Goal: Task Accomplishment & Management: Manage account settings

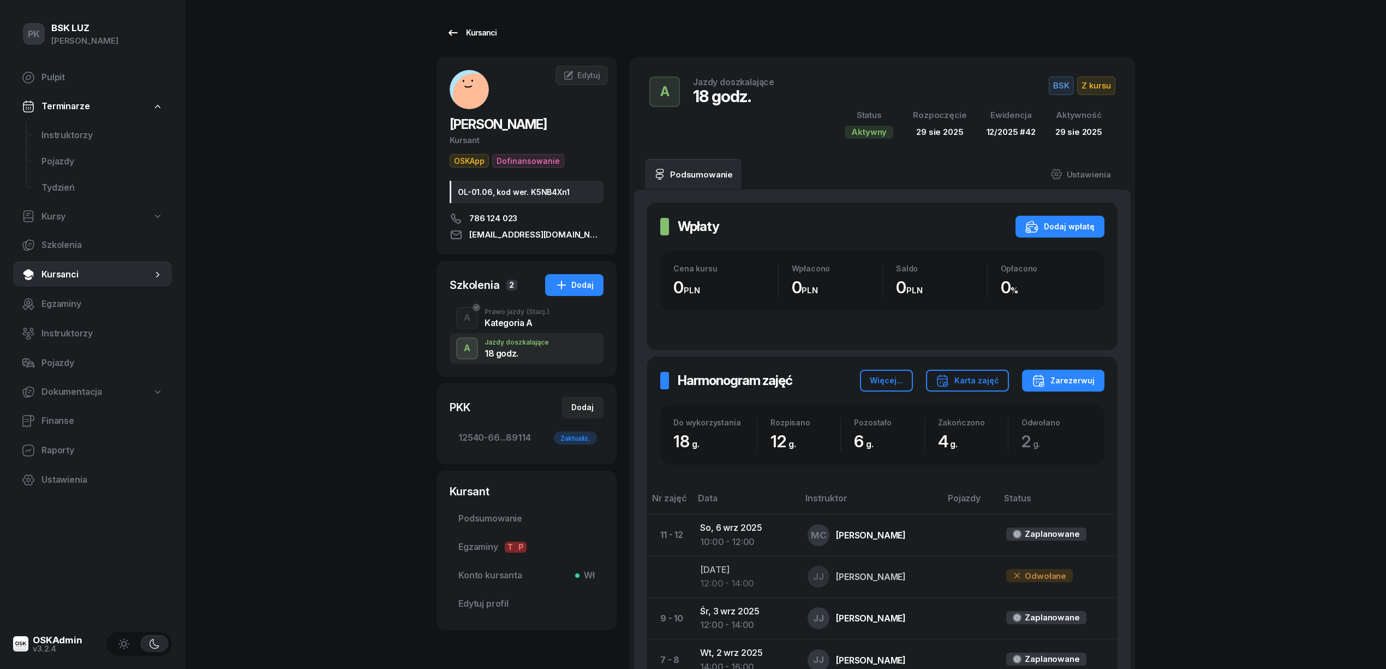
click at [485, 38] on div "Kursanci" at bounding box center [471, 32] width 50 height 13
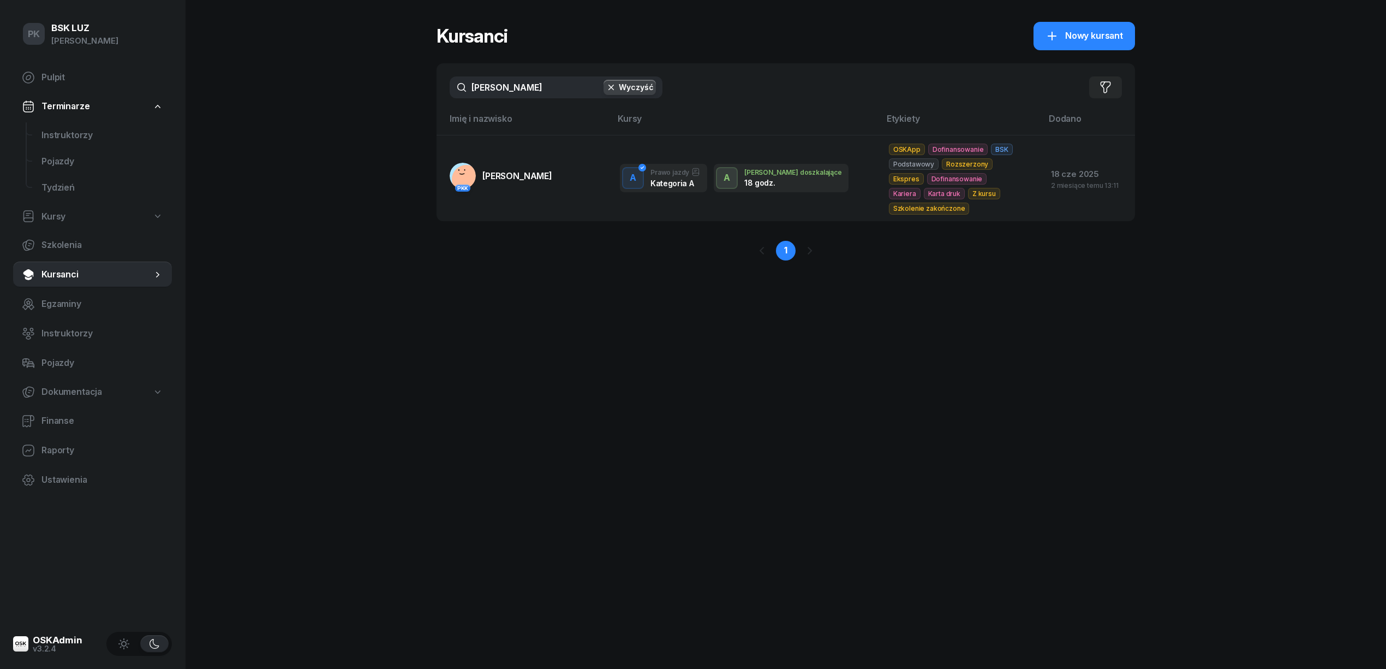
drag, startPoint x: 529, startPoint y: 85, endPoint x: 407, endPoint y: 79, distance: 121.9
click at [407, 79] on div "PK BSK [PERSON_NAME] Pulpit Terminarze Instruktorzy Pojazdy Tydzień Kursy Szkol…" at bounding box center [693, 334] width 1386 height 669
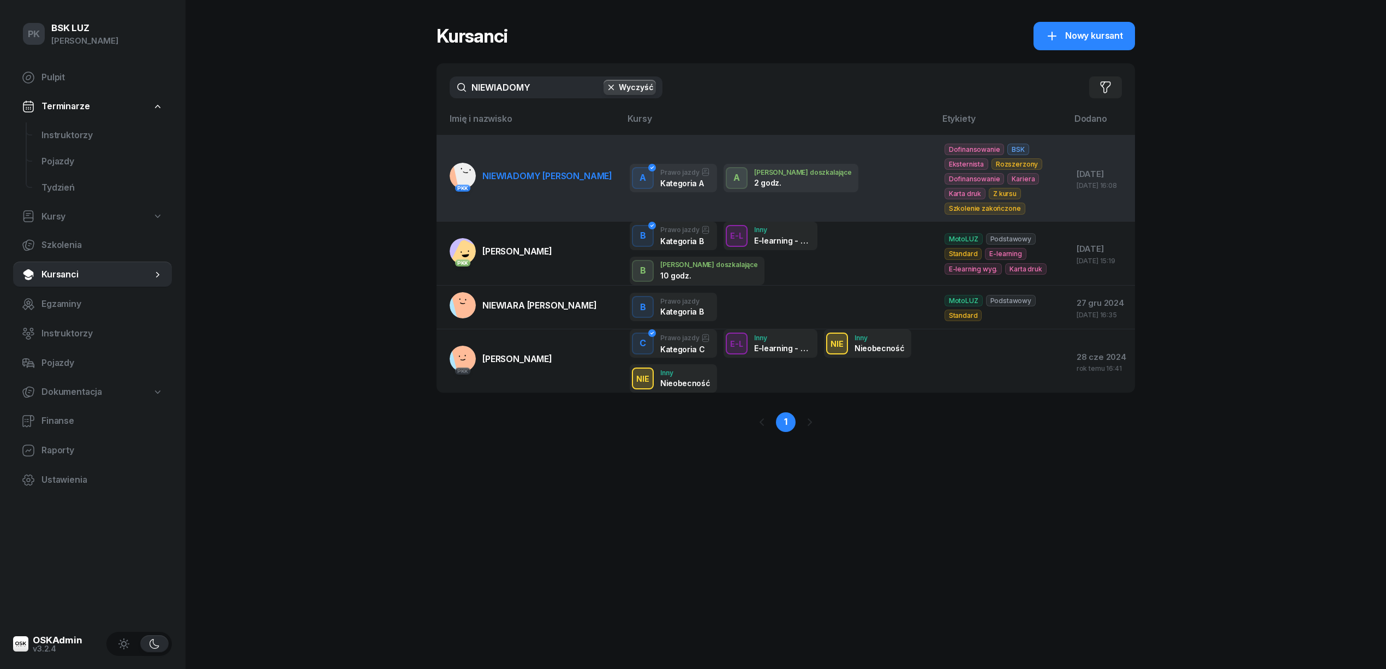
type input "NIEWIADOMY"
click at [532, 187] on link "PKK NIEWIADOMY GRZEGORZ" at bounding box center [531, 176] width 163 height 26
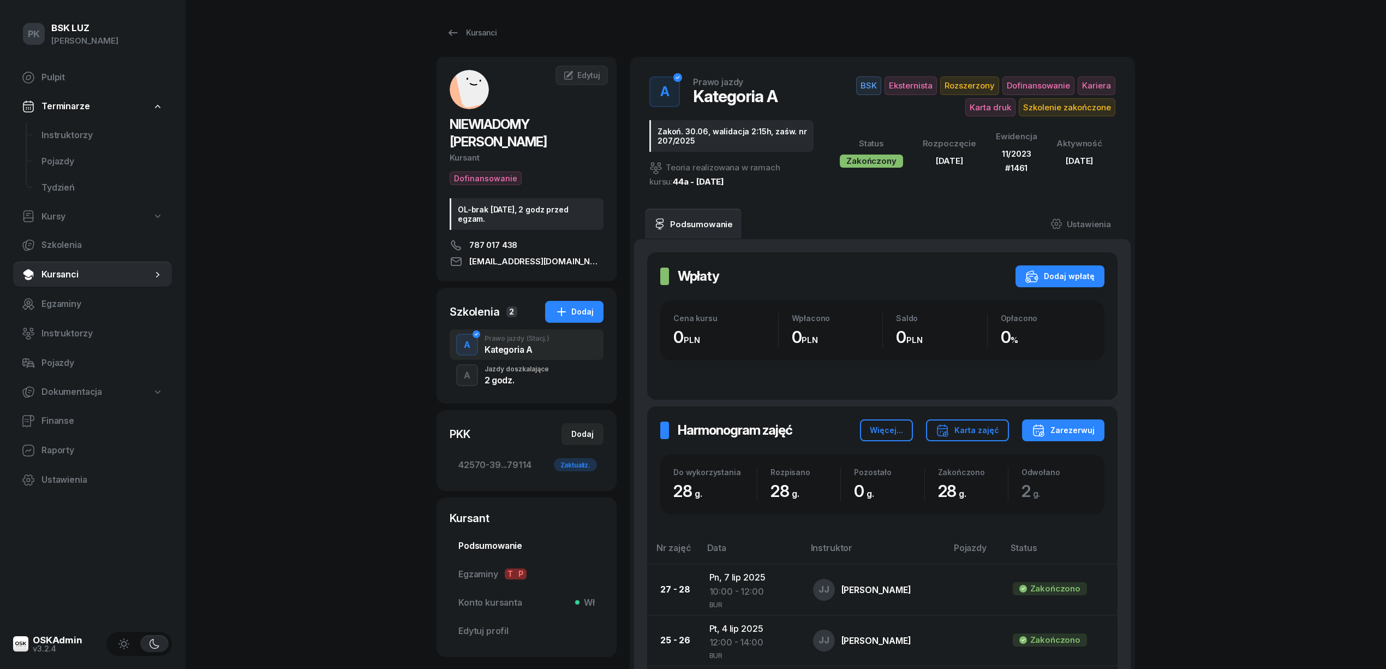
click at [499, 539] on span "Podsumowanie" at bounding box center [526, 546] width 136 height 14
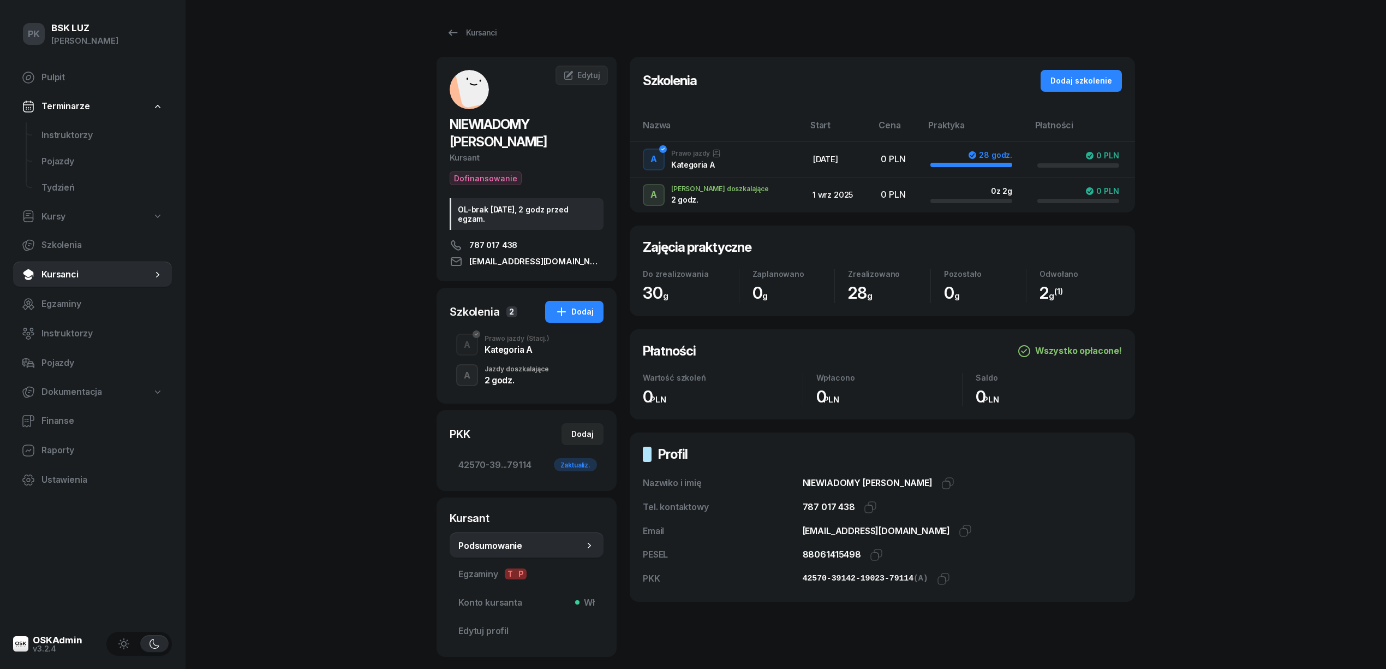
scroll to position [46, 0]
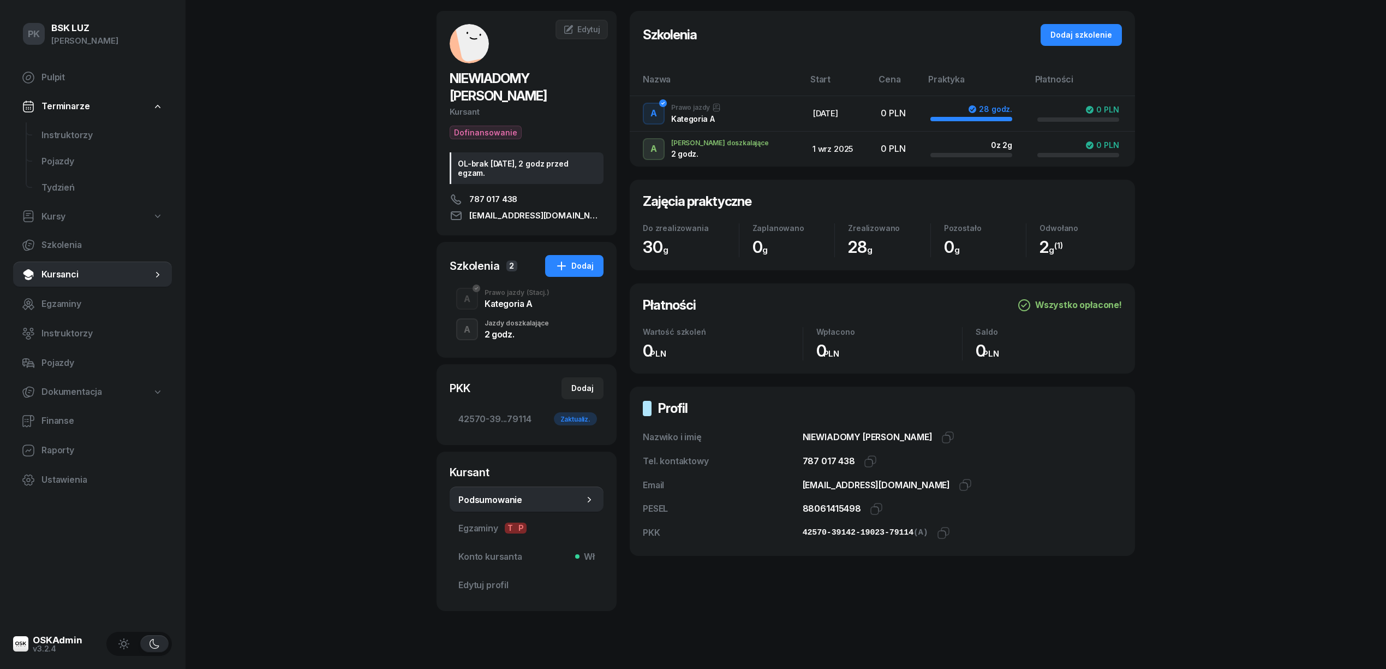
click at [533, 326] on div "2 godz." at bounding box center [517, 332] width 64 height 12
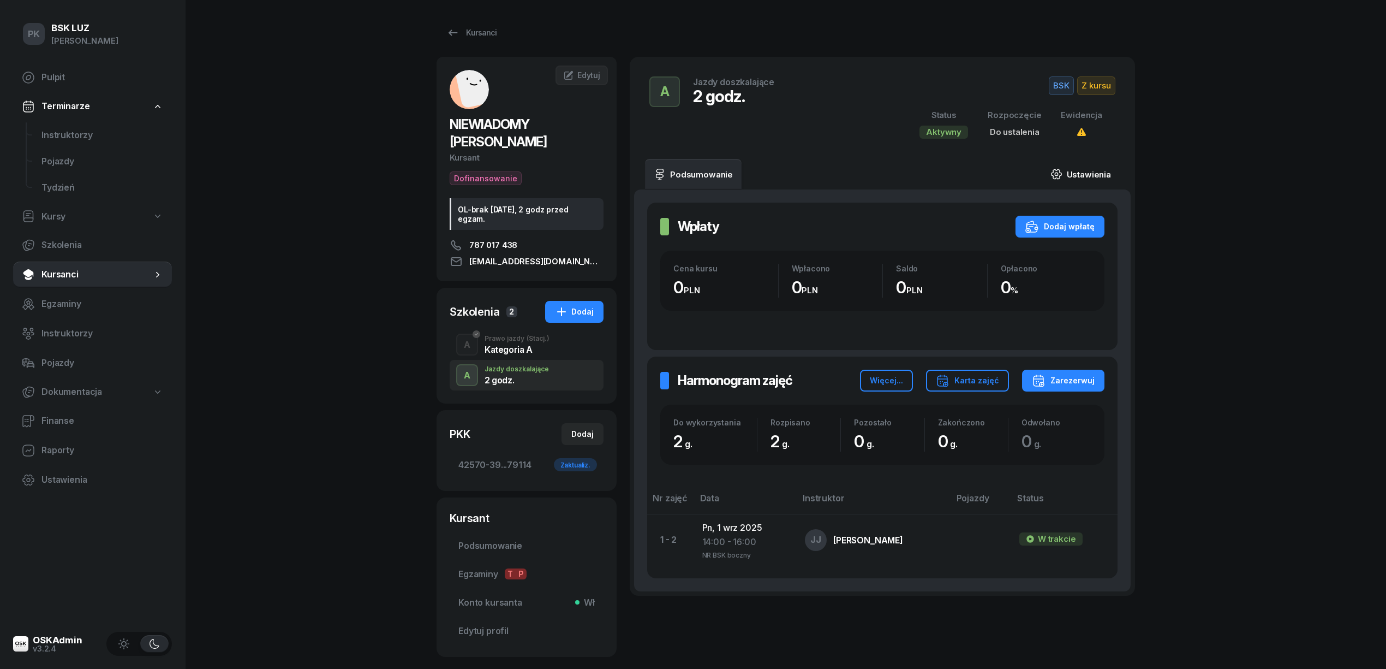
click at [1082, 175] on link "Ustawienia" at bounding box center [1081, 174] width 78 height 31
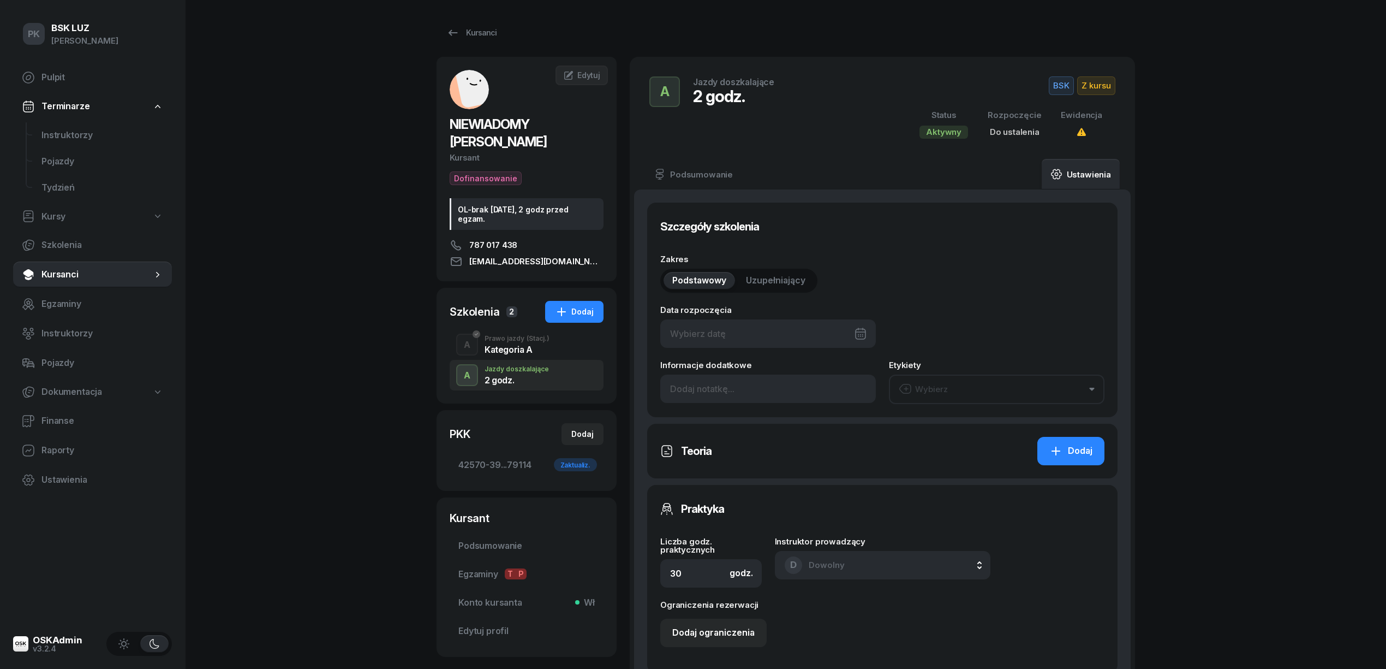
type input "2"
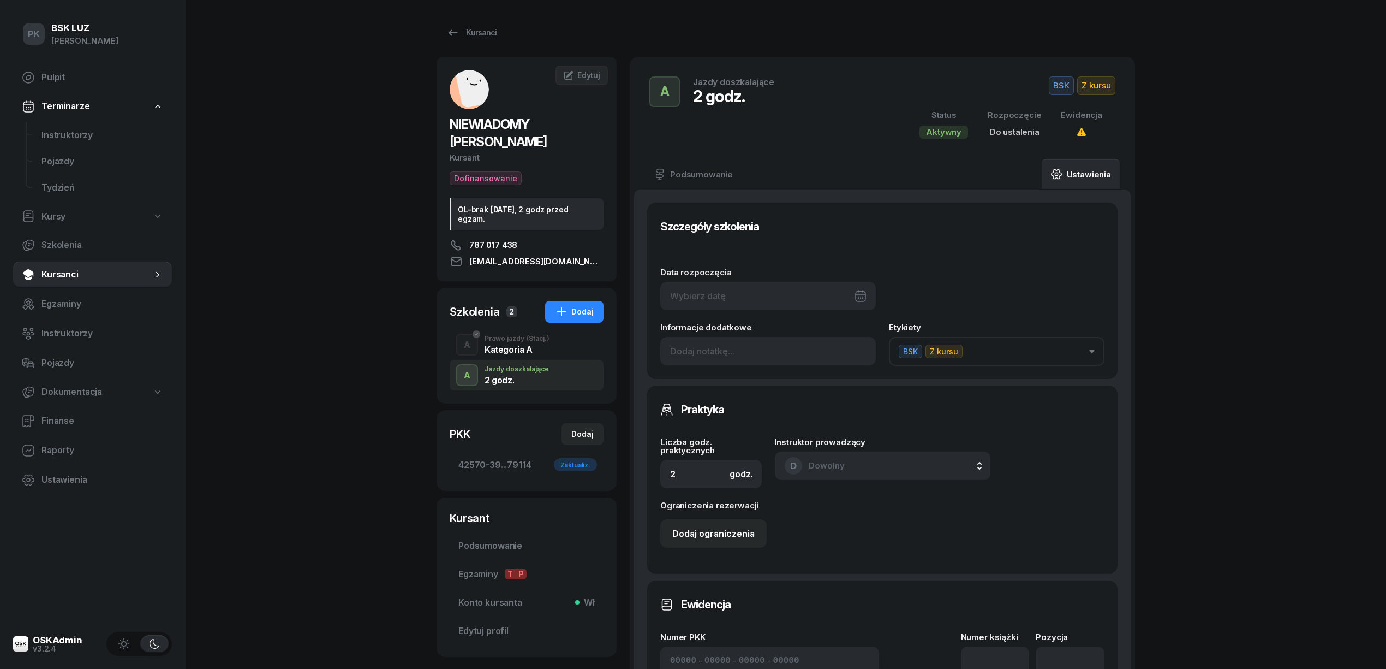
click at [1084, 174] on link "Ustawienia" at bounding box center [1081, 174] width 78 height 31
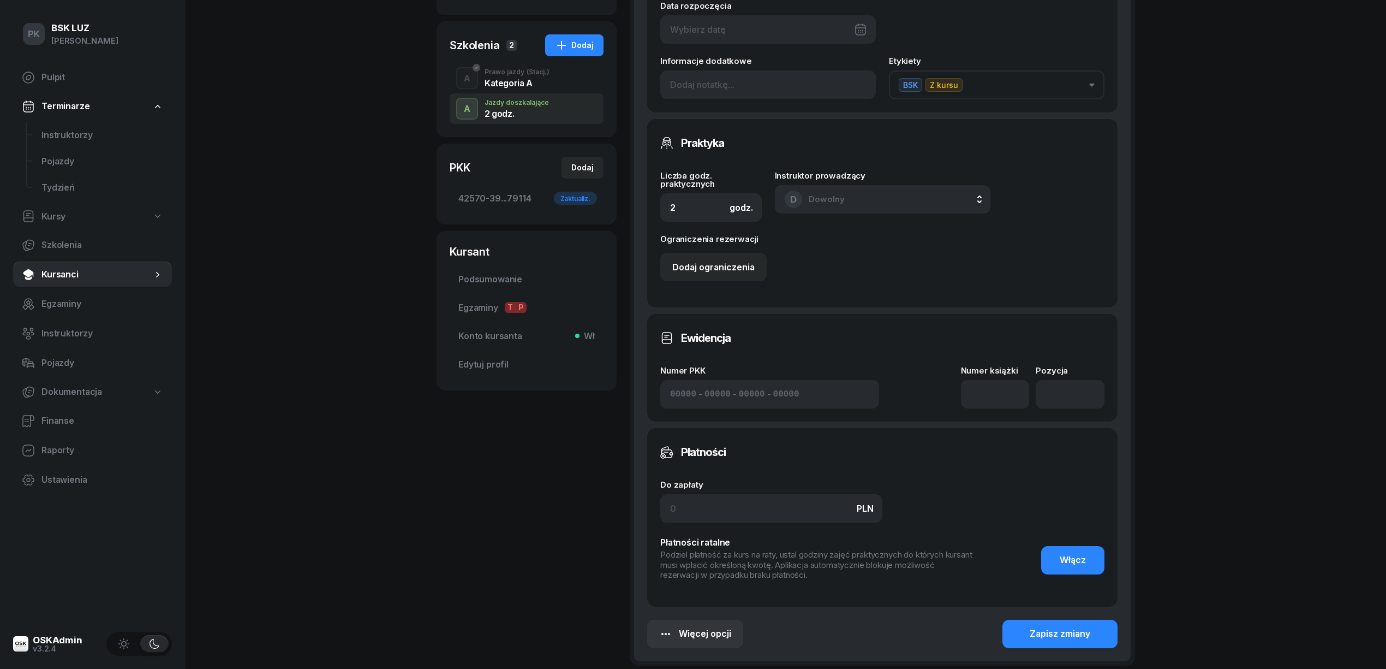
scroll to position [369, 0]
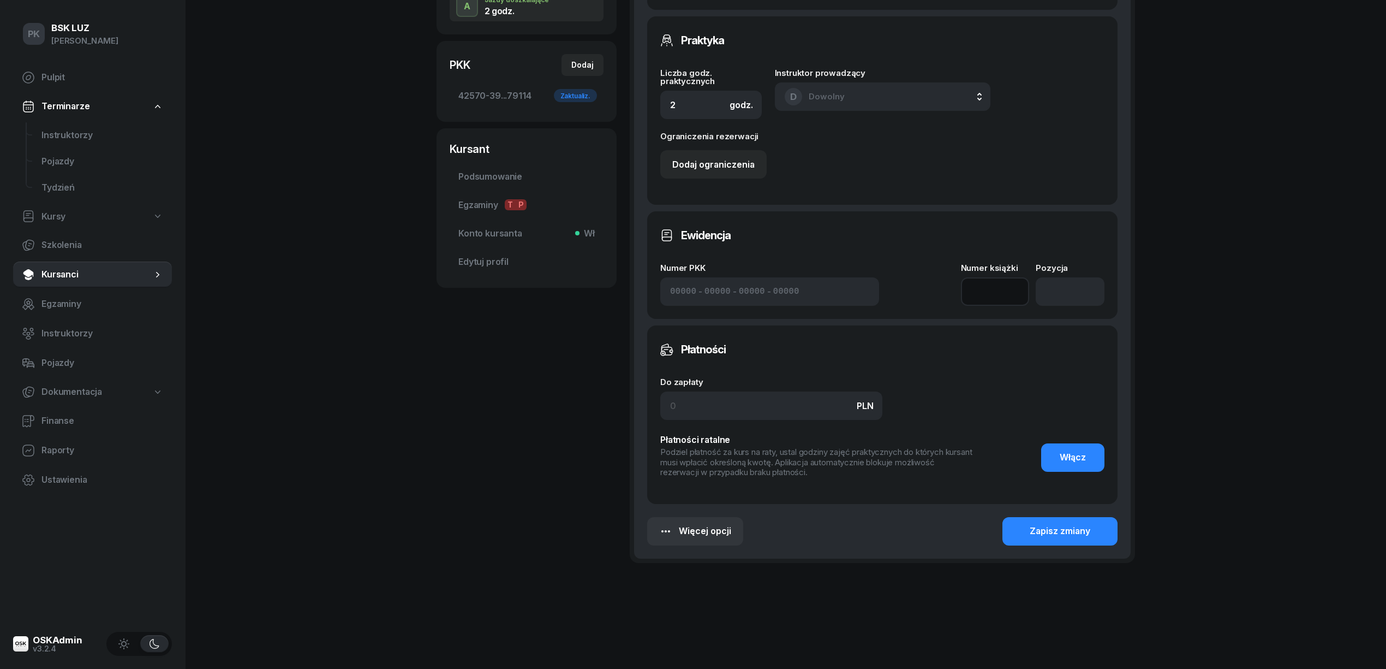
click at [1006, 287] on input at bounding box center [995, 291] width 69 height 28
type input "12/2025"
click at [1062, 288] on input "number" at bounding box center [1070, 291] width 69 height 28
type input "48"
click at [1083, 514] on div "Szczegóły szkolenia Data rozpoczęcia Informacje dodatkowe Etykiety BSK Z kursu …" at bounding box center [882, 190] width 470 height 712
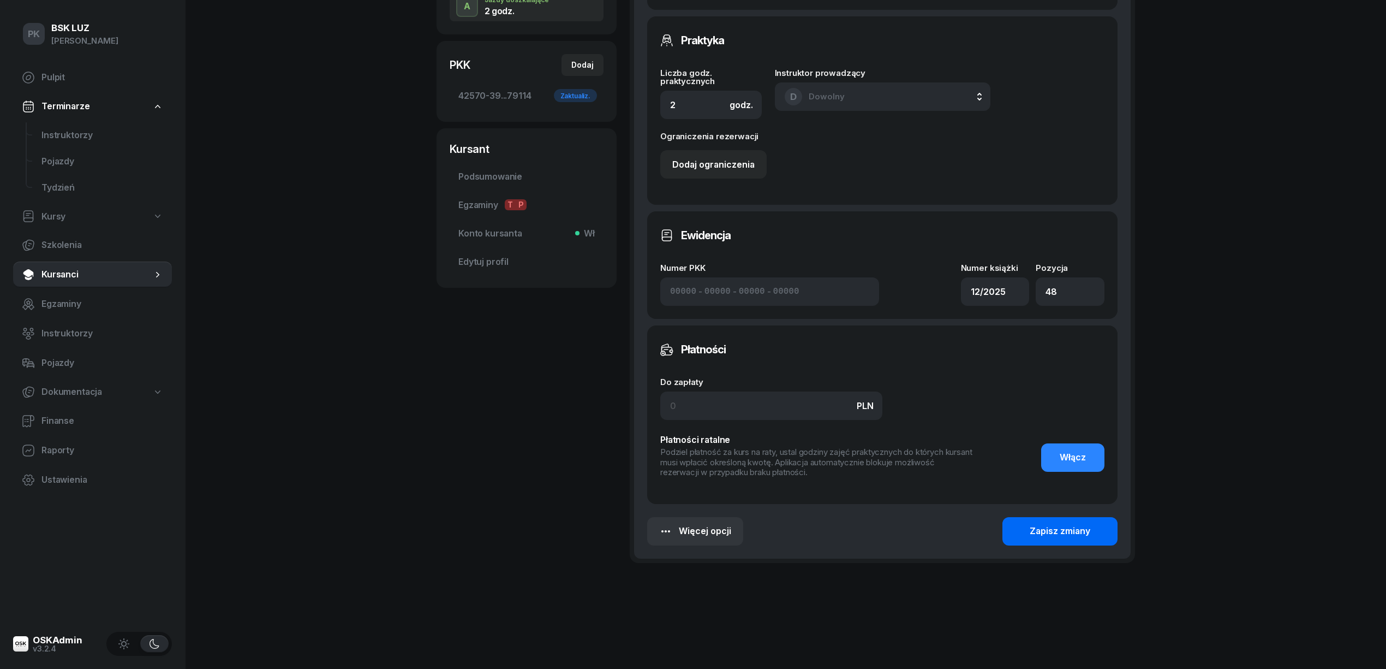
click at [1081, 526] on div "Zapisz zmiany" at bounding box center [1060, 531] width 61 height 14
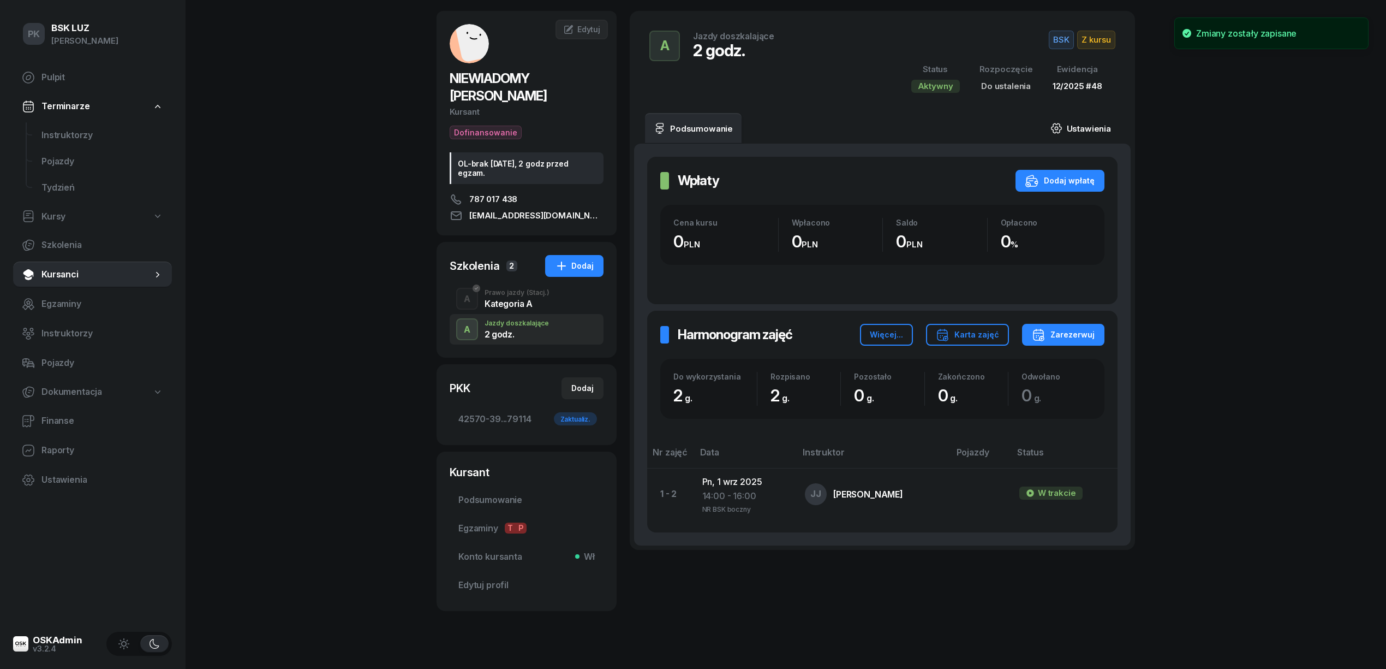
click at [1094, 127] on link "Ustawienia" at bounding box center [1081, 128] width 78 height 31
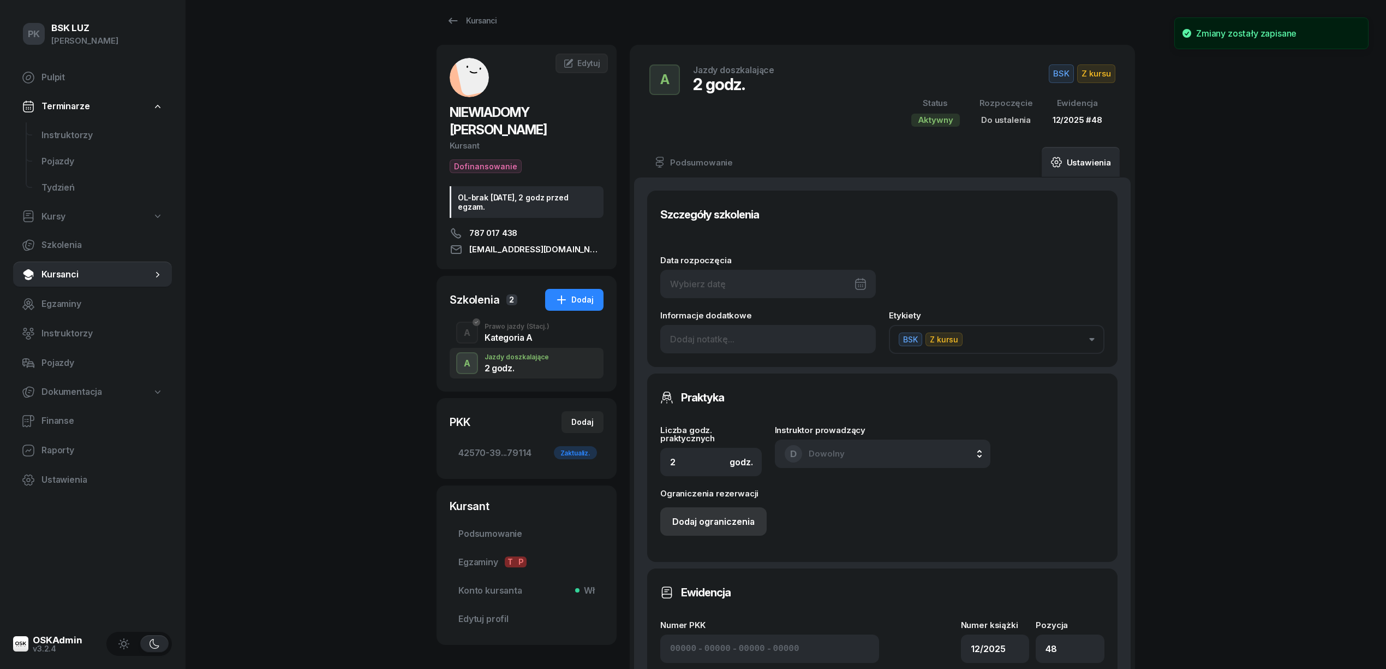
scroll to position [5, 0]
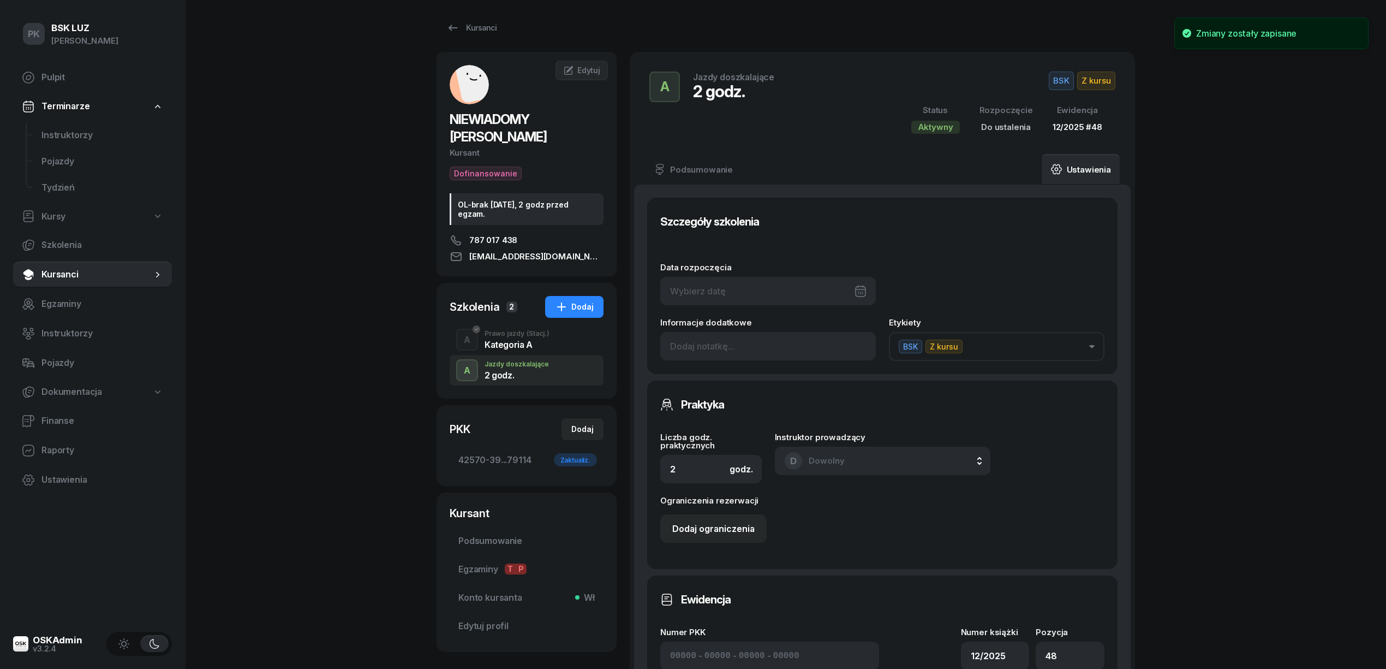
click at [723, 289] on div at bounding box center [768, 291] width 216 height 28
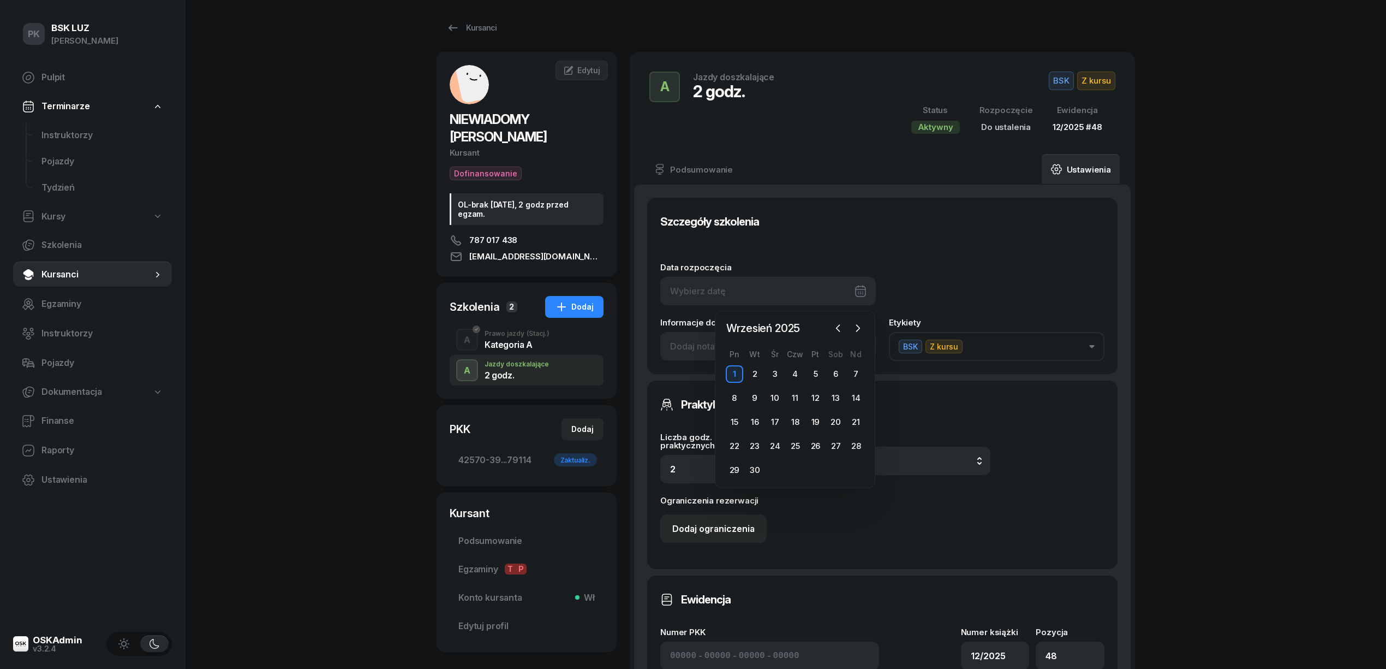
click at [735, 374] on div "1" at bounding box center [734, 373] width 17 height 17
type input "[DATE]"
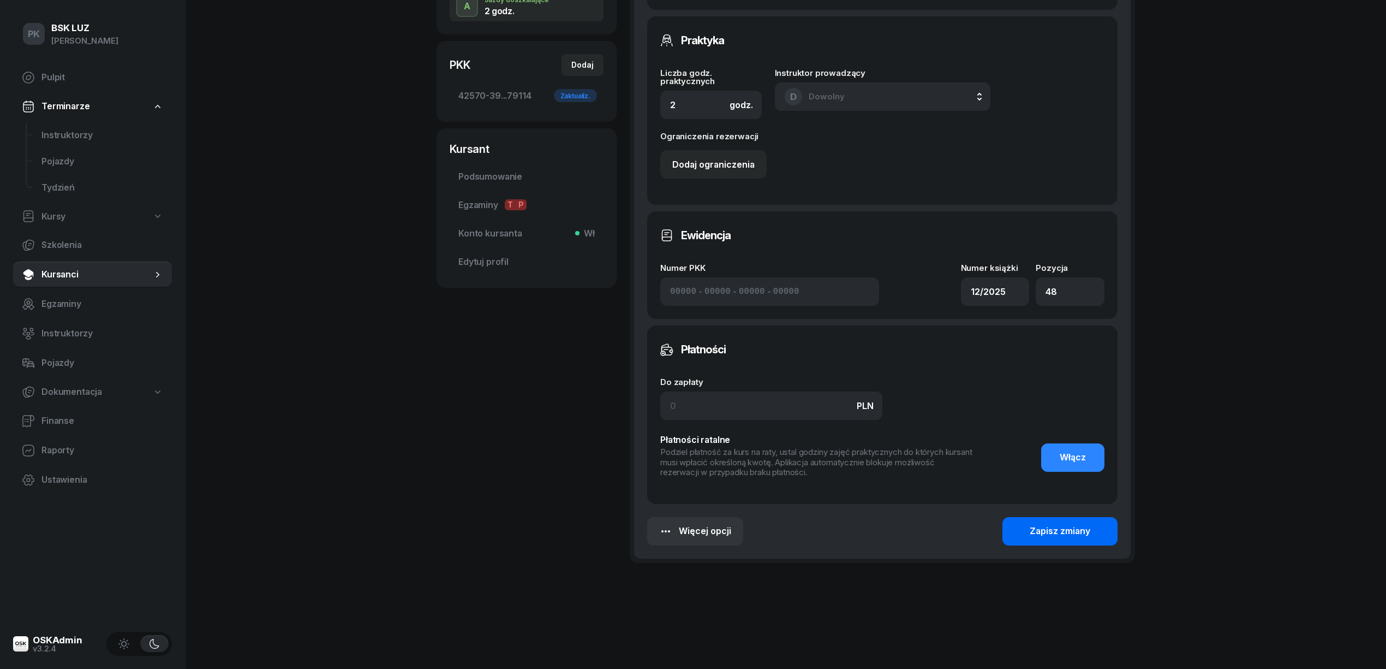
click at [1033, 535] on div "Zapisz zmiany" at bounding box center [1060, 531] width 61 height 14
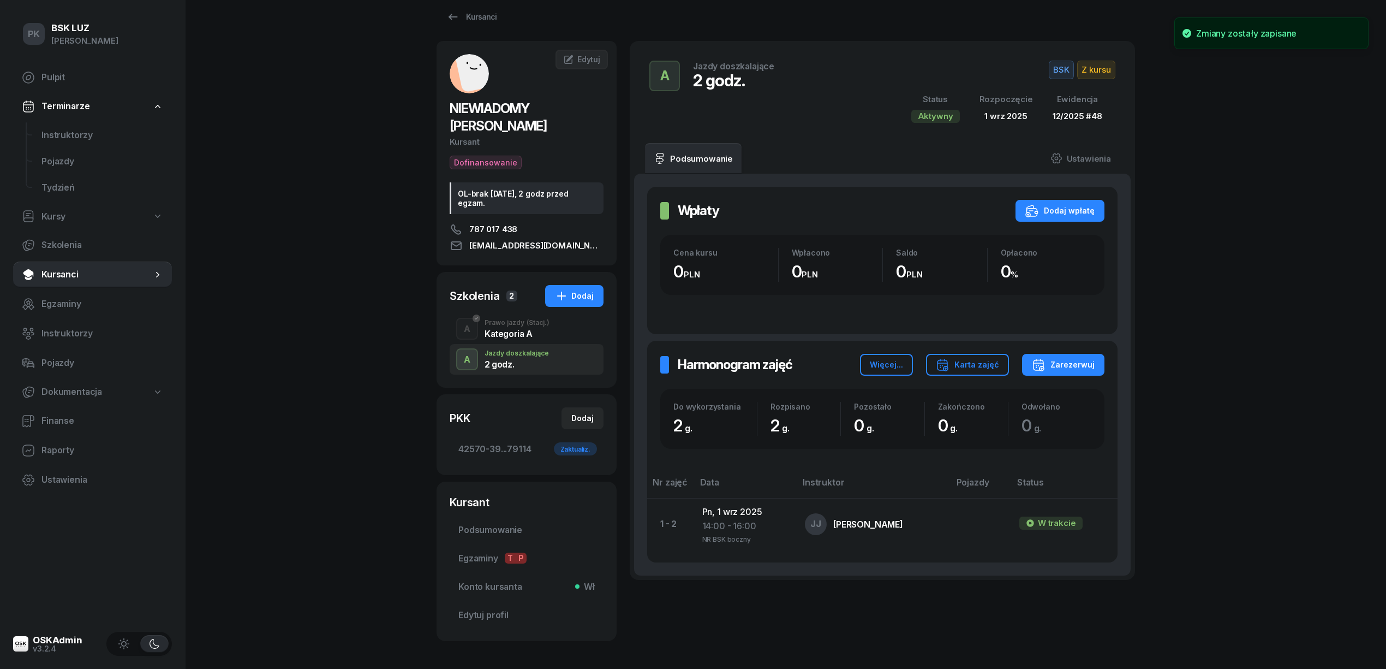
scroll to position [0, 0]
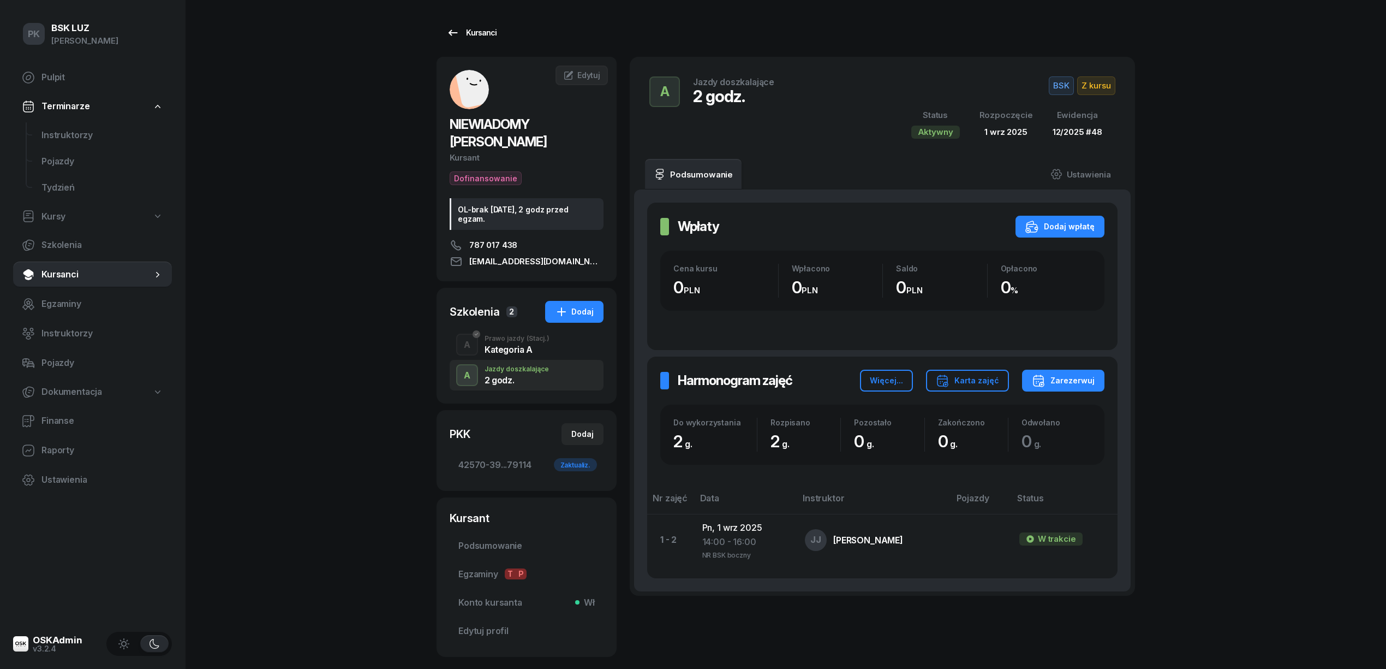
click at [484, 29] on div "Kursanci" at bounding box center [471, 32] width 50 height 13
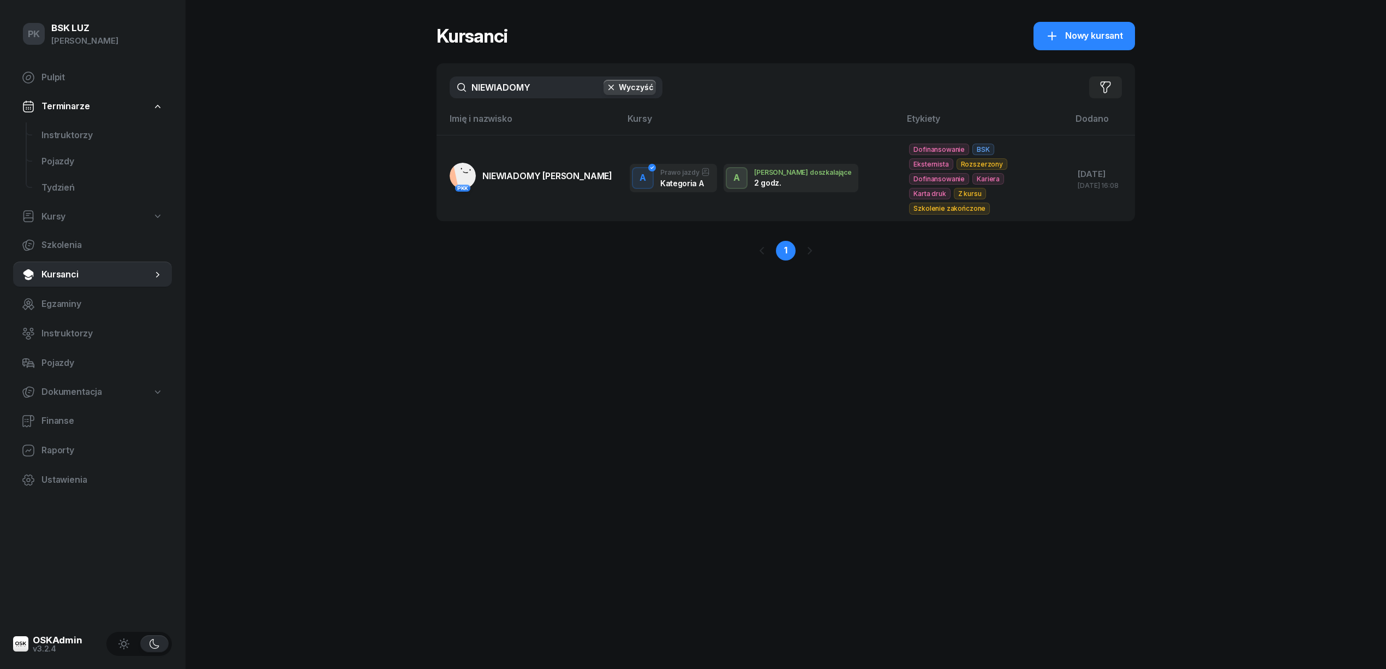
drag, startPoint x: 533, startPoint y: 85, endPoint x: 437, endPoint y: 84, distance: 96.1
click at [438, 84] on div "NIEWIADOMY Wyczyść Filtruj" at bounding box center [786, 87] width 699 height 48
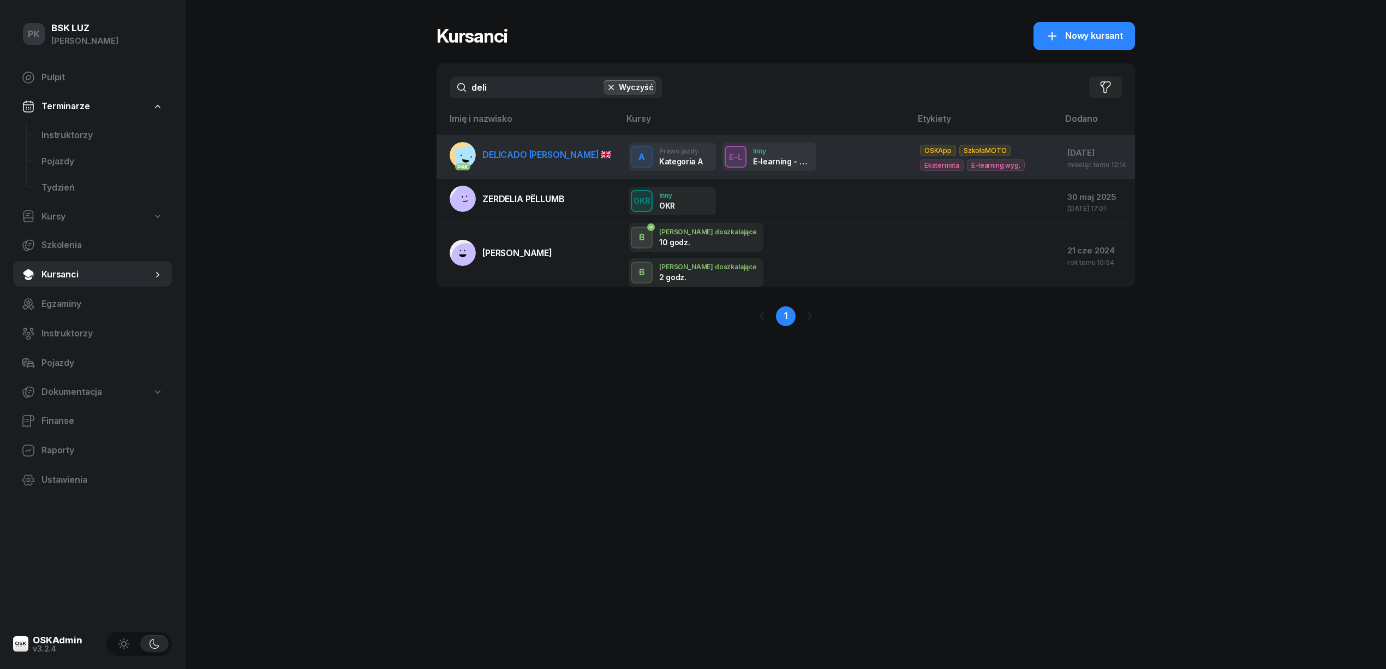
type input "deli"
click at [536, 158] on span "DELICADO [PERSON_NAME]" at bounding box center [546, 154] width 129 height 11
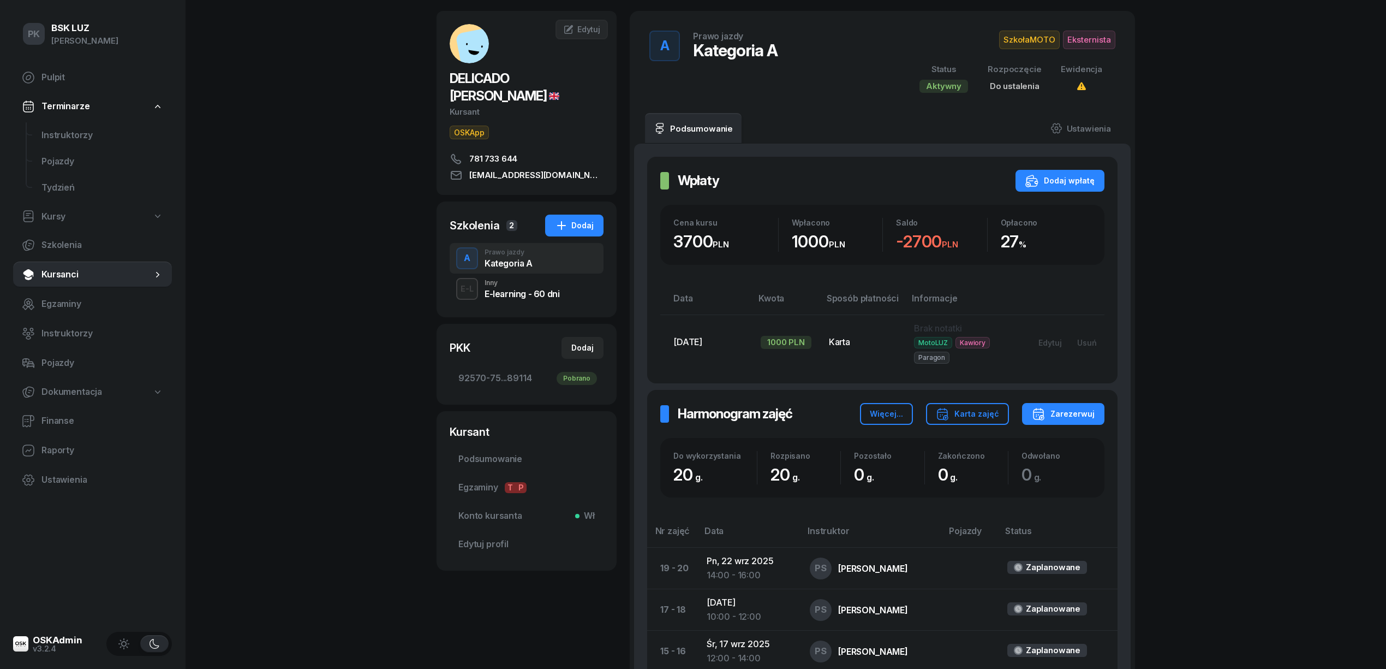
scroll to position [291, 0]
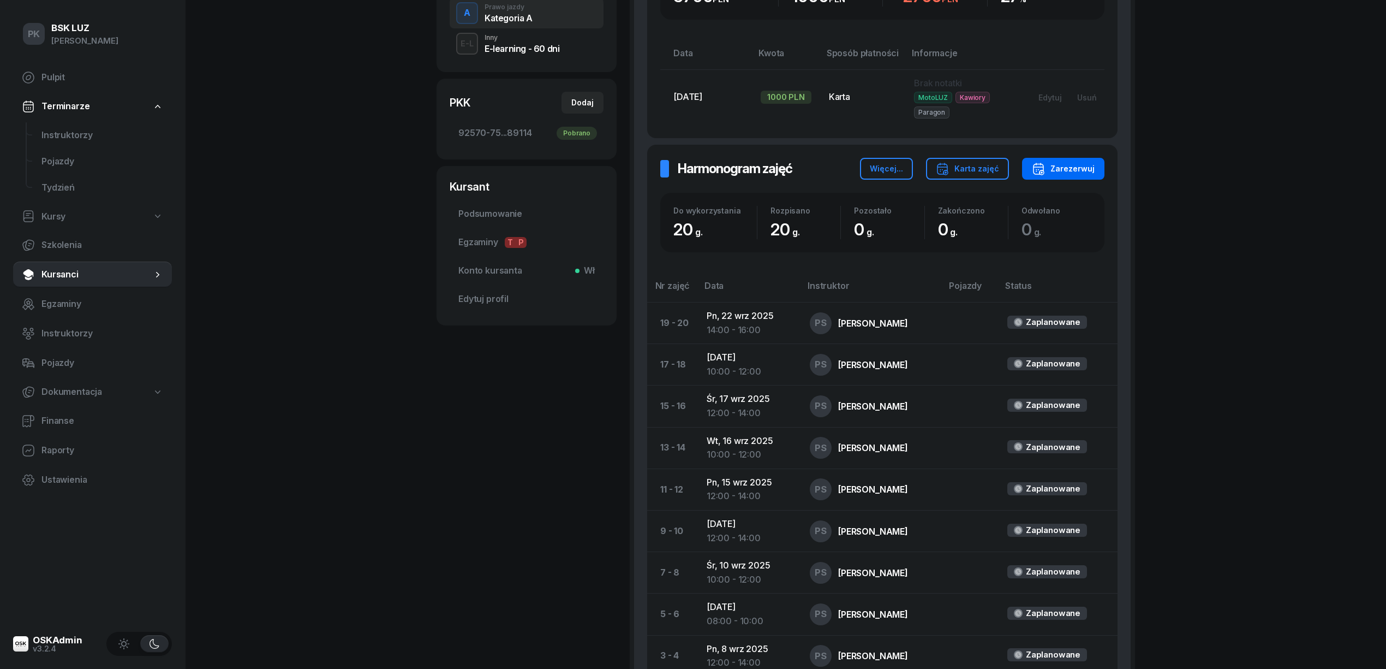
click at [1066, 171] on div "Zarezerwuj" at bounding box center [1063, 168] width 63 height 13
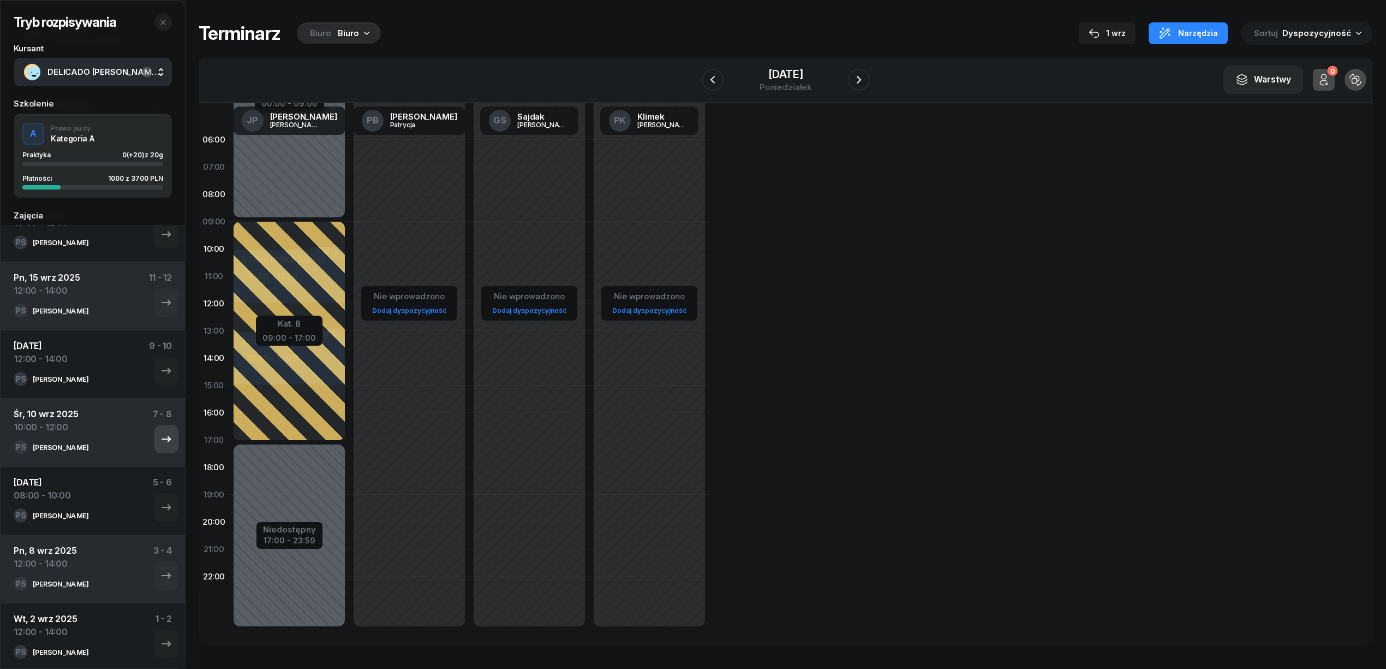
scroll to position [241, 0]
click at [106, 619] on div "[DATE] 12:00 - 14:00 1 - 2" at bounding box center [93, 625] width 158 height 33
click at [160, 643] on icon "button" at bounding box center [166, 640] width 13 height 13
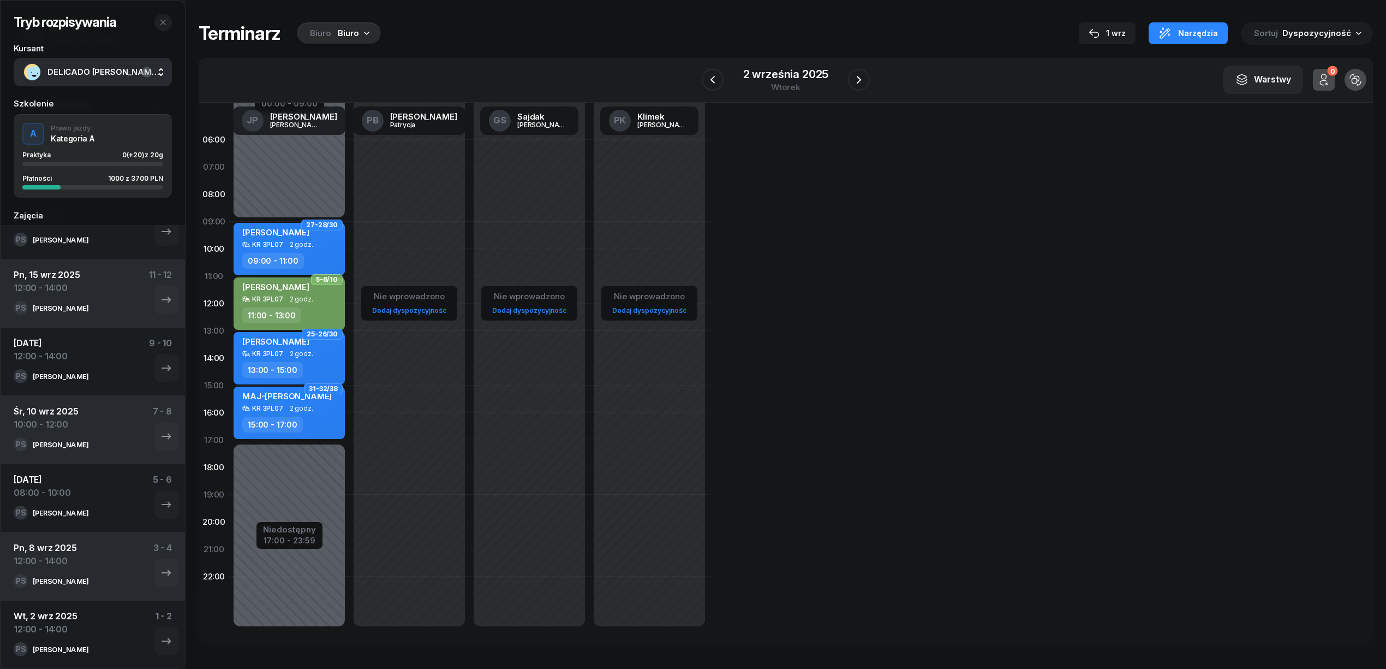
click at [325, 41] on div "[PERSON_NAME]" at bounding box center [339, 33] width 84 height 22
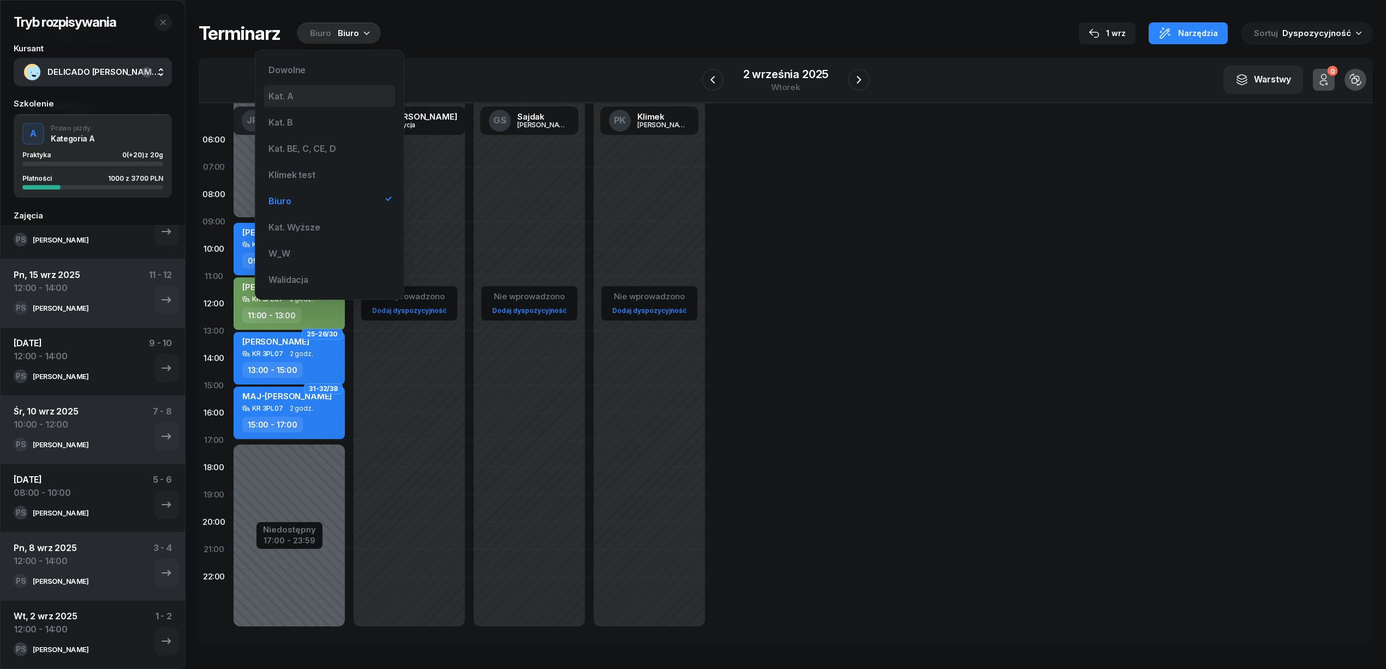
click at [317, 92] on div "Kat. A" at bounding box center [329, 96] width 131 height 22
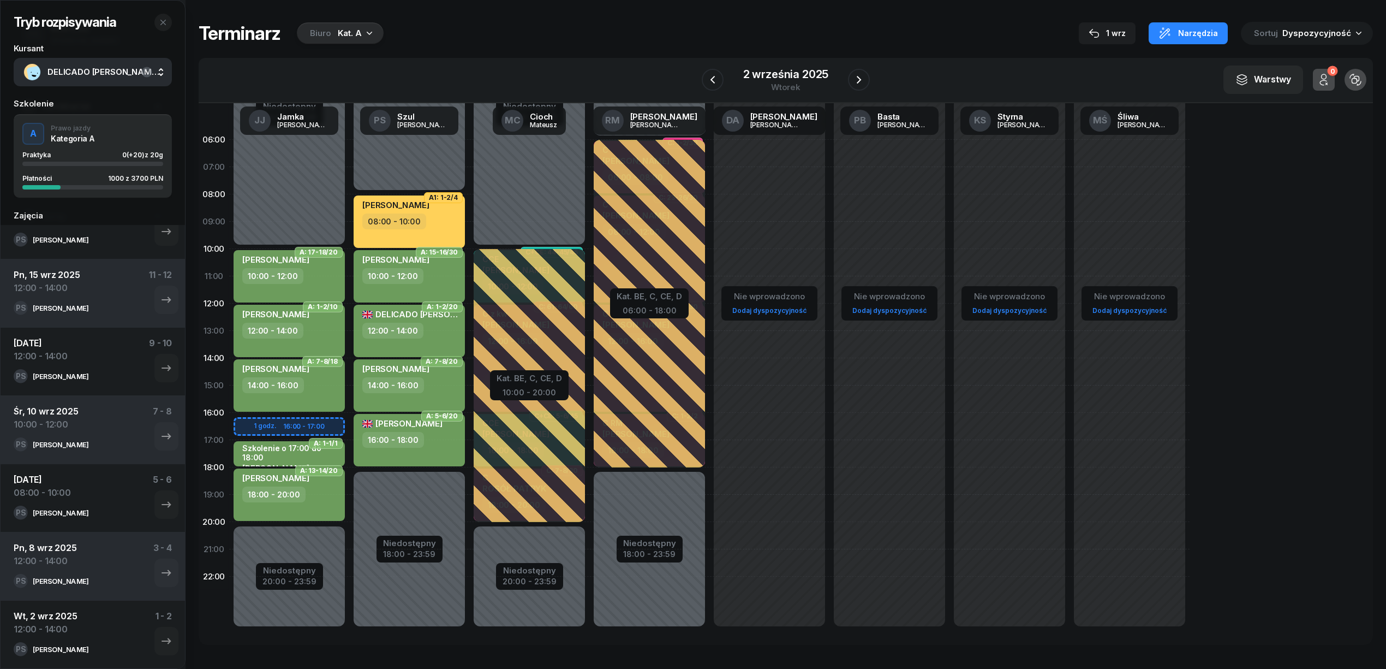
click at [443, 334] on div "12:00 - 14:00" at bounding box center [410, 331] width 96 height 16
select select "12"
select select "14"
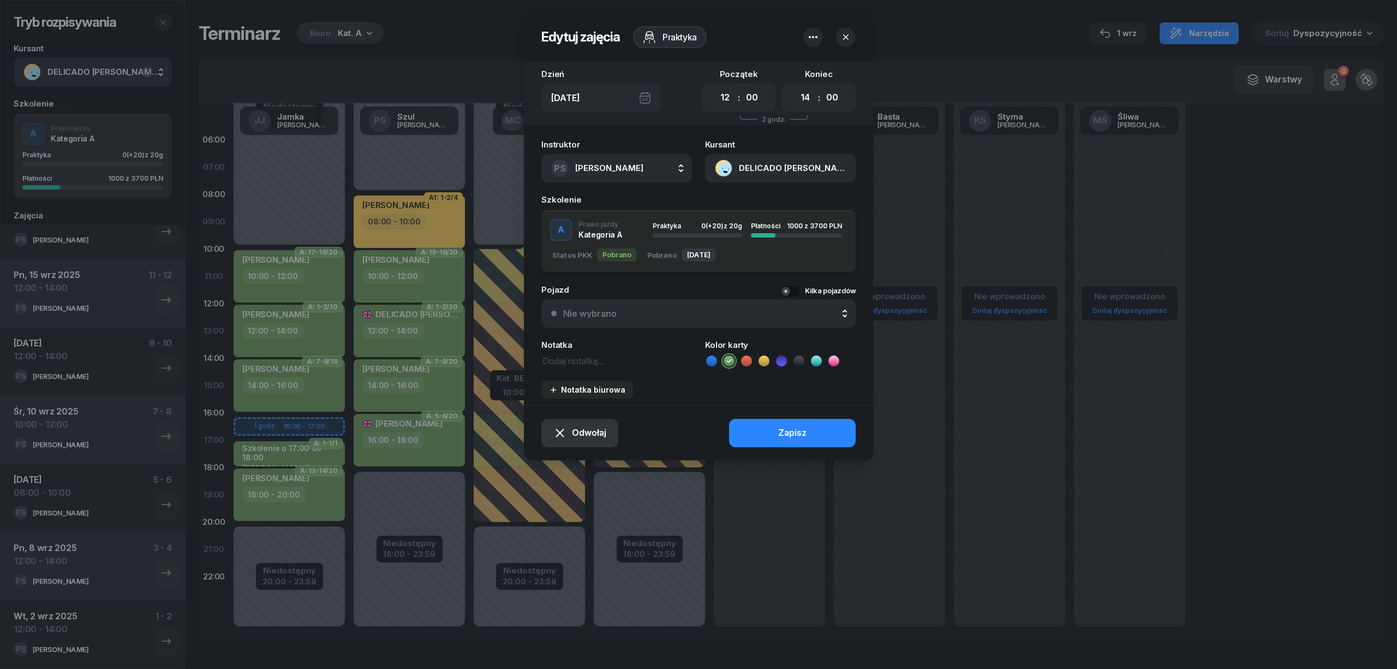
click at [587, 444] on button "Odwołaj" at bounding box center [579, 433] width 77 height 28
click at [559, 362] on div "Kursant odwołał" at bounding box center [561, 366] width 64 height 14
click at [748, 430] on div "Odwołaj Zapisz" at bounding box center [698, 432] width 349 height 55
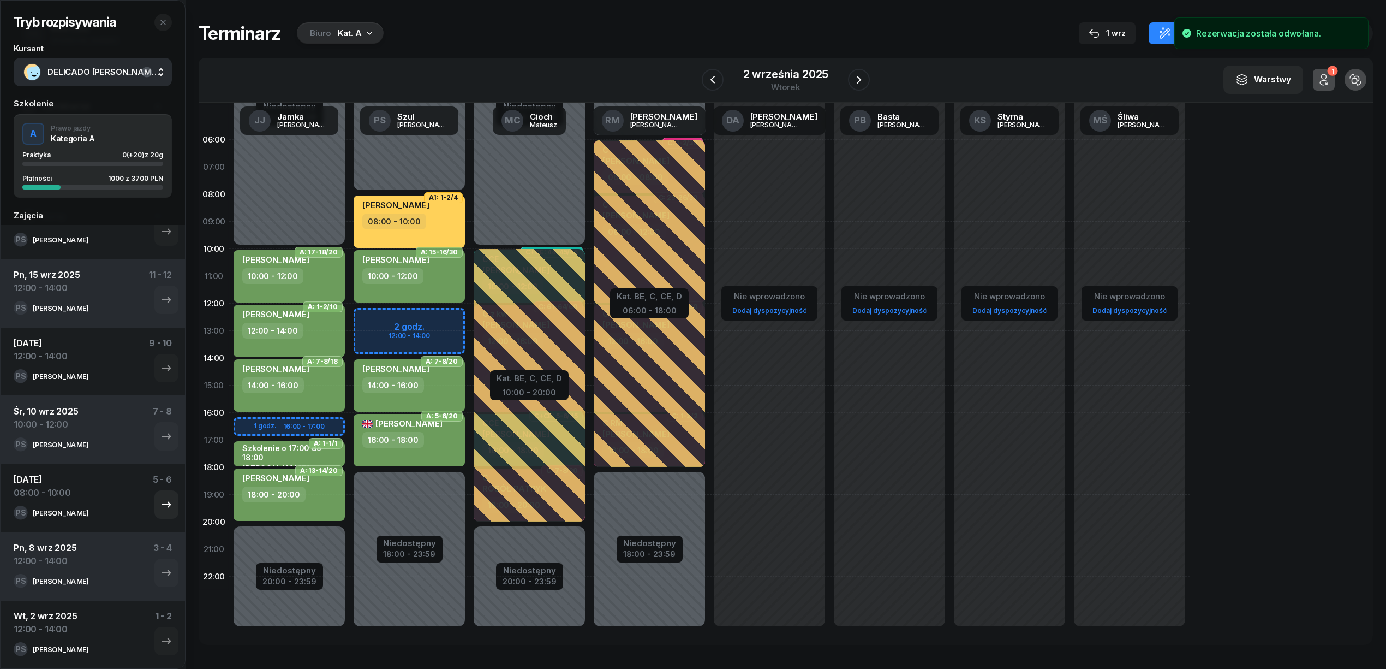
scroll to position [173, 0]
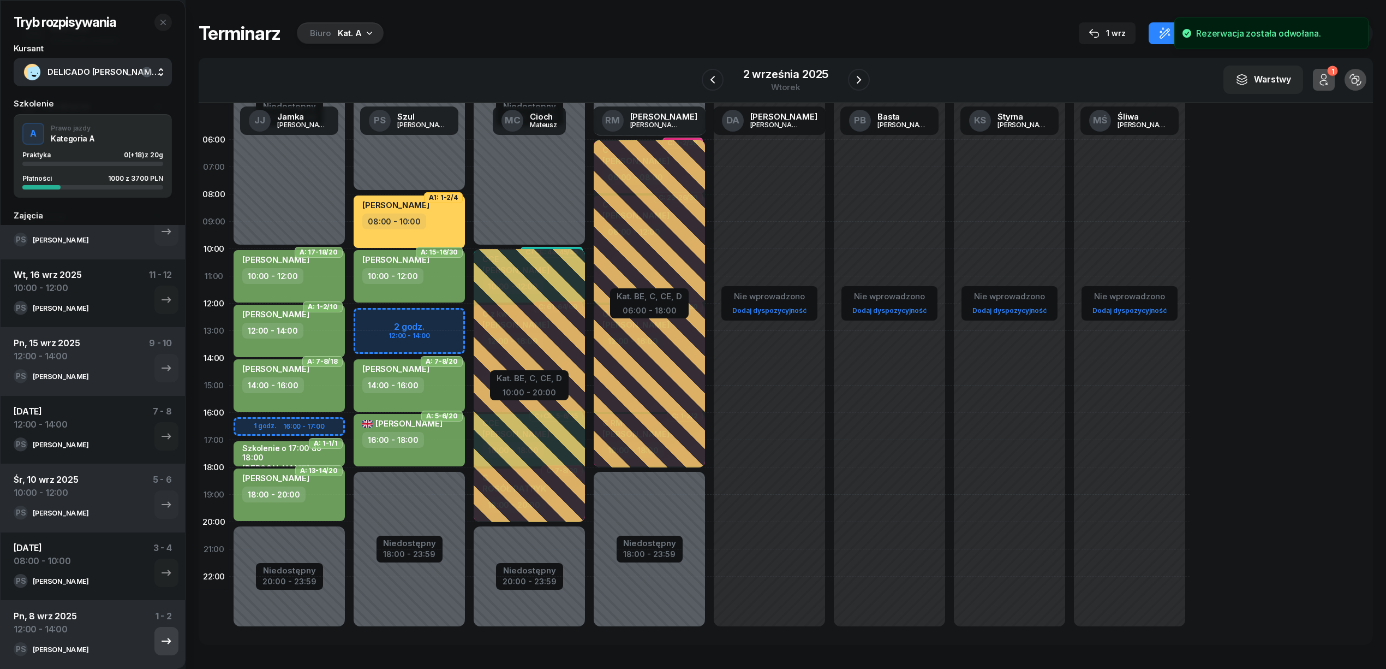
click at [160, 635] on icon "button" at bounding box center [166, 640] width 13 height 13
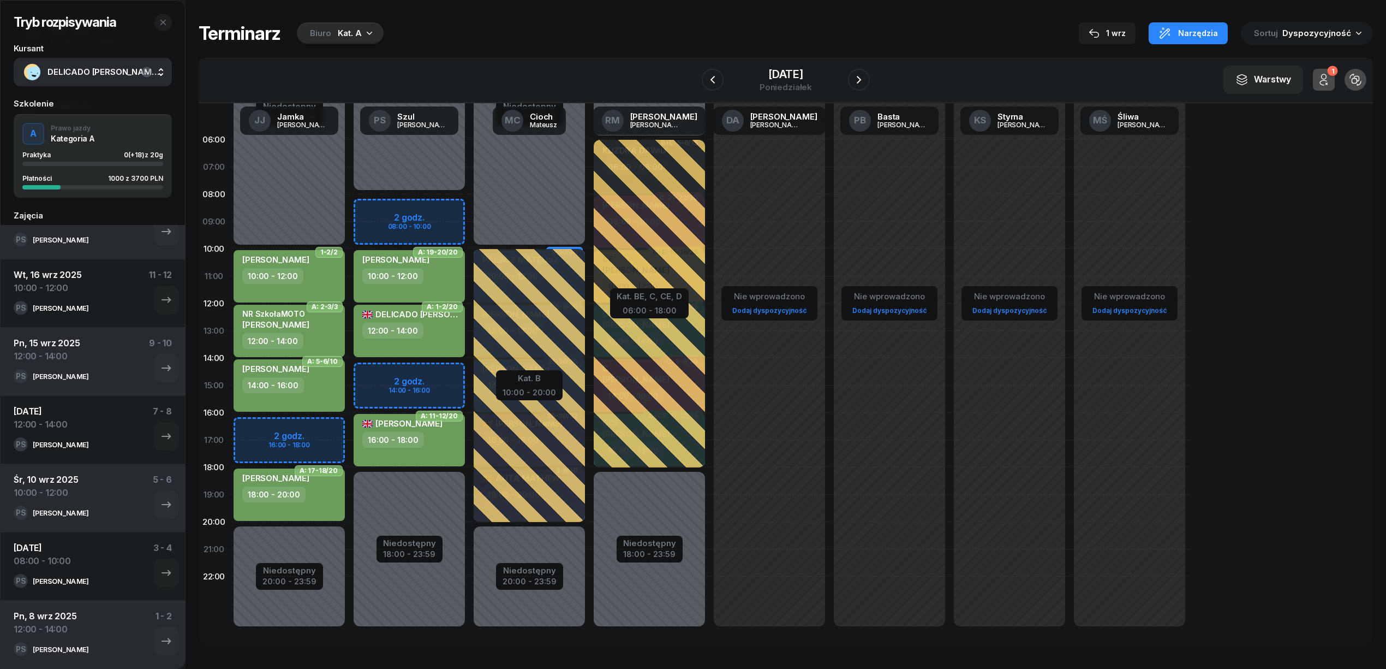
click at [429, 341] on div "DELICADO [PERSON_NAME] 12:00 - 14:00" at bounding box center [409, 331] width 111 height 52
select select "12"
select select "14"
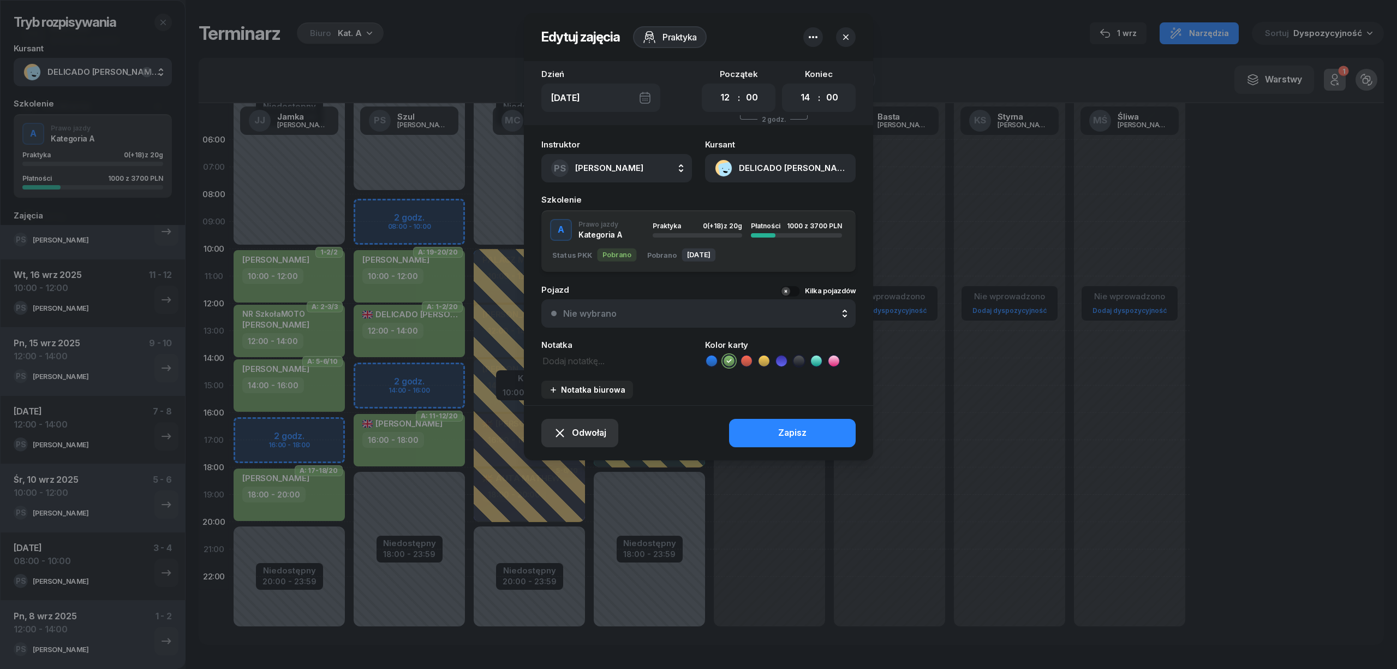
click at [594, 435] on span "Odwołaj" at bounding box center [589, 433] width 34 height 14
click at [570, 371] on div "Kursant odwołał" at bounding box center [561, 366] width 64 height 14
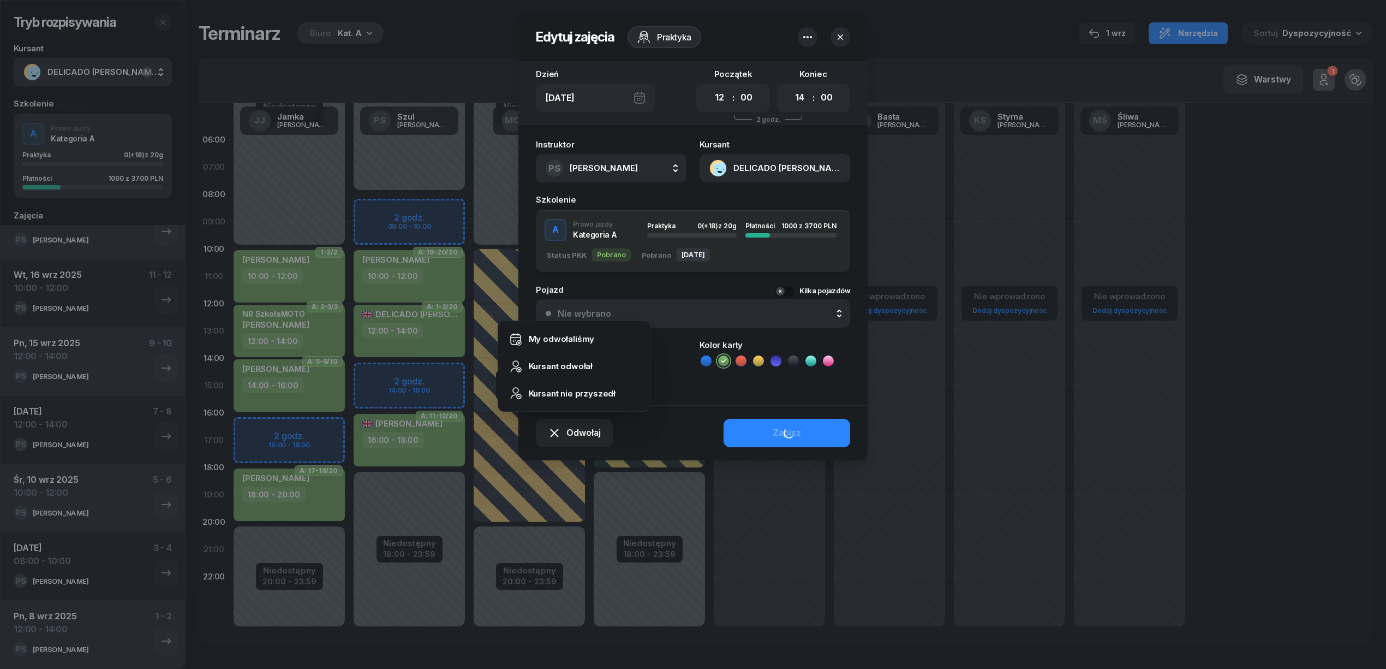
scroll to position [105, 0]
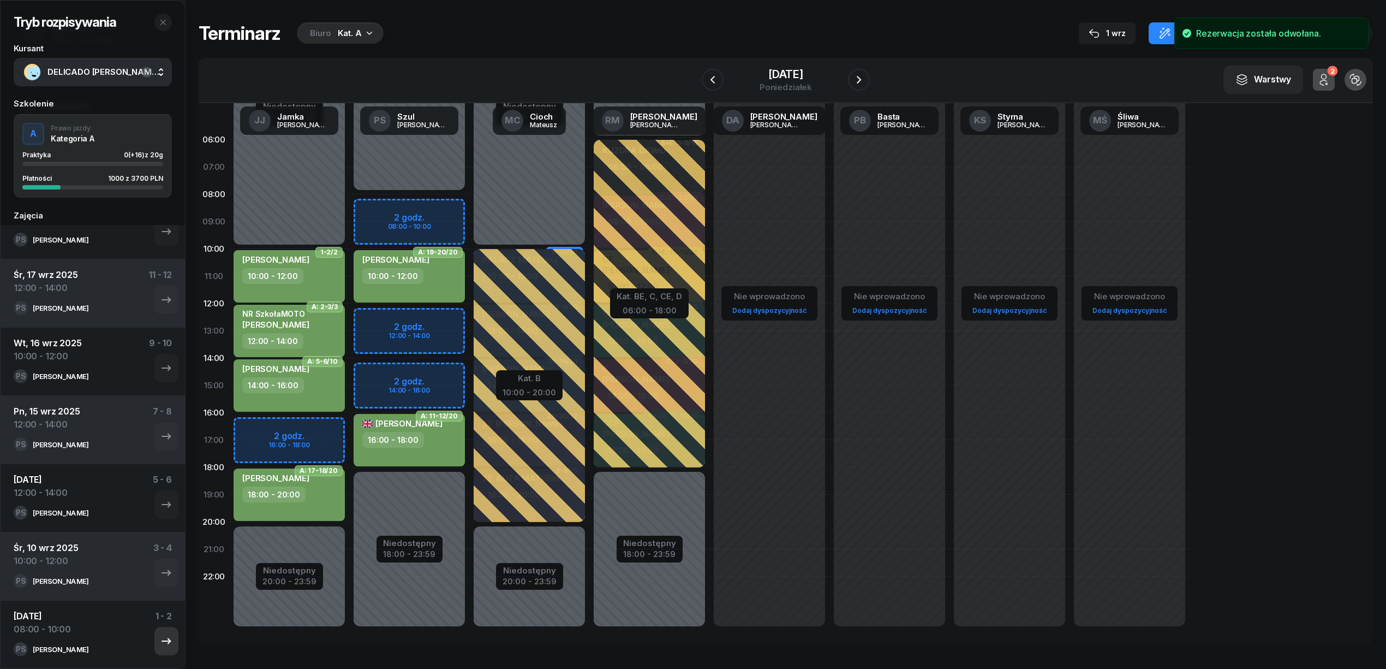
click at [154, 633] on button "button" at bounding box center [166, 641] width 24 height 28
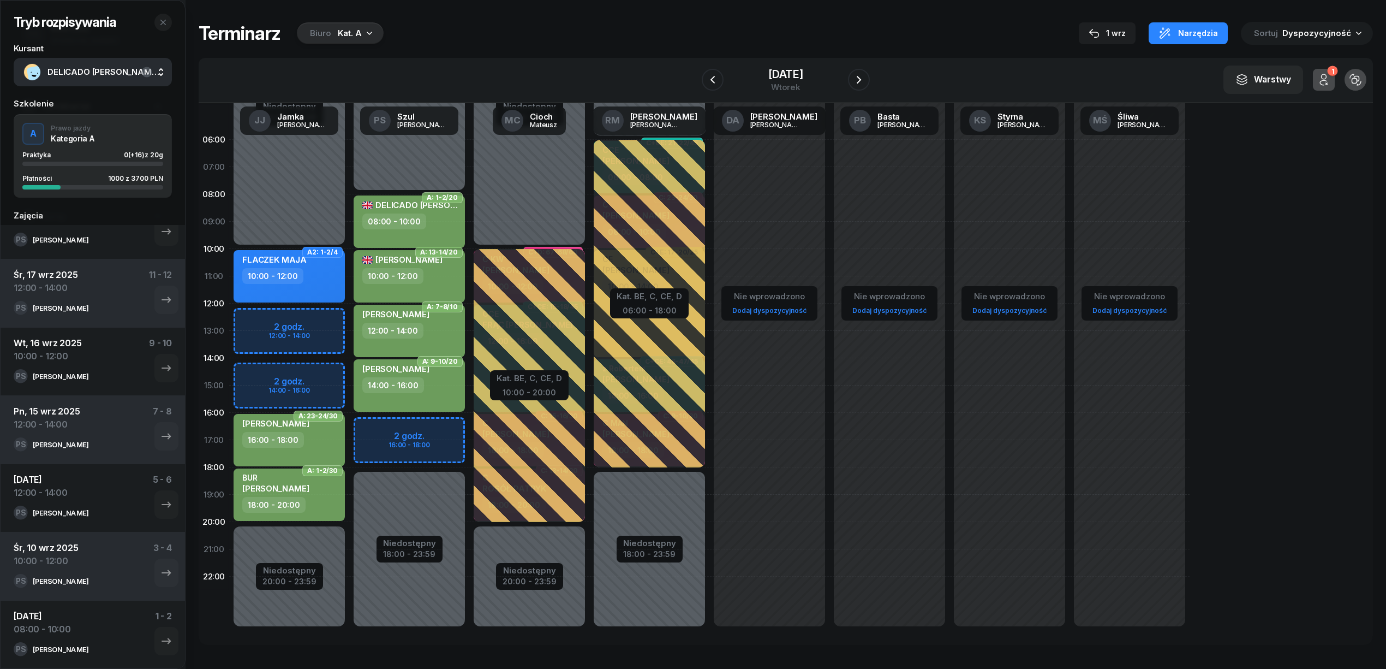
click at [444, 219] on div "08:00 - 10:00" at bounding box center [410, 221] width 96 height 16
select select "08"
select select "10"
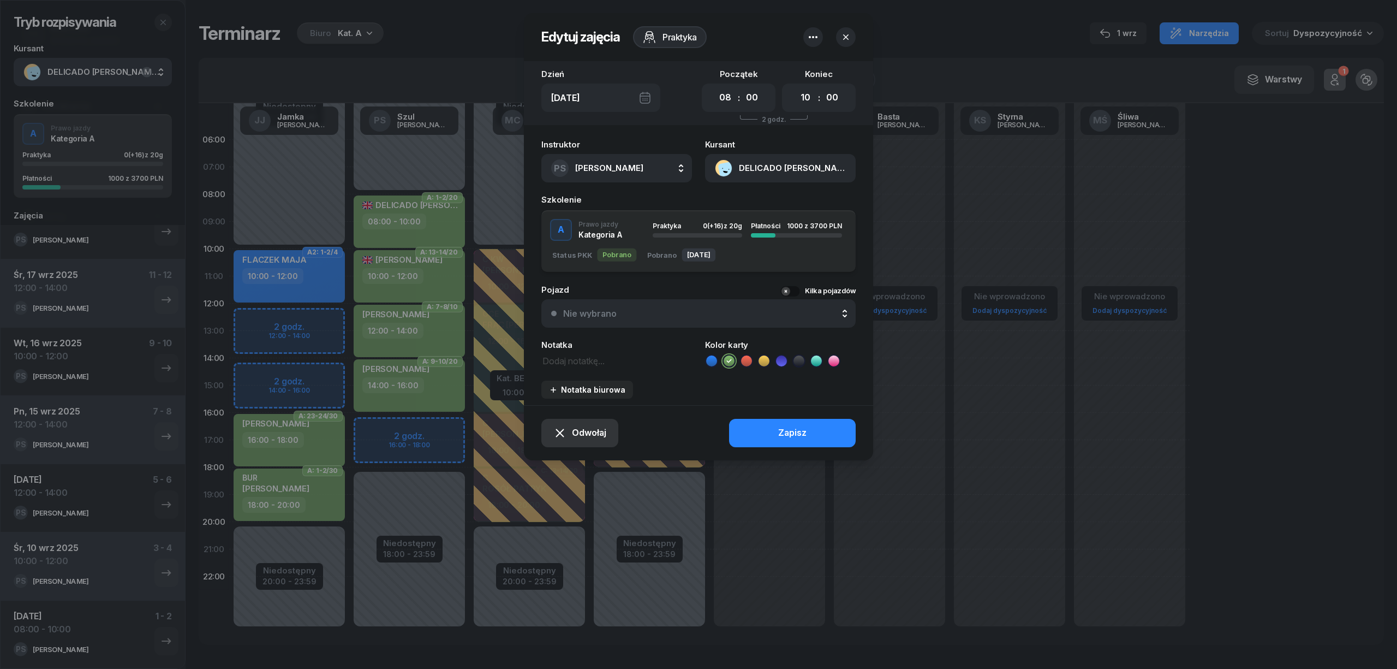
click at [578, 428] on span "Odwołaj" at bounding box center [589, 433] width 34 height 14
click at [571, 371] on div "Kursant odwołał" at bounding box center [561, 366] width 64 height 14
click at [738, 422] on div "Odwołaj Zapisz" at bounding box center [698, 432] width 349 height 55
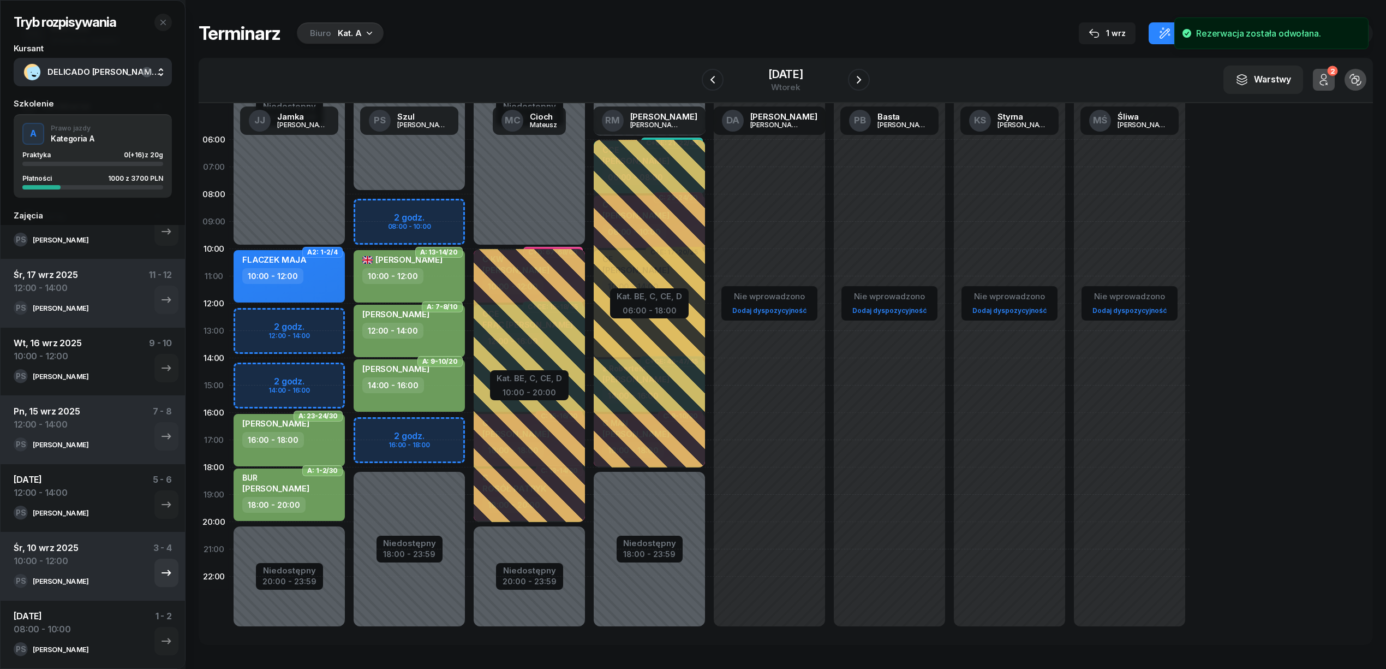
scroll to position [36, 0]
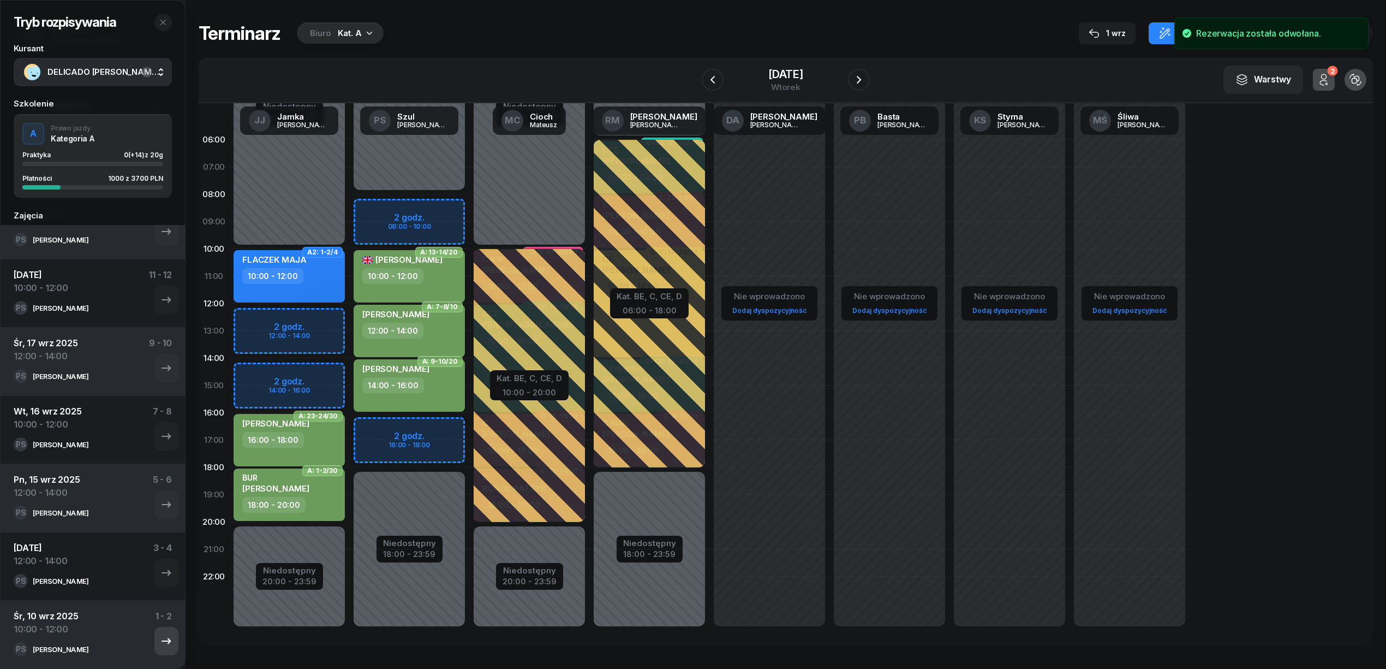
click at [156, 627] on button "button" at bounding box center [166, 641] width 24 height 28
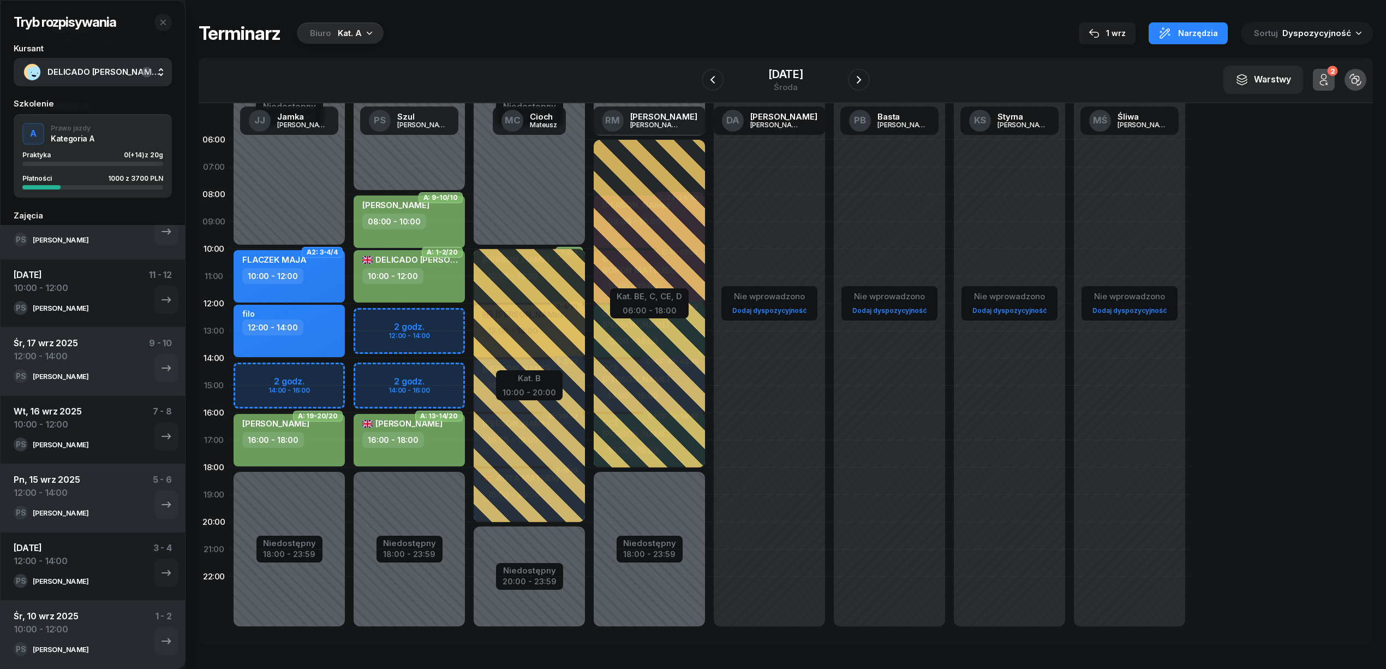
click at [450, 270] on div "10:00 - 12:00" at bounding box center [410, 276] width 96 height 16
select select "10"
select select "12"
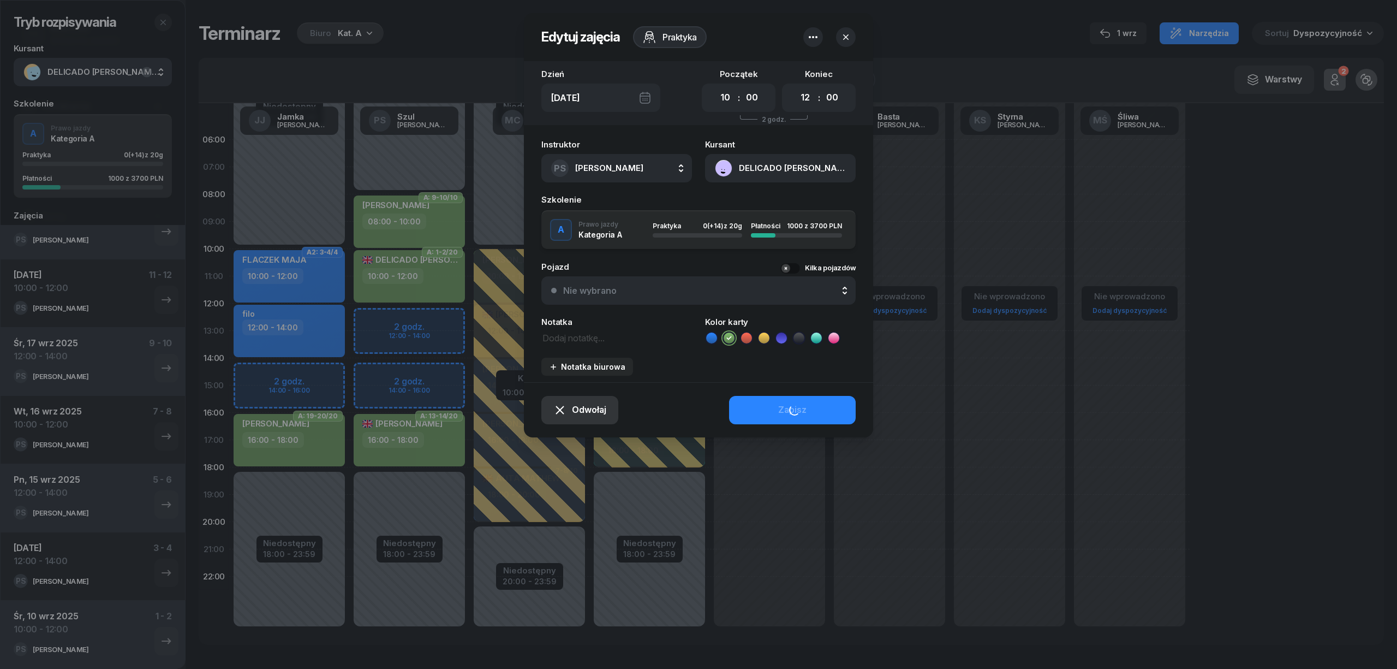
click at [569, 407] on div "Odwołaj" at bounding box center [579, 410] width 53 height 14
click at [568, 339] on div "Kursant odwołał" at bounding box center [561, 343] width 64 height 14
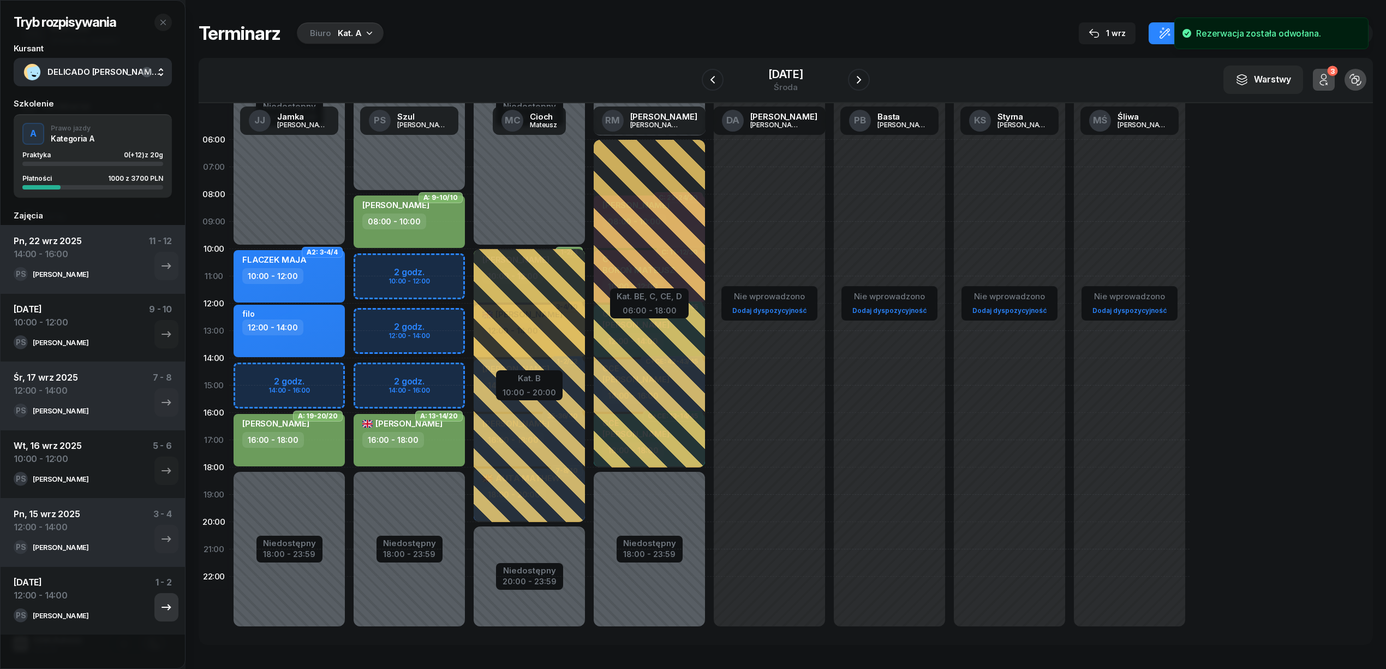
click at [160, 611] on icon "button" at bounding box center [166, 606] width 13 height 13
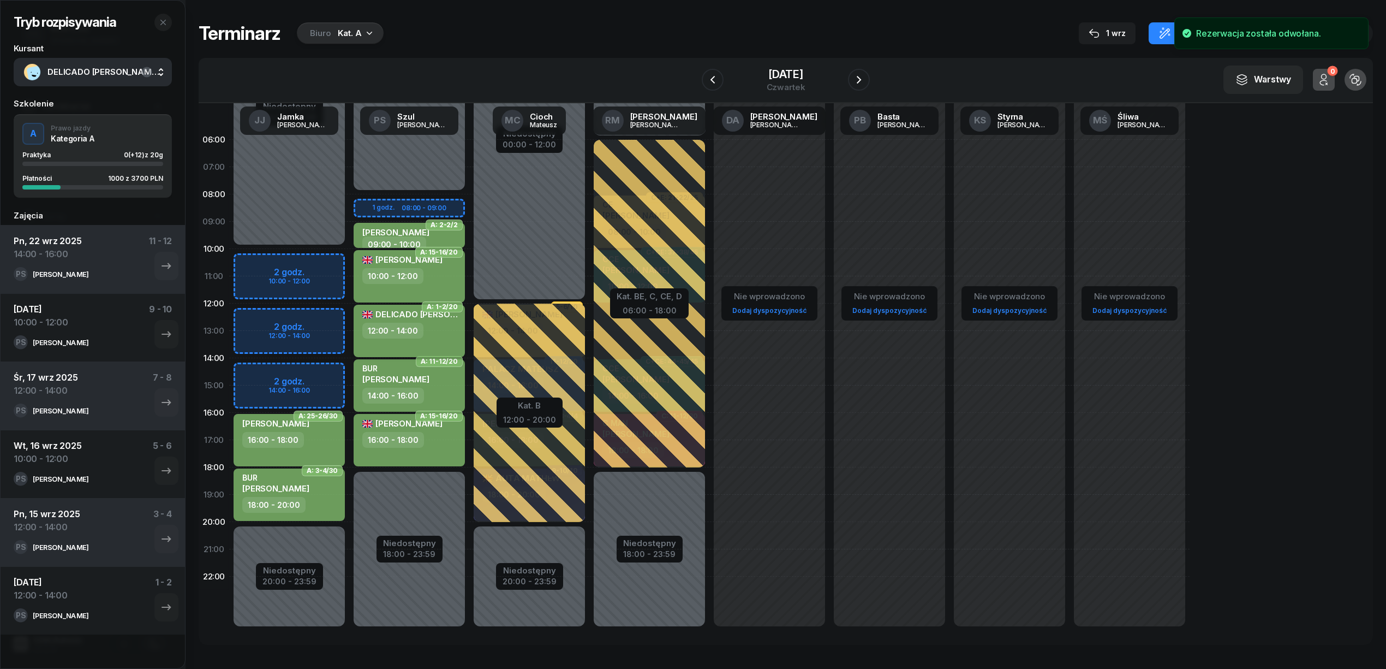
click at [444, 326] on div "12:00 - 14:00" at bounding box center [410, 331] width 96 height 16
select select "12"
select select "14"
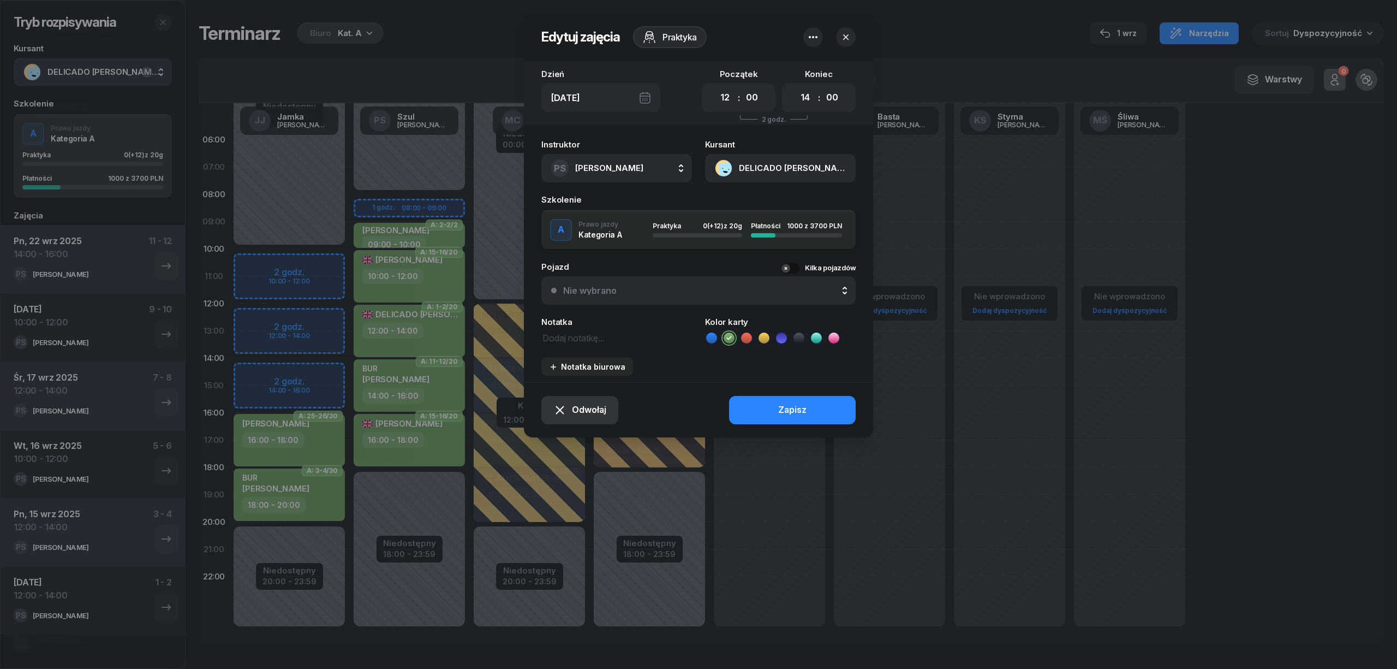
click at [589, 415] on span "Odwołaj" at bounding box center [589, 410] width 34 height 14
click at [587, 343] on div "Kursant odwołał" at bounding box center [561, 343] width 64 height 14
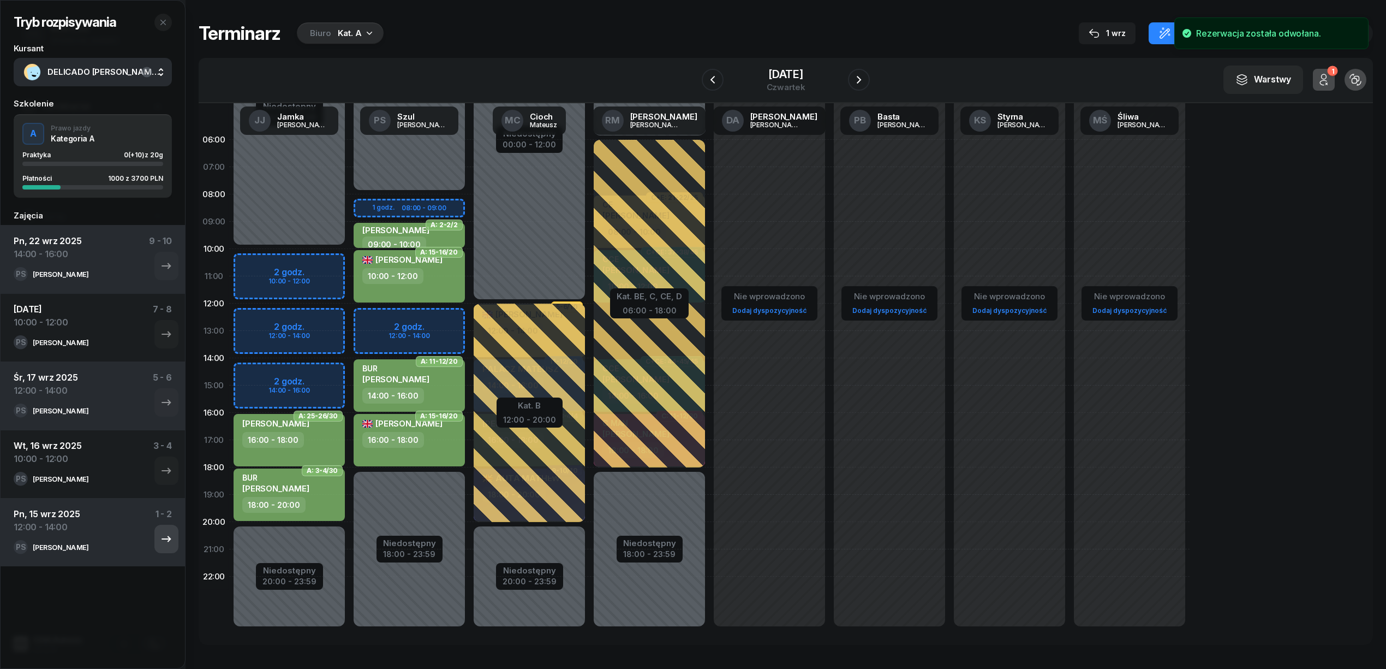
click at [164, 535] on button "button" at bounding box center [166, 538] width 24 height 28
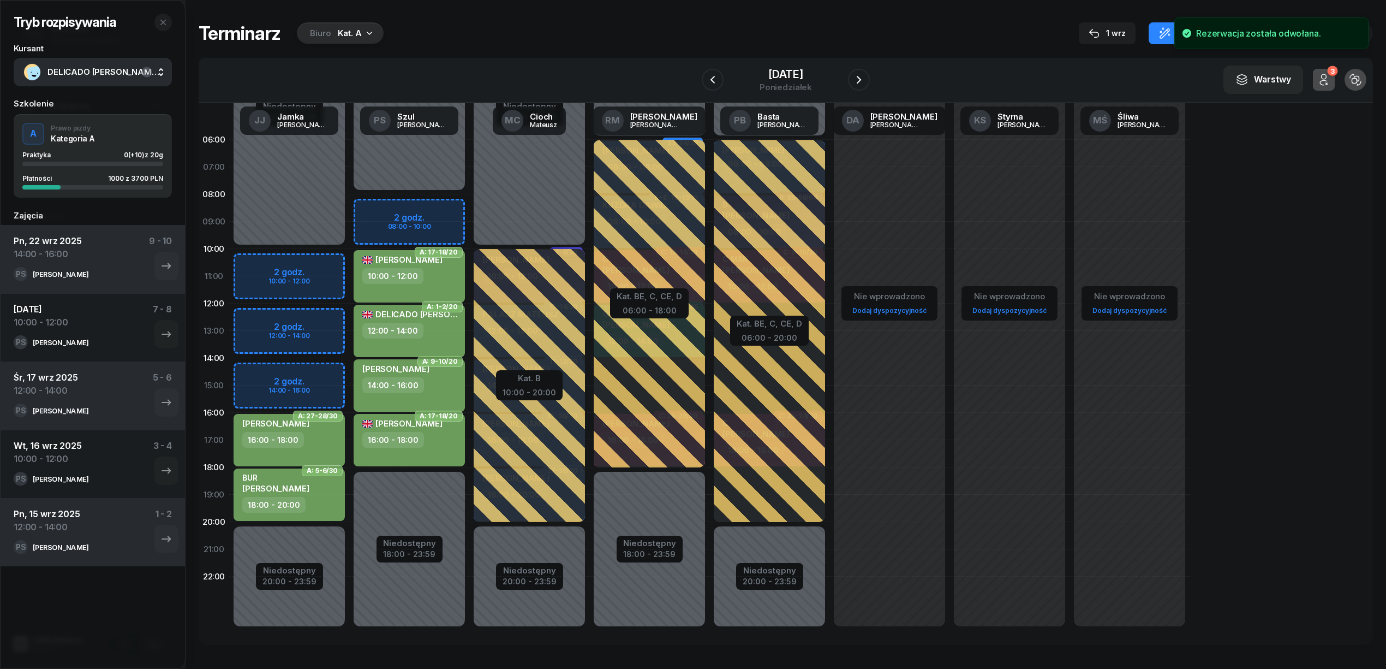
click at [440, 317] on span "DELICADO PINHO ANTÓNIO" at bounding box center [424, 314] width 124 height 10
select select "12"
select select "14"
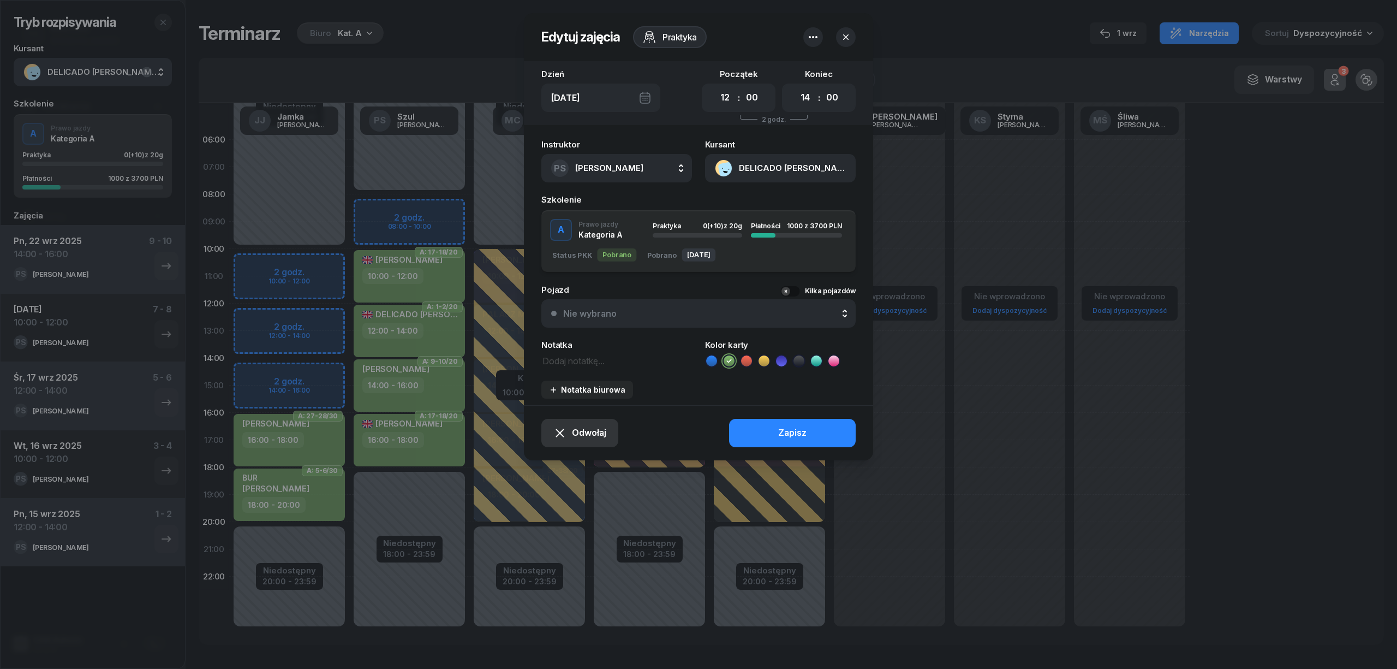
click at [609, 428] on button "Odwołaj" at bounding box center [579, 433] width 77 height 28
click at [610, 372] on link "Kursant odwołał" at bounding box center [574, 366] width 143 height 27
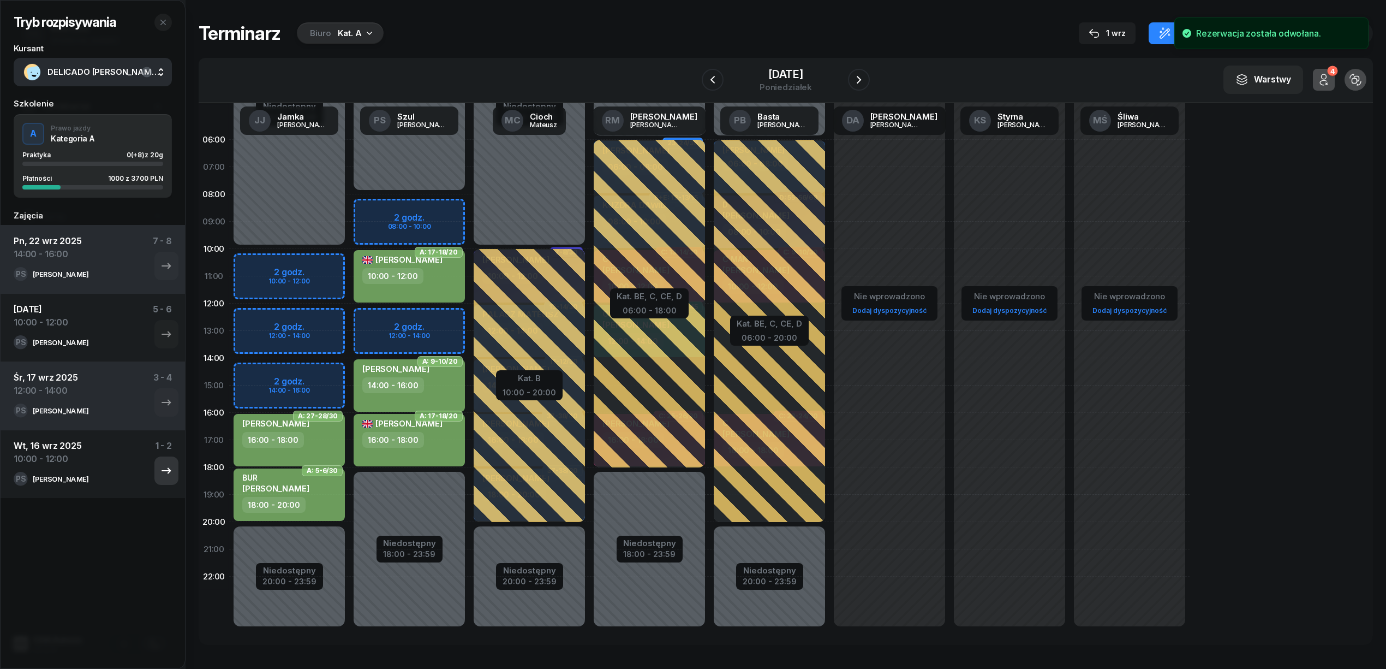
click at [160, 476] on icon "button" at bounding box center [166, 470] width 13 height 13
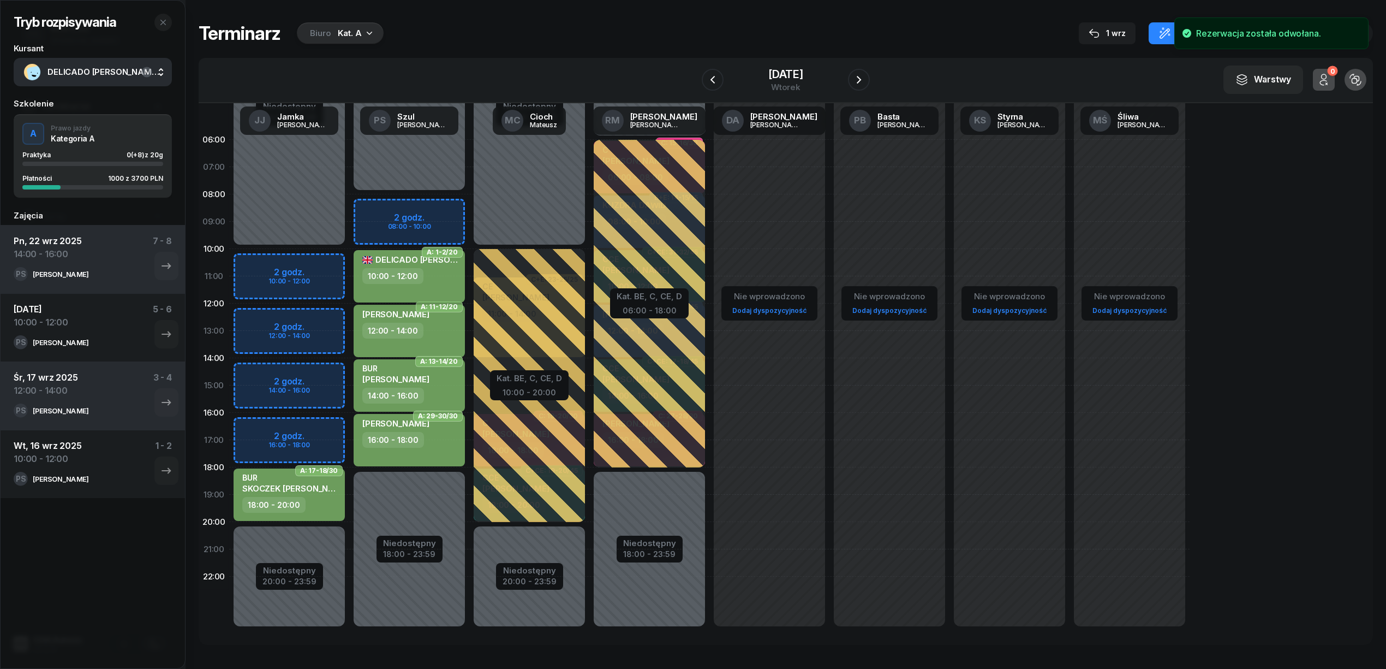
click at [427, 275] on div "10:00 - 12:00" at bounding box center [410, 276] width 96 height 16
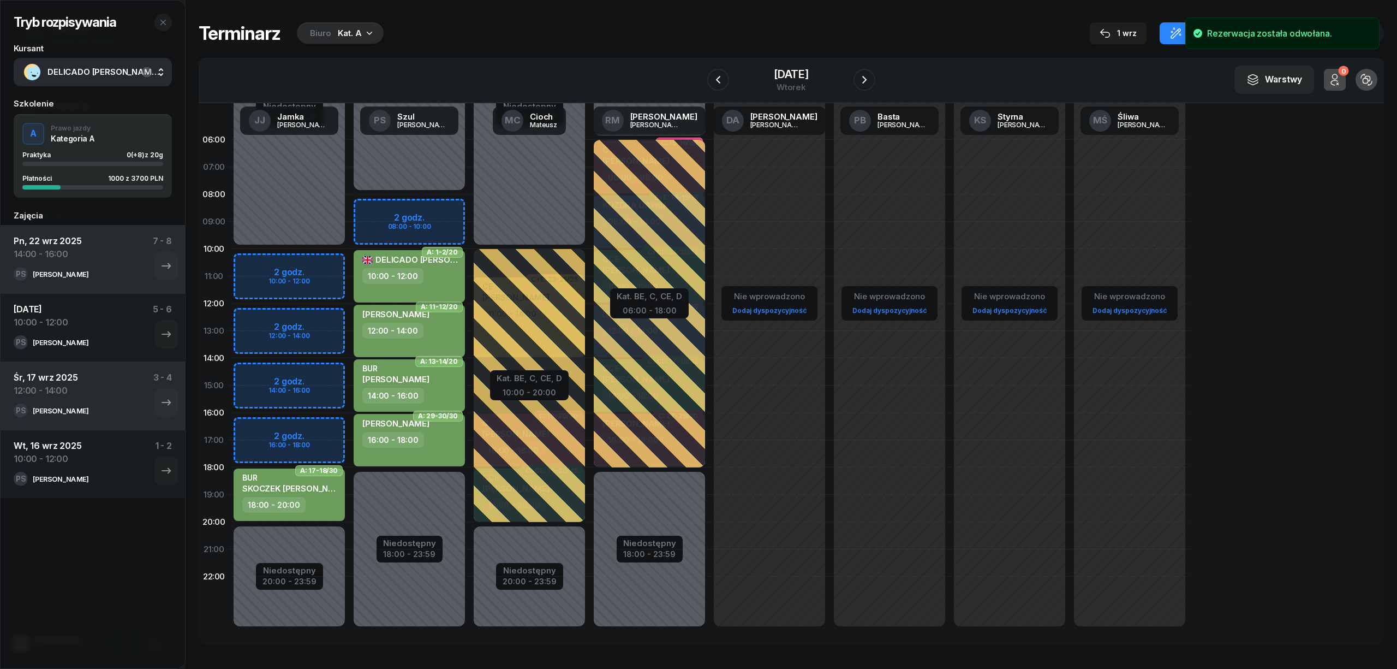
select select "10"
select select "12"
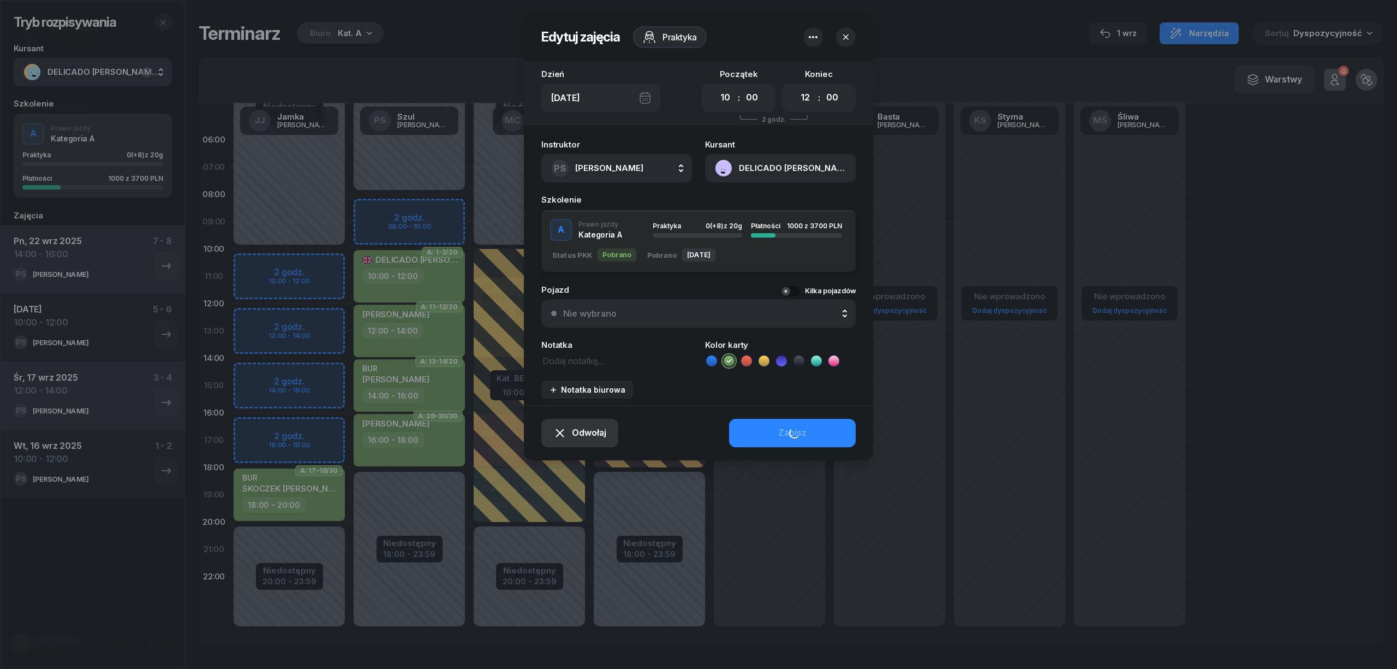
click at [592, 341] on div "Notatka" at bounding box center [616, 345] width 151 height 8
click at [594, 429] on span "Odwołaj" at bounding box center [589, 433] width 34 height 14
click at [596, 366] on link "Kursant odwołał" at bounding box center [574, 366] width 143 height 27
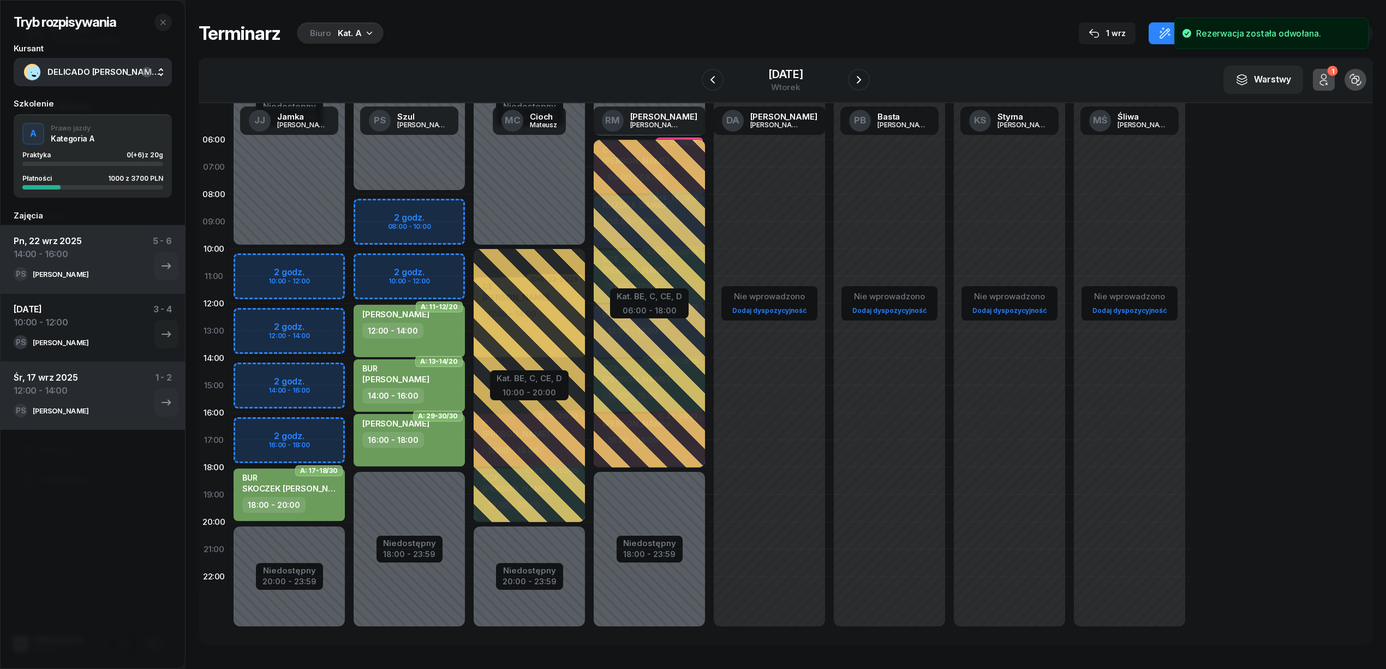
click at [160, 410] on button "button" at bounding box center [166, 402] width 24 height 28
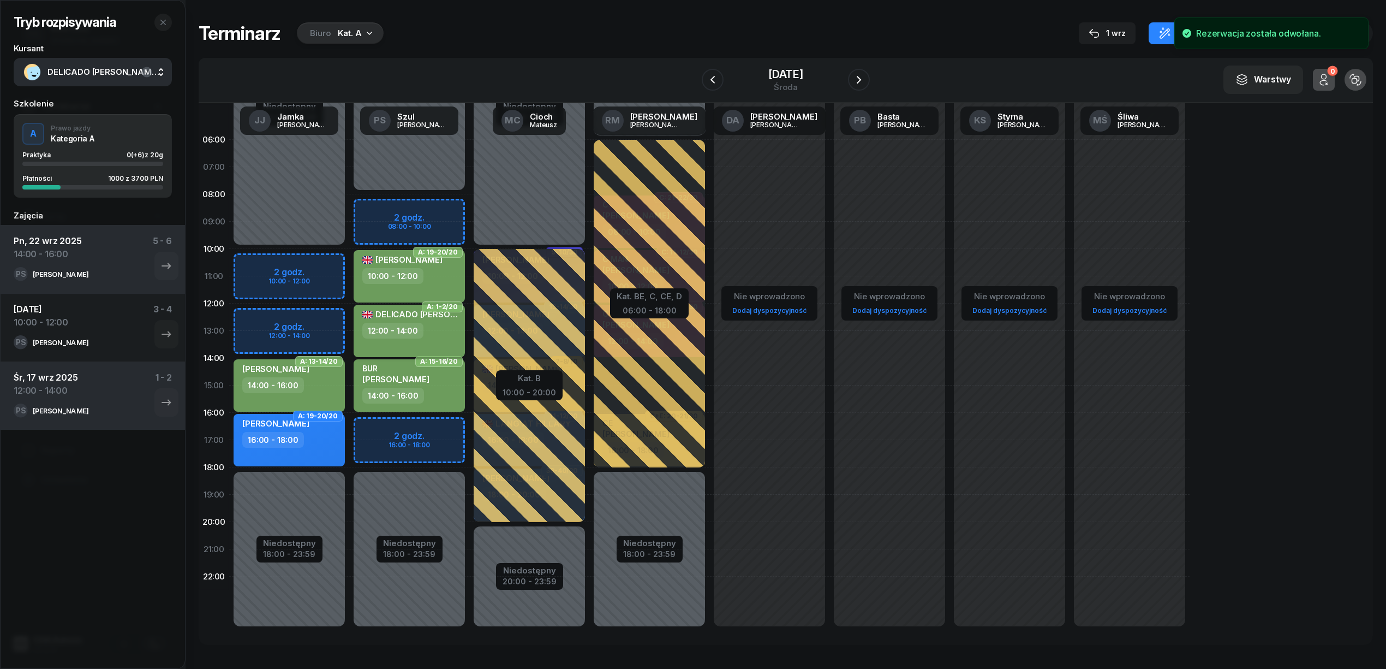
click at [431, 324] on div "12:00 - 14:00" at bounding box center [410, 331] width 96 height 16
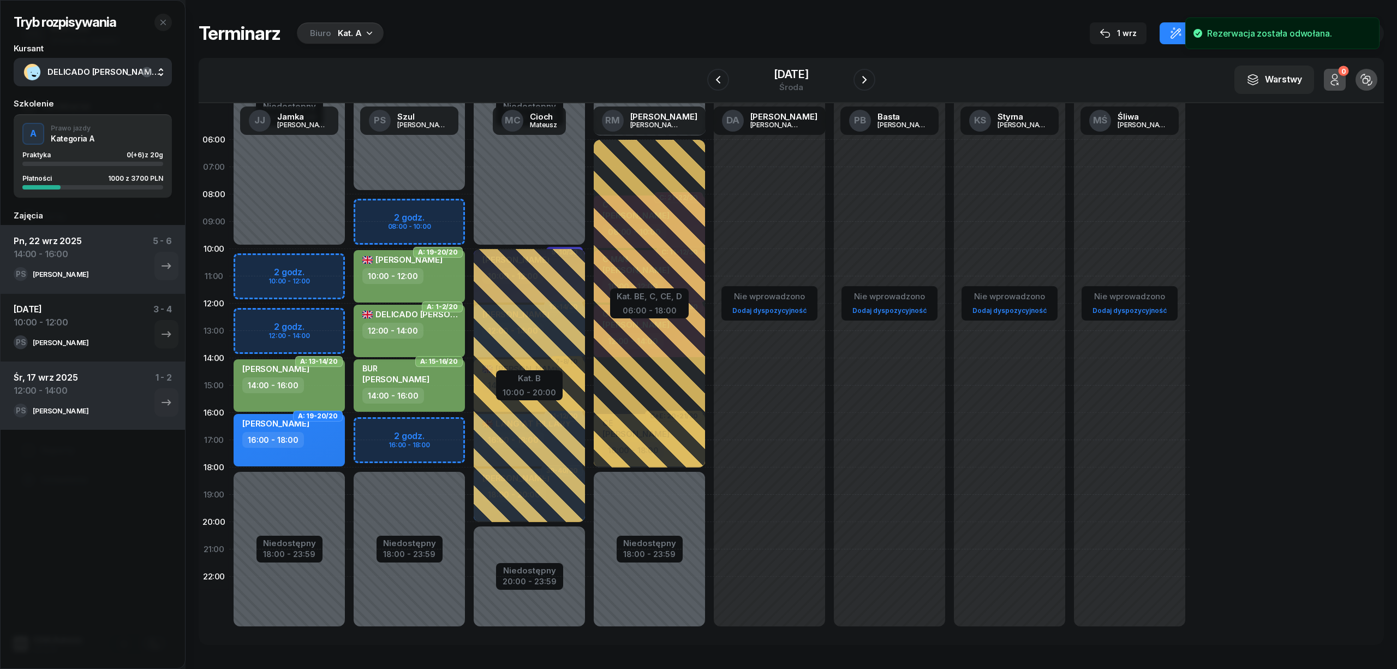
select select "12"
select select "14"
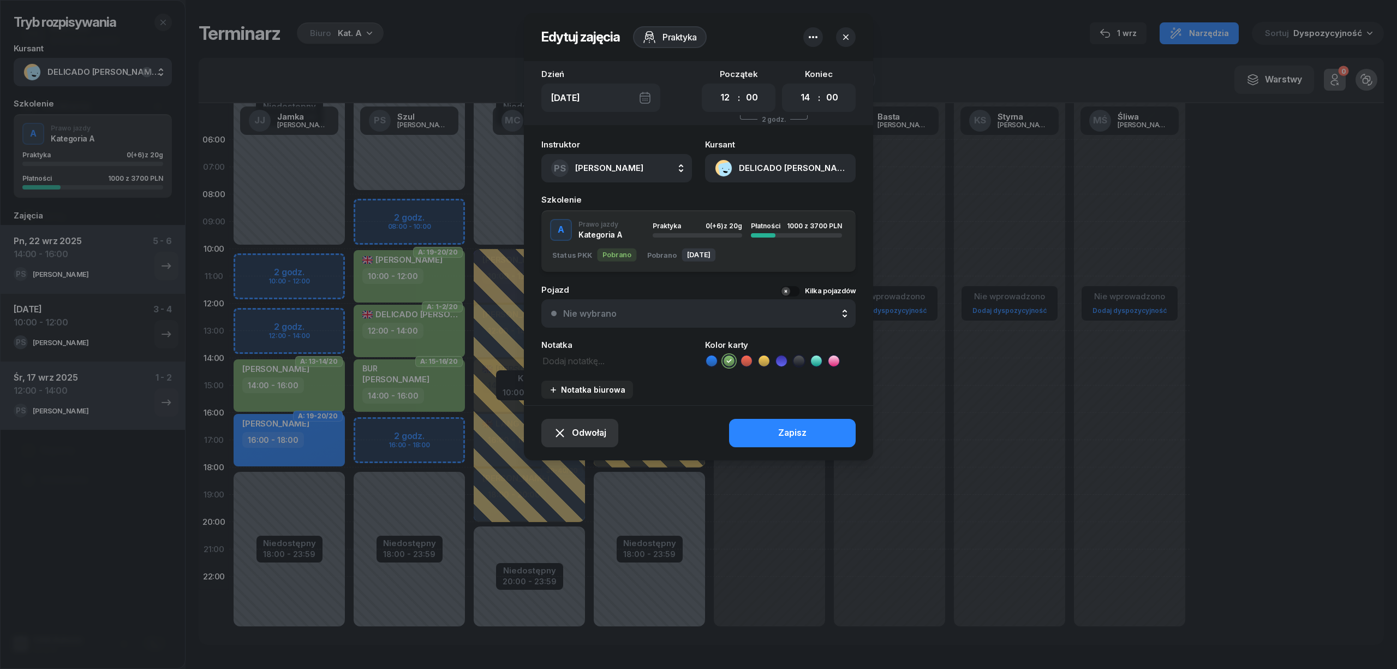
click at [600, 430] on span "Odwołaj" at bounding box center [589, 433] width 34 height 14
click at [584, 368] on div "Kursant odwołał" at bounding box center [561, 366] width 64 height 14
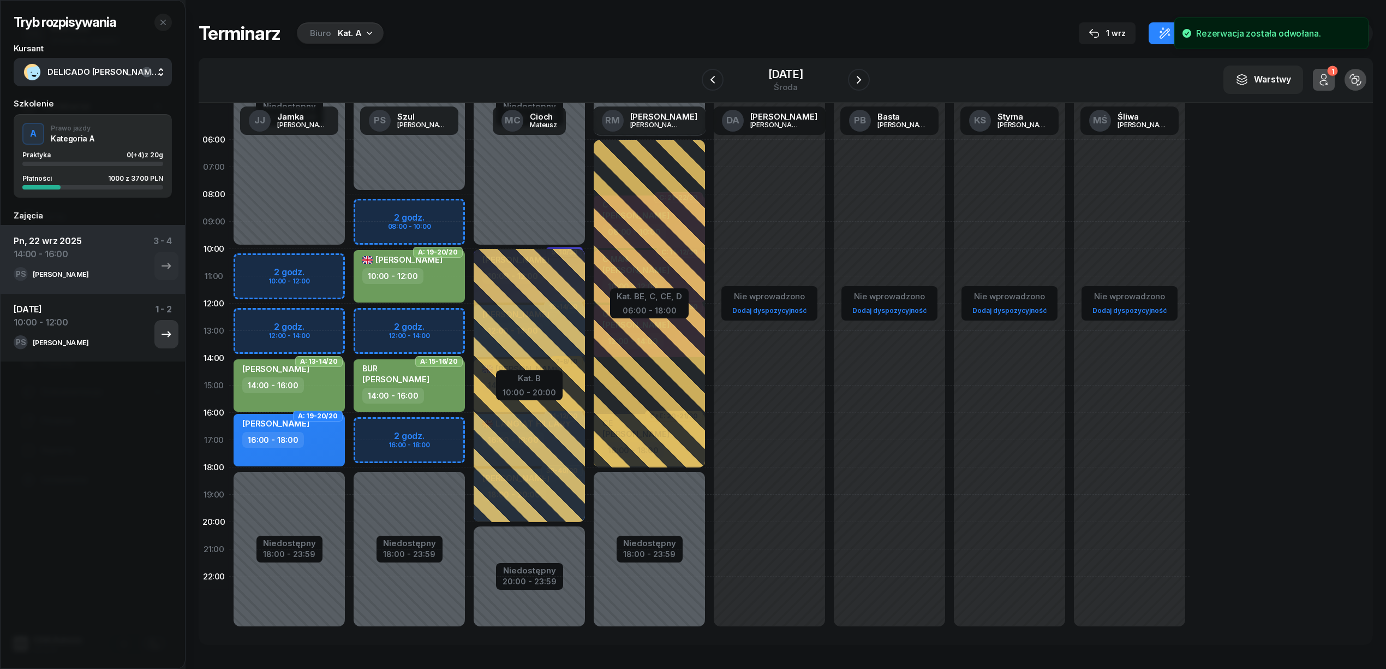
click at [162, 337] on button "button" at bounding box center [166, 334] width 24 height 28
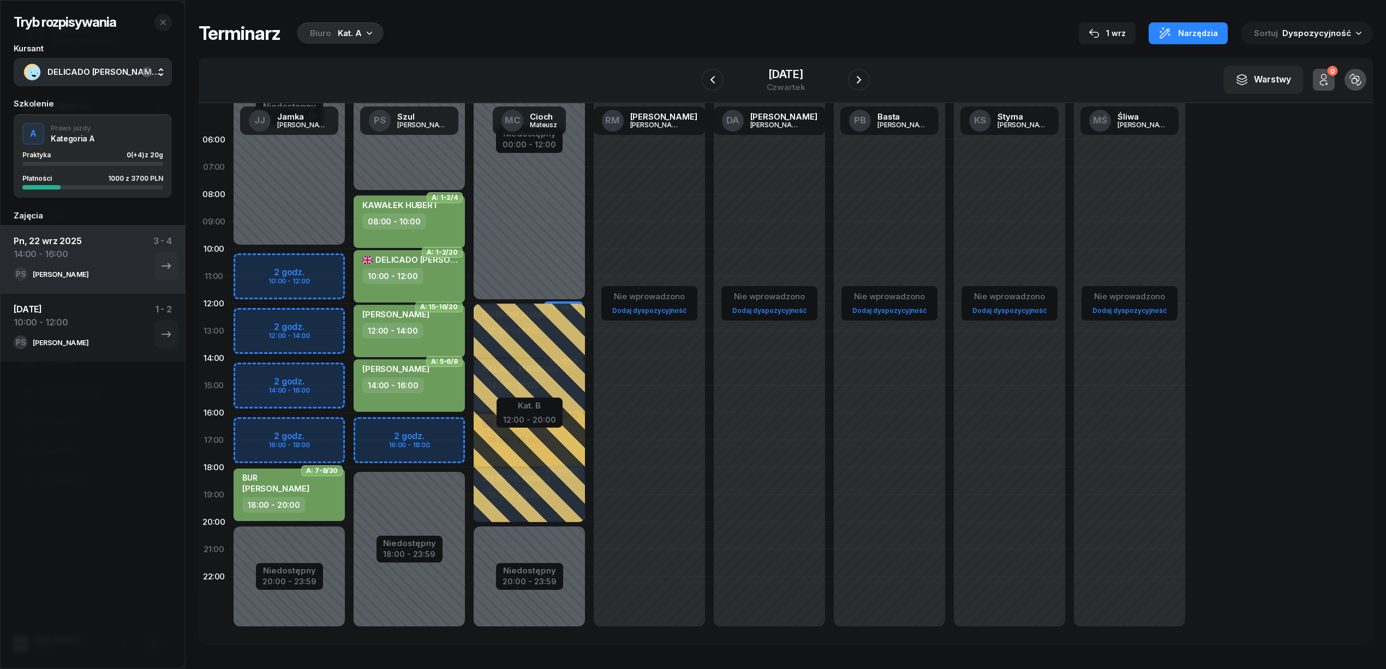
click at [428, 282] on div "10:00 - 12:00" at bounding box center [410, 276] width 96 height 16
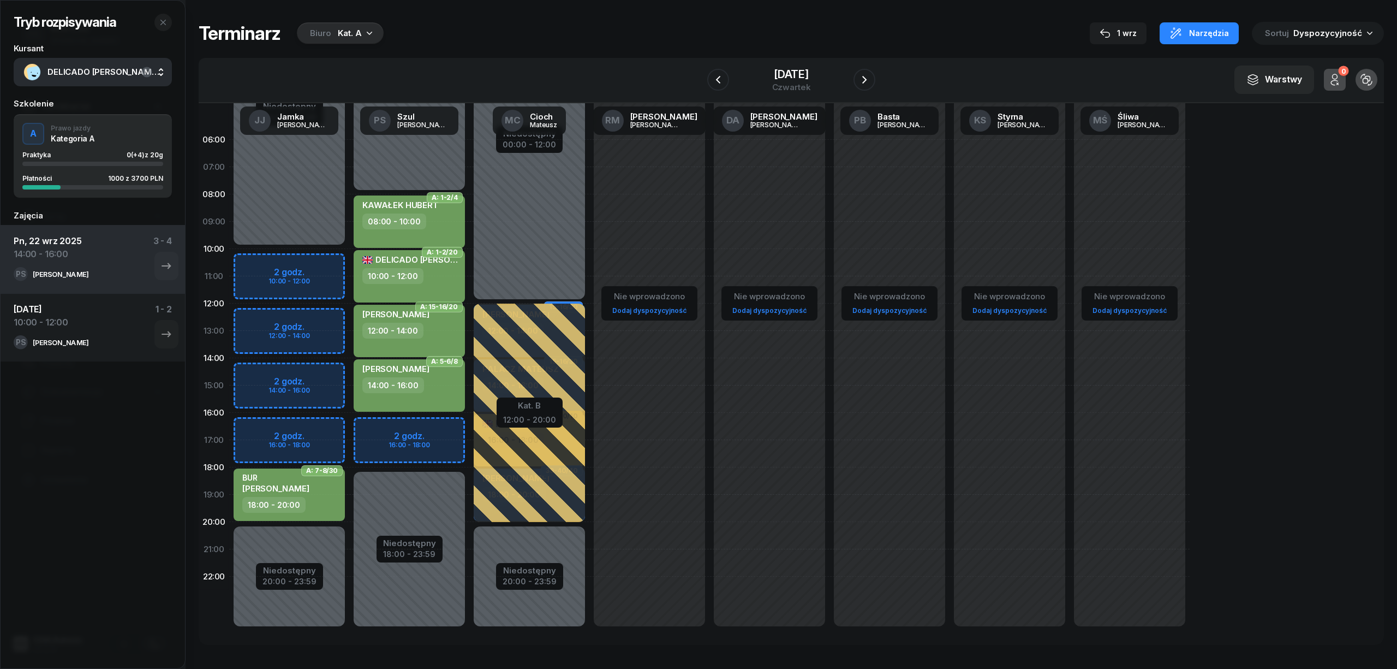
select select "10"
select select "12"
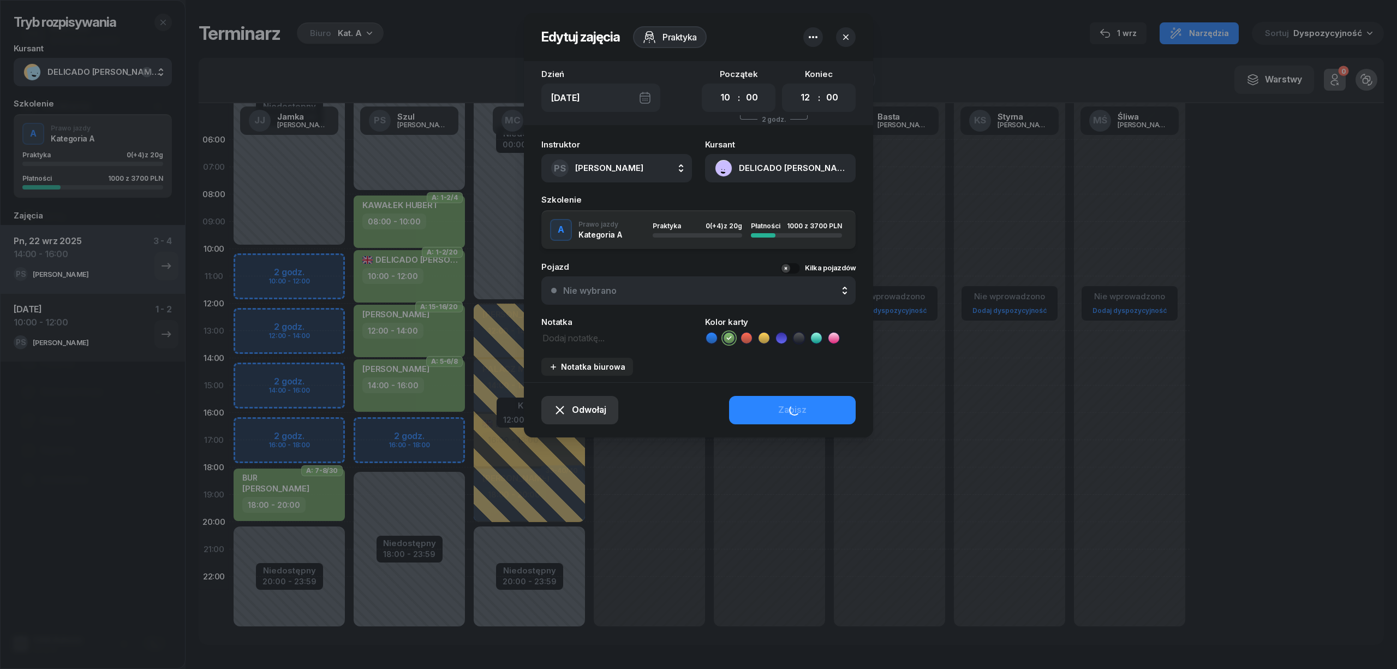
click at [594, 401] on button "Odwołaj" at bounding box center [579, 410] width 77 height 28
click at [572, 345] on div "Kursant odwołał" at bounding box center [561, 343] width 64 height 14
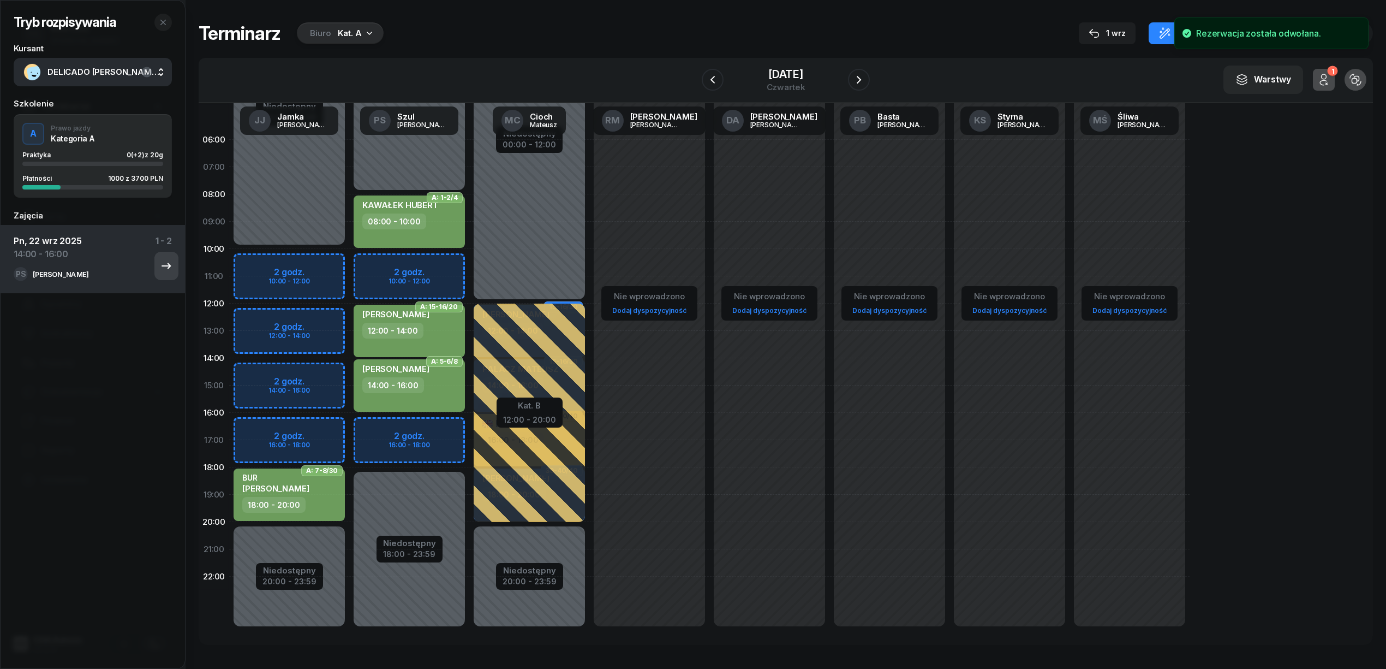
click at [160, 270] on icon "button" at bounding box center [166, 265] width 13 height 13
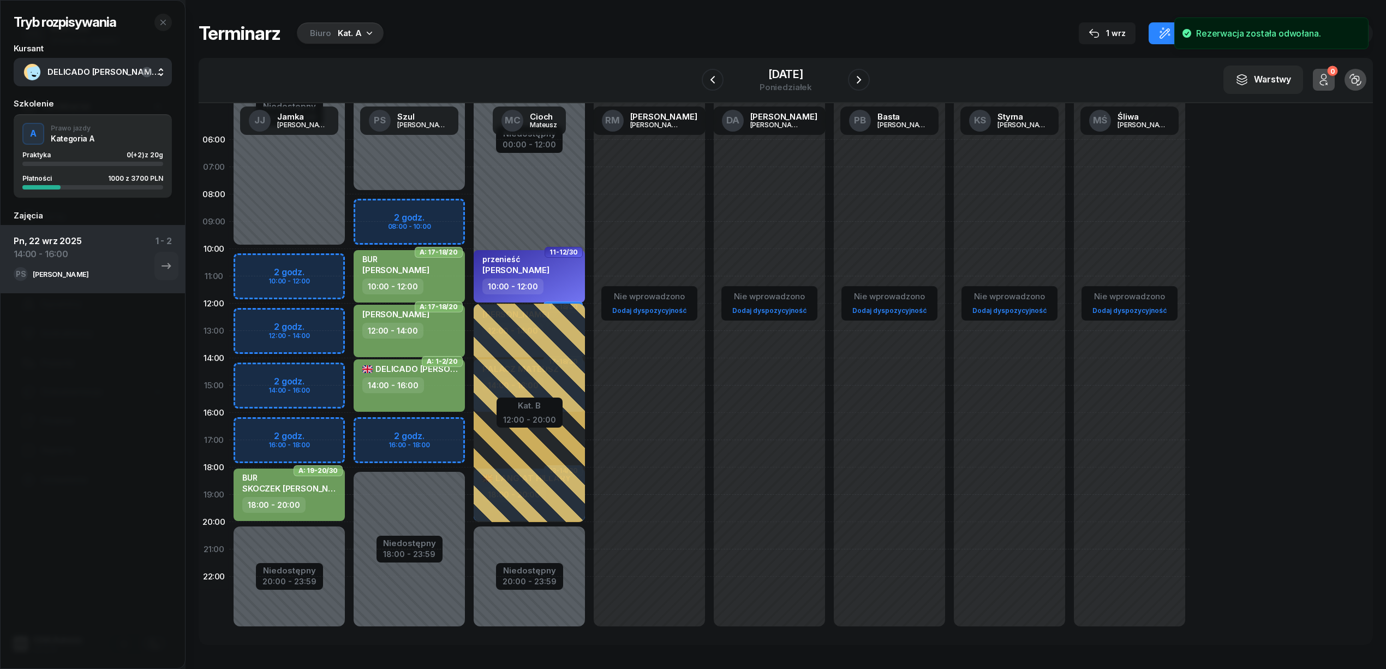
click at [419, 383] on div "14:00 - 16:00" at bounding box center [393, 385] width 62 height 16
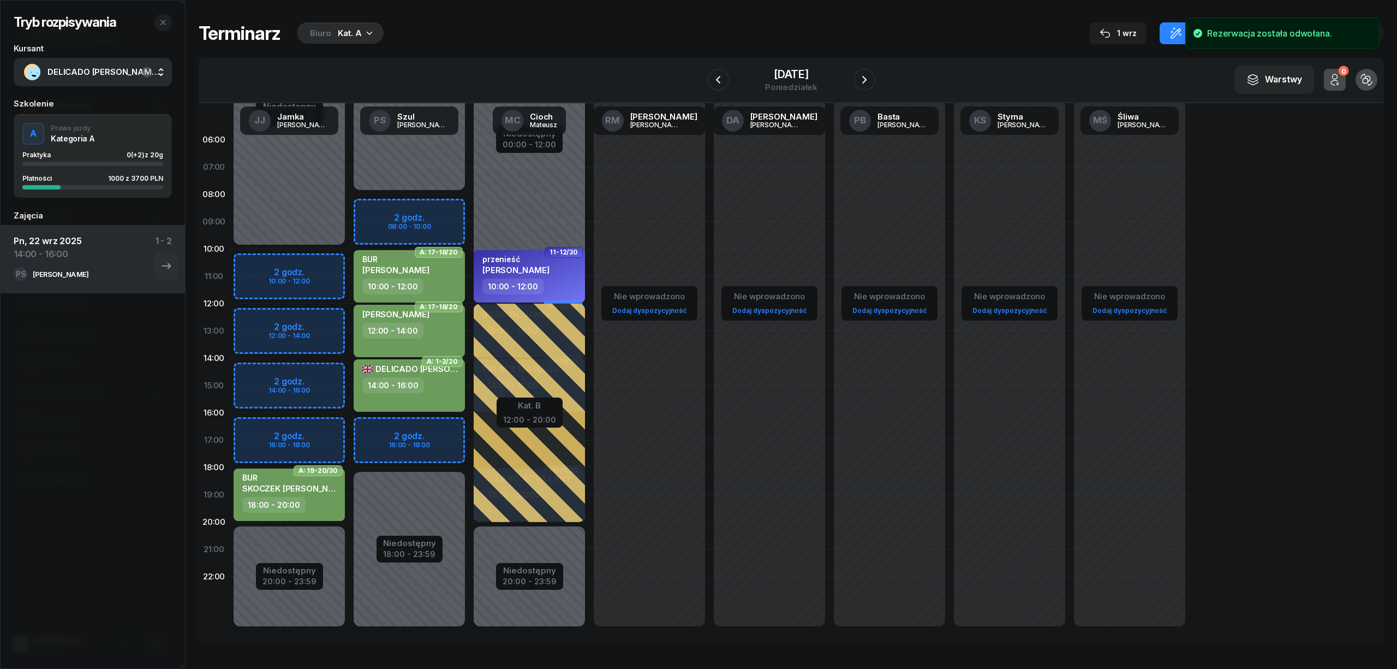
select select "14"
select select "16"
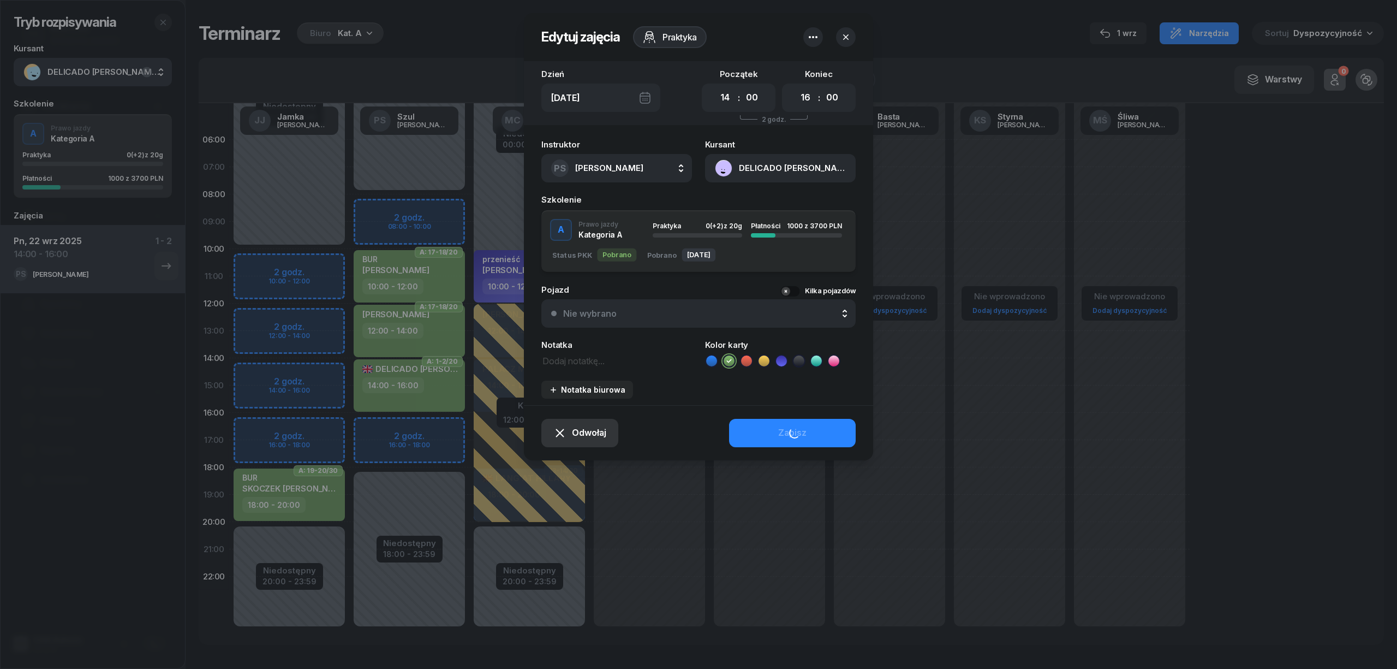
click at [596, 429] on span "Odwołaj" at bounding box center [589, 433] width 34 height 14
click at [583, 372] on div "Kursant odwołał" at bounding box center [561, 366] width 64 height 14
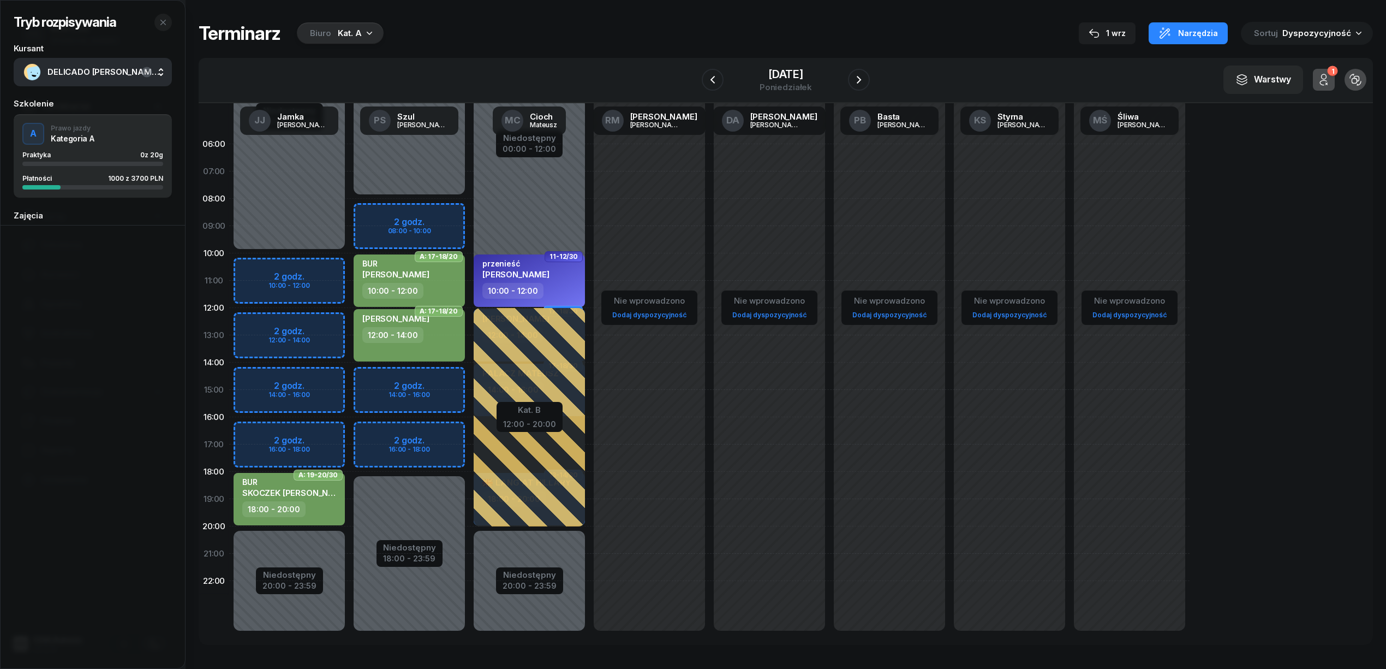
click at [151, 26] on div "Tryb rozpisywania" at bounding box center [93, 22] width 158 height 17
click at [162, 22] on icon "button" at bounding box center [163, 22] width 9 height 9
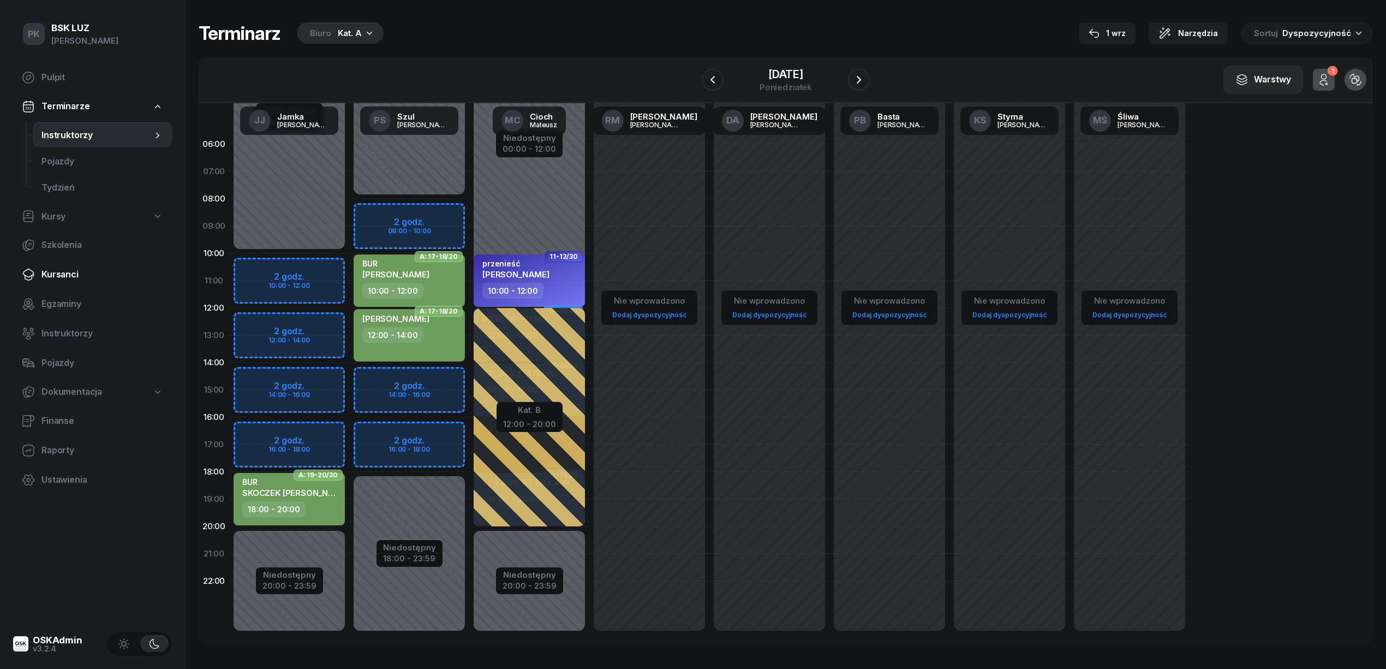
click at [68, 271] on span "Kursanci" at bounding box center [102, 274] width 122 height 14
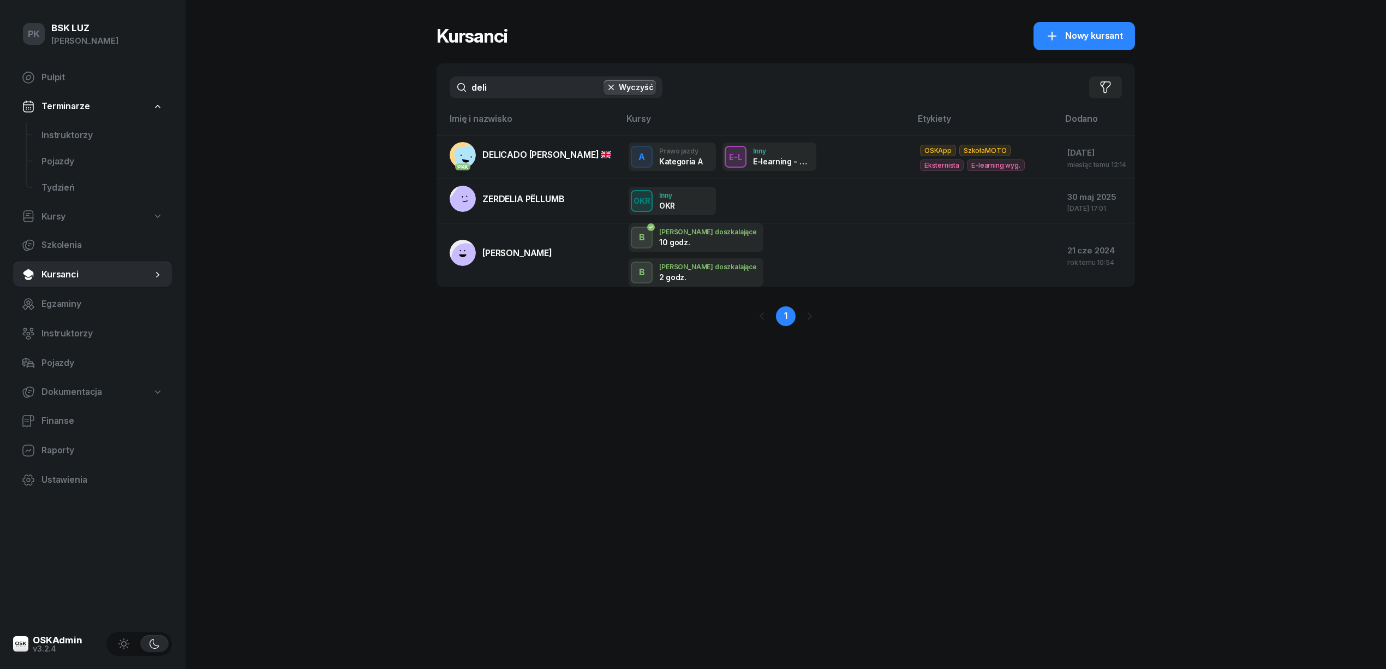
drag, startPoint x: 351, startPoint y: 86, endPoint x: 345, endPoint y: 86, distance: 6.5
click at [345, 86] on div "PK BSK LUZ Piotr Klimek Pulpit Terminarze Instruktorzy Pojazdy Tydzień Kursy Sz…" at bounding box center [693, 334] width 1386 height 669
click at [1068, 33] on span "Nowy kursant" at bounding box center [1094, 36] width 58 height 14
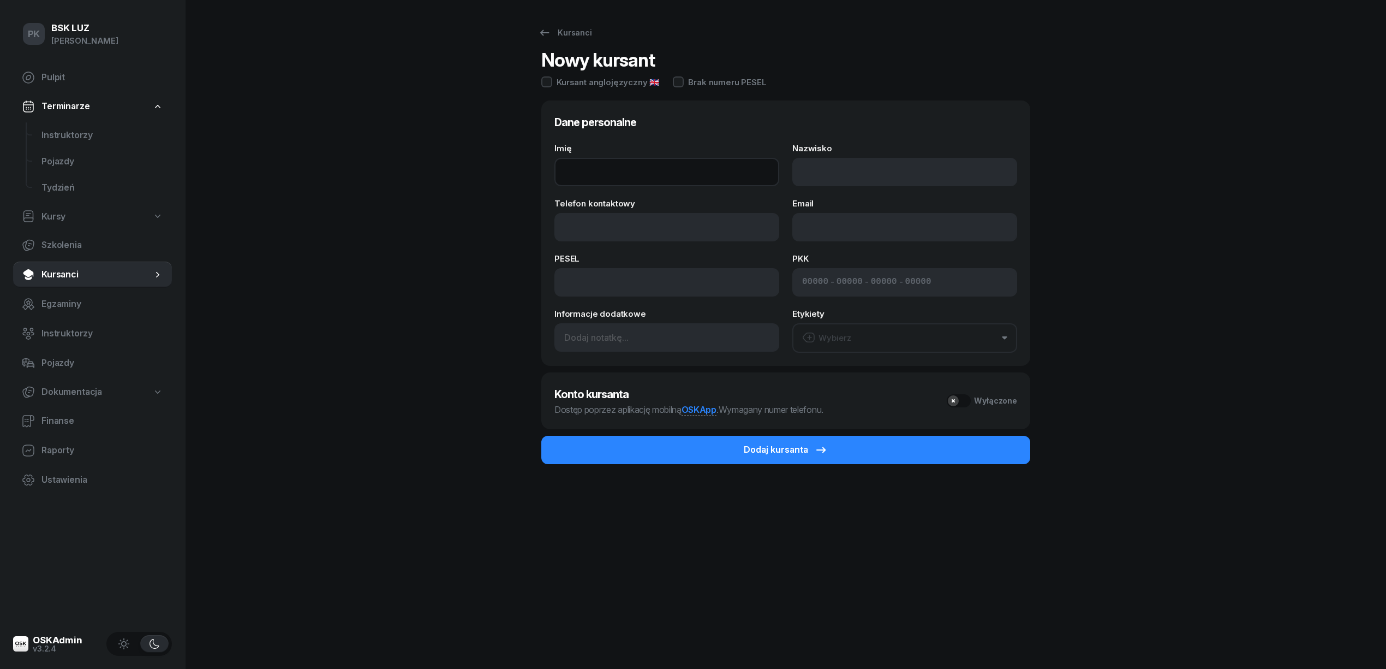
click at [619, 158] on input "Imię" at bounding box center [666, 172] width 225 height 28
type input "."
click at [828, 174] on input "Nazwisko" at bounding box center [904, 172] width 225 height 28
type input "Żmuda"
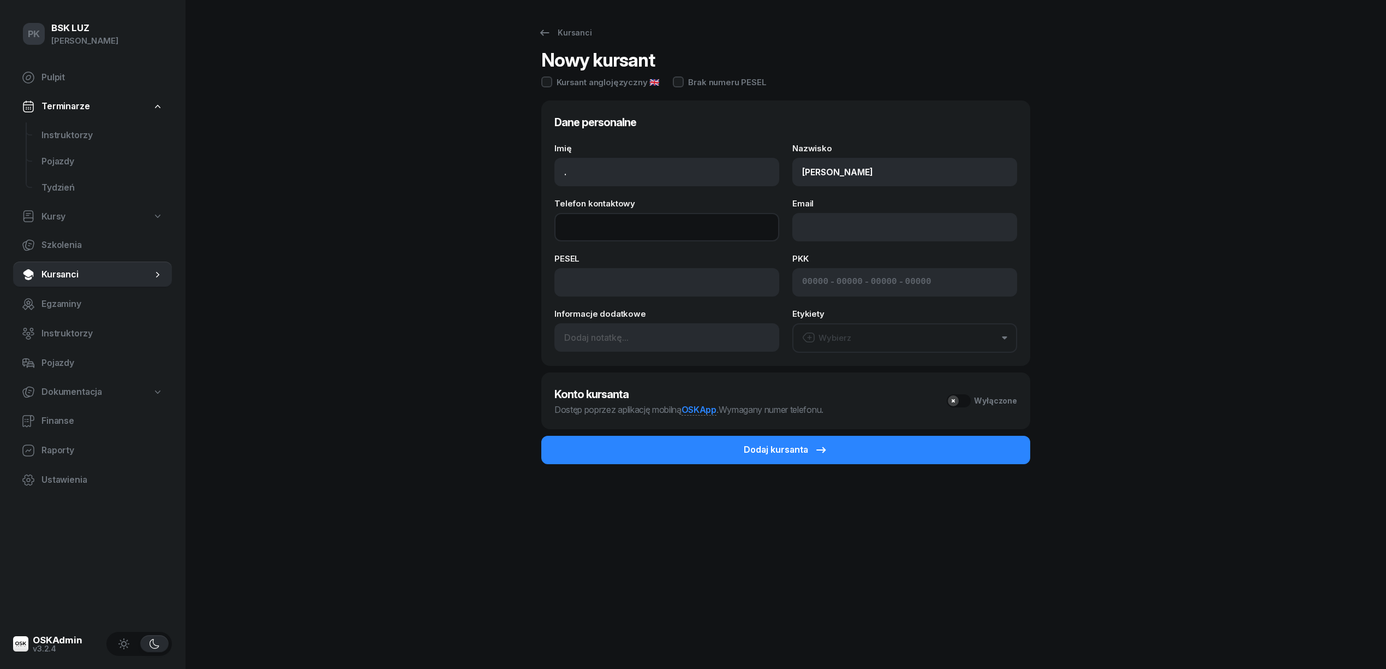
click at [666, 226] on input "Telefon kontaktowy" at bounding box center [666, 227] width 225 height 28
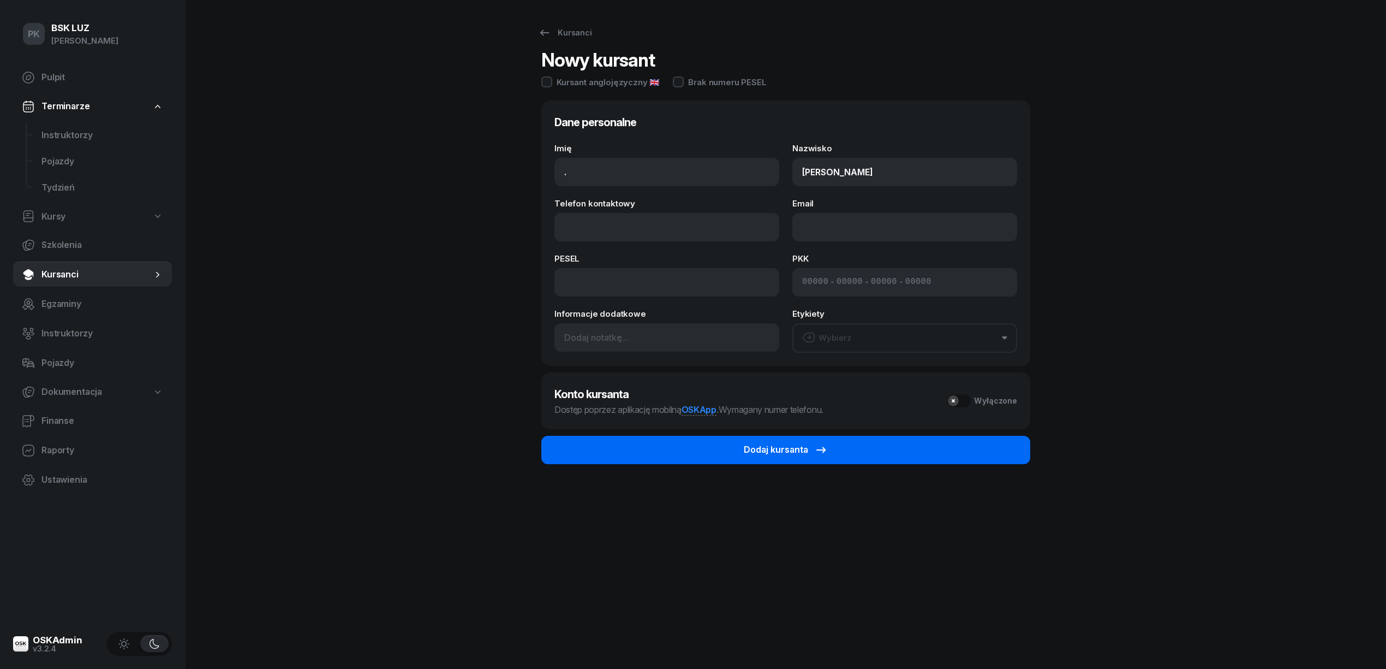
click at [842, 448] on button "Dodaj kursanta" at bounding box center [785, 450] width 489 height 28
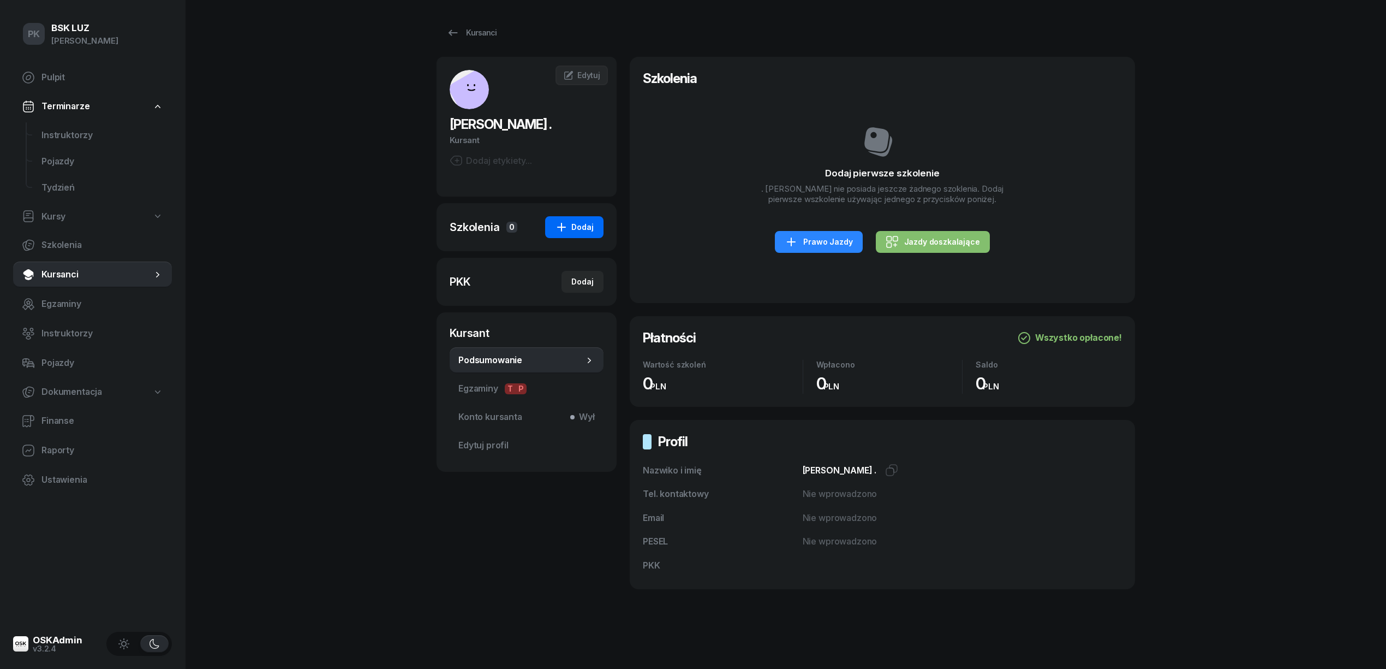
click at [571, 229] on div "Dodaj" at bounding box center [574, 226] width 39 height 13
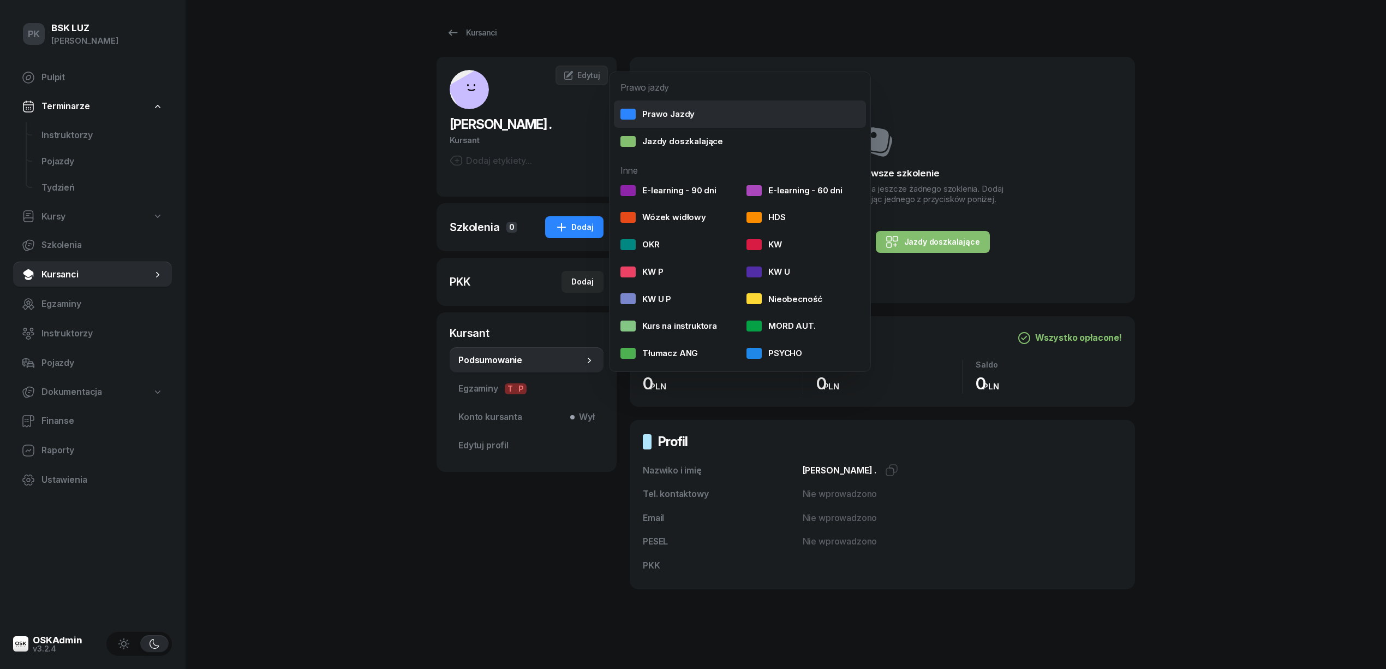
click at [672, 103] on link "Prawo Jazdy" at bounding box center [740, 113] width 252 height 27
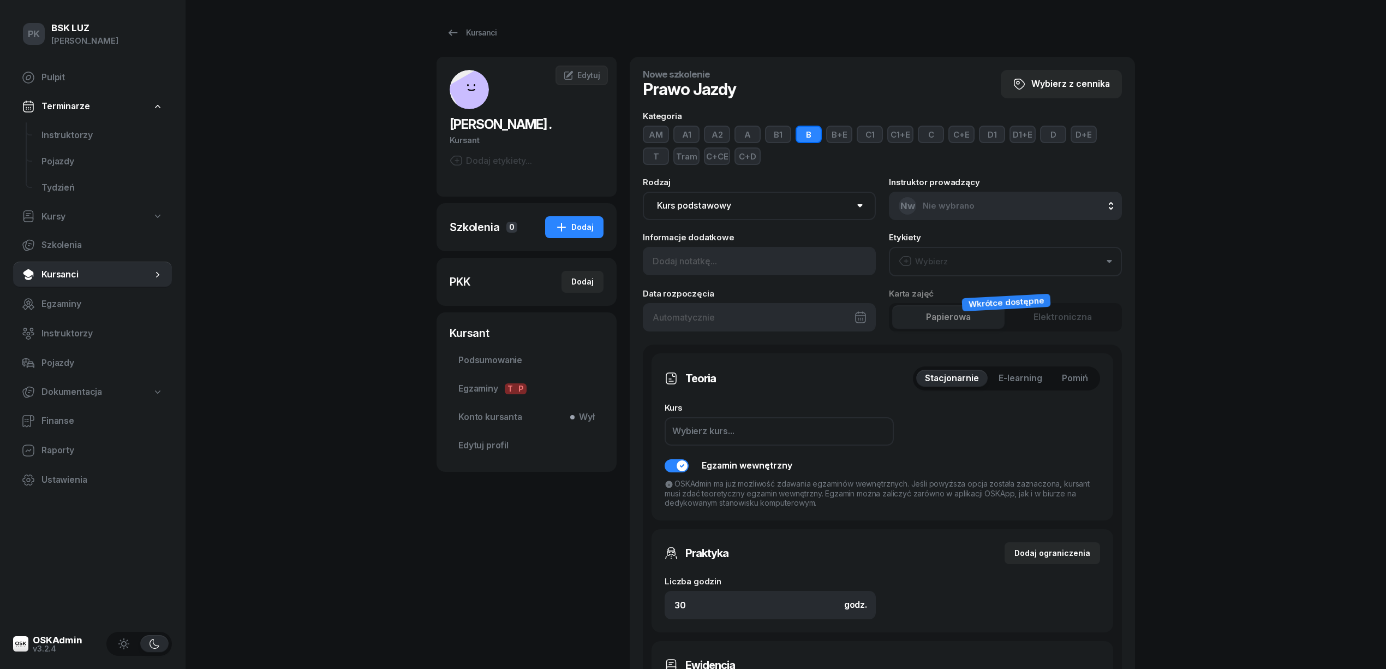
click at [658, 136] on button "AM" at bounding box center [656, 134] width 26 height 17
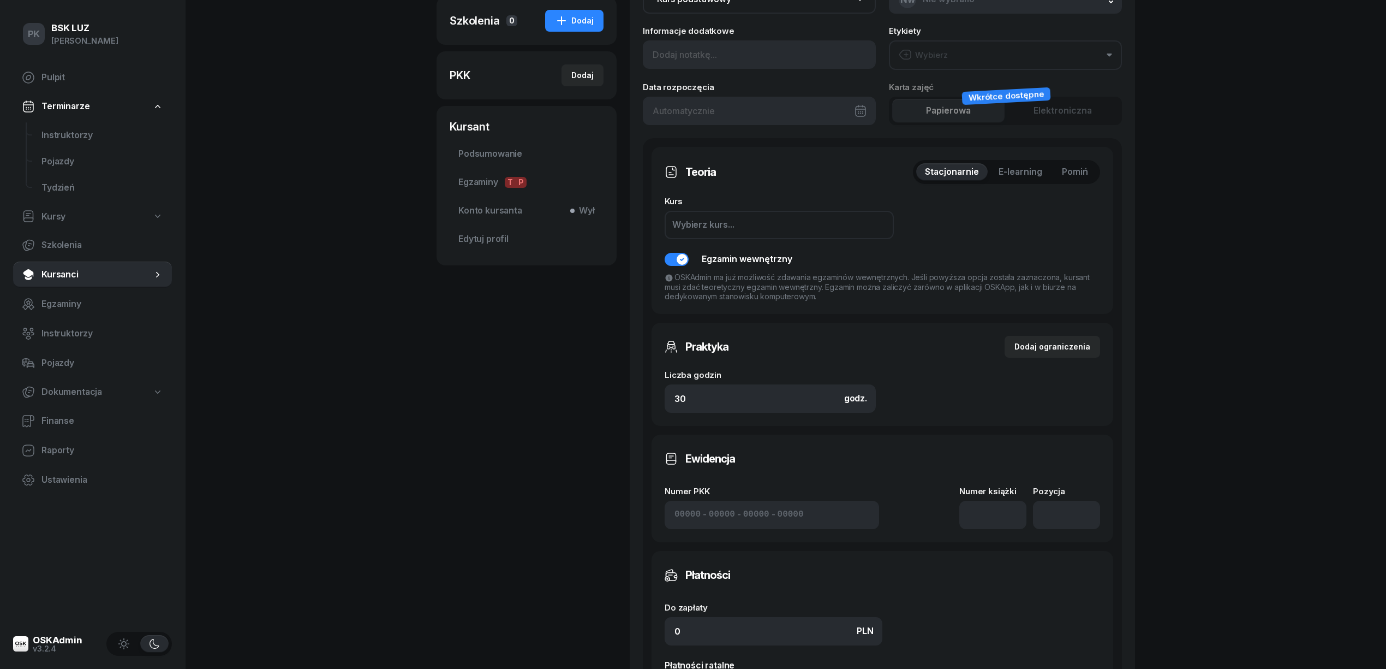
scroll to position [218, 0]
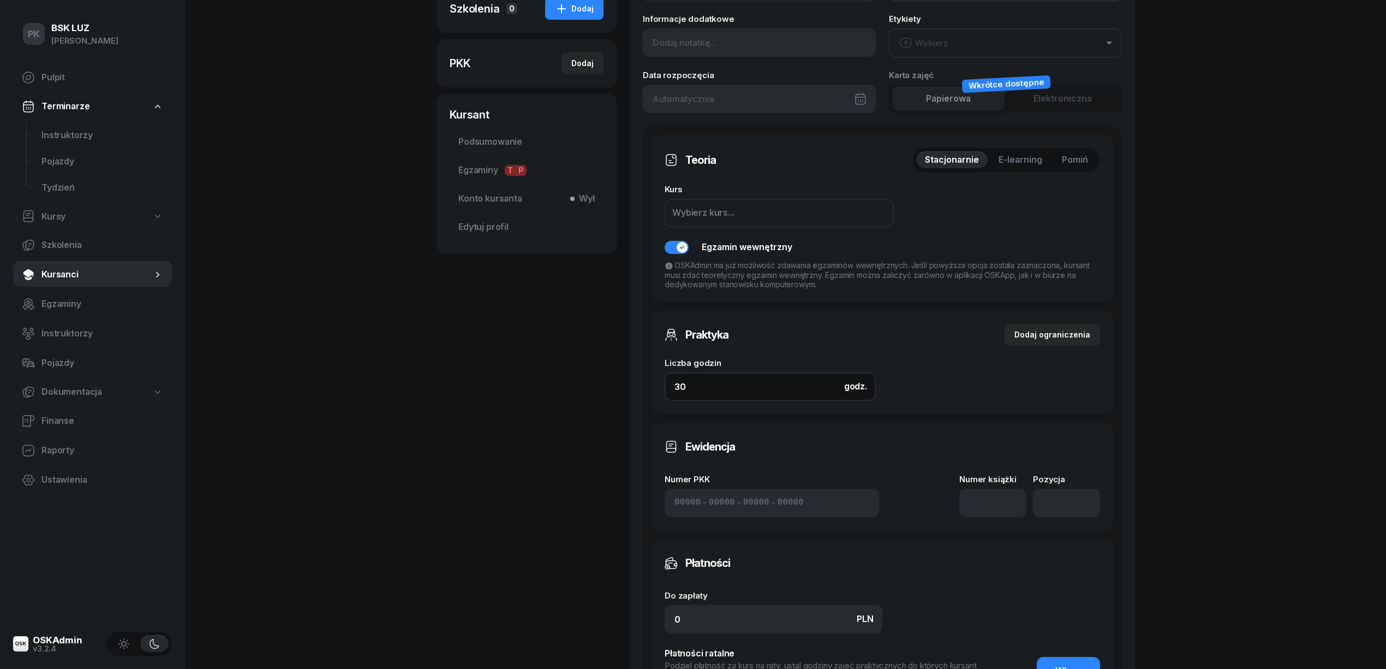
drag, startPoint x: 684, startPoint y: 381, endPoint x: 608, endPoint y: 383, distance: 75.9
click at [649, 383] on div "Teoria Stacjonarnie E-learning Pomiń Kurs Wybierz kurs... Egzamin wewnętrzny OS…" at bounding box center [882, 426] width 479 height 600
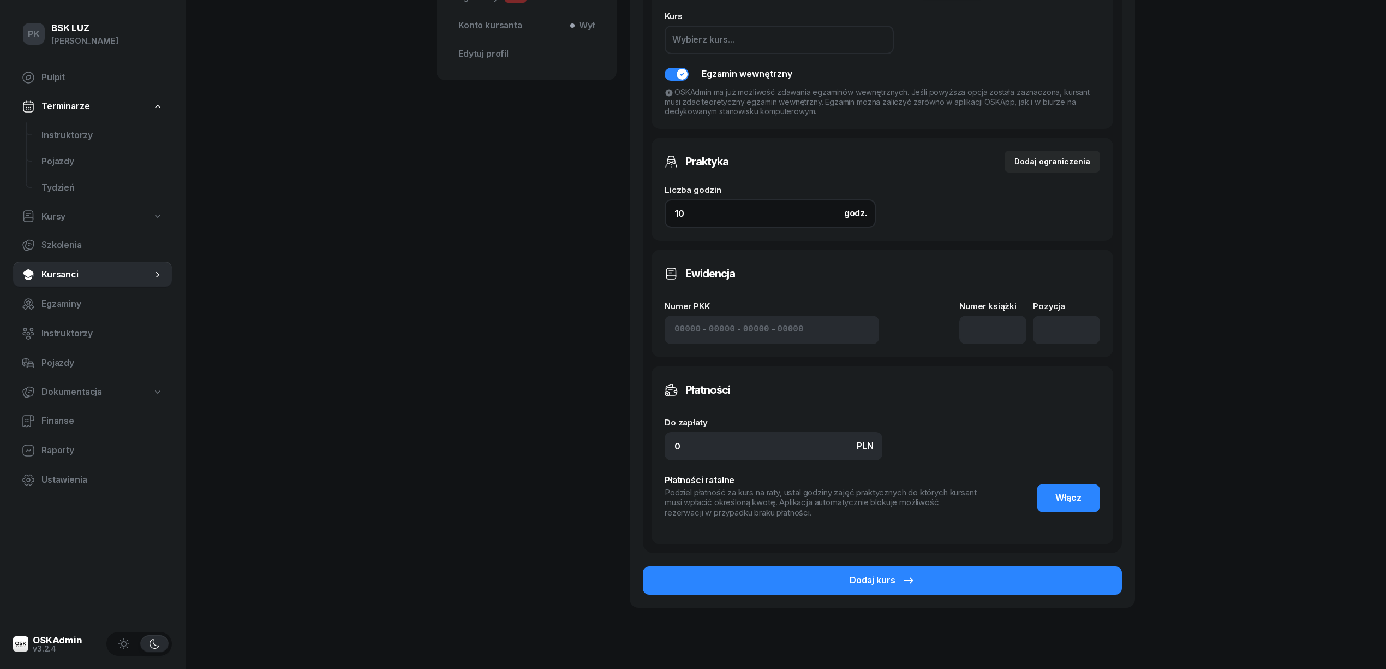
scroll to position [429, 0]
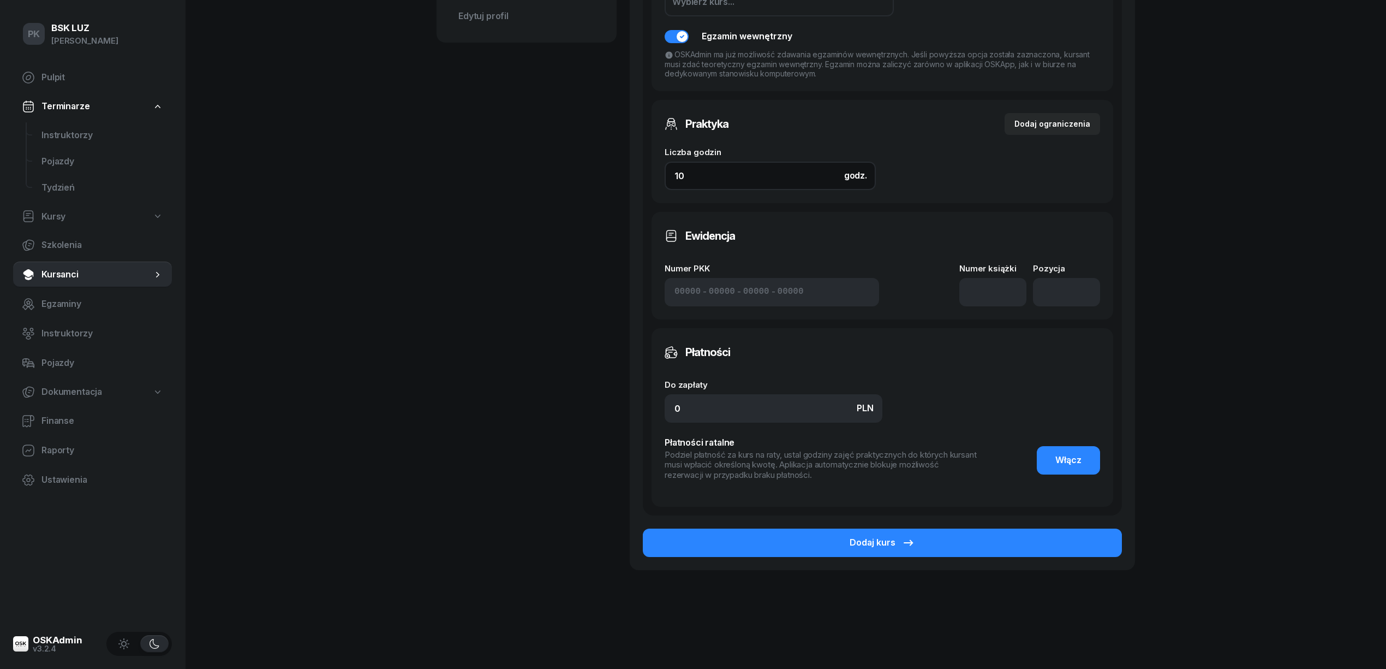
type input "10"
drag, startPoint x: 701, startPoint y: 414, endPoint x: 618, endPoint y: 413, distance: 82.4
click at [618, 413] on div "Żmuda . Kursant Dodaj etykiety... .Ż . Żmuda Kursant Edytuj Szkolenia 0 Dodaj P…" at bounding box center [786, 112] width 699 height 968
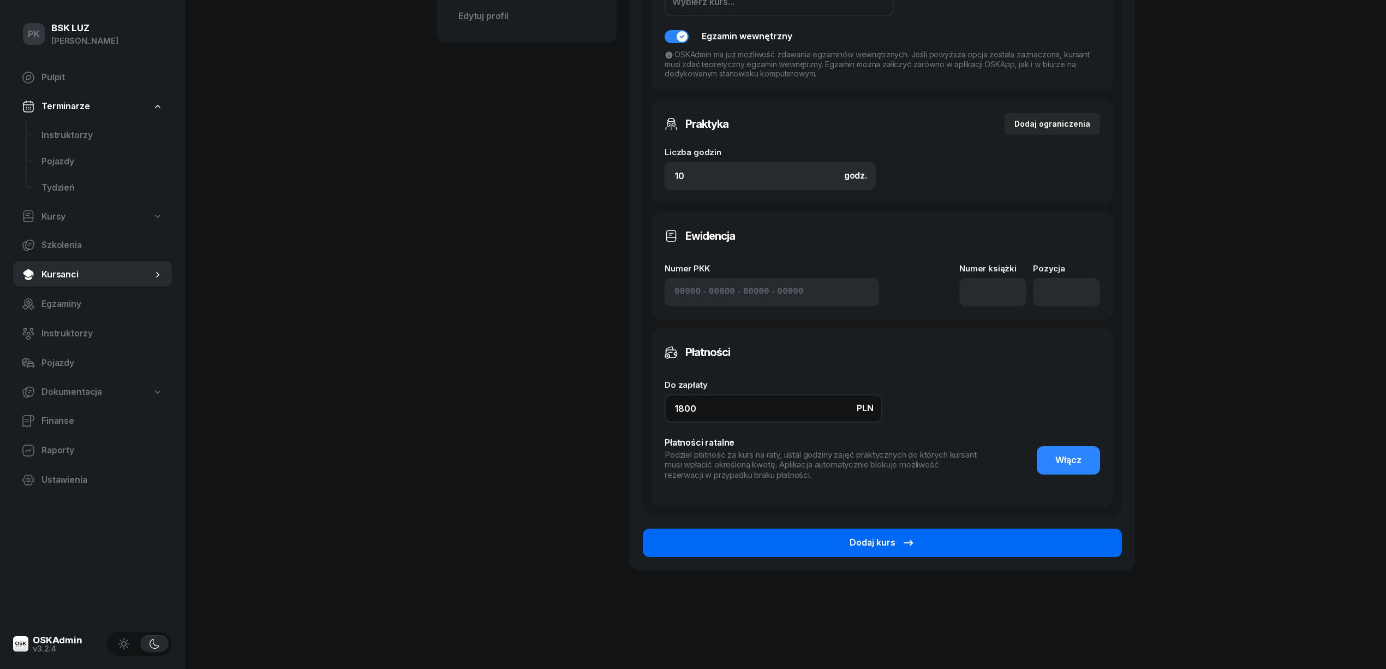
type input "1800"
click at [997, 551] on button "Dodaj kurs" at bounding box center [882, 542] width 479 height 28
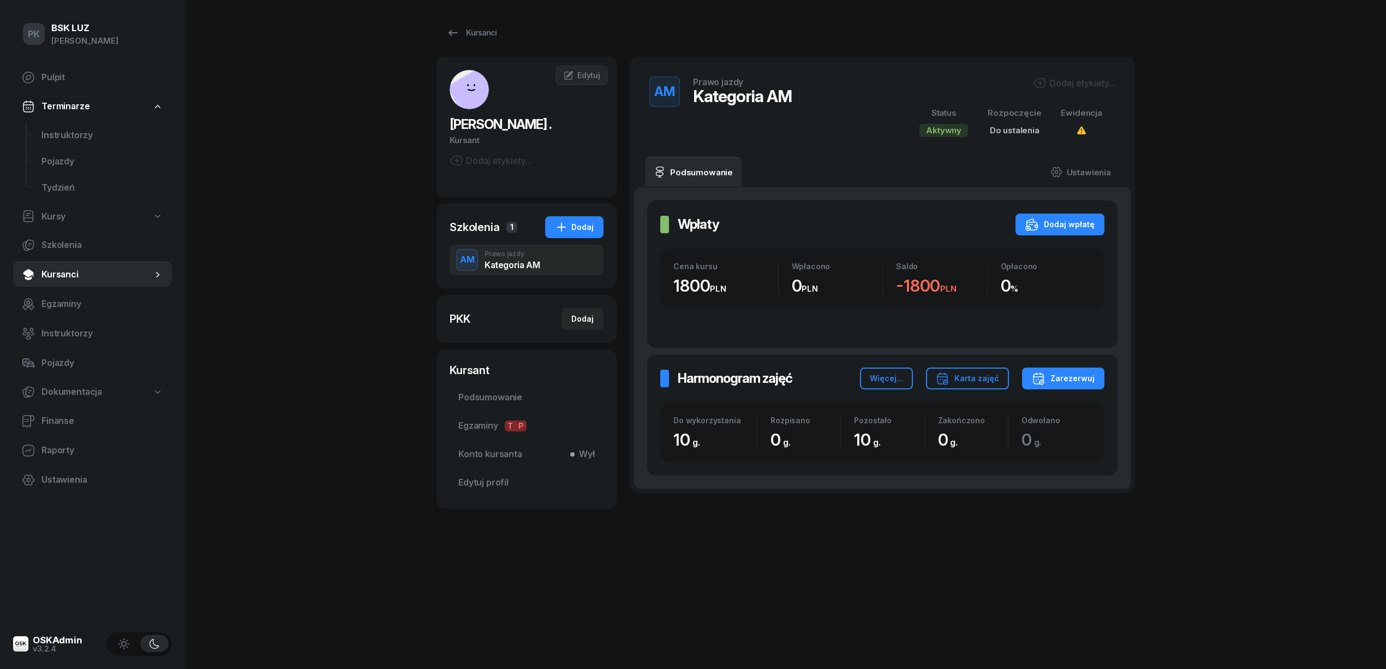
click at [1077, 86] on div "Dodaj etykiety..." at bounding box center [1074, 82] width 82 height 13
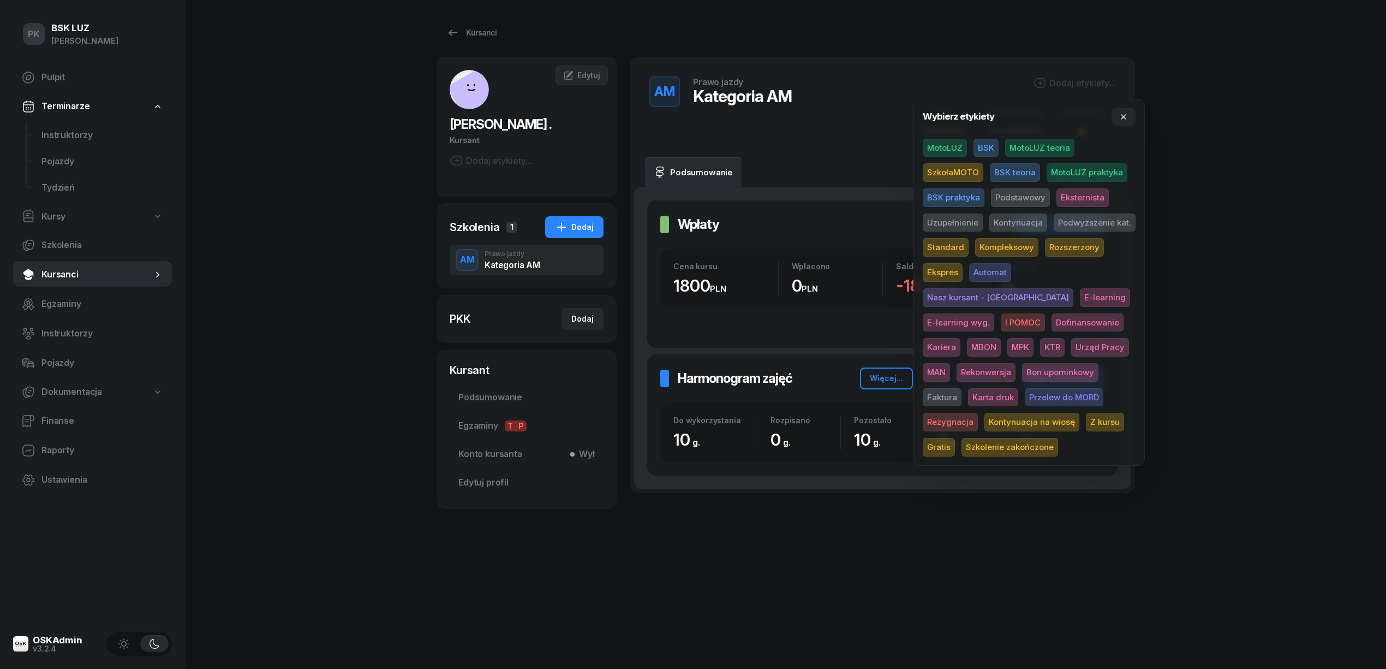
click at [955, 169] on span "SzkołaMOTO" at bounding box center [953, 172] width 61 height 19
click at [1014, 201] on span "Podstawowy" at bounding box center [1020, 199] width 59 height 19
click at [1203, 238] on div "PK BSK LUZ Piotr Klimek Pulpit Terminarze Instruktorzy Pojazdy Tydzień Kursy Sz…" at bounding box center [693, 334] width 1386 height 669
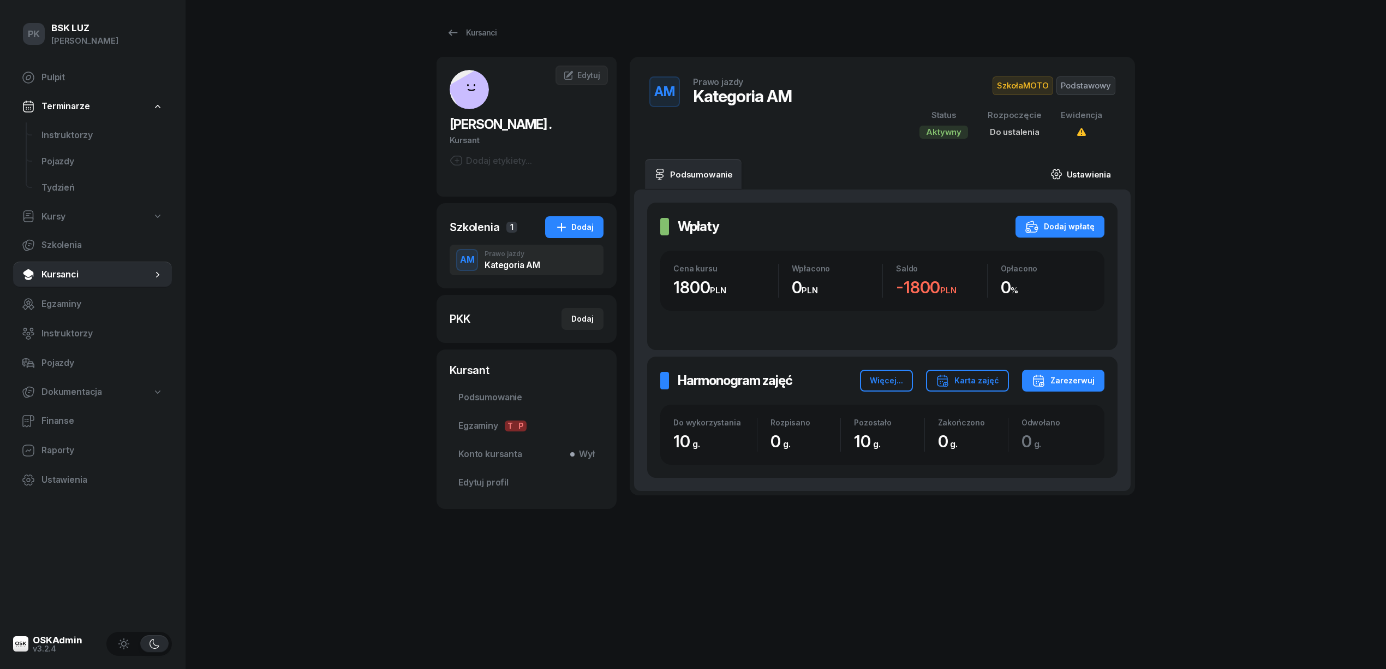
click at [1092, 169] on link "Ustawienia" at bounding box center [1081, 174] width 78 height 31
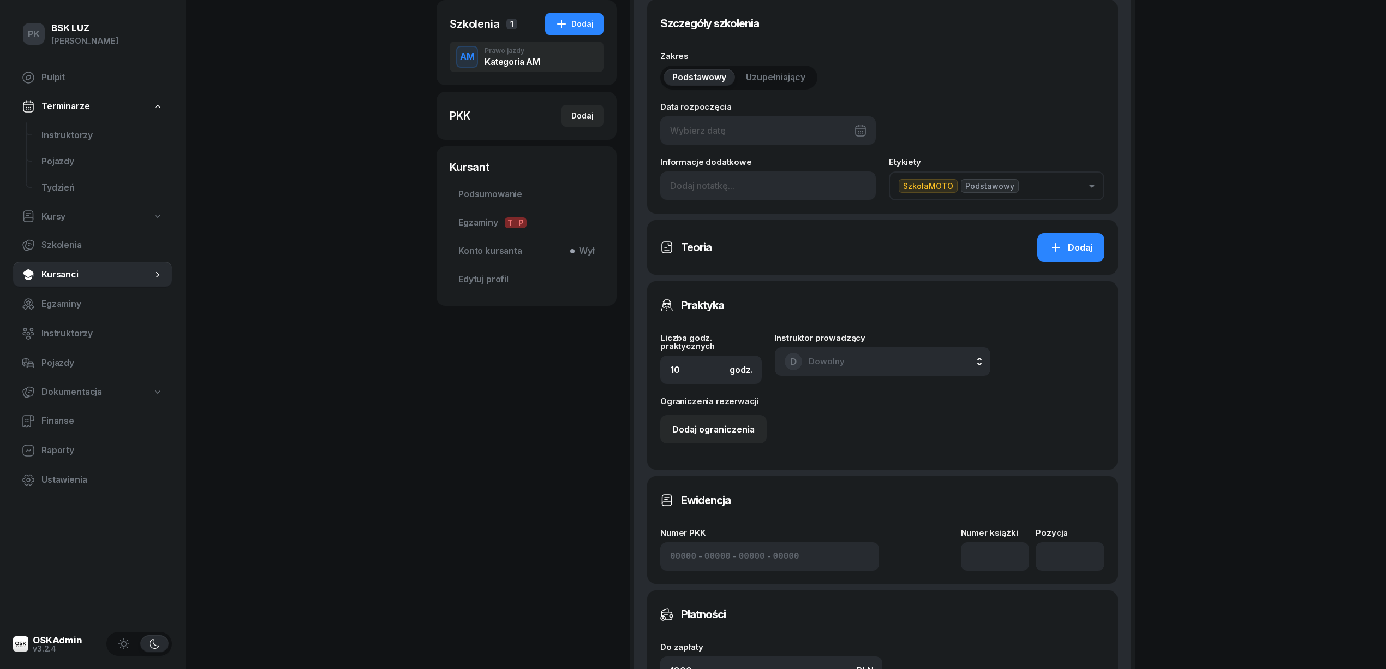
scroll to position [468, 0]
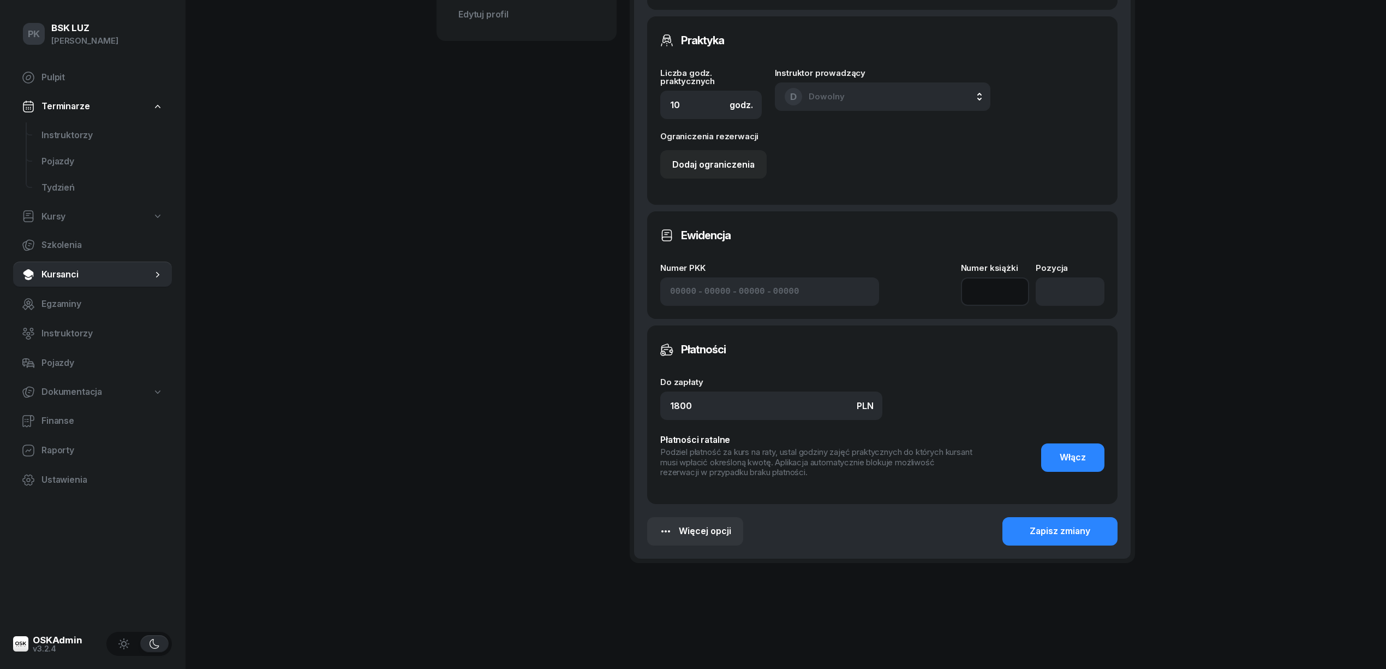
click at [1005, 302] on input at bounding box center [995, 291] width 69 height 28
type input "1"
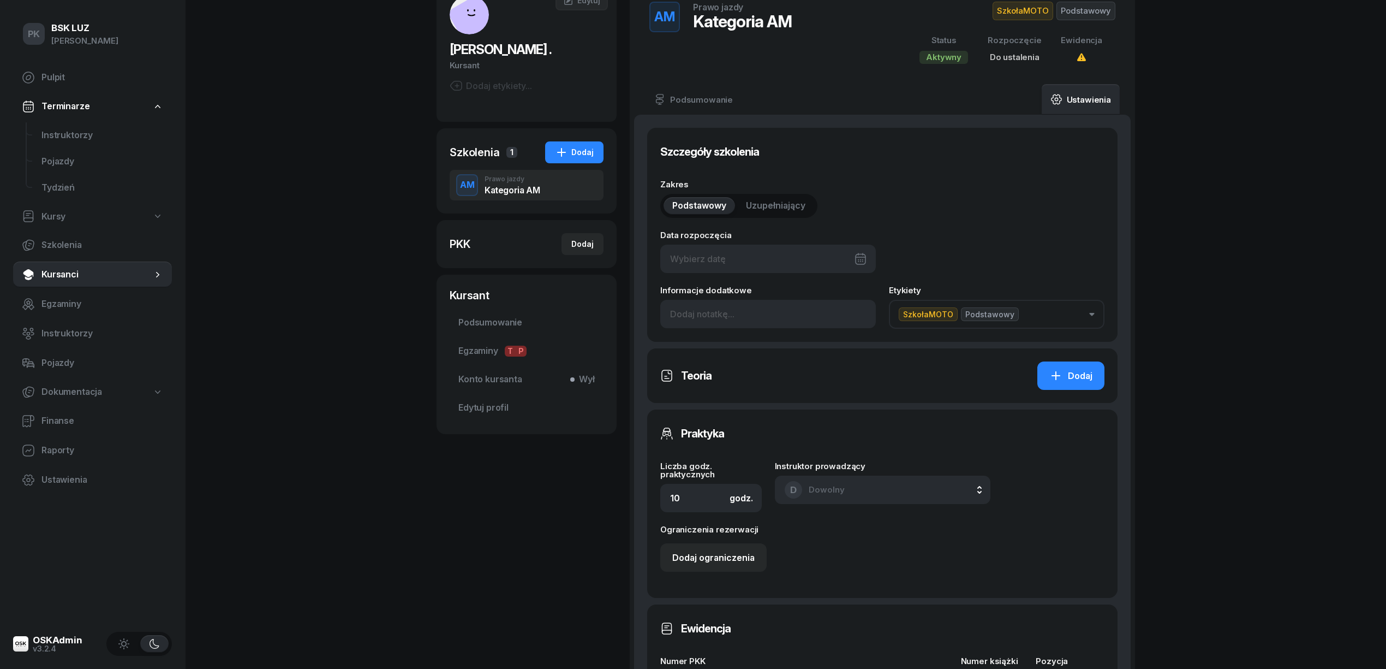
scroll to position [0, 0]
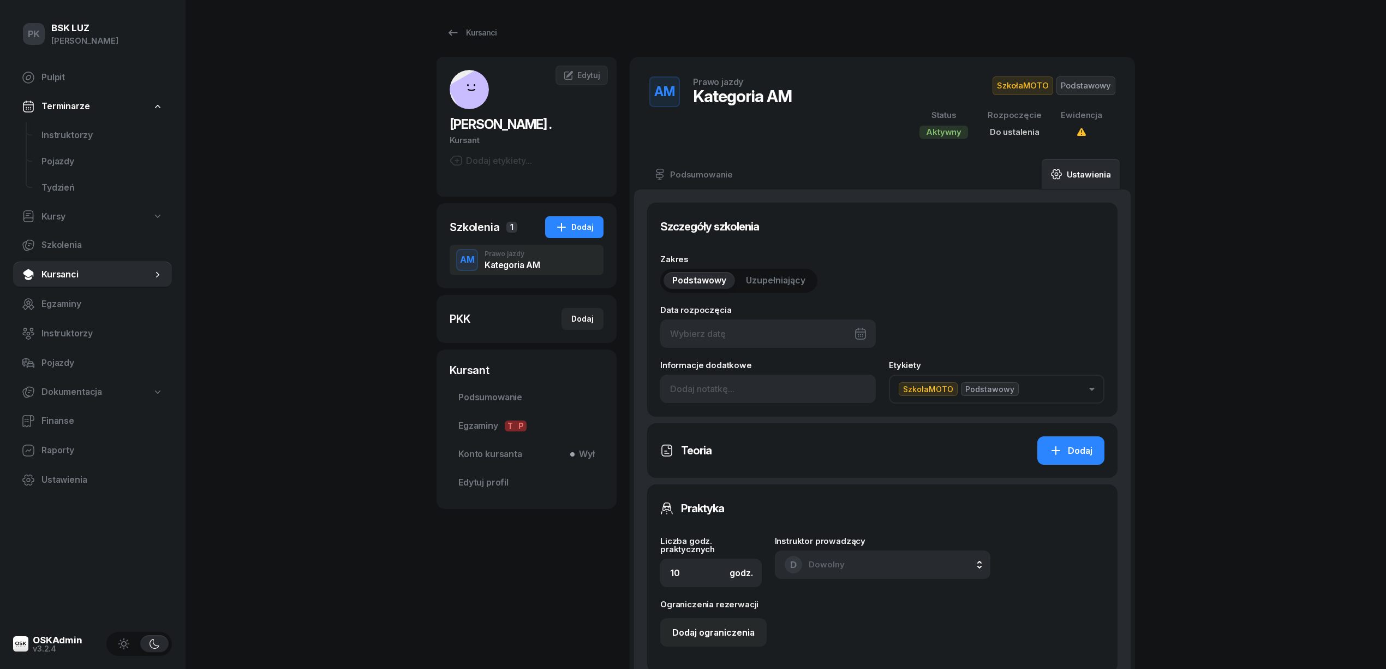
click at [1029, 83] on span "SzkołaMOTO" at bounding box center [1023, 85] width 61 height 19
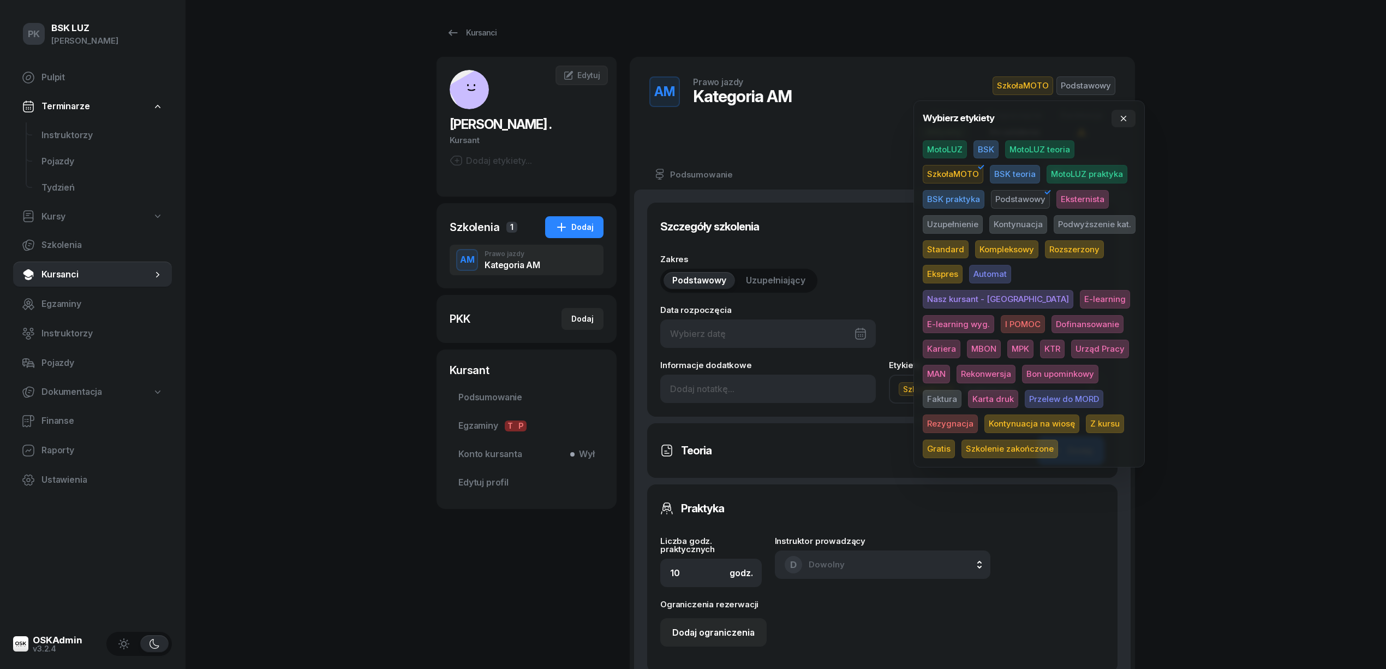
click at [1219, 167] on div "PK BSK LUZ Piotr Klimek Pulpit Terminarze Instruktorzy Pojazdy Tydzień Kursy Sz…" at bounding box center [693, 568] width 1386 height 1137
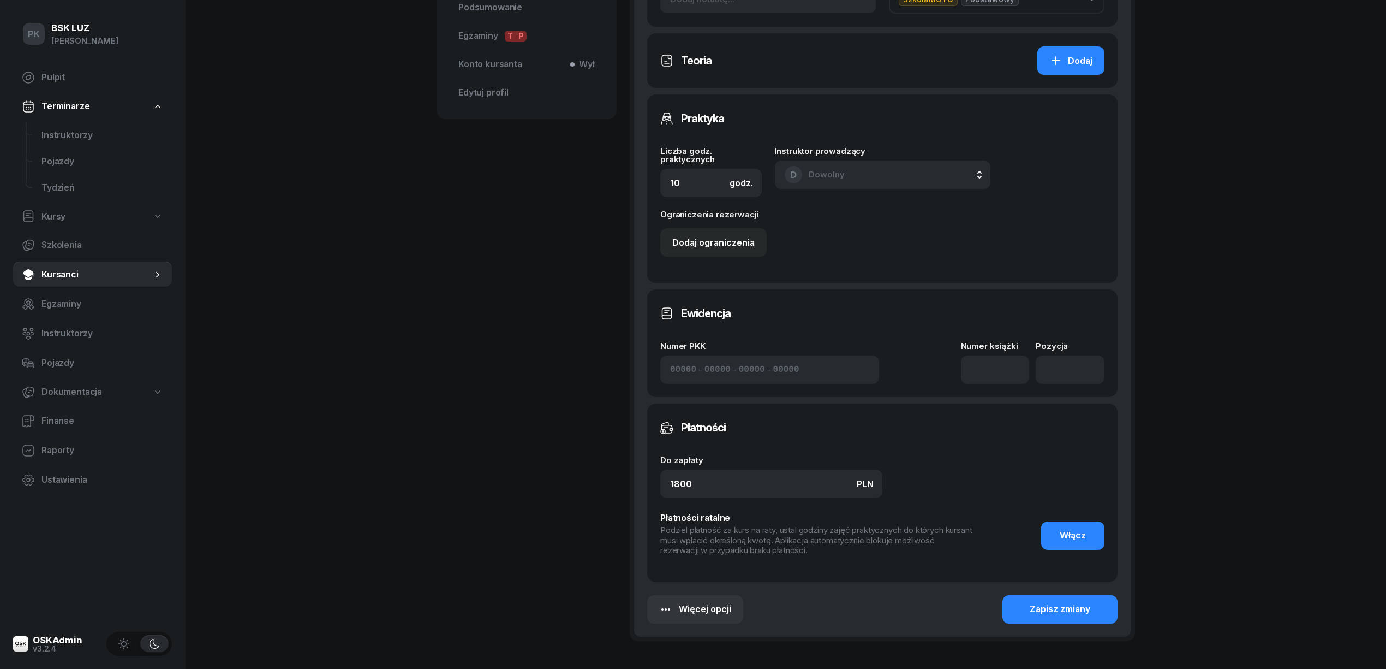
scroll to position [468, 0]
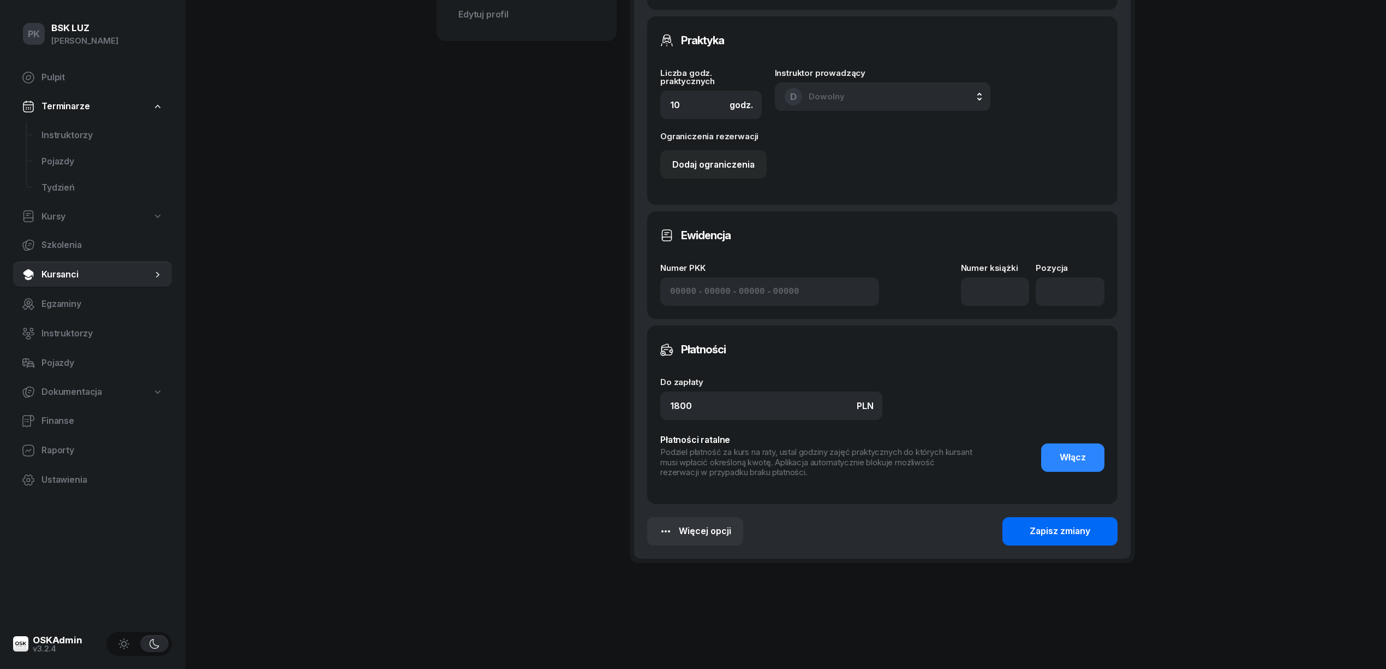
click at [1098, 540] on button "Zapisz zmiany" at bounding box center [1060, 531] width 115 height 28
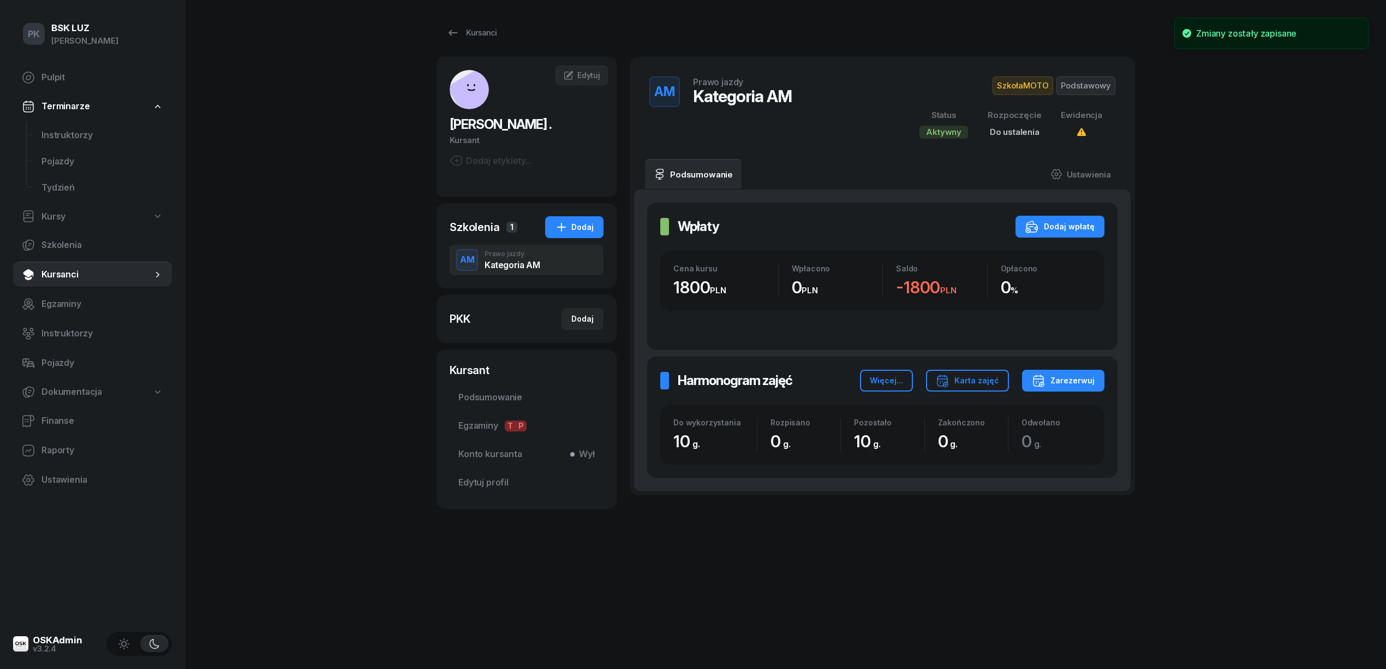
scroll to position [0, 0]
click at [64, 474] on span "Ustawienia" at bounding box center [102, 480] width 122 height 14
select select "06:00"
select select "22:00"
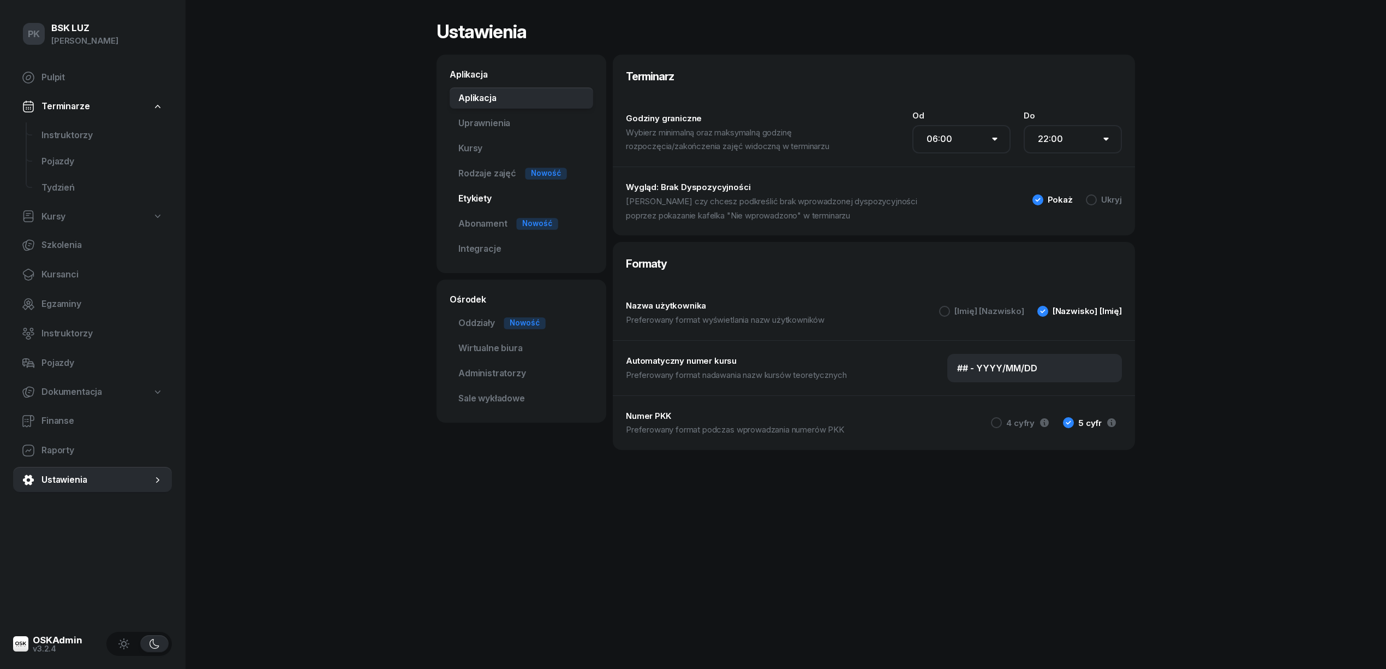
click at [478, 193] on link "Etykiety" at bounding box center [522, 199] width 144 height 22
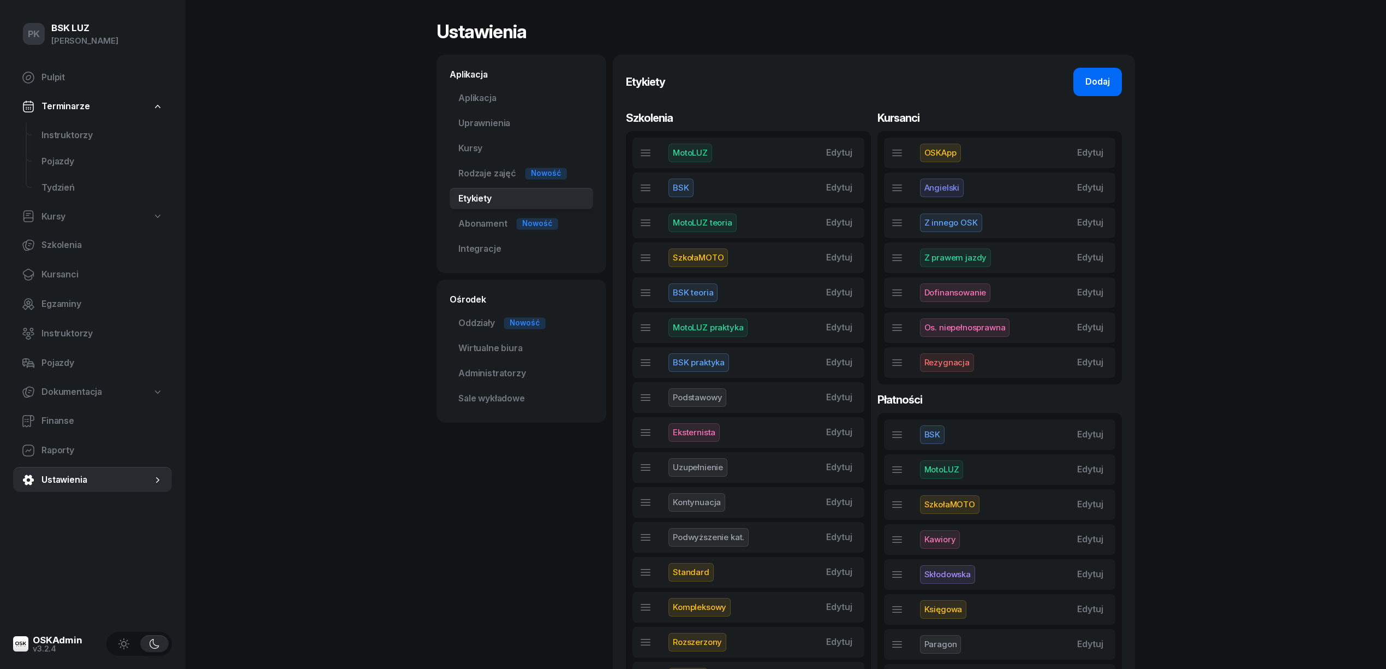
click at [1108, 75] on div "Dodaj" at bounding box center [1097, 82] width 25 height 14
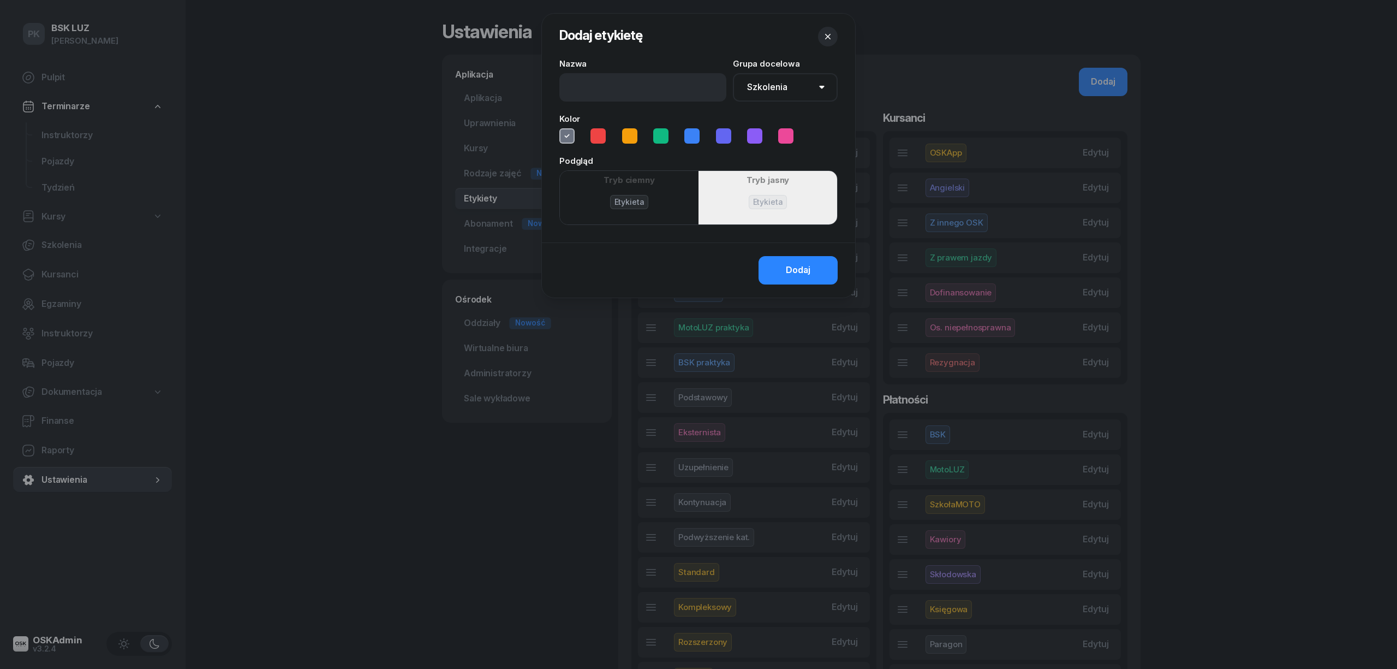
click at [629, 136] on icon at bounding box center [629, 135] width 11 height 11
click at [610, 91] on input at bounding box center [642, 87] width 167 height 28
type input "SzkołaMOTO praktyka"
click at [802, 270] on span "Dodaj" at bounding box center [798, 270] width 25 height 14
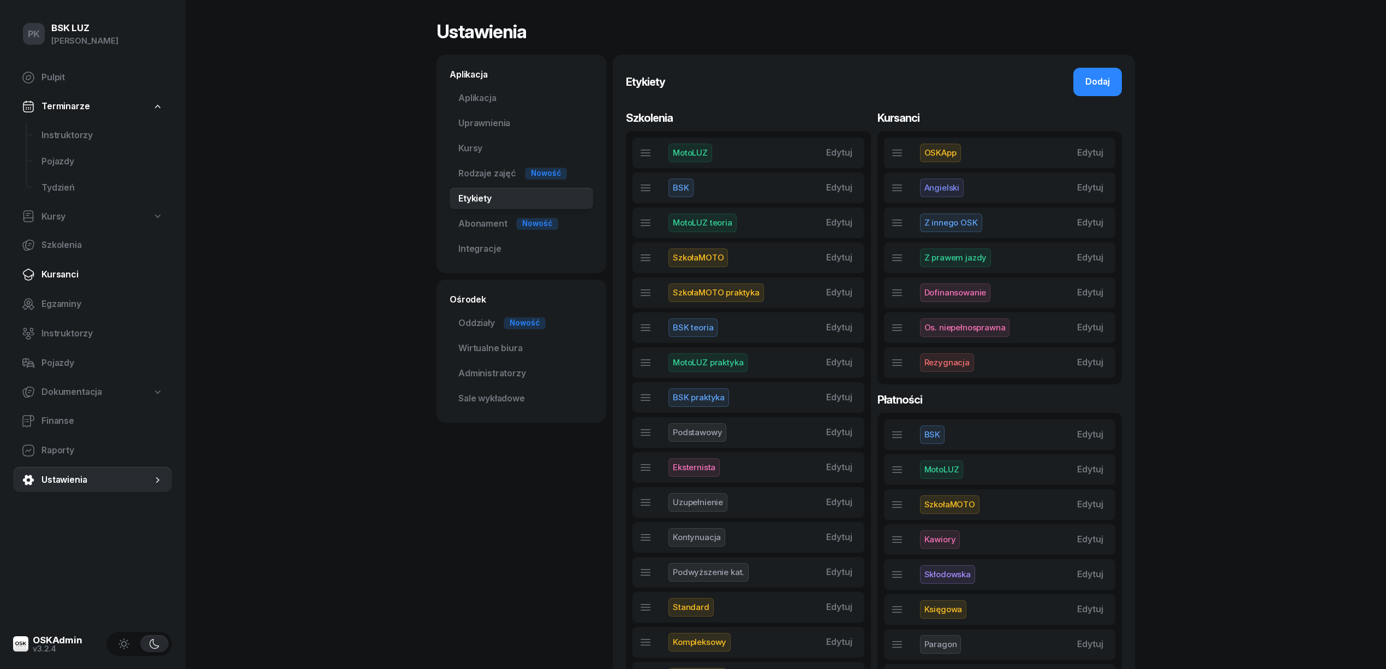
click at [70, 269] on span "Kursanci" at bounding box center [102, 274] width 122 height 14
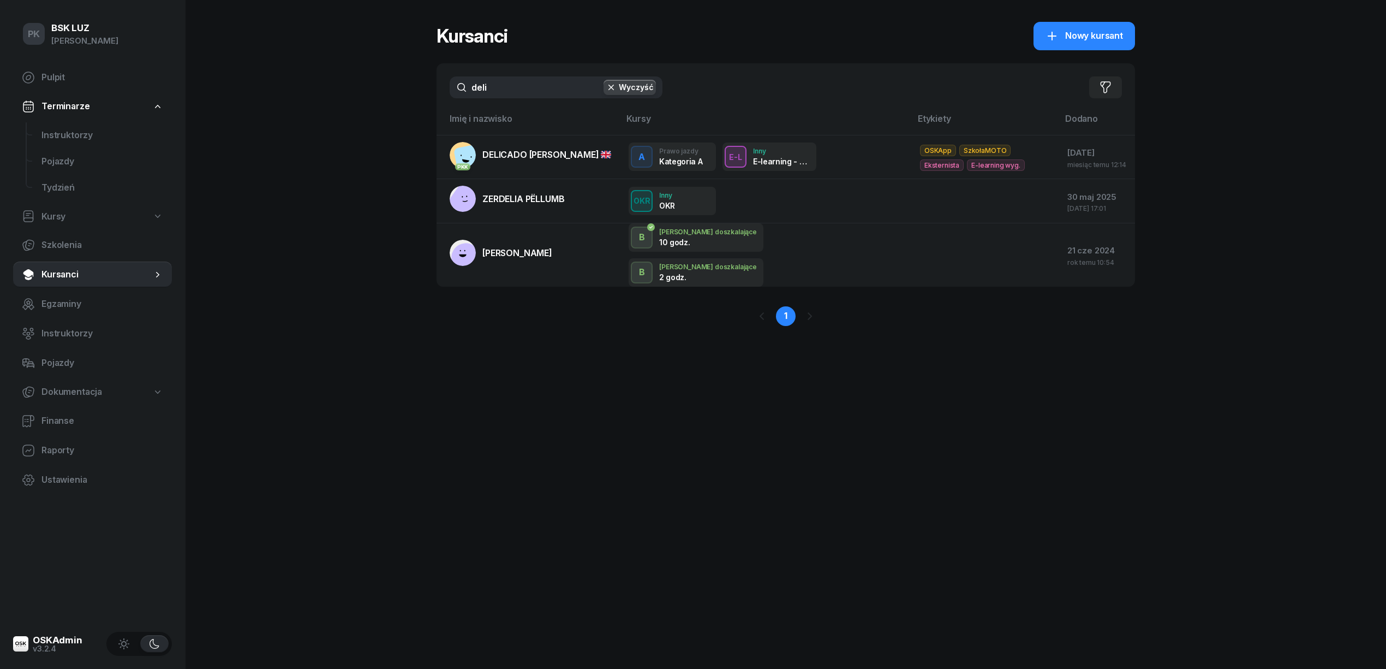
click at [645, 83] on button "Wyczyść" at bounding box center [630, 87] width 52 height 15
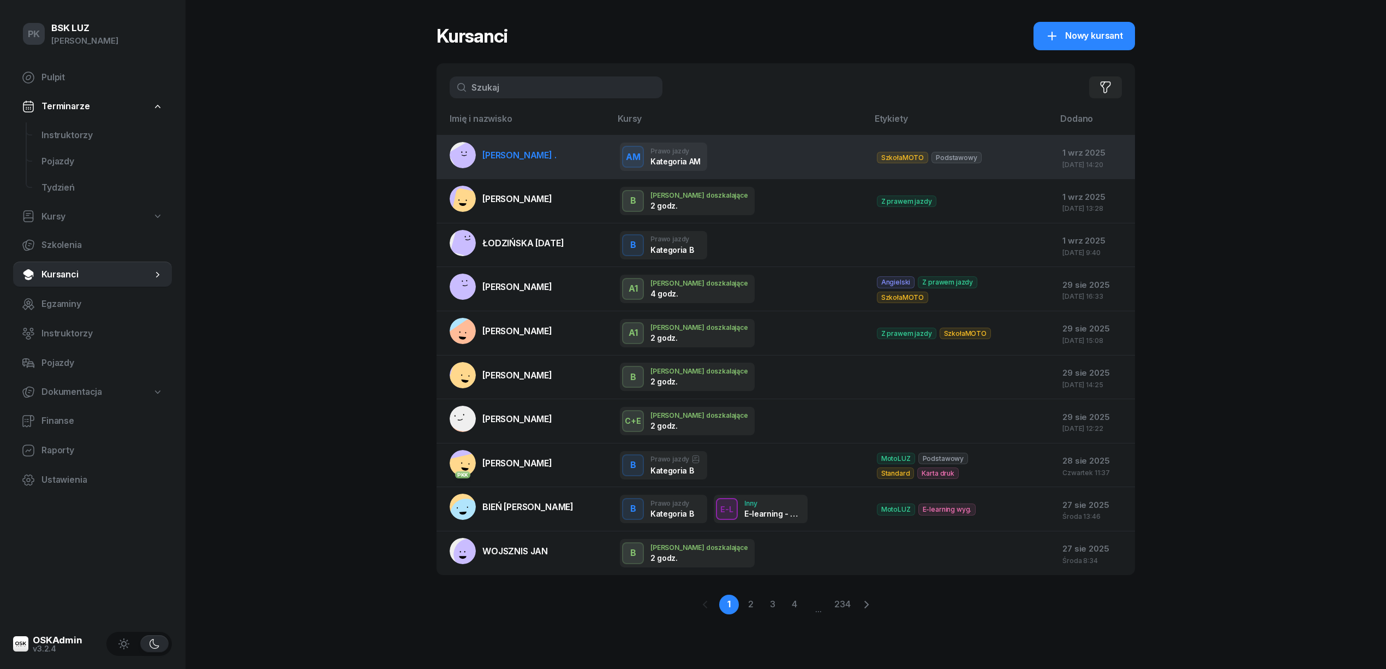
click at [520, 158] on td "Żmuda ." at bounding box center [524, 157] width 175 height 44
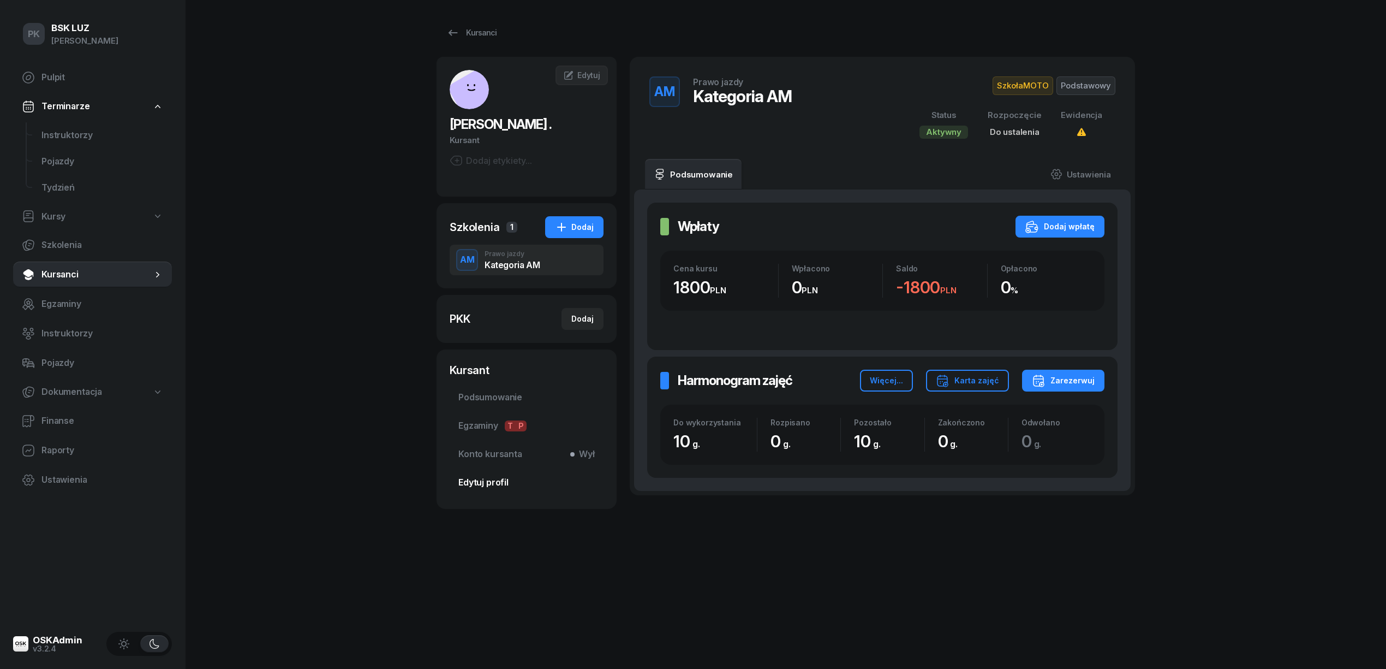
click at [496, 479] on span "Edytuj profil" at bounding box center [526, 482] width 136 height 14
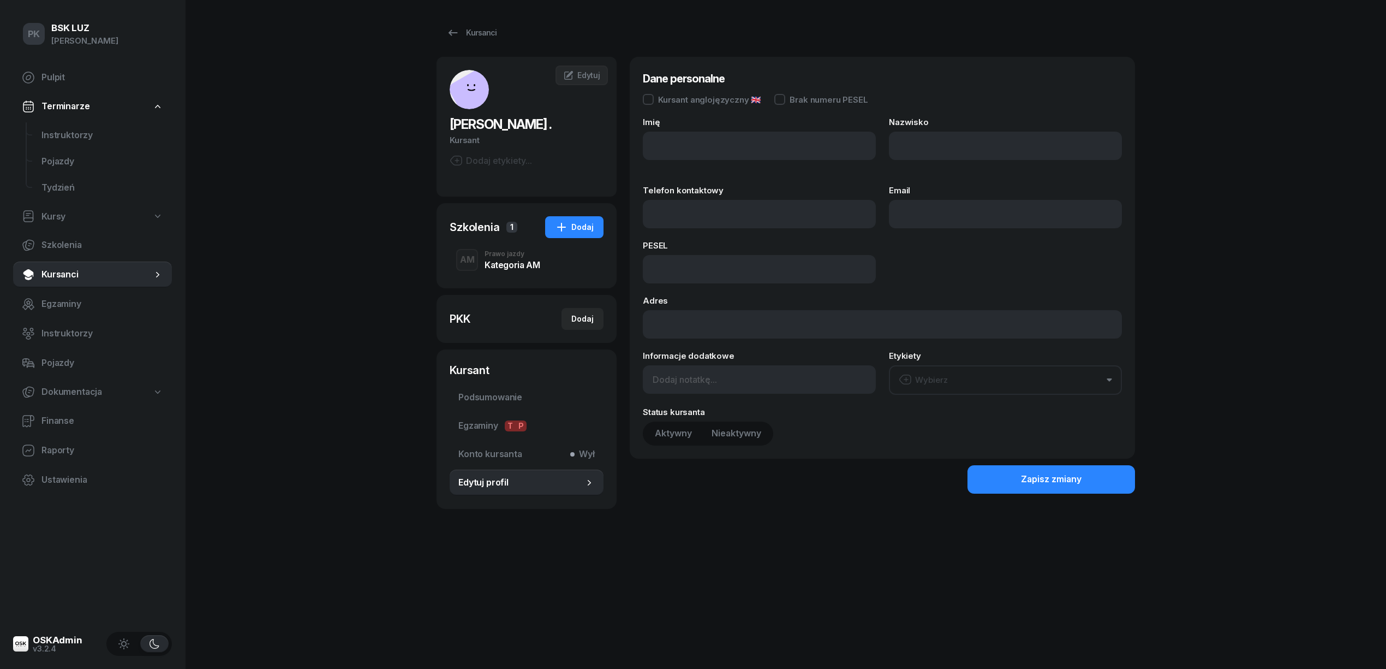
type input "."
drag, startPoint x: 939, startPoint y: 143, endPoint x: 873, endPoint y: 147, distance: 66.2
click at [881, 147] on div "Imię . Nazwisko Żmuda" at bounding box center [882, 145] width 479 height 55
type input "ŻMUDA"
click at [1070, 485] on div "Zapisz zmiany" at bounding box center [1051, 479] width 61 height 14
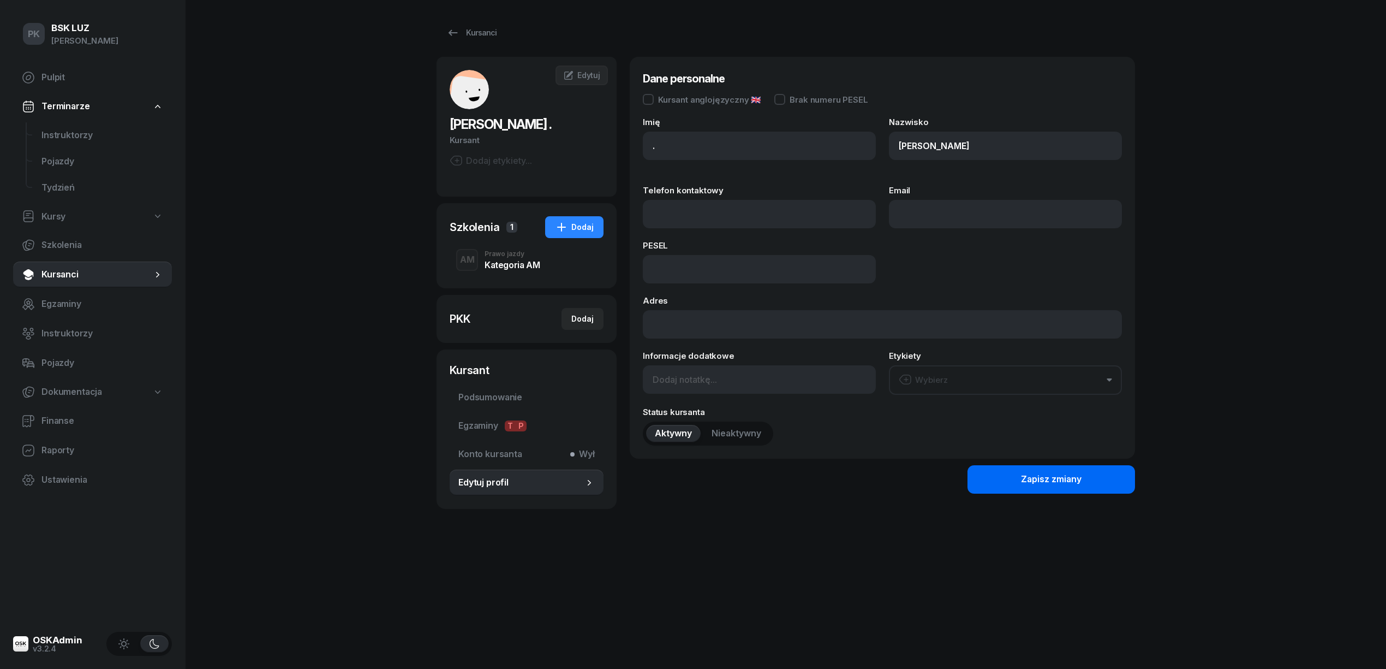
click at [1033, 474] on div "Zapisz zmiany" at bounding box center [1051, 479] width 61 height 14
click at [489, 319] on div "PKK Dodaj" at bounding box center [527, 319] width 154 height 22
click at [493, 262] on div "Kategoria AM" at bounding box center [512, 264] width 55 height 9
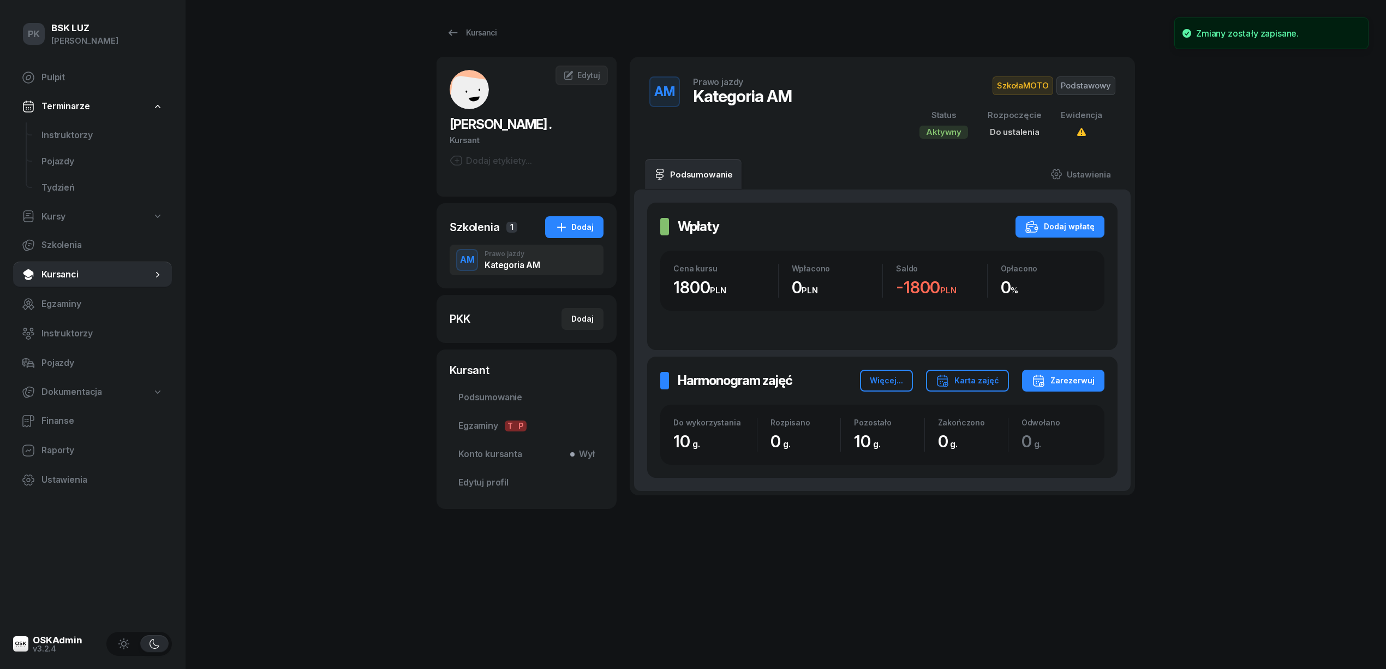
click at [1023, 88] on span "SzkołaMOTO" at bounding box center [1023, 85] width 61 height 19
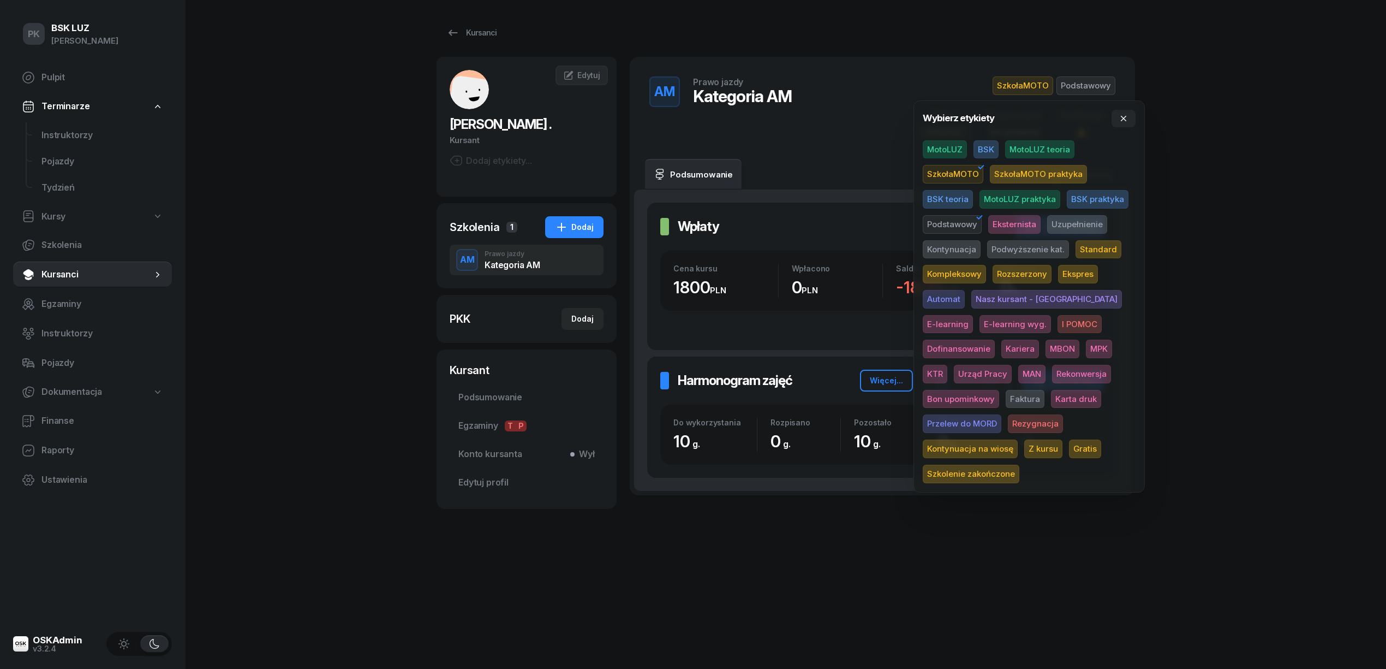
click at [958, 148] on span "MotoLUZ" at bounding box center [945, 149] width 44 height 19
click at [970, 177] on span "SzkołaMOTO" at bounding box center [953, 174] width 61 height 19
click at [1055, 153] on span "MotoLUZ teoria" at bounding box center [1039, 149] width 69 height 19
click at [940, 148] on span "MotoLUZ" at bounding box center [945, 149] width 44 height 19
click at [1218, 160] on div "PK BSK LUZ Piotr Klimek Pulpit Terminarze Instruktorzy Pojazdy Tydzień Kursy Sz…" at bounding box center [693, 334] width 1386 height 669
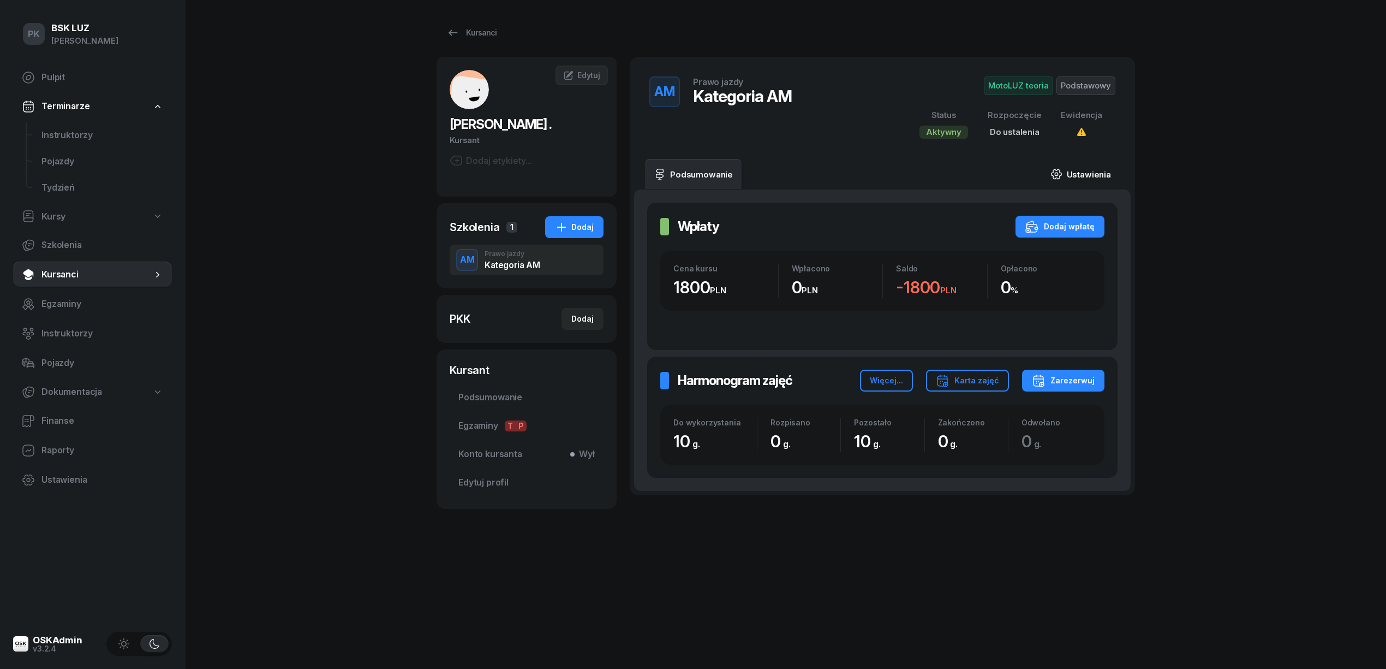
click at [1093, 166] on link "Ustawienia" at bounding box center [1081, 174] width 78 height 31
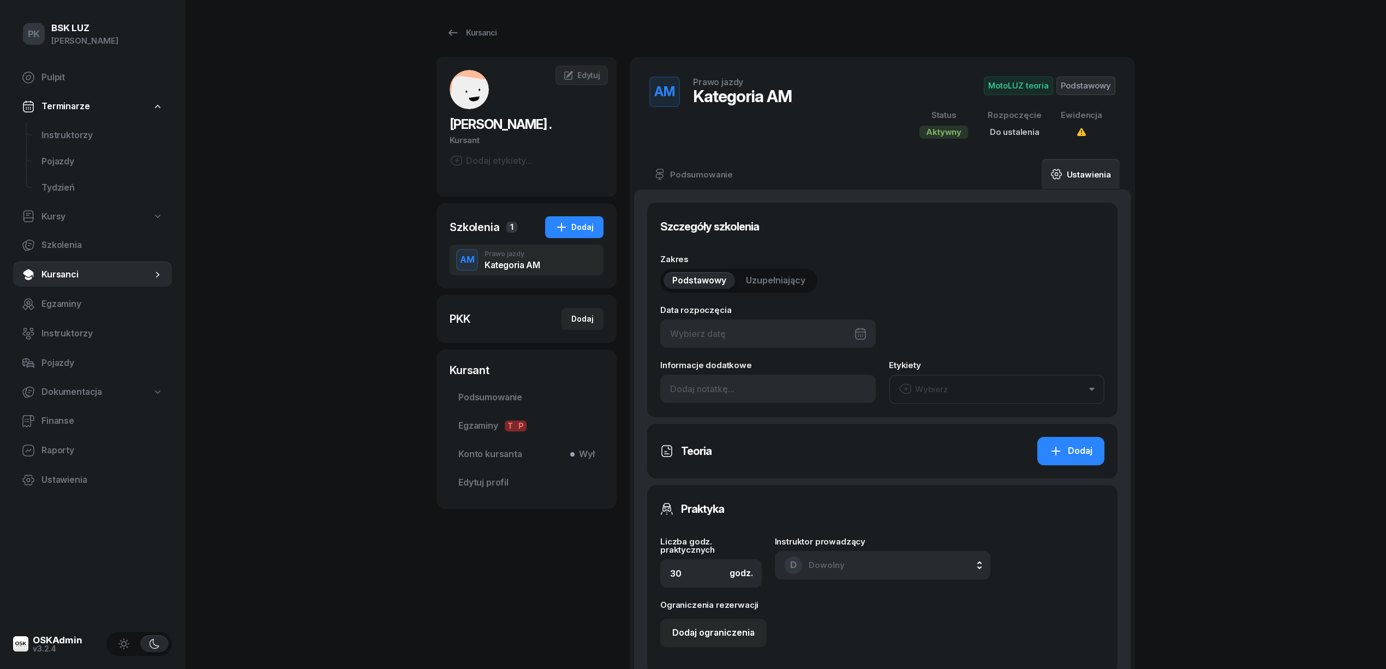
type input "10"
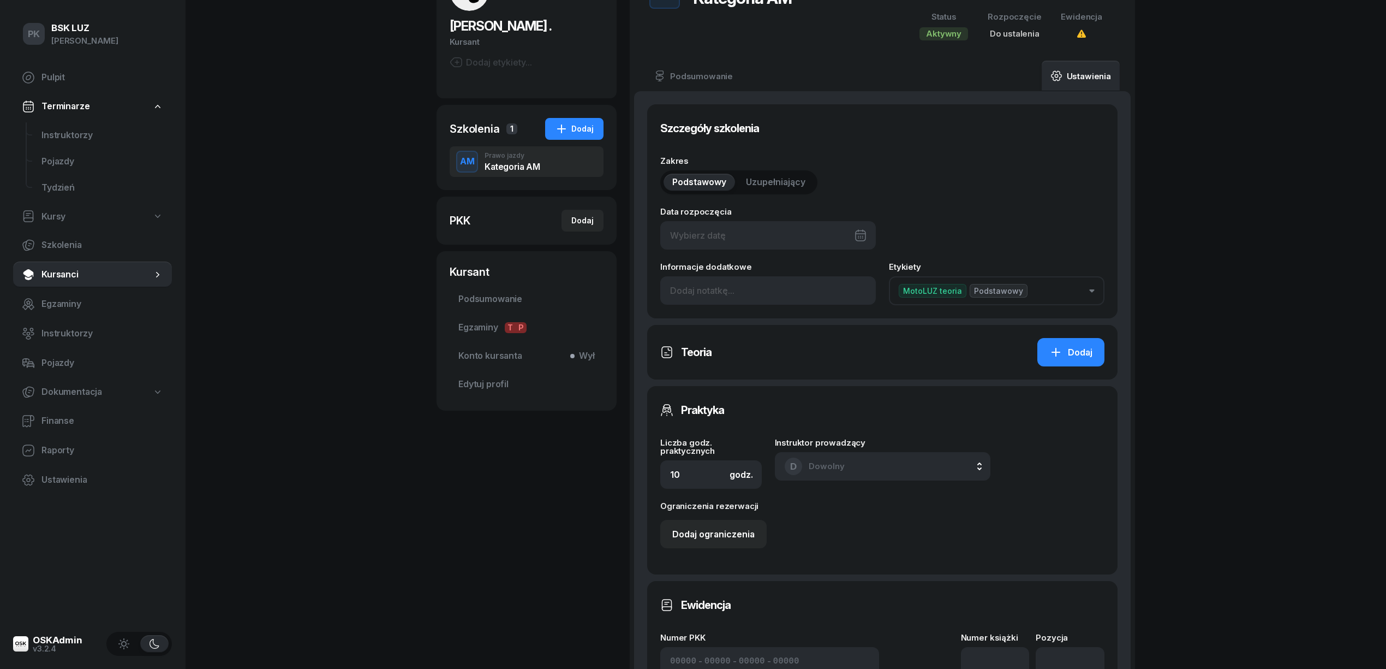
scroll to position [218, 0]
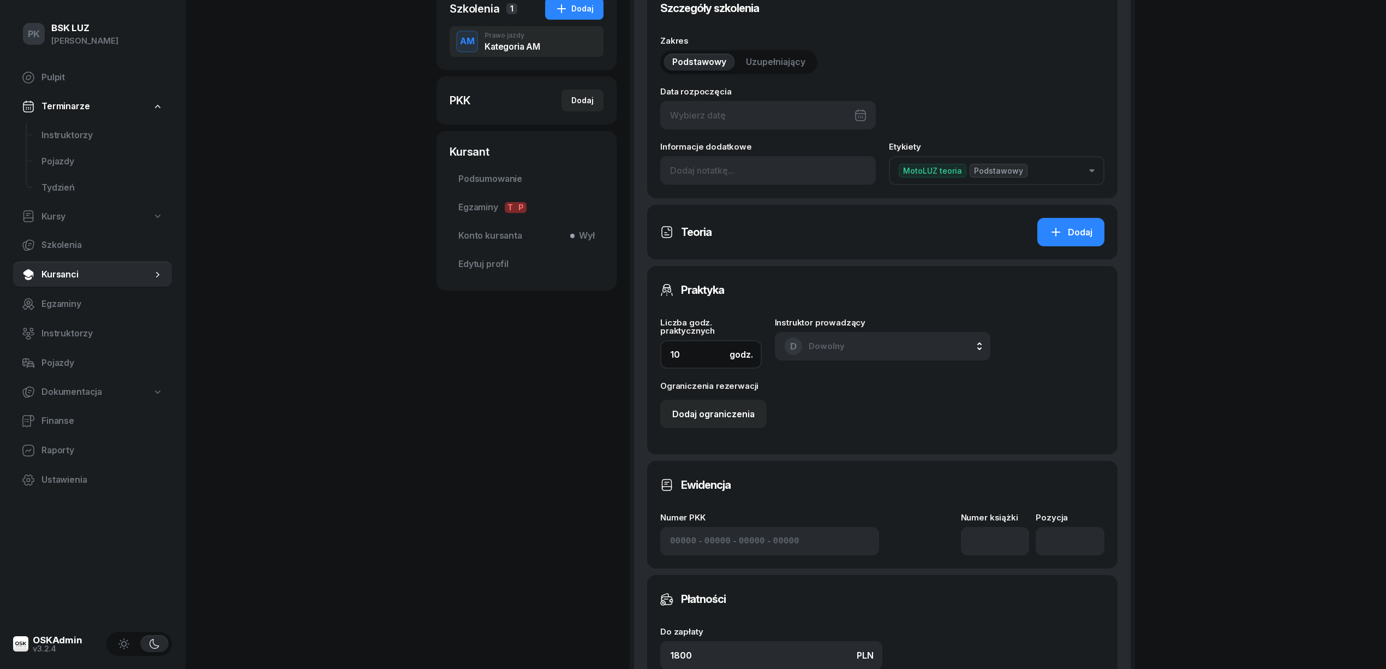
drag, startPoint x: 663, startPoint y: 351, endPoint x: 614, endPoint y: 353, distance: 48.6
click at [614, 353] on div "ŻMUDA . Kursant Dodaj etykiety... .Ż . ŻMUDA Kursant Edytuj Szkolenia 1 Dodaj A…" at bounding box center [786, 341] width 699 height 1006
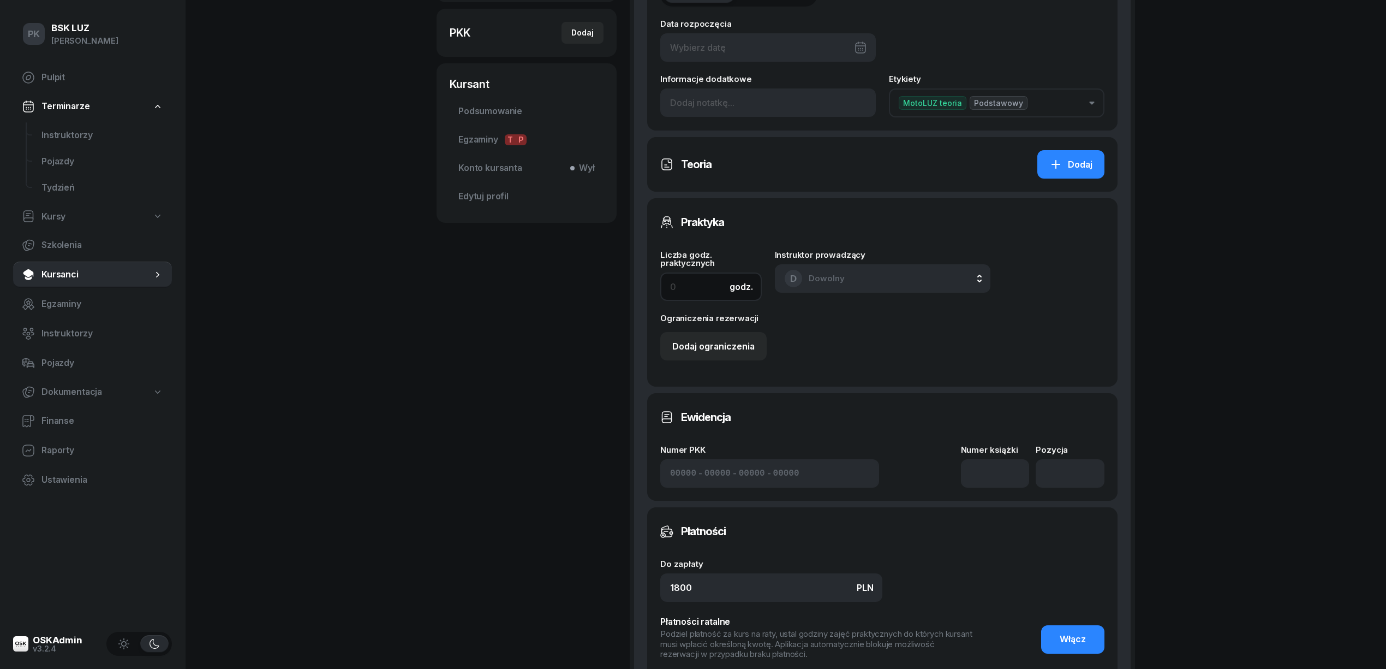
scroll to position [437, 0]
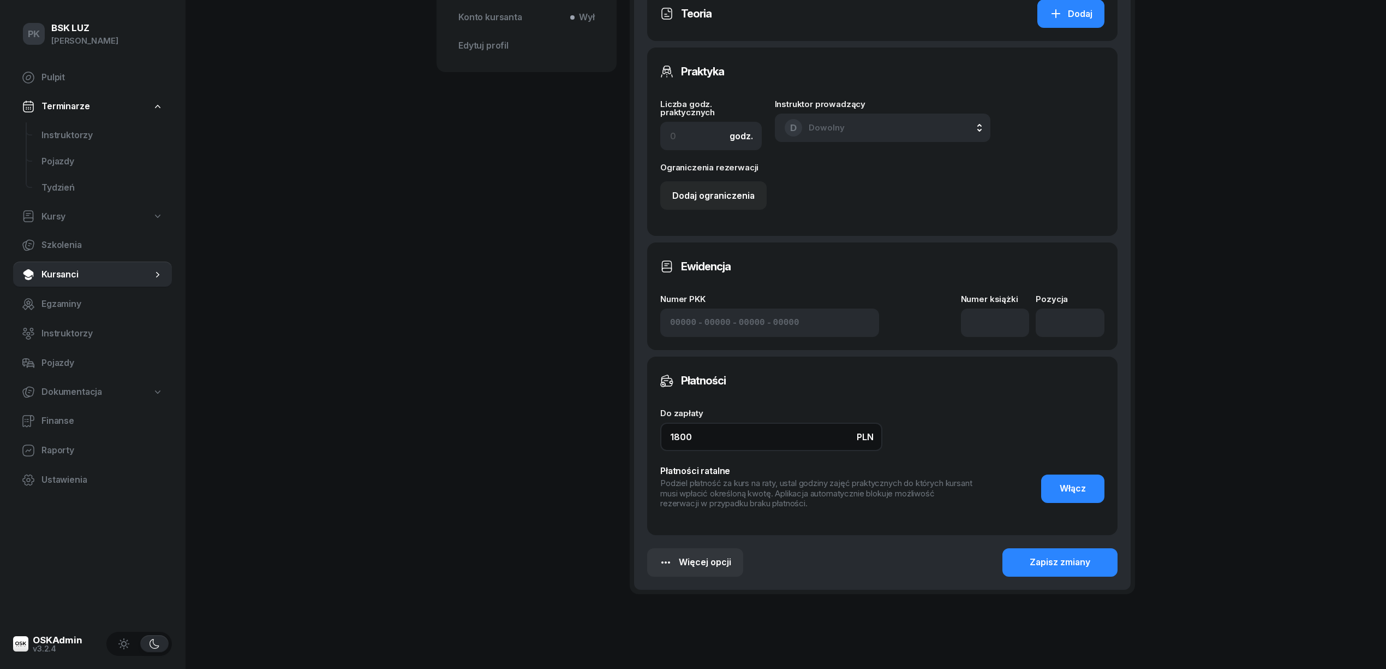
drag, startPoint x: 701, startPoint y: 440, endPoint x: 631, endPoint y: 439, distance: 69.3
click at [631, 439] on div "Podsumowanie Ustawienia Szczegóły szkolenia Zakres Podstawowy Uzupełniający Dat…" at bounding box center [882, 158] width 505 height 872
type input "0"
click at [1013, 317] on input at bounding box center [995, 322] width 69 height 28
type input "1"
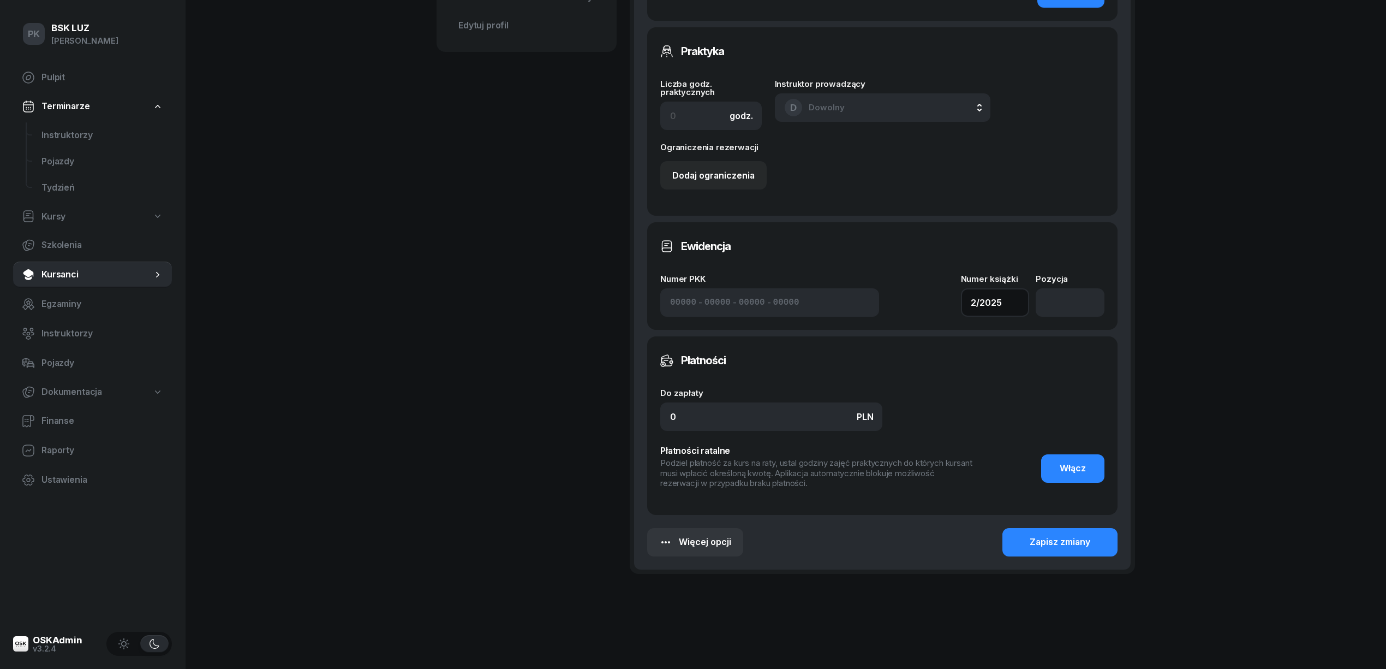
scroll to position [468, 0]
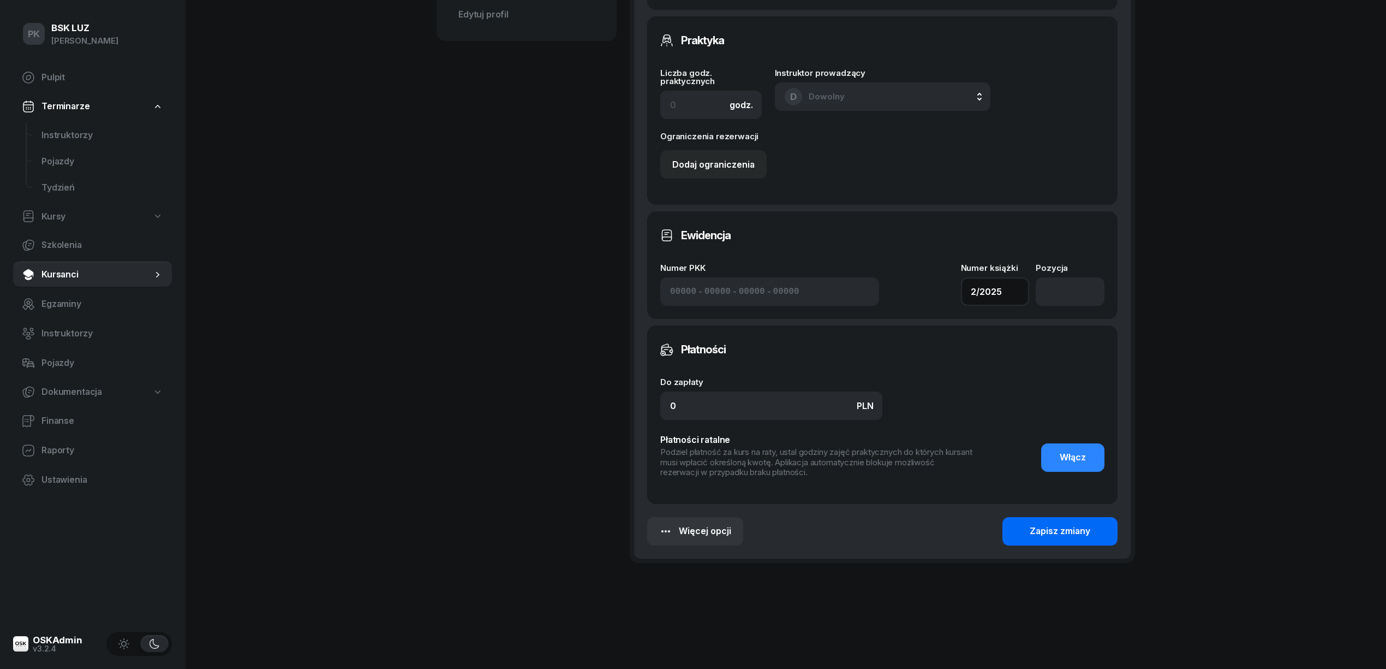
type input "2/2025"
click at [1067, 529] on div "Zapisz zmiany" at bounding box center [1060, 531] width 61 height 14
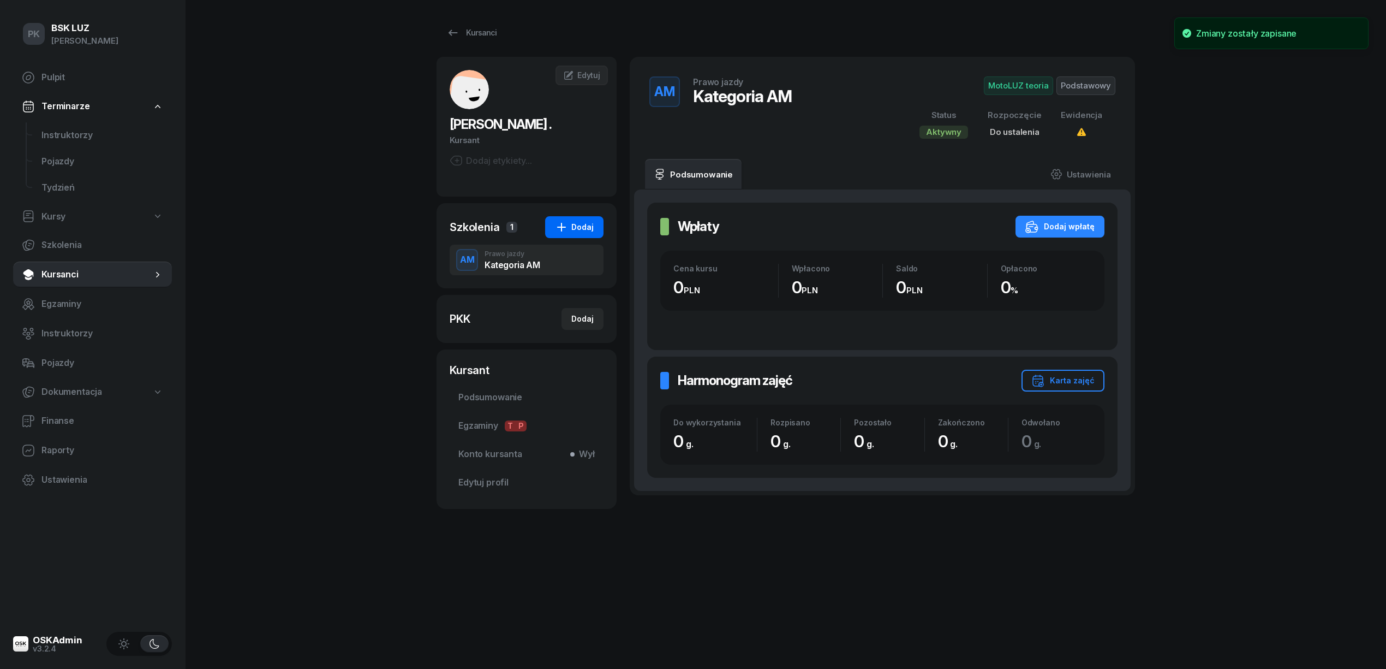
click at [559, 232] on icon "button" at bounding box center [561, 226] width 13 height 13
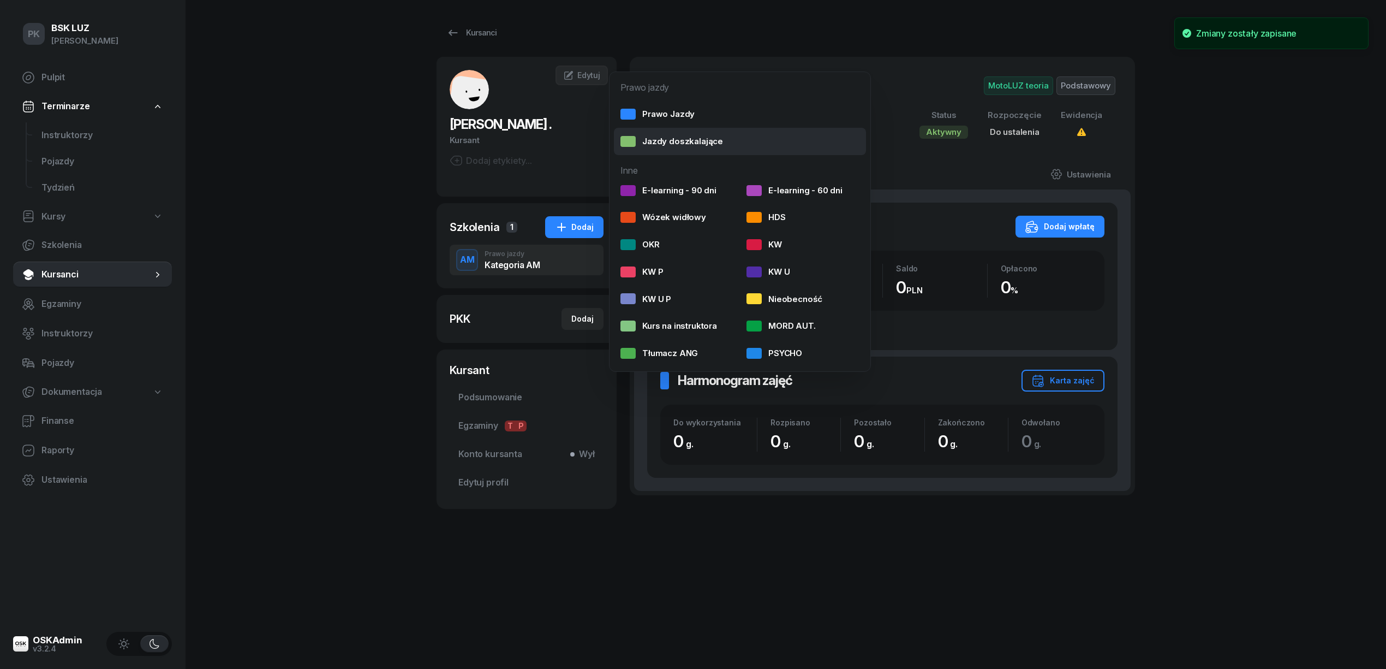
click at [657, 147] on div "Jazdy doszkalające" at bounding box center [672, 141] width 103 height 14
select select "B"
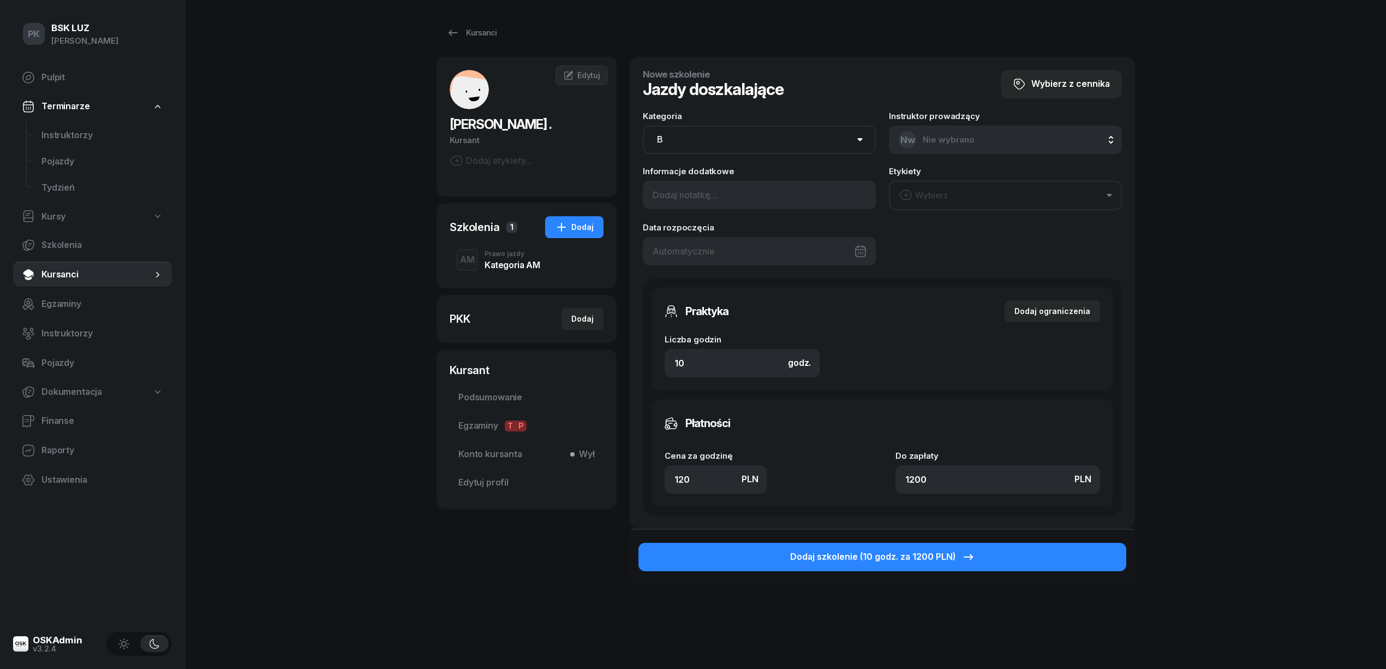
click at [489, 271] on div "AM Prawo jazdy Kategoria AM" at bounding box center [527, 259] width 154 height 31
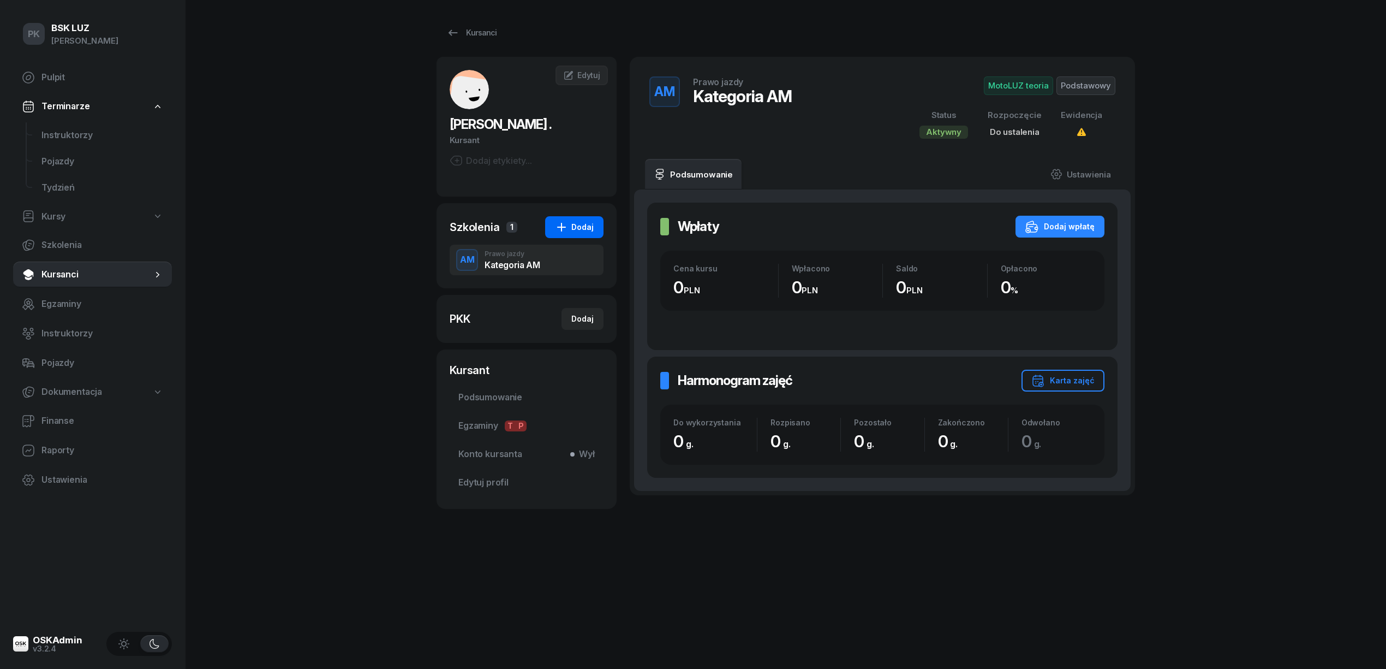
click at [581, 222] on div "Dodaj" at bounding box center [574, 226] width 39 height 13
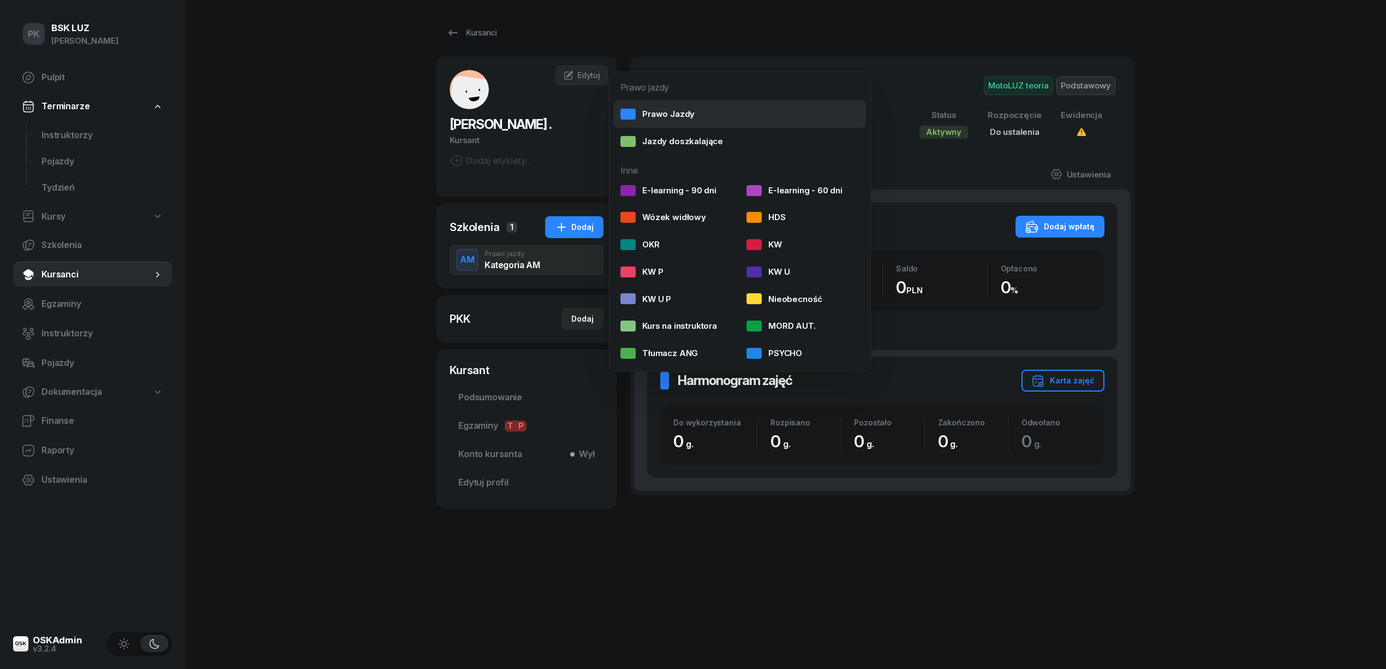
click at [649, 118] on div "Prawo Jazdy" at bounding box center [658, 114] width 74 height 14
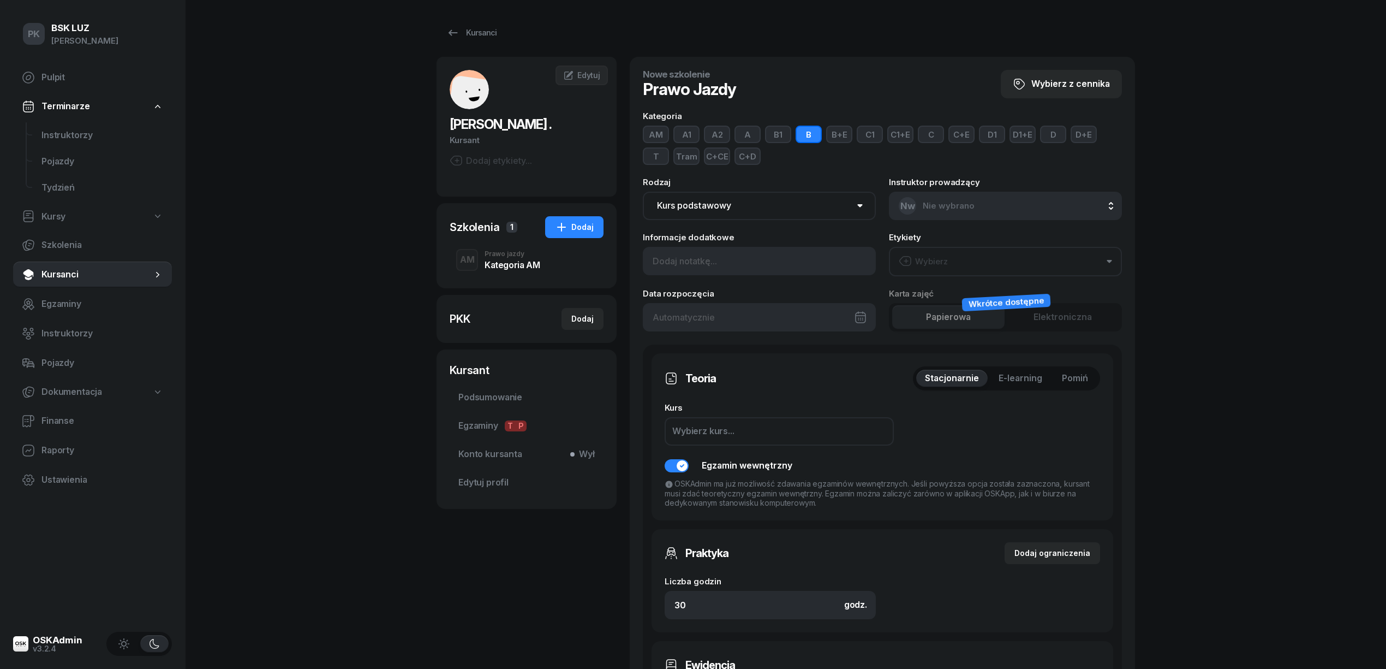
click at [655, 135] on button "AM" at bounding box center [656, 134] width 26 height 17
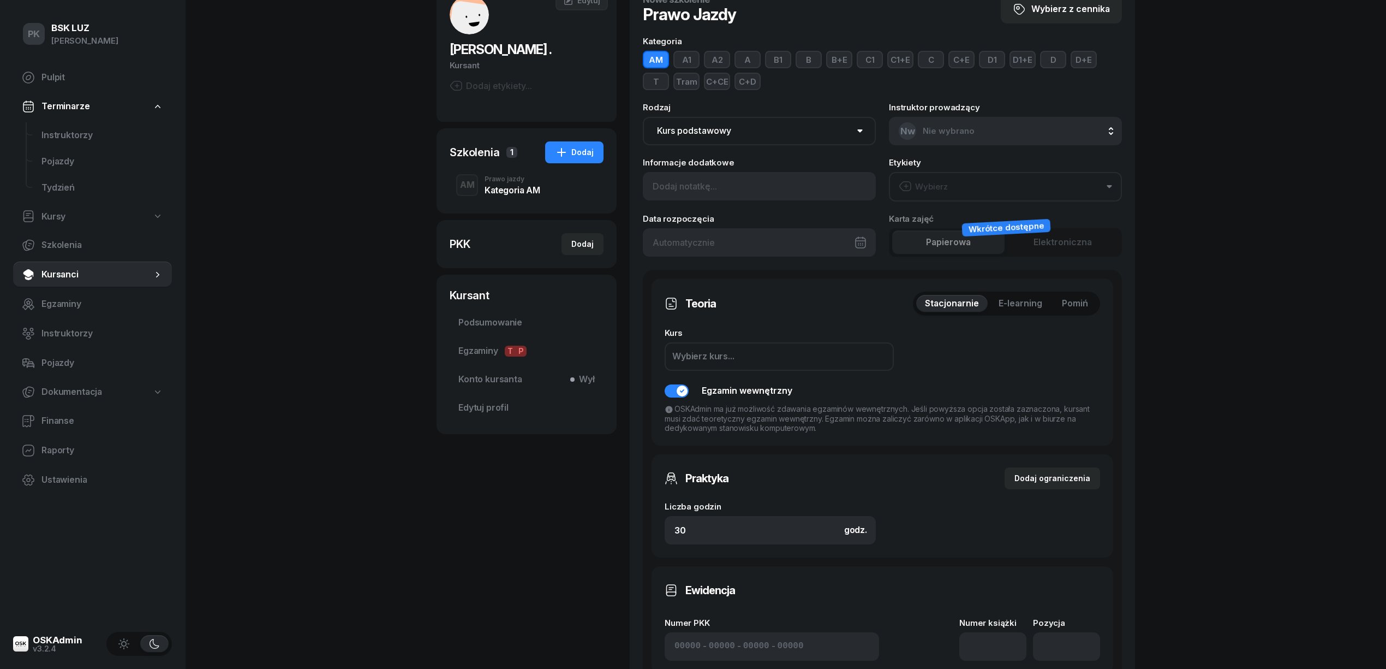
scroll to position [145, 0]
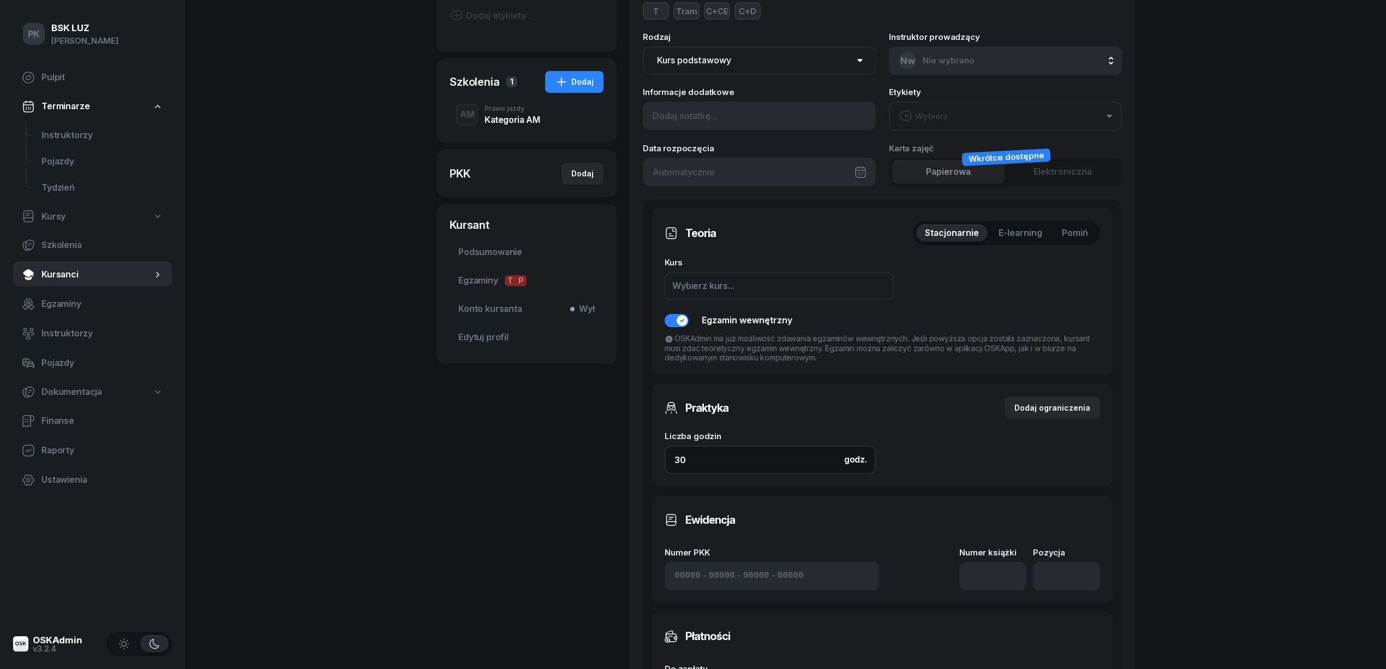
drag, startPoint x: 697, startPoint y: 461, endPoint x: 631, endPoint y: 463, distance: 65.5
click at [631, 463] on div "Nowe szkolenie Prawo Jazdy Wybierz z cennika Kategoria AM A1 A2 A B1 B B+E C1 C…" at bounding box center [882, 383] width 505 height 942
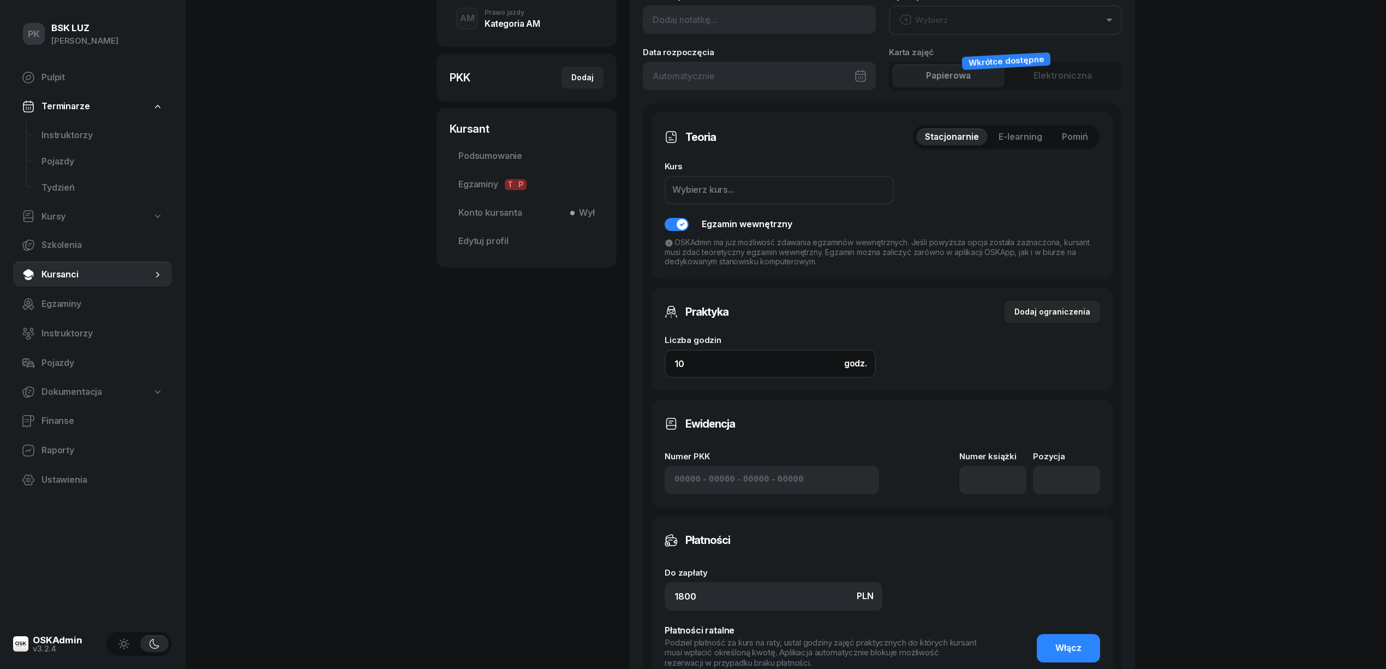
scroll to position [363, 0]
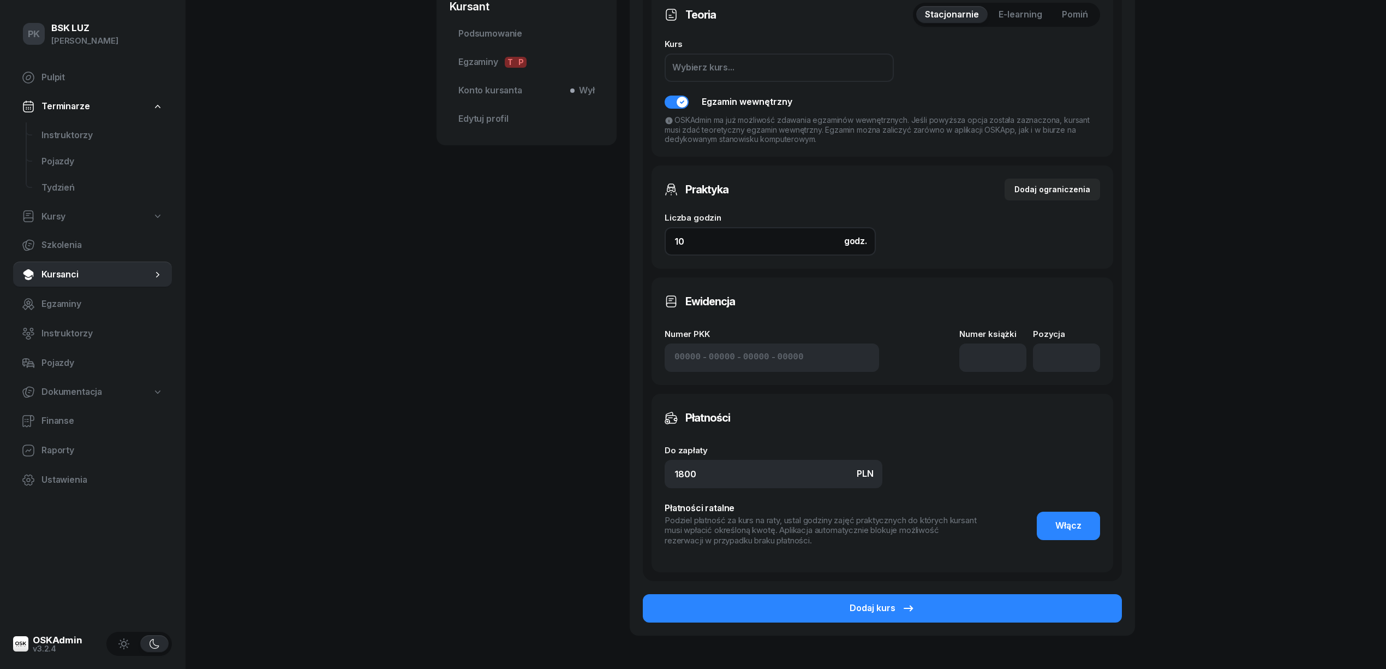
type input "10"
click at [987, 362] on input "number" at bounding box center [992, 357] width 67 height 28
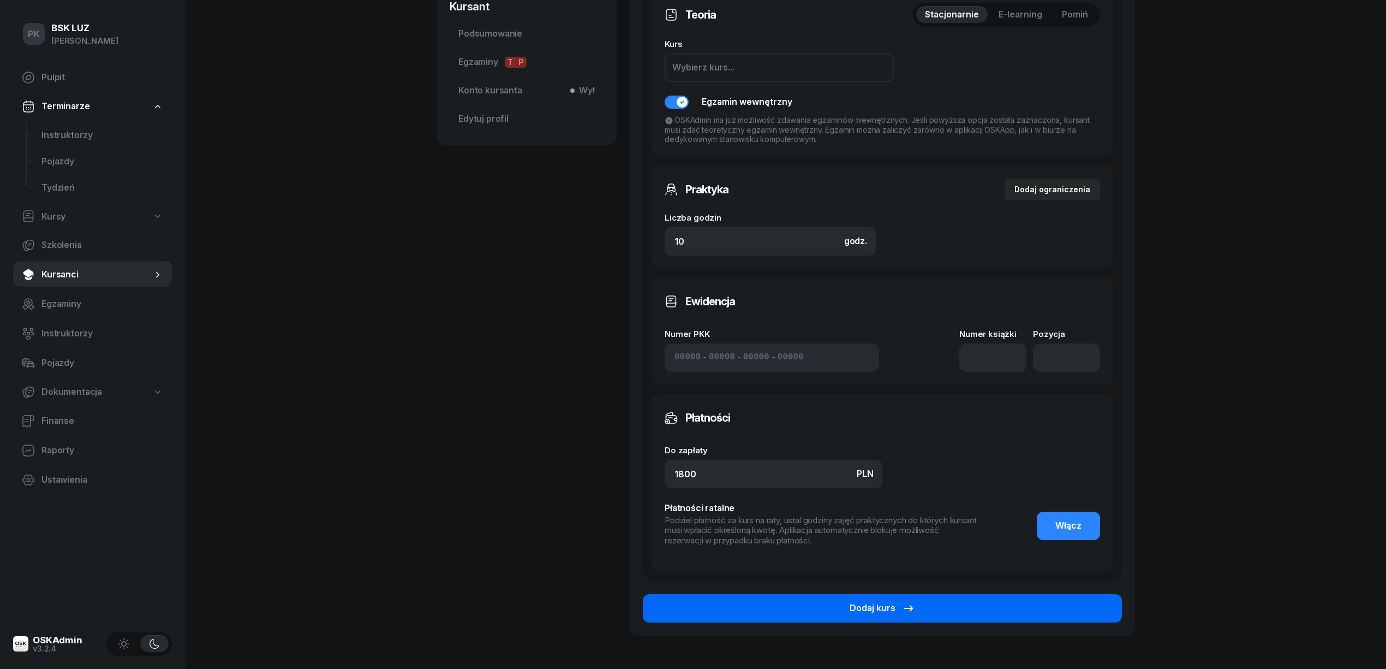
click at [840, 607] on button "Dodaj kurs" at bounding box center [882, 608] width 479 height 28
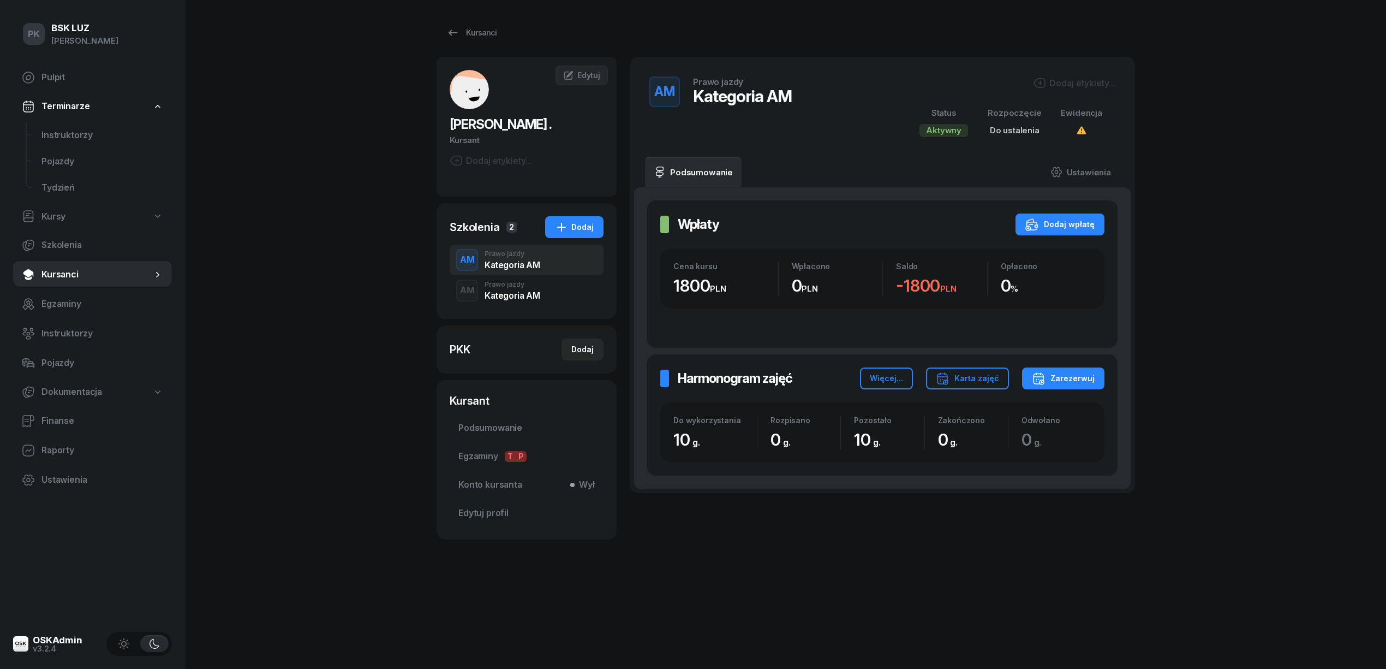
click at [1063, 70] on div "AM Prawo jazdy Kategoria AM Dodaj etykiety... Status Aktywny Rozpoczęcie Do ust…" at bounding box center [882, 107] width 479 height 74
click at [1061, 81] on div "Dodaj etykiety..." at bounding box center [1074, 82] width 82 height 13
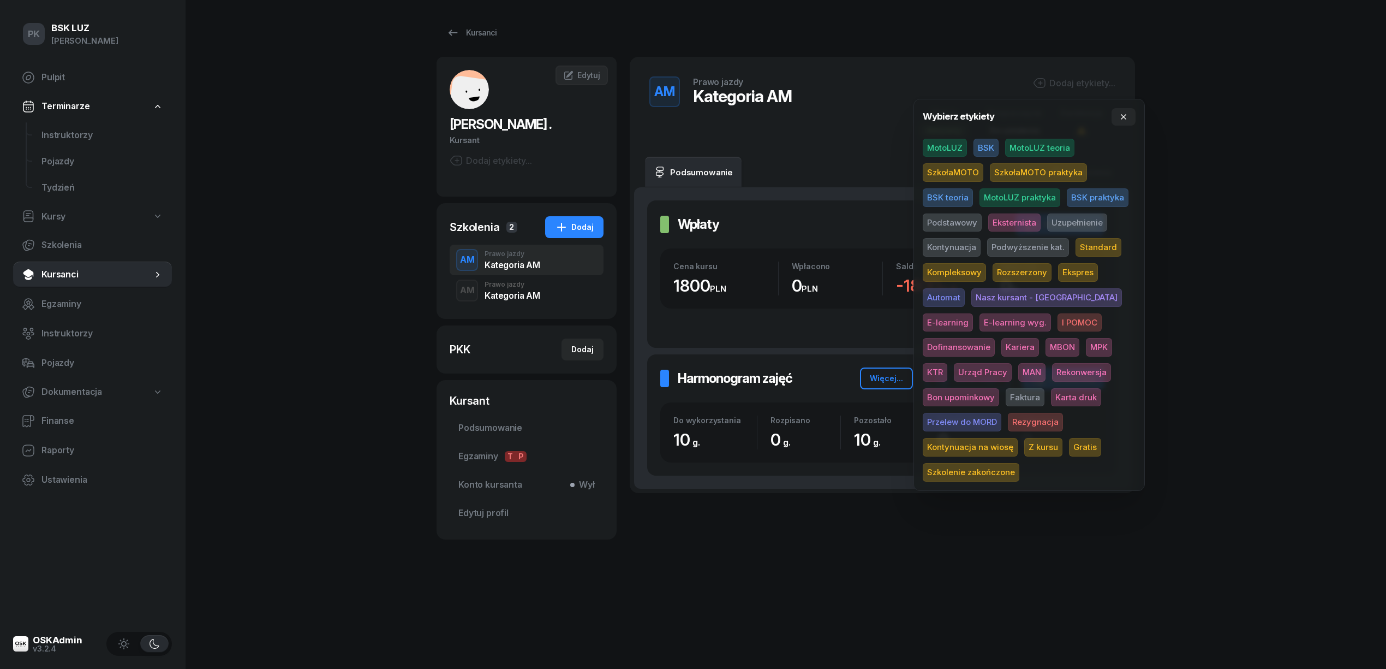
click at [1000, 174] on span "SzkołaMOTO praktyka" at bounding box center [1038, 172] width 97 height 19
click at [970, 228] on span "Podstawowy" at bounding box center [952, 224] width 59 height 19
click at [1271, 210] on div "PK BSK LUZ Piotr Klimek Pulpit Terminarze Instruktorzy Pojazdy Tydzień Kursy Sz…" at bounding box center [693, 334] width 1386 height 669
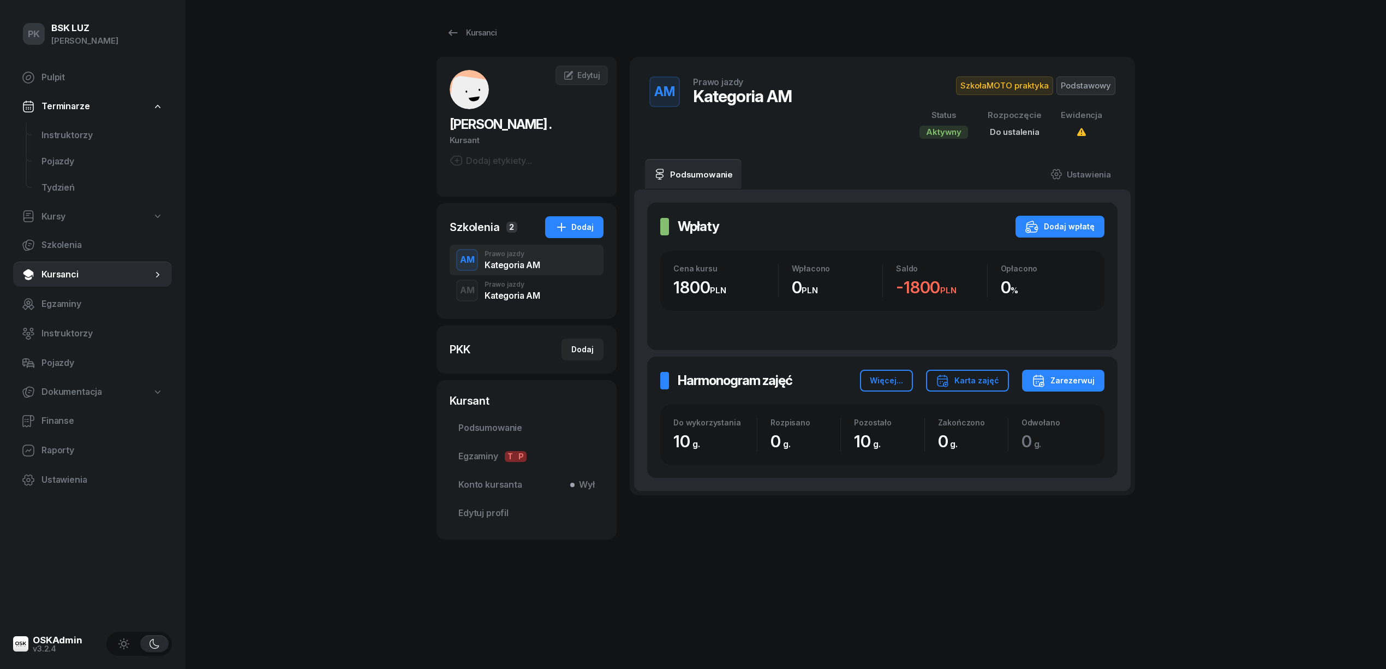
click at [503, 288] on div "Prawo jazdy" at bounding box center [512, 284] width 55 height 7
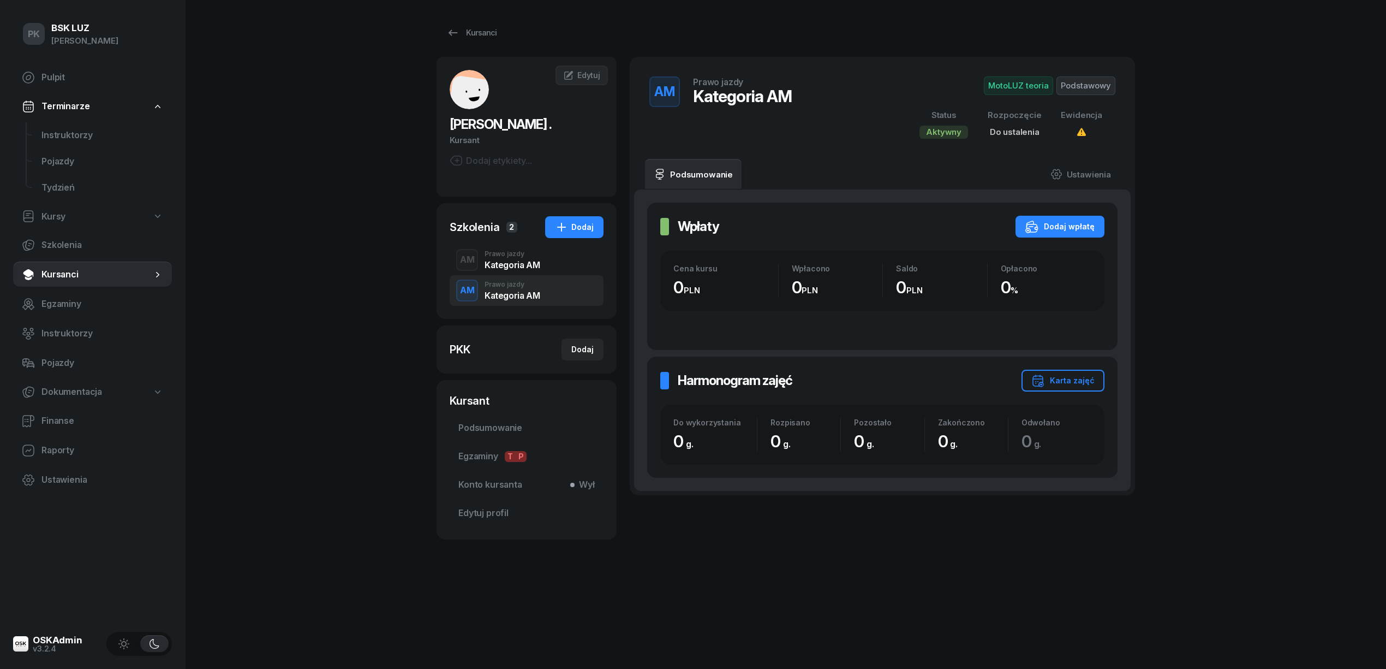
click at [503, 254] on div "Prawo jazdy" at bounding box center [512, 253] width 55 height 7
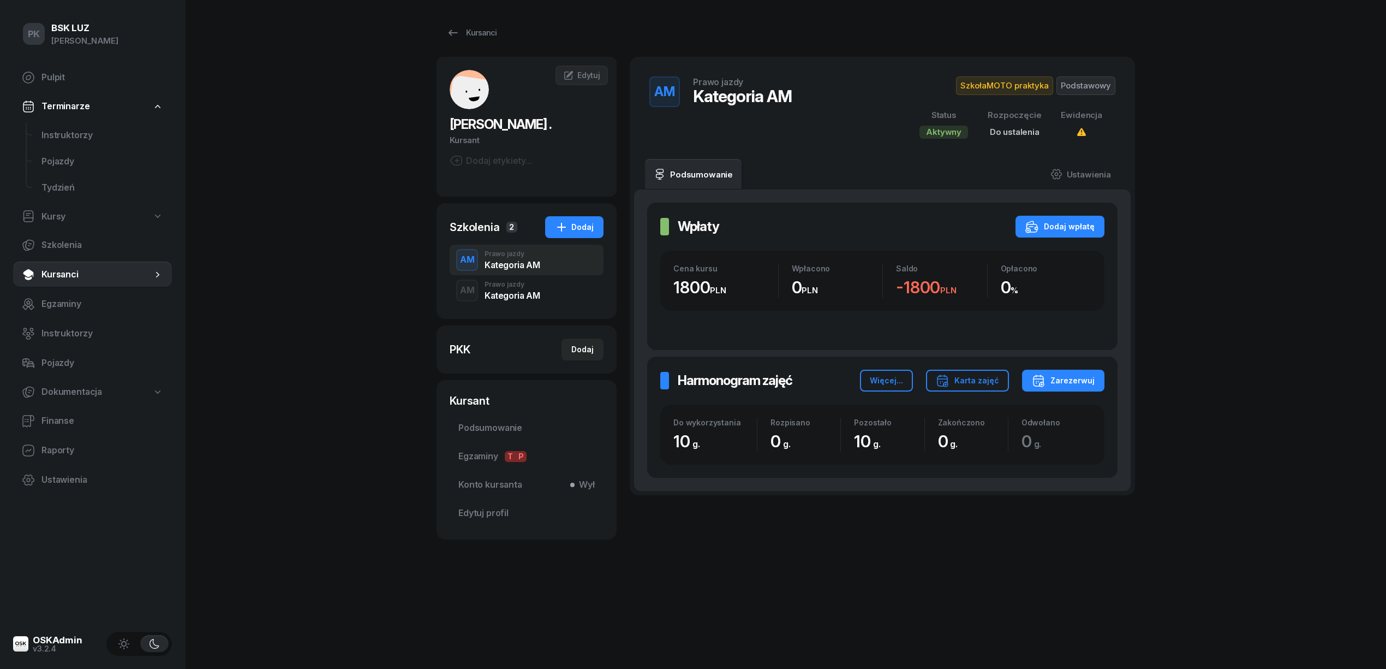
click at [508, 291] on div "Kategoria AM" at bounding box center [512, 295] width 55 height 9
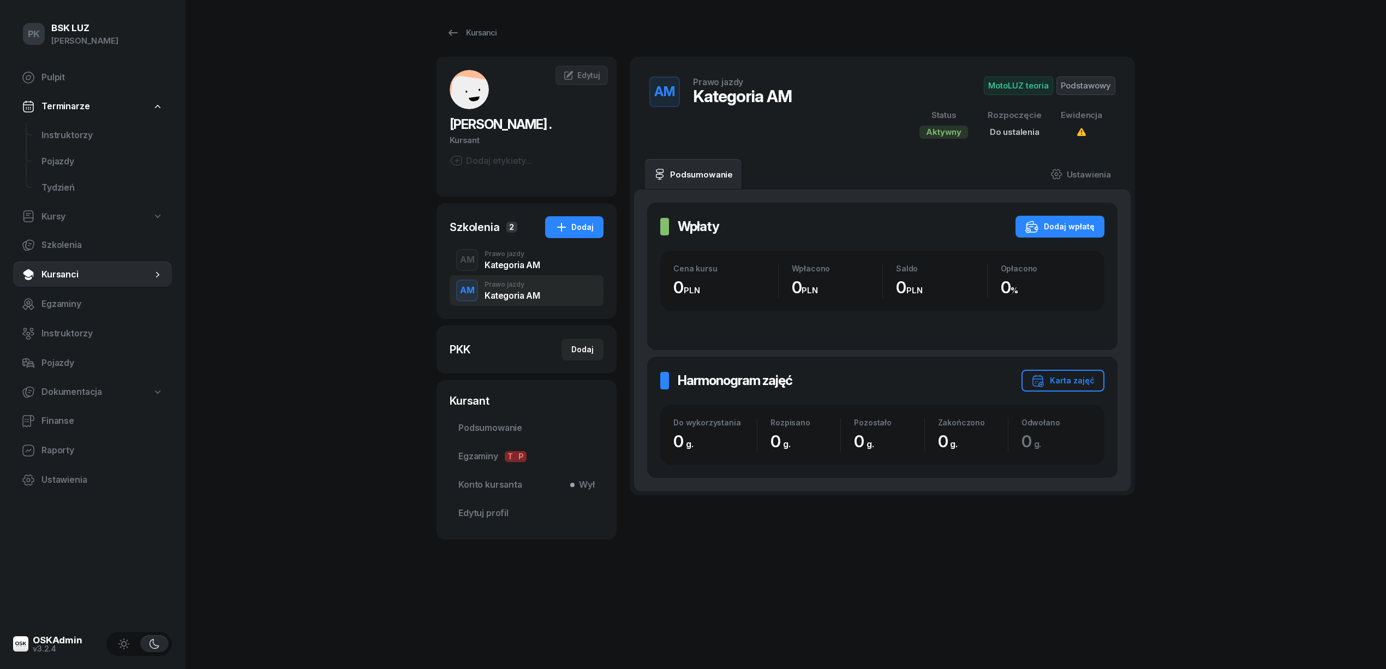
click at [505, 263] on div "Kategoria AM" at bounding box center [512, 264] width 55 height 9
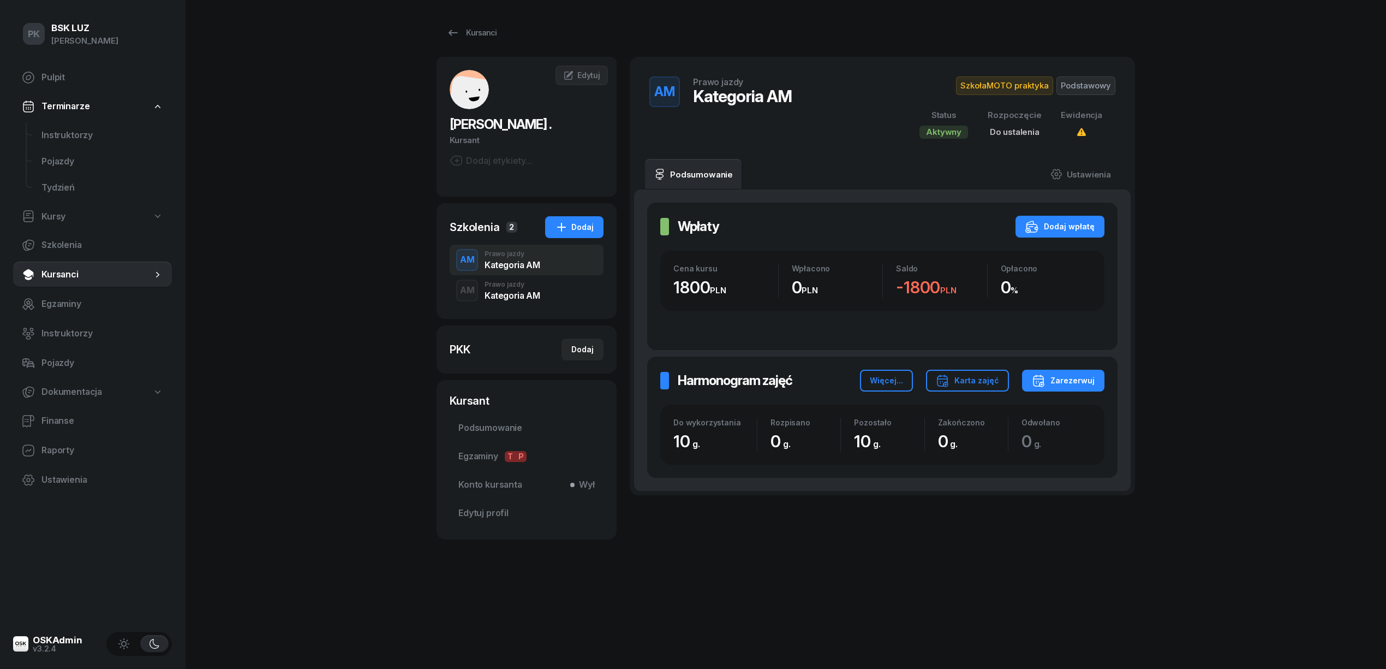
click at [508, 160] on div "Dodaj etykiety..." at bounding box center [491, 160] width 82 height 13
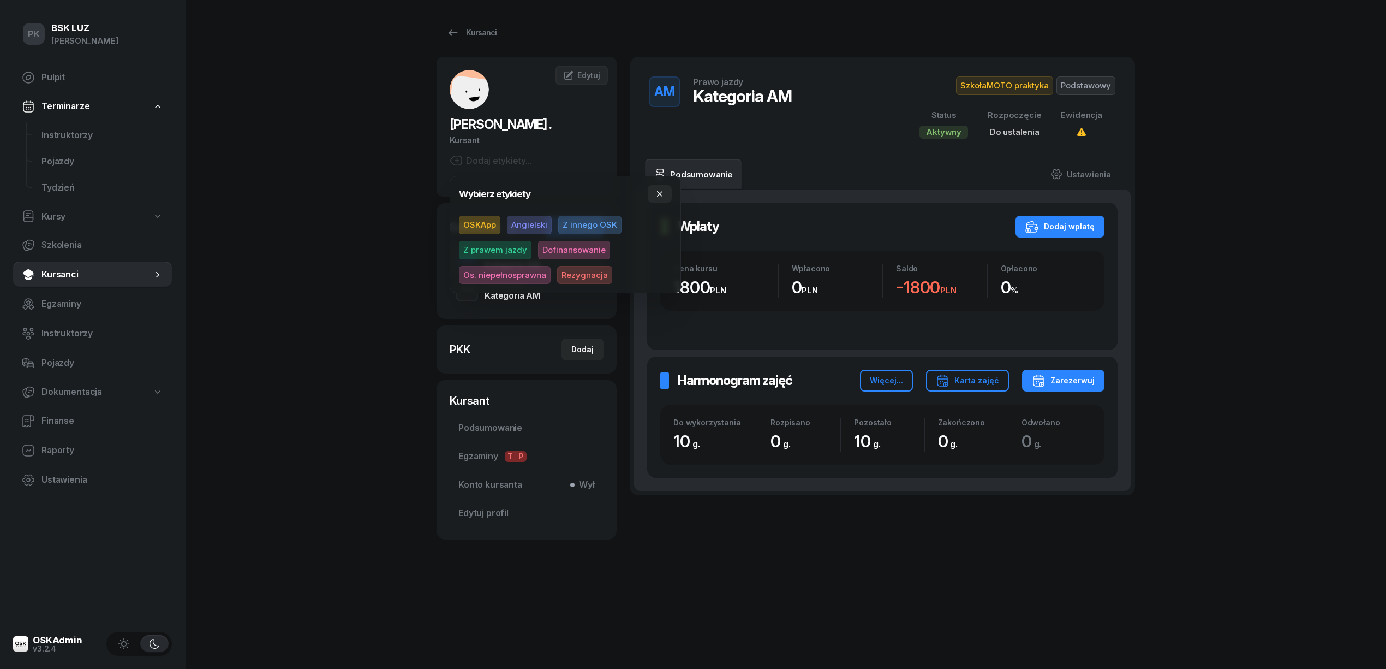
click at [594, 123] on h2 "ŻMUDA ." at bounding box center [527, 124] width 154 height 17
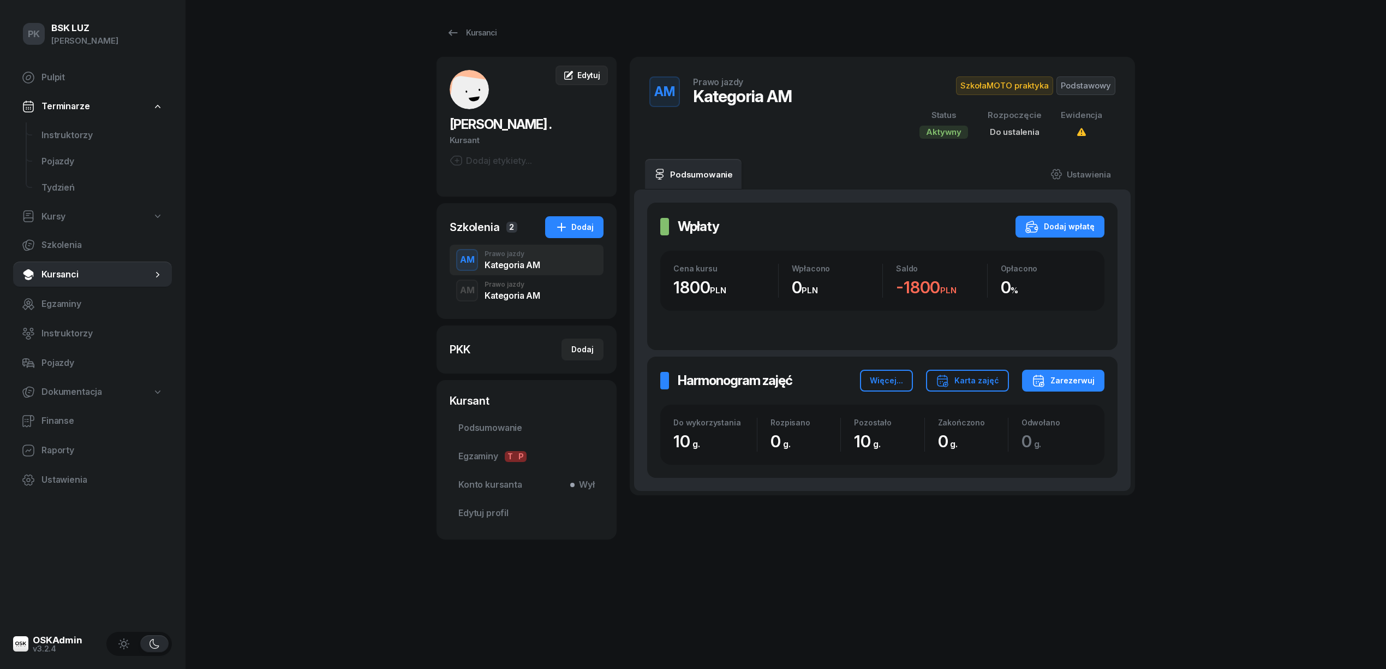
click at [596, 77] on span "Edytuj" at bounding box center [588, 74] width 23 height 9
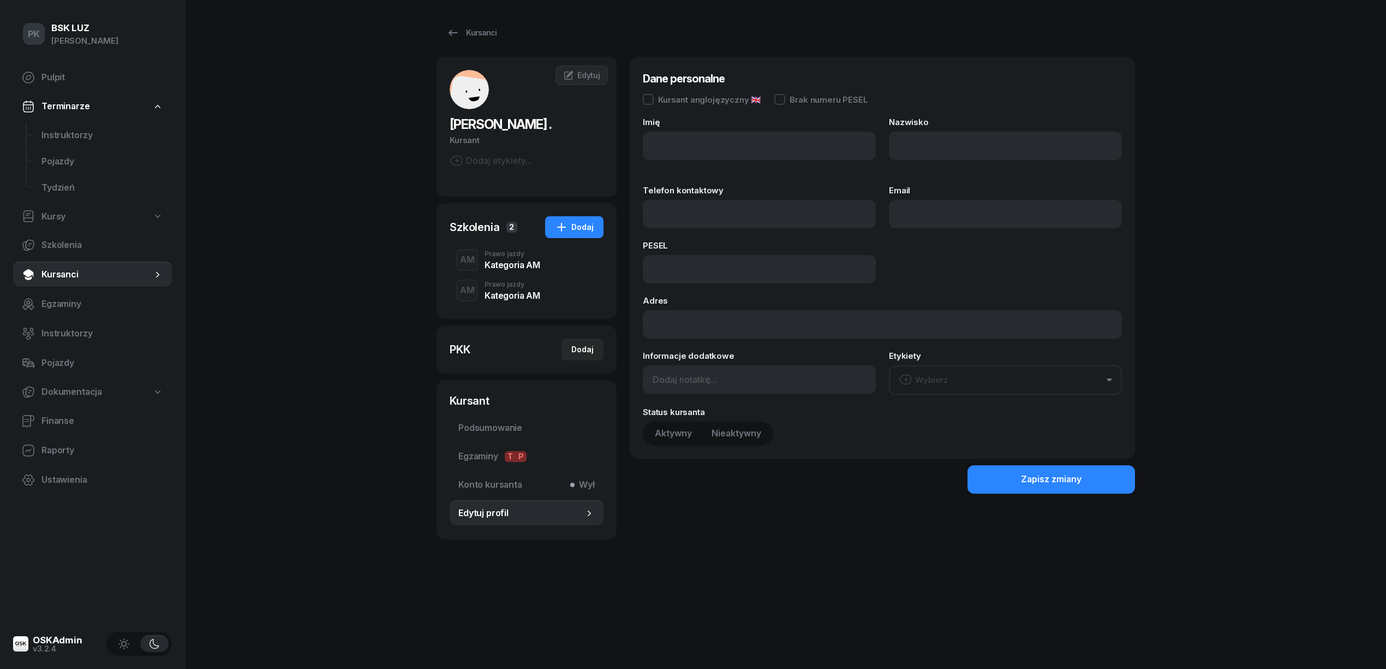
type input "."
type input "ŻMUDA"
click at [700, 383] on input at bounding box center [759, 379] width 233 height 28
type input "6"
type input "608864645 tata,"
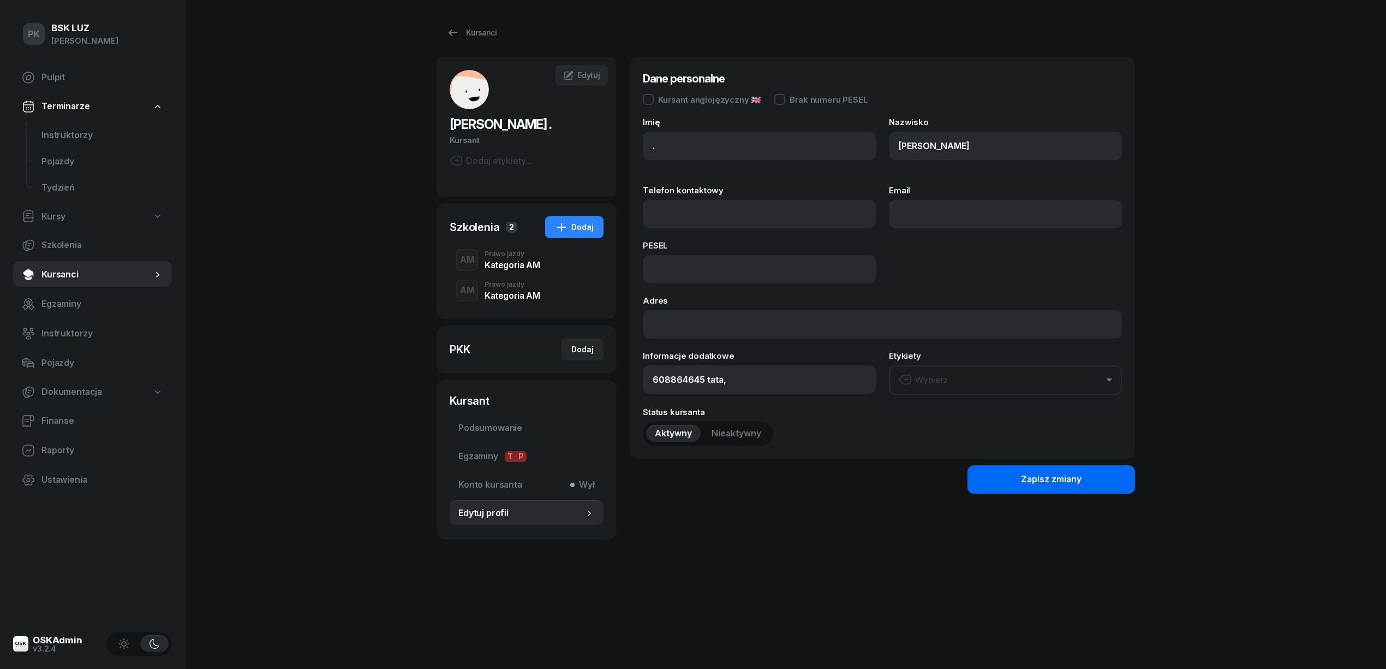
click at [992, 478] on button "Zapisz zmiany" at bounding box center [1052, 479] width 168 height 28
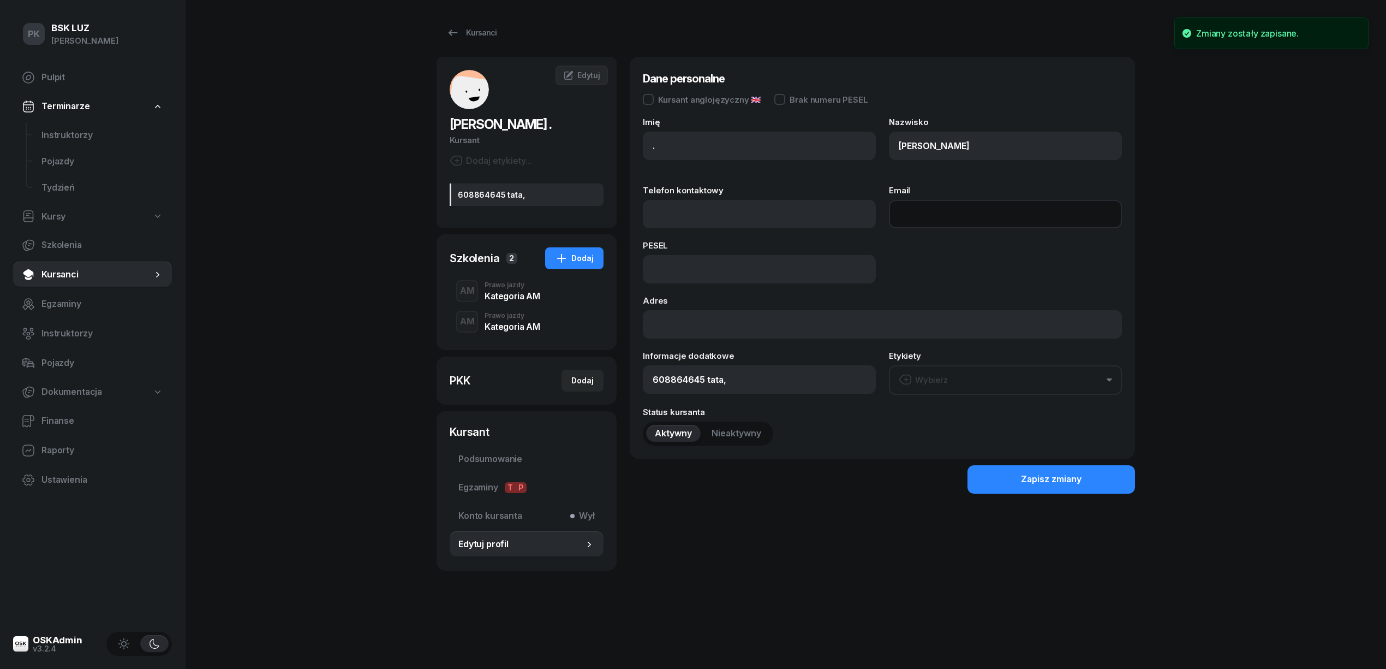
click at [921, 219] on input "Email" at bounding box center [1005, 214] width 233 height 28
click at [961, 213] on input "rzmota@gmial.com" at bounding box center [1005, 214] width 233 height 28
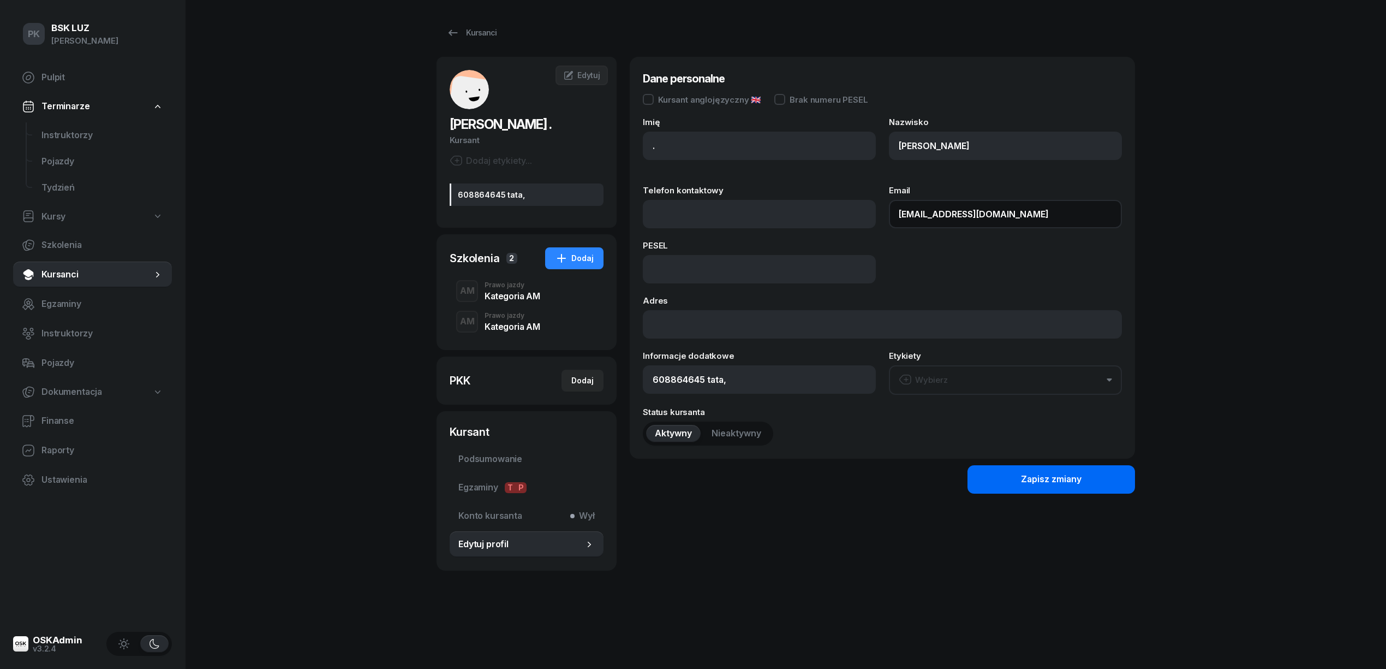
type input "rzmota@gmail.com"
click at [1038, 487] on button "Zapisz zmiany" at bounding box center [1052, 479] width 168 height 28
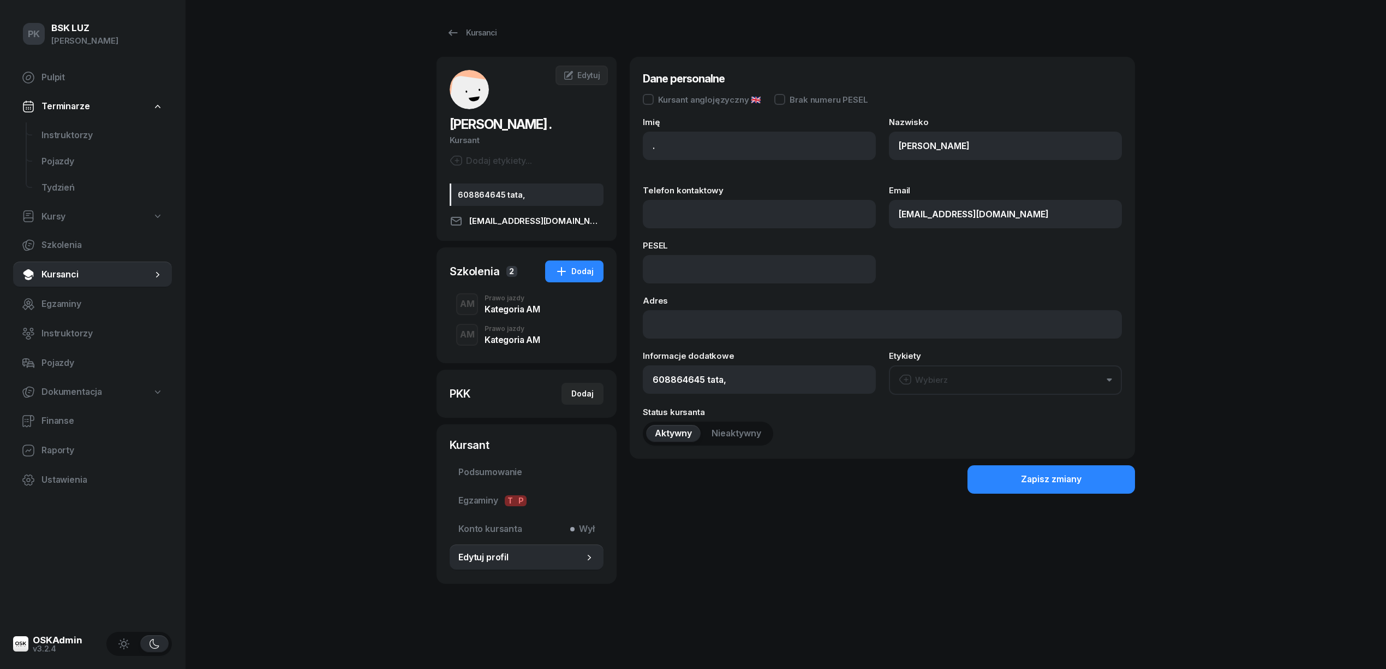
click at [532, 311] on div "Kategoria AM" at bounding box center [512, 309] width 55 height 9
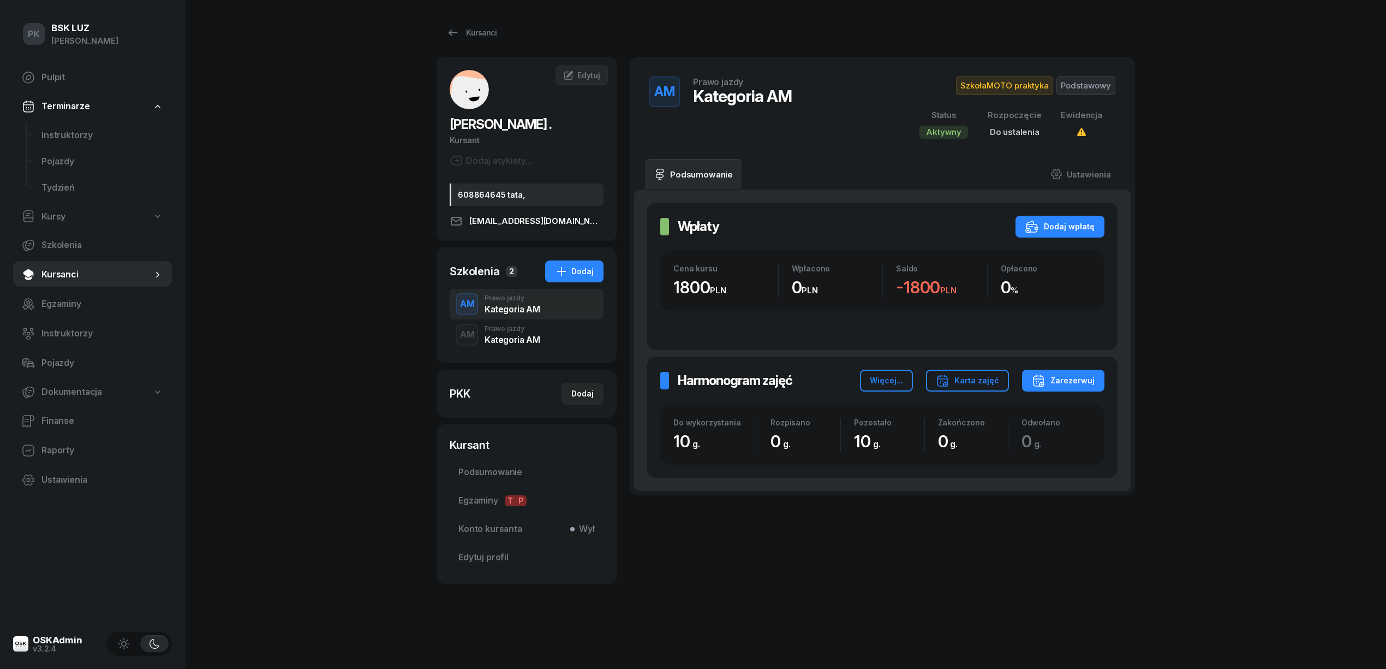
click at [529, 337] on div "Kategoria AM" at bounding box center [512, 339] width 55 height 9
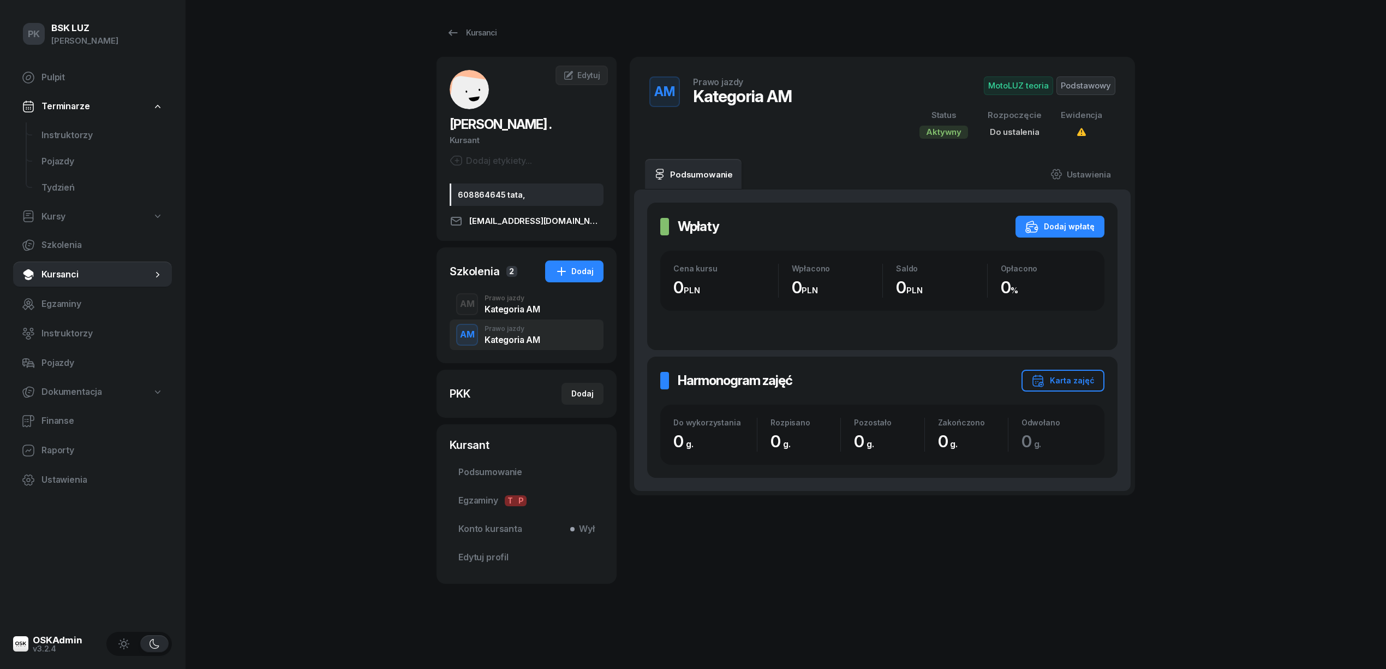
click at [526, 314] on div "AM Prawo jazdy Kategoria AM" at bounding box center [527, 304] width 154 height 31
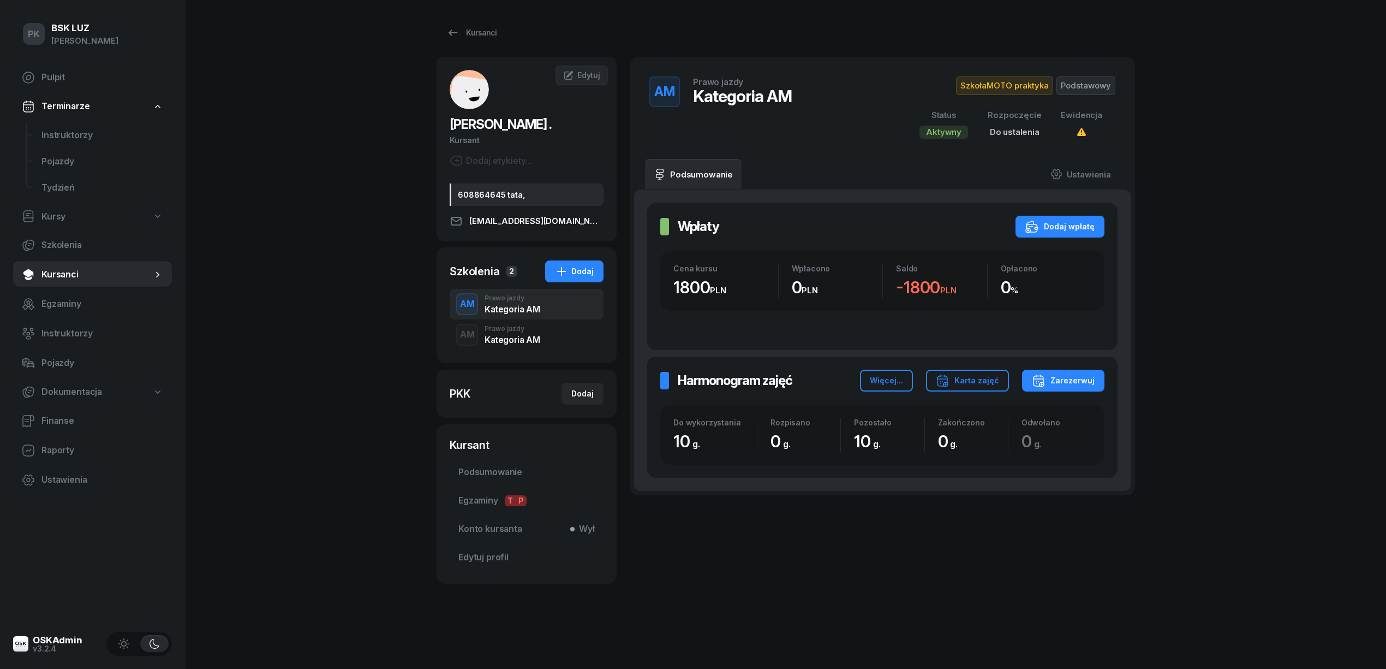
click at [527, 335] on div "Kategoria AM" at bounding box center [512, 339] width 55 height 9
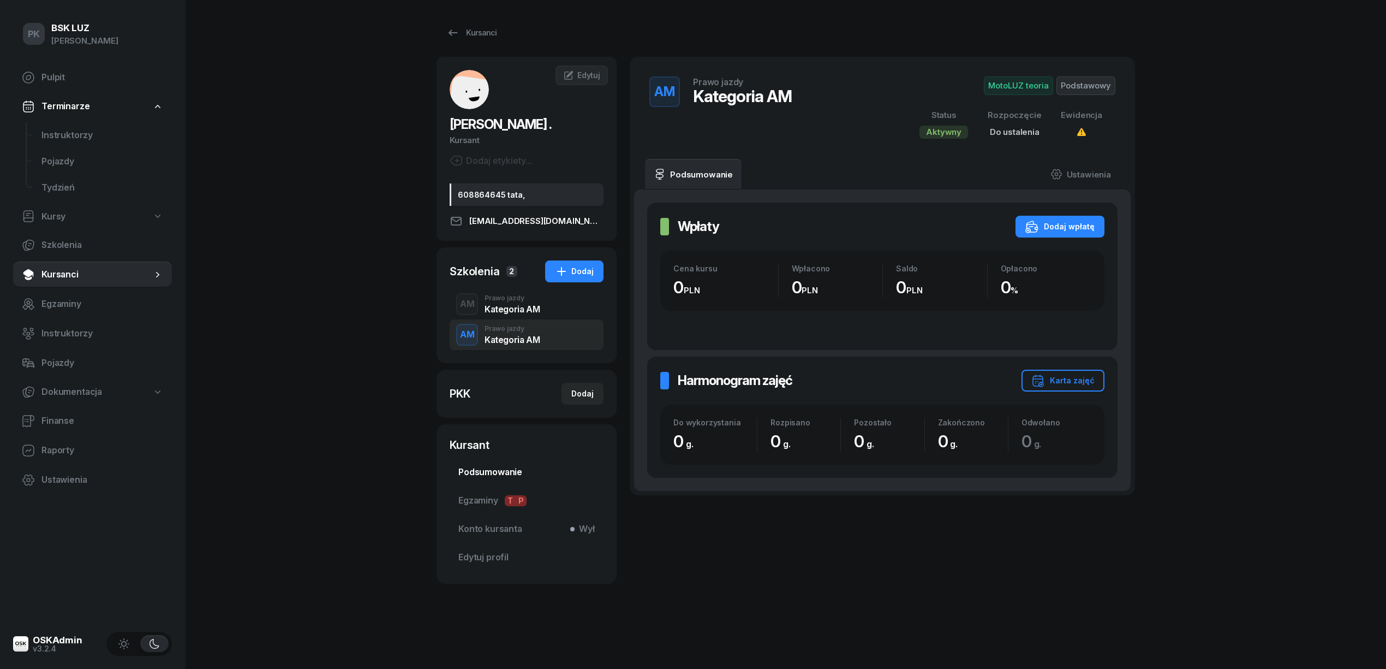
click at [505, 466] on span "Podsumowanie" at bounding box center [526, 472] width 136 height 14
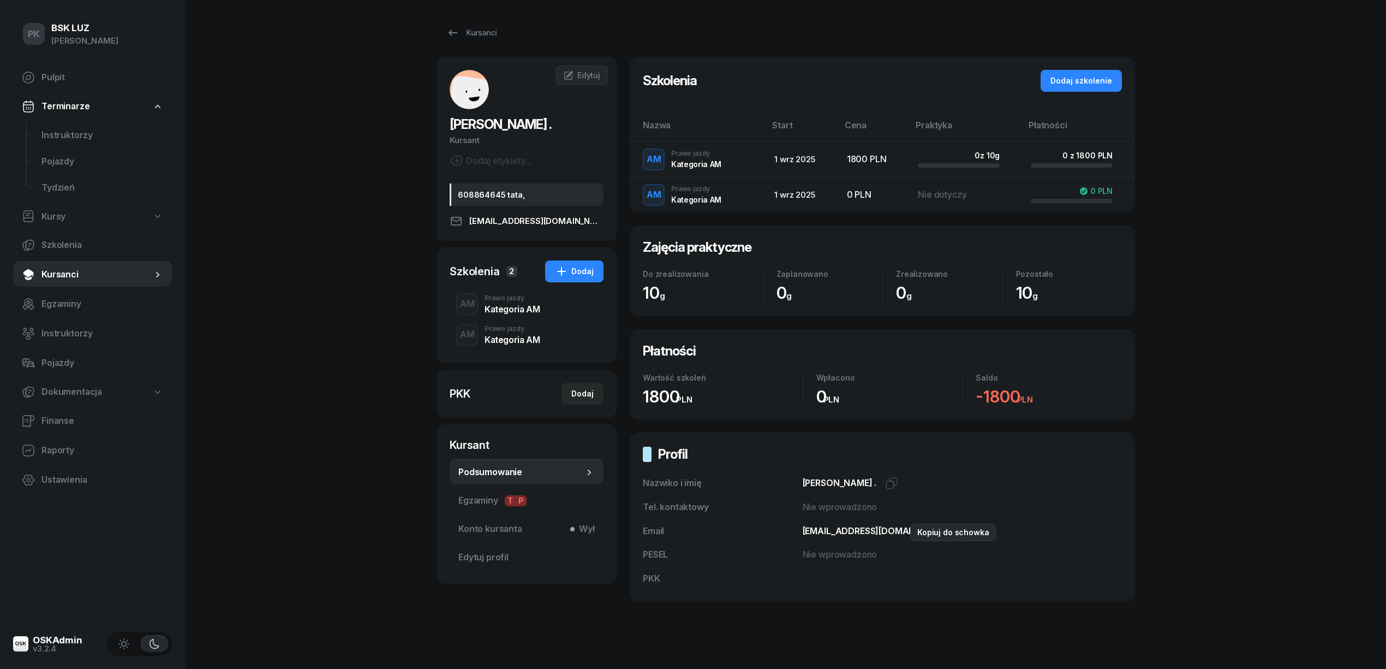
click at [963, 530] on icon "button" at bounding box center [967, 529] width 8 height 8
click at [477, 35] on div "Kursanci" at bounding box center [471, 32] width 50 height 13
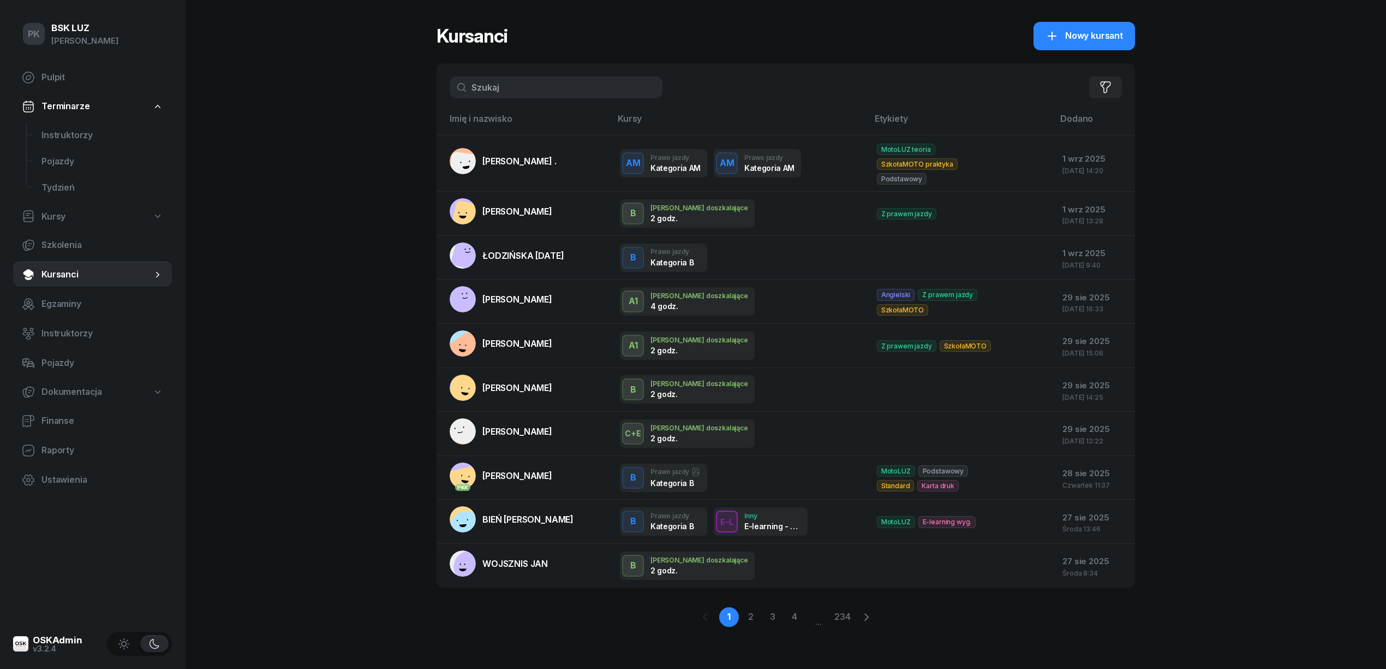
click at [1087, 40] on span "Nowy kursant" at bounding box center [1094, 36] width 58 height 14
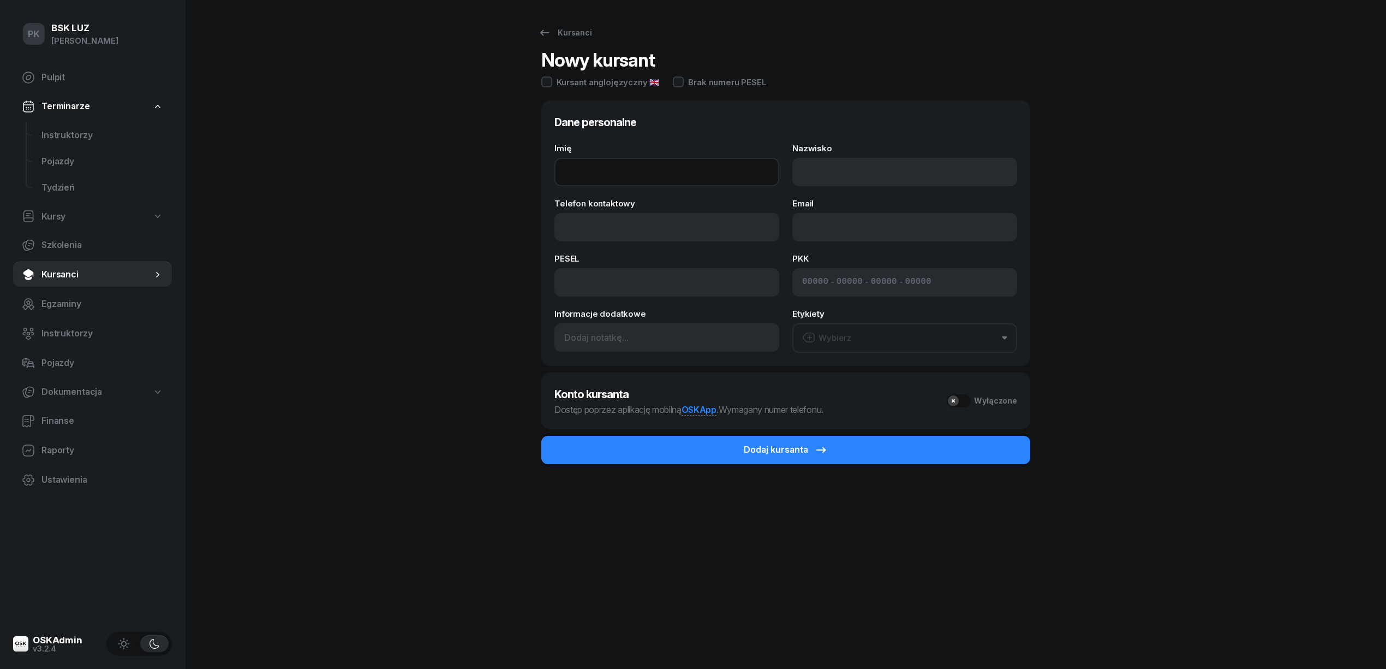
click at [634, 162] on input "Imię" at bounding box center [666, 172] width 225 height 28
type input "P"
type input "MICHAŁ"
click at [798, 175] on input "Nazwisko" at bounding box center [904, 172] width 225 height 28
type input "PACHOŁ"
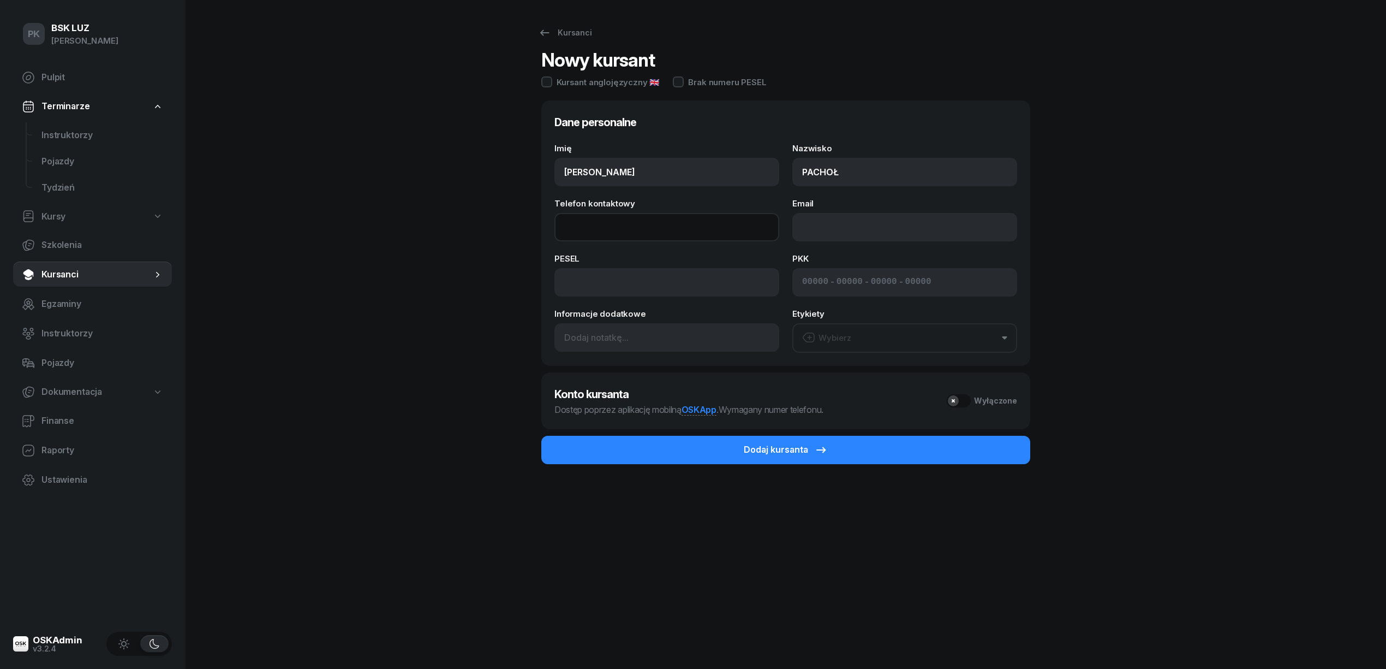
click at [605, 225] on input "Telefon kontaktowy" at bounding box center [666, 227] width 225 height 28
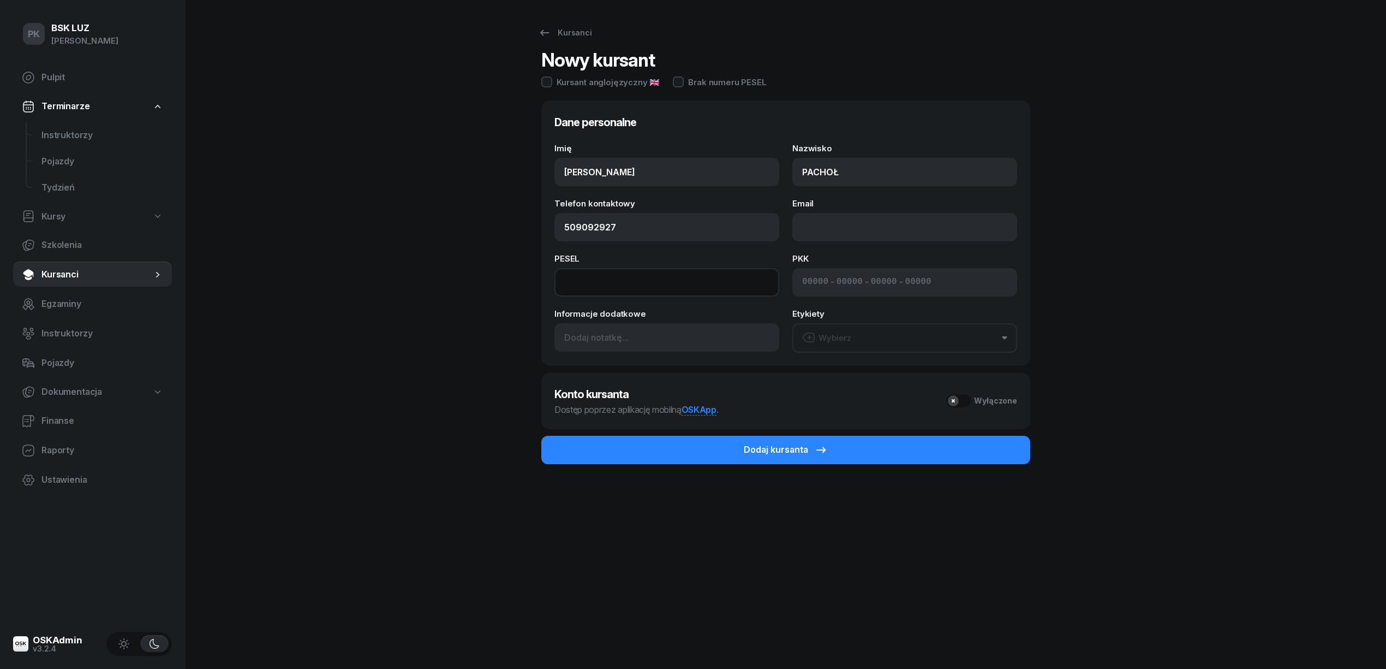
type input "509 092 927"
click at [645, 276] on input at bounding box center [666, 282] width 225 height 28
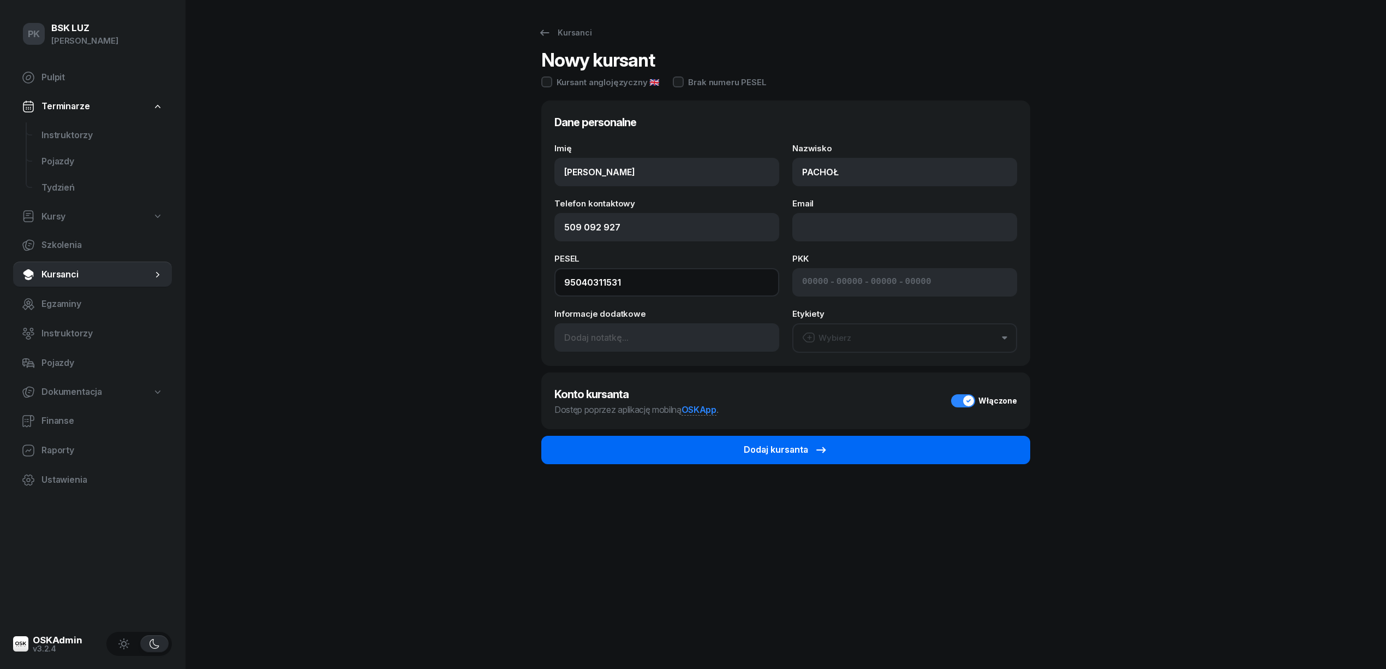
type input "95040311531"
click at [864, 451] on button "Dodaj kursanta" at bounding box center [785, 450] width 489 height 28
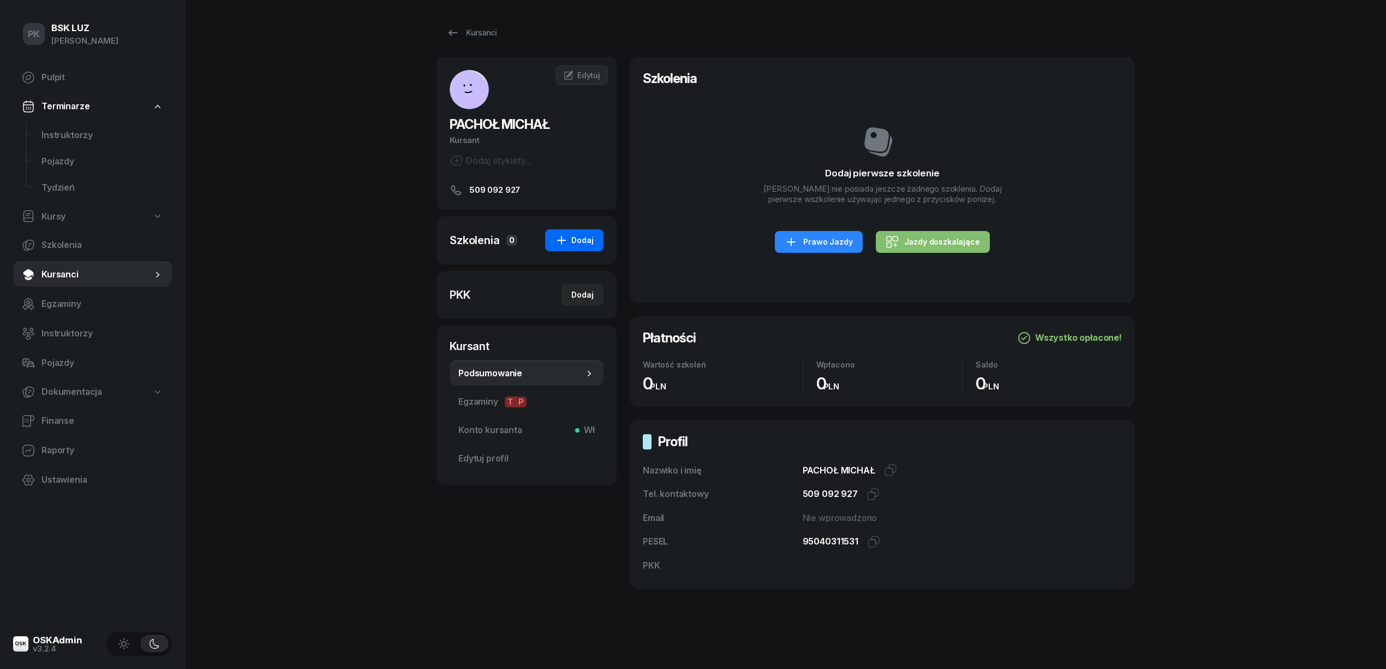
click at [568, 244] on icon "button" at bounding box center [561, 240] width 13 height 13
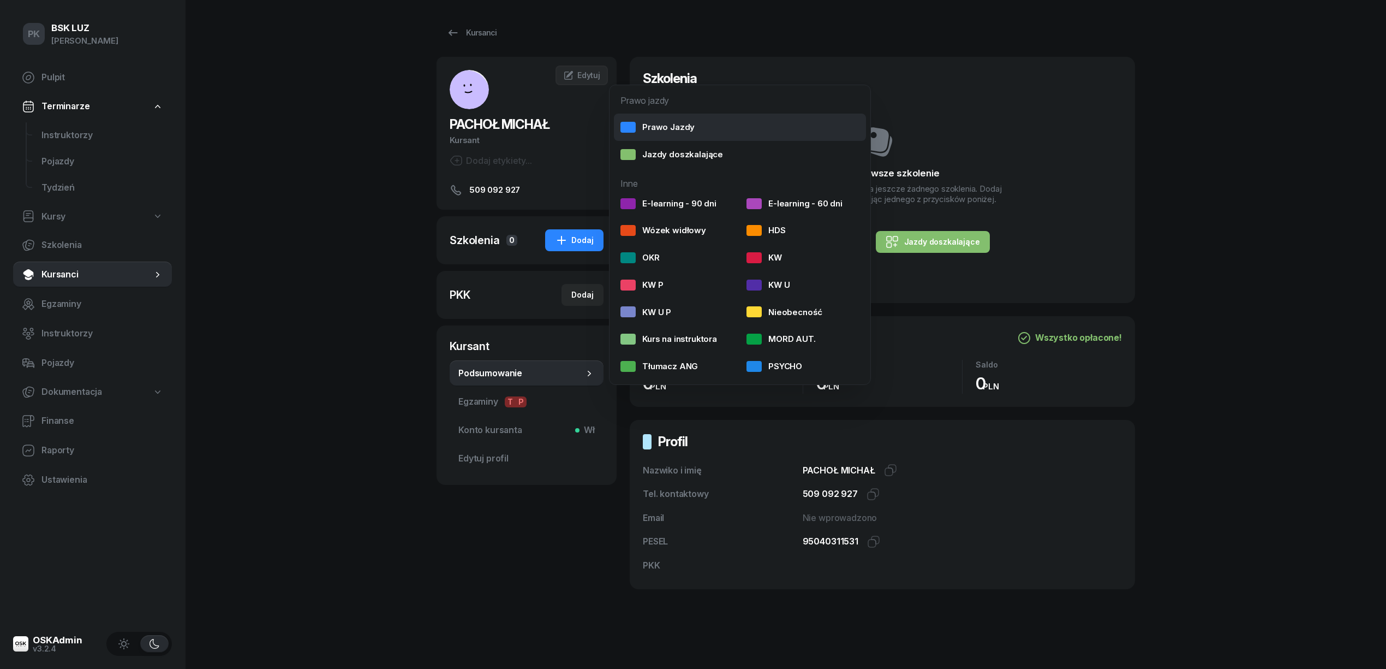
click at [658, 127] on div "Prawo Jazdy" at bounding box center [658, 127] width 74 height 14
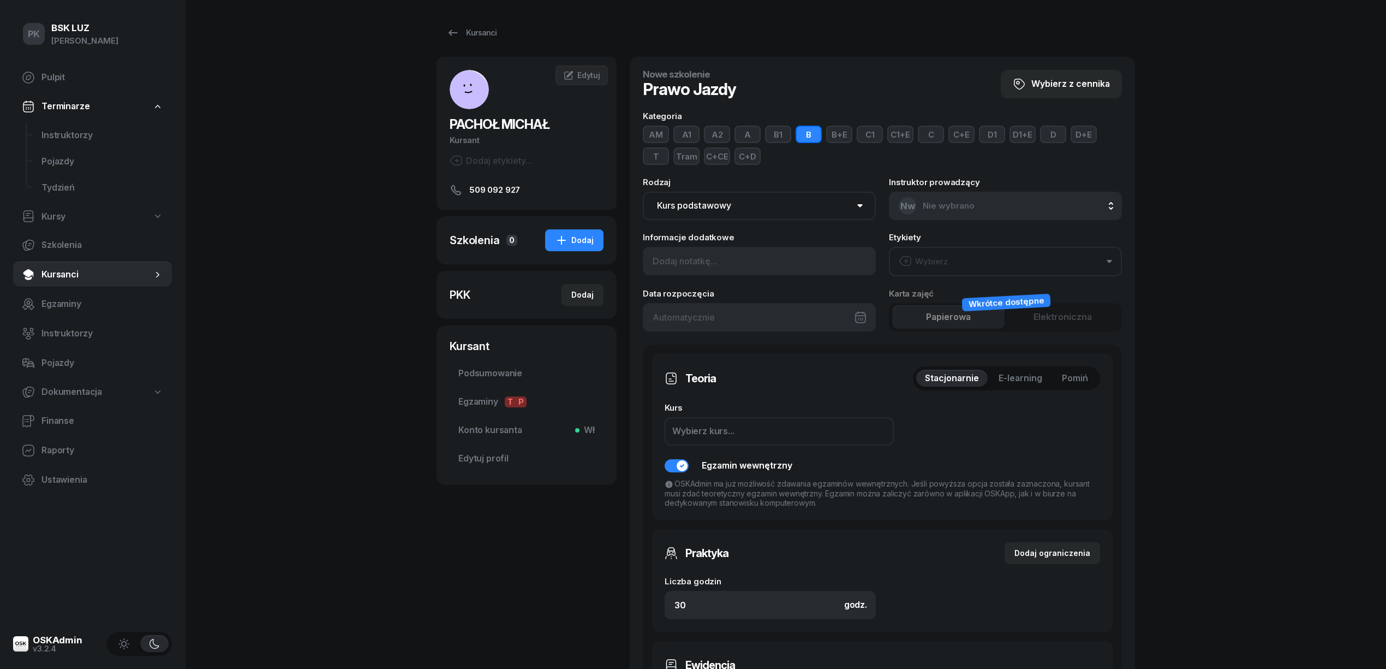
click at [745, 134] on button "A" at bounding box center [748, 134] width 26 height 17
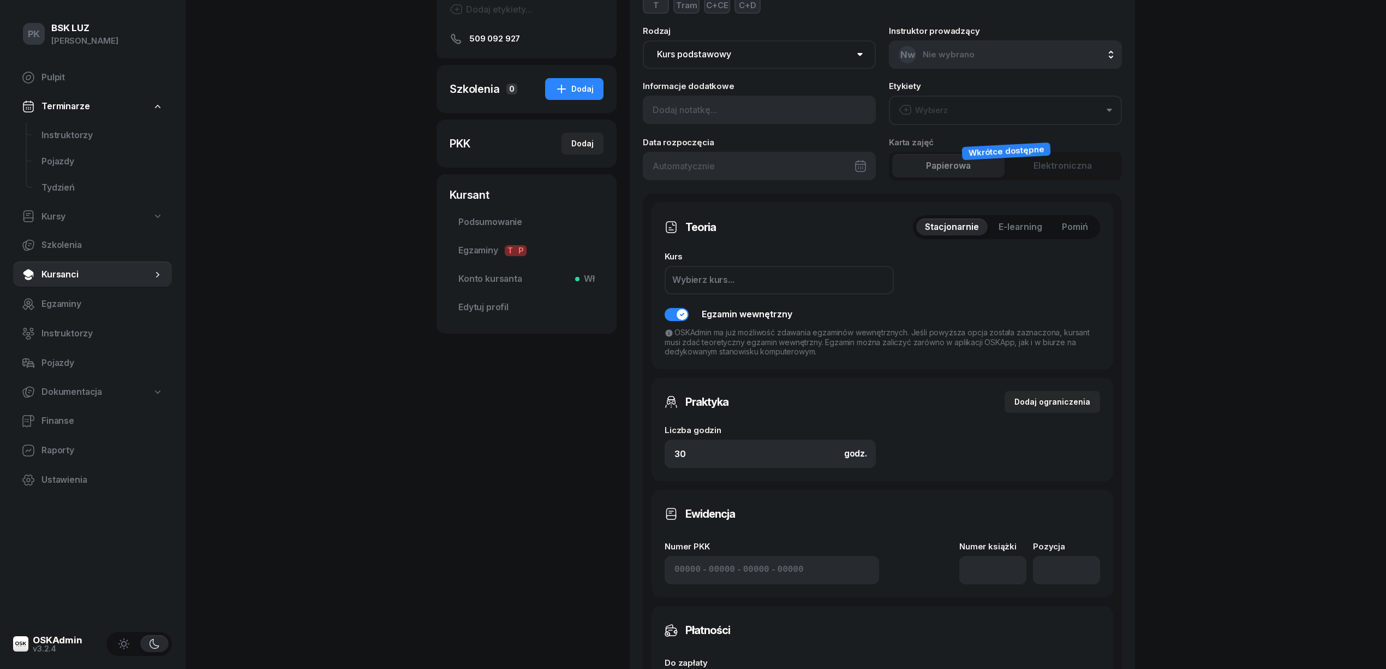
scroll to position [218, 0]
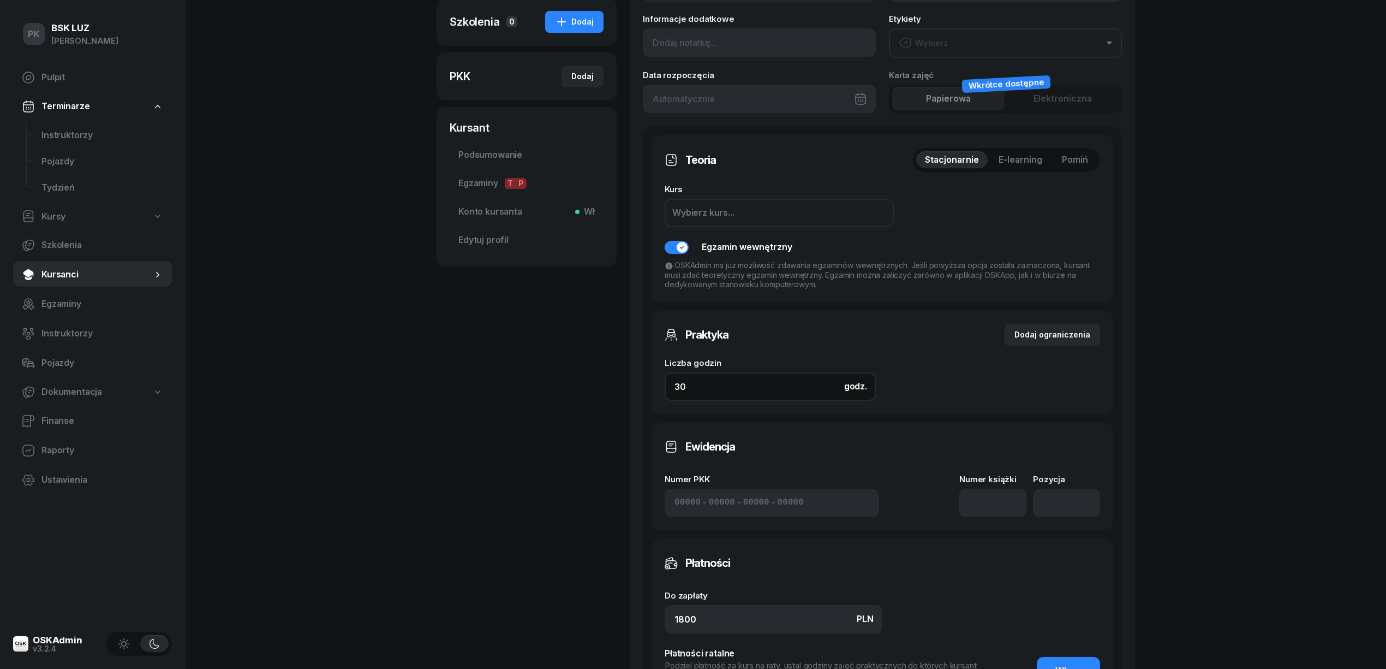
drag, startPoint x: 695, startPoint y: 383, endPoint x: 634, endPoint y: 383, distance: 61.1
click at [634, 383] on div "Nowe szkolenie Prawo Jazdy Wybierz z cennika Kategoria AM A1 A2 A B1 B B+E C1 C…" at bounding box center [882, 309] width 505 height 942
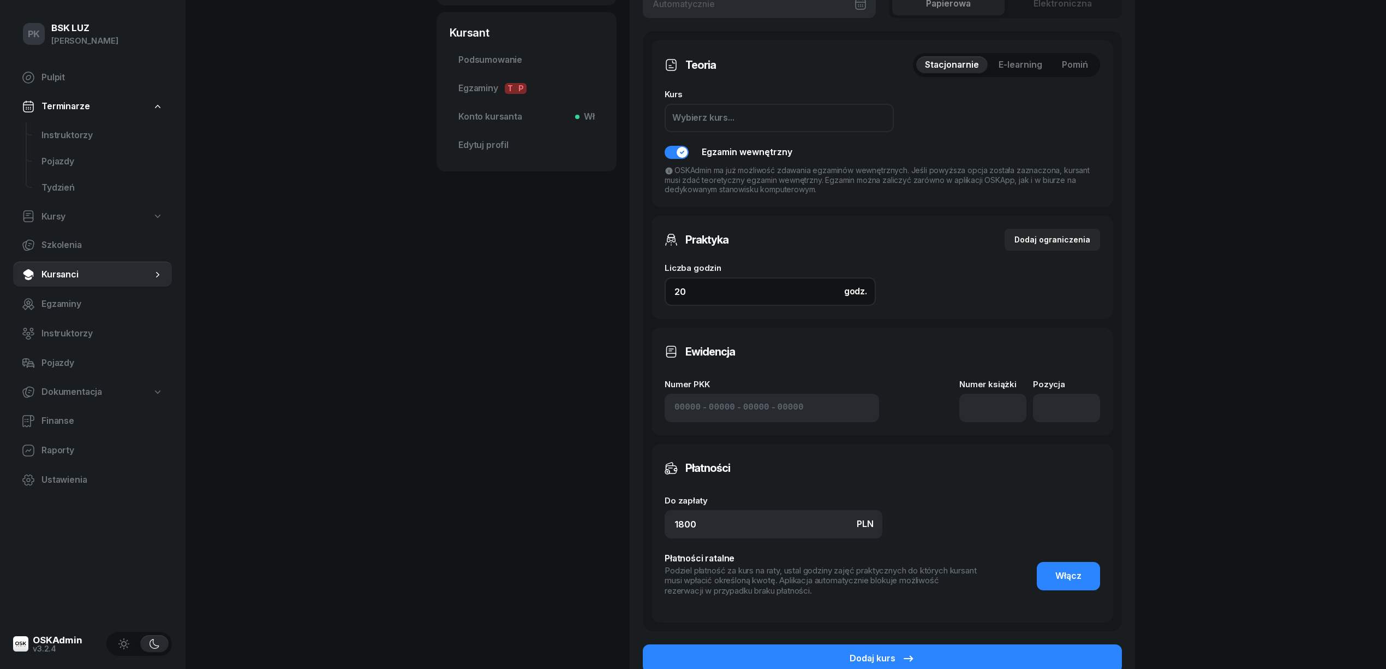
scroll to position [429, 0]
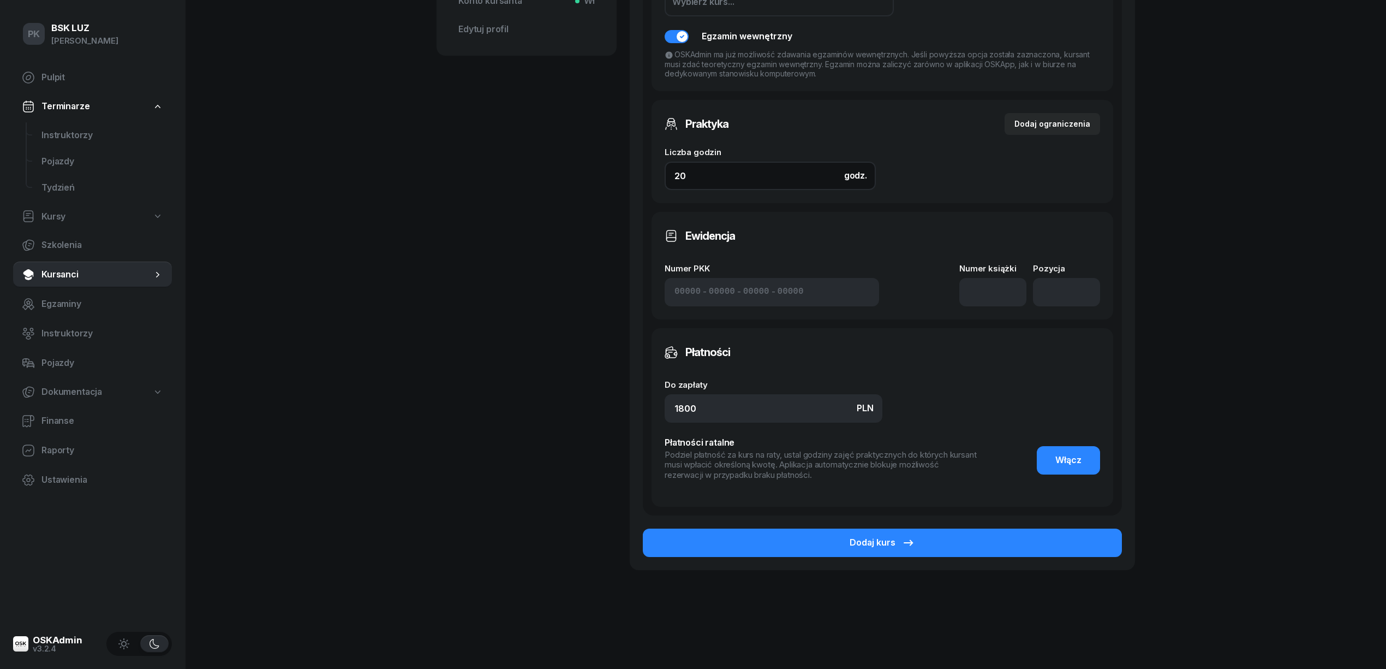
type input "20"
drag, startPoint x: 596, startPoint y: 404, endPoint x: 577, endPoint y: 404, distance: 19.1
click at [577, 404] on div "PACHOŁ MICHAŁ Kursant Dodaj etykiety... 509 092 927 MP MICHAŁ PACHOŁ Kursant Ed…" at bounding box center [786, 112] width 699 height 968
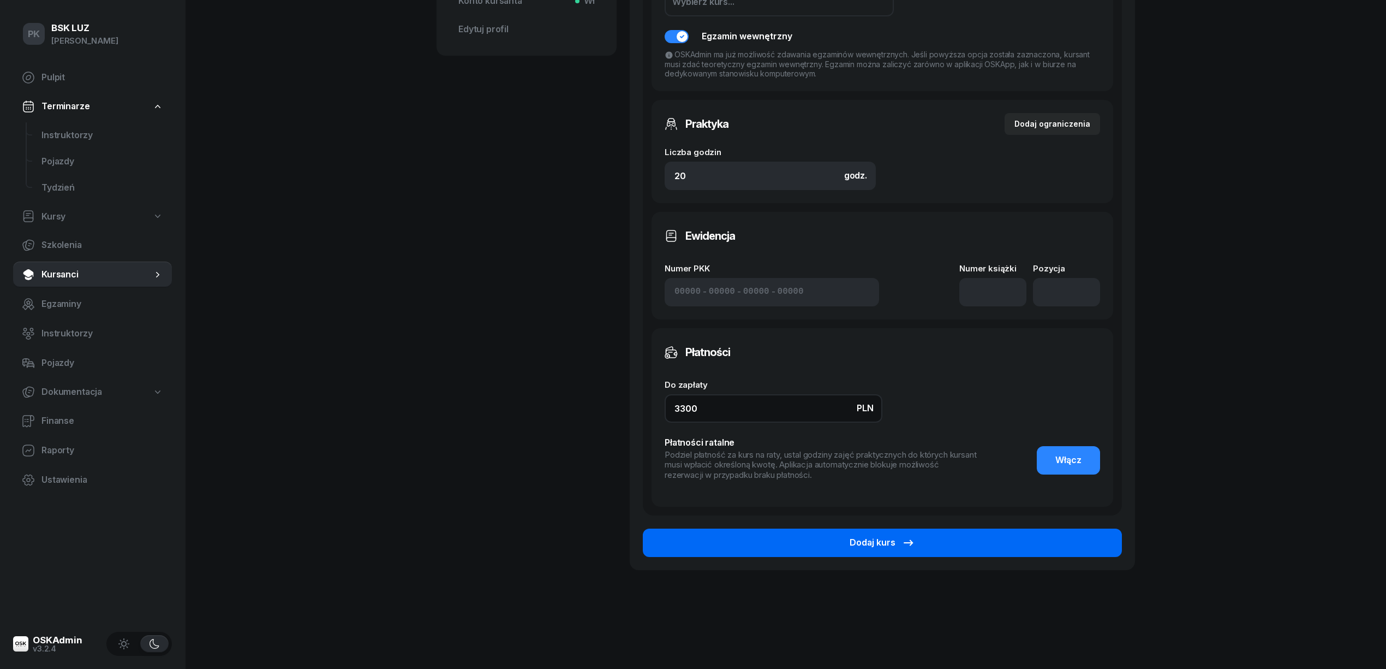
type input "3300"
click at [911, 542] on icon "button" at bounding box center [908, 542] width 13 height 13
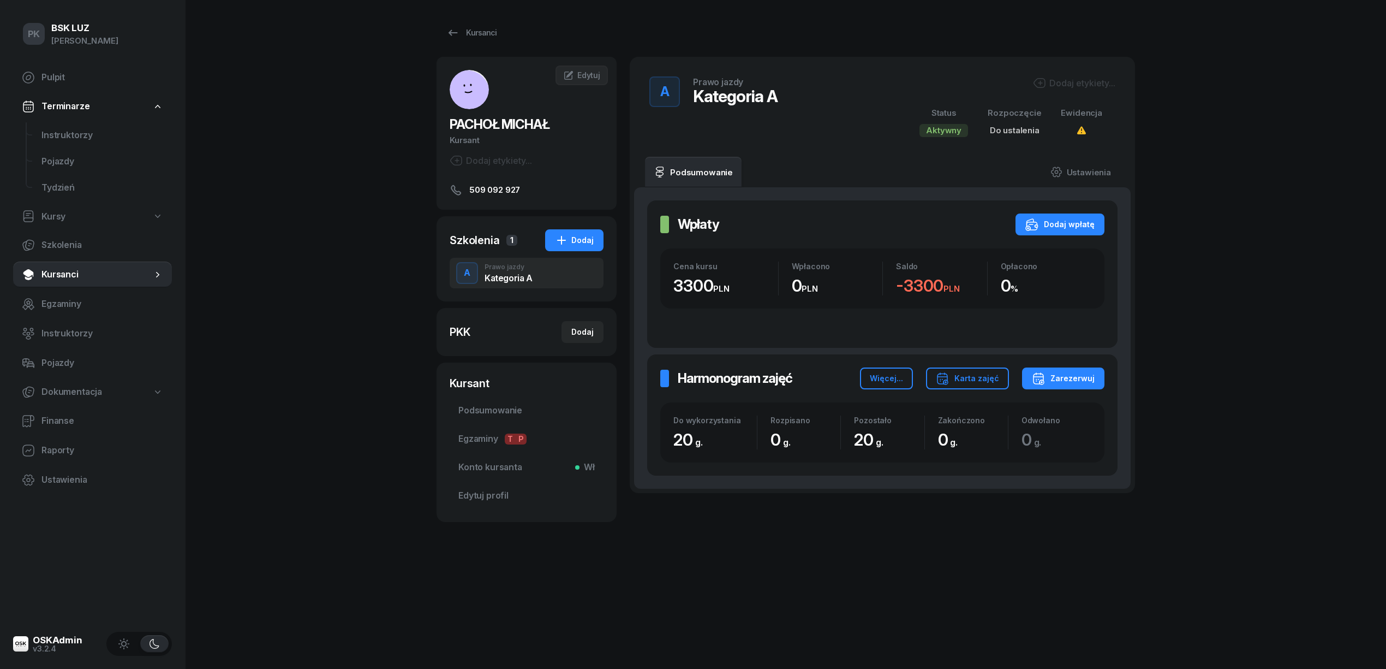
click at [1075, 75] on div "A Prawo jazdy Kategoria A Dodaj etykiety... Status Aktywny Rozpoczęcie Do ustal…" at bounding box center [882, 107] width 479 height 74
click at [1075, 74] on div "A Prawo jazdy Kategoria A Dodaj etykiety... Status Aktywny Rozpoczęcie Do ustal…" at bounding box center [882, 107] width 479 height 74
click at [1075, 79] on div "Dodaj etykiety..." at bounding box center [1074, 82] width 82 height 13
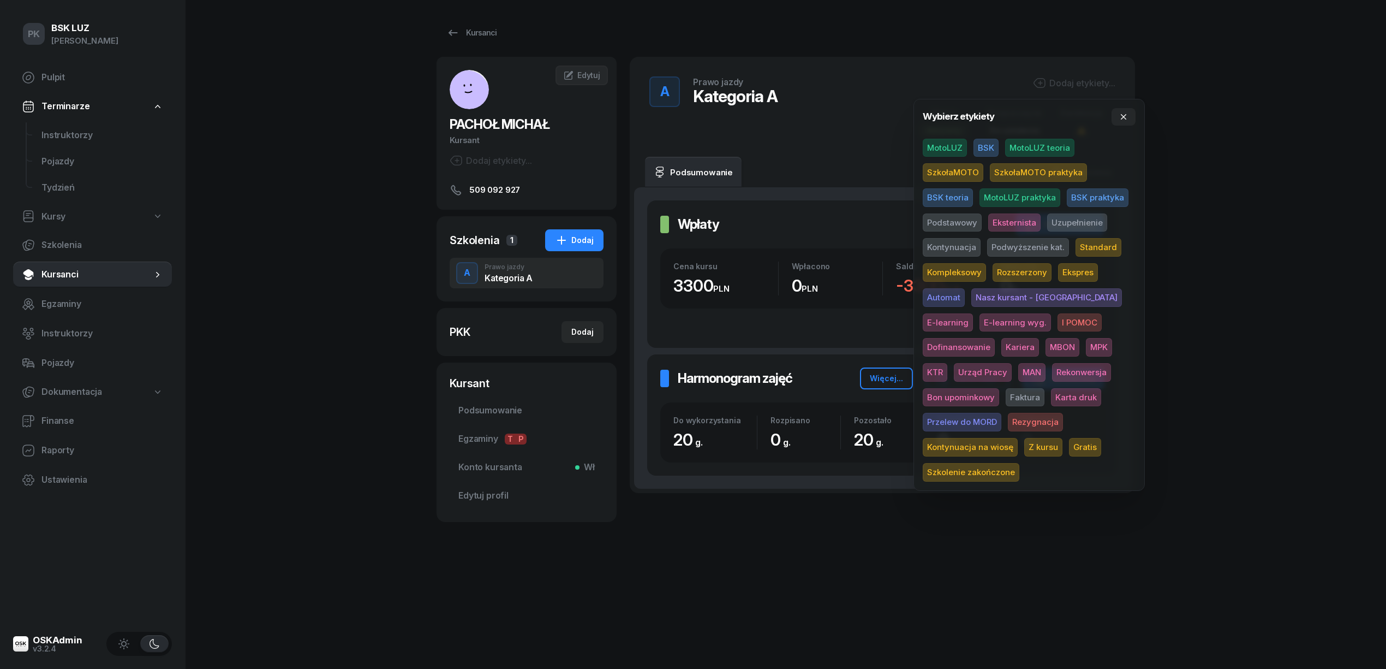
click at [965, 175] on span "SzkołaMOTO" at bounding box center [953, 172] width 61 height 19
click at [1000, 219] on span "Eksternista" at bounding box center [1014, 224] width 52 height 19
click at [1268, 211] on div "PK BSK LUZ Piotr Klimek Pulpit Terminarze Instruktorzy Pojazdy Tydzień Kursy Sz…" at bounding box center [693, 334] width 1386 height 669
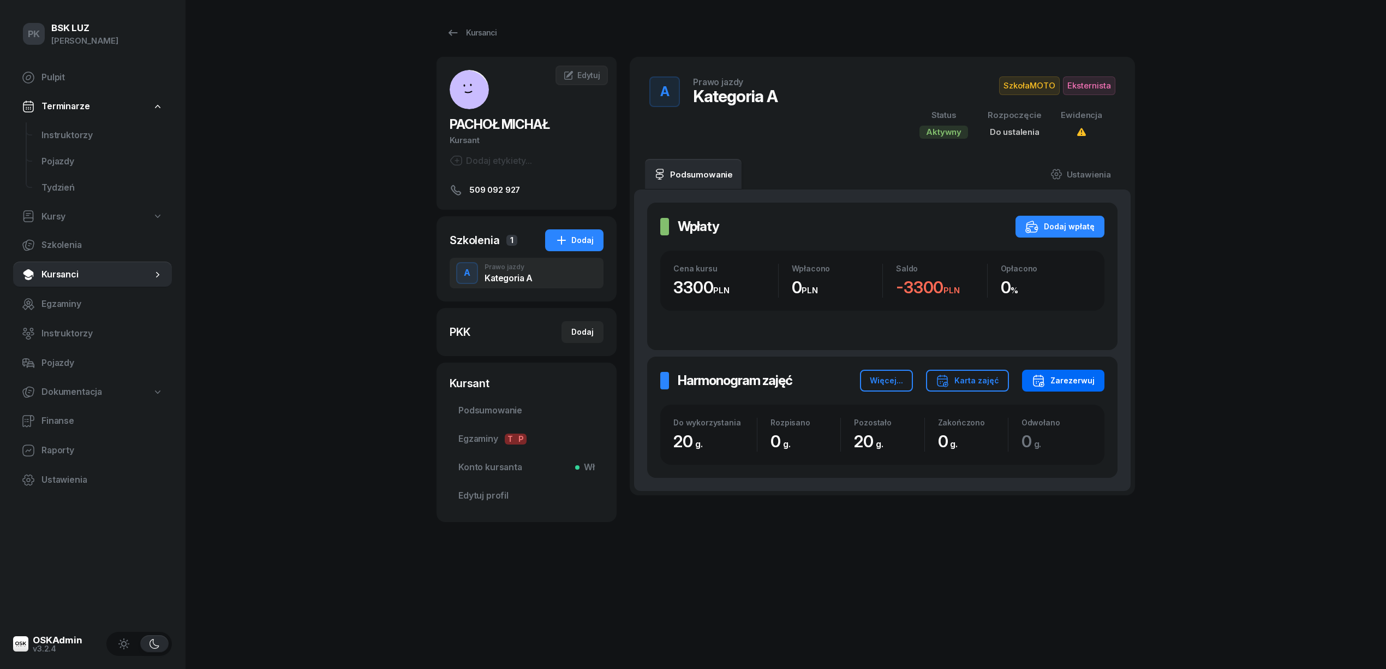
click at [1059, 377] on div "Zarezerwuj" at bounding box center [1063, 380] width 63 height 13
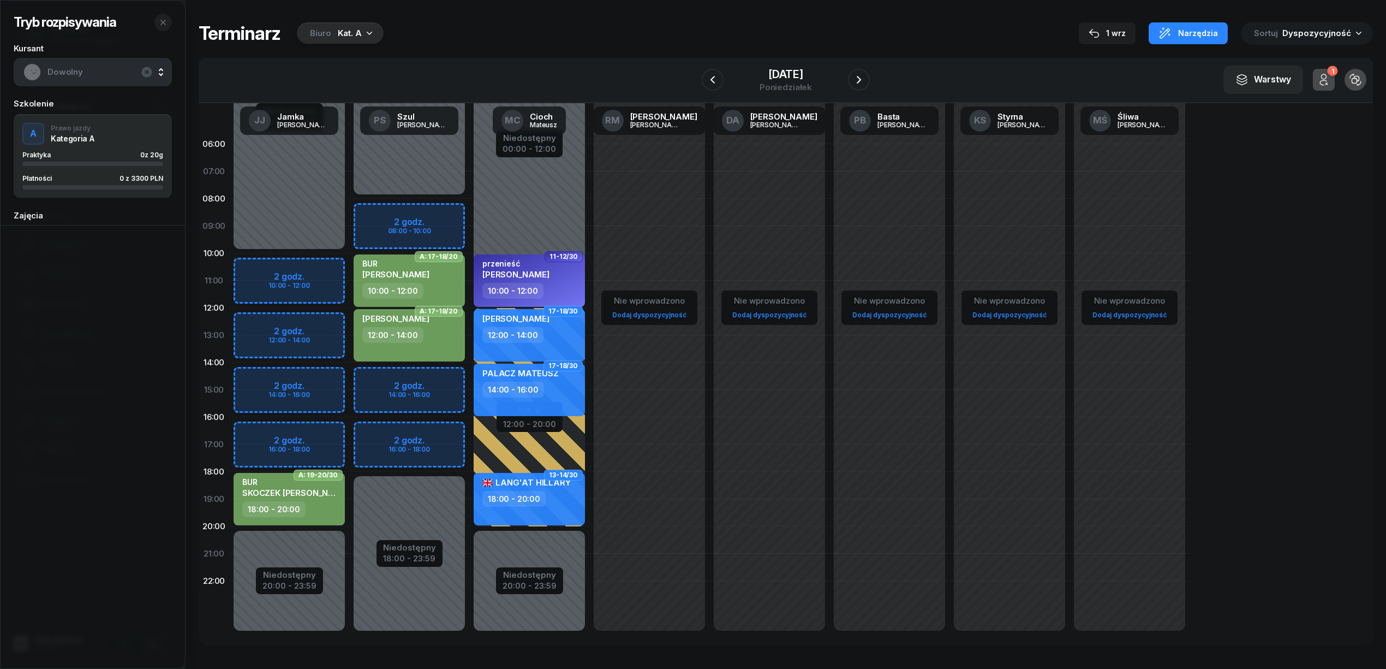
click at [346, 29] on div "Kat. A" at bounding box center [350, 33] width 24 height 13
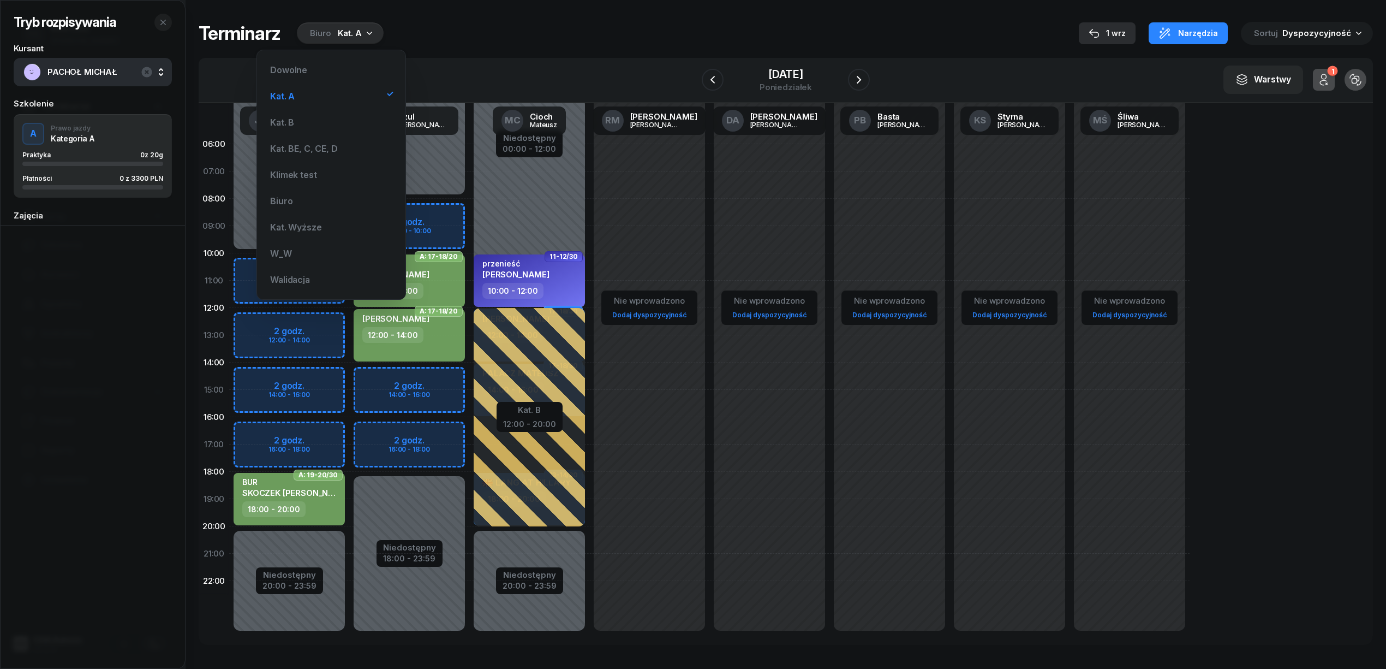
click at [1124, 27] on div "1 wrz" at bounding box center [1107, 33] width 37 height 13
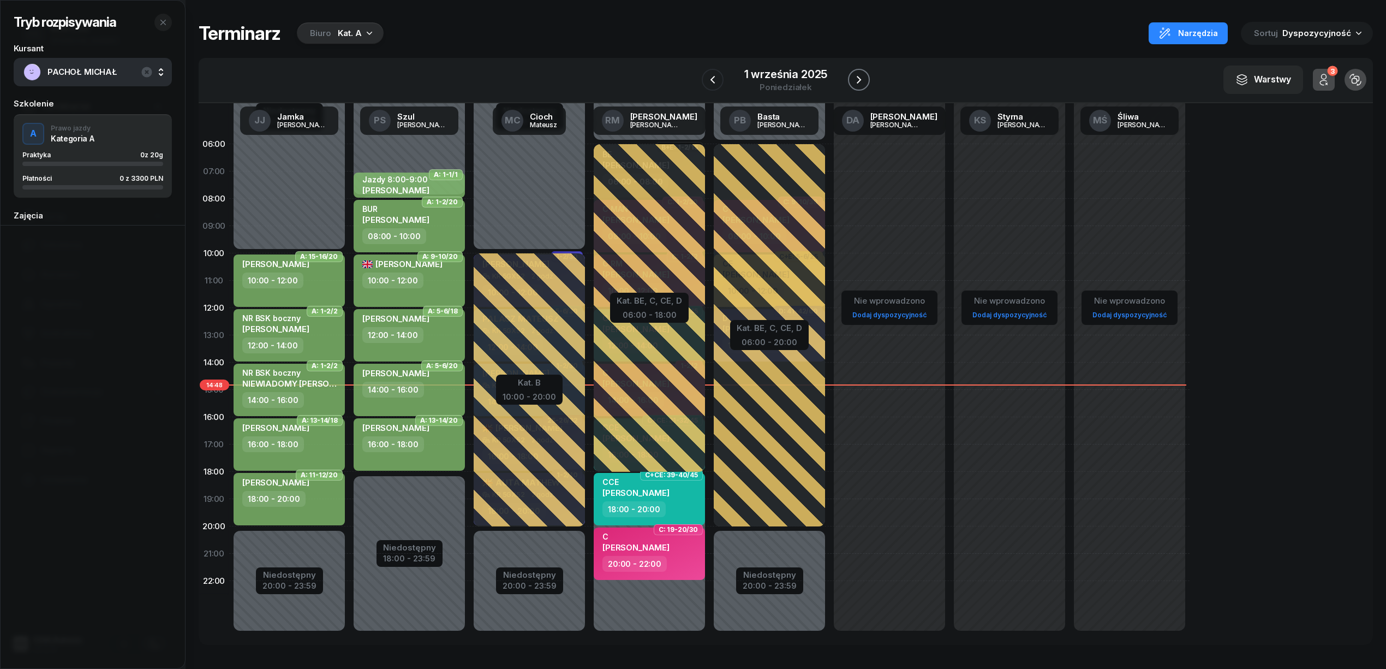
click at [863, 75] on icon "button" at bounding box center [858, 79] width 13 height 13
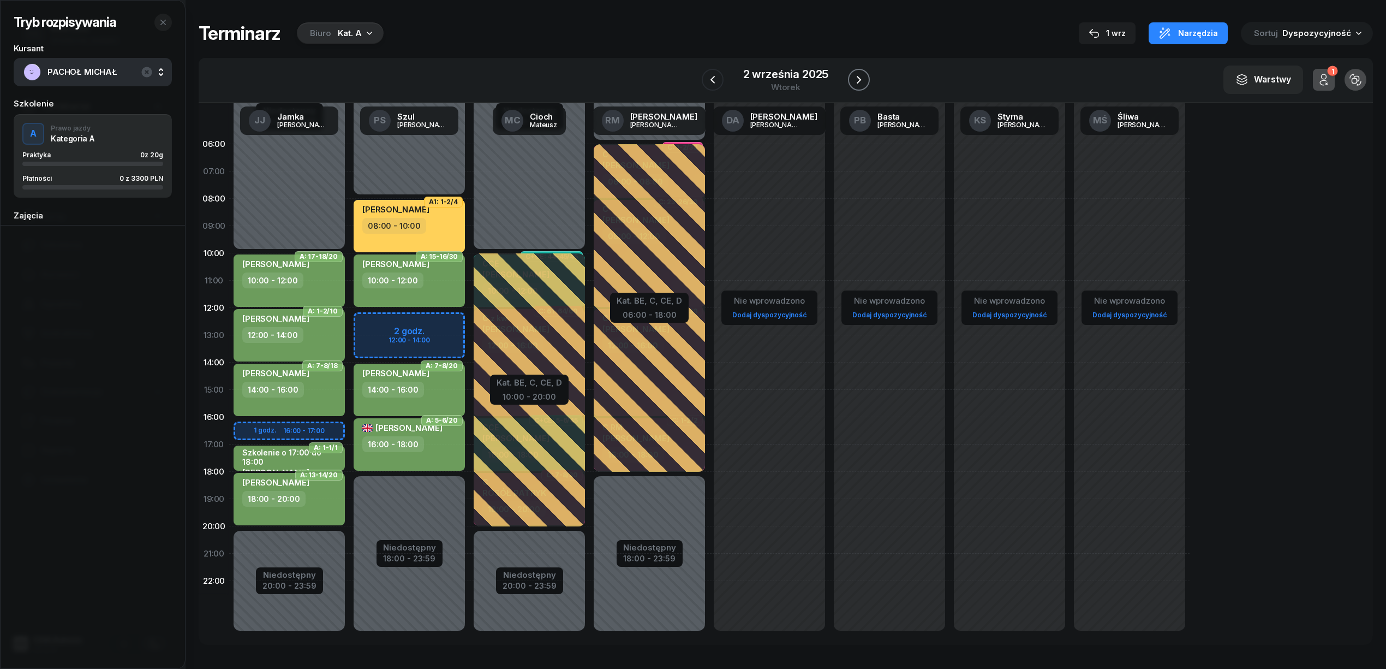
click at [863, 82] on icon "button" at bounding box center [858, 79] width 13 height 13
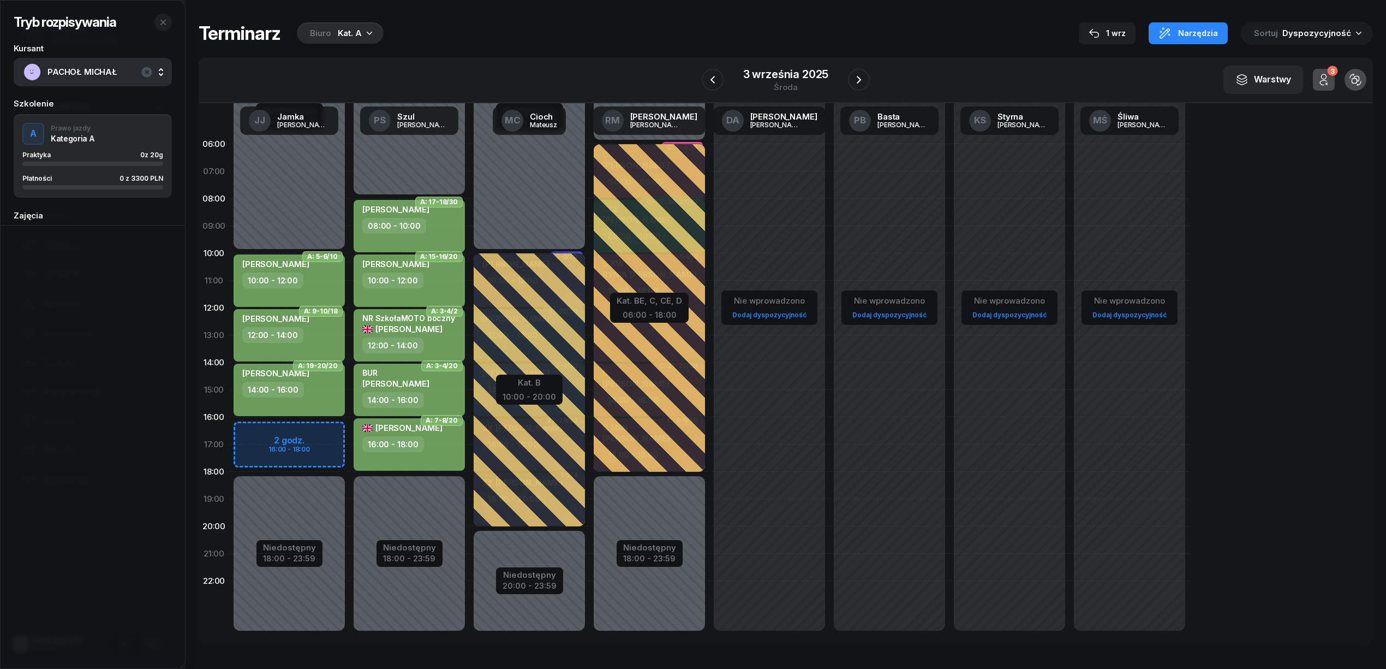
click at [317, 436] on div "Niedostępny 00:00 - 10:00 Niedostępny 18:00 - 23:59 2 godz. 16:00 - 18:00 A: 5-…" at bounding box center [289, 389] width 120 height 518
select select "16"
select select "18"
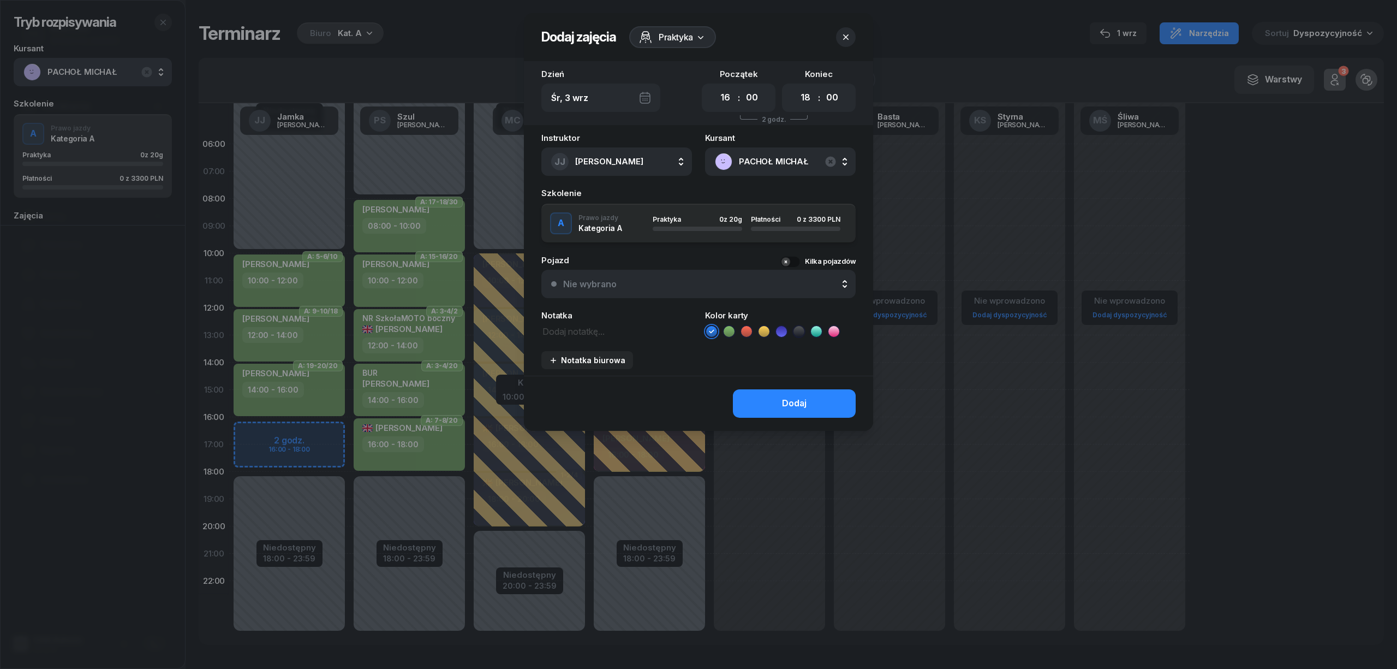
click at [730, 328] on icon at bounding box center [729, 331] width 11 height 11
click at [797, 410] on button "Dodaj" at bounding box center [794, 403] width 123 height 28
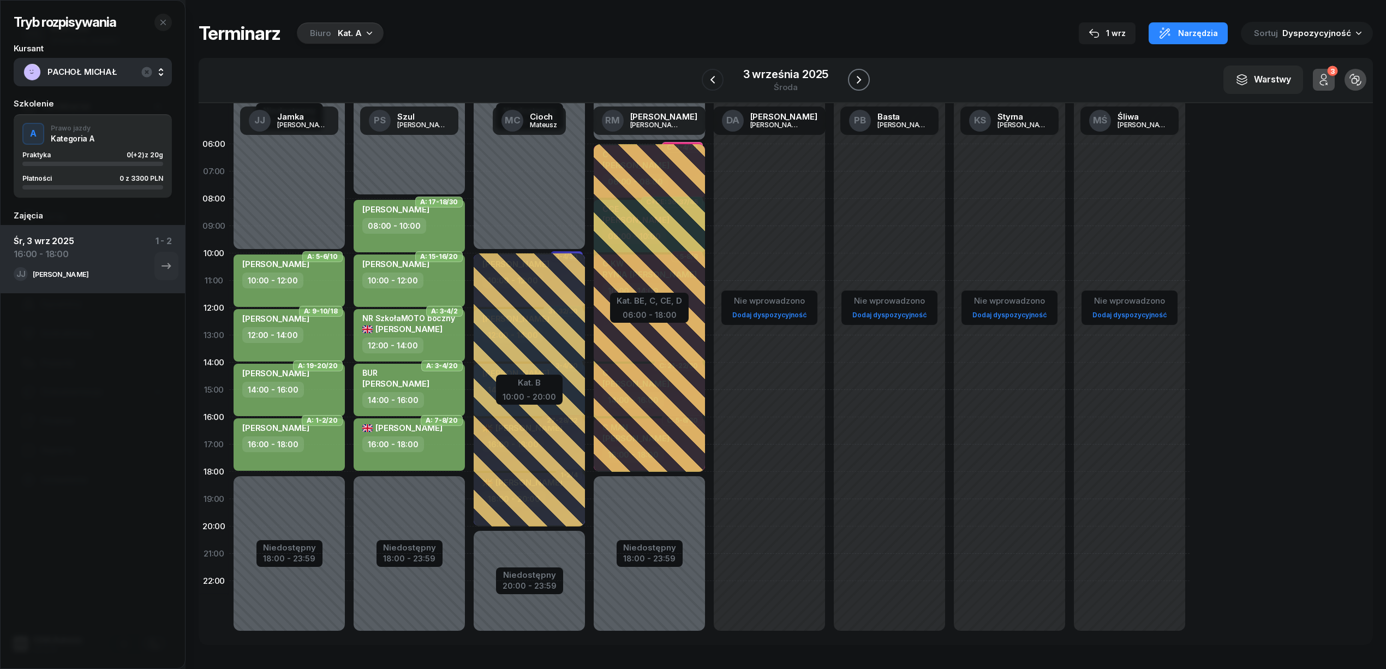
click at [856, 79] on icon "button" at bounding box center [858, 79] width 13 height 13
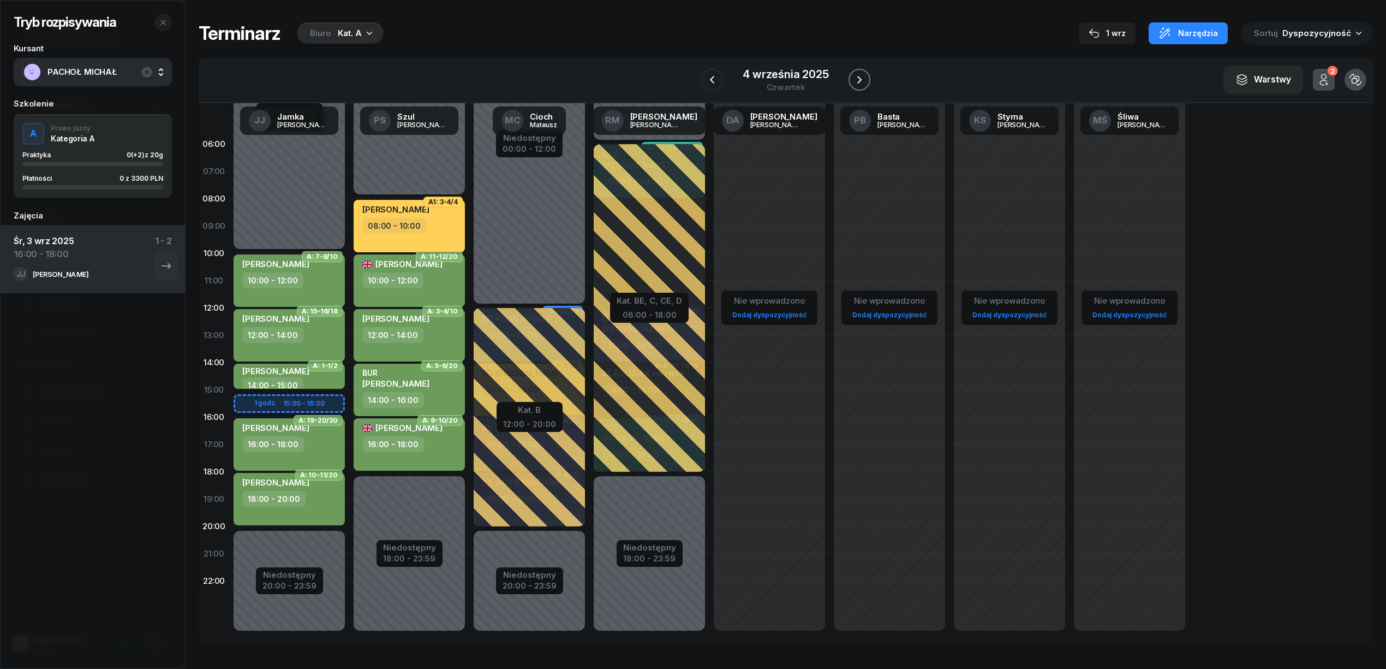
click at [856, 79] on icon "button" at bounding box center [859, 79] width 13 height 13
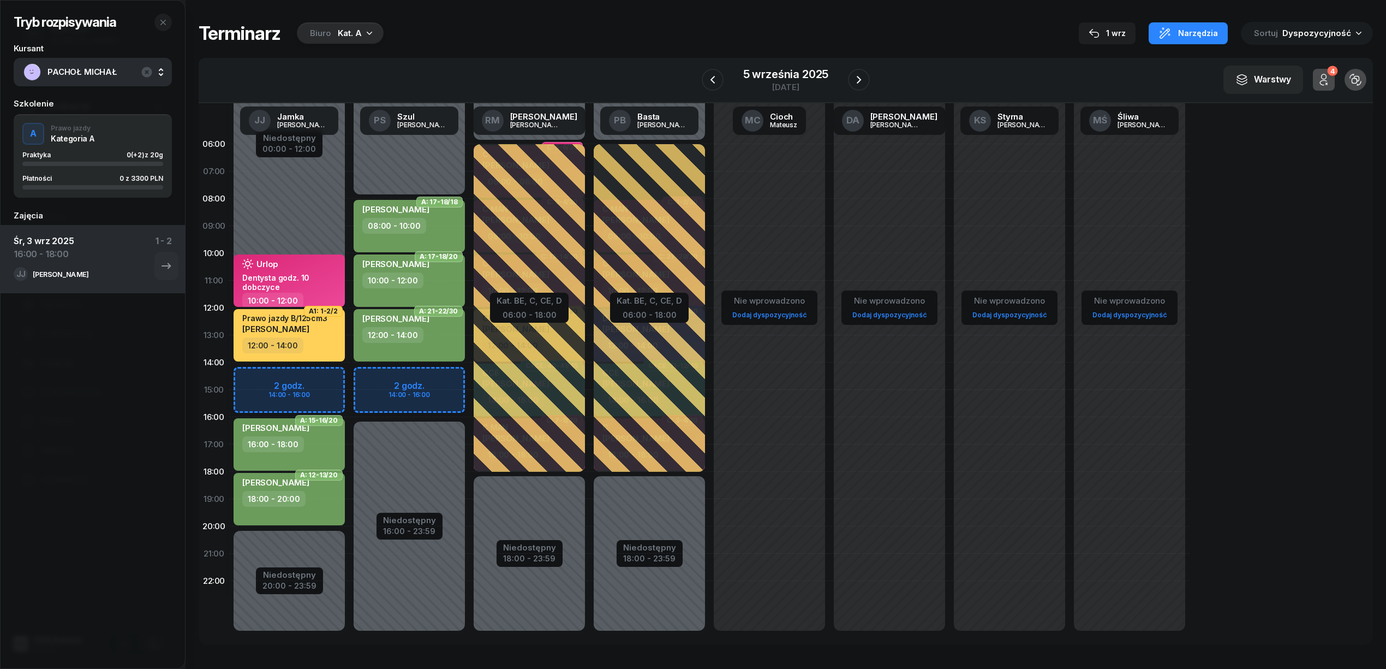
click at [880, 15] on div "Tryb rozpisywania Kursant PACHOŁ MICHAŁ Szkolenie A Prawo jazdy Kategoria A Pra…" at bounding box center [786, 333] width 1174 height 666
click at [865, 81] on icon "button" at bounding box center [858, 79] width 13 height 13
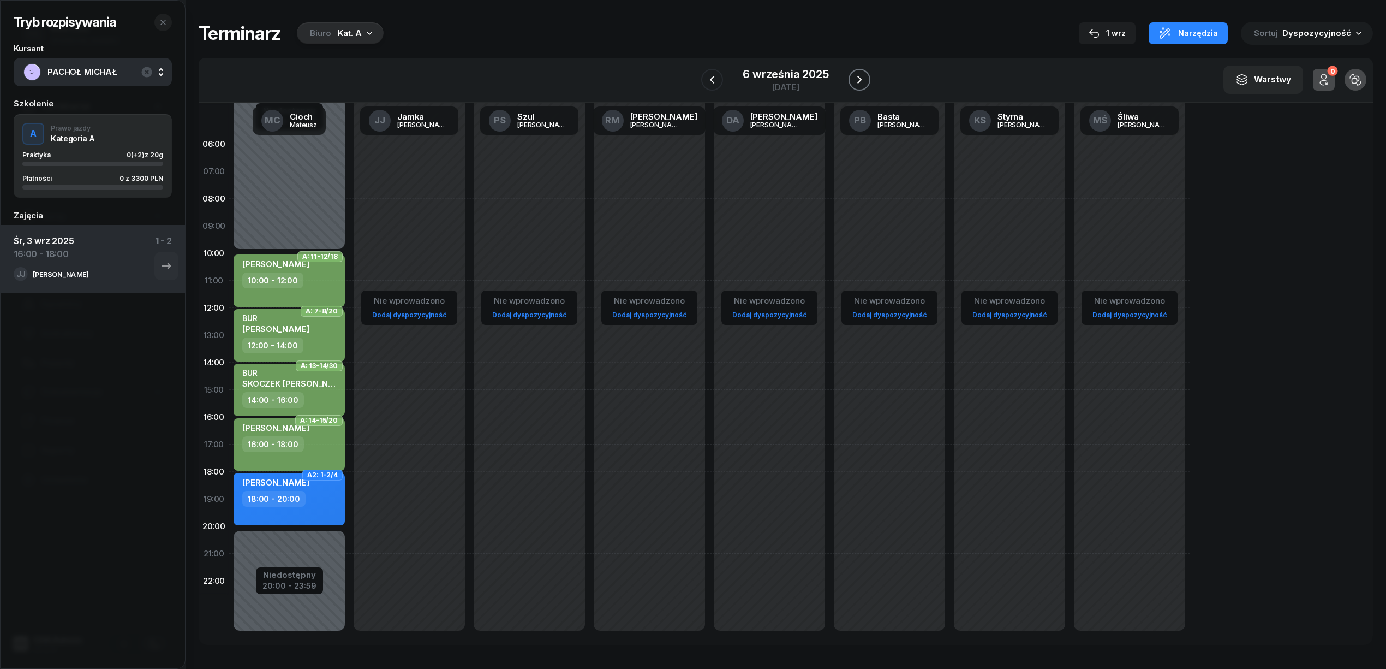
click at [865, 81] on icon "button" at bounding box center [859, 79] width 13 height 13
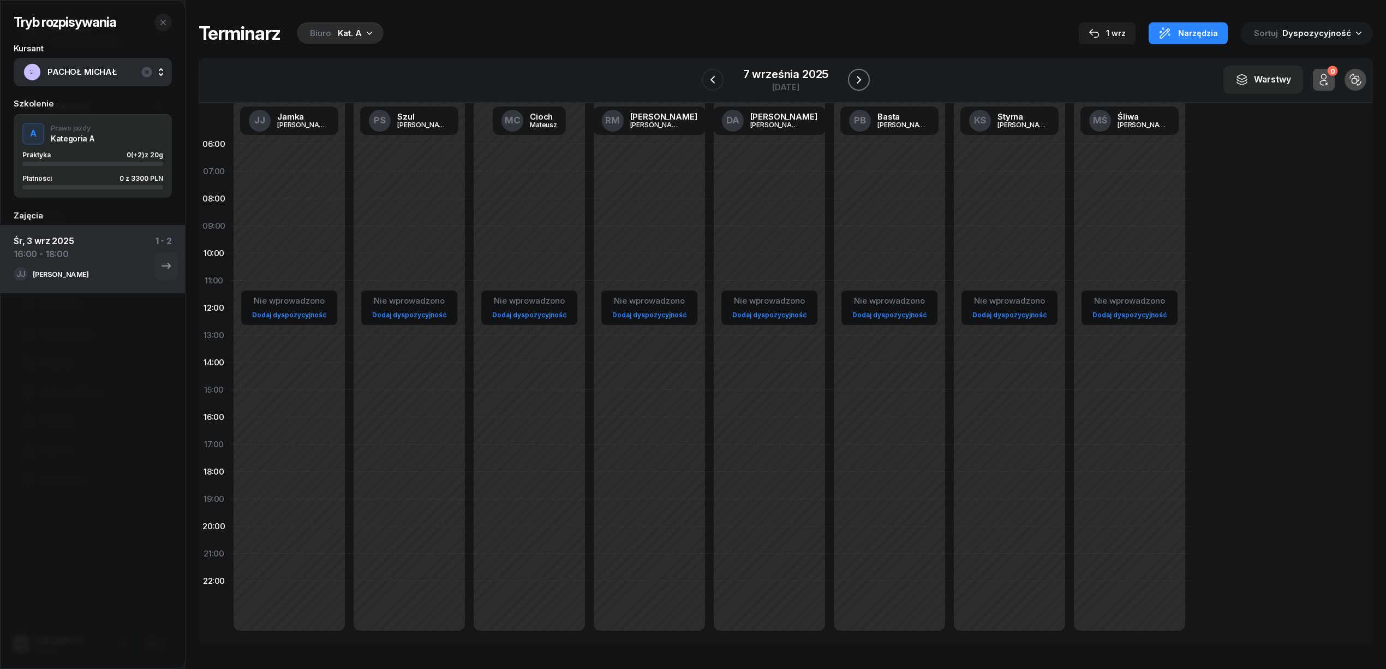
click at [865, 81] on icon "button" at bounding box center [858, 79] width 13 height 13
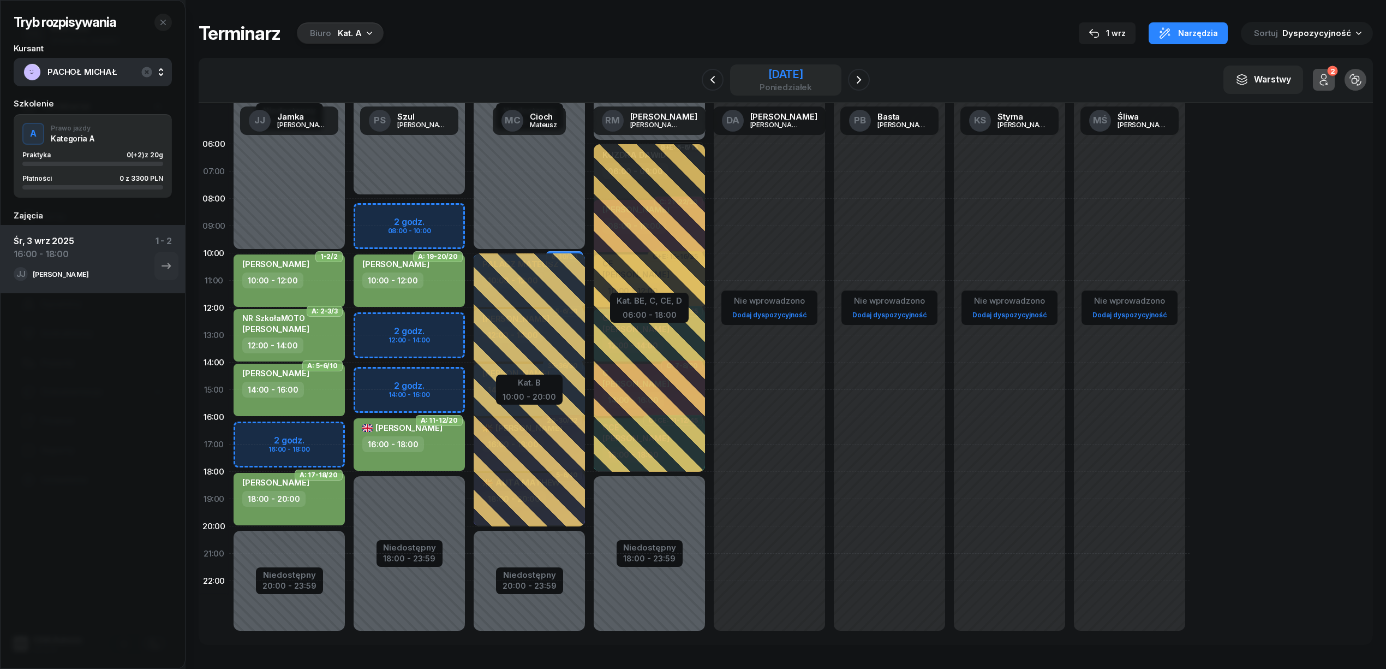
click at [772, 77] on div "8 września 2025" at bounding box center [786, 74] width 52 height 11
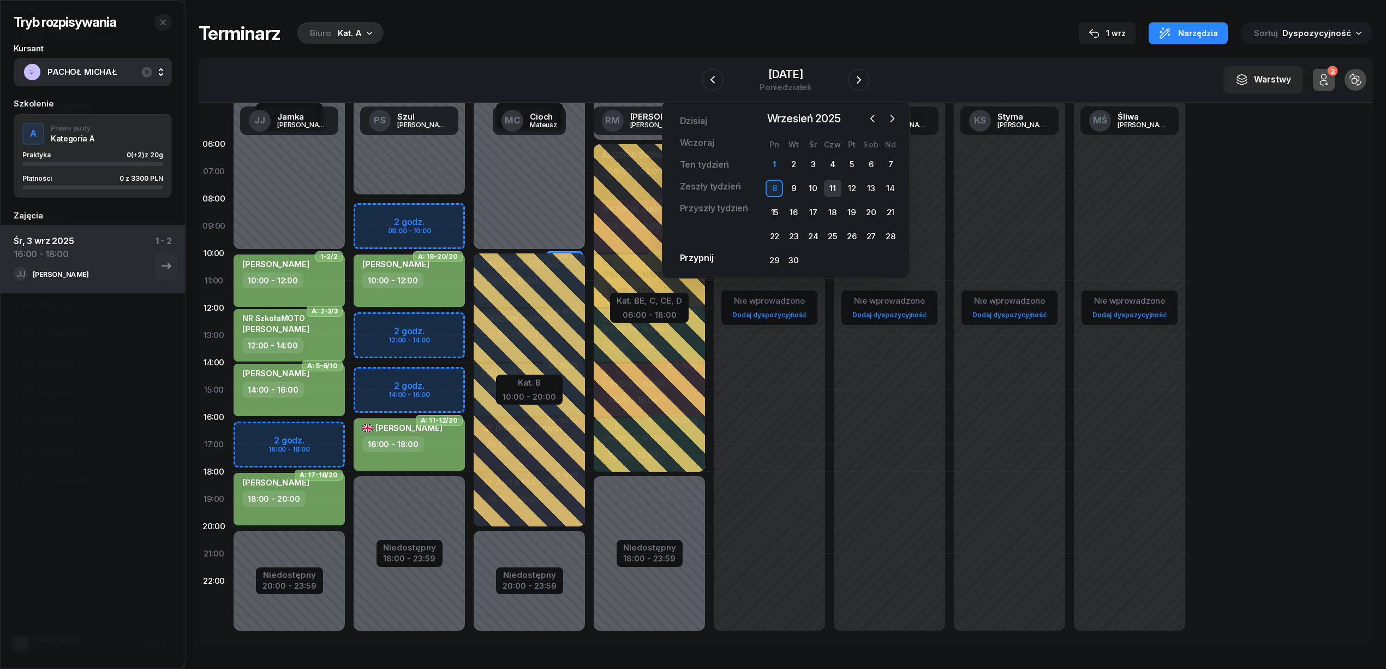
click at [834, 188] on div "11" at bounding box center [832, 188] width 17 height 17
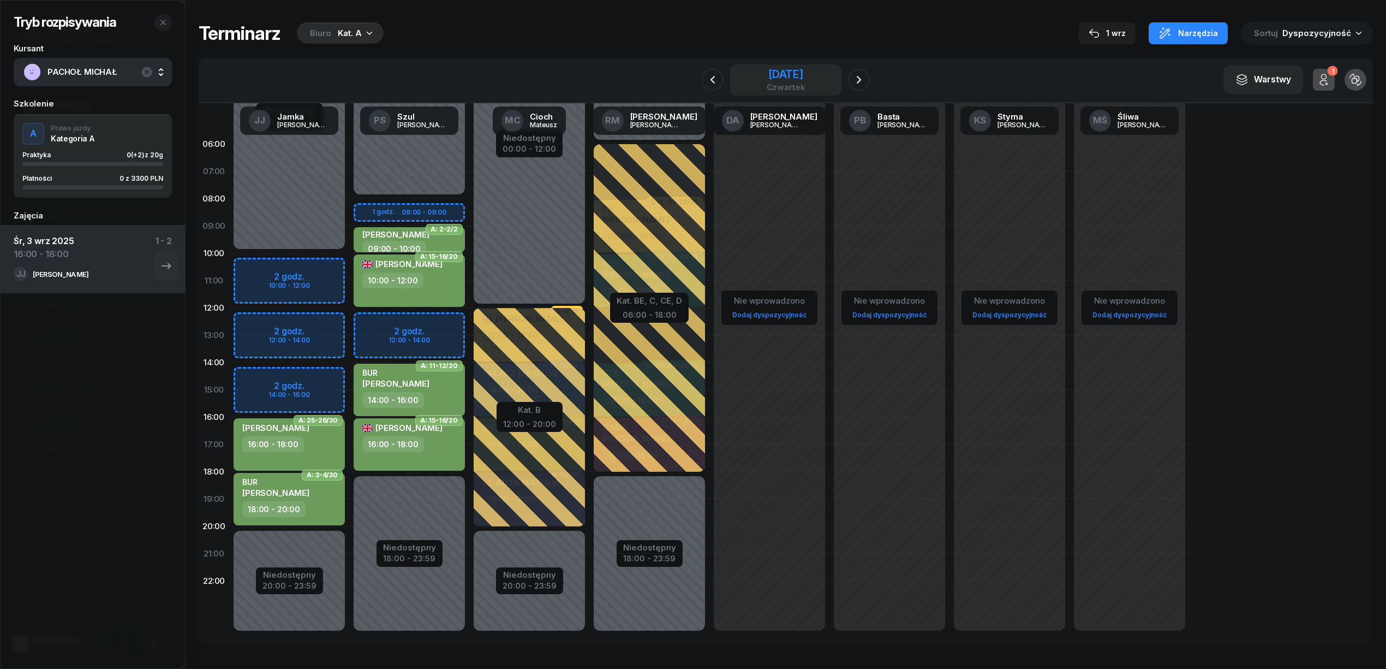
click at [771, 85] on div "czwartek" at bounding box center [786, 87] width 39 height 8
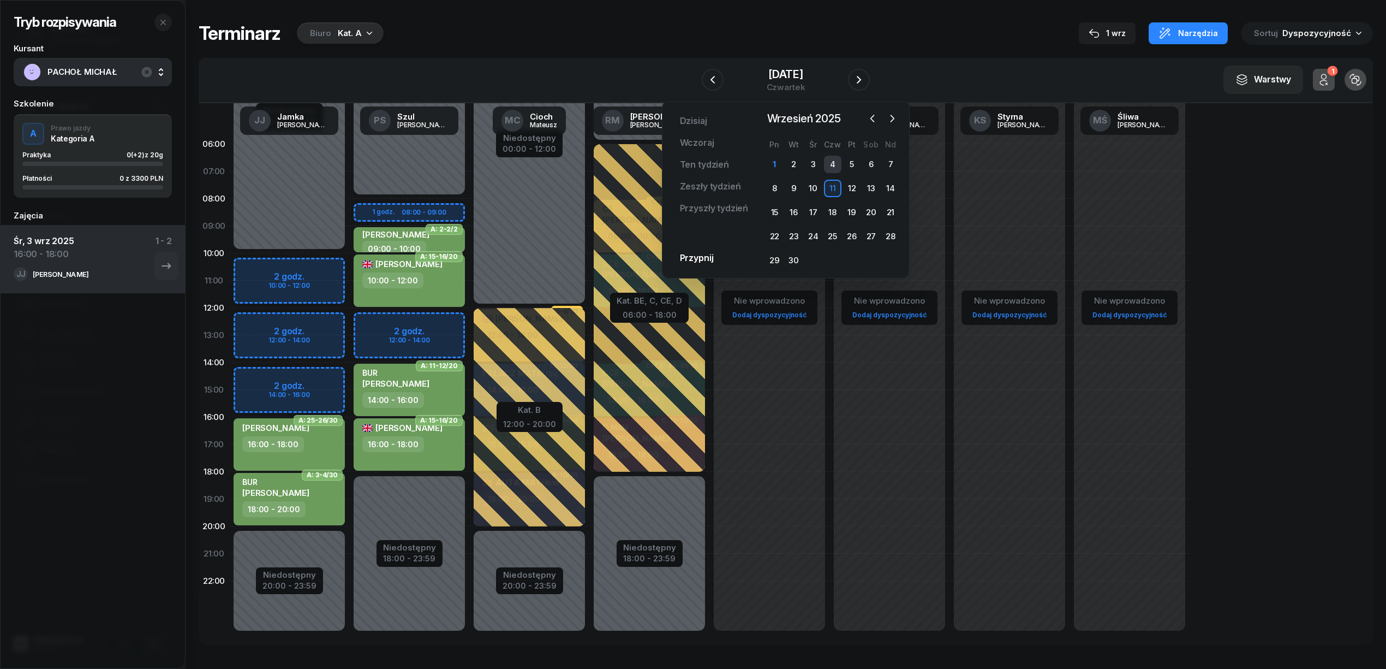
click at [837, 164] on div "4" at bounding box center [832, 164] width 17 height 17
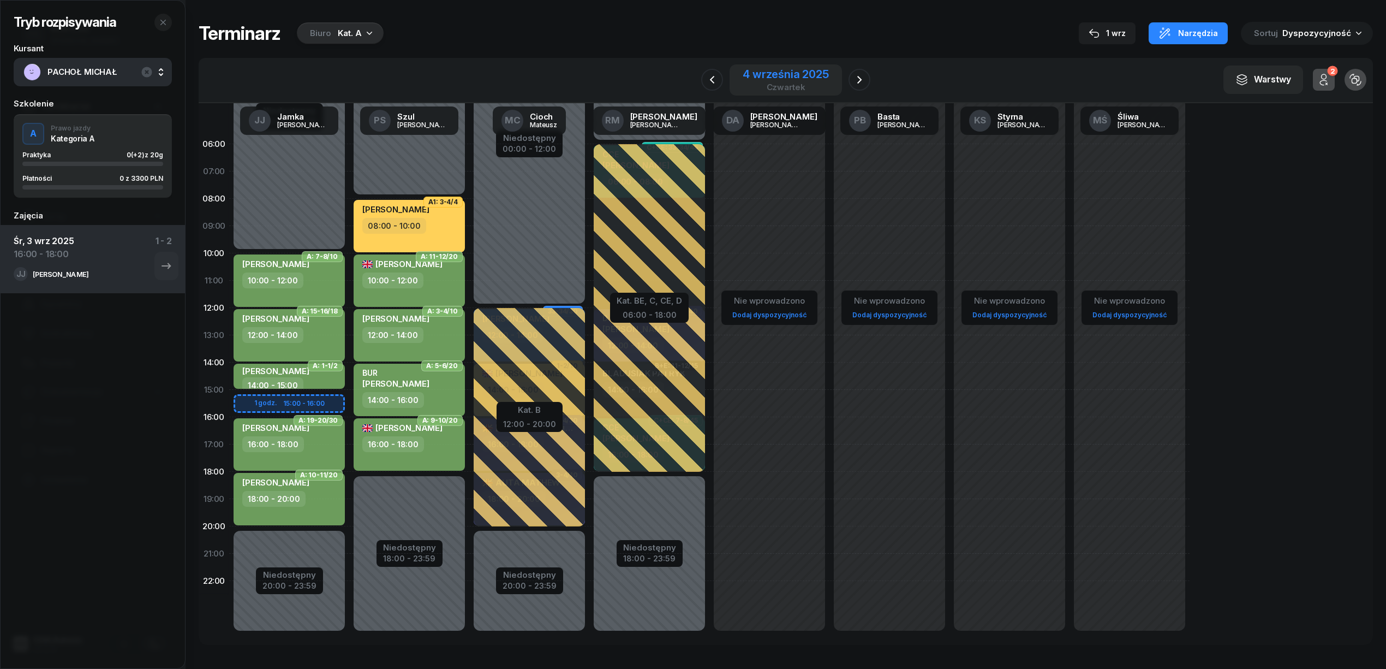
click at [787, 75] on div "4 września 2025" at bounding box center [786, 74] width 86 height 11
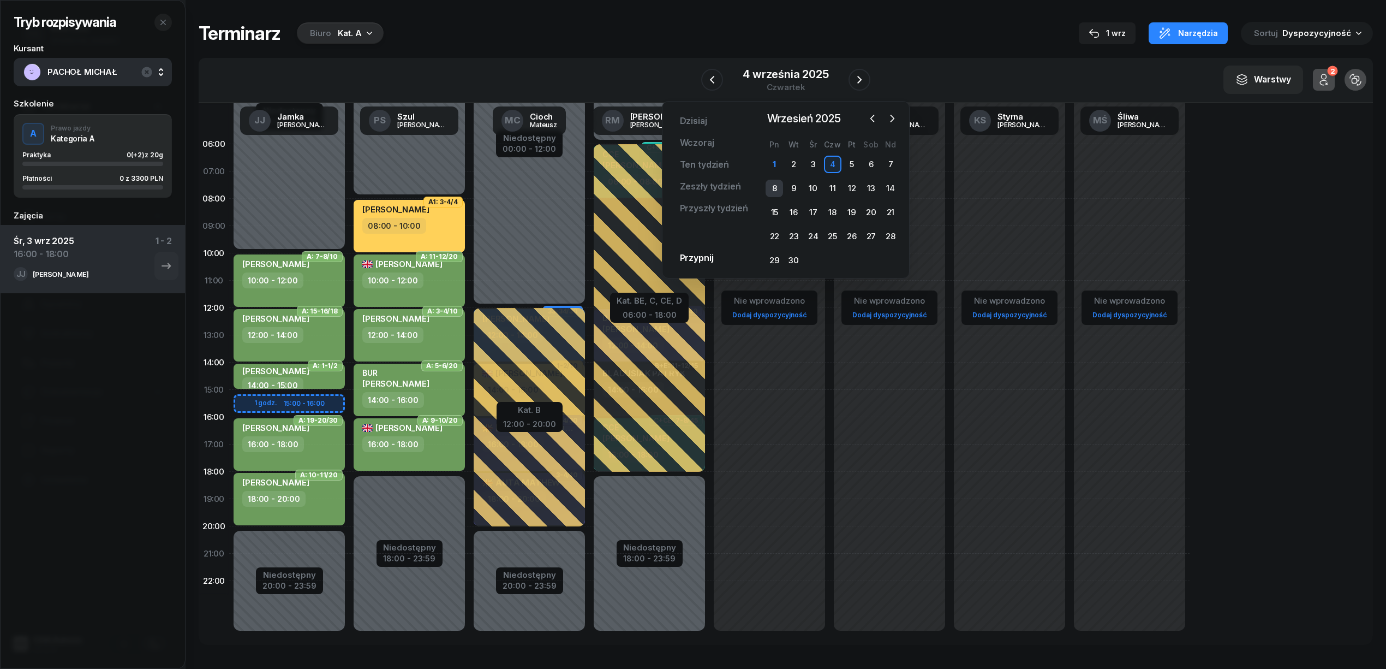
click at [775, 187] on div "8" at bounding box center [774, 188] width 17 height 17
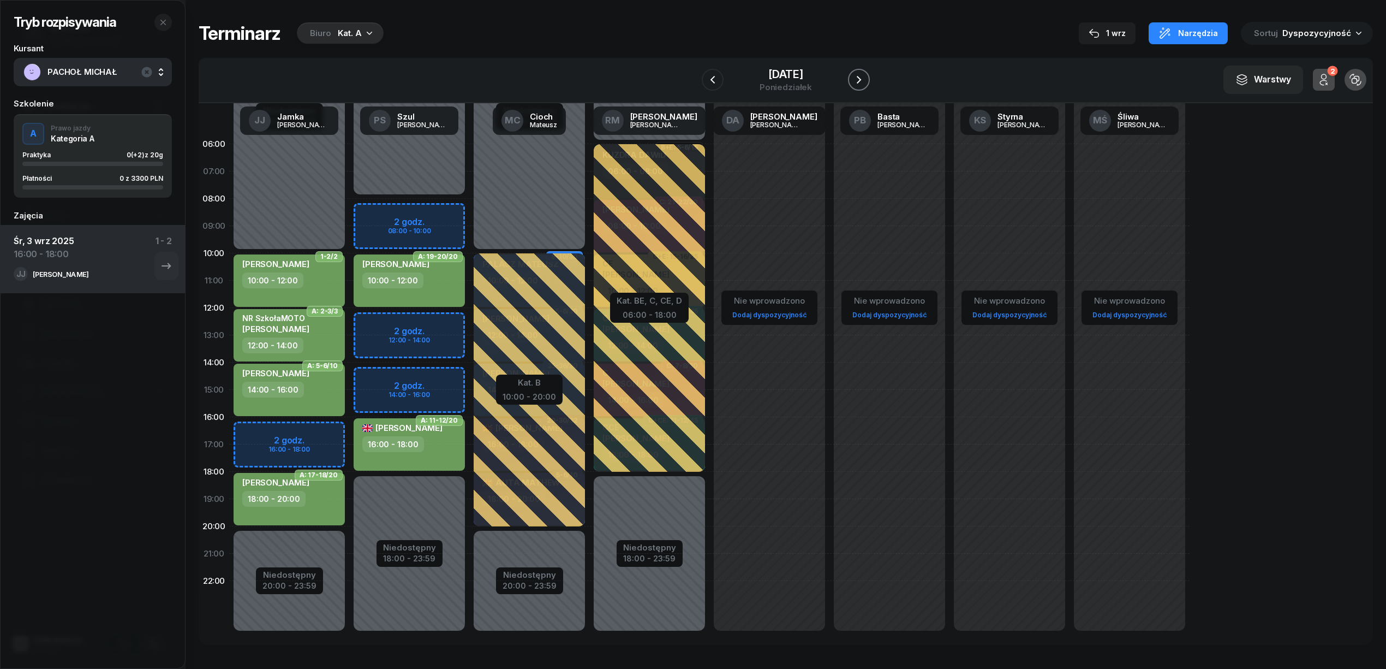
click at [858, 83] on icon "button" at bounding box center [858, 79] width 13 height 13
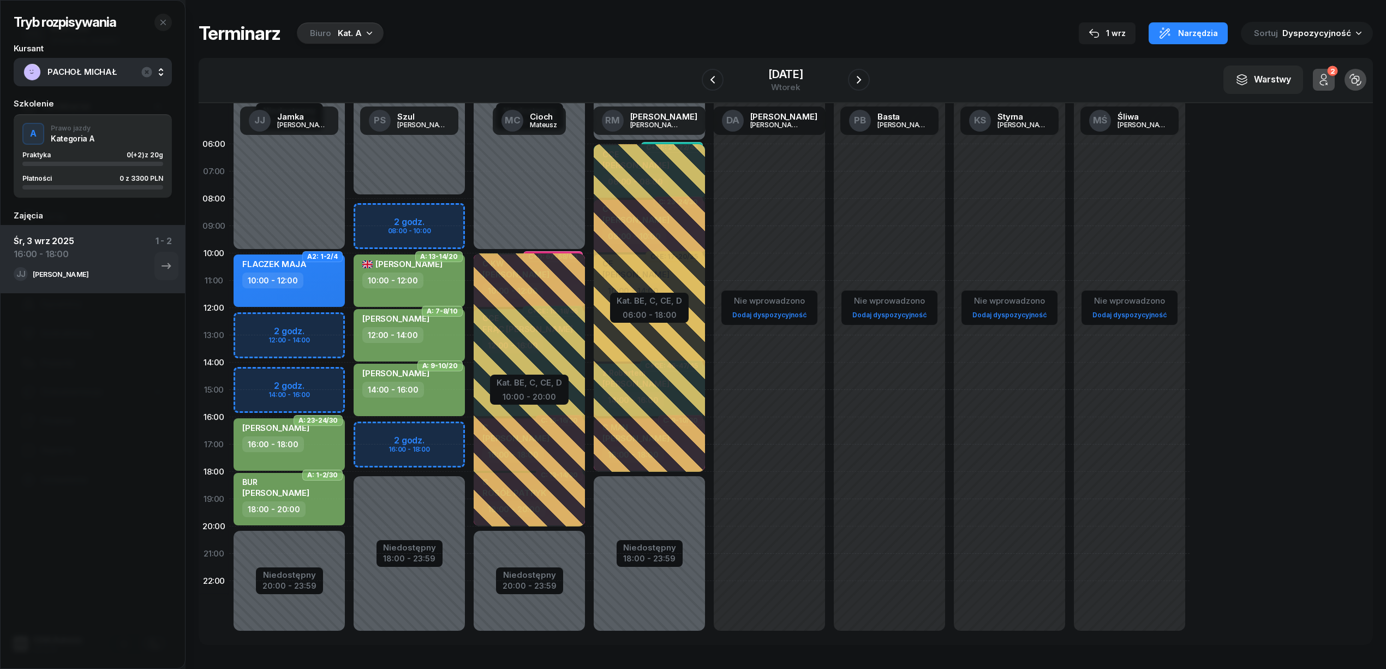
click at [300, 380] on div "Niedostępny 00:00 - 10:00 Niedostępny 20:00 - 23:59 2 godz. 12:00 - 14:00 2 god…" at bounding box center [289, 389] width 120 height 518
select select "14"
select select "16"
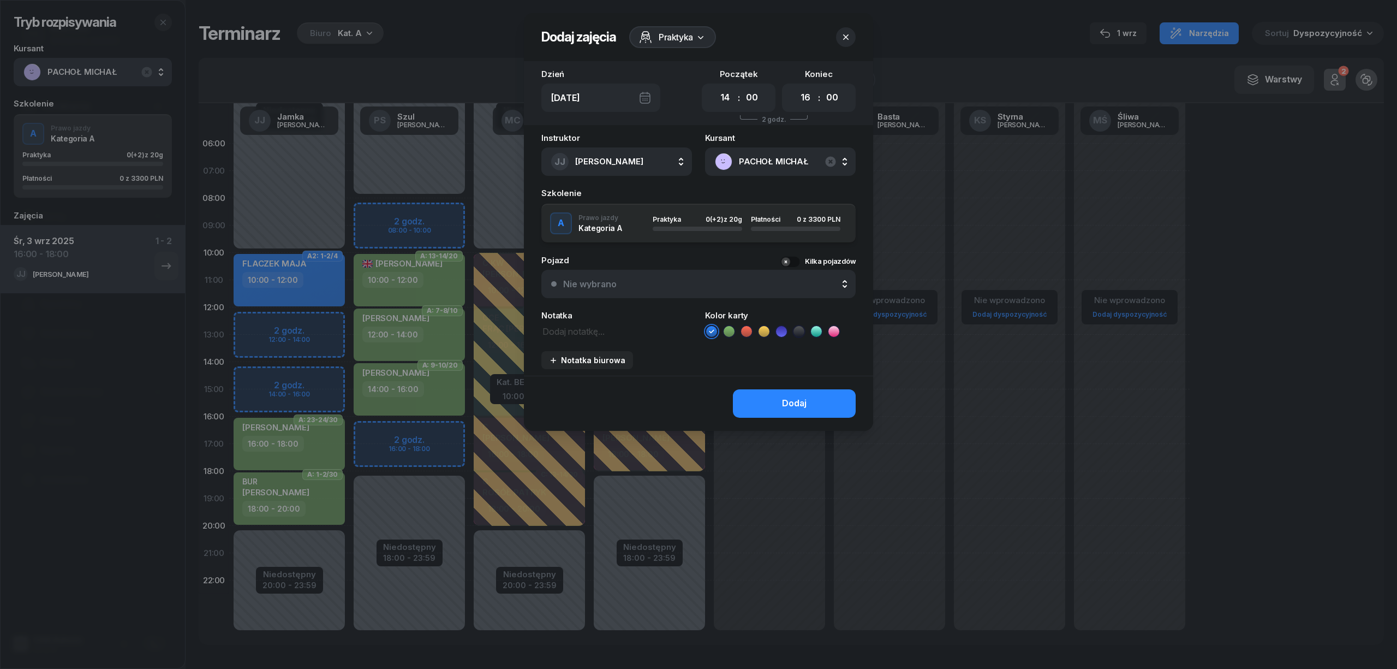
click at [730, 329] on icon at bounding box center [728, 331] width 5 height 4
click at [767, 402] on button "Dodaj" at bounding box center [794, 403] width 123 height 28
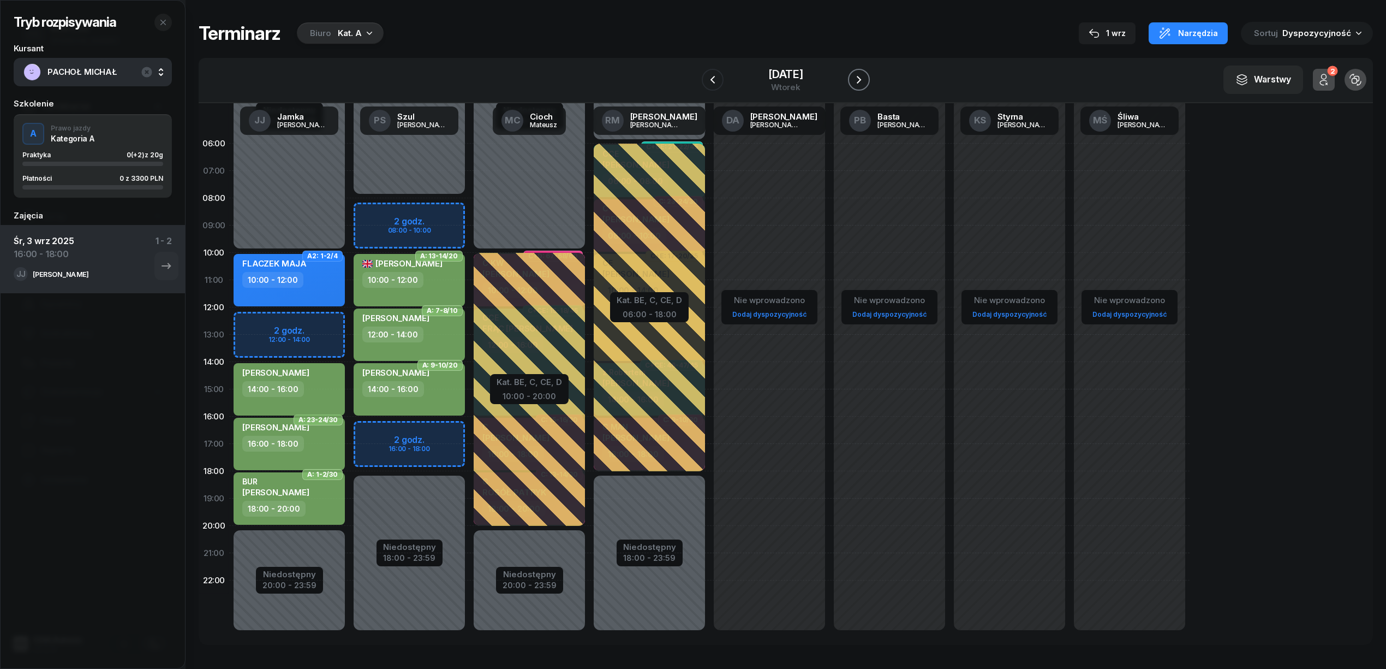
click at [863, 79] on icon "button" at bounding box center [858, 79] width 13 height 13
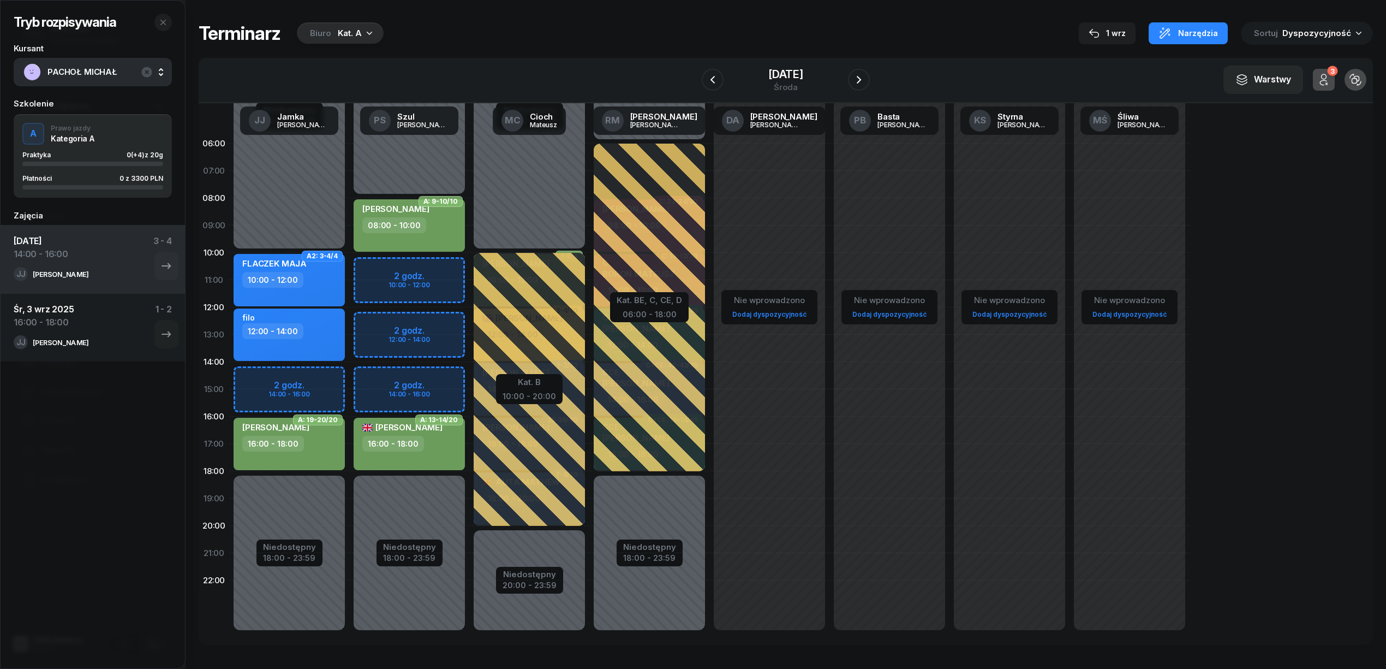
click at [313, 372] on div "Niedostępny 00:00 - 10:00 Niedostępny 18:00 - 23:59 2 godz. 14:00 - 16:00 A2: 3…" at bounding box center [289, 389] width 120 height 518
select select "14"
select select "16"
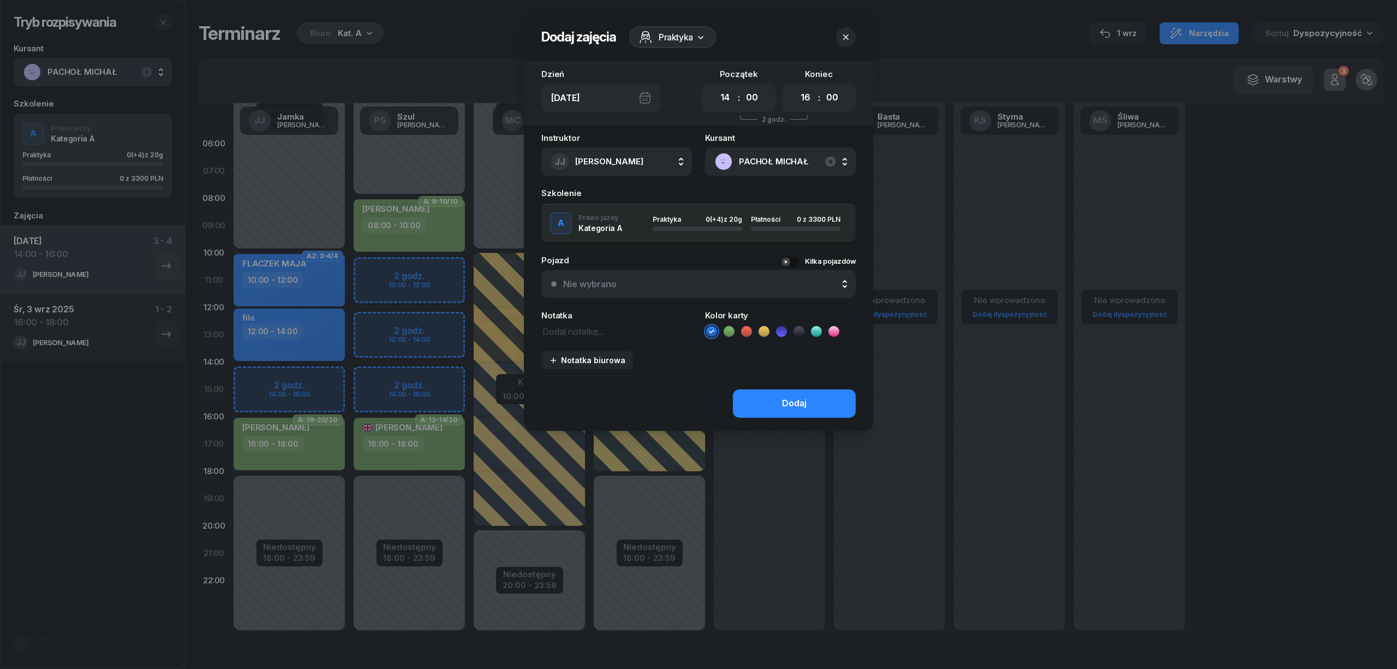
click at [727, 263] on div "Pojazd Kilka pojazdów Nie wybrano Nie wybrano Suzuki SFV 650 KR 863E Yamaha MT0…" at bounding box center [698, 277] width 314 height 42
click at [730, 335] on icon at bounding box center [729, 331] width 11 height 11
click at [758, 386] on div "Dodaj" at bounding box center [698, 402] width 349 height 55
click at [763, 403] on button "Dodaj" at bounding box center [794, 403] width 123 height 28
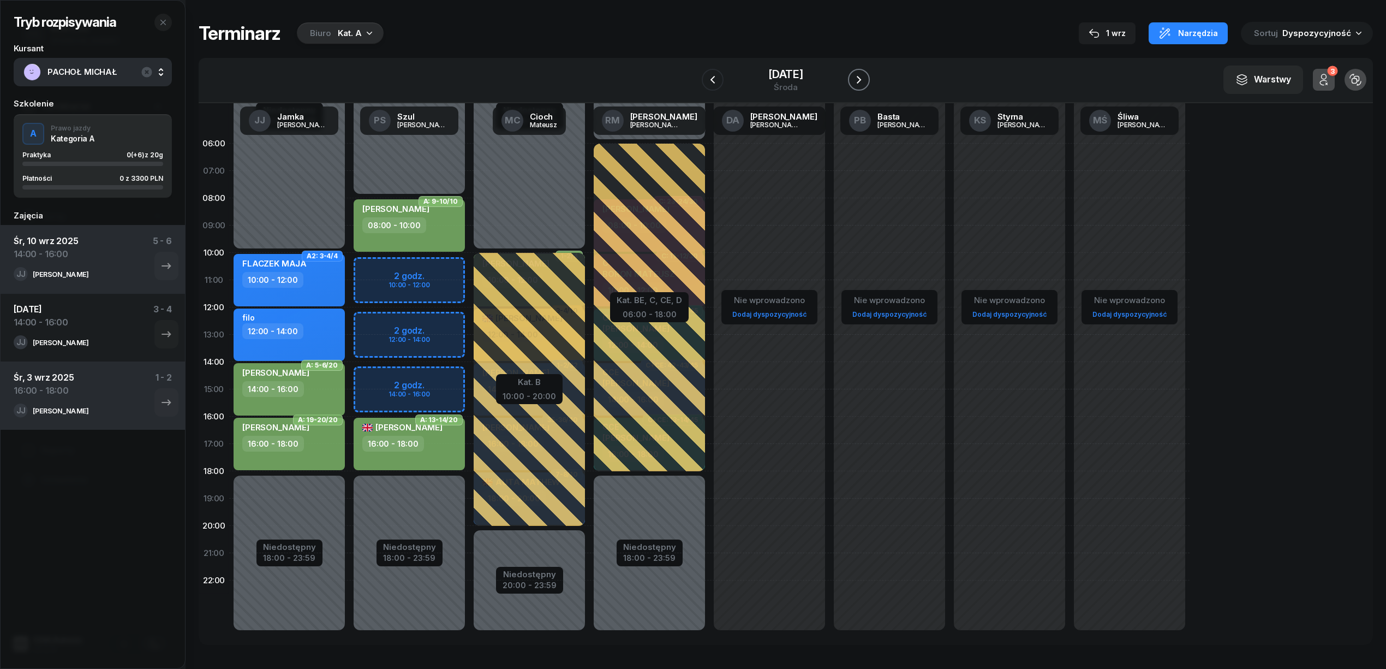
click at [858, 82] on icon "button" at bounding box center [858, 79] width 13 height 13
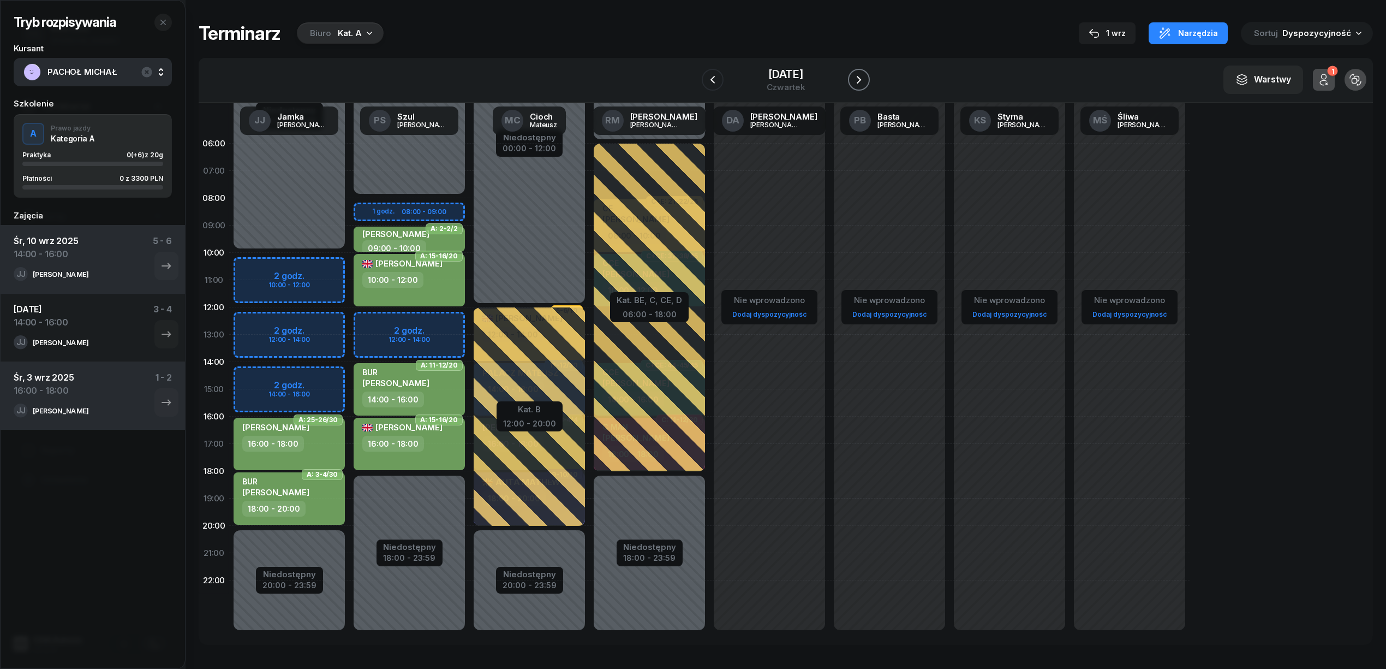
click at [858, 82] on icon "button" at bounding box center [858, 79] width 13 height 13
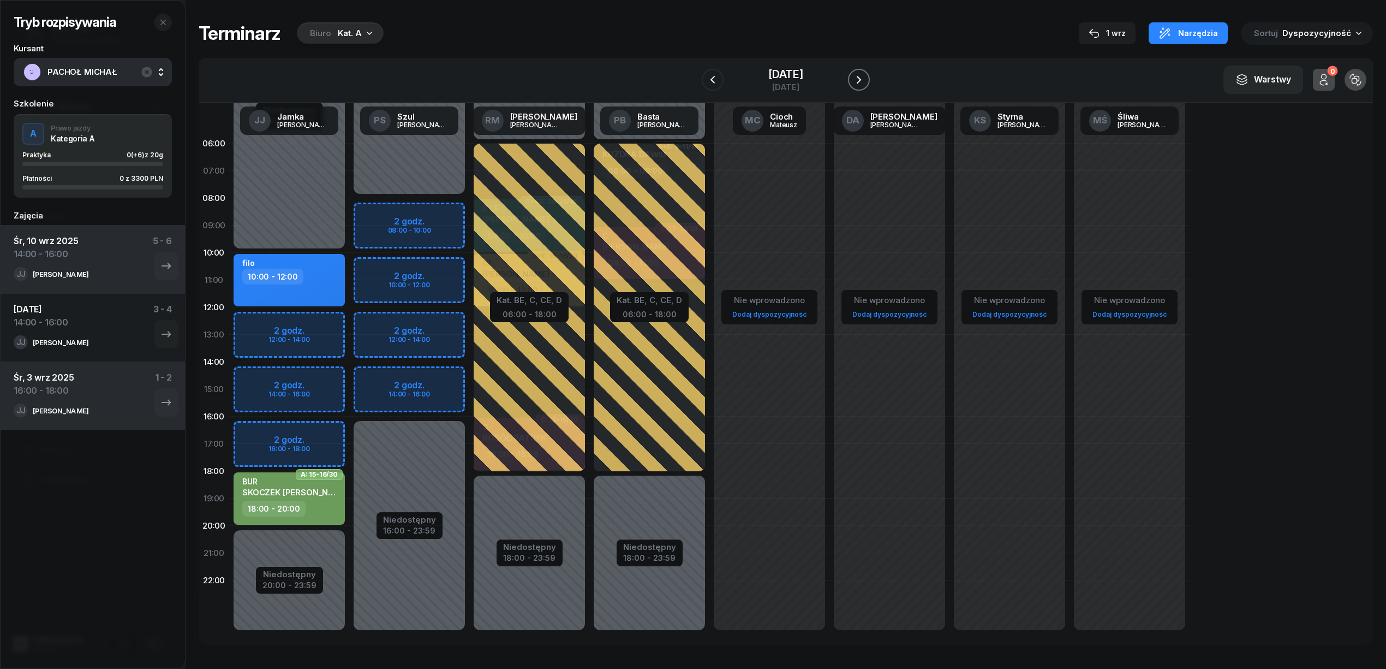
click at [858, 82] on icon "button" at bounding box center [858, 79] width 13 height 13
click at [858, 82] on icon "button" at bounding box center [861, 79] width 13 height 13
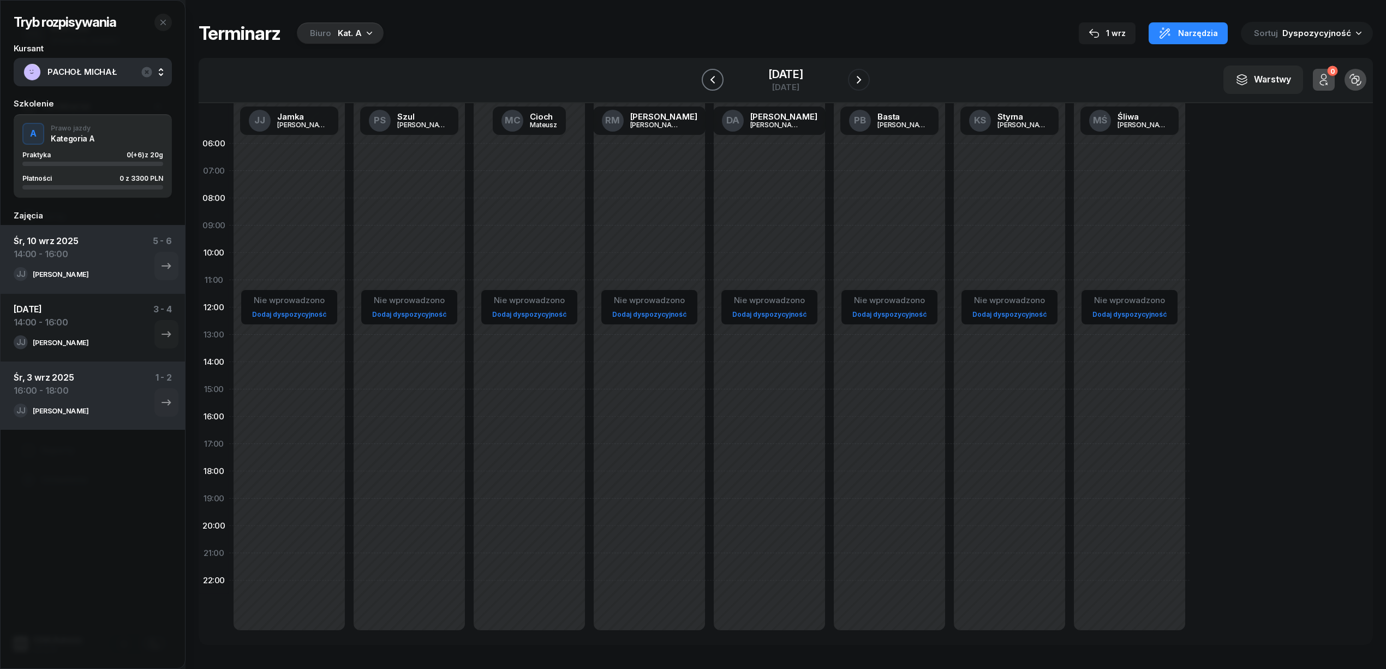
click at [713, 81] on icon "button" at bounding box center [712, 79] width 13 height 13
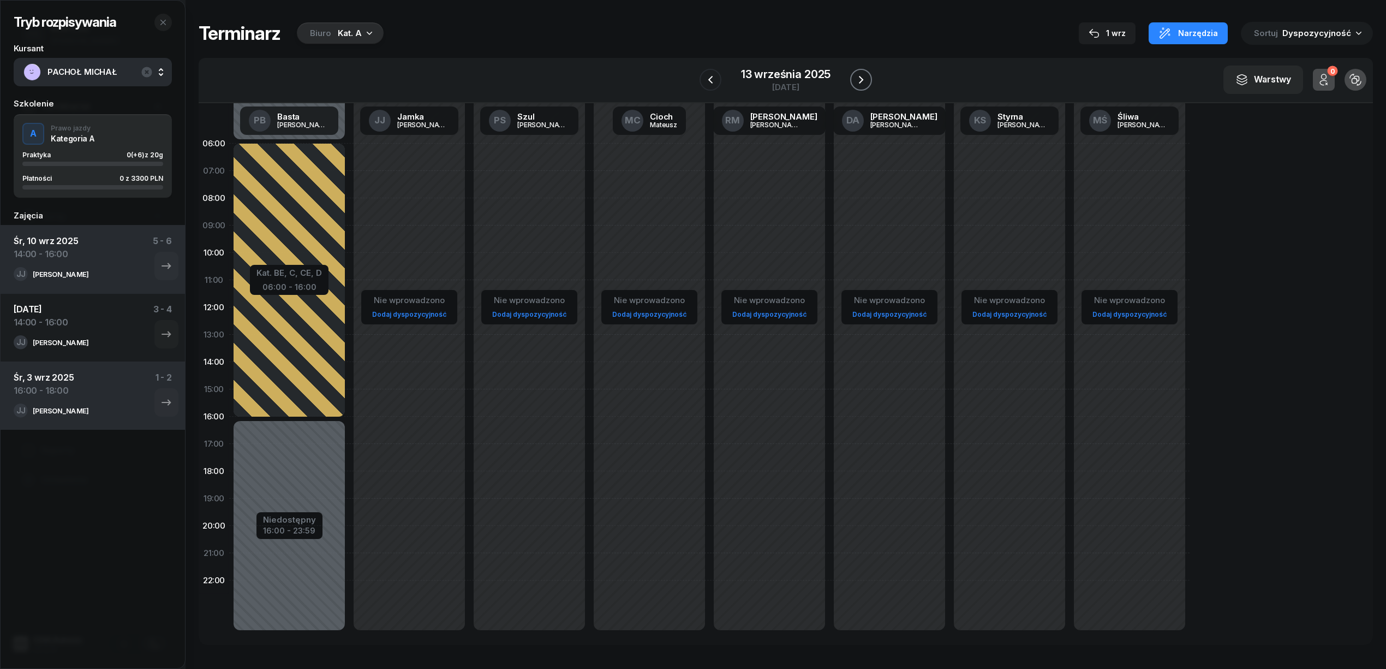
click at [862, 80] on icon "button" at bounding box center [861, 80] width 4 height 8
click at [861, 80] on icon "button" at bounding box center [859, 80] width 4 height 8
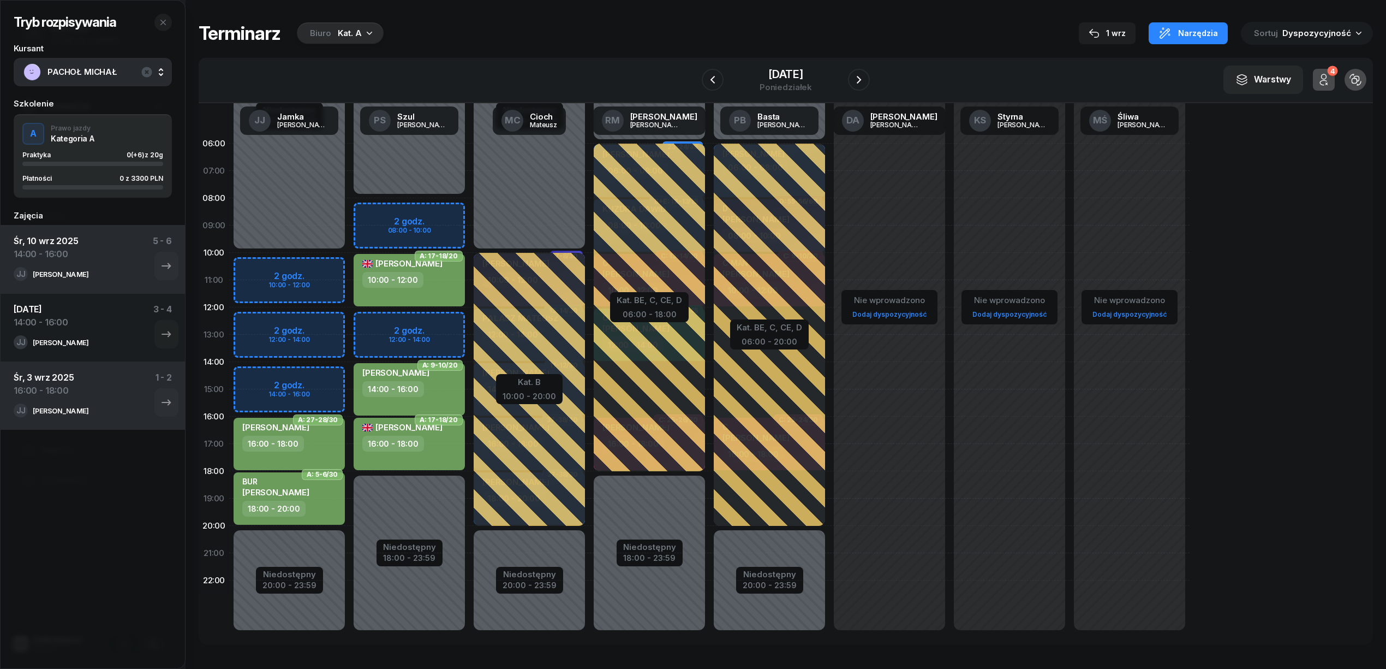
click at [327, 377] on div "Niedostępny 00:00 - 10:00 Niedostępny 20:00 - 23:59 2 godz. 10:00 - 12:00 2 god…" at bounding box center [289, 389] width 120 height 518
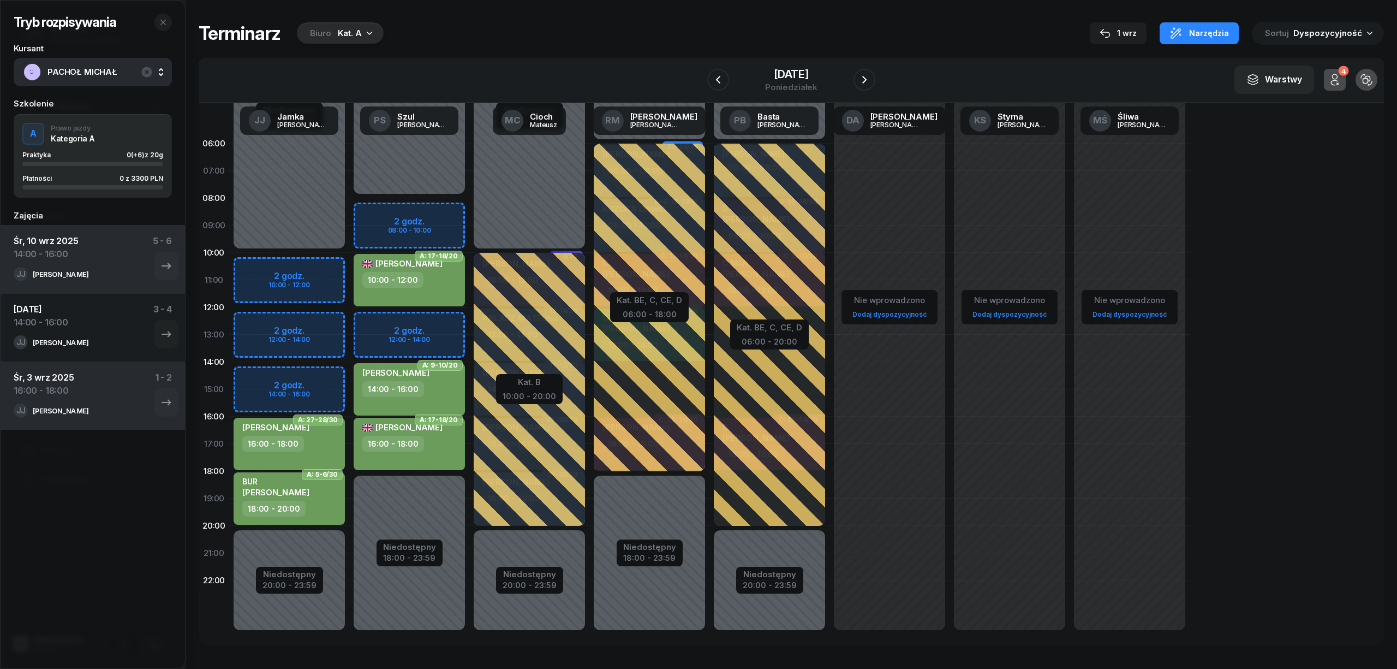
select select "14"
select select "16"
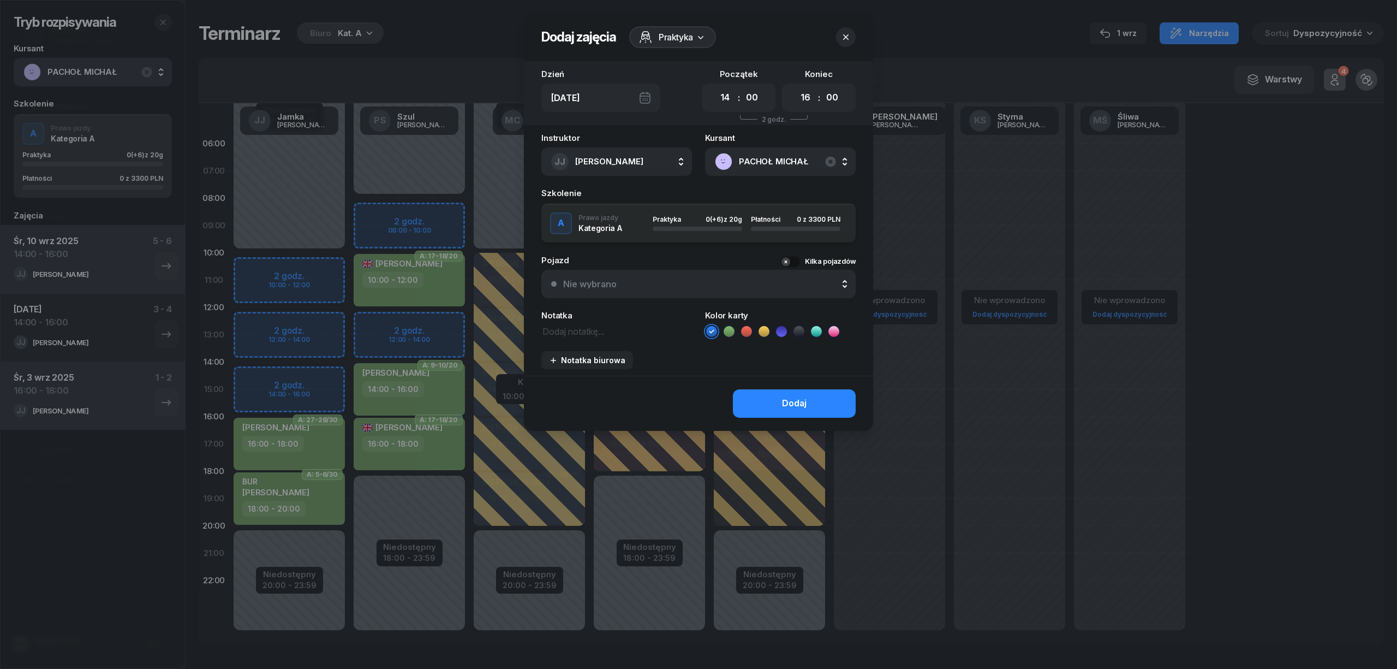
click at [727, 323] on div "Kolor karty" at bounding box center [780, 324] width 151 height 27
click at [729, 330] on icon at bounding box center [729, 331] width 11 height 11
click at [773, 398] on button "Dodaj" at bounding box center [794, 403] width 123 height 28
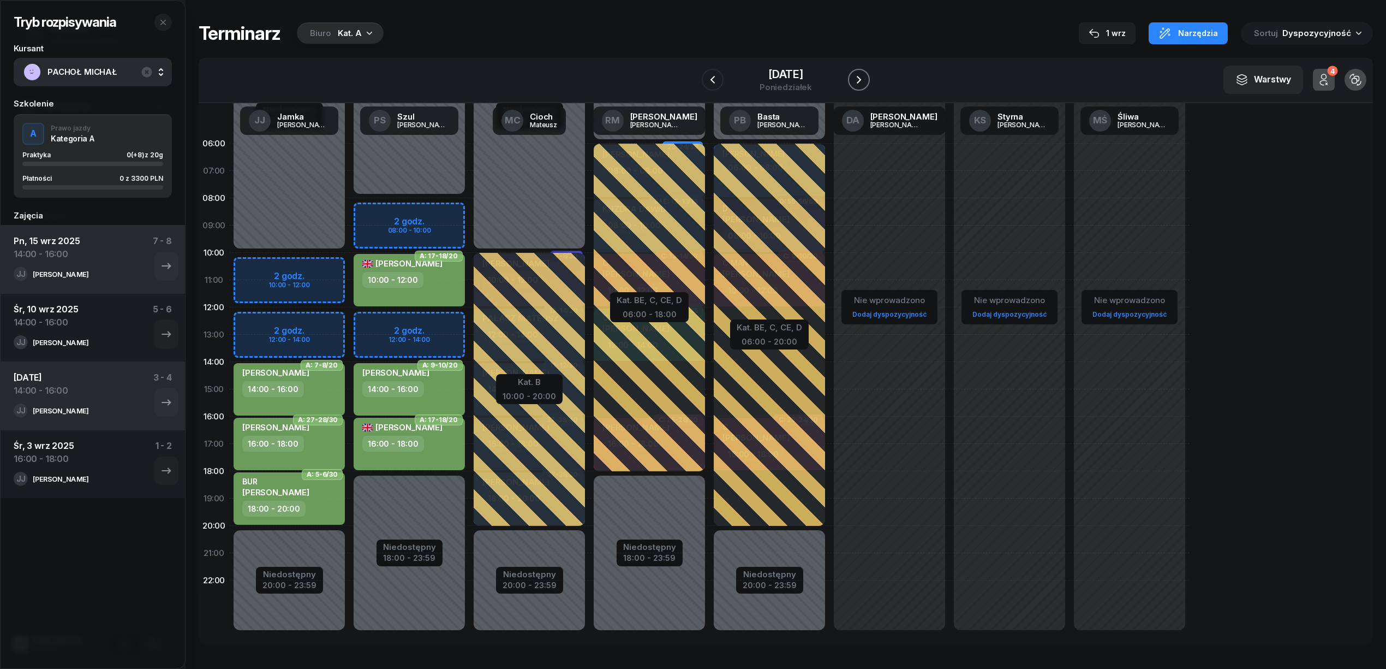
click at [868, 80] on button "button" at bounding box center [859, 80] width 22 height 22
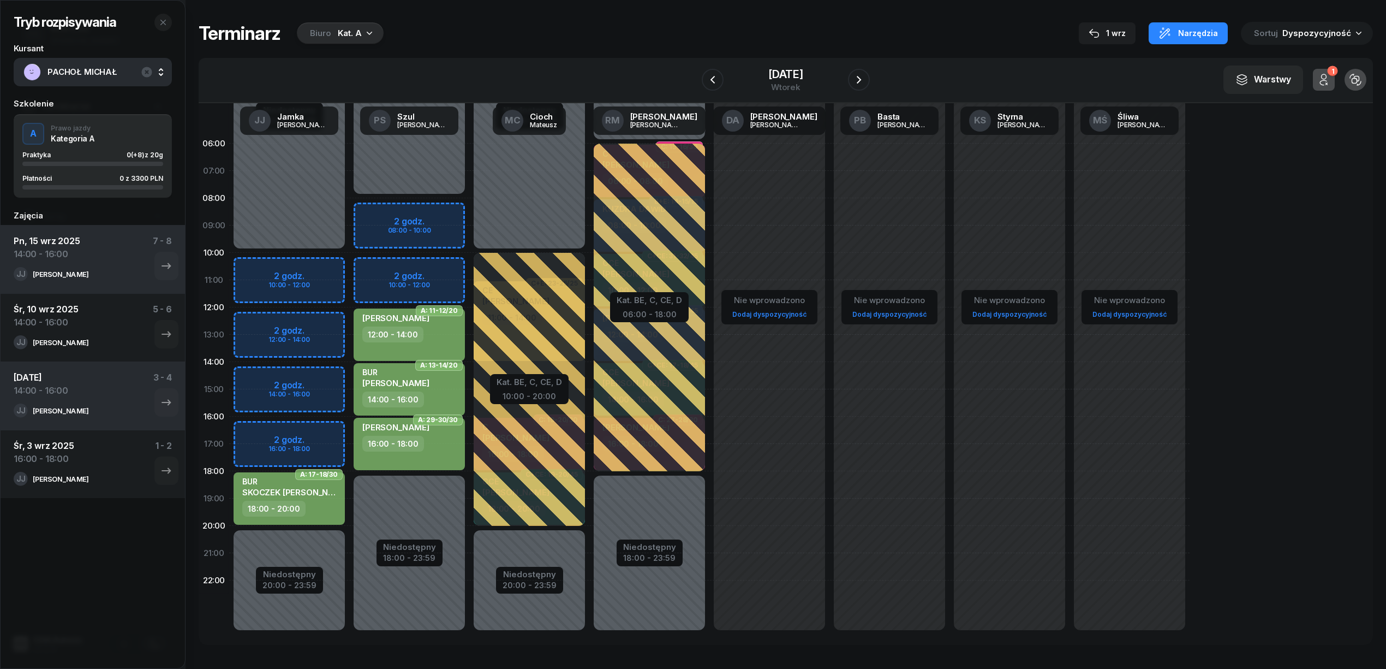
click at [296, 385] on div "Niedostępny 00:00 - 10:00 Niedostępny 20:00 - 23:59 2 godz. 10:00 - 12:00 2 god…" at bounding box center [289, 389] width 120 height 518
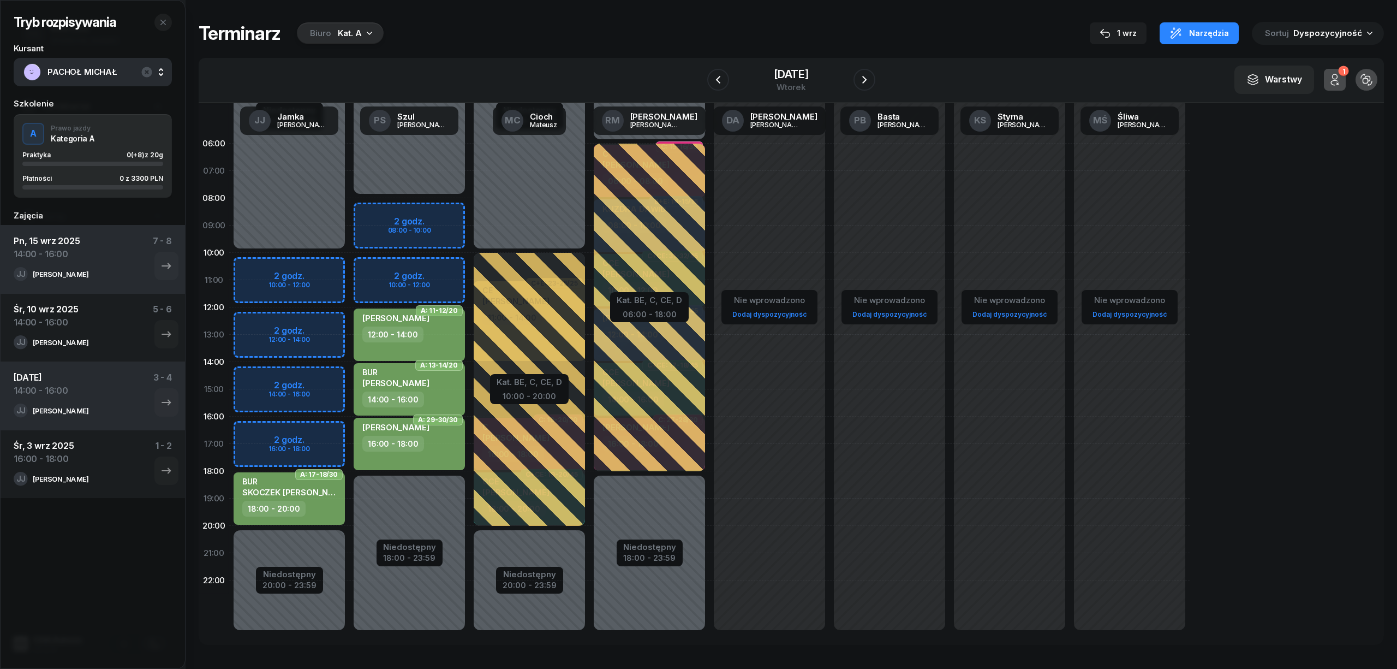
select select "14"
select select "16"
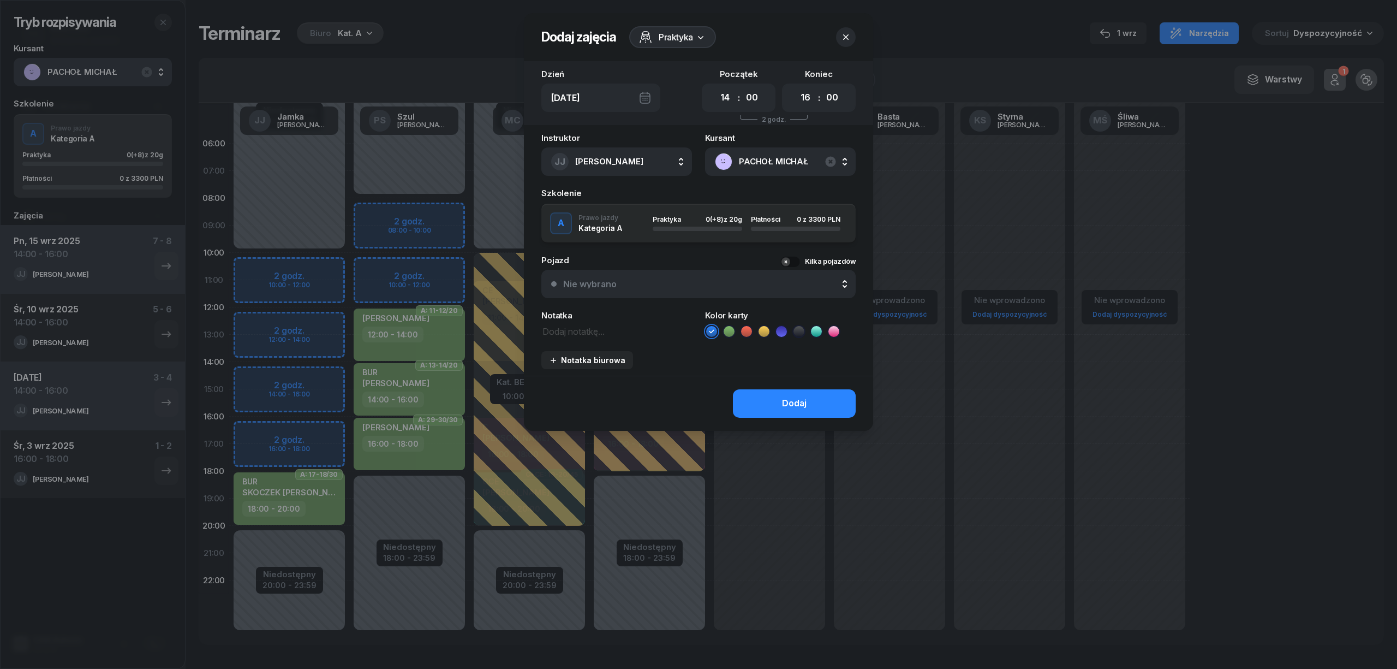
click at [734, 328] on li at bounding box center [729, 331] width 13 height 13
click at [754, 396] on button "Dodaj" at bounding box center [794, 403] width 123 height 28
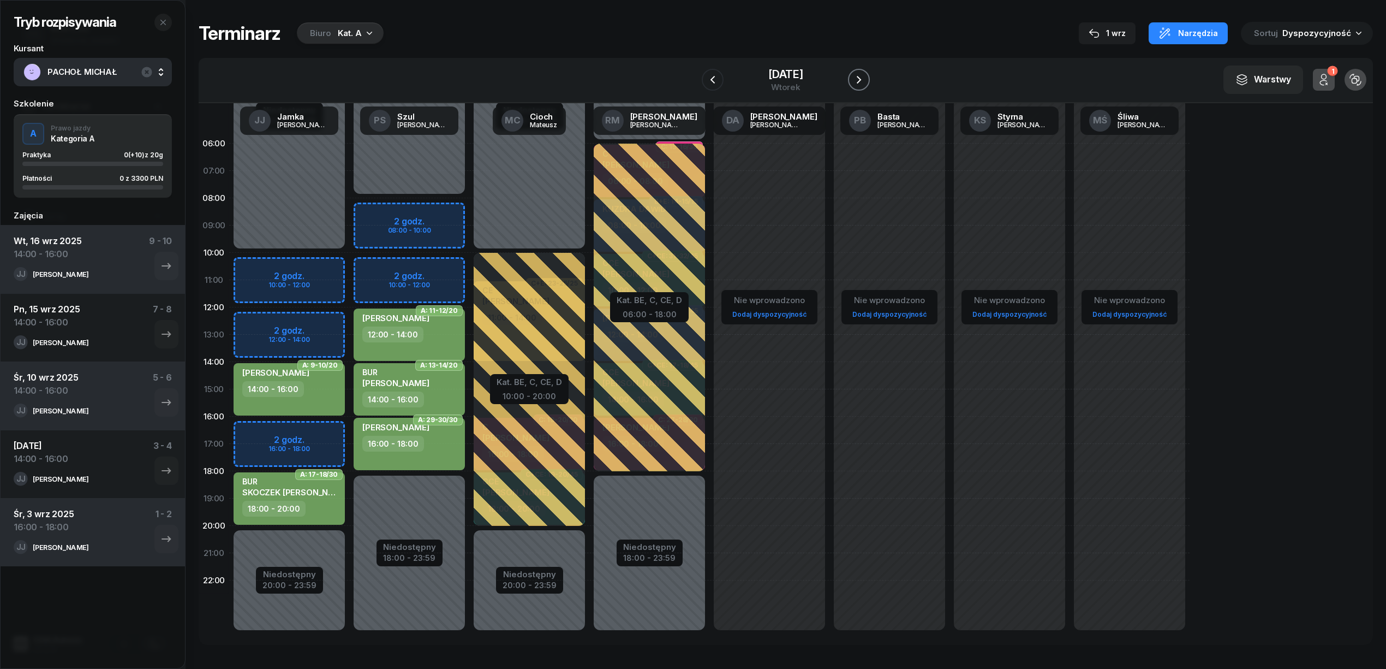
click at [863, 79] on icon "button" at bounding box center [858, 79] width 13 height 13
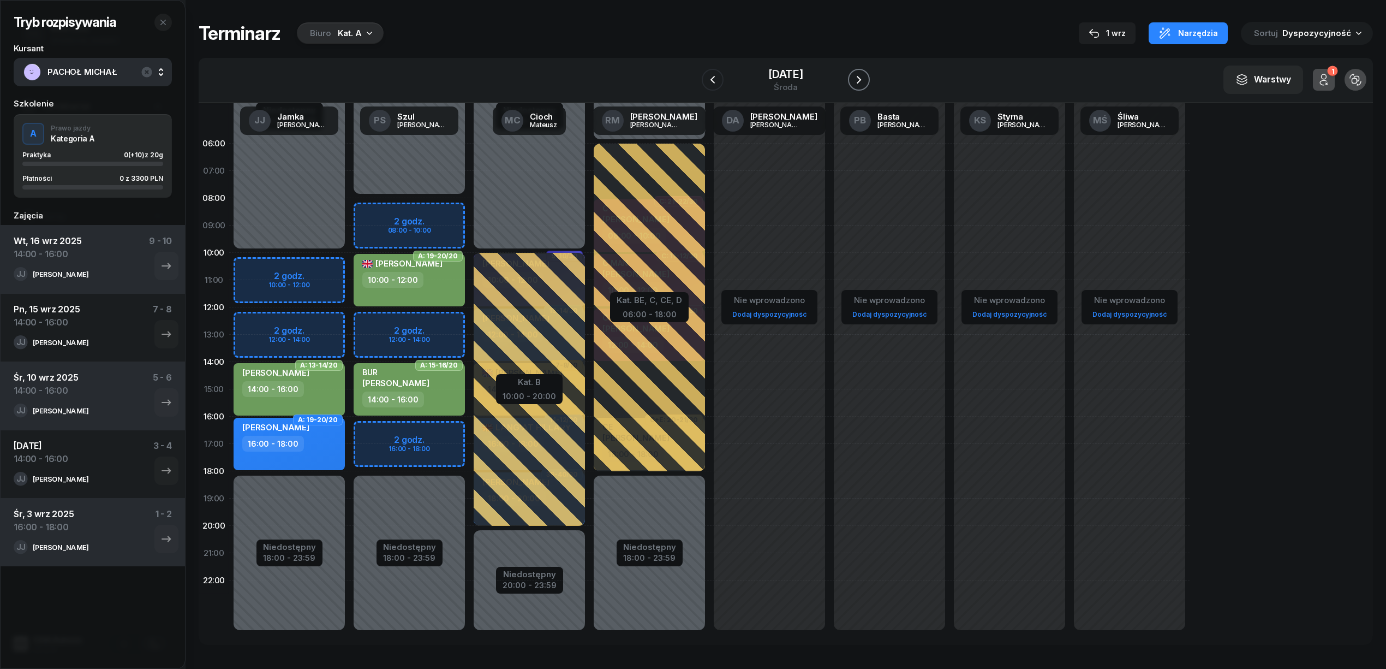
click at [861, 80] on icon "button" at bounding box center [859, 80] width 4 height 8
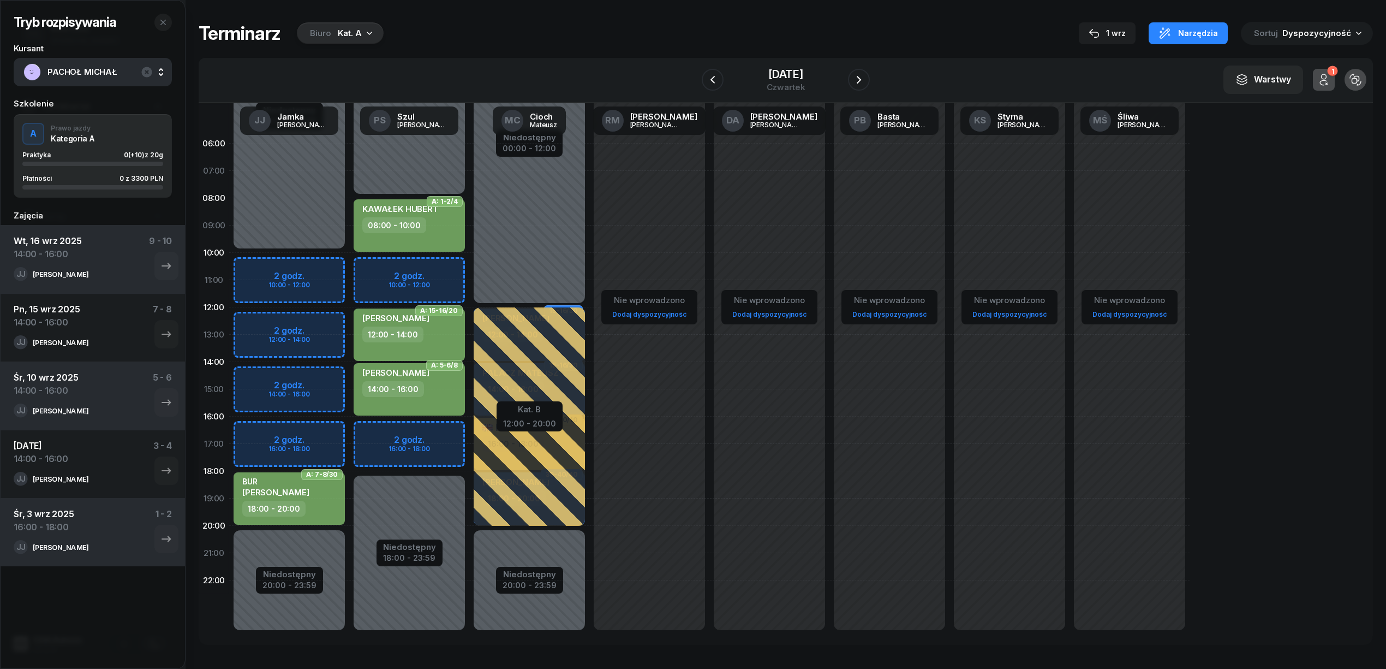
click at [319, 378] on div "Niedostępny 00:00 - 10:00 Niedostępny 20:00 - 23:59 2 godz. 10:00 - 12:00 2 god…" at bounding box center [289, 389] width 120 height 518
select select "14"
select select "16"
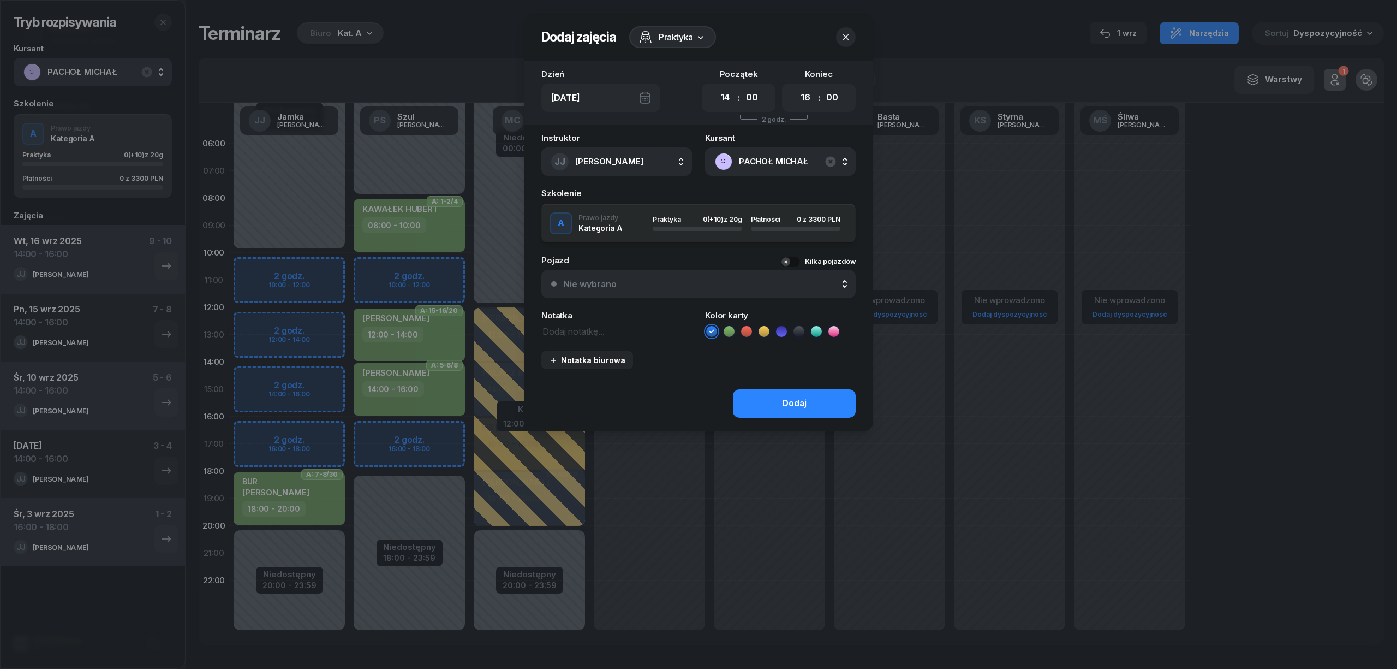
click at [734, 331] on li at bounding box center [729, 331] width 13 height 13
click at [775, 396] on button "Dodaj" at bounding box center [794, 403] width 123 height 28
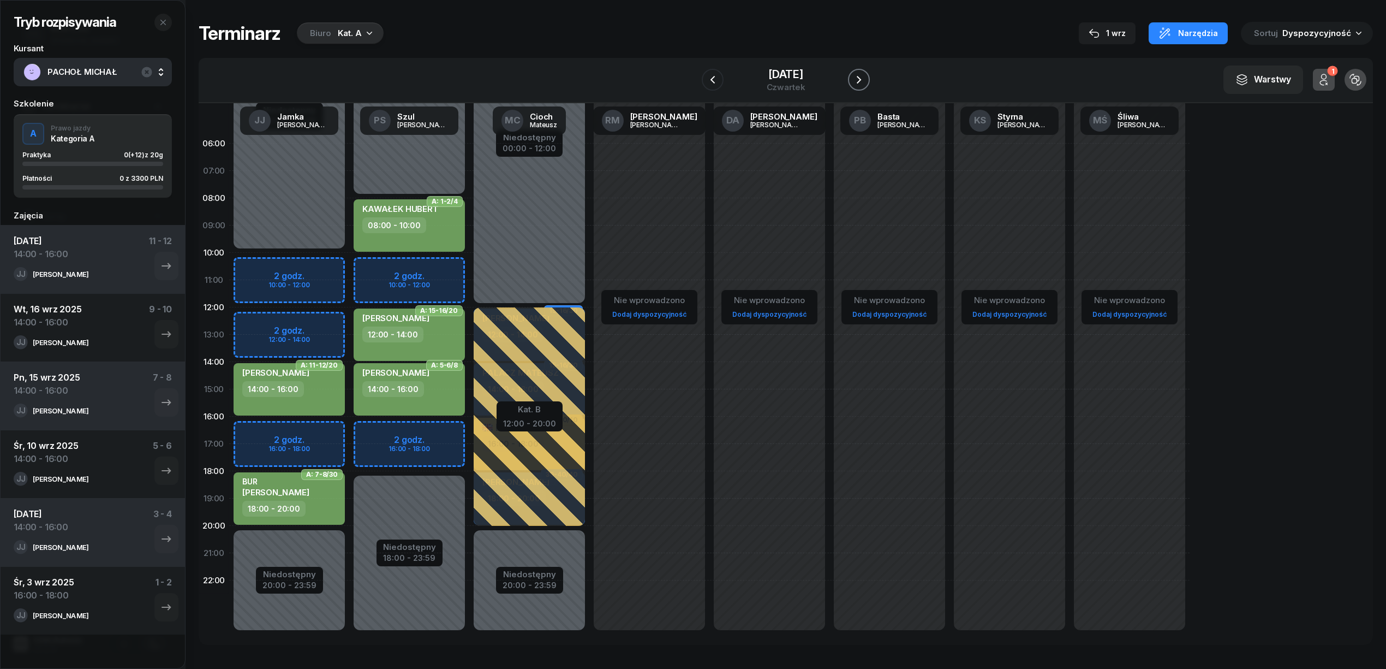
click at [864, 80] on icon "button" at bounding box center [858, 79] width 13 height 13
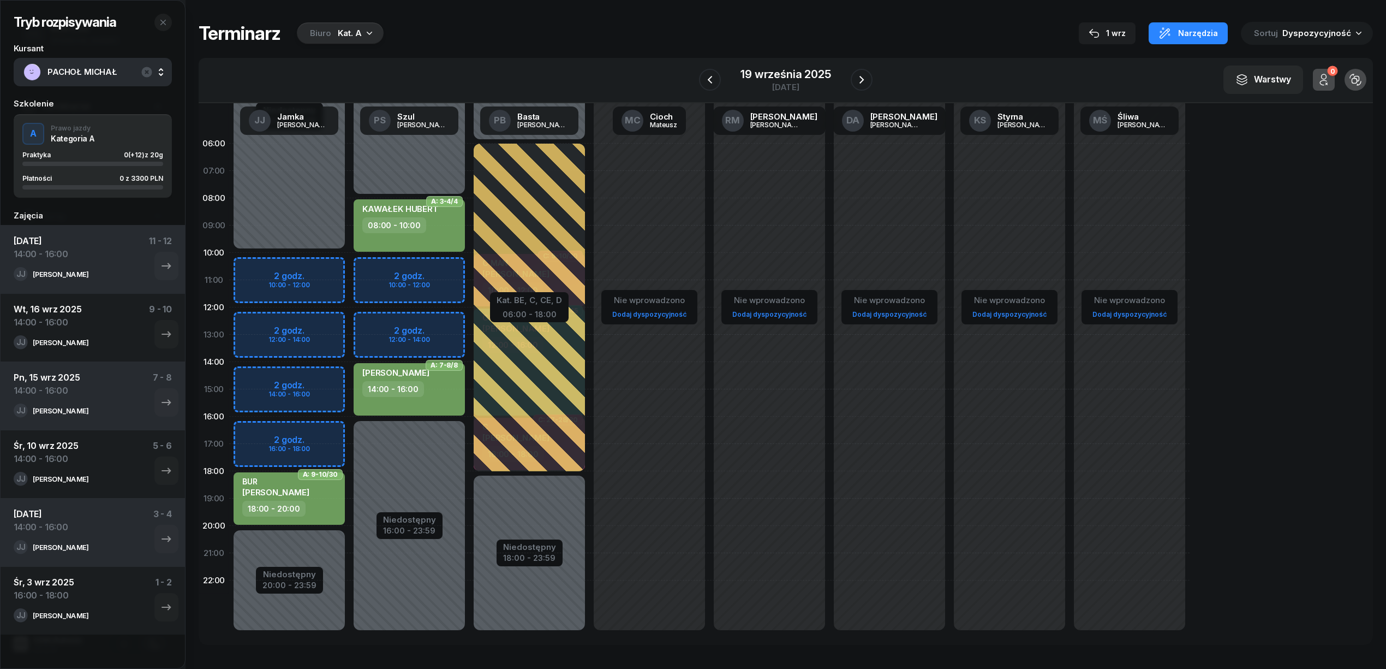
click at [311, 374] on div "Niedostępny 00:00 - 10:00 Niedostępny 20:00 - 23:59 2 godz. 10:00 - 12:00 2 god…" at bounding box center [289, 389] width 120 height 518
select select "14"
select select "16"
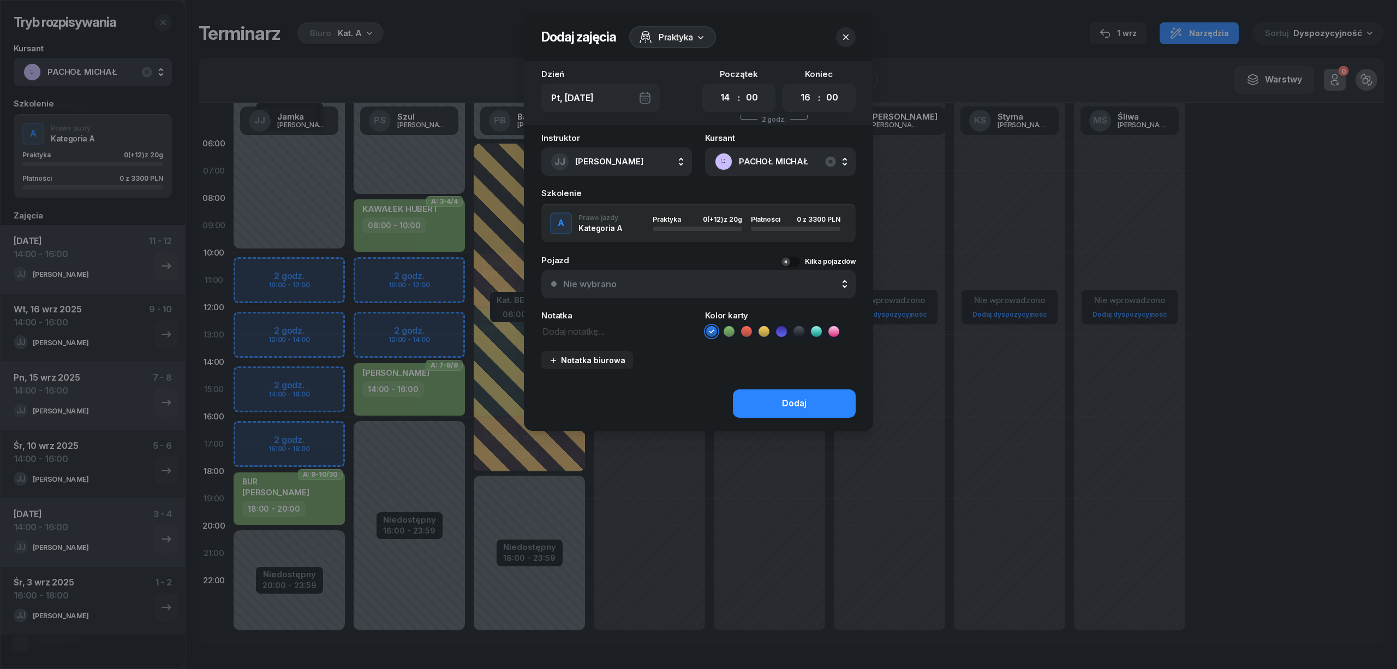
click at [732, 330] on icon at bounding box center [729, 331] width 11 height 11
click at [761, 401] on button "Dodaj" at bounding box center [794, 403] width 123 height 28
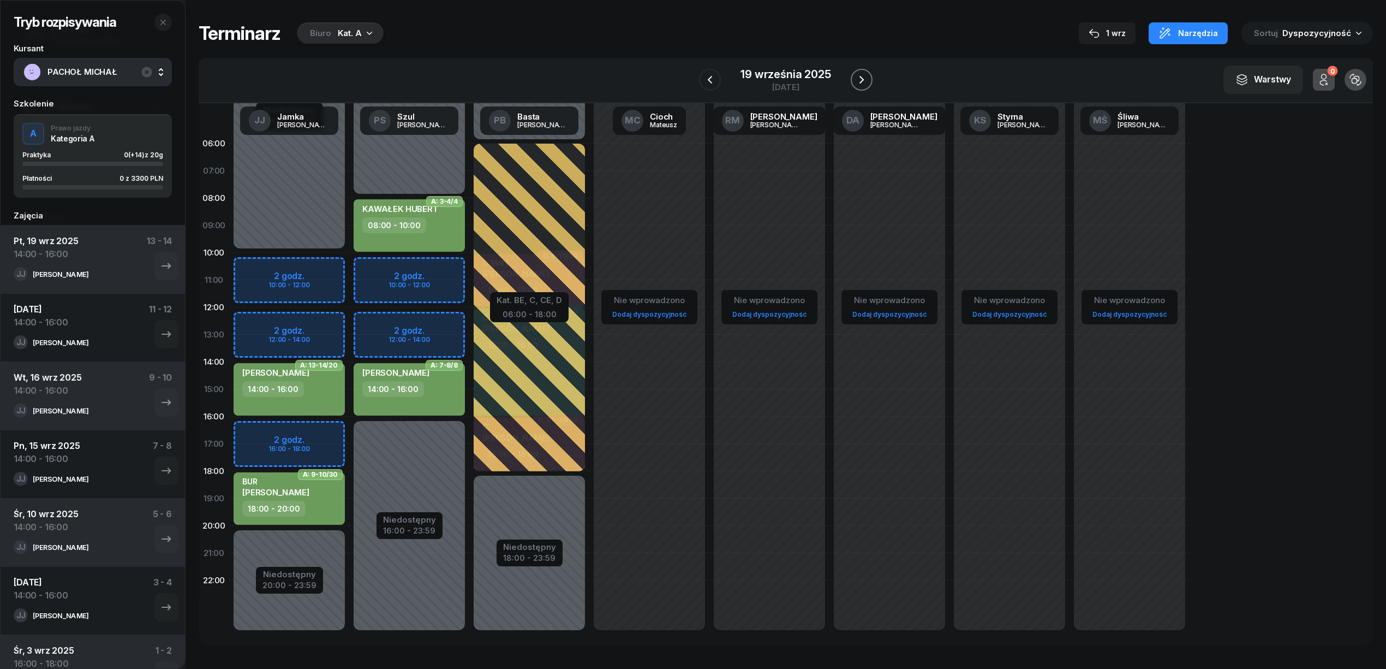
click at [857, 73] on icon "button" at bounding box center [861, 79] width 13 height 13
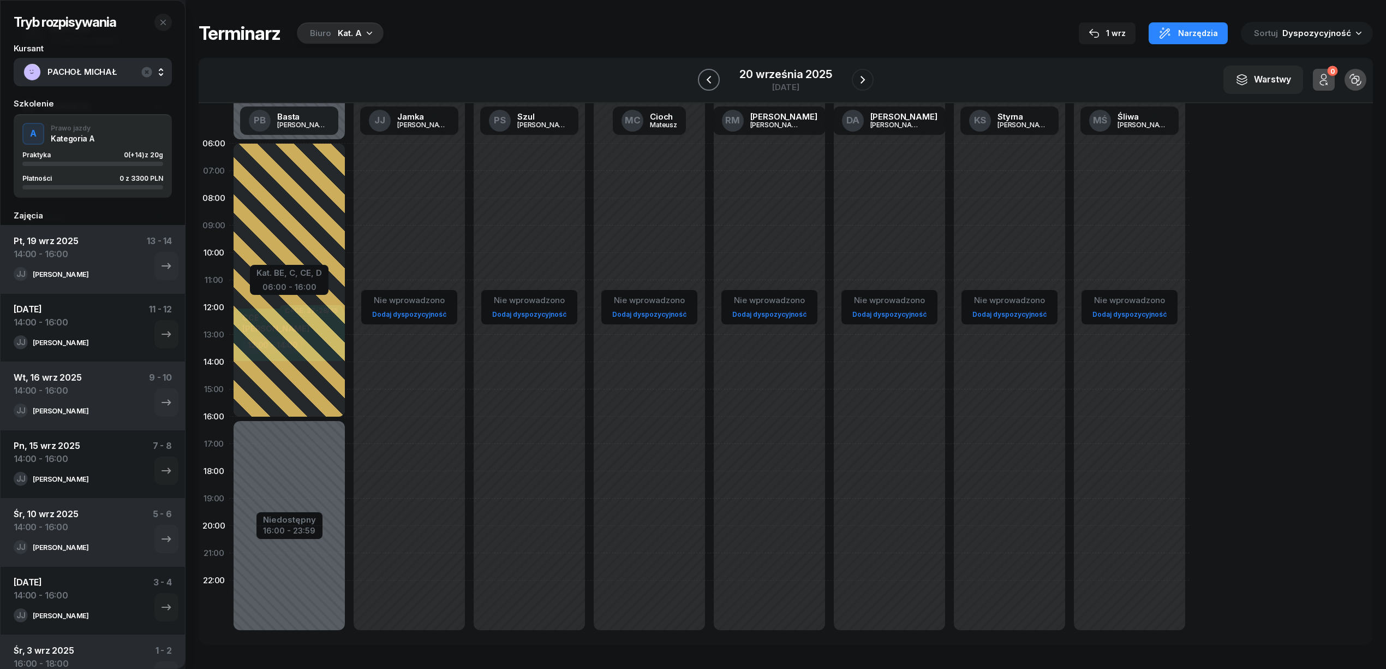
click at [713, 81] on icon "button" at bounding box center [708, 79] width 13 height 13
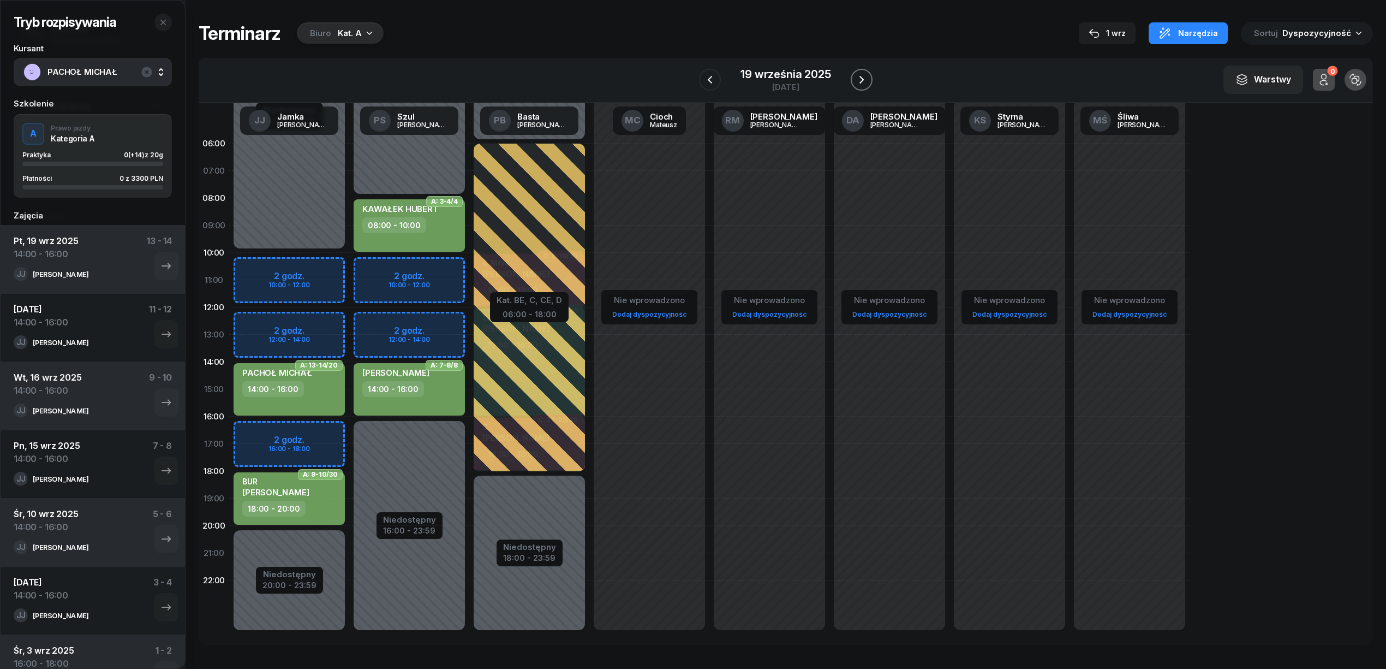
click at [858, 83] on icon "button" at bounding box center [861, 79] width 13 height 13
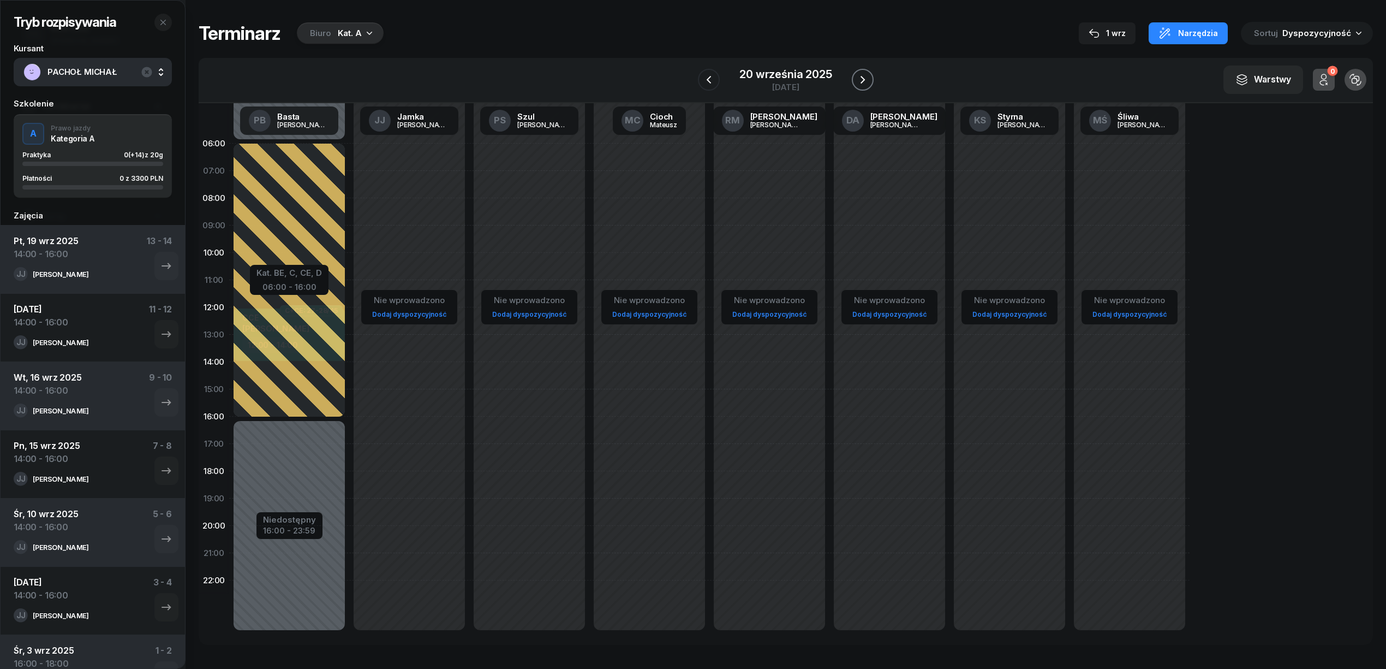
click at [858, 83] on icon "button" at bounding box center [862, 79] width 13 height 13
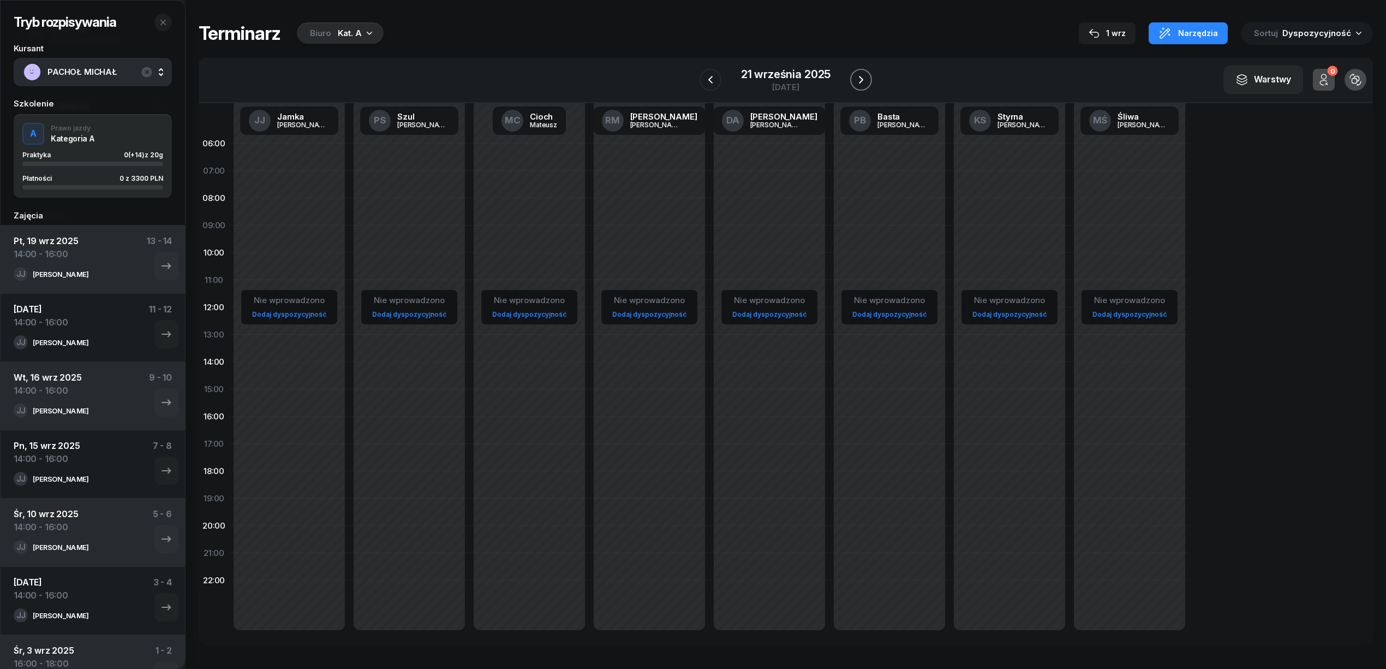
click at [859, 83] on icon "button" at bounding box center [861, 80] width 4 height 8
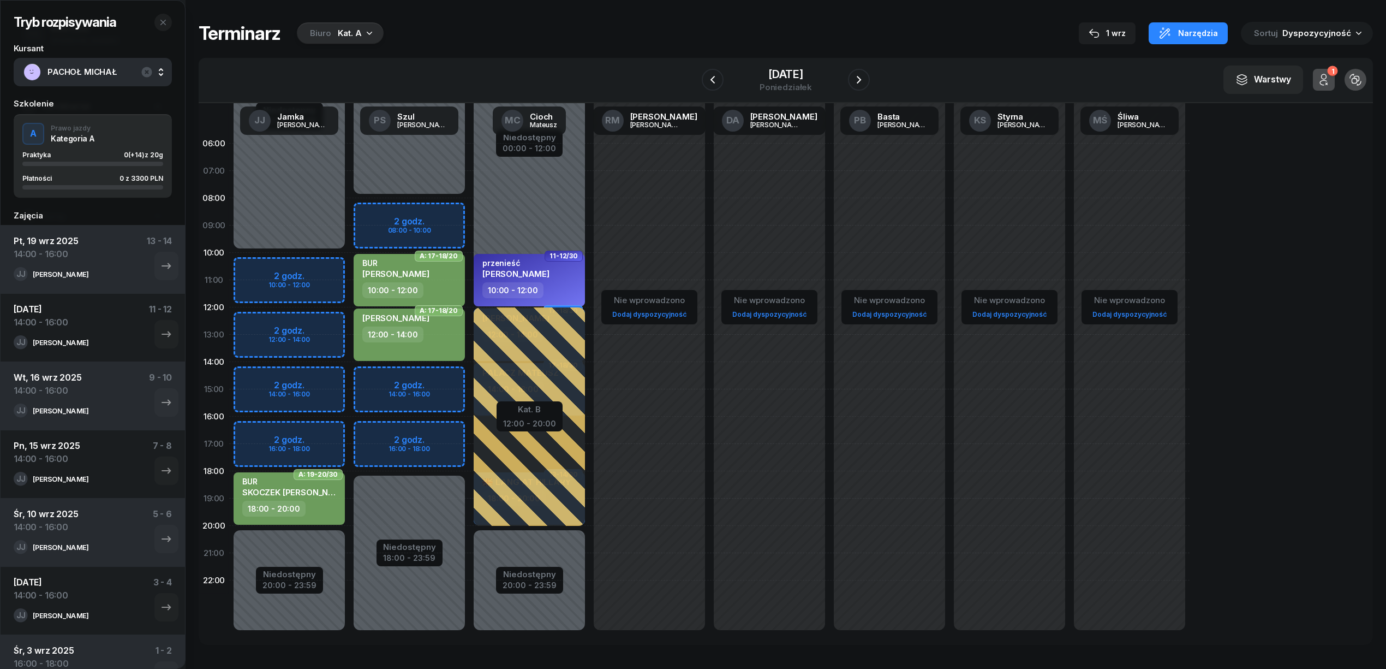
click at [323, 319] on div "Niedostępny 00:00 - 10:00 Niedostępny 20:00 - 23:59 2 godz. 10:00 - 12:00 2 god…" at bounding box center [289, 389] width 120 height 518
select select "12"
select select "14"
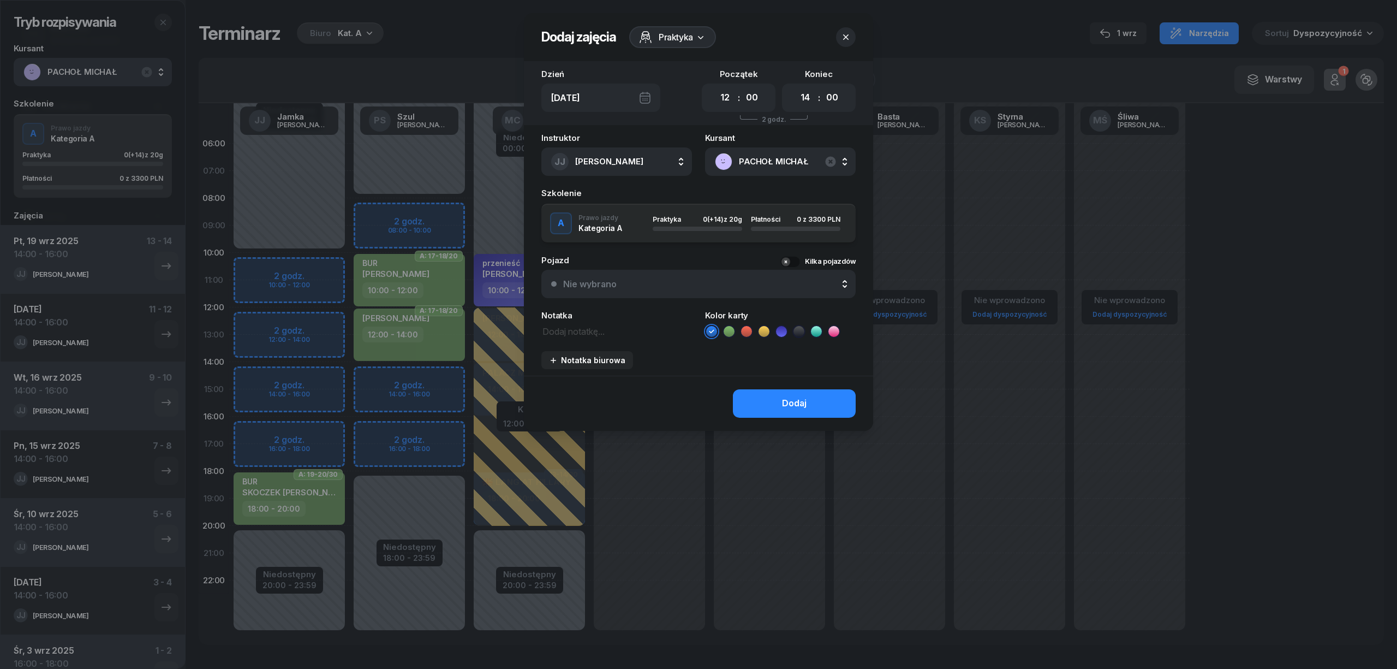
click at [731, 326] on icon at bounding box center [729, 331] width 11 height 11
click at [764, 395] on button "Dodaj" at bounding box center [794, 403] width 123 height 28
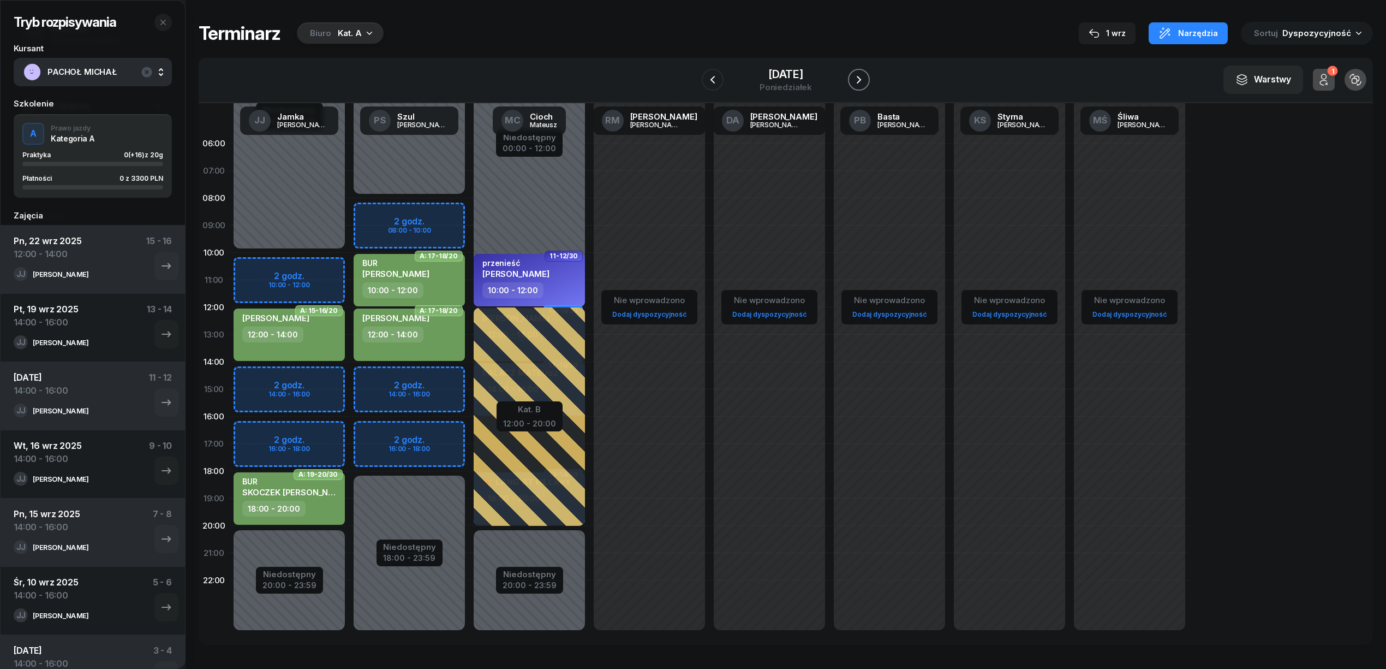
click at [866, 81] on icon "button" at bounding box center [858, 79] width 13 height 13
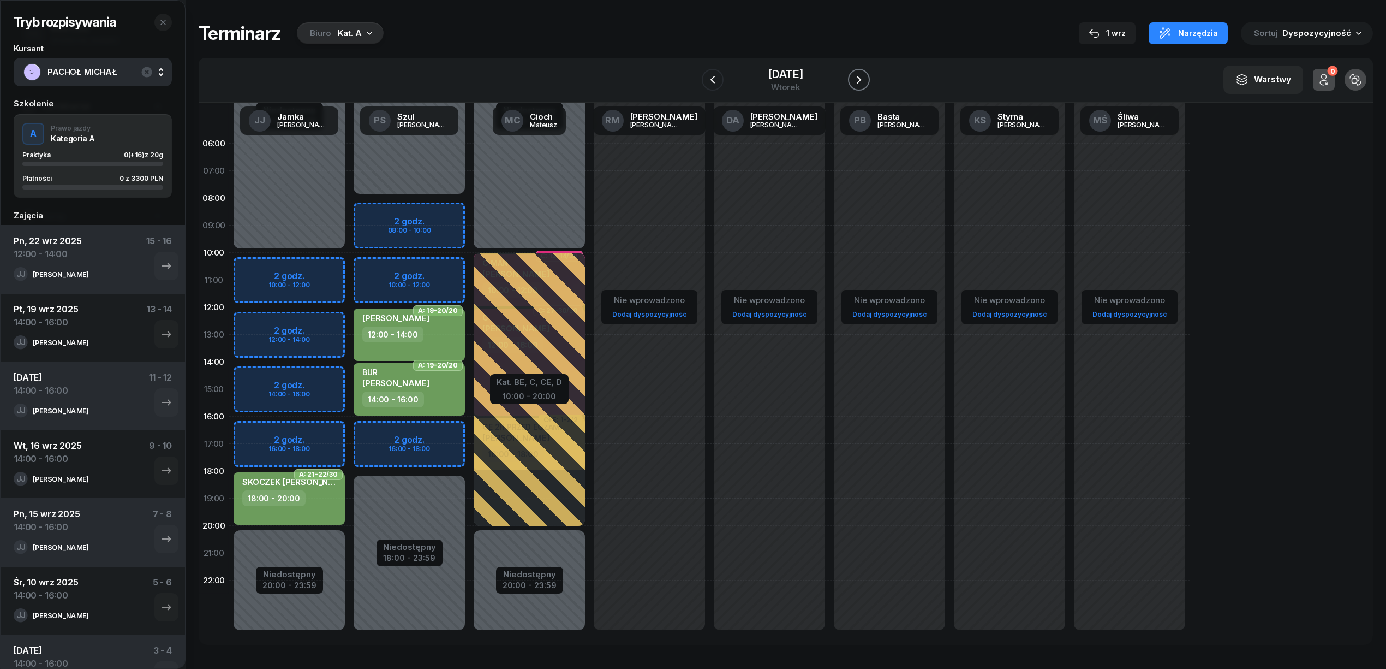
click at [866, 81] on icon "button" at bounding box center [858, 79] width 13 height 13
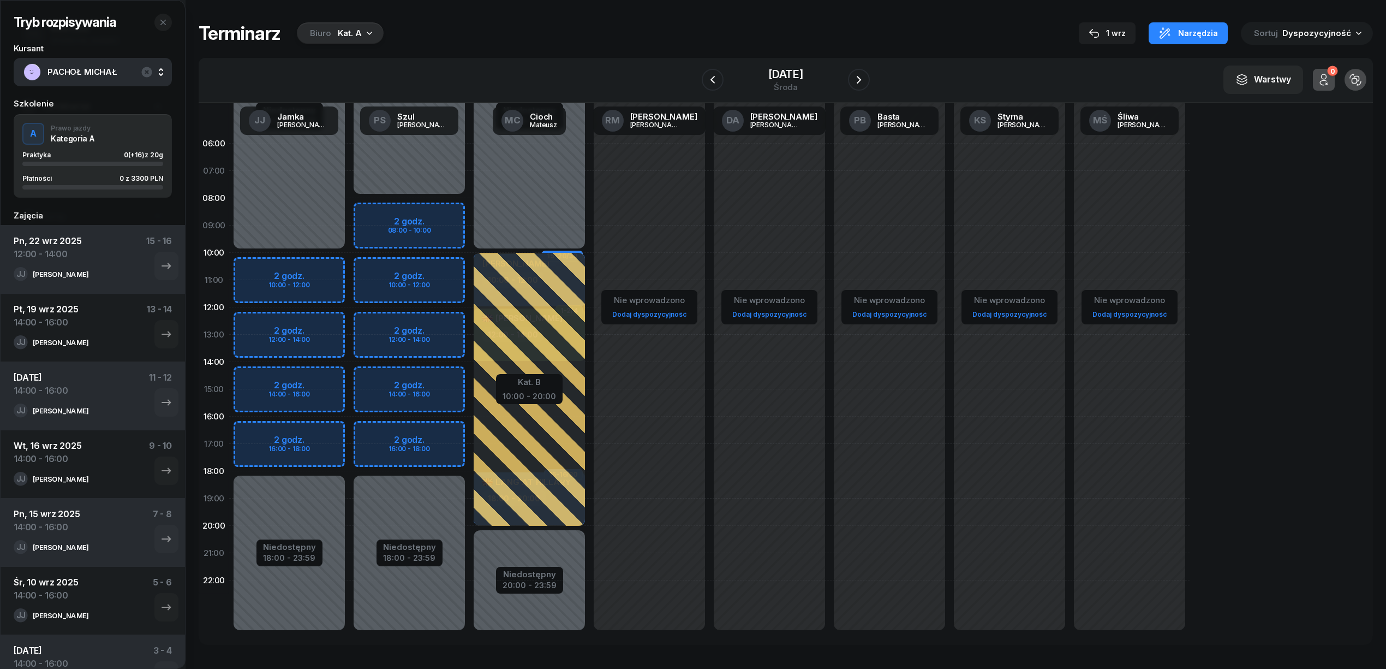
click at [326, 375] on div "Niedostępny 00:00 - 10:00 Niedostępny 18:00 - 23:59 2 godz. 10:00 - 12:00 2 god…" at bounding box center [289, 389] width 120 height 518
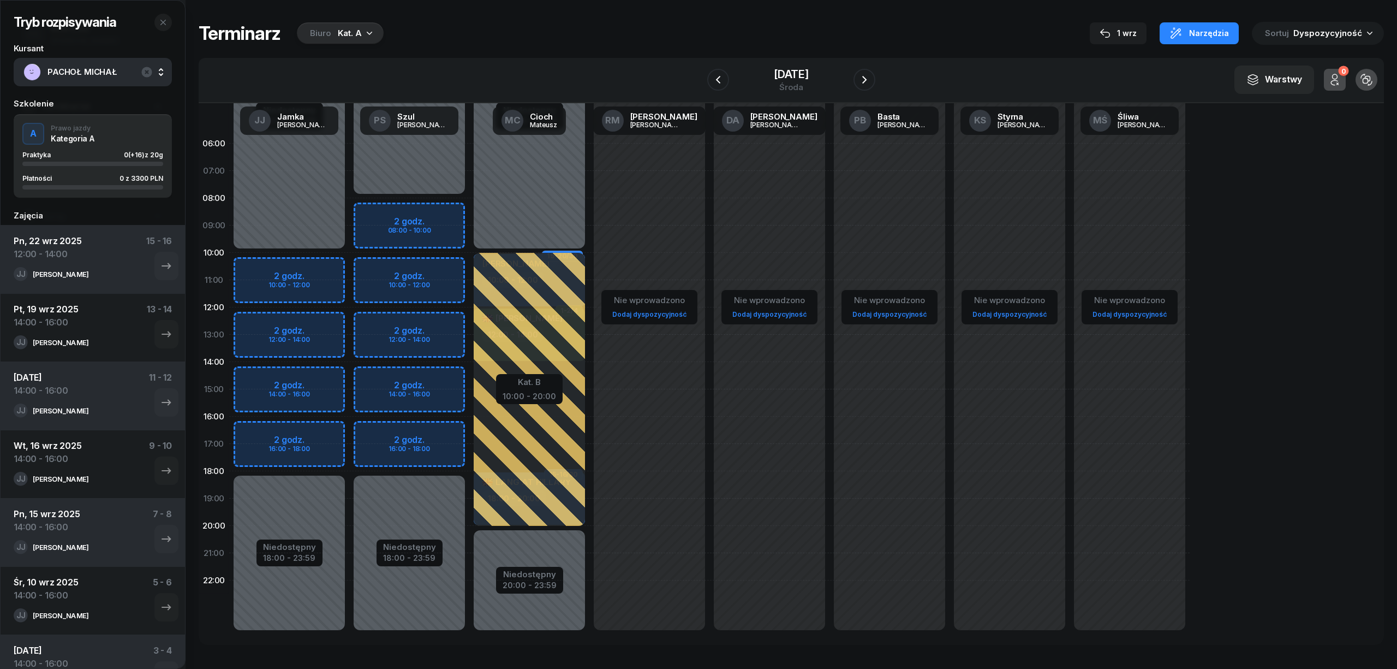
select select "14"
select select "16"
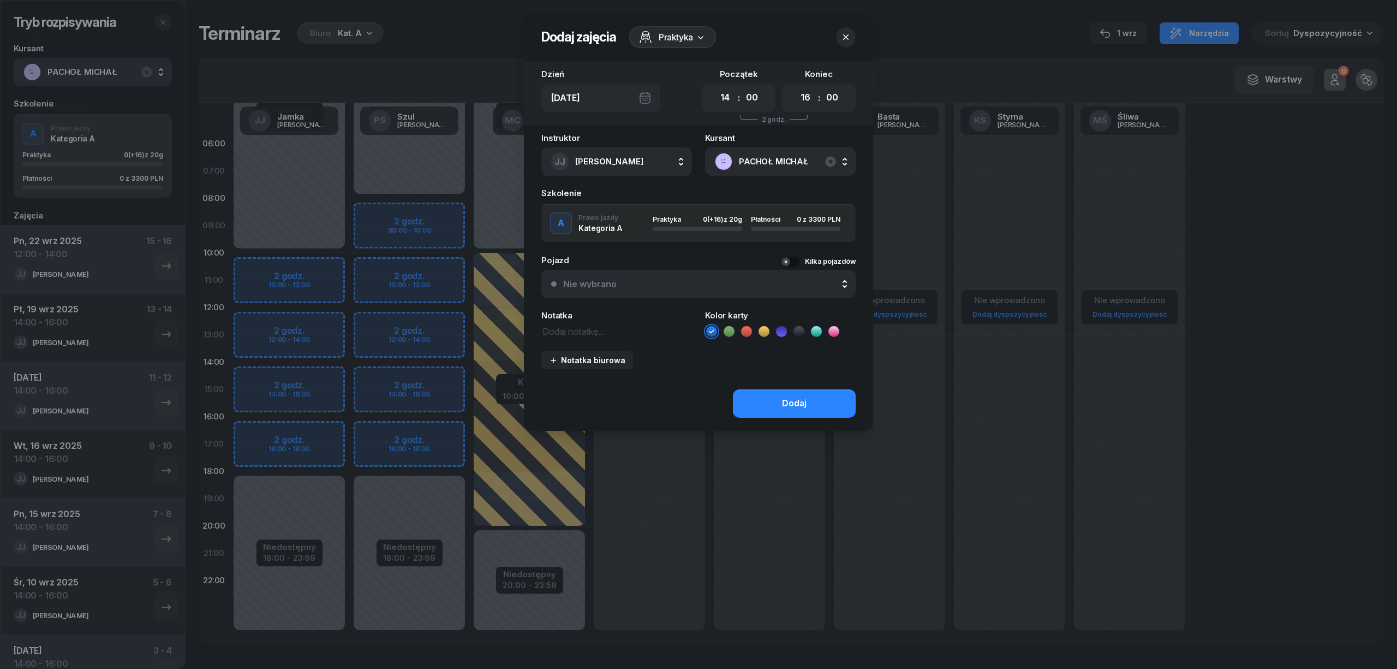
click at [724, 326] on icon at bounding box center [729, 331] width 11 height 11
click at [771, 397] on button "Dodaj" at bounding box center [794, 403] width 123 height 28
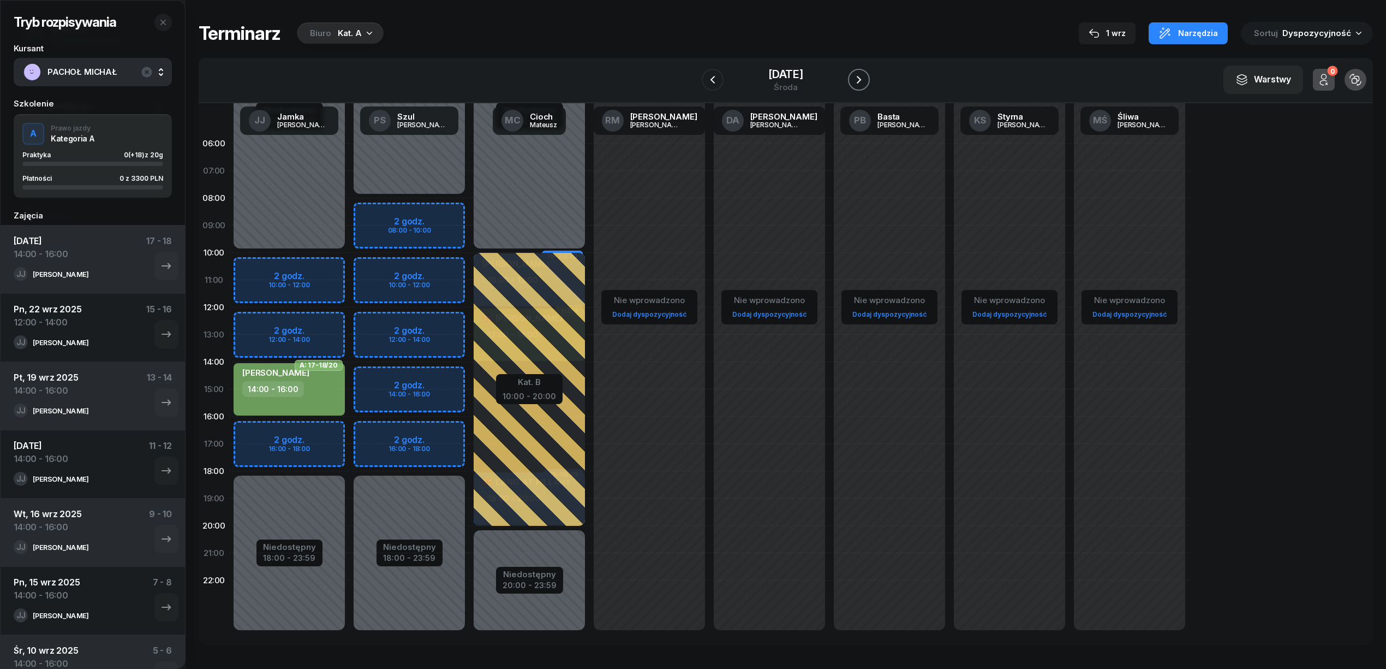
click at [854, 77] on button "button" at bounding box center [859, 80] width 22 height 22
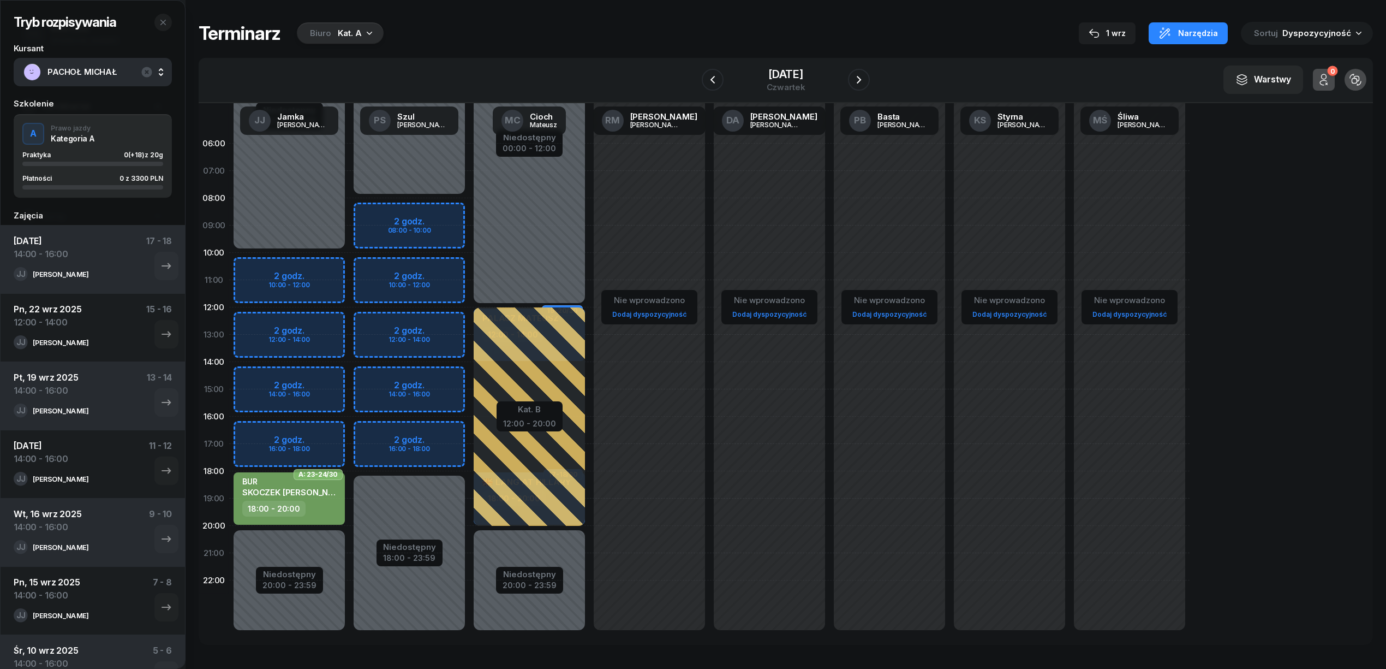
click at [330, 383] on div "Niedostępny 00:00 - 10:00 Niedostępny 20:00 - 23:59 2 godz. 10:00 - 12:00 2 god…" at bounding box center [289, 389] width 120 height 518
select select "14"
select select "16"
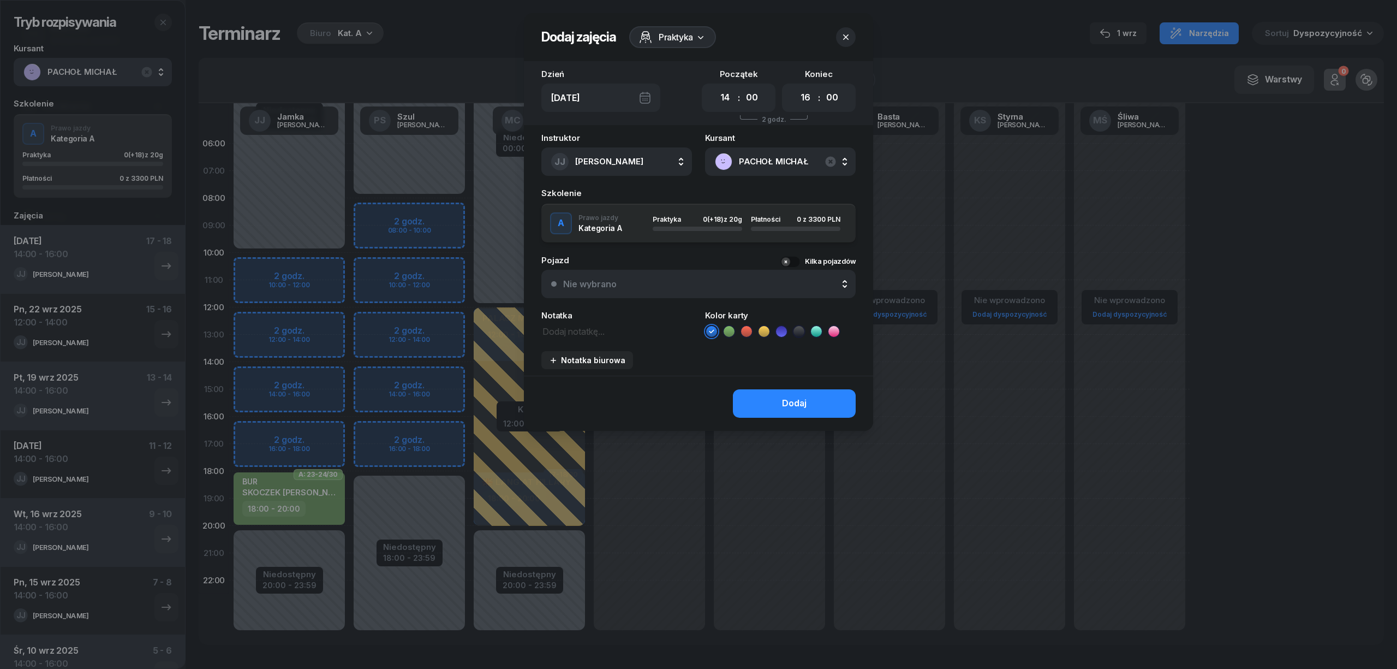
click at [730, 326] on icon at bounding box center [729, 331] width 11 height 11
click at [780, 391] on button "Dodaj" at bounding box center [794, 403] width 123 height 28
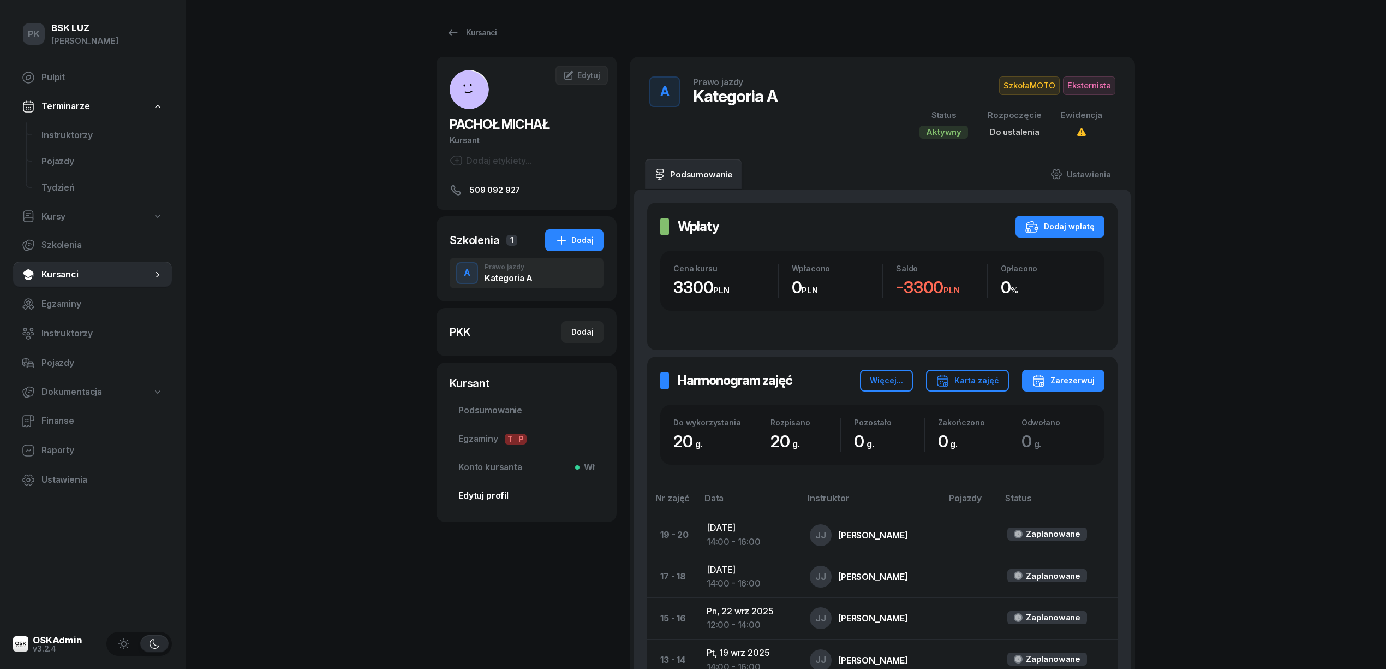
click at [494, 490] on span "Edytuj profil" at bounding box center [526, 495] width 136 height 14
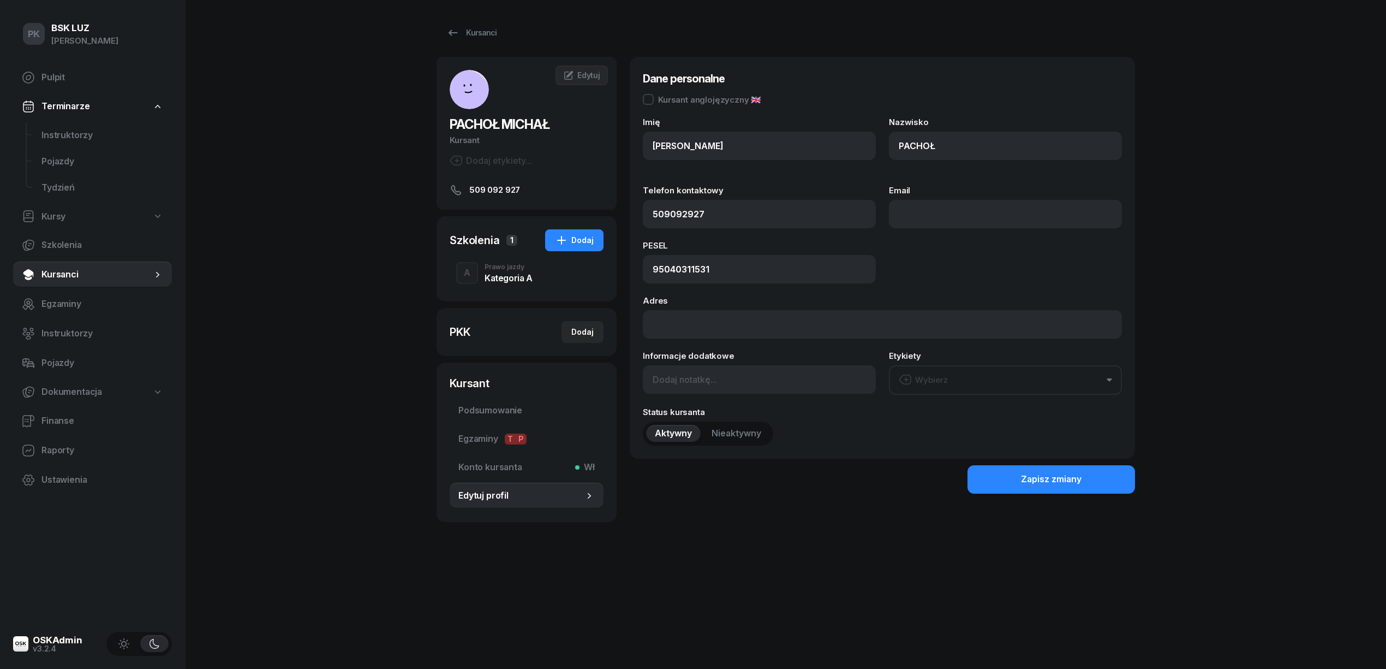
type input "509 092 927"
click at [488, 409] on span "Podsumowanie" at bounding box center [526, 410] width 136 height 14
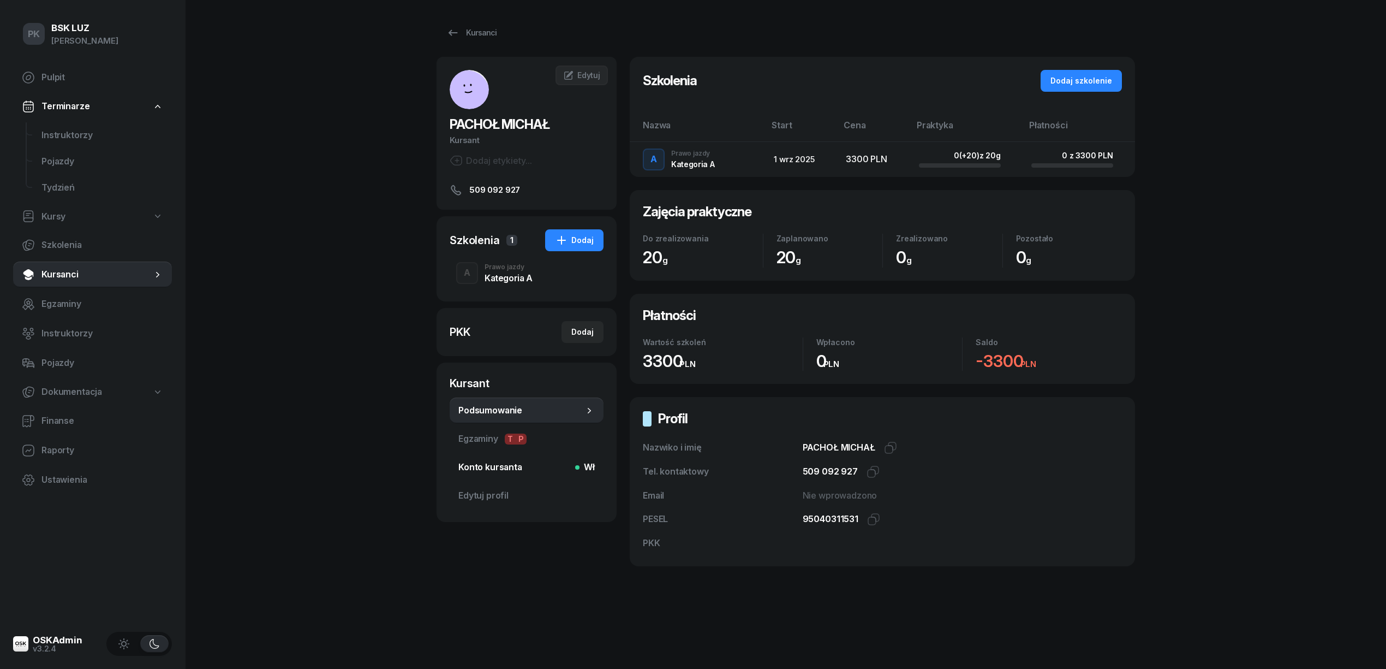
click at [503, 469] on span "Konto kursanta Wł" at bounding box center [526, 467] width 136 height 14
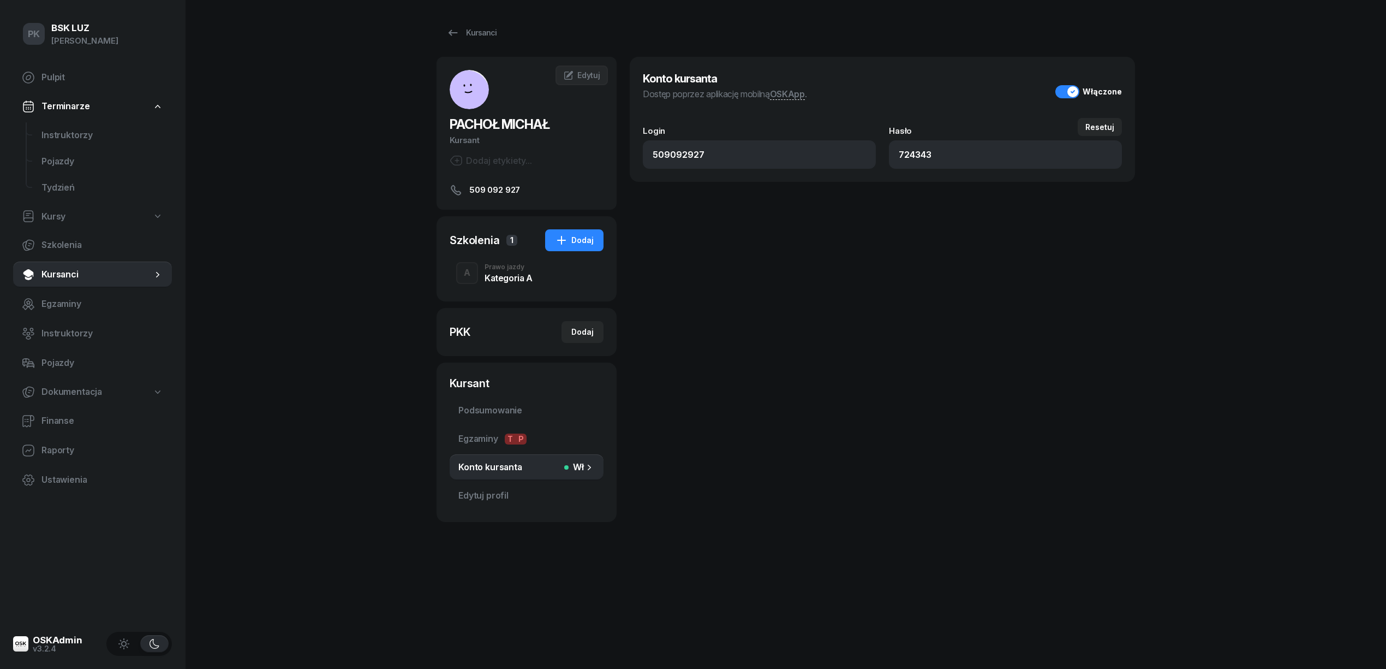
click at [532, 164] on div "Dodaj etykiety..." at bounding box center [491, 160] width 82 height 13
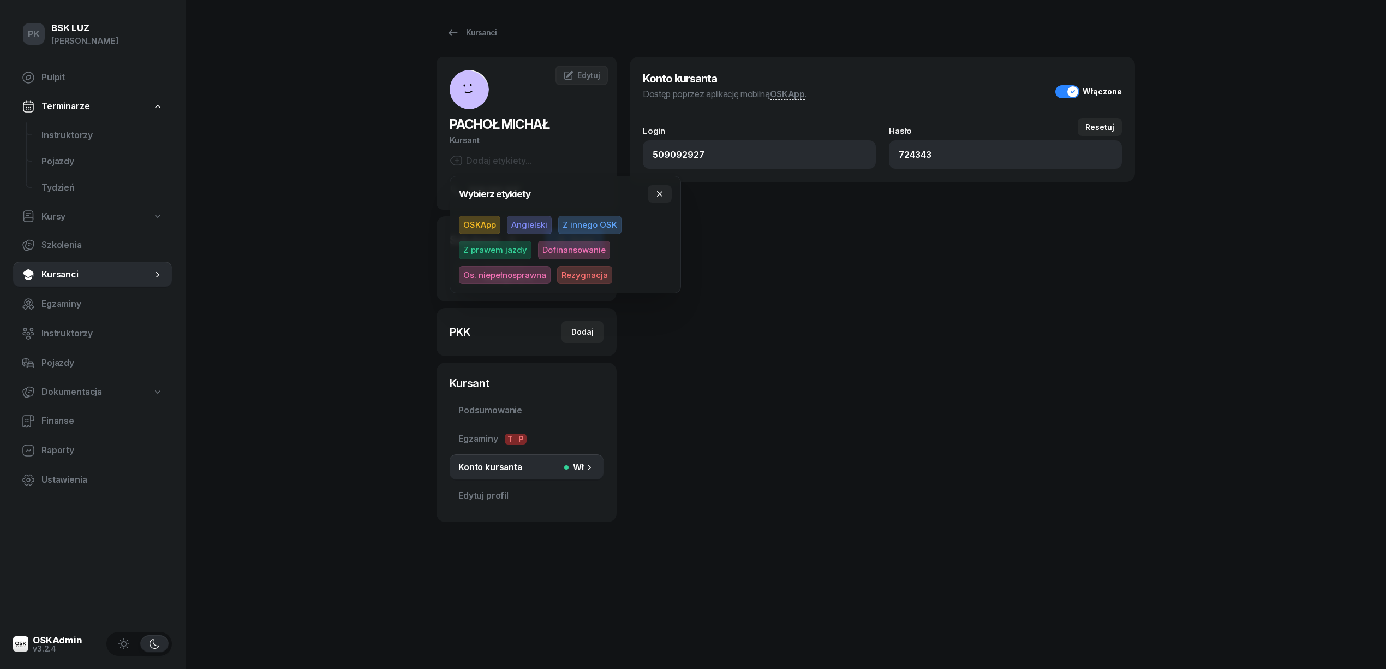
click at [476, 220] on span "OSKApp" at bounding box center [479, 225] width 41 height 19
click at [914, 291] on div "Konto kursanta Dostęp poprzez aplikację mobilną OSKApp . Włączone Login 5090929…" at bounding box center [882, 288] width 505 height 462
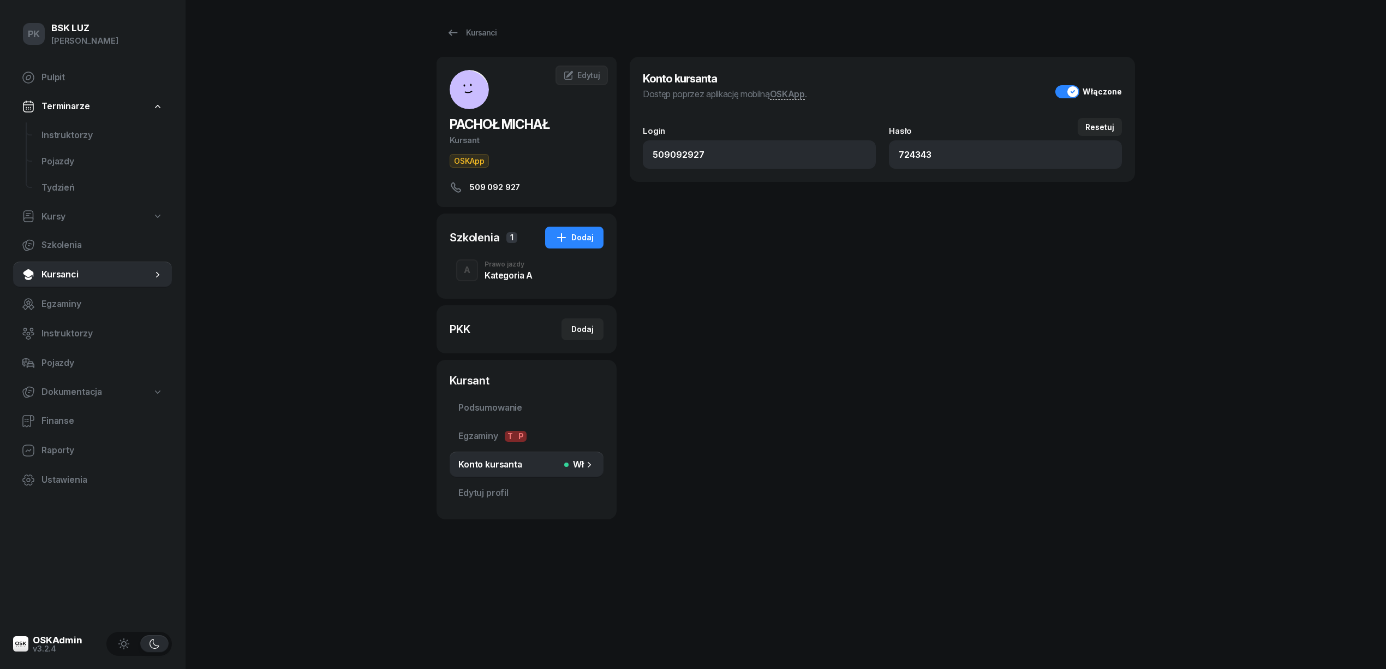
click at [481, 636] on div "Kursanci PACHOŁ MICHAŁ Kursant OSKApp 509 092 927 MP MICHAŁ PACHOŁ Kursant Edyt…" at bounding box center [786, 334] width 699 height 669
click at [490, 415] on link "Podsumowanie" at bounding box center [527, 408] width 154 height 26
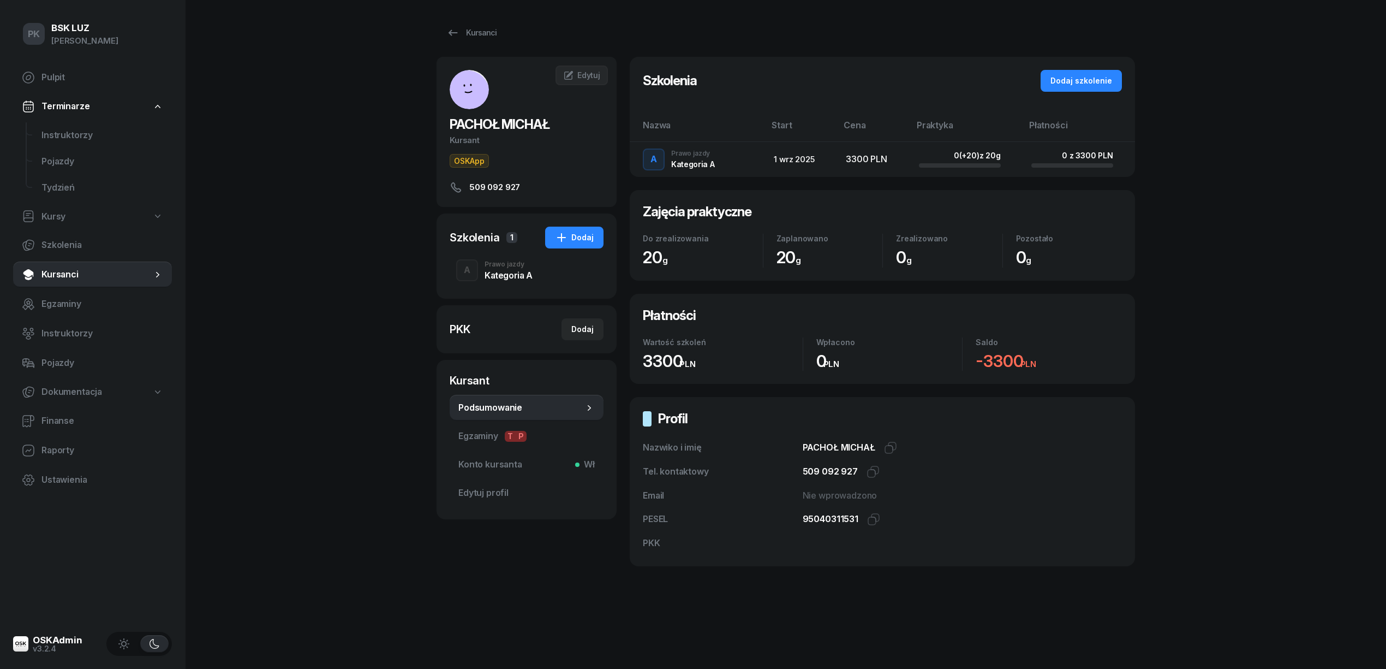
click at [493, 279] on div "Kategoria A" at bounding box center [509, 275] width 48 height 9
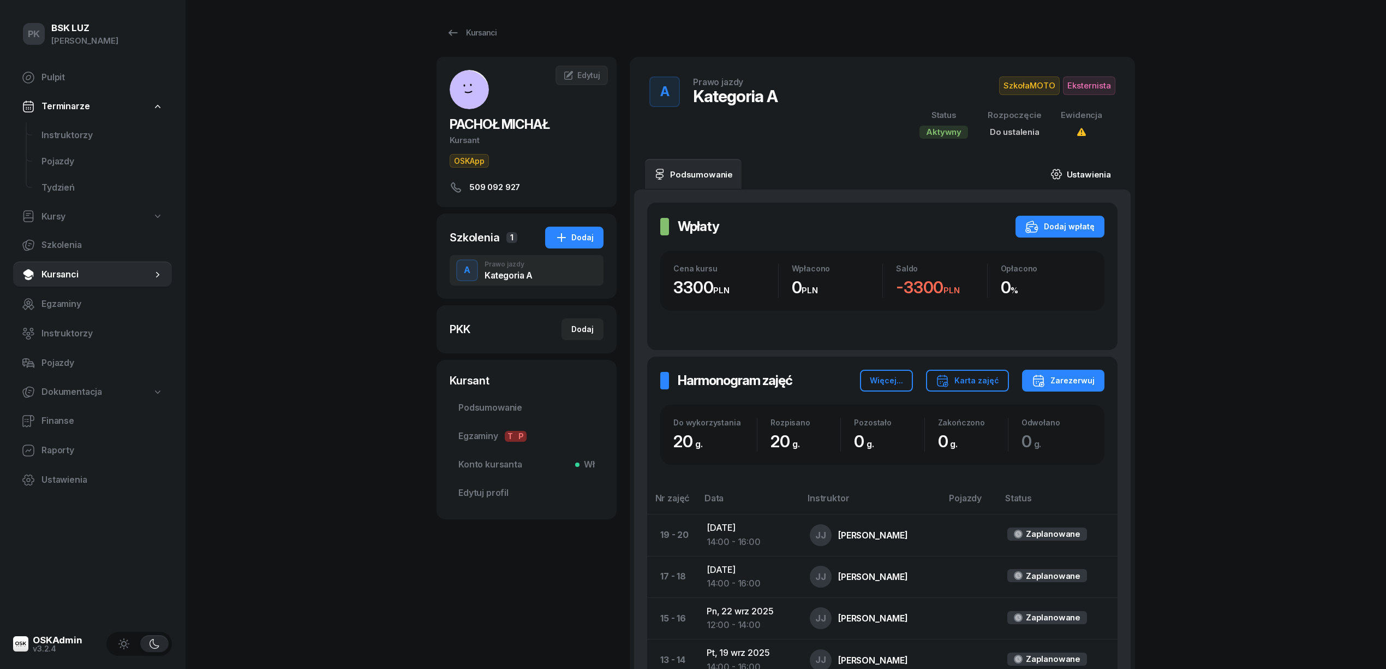
click at [1091, 176] on link "Ustawienia" at bounding box center [1081, 174] width 78 height 31
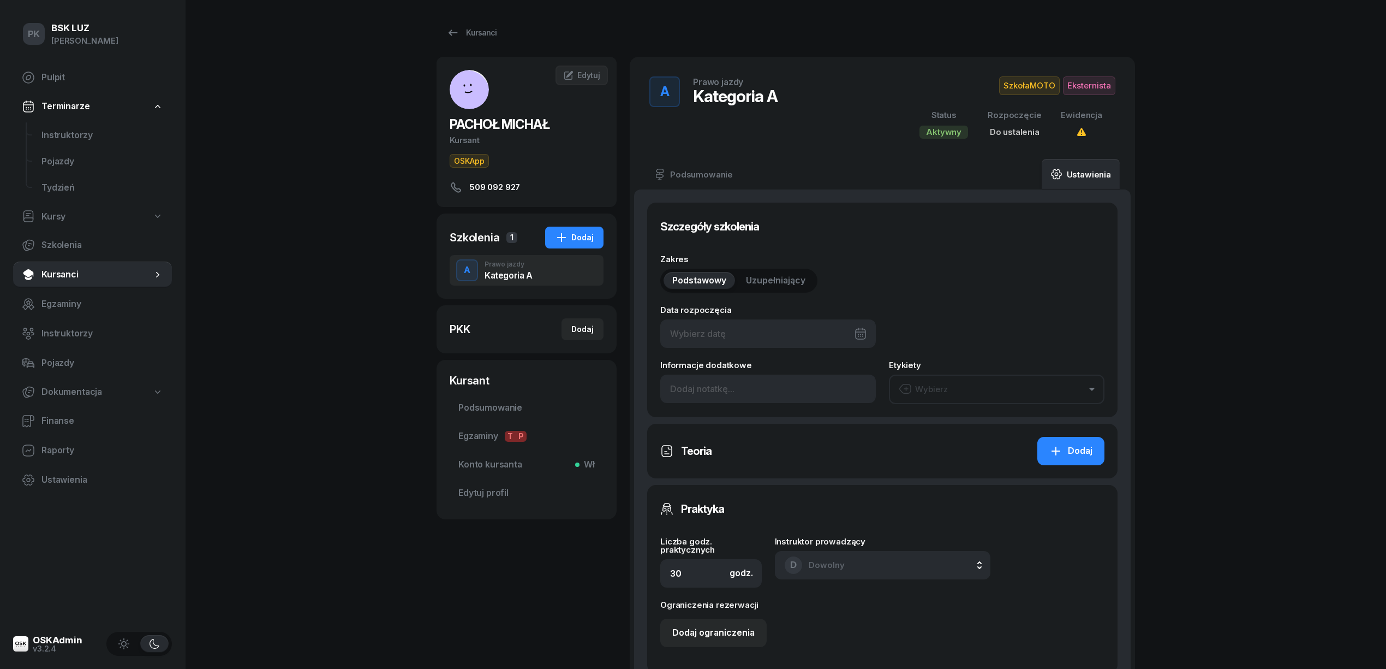
type input "20"
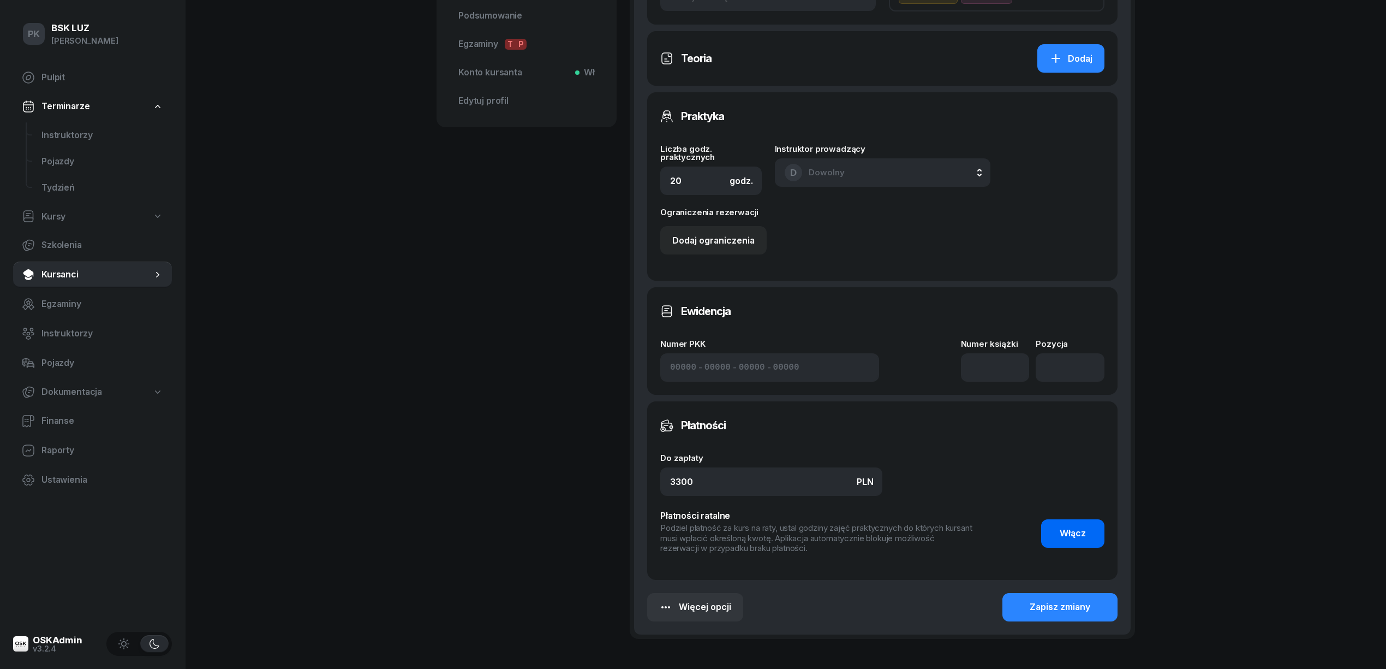
scroll to position [468, 0]
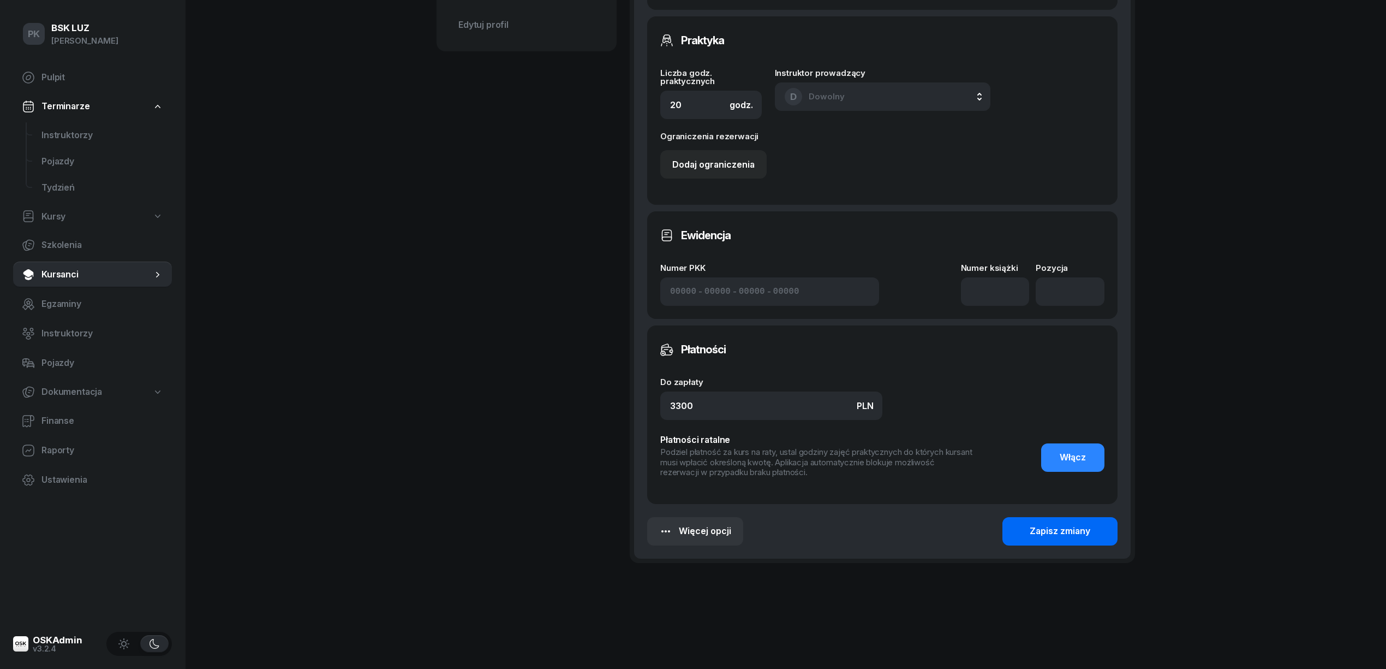
click at [1058, 532] on div "Zapisz zmiany" at bounding box center [1060, 531] width 61 height 14
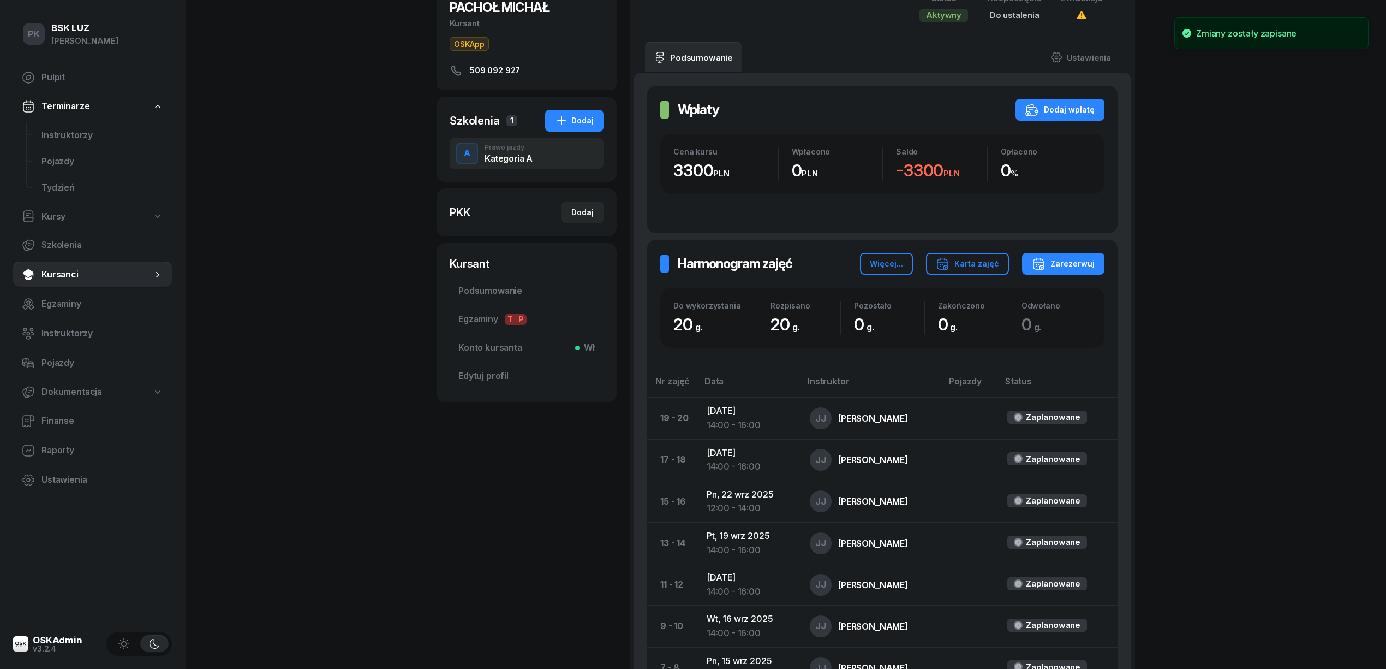
scroll to position [0, 0]
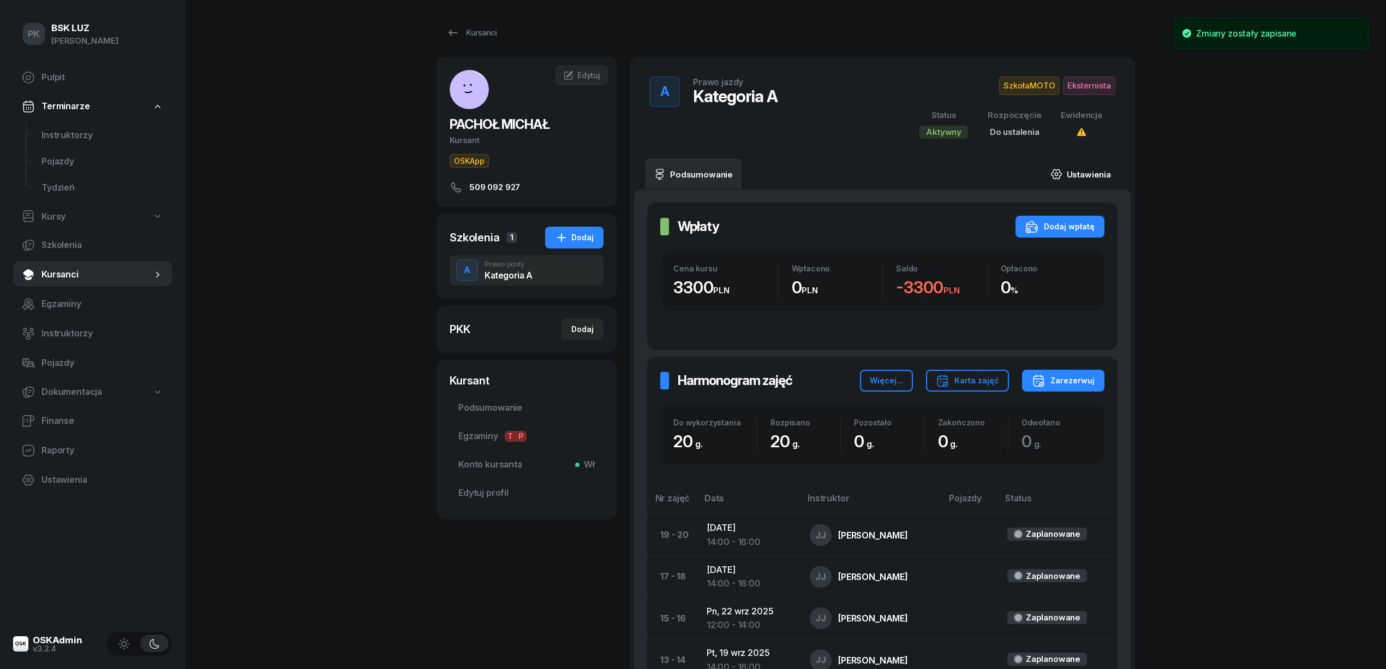
click at [1093, 171] on link "Ustawienia" at bounding box center [1081, 174] width 78 height 31
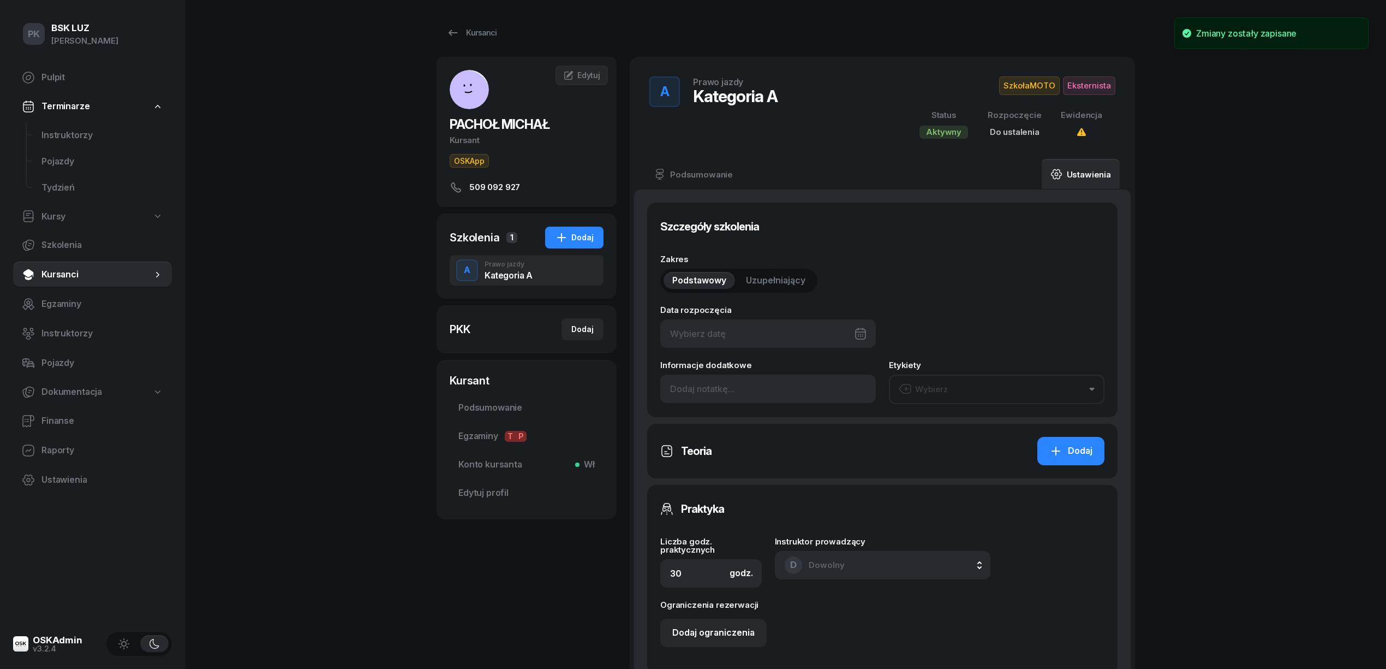
type input "20"
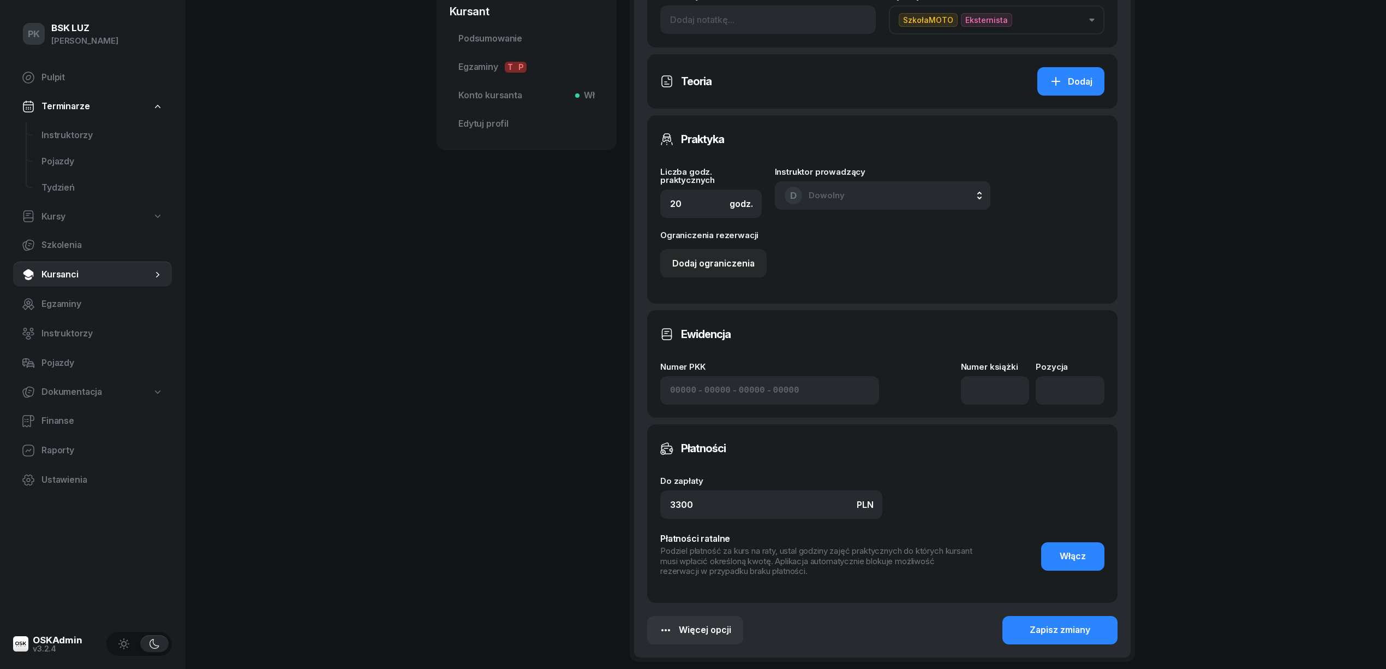
scroll to position [437, 0]
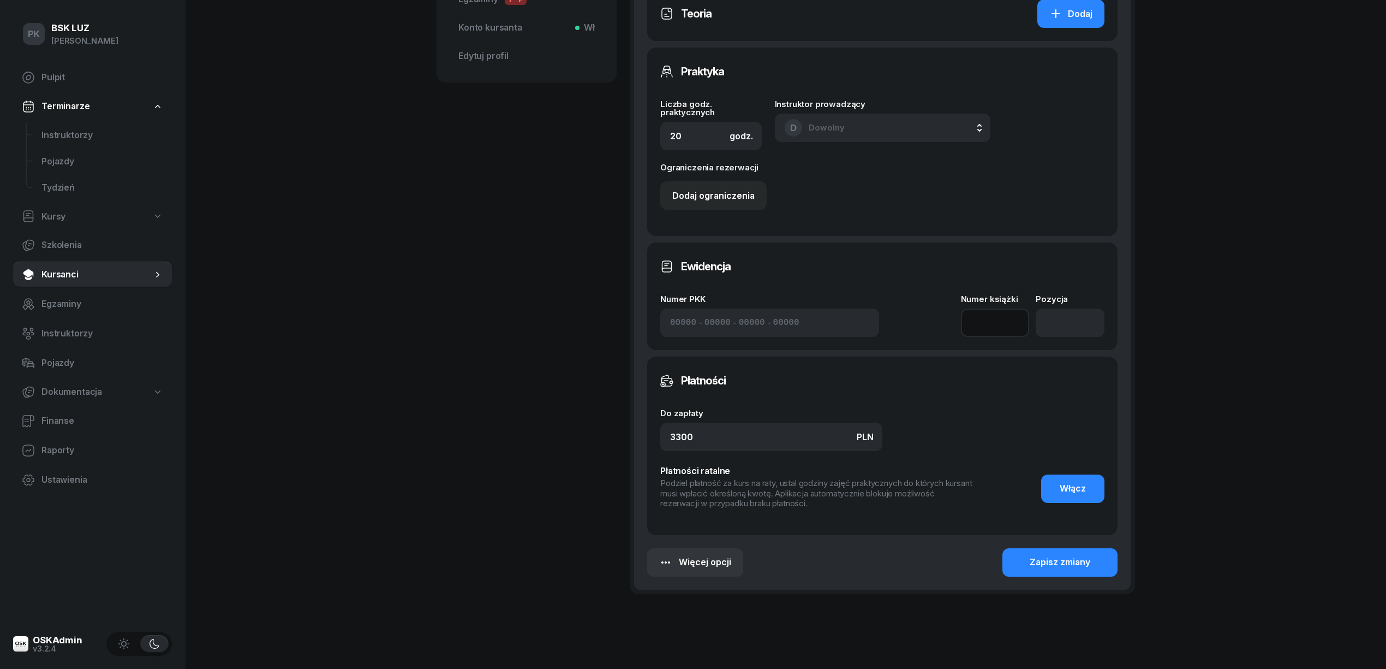
click at [986, 326] on input at bounding box center [995, 322] width 69 height 28
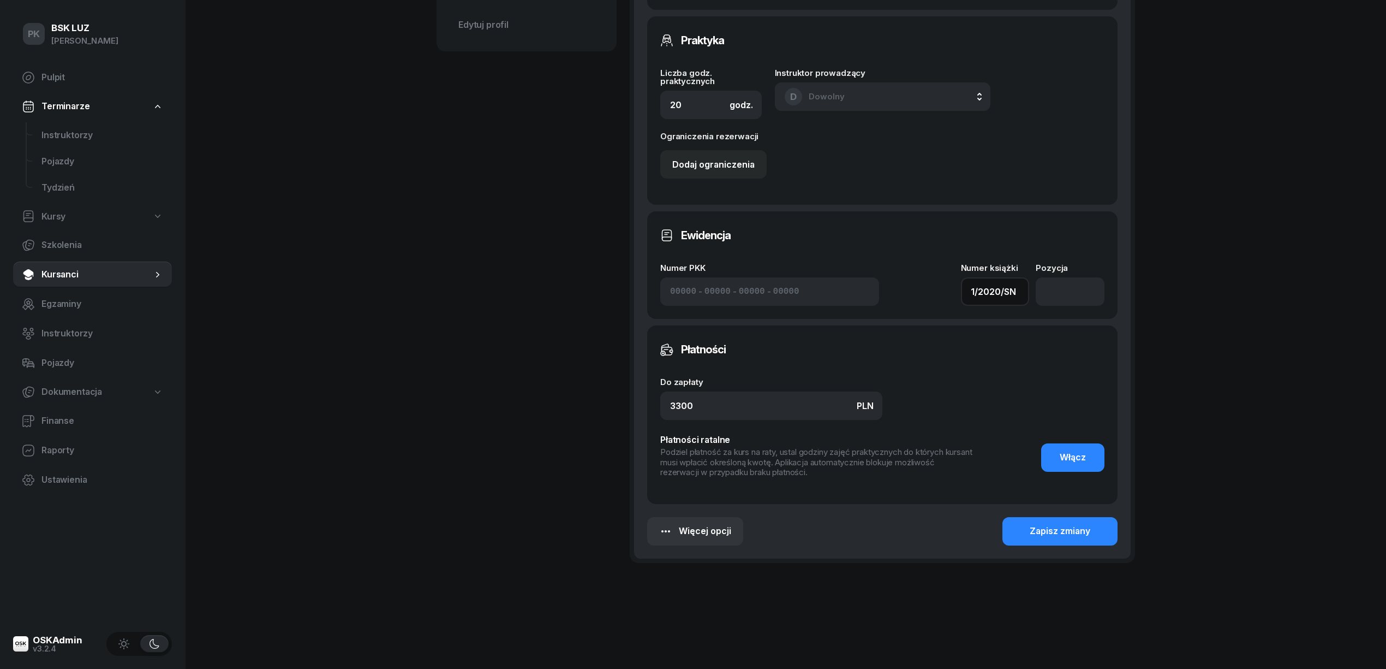
scroll to position [0, 0]
type input "1/2020/SM"
click at [1047, 532] on div "Zapisz zmiany" at bounding box center [1060, 531] width 61 height 14
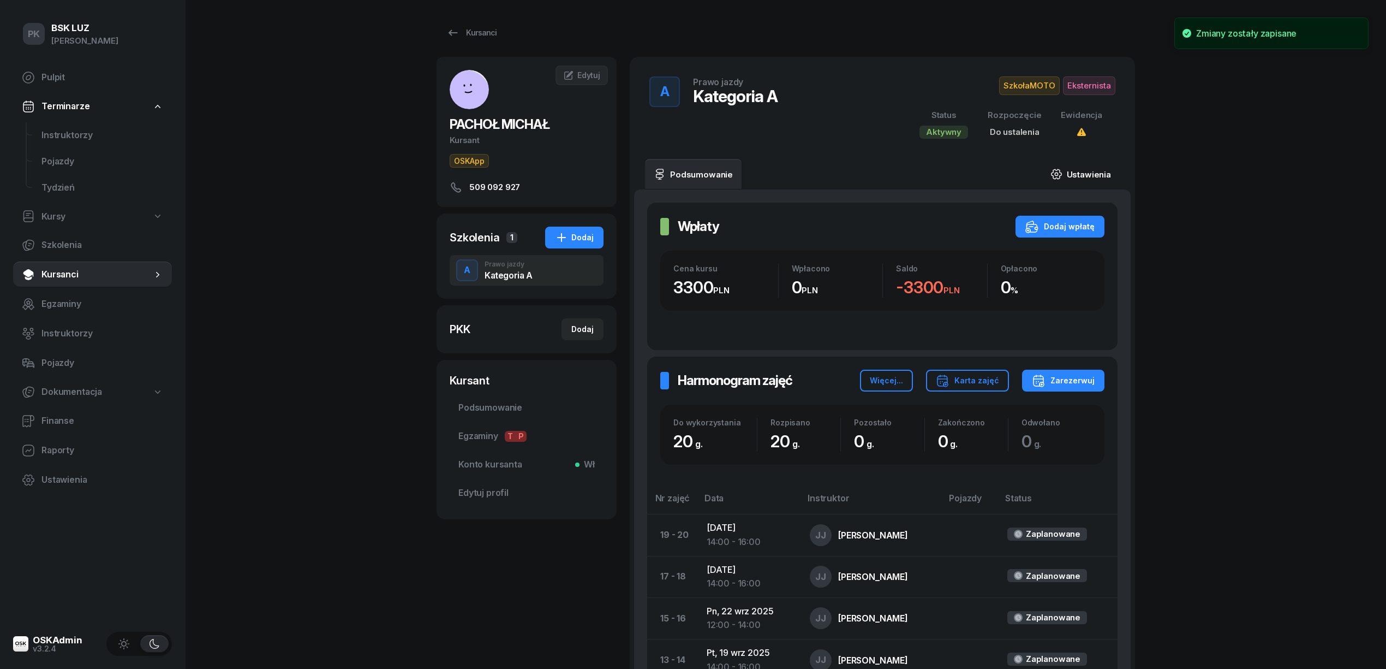
click at [1087, 164] on link "Ustawienia" at bounding box center [1081, 174] width 78 height 31
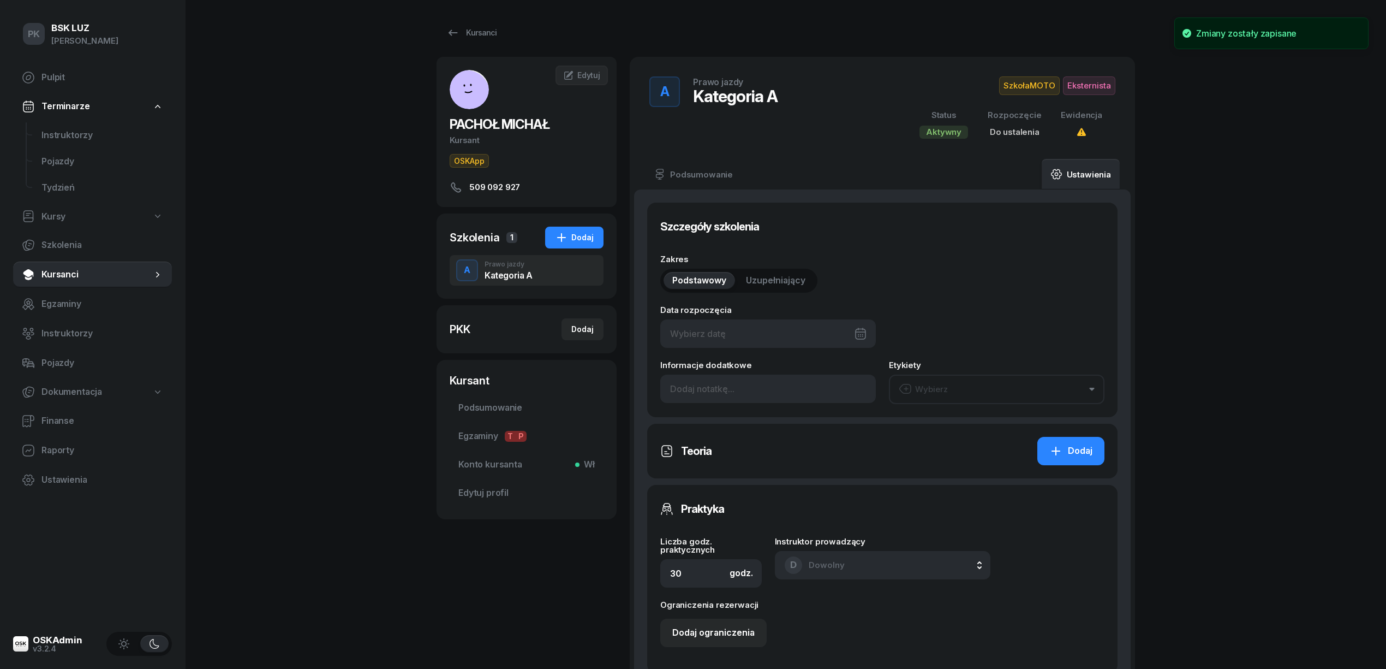
type input "20"
type input "1/2020/SM"
click at [734, 337] on div at bounding box center [768, 333] width 216 height 28
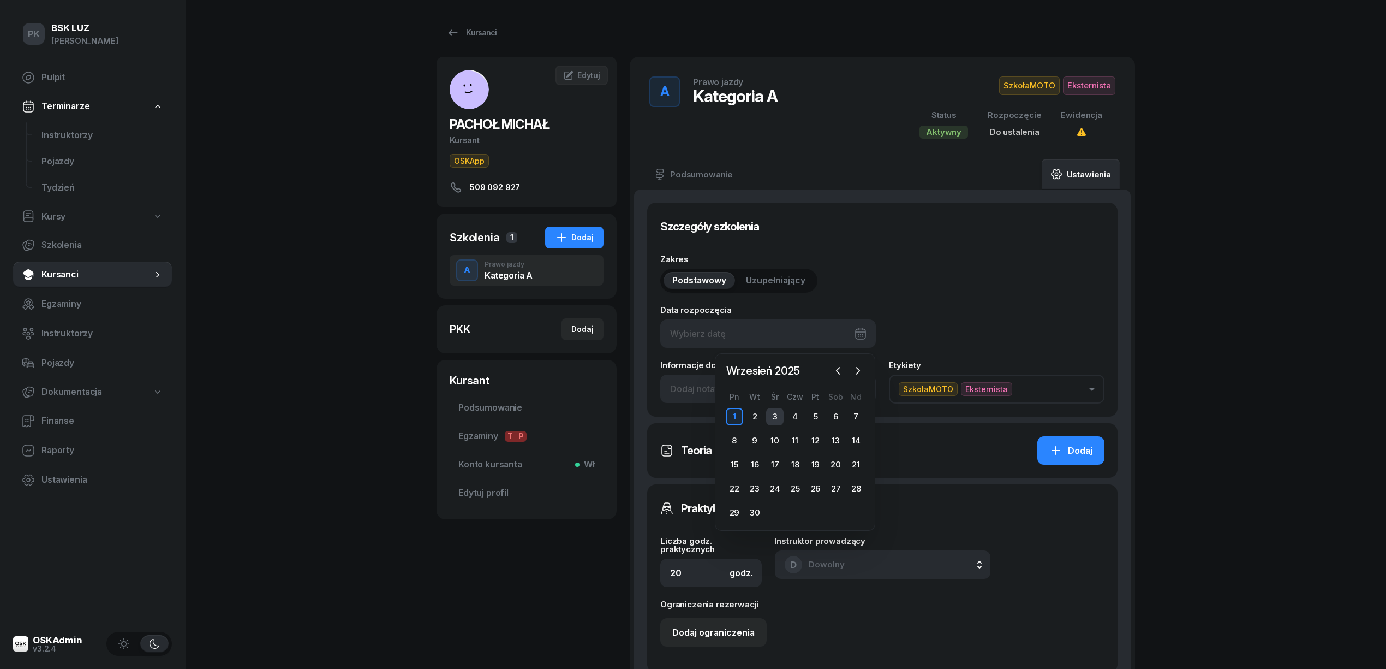
click at [774, 420] on div "3" at bounding box center [774, 416] width 17 height 17
type input "03/09/2025"
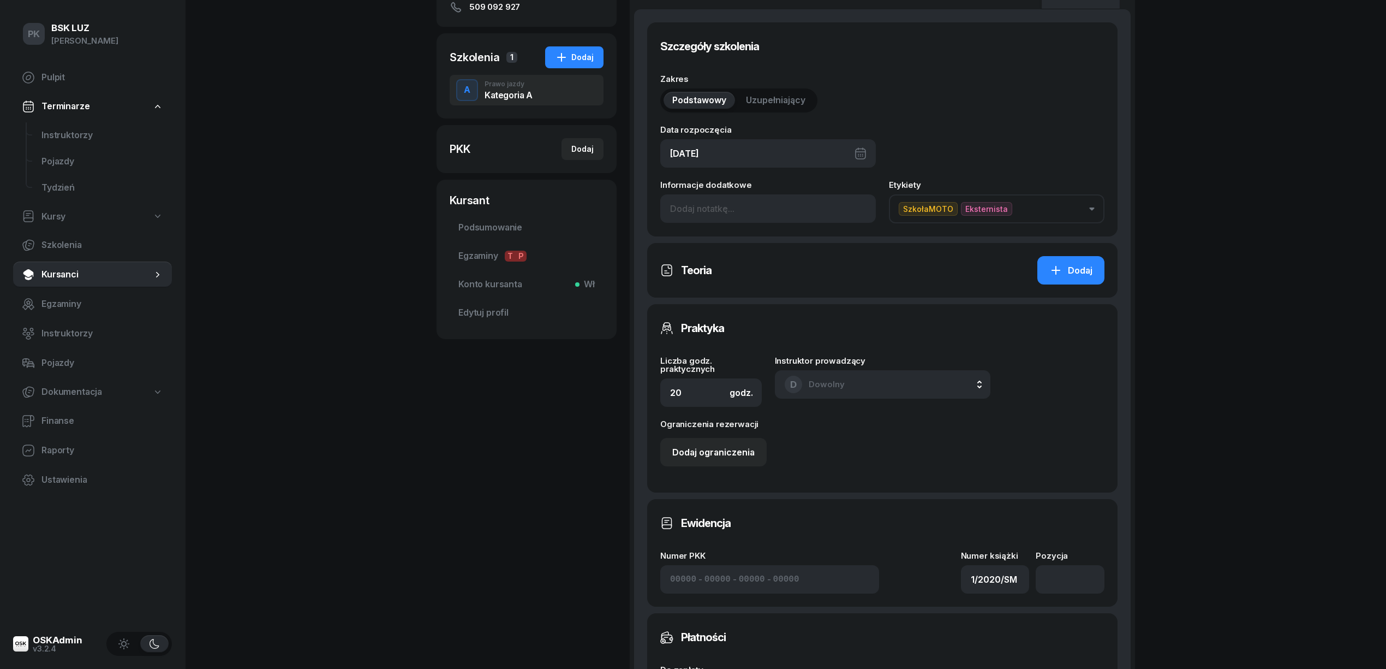
scroll to position [437, 0]
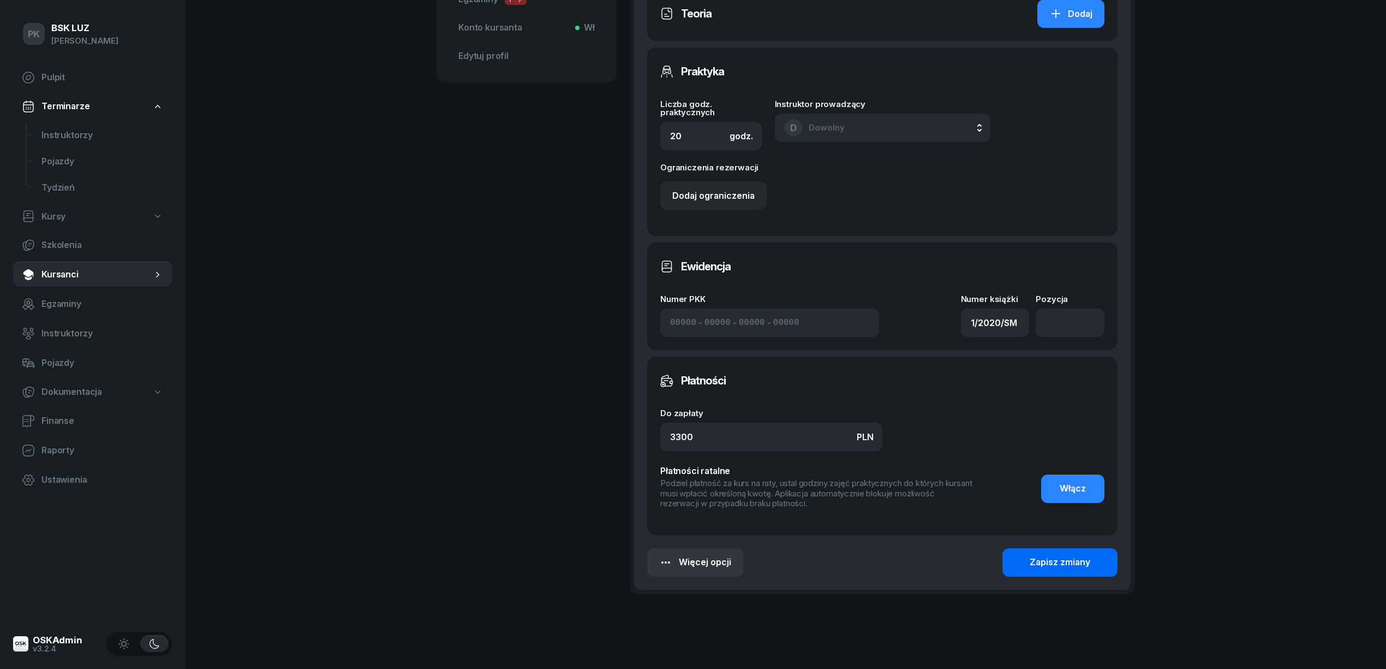
click at [1046, 564] on div "Zapisz zmiany" at bounding box center [1060, 562] width 61 height 14
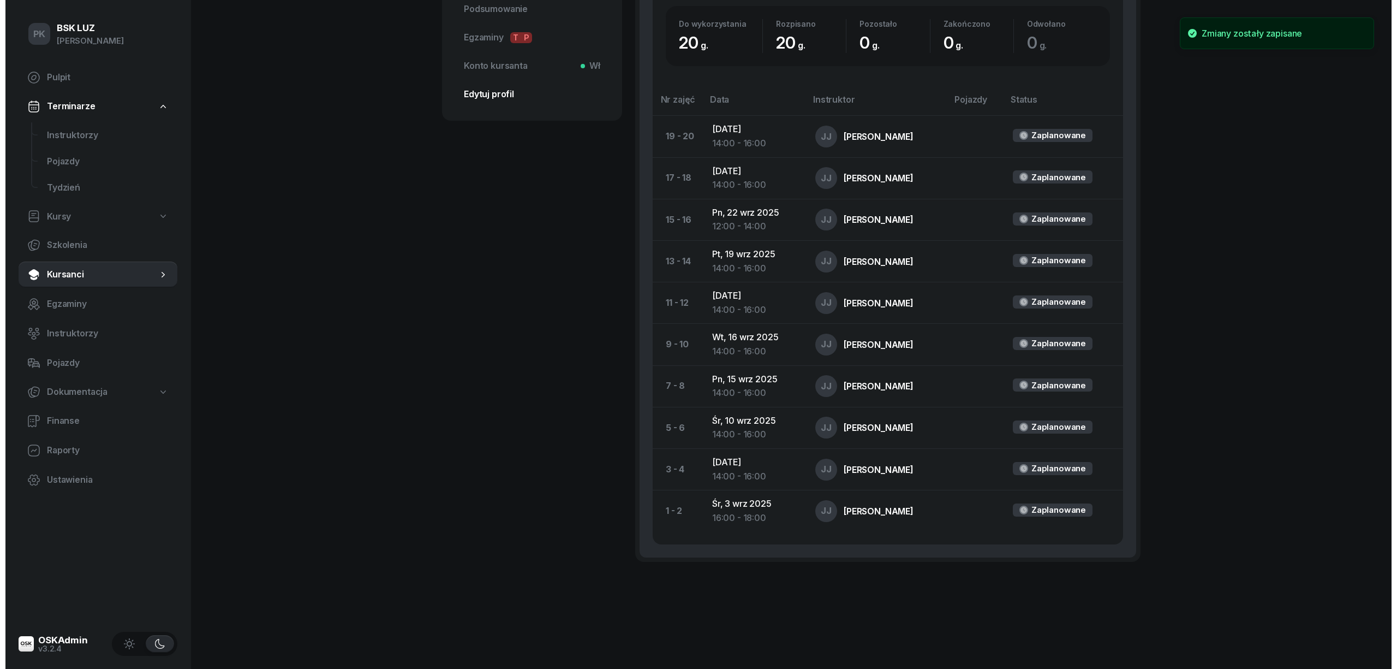
scroll to position [36, 0]
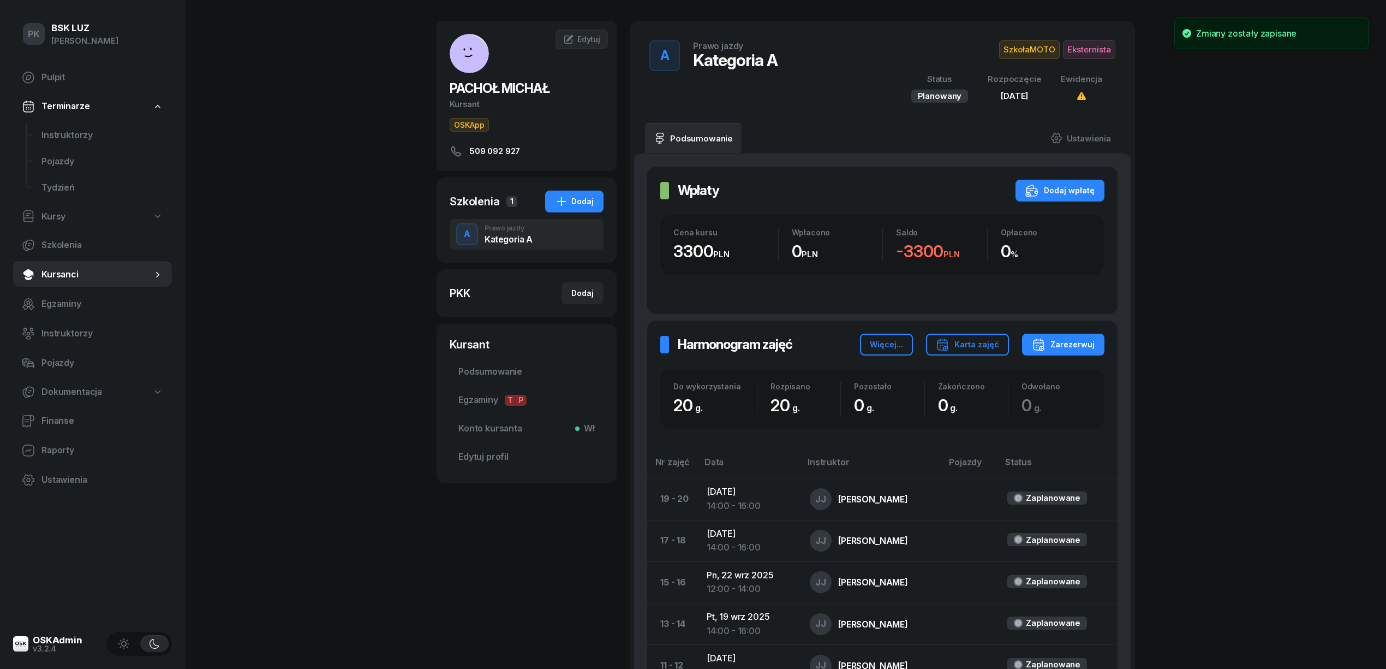
click at [457, 289] on div "PKK" at bounding box center [460, 292] width 21 height 15
click at [574, 288] on div "Dodaj" at bounding box center [582, 293] width 22 height 13
select select
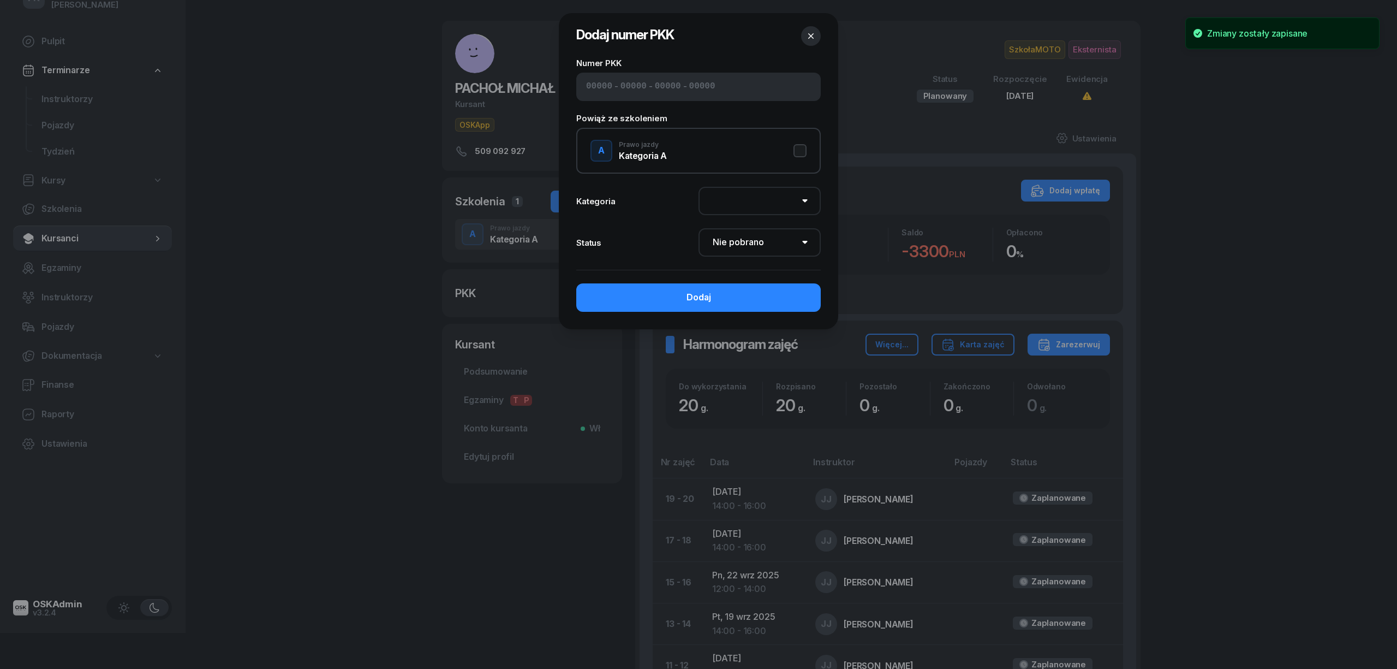
click at [608, 87] on input at bounding box center [599, 87] width 26 height 14
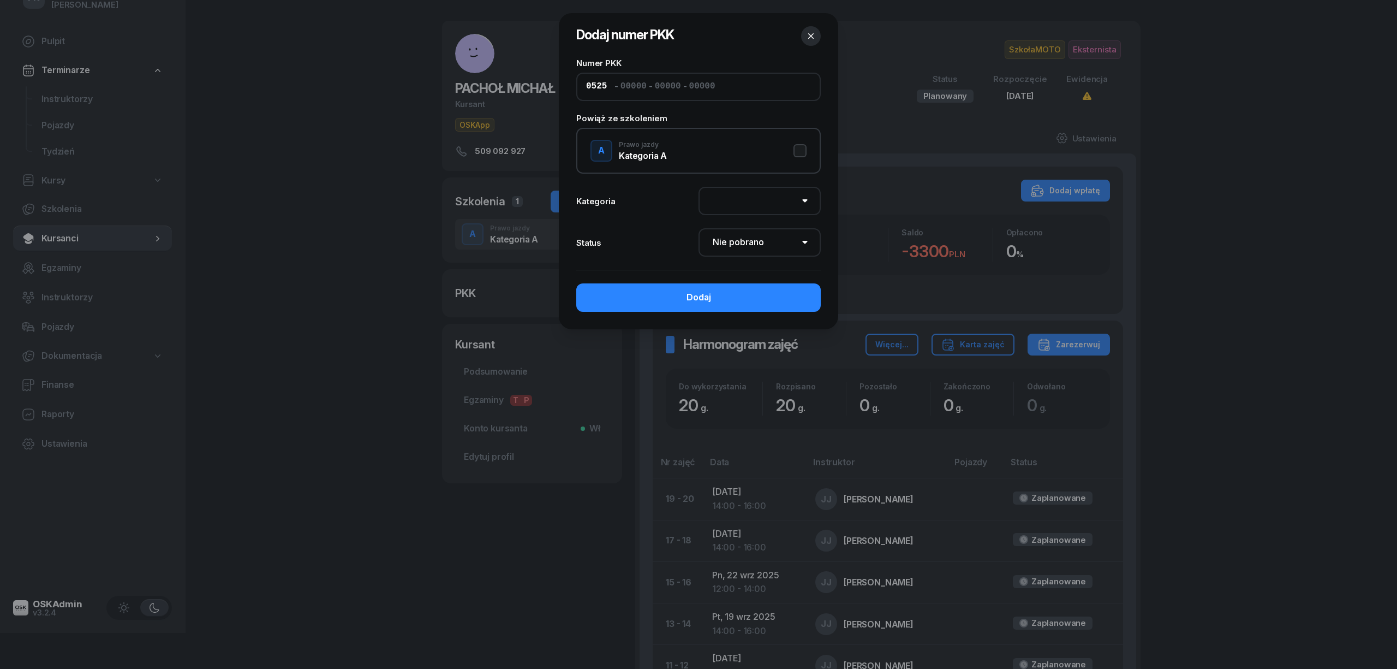
type input "05253"
type input "0"
type input "02530"
type input "42010"
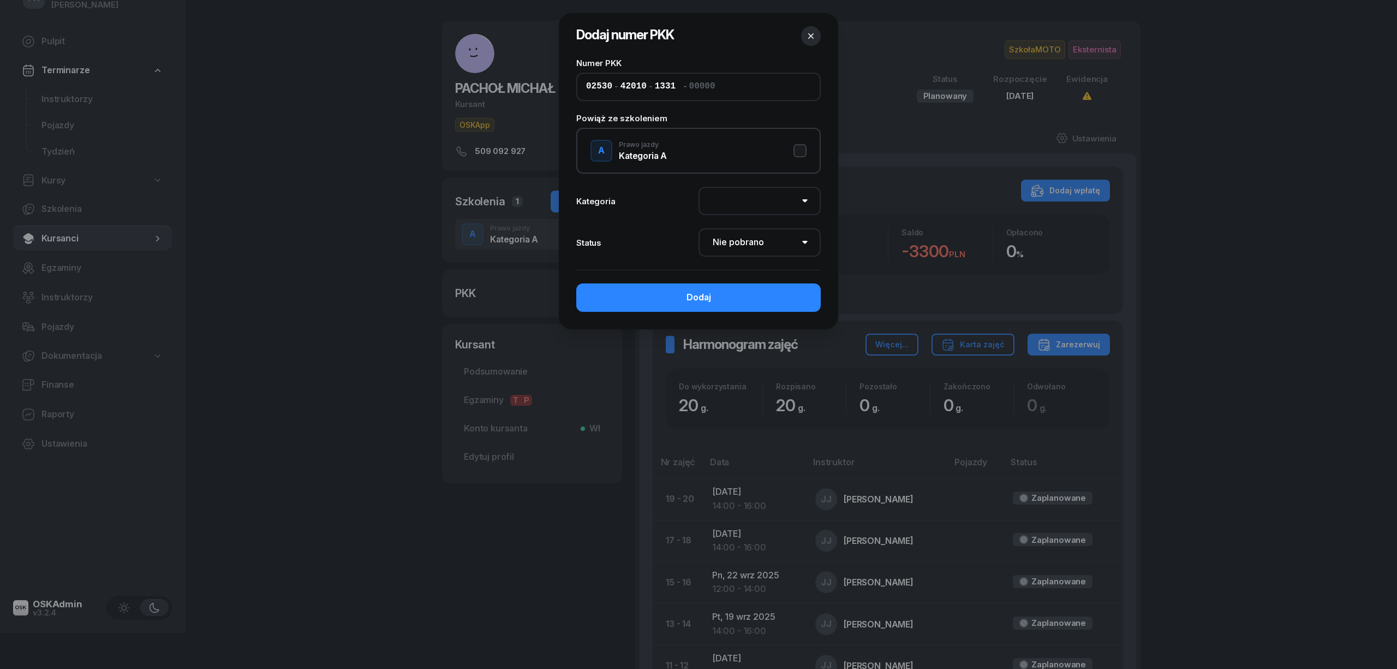
type input "13313"
type input "89114"
click at [808, 149] on div "A Prawo jazdy Kategoria A" at bounding box center [698, 151] width 244 height 46
click at [799, 201] on select "AM A1 A2 A B1 B B+E C1 C1+E C C+E D1 D1+E D D+E T Tram C+CE C+D" at bounding box center [760, 201] width 122 height 28
select select "A"
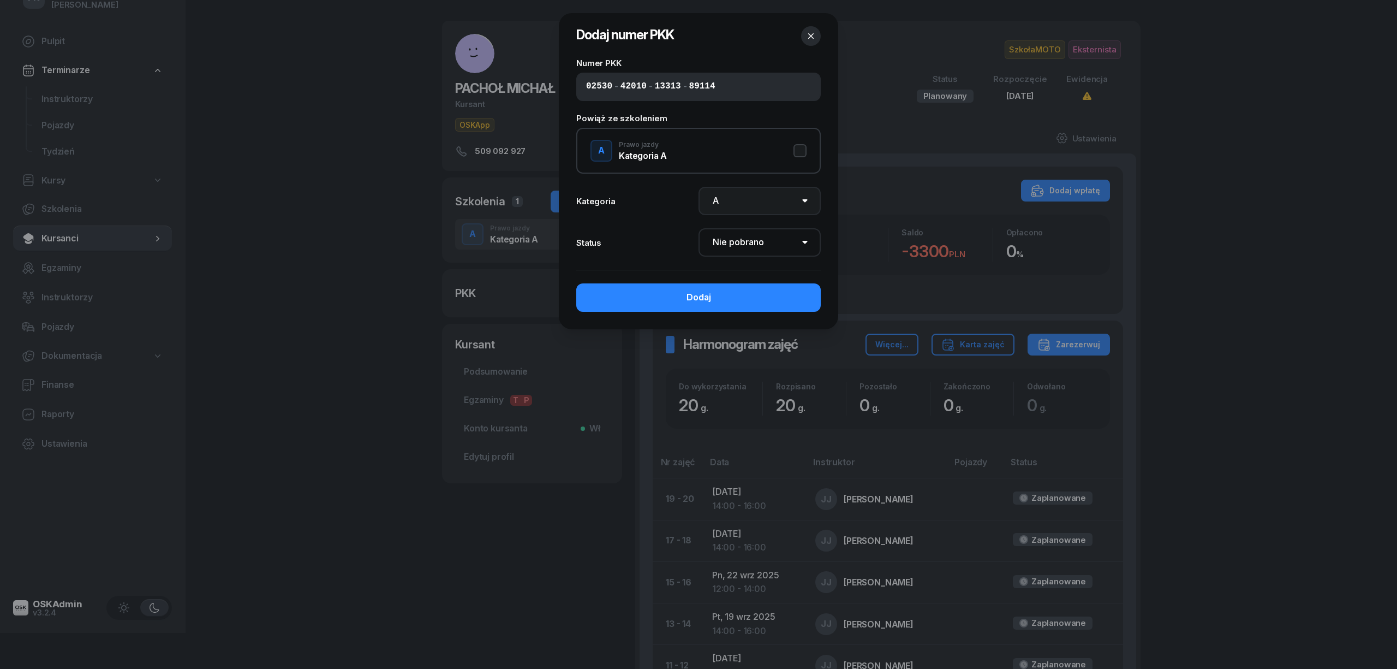
click at [699, 187] on select "AM A1 A2 A B1 B B+E C1 C1+E C C+E D1 D1+E D D+E T Tram C+CE C+D" at bounding box center [760, 201] width 122 height 28
click at [760, 240] on select "Nie pobrano Pobrano Zwrócono Zaktualizowano" at bounding box center [760, 242] width 122 height 28
click at [699, 228] on select "Nie pobrano Pobrano Zwrócono Zaktualizowano" at bounding box center [760, 242] width 122 height 28
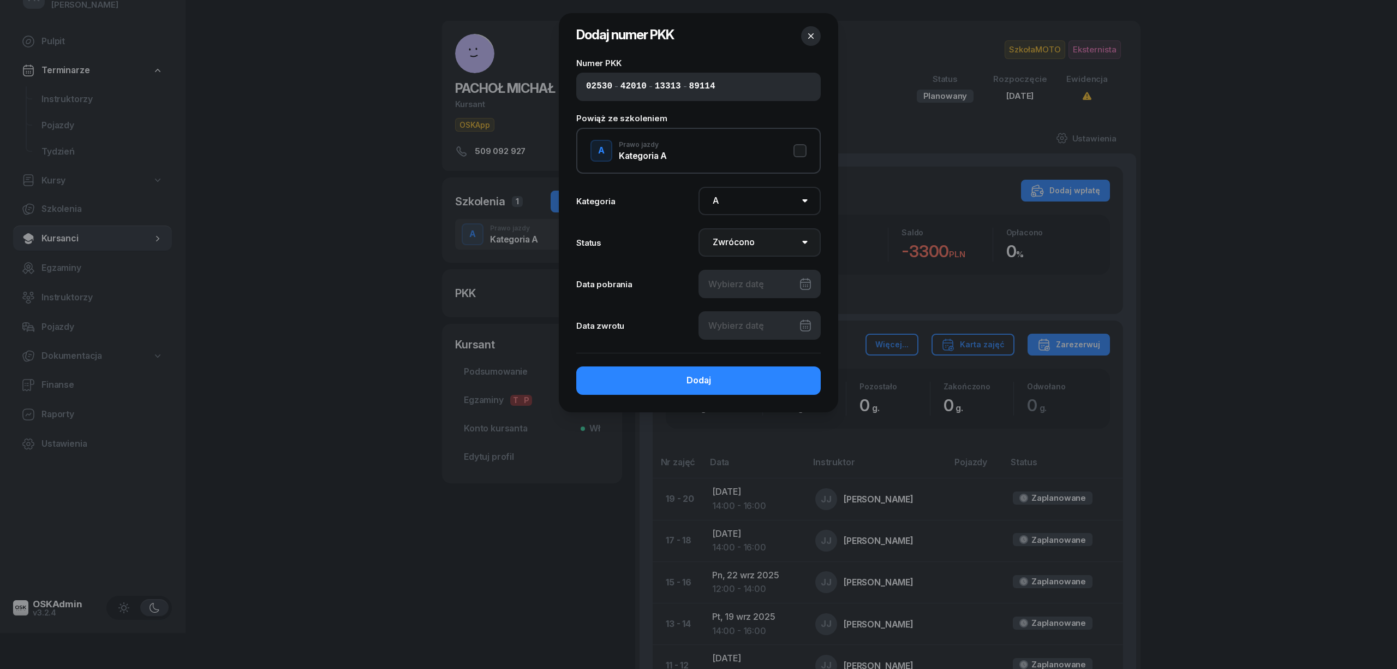
click at [749, 249] on select "Nie pobrano Pobrano Zwrócono Zaktualizowano" at bounding box center [760, 242] width 122 height 28
select select "Get"
click at [699, 228] on select "Nie pobrano Pobrano Zwrócono Zaktualizowano" at bounding box center [760, 242] width 122 height 28
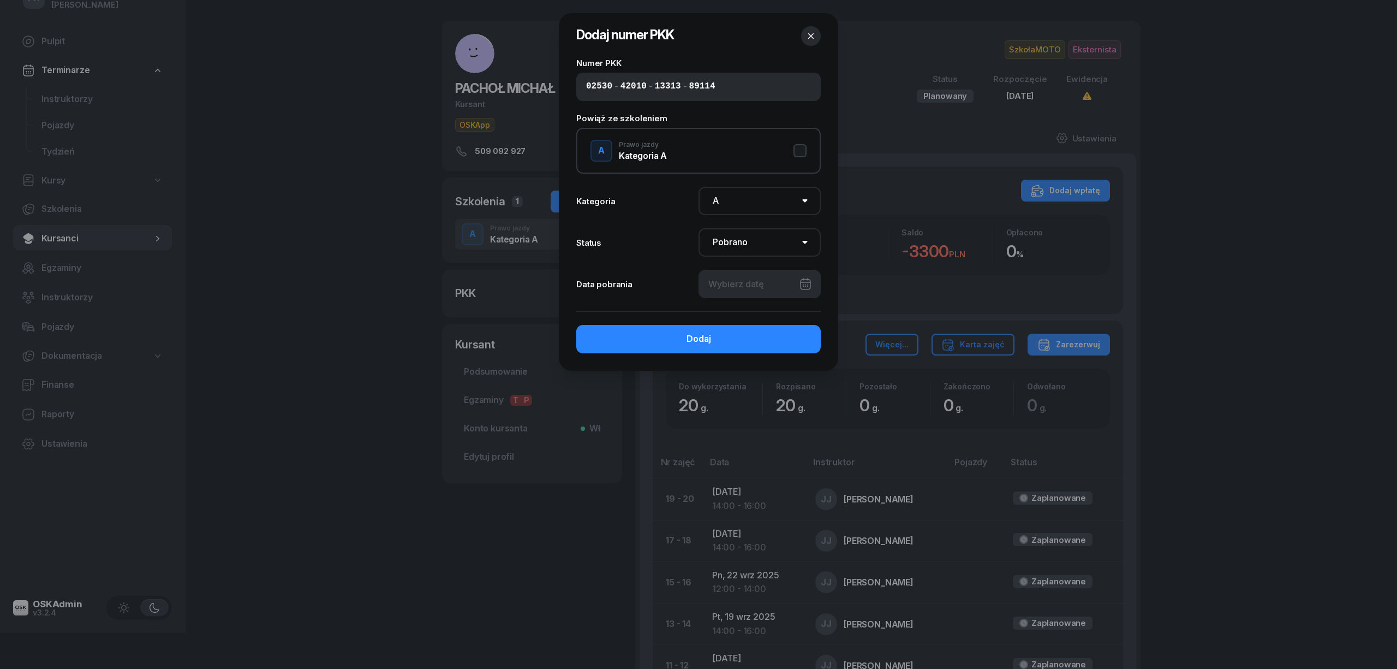
click at [748, 274] on div at bounding box center [760, 284] width 122 height 28
click at [682, 365] on div "1" at bounding box center [679, 365] width 17 height 17
type input "01/09/2025"
click at [758, 343] on button "Dodaj" at bounding box center [698, 339] width 244 height 28
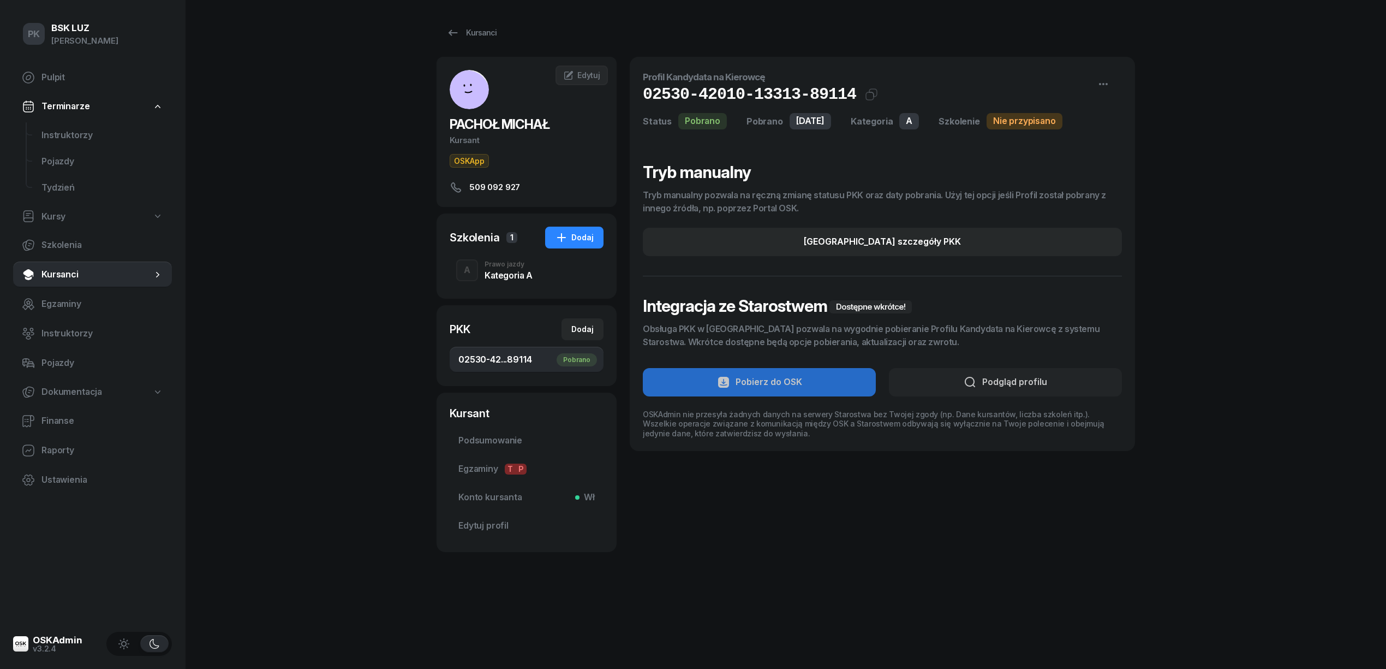
click at [516, 360] on span "02530-42...89114 Pobrano" at bounding box center [526, 360] width 136 height 14
click at [509, 273] on div "Kategoria A" at bounding box center [509, 275] width 48 height 9
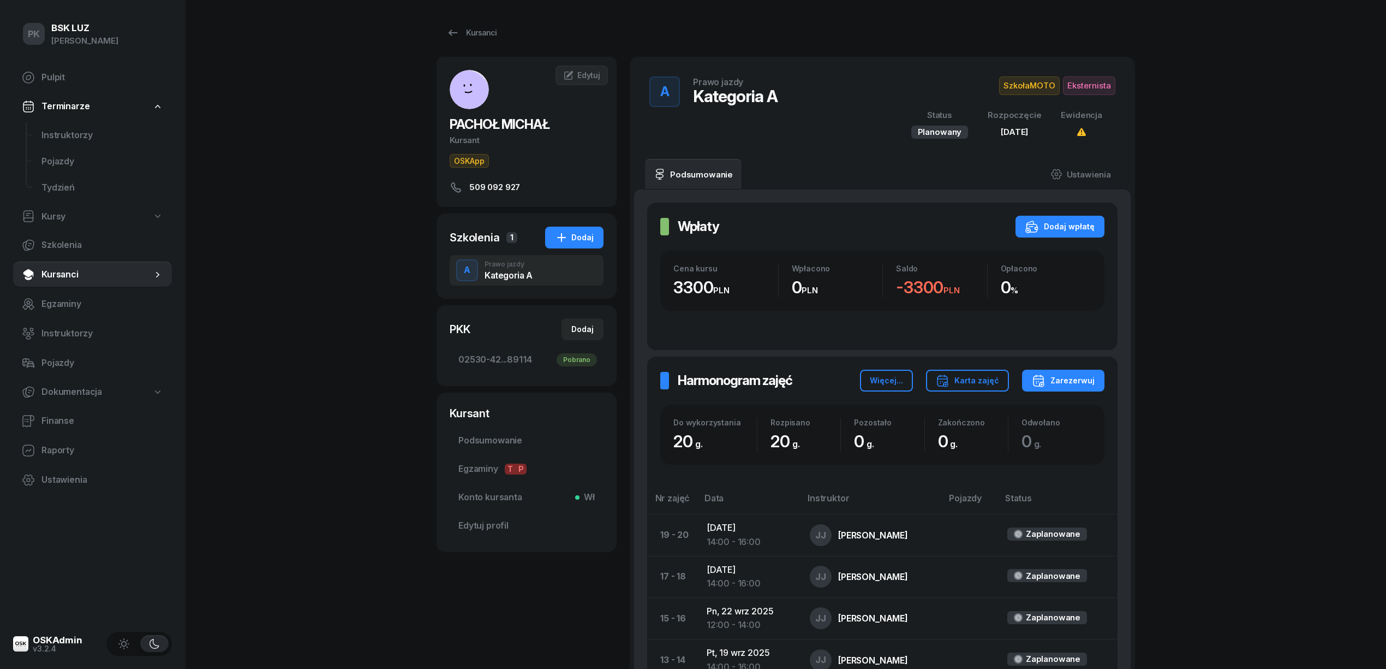
click at [410, 439] on div "PK BSK LUZ Piotr Klimek Pulpit Terminarze Instruktorzy Pojazdy Tydzień Kursy Sz…" at bounding box center [693, 533] width 1386 height 1067
click at [505, 433] on link "Podsumowanie" at bounding box center [527, 440] width 154 height 26
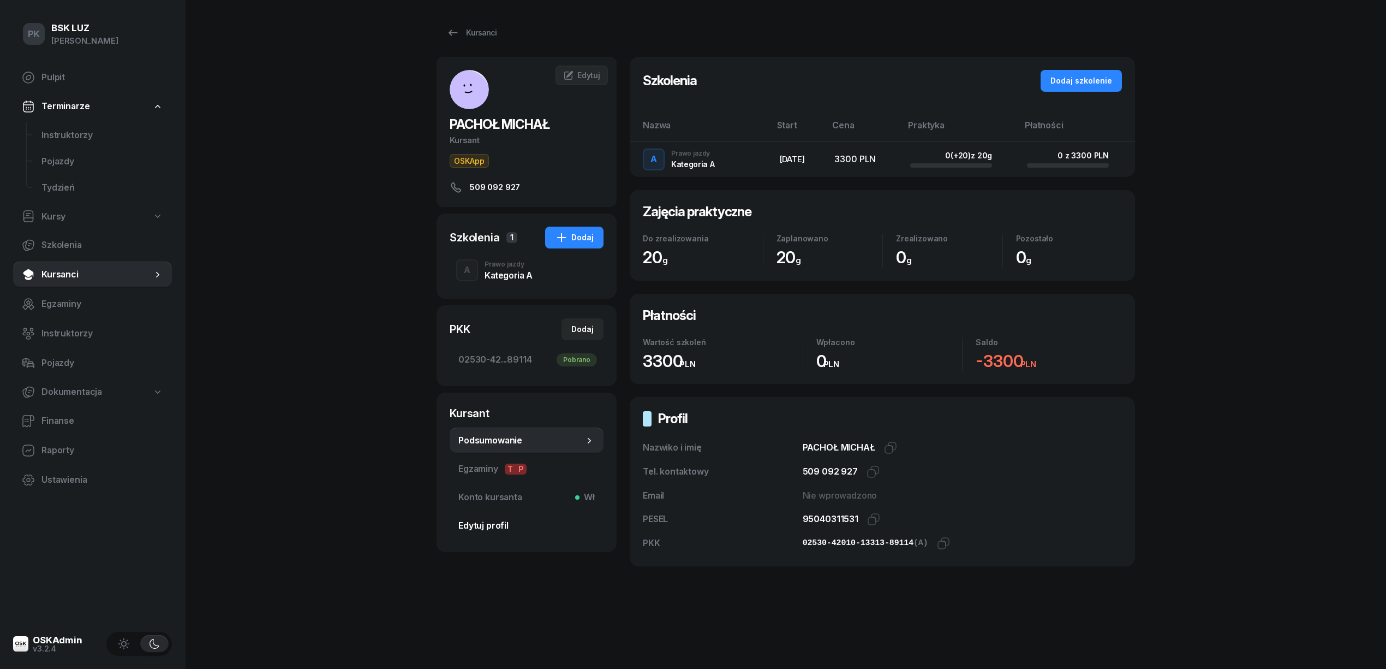
click at [502, 520] on span "Edytuj profil" at bounding box center [526, 525] width 136 height 14
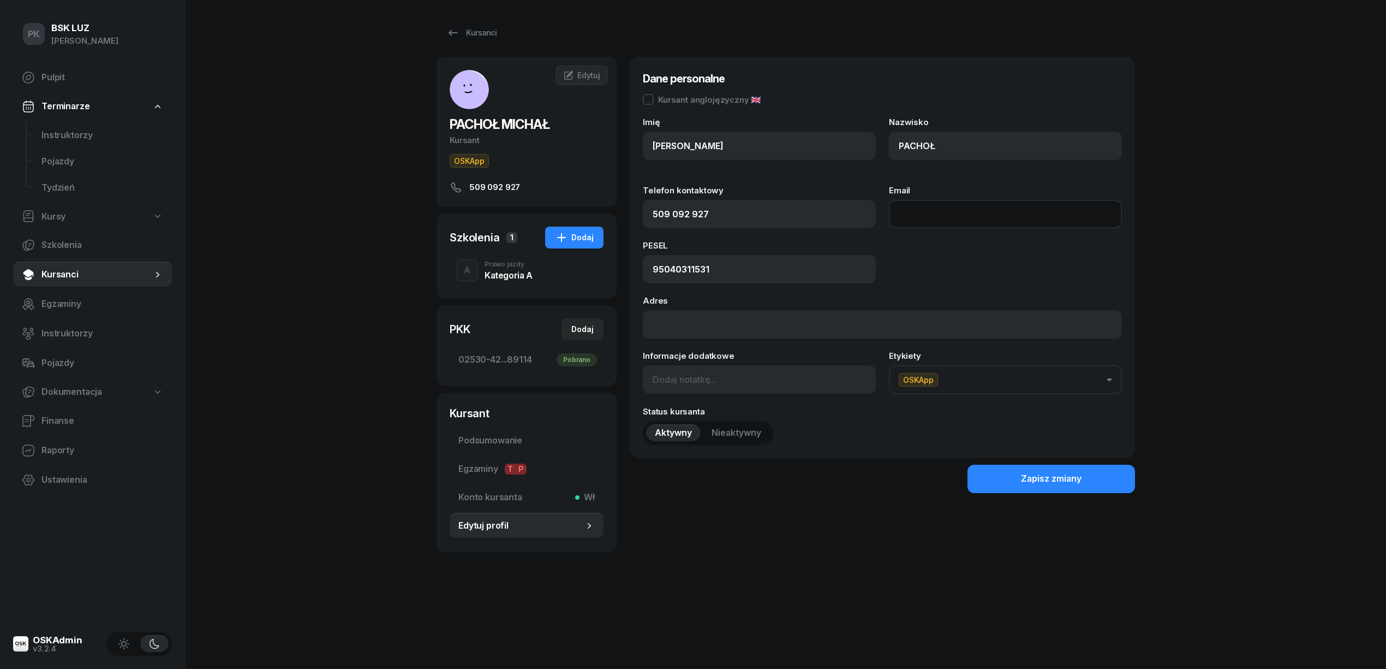
click at [915, 210] on input "Email" at bounding box center [1005, 214] width 233 height 28
type input "pachol.michal@gmail.com"
click at [1025, 479] on div "Zapisz zmiany" at bounding box center [1051, 479] width 61 height 14
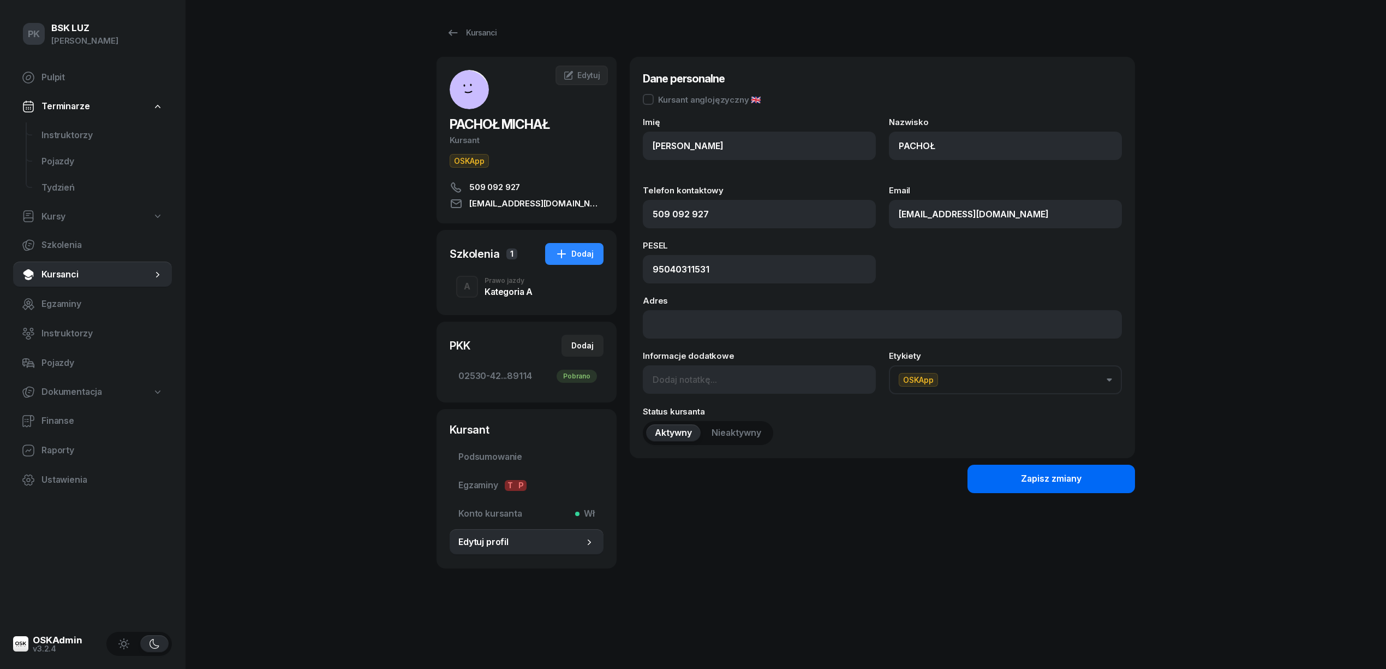
click at [1025, 479] on div "Zapisz zmiany" at bounding box center [1051, 479] width 61 height 14
click at [479, 33] on div "Kursanci" at bounding box center [471, 32] width 50 height 13
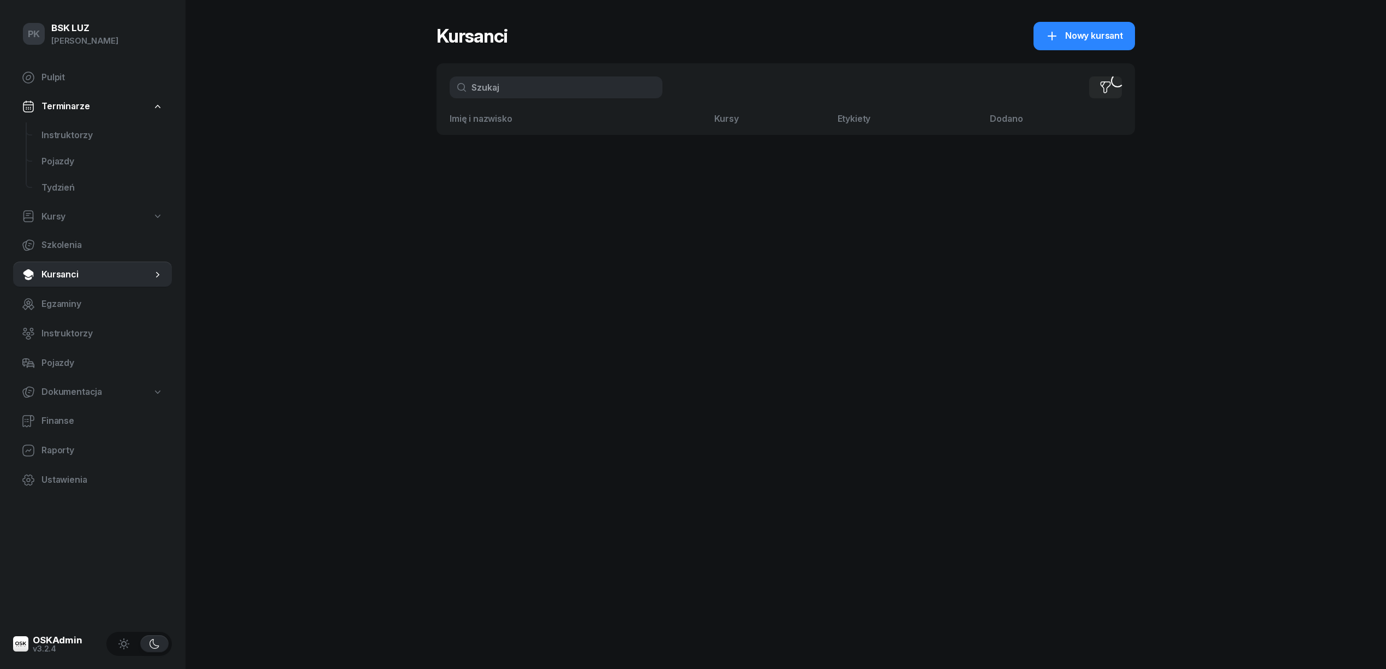
drag, startPoint x: 539, startPoint y: 90, endPoint x: 386, endPoint y: 83, distance: 152.9
click at [386, 83] on div "PK BSK LUZ Piotr Klimek Pulpit Terminarze Instruktorzy Pojazdy Tydzień Kursy Sz…" at bounding box center [693, 334] width 1386 height 669
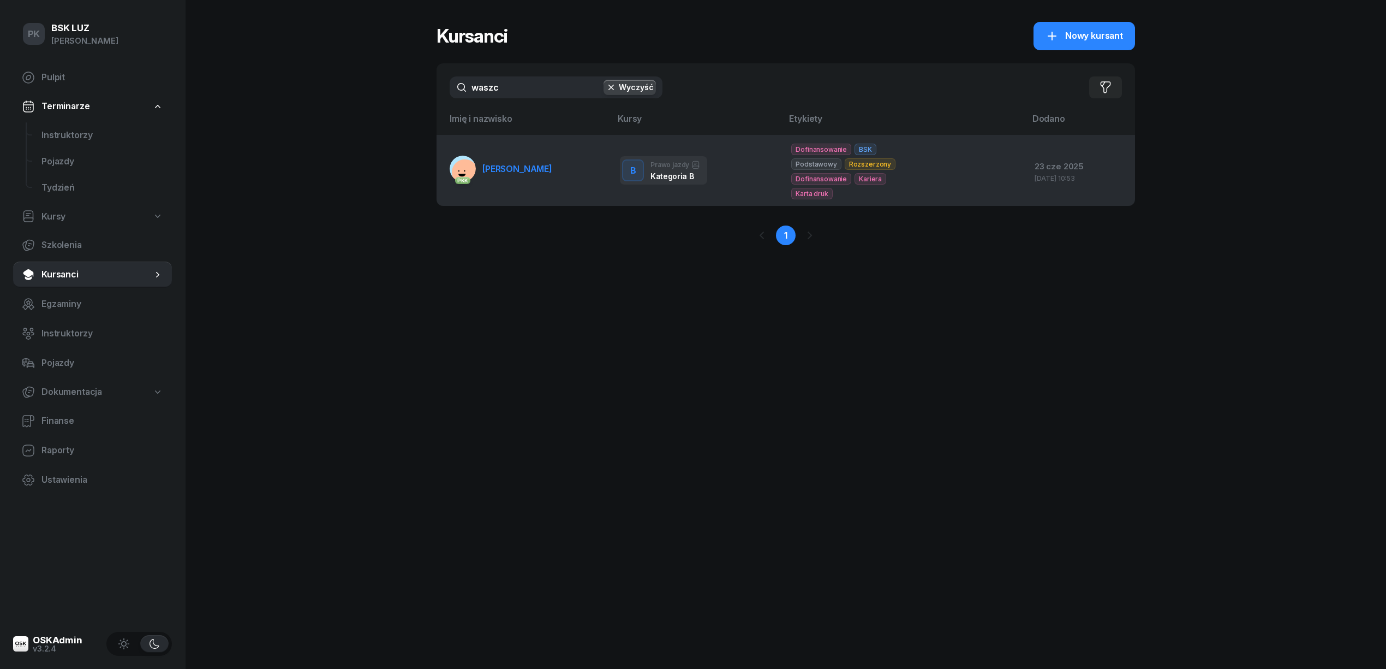
type input "waszc"
click at [538, 175] on link "PKK WASZCZAK BARBARA" at bounding box center [501, 169] width 103 height 26
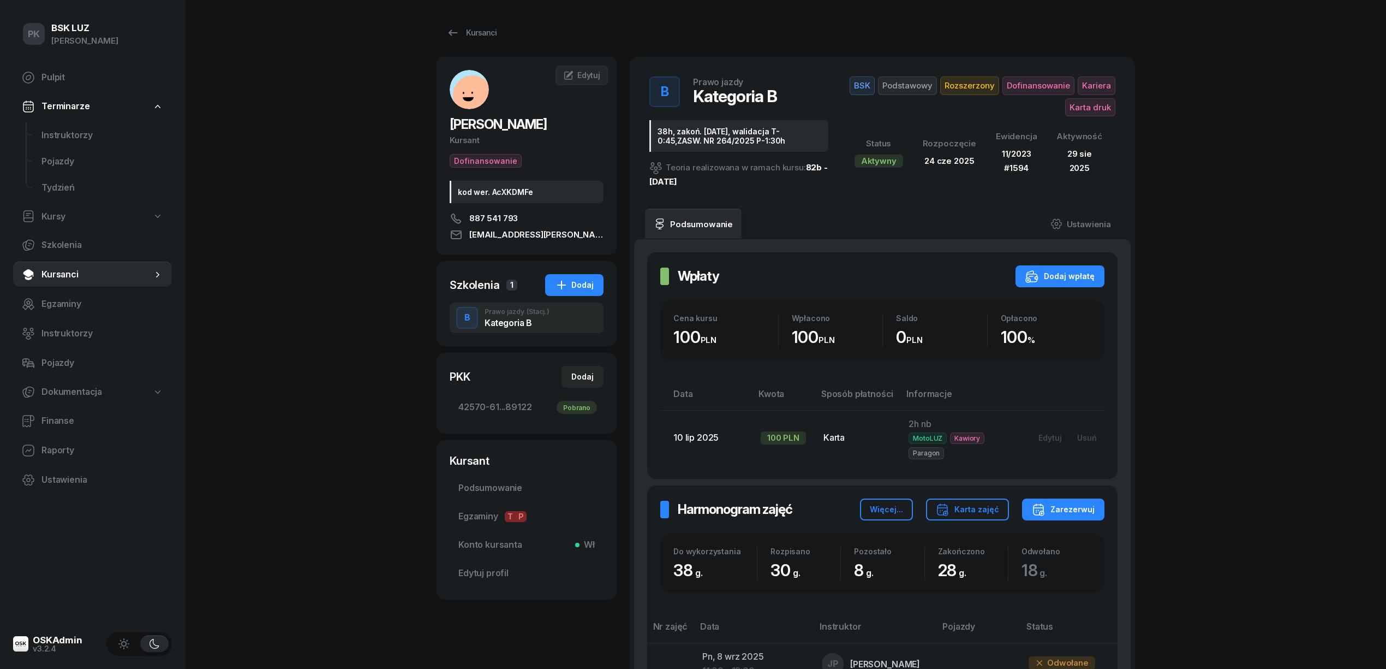
click at [528, 319] on div "Kategoria B" at bounding box center [517, 322] width 65 height 9
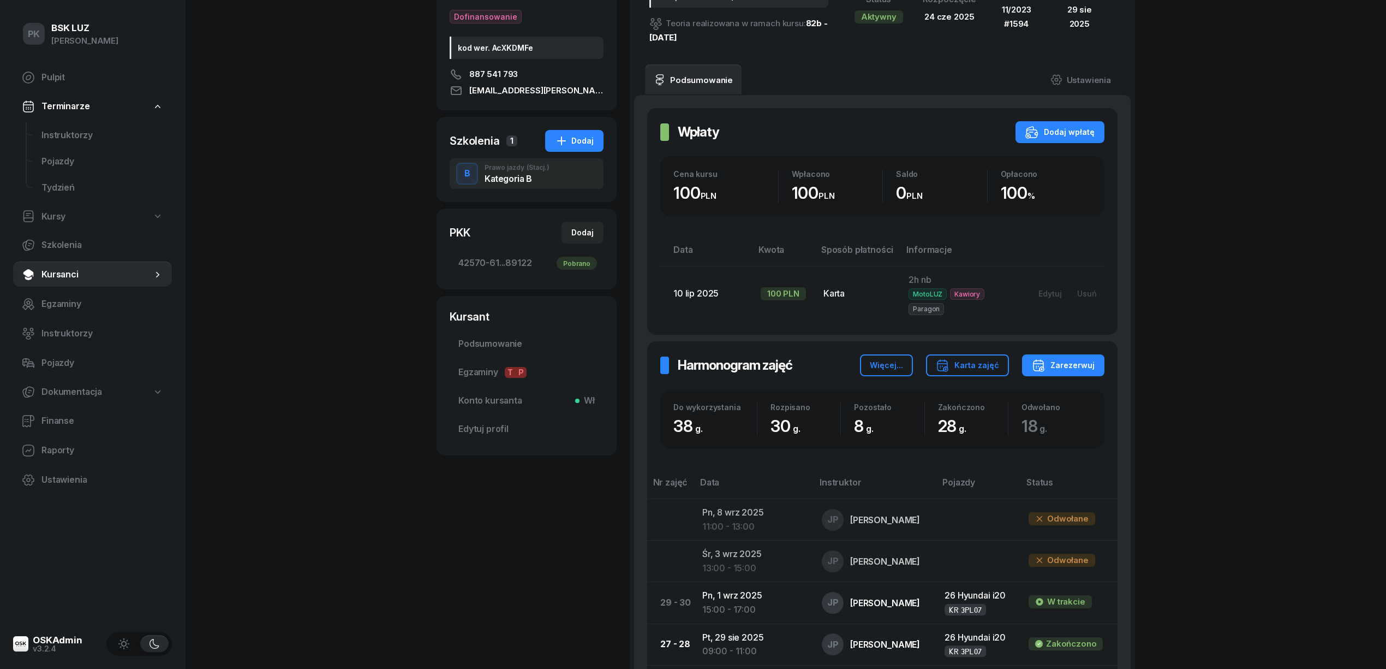
scroll to position [73, 0]
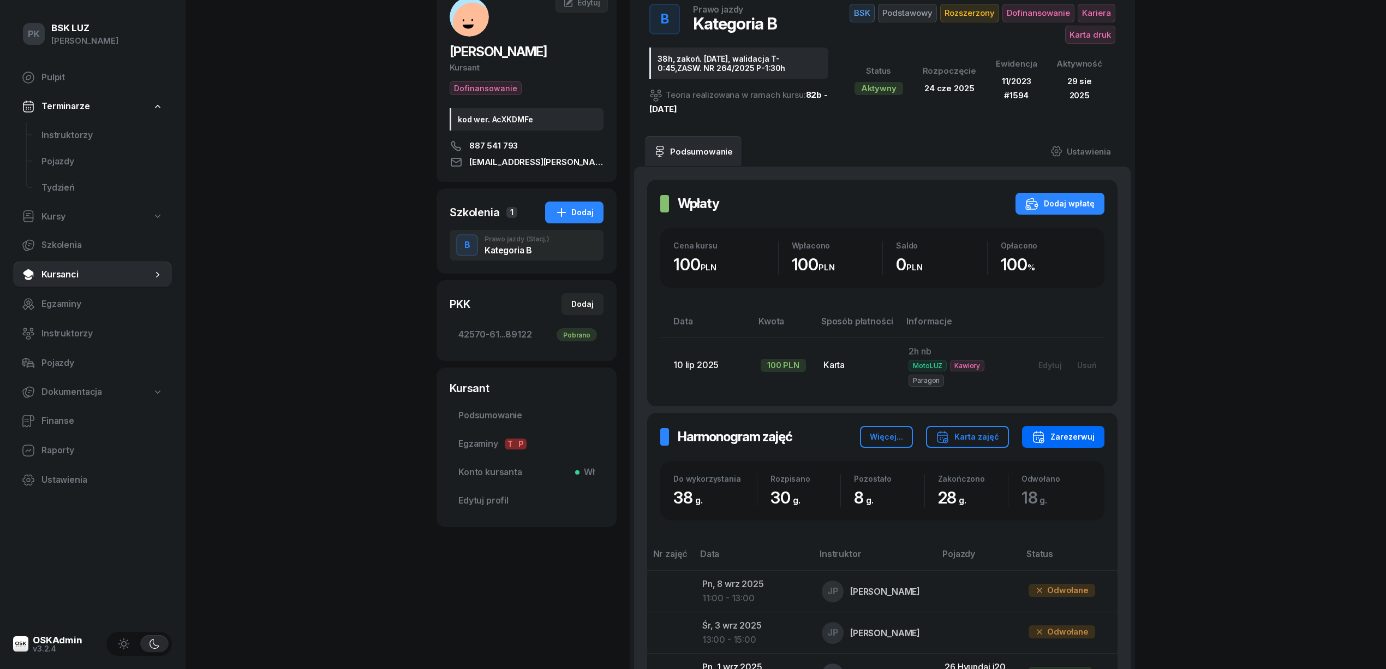
click at [1086, 434] on div "Zarezerwuj" at bounding box center [1063, 436] width 63 height 13
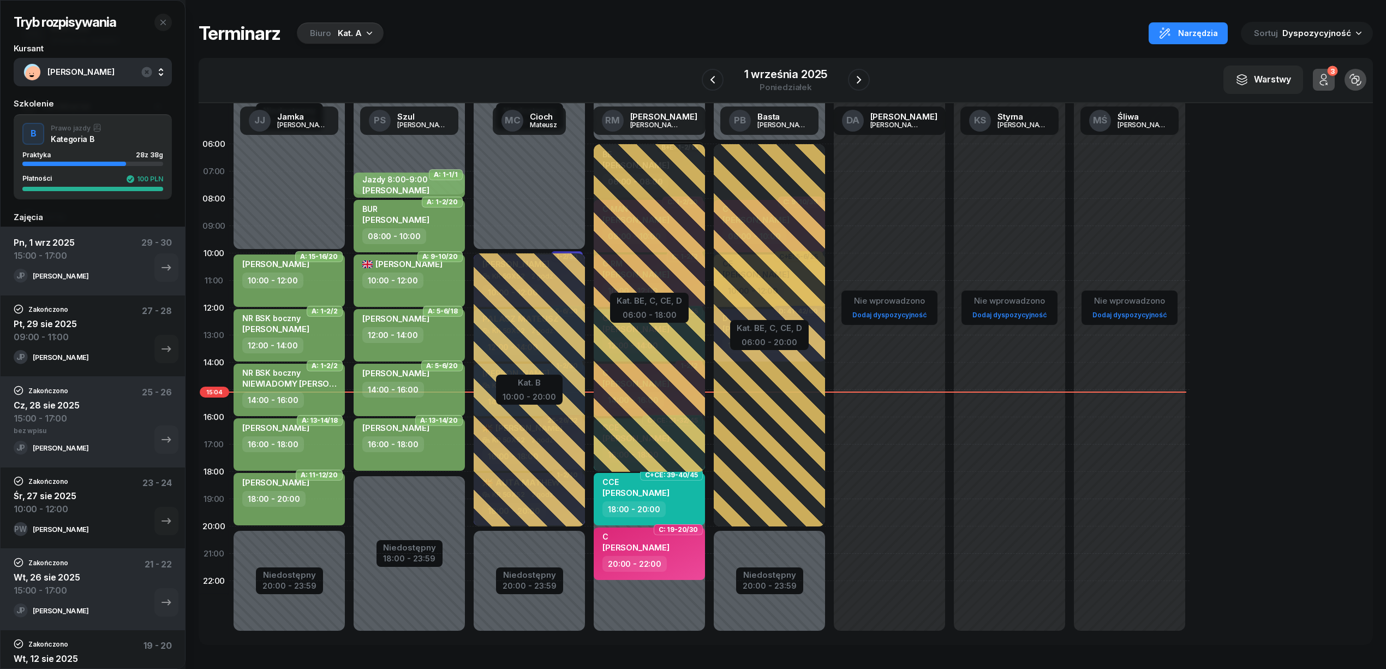
click at [345, 28] on div "Kat. A" at bounding box center [350, 33] width 24 height 13
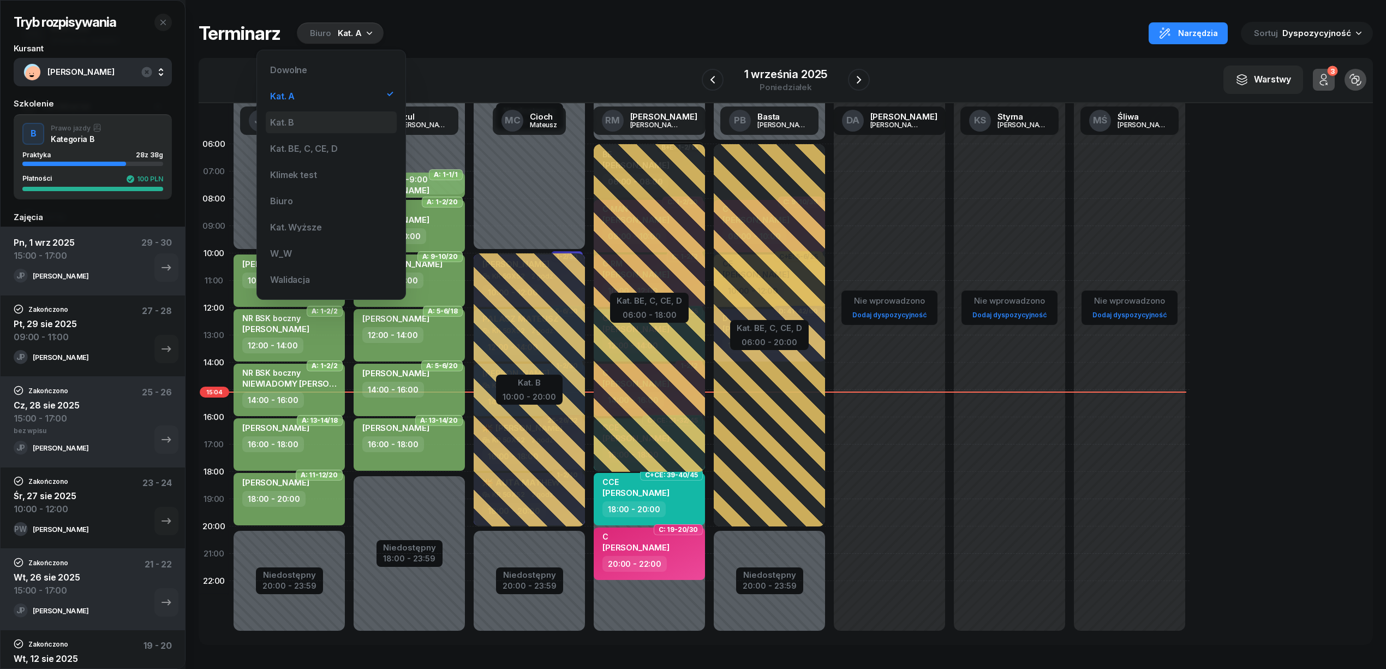
click at [312, 117] on div "Kat. B" at bounding box center [331, 122] width 131 height 22
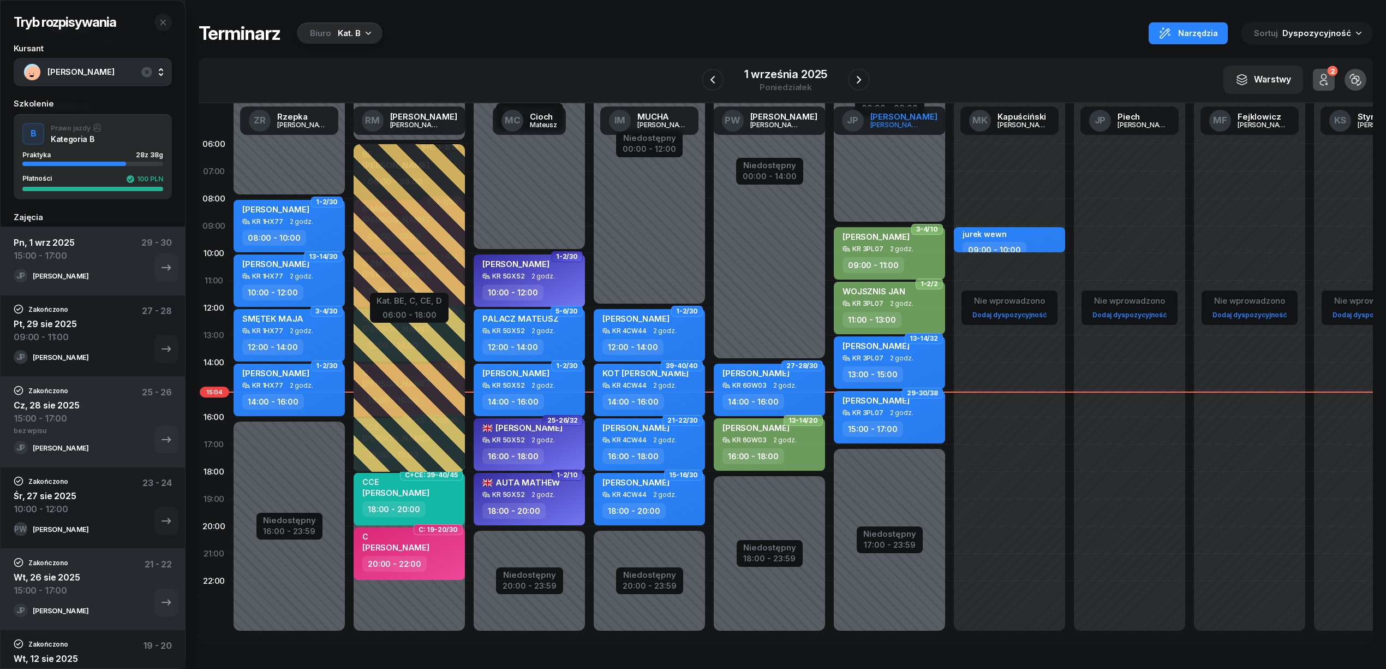
click at [895, 121] on div "Joanna" at bounding box center [896, 124] width 52 height 7
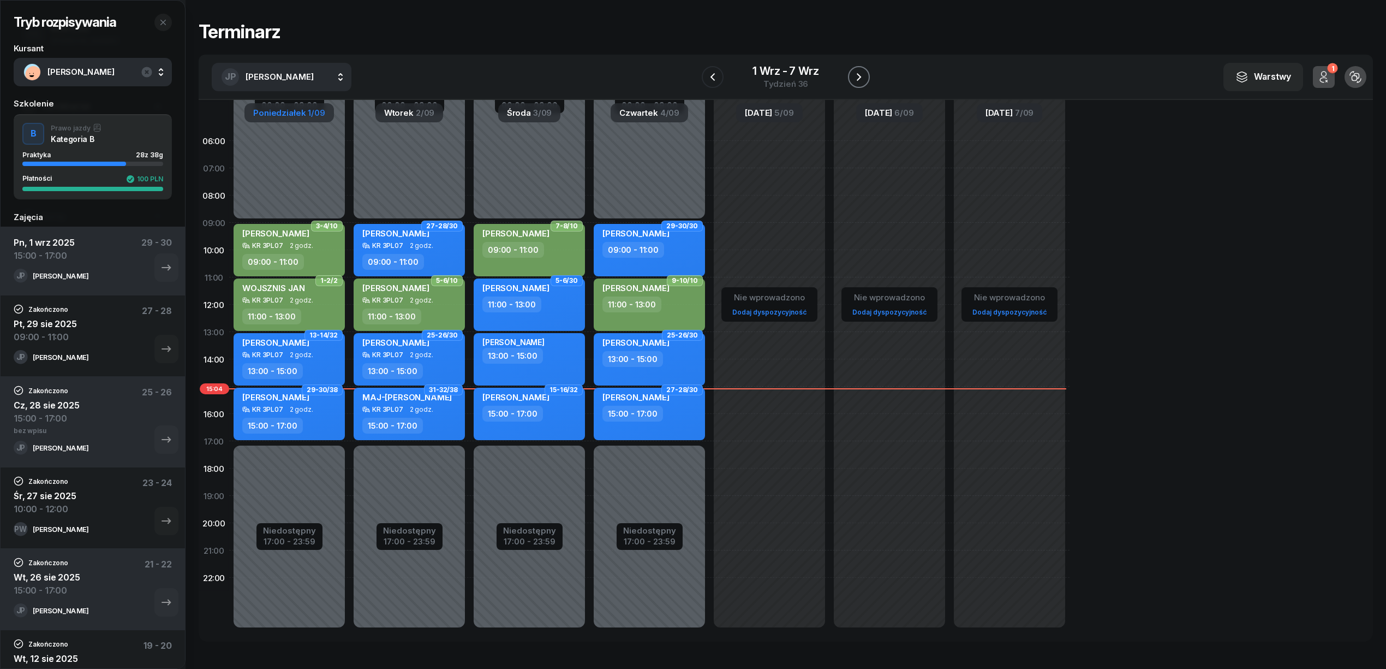
click at [856, 80] on icon "button" at bounding box center [858, 76] width 13 height 13
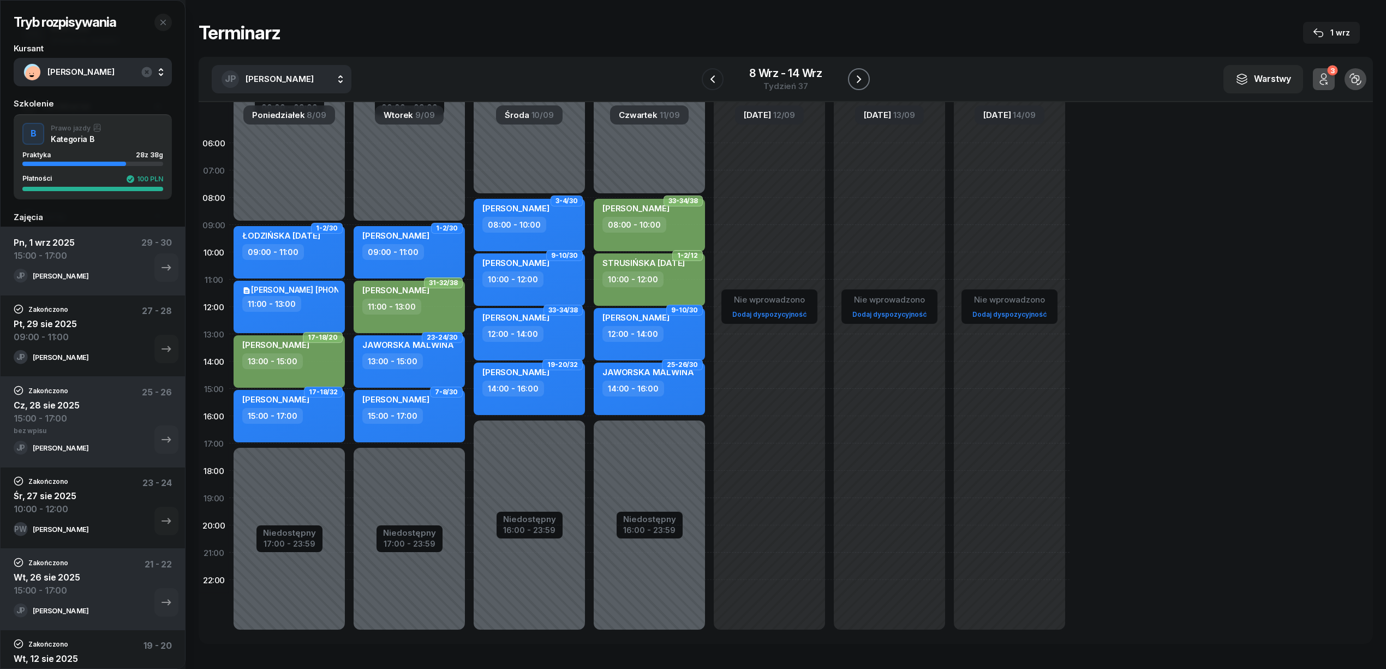
click at [856, 80] on icon "button" at bounding box center [858, 79] width 13 height 13
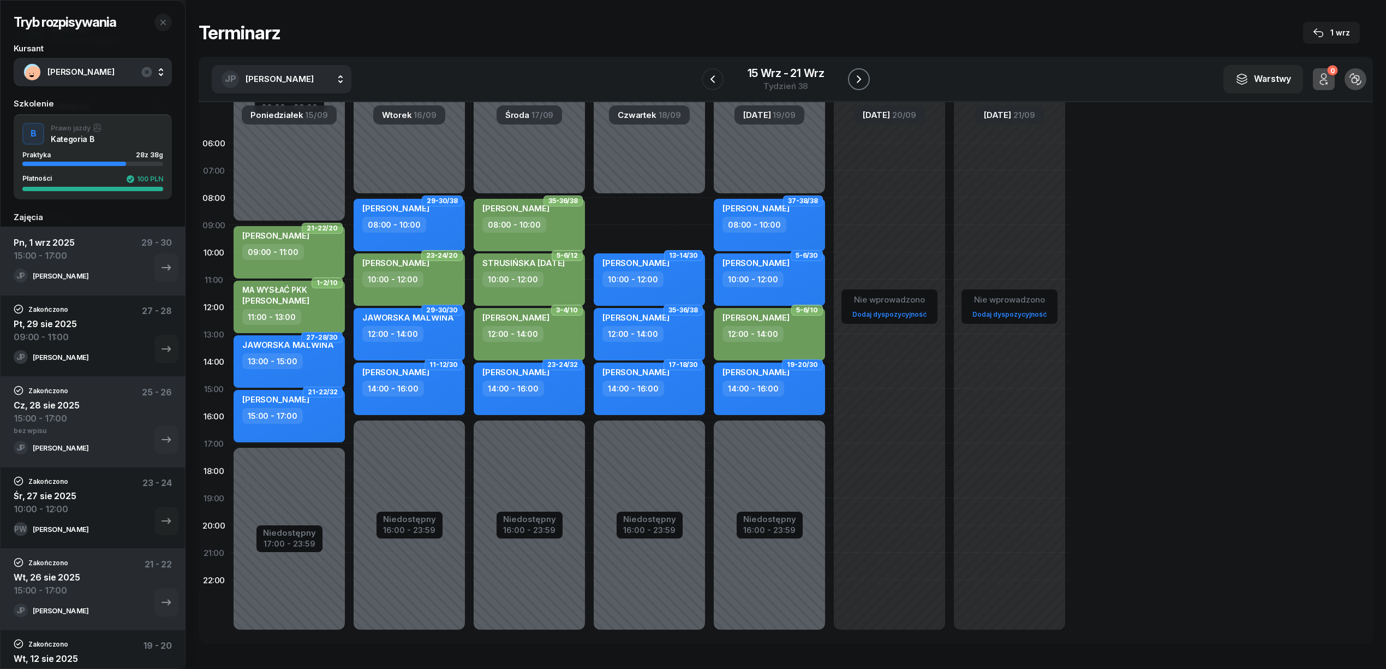
click at [856, 80] on icon "button" at bounding box center [858, 79] width 13 height 13
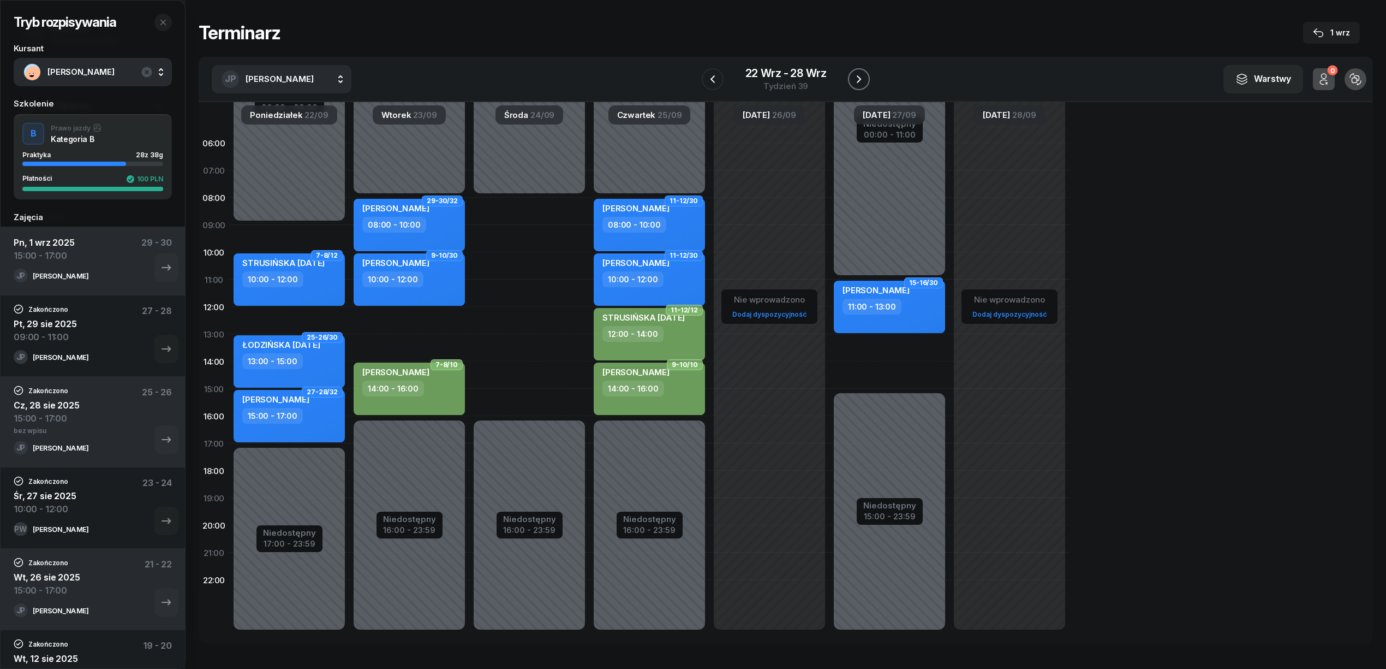
click at [856, 80] on icon "button" at bounding box center [858, 79] width 13 height 13
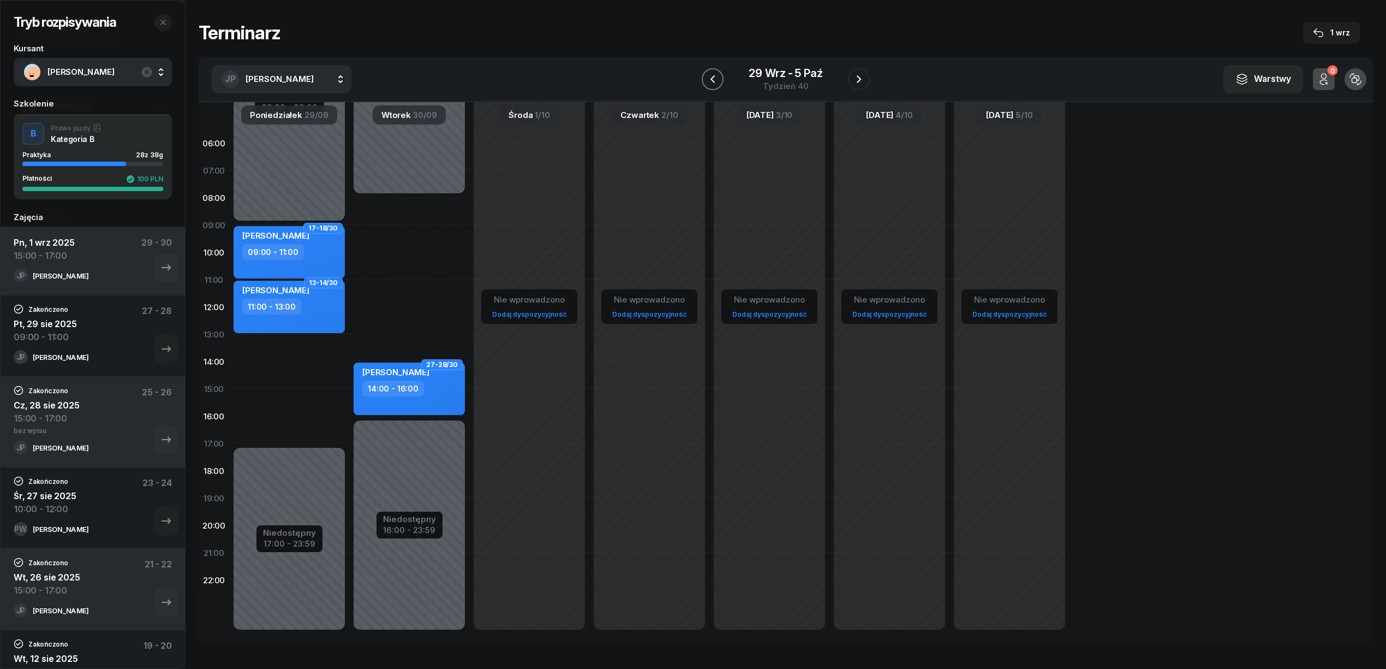
click at [710, 83] on icon "button" at bounding box center [712, 79] width 13 height 13
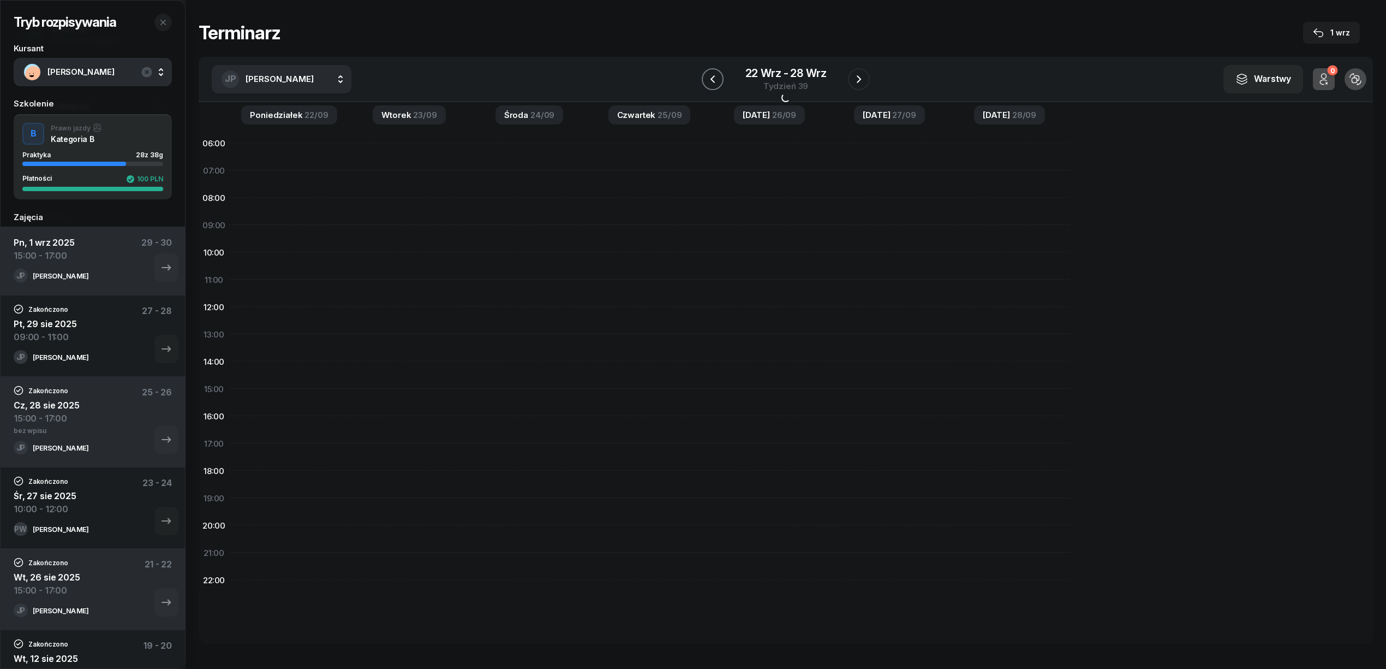
click at [710, 83] on icon "button" at bounding box center [712, 79] width 13 height 13
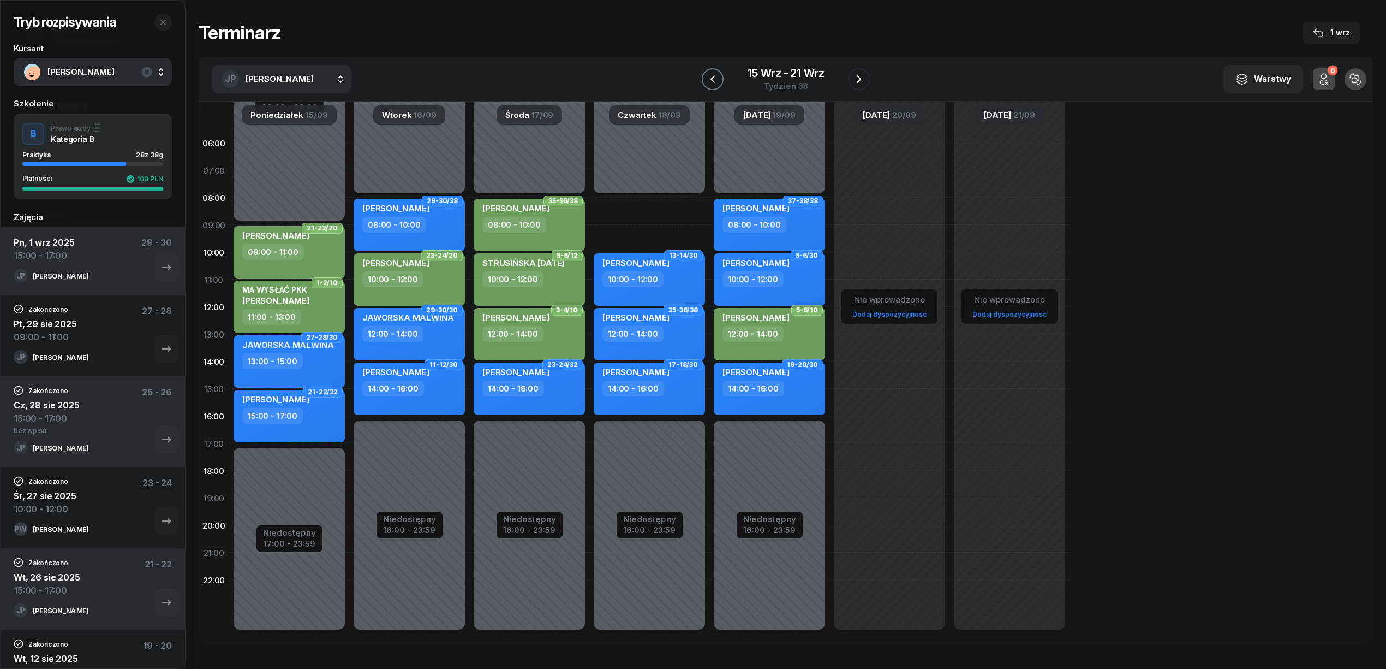
click at [710, 83] on icon "button" at bounding box center [712, 79] width 13 height 13
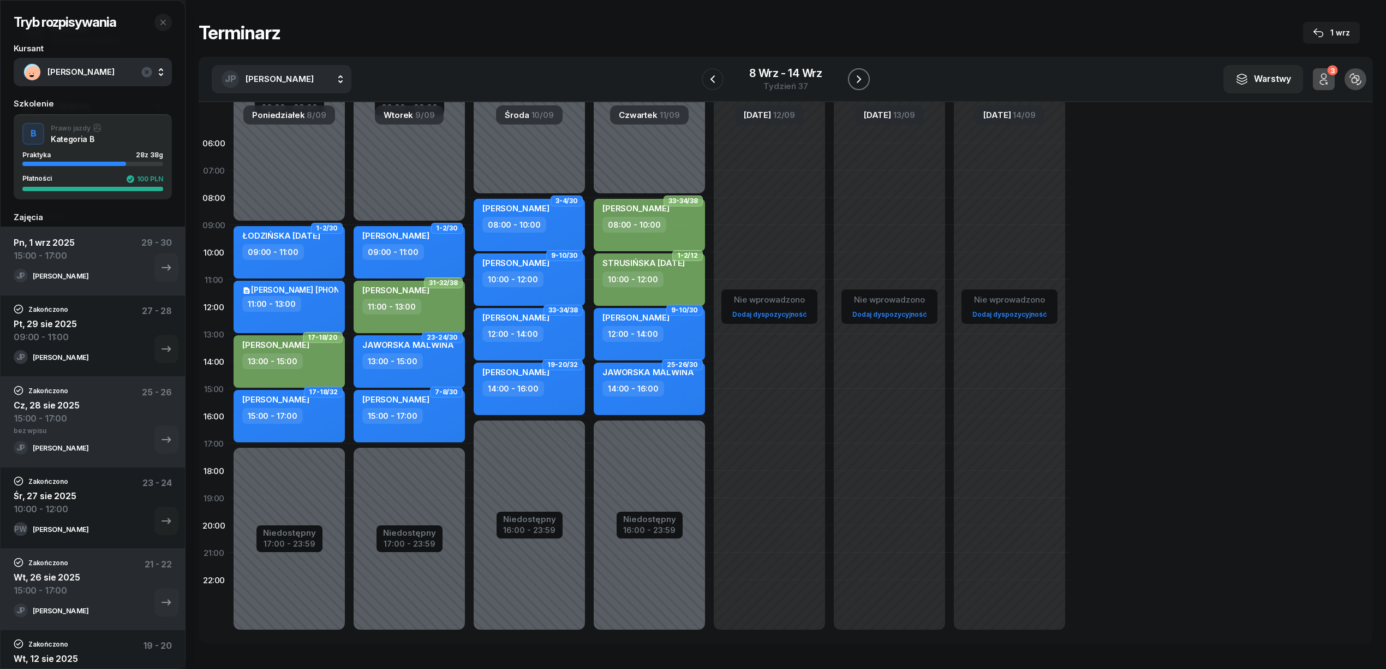
click at [860, 73] on icon "button" at bounding box center [858, 79] width 13 height 13
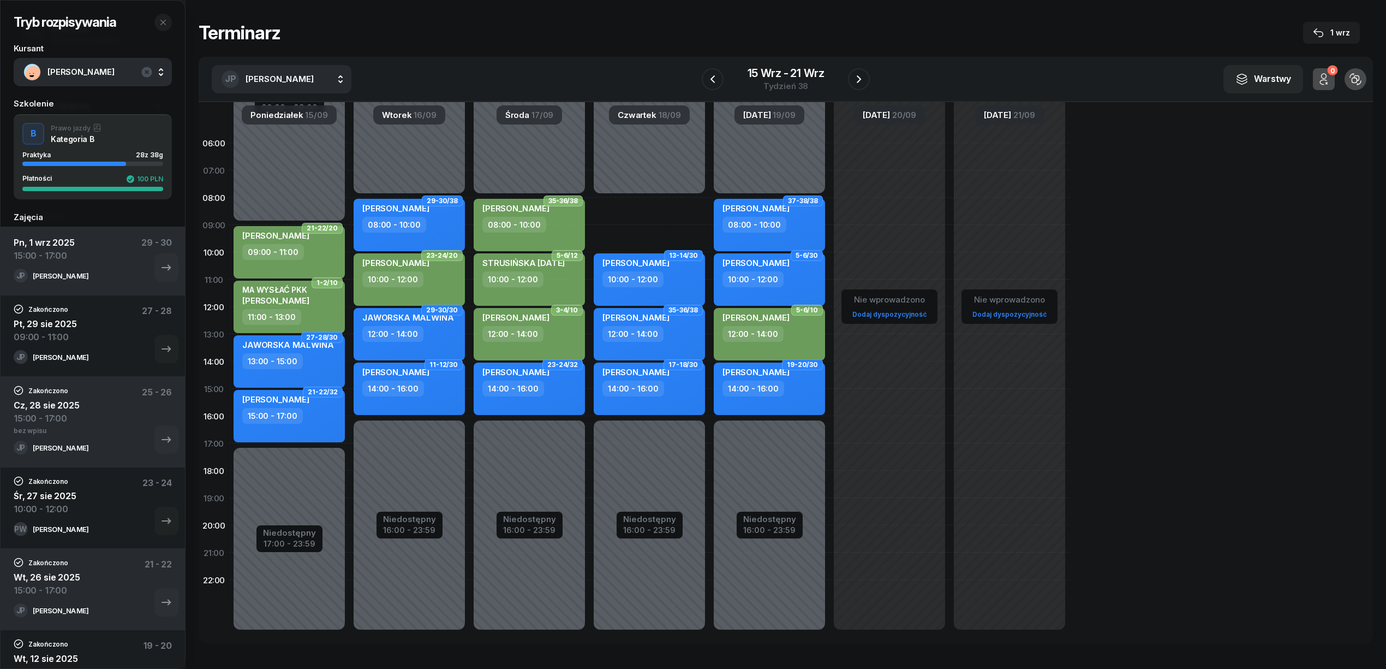
click at [645, 203] on div "Niedostępny 00:00 - 08:00 Niedostępny 16:00 - 23:59 13-14/30 RACHWAŁ ANNA 10:00…" at bounding box center [649, 388] width 120 height 518
select select "08"
select select "10"
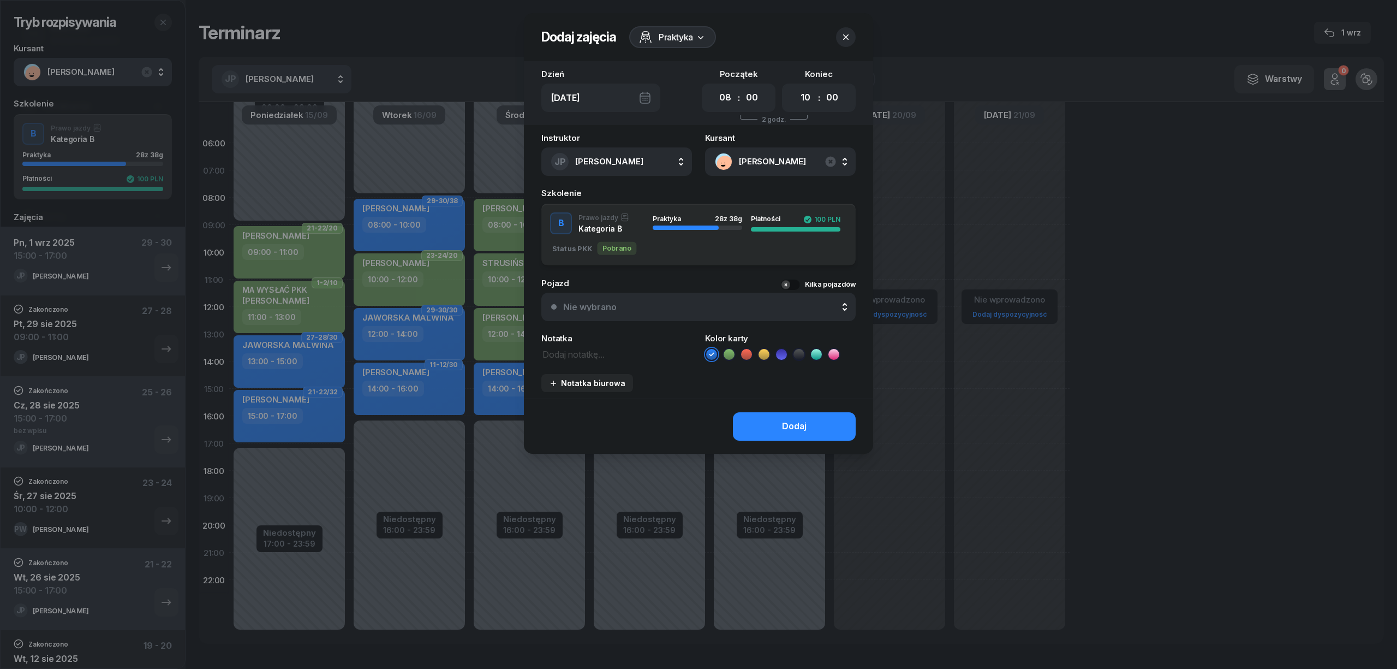
click at [728, 354] on icon at bounding box center [728, 354] width 5 height 4
click at [762, 416] on button "Dodaj" at bounding box center [794, 426] width 123 height 28
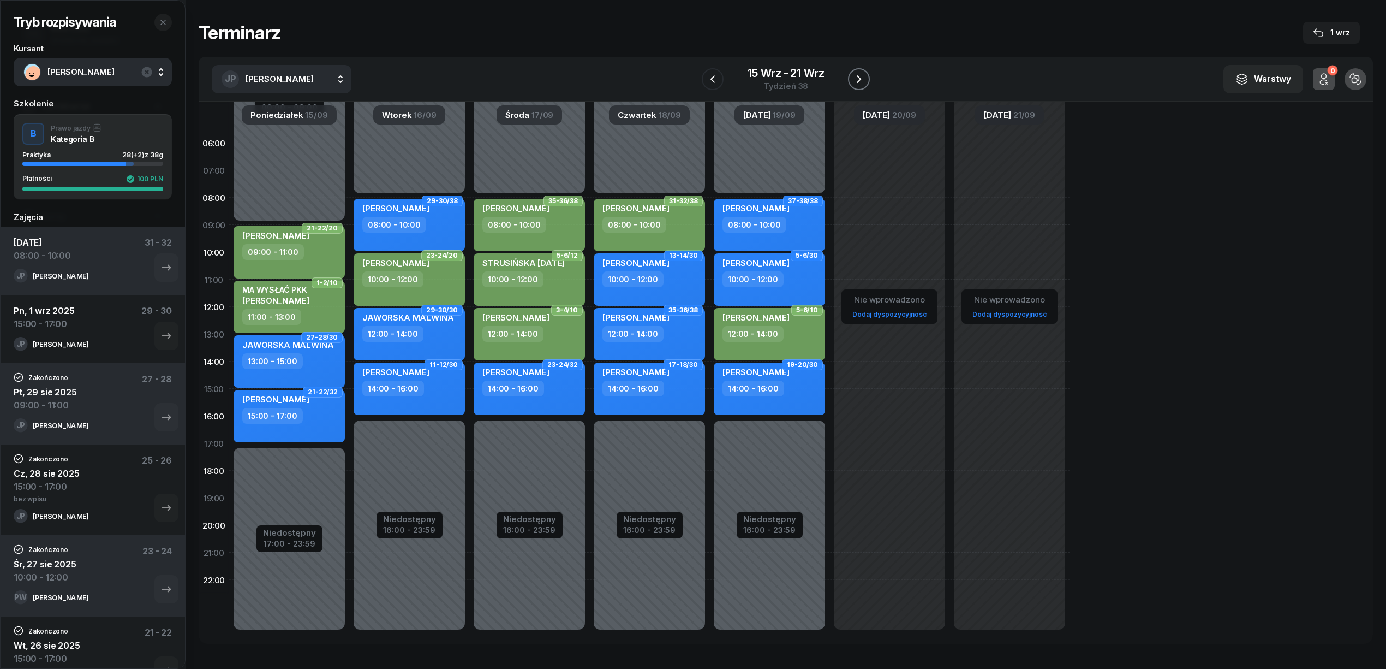
click at [861, 79] on icon "button" at bounding box center [858, 79] width 13 height 13
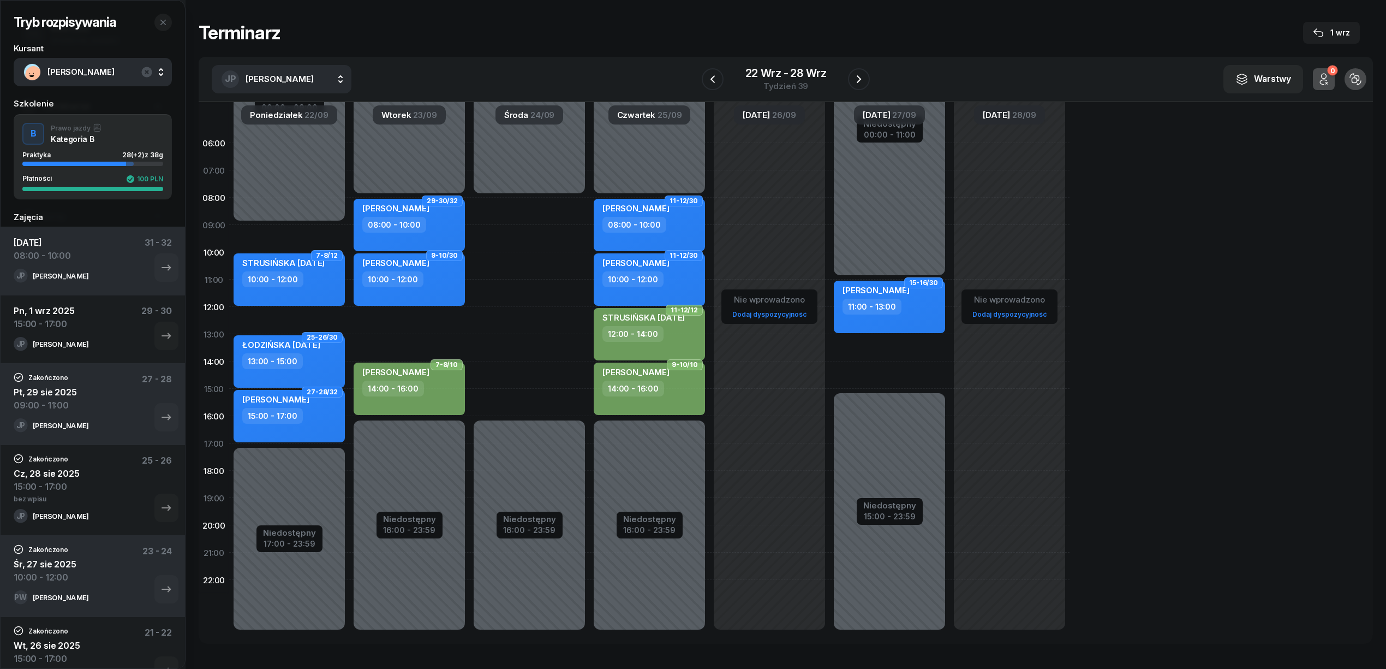
click at [417, 317] on div "Niedostępny 00:00 - 08:00 Niedostępny 16:00 - 23:59 29-30/32 KUBALA JAGNA 08:00…" at bounding box center [409, 388] width 120 height 518
select select "12"
select select "14"
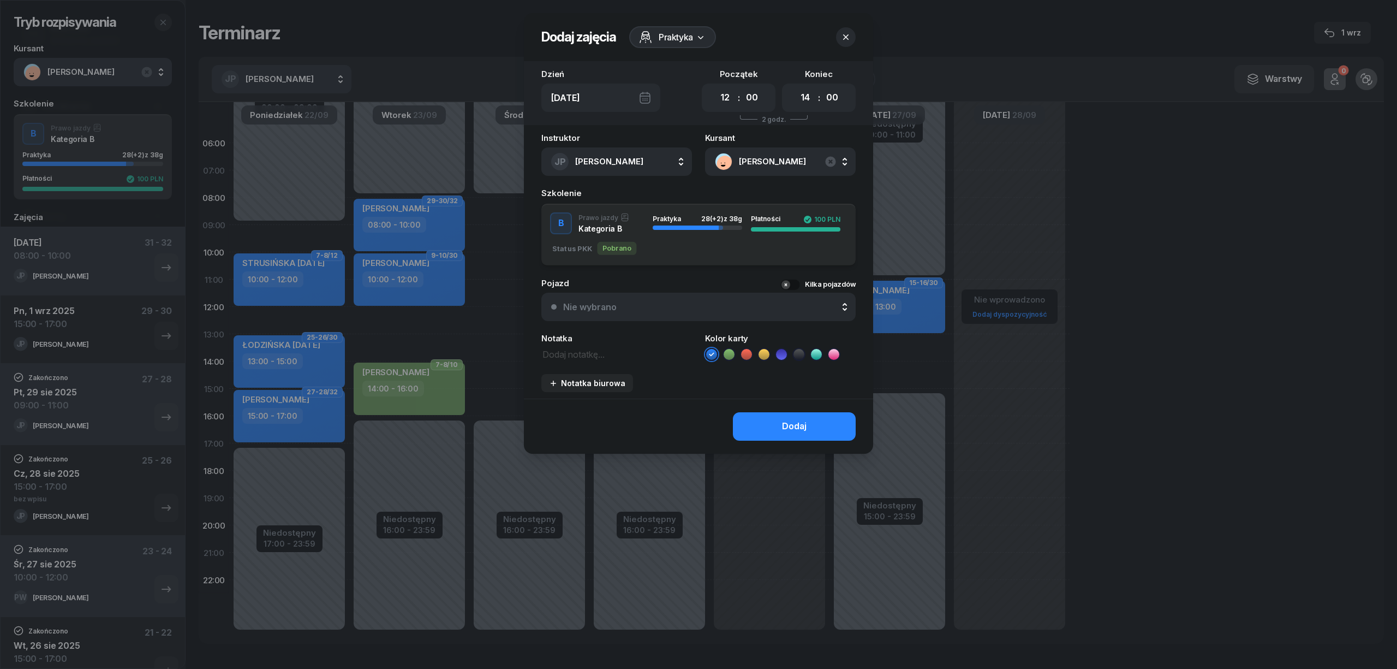
click at [732, 354] on icon at bounding box center [729, 354] width 11 height 11
click at [765, 428] on button "Dodaj" at bounding box center [794, 426] width 123 height 28
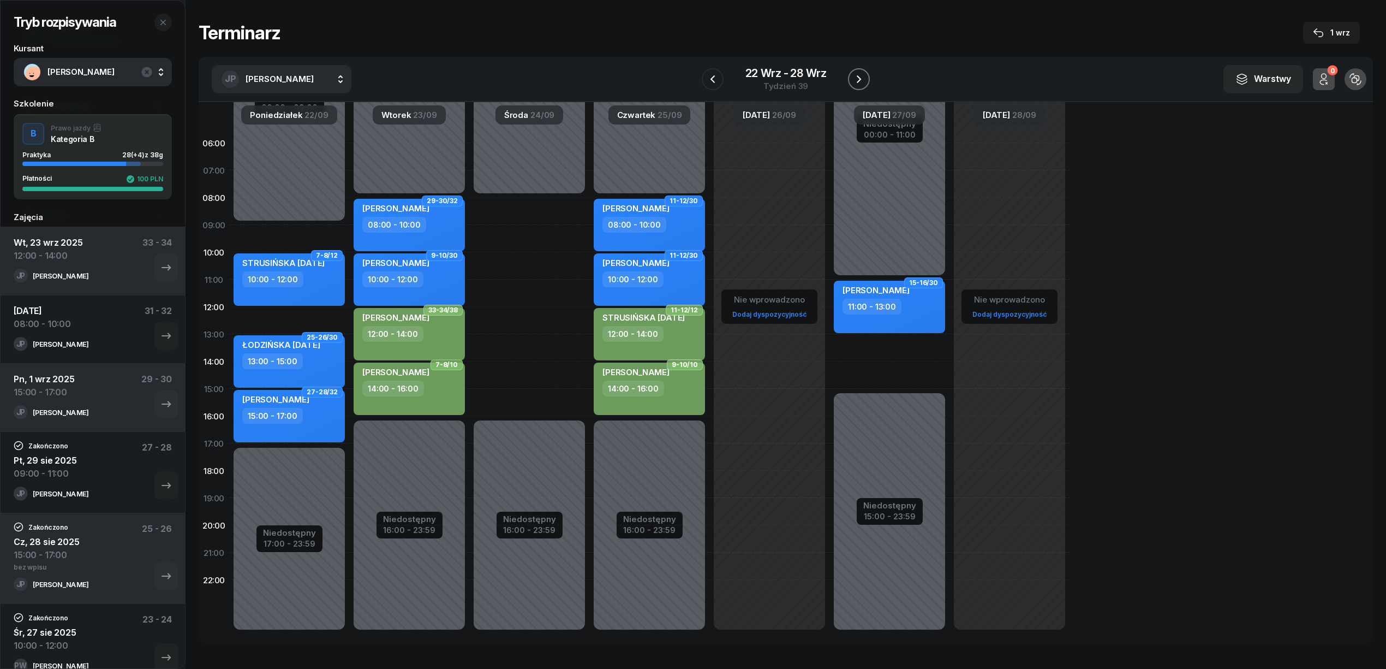
click at [864, 77] on icon "button" at bounding box center [858, 79] width 13 height 13
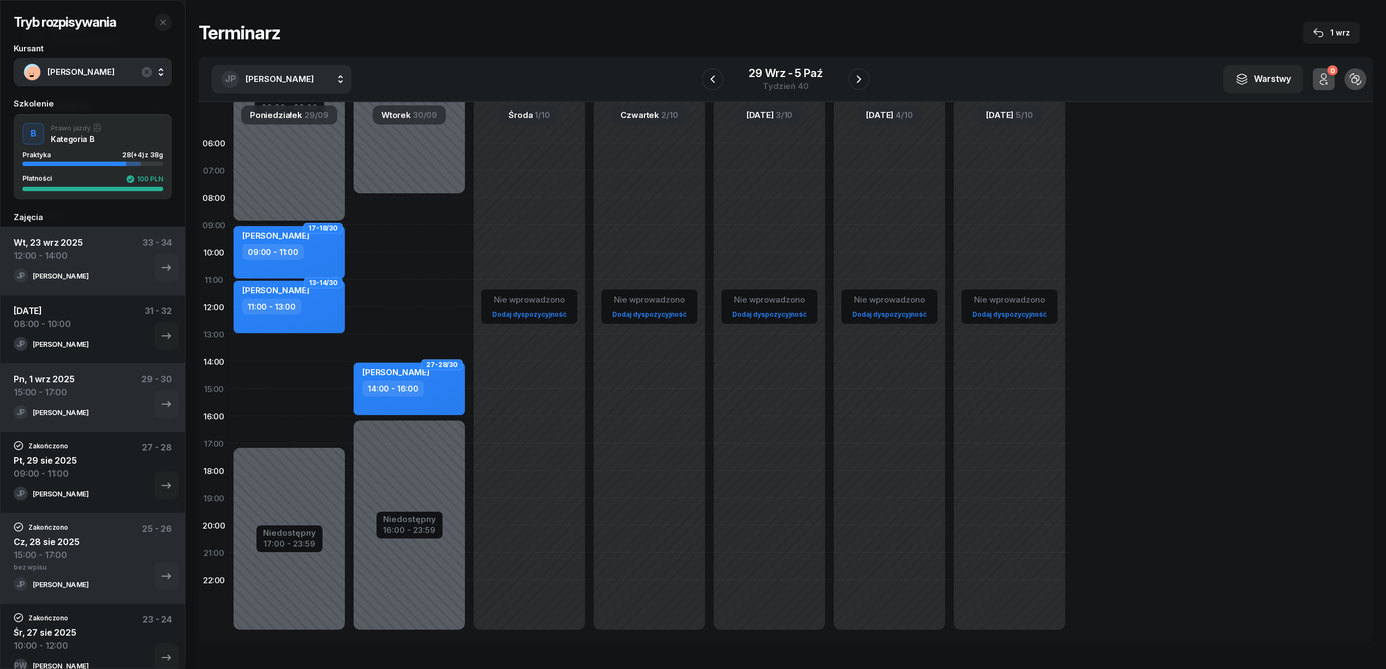
click at [300, 339] on div "Niedostępny 00:00 - 09:00 Niedostępny 17:00 - 23:59 17-18/30 RACHWAŁ ANNA 09:00…" at bounding box center [289, 388] width 120 height 518
select select "13"
select select "15"
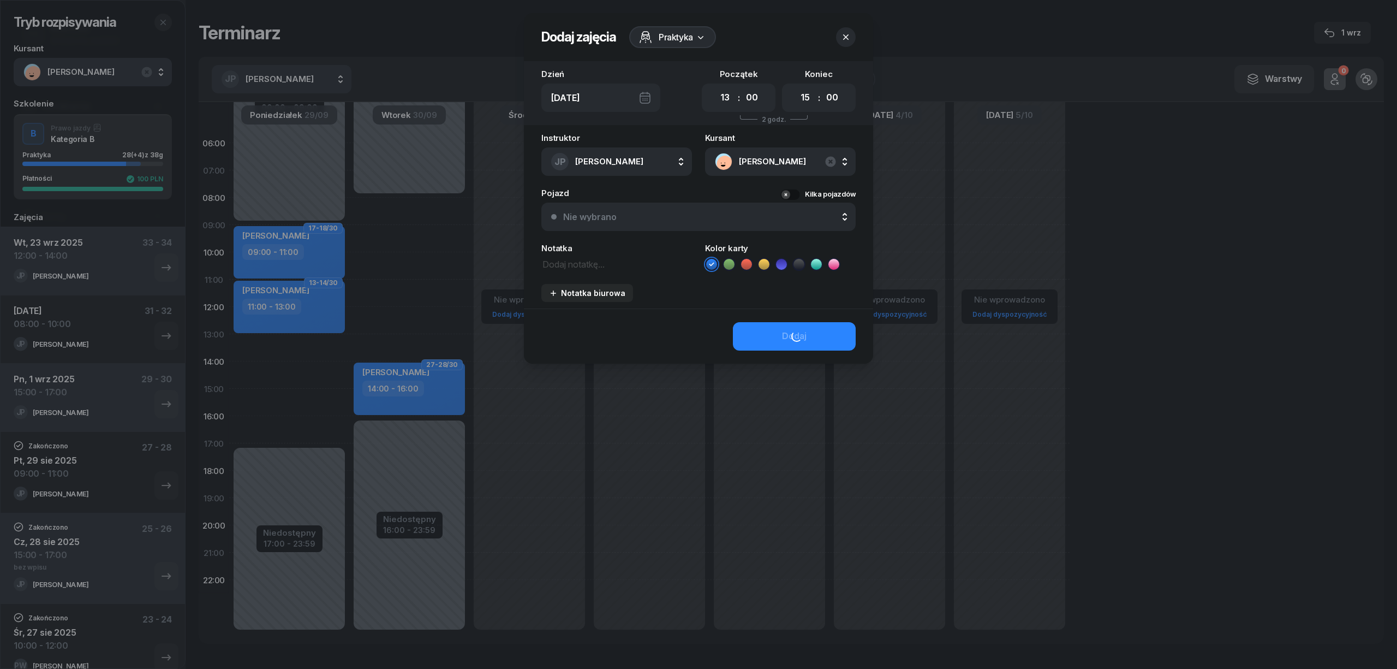
click at [736, 263] on ul at bounding box center [780, 264] width 151 height 13
click at [733, 263] on icon at bounding box center [729, 264] width 11 height 11
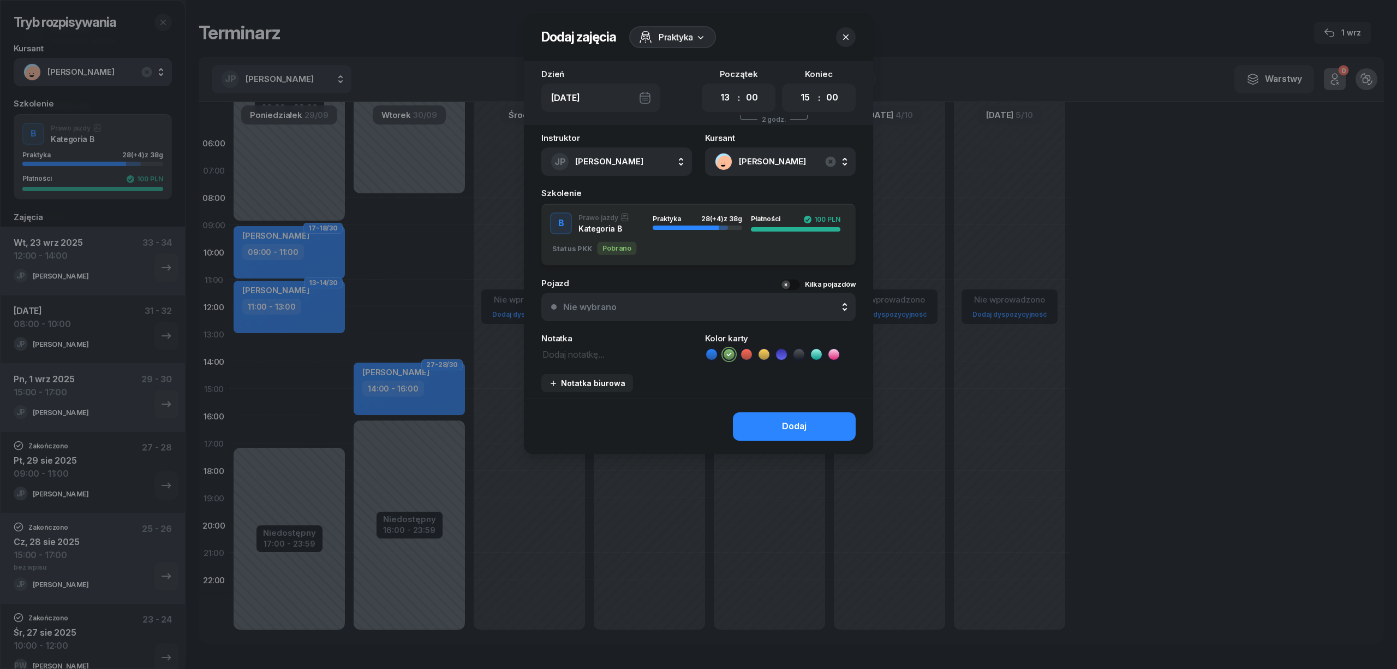
click at [762, 363] on div "Instruktor JP Piątkiewicz Joanna AK Koryciński Artur BP Pająk Bogusław DA Arend…" at bounding box center [698, 266] width 349 height 265
click at [747, 422] on button "Dodaj" at bounding box center [794, 426] width 123 height 28
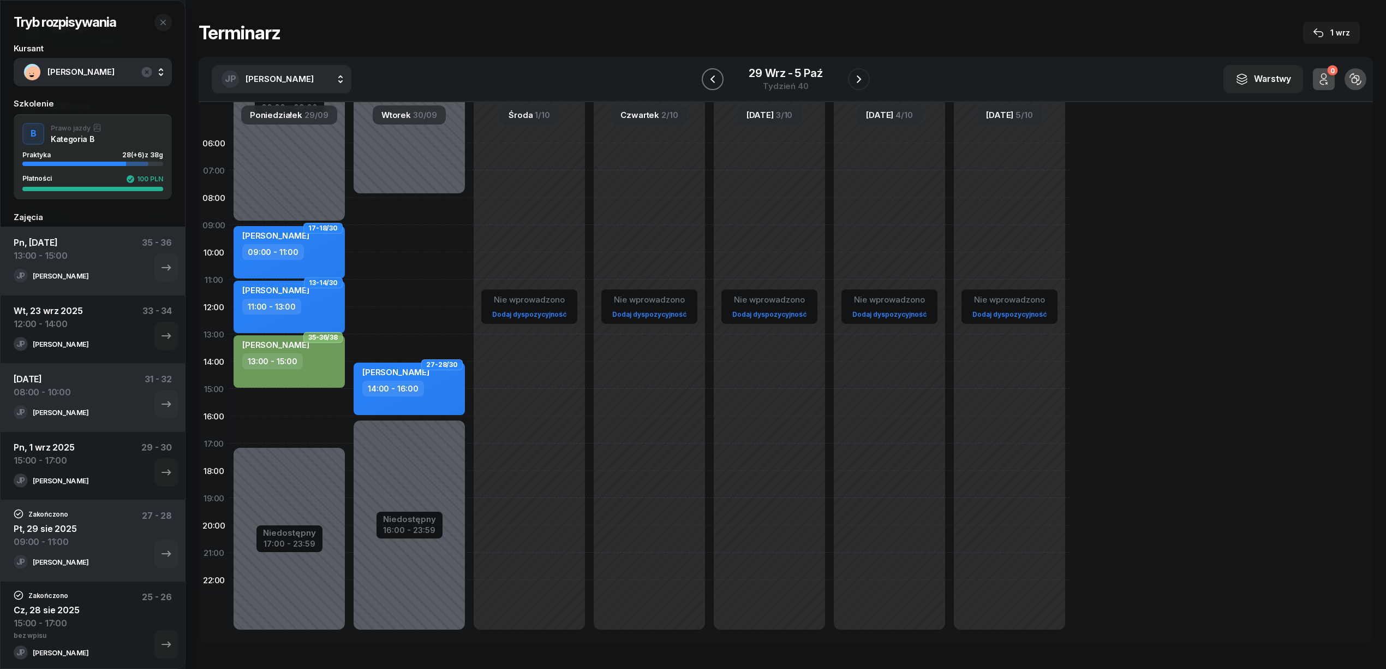
click at [716, 79] on icon "button" at bounding box center [712, 79] width 13 height 13
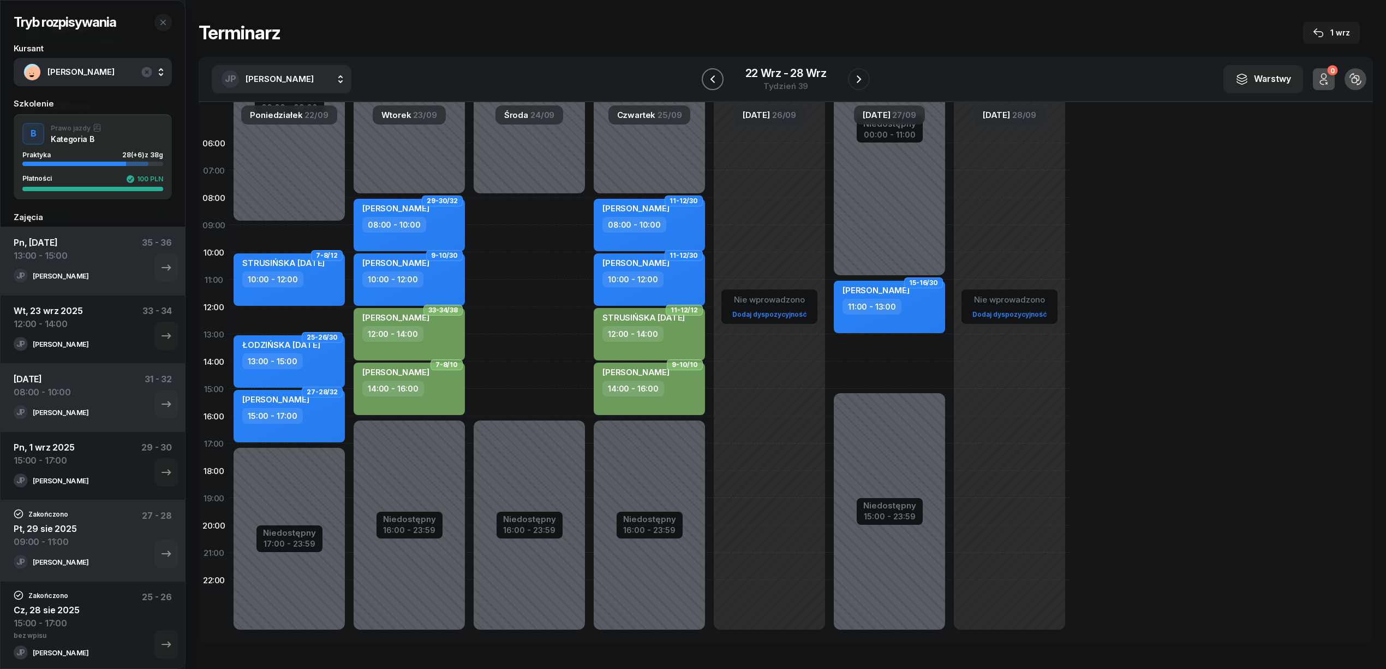
click at [706, 84] on icon "button" at bounding box center [712, 79] width 13 height 13
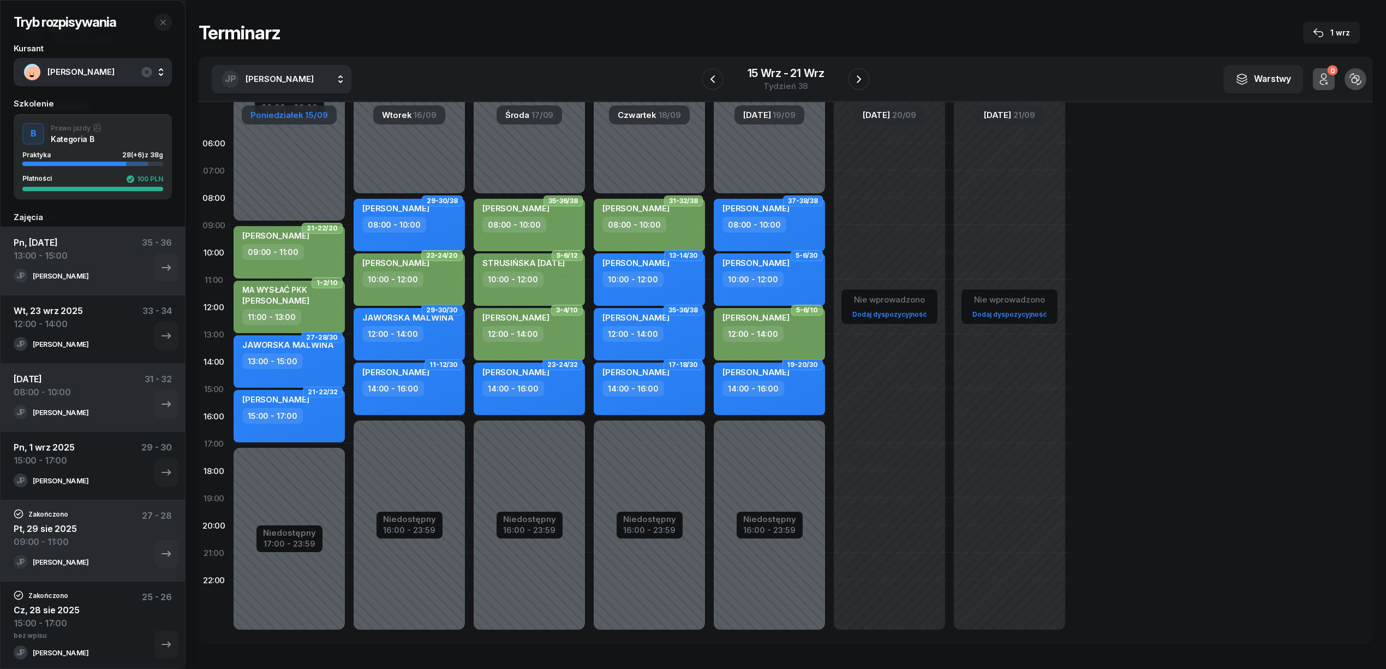
click at [288, 116] on span "Poniedziałek" at bounding box center [276, 115] width 52 height 8
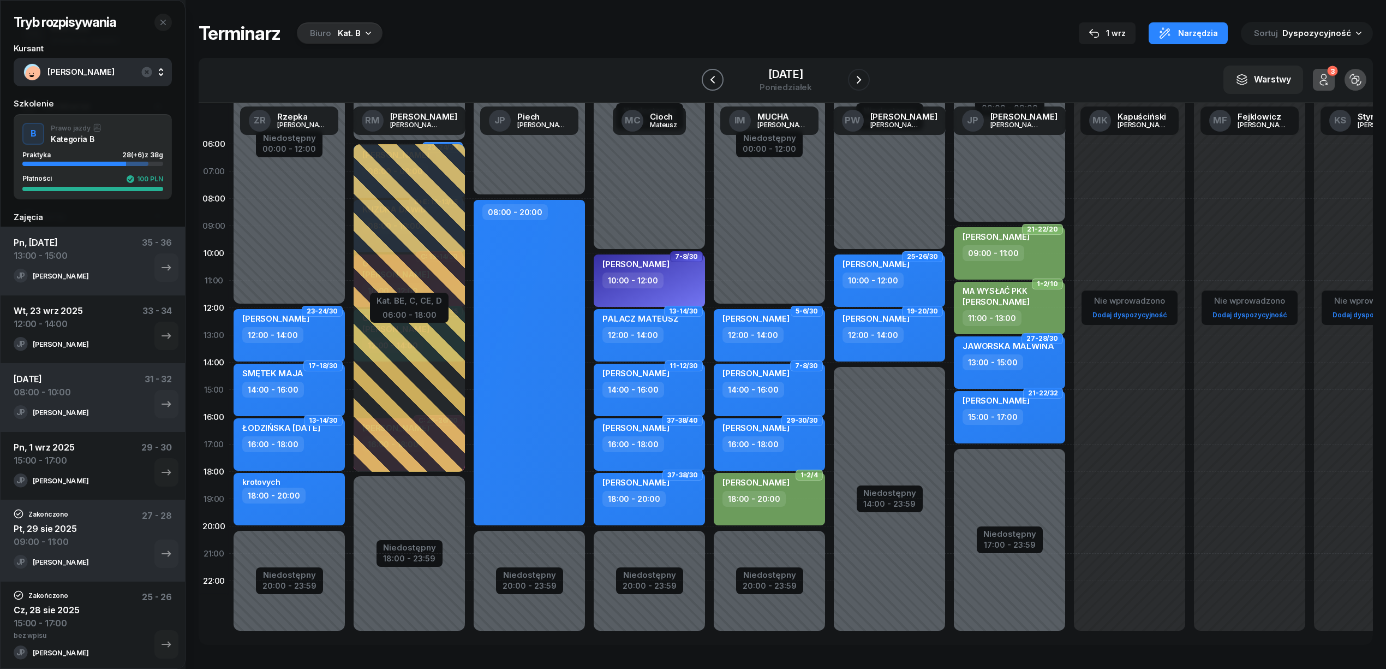
click at [715, 81] on icon "button" at bounding box center [712, 79] width 13 height 13
click at [714, 81] on icon "button" at bounding box center [710, 79] width 13 height 13
click at [714, 81] on icon "button" at bounding box center [712, 79] width 13 height 13
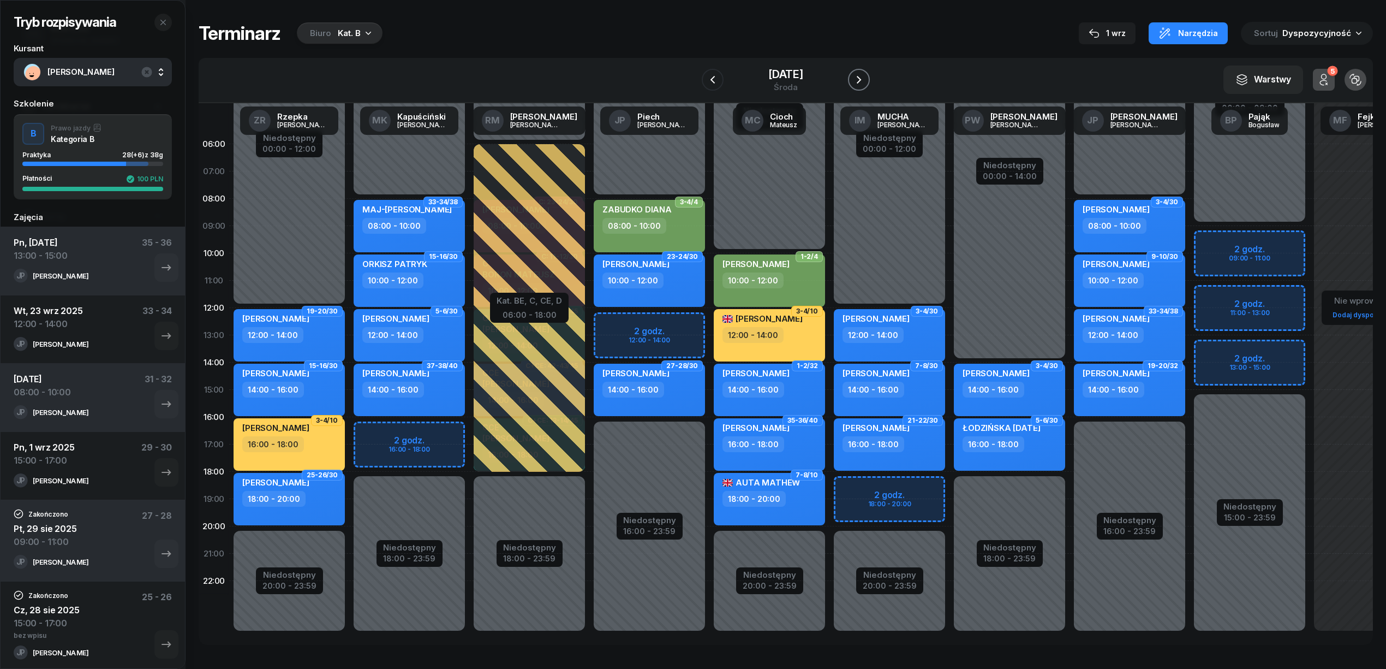
click at [862, 83] on icon "button" at bounding box center [858, 79] width 13 height 13
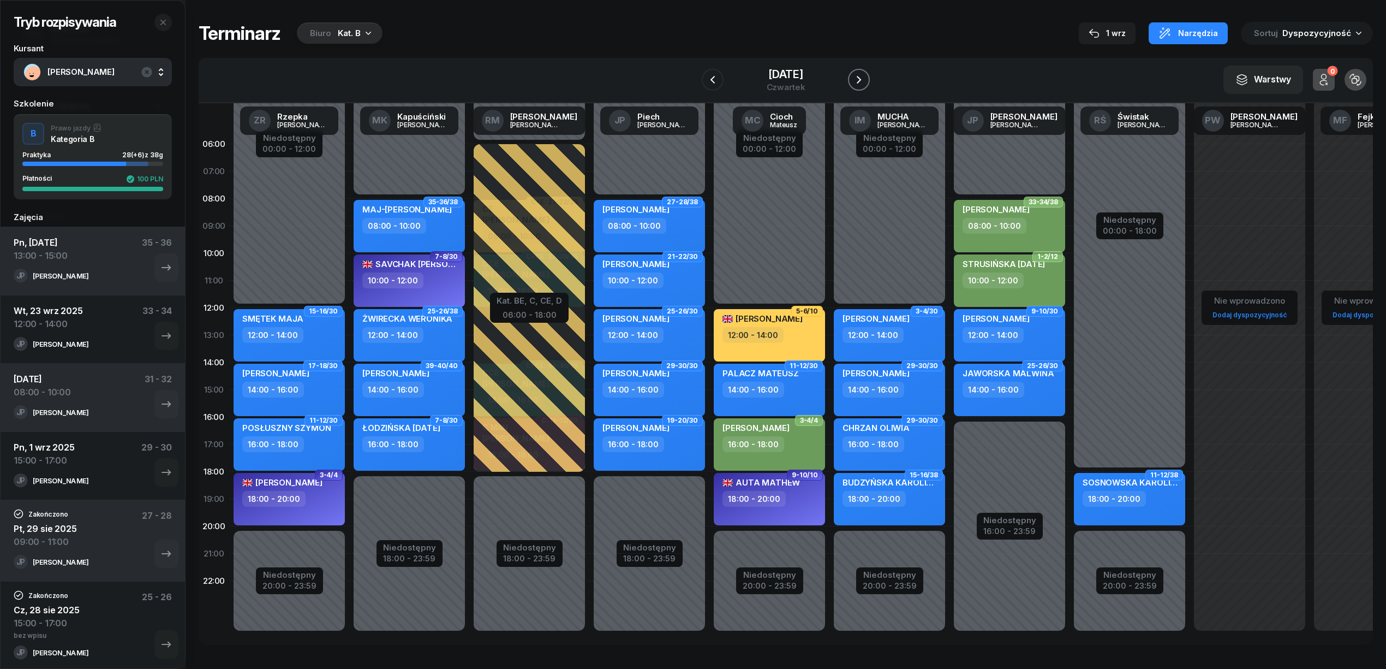
click at [862, 83] on icon "button" at bounding box center [858, 79] width 13 height 13
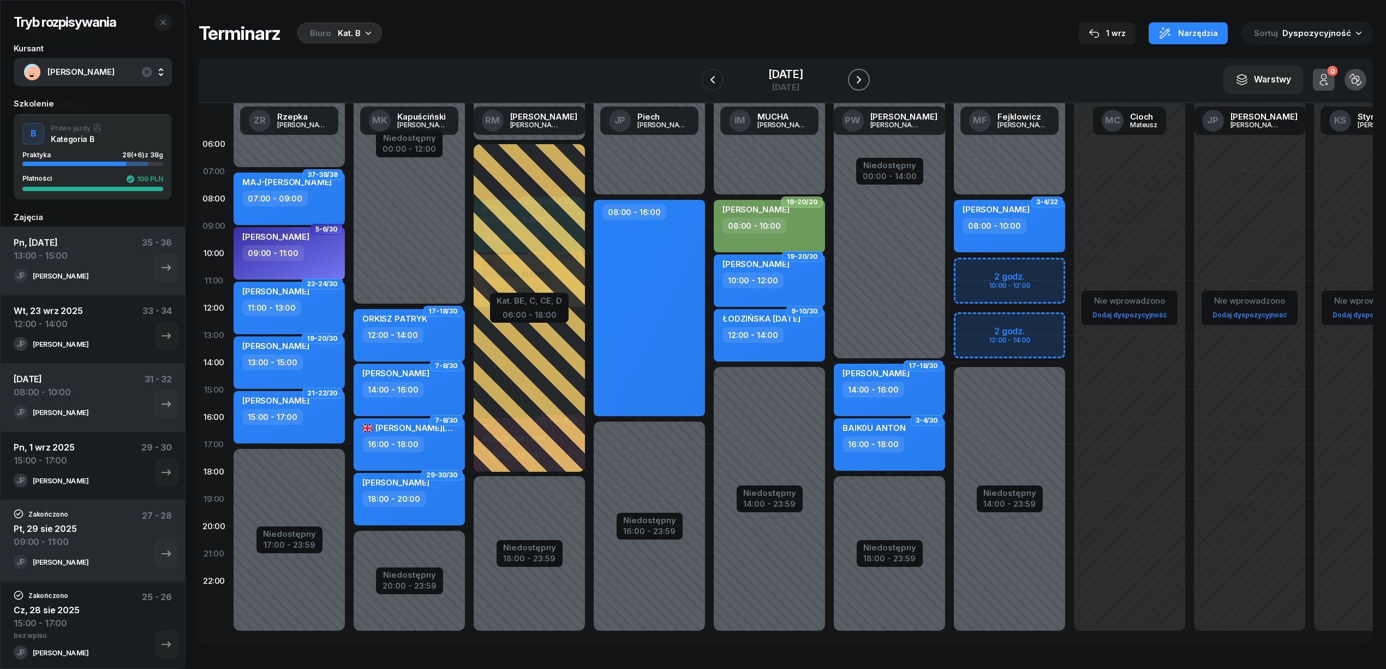
click at [862, 83] on icon "button" at bounding box center [858, 79] width 13 height 13
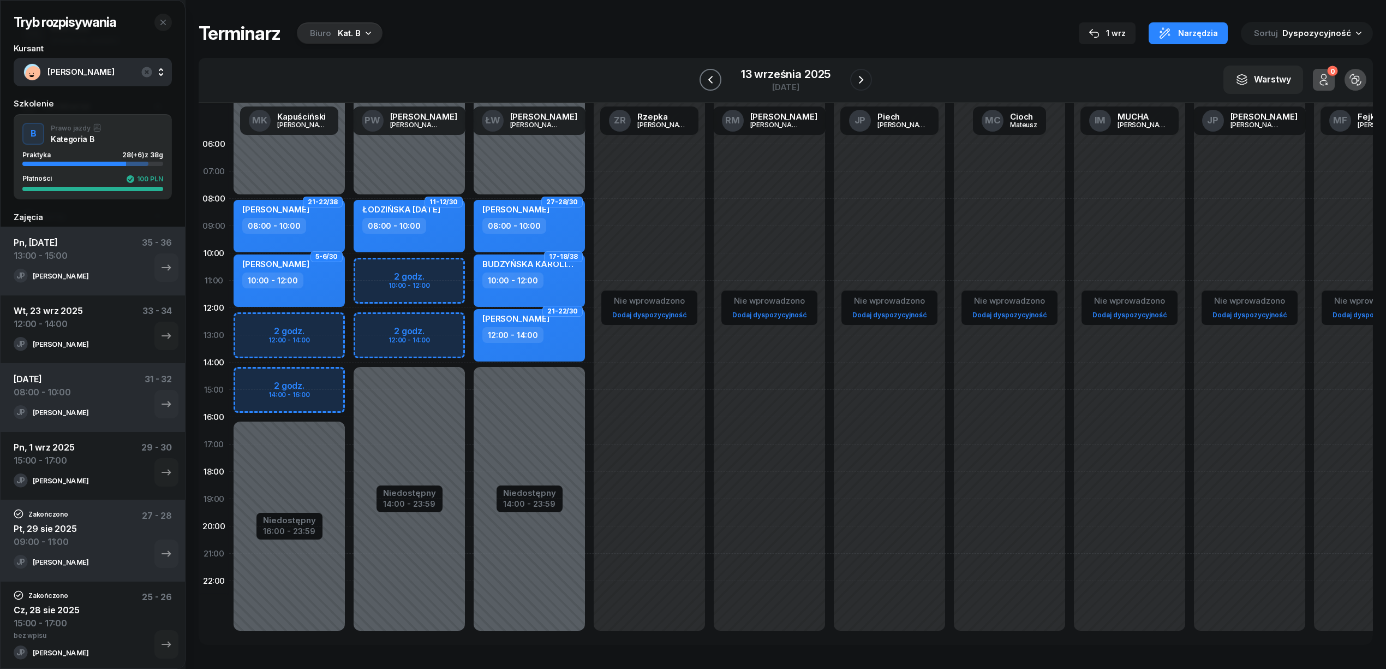
click at [708, 80] on icon "button" at bounding box center [710, 79] width 13 height 13
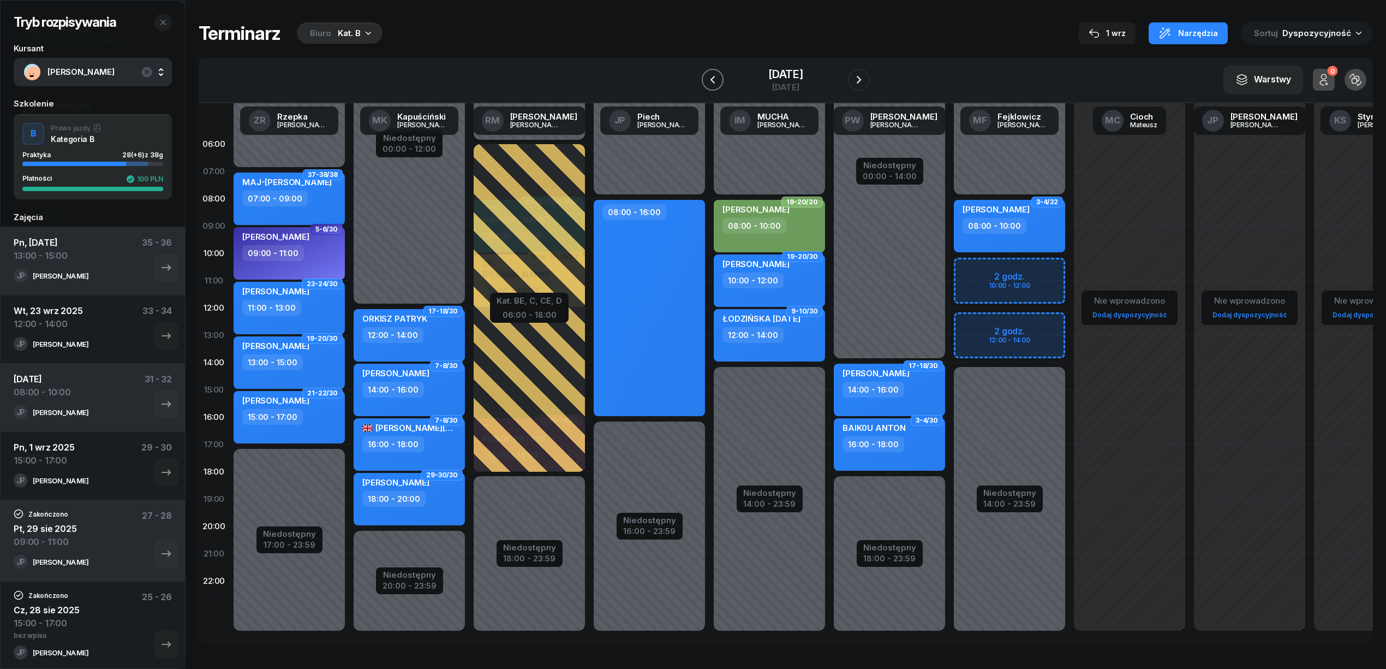
click at [708, 80] on icon "button" at bounding box center [712, 79] width 13 height 13
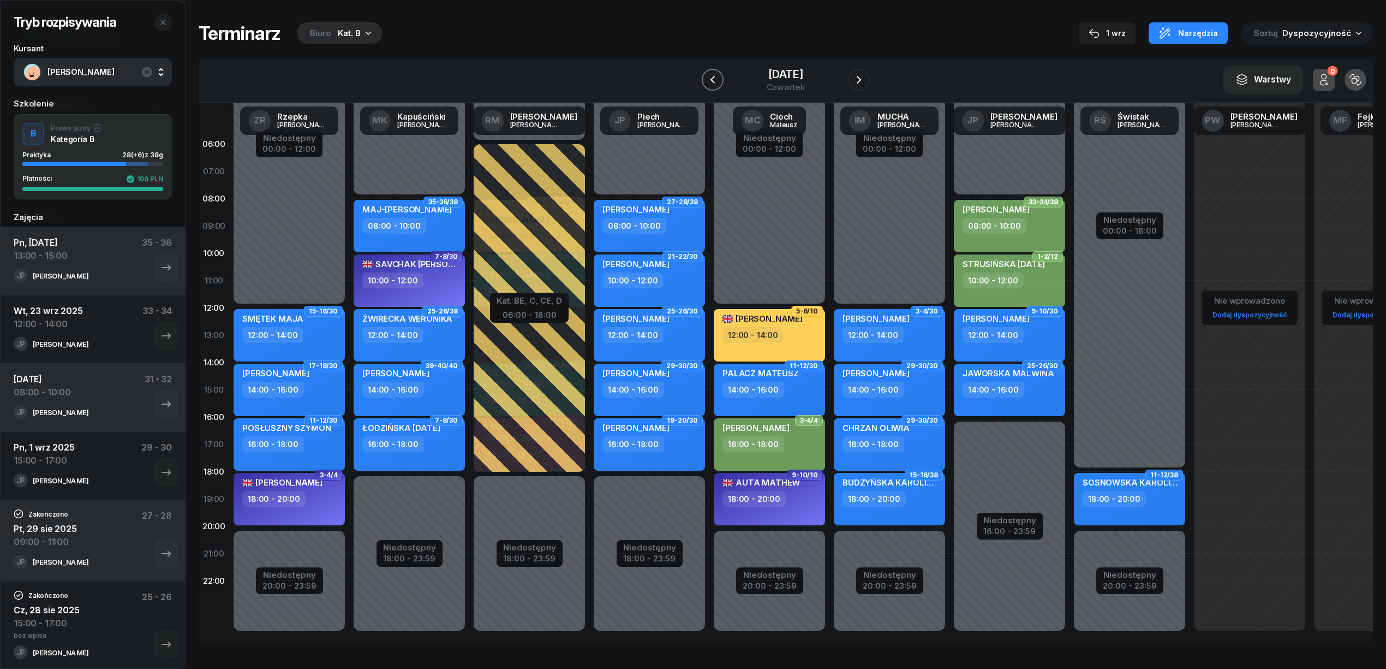
click at [708, 80] on icon "button" at bounding box center [712, 79] width 13 height 13
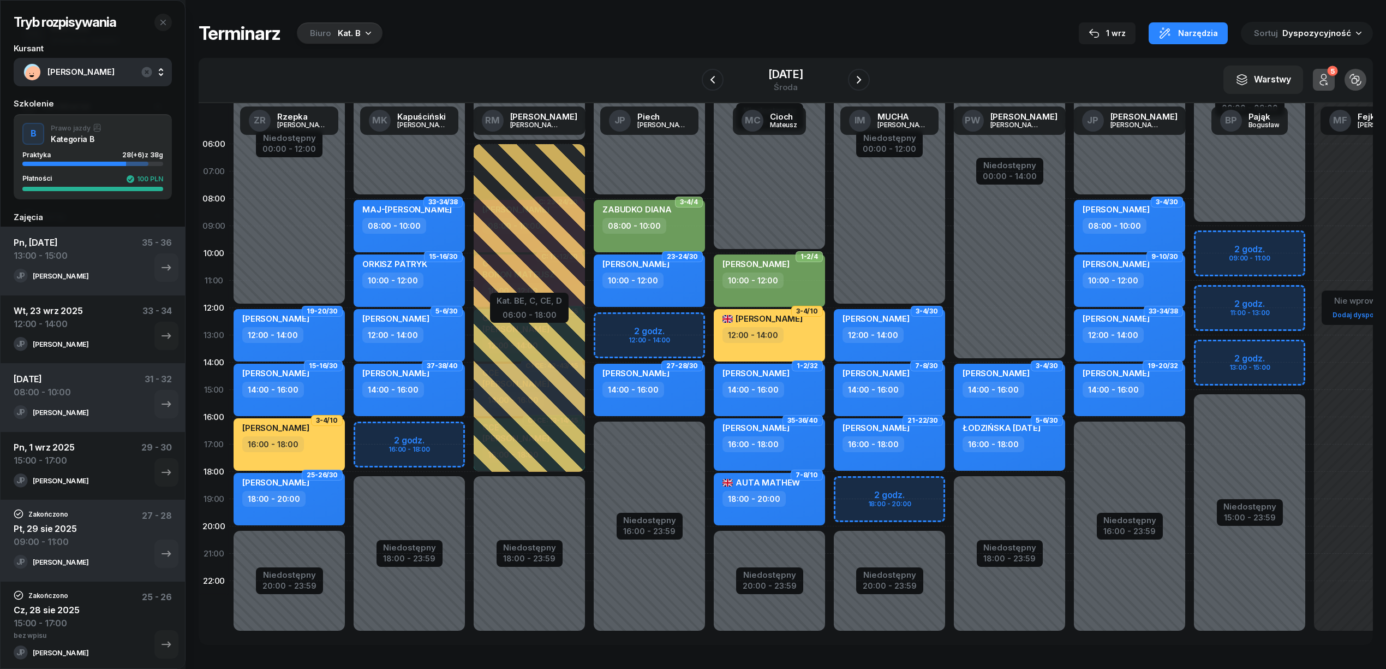
click at [686, 317] on div "Niedostępny 00:00 - 08:00 Niedostępny 16:00 - 23:59 2 godz. 12:00 - 14:00 3-4/4…" at bounding box center [649, 389] width 120 height 518
select select "12"
select select "14"
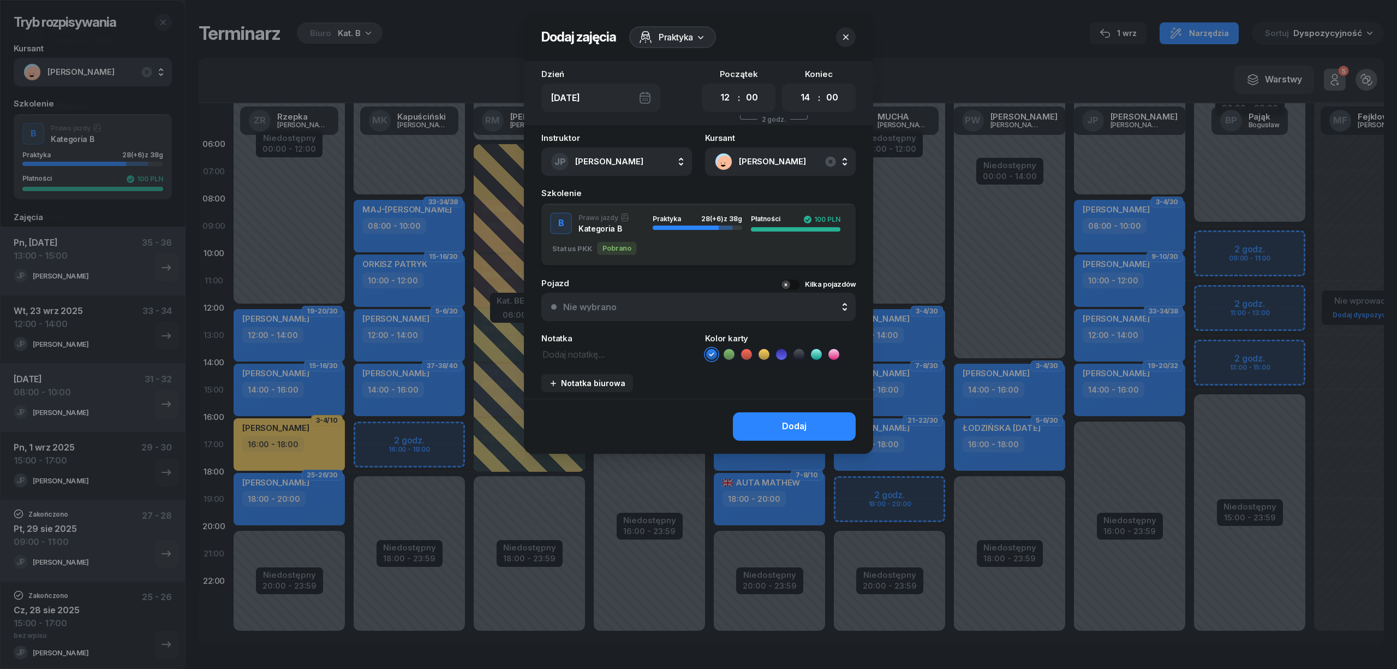
click at [730, 354] on icon at bounding box center [729, 354] width 11 height 11
click at [780, 419] on button "Dodaj" at bounding box center [794, 426] width 123 height 28
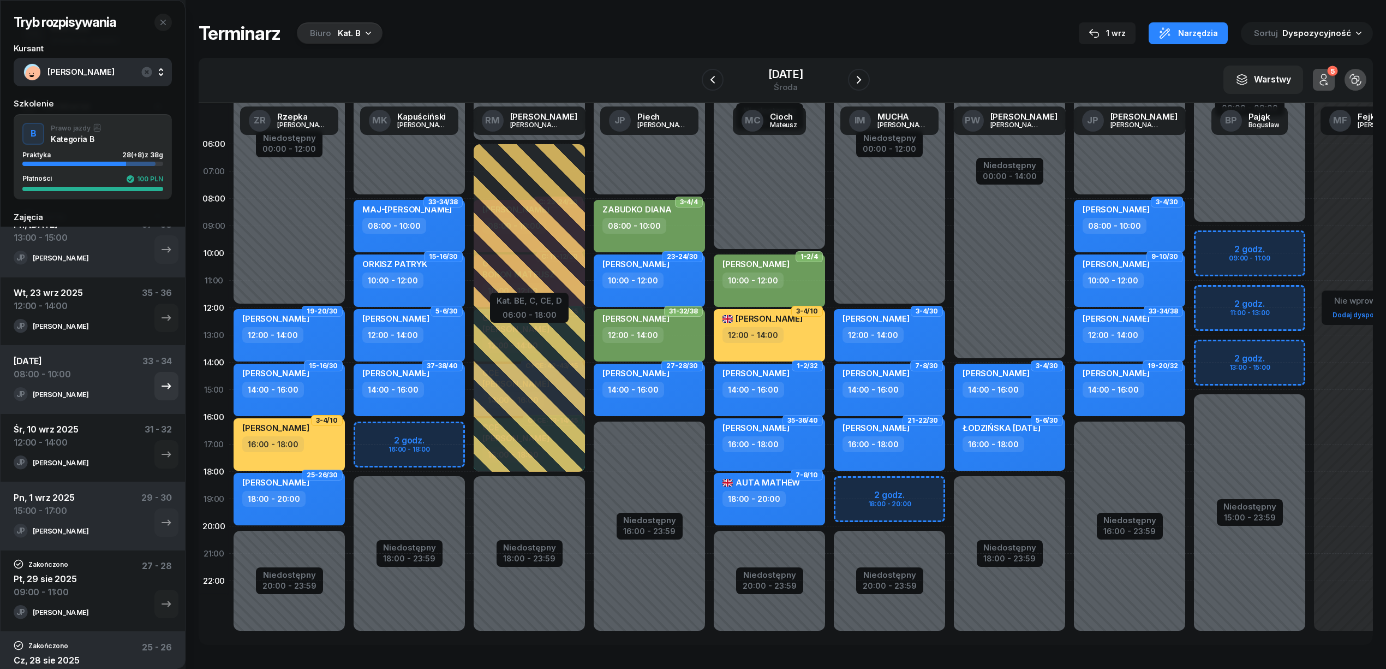
scroll to position [73, 0]
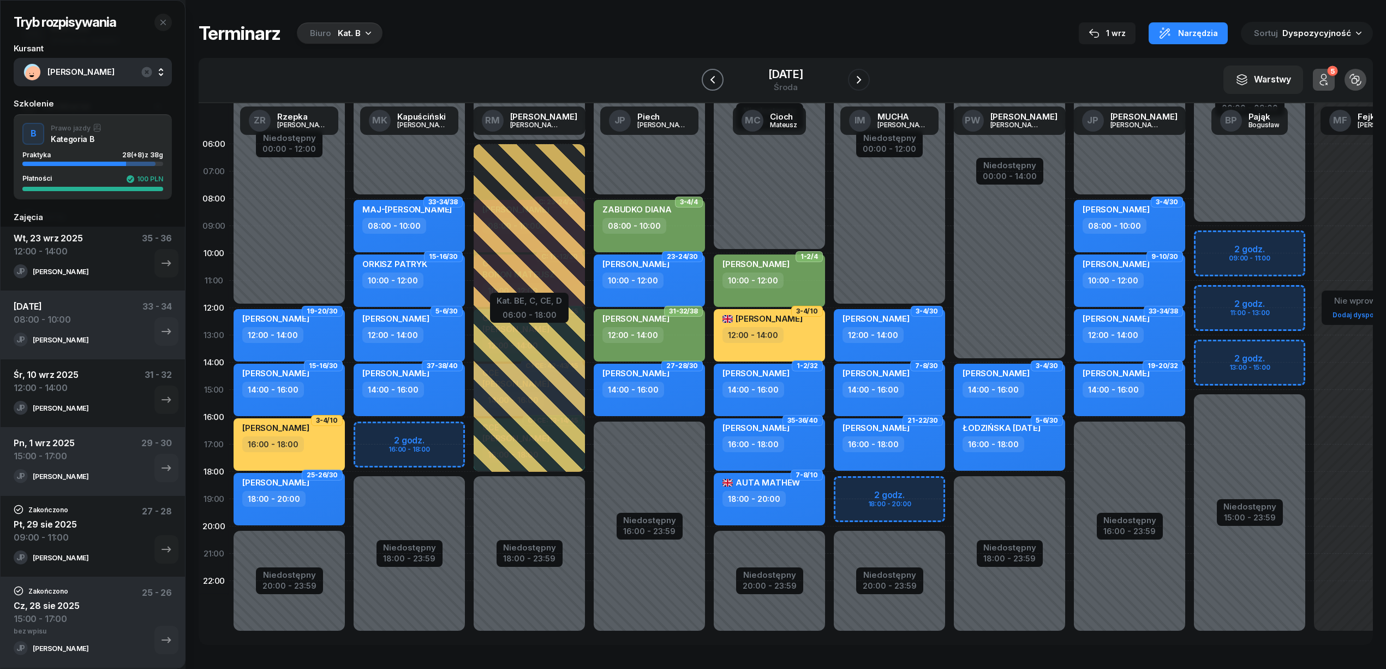
click at [714, 73] on icon "button" at bounding box center [712, 79] width 13 height 13
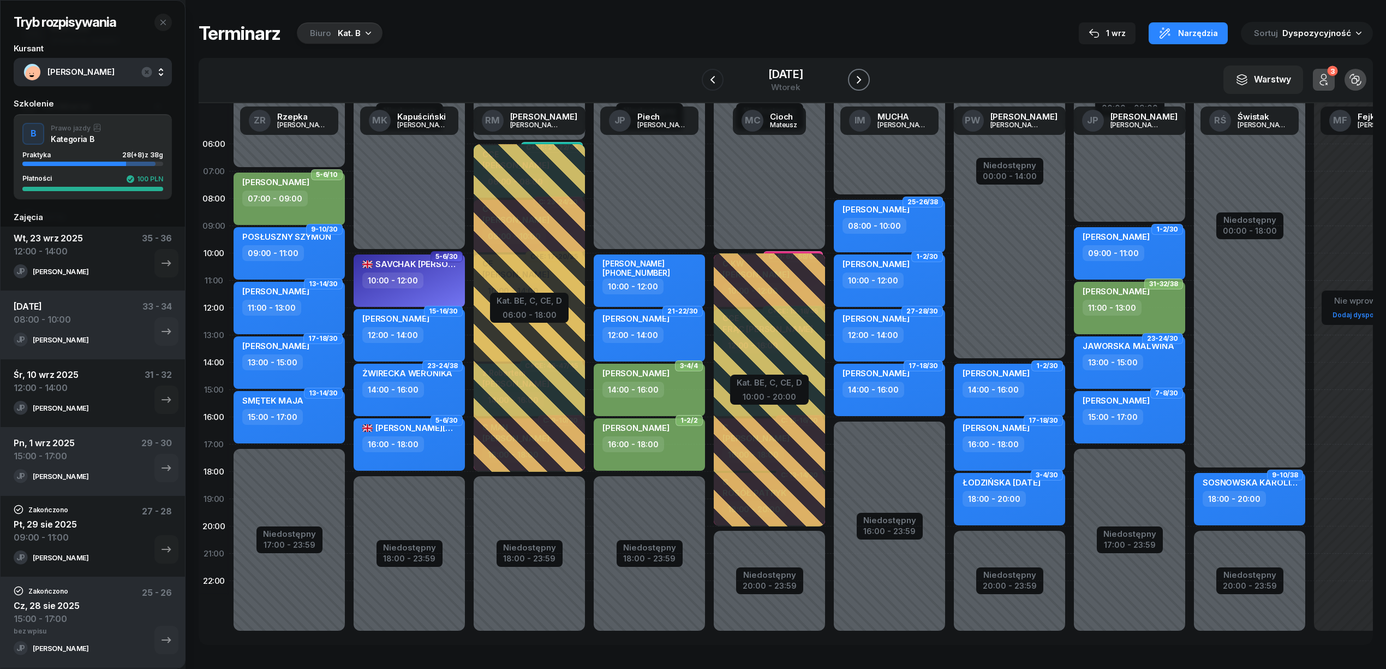
click at [854, 79] on icon "button" at bounding box center [858, 79] width 13 height 13
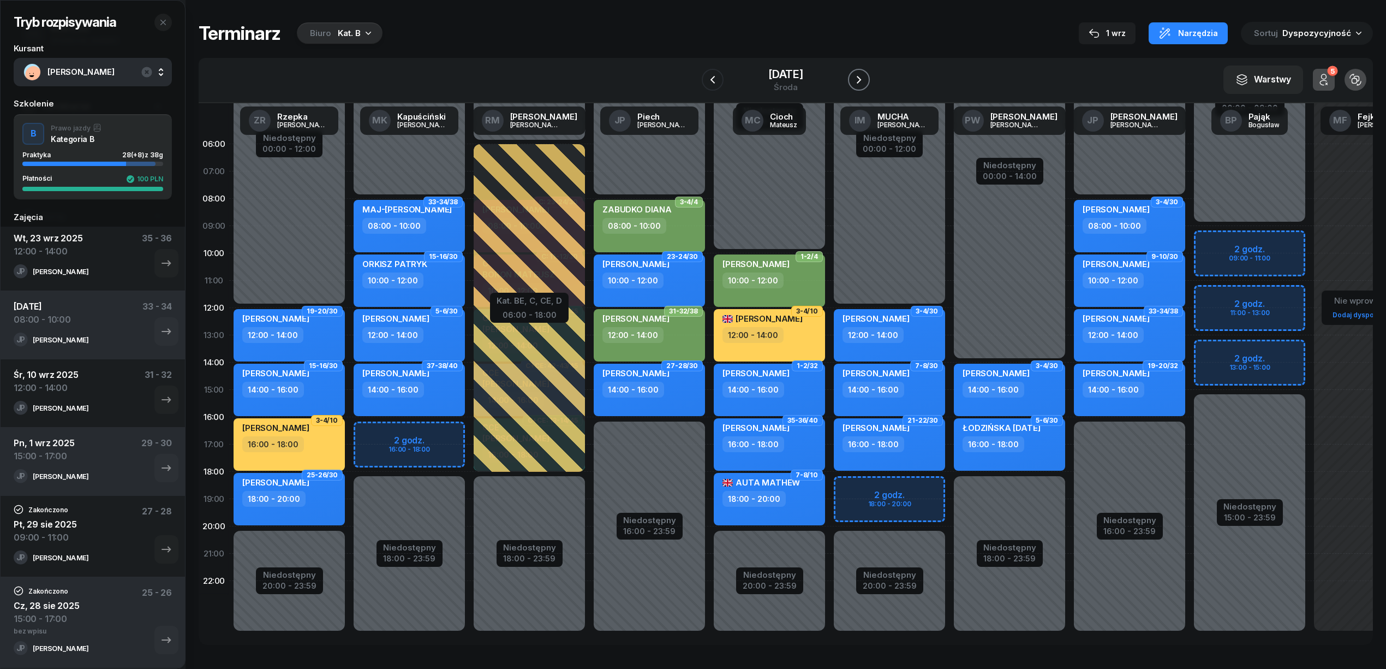
click at [854, 79] on button "button" at bounding box center [859, 80] width 22 height 22
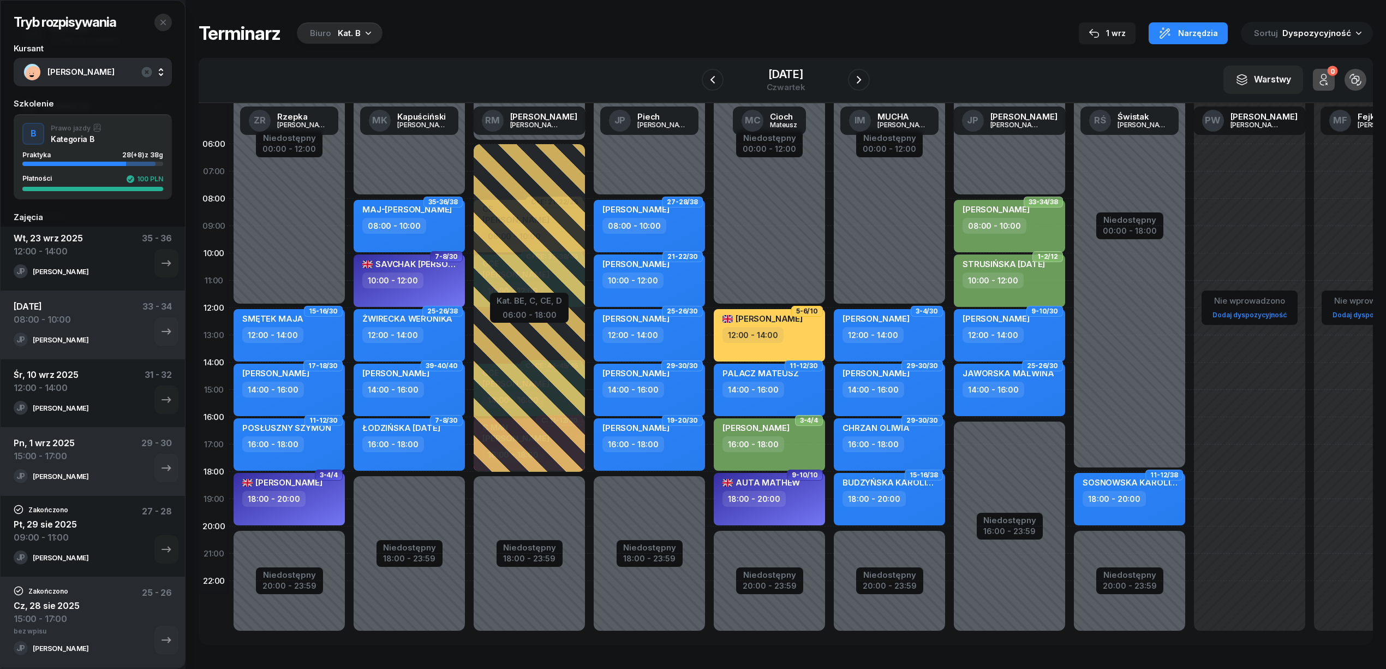
click at [165, 18] on icon "button" at bounding box center [163, 22] width 9 height 9
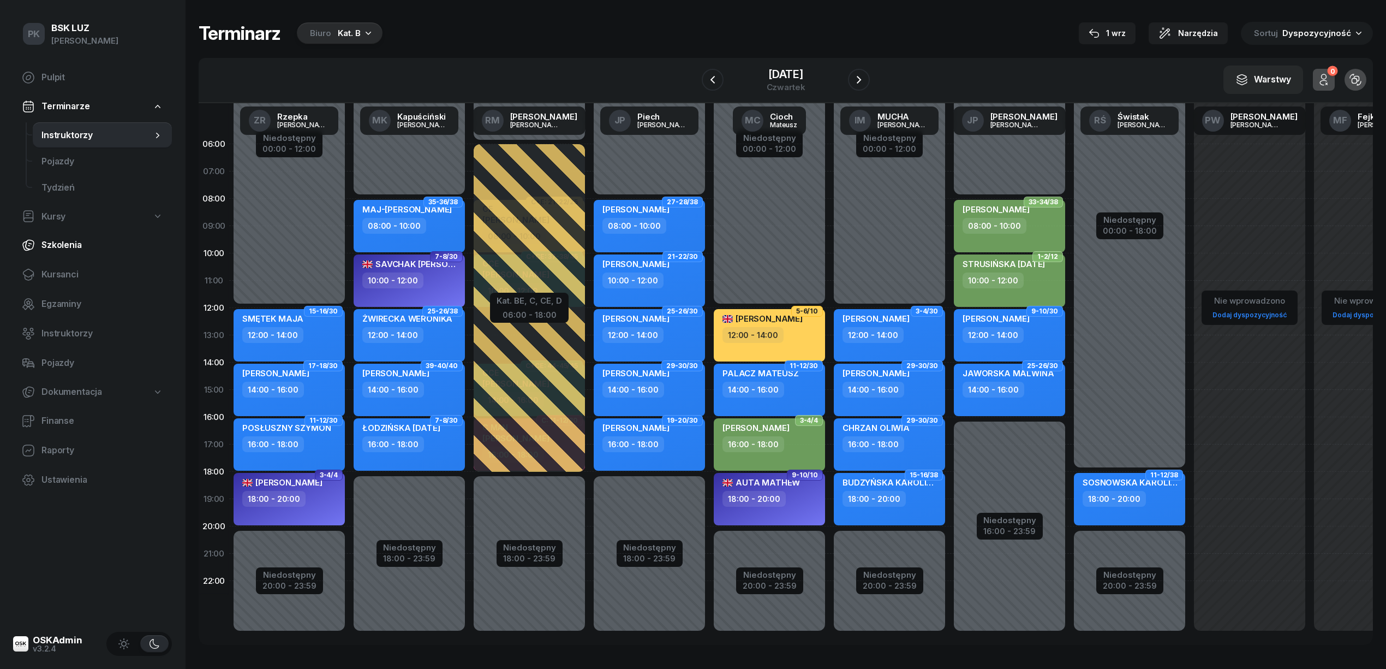
click at [66, 247] on span "Szkolenia" at bounding box center [102, 245] width 122 height 14
select select "createdAt-desc"
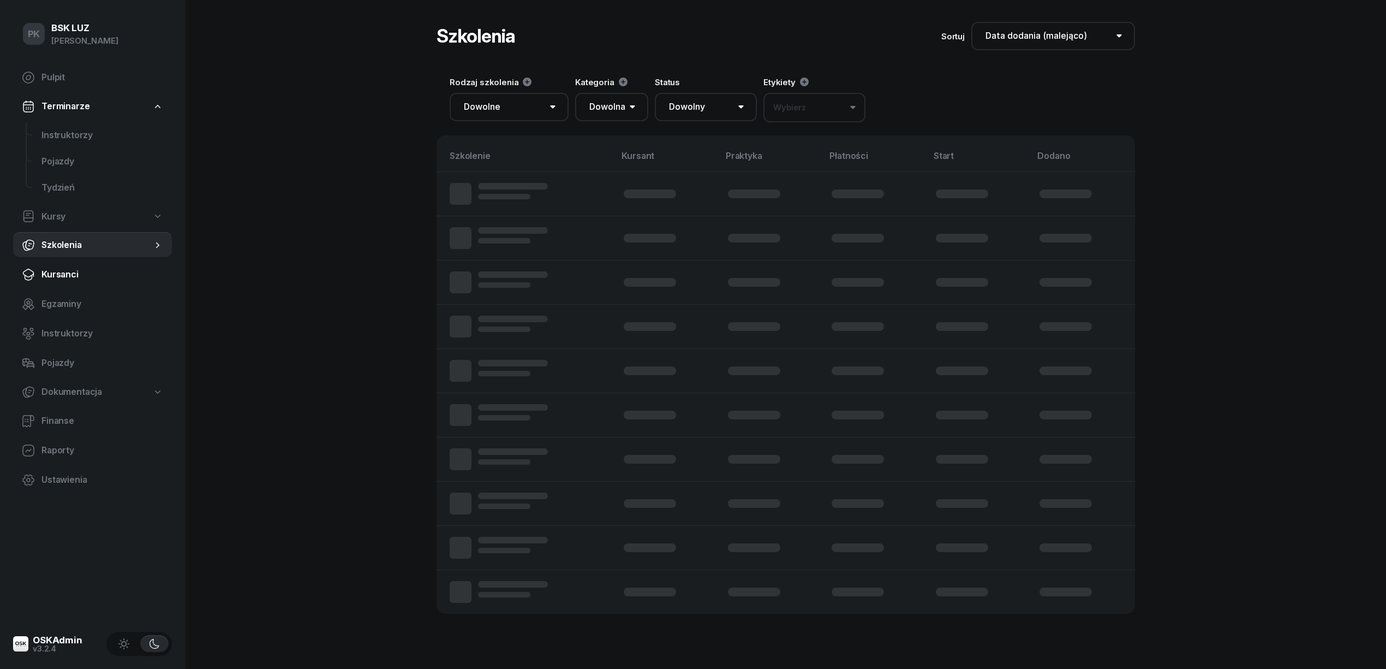
click at [67, 274] on span "Kursanci" at bounding box center [102, 274] width 122 height 14
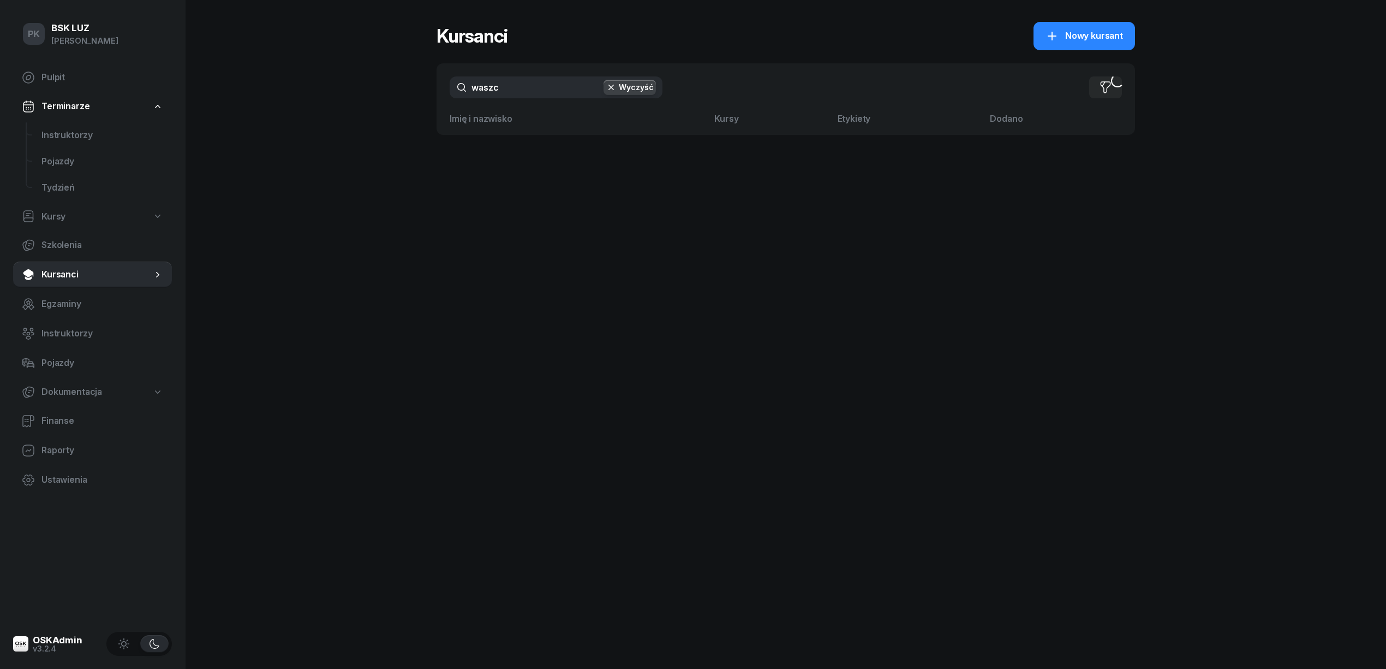
click at [644, 81] on button "Wyczyść" at bounding box center [630, 87] width 52 height 15
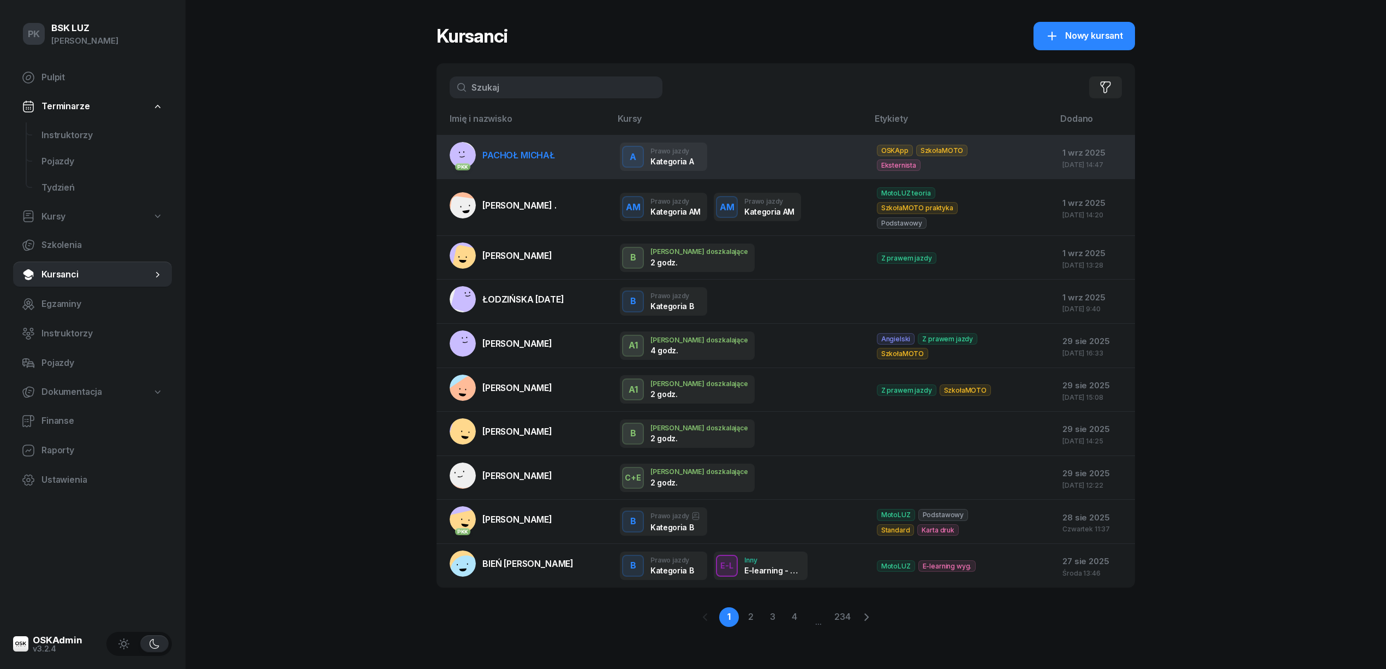
click at [542, 158] on span "PACHOŁ MICHAŁ" at bounding box center [518, 155] width 73 height 11
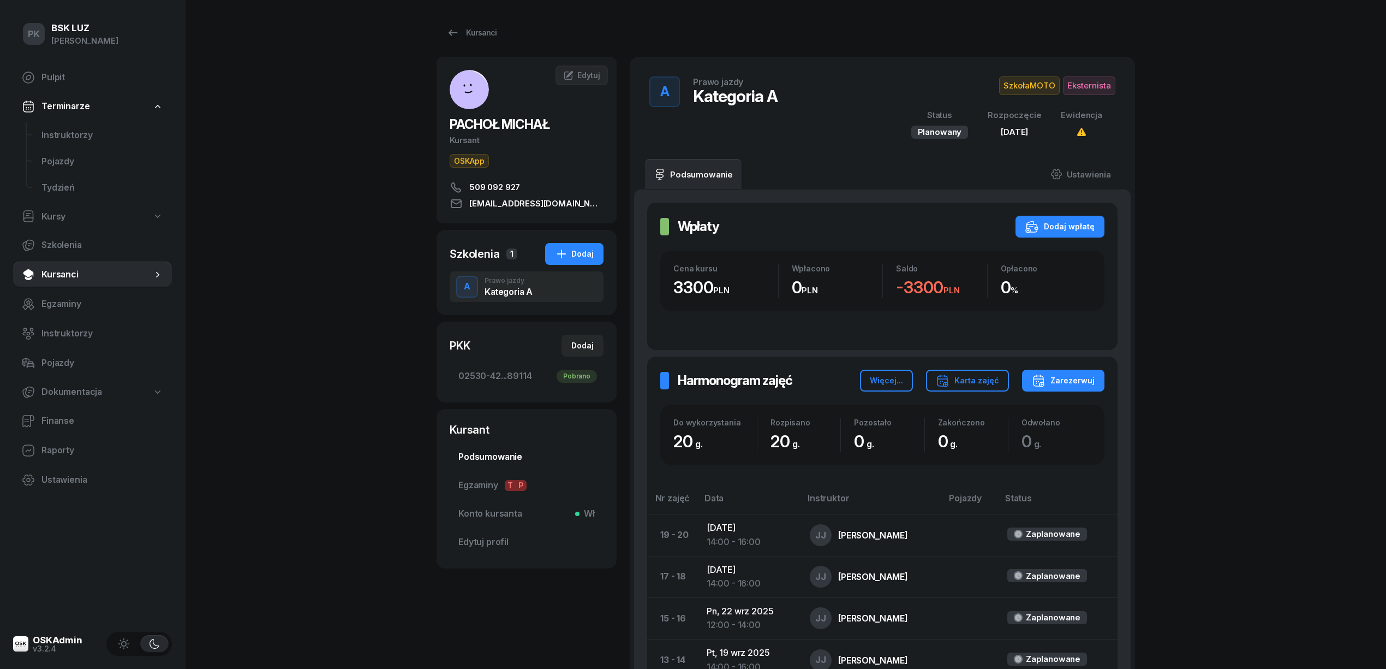
click at [508, 462] on span "Podsumowanie" at bounding box center [526, 457] width 136 height 14
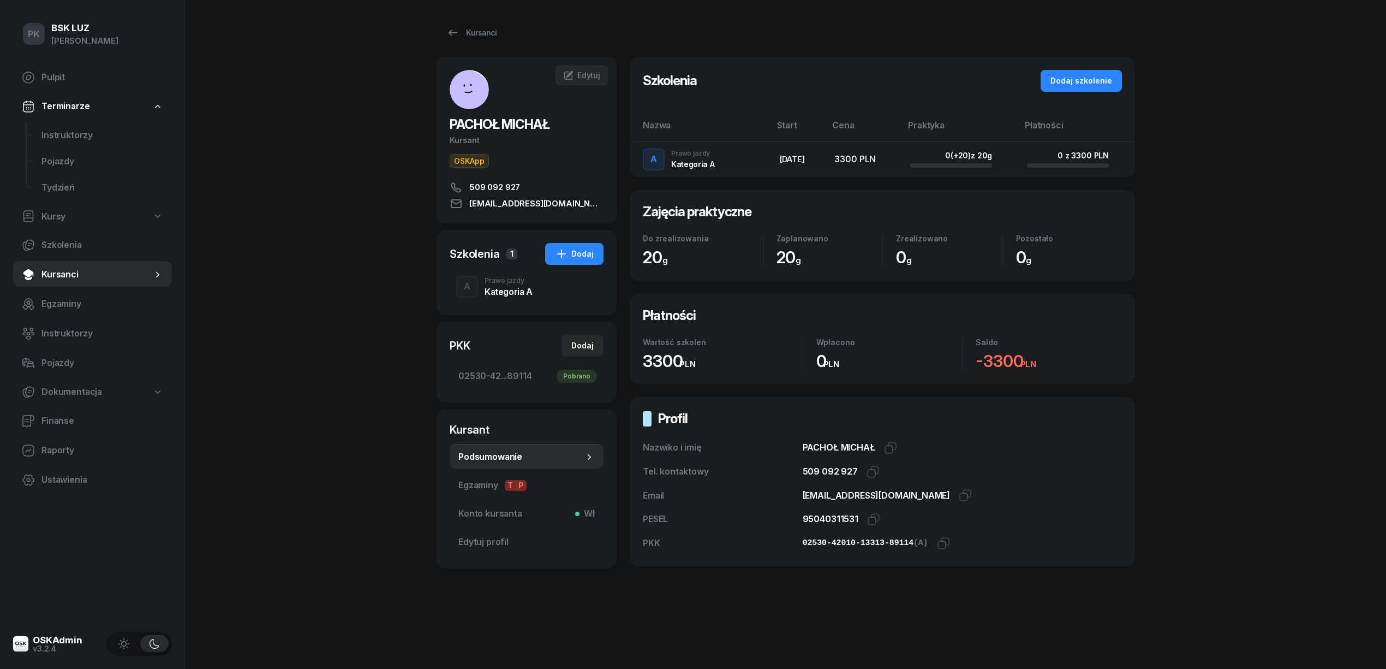
click at [863, 516] on div "95040311531 Kopiuj do schowka" at bounding box center [962, 519] width 319 height 14
click at [864, 516] on div "95040311531 Kopiuj do schowka" at bounding box center [962, 519] width 319 height 14
click at [869, 518] on icon "button" at bounding box center [873, 518] width 13 height 13
click at [937, 548] on icon "button" at bounding box center [943, 542] width 13 height 13
click at [496, 294] on div "Kategoria A" at bounding box center [509, 291] width 48 height 9
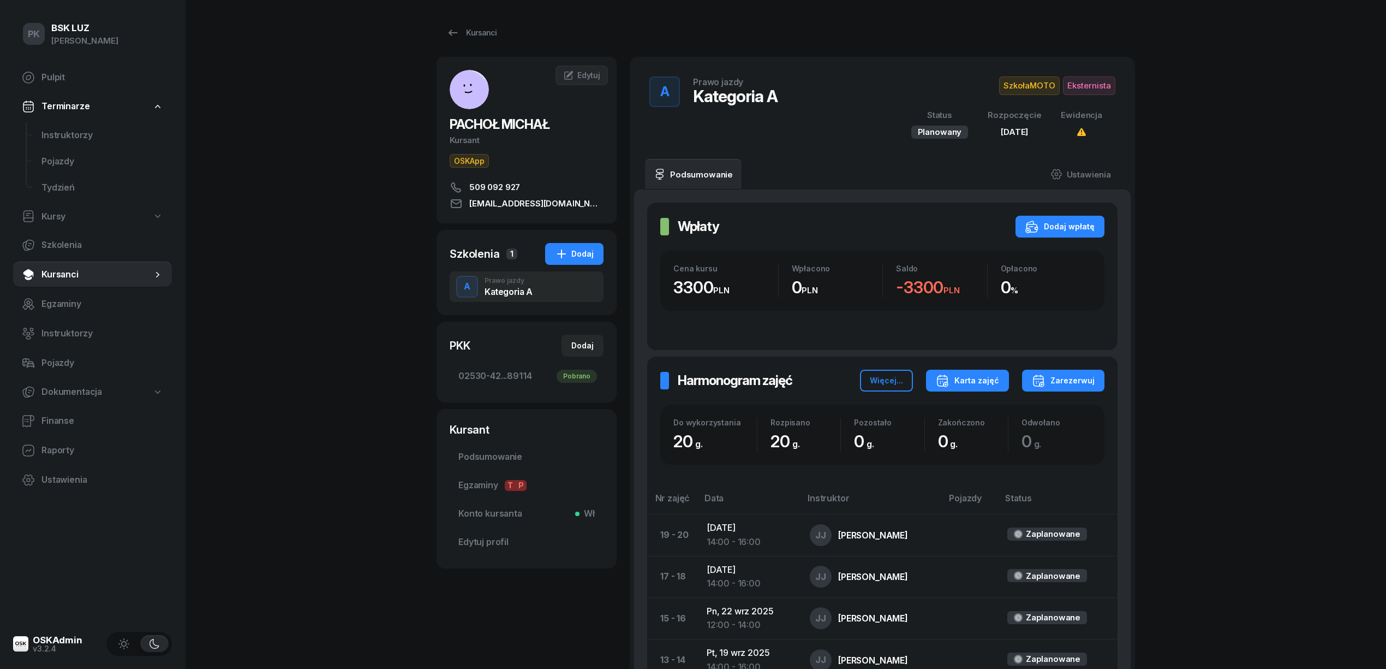
click at [999, 386] on div "Karta zajęć" at bounding box center [967, 380] width 63 height 13
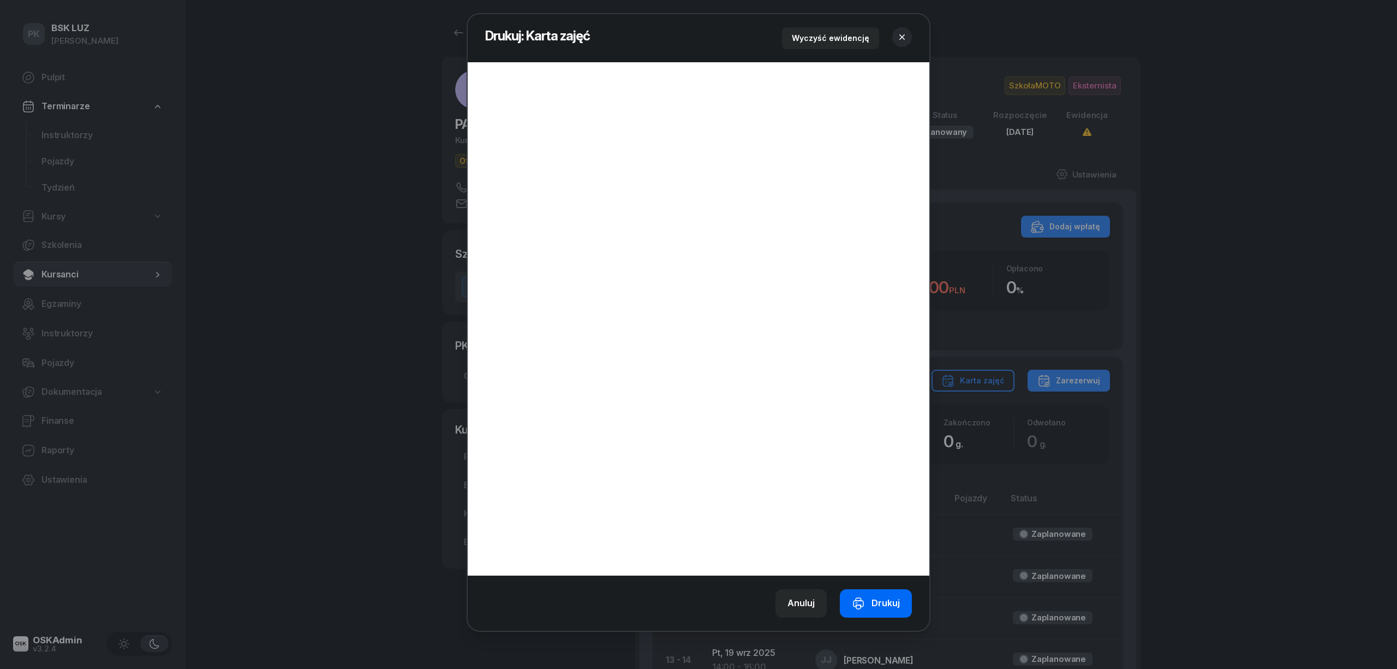
click at [864, 602] on icon "button" at bounding box center [858, 602] width 13 height 13
click at [900, 35] on icon "button" at bounding box center [902, 37] width 11 height 11
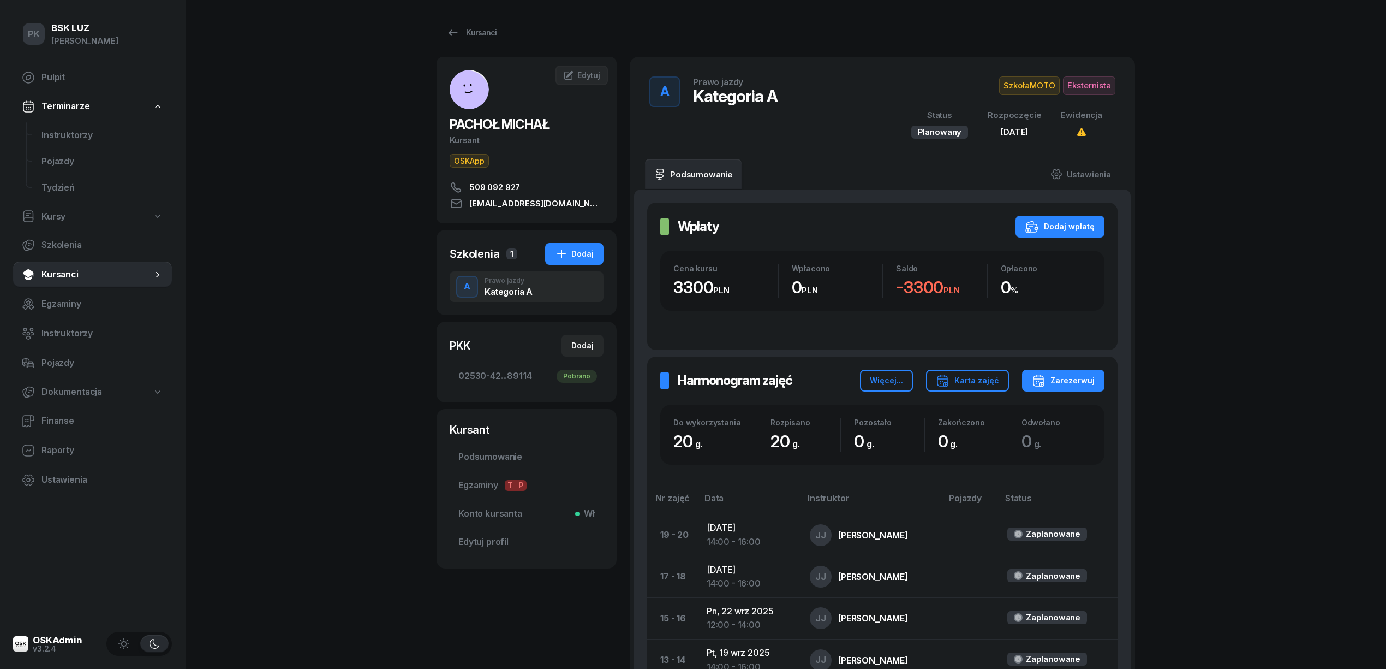
click at [1099, 91] on span "Eksternista" at bounding box center [1089, 85] width 52 height 19
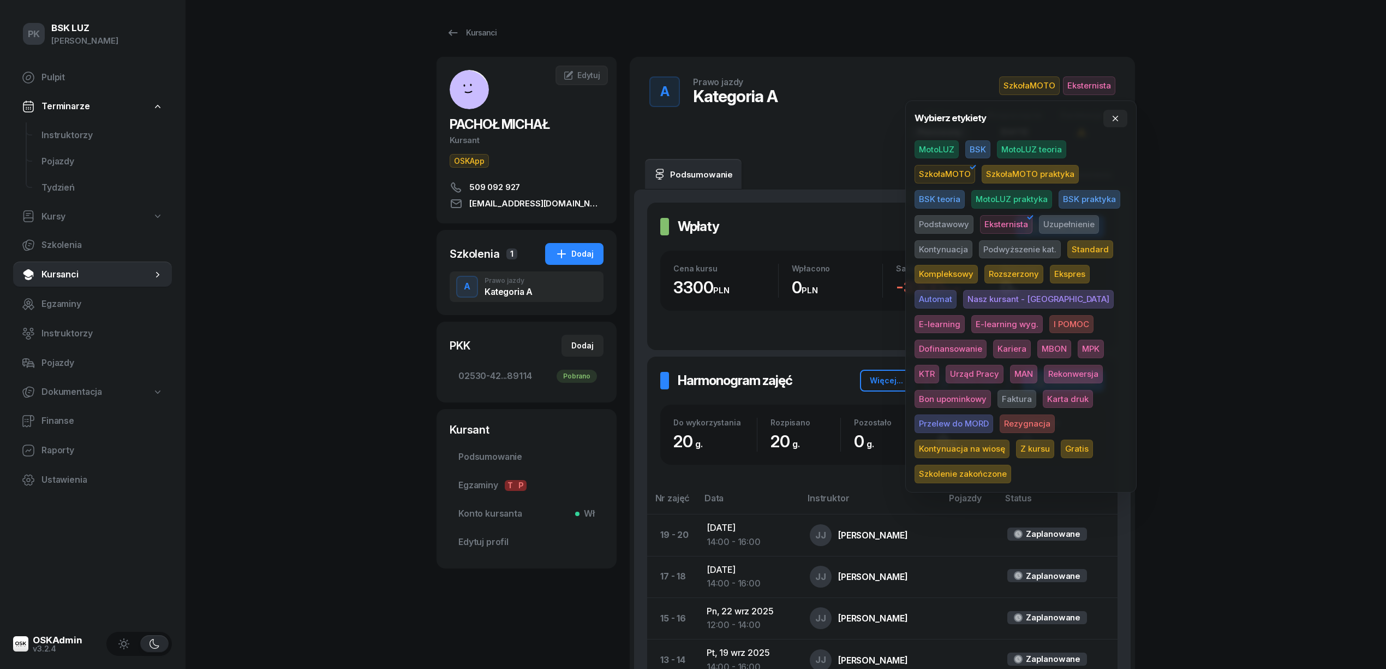
click at [1253, 299] on div "PK BSK LUZ Piotr Klimek Pulpit Terminarze Instruktorzy Pojazdy Tydzień Kursy Sz…" at bounding box center [693, 533] width 1386 height 1067
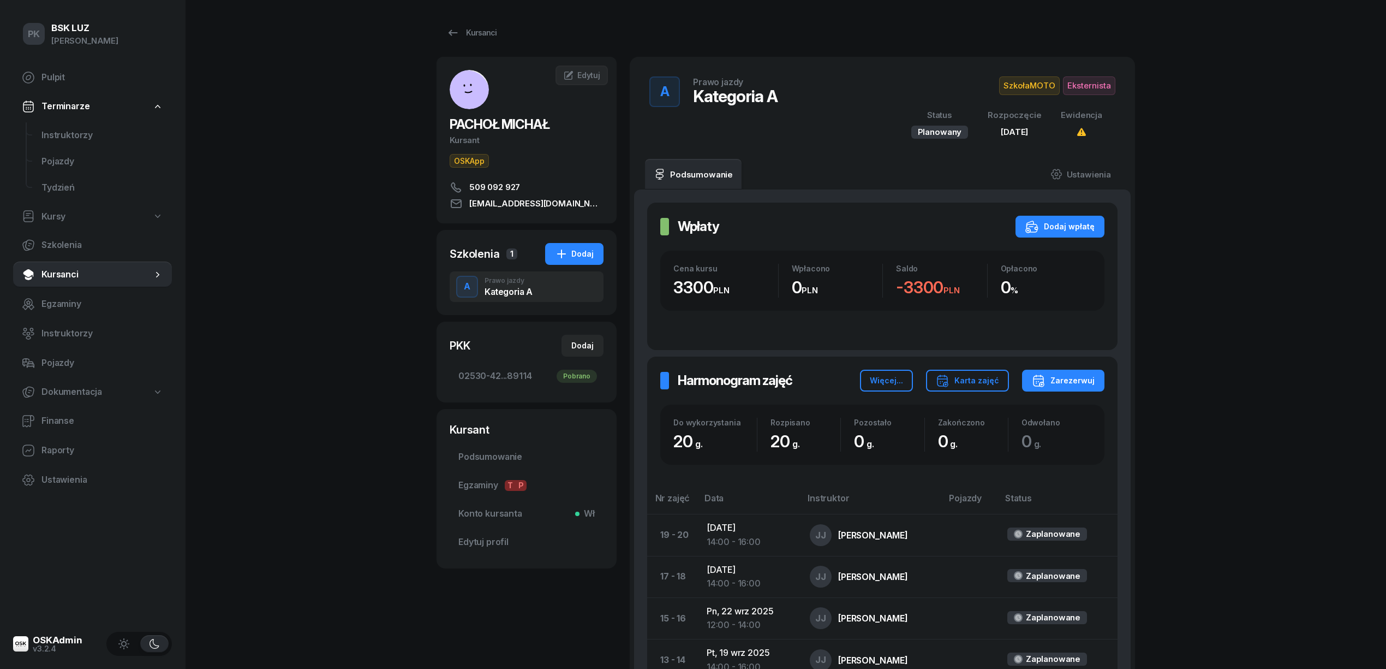
click at [1107, 81] on span "Eksternista" at bounding box center [1089, 85] width 52 height 19
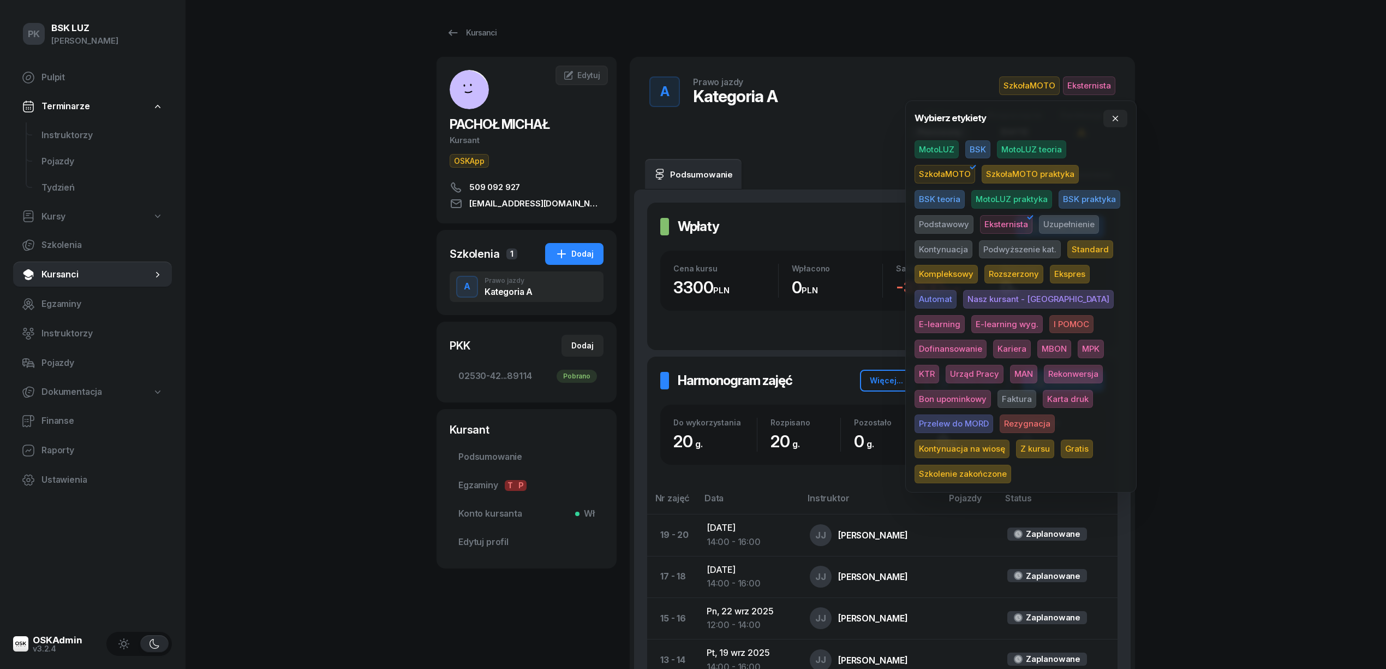
click at [1043, 395] on span "Karta druk" at bounding box center [1068, 399] width 50 height 19
click at [1320, 369] on div "PK BSK LUZ Piotr Klimek Pulpit Terminarze Instruktorzy Pojazdy Tydzień Kursy Sz…" at bounding box center [693, 533] width 1386 height 1067
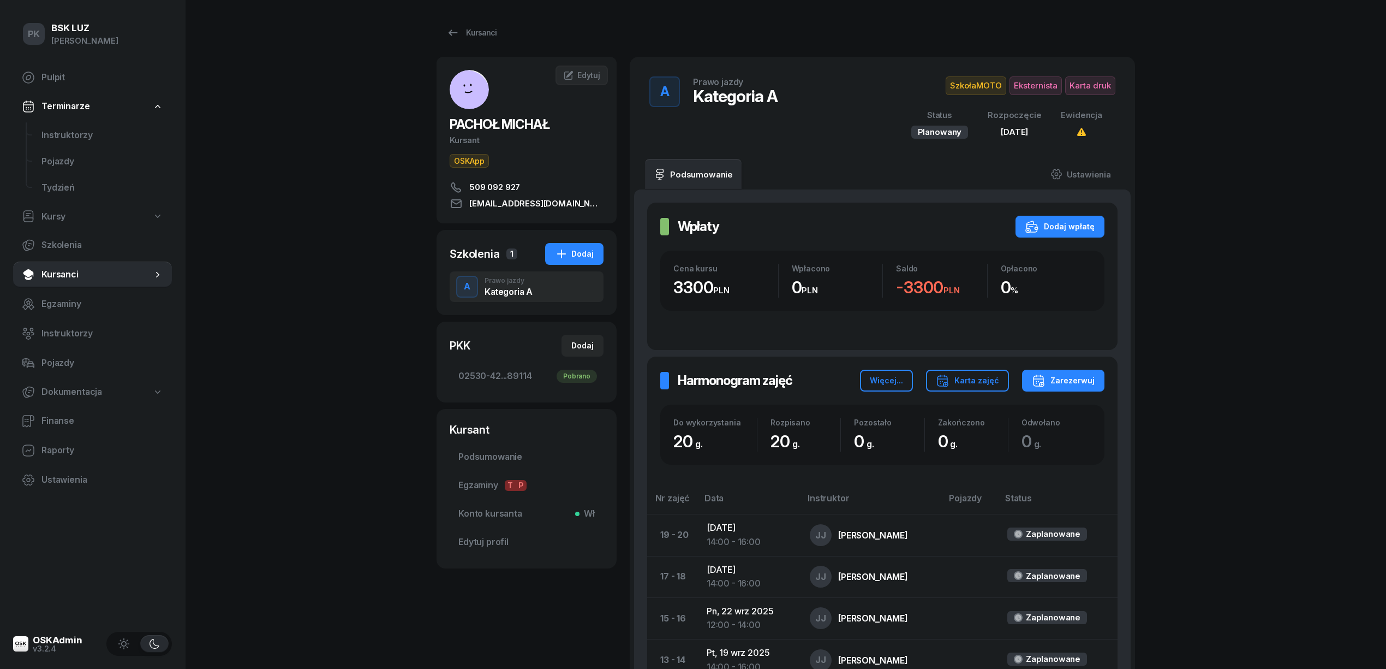
click at [506, 291] on div "Kategoria A" at bounding box center [509, 291] width 48 height 9
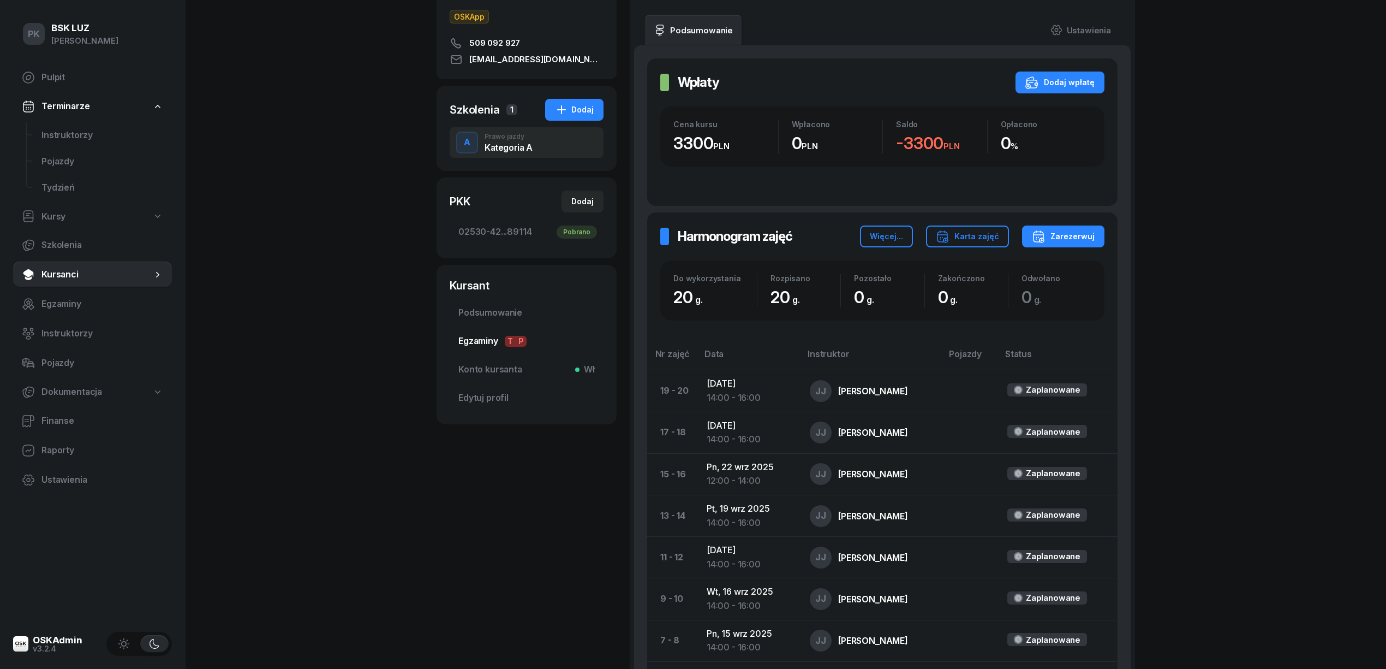
scroll to position [145, 0]
click at [492, 317] on span "Podsumowanie" at bounding box center [526, 312] width 136 height 14
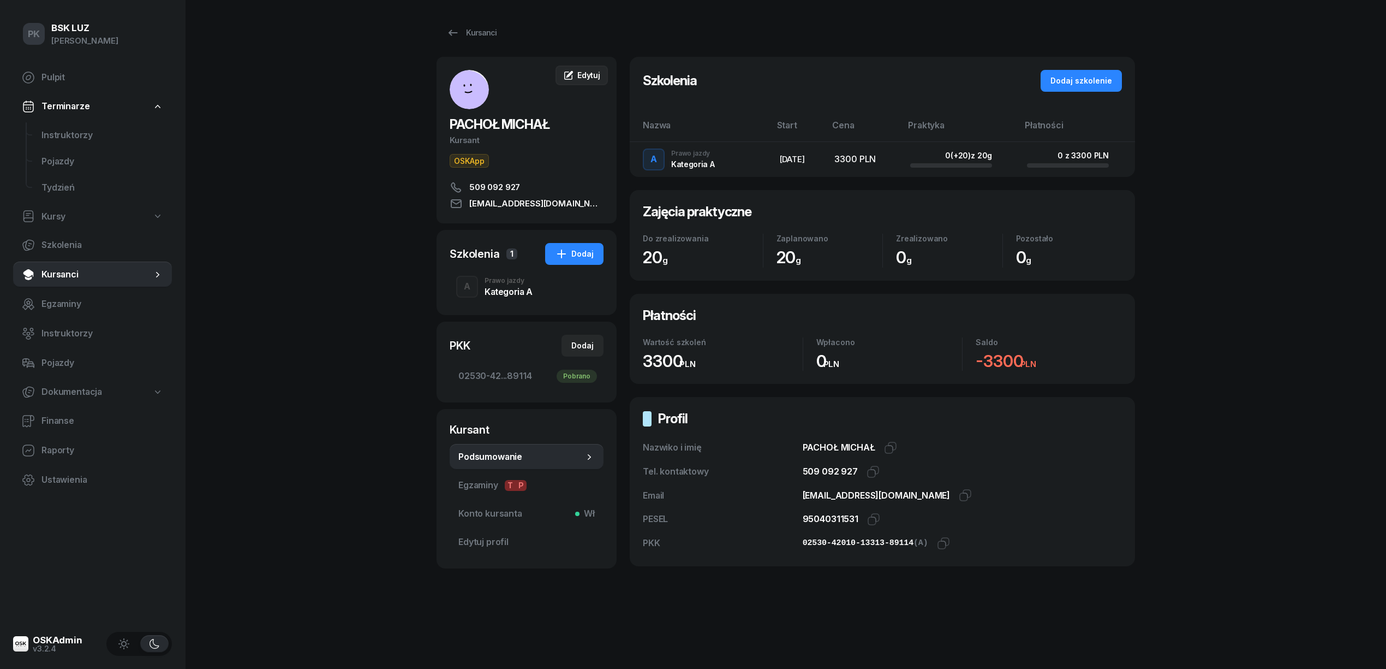
click at [588, 73] on span "Edytuj" at bounding box center [588, 74] width 23 height 9
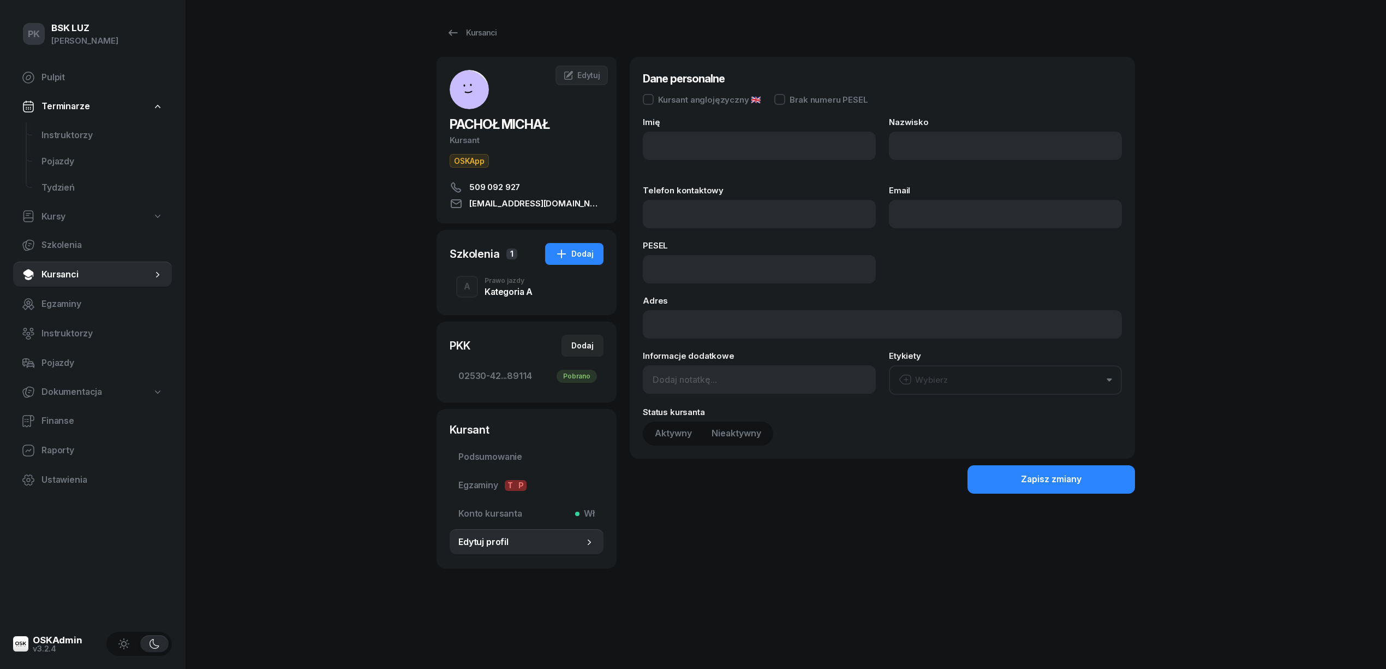
type input "MICHAŁ"
type input "PACHOŁ"
type input "509092927"
type input "pachol.michal@gmail.com"
type input "95040311531"
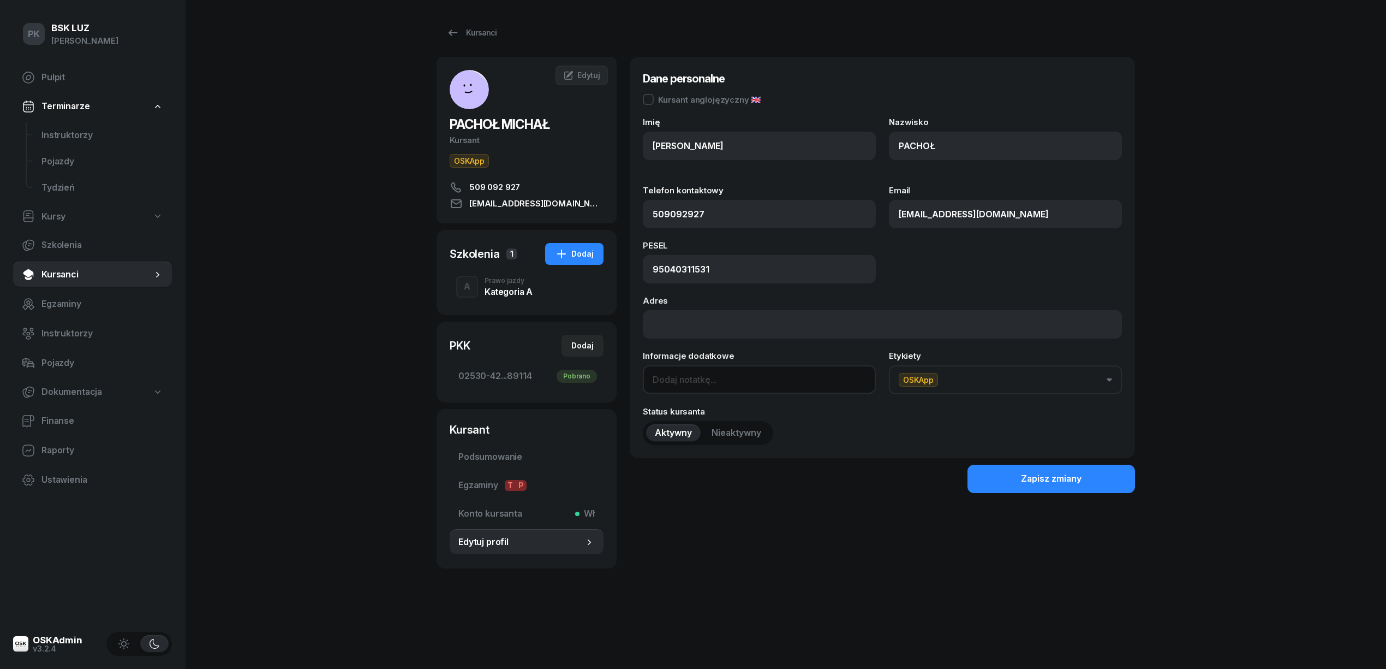
click at [701, 379] on input at bounding box center [759, 379] width 233 height 28
paste input "2030-03-31"
type input "OL-brak 2030-03-31,"
click at [1037, 482] on div "Zapisz zmiany" at bounding box center [1051, 479] width 61 height 14
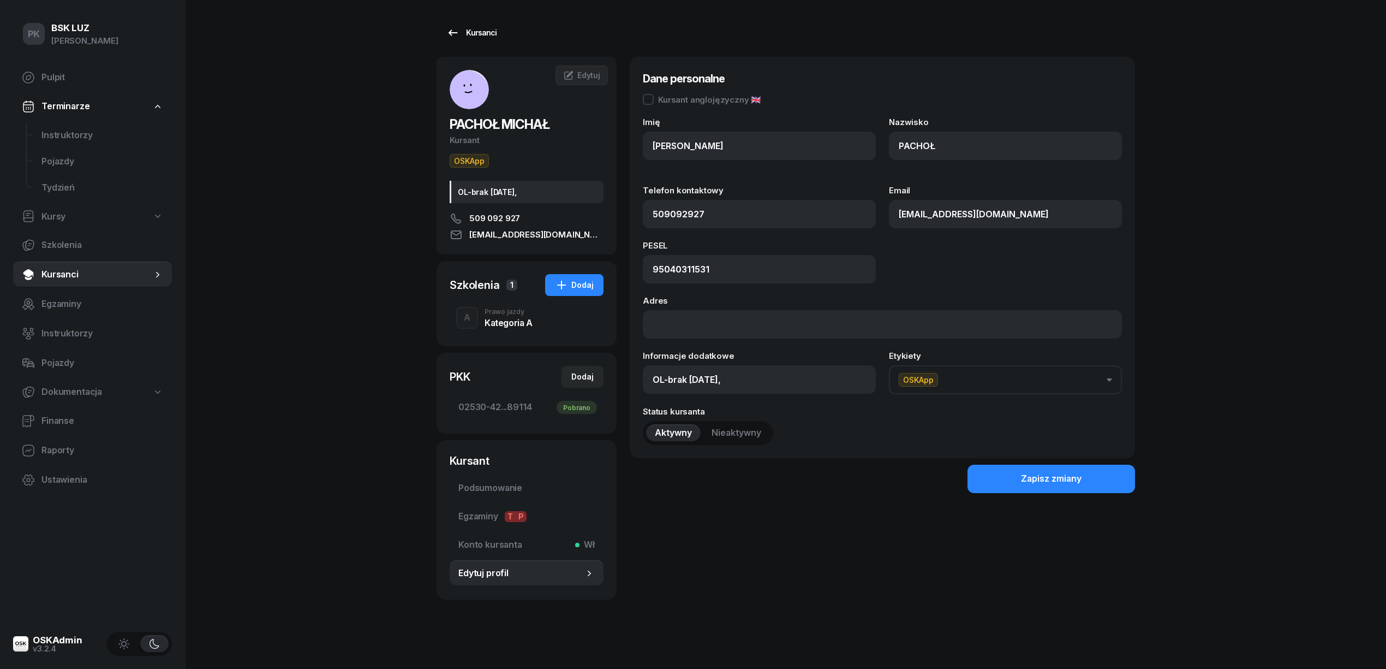
click at [489, 31] on div "Kursanci" at bounding box center [471, 32] width 50 height 13
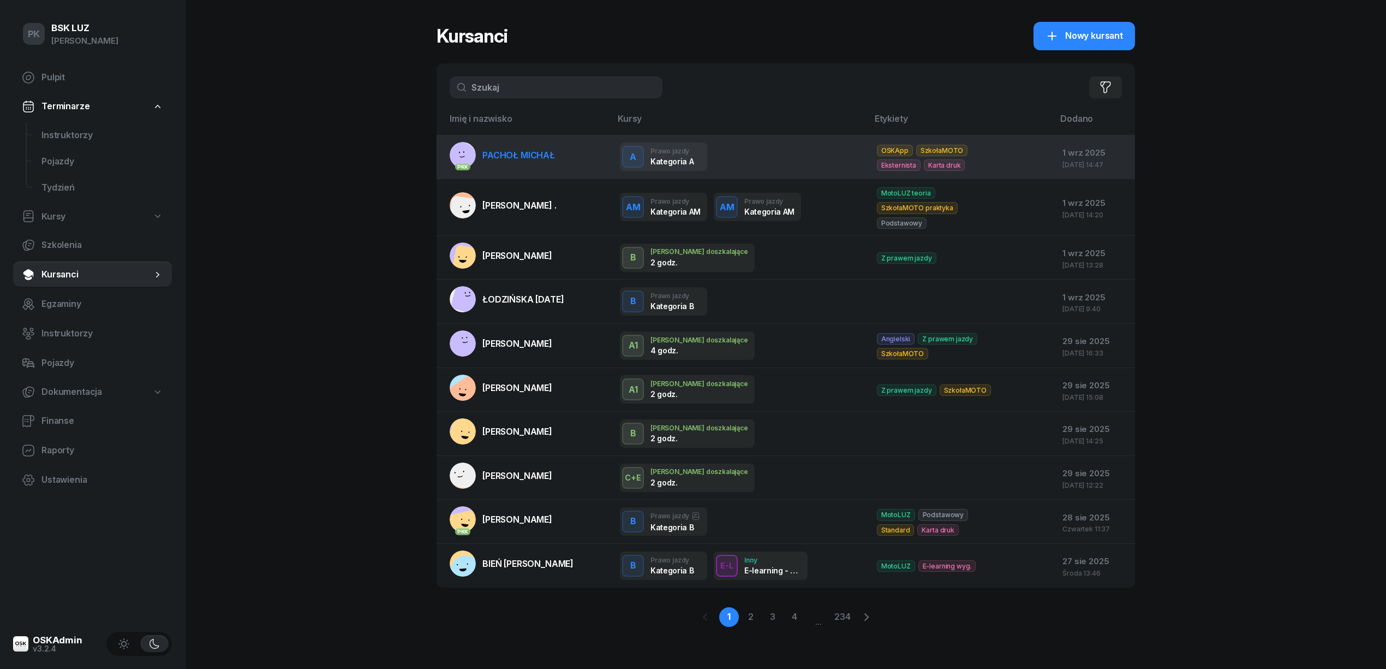
click at [525, 160] on link "PKK PACHOŁ MICHAŁ" at bounding box center [502, 155] width 105 height 26
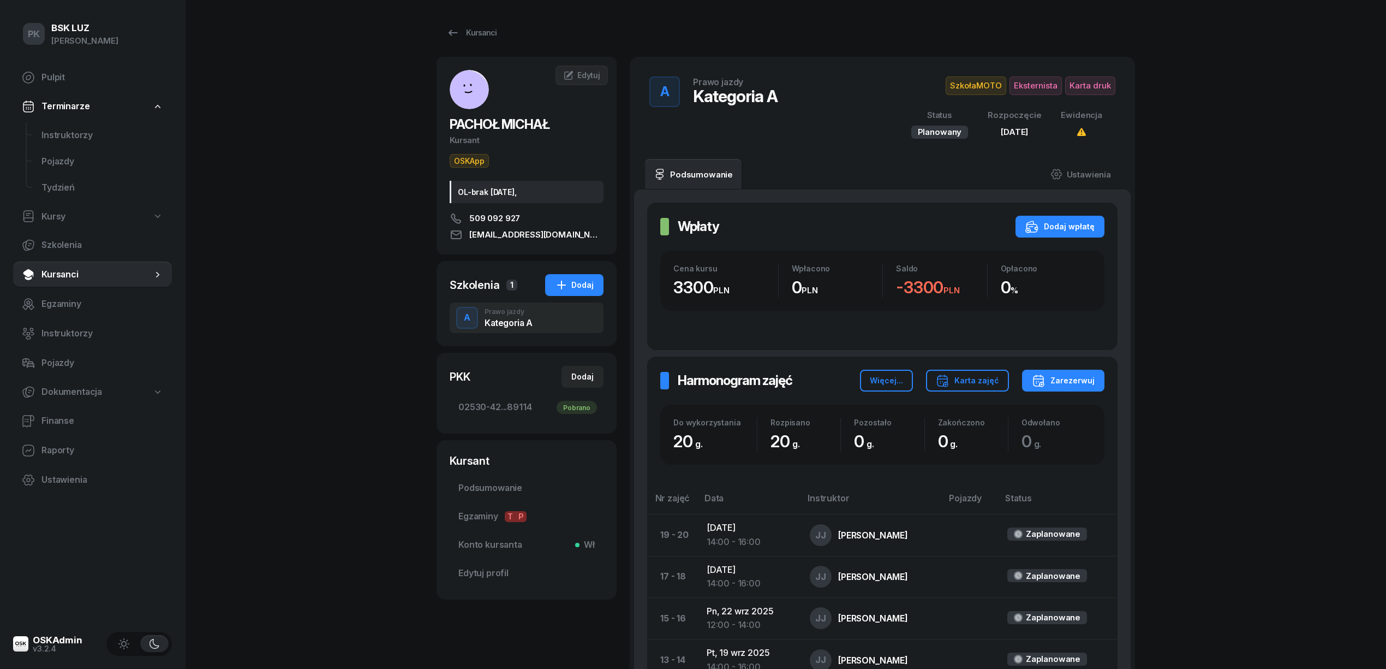
click at [286, 442] on div "PK BSK LUZ Piotr Klimek Pulpit Terminarze Instruktorzy Pojazdy Tydzień Kursy Sz…" at bounding box center [693, 533] width 1386 height 1067
click at [516, 492] on span "Podsumowanie" at bounding box center [526, 488] width 136 height 14
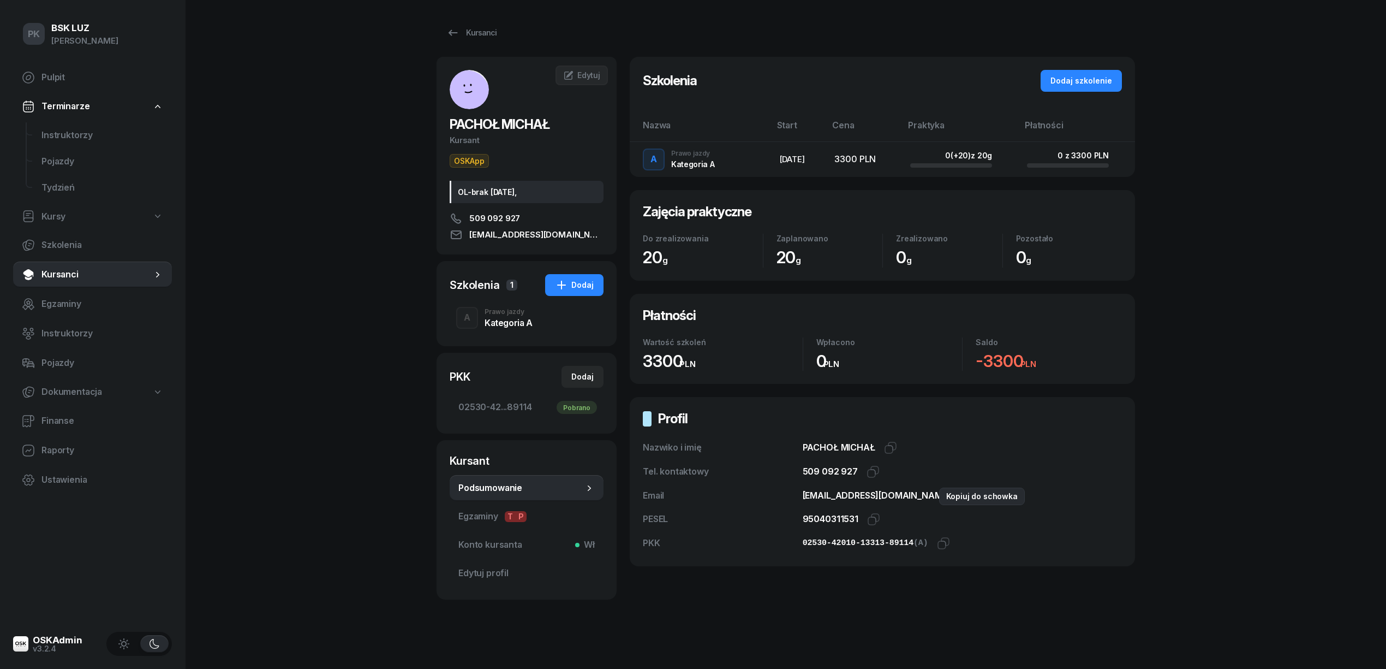
click at [959, 494] on icon "button" at bounding box center [965, 494] width 13 height 13
click at [480, 35] on div "Kursanci" at bounding box center [471, 32] width 50 height 13
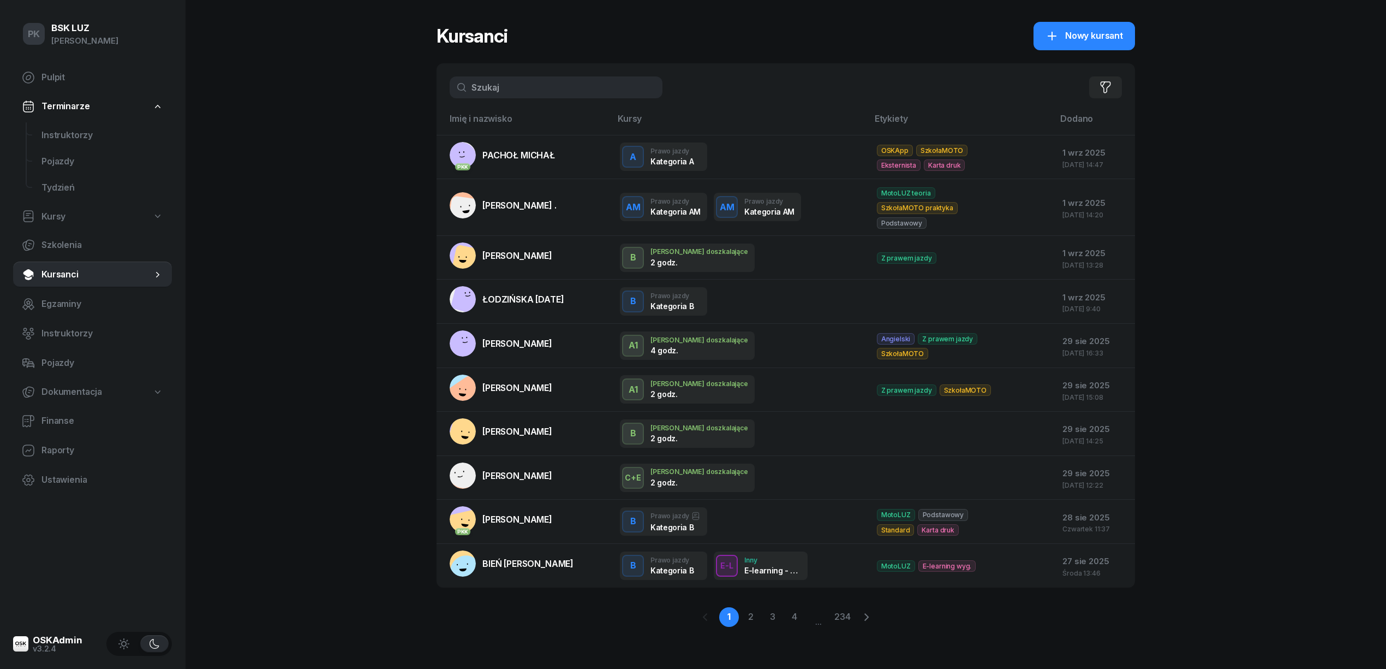
drag, startPoint x: 454, startPoint y: 84, endPoint x: 437, endPoint y: 86, distance: 17.5
click at [437, 86] on div "Filtruj" at bounding box center [786, 87] width 699 height 48
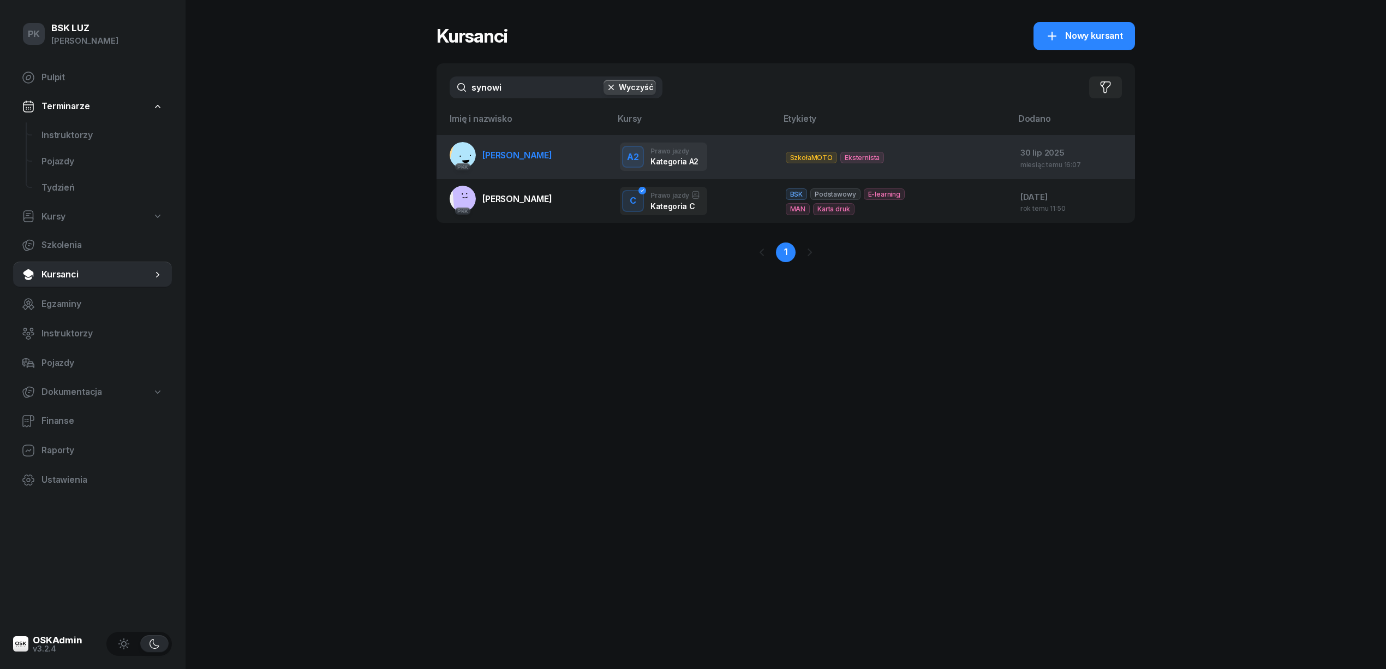
type input "synowi"
click at [525, 164] on link "PKK SYNOWIEC JAKUB" at bounding box center [501, 155] width 103 height 26
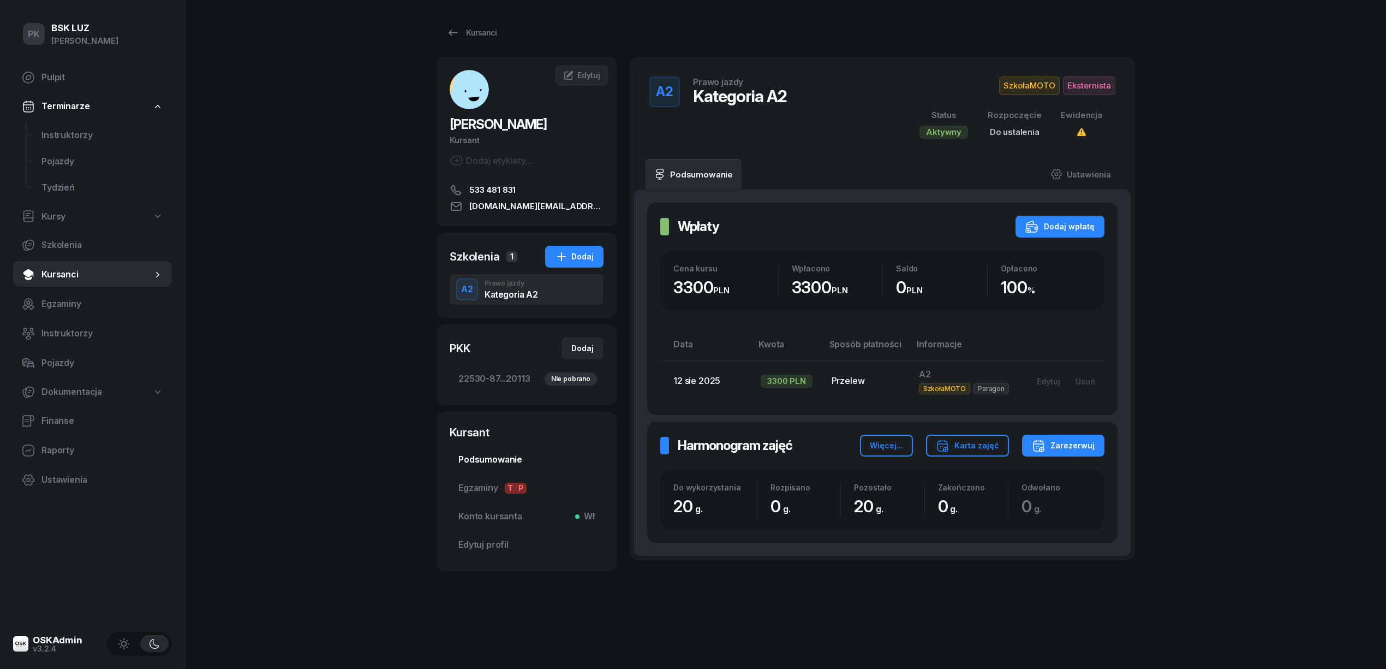
click at [502, 460] on span "Podsumowanie" at bounding box center [526, 459] width 136 height 14
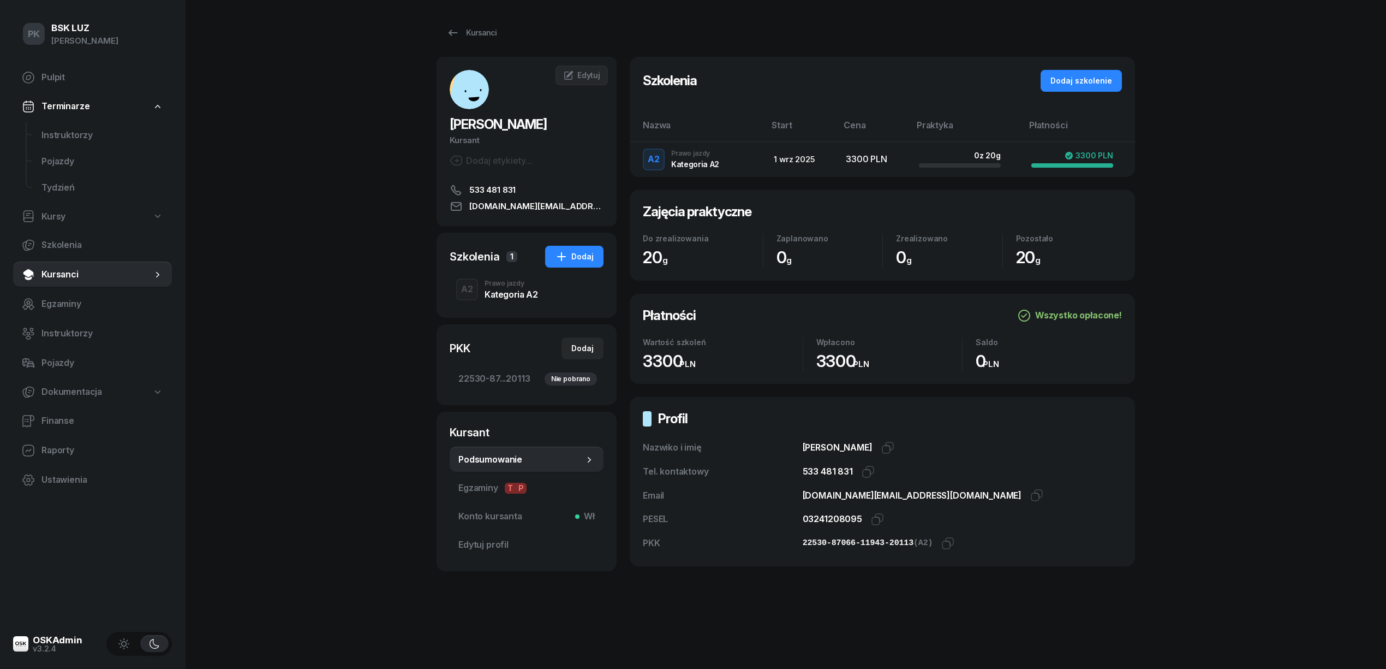
click at [497, 288] on div "Kategoria A2" at bounding box center [511, 293] width 53 height 12
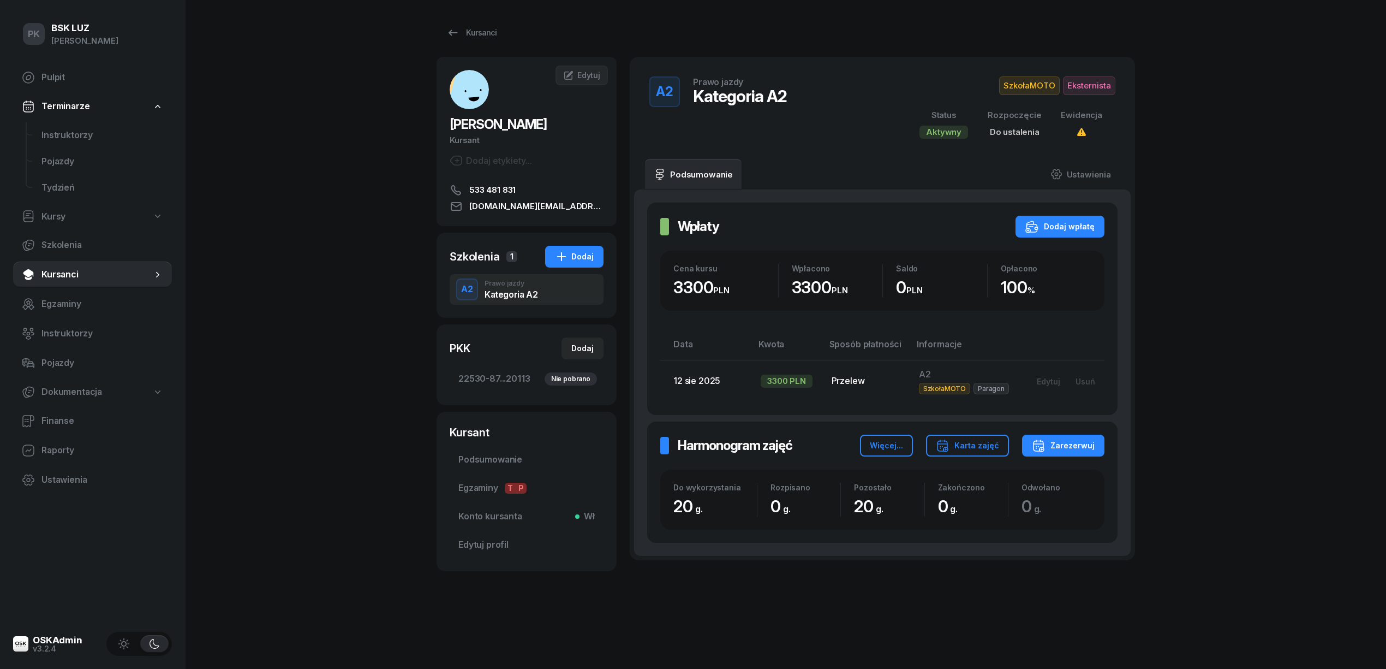
drag, startPoint x: 497, startPoint y: 288, endPoint x: 562, endPoint y: 350, distance: 89.6
click at [542, 332] on div "SYNOWIEC JAKUB Kursant Dodaj etykiety... 533 481 831 lights.off.man@gmail.com J…" at bounding box center [527, 325] width 180 height 536
click at [491, 37] on div "Kursanci" at bounding box center [471, 32] width 50 height 13
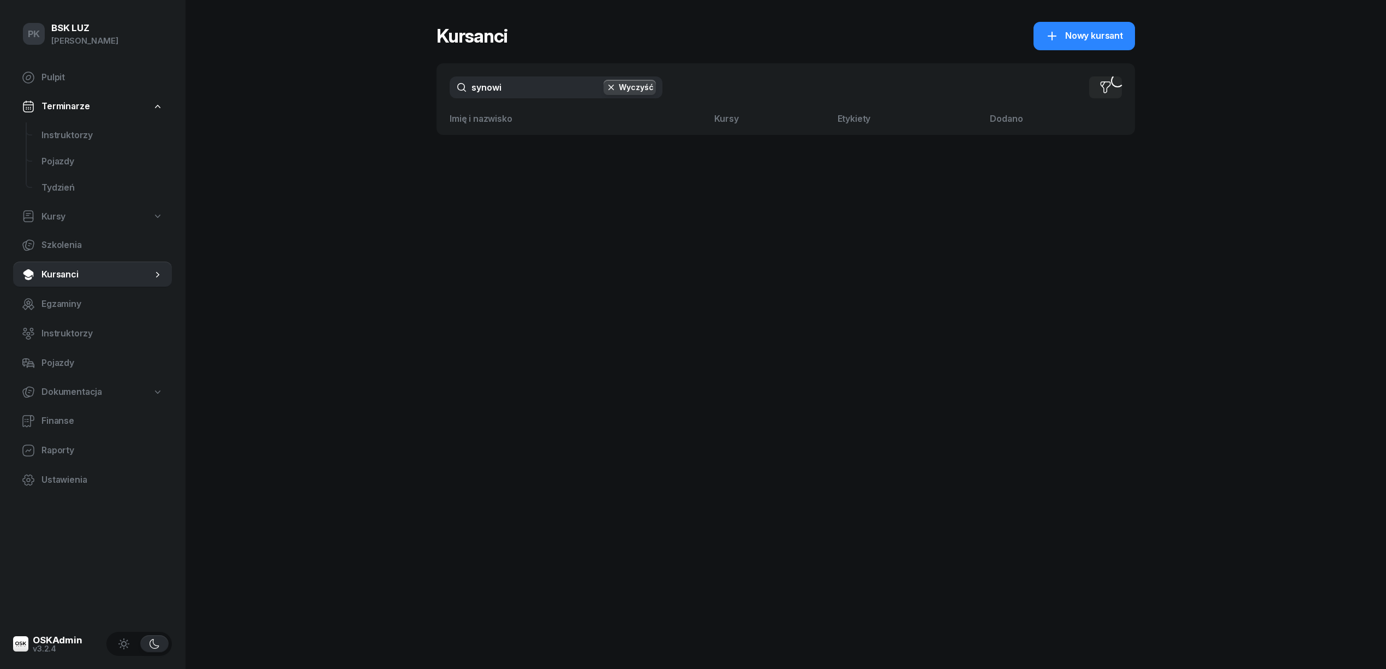
drag, startPoint x: 527, startPoint y: 90, endPoint x: 417, endPoint y: 93, distance: 109.2
click at [417, 93] on div "PK BSK LUZ Piotr Klimek Pulpit Terminarze Instruktorzy Pojazdy Tydzień Kursy Sz…" at bounding box center [693, 334] width 1386 height 669
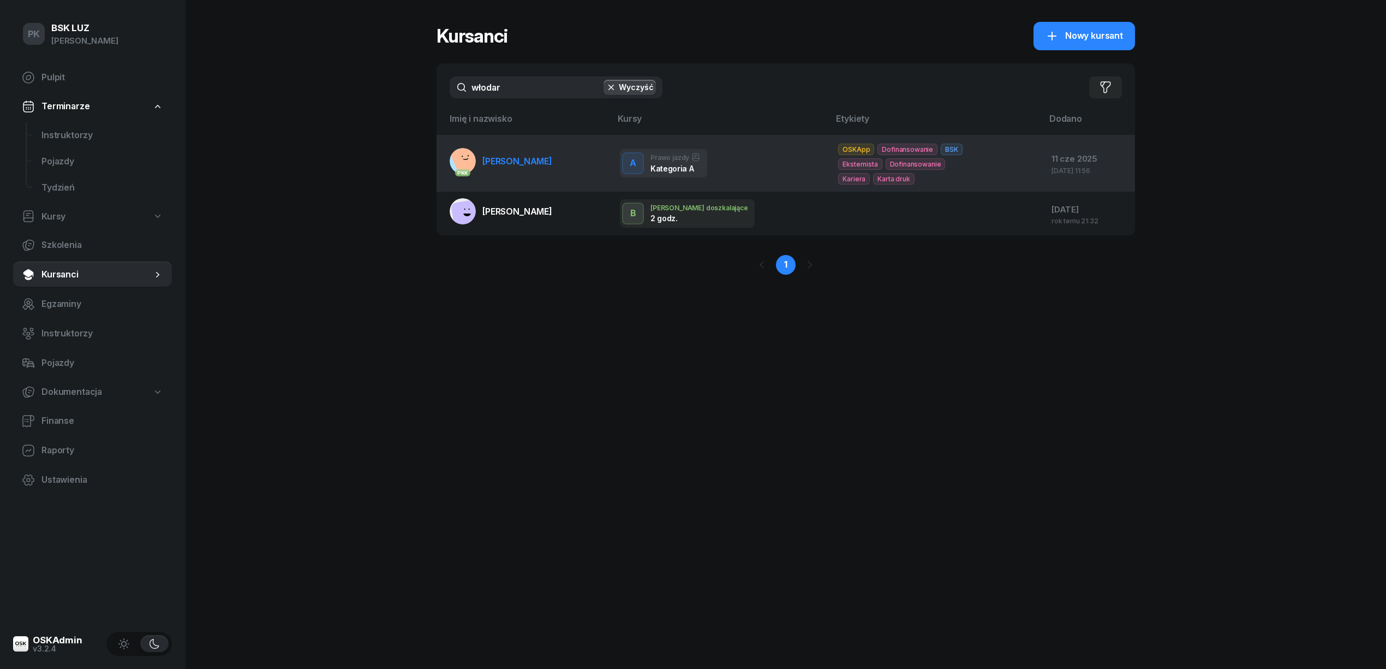
type input "włodar"
click at [527, 167] on link "PKK WŁODARCZYK DAWID" at bounding box center [501, 161] width 103 height 26
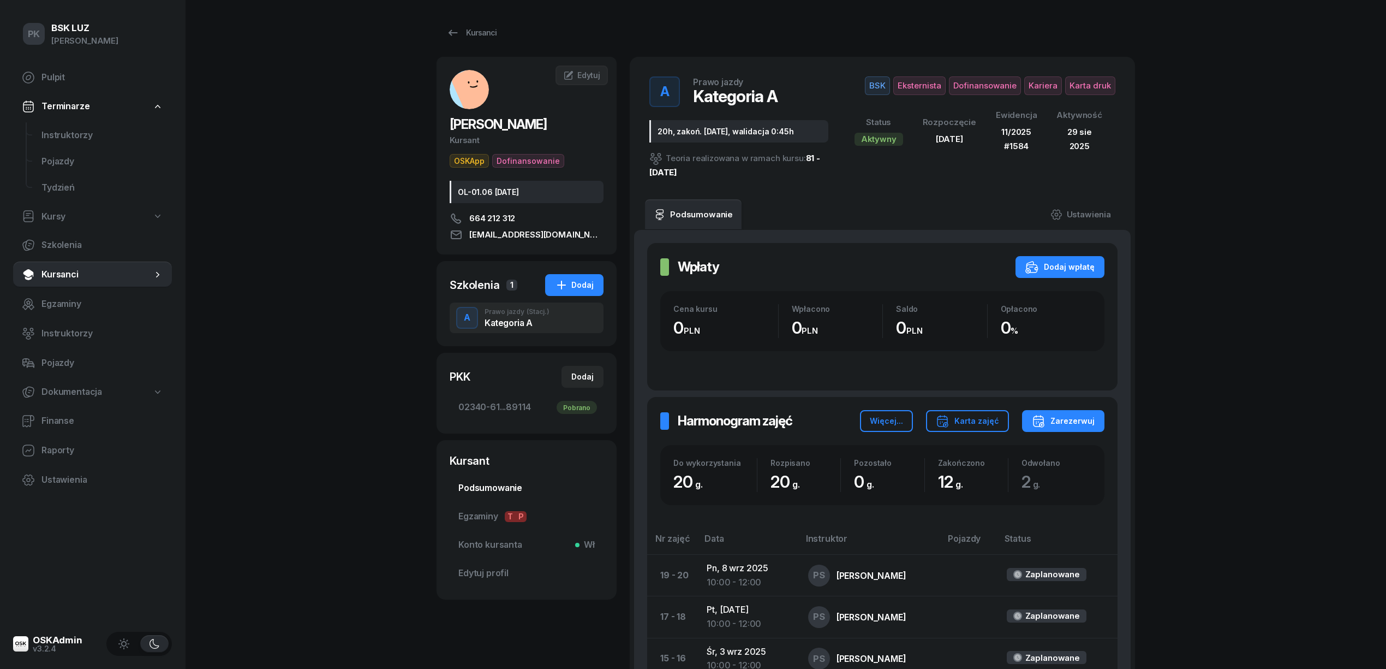
click at [514, 481] on span "Podsumowanie" at bounding box center [526, 488] width 136 height 14
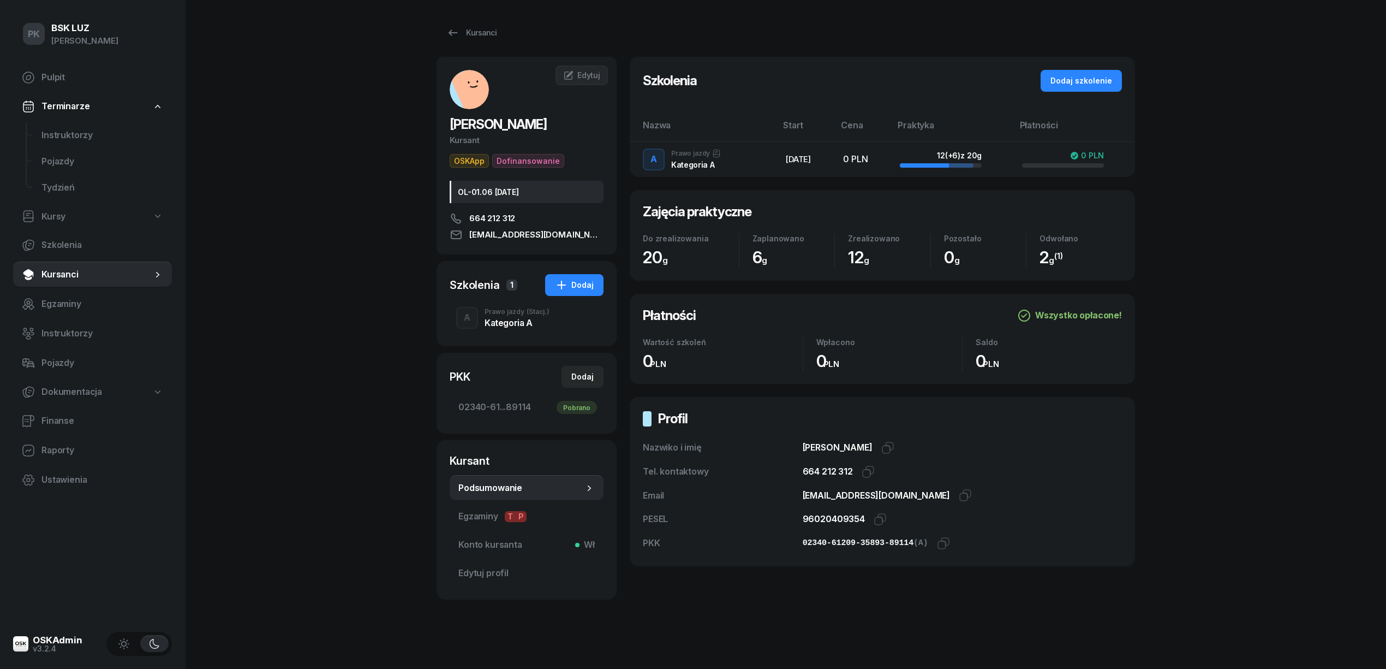
click at [501, 325] on div "Kategoria A" at bounding box center [517, 322] width 65 height 9
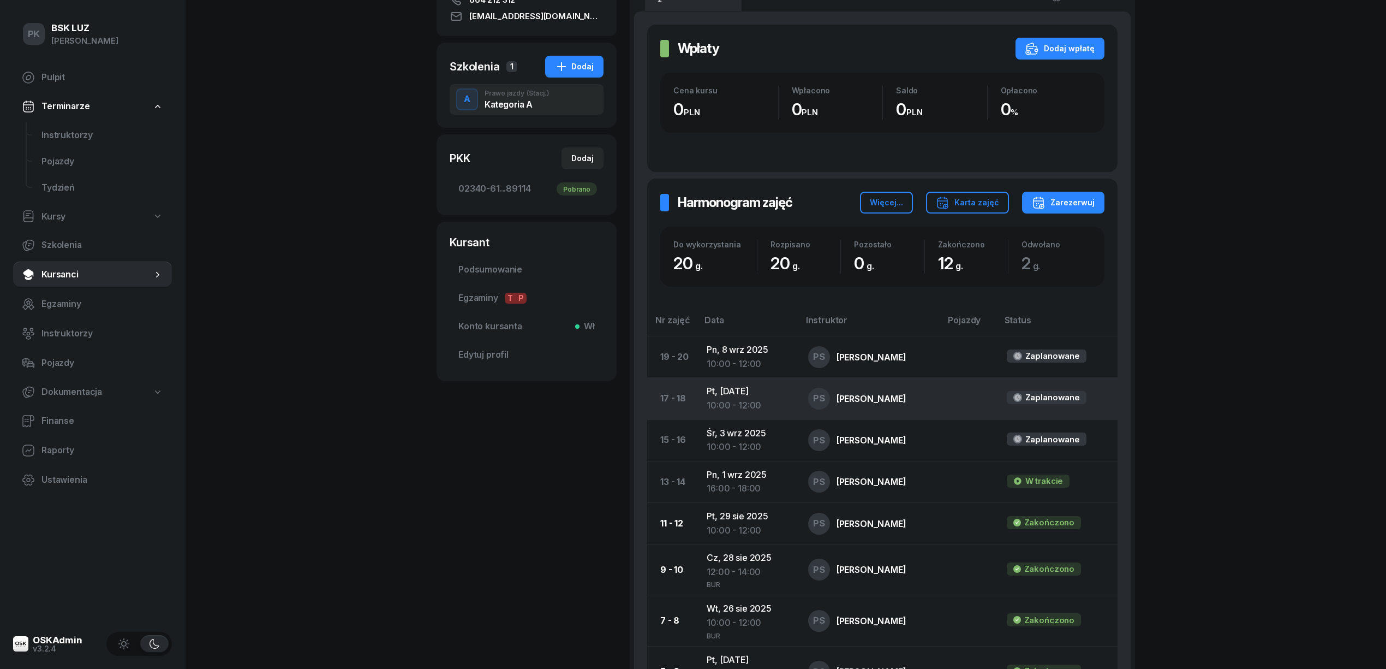
scroll to position [291, 0]
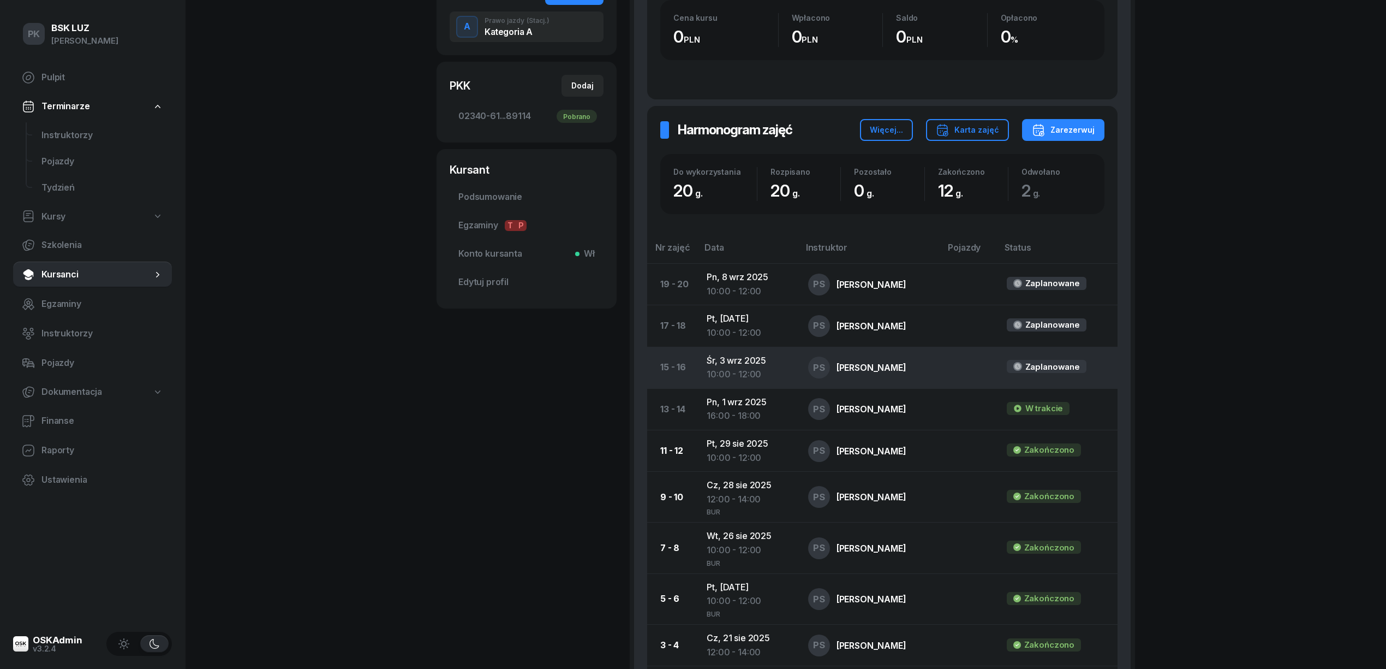
click at [763, 362] on td "Śr, 3 wrz 2025 10:00 - 12:00" at bounding box center [748, 367] width 101 height 41
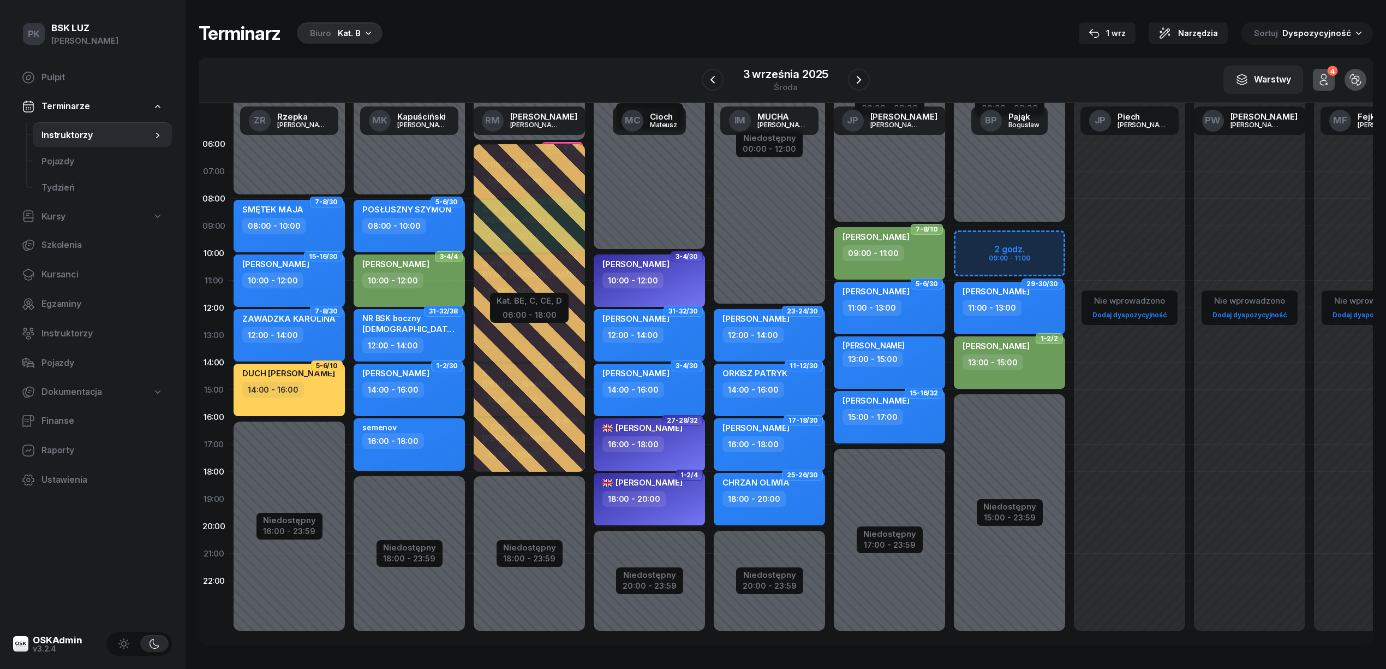
click at [338, 33] on div "Kat. B" at bounding box center [349, 33] width 23 height 13
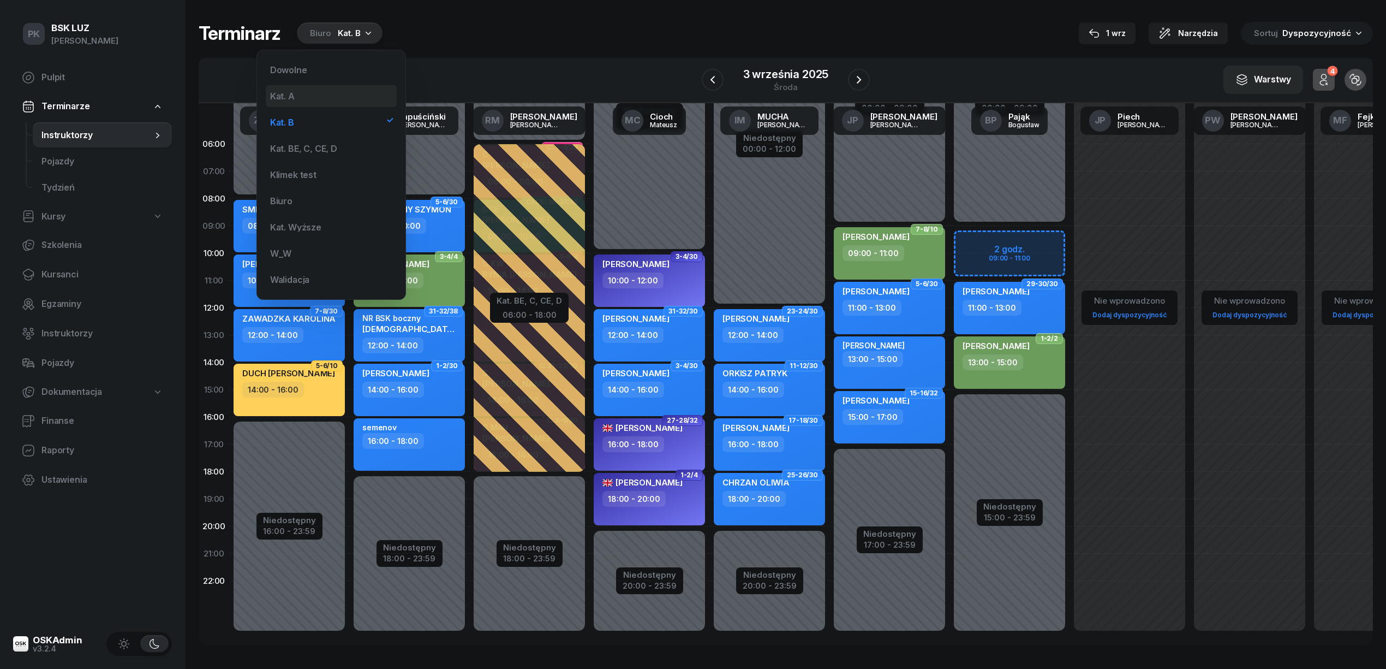
click at [317, 92] on div "Kat. A" at bounding box center [331, 96] width 131 height 22
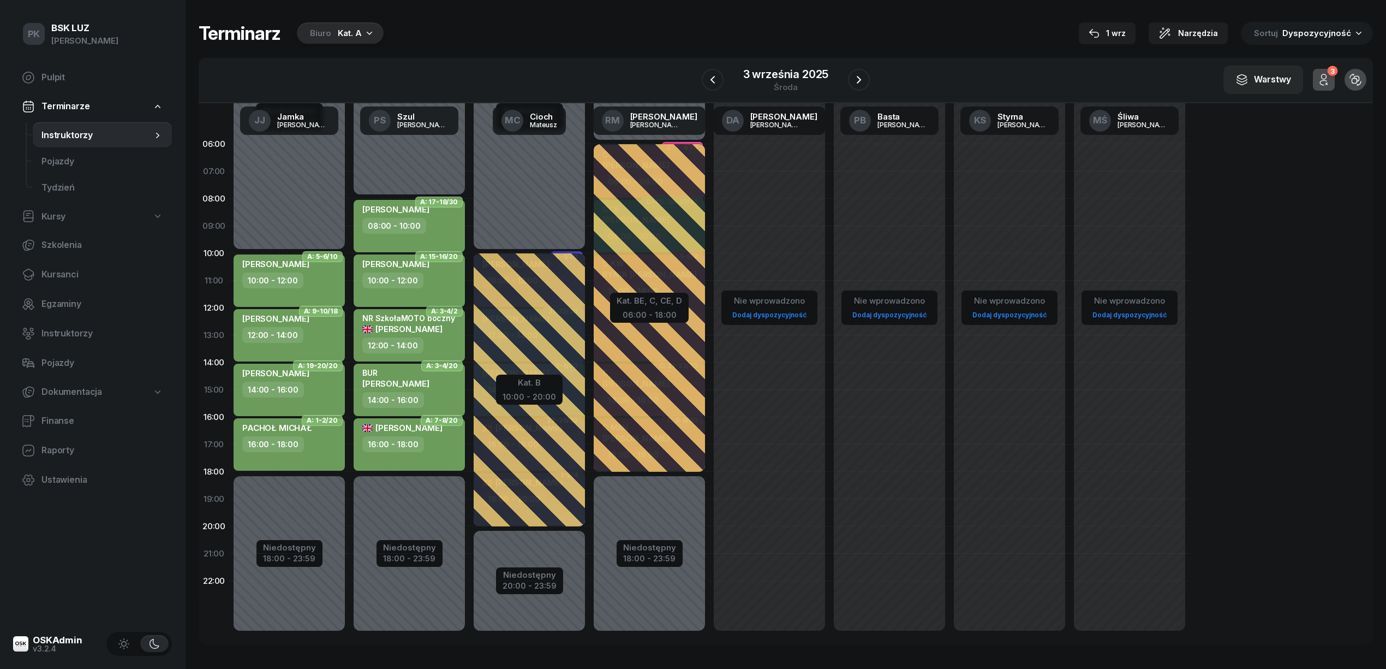
click at [444, 272] on div "10:00 - 12:00" at bounding box center [410, 280] width 96 height 16
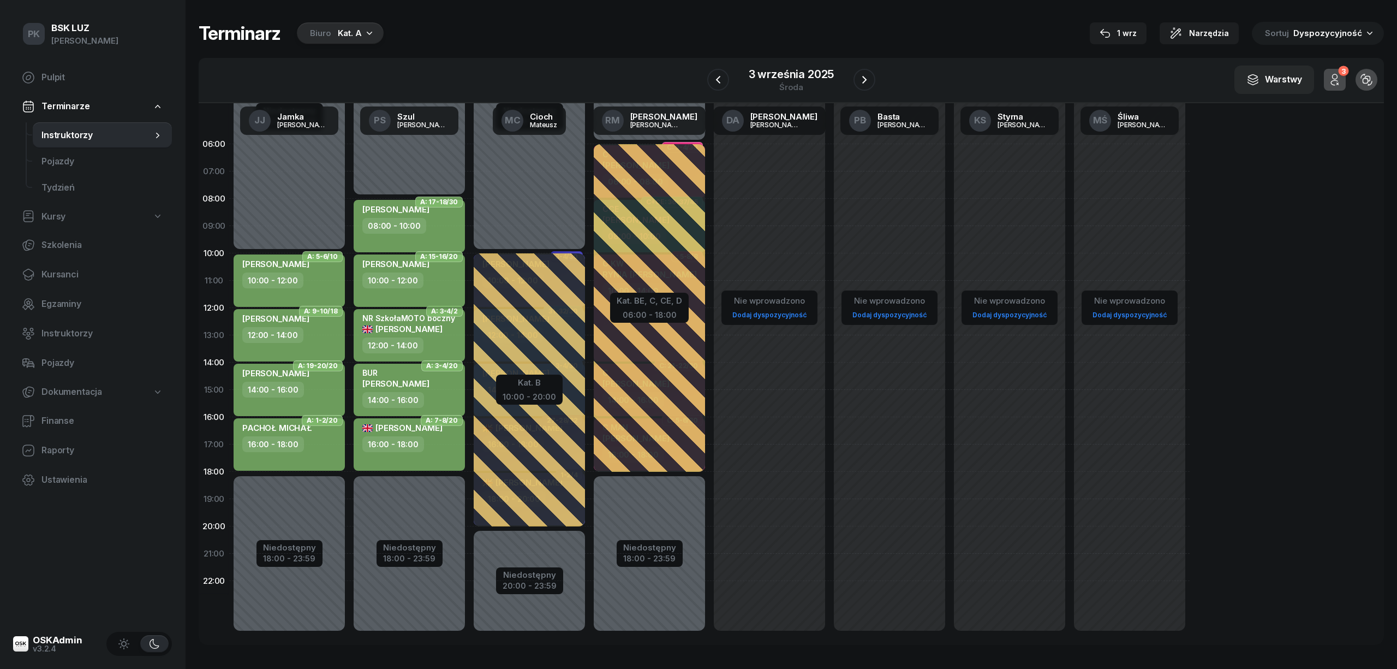
select select "10"
select select "12"
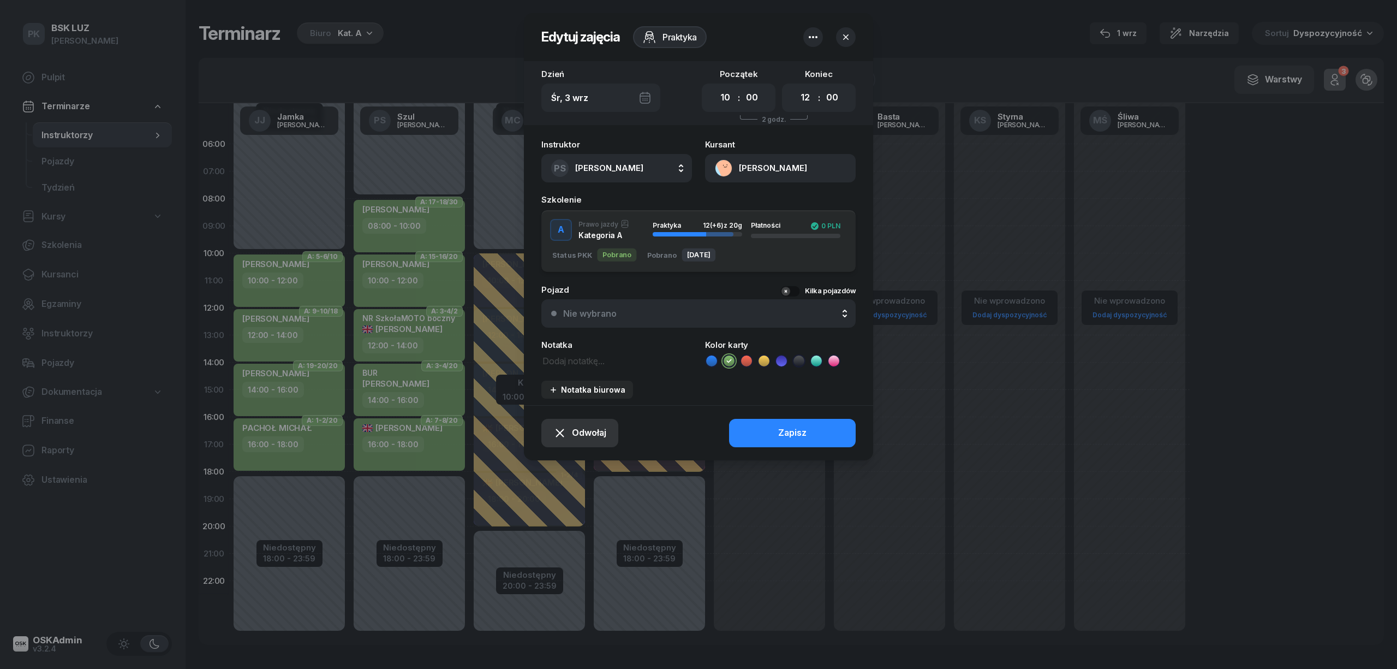
click at [594, 442] on button "Odwołaj" at bounding box center [579, 433] width 77 height 28
click at [571, 368] on div "Kursant odwołał" at bounding box center [561, 366] width 64 height 14
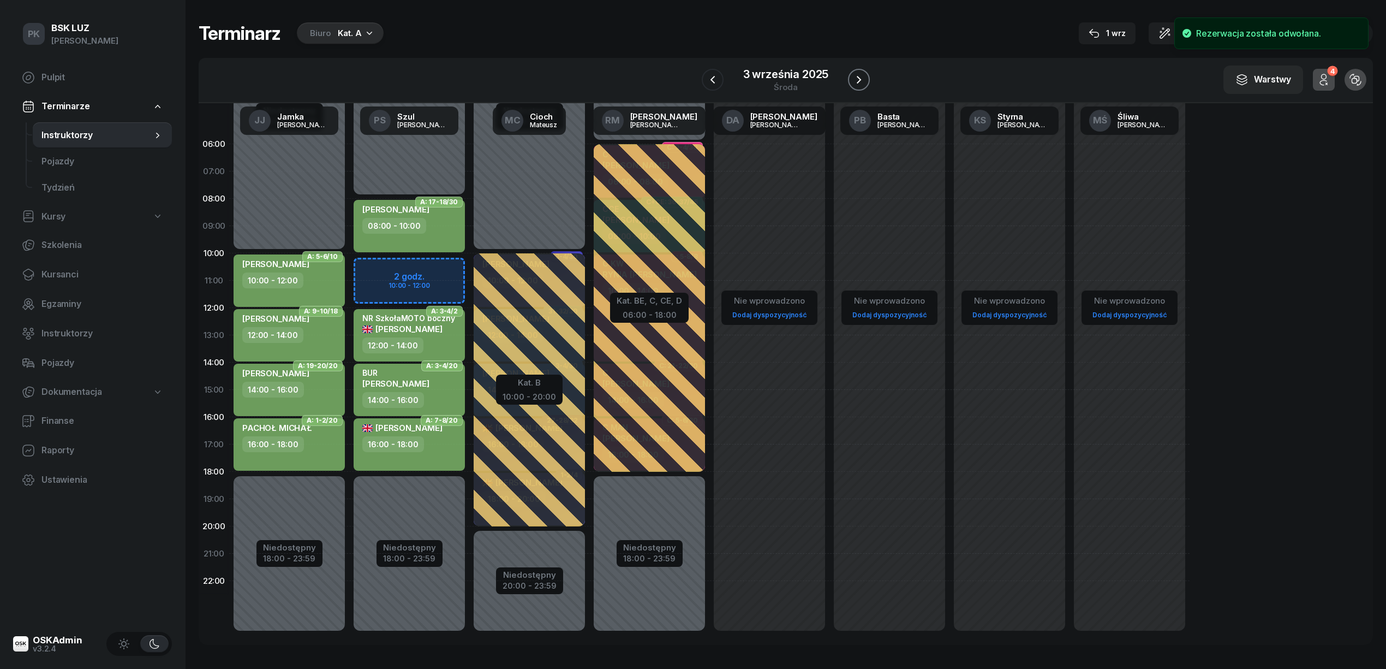
click at [856, 79] on icon "button" at bounding box center [858, 79] width 13 height 13
click at [856, 77] on icon "button" at bounding box center [859, 79] width 13 height 13
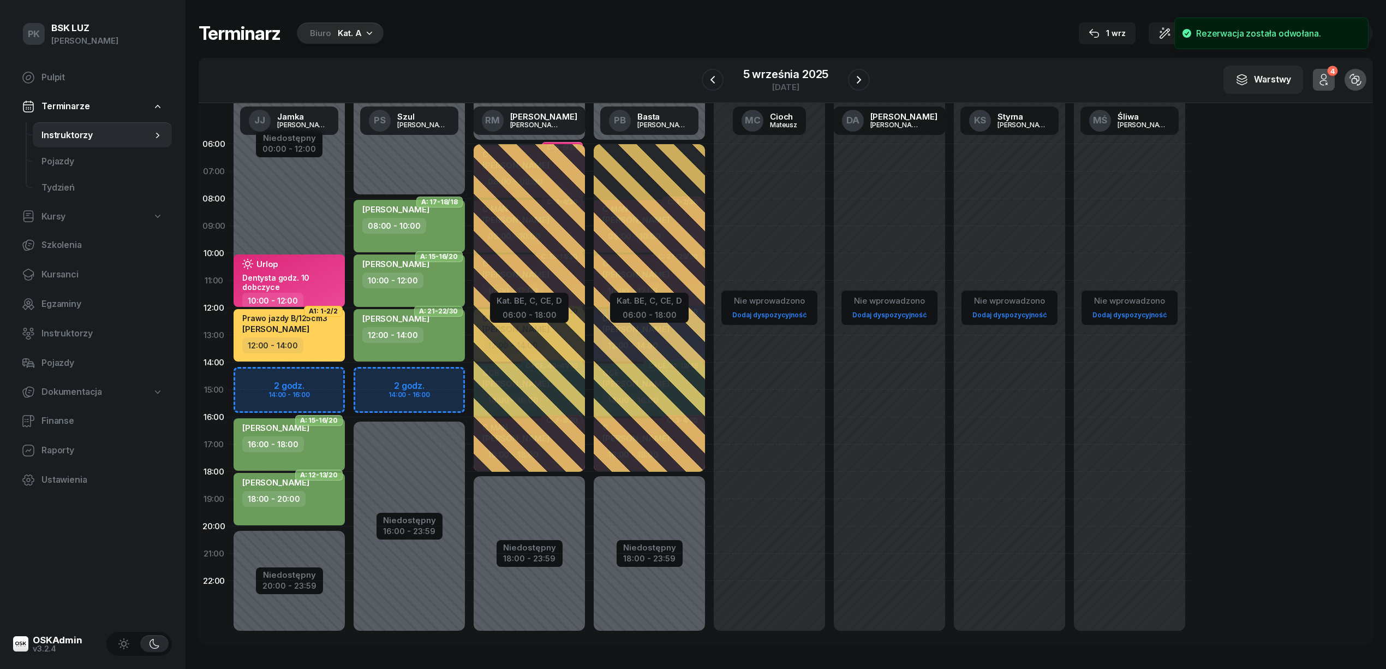
click at [429, 271] on div "WŁODARCZYK DAWID" at bounding box center [395, 266] width 67 height 14
select select "10"
select select "12"
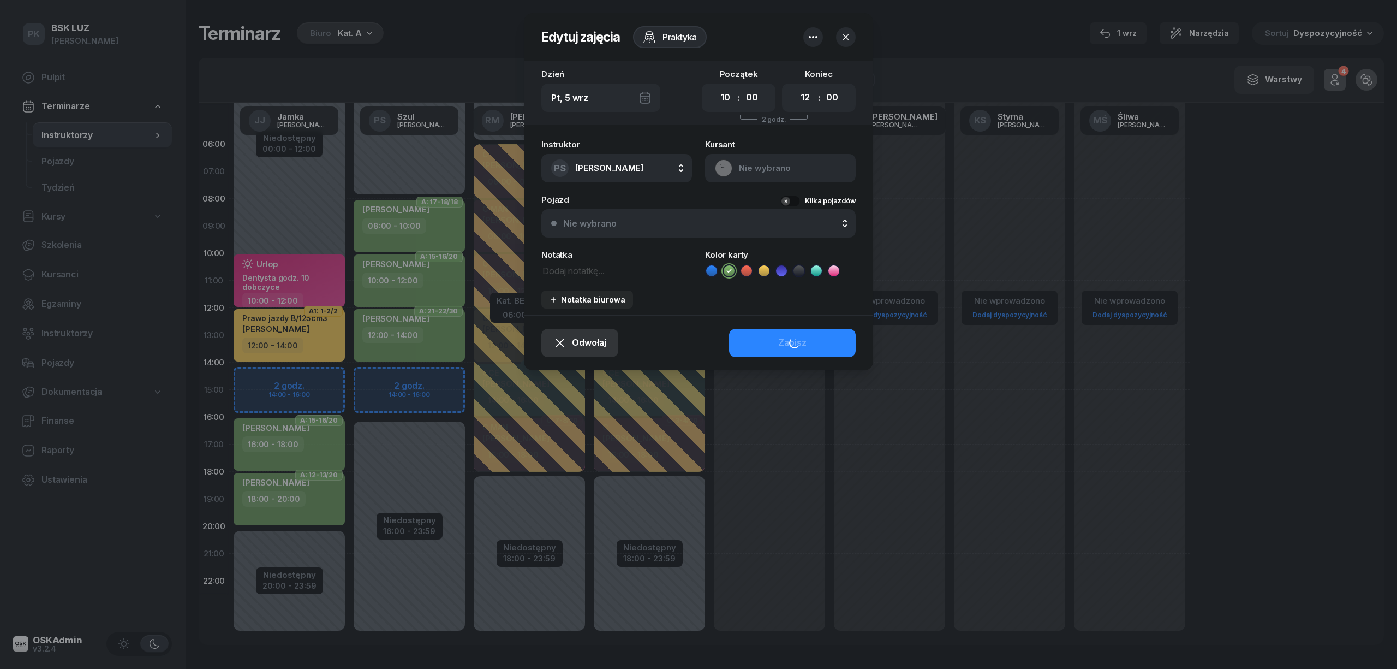
click at [581, 336] on span "Odwołaj" at bounding box center [589, 343] width 34 height 14
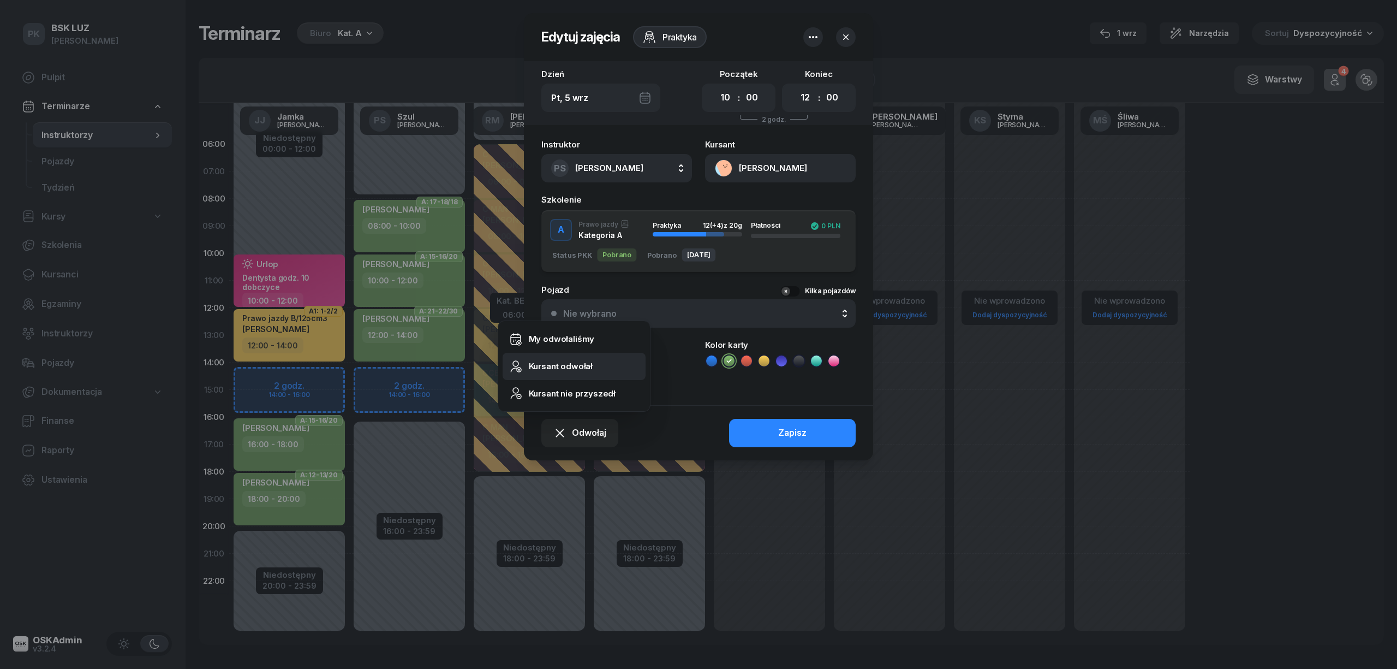
click at [568, 368] on div "Kursant odwołał" at bounding box center [561, 366] width 64 height 14
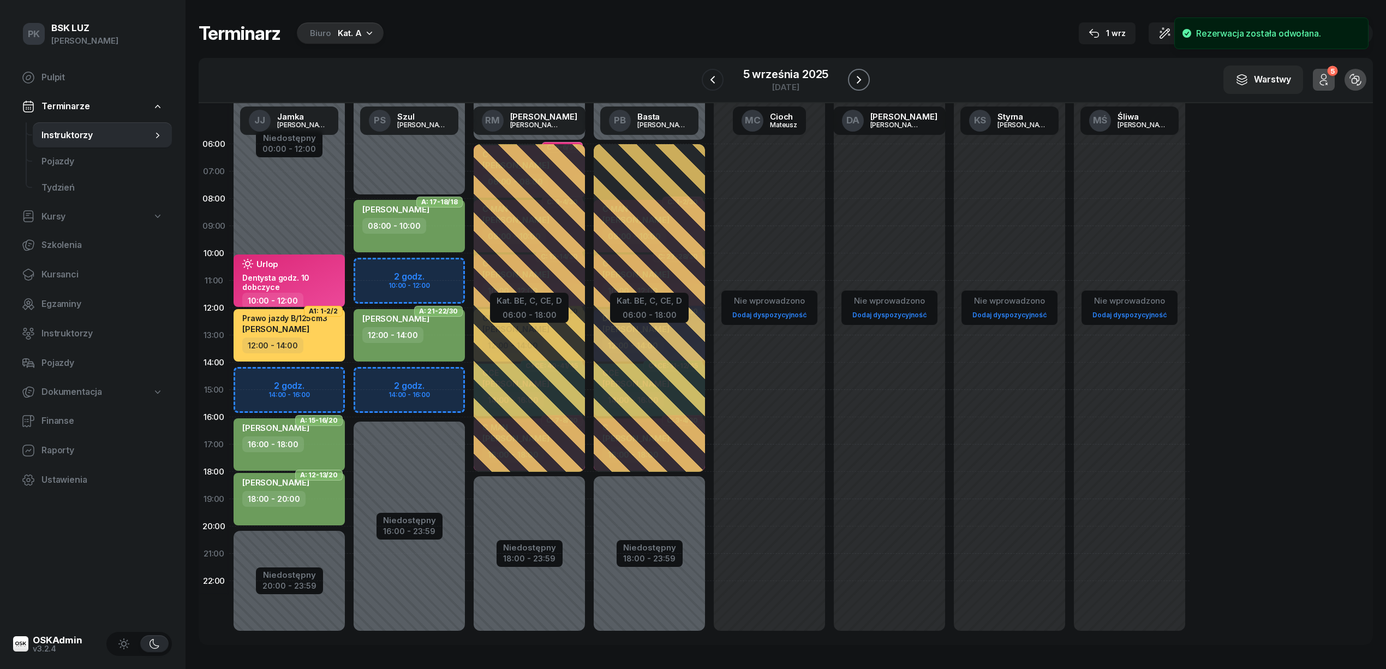
click at [857, 74] on icon "button" at bounding box center [858, 79] width 13 height 13
click at [857, 74] on icon "button" at bounding box center [859, 79] width 13 height 13
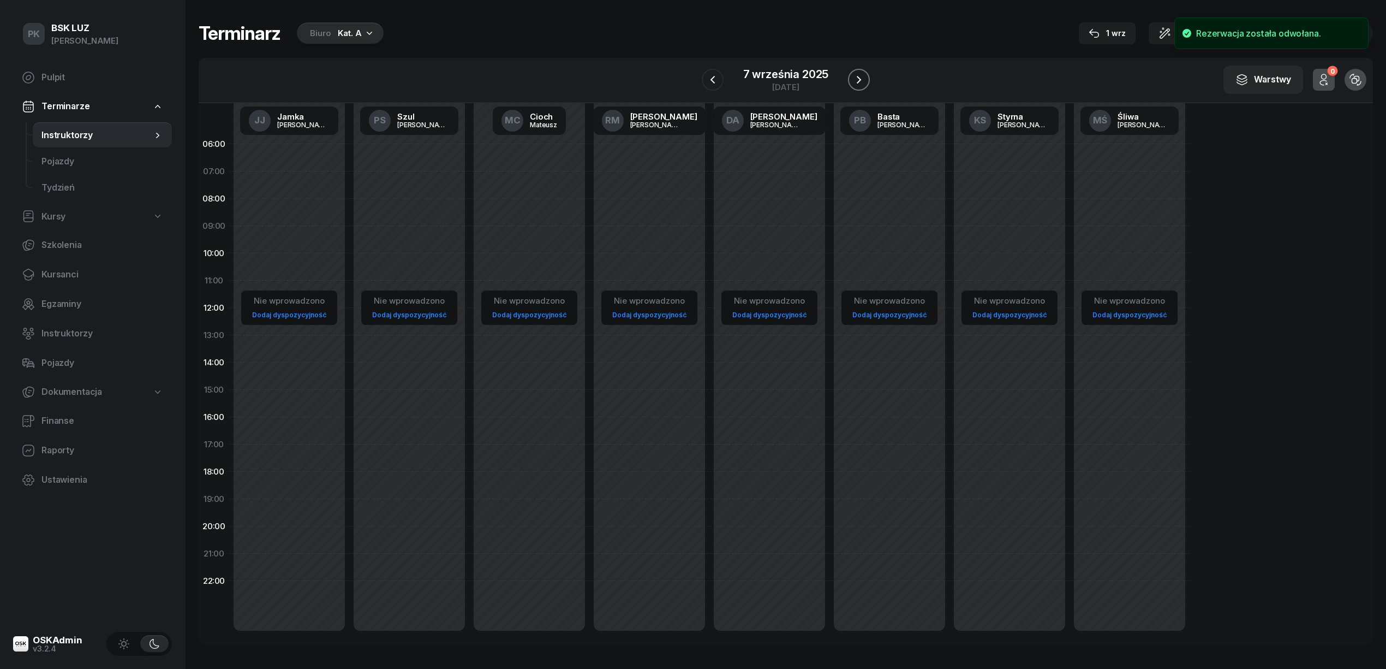
click at [857, 74] on icon "button" at bounding box center [858, 79] width 13 height 13
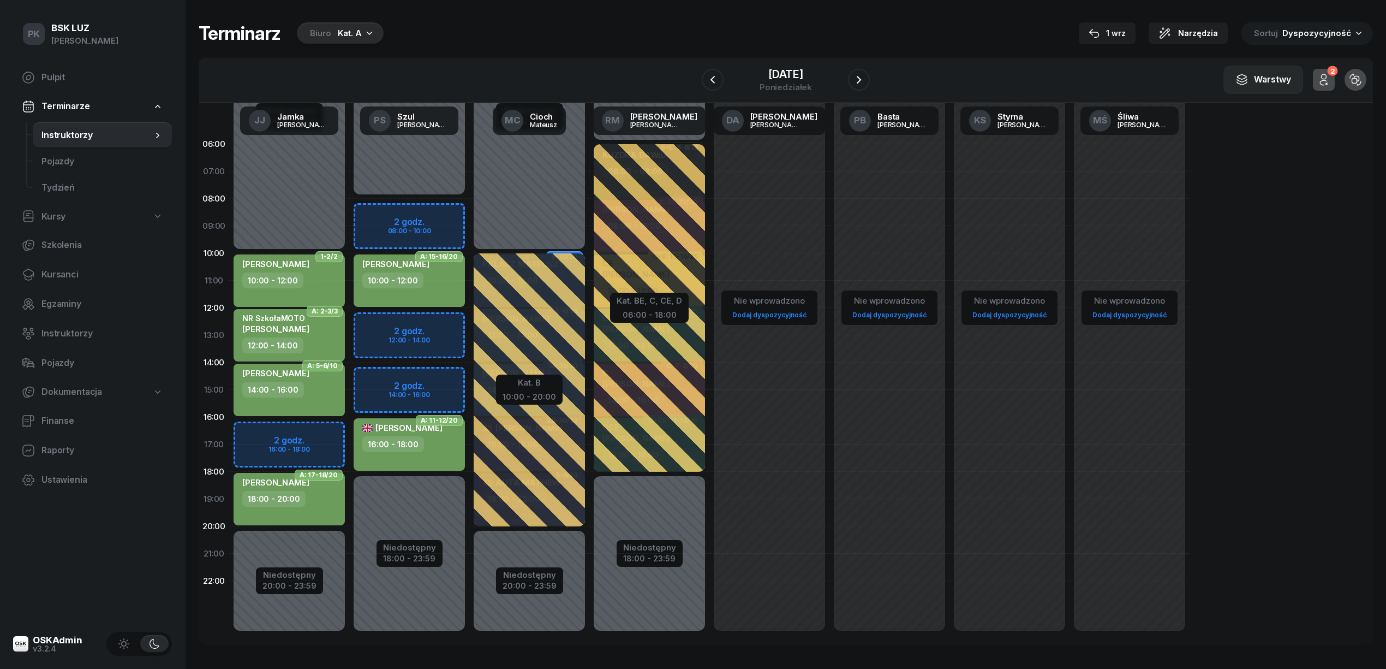
click at [445, 274] on div "10:00 - 12:00" at bounding box center [410, 280] width 96 height 16
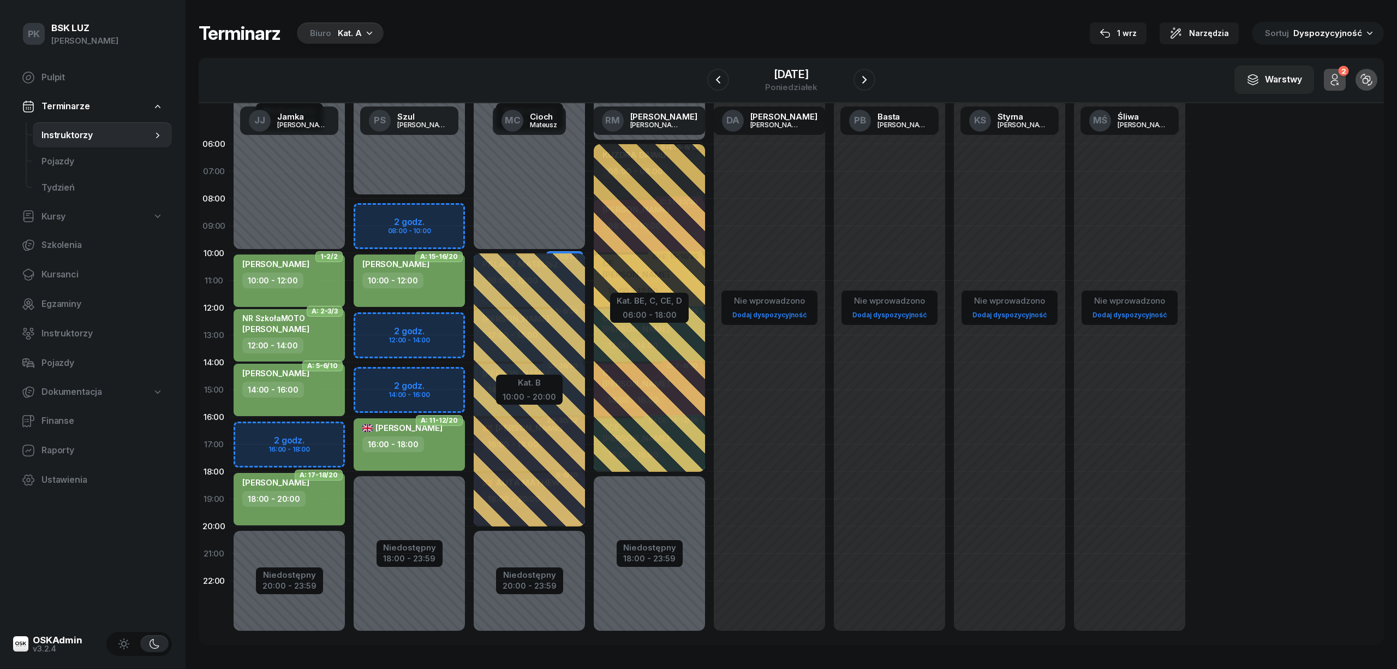
select select "10"
select select "12"
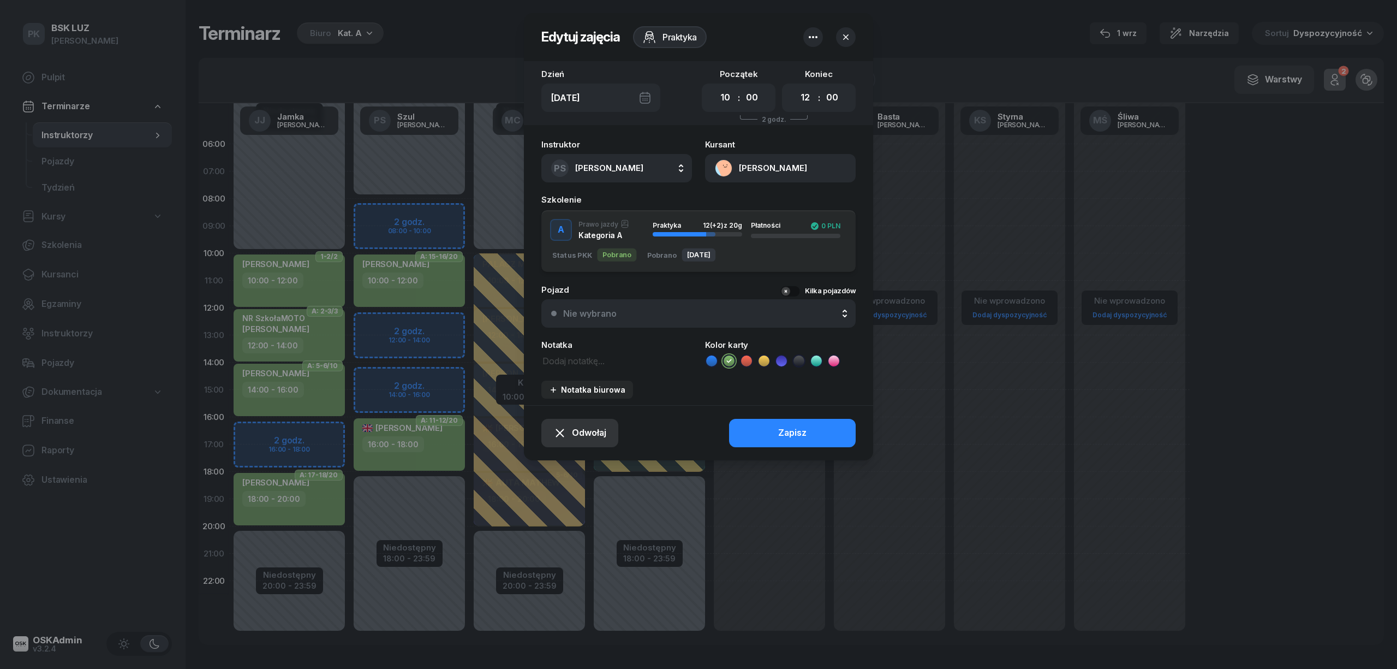
click at [584, 433] on span "Odwołaj" at bounding box center [589, 433] width 34 height 14
click at [583, 372] on div "Kursant odwołał" at bounding box center [561, 366] width 64 height 14
click at [765, 431] on div "Odwołaj Zapisz" at bounding box center [698, 432] width 349 height 55
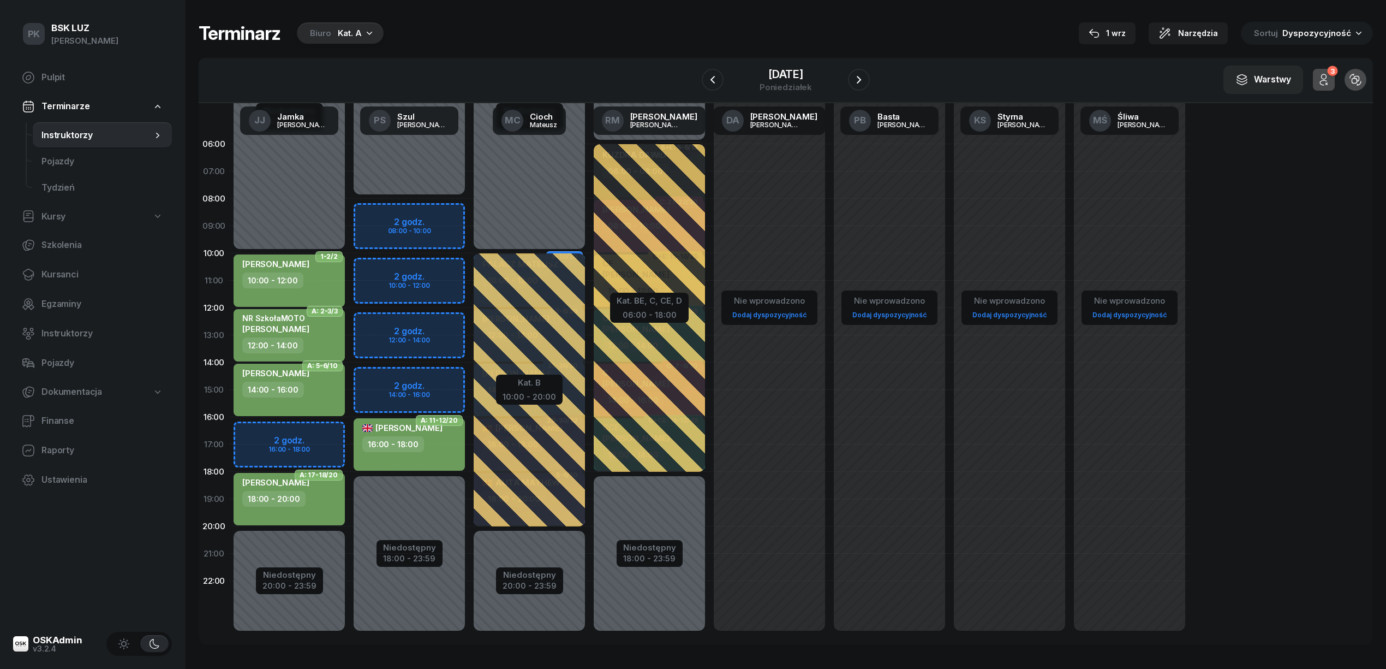
click at [347, 31] on div "Kat. A" at bounding box center [350, 33] width 24 height 13
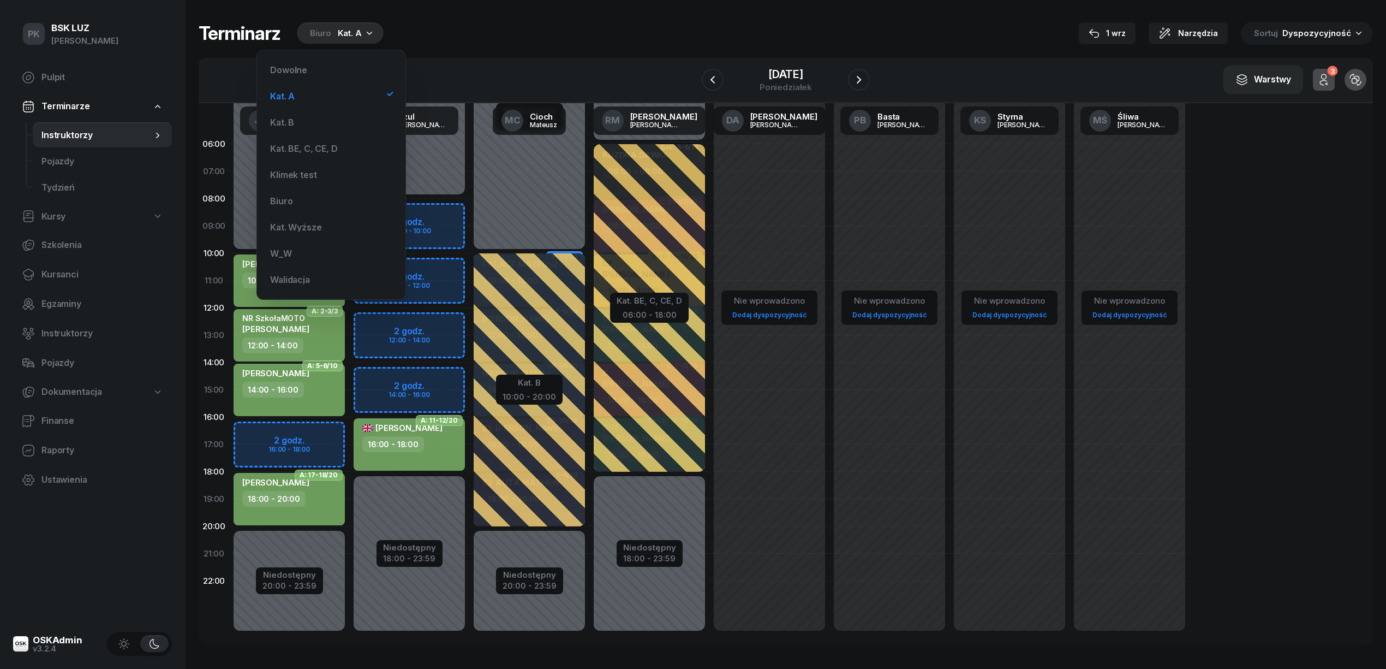
click at [616, 15] on div "Terminarz Biuro Kat. A 1 wrz Narzędzia Sortuj Dyspozycyjność W Wybierz AK Koryc…" at bounding box center [786, 333] width 1174 height 666
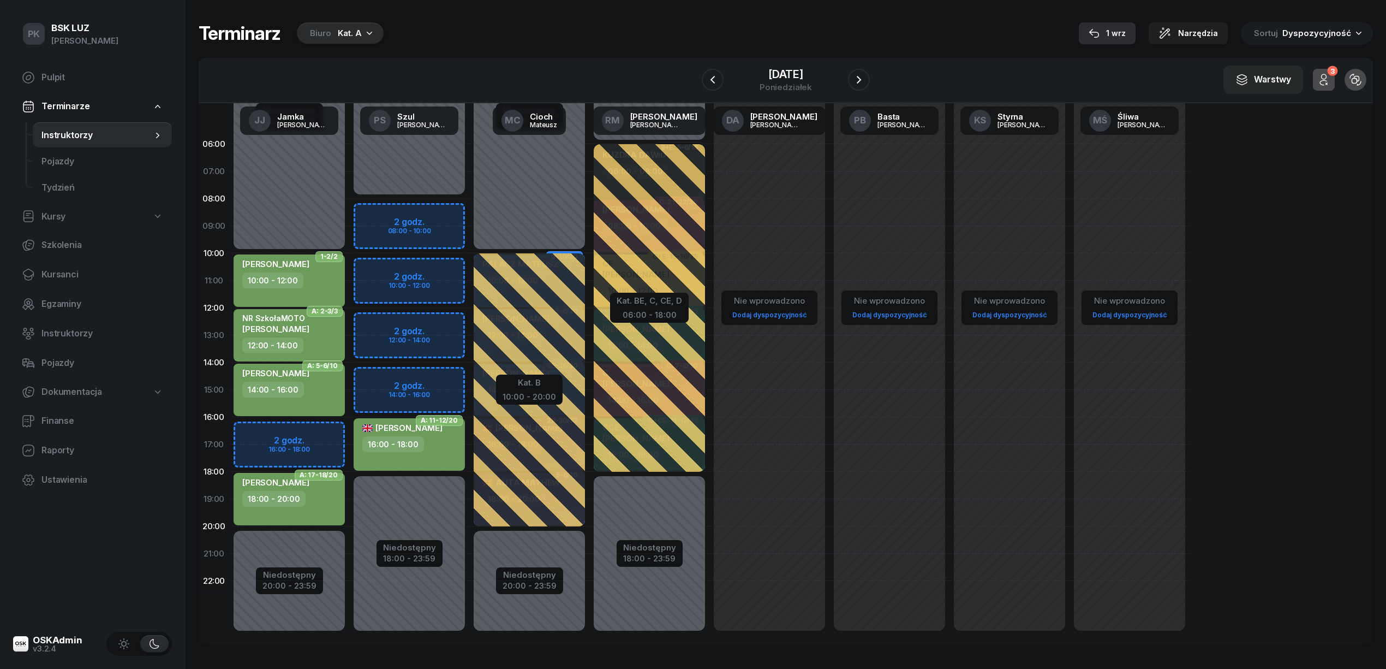
click at [1126, 36] on div "1 wrz" at bounding box center [1107, 33] width 37 height 13
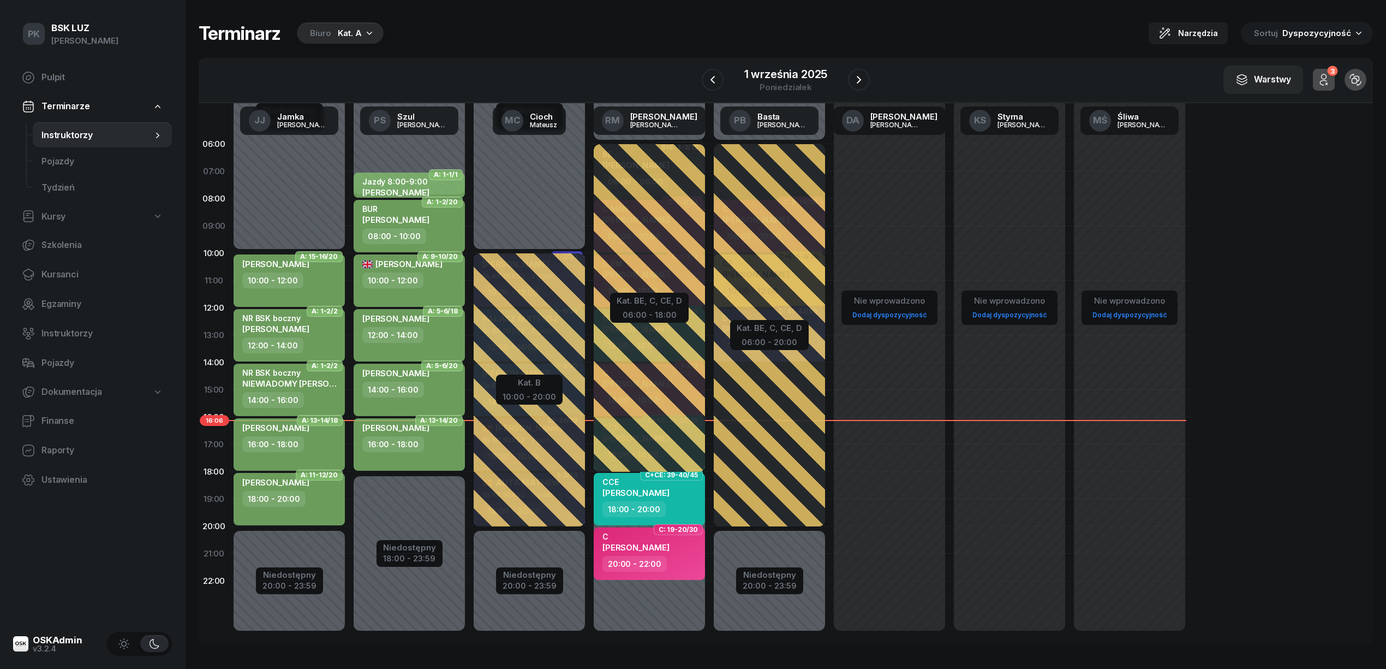
click at [430, 448] on div "16:00 - 18:00" at bounding box center [410, 444] width 96 height 16
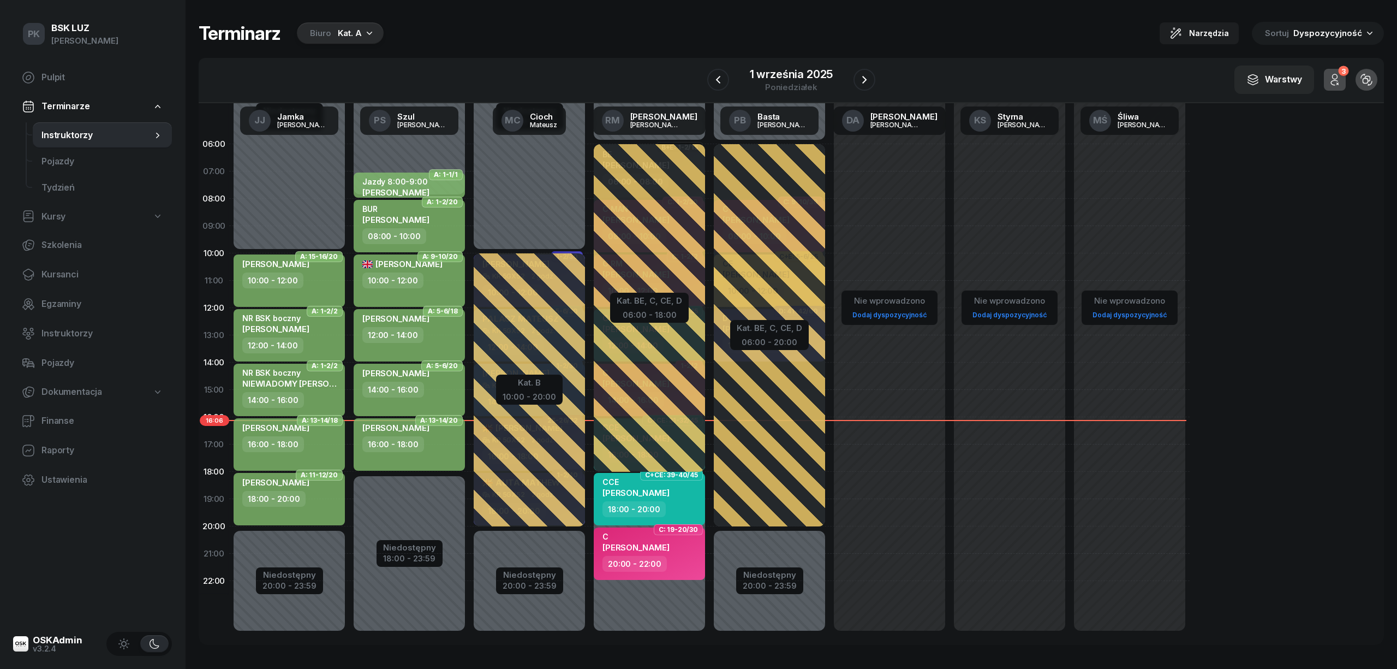
select select "16"
select select "18"
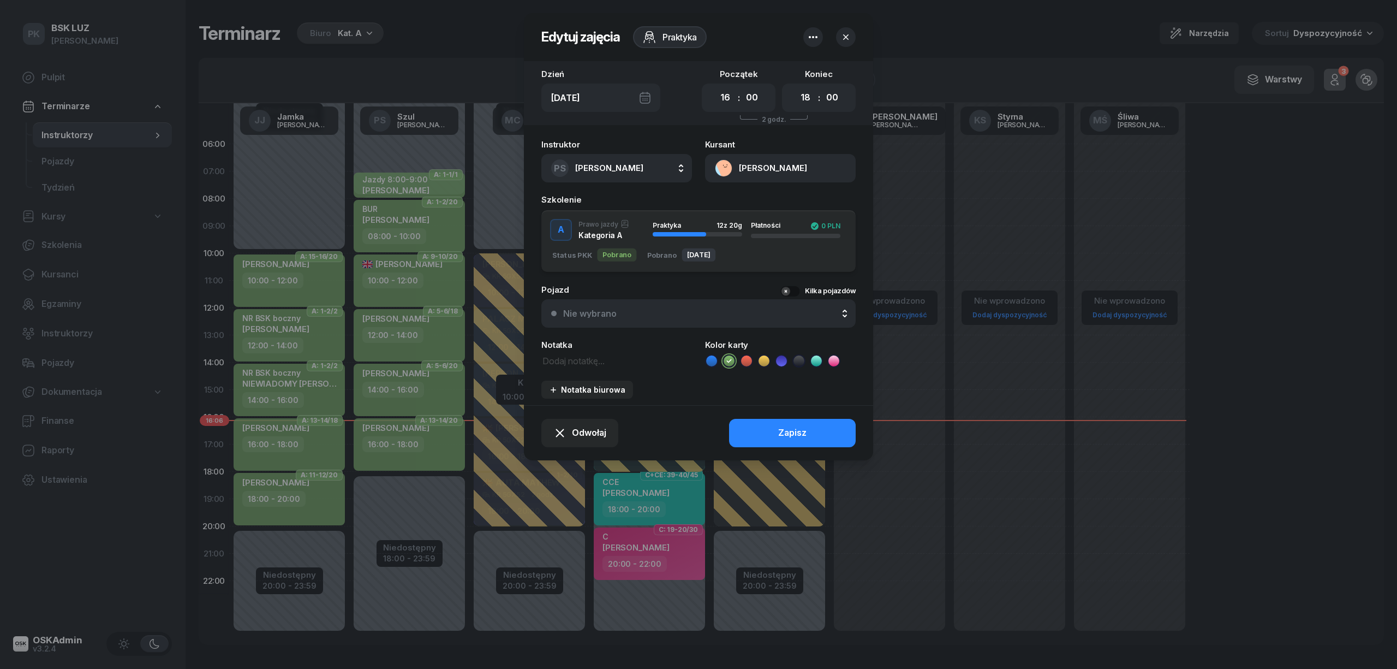
click at [841, 38] on icon "button" at bounding box center [845, 37] width 11 height 11
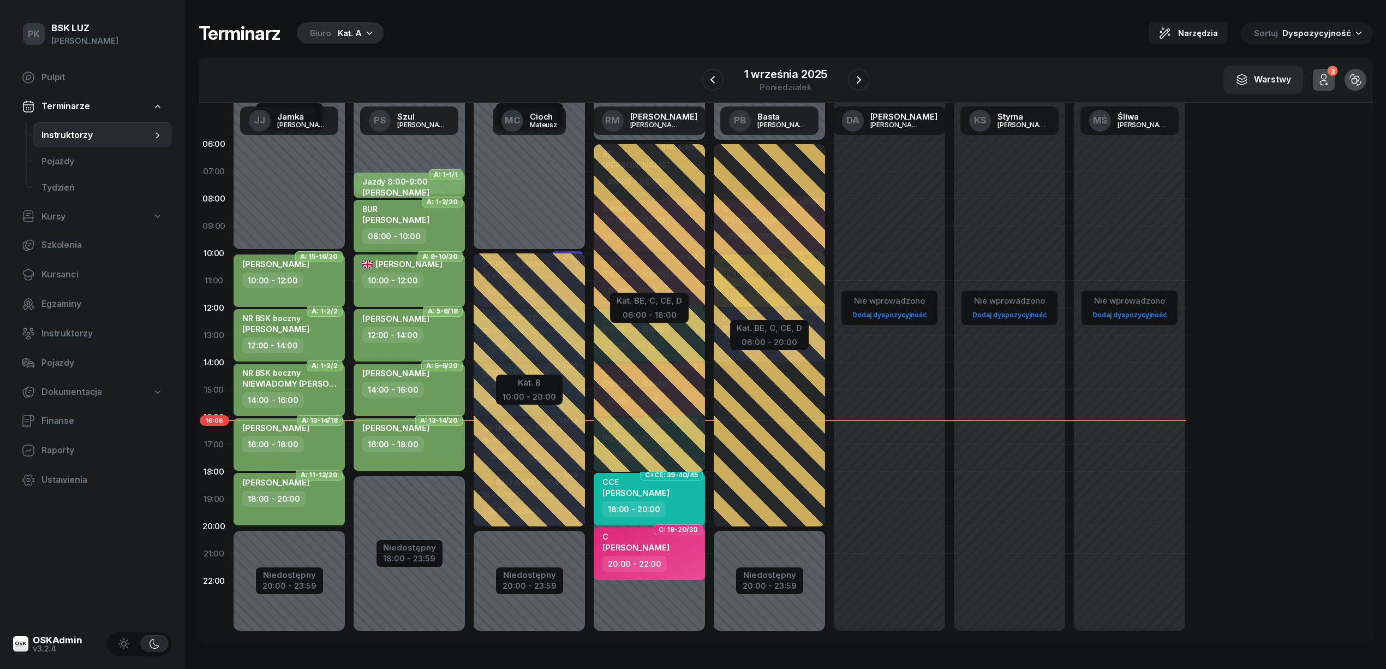
click at [430, 448] on div "16:00 - 18:00" at bounding box center [410, 444] width 96 height 16
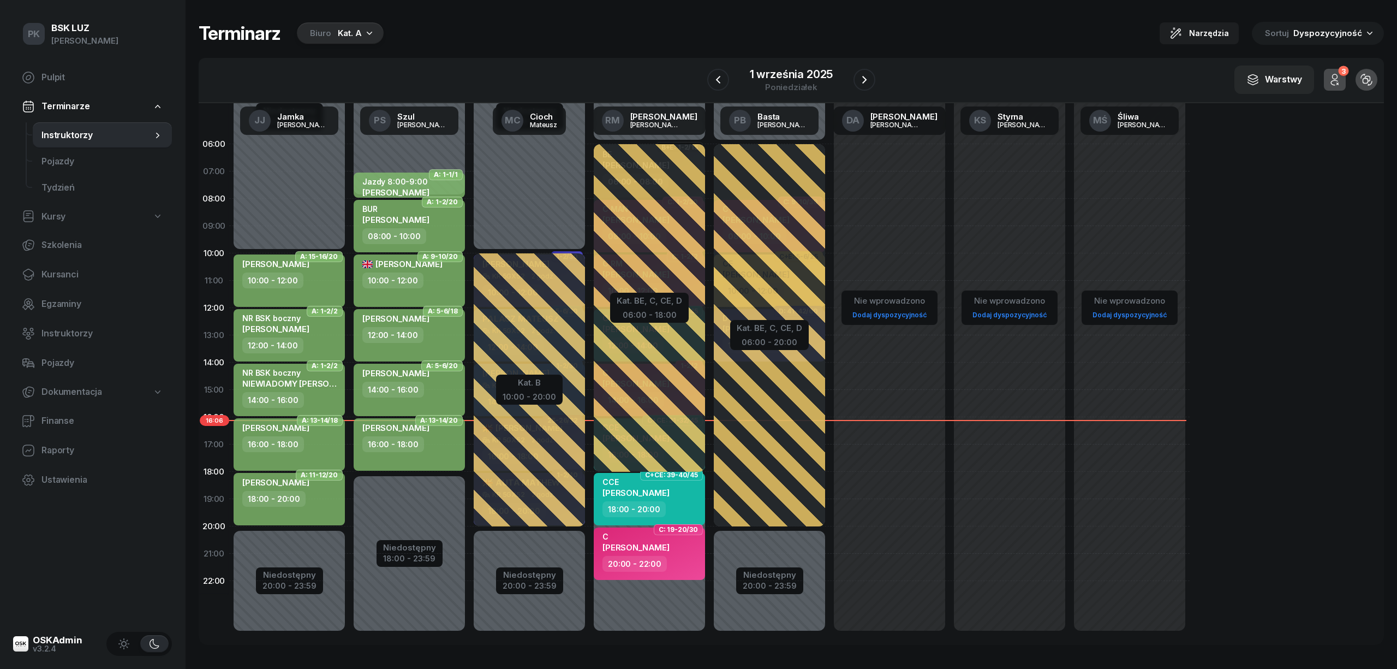
select select "16"
select select "18"
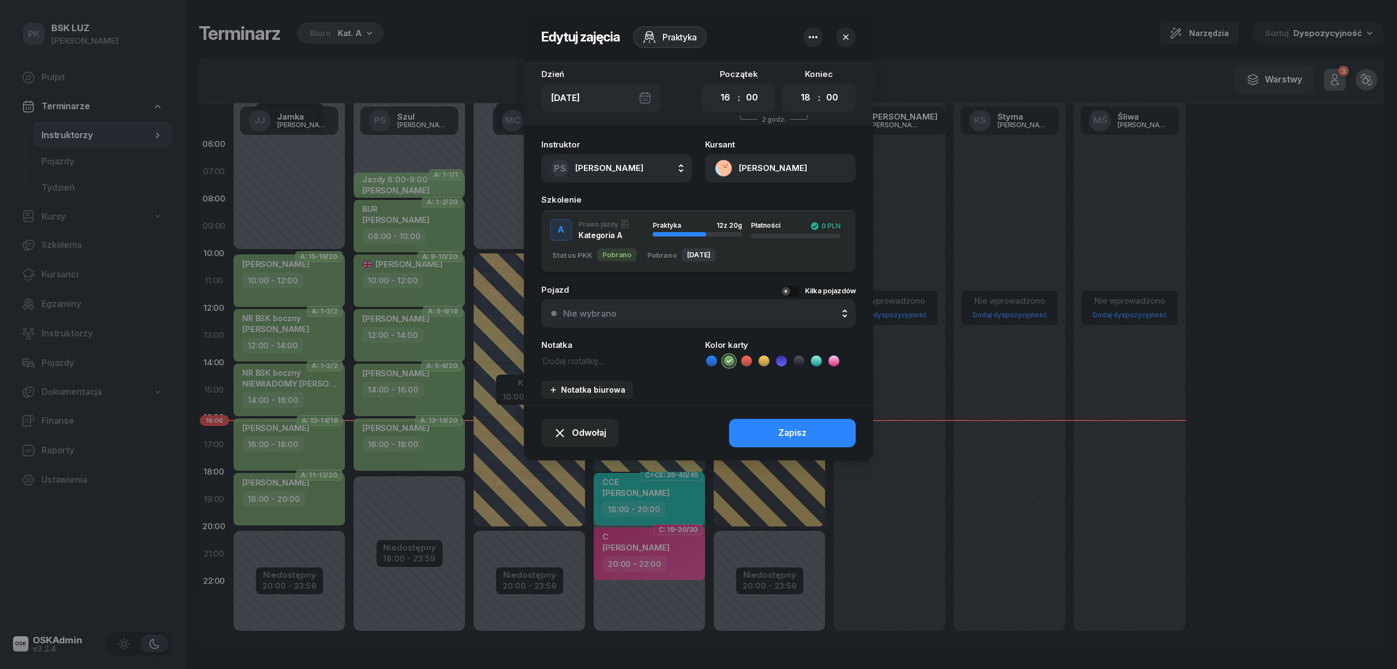
click at [428, 439] on div at bounding box center [698, 334] width 1397 height 669
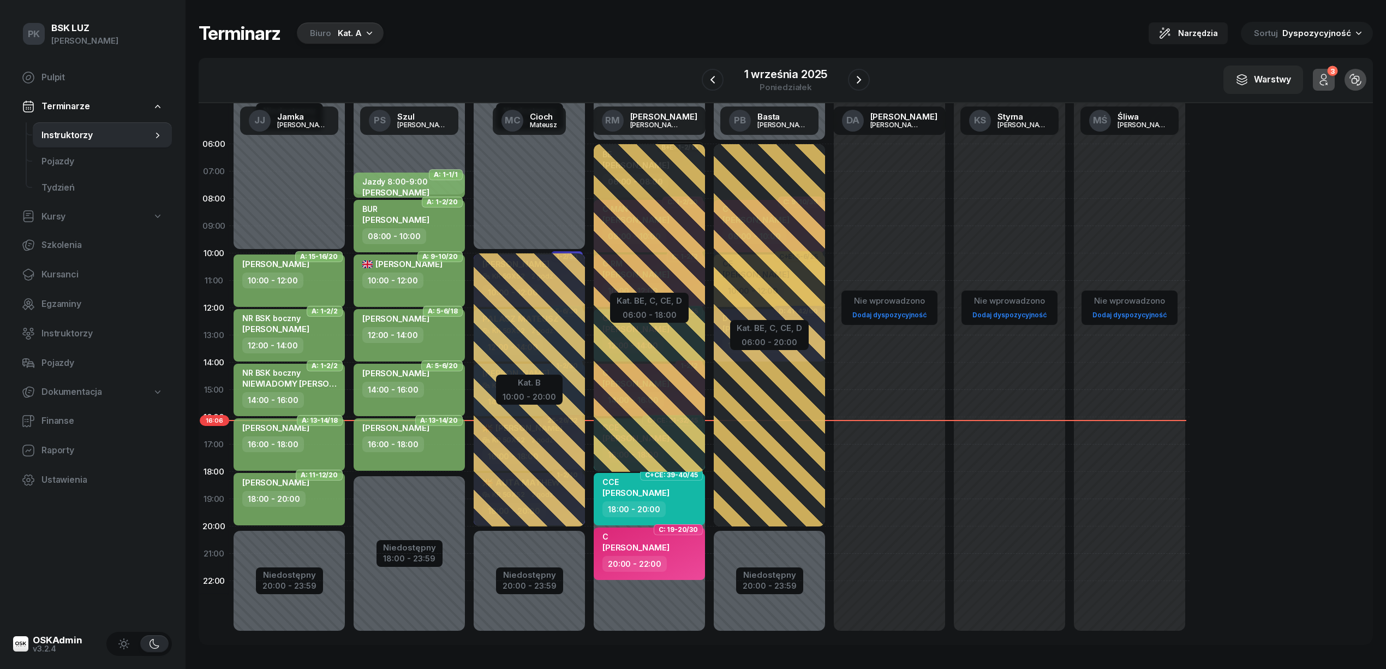
click at [453, 461] on div "WŁODARCZYK DAWID 16:00 - 18:00" at bounding box center [409, 444] width 111 height 52
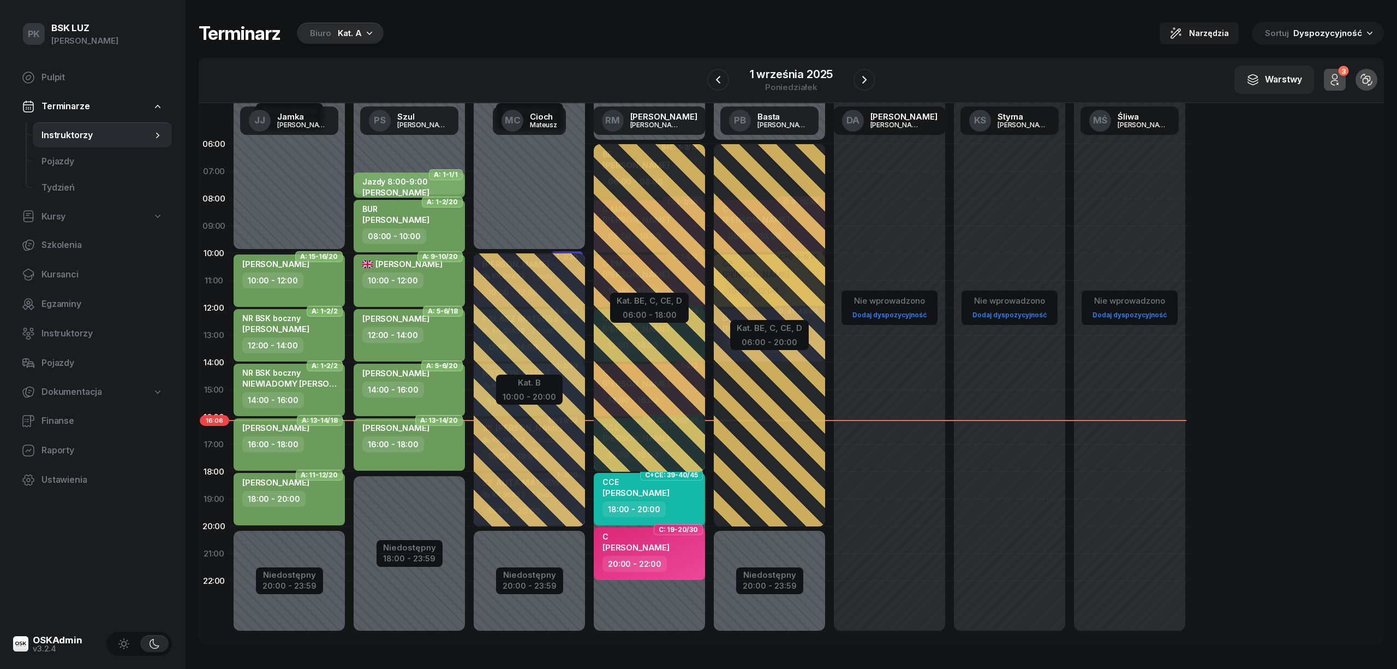
select select "16"
select select "18"
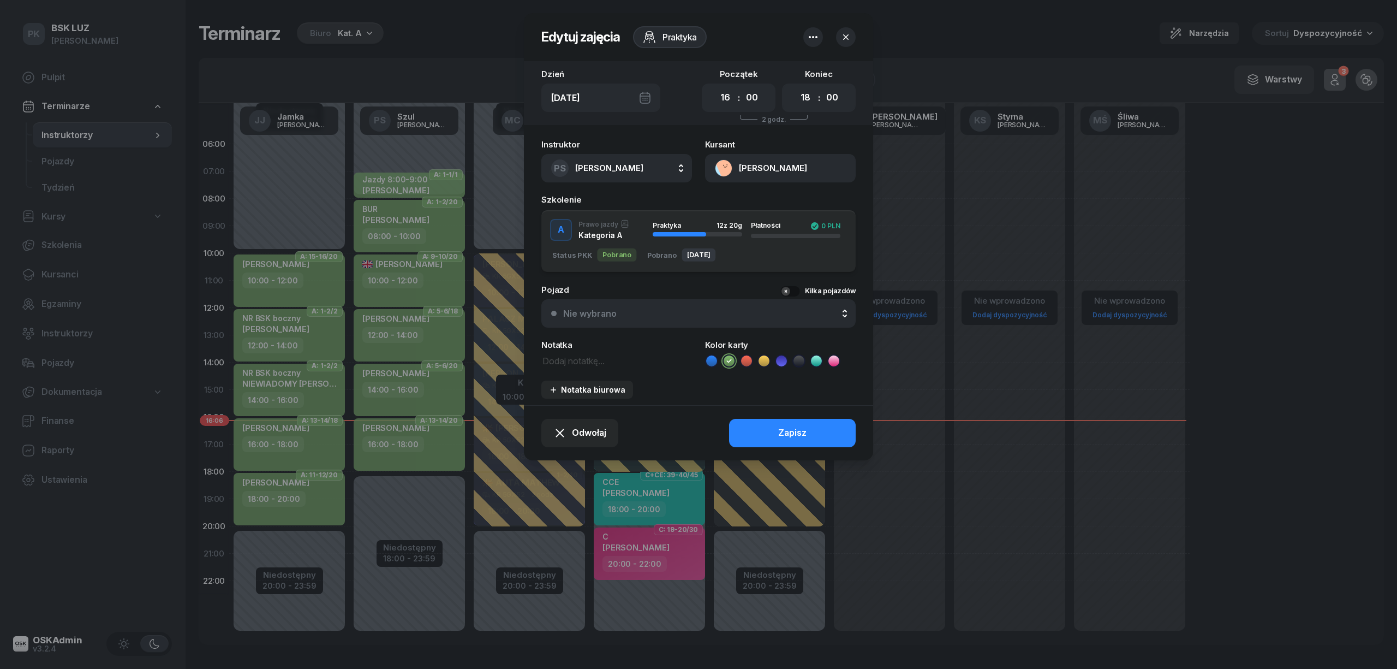
click at [852, 38] on button "button" at bounding box center [846, 37] width 20 height 20
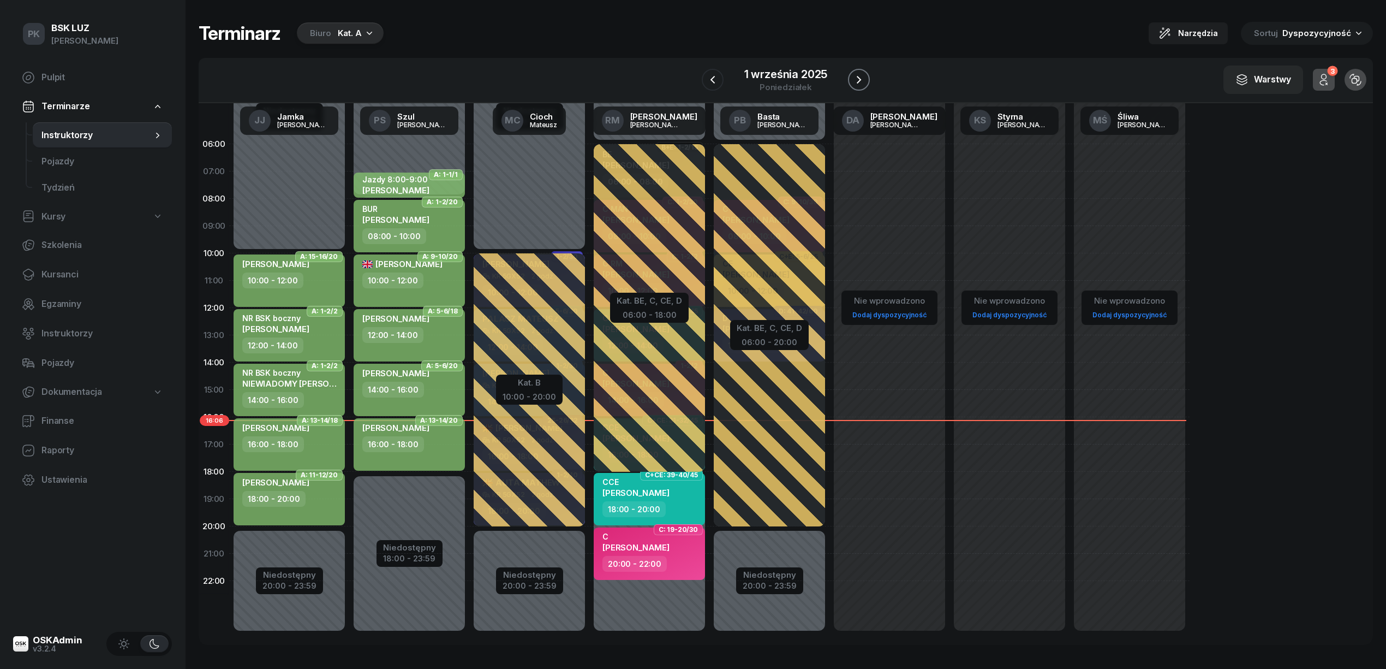
click at [854, 79] on icon "button" at bounding box center [858, 79] width 13 height 13
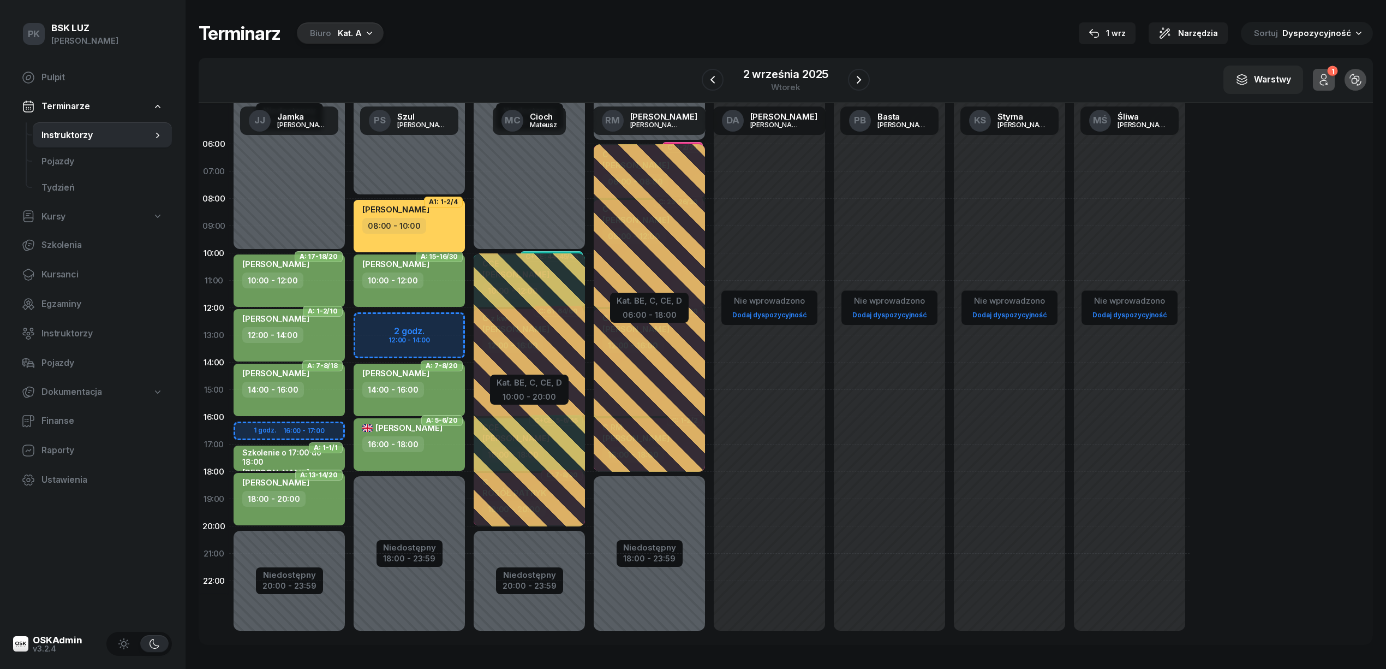
click at [456, 232] on div "08:00 - 10:00" at bounding box center [410, 226] width 96 height 16
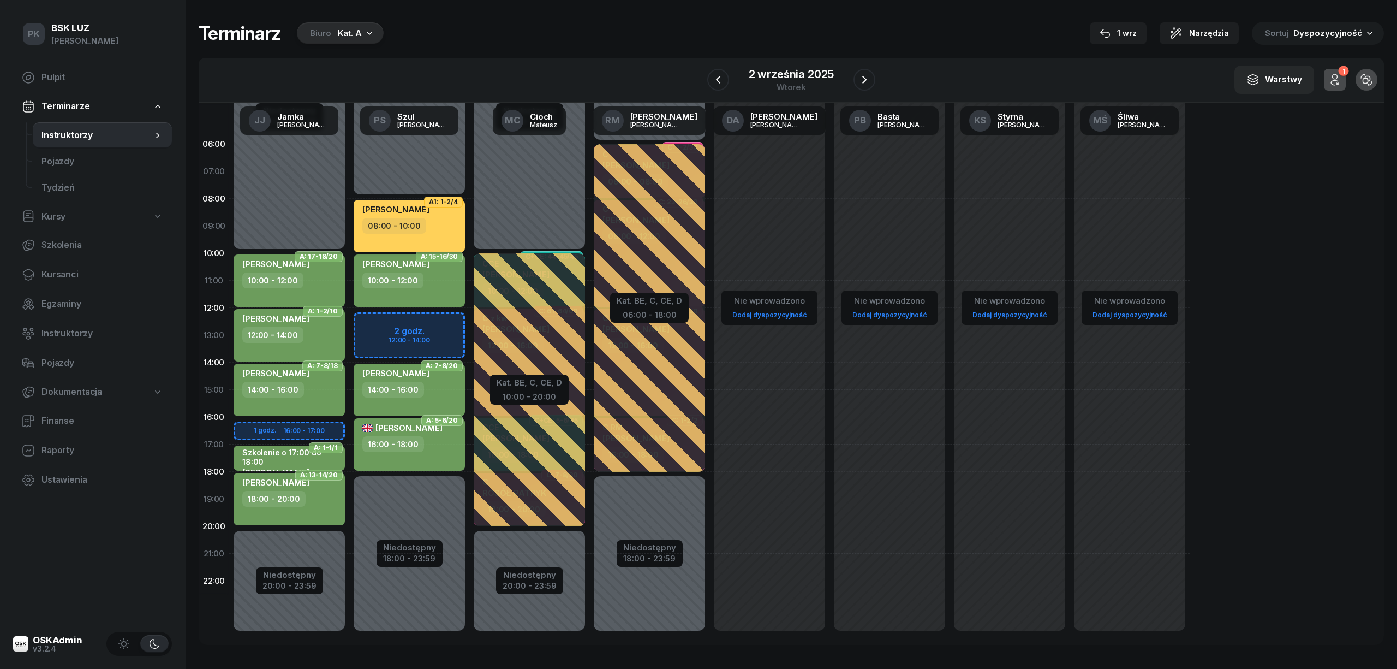
select select "08"
select select "10"
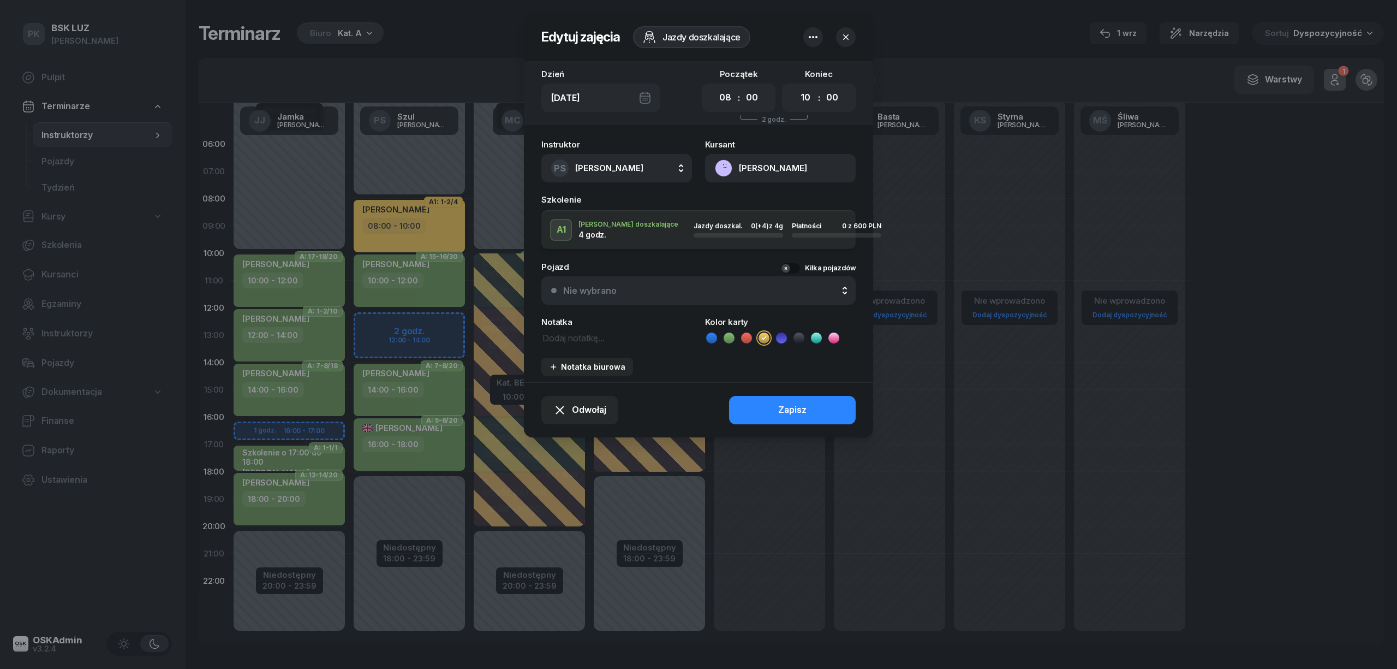
click at [456, 232] on div at bounding box center [698, 334] width 1397 height 669
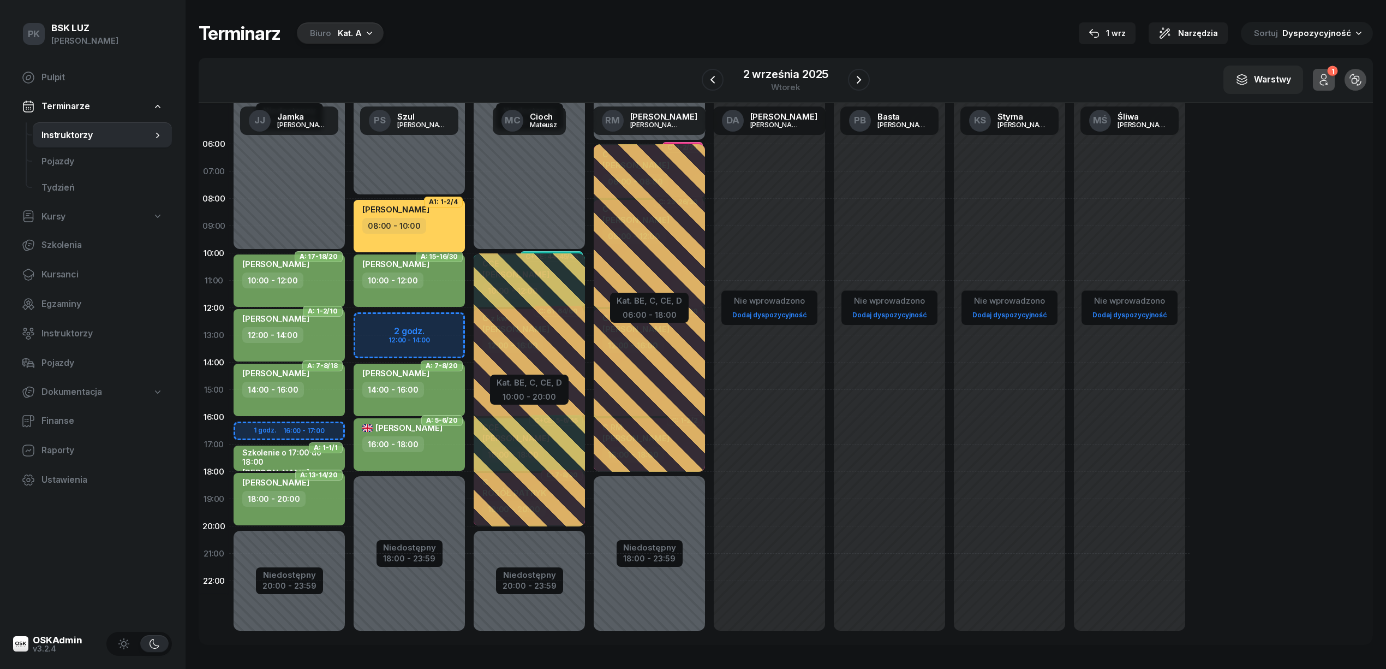
click at [456, 232] on div "08:00 - 10:00" at bounding box center [410, 226] width 96 height 16
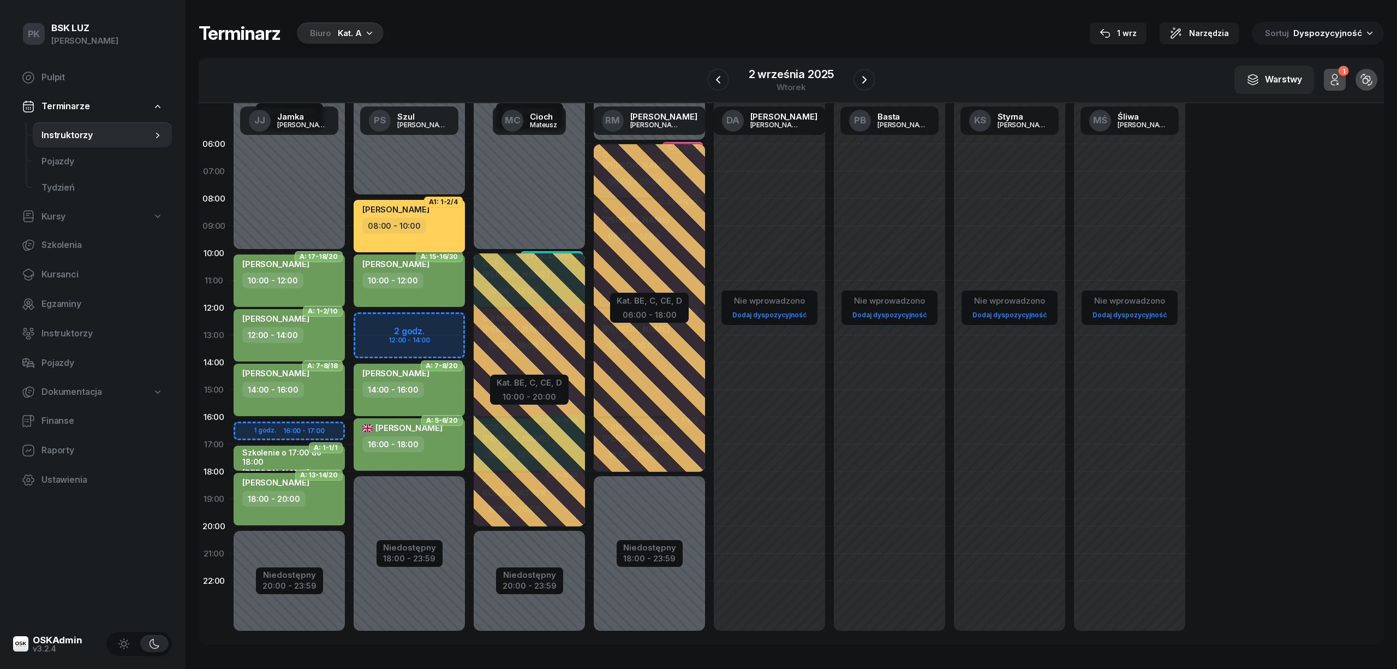
select select "08"
select select "10"
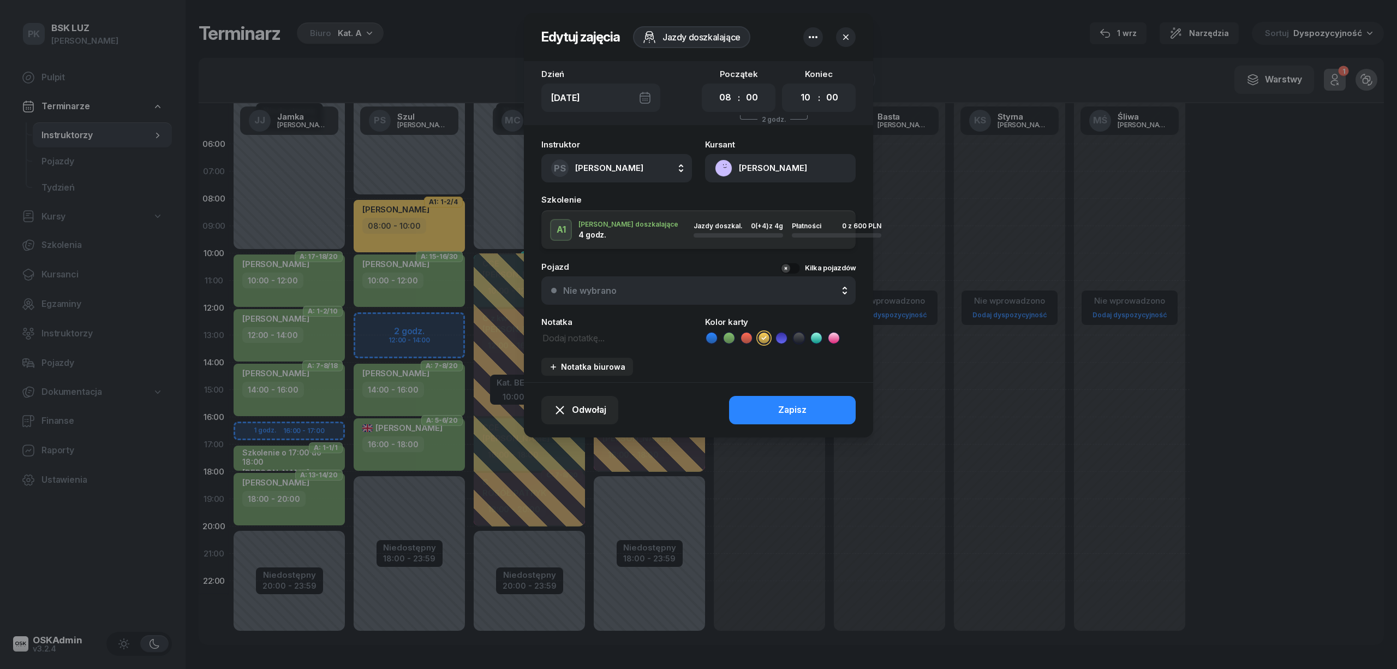
click at [811, 37] on icon "button" at bounding box center [813, 37] width 13 height 13
click at [808, 174] on button "GUILLO IGOR" at bounding box center [780, 168] width 151 height 28
click at [771, 212] on link "Otwórz profil" at bounding box center [779, 205] width 143 height 27
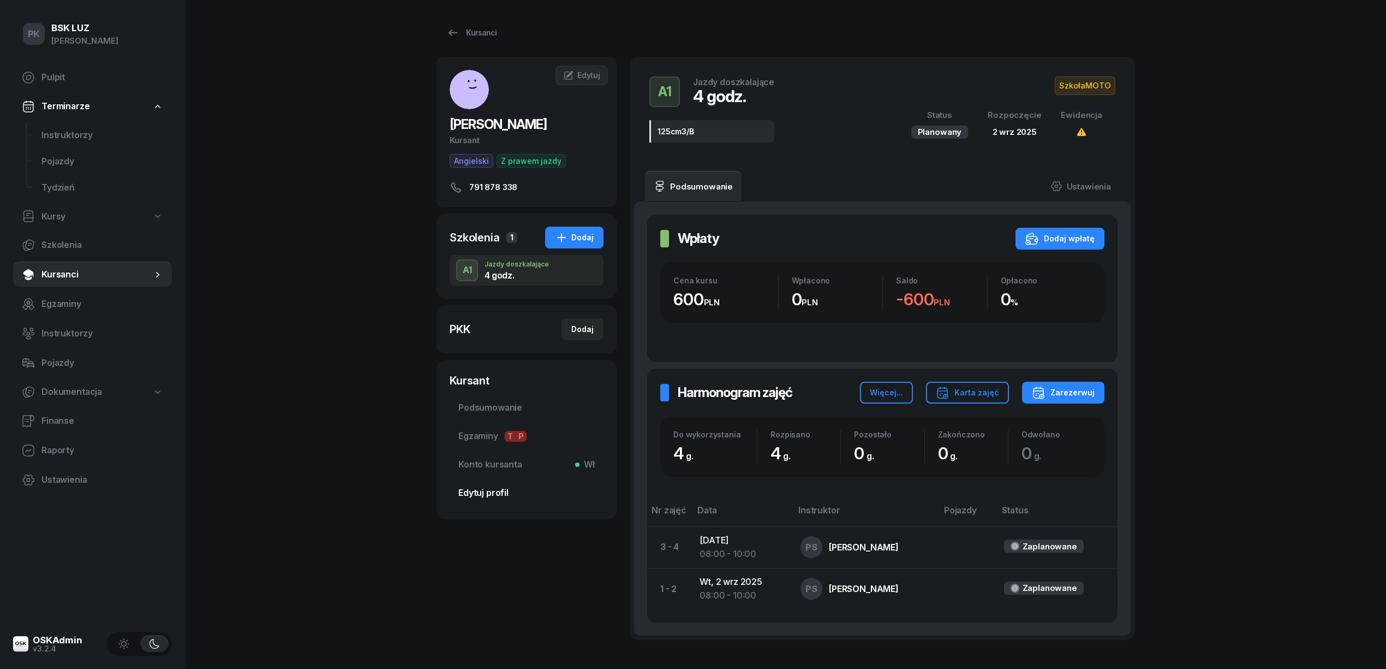
click at [484, 496] on span "Edytuj profil" at bounding box center [526, 493] width 136 height 14
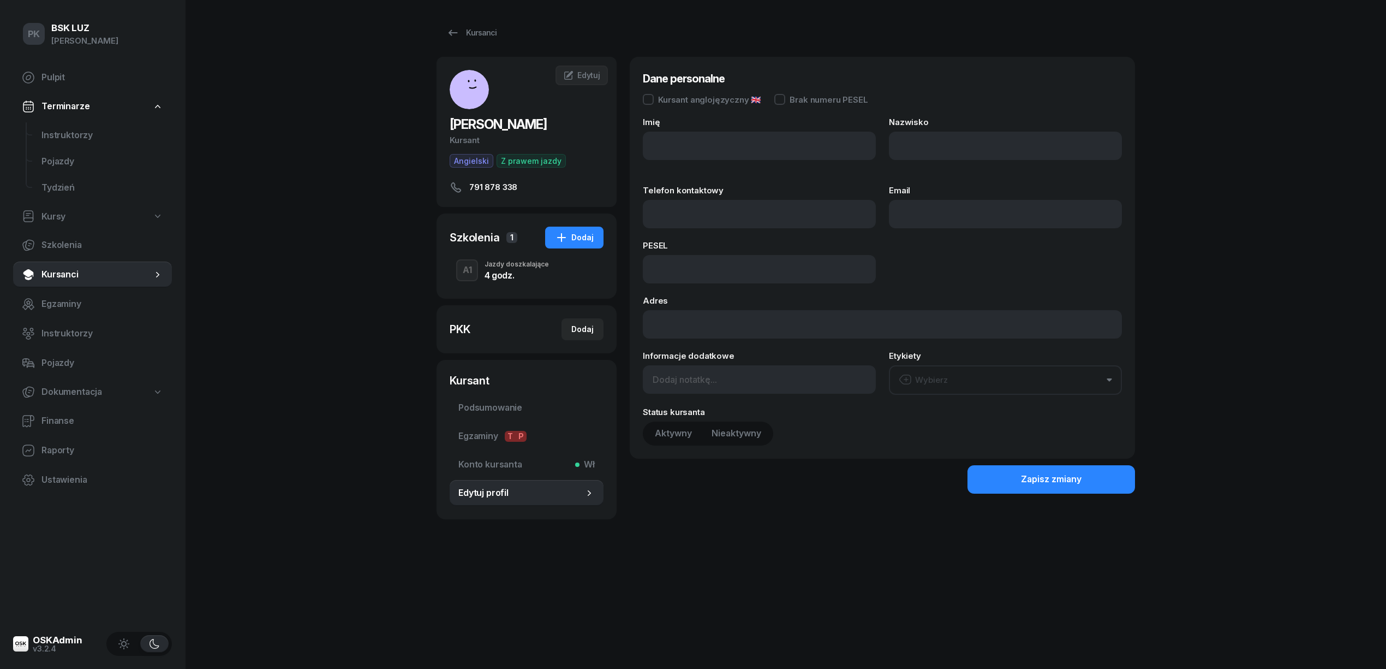
type input "IGOR"
type input "GUILLO"
type input "791878338"
click at [653, 99] on div at bounding box center [648, 99] width 11 height 11
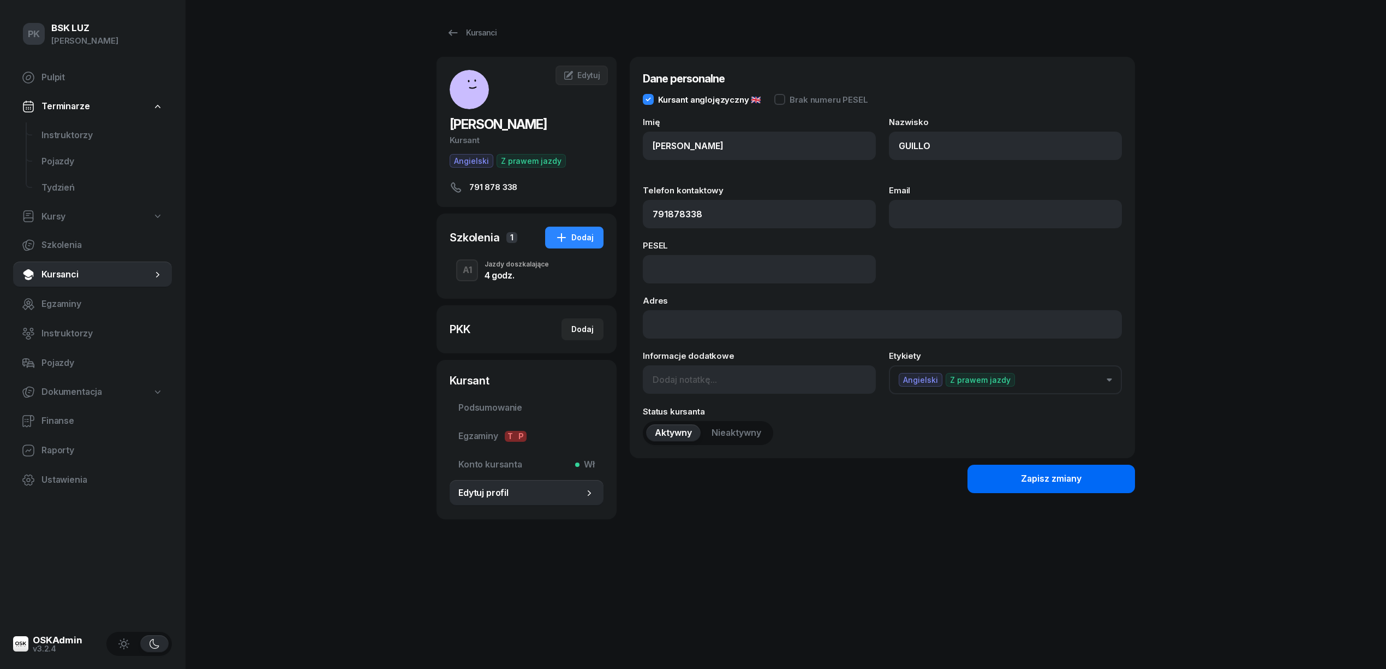
click at [993, 473] on button "Zapisz zmiany" at bounding box center [1052, 478] width 168 height 28
click at [485, 32] on div "Kursanci" at bounding box center [471, 32] width 50 height 13
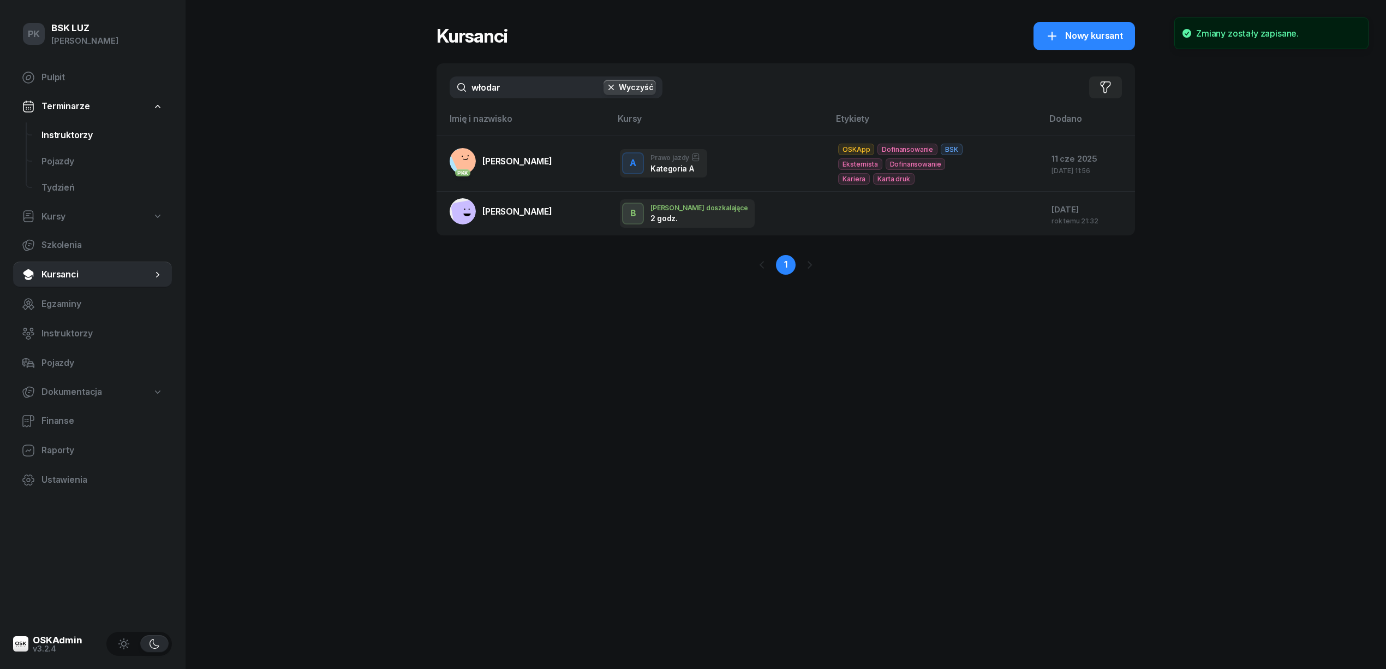
click at [62, 142] on link "Instruktorzy" at bounding box center [102, 135] width 139 height 26
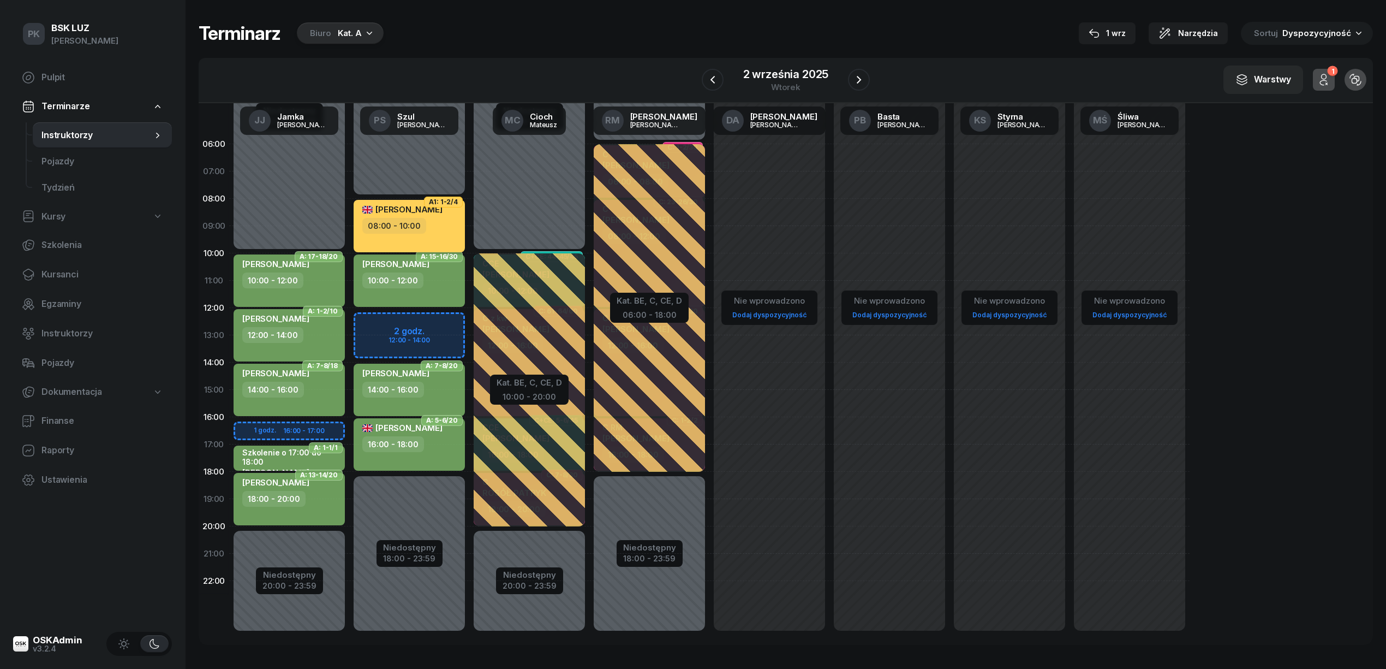
click at [427, 243] on div "GUILLO IGOR 08:00 - 10:00" at bounding box center [409, 226] width 111 height 52
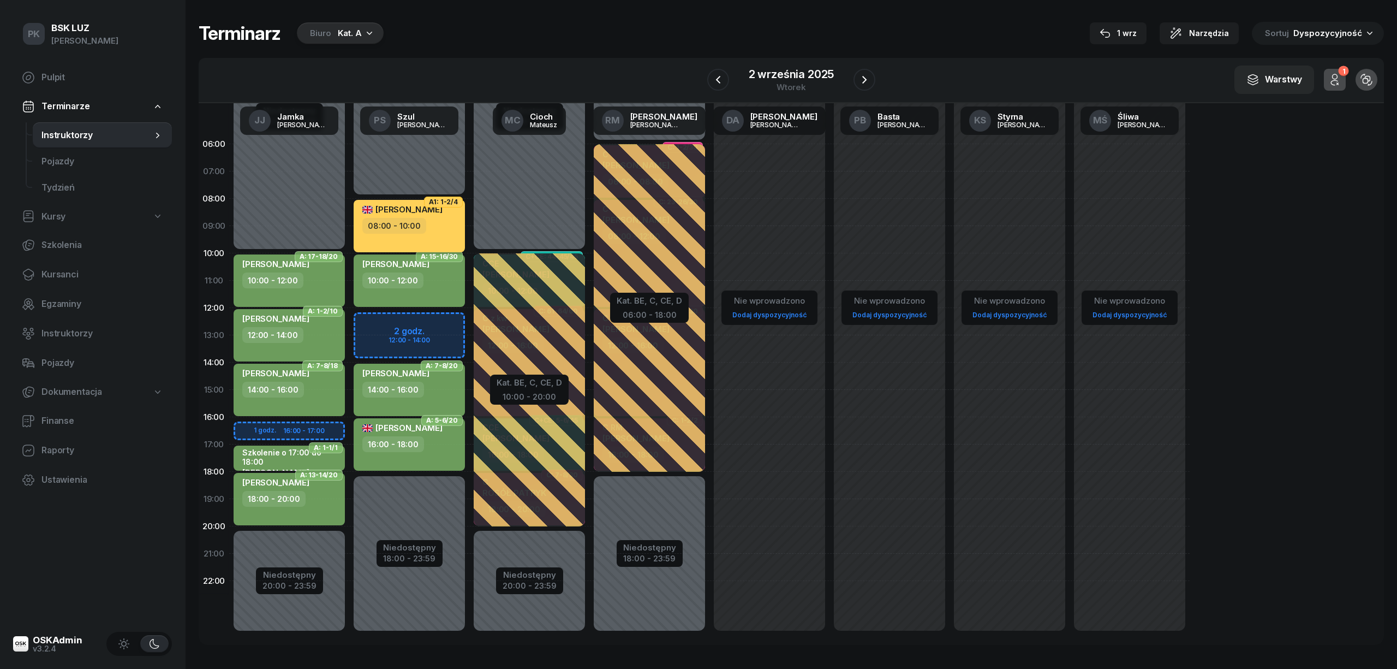
select select "08"
select select "10"
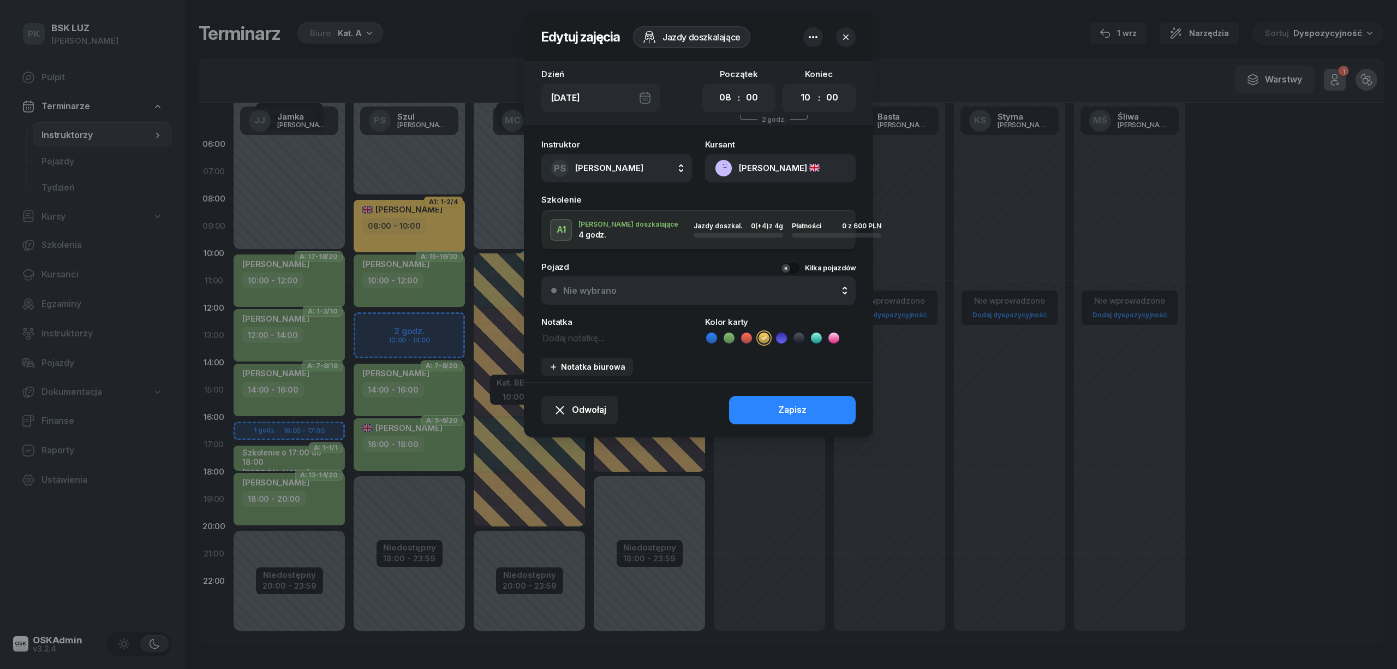
click at [609, 334] on textarea at bounding box center [616, 337] width 151 height 14
click at [607, 336] on textarea "Prawo jazdy B -125 cm" at bounding box center [616, 337] width 151 height 14
type textarea "Prawo jazdy B - 125 cm"
click at [747, 411] on button "Zapisz" at bounding box center [792, 410] width 127 height 28
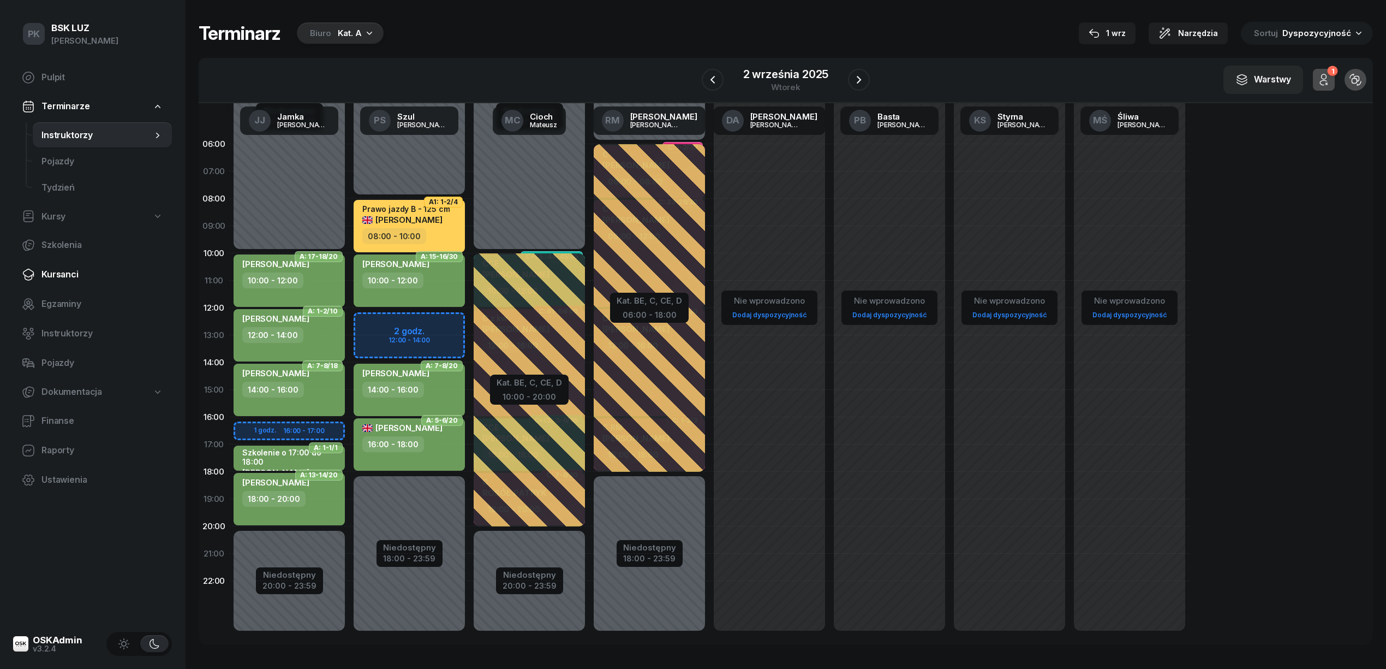
click at [69, 274] on span "Kursanci" at bounding box center [102, 274] width 122 height 14
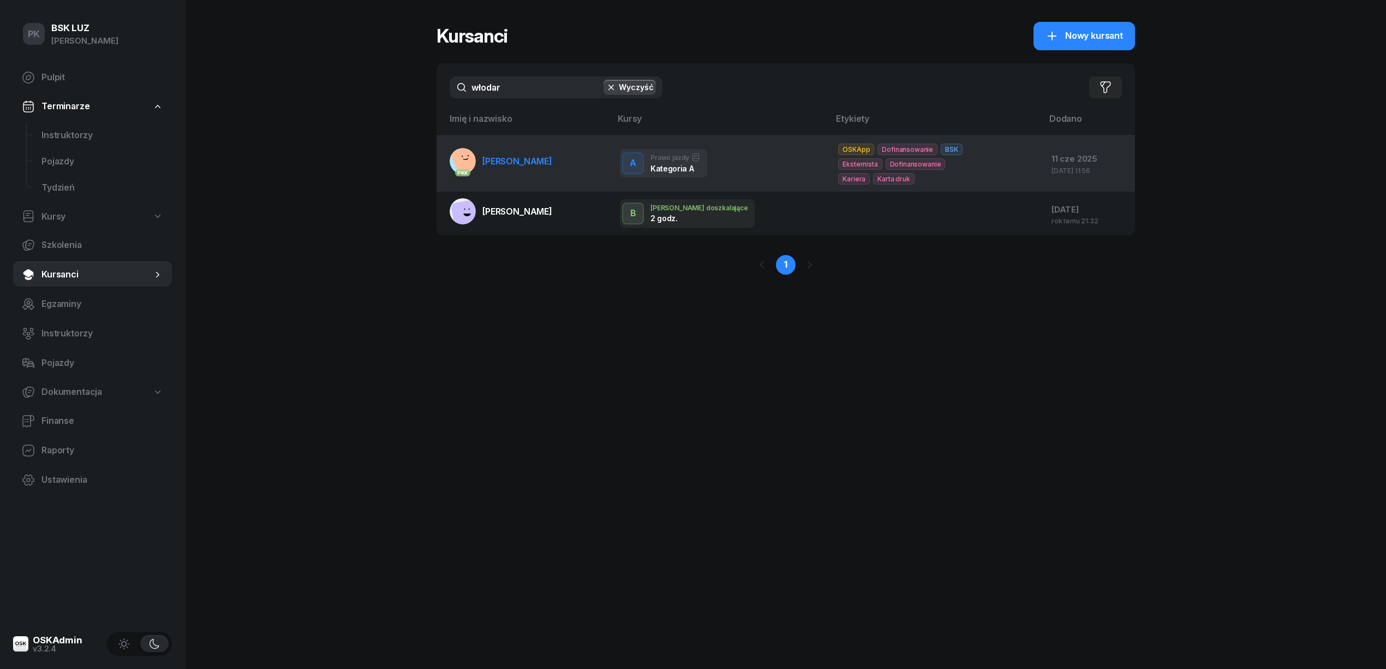
click at [552, 171] on link "PKK WŁODARCZYK DAWID" at bounding box center [501, 161] width 103 height 26
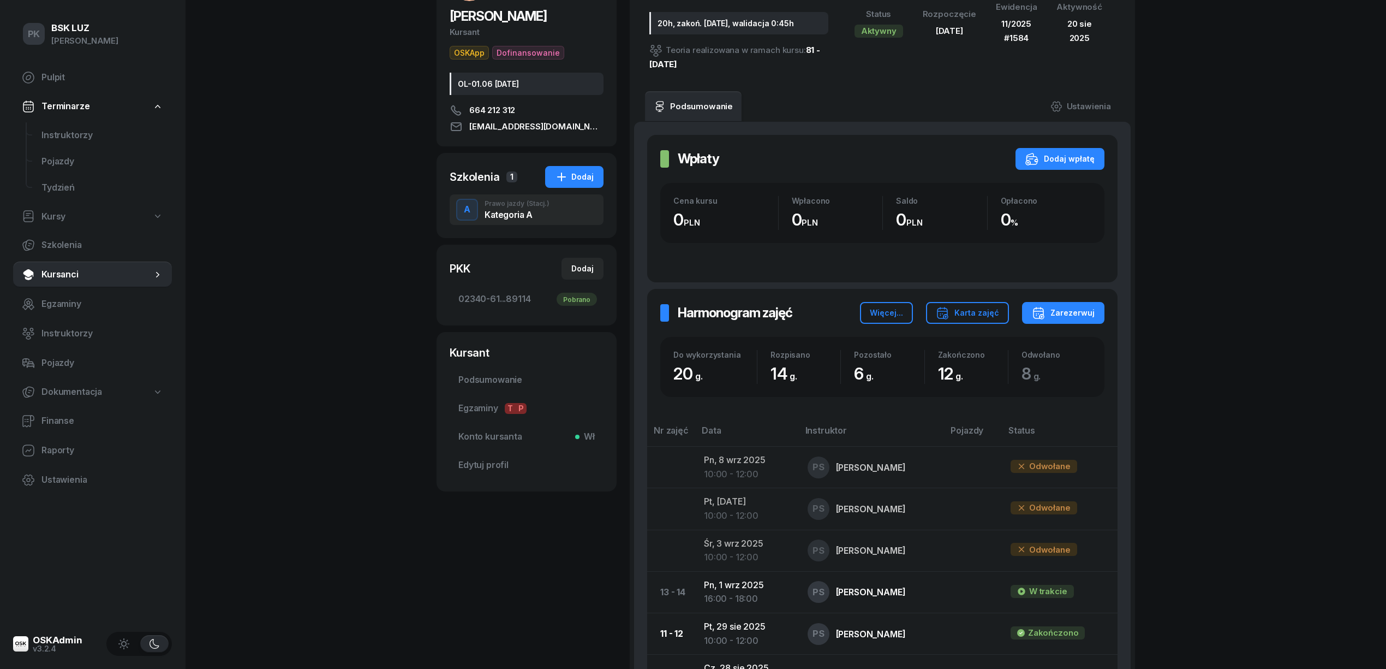
scroll to position [291, 0]
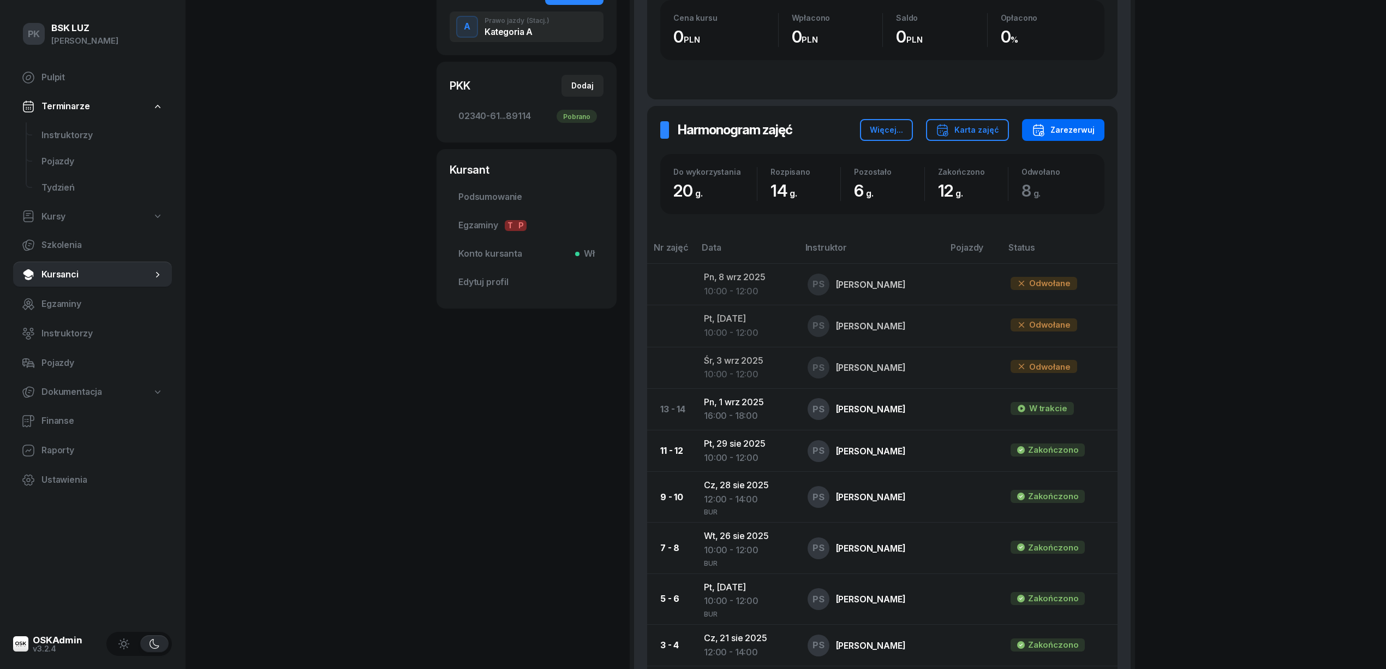
click at [1089, 134] on div "Zarezerwuj" at bounding box center [1063, 129] width 63 height 13
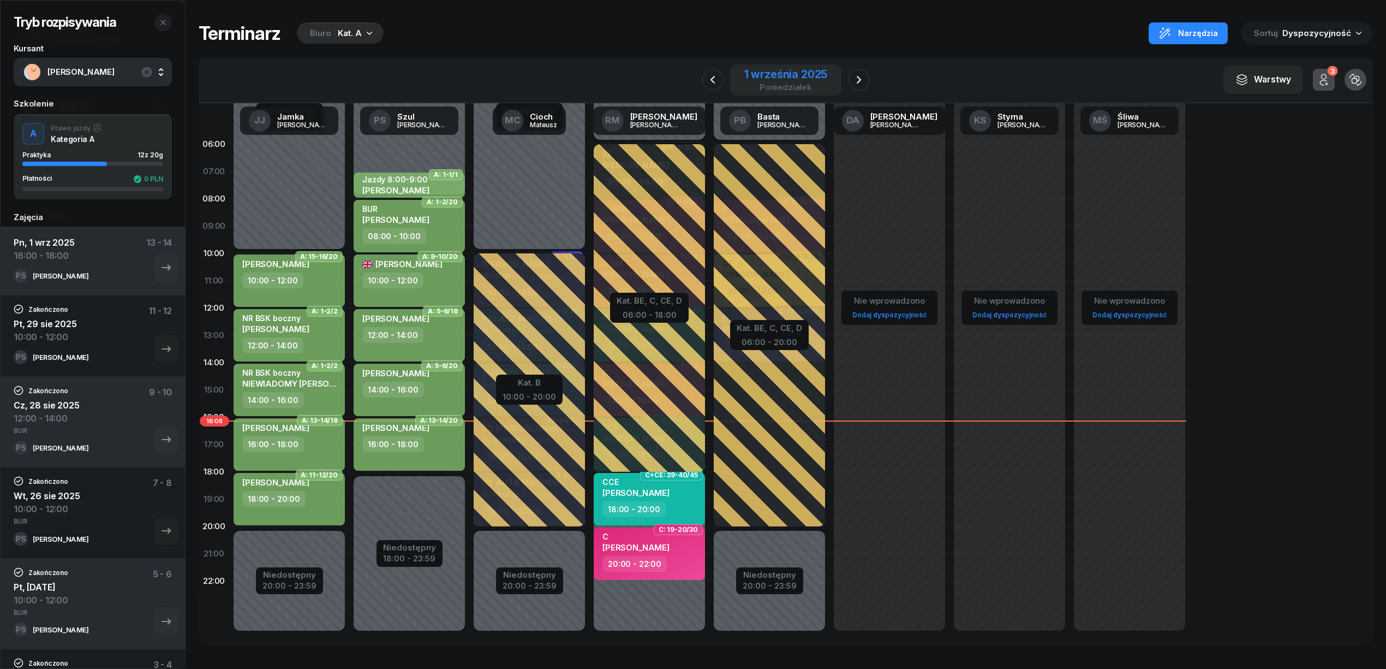
click at [812, 72] on div "1 września 2025" at bounding box center [785, 74] width 83 height 11
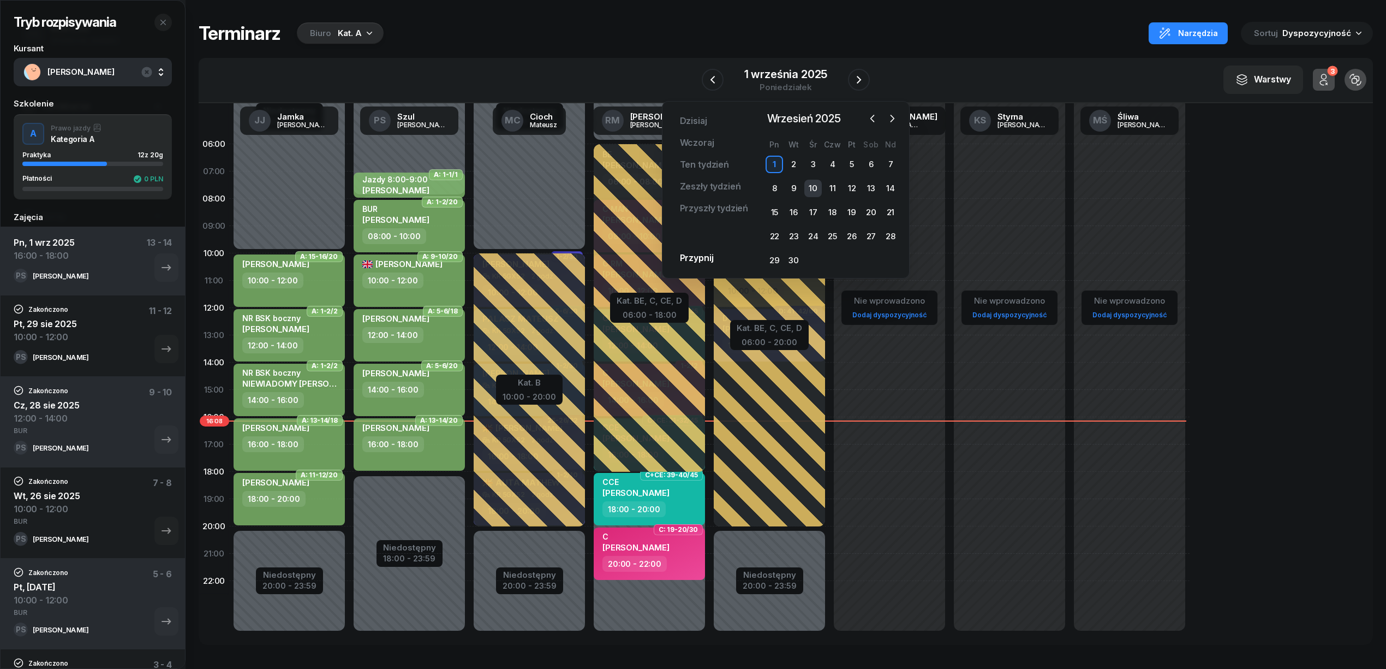
click at [815, 190] on div "10" at bounding box center [812, 188] width 17 height 17
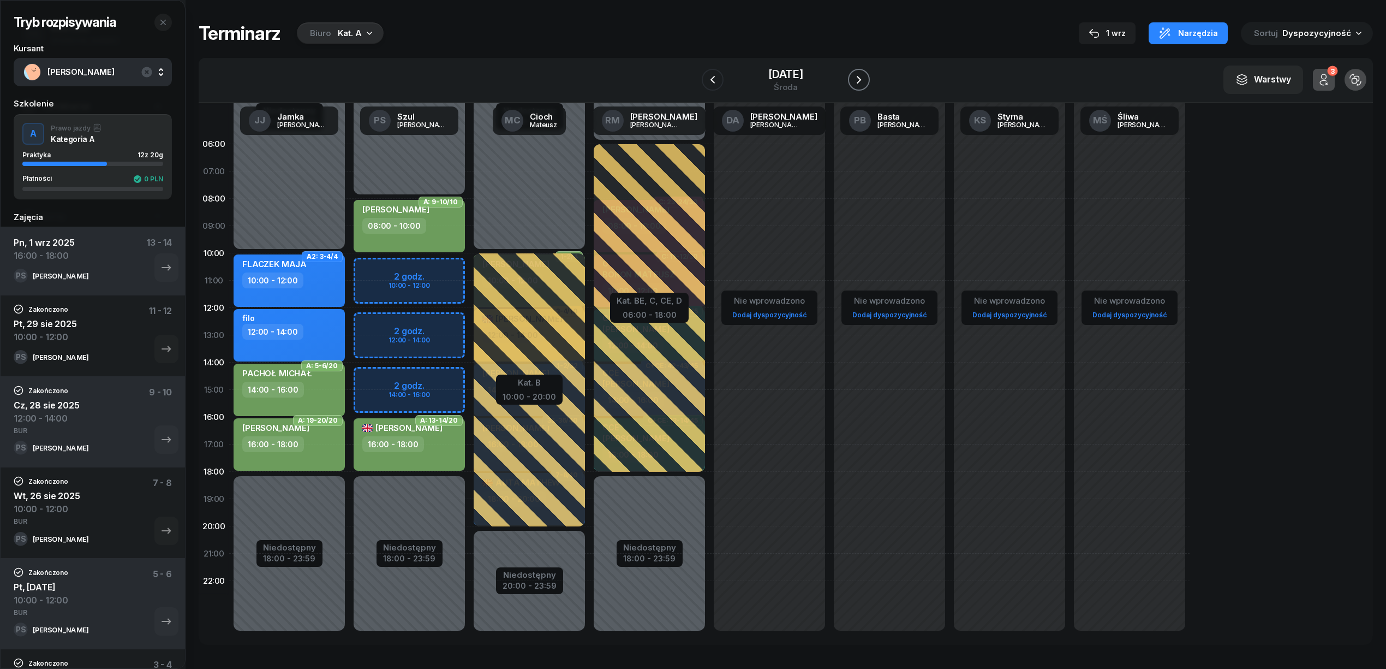
click at [865, 77] on icon "button" at bounding box center [858, 79] width 13 height 13
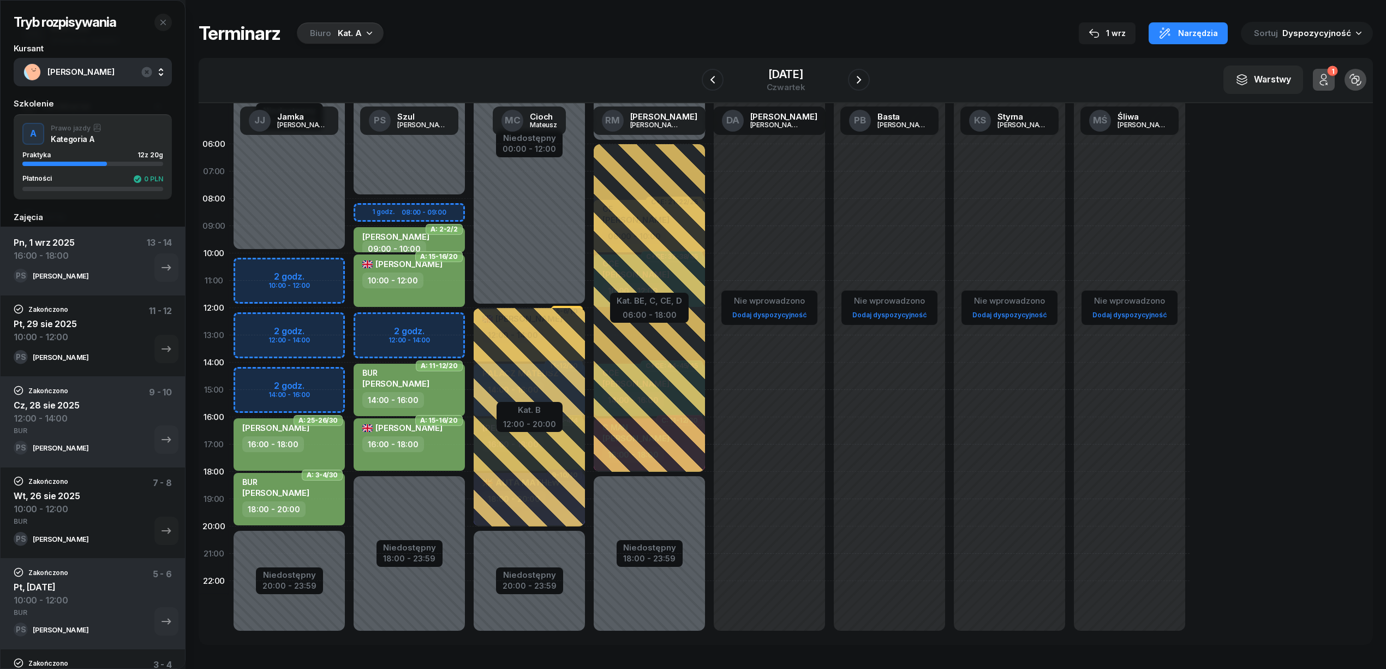
click at [451, 317] on div "Niedostępny 00:00 - 08:00 Niedostępny 18:00 - 23:59 1 godz. 08:00 - 09:00 2 god…" at bounding box center [409, 389] width 120 height 518
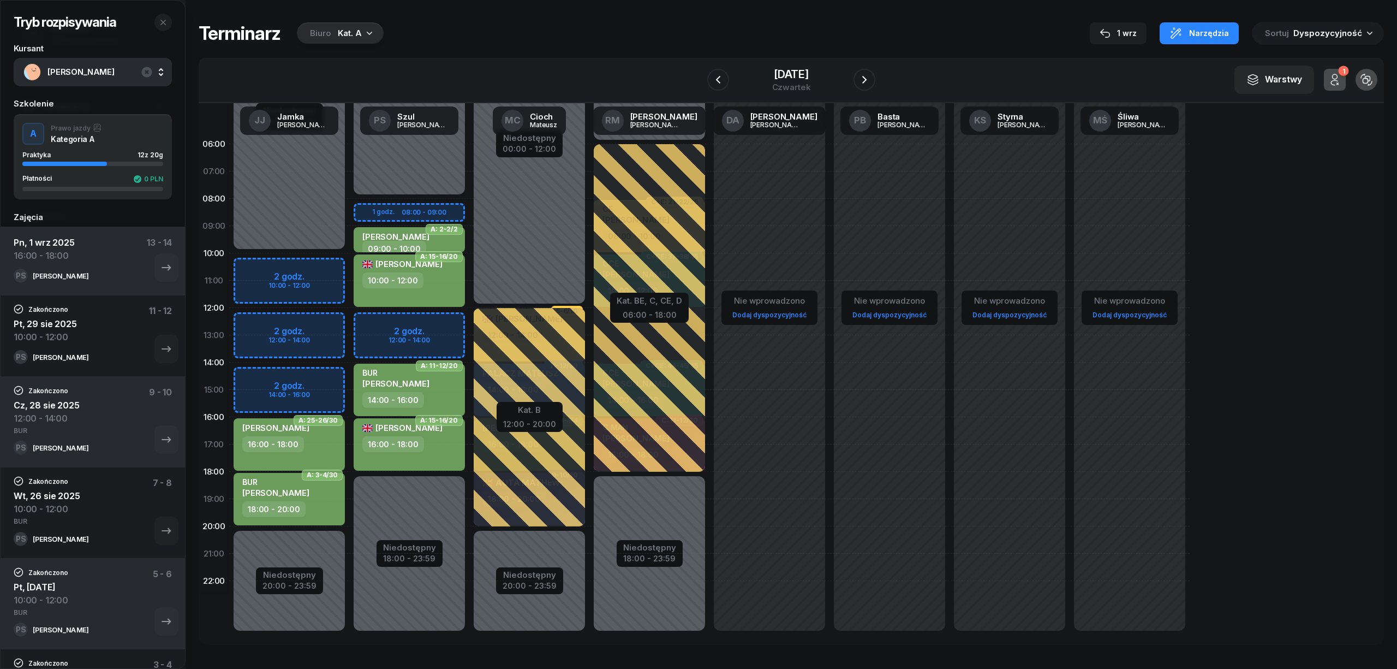
select select "12"
select select "14"
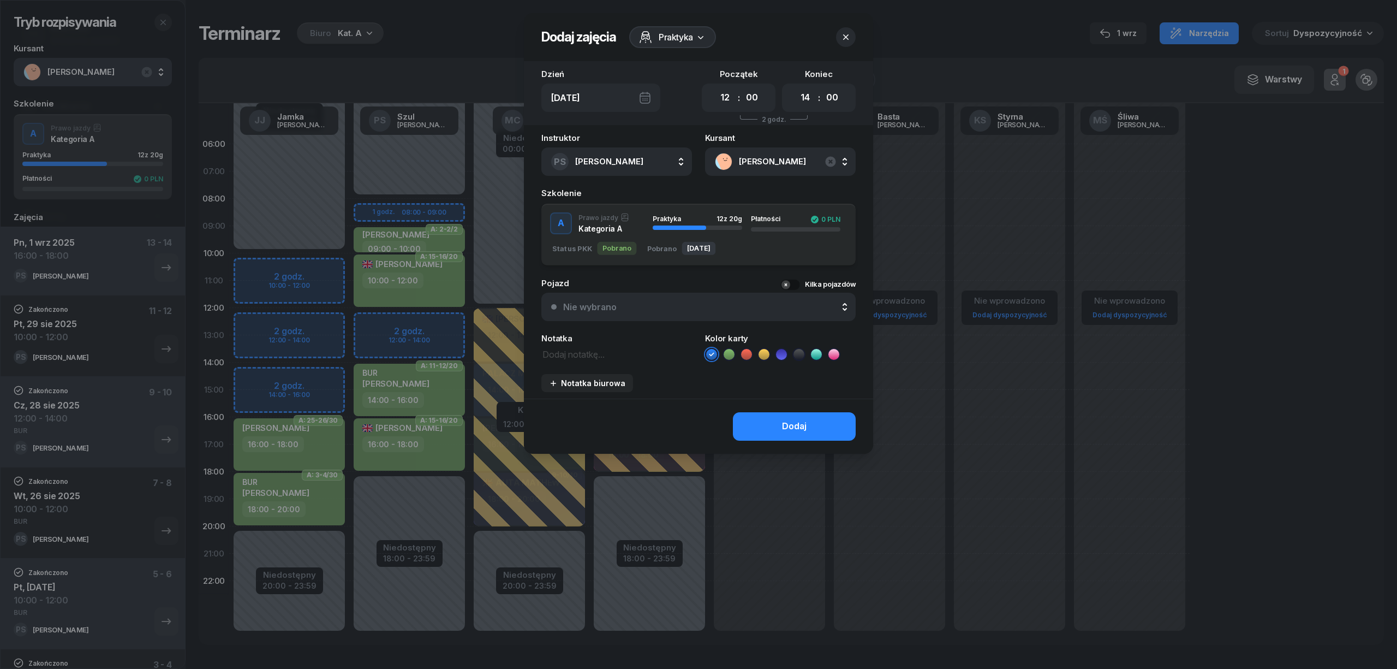
click at [727, 352] on icon at bounding box center [729, 354] width 11 height 11
click at [766, 426] on button "Dodaj" at bounding box center [794, 426] width 123 height 28
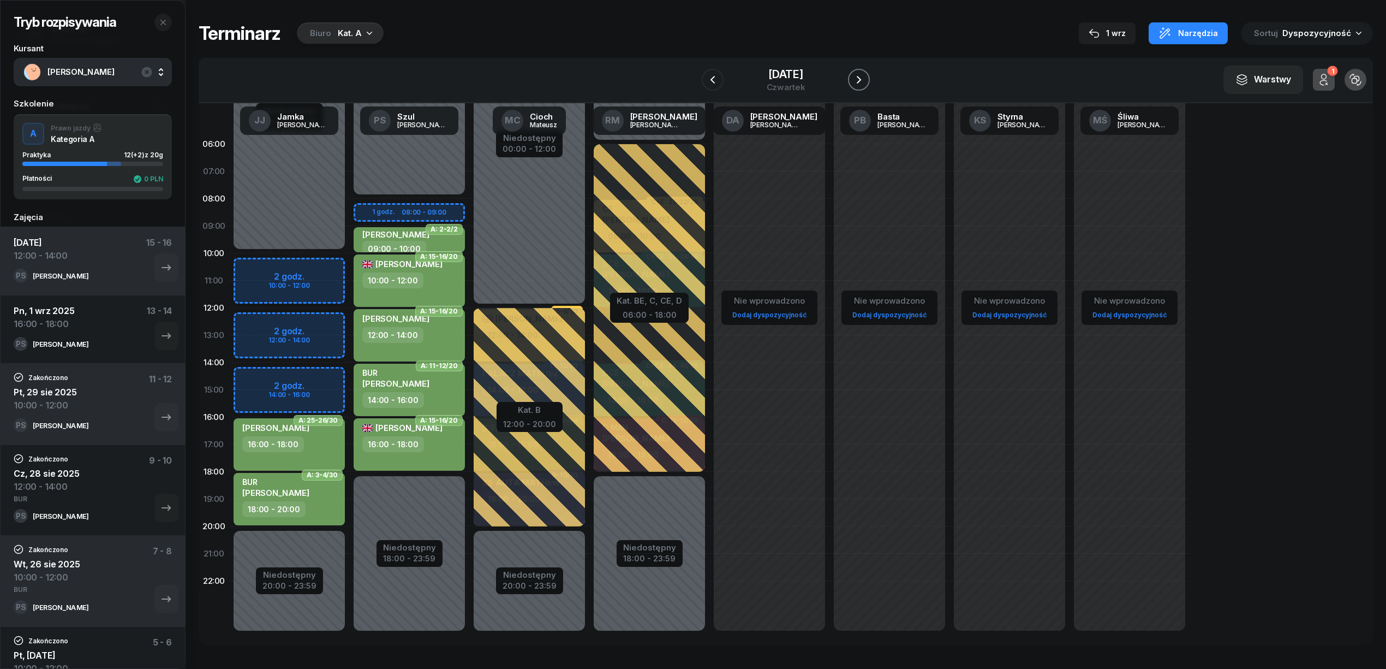
click at [857, 74] on icon "button" at bounding box center [858, 79] width 13 height 13
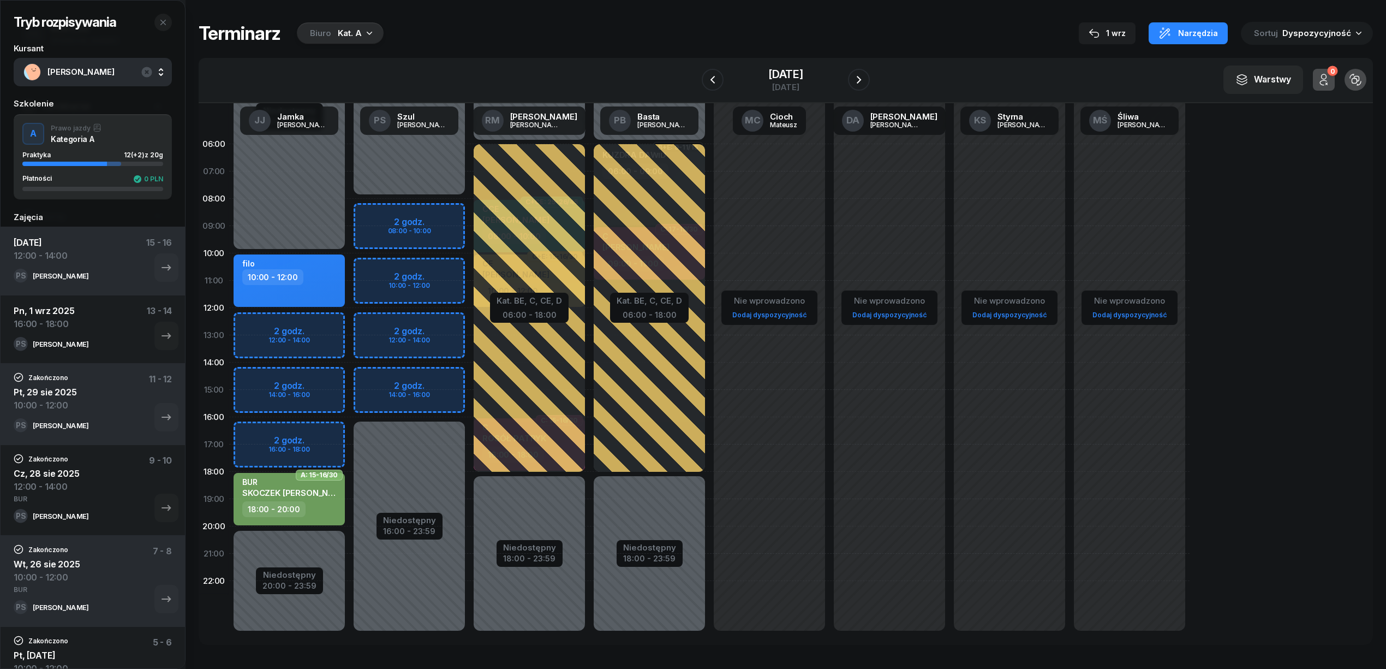
click at [433, 266] on div "Niedostępny 00:00 - 08:00 Niedostępny 16:00 - 23:59 2 godz. 08:00 - 10:00 2 god…" at bounding box center [409, 389] width 120 height 518
select select "10"
select select "12"
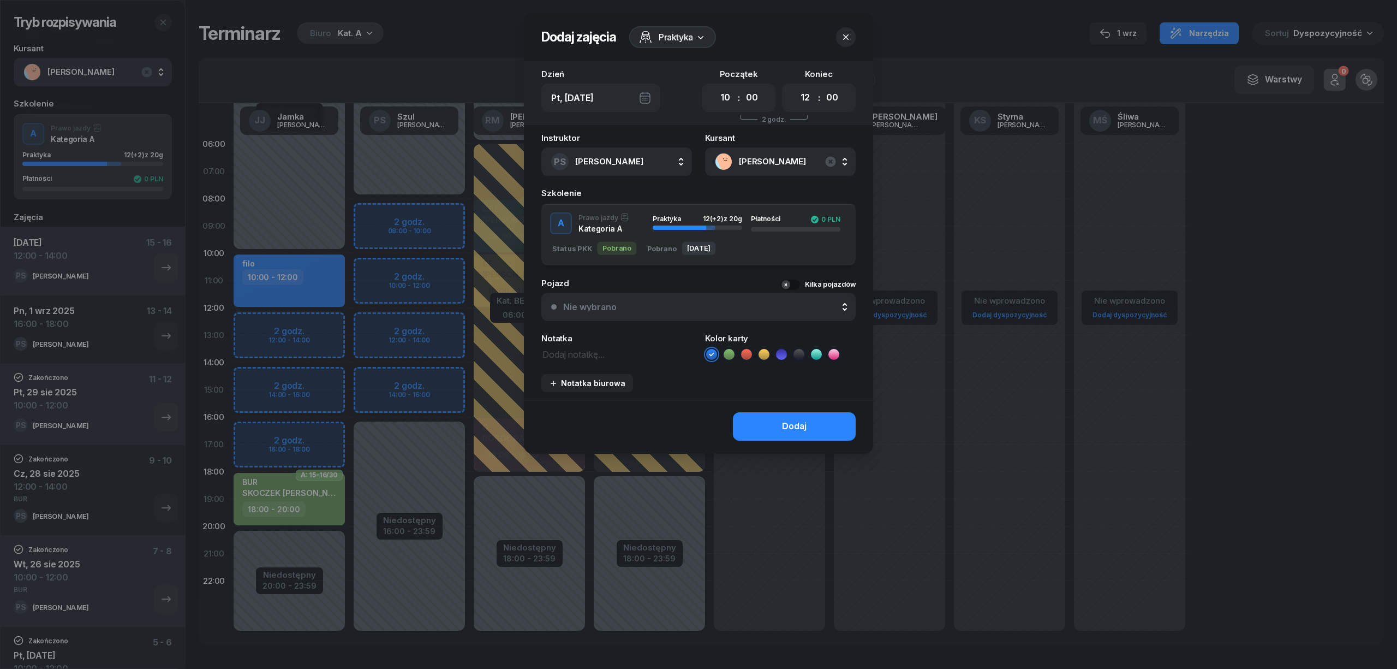
click at [732, 354] on icon at bounding box center [729, 354] width 11 height 11
click at [790, 415] on button "Dodaj" at bounding box center [794, 426] width 123 height 28
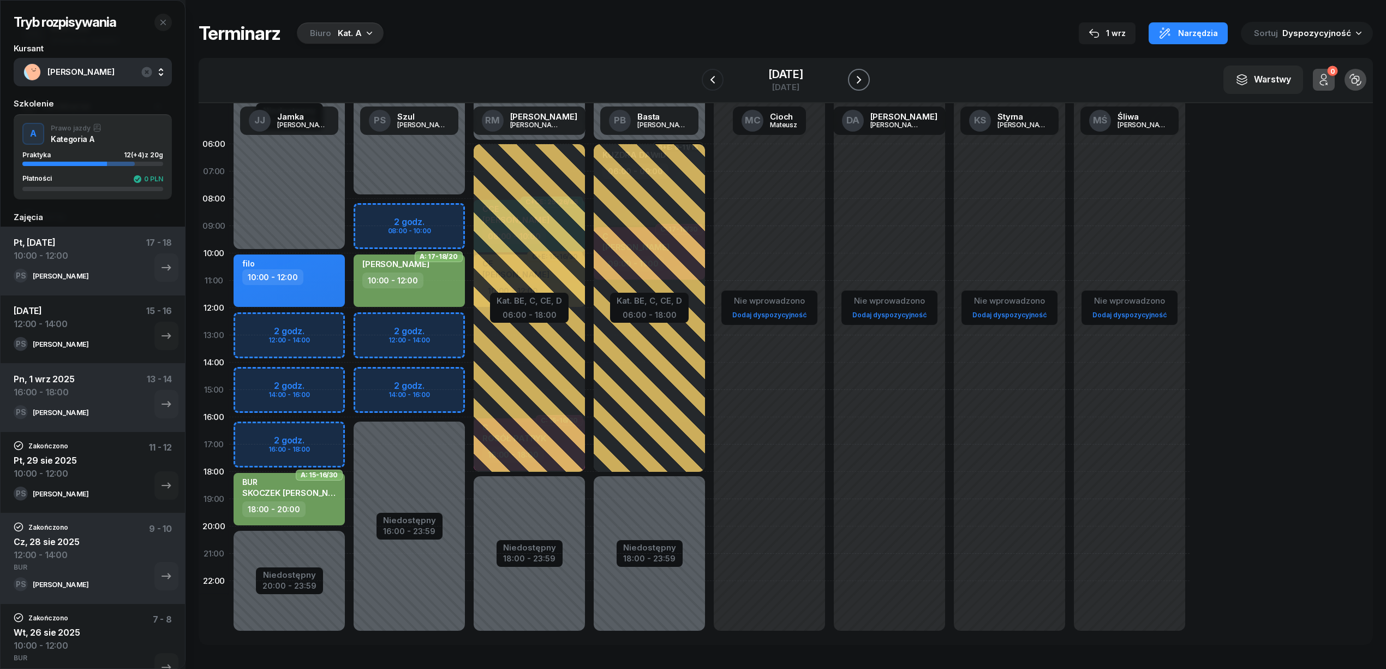
click at [858, 79] on icon "button" at bounding box center [858, 79] width 13 height 13
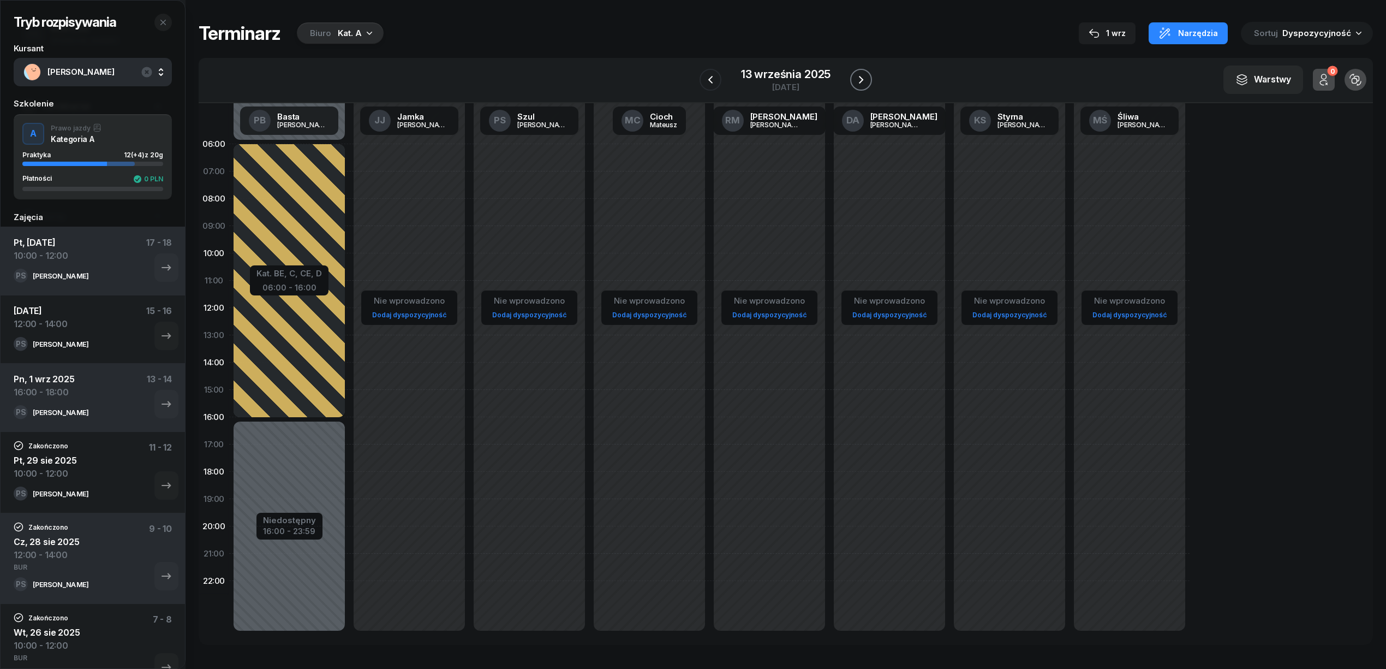
click at [858, 79] on icon "button" at bounding box center [861, 79] width 13 height 13
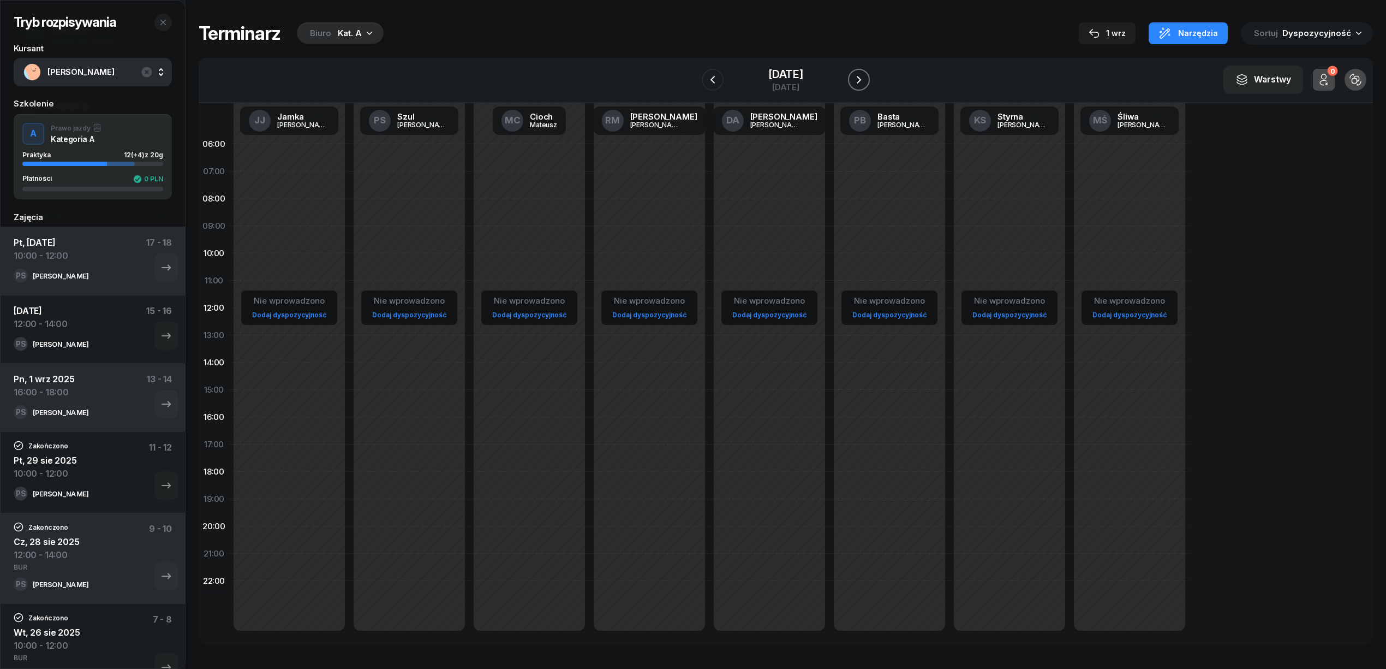
click at [858, 79] on icon "button" at bounding box center [858, 79] width 13 height 13
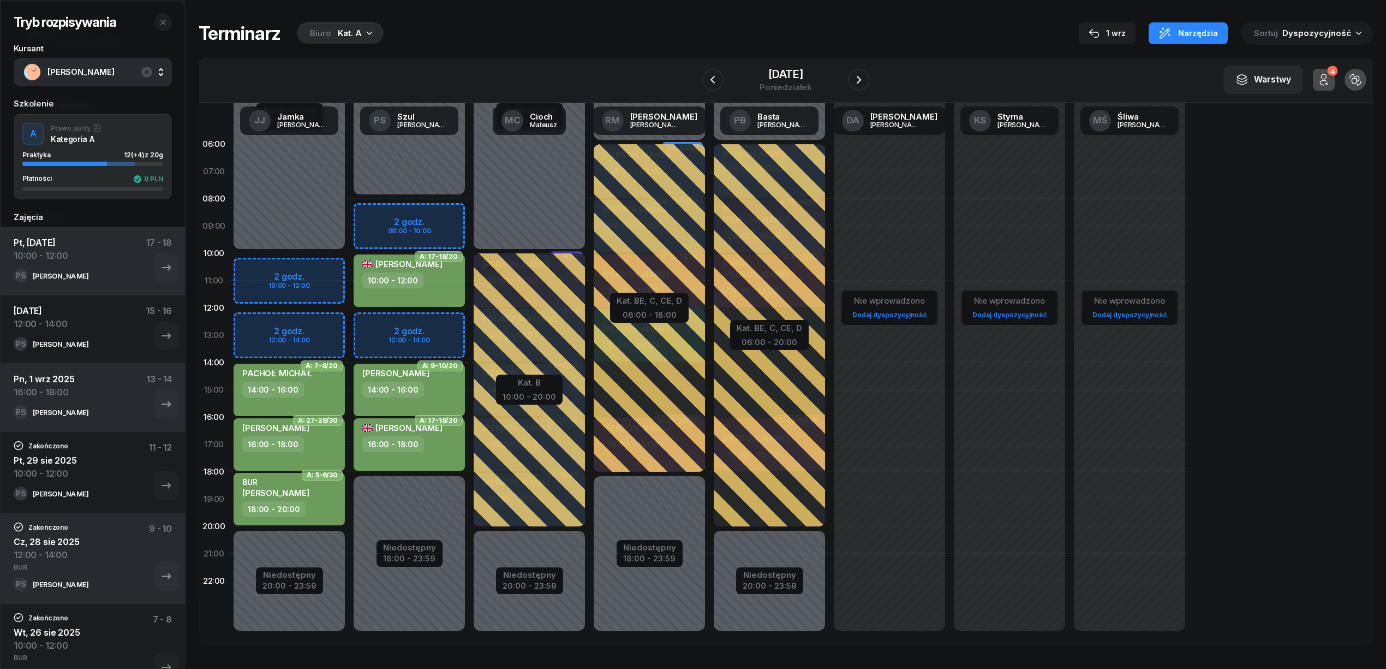
click at [325, 266] on div "Niedostępny 00:00 - 10:00 Niedostępny 20:00 - 23:59 2 godz. 10:00 - 12:00 2 god…" at bounding box center [289, 389] width 120 height 518
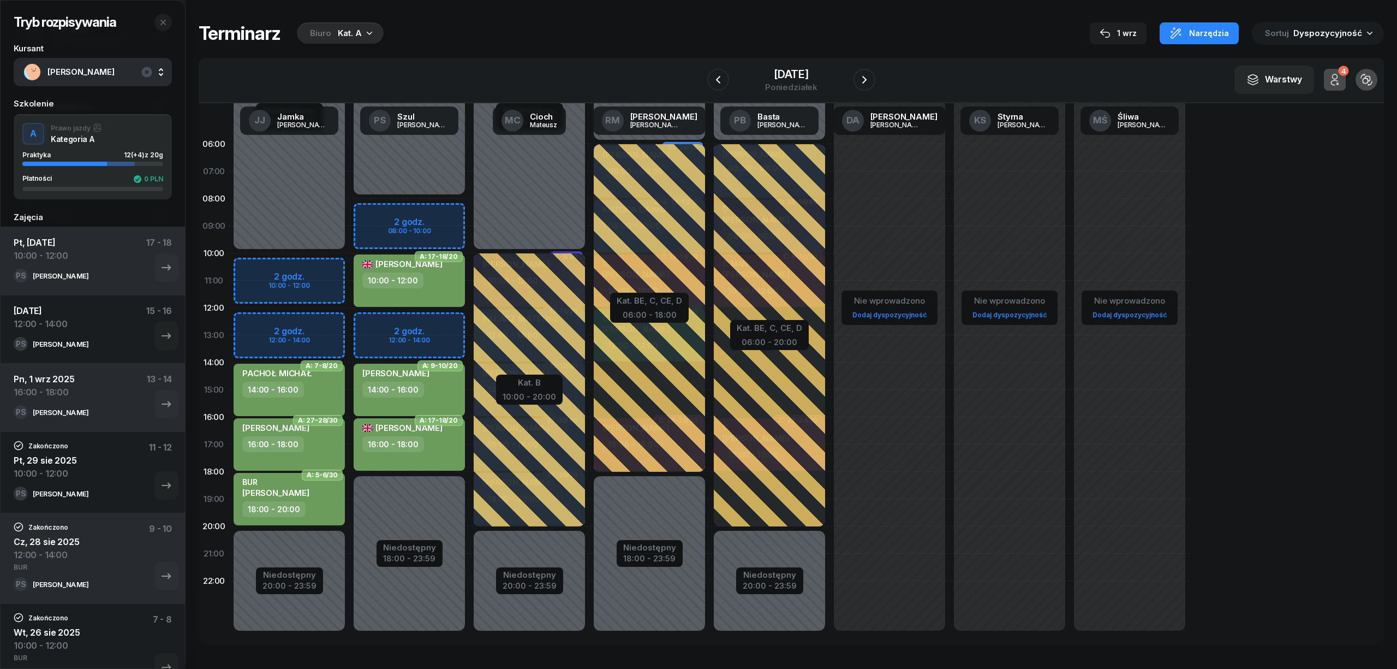
select select "10"
select select "12"
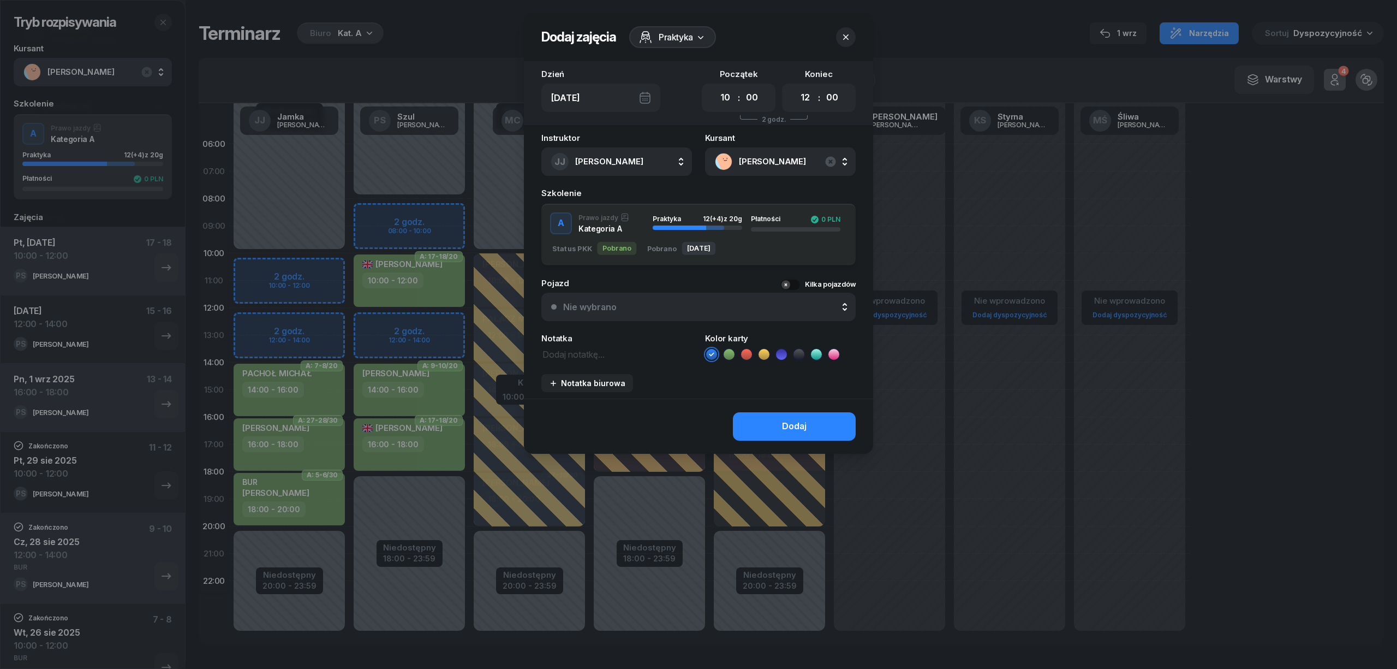
click at [730, 354] on icon at bounding box center [729, 354] width 11 height 11
click at [799, 429] on div "Dodaj" at bounding box center [794, 426] width 25 height 14
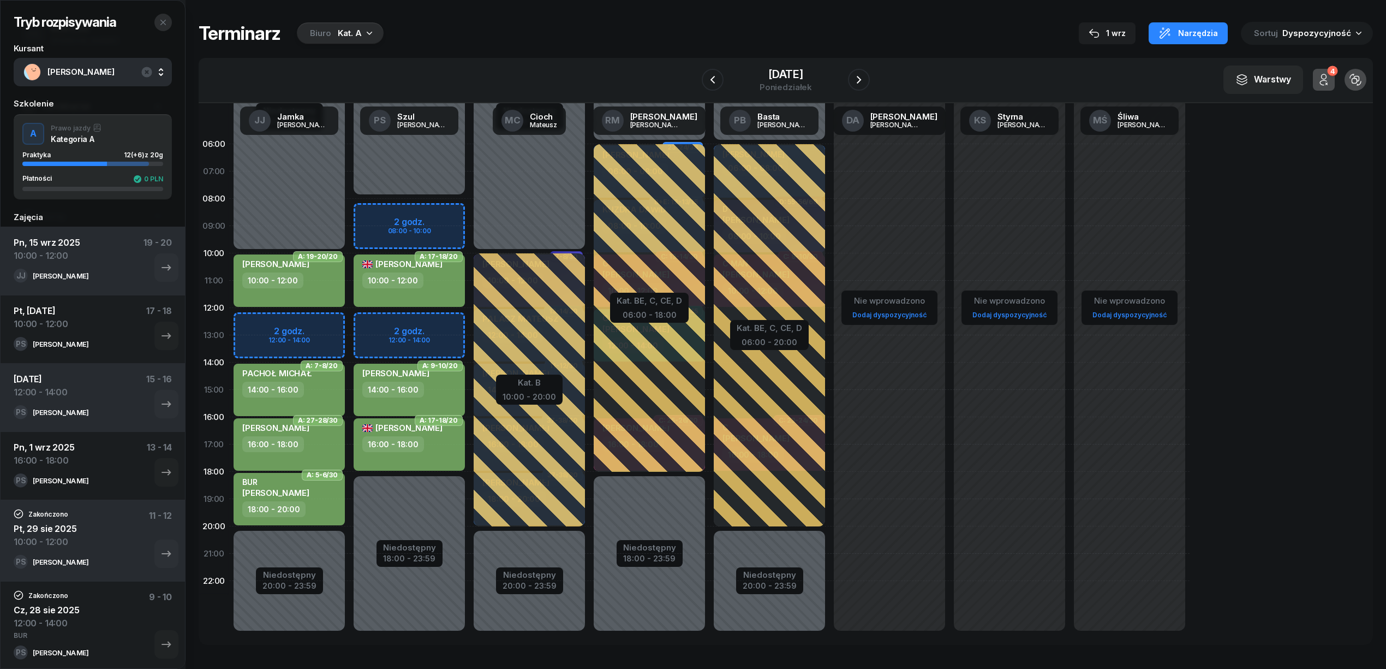
click at [166, 22] on icon "button" at bounding box center [163, 22] width 9 height 9
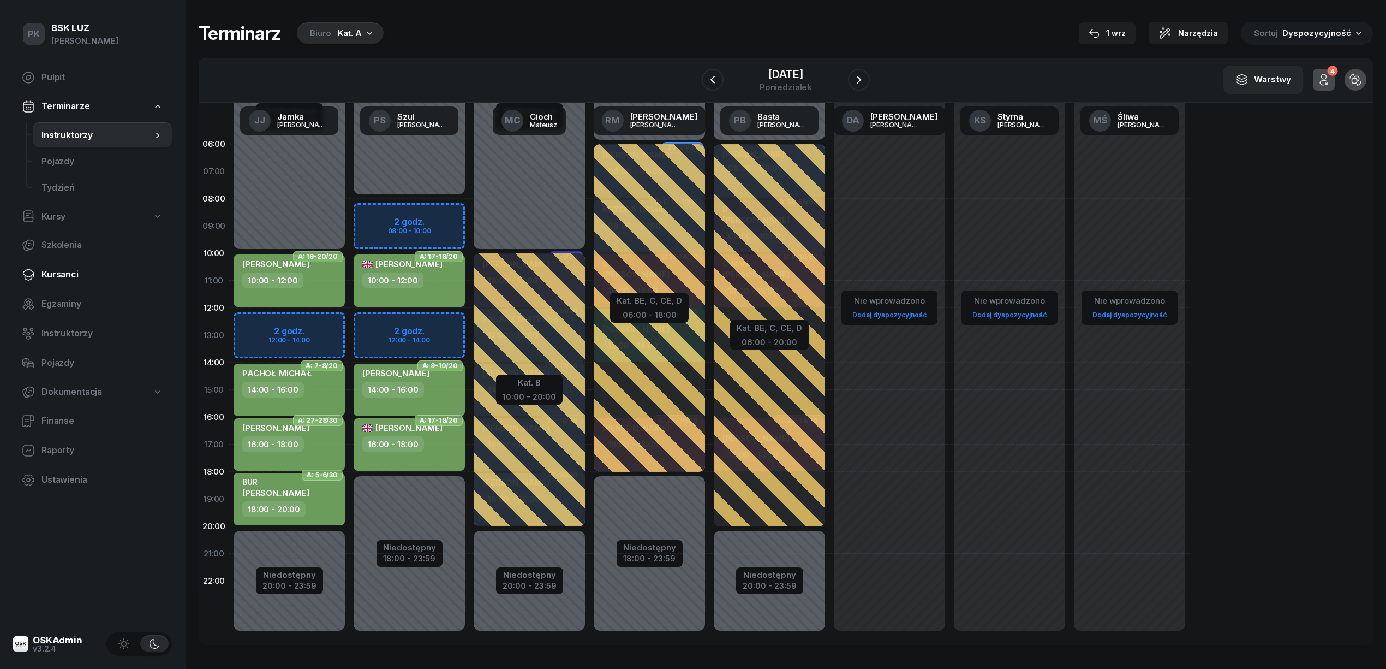
click at [56, 271] on span "Kursanci" at bounding box center [102, 274] width 122 height 14
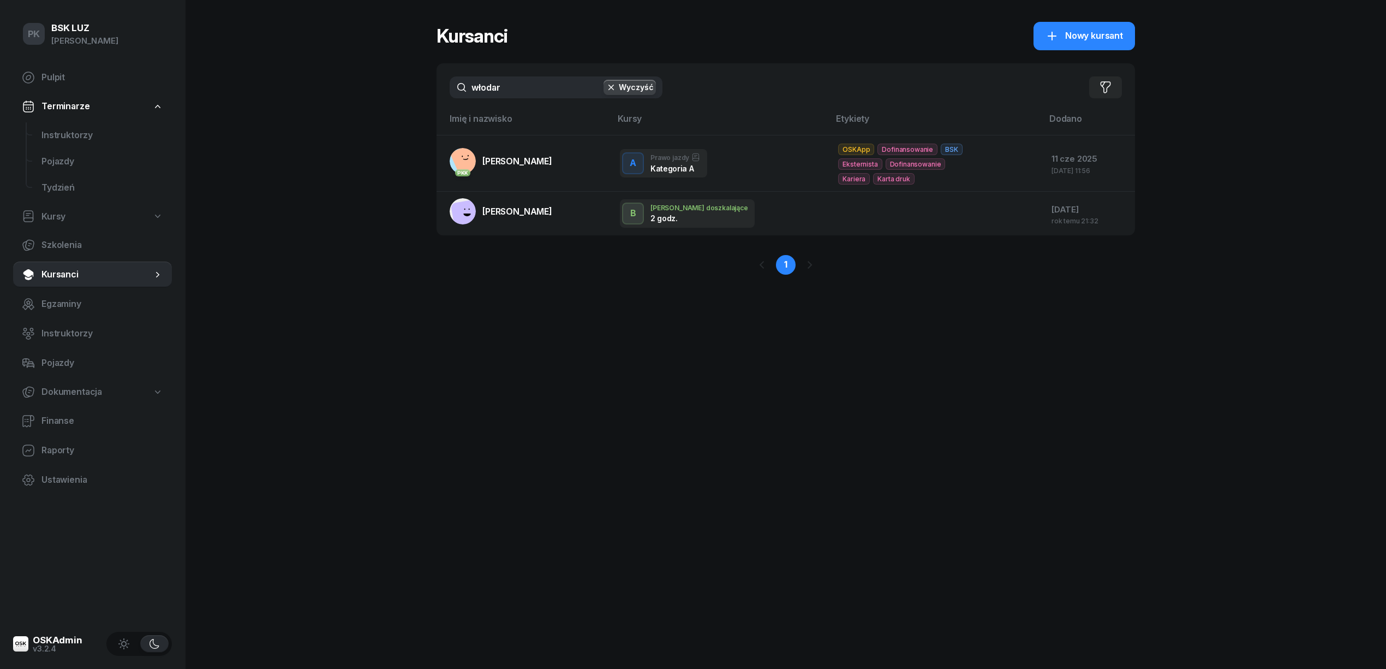
drag, startPoint x: 516, startPoint y: 96, endPoint x: 429, endPoint y: 86, distance: 87.3
click at [429, 86] on div "PK BSK LUZ Piotr Klimek Pulpit Terminarze Instruktorzy Pojazdy Tydzień Kursy Sz…" at bounding box center [693, 334] width 1386 height 669
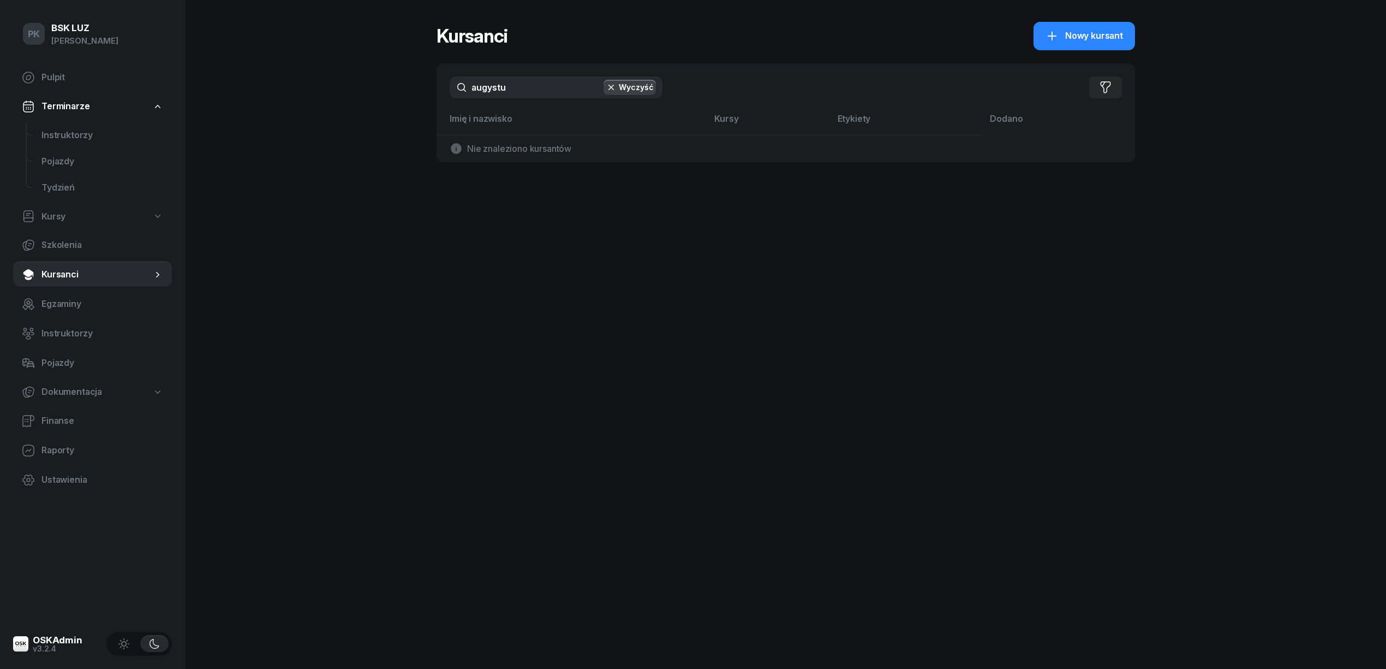
click at [517, 95] on input "augystu" at bounding box center [556, 87] width 213 height 22
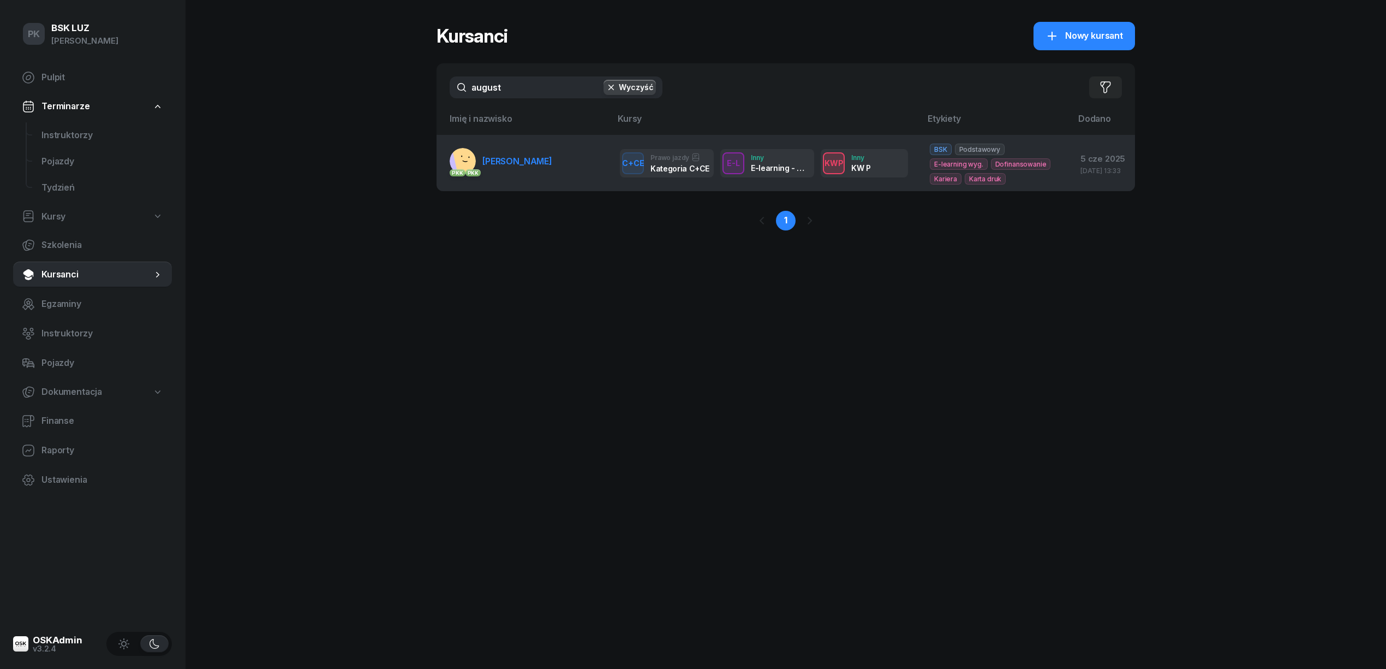
type input "august"
click at [528, 152] on link "PKK PKK AUGUSTYNOWICZ AGNIESZKA" at bounding box center [501, 161] width 103 height 26
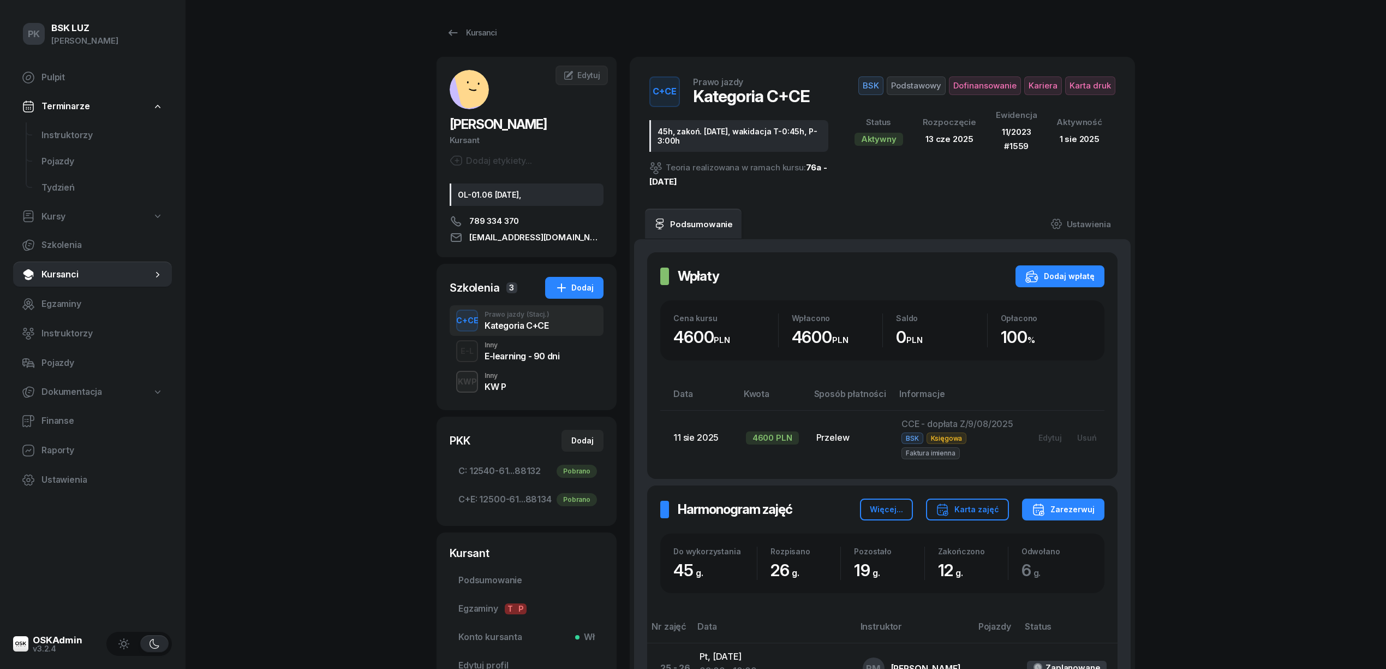
click at [457, 22] on link "Kursanci" at bounding box center [472, 33] width 70 height 22
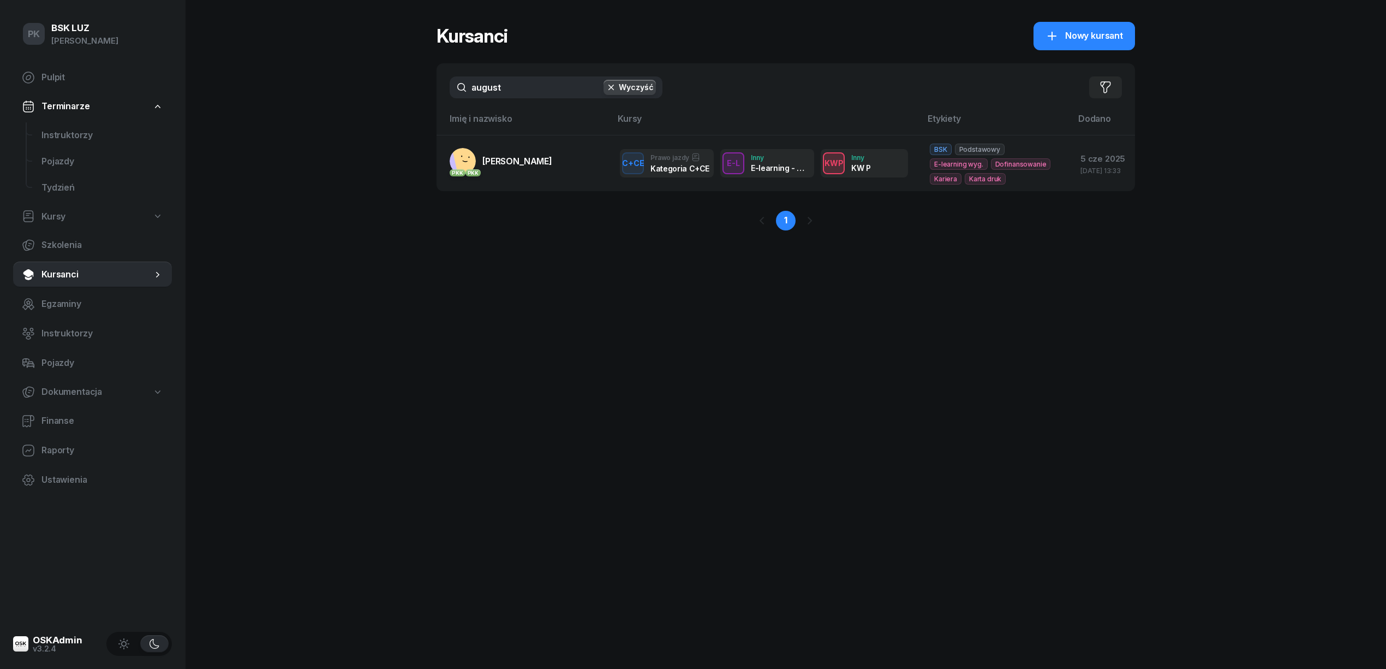
drag, startPoint x: 533, startPoint y: 85, endPoint x: 403, endPoint y: 112, distance: 133.1
click at [403, 112] on div "PK BSK LUZ Piotr Klimek Pulpit Terminarze Instruktorzy Pojazdy Tydzień Kursy Sz…" at bounding box center [693, 334] width 1386 height 669
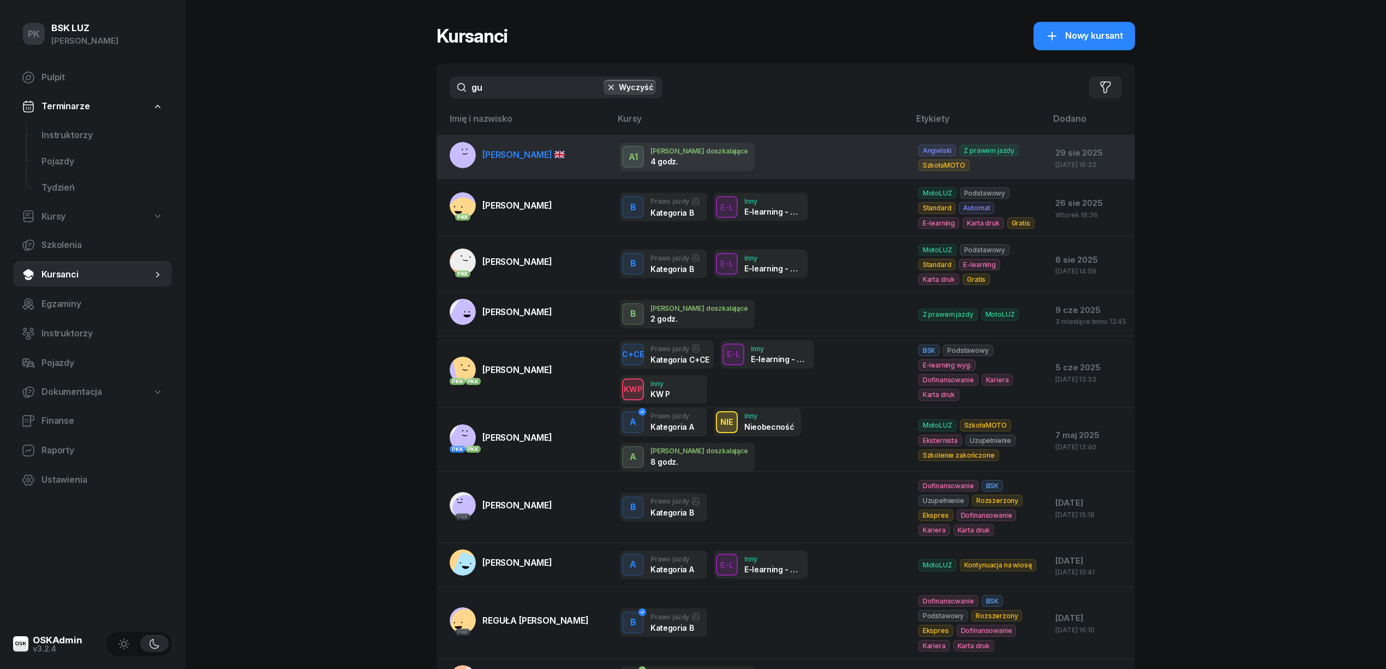
type input "gu"
click at [505, 163] on link "GUILLO IGOR" at bounding box center [507, 155] width 115 height 26
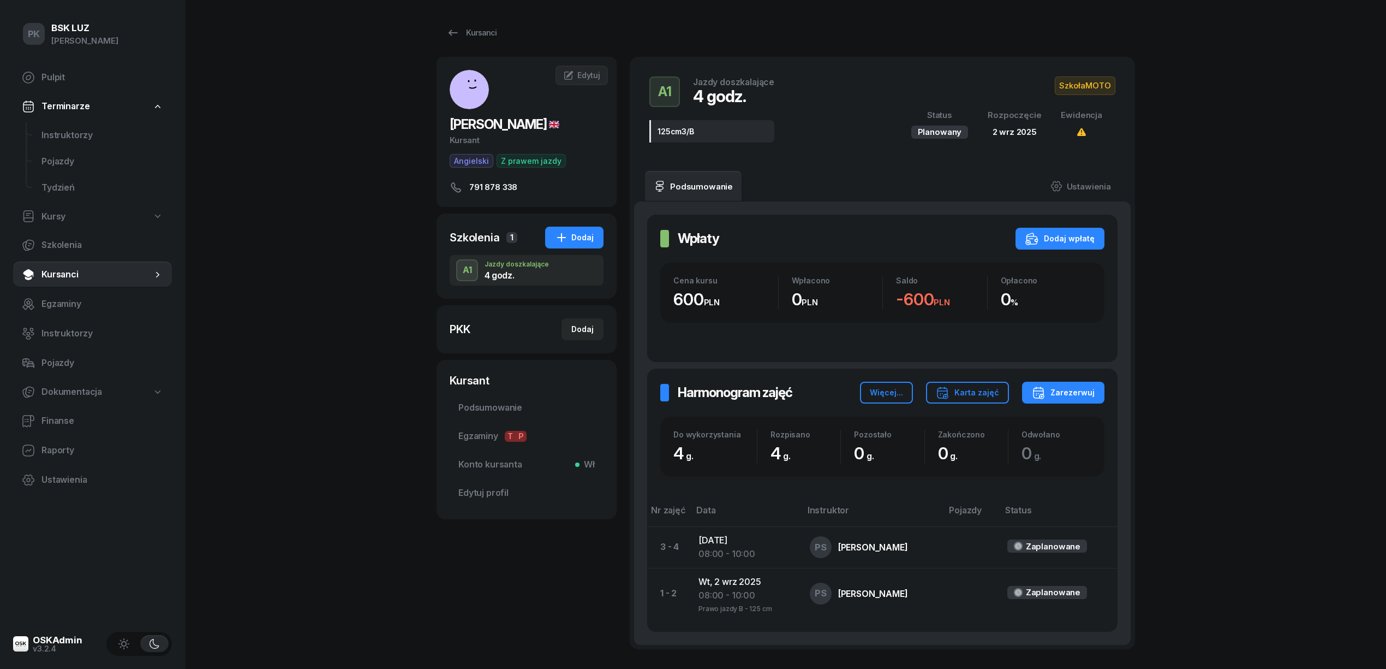
click at [1258, 408] on div "PK BSK LUZ Piotr Klimek Pulpit Terminarze Instruktorzy Pojazdy Tydzień Kursy Sz…" at bounding box center [693, 378] width 1386 height 756
click at [514, 403] on span "Podsumowanie" at bounding box center [526, 408] width 136 height 14
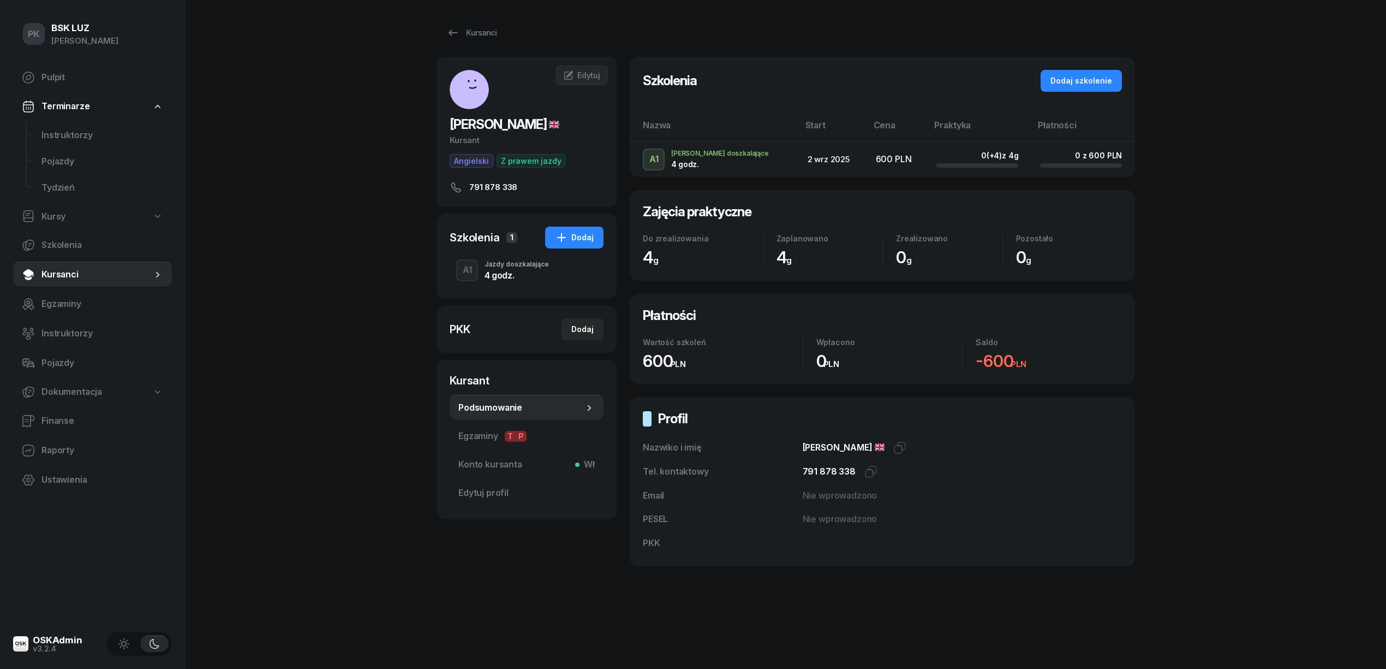
click at [466, 123] on span "GUILLO IGOR" at bounding box center [505, 124] width 110 height 16
copy span "GUILLO"
click at [499, 496] on span "Edytuj profil" at bounding box center [526, 493] width 136 height 14
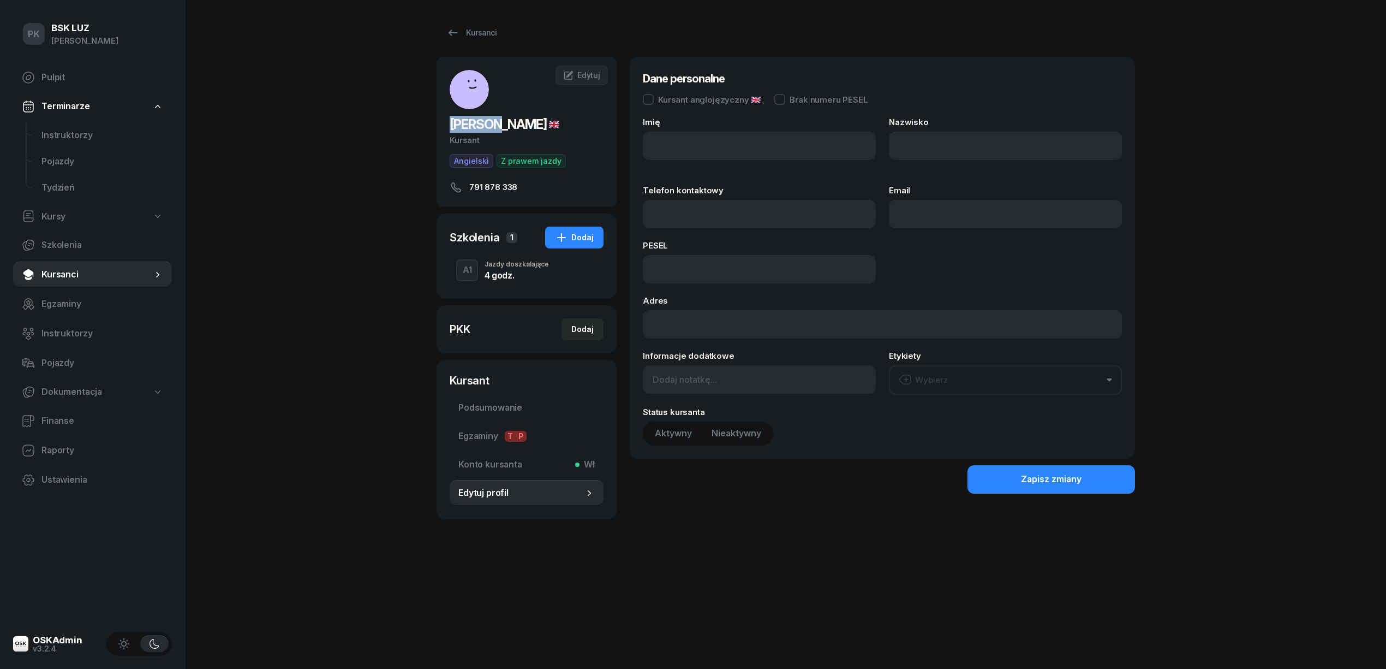
type input "IGOR"
type input "GUILLO"
type input "791 878 338"
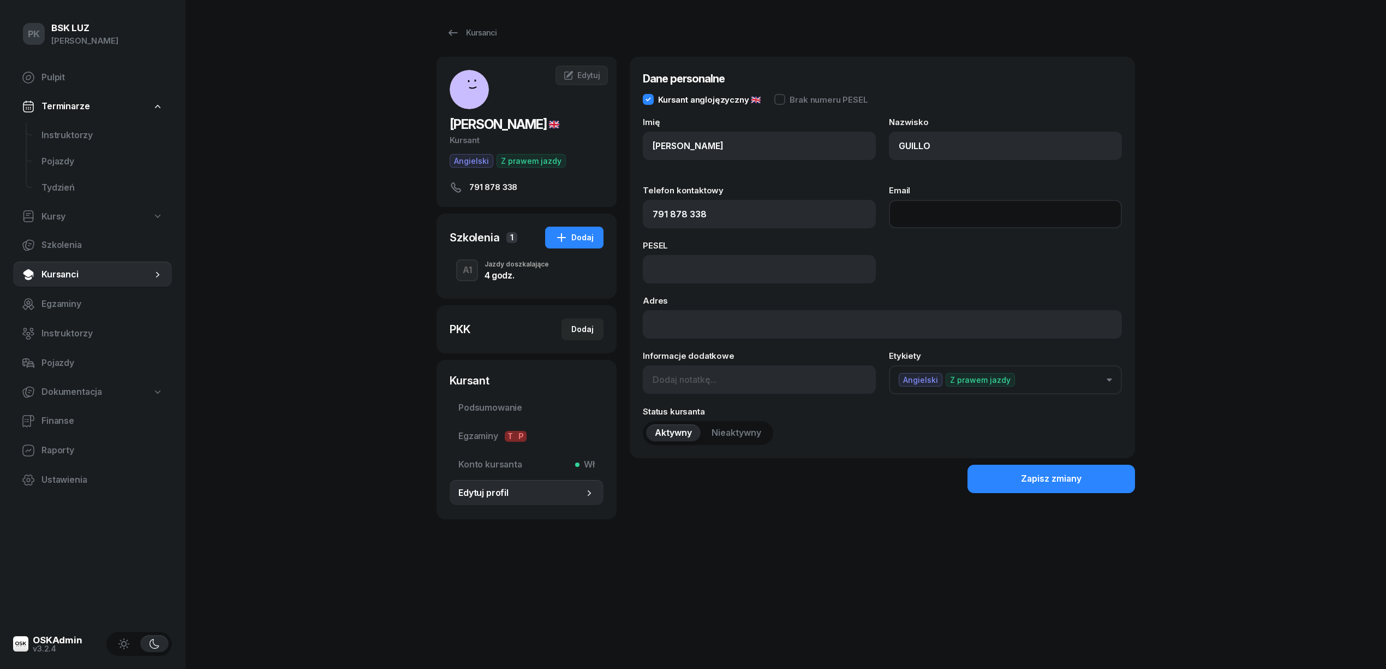
paste input "igorguillo@protonmail.com"
type input "igorguillo@protonmail.com"
click at [1015, 472] on button "Zapisz zmiany" at bounding box center [1052, 478] width 168 height 28
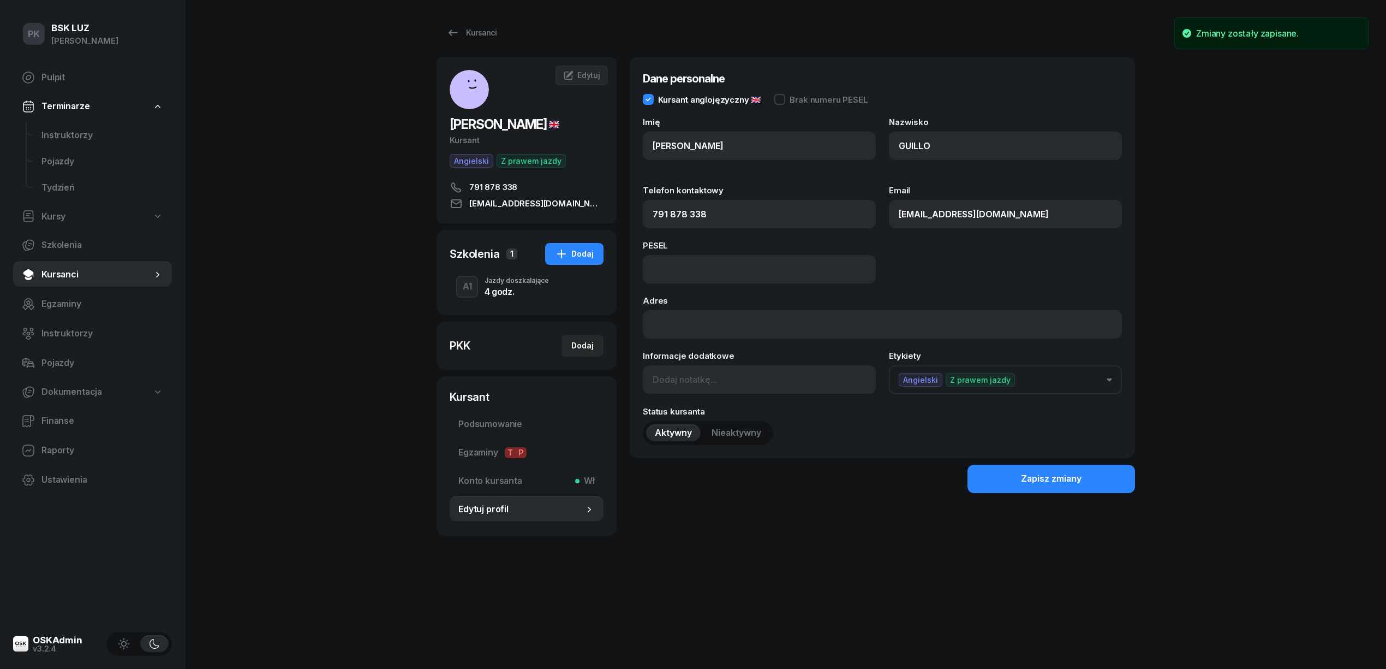
click at [731, 490] on div "Zapisz zmiany" at bounding box center [882, 478] width 505 height 28
click at [1043, 484] on div "Zapisz zmiany" at bounding box center [1051, 479] width 61 height 14
click at [518, 286] on div "4 godz." at bounding box center [517, 290] width 64 height 12
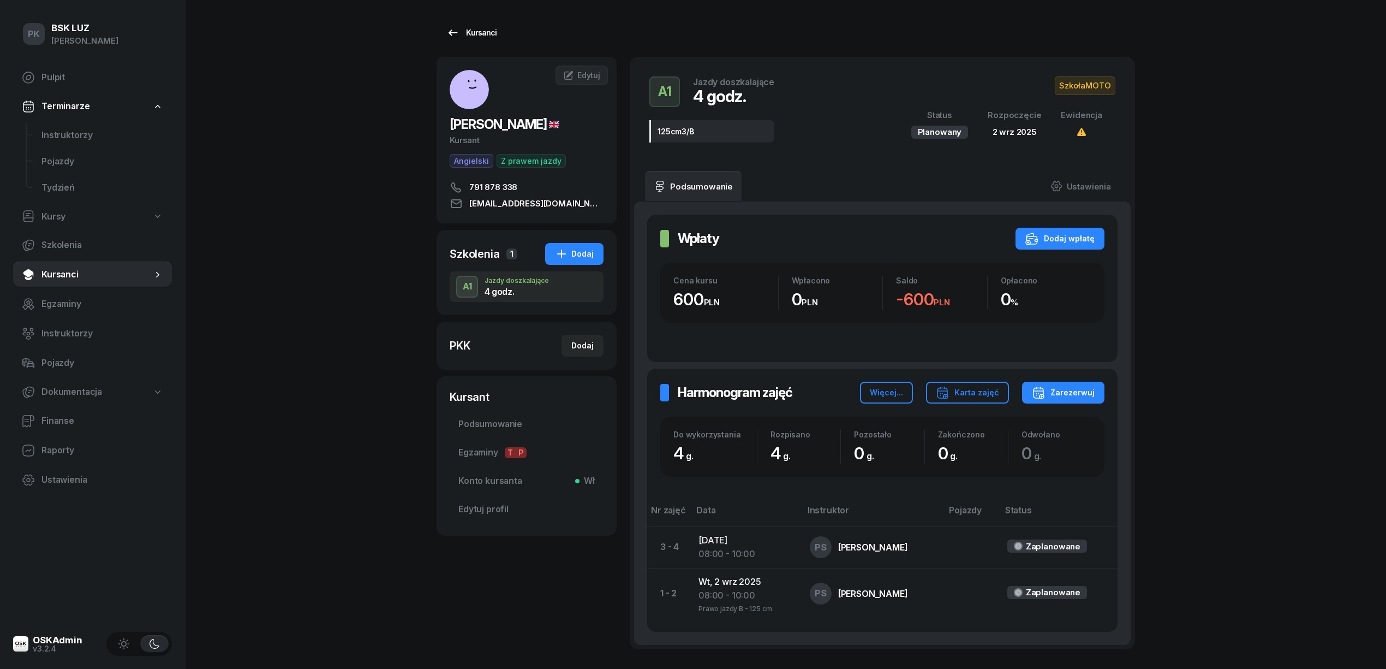
click at [477, 34] on div "Kursanci" at bounding box center [471, 32] width 50 height 13
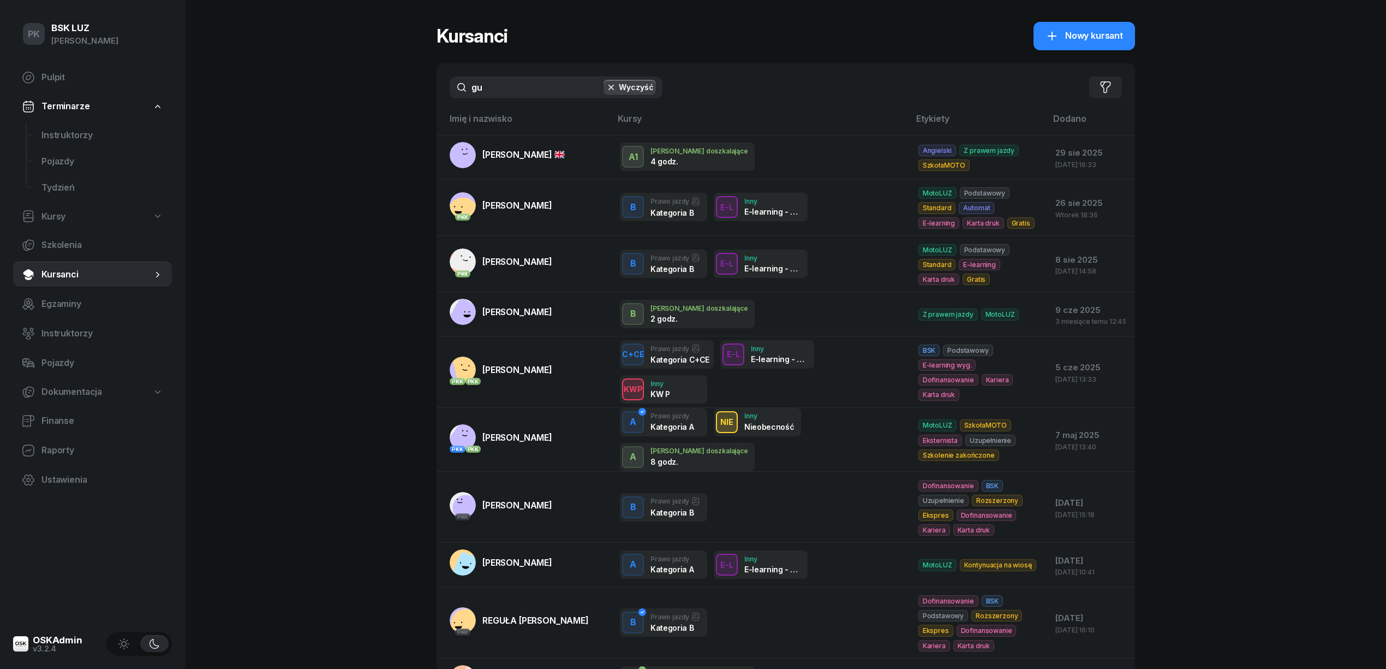
drag, startPoint x: 457, startPoint y: 81, endPoint x: 434, endPoint y: 88, distance: 23.8
click at [434, 88] on div "PK BSK LUZ Piotr Klimek Pulpit Terminarze Instruktorzy Pojazdy Tydzień Kursy Sz…" at bounding box center [693, 391] width 1386 height 782
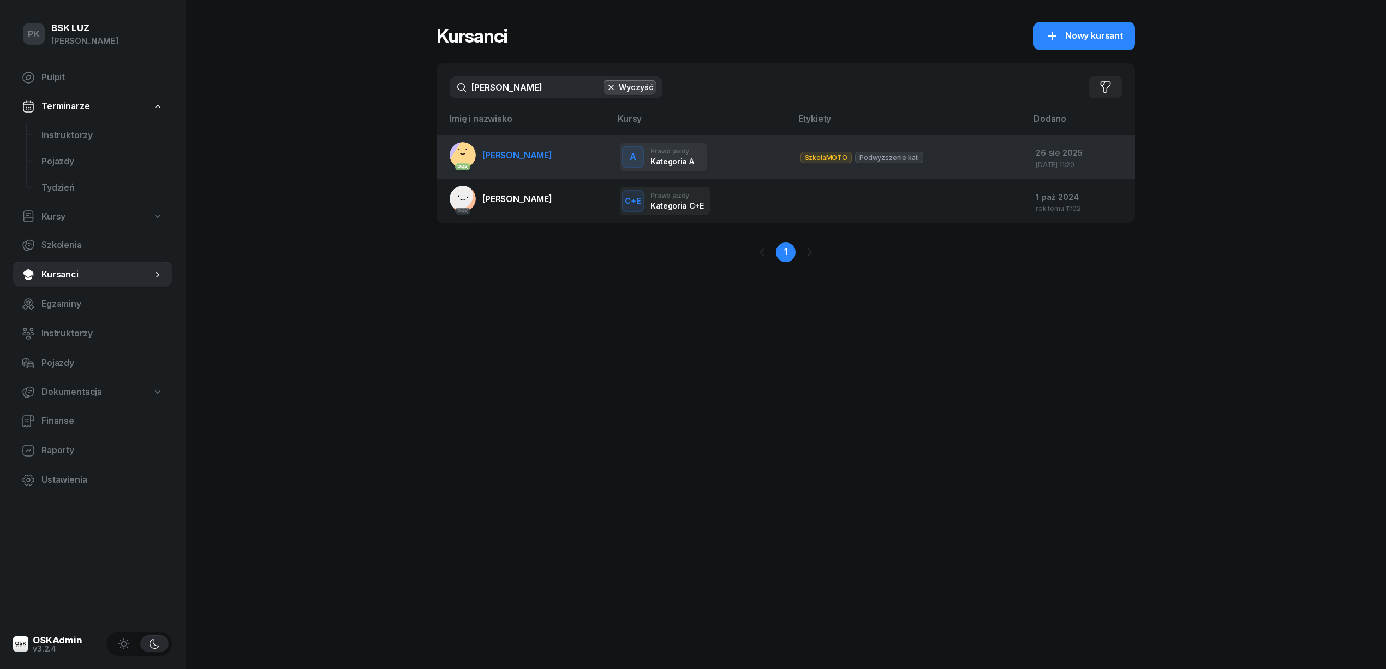
type input "gawlik"
click at [522, 163] on link "PKK GAWLIK PATRYK" at bounding box center [501, 155] width 103 height 26
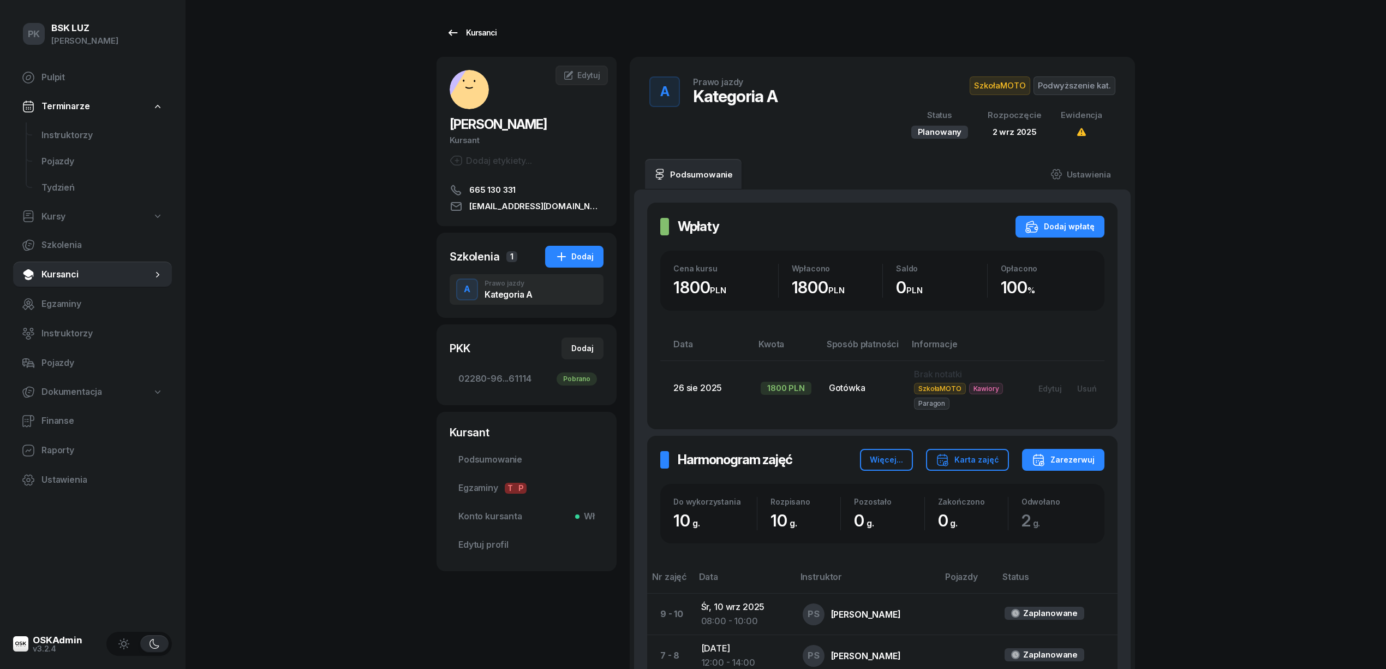
click at [476, 33] on div "Kursanci" at bounding box center [471, 32] width 50 height 13
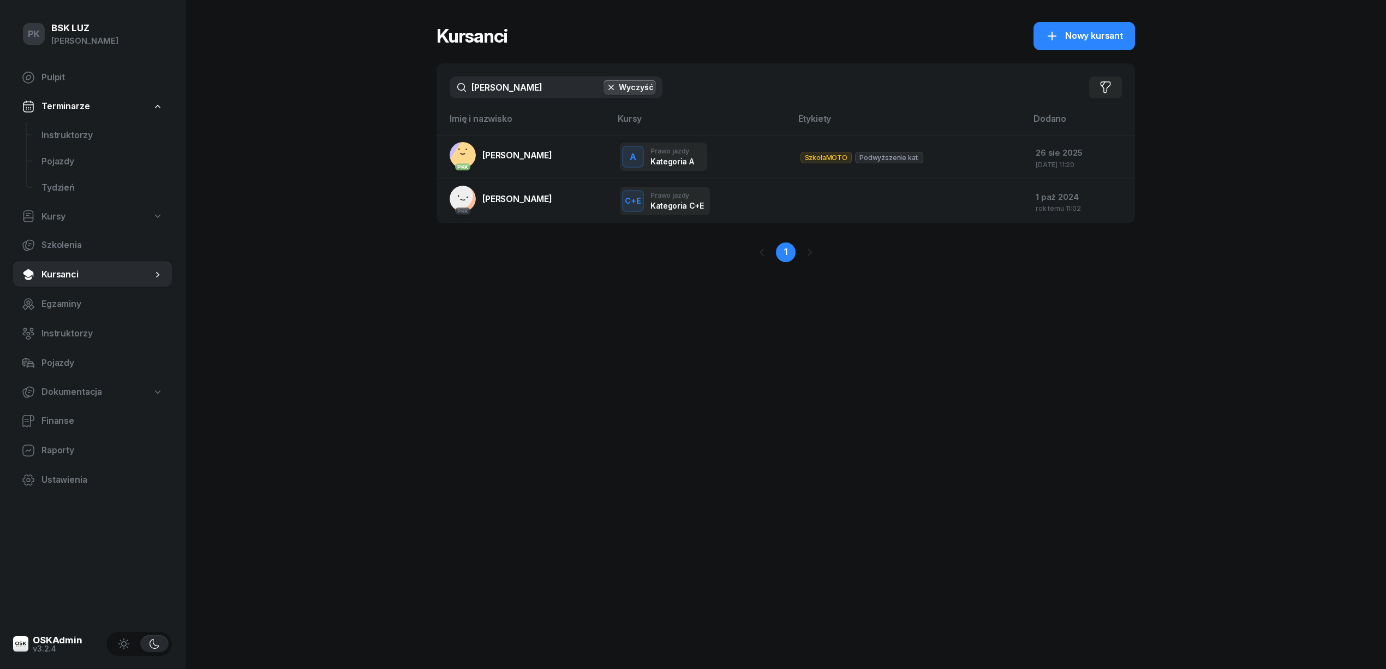
drag, startPoint x: 536, startPoint y: 82, endPoint x: 331, endPoint y: 99, distance: 205.9
click at [331, 99] on div "PK BSK LUZ Piotr Klimek Pulpit Terminarze Instruktorzy Pojazdy Tydzień Kursy Sz…" at bounding box center [693, 334] width 1386 height 669
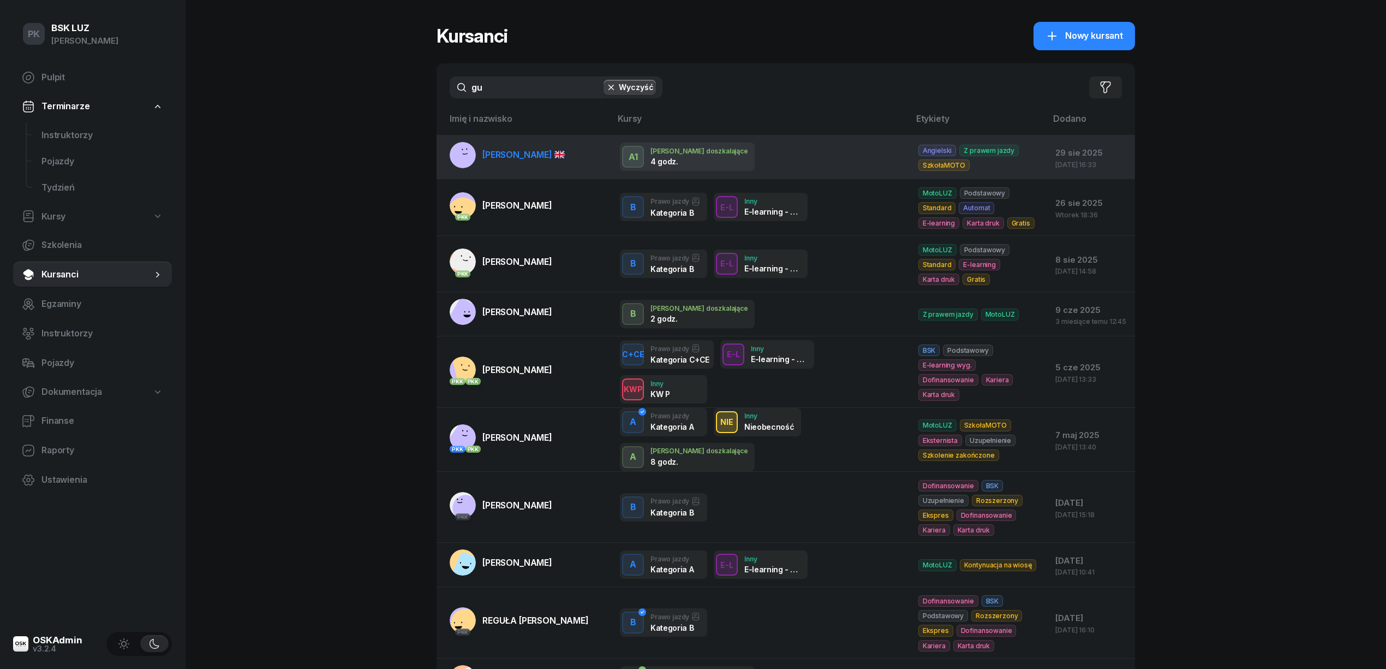
type input "gu"
click at [516, 158] on span "GUILLO IGOR" at bounding box center [523, 154] width 82 height 11
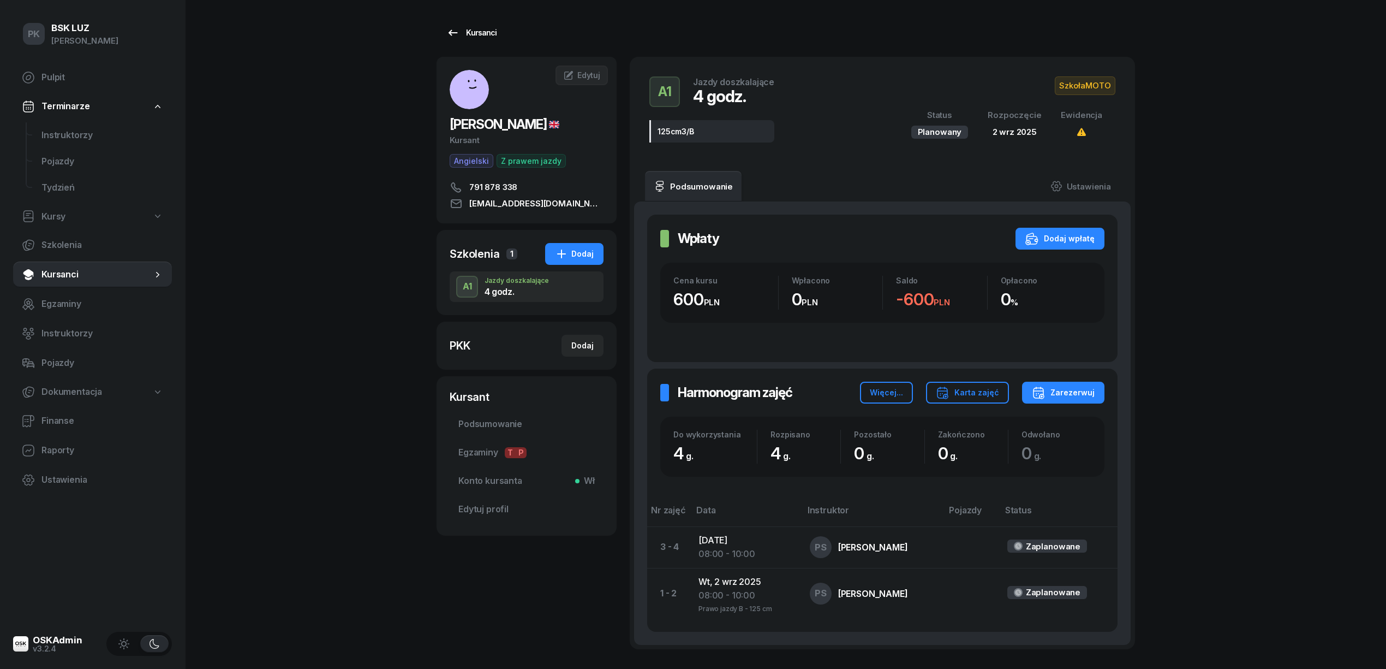
click at [490, 33] on div "Kursanci" at bounding box center [471, 32] width 50 height 13
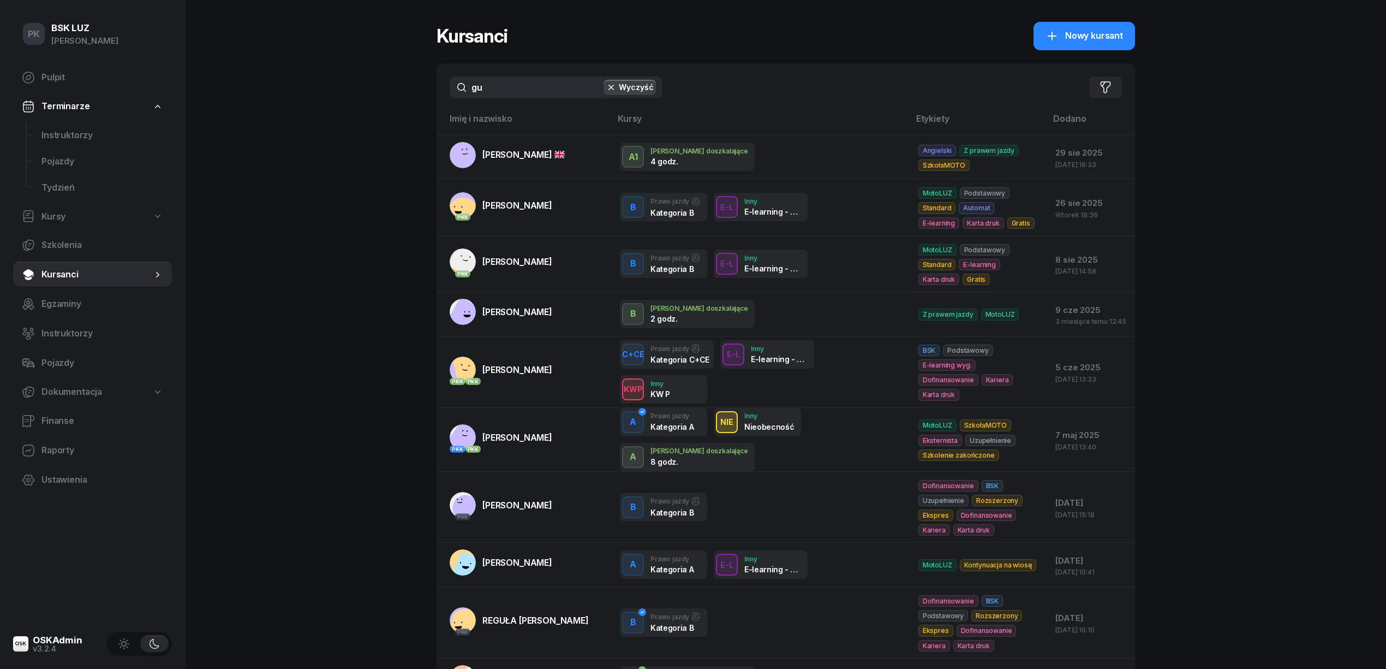
drag, startPoint x: 488, startPoint y: 92, endPoint x: 393, endPoint y: 101, distance: 95.4
click at [393, 101] on div "PK BSK LUZ Piotr Klimek Pulpit Terminarze Instruktorzy Pojazdy Tydzień Kursy Sz…" at bounding box center [693, 391] width 1386 height 782
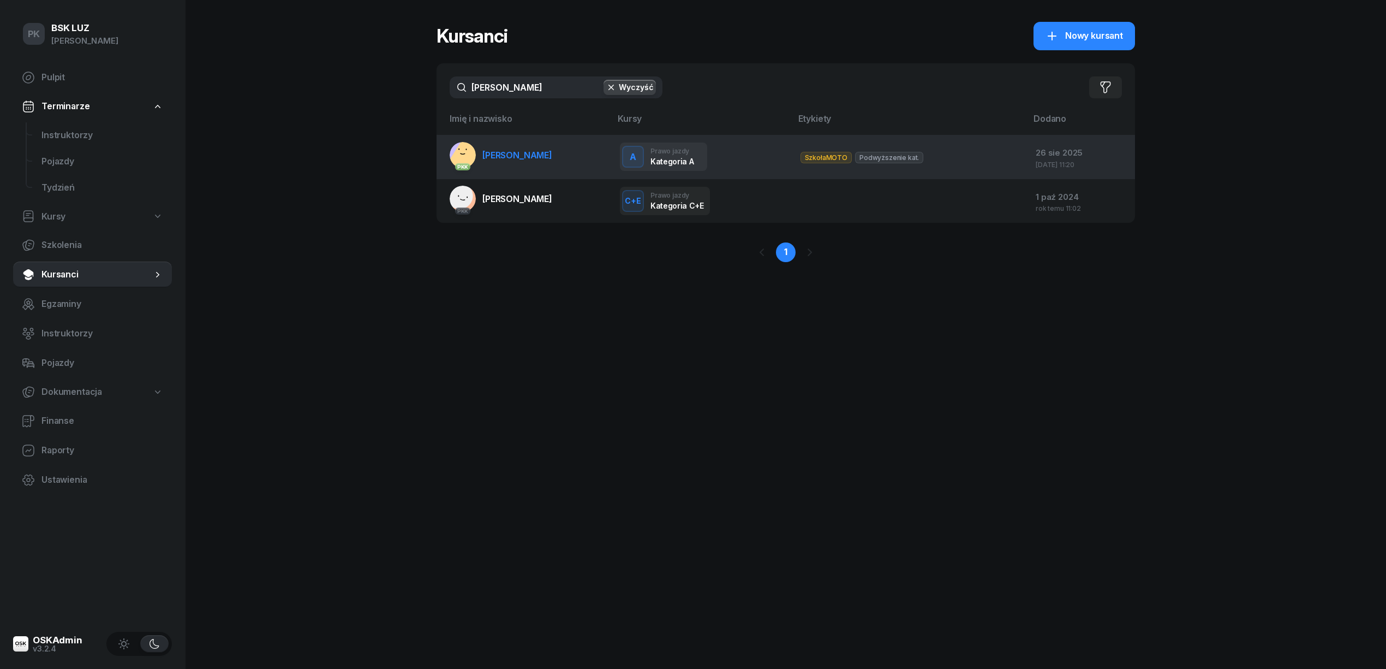
type input "gawlik"
click at [492, 168] on td "PKK GAWLIK PATRYK" at bounding box center [524, 157] width 175 height 44
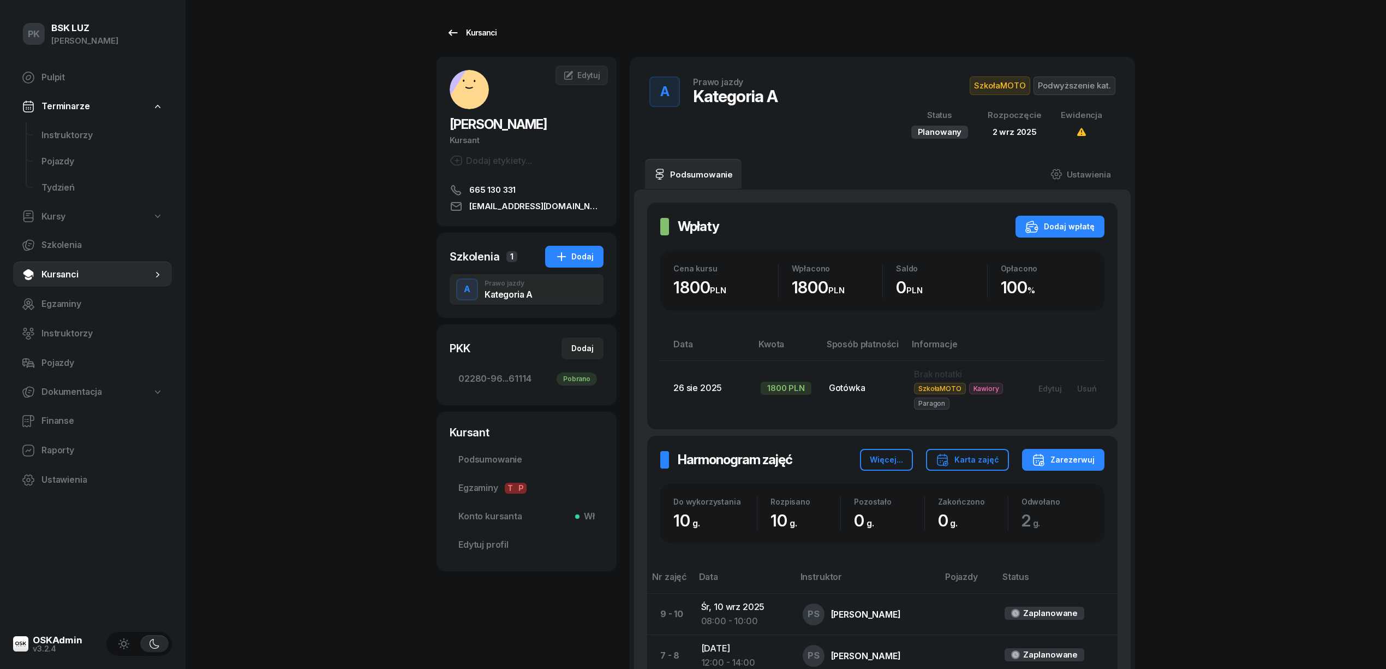
click at [456, 41] on link "Kursanci" at bounding box center [472, 33] width 70 height 22
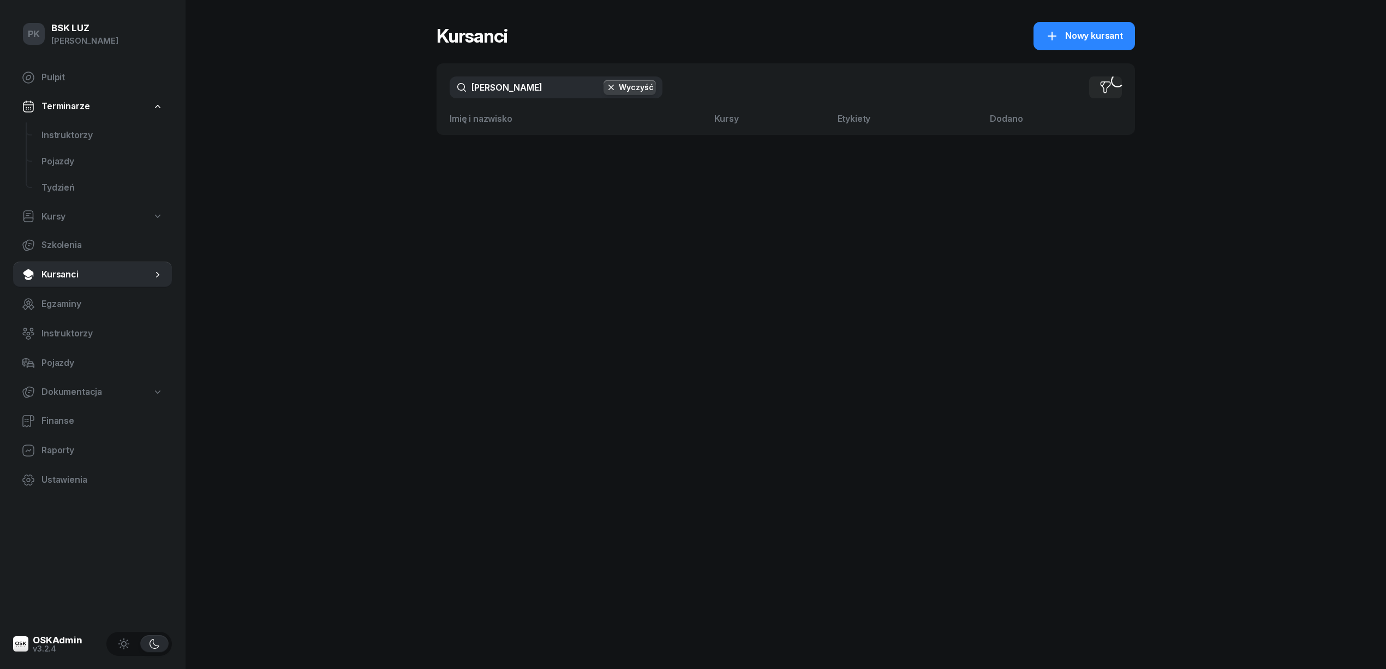
drag, startPoint x: 525, startPoint y: 88, endPoint x: 411, endPoint y: 85, distance: 113.5
click at [411, 85] on div "PK BSK LUZ Piotr Klimek Pulpit Terminarze Instruktorzy Pojazdy Tydzień Kursy Sz…" at bounding box center [693, 334] width 1386 height 669
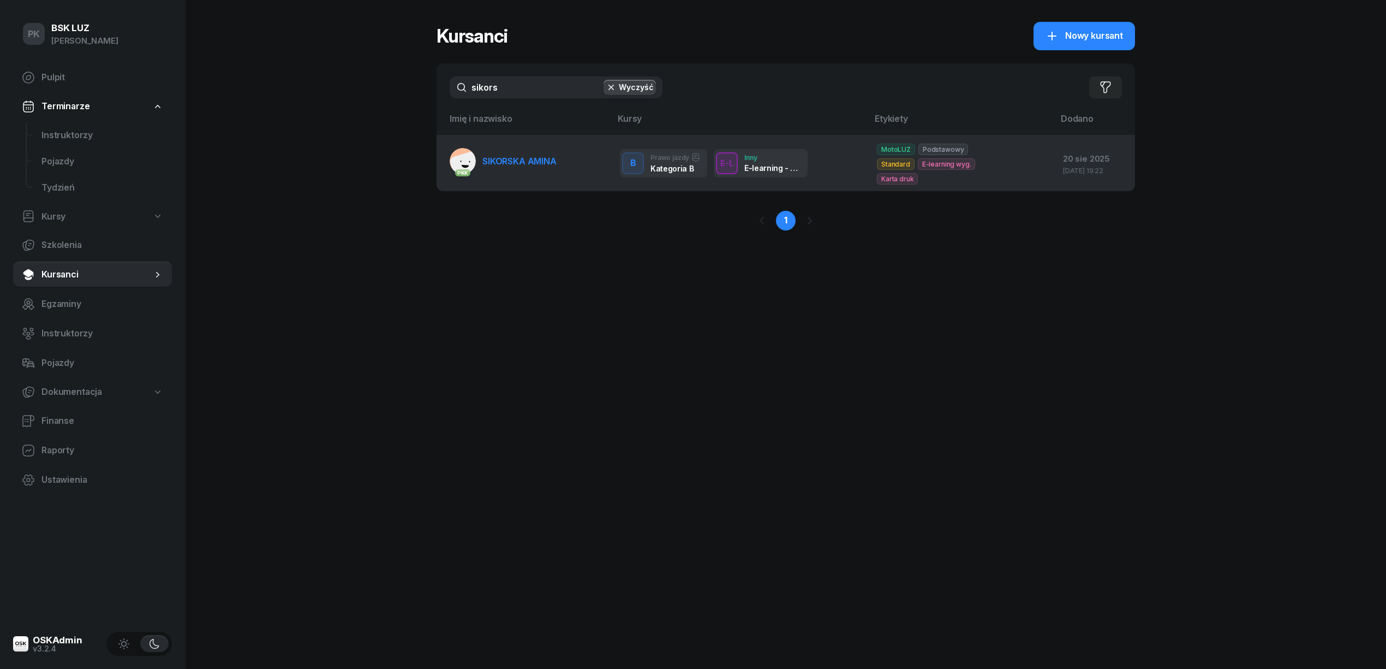
type input "sikors"
click at [503, 165] on link "PKK SIKORSKA AMINA" at bounding box center [503, 161] width 107 height 26
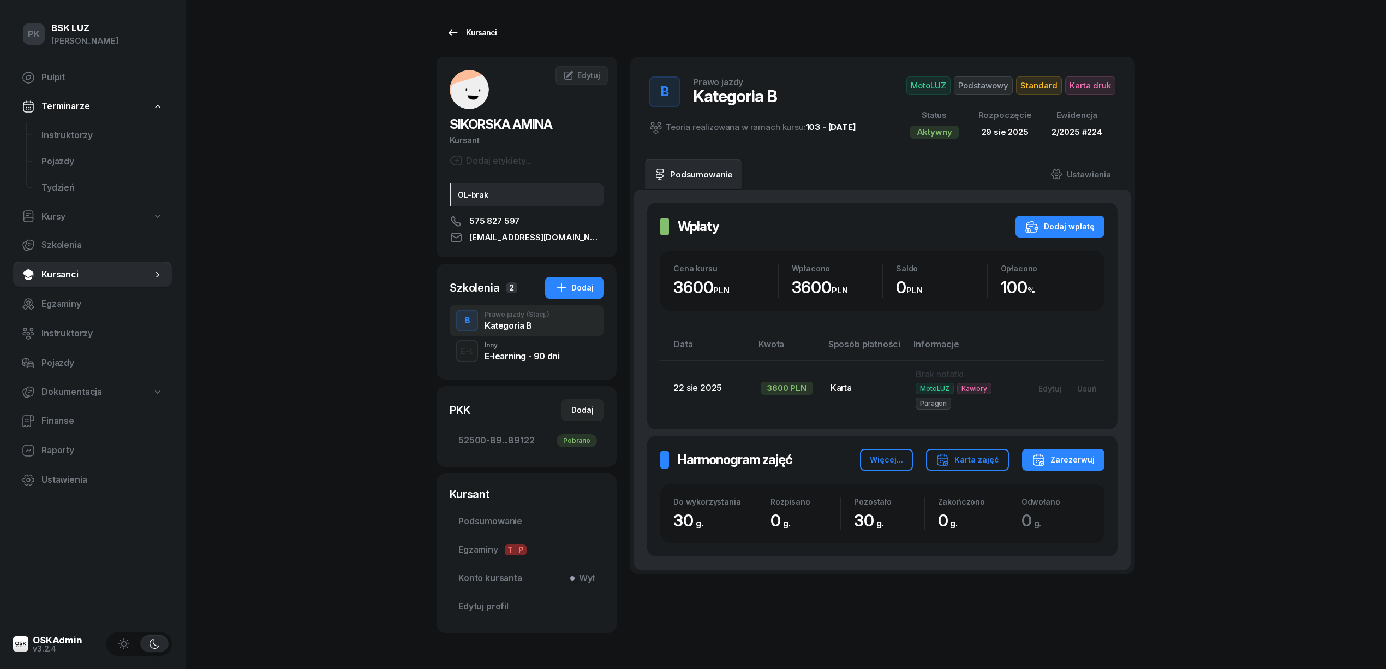
click at [473, 35] on div "Kursanci" at bounding box center [471, 32] width 50 height 13
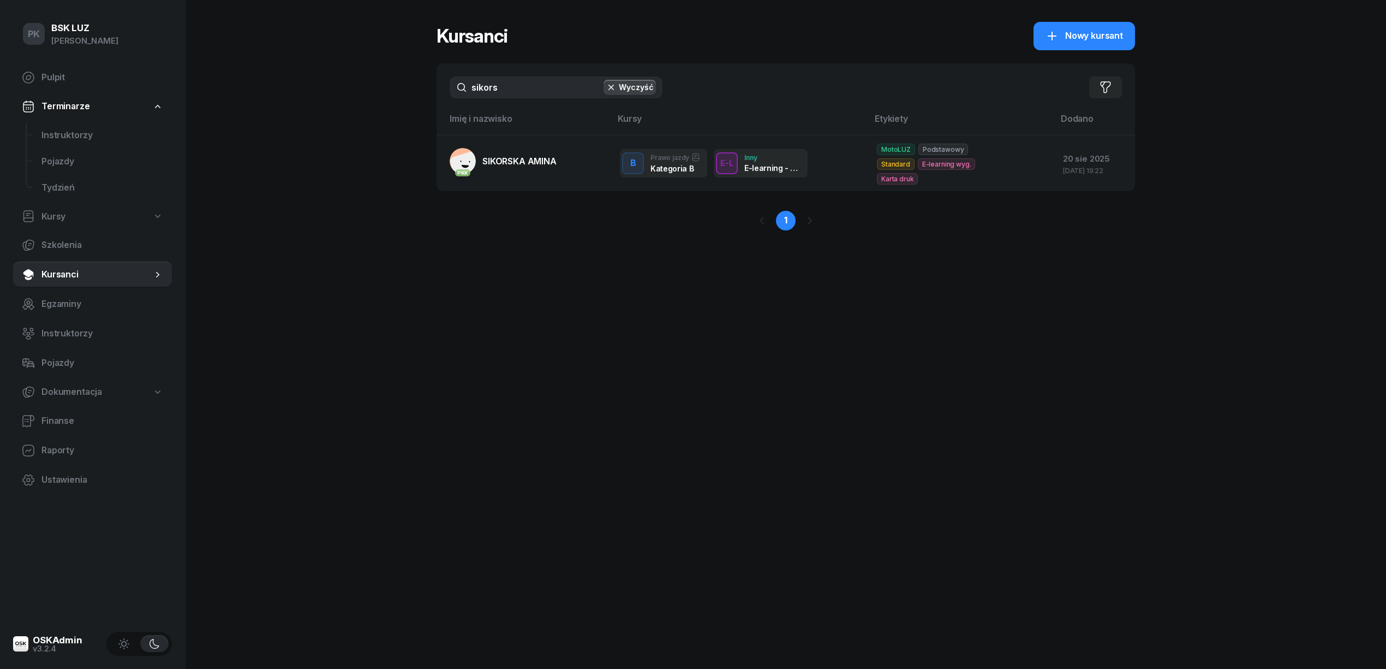
click at [398, 90] on div "PK BSK LUZ Piotr Klimek Pulpit Terminarze Instruktorzy Pojazdy Tydzień Kursy Sz…" at bounding box center [693, 334] width 1386 height 669
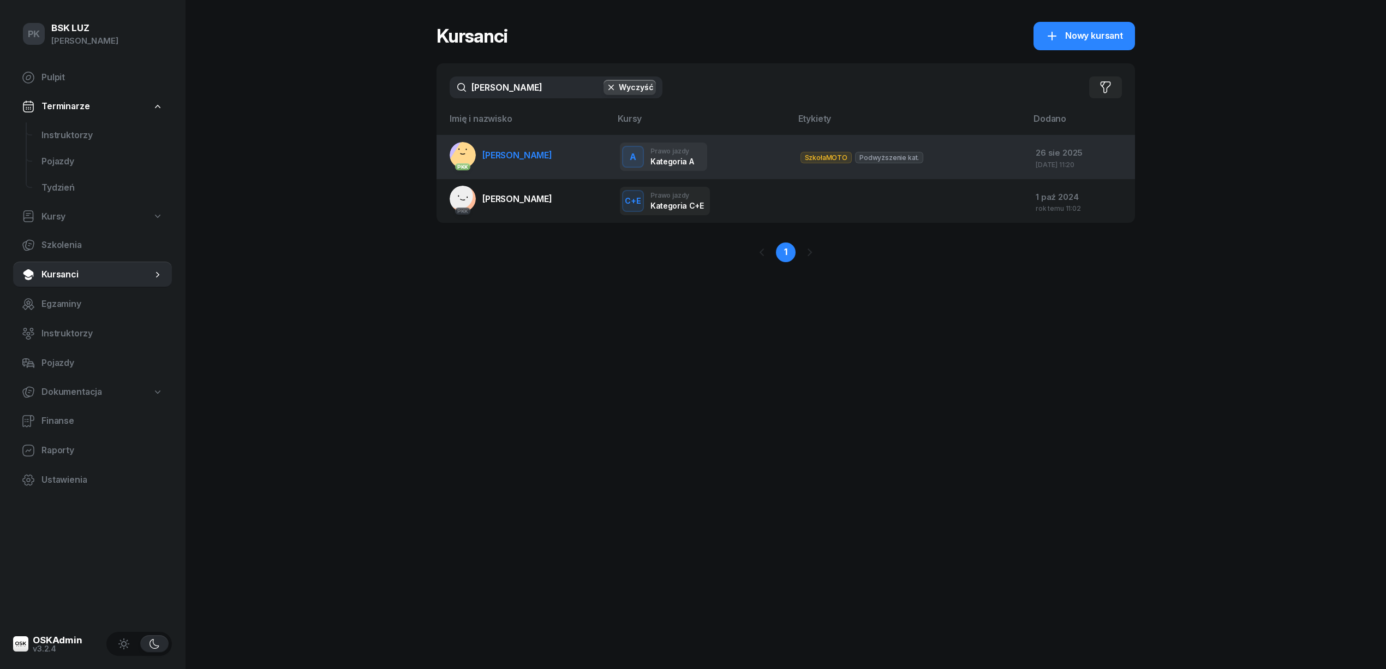
type input "gawlik"
click at [482, 158] on span "GAWLIK PATRYK" at bounding box center [517, 155] width 70 height 11
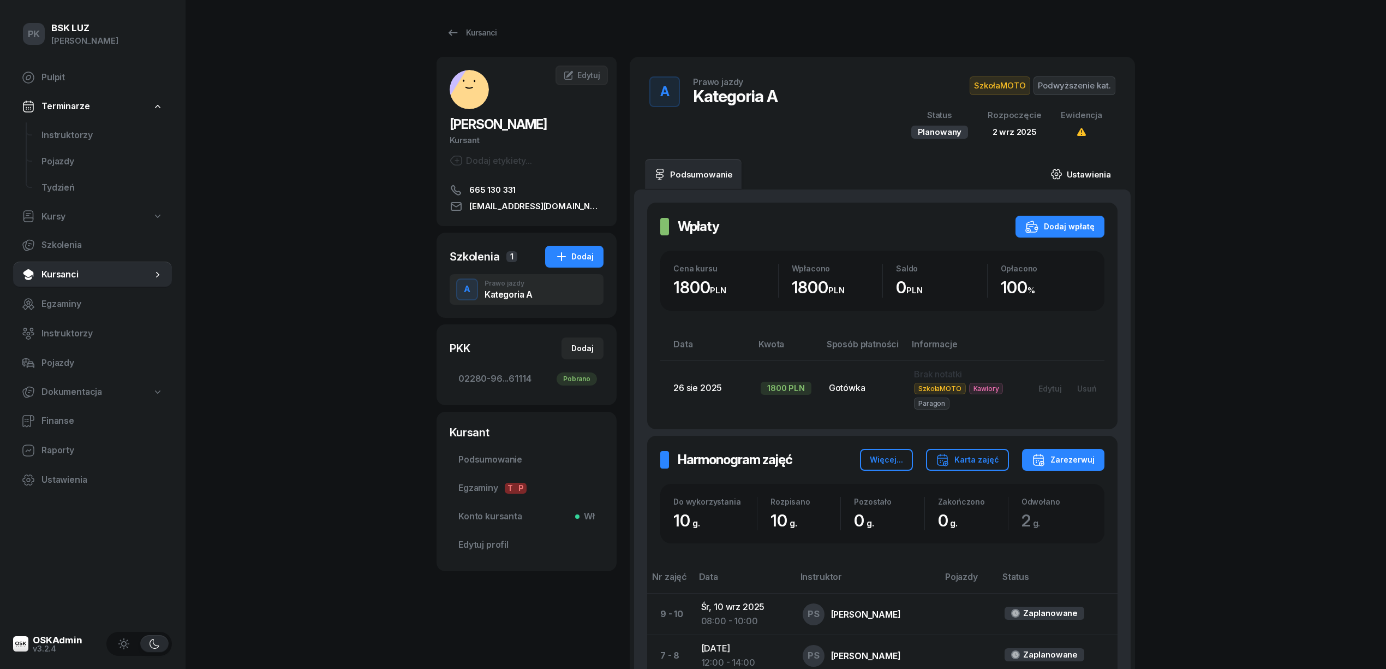
click at [1077, 169] on link "Ustawienia" at bounding box center [1081, 174] width 78 height 31
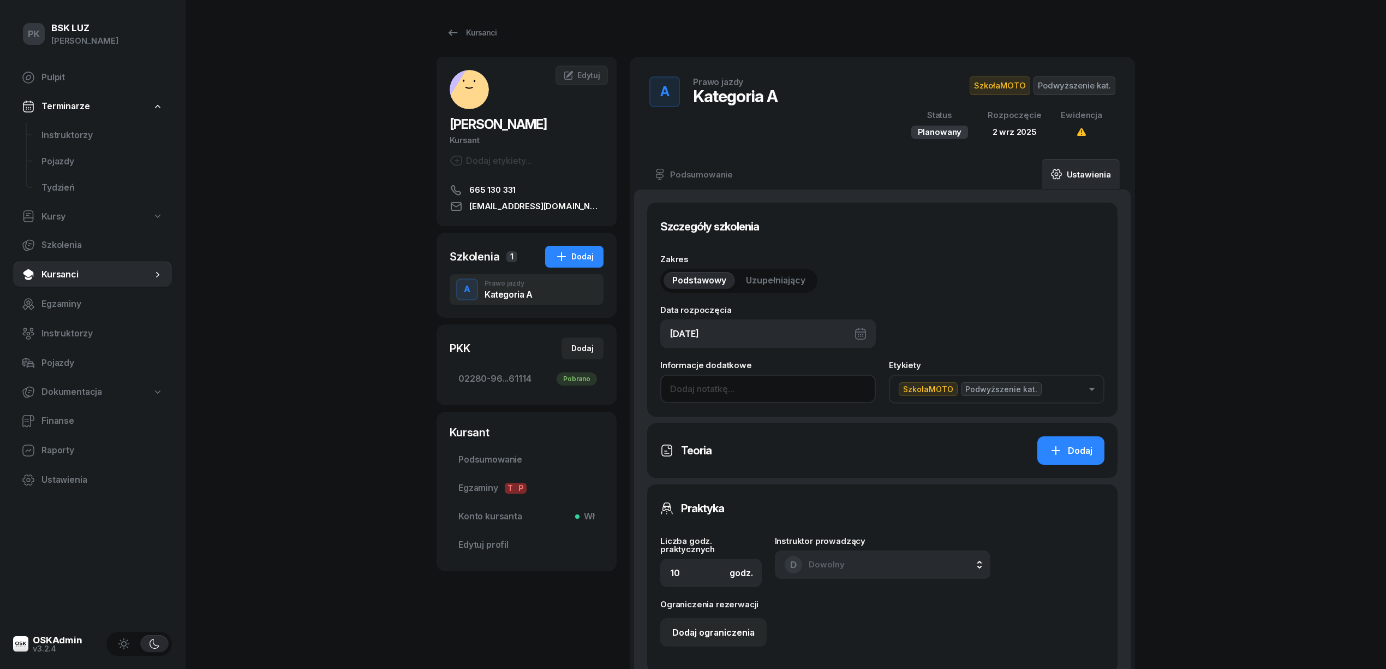
click at [701, 393] on input at bounding box center [768, 388] width 216 height 28
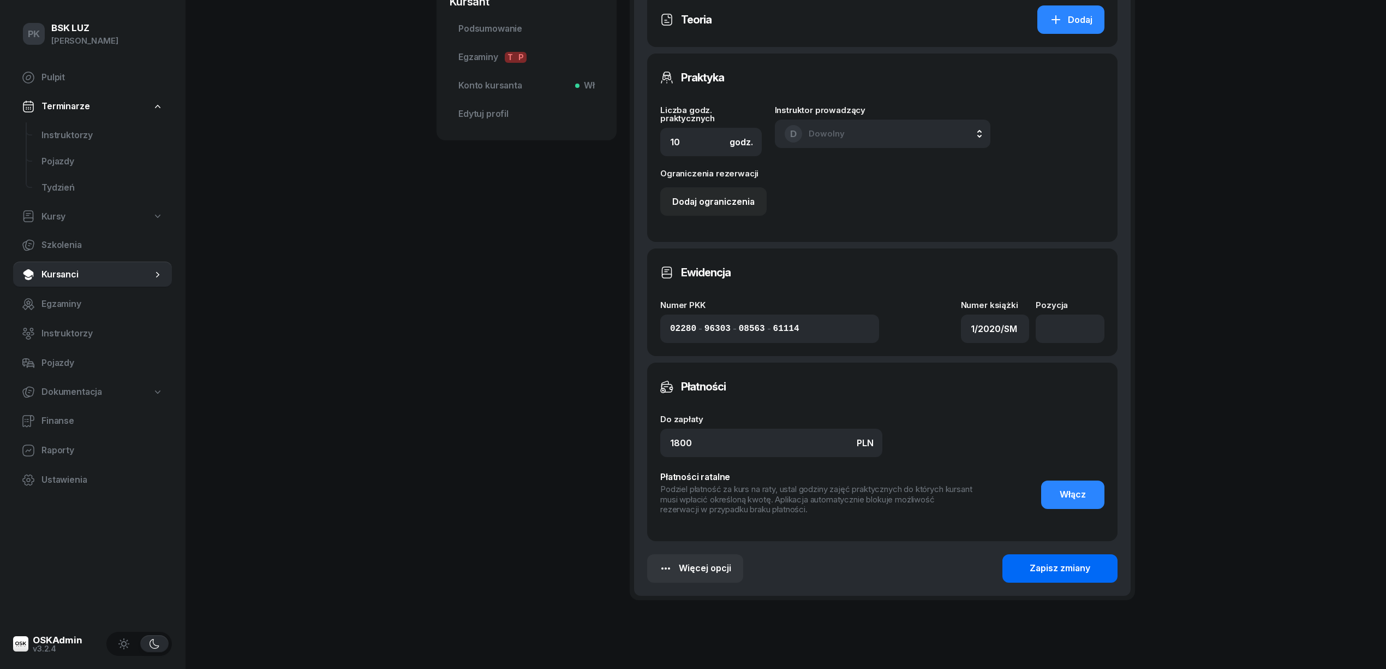
scroll to position [437, 0]
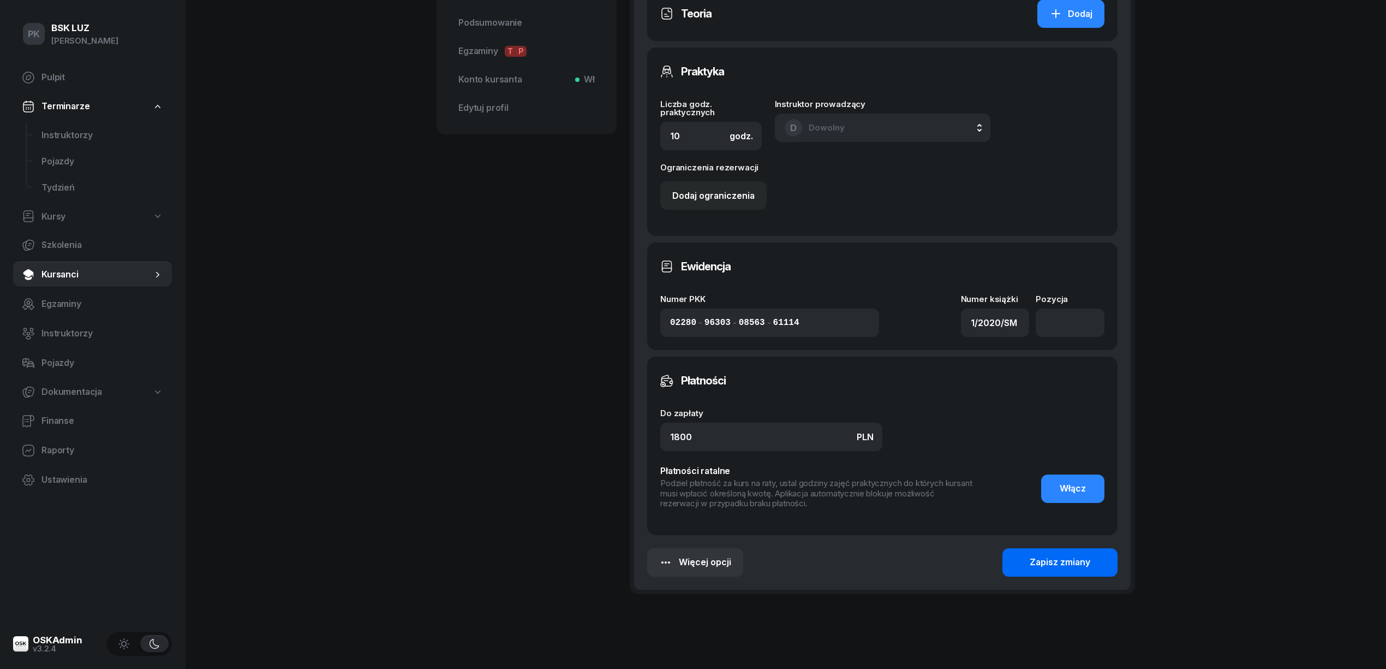
type input "A po A2"
click at [1059, 557] on div "Zapisz zmiany" at bounding box center [1060, 562] width 61 height 14
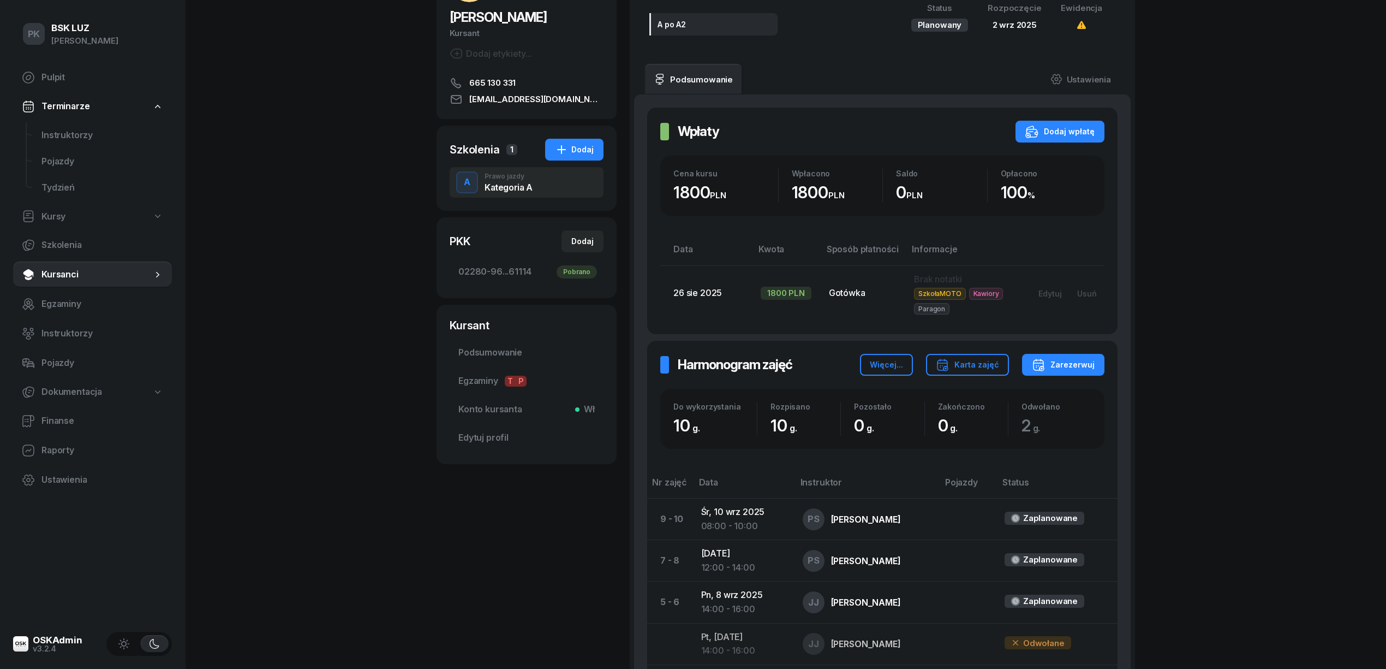
scroll to position [0, 0]
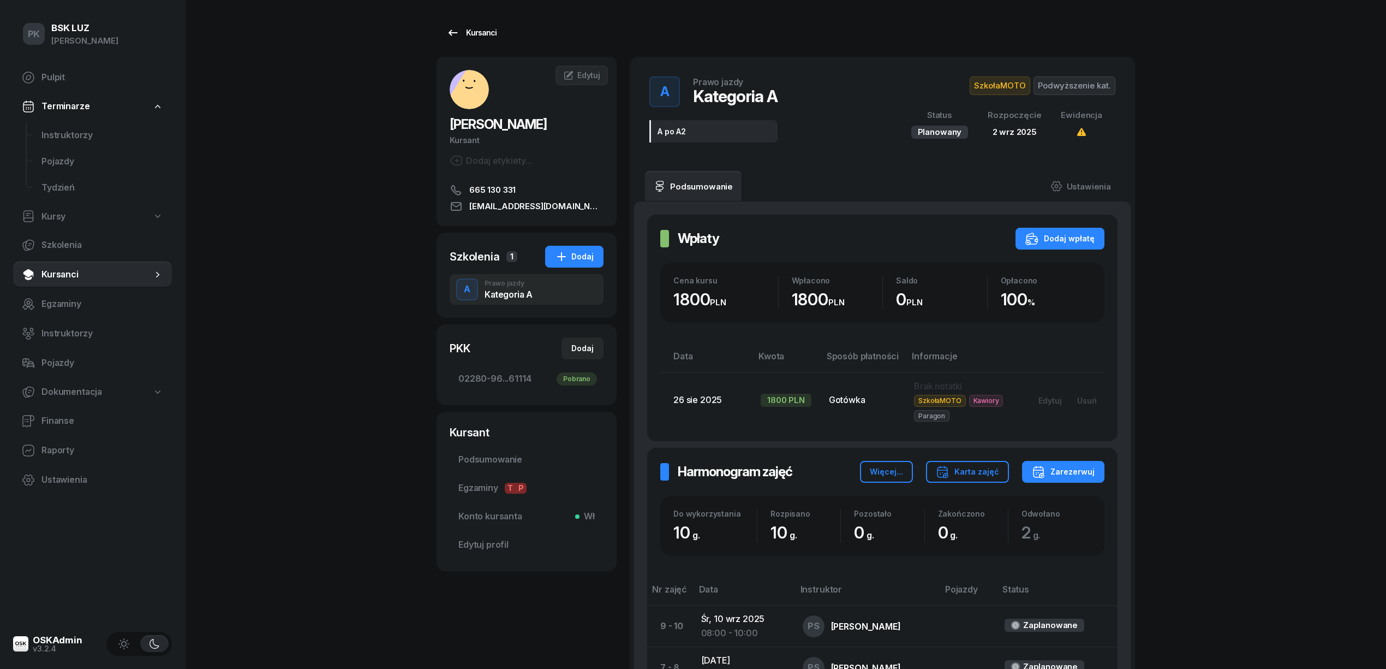
click at [487, 27] on div "Kursanci" at bounding box center [471, 32] width 50 height 13
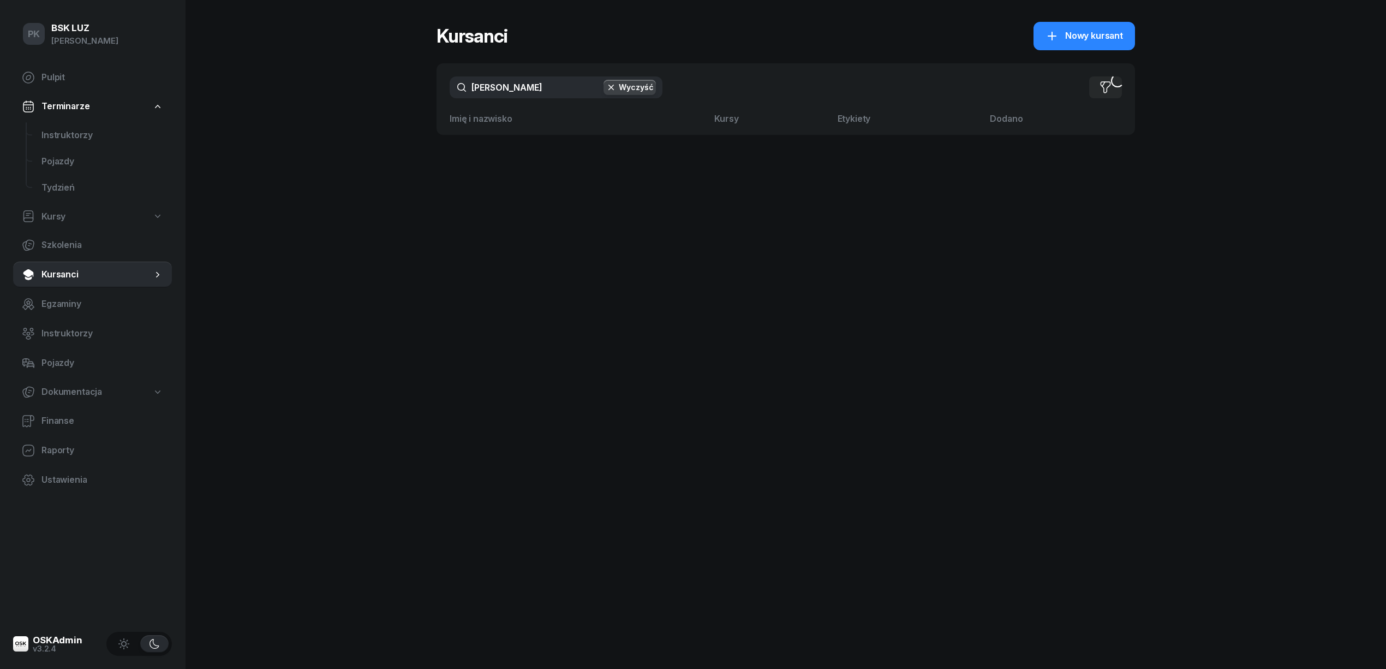
drag, startPoint x: 516, startPoint y: 91, endPoint x: 433, endPoint y: 88, distance: 82.4
click at [433, 88] on div "PK BSK LUZ Piotr Klimek Pulpit Terminarze Instruktorzy Pojazdy Tydzień Kursy Sz…" at bounding box center [693, 334] width 1386 height 669
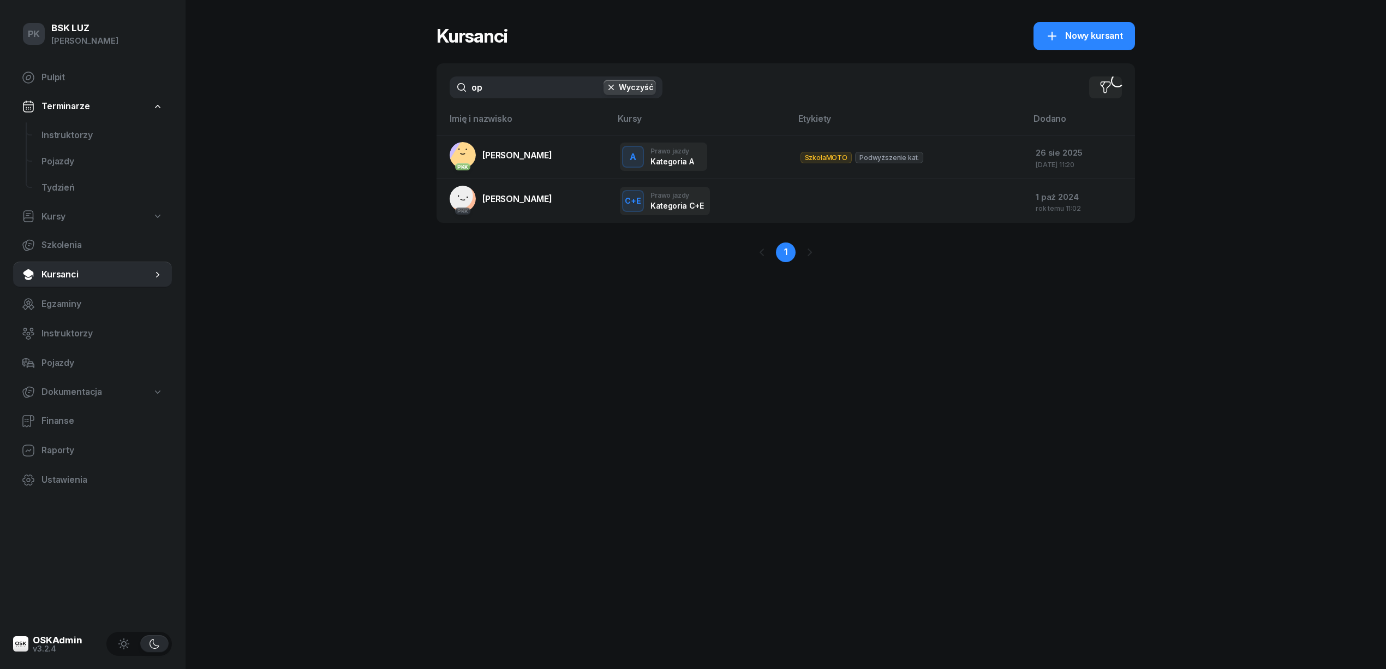
type input "o"
type input "łop"
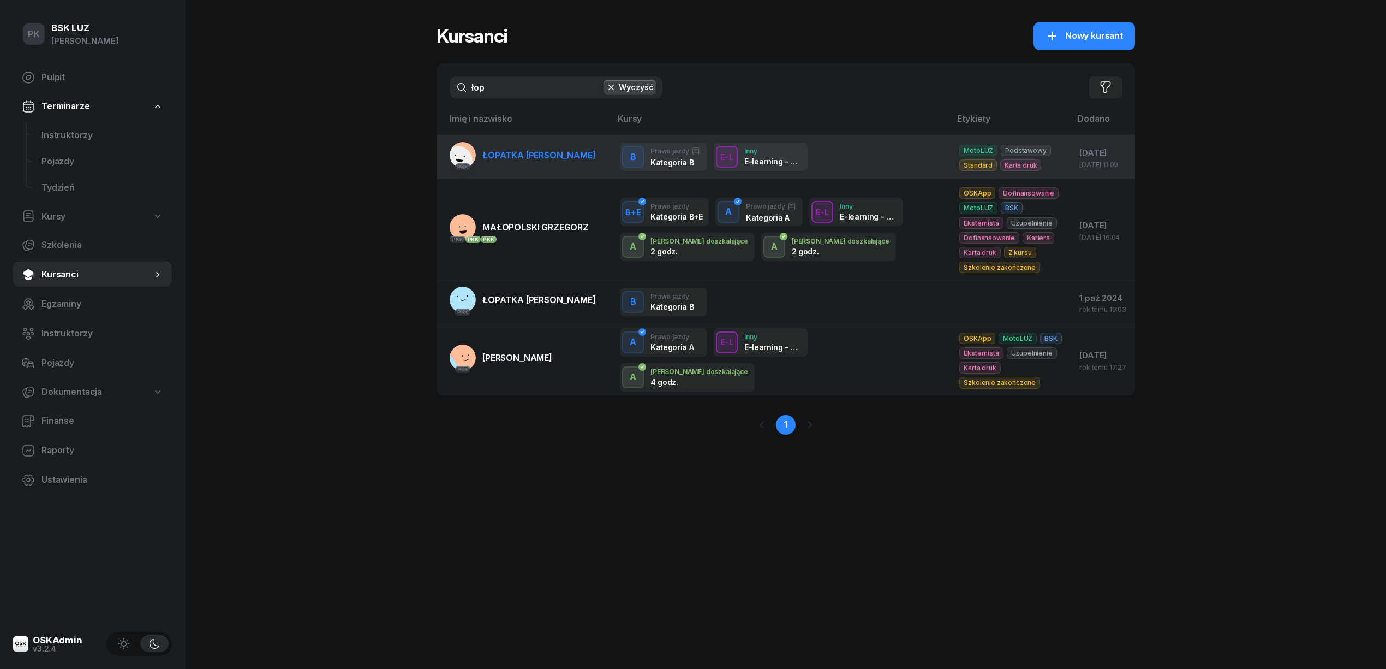
click at [524, 150] on span "ŁOPATKA MAŁGORZATA" at bounding box center [539, 155] width 114 height 11
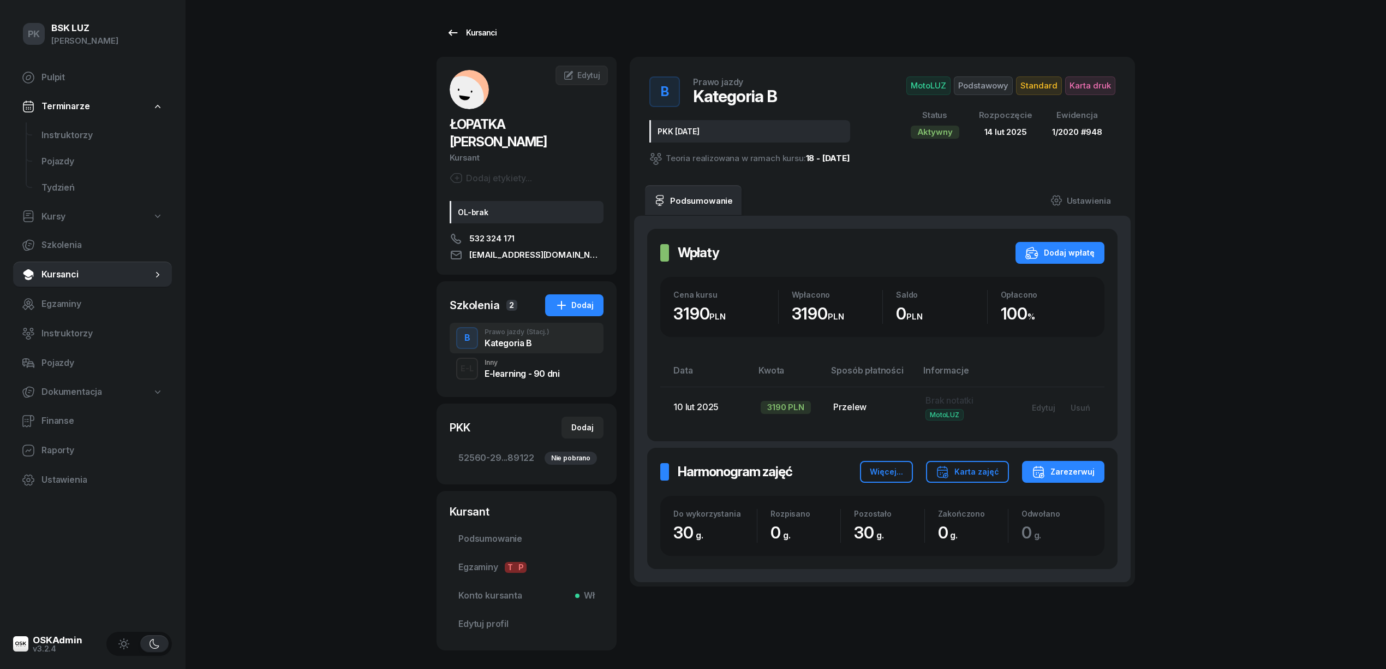
click at [463, 32] on div "Kursanci" at bounding box center [471, 32] width 50 height 13
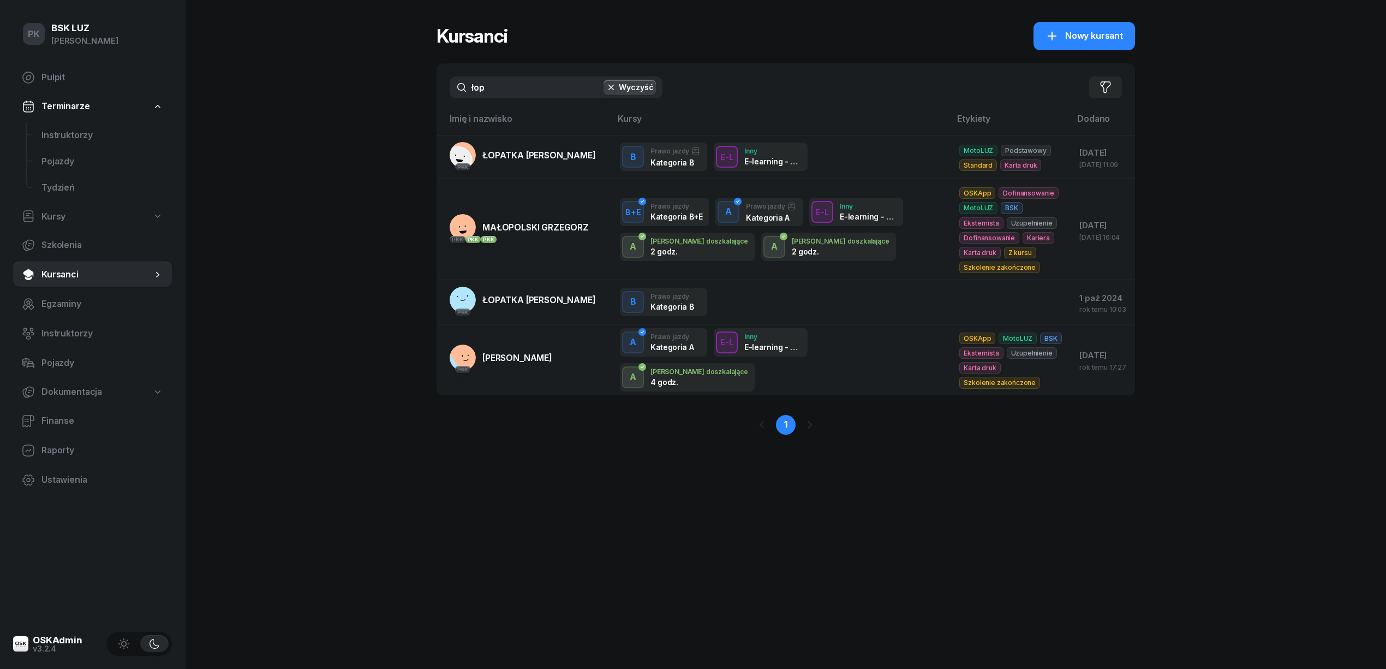
drag, startPoint x: 452, startPoint y: 83, endPoint x: 371, endPoint y: 81, distance: 81.3
click at [371, 81] on div "PK BSK LUZ Piotr Klimek Pulpit Terminarze Instruktorzy Pojazdy Tydzień Kursy Sz…" at bounding box center [693, 334] width 1386 height 669
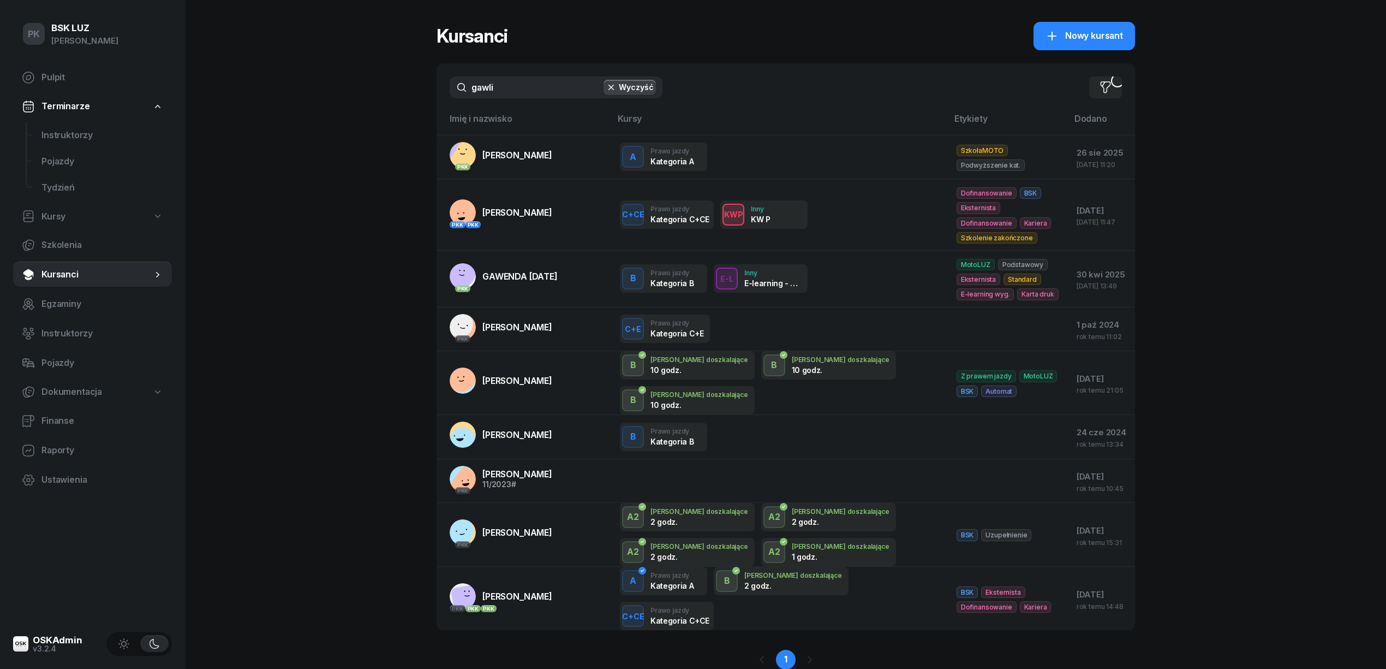
type input "gawlik"
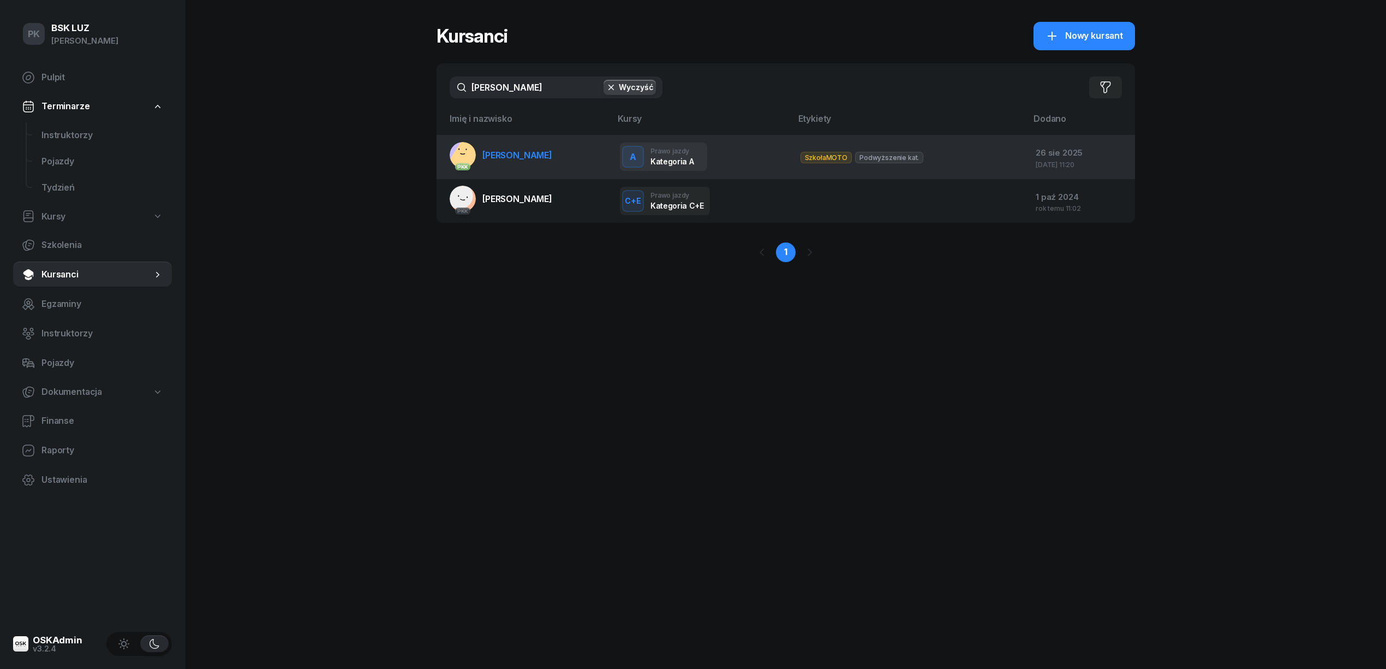
click at [516, 166] on link "PKK GAWLIK PATRYK" at bounding box center [501, 155] width 103 height 26
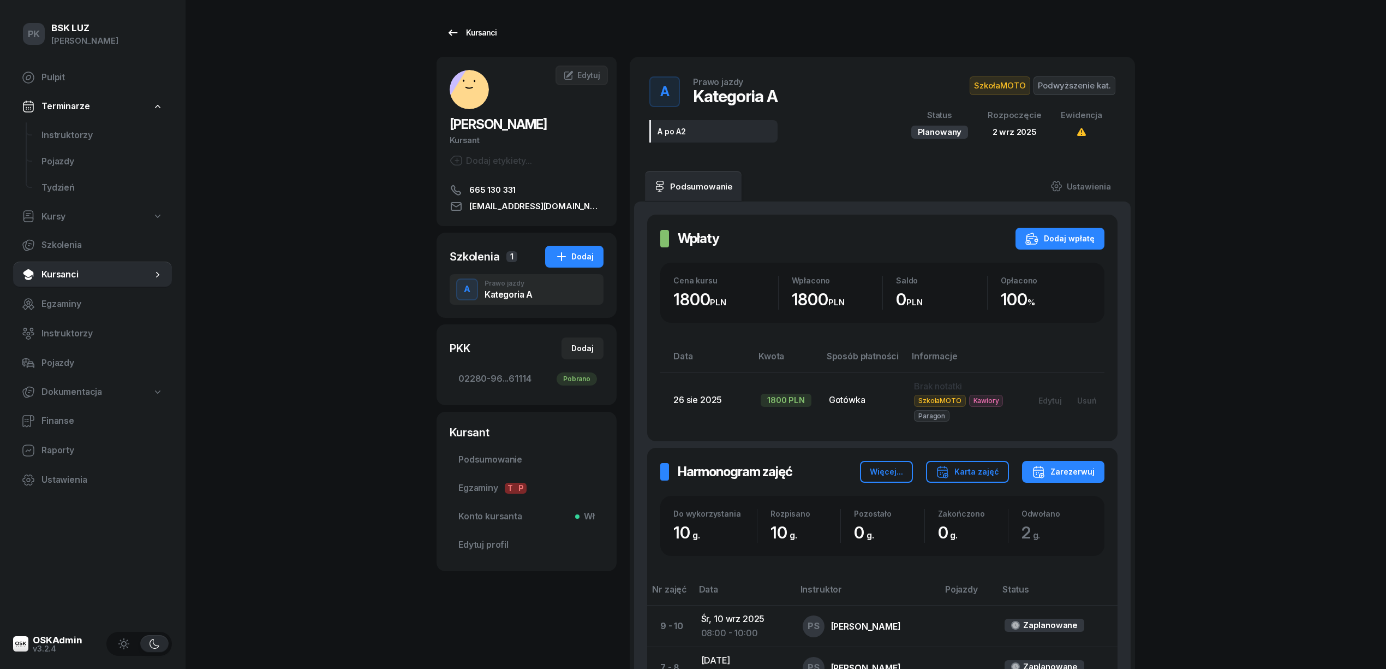
click at [481, 40] on link "Kursanci" at bounding box center [472, 33] width 70 height 22
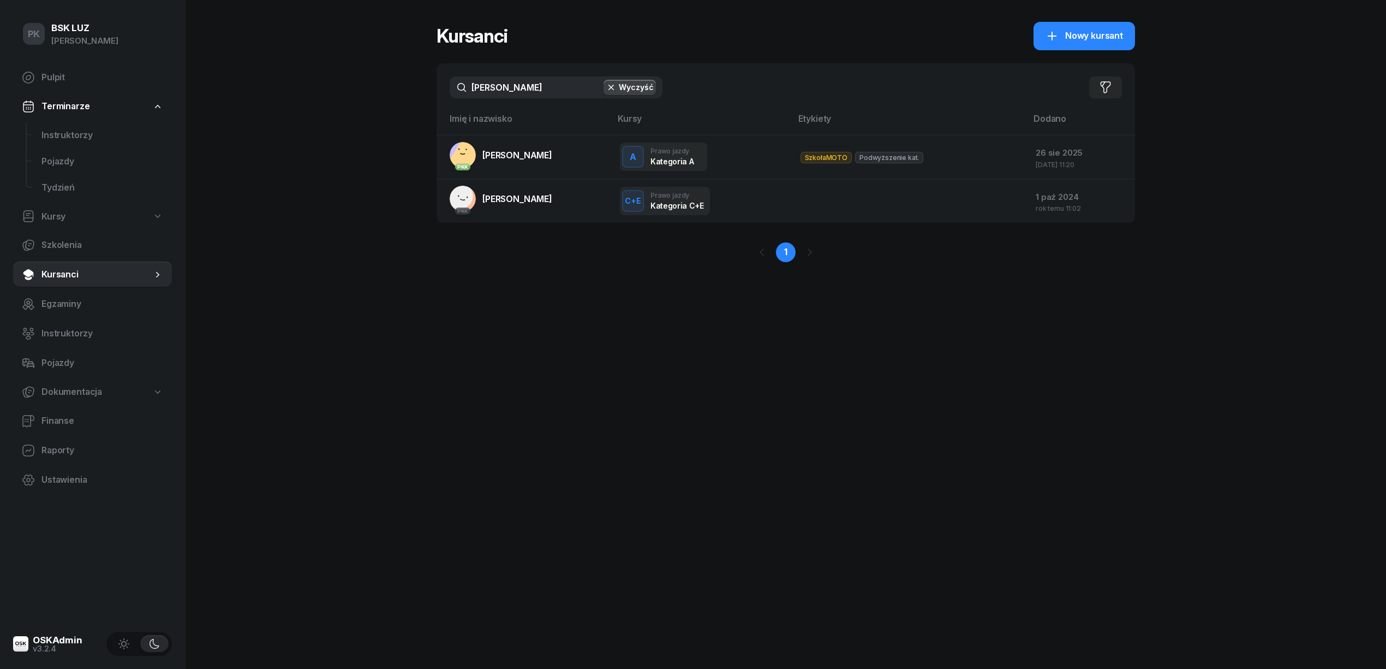
click at [61, 216] on span "Kursy" at bounding box center [53, 217] width 24 height 14
select select
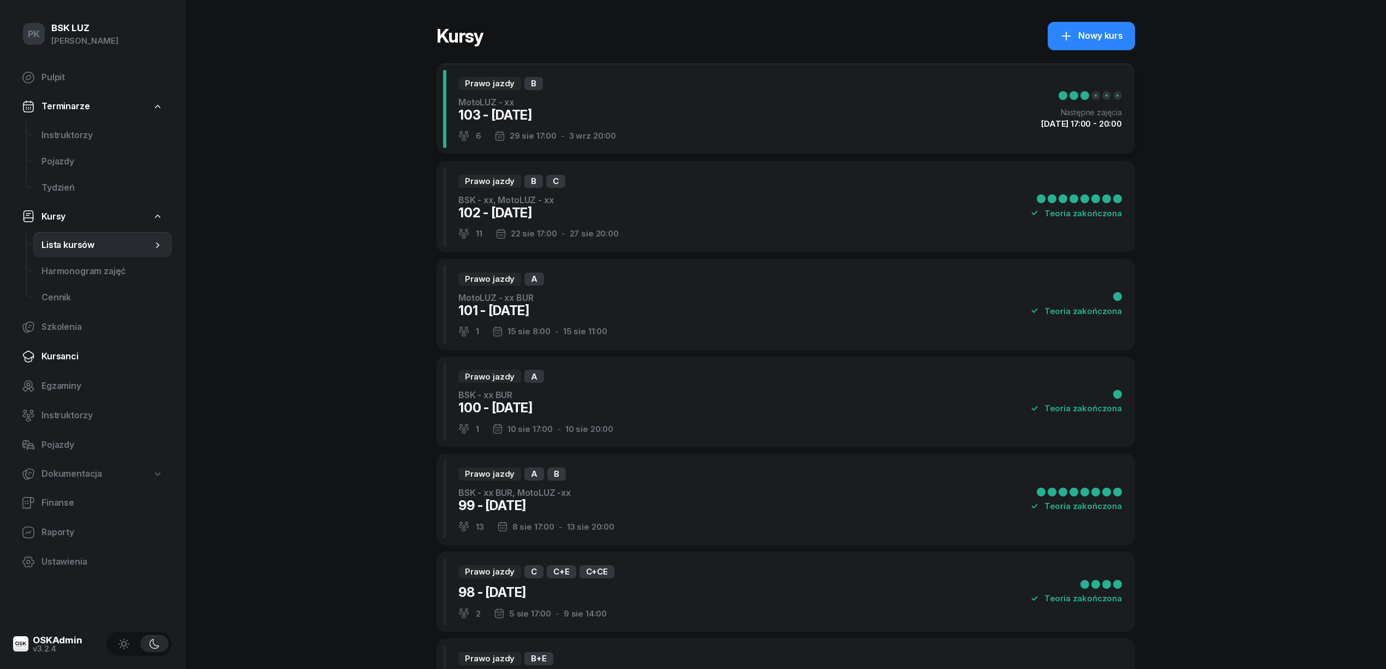
click at [62, 359] on span "Kursanci" at bounding box center [102, 356] width 122 height 14
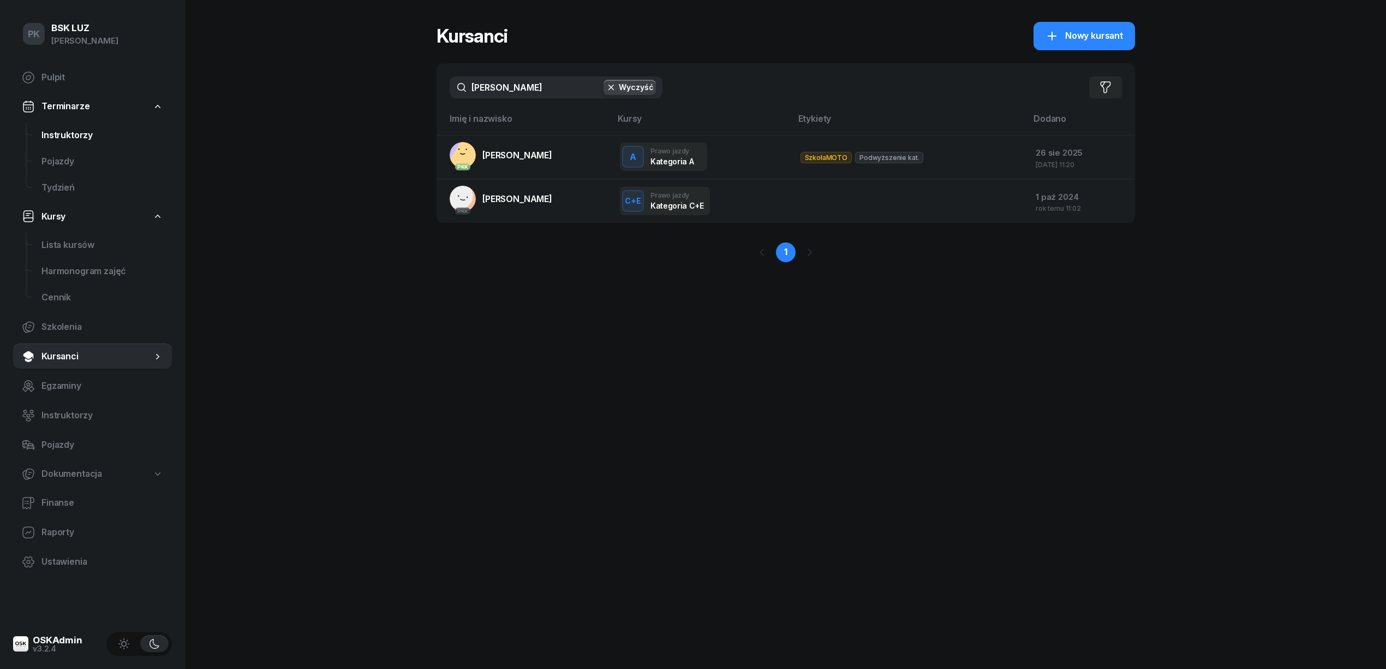
click at [55, 132] on span "Instruktorzy" at bounding box center [102, 135] width 122 height 14
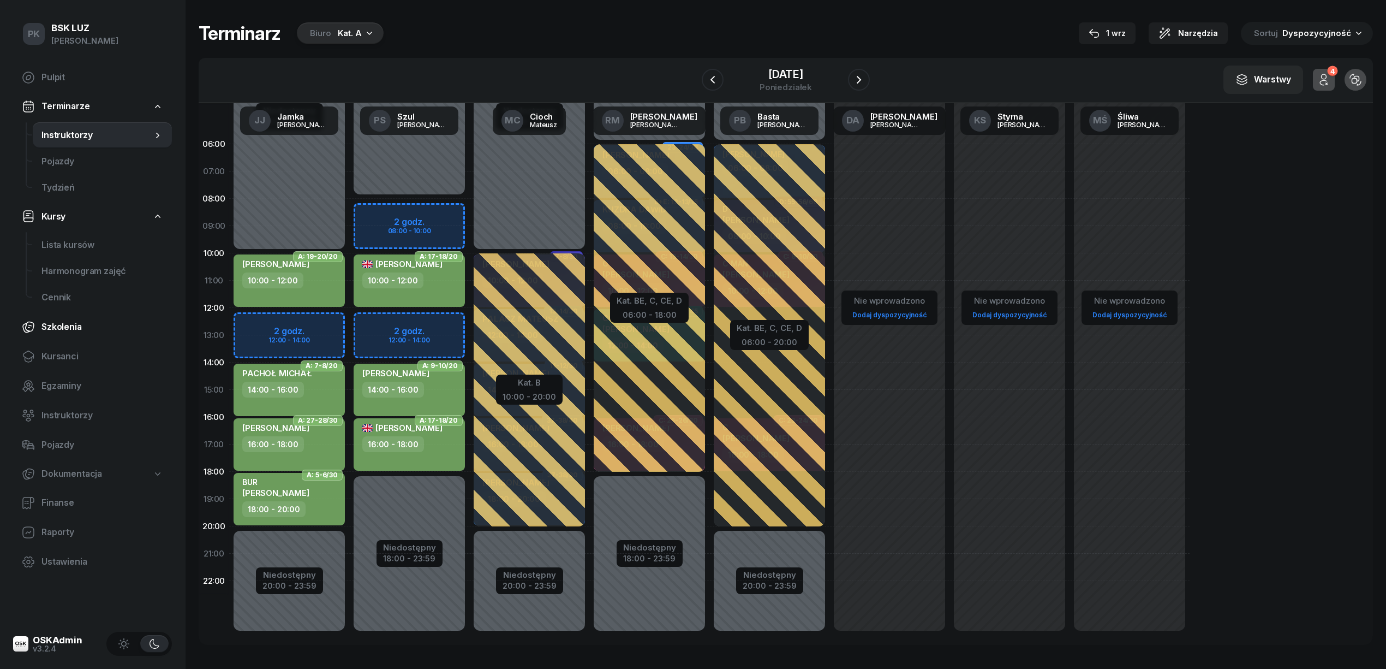
click at [128, 317] on link "Szkolenia" at bounding box center [92, 327] width 159 height 26
select select "createdAt-desc"
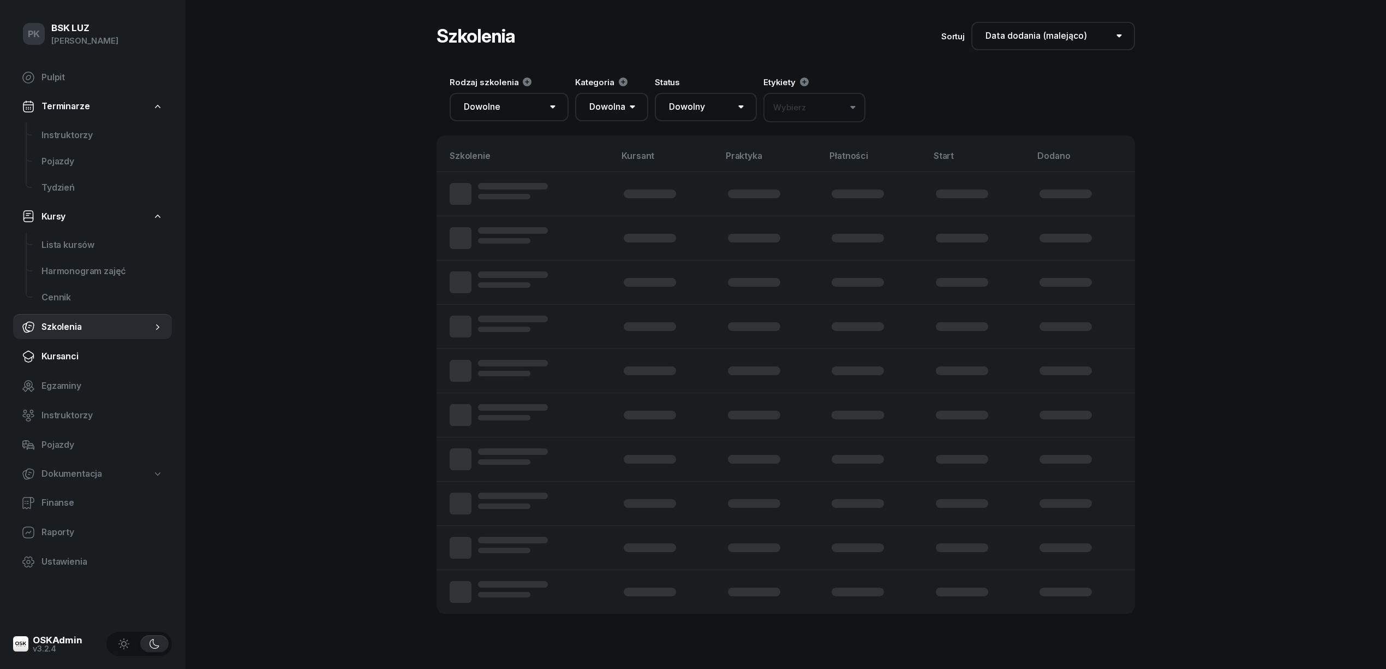
click at [57, 362] on span "Kursanci" at bounding box center [102, 356] width 122 height 14
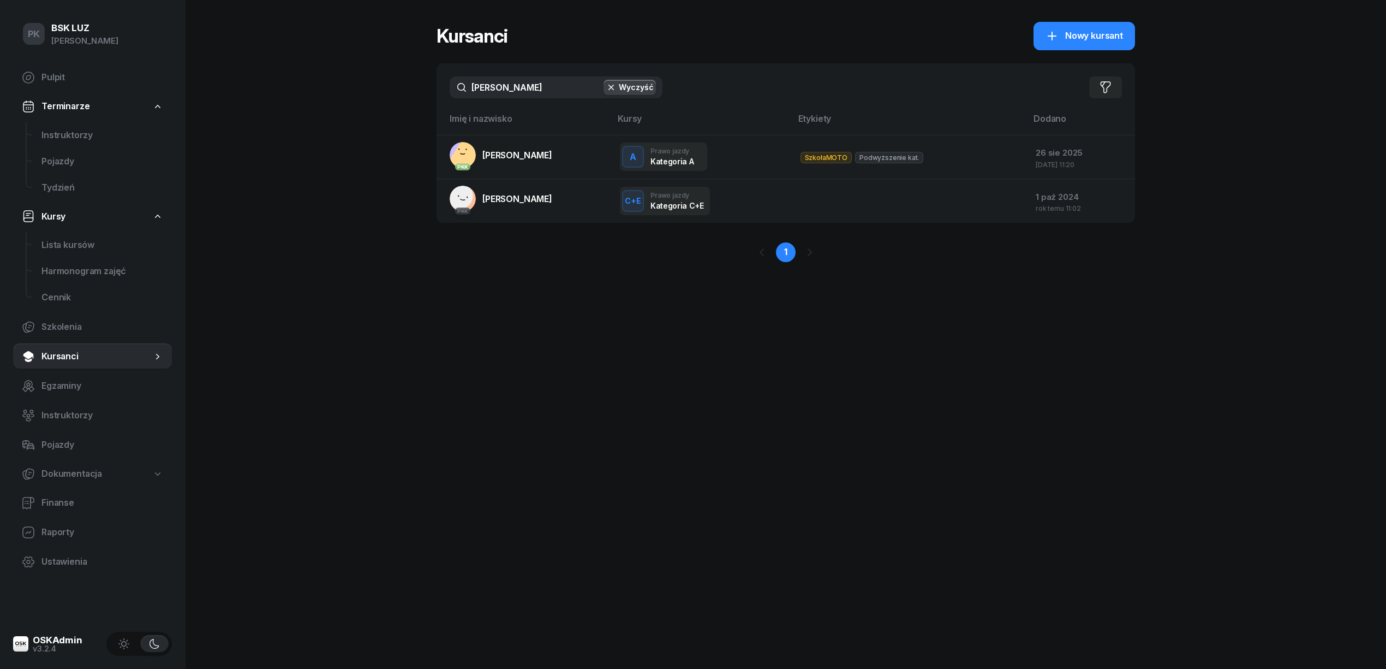
drag, startPoint x: 481, startPoint y: 83, endPoint x: 387, endPoint y: 104, distance: 96.1
click at [389, 103] on div "PK BSK LUZ Piotr Klimek Pulpit Terminarze Instruktorzy Pojazdy Tydzień Kursy Li…" at bounding box center [693, 334] width 1386 height 669
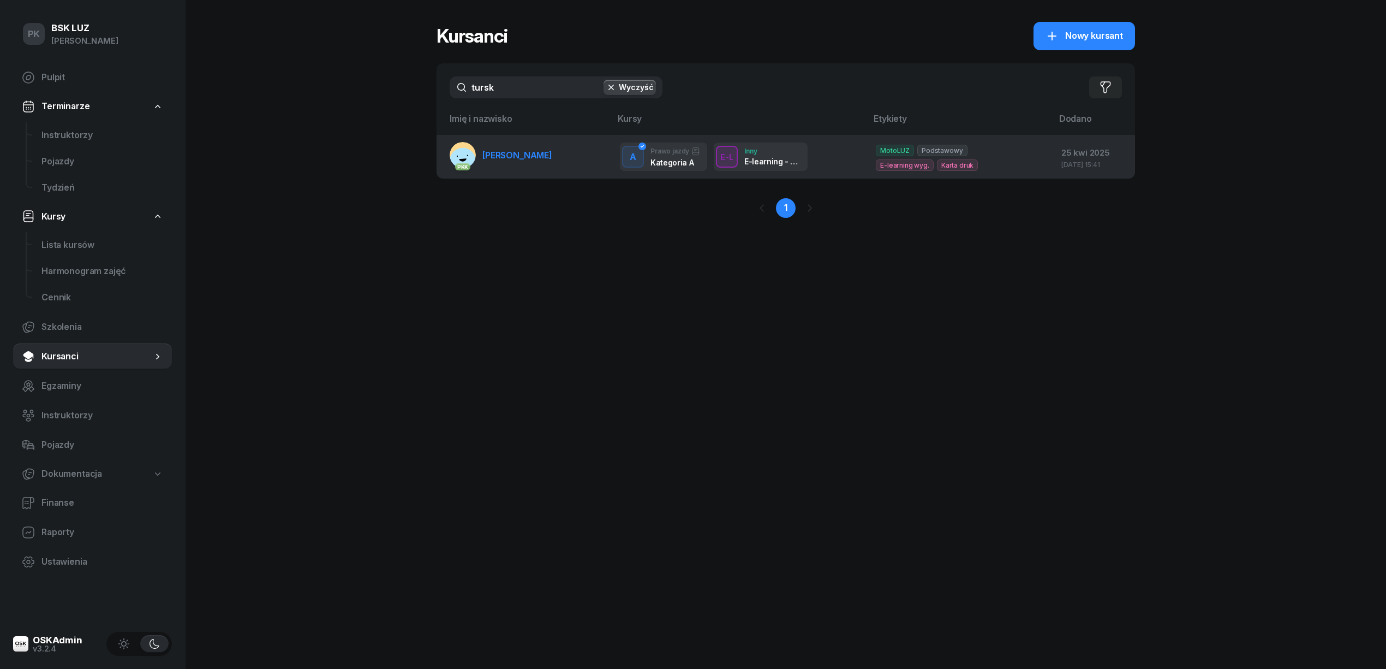
type input "tursk"
click at [497, 158] on span "TURSKA DOMINIKA" at bounding box center [517, 155] width 70 height 11
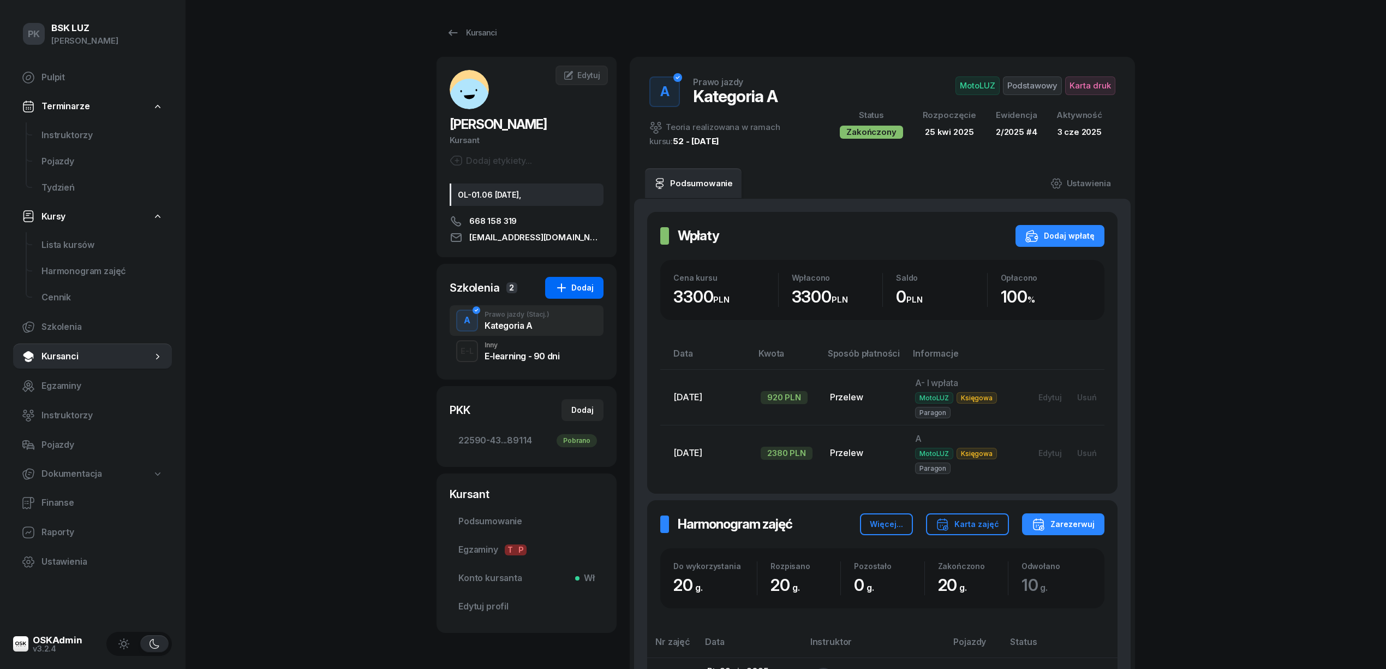
click at [579, 280] on button "Dodaj" at bounding box center [574, 288] width 58 height 22
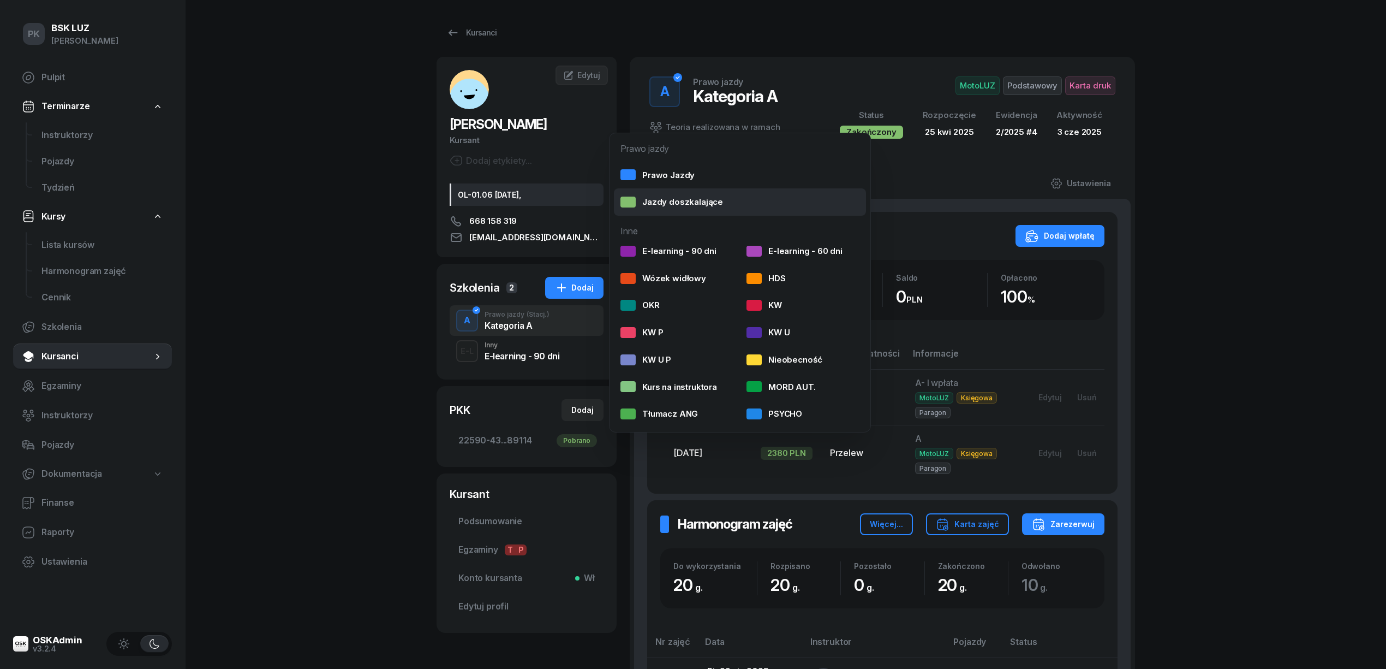
click at [682, 199] on div "Jazdy doszkalające" at bounding box center [672, 202] width 103 height 14
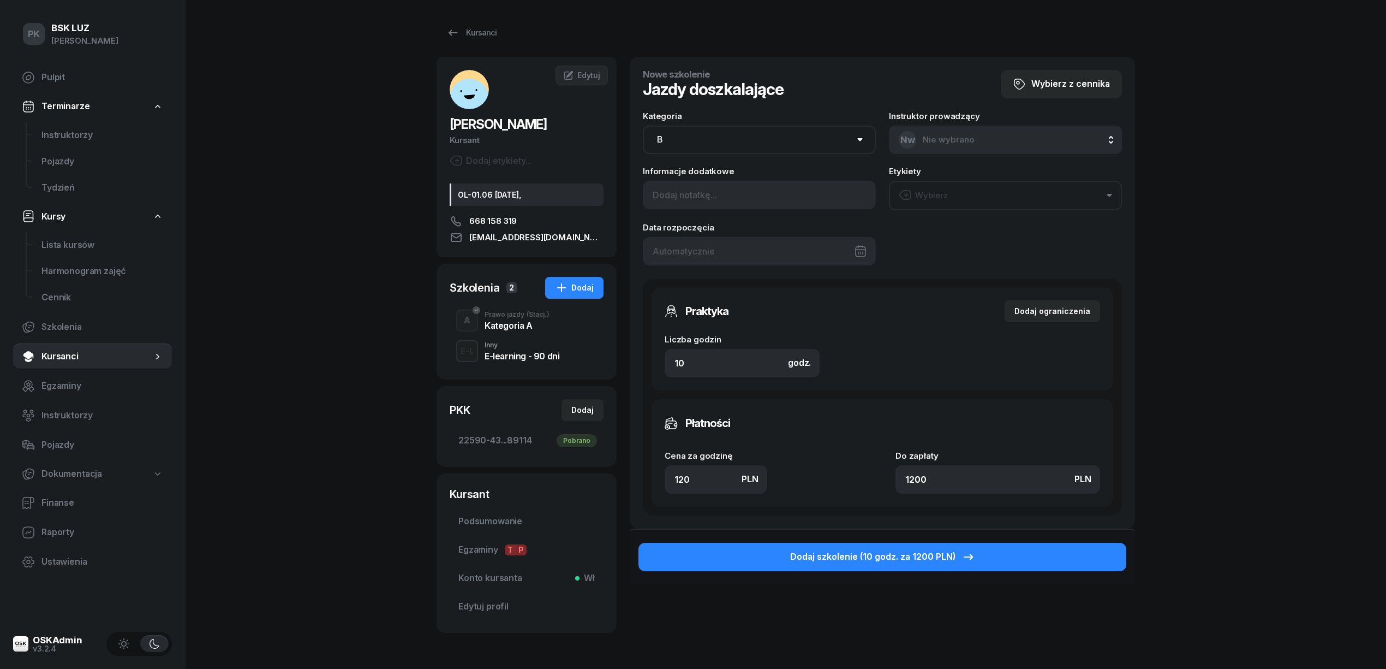
click at [709, 138] on select "AM A1 A2 A B1 B B+E C1 C1+E C C+E D1 D1+E D D+E T Tram C+CE C+D" at bounding box center [759, 140] width 233 height 28
select select "A"
click at [643, 126] on select "AM A1 A2 A B1 B B+E C1 C1+E C C+E D1 D1+E D D+E T Tram C+CE C+D" at bounding box center [759, 140] width 233 height 28
drag, startPoint x: 632, startPoint y: 477, endPoint x: 594, endPoint y: 474, distance: 37.8
click at [594, 479] on div "TURSKA DOMINIKA Kursant Dodaj etykiety... OL-01.06 2035-04-11, 668 158 319 domi…" at bounding box center [786, 350] width 699 height 586
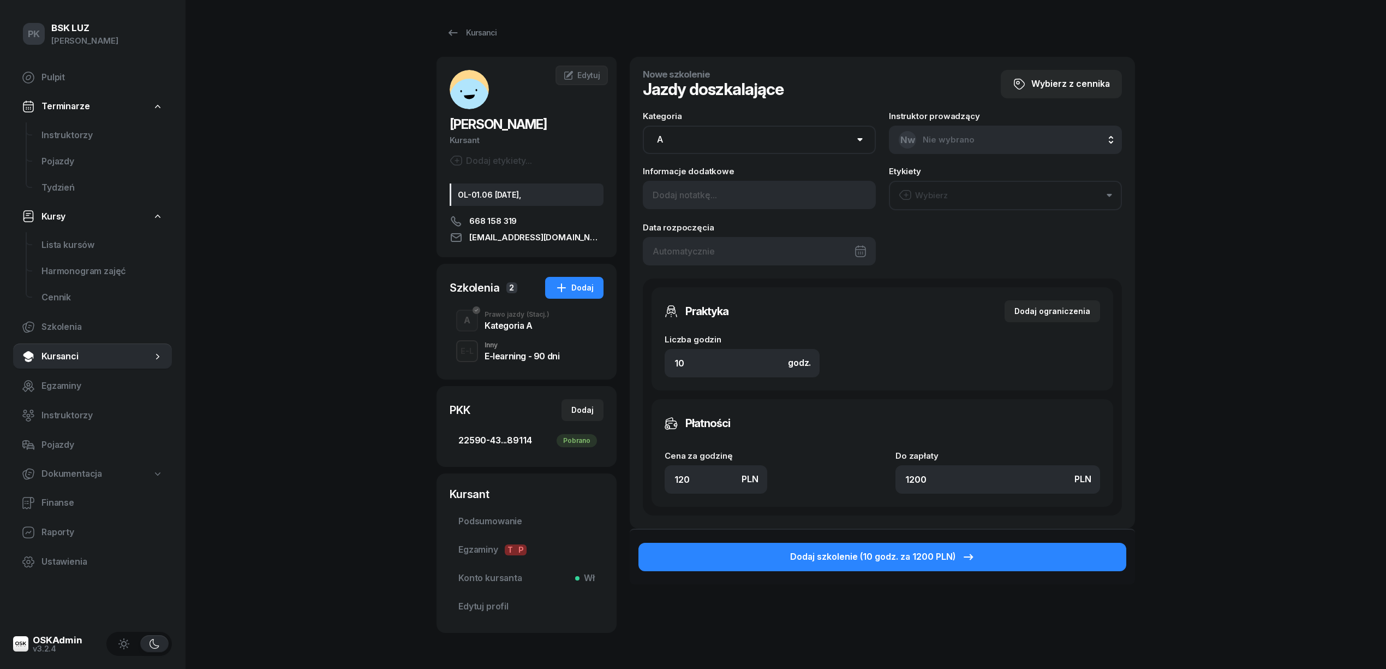
type input "1"
type input "10"
type input "14"
type input "140"
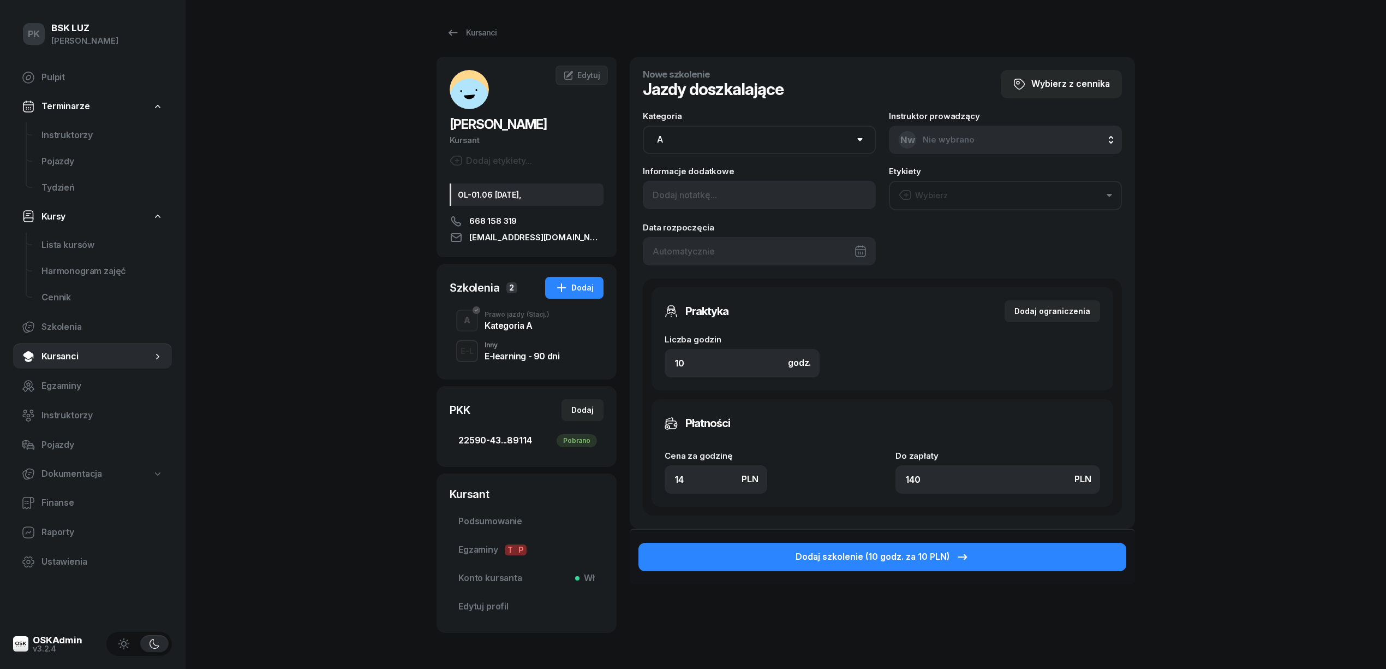
type input "1400"
drag, startPoint x: 857, startPoint y: 475, endPoint x: 841, endPoint y: 475, distance: 15.8
click at [841, 475] on div "Cena za godzinę PLN 140 Do zapłaty PLN 1400" at bounding box center [883, 472] width 436 height 42
type input "0.10"
type input "1"
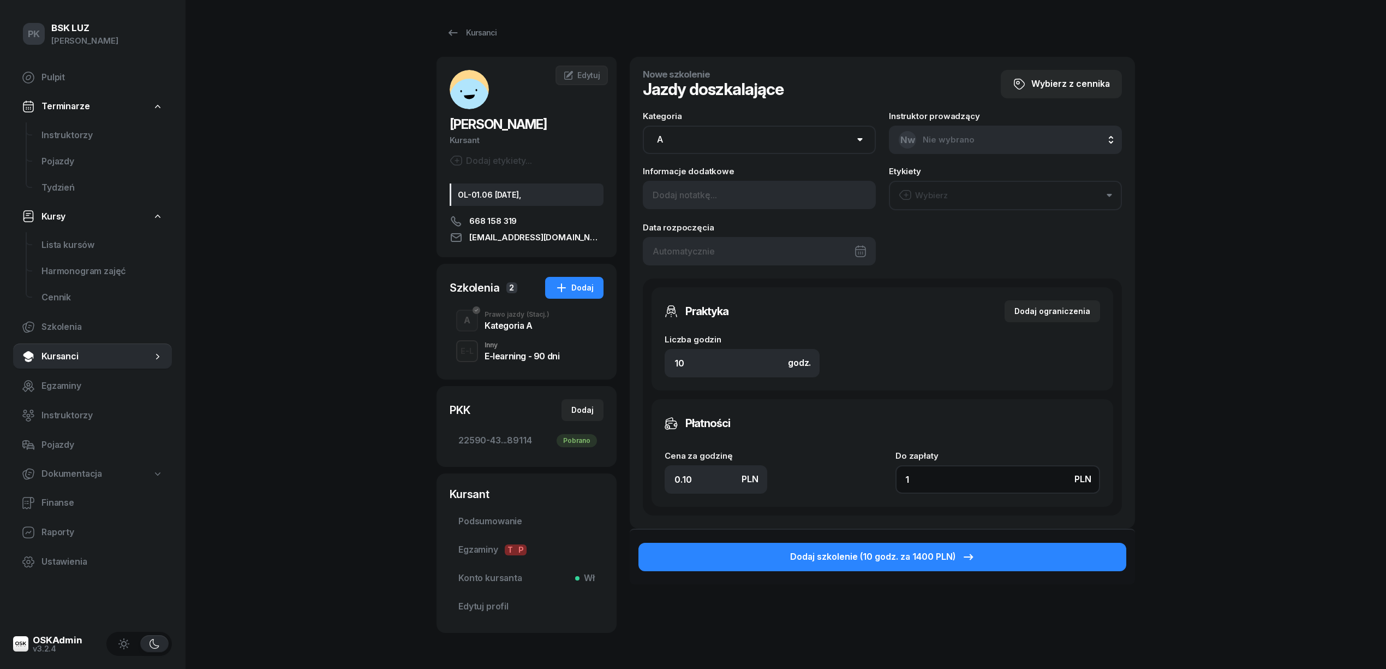
type input "1.30"
type input "13"
type input "13.50"
type input "135"
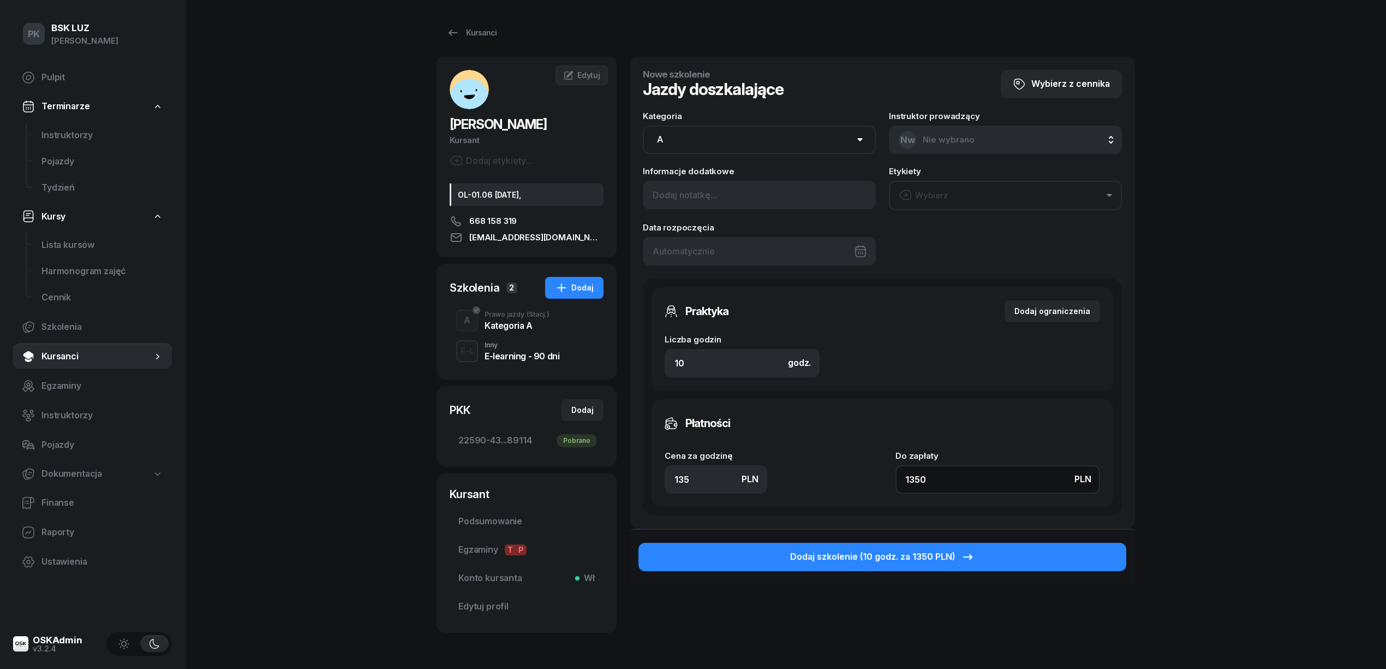
scroll to position [47, 0]
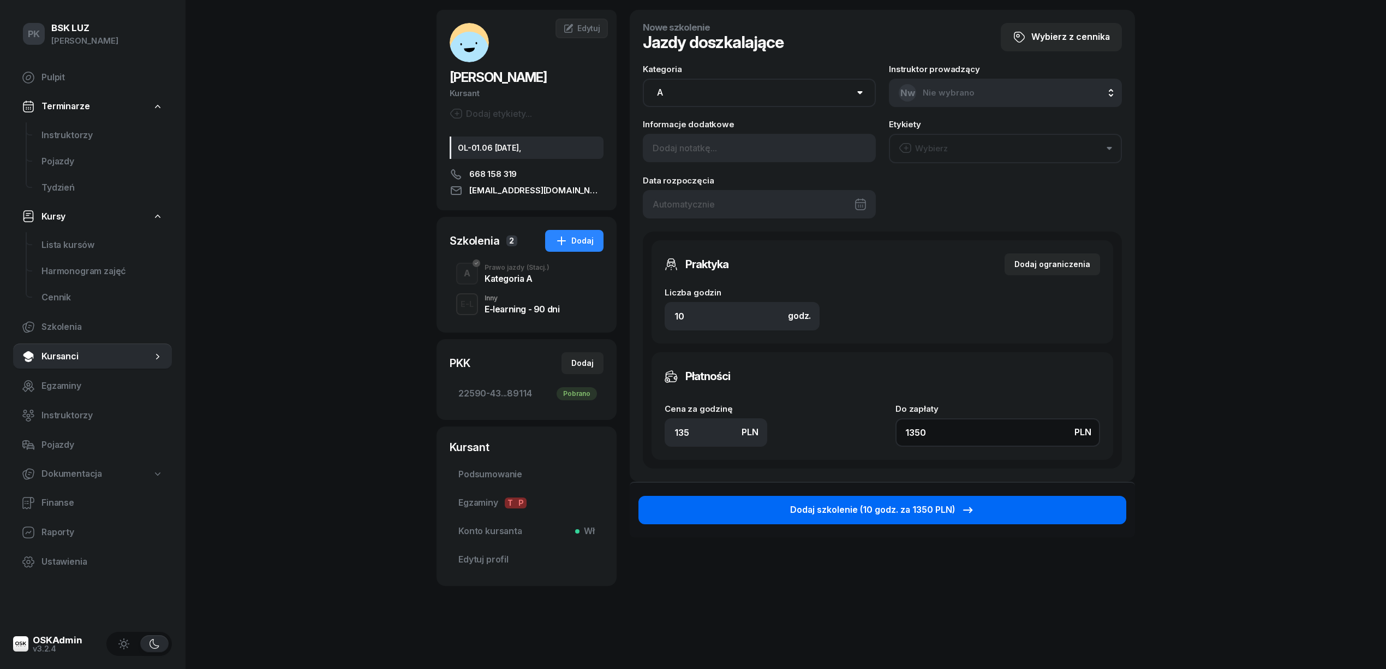
type input "1350"
click at [928, 515] on button "Dodaj szkolenie (10 godz. za 1350 PLN)" at bounding box center [883, 510] width 488 height 28
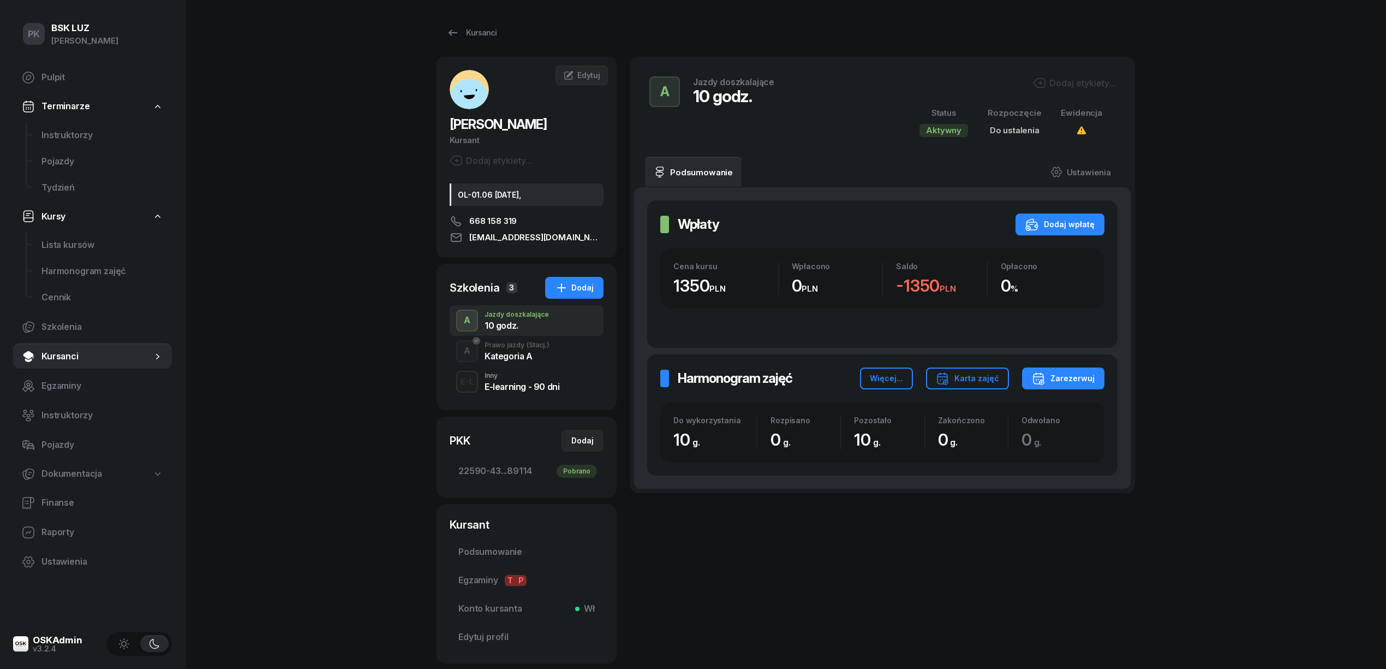
click at [1077, 80] on div "Dodaj etykiety..." at bounding box center [1074, 82] width 82 height 13
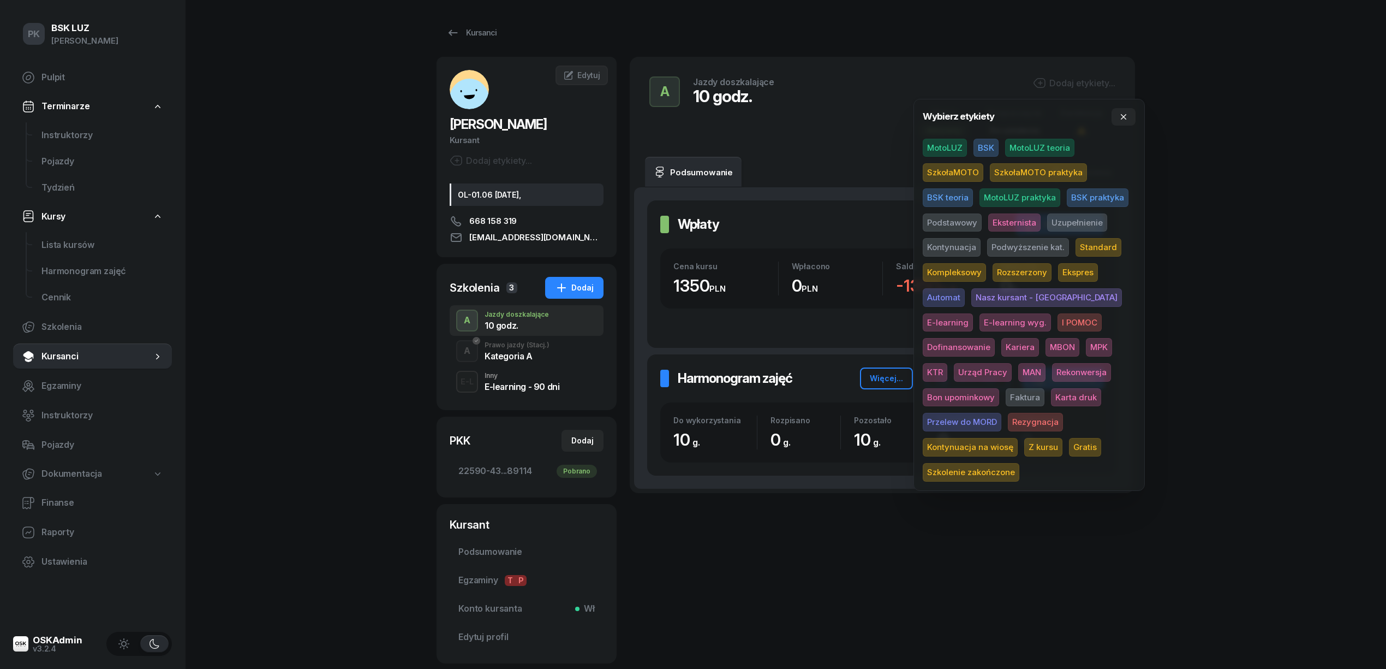
click at [958, 171] on span "SzkołaMOTO" at bounding box center [953, 172] width 61 height 19
click at [1141, 145] on div "Wybierz etykiety MotoLUZ BSK MotoLUZ teoria SzkołaMOTO SzkołaMOTO praktyka BSK …" at bounding box center [1029, 296] width 231 height 392
click at [1066, 217] on span "Uzupełnienie" at bounding box center [1077, 224] width 60 height 19
click at [1191, 189] on div "PK BSK LUZ Piotr Klimek Pulpit Terminarze Instruktorzy Pojazdy Tydzień Kursy Li…" at bounding box center [693, 368] width 1386 height 737
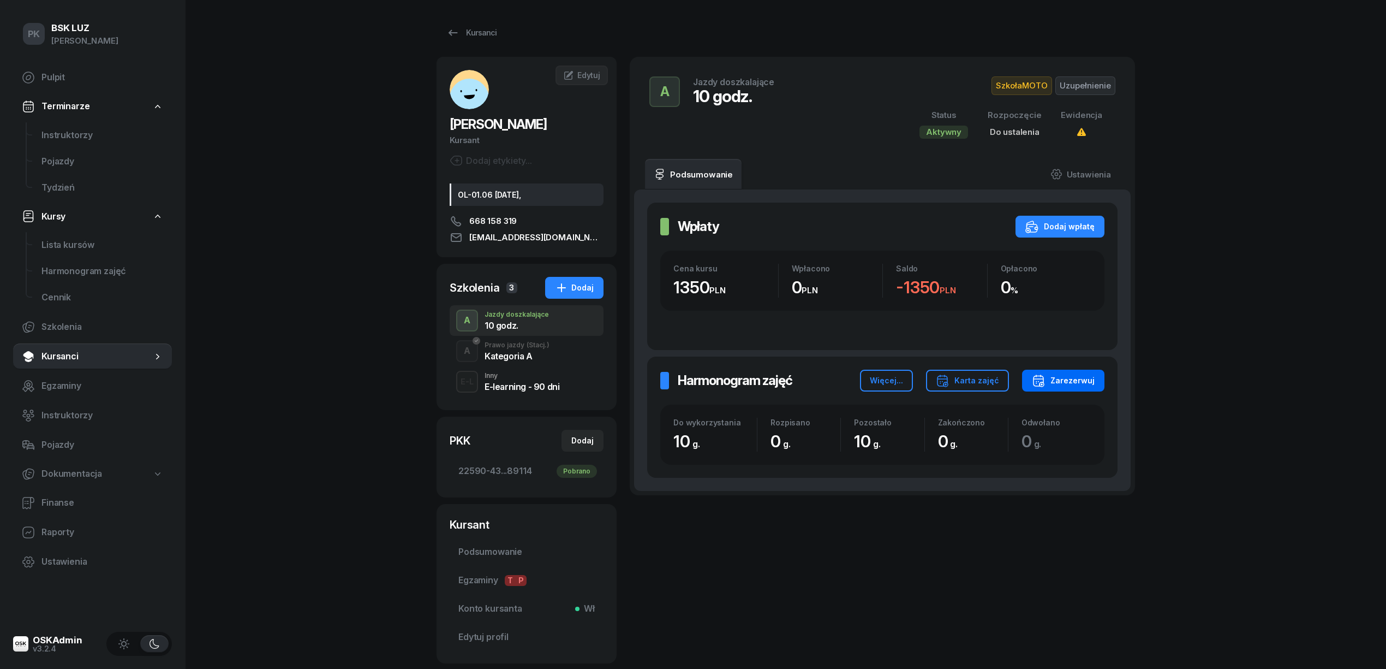
click at [1061, 380] on div "Zarezerwuj" at bounding box center [1063, 380] width 63 height 13
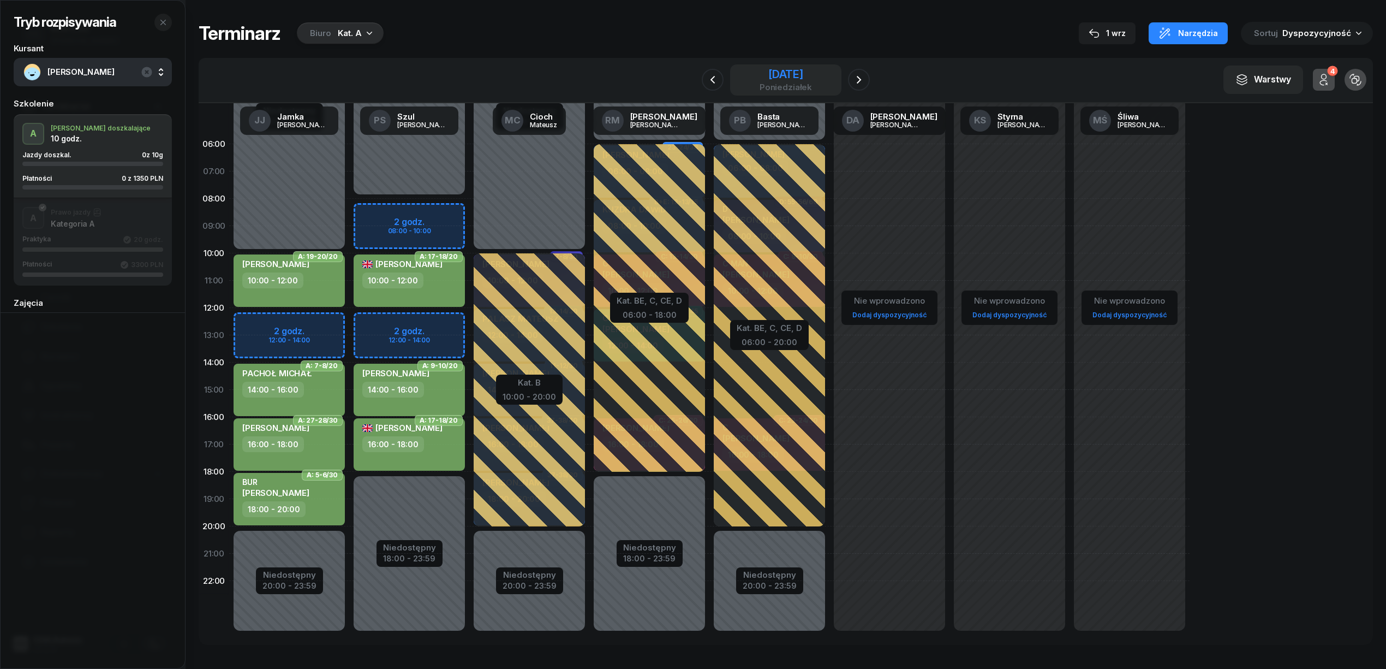
click at [789, 70] on div "15 września 2025" at bounding box center [786, 74] width 52 height 11
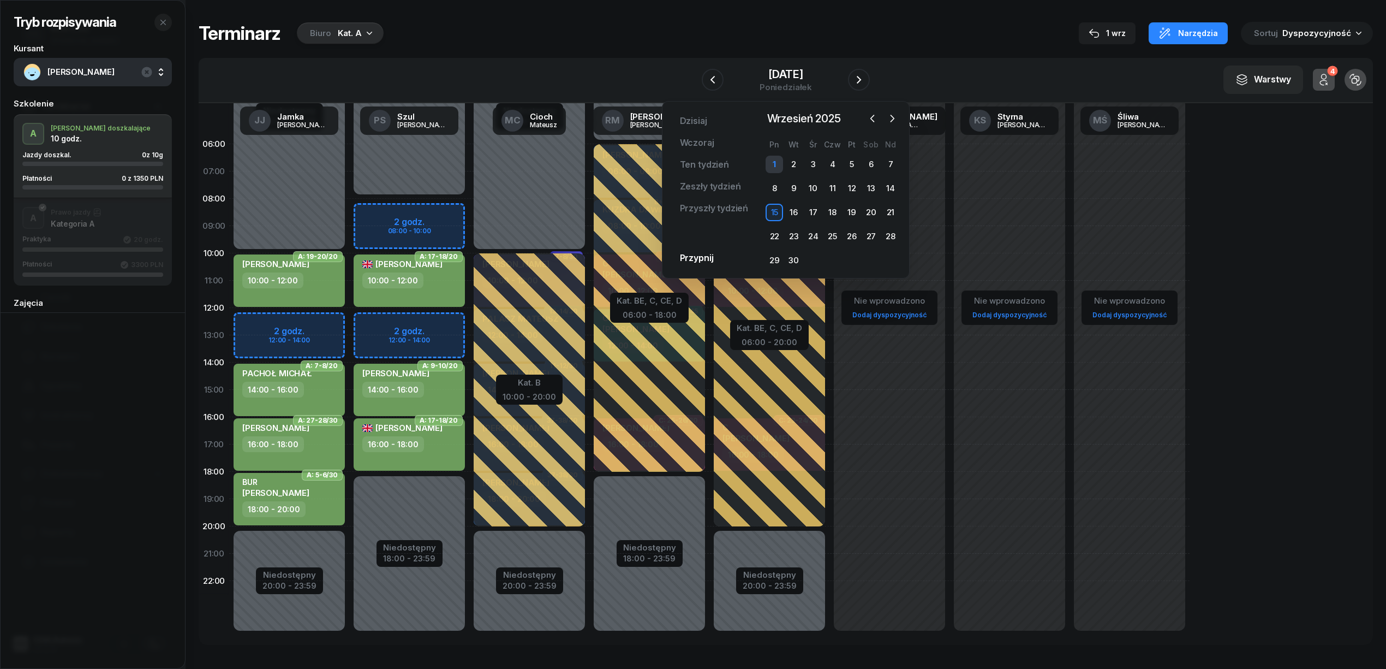
click at [777, 164] on div "1" at bounding box center [774, 164] width 17 height 17
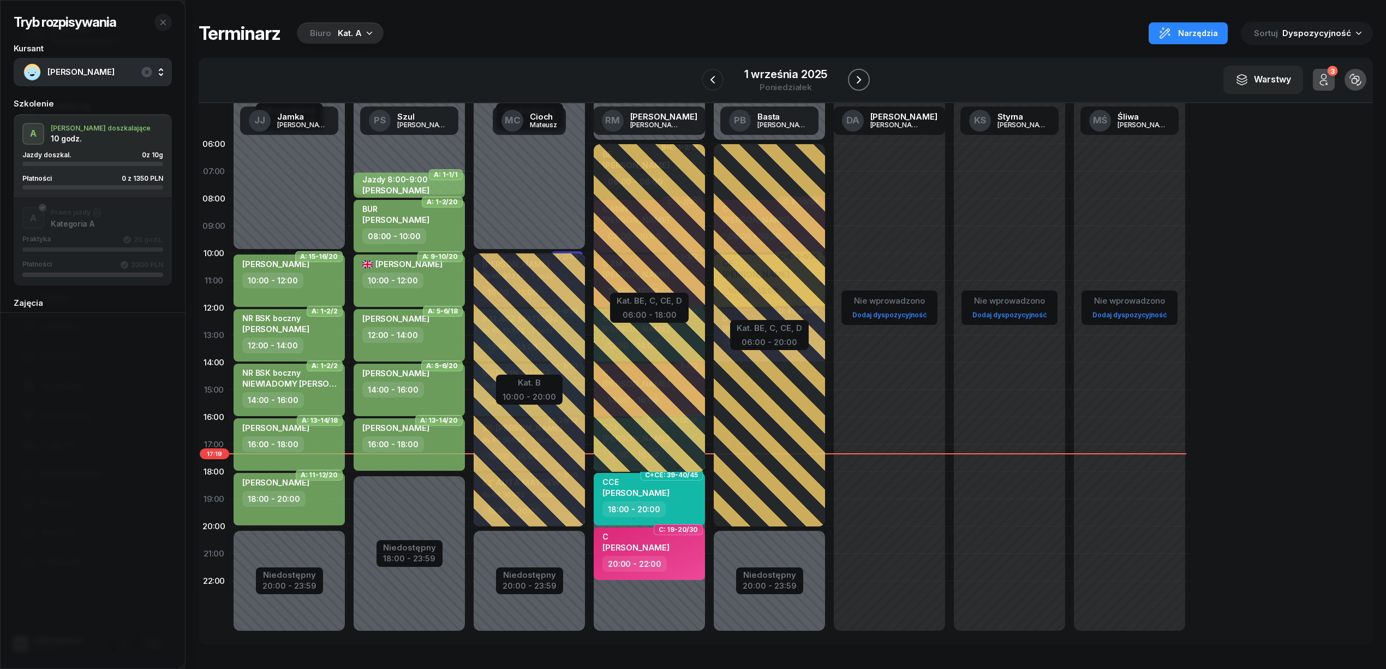
click at [858, 80] on icon "button" at bounding box center [858, 79] width 13 height 13
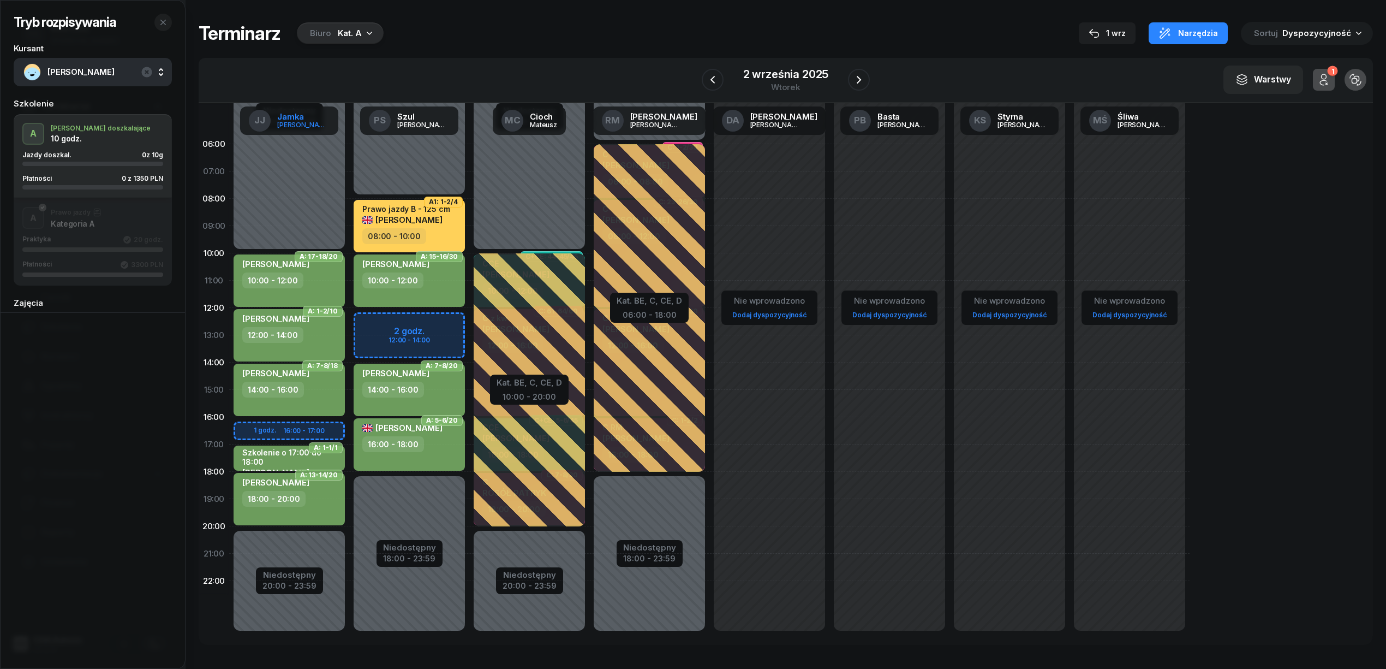
click at [295, 121] on div "Janusz" at bounding box center [303, 124] width 52 height 7
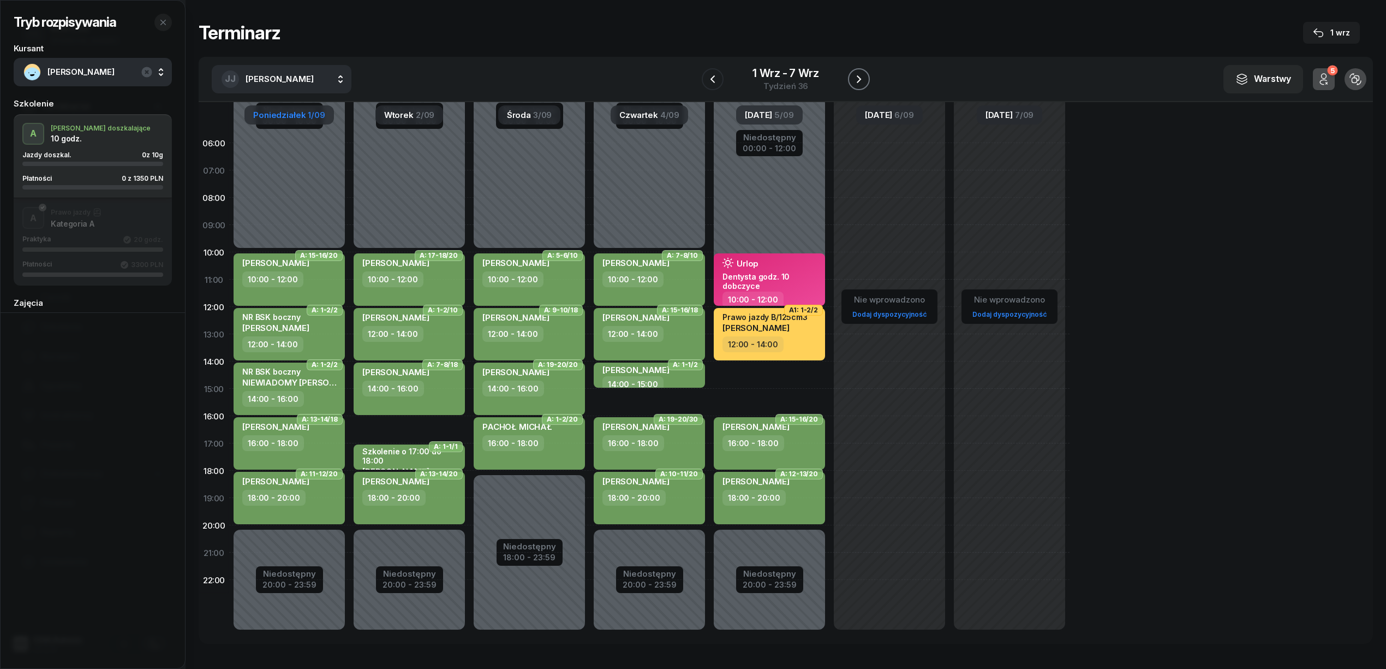
click at [854, 79] on icon "button" at bounding box center [858, 79] width 13 height 13
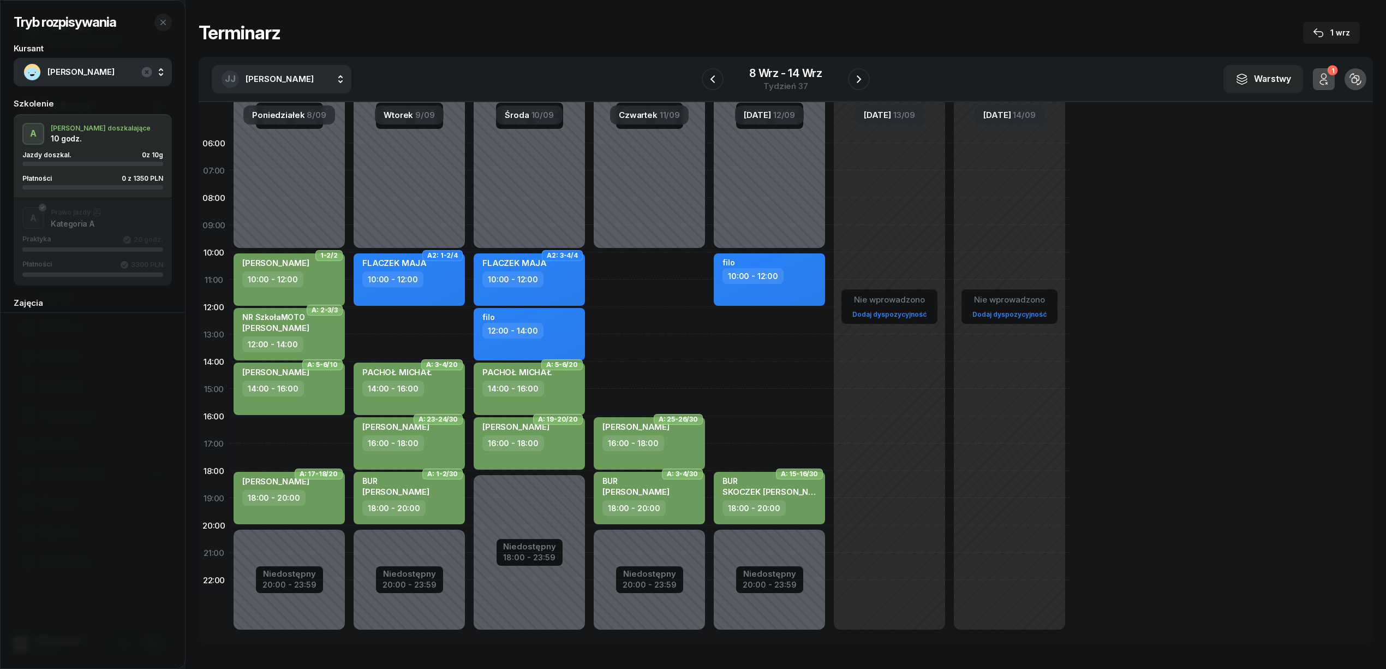
click at [322, 426] on div "Niedostępny 00:00 - 10:00 Niedostępny 20:00 - 23:59 1-2/2 ŚWIERK MARIOLA 10:00 …" at bounding box center [289, 388] width 120 height 518
select select "16"
select select "18"
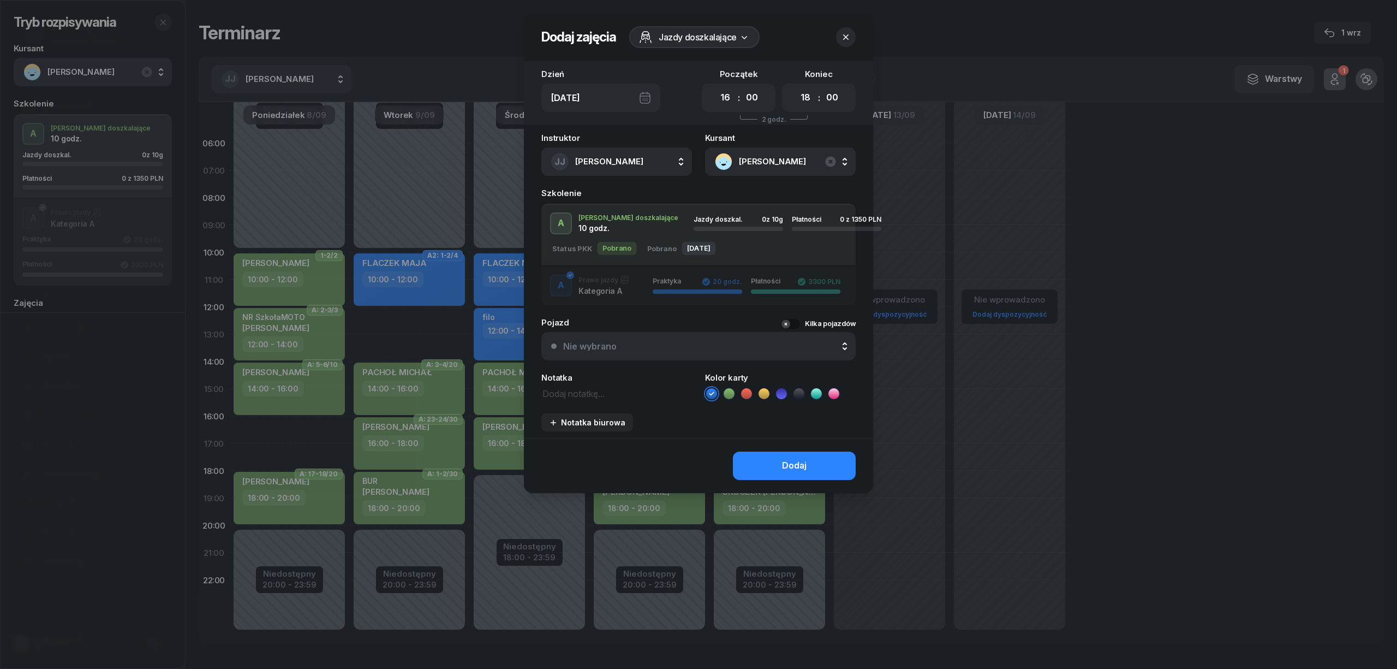
drag, startPoint x: 729, startPoint y: 395, endPoint x: 754, endPoint y: 446, distance: 56.4
click at [729, 396] on icon at bounding box center [729, 393] width 11 height 11
click at [760, 470] on button "Dodaj" at bounding box center [794, 465] width 123 height 28
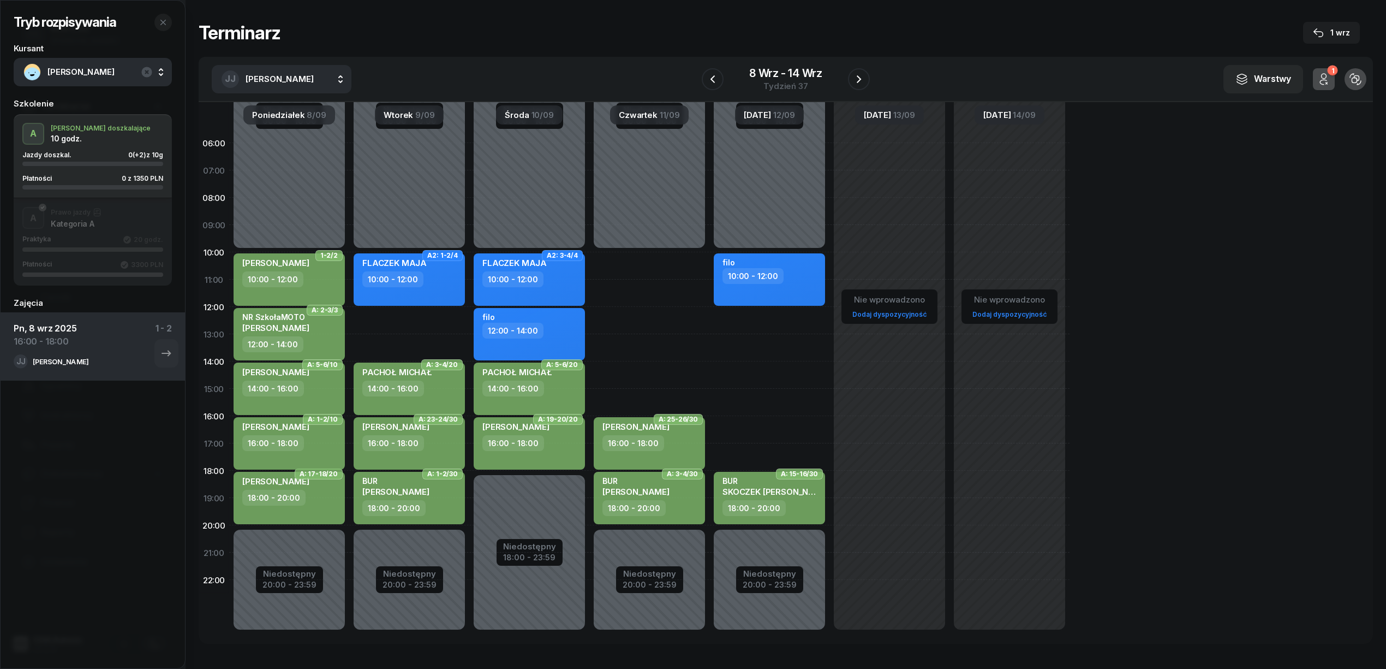
click at [775, 424] on div "Niedostępny 00:00 - 10:00 Niedostępny 20:00 - 23:59 filo 10:00 - 12:00 A: 15-16…" at bounding box center [769, 388] width 120 height 518
select select "16"
select select "18"
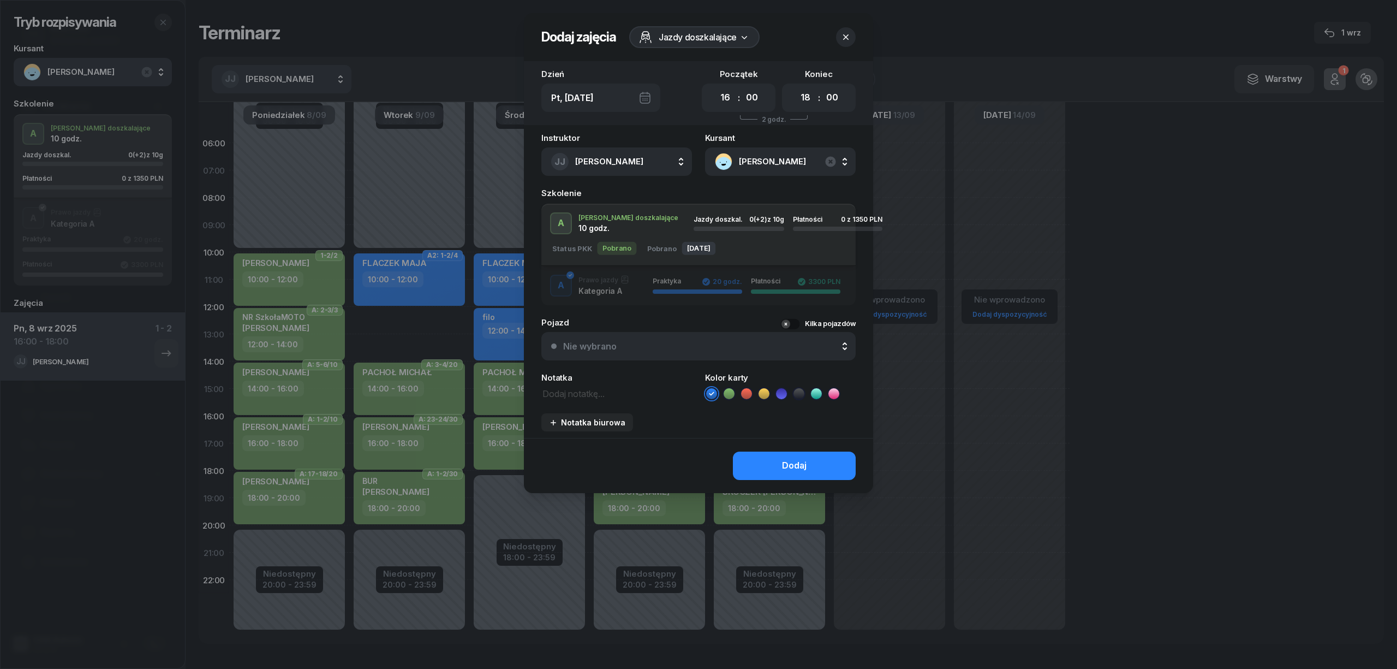
click at [731, 392] on icon at bounding box center [729, 393] width 11 height 11
click at [764, 460] on button "Dodaj" at bounding box center [794, 465] width 123 height 28
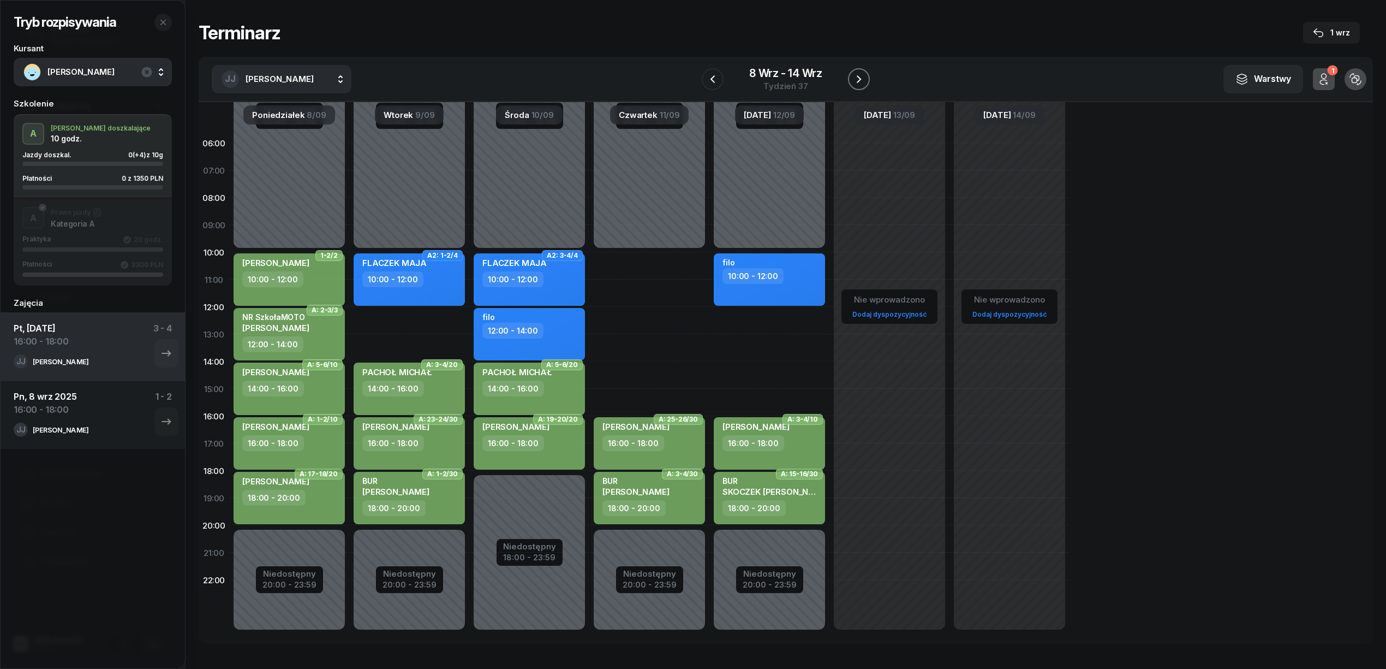
click at [856, 79] on icon "button" at bounding box center [858, 79] width 13 height 13
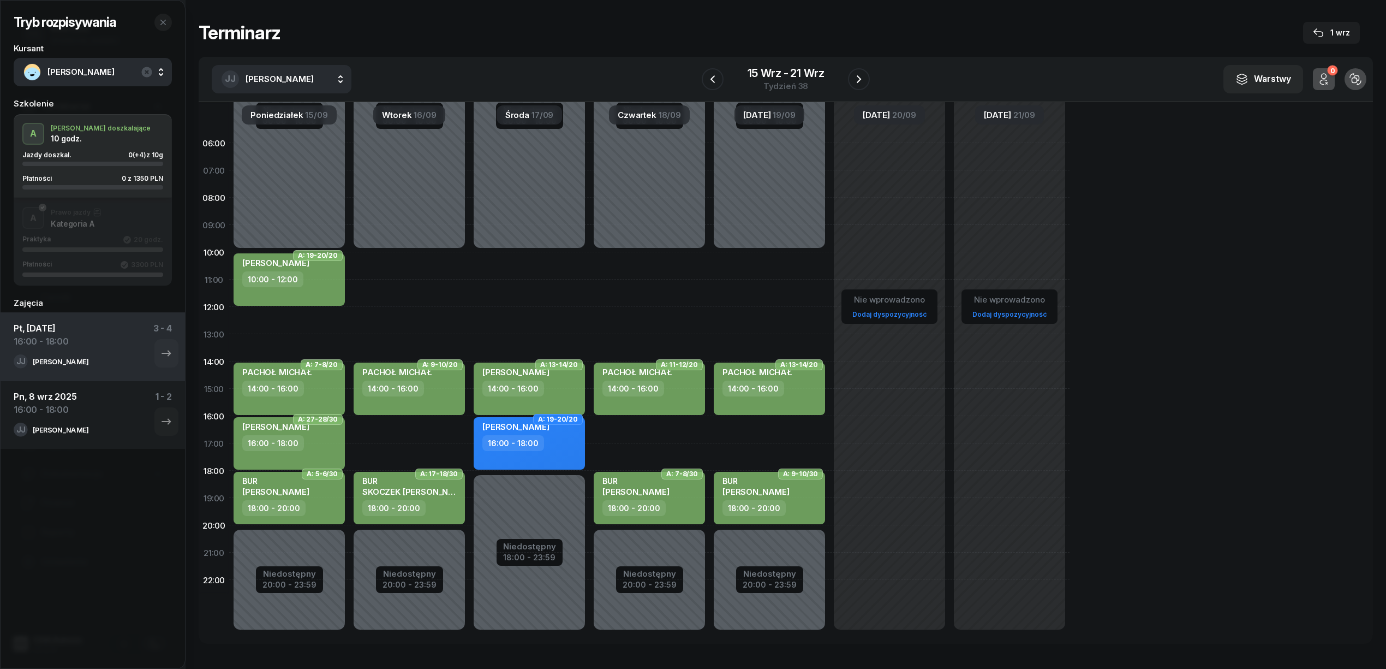
click at [442, 426] on div "Niedostępny 00:00 - 10:00 Niedostępny 20:00 - 23:59 A: 9-10/20 PACHOŁ MICHAŁ 14…" at bounding box center [409, 388] width 120 height 518
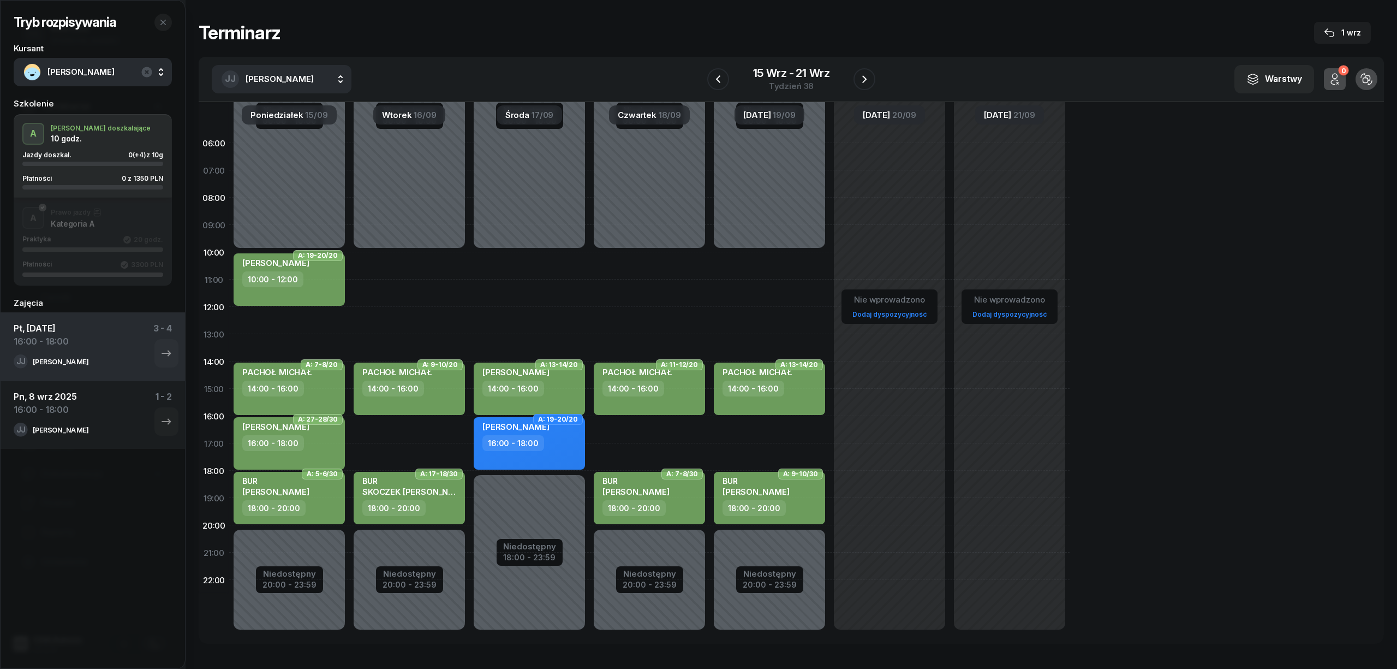
select select "16"
select select "18"
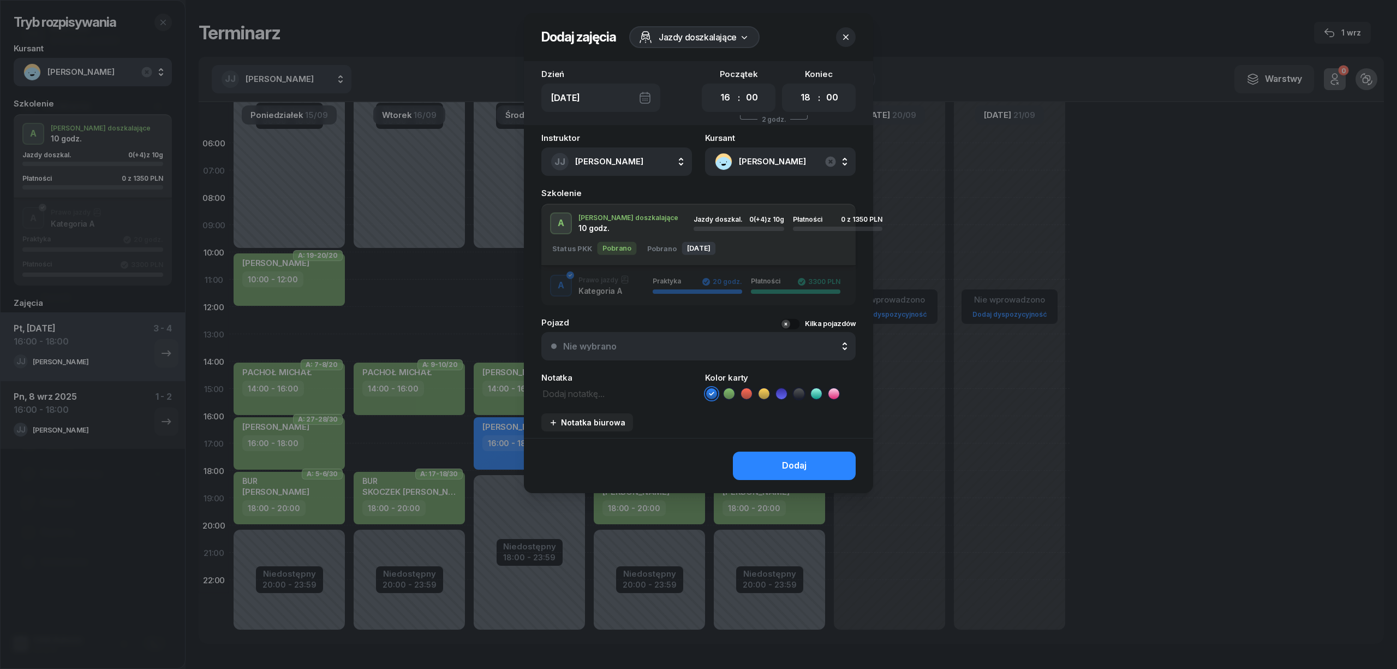
click at [720, 394] on ul at bounding box center [780, 393] width 151 height 13
click at [725, 392] on icon at bounding box center [729, 393] width 11 height 11
click at [761, 461] on button "Dodaj" at bounding box center [794, 465] width 123 height 28
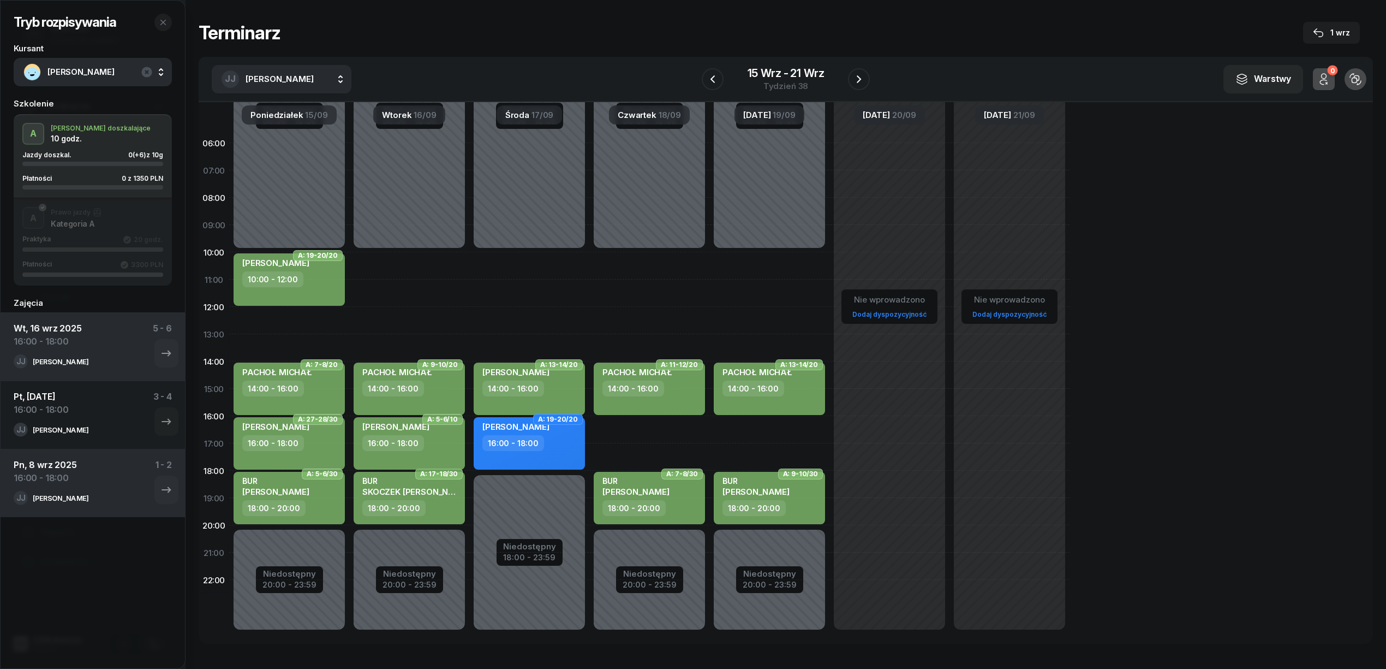
click at [664, 434] on div "Niedostępny 00:00 - 10:00 Niedostępny 20:00 - 23:59 A: 11-12/20 PACHOŁ MICHAŁ 1…" at bounding box center [649, 388] width 120 height 518
select select "16"
select select "18"
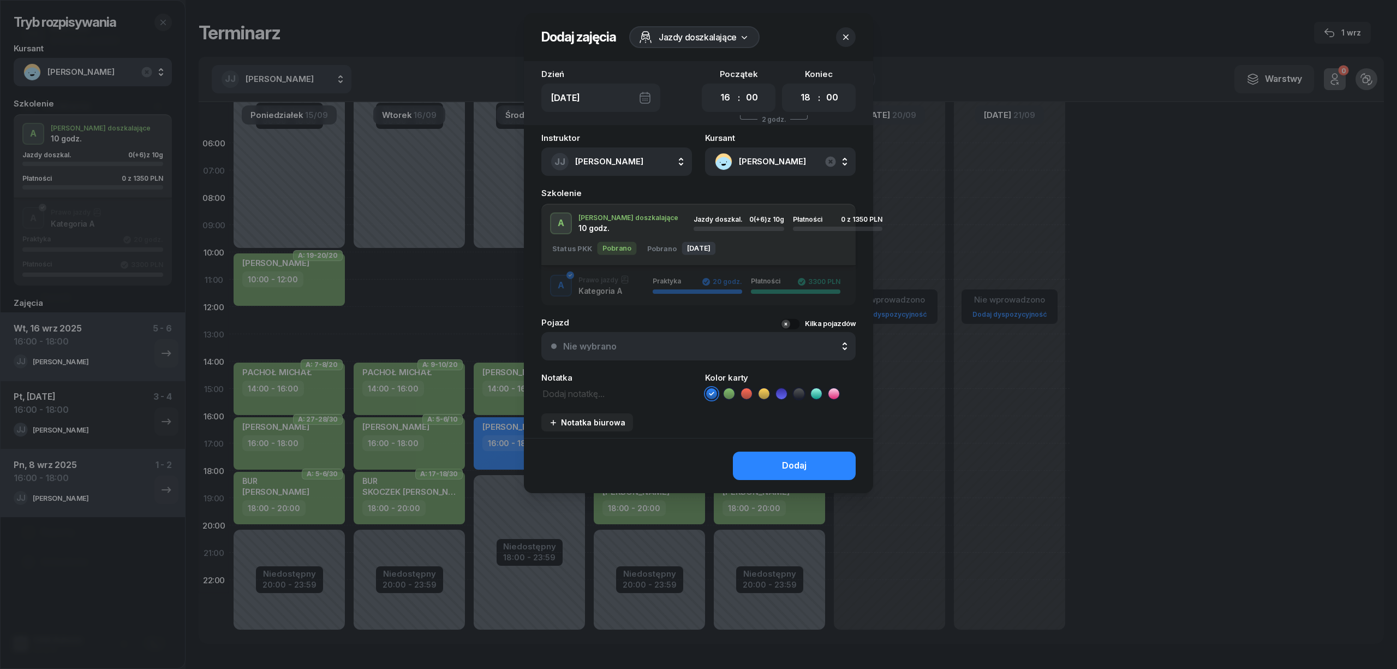
click at [729, 396] on icon at bounding box center [729, 393] width 11 height 11
click at [771, 468] on button "Dodaj" at bounding box center [794, 465] width 123 height 28
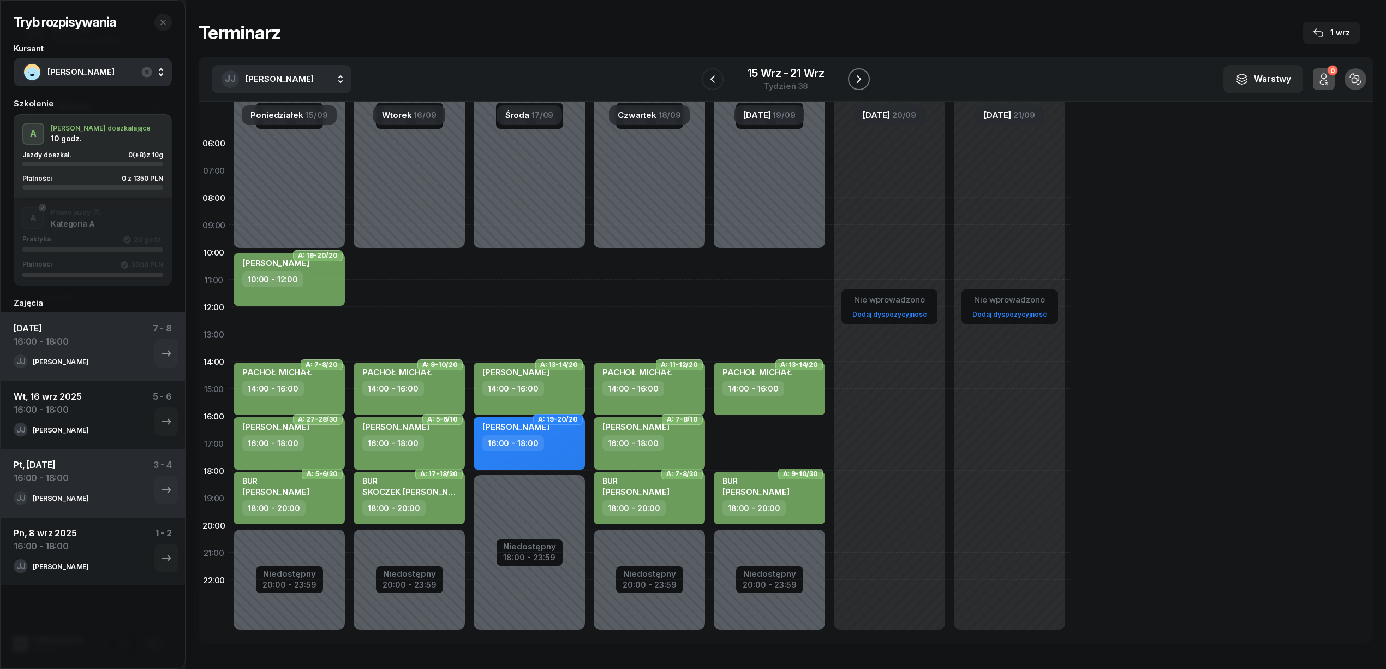
click at [852, 77] on icon "button" at bounding box center [858, 79] width 13 height 13
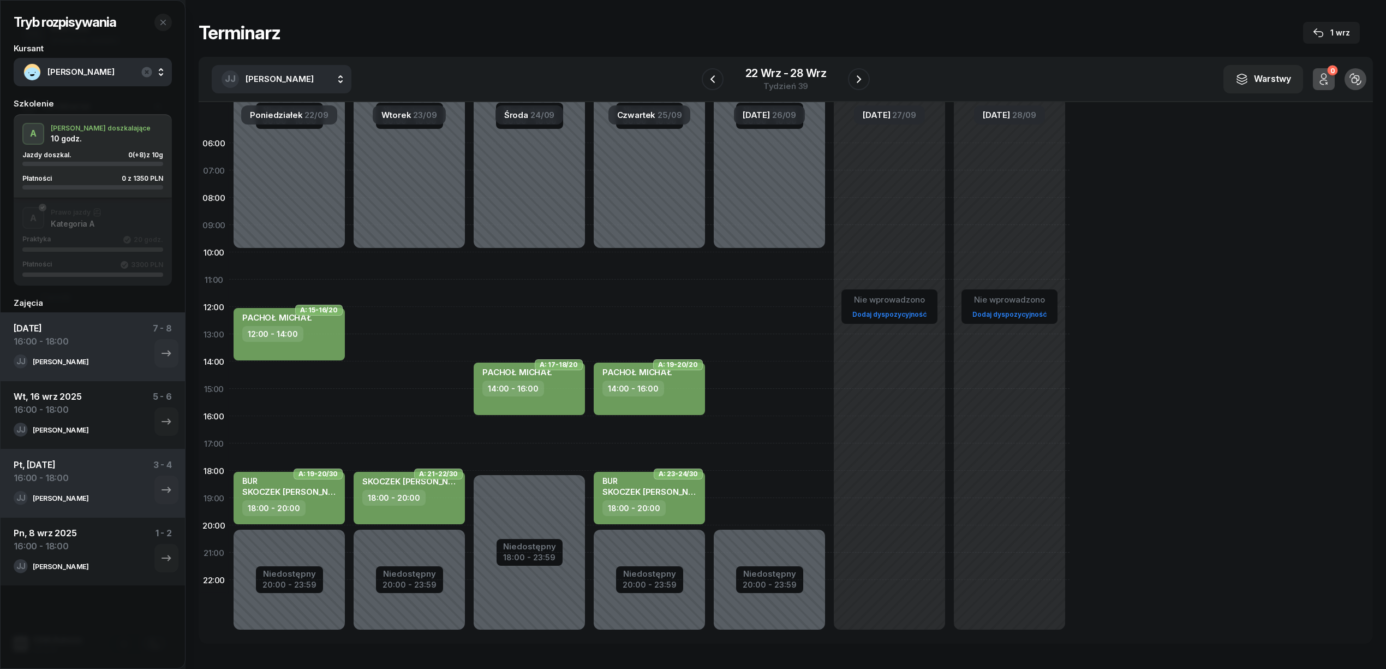
click at [295, 428] on div "Niedostępny 00:00 - 10:00 Niedostępny 20:00 - 23:59 A: 15-16/20 PACHOŁ MICHAŁ 1…" at bounding box center [289, 388] width 120 height 518
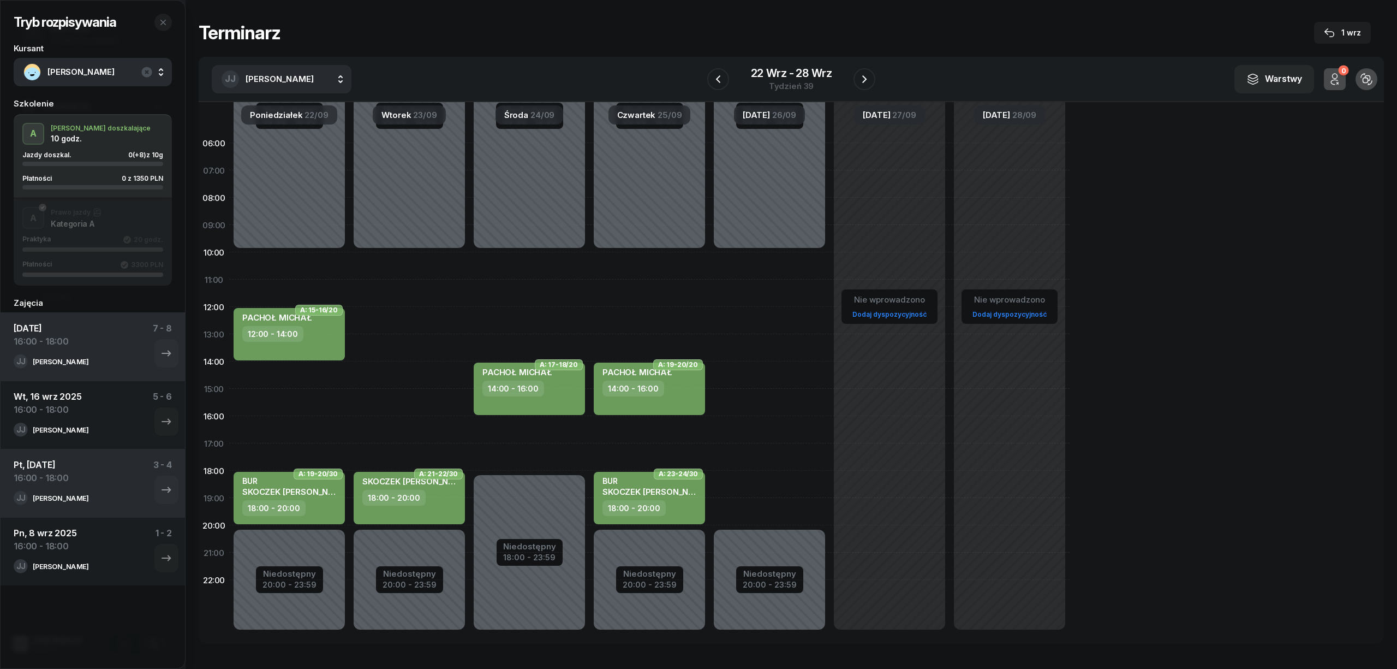
select select "16"
select select "18"
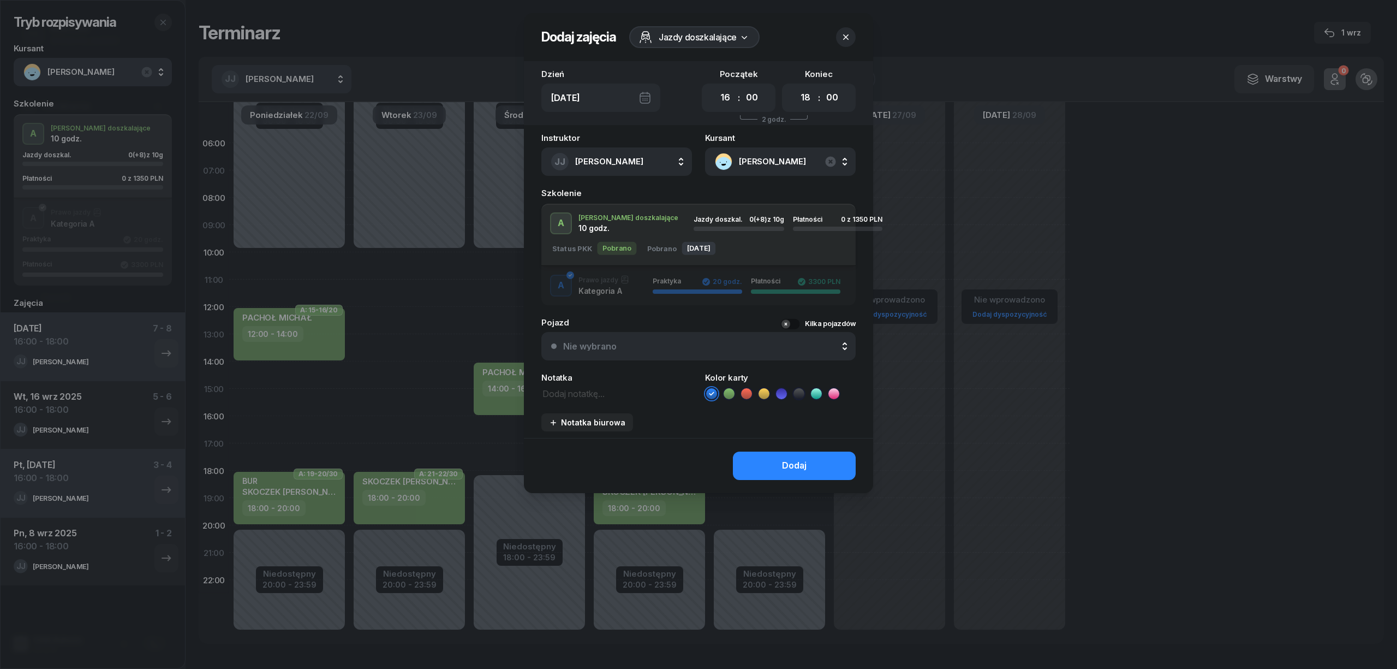
click at [732, 395] on icon at bounding box center [729, 393] width 11 height 11
click at [756, 458] on button "Dodaj" at bounding box center [794, 465] width 123 height 28
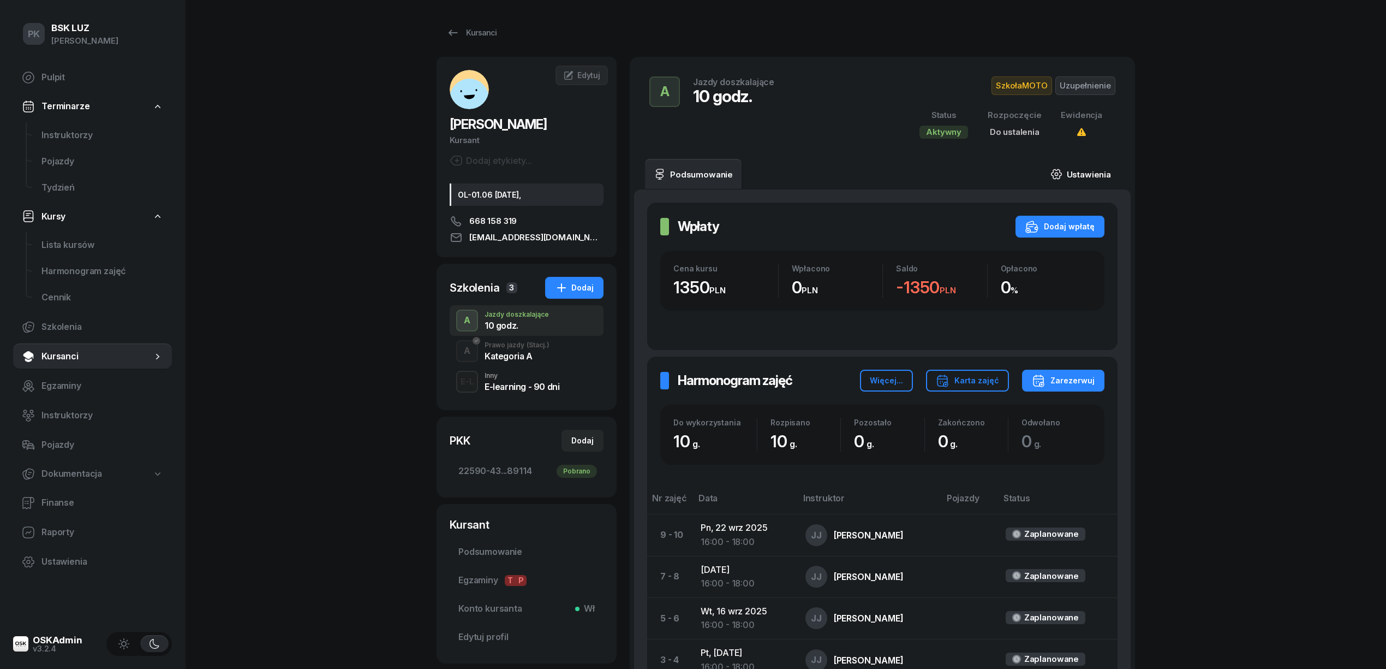
click at [1079, 171] on link "Ustawienia" at bounding box center [1081, 174] width 78 height 31
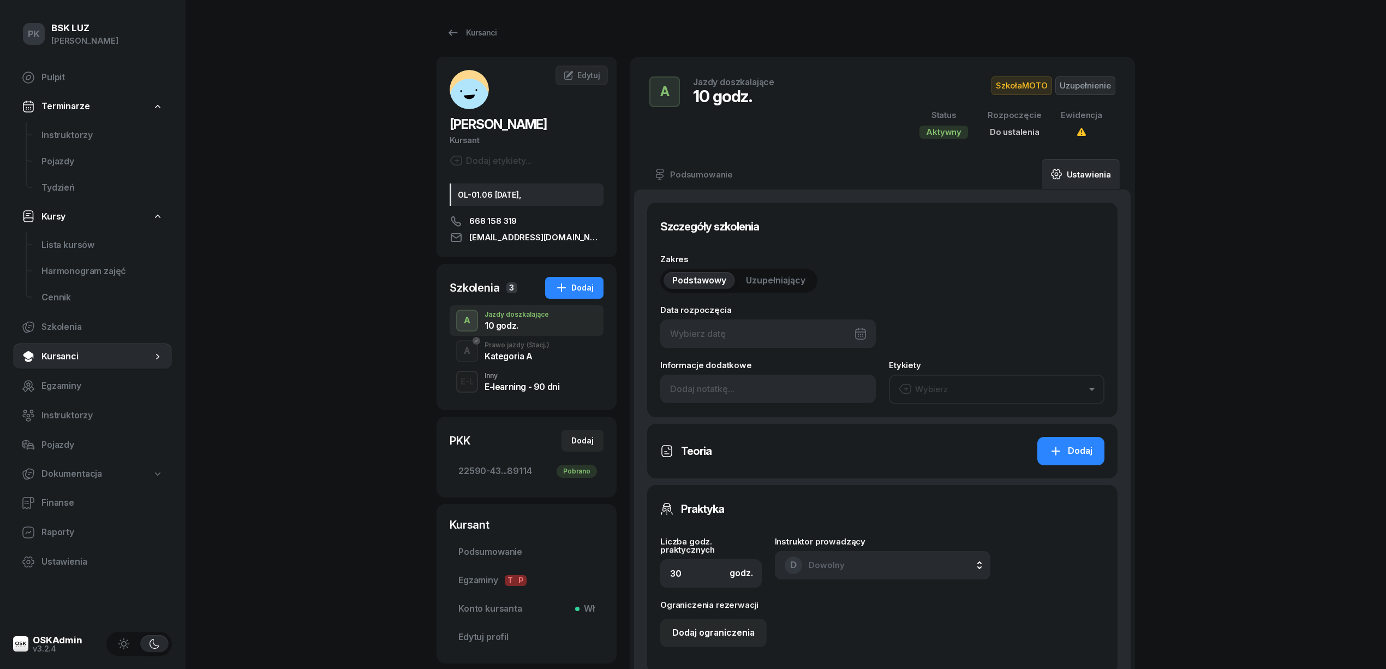
type input "10"
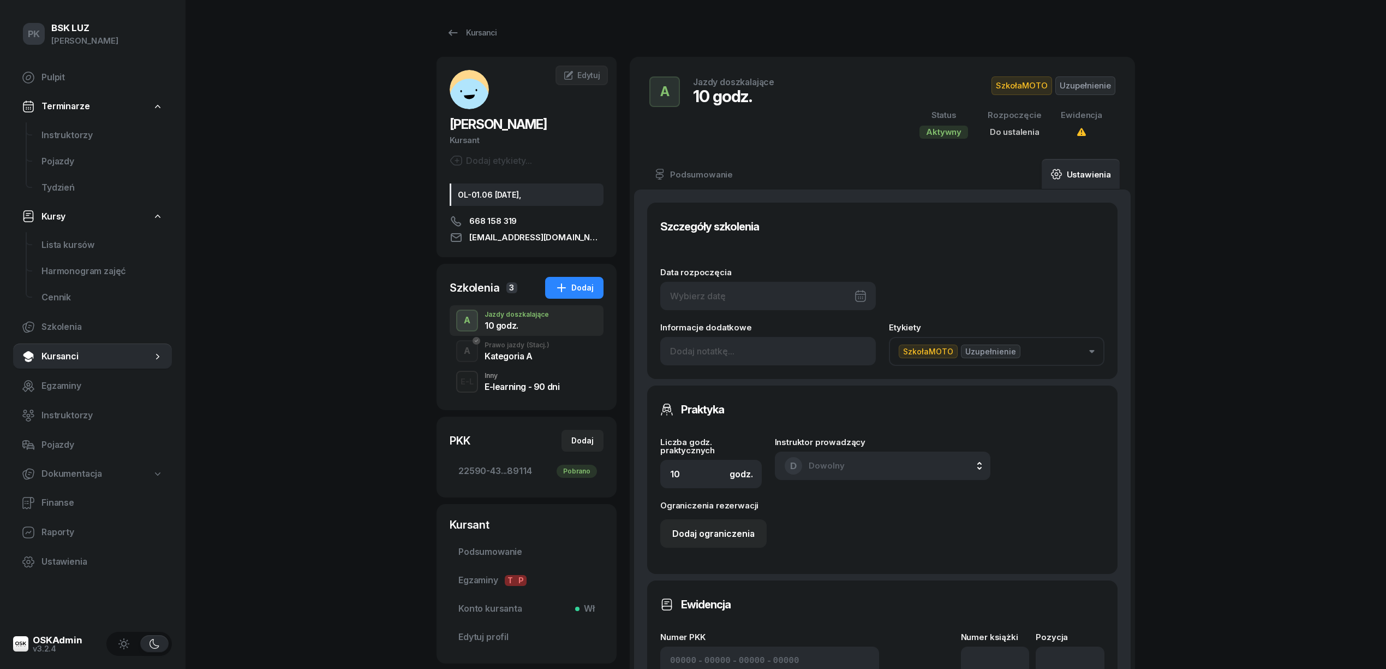
click at [713, 294] on div at bounding box center [768, 296] width 216 height 28
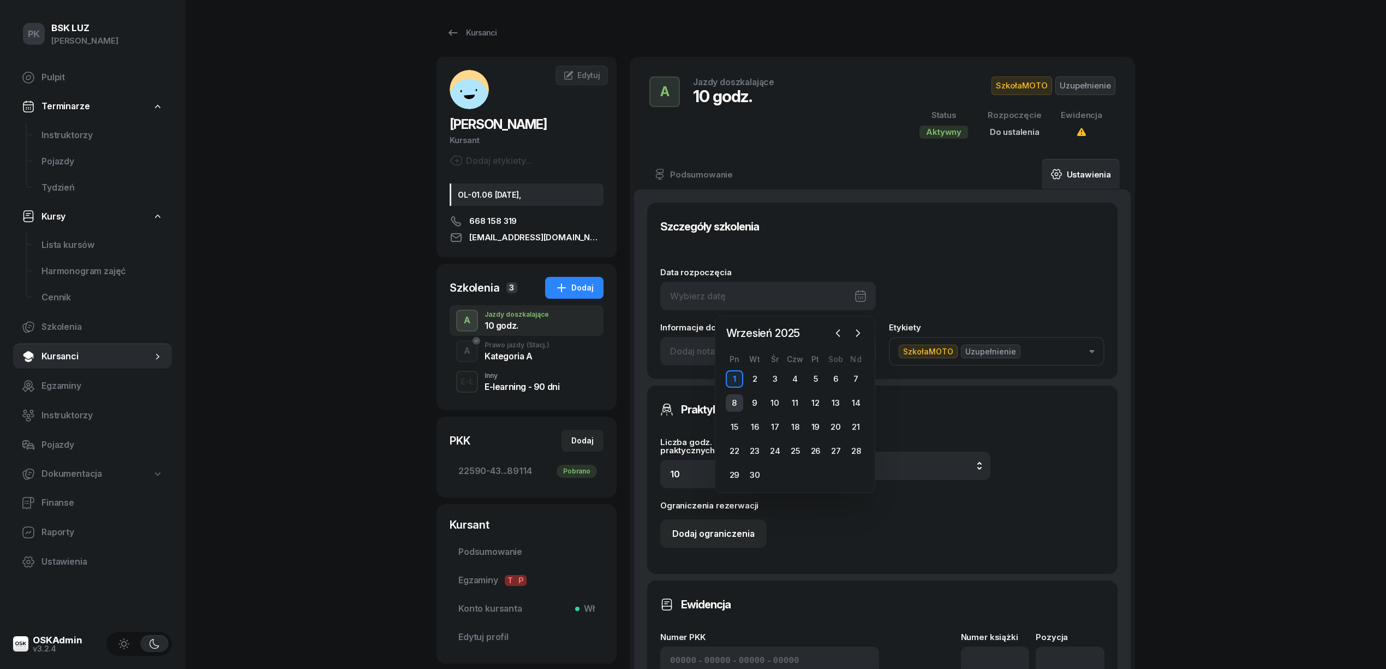
click at [736, 402] on div "8" at bounding box center [734, 402] width 17 height 17
type input "08/09/2025"
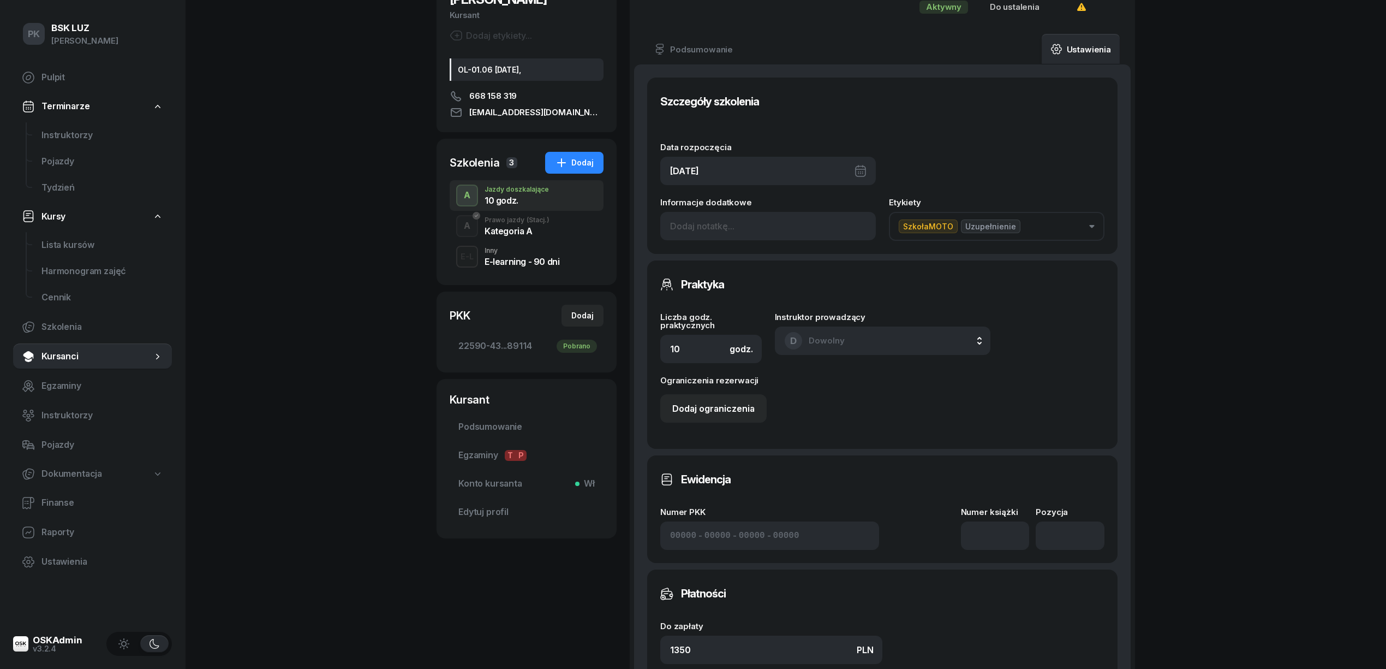
scroll to position [291, 0]
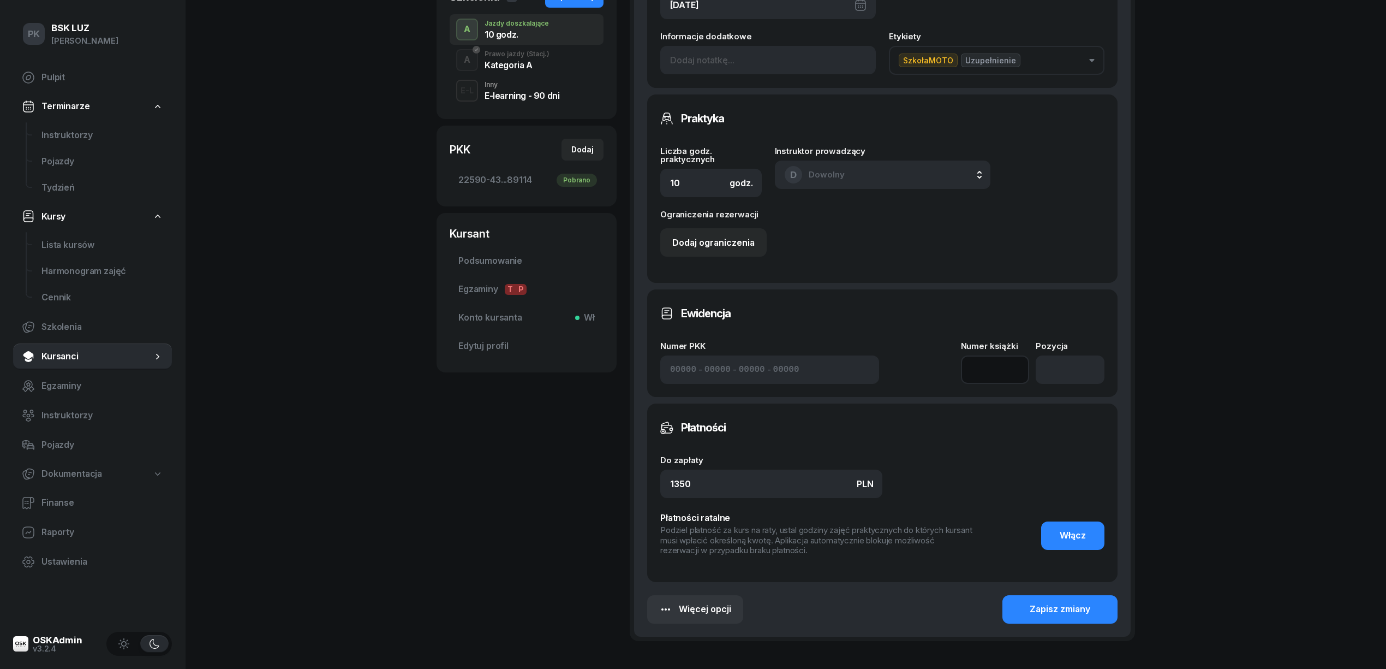
click at [992, 363] on input at bounding box center [995, 369] width 69 height 28
type input "1/2020/SM"
click at [1046, 611] on div "Zapisz zmiany" at bounding box center [1060, 609] width 61 height 14
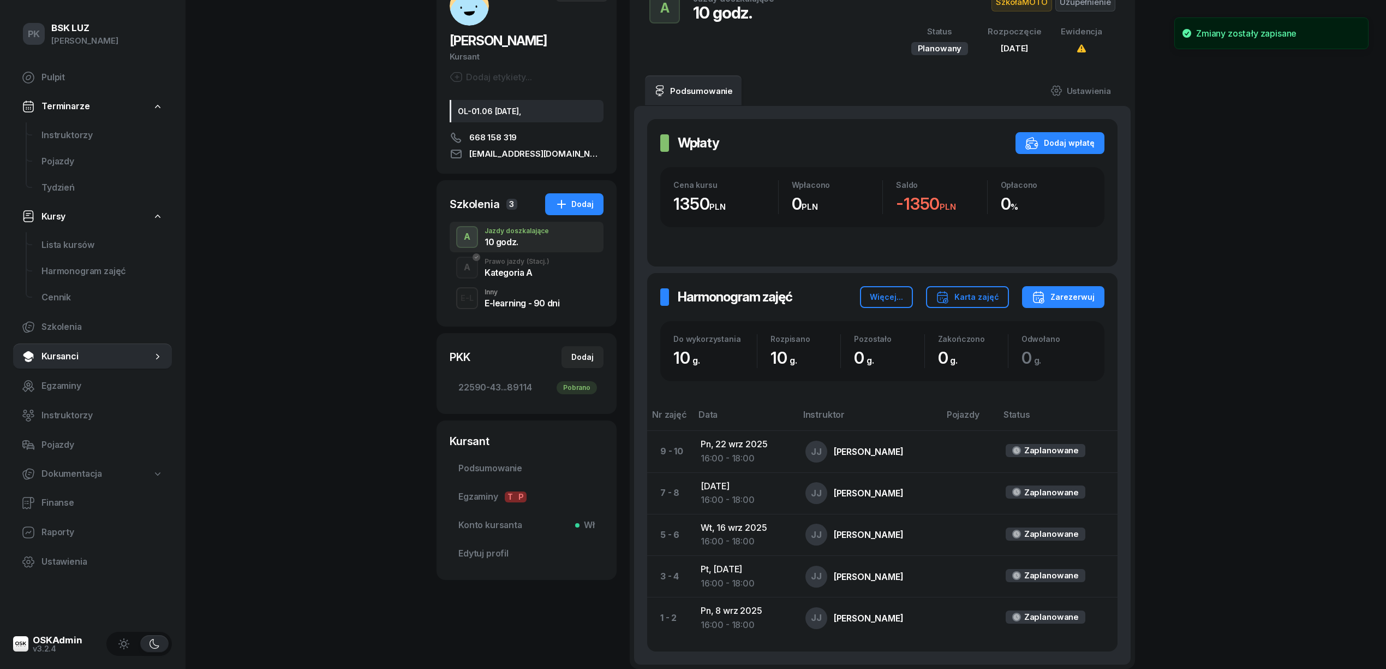
scroll to position [0, 0]
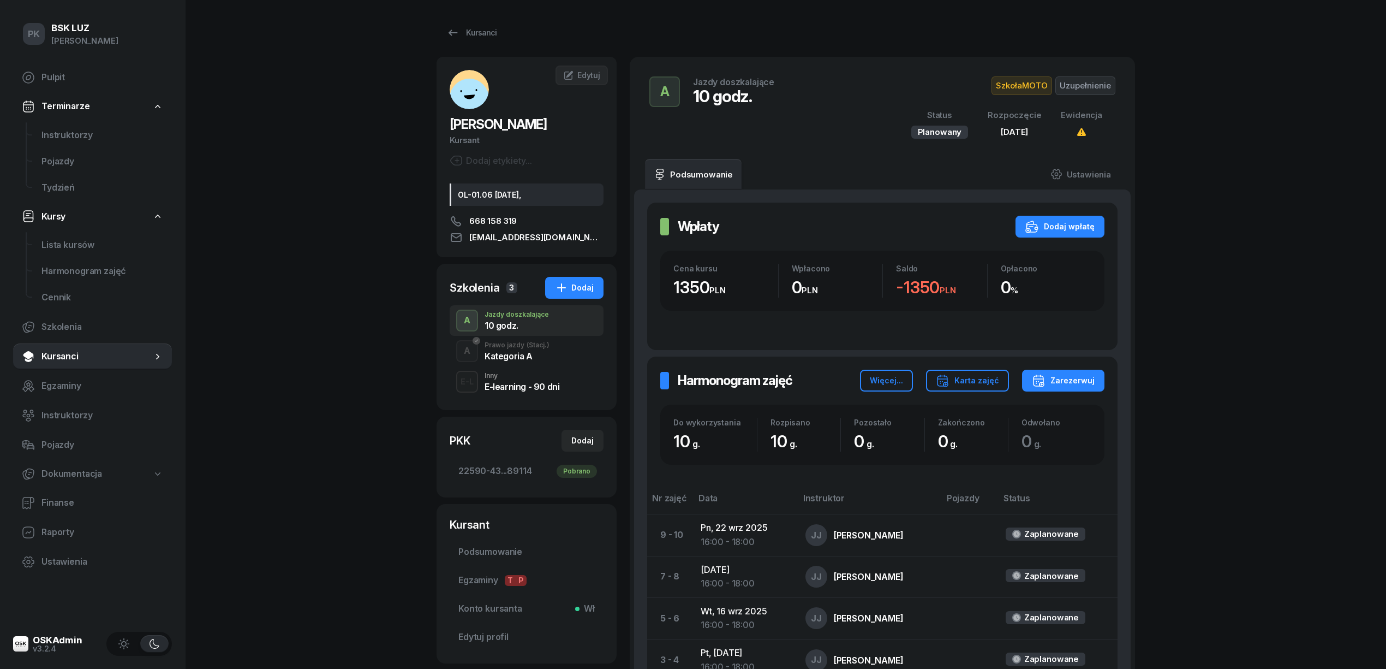
click at [492, 362] on div "A Prawo jazdy (Stacj.) Kategoria A" at bounding box center [527, 351] width 154 height 31
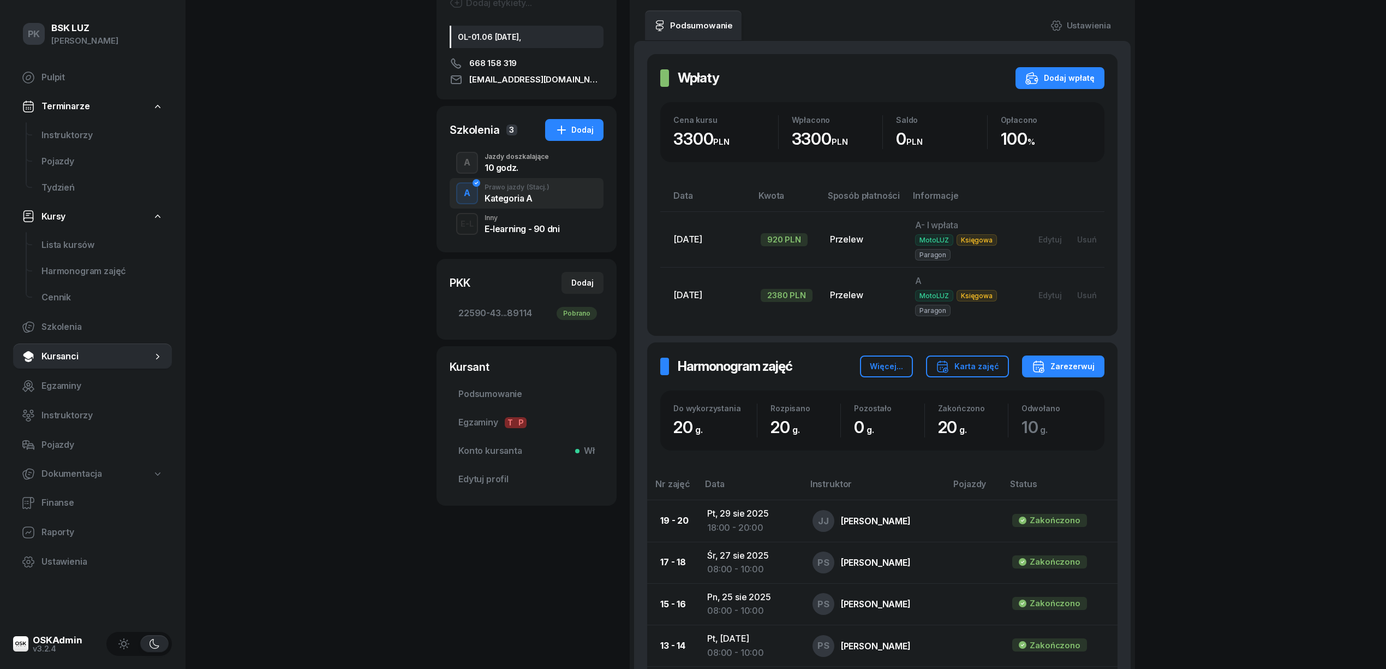
scroll to position [31, 0]
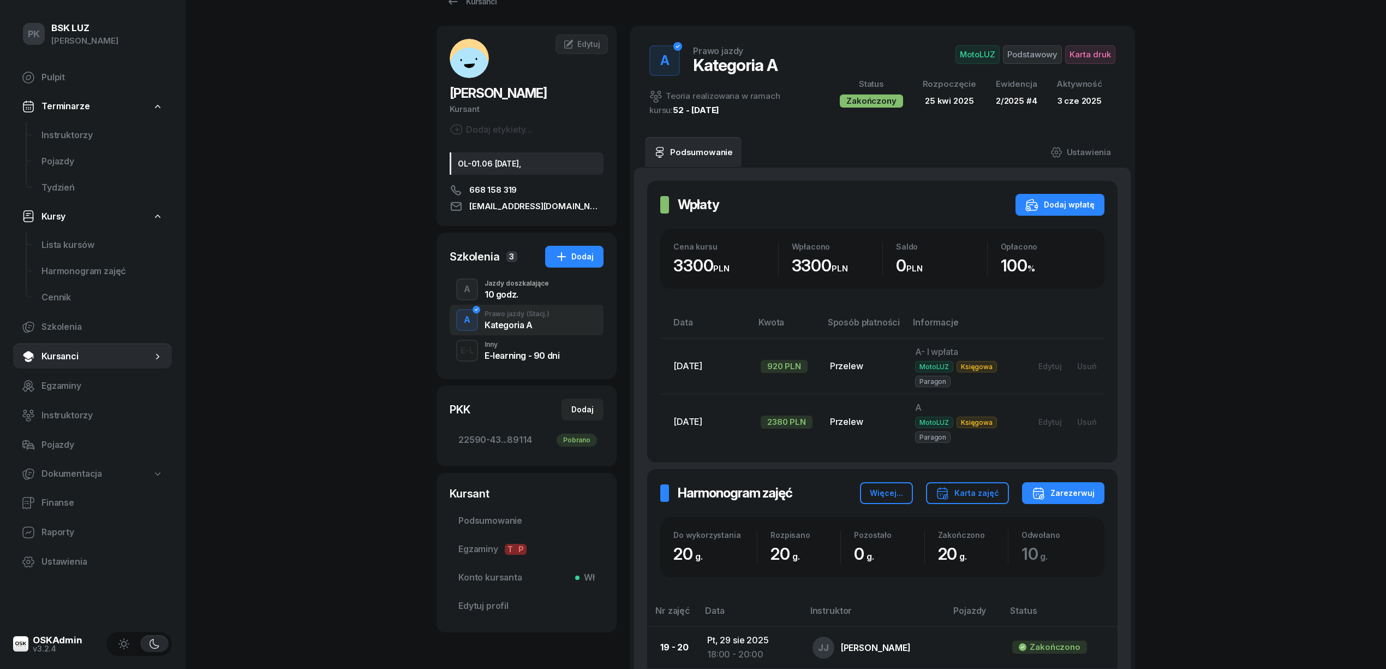
click at [511, 291] on div "10 godz." at bounding box center [517, 294] width 64 height 9
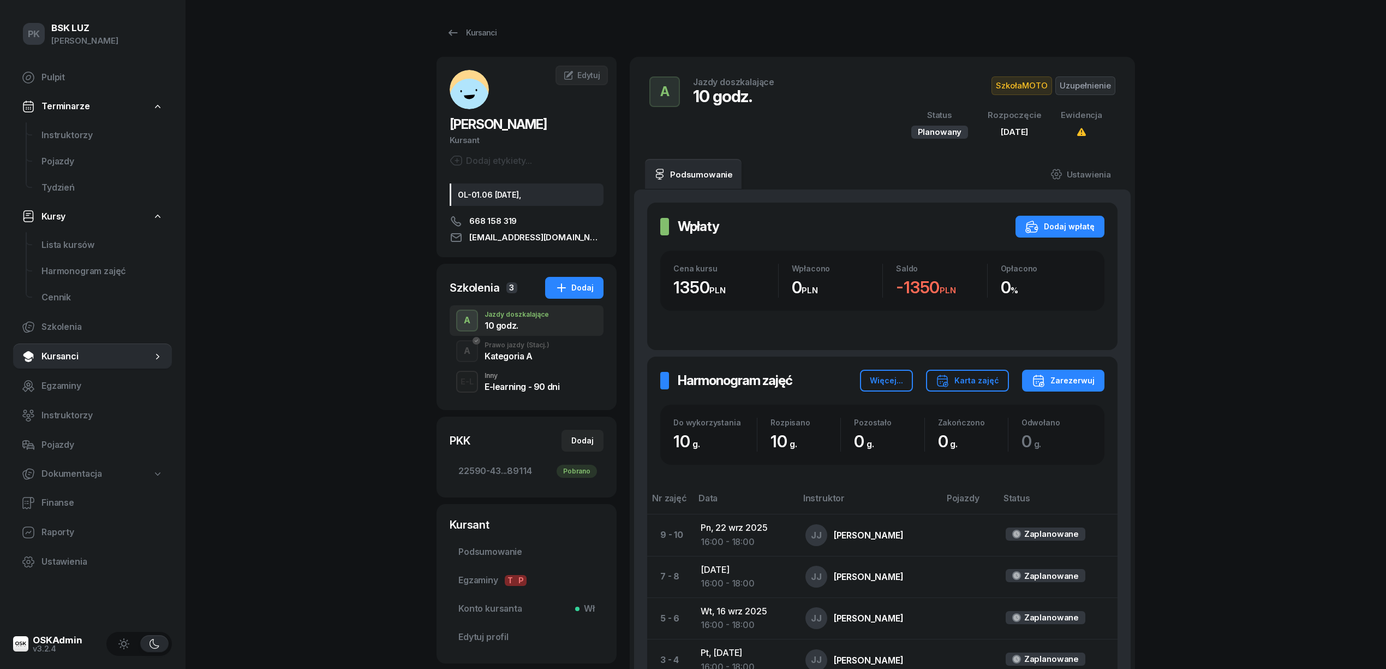
click at [391, 266] on div "PK BSK LUZ Piotr Klimek Pulpit Terminarze Instruktorzy Pojazdy Tydzień Kursy Li…" at bounding box center [693, 429] width 1386 height 859
click at [477, 34] on div "Kursanci" at bounding box center [471, 32] width 50 height 13
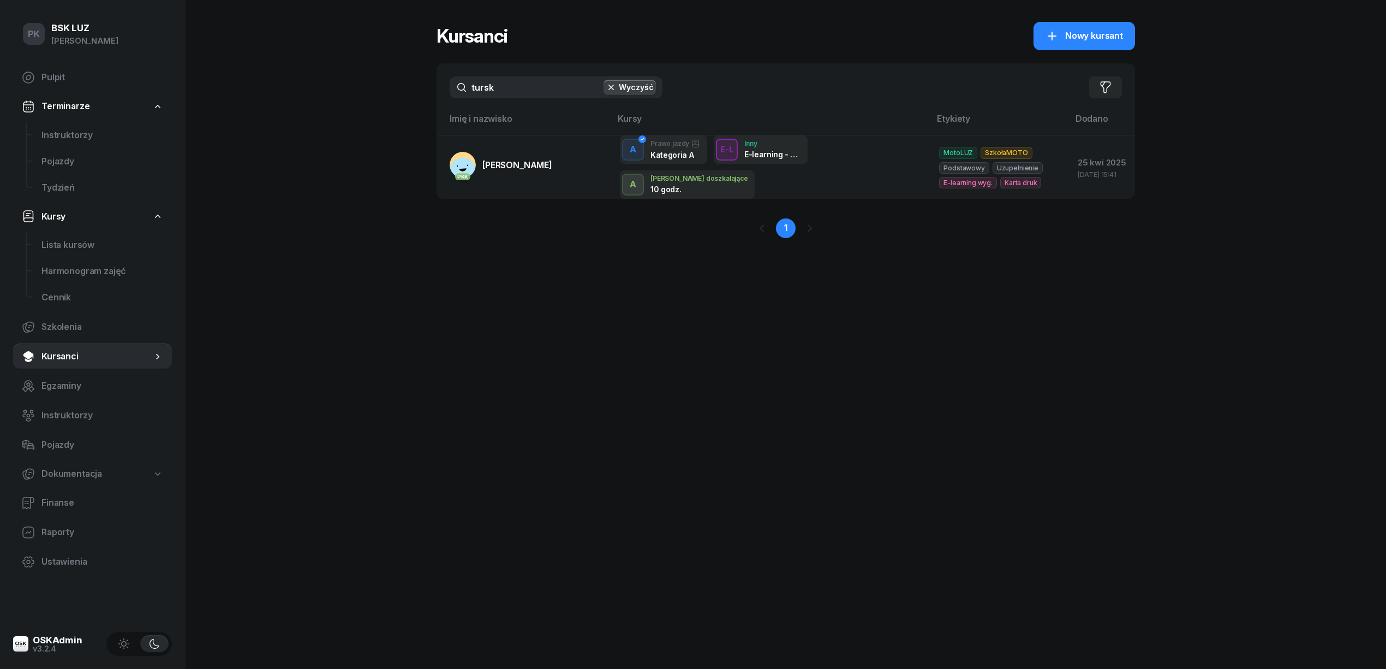
drag, startPoint x: 522, startPoint y: 84, endPoint x: 420, endPoint y: 91, distance: 101.7
click at [420, 91] on div "PK BSK LUZ Piotr Klimek Pulpit Terminarze Instruktorzy Pojazdy Tydzień Kursy Li…" at bounding box center [693, 334] width 1386 height 669
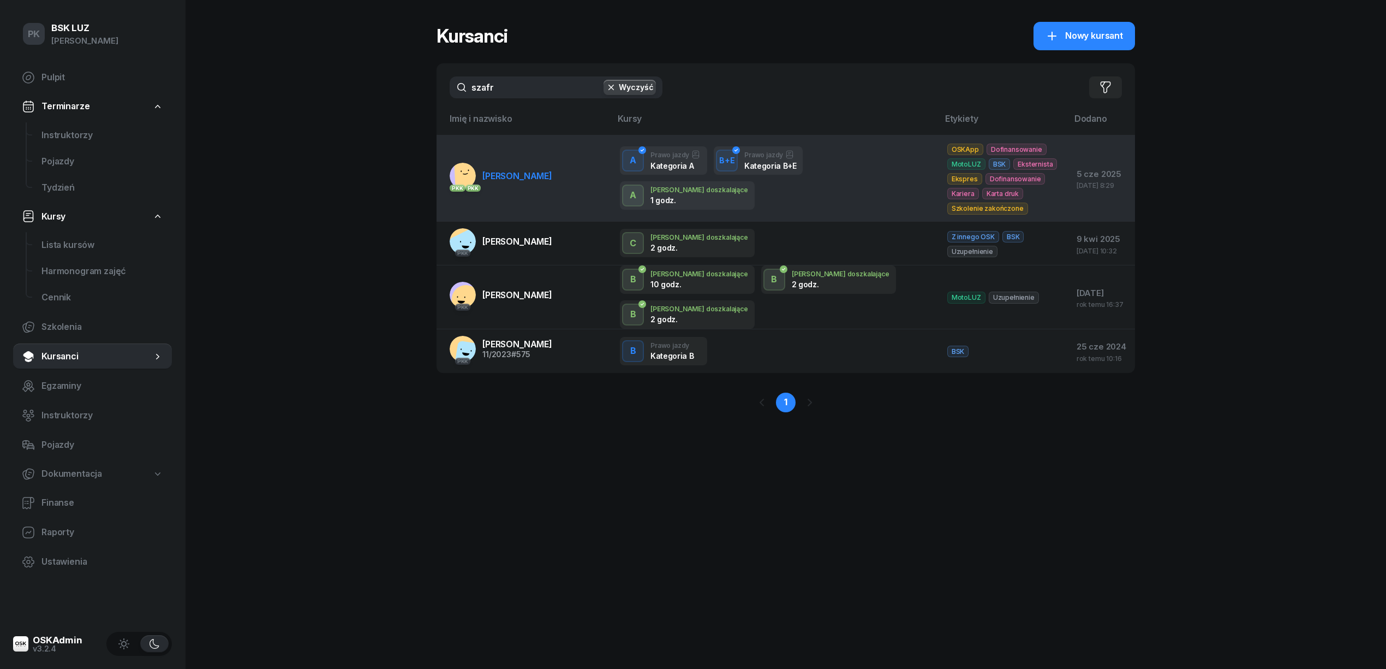
type input "szafr"
click at [529, 177] on link "PKK PKK SZAFRANIAK JAKUB" at bounding box center [501, 176] width 103 height 26
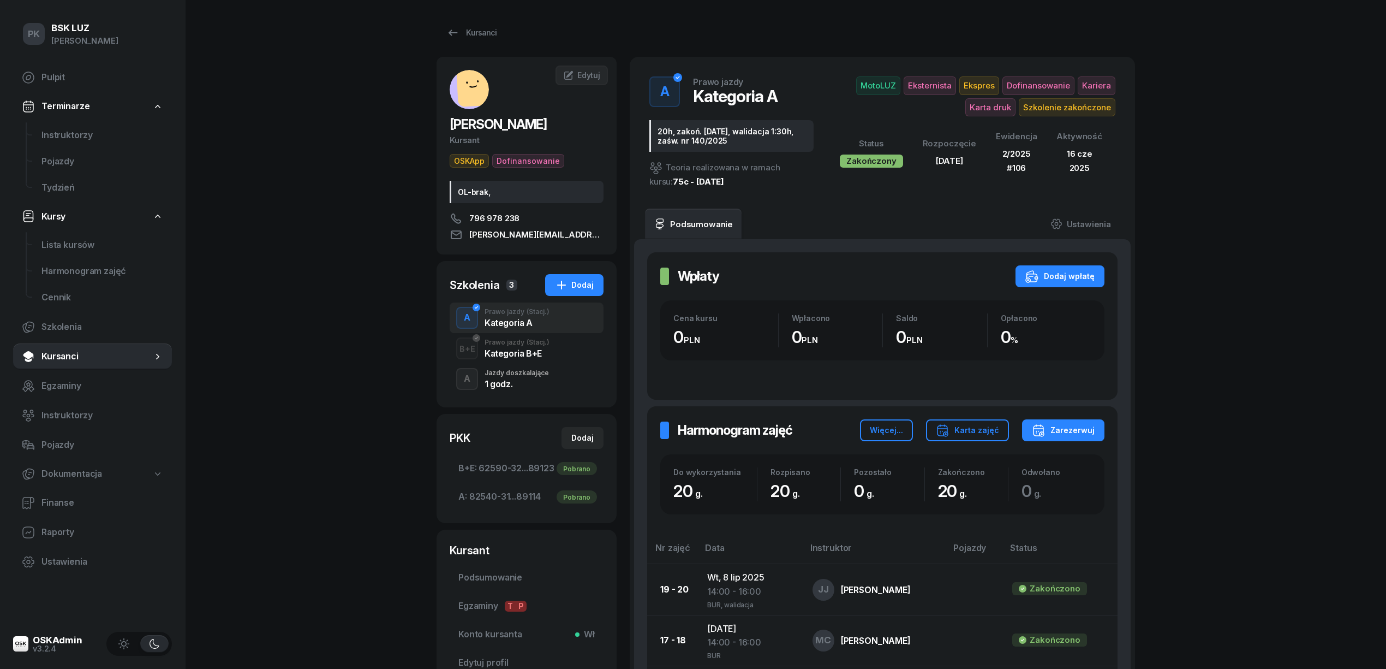
click at [534, 369] on div "Jazdy doszkalające" at bounding box center [517, 372] width 64 height 7
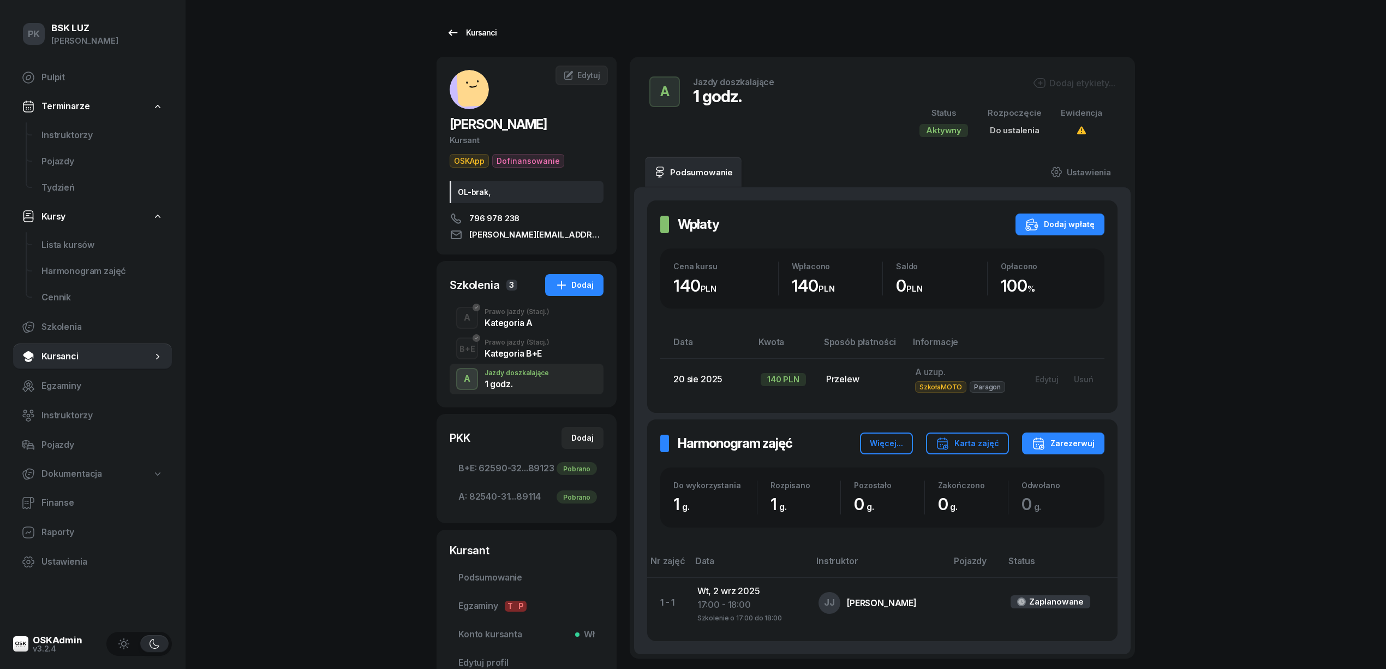
click at [461, 29] on div "Kursanci" at bounding box center [471, 32] width 50 height 13
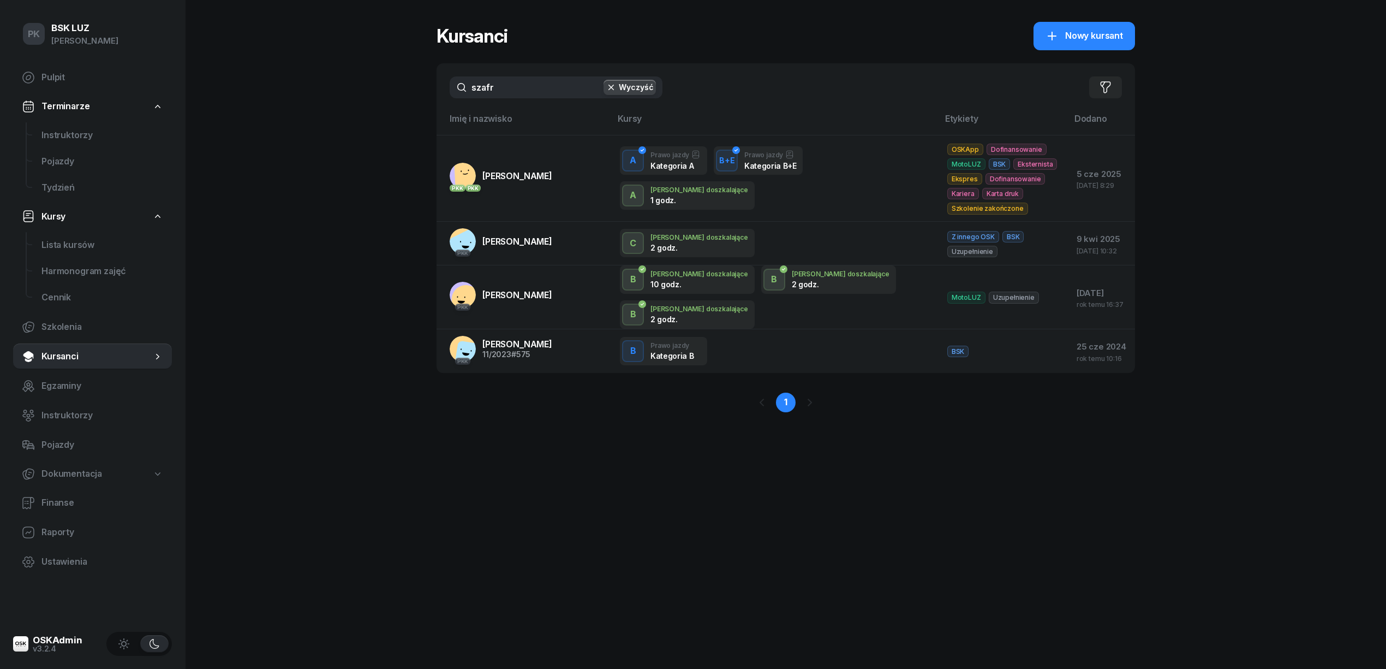
drag, startPoint x: 537, startPoint y: 90, endPoint x: 435, endPoint y: 88, distance: 102.1
click at [435, 88] on div "PK BSK LUZ Piotr Klimek Pulpit Terminarze Instruktorzy Pojazdy Tydzień Kursy Li…" at bounding box center [693, 334] width 1386 height 669
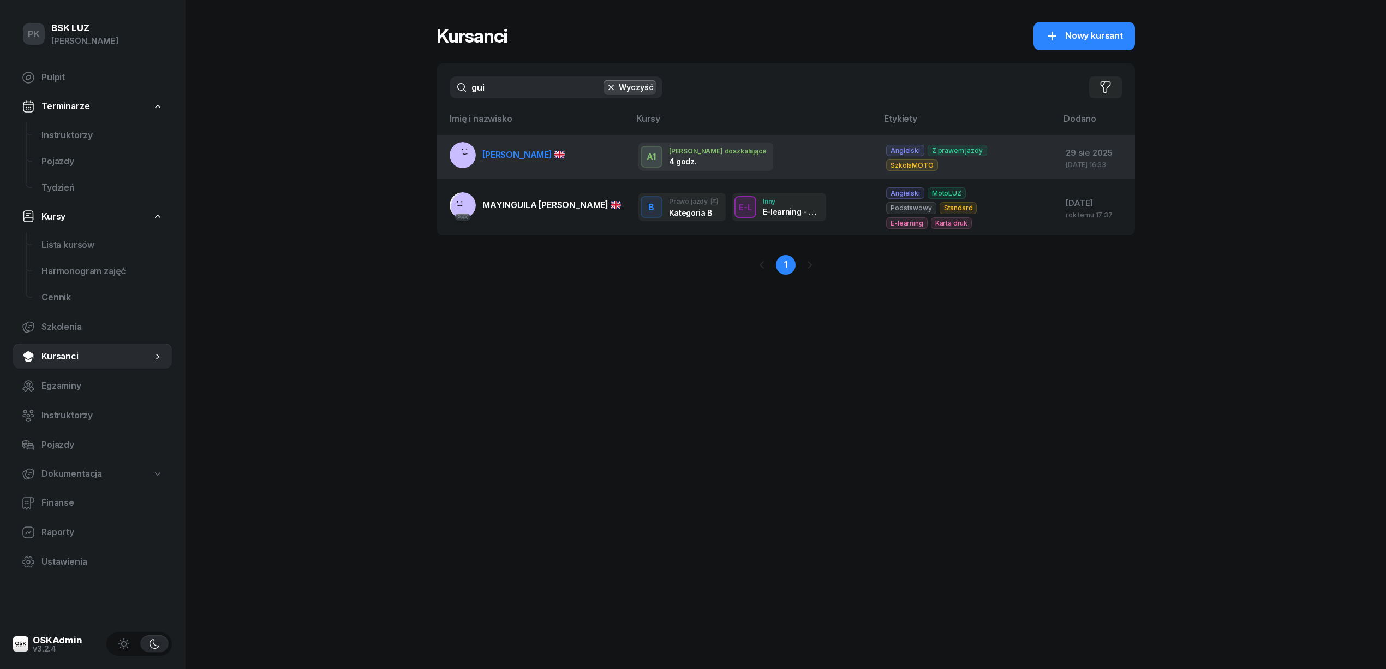
type input "gui"
click at [504, 154] on span "GUILLO IGOR" at bounding box center [523, 154] width 82 height 11
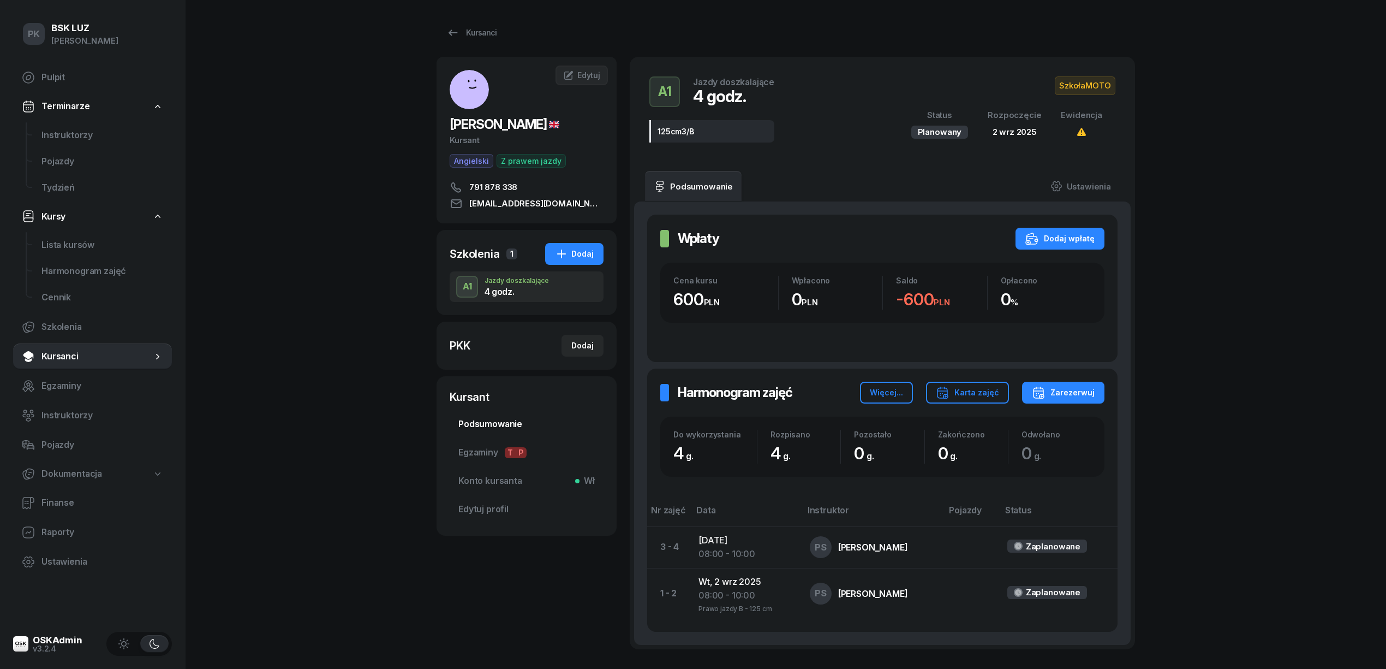
click at [524, 428] on span "Podsumowanie" at bounding box center [526, 424] width 136 height 14
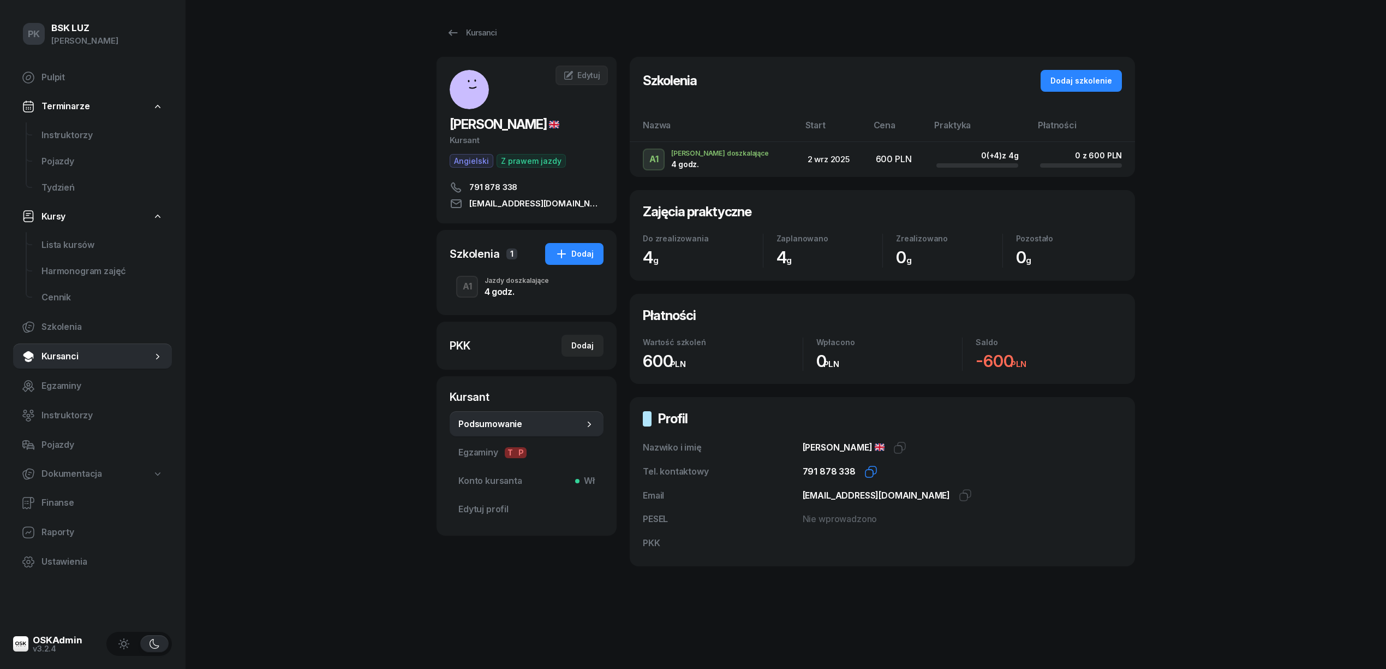
click at [870, 474] on icon "button" at bounding box center [873, 470] width 8 height 8
click at [891, 468] on div "791 878 338 Kopiuj do schowka" at bounding box center [962, 471] width 319 height 14
click at [893, 452] on icon "button" at bounding box center [899, 447] width 13 height 13
click at [484, 24] on link "Kursanci" at bounding box center [472, 33] width 70 height 22
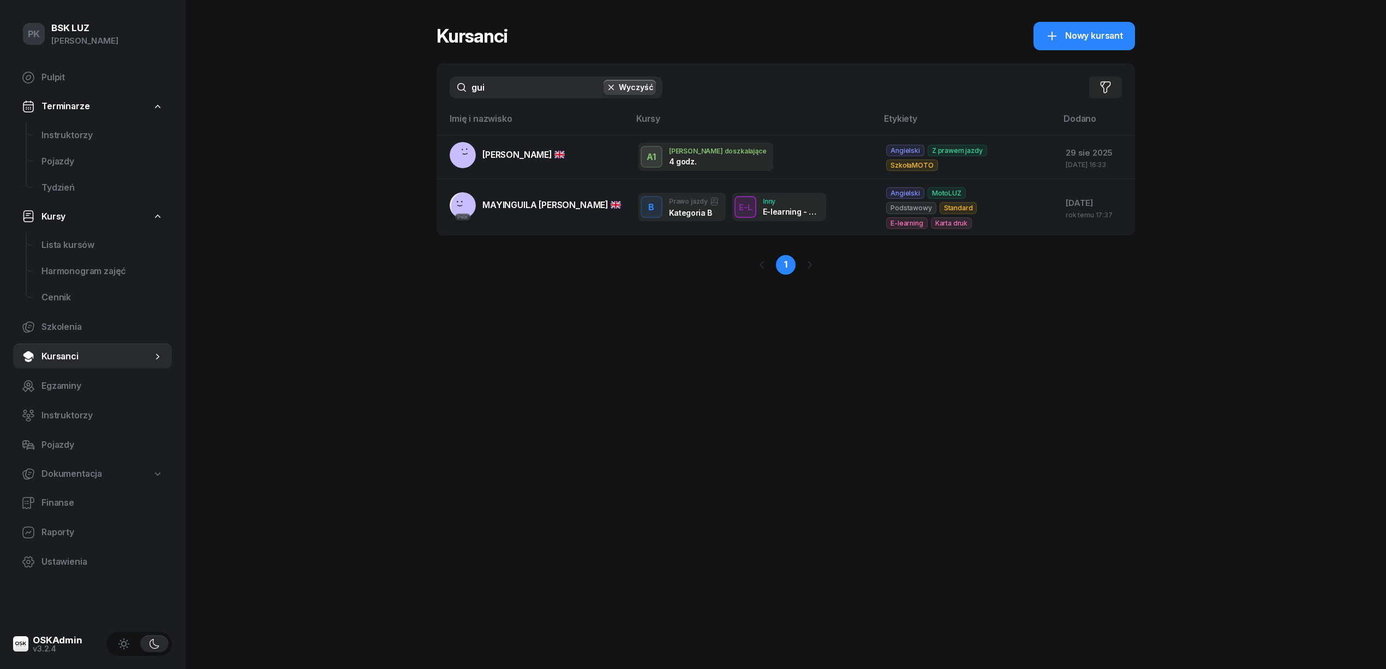
drag, startPoint x: 520, startPoint y: 86, endPoint x: 416, endPoint y: 96, distance: 104.8
click at [416, 95] on div "PK BSK LUZ Piotr Klimek Pulpit Terminarze Instruktorzy Pojazdy Tydzień Kursy Li…" at bounding box center [693, 334] width 1386 height 669
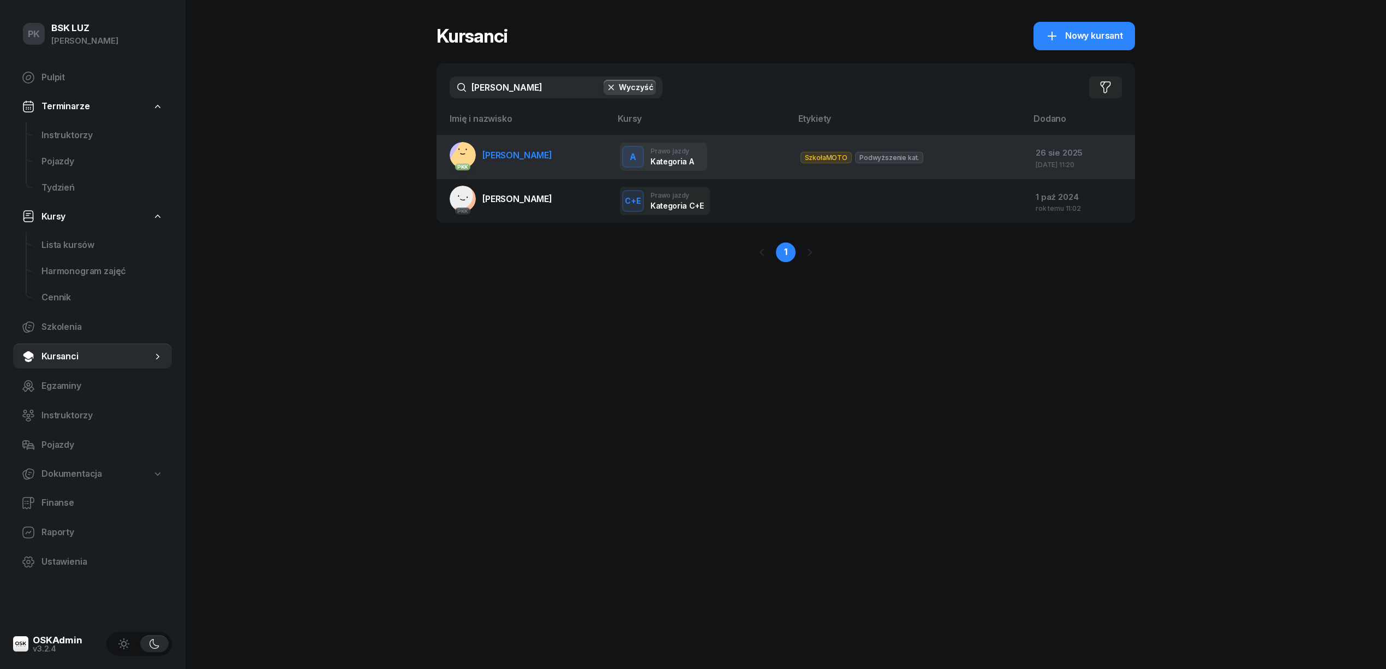
type input "gawlik"
click at [520, 159] on span "GAWLIK PATRYK" at bounding box center [517, 155] width 70 height 11
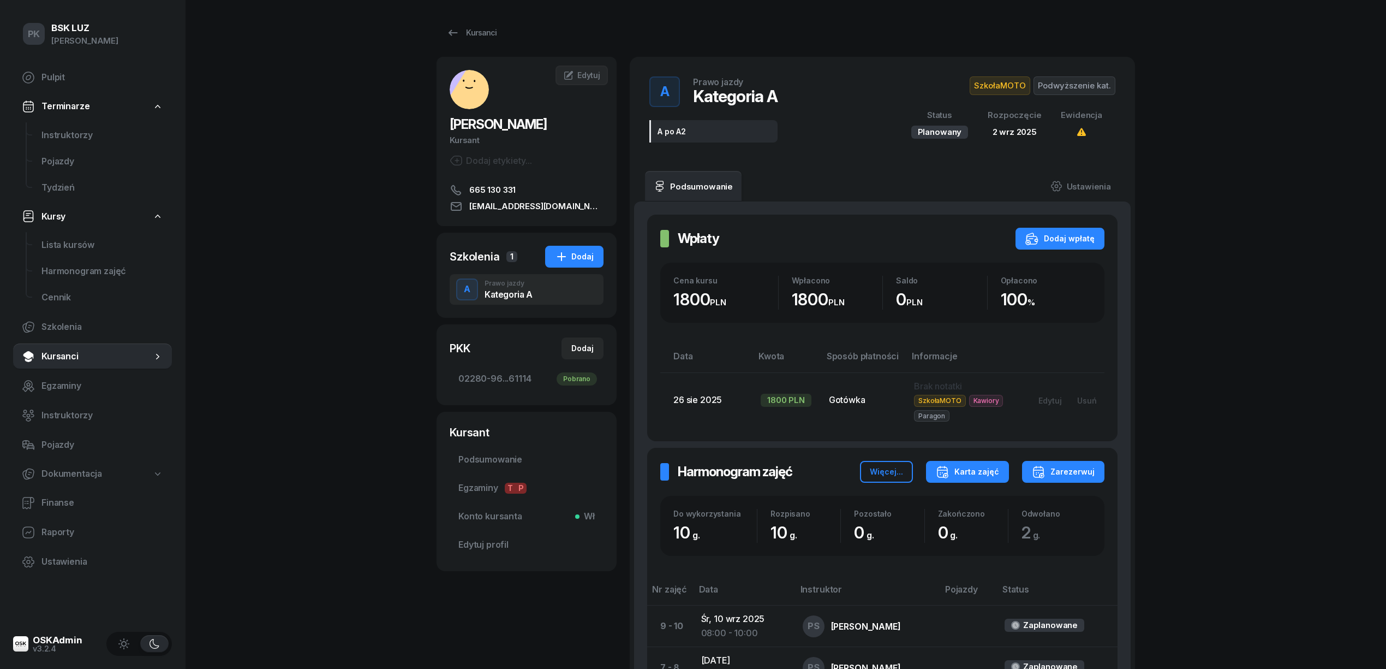
click at [979, 482] on button "Karta zajęć" at bounding box center [967, 472] width 83 height 22
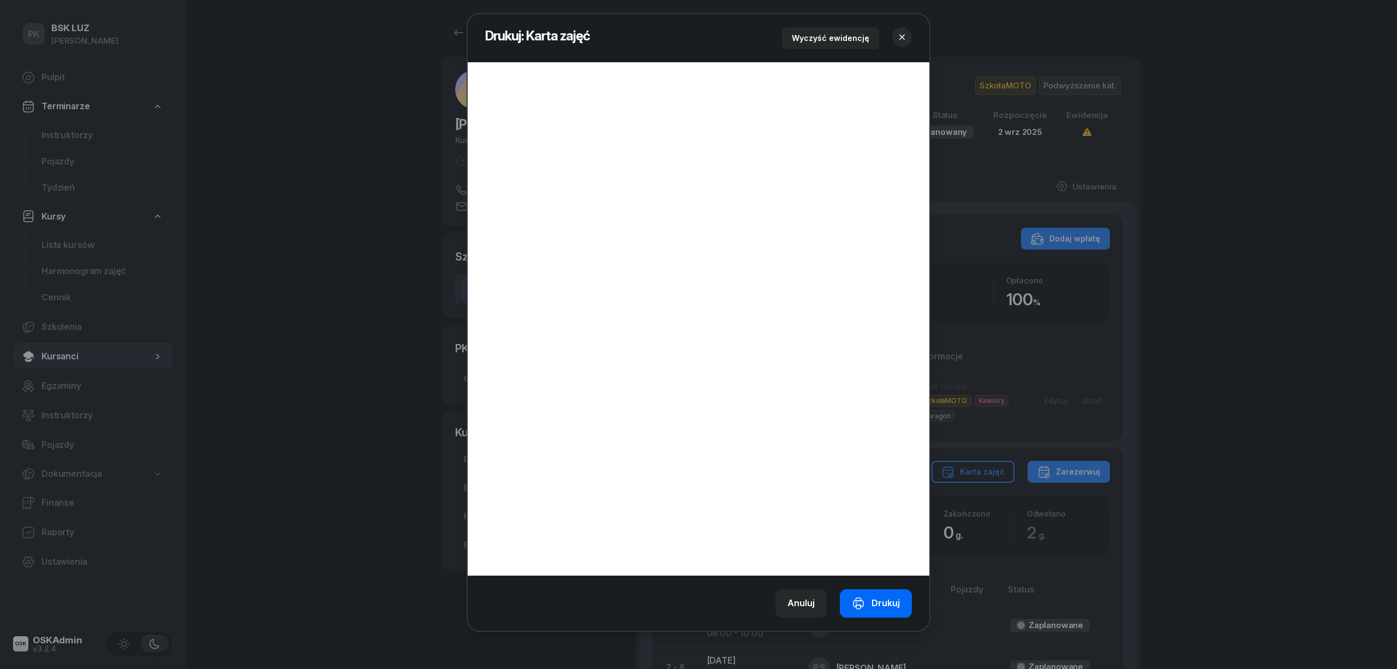
click at [865, 597] on icon "button" at bounding box center [858, 602] width 13 height 13
click at [900, 36] on icon "button" at bounding box center [902, 37] width 11 height 11
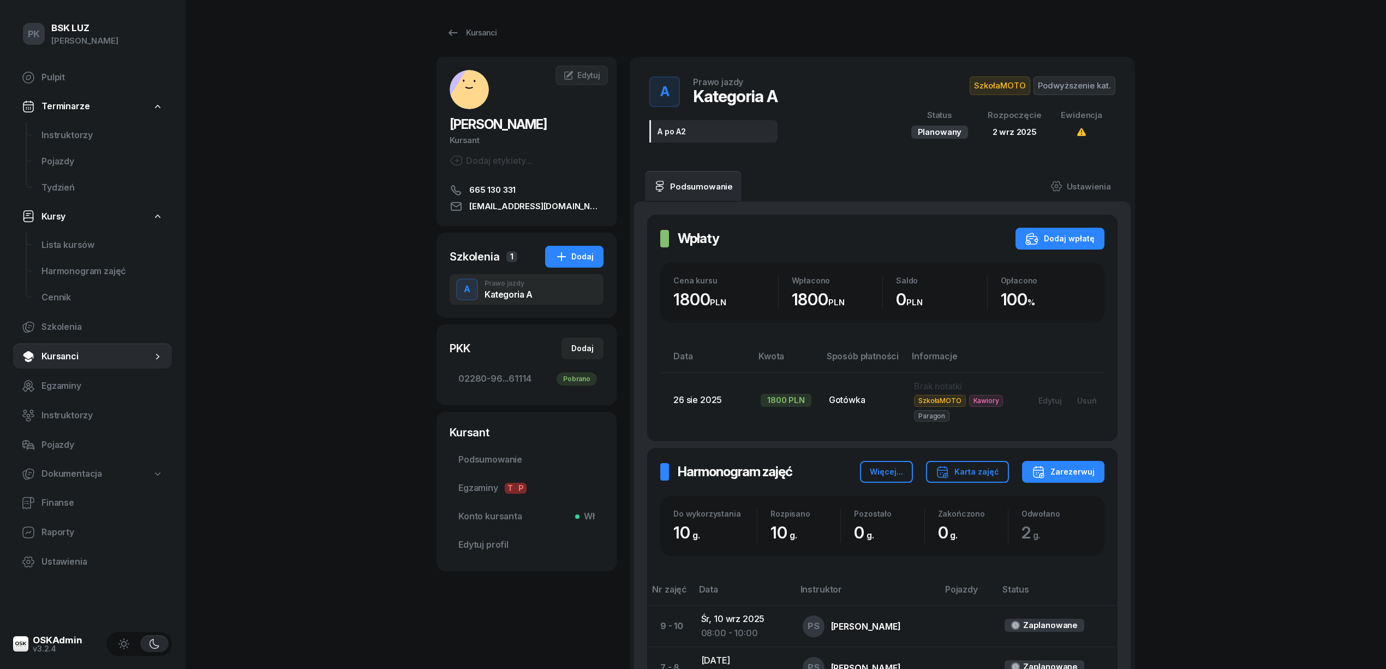
click at [1079, 81] on span "Podwyższenie kat." at bounding box center [1075, 85] width 82 height 19
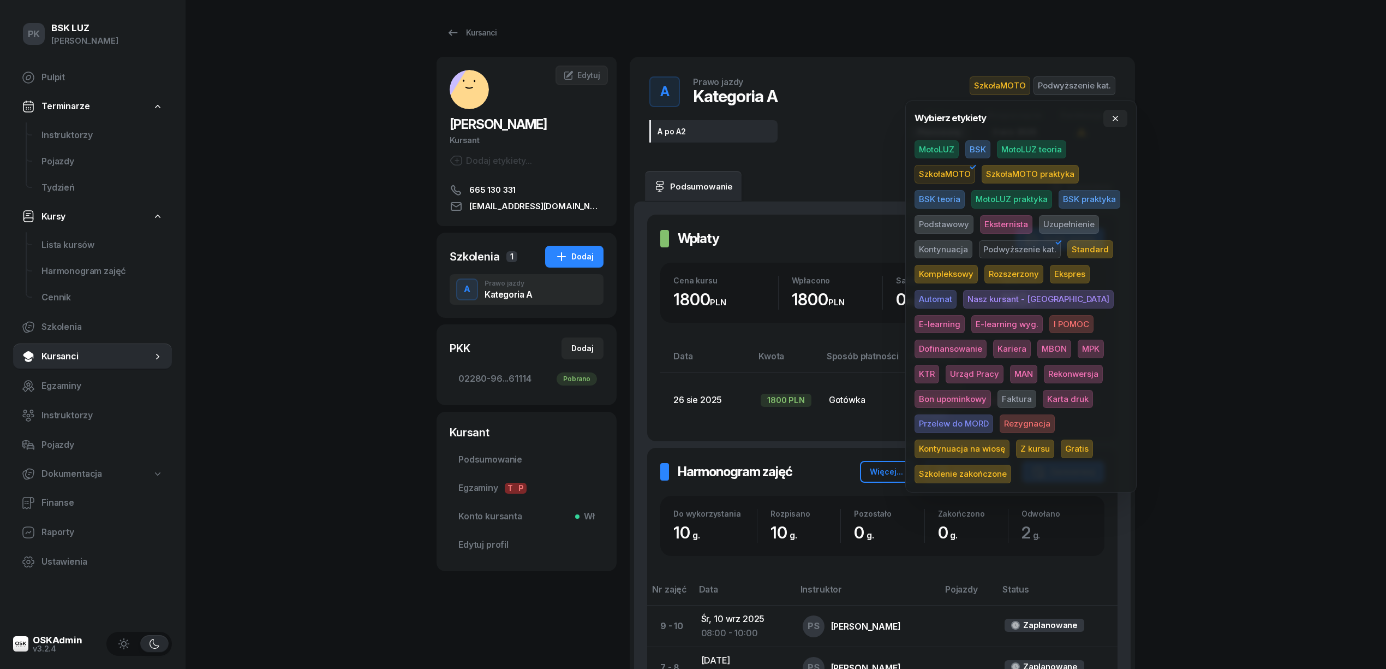
click at [1043, 395] on span "Karta druk" at bounding box center [1068, 399] width 50 height 19
click at [1260, 307] on div "PK BSK LUZ Piotr Klimek Pulpit Terminarze Instruktorzy Pojazdy Tydzień Kursy Li…" at bounding box center [693, 496] width 1386 height 992
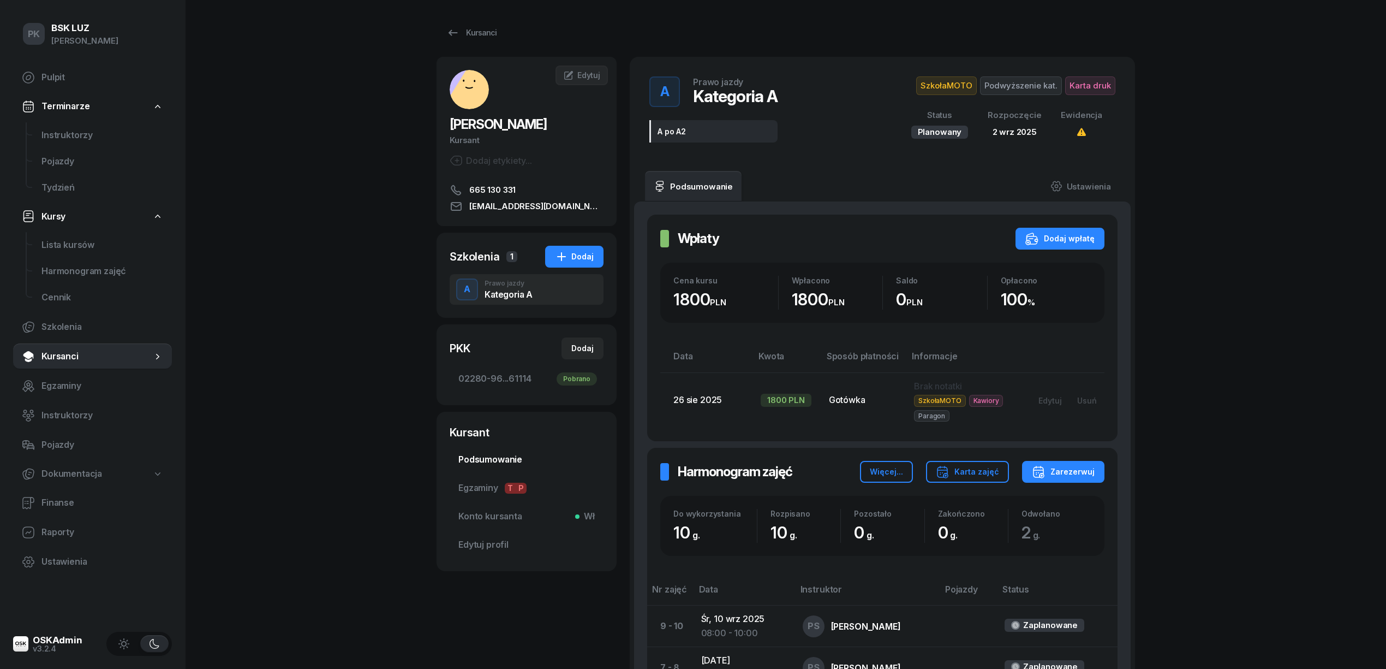
click at [514, 451] on link "Podsumowanie" at bounding box center [527, 459] width 154 height 26
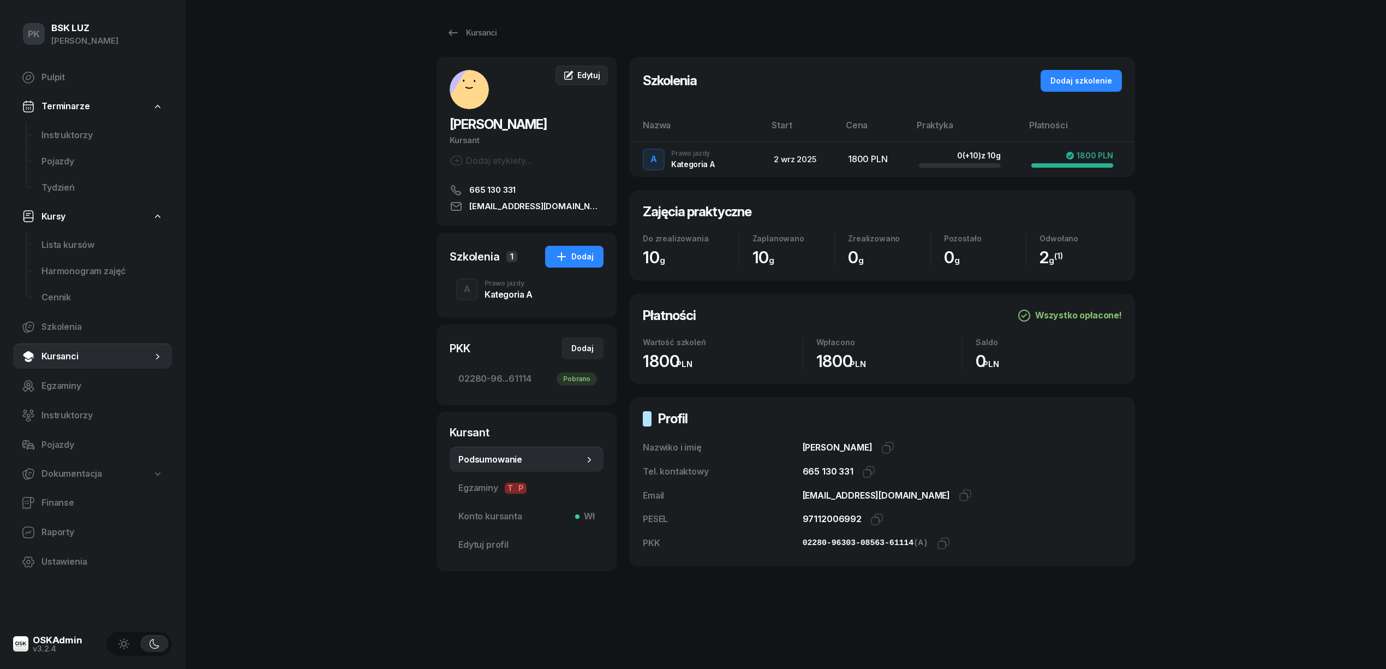
click at [586, 68] on link "Edytuj" at bounding box center [582, 75] width 52 height 20
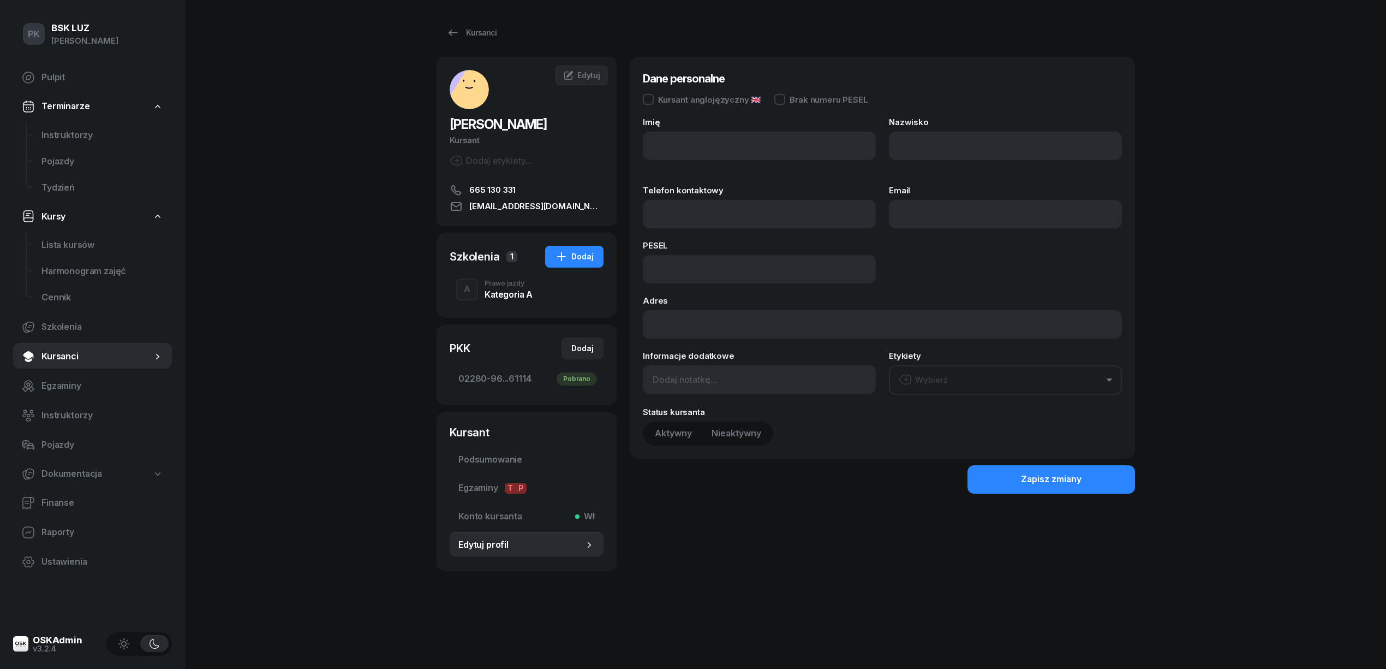
type input "PATRYK"
type input "GAWLIK"
type input "665130331"
type input "patrykgawlik00@gmail.com"
type input "97112006992"
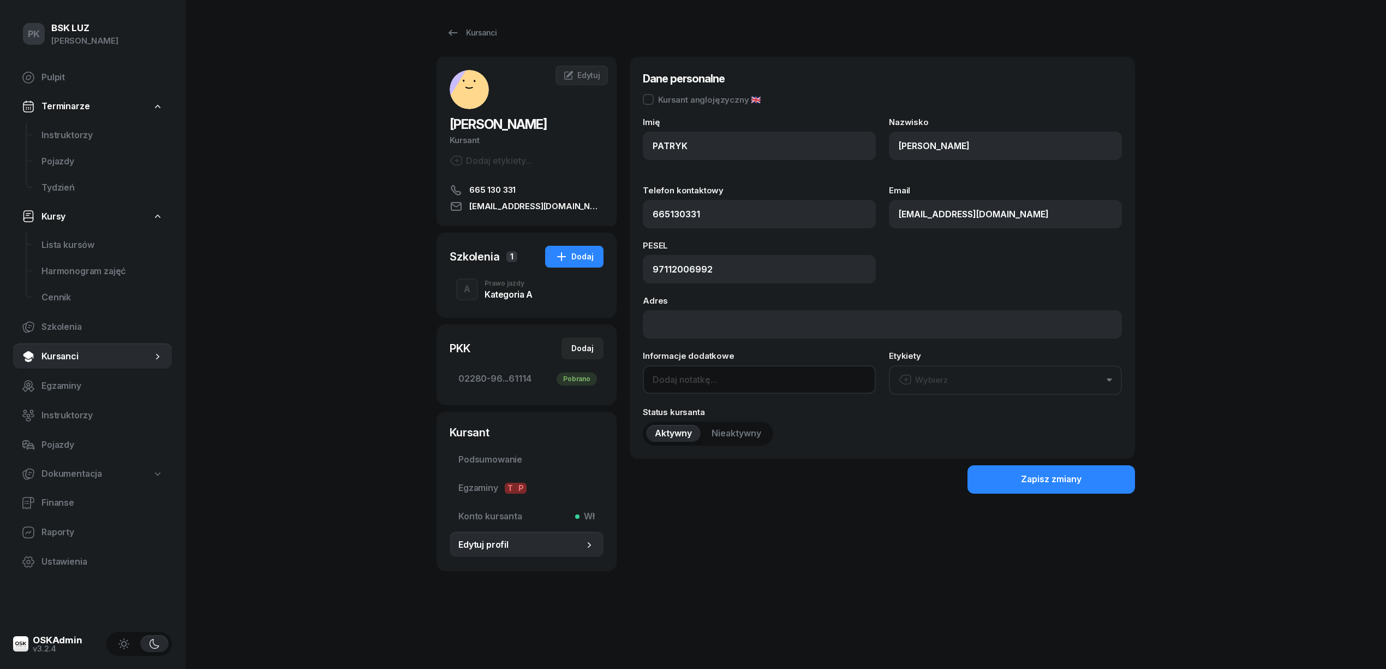
click at [687, 380] on input at bounding box center [759, 379] width 233 height 28
paste input "2033-06-07"
type input "OL-brak 2033-06-07"
click at [1004, 481] on button "Zapisz zmiany" at bounding box center [1052, 479] width 168 height 28
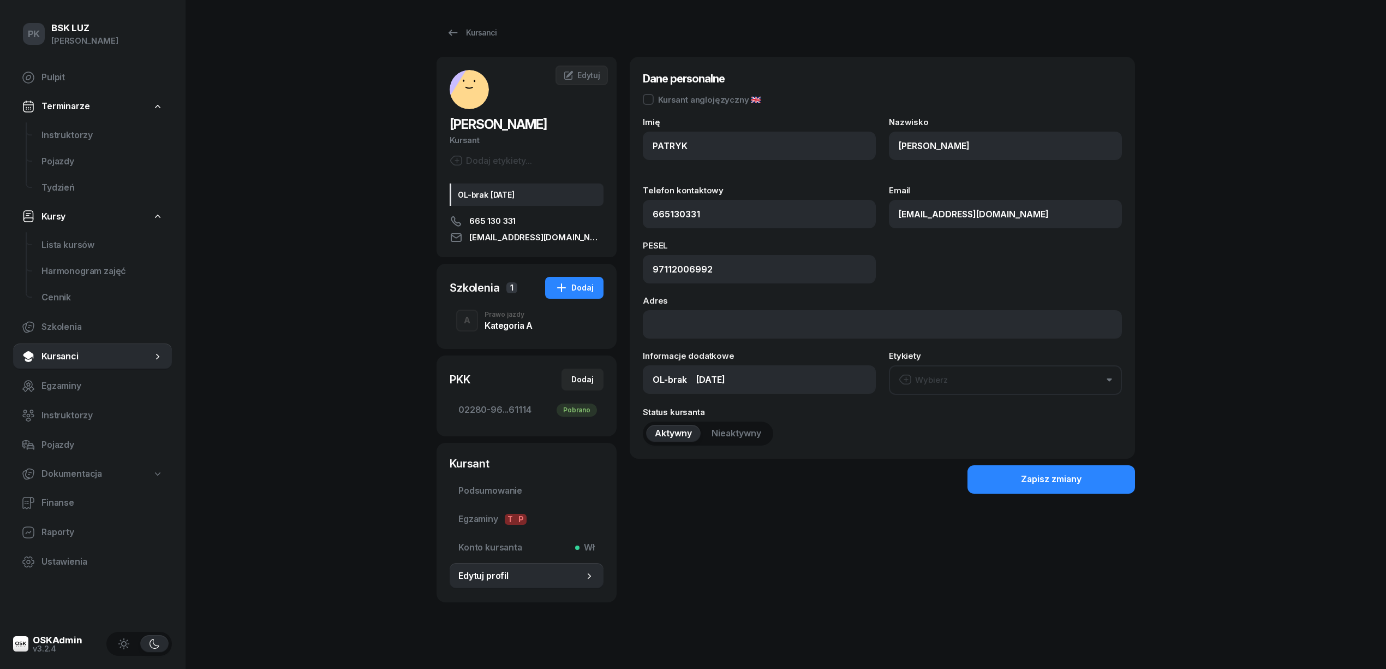
click at [521, 321] on div "Kategoria A" at bounding box center [509, 325] width 48 height 9
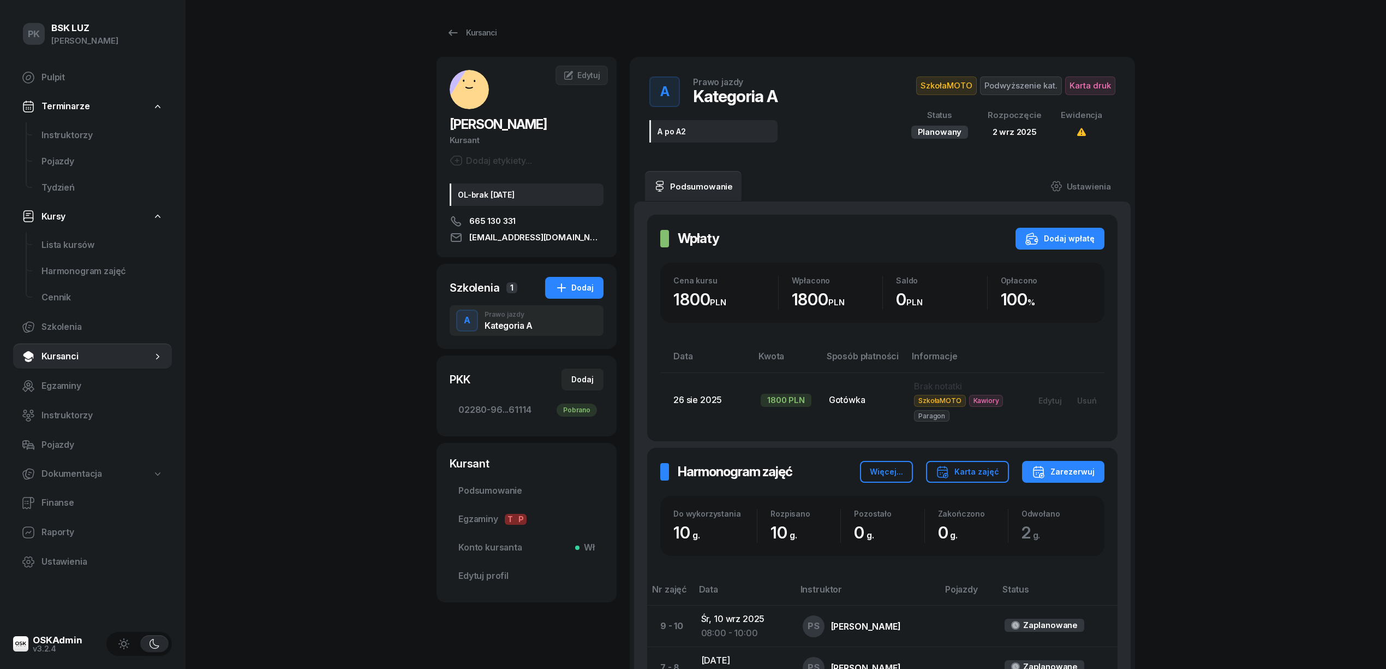
drag, startPoint x: 1053, startPoint y: 302, endPoint x: 1009, endPoint y: 433, distance: 138.4
drag, startPoint x: 1009, startPoint y: 433, endPoint x: 308, endPoint y: 271, distance: 719.4
click at [308, 271] on div "PK BSK LUZ Piotr Klimek Pulpit Terminarze Instruktorzy Pojazdy Tydzień Kursy Li…" at bounding box center [693, 496] width 1386 height 992
click at [487, 31] on div "Kursanci" at bounding box center [471, 32] width 50 height 13
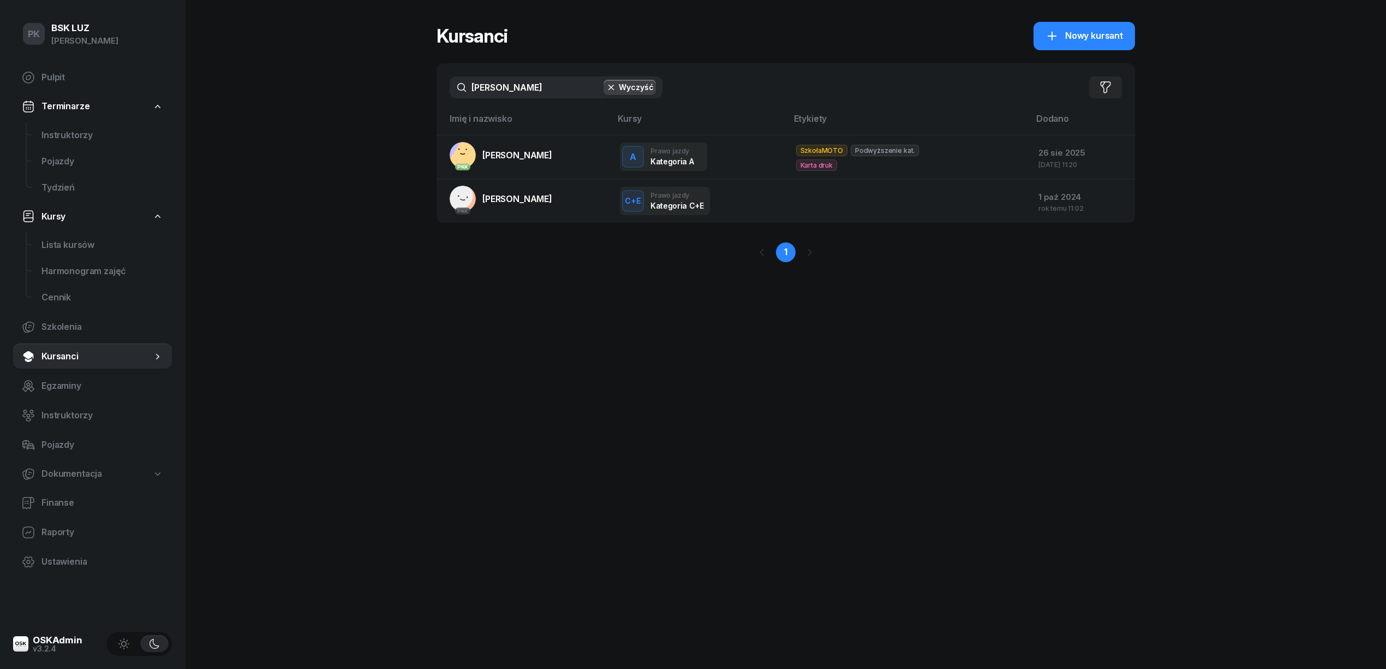
click at [374, 100] on div "PK BSK LUZ Piotr Klimek Pulpit Terminarze Instruktorzy Pojazdy Tydzień Kursy Li…" at bounding box center [693, 334] width 1386 height 669
drag, startPoint x: 513, startPoint y: 90, endPoint x: 437, endPoint y: 90, distance: 75.9
click at [437, 90] on div "gawlik Wyczyść Filtruj" at bounding box center [786, 87] width 699 height 48
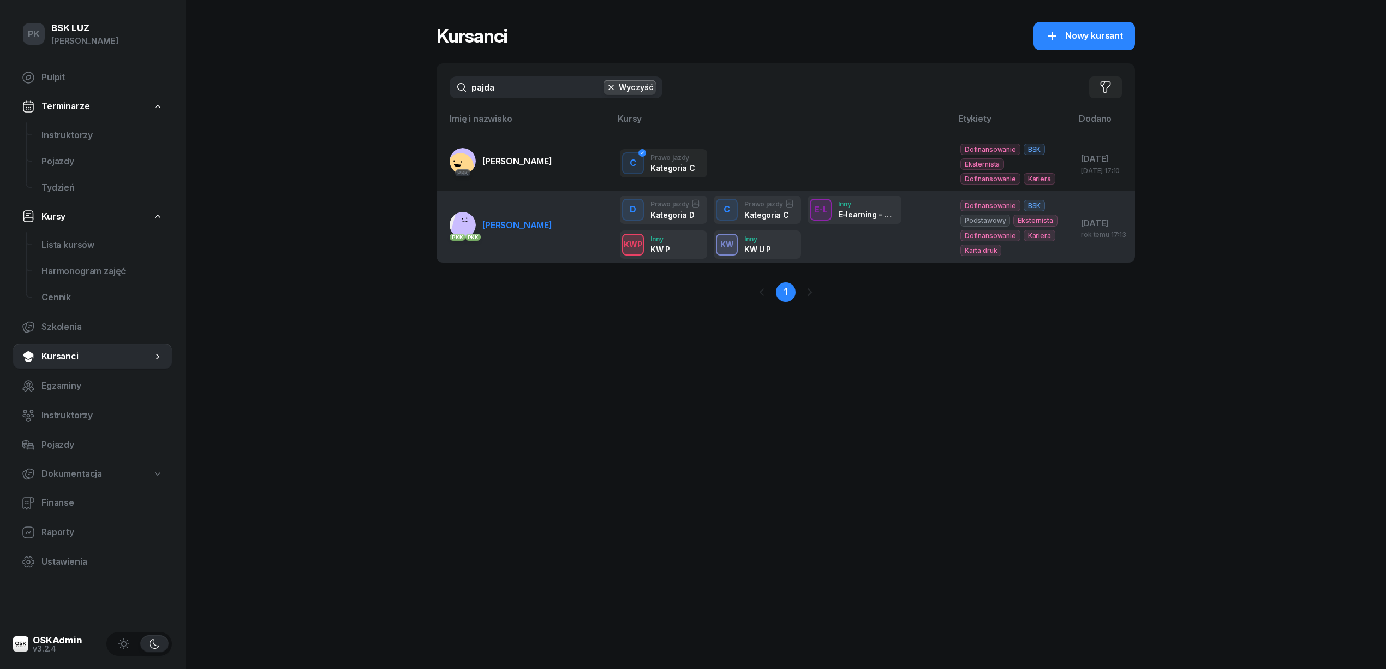
click at [538, 226] on span "PAJDAK ANNA" at bounding box center [517, 224] width 70 height 11
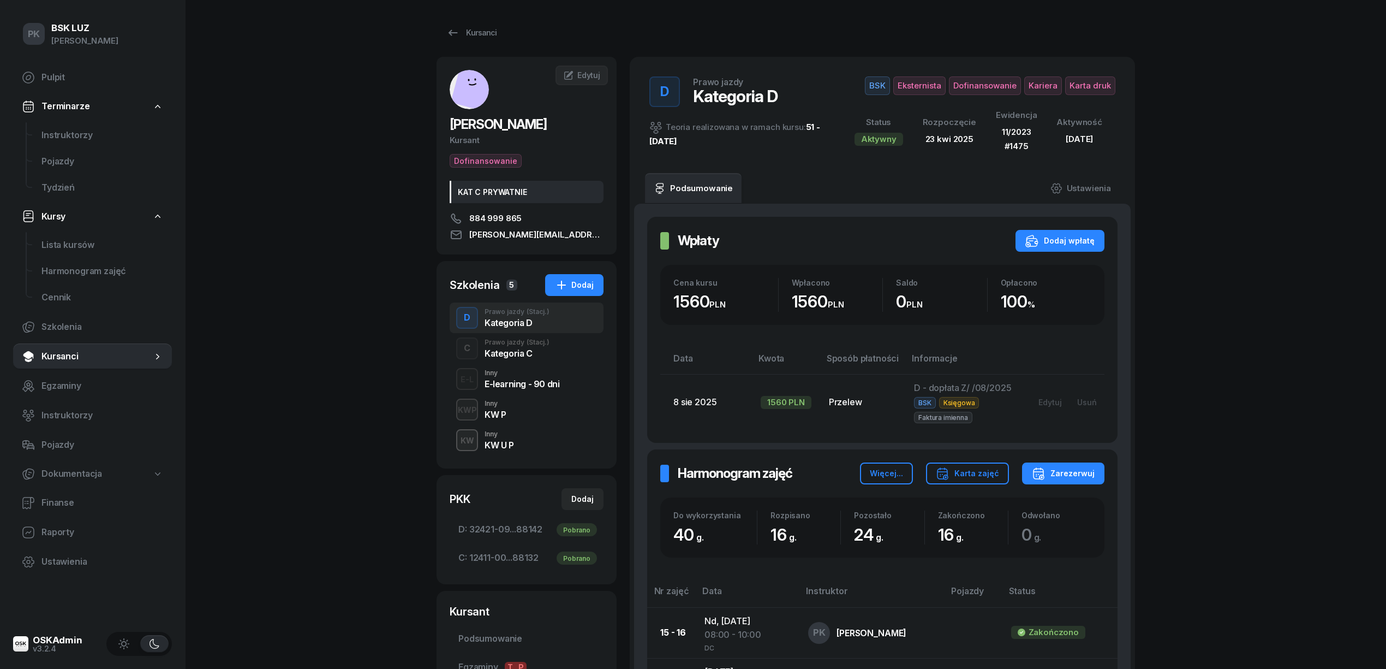
click at [552, 347] on div "C Prawo jazdy (Stacj.) Kategoria C" at bounding box center [527, 348] width 154 height 31
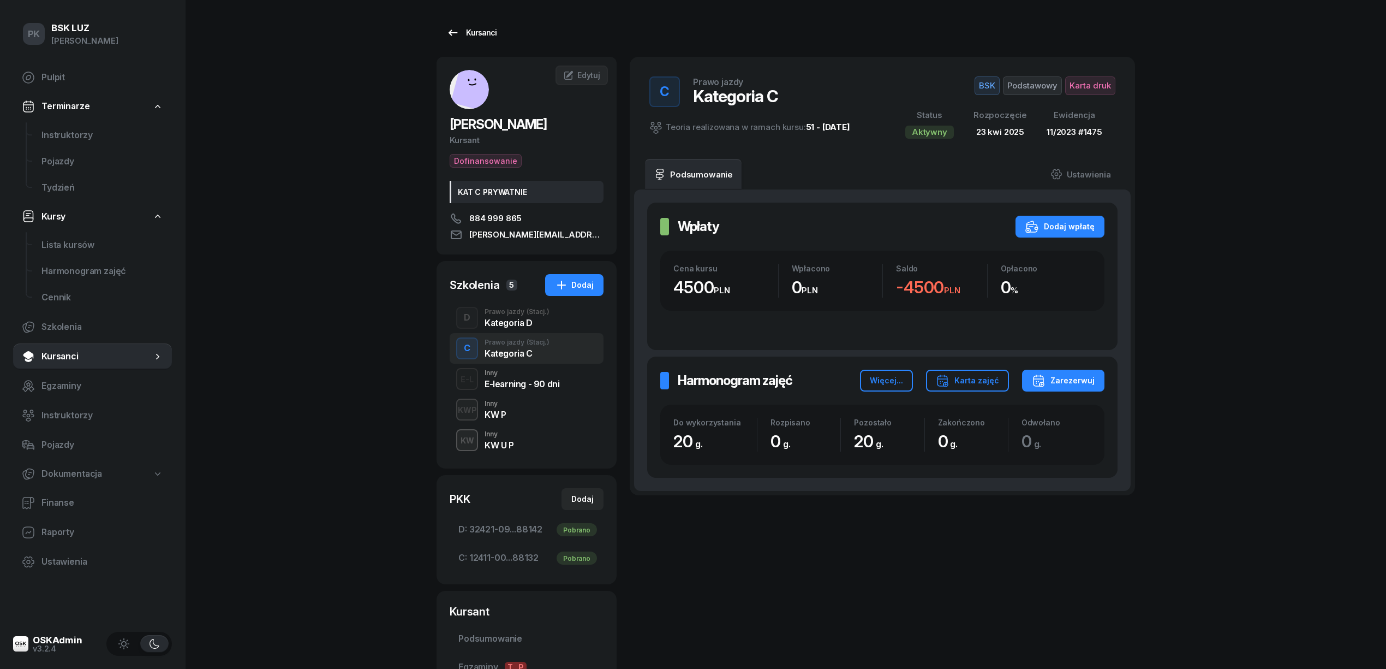
click at [474, 33] on div "Kursanci" at bounding box center [471, 32] width 50 height 13
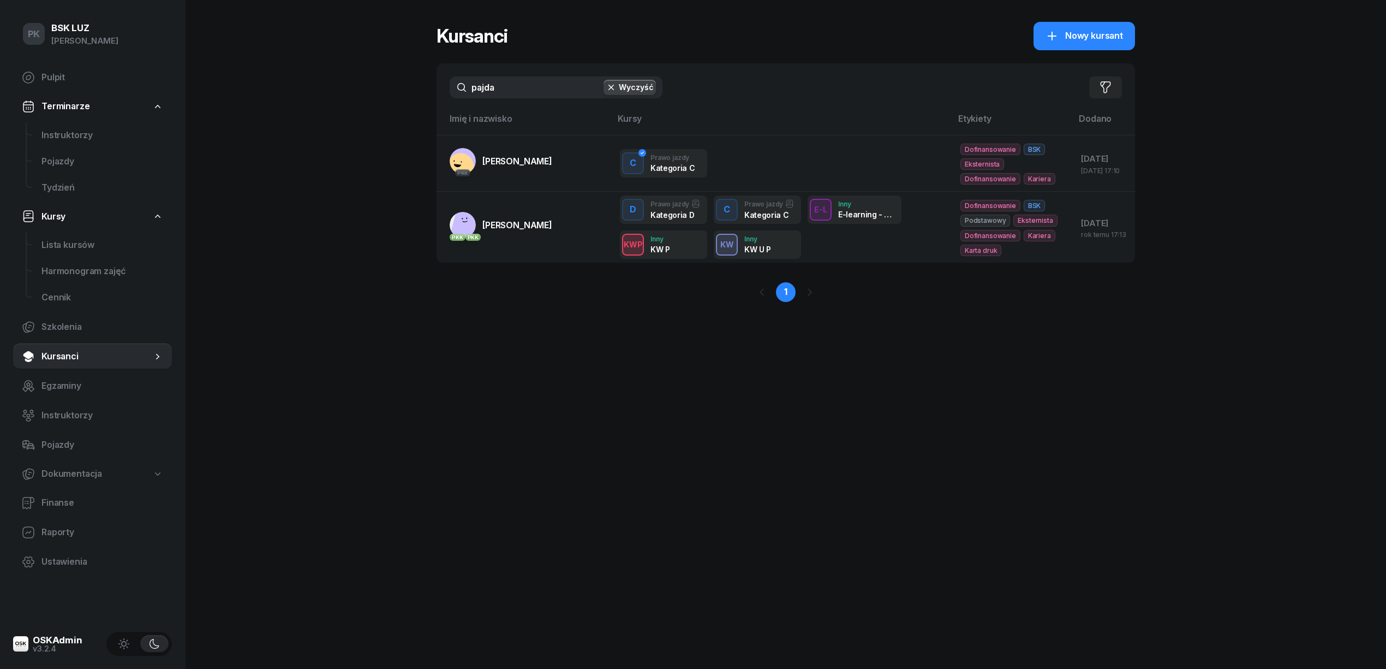
click at [367, 90] on div "PK BSK LUZ Piotr Klimek Pulpit Terminarze Instruktorzy Pojazdy Tydzień Kursy Li…" at bounding box center [693, 334] width 1386 height 669
click at [442, 338] on div "Kursanci Nowy kursant pajda Wyczyść Filtruj Imię i nazwisko Kursy Etykiety Doda…" at bounding box center [786, 171] width 699 height 343
click at [374, 109] on div "PK BSK LUZ Piotr Klimek Pulpit Terminarze Instruktorzy Pojazdy Tydzień Kursy Li…" at bounding box center [693, 334] width 1386 height 669
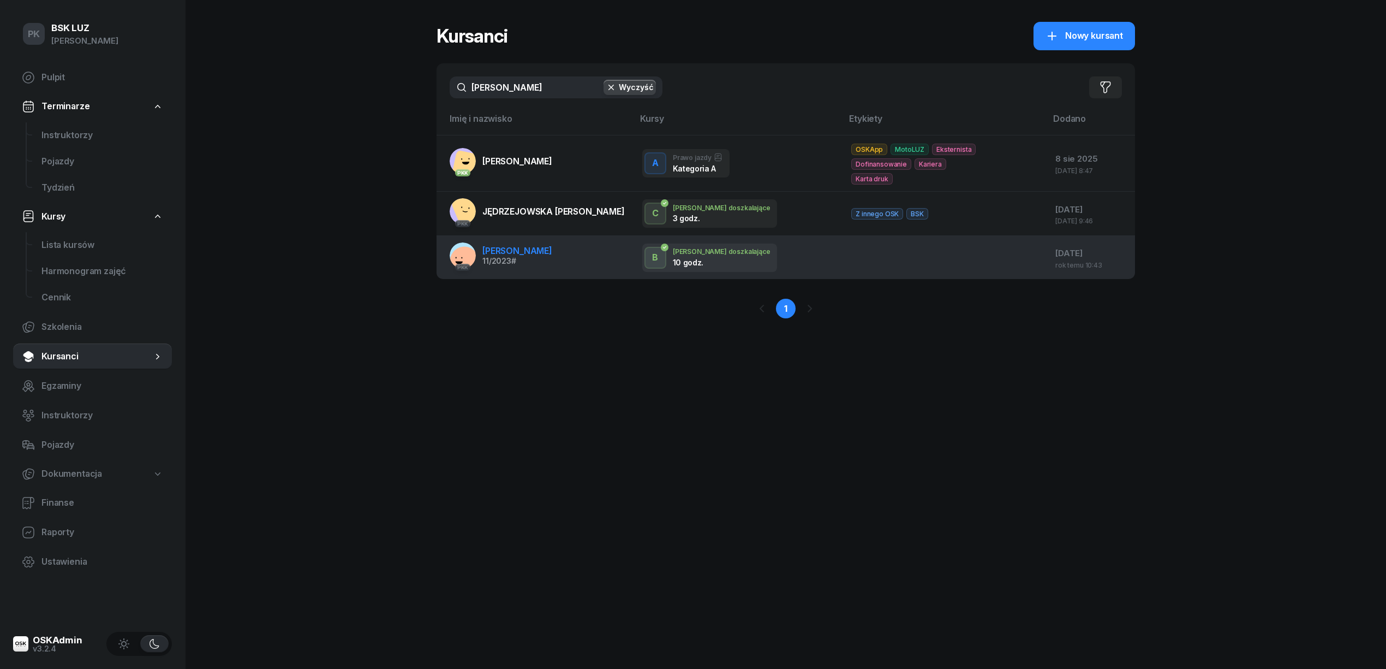
click at [544, 253] on span "[PERSON_NAME]" at bounding box center [517, 250] width 70 height 11
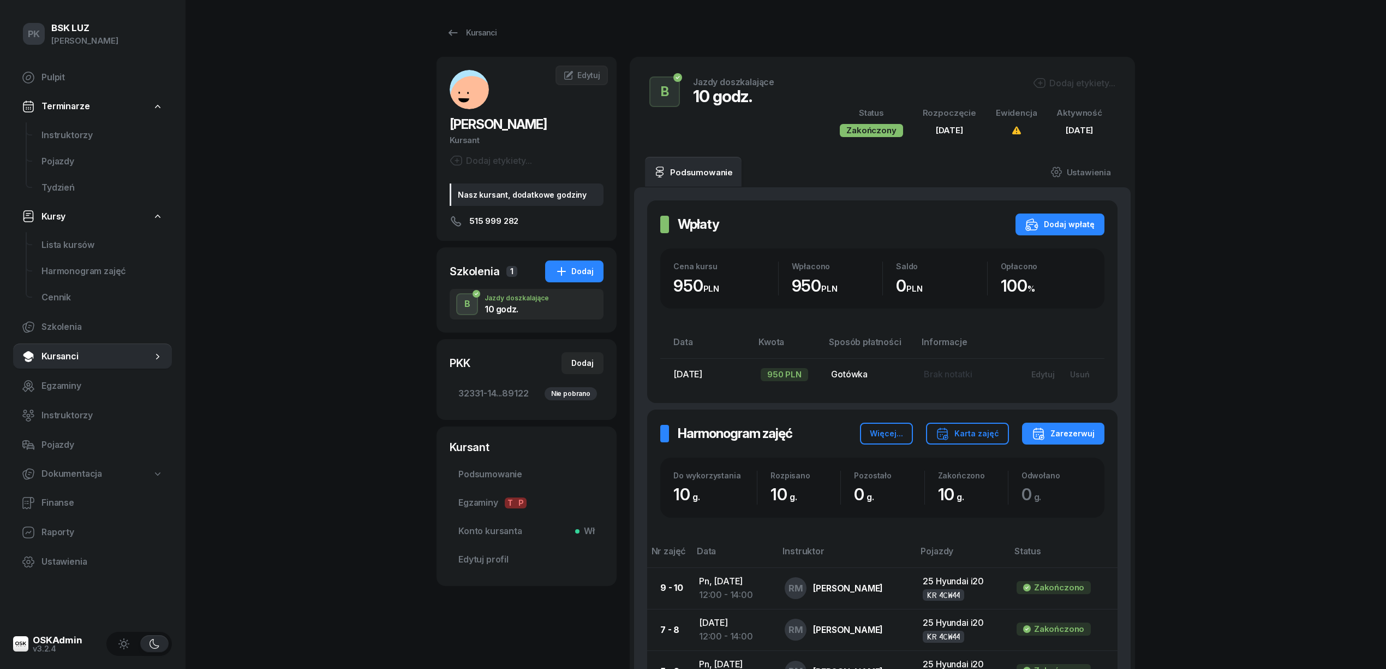
click at [564, 278] on icon "button" at bounding box center [561, 271] width 13 height 13
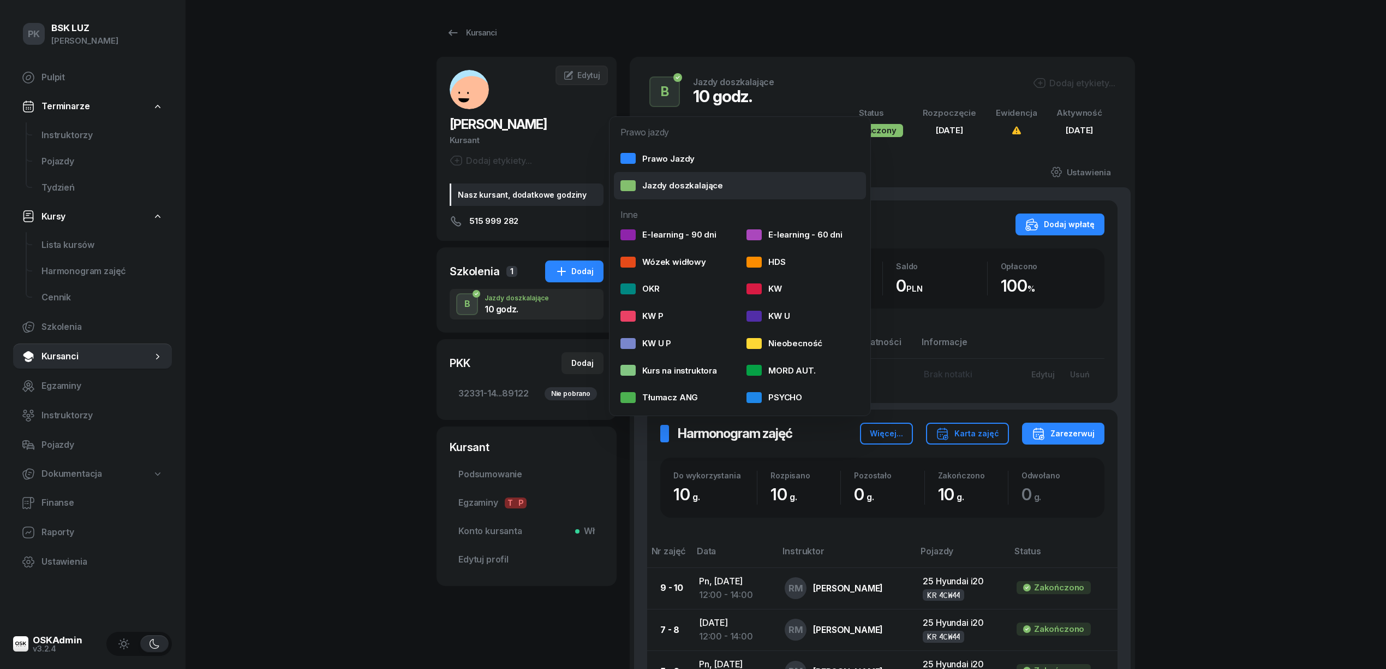
click at [677, 188] on div "Jazdy doszkalające" at bounding box center [672, 185] width 103 height 14
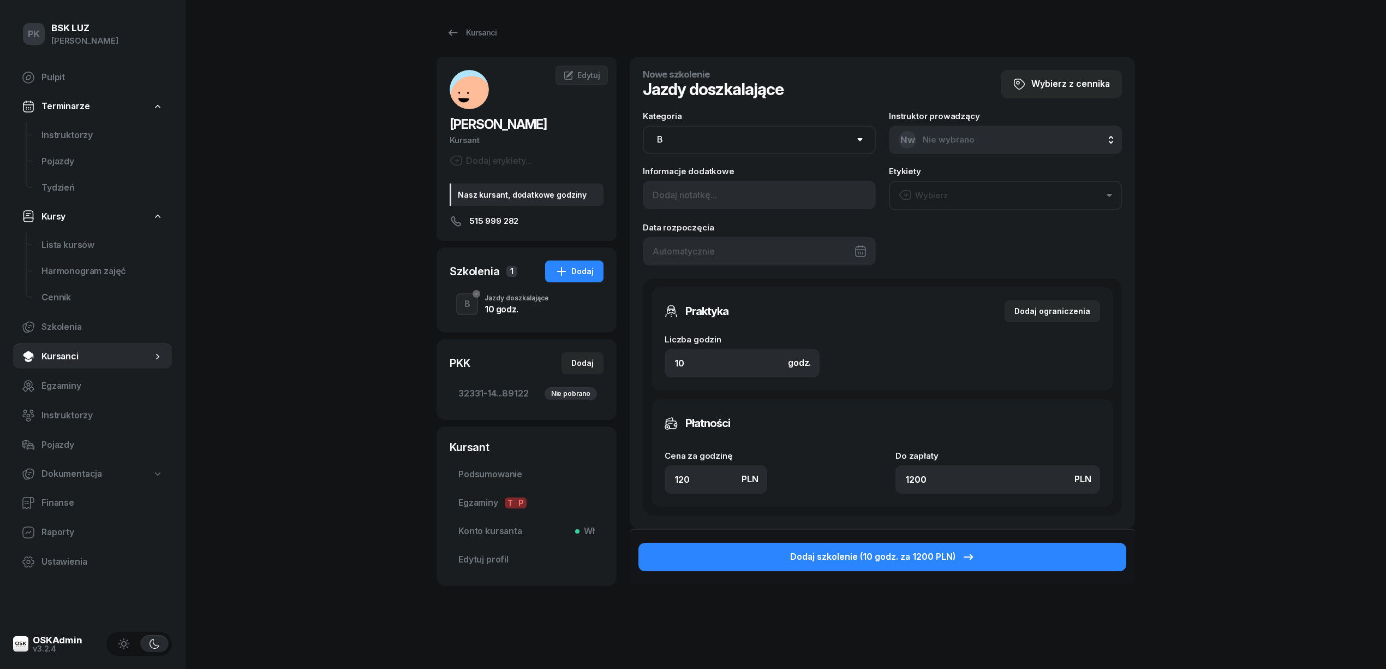
drag, startPoint x: 702, startPoint y: 474, endPoint x: 659, endPoint y: 477, distance: 42.7
click at [659, 477] on div "Płatności Cena za godzinę PLN 120 Do zapłaty PLN 1200" at bounding box center [883, 453] width 462 height 108
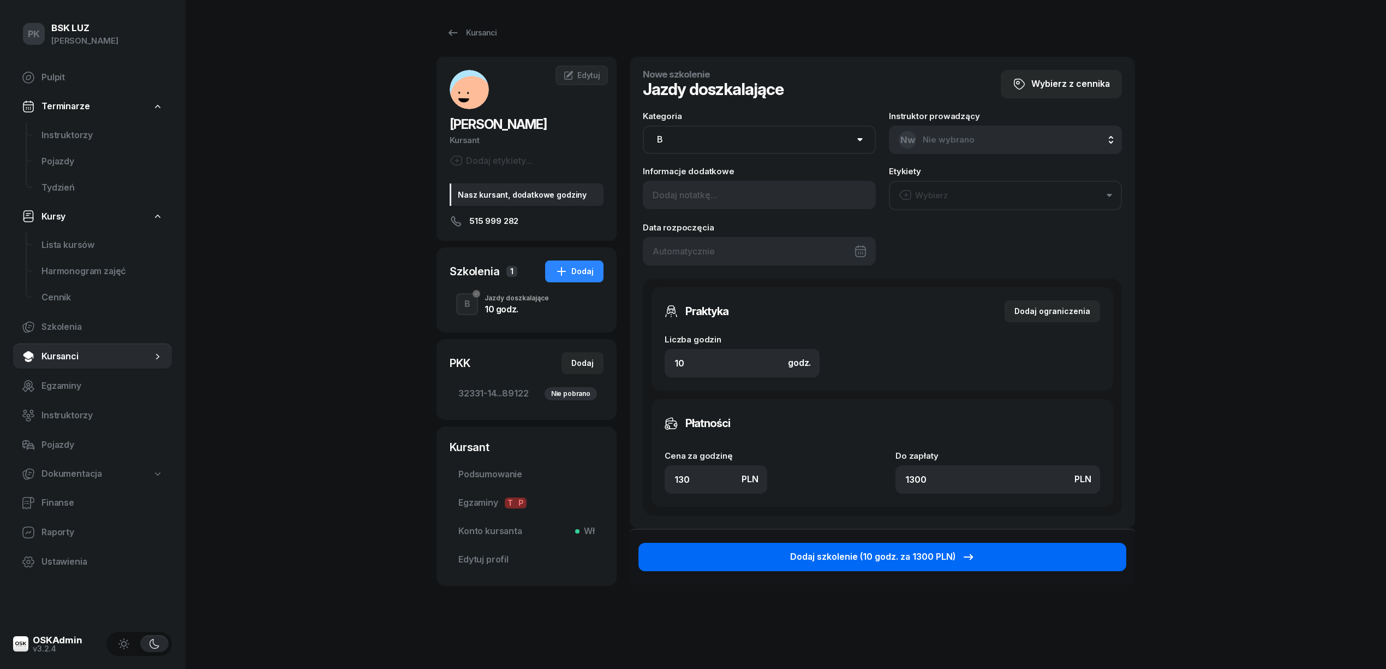
click at [911, 557] on div "Dodaj szkolenie (10 godz. za 1300 PLN)" at bounding box center [882, 557] width 185 height 14
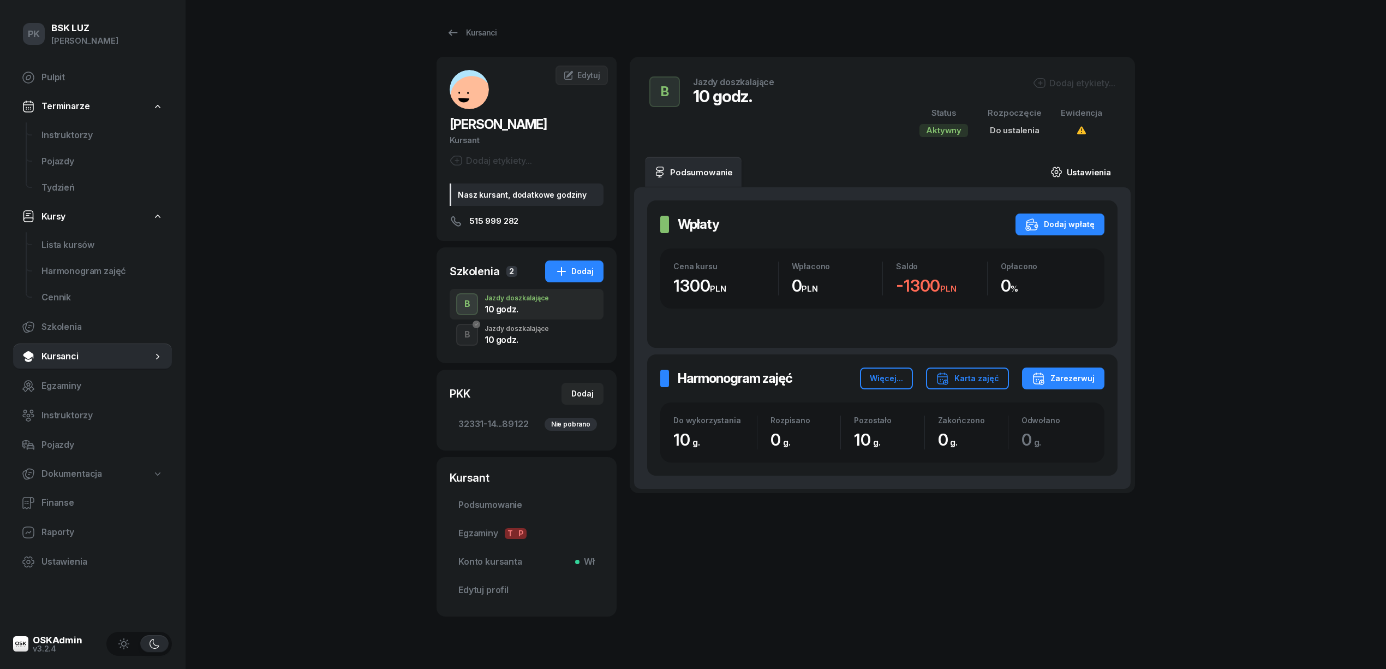
click at [1077, 171] on link "Ustawienia" at bounding box center [1081, 172] width 78 height 31
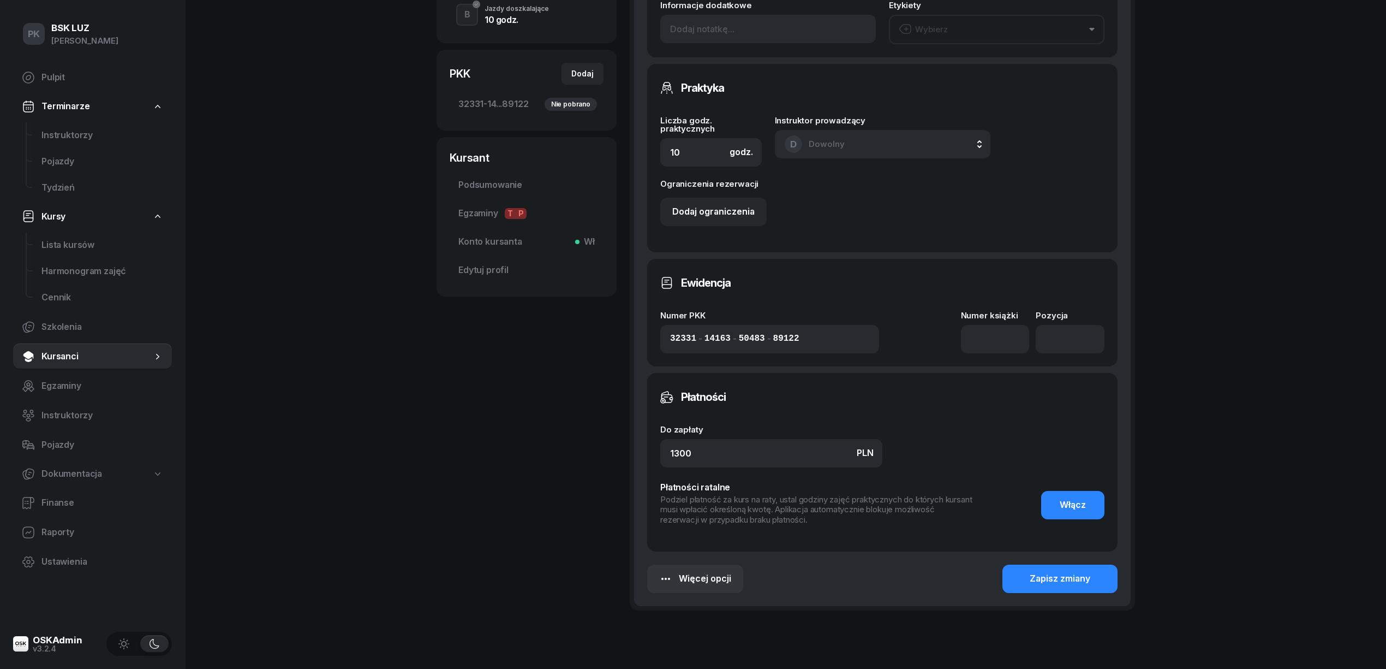
scroll to position [295, 0]
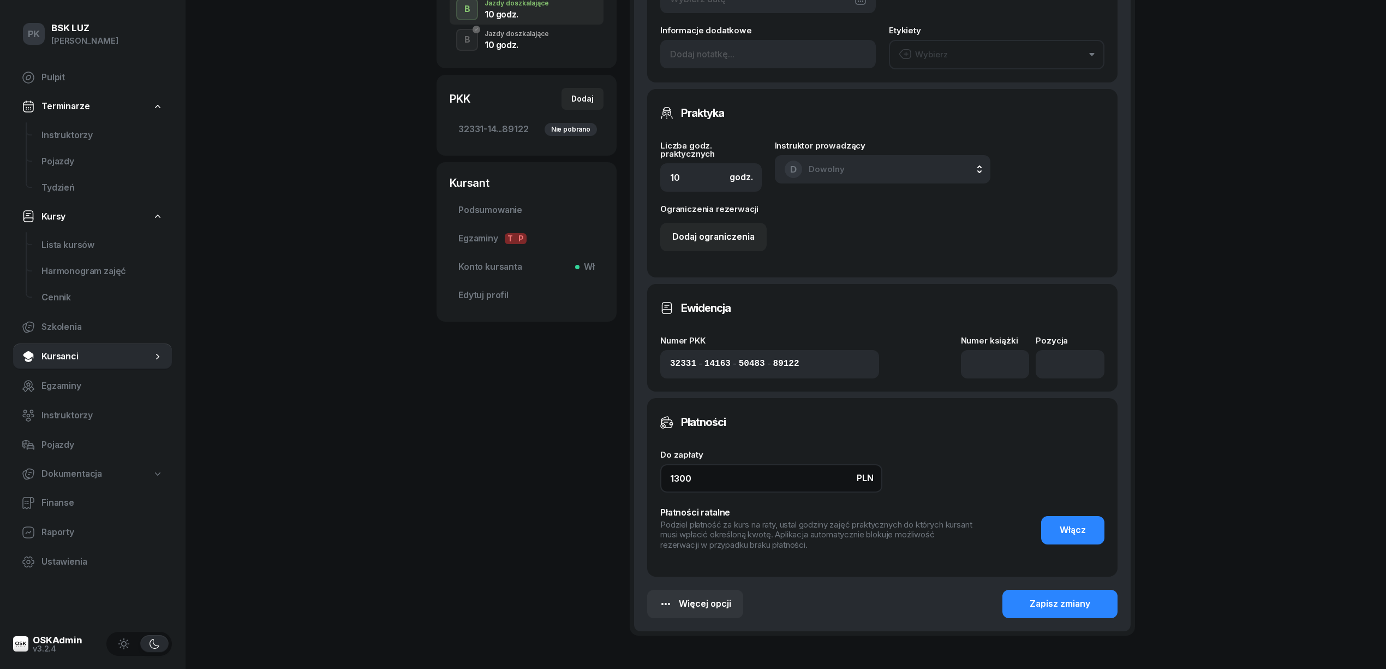
drag, startPoint x: 699, startPoint y: 476, endPoint x: 518, endPoint y: 485, distance: 180.8
click at [518, 485] on div "BEKIER JĘDRZEJ Kursant Dodaj etykiety... Nasz kursant, dodatkowe godziny 515 99…" at bounding box center [786, 215] width 699 height 906
click at [1064, 594] on button "Zapisz zmiany" at bounding box center [1060, 603] width 115 height 28
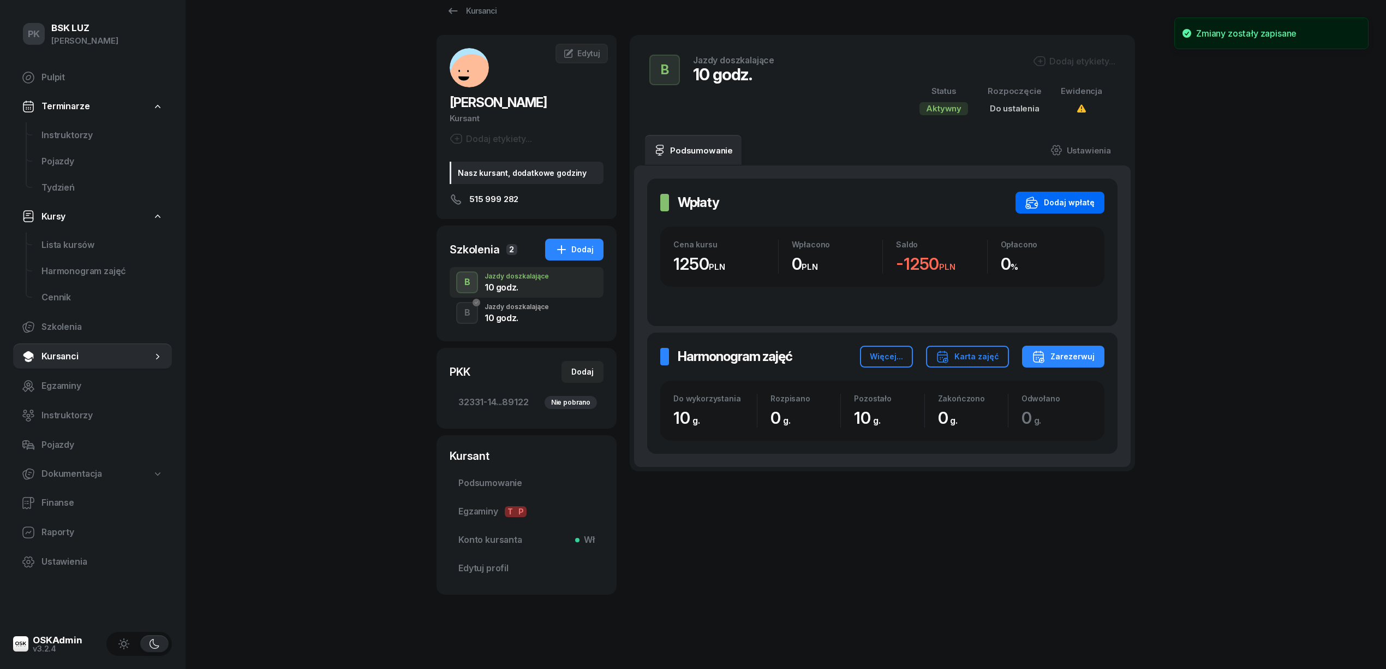
scroll to position [0, 0]
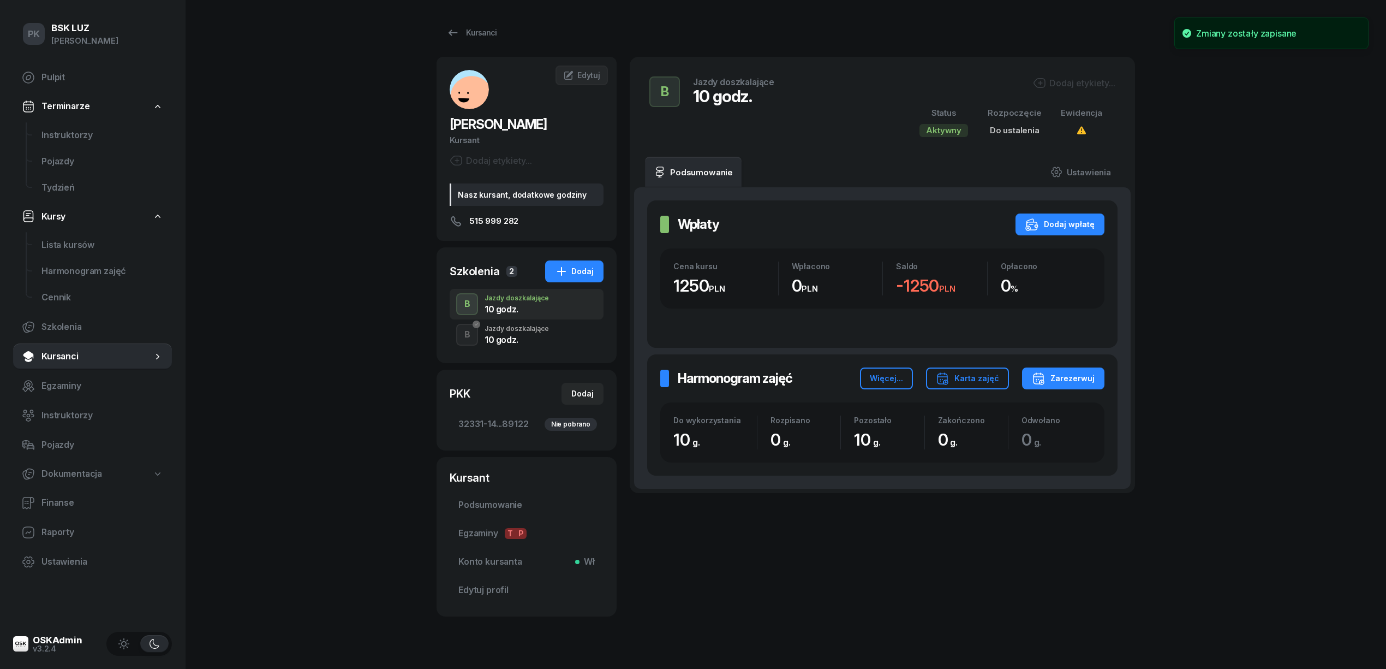
click at [1066, 76] on div "Dodaj etykiety..." at bounding box center [1074, 82] width 82 height 13
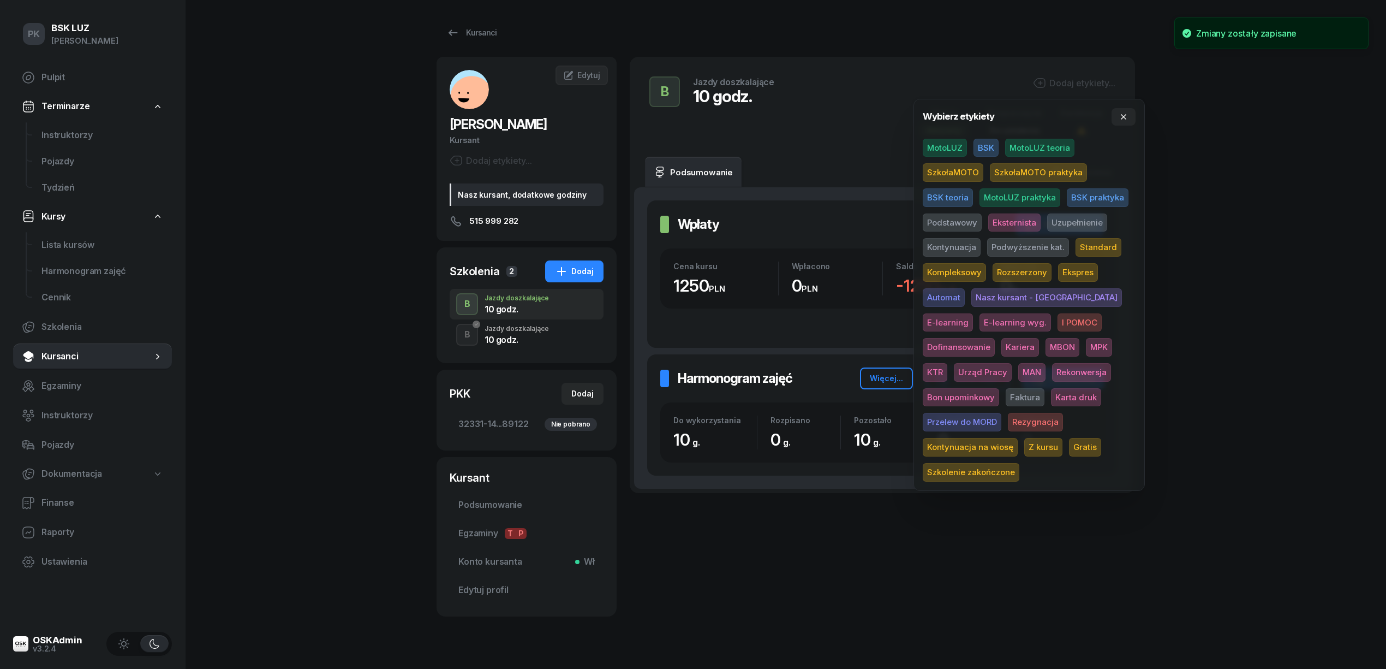
click at [958, 145] on span "MotoLUZ" at bounding box center [945, 148] width 44 height 19
click at [1057, 223] on span "Uzupełnienie" at bounding box center [1077, 224] width 60 height 19
click at [1230, 201] on div "PK BSK LUZ Piotr Klimek Pulpit Terminarze Instruktorzy Pojazdy Tydzień Kursy Li…" at bounding box center [693, 345] width 1386 height 690
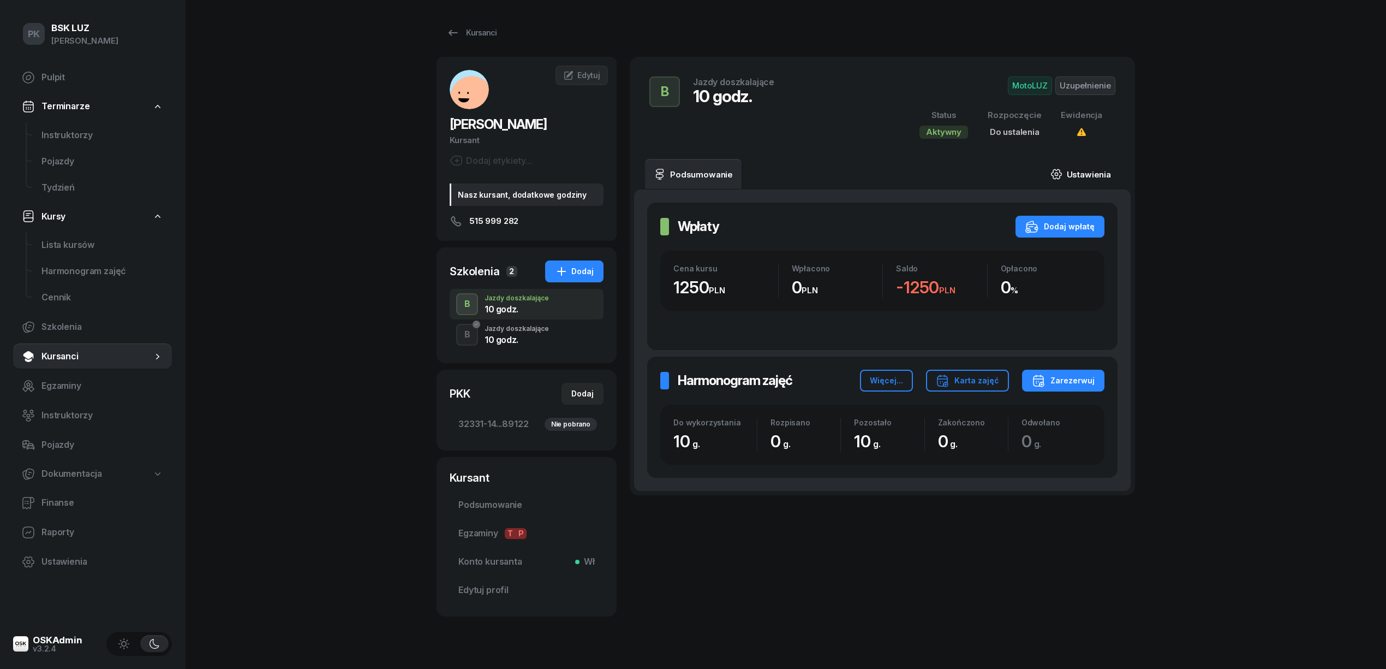
click at [1076, 173] on link "Ustawienia" at bounding box center [1081, 174] width 78 height 31
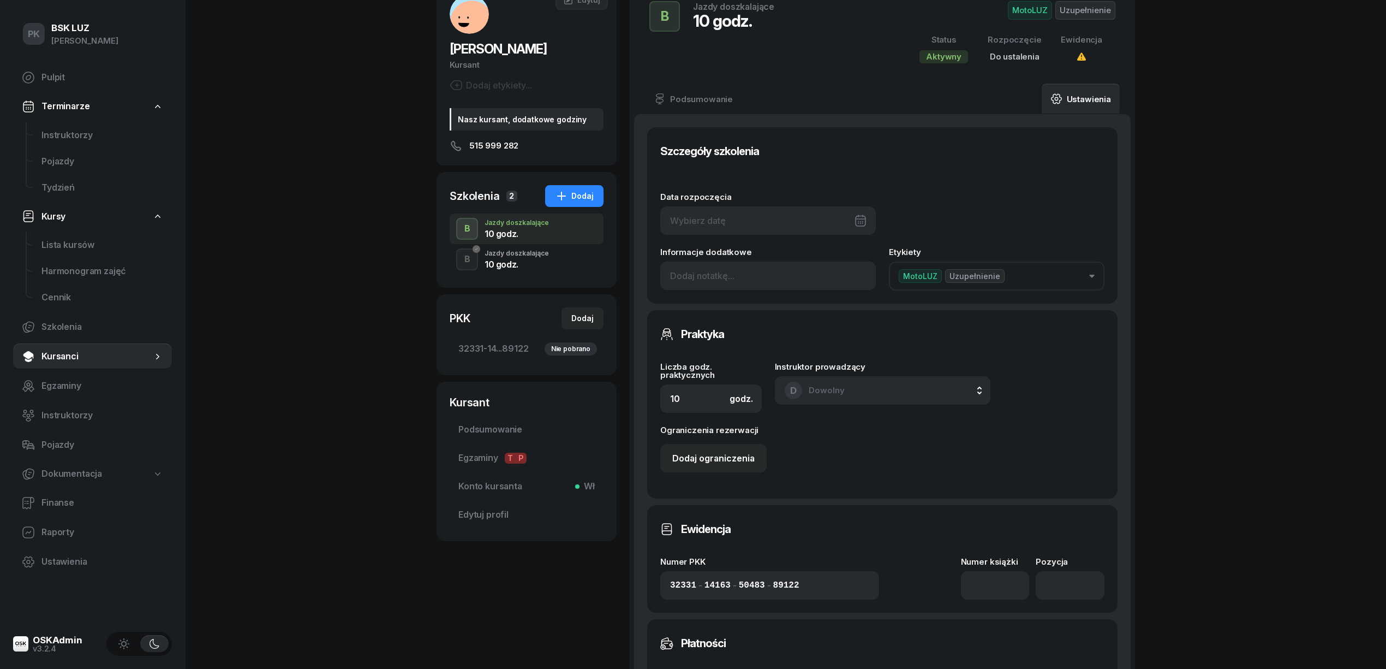
scroll to position [291, 0]
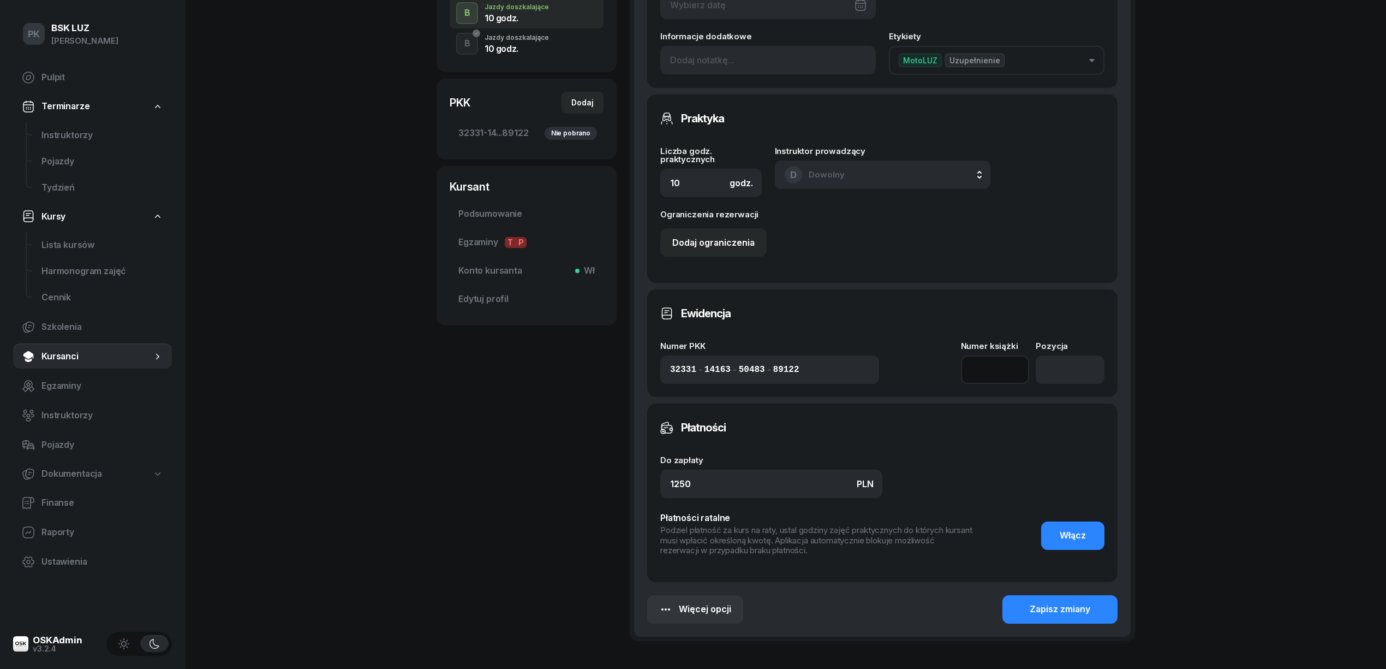
click at [994, 374] on input at bounding box center [995, 369] width 69 height 28
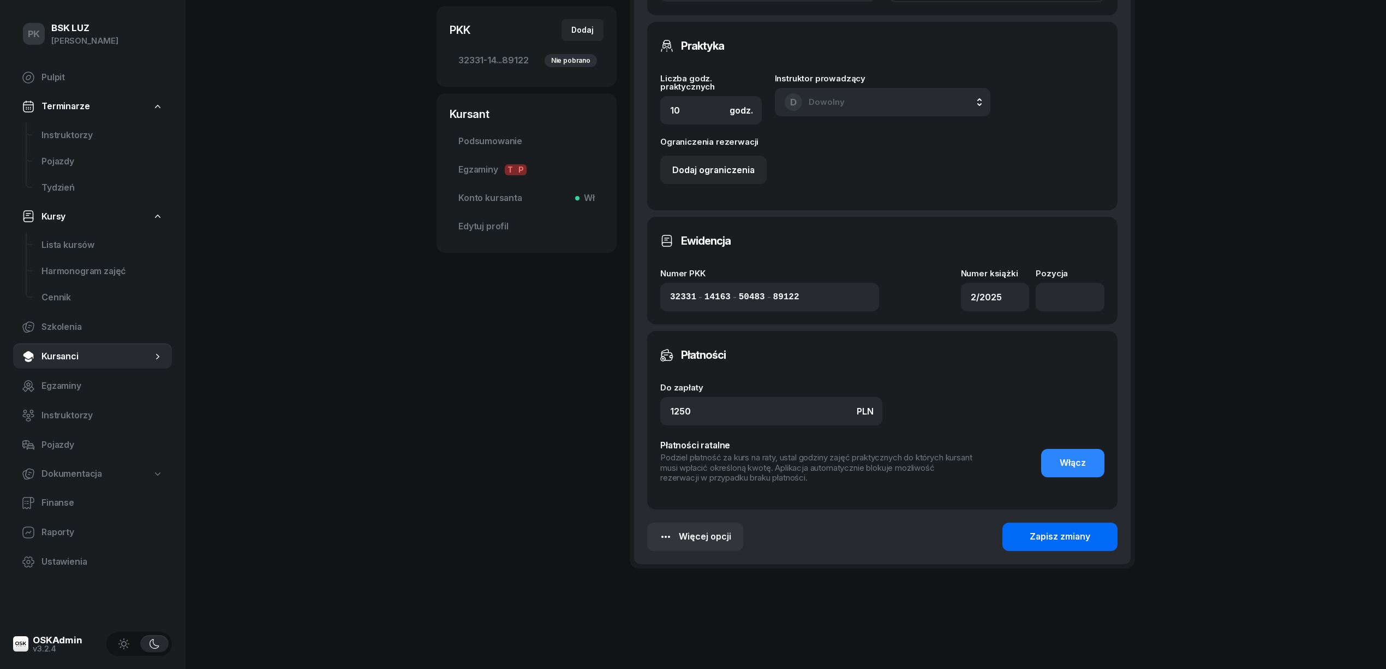
click at [1075, 536] on div "Zapisz zmiany" at bounding box center [1060, 536] width 61 height 14
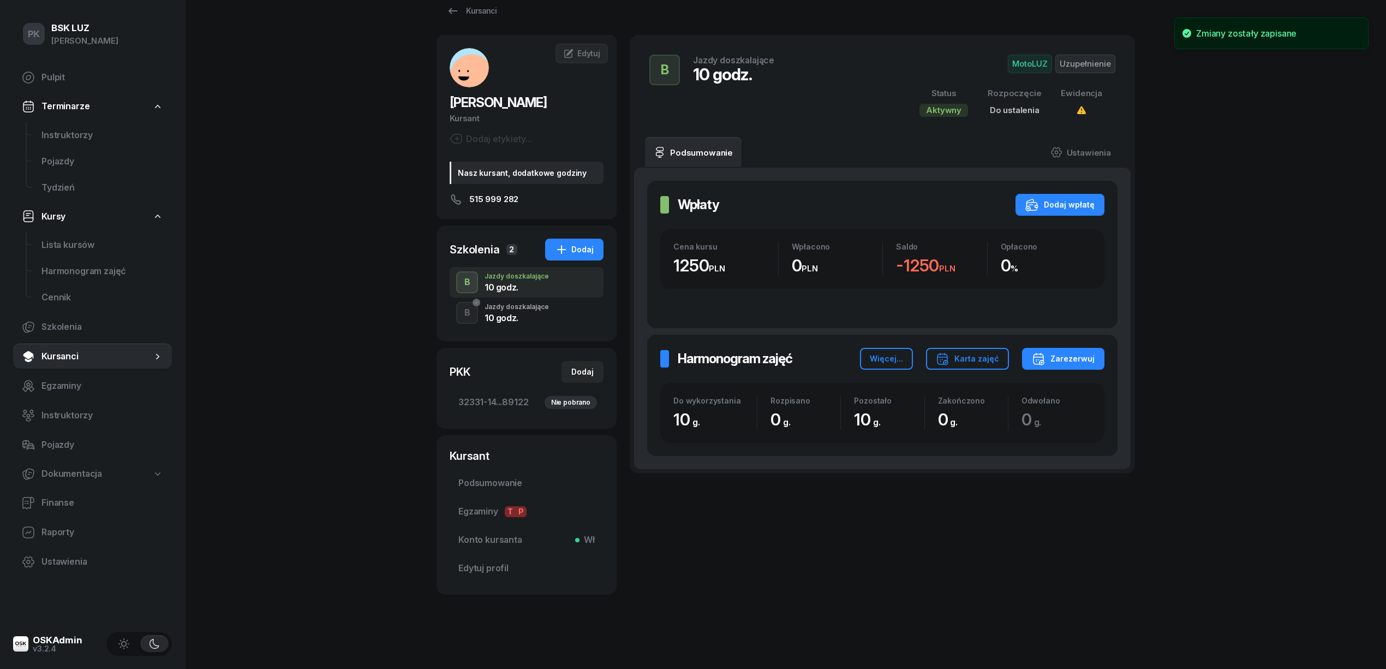
scroll to position [0, 0]
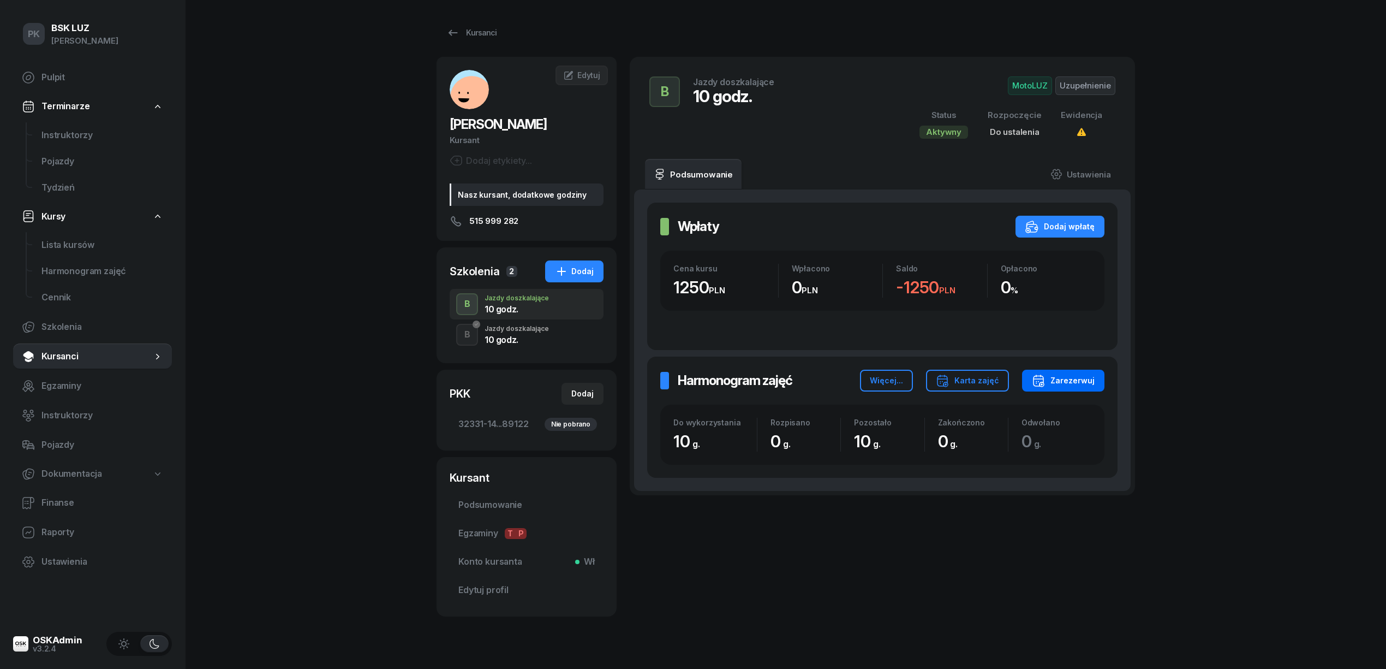
click at [1061, 383] on div "Zarezerwuj" at bounding box center [1063, 380] width 63 height 13
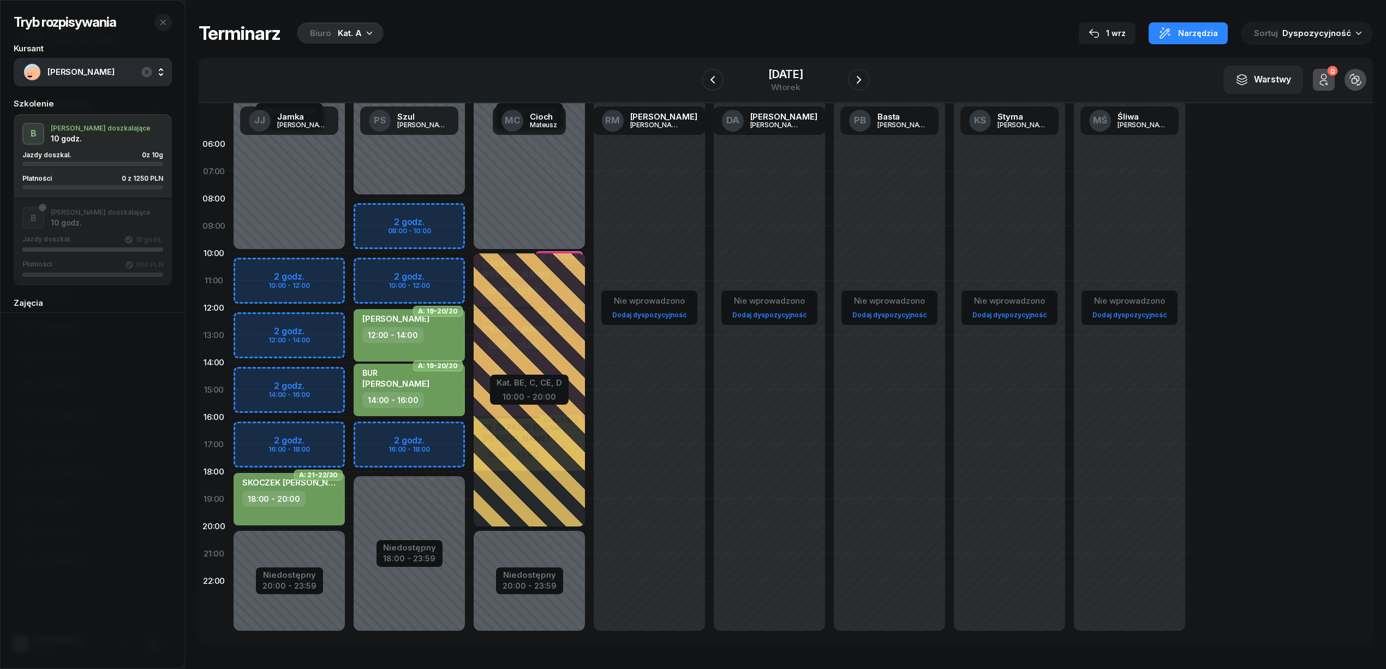
click at [323, 13] on div "Tryb rozpisywania Kursant BEKIER JĘDRZEJ Szkolenie B J. doszkalające 10 godz. J…" at bounding box center [786, 333] width 1174 height 666
click at [318, 28] on div "Biuro" at bounding box center [320, 33] width 21 height 13
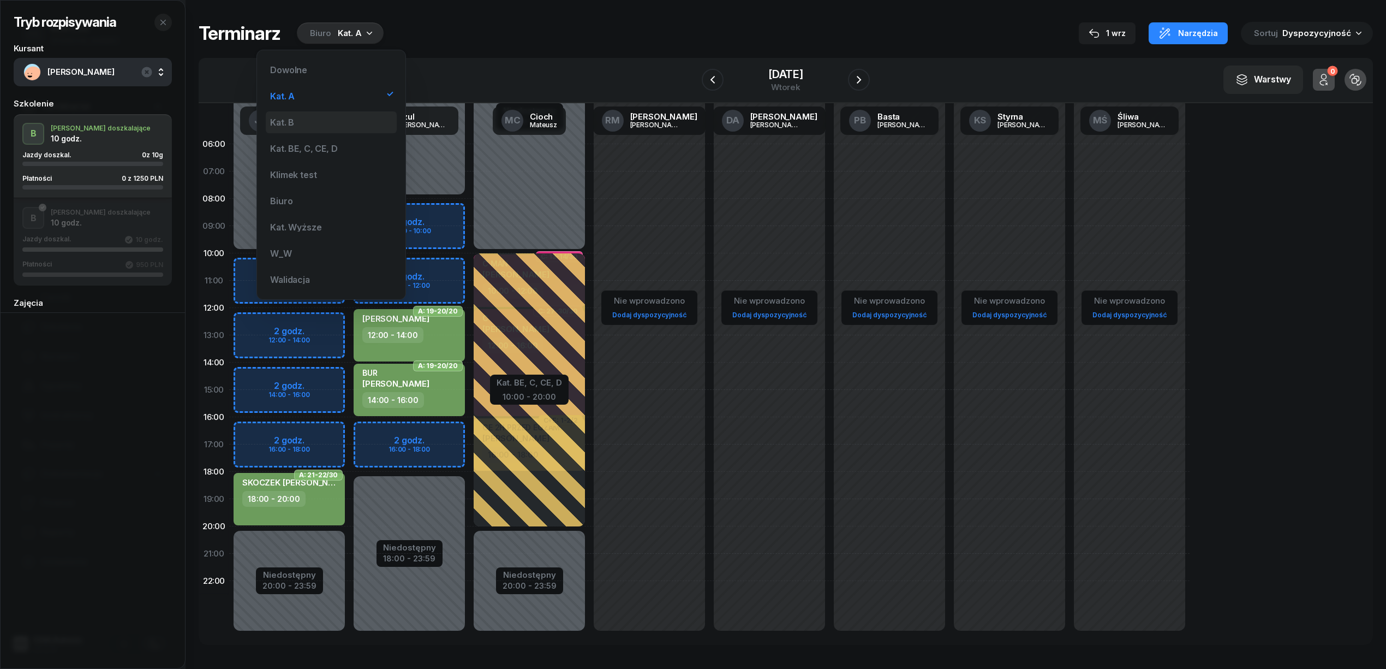
click at [317, 129] on div "Kat. B" at bounding box center [331, 122] width 131 height 22
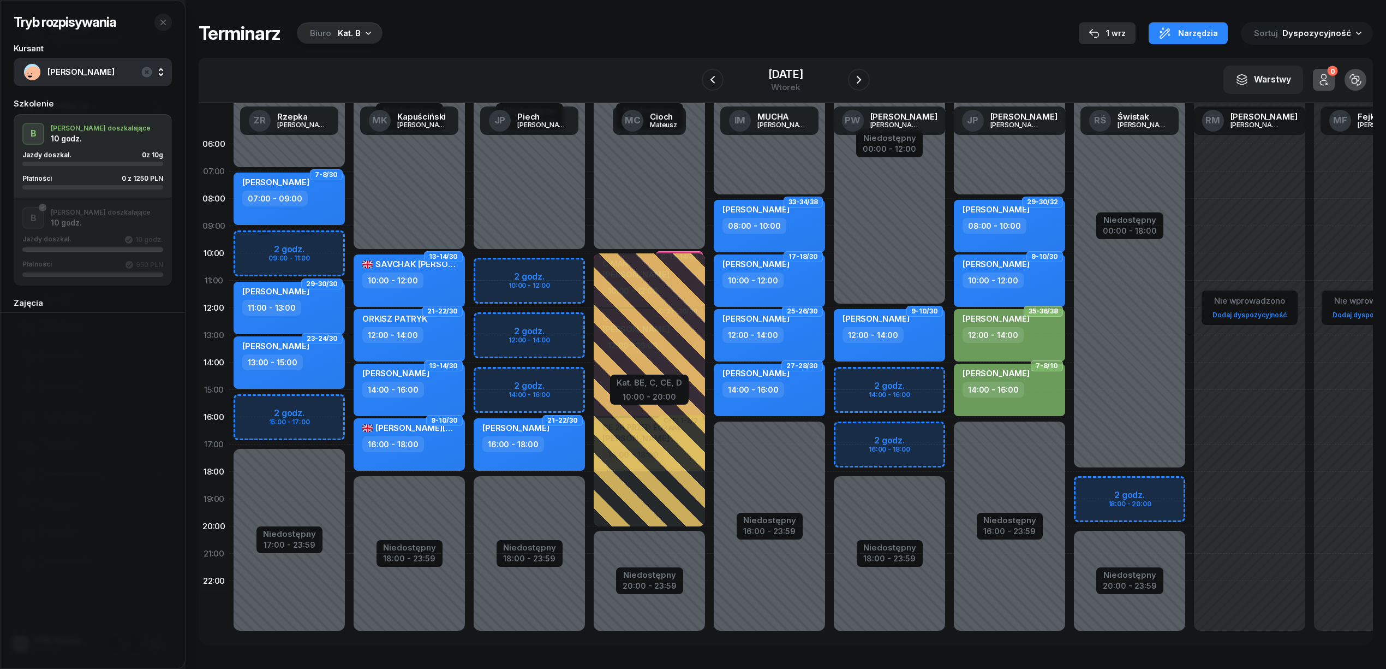
click at [1114, 27] on div "1 wrz" at bounding box center [1107, 33] width 37 height 13
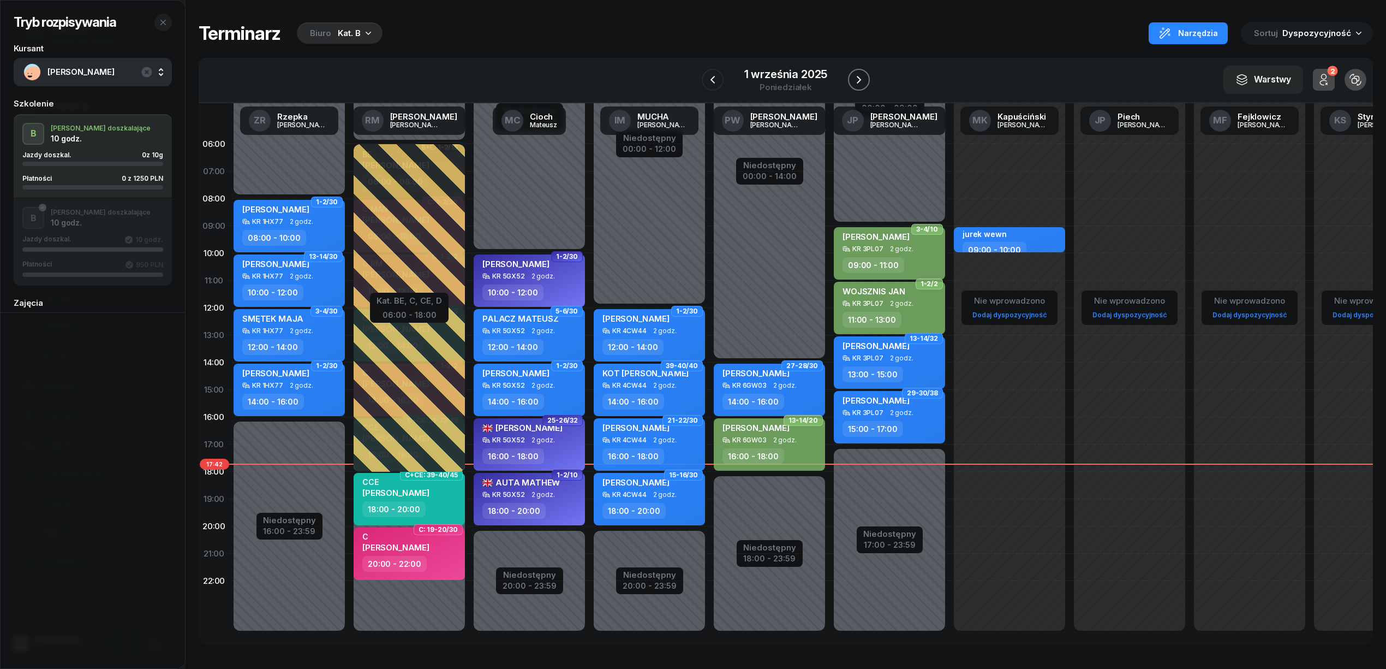
click at [861, 79] on icon "button" at bounding box center [859, 80] width 4 height 8
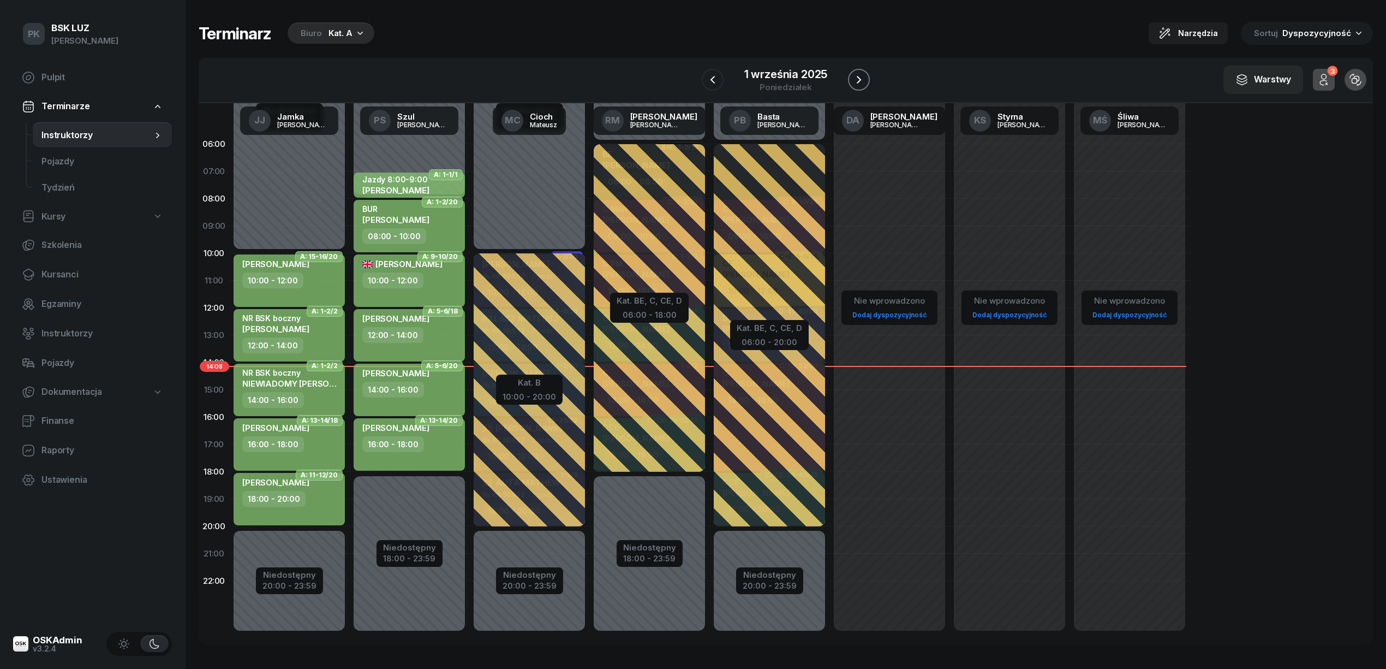
click at [857, 77] on icon "button" at bounding box center [858, 79] width 13 height 13
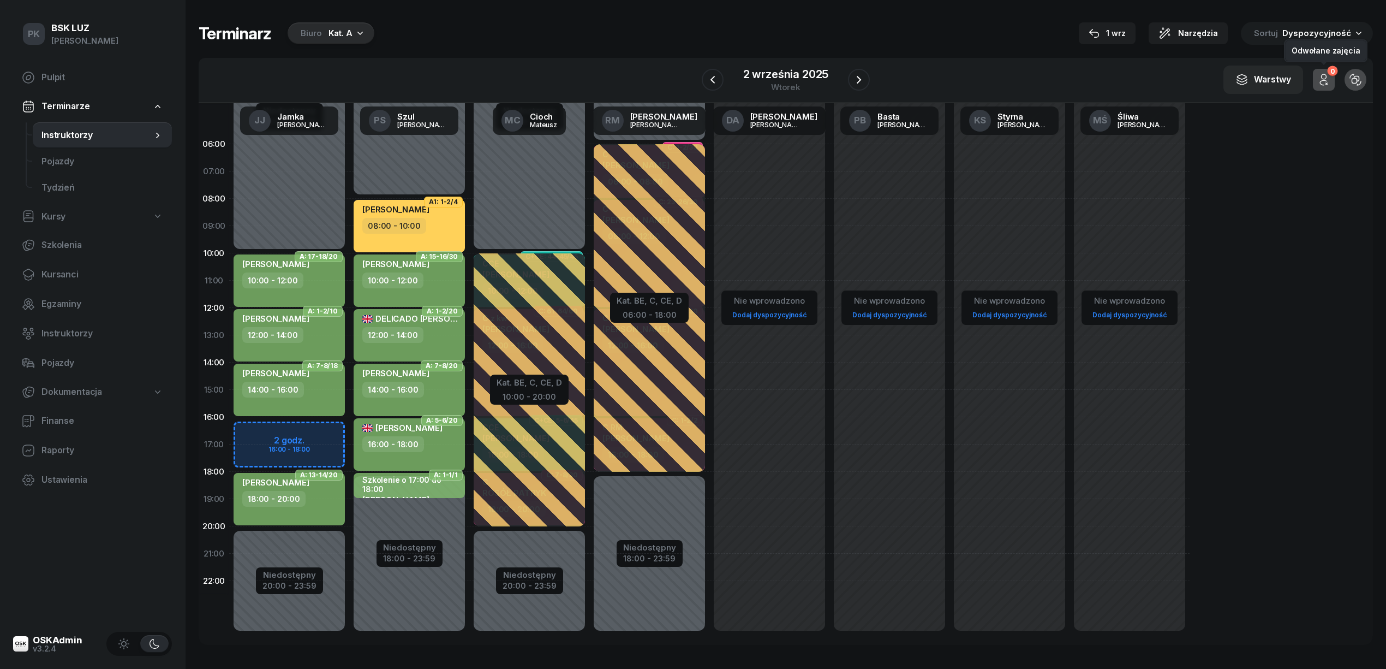
click at [1328, 79] on icon "button" at bounding box center [1323, 79] width 13 height 13
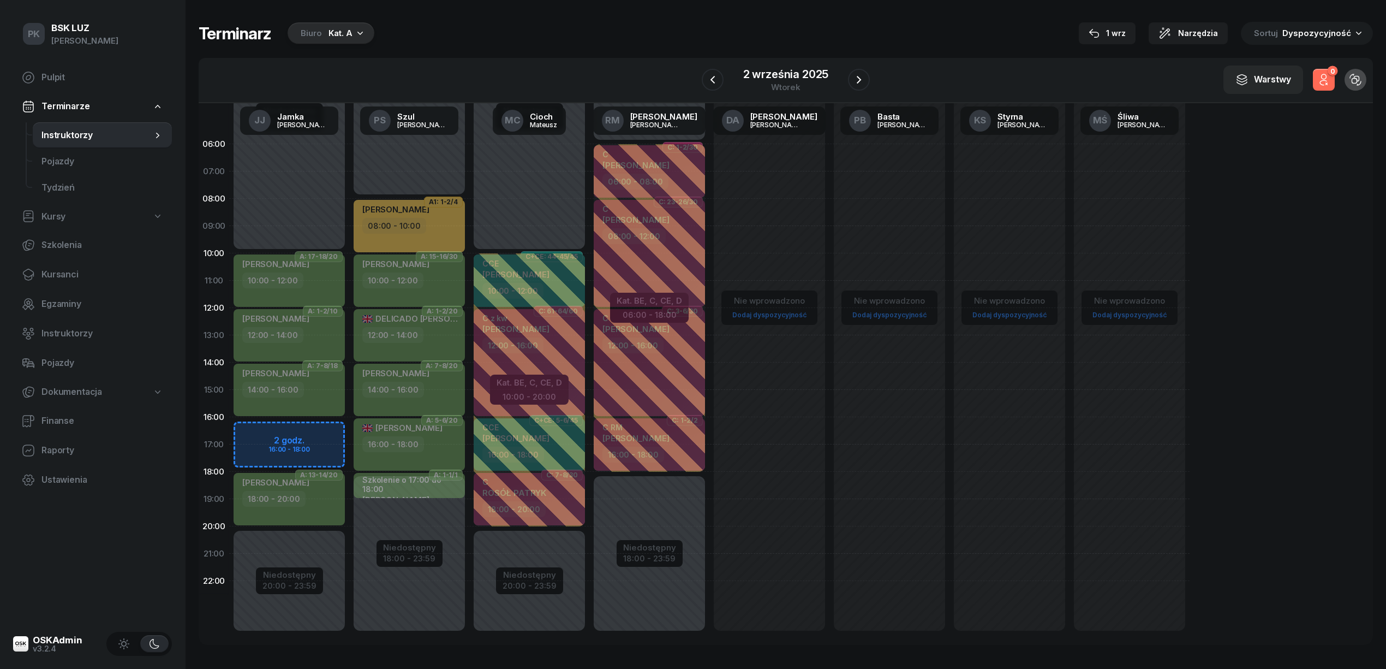
click at [1328, 79] on icon "button" at bounding box center [1323, 79] width 13 height 13
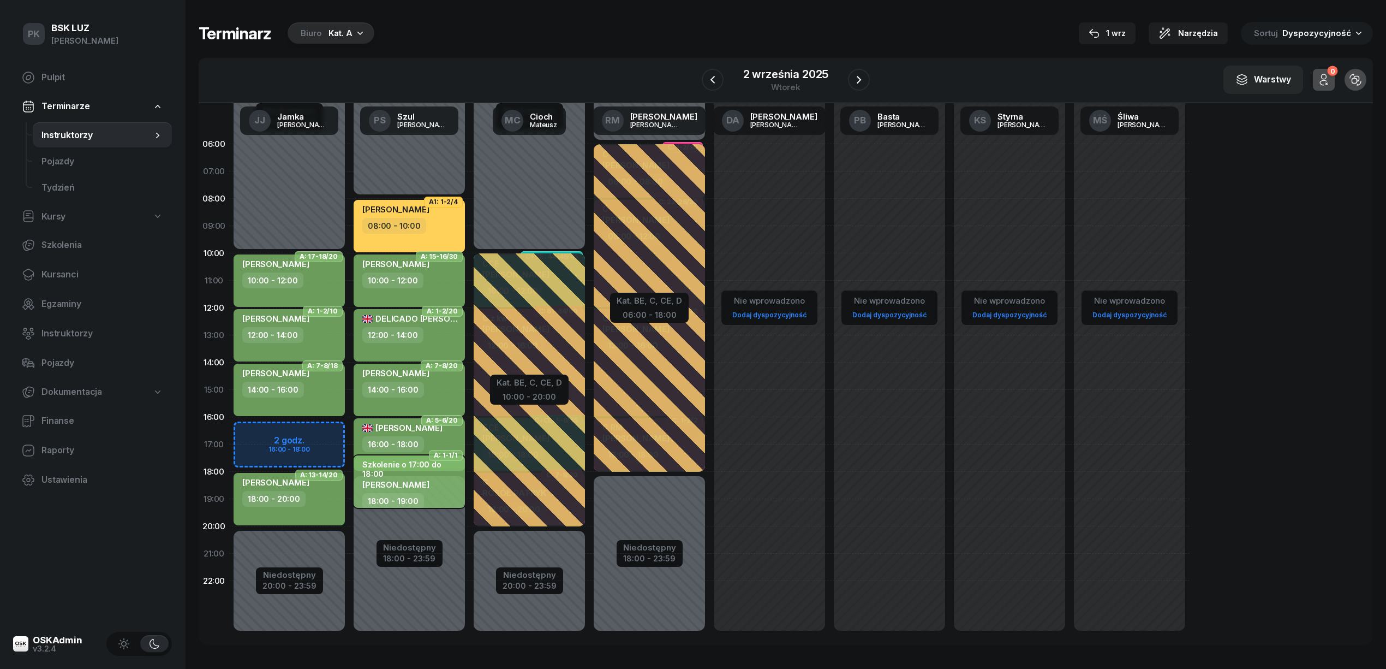
click at [429, 479] on span "[PERSON_NAME]" at bounding box center [395, 484] width 67 height 10
select select "18"
select select "19"
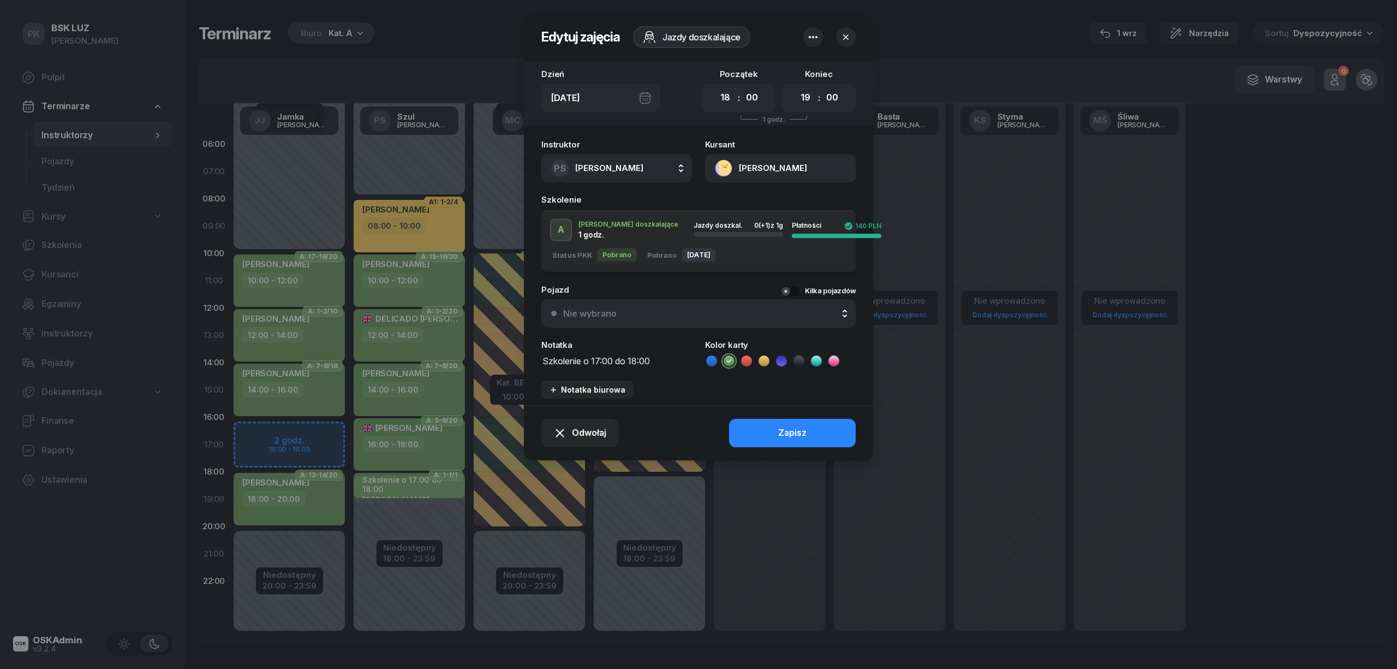
click at [636, 167] on button "PS Szul Piotr" at bounding box center [616, 168] width 151 height 28
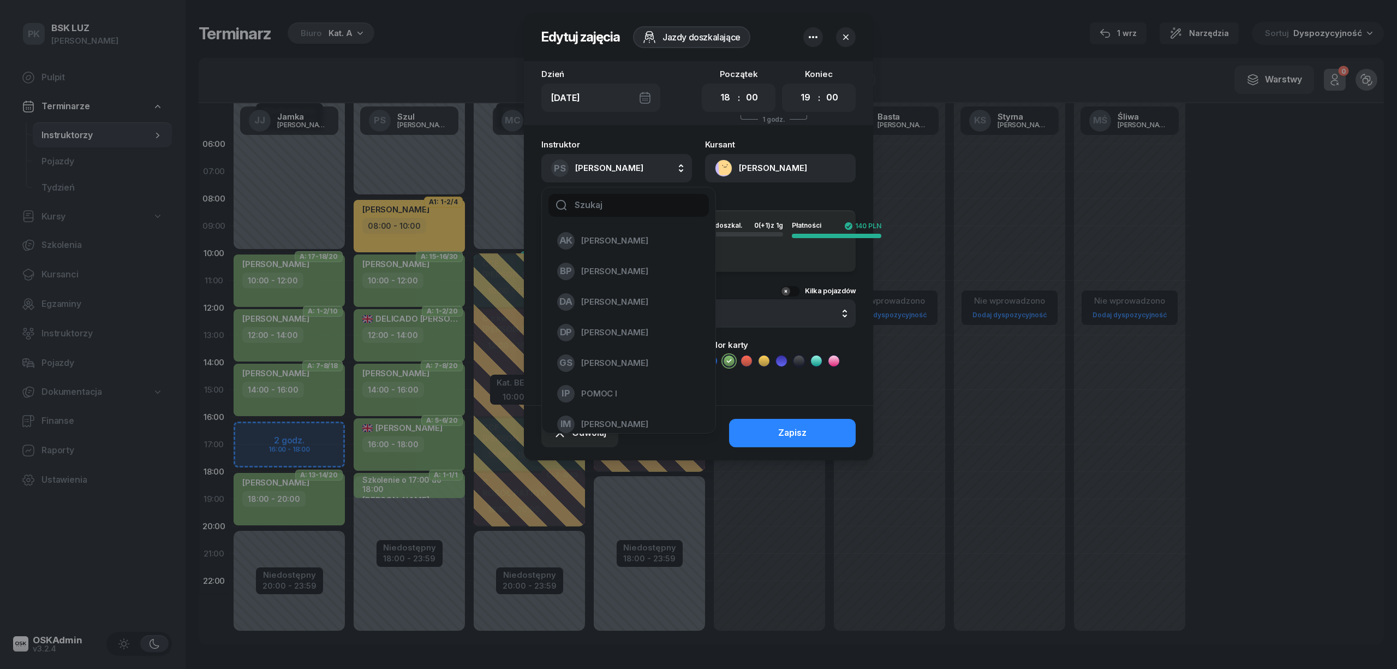
click at [863, 538] on div at bounding box center [698, 334] width 1397 height 669
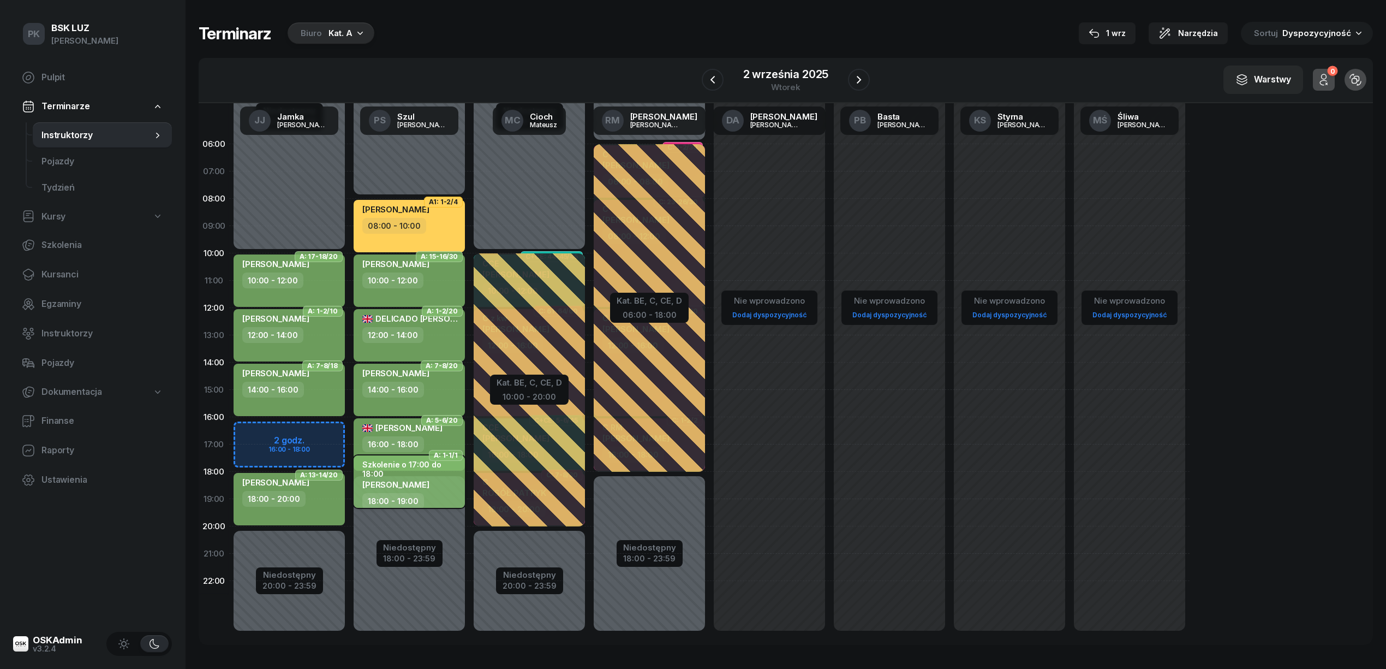
click at [404, 493] on div "18:00 - 19:00" at bounding box center [393, 501] width 62 height 16
select select "18"
select select "19"
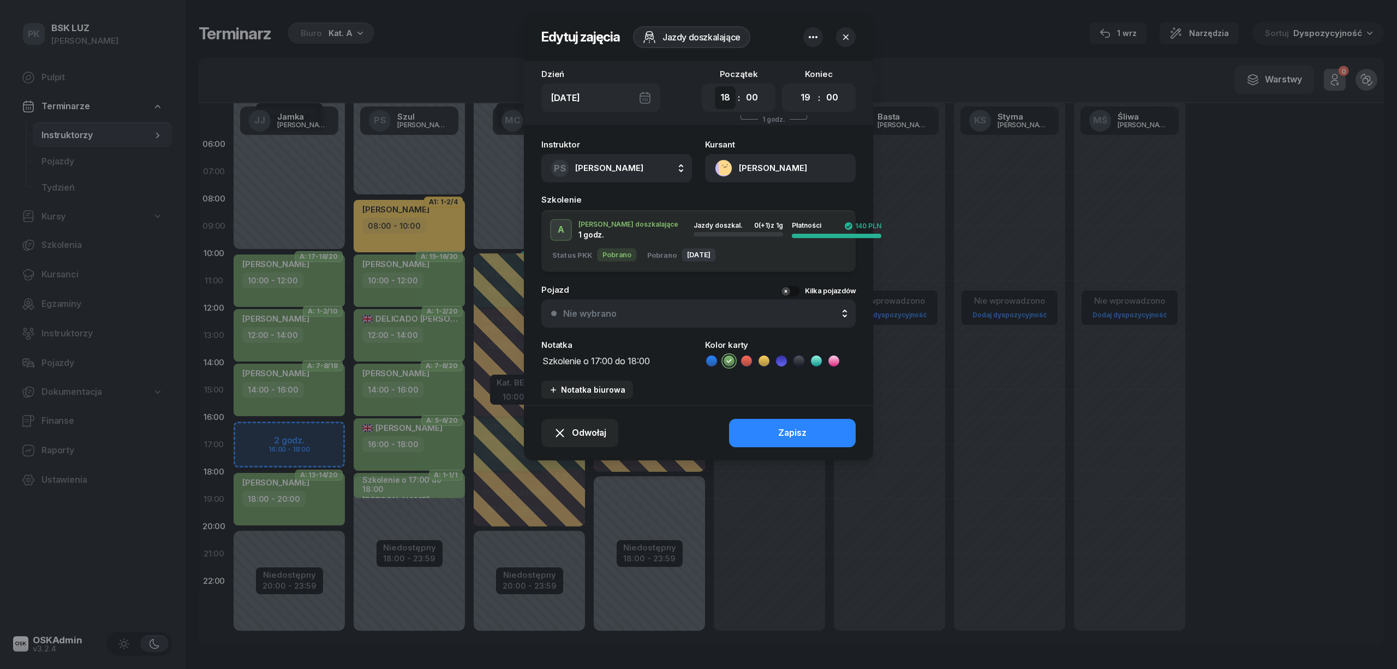
click at [734, 96] on select "00 01 02 03 04 05 06 07 08 09 10 11 12 13 14 15 16 17 18 19 20 21 22 23" at bounding box center [725, 97] width 21 height 23
select select "17"
click at [715, 86] on select "00 01 02 03 04 05 06 07 08 09 10 11 12 13 14 15 16 17 18 19 20 21 22 23" at bounding box center [725, 97] width 21 height 23
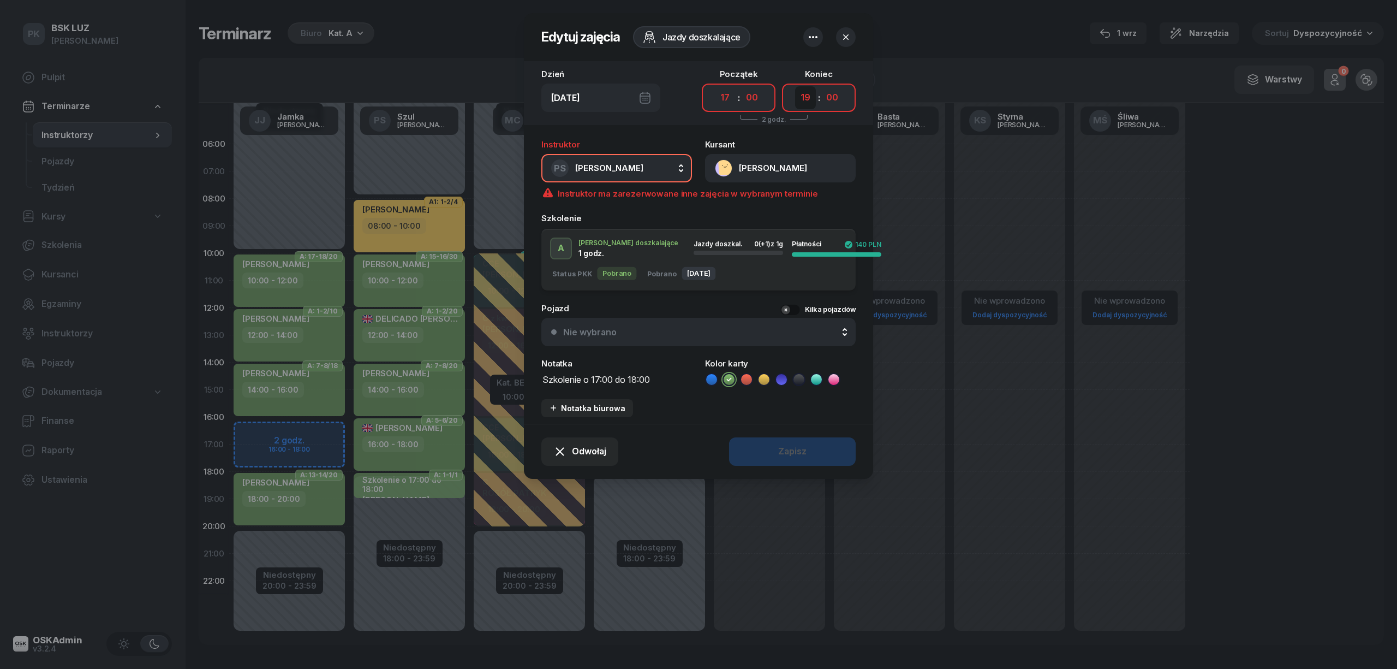
click at [802, 96] on select "00 01 02 03 04 05 06 07 08 09 10 11 12 13 14 15 16 17 18 19 20 21 22 23" at bounding box center [805, 97] width 21 height 23
click at [795, 86] on select "00 01 02 03 04 05 06 07 08 09 10 11 12 13 14 15 16 17 18 19 20 21 22 23" at bounding box center [805, 97] width 21 height 23
click at [635, 173] on button "PS Szul Piotr" at bounding box center [616, 168] width 151 height 28
type input "jam"
click at [594, 237] on span "[PERSON_NAME]" at bounding box center [614, 241] width 67 height 14
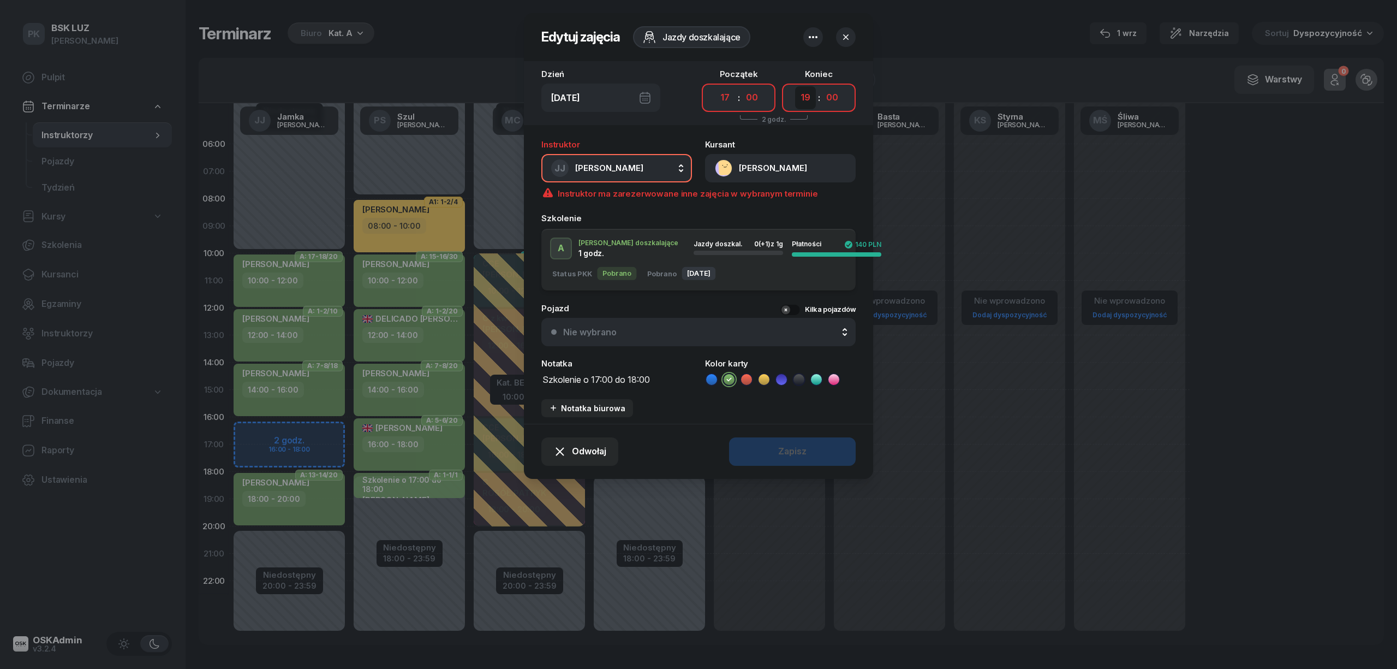
click at [804, 98] on select "00 01 02 03 04 05 06 07 08 09 10 11 12 13 14 15 16 17 18 19 20 21 22 23" at bounding box center [805, 97] width 21 height 23
click at [795, 86] on select "00 01 02 03 04 05 06 07 08 09 10 11 12 13 14 15 16 17 18 19 20 21 22 23" at bounding box center [805, 97] width 21 height 23
click at [808, 99] on select "00 01 02 03 04 05 06 07 08 09 10 11 12 13 14 15 16 17 18 19 20 21 22 23" at bounding box center [805, 97] width 21 height 23
select select "18"
click at [795, 86] on select "00 01 02 03 04 05 06 07 08 09 10 11 12 13 14 15 16 17 18 19 20 21 22 23" at bounding box center [805, 97] width 21 height 23
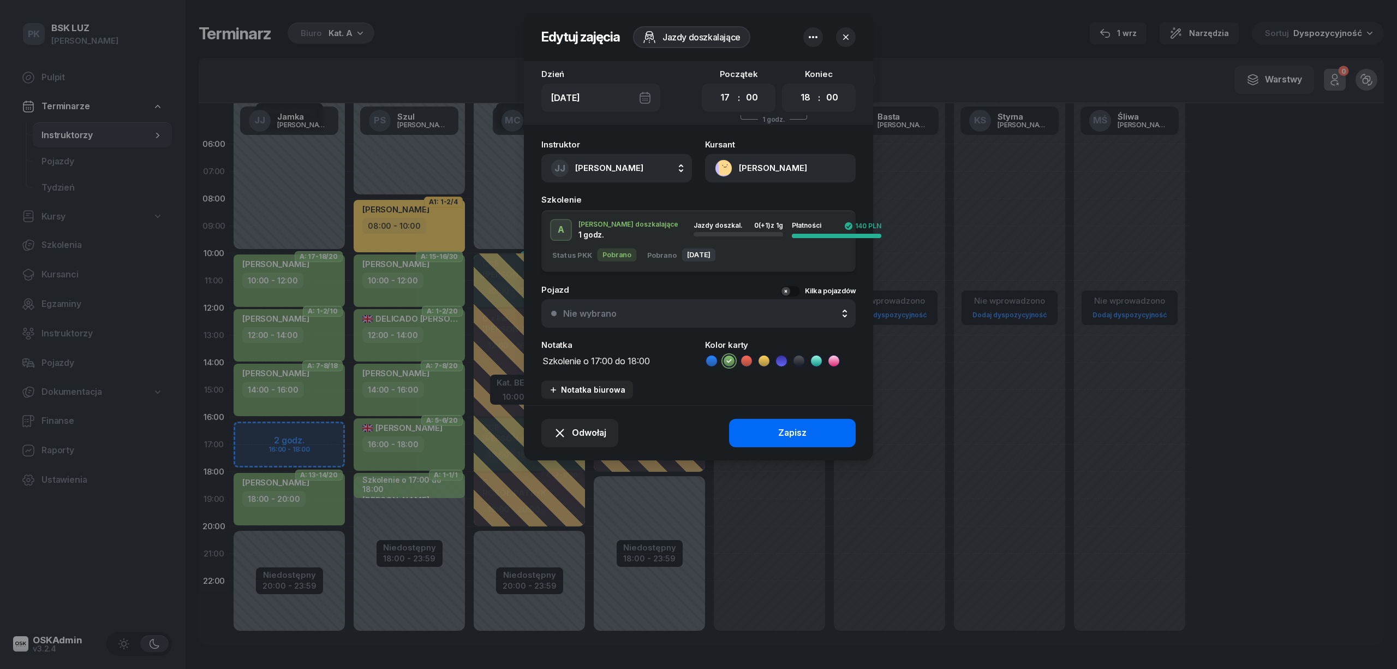
click at [804, 422] on button "Zapisz" at bounding box center [792, 433] width 127 height 28
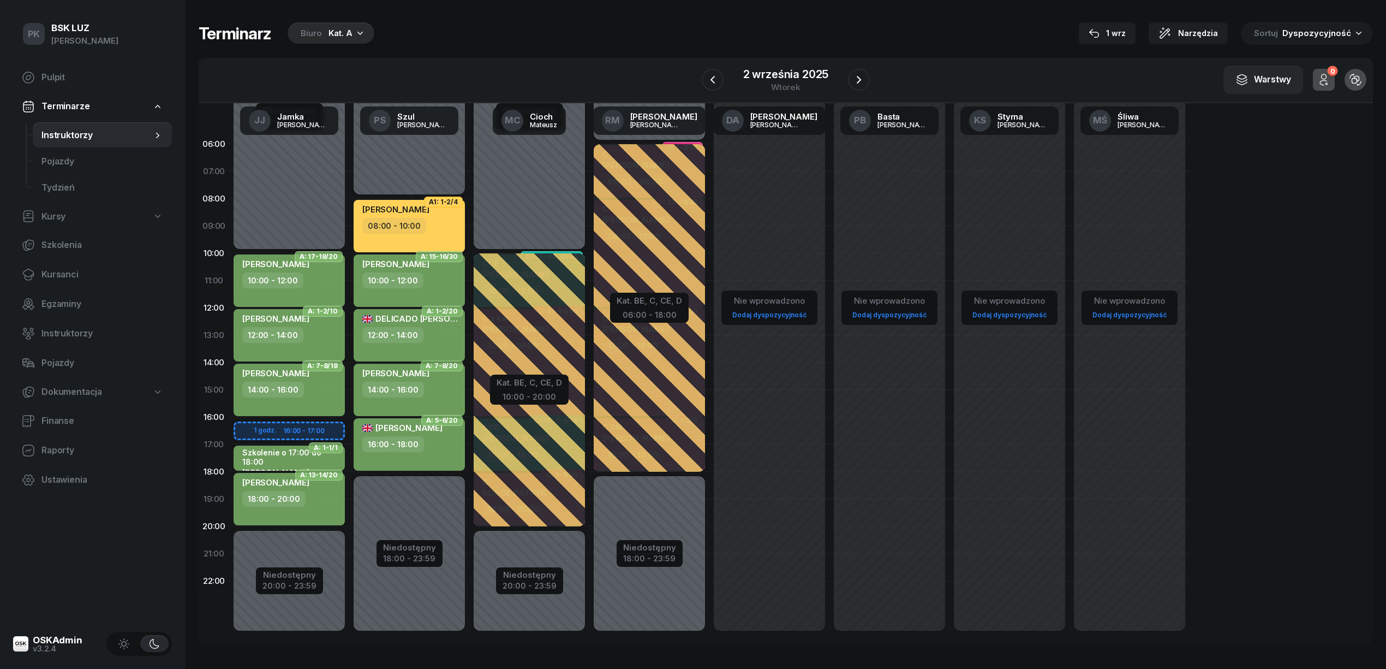
click at [395, 322] on div "DELICADO [PERSON_NAME]" at bounding box center [410, 320] width 96 height 14
select select "12"
select select "14"
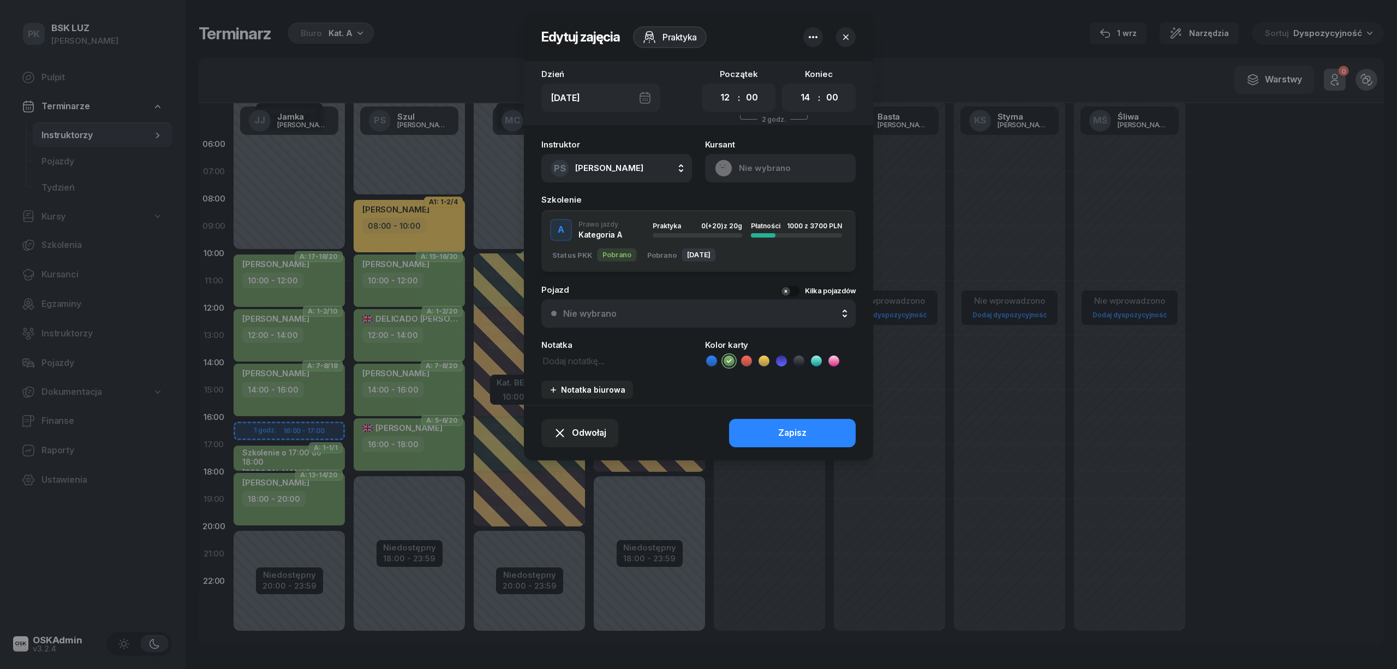
click at [769, 167] on button "Nie wybrano" at bounding box center [780, 168] width 151 height 28
click at [777, 196] on link "Otwórz profil" at bounding box center [779, 205] width 143 height 27
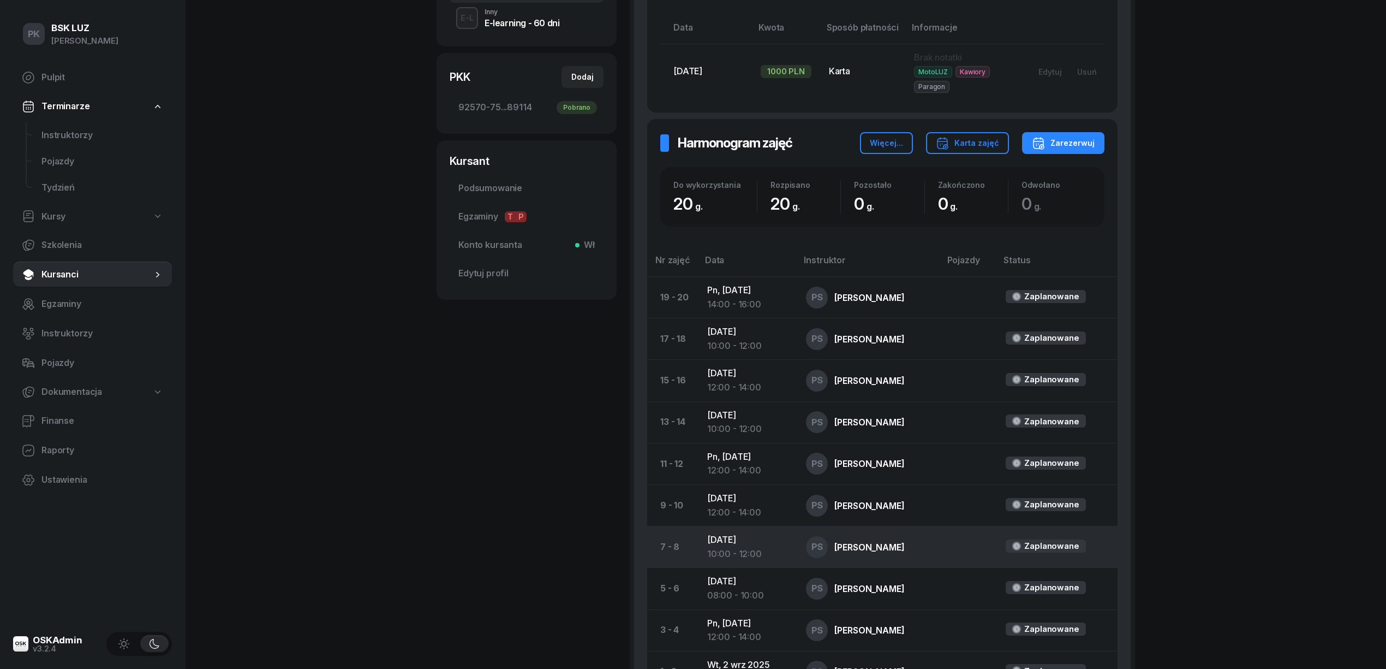
scroll to position [480, 0]
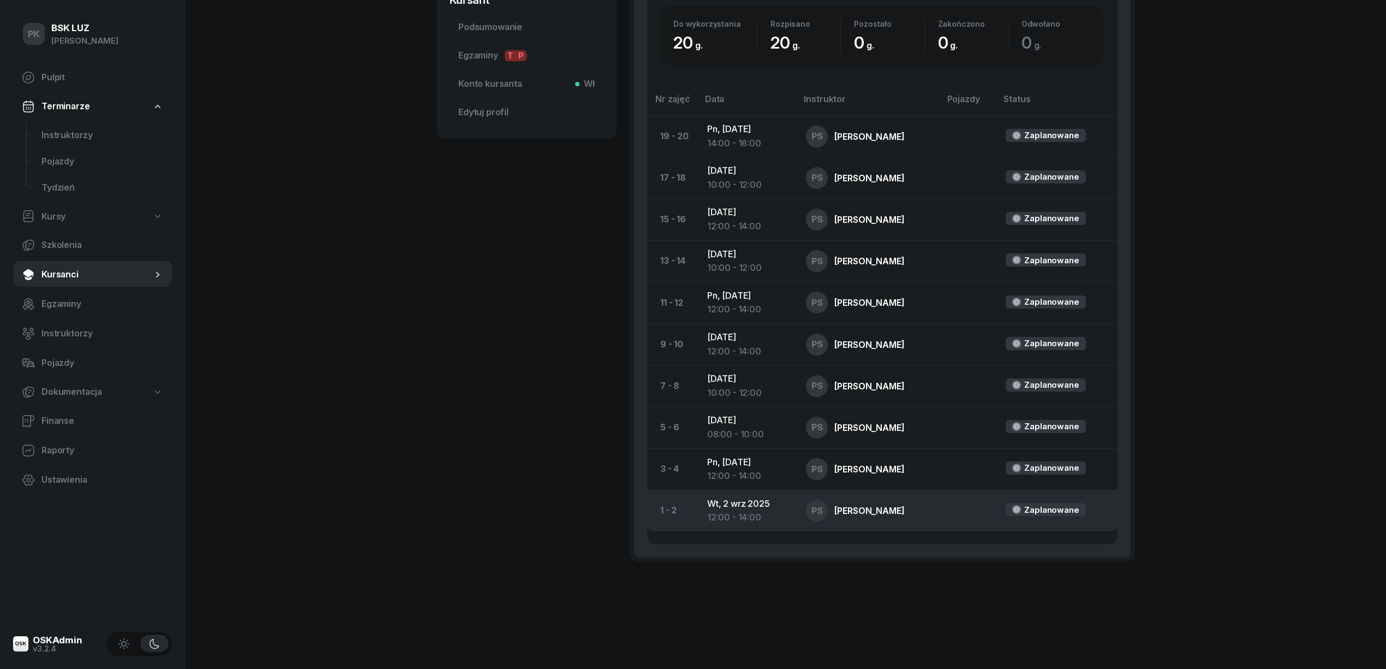
click at [727, 505] on td "Wt, 2 wrz 2025 12:00 - 14:00" at bounding box center [748, 510] width 99 height 41
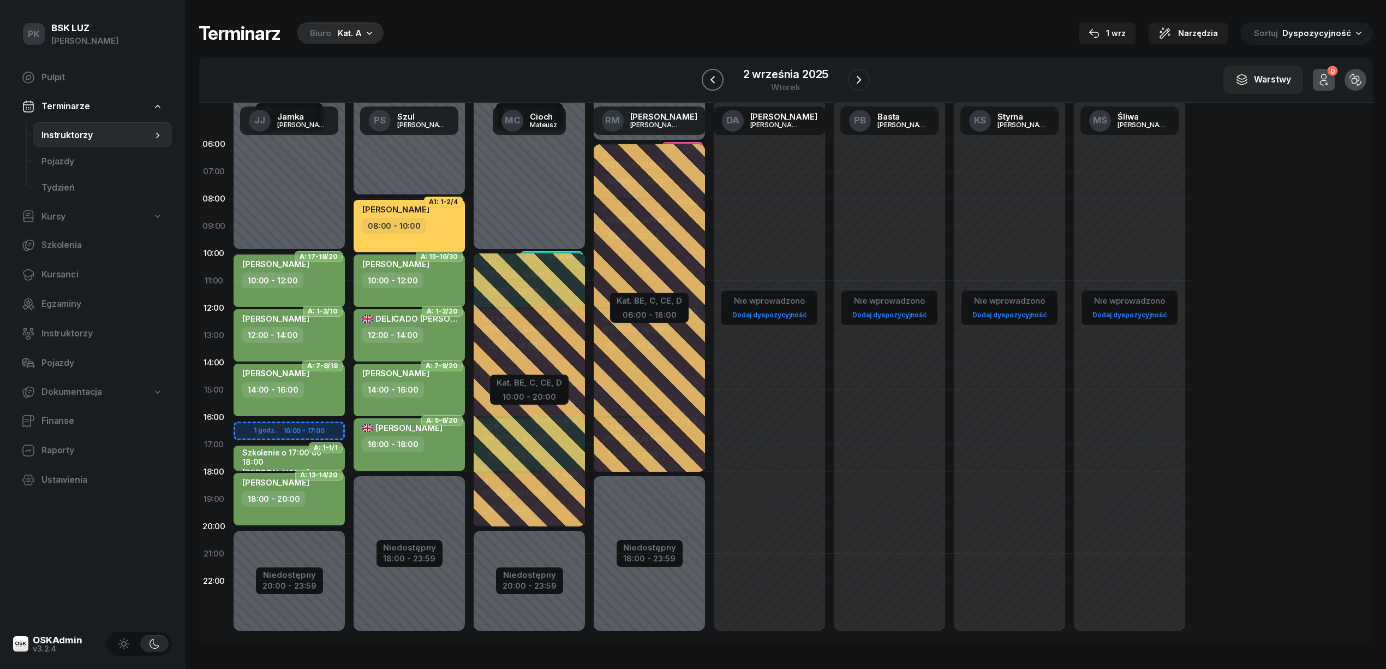
click at [712, 77] on icon "button" at bounding box center [712, 79] width 13 height 13
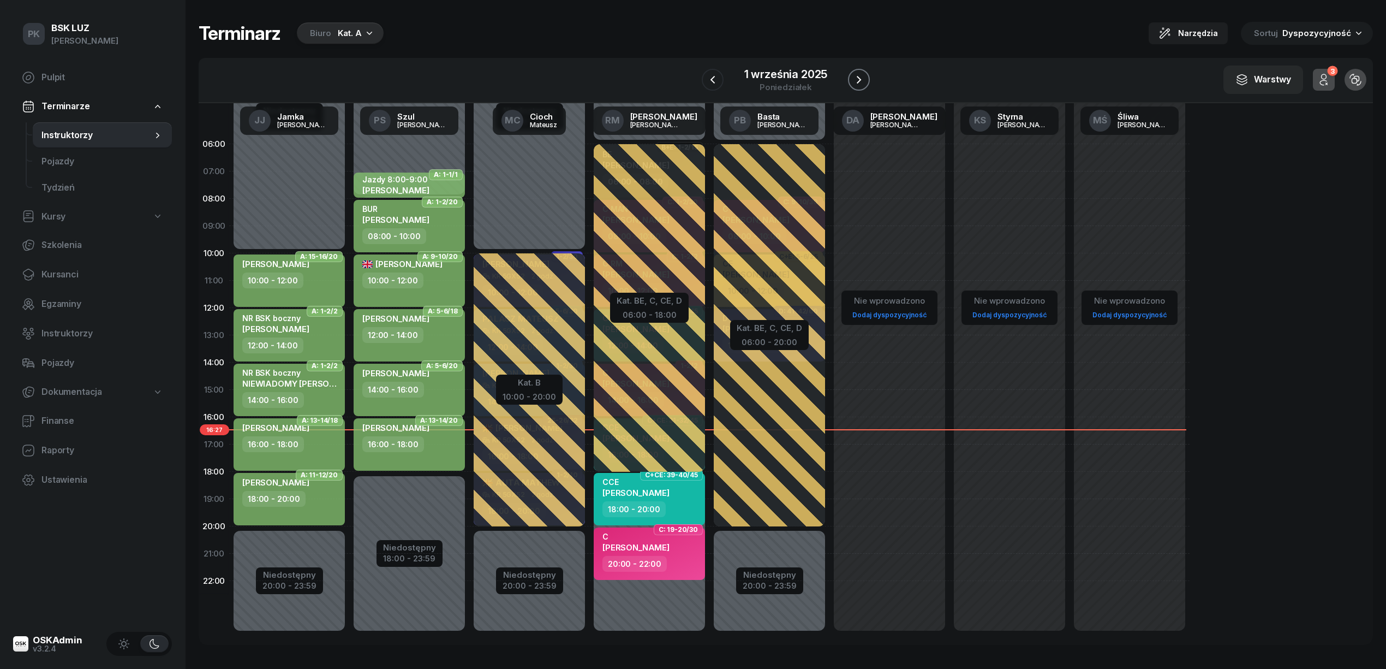
click at [860, 77] on icon "button" at bounding box center [858, 79] width 13 height 13
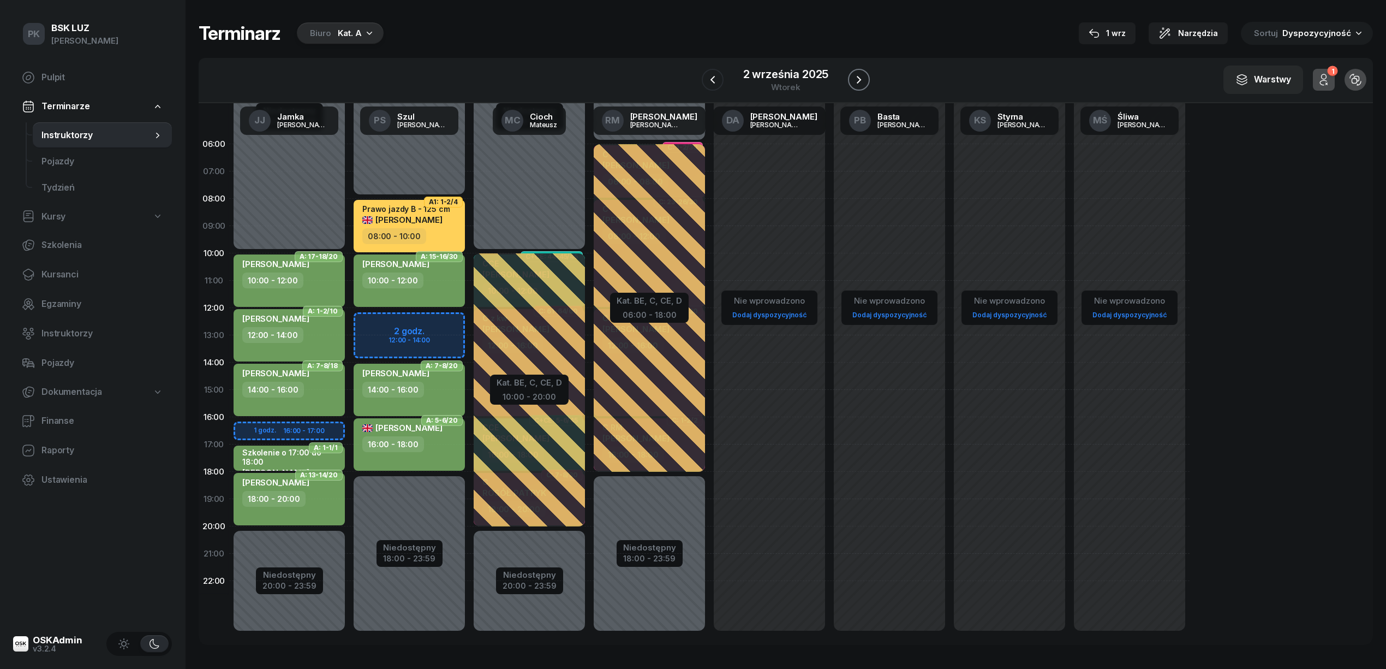
click at [860, 77] on icon "button" at bounding box center [858, 79] width 13 height 13
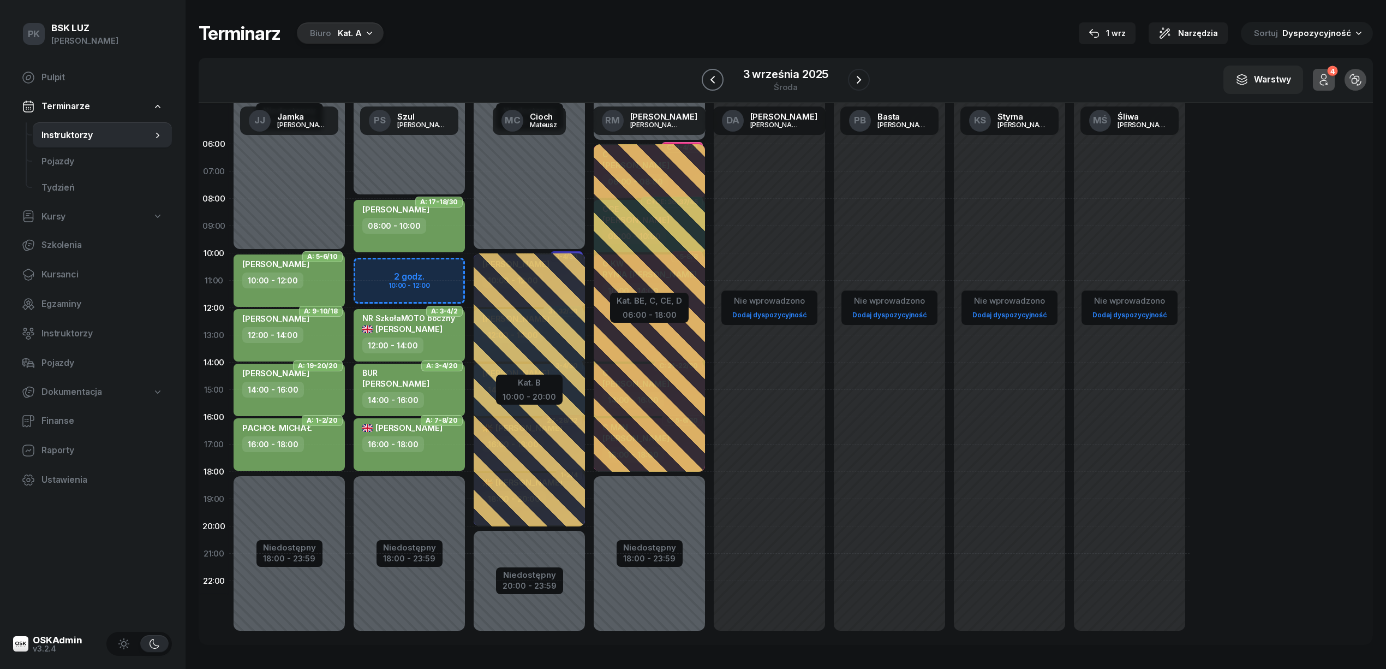
click at [714, 77] on icon "button" at bounding box center [712, 79] width 13 height 13
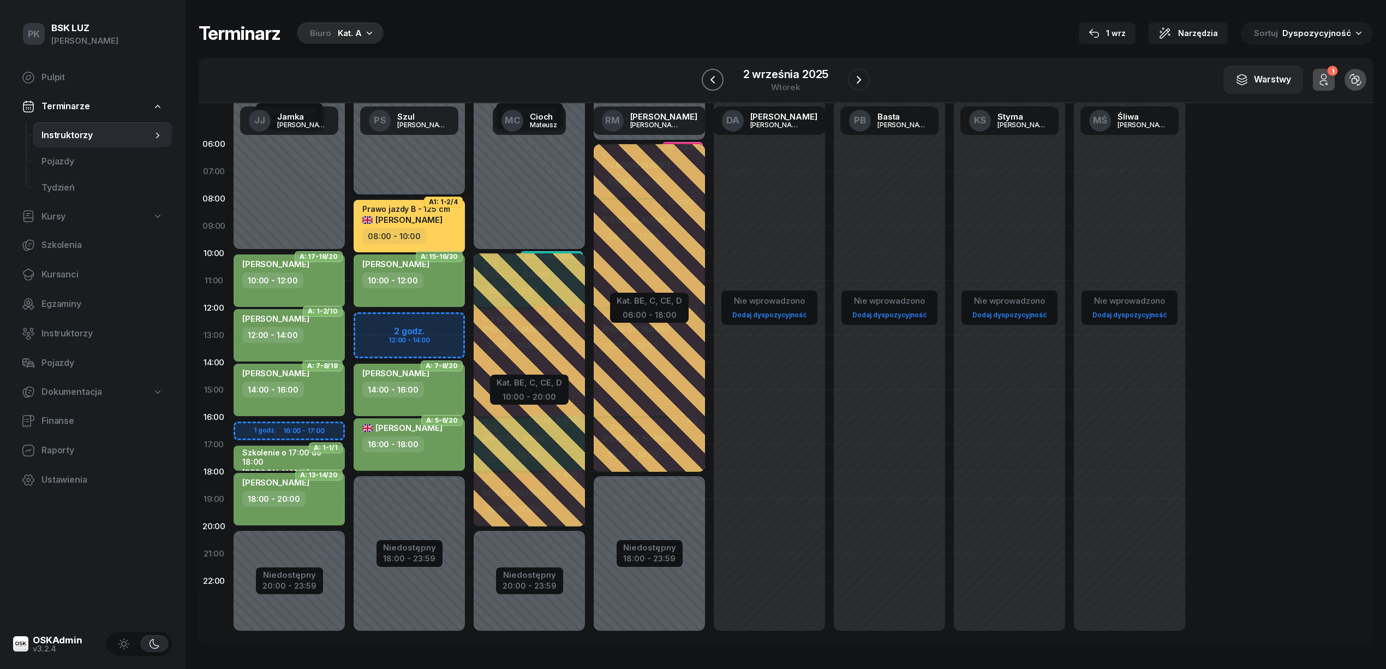
click at [714, 82] on icon "button" at bounding box center [712, 80] width 4 height 8
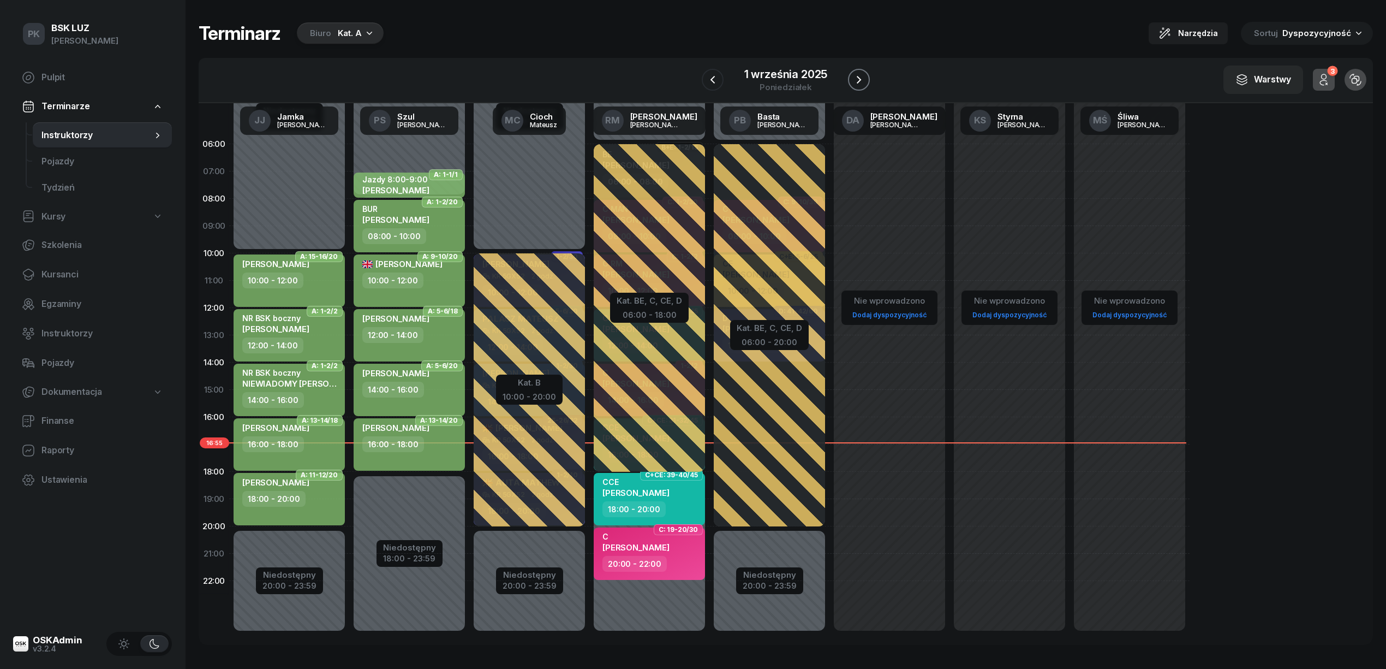
click at [855, 75] on icon "button" at bounding box center [858, 79] width 13 height 13
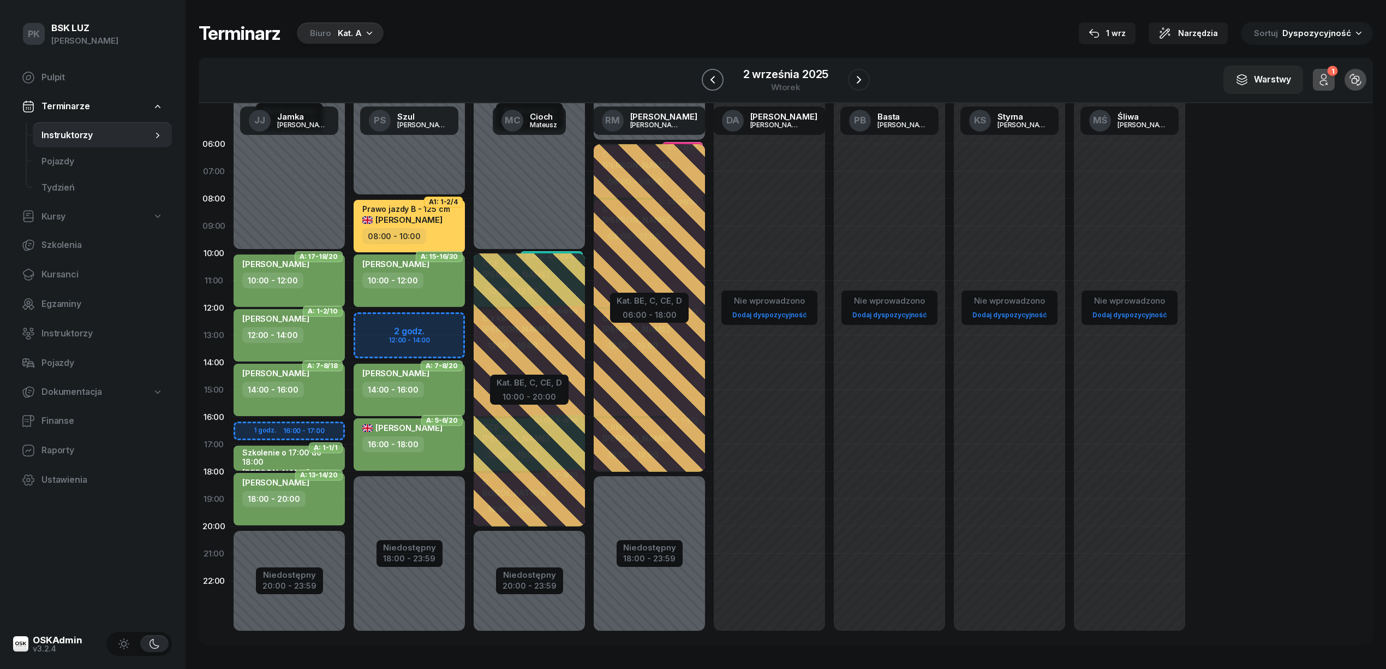
click at [721, 82] on button "button" at bounding box center [713, 80] width 22 height 22
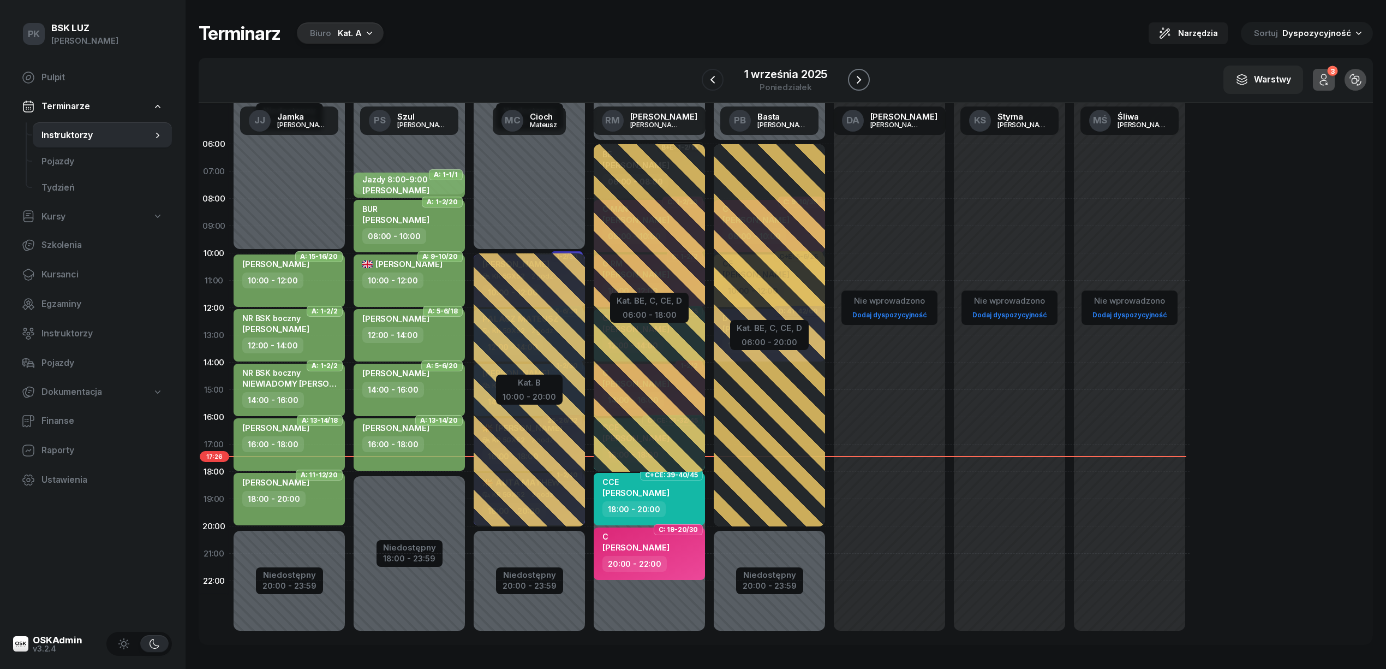
click at [869, 76] on button "button" at bounding box center [859, 80] width 22 height 22
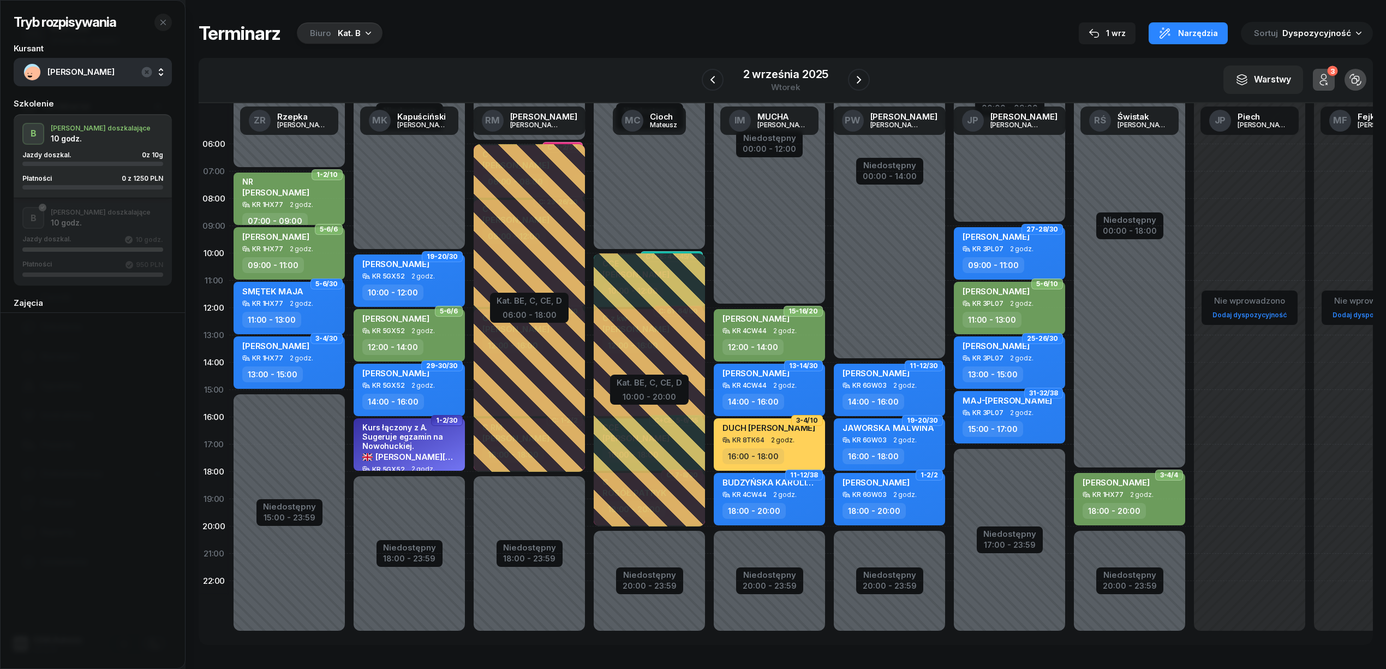
click at [861, 79] on icon "button" at bounding box center [859, 80] width 4 height 8
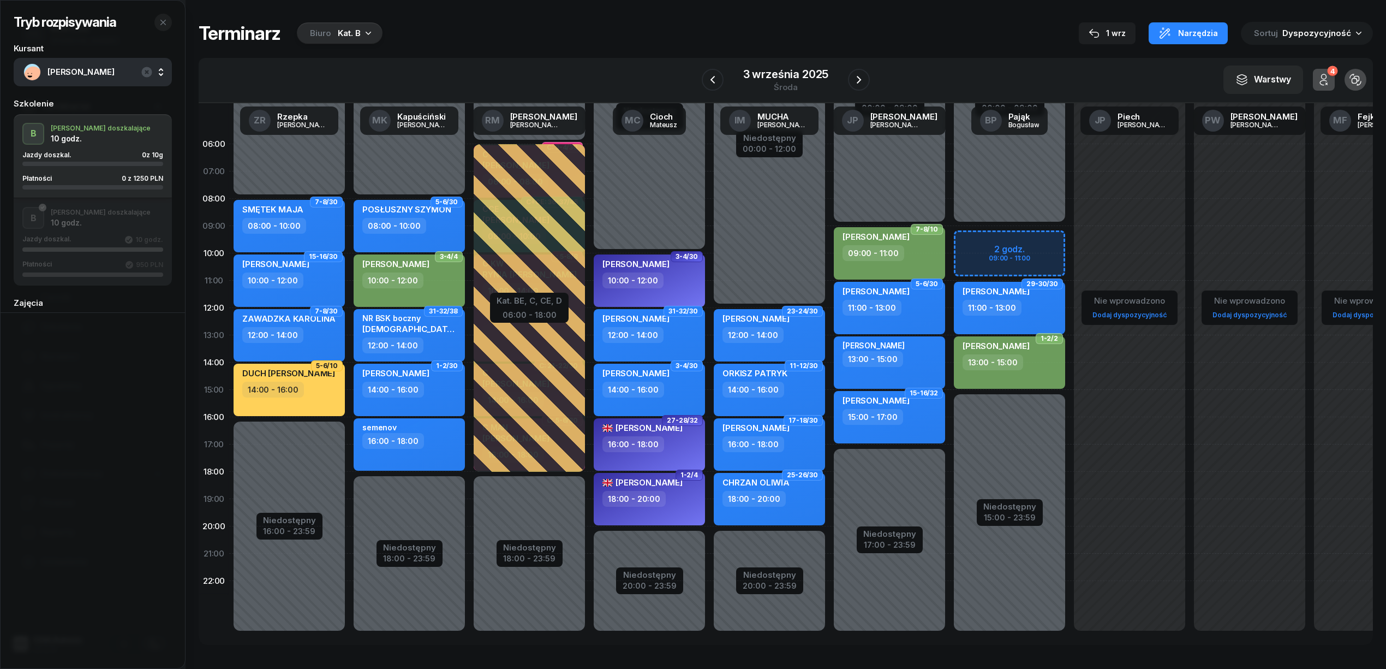
click at [1028, 235] on div "Niedostępny 00:00 - 09:00 Niedostępny 15:00 - 23:59 2 godz. 09:00 - 11:00 29-30…" at bounding box center [1010, 389] width 120 height 518
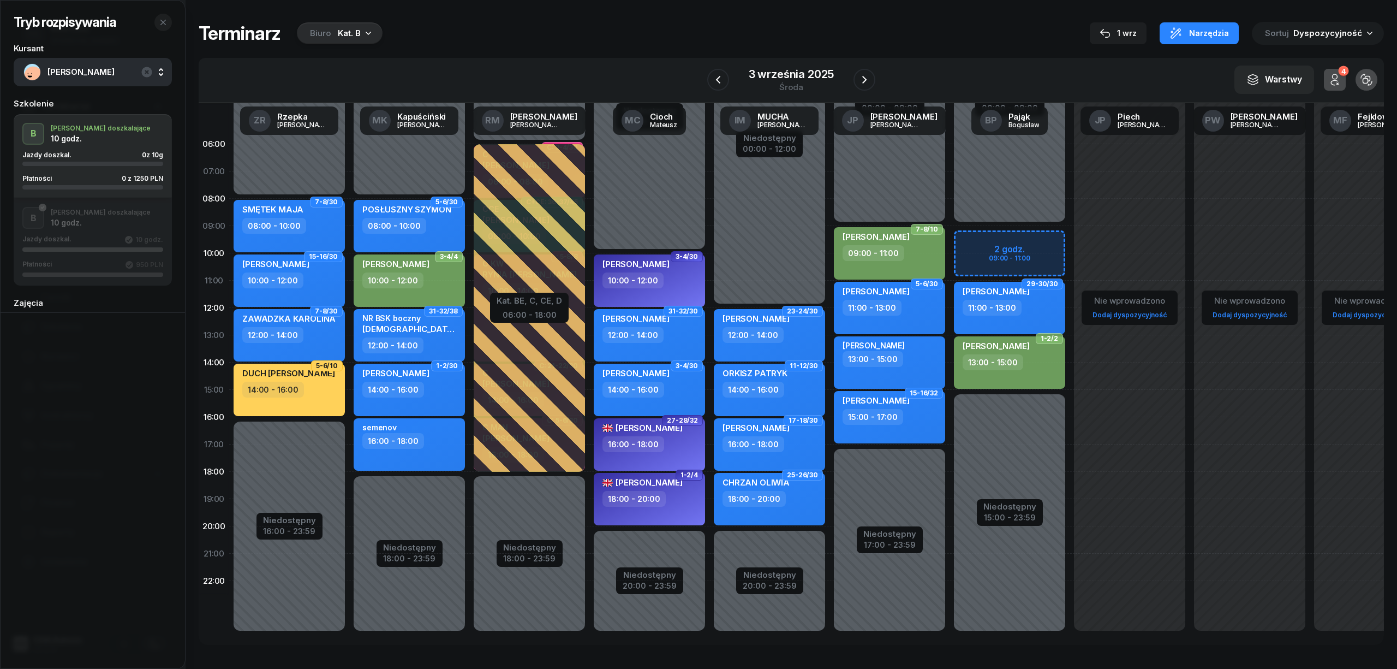
select select "09"
select select "11"
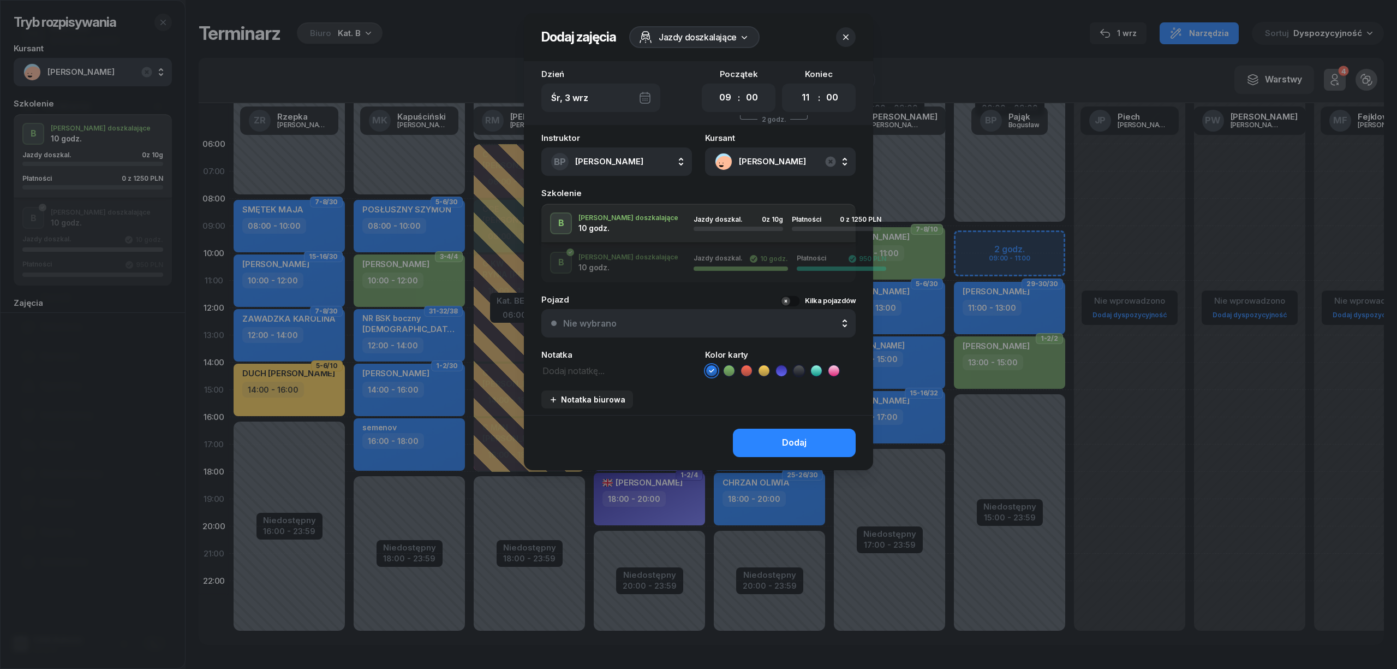
click at [730, 369] on icon at bounding box center [728, 370] width 5 height 4
click at [750, 437] on button "Dodaj" at bounding box center [794, 442] width 123 height 28
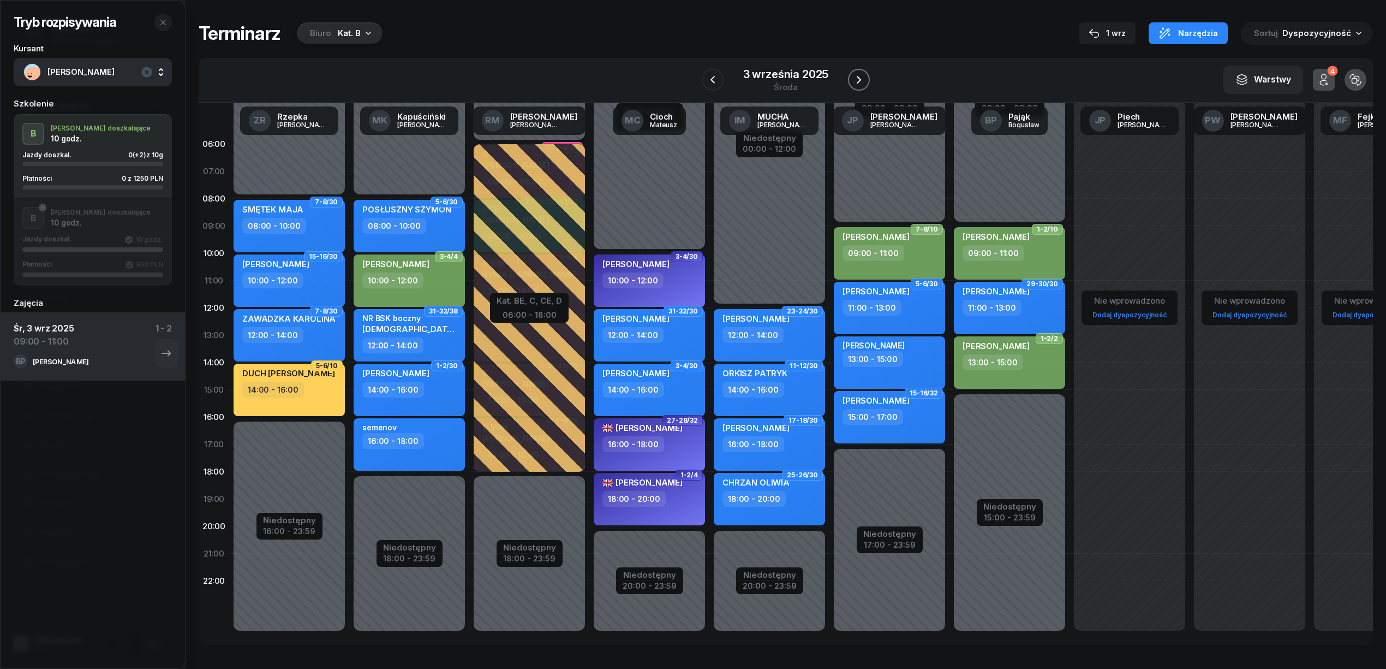
click at [852, 81] on icon "button" at bounding box center [858, 79] width 13 height 13
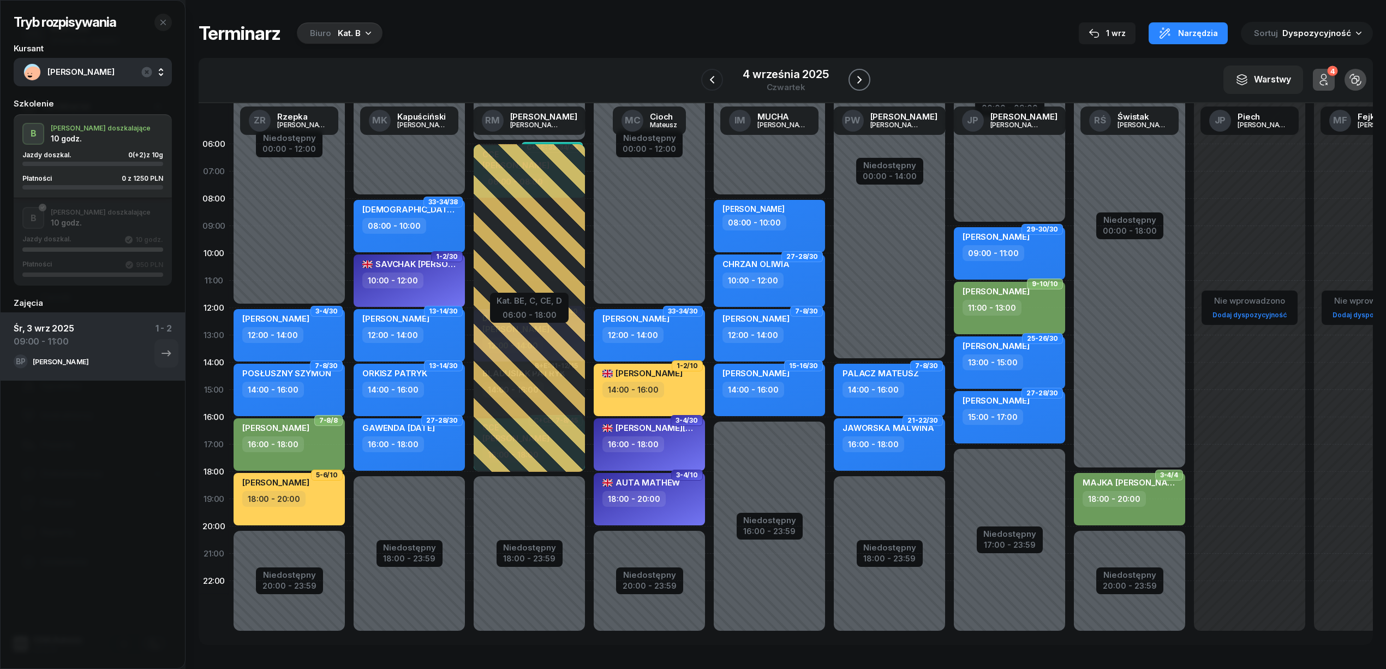
click at [853, 81] on icon "button" at bounding box center [859, 79] width 13 height 13
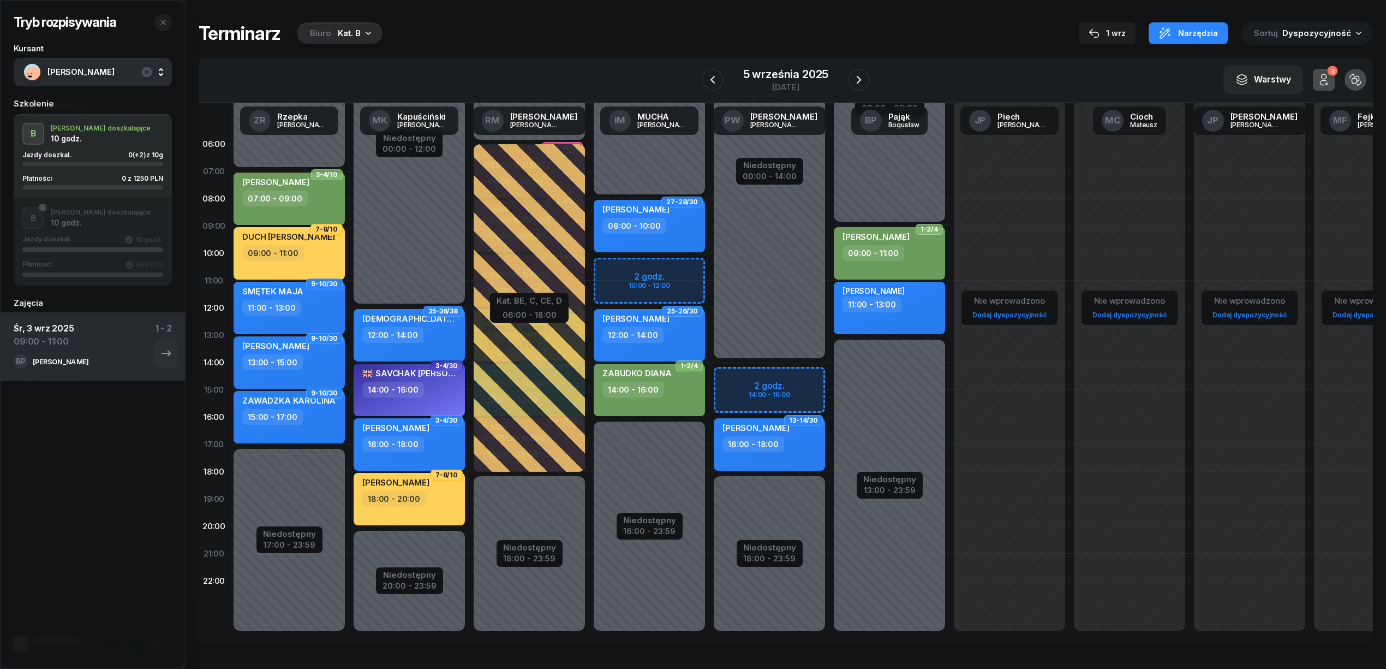
click at [690, 272] on div "Niedostępny 00:00 - 08:00 Niedostępny 16:00 - 23:59 2 godz. 10:00 - 12:00 27-28…" at bounding box center [649, 389] width 120 height 518
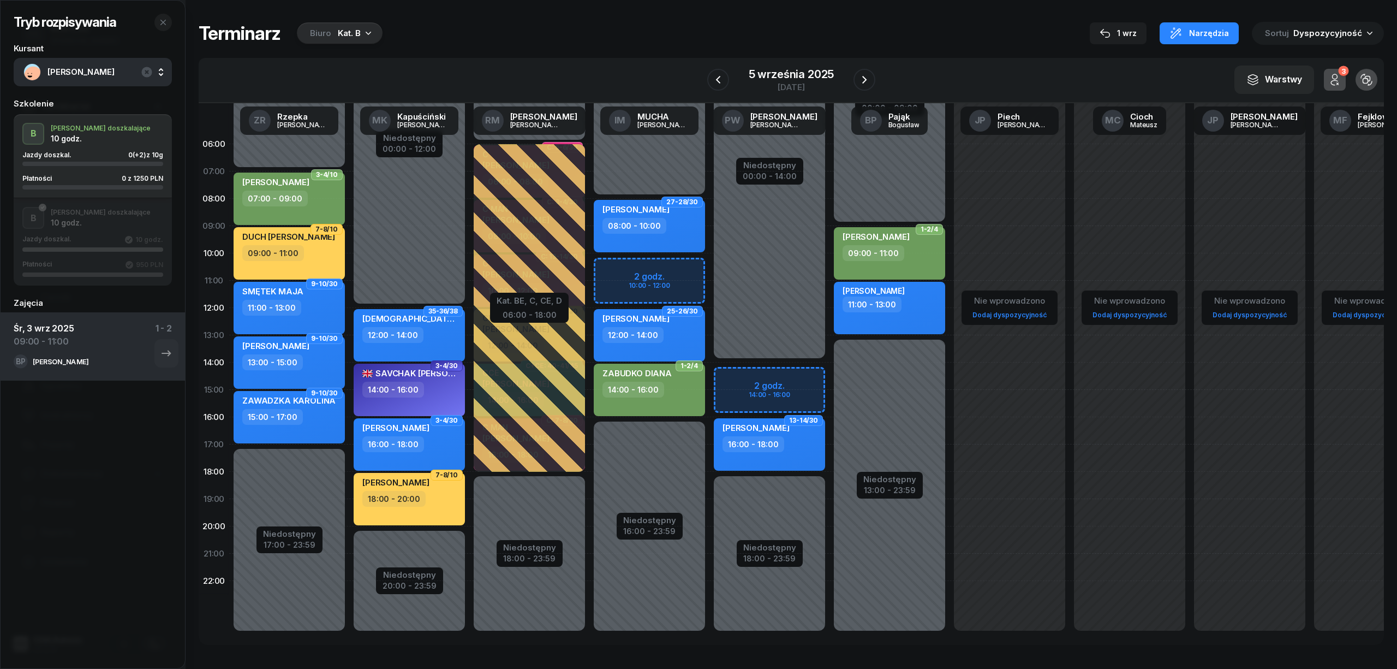
select select "10"
select select "12"
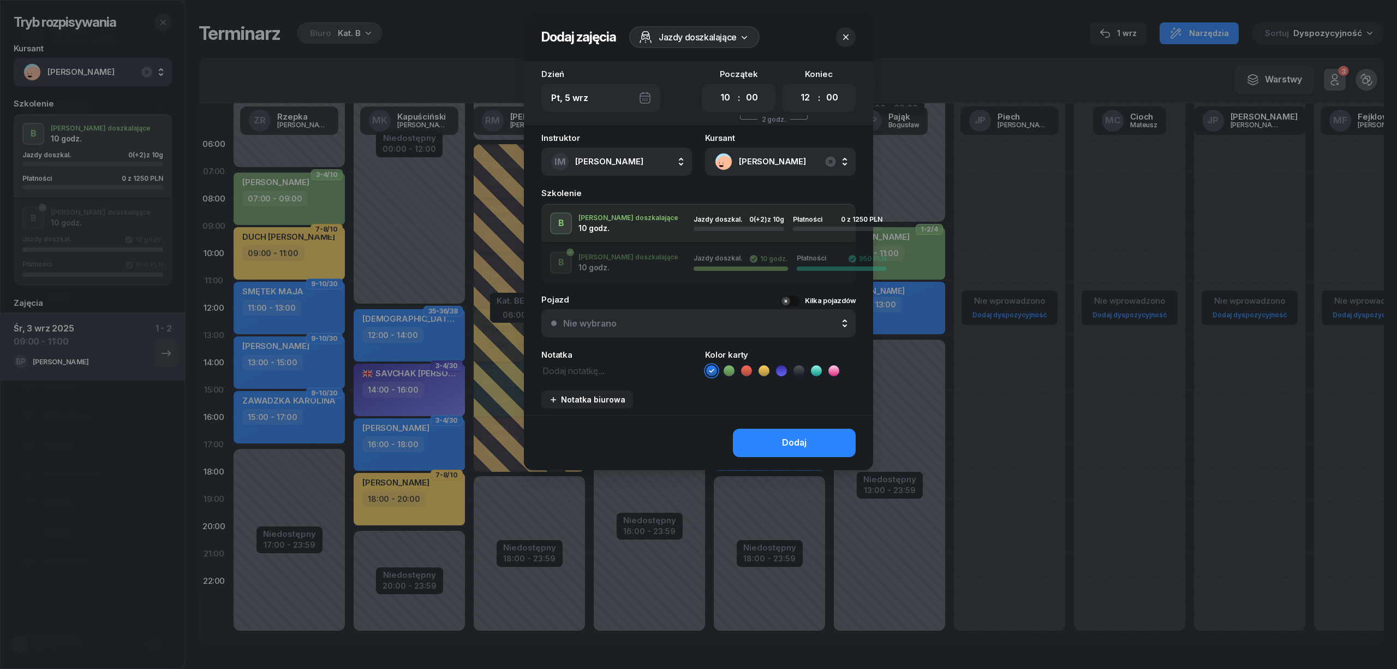
click at [733, 370] on icon at bounding box center [729, 370] width 11 height 11
click at [815, 428] on button "Dodaj" at bounding box center [794, 442] width 123 height 28
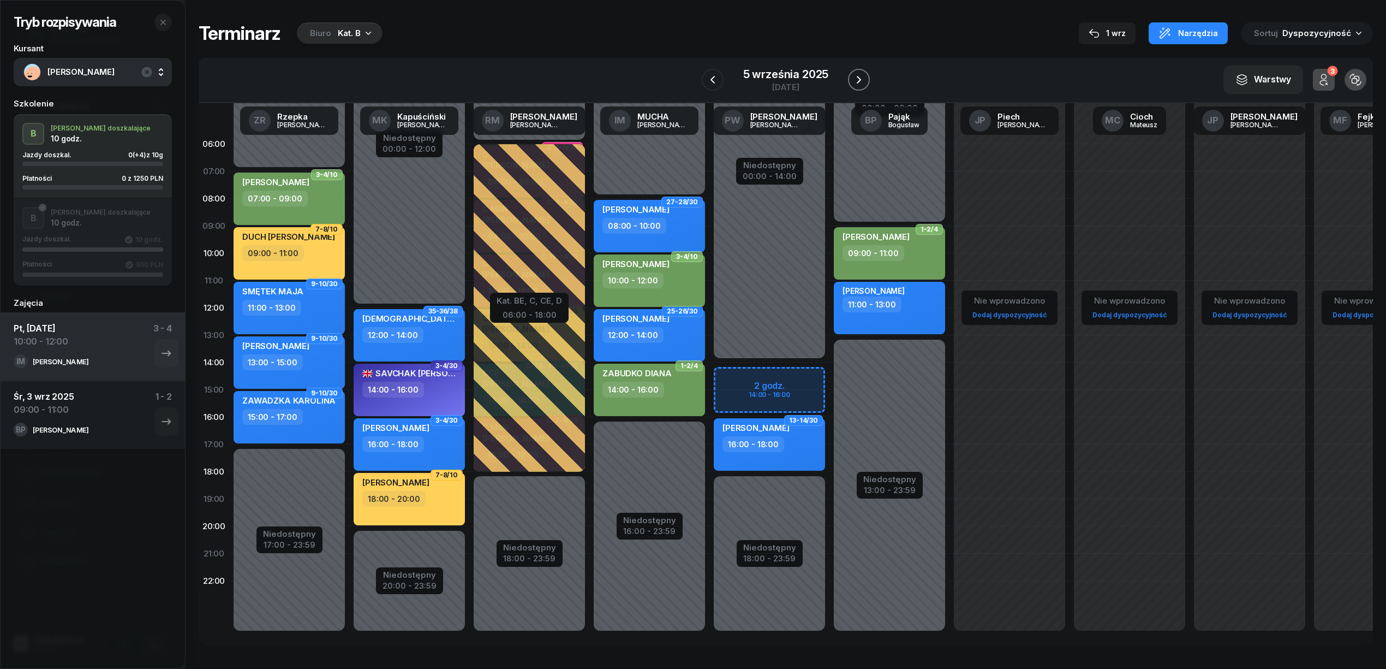
click at [860, 83] on icon "button" at bounding box center [858, 79] width 13 height 13
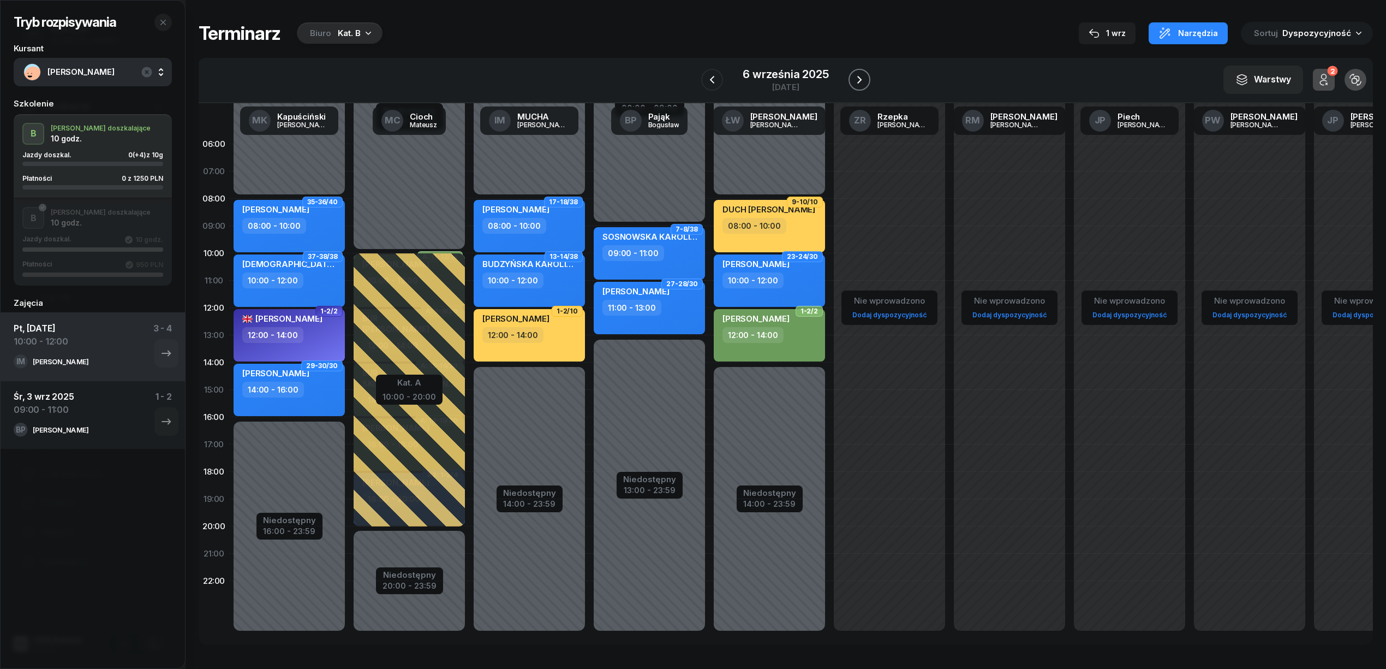
click at [860, 83] on icon "button" at bounding box center [859, 79] width 13 height 13
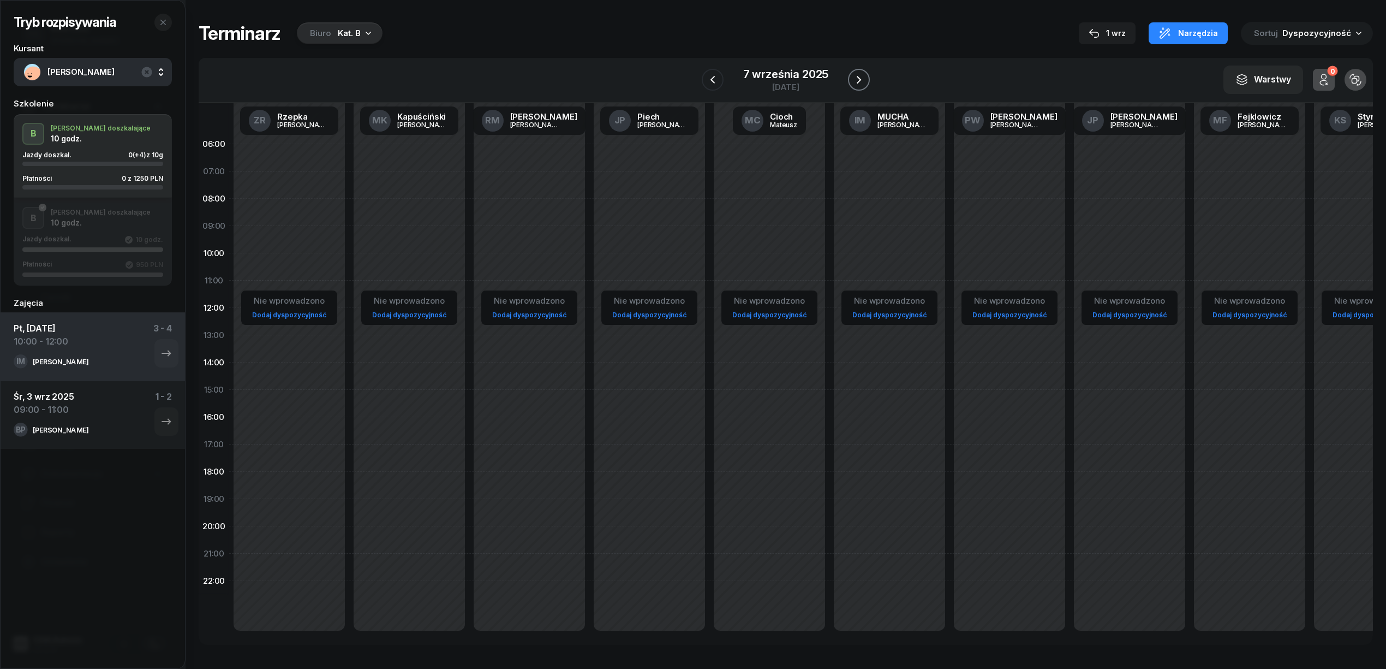
click at [860, 83] on icon "button" at bounding box center [858, 79] width 13 height 13
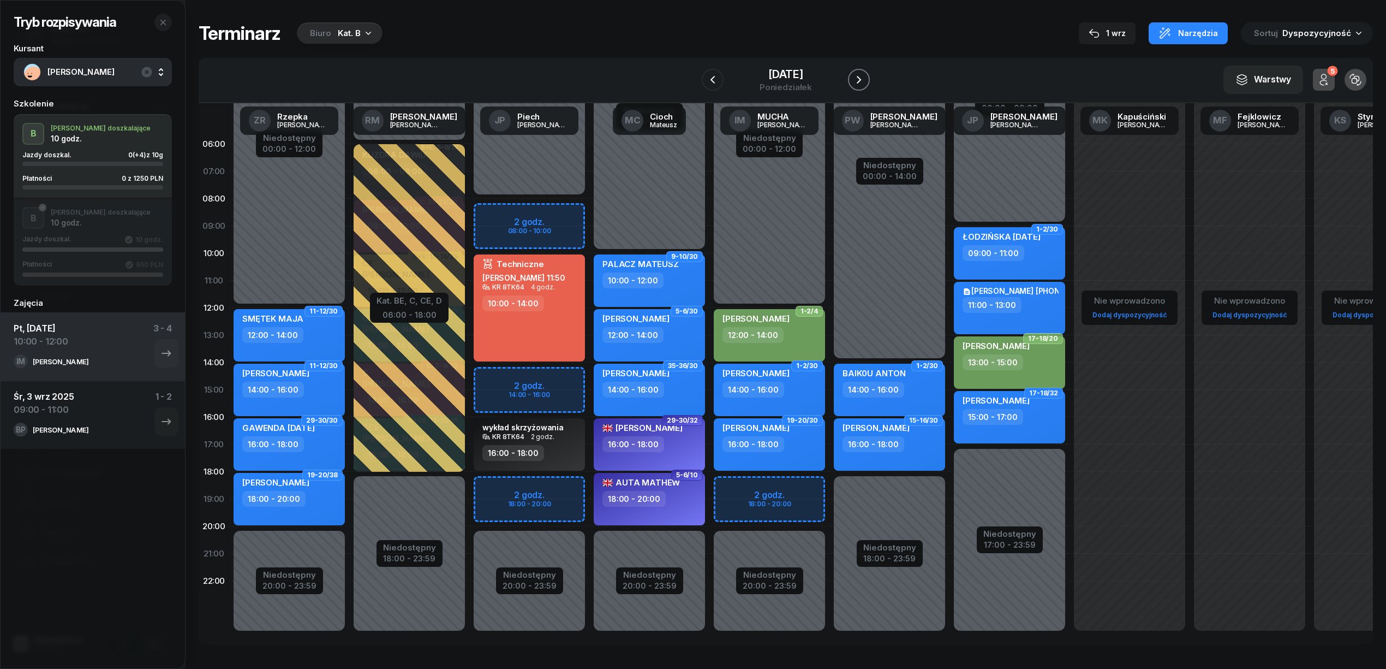
click at [860, 83] on icon "button" at bounding box center [858, 79] width 13 height 13
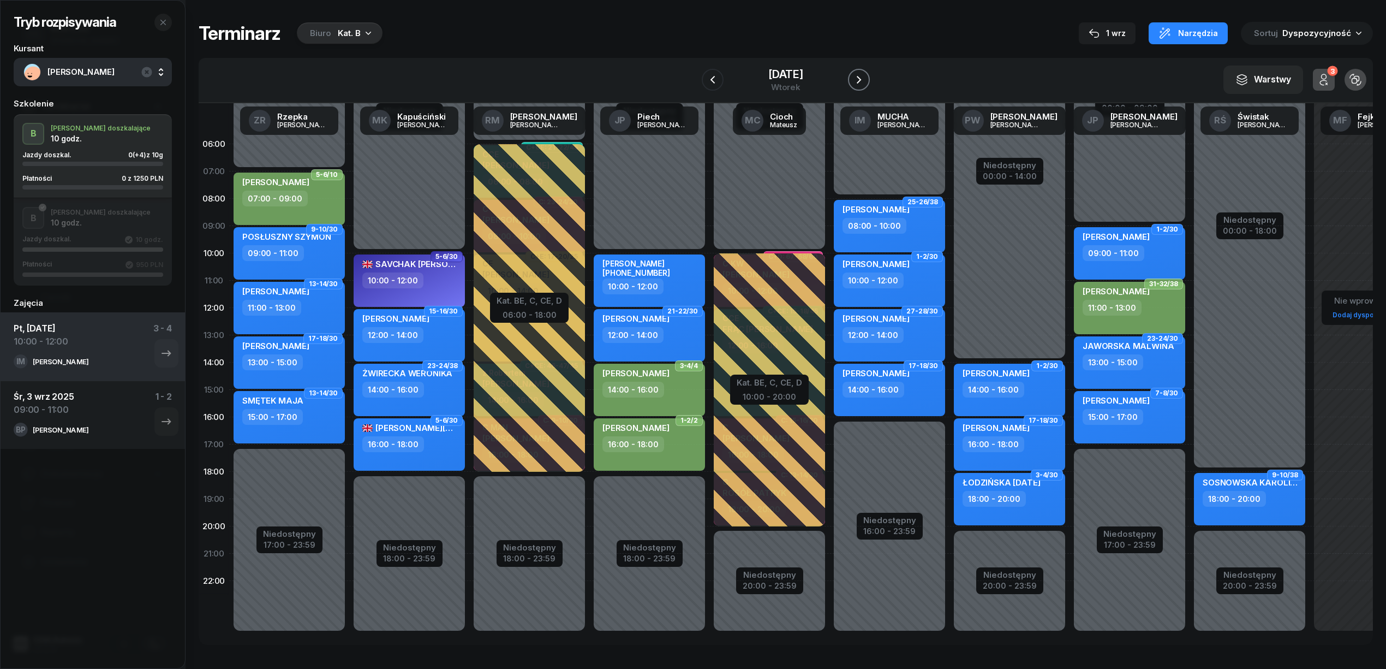
click at [860, 83] on icon "button" at bounding box center [858, 79] width 13 height 13
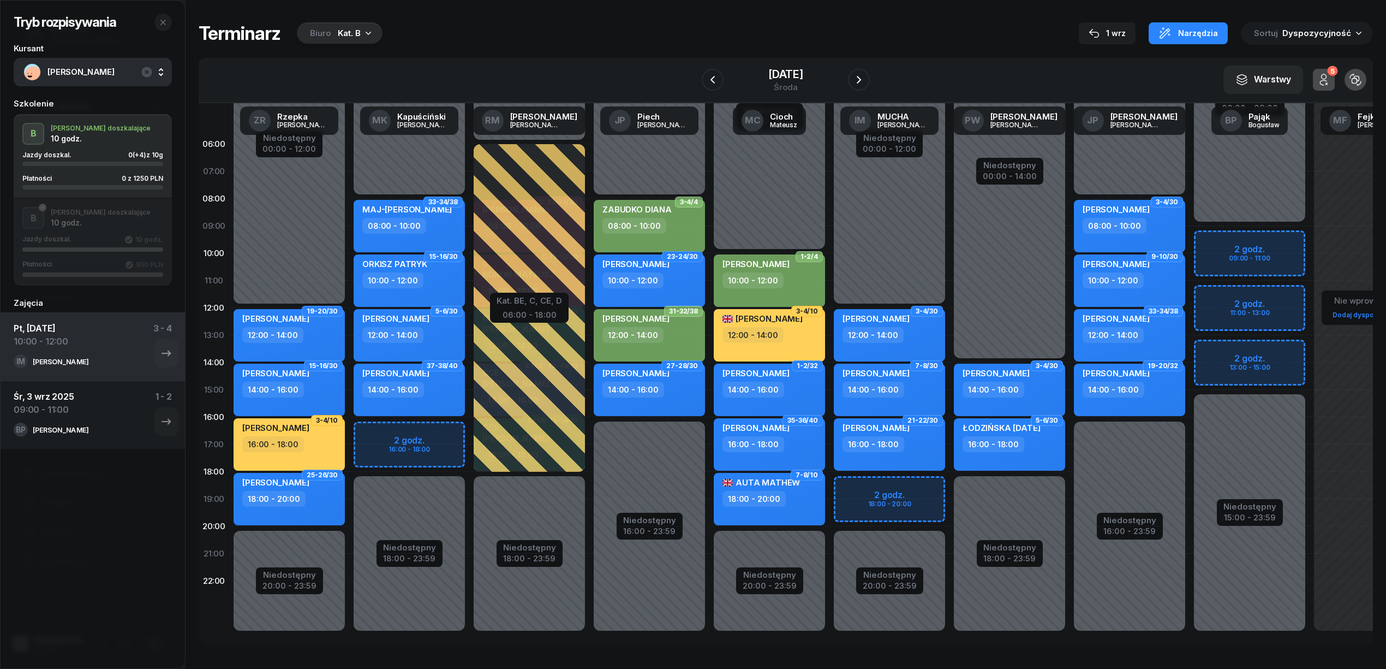
click at [1243, 237] on div "Niedostępny 00:00 - 09:00 Niedostępny 15:00 - 23:59 2 godz. 09:00 - 11:00 2 god…" at bounding box center [1250, 389] width 120 height 518
select select "09"
select select "11"
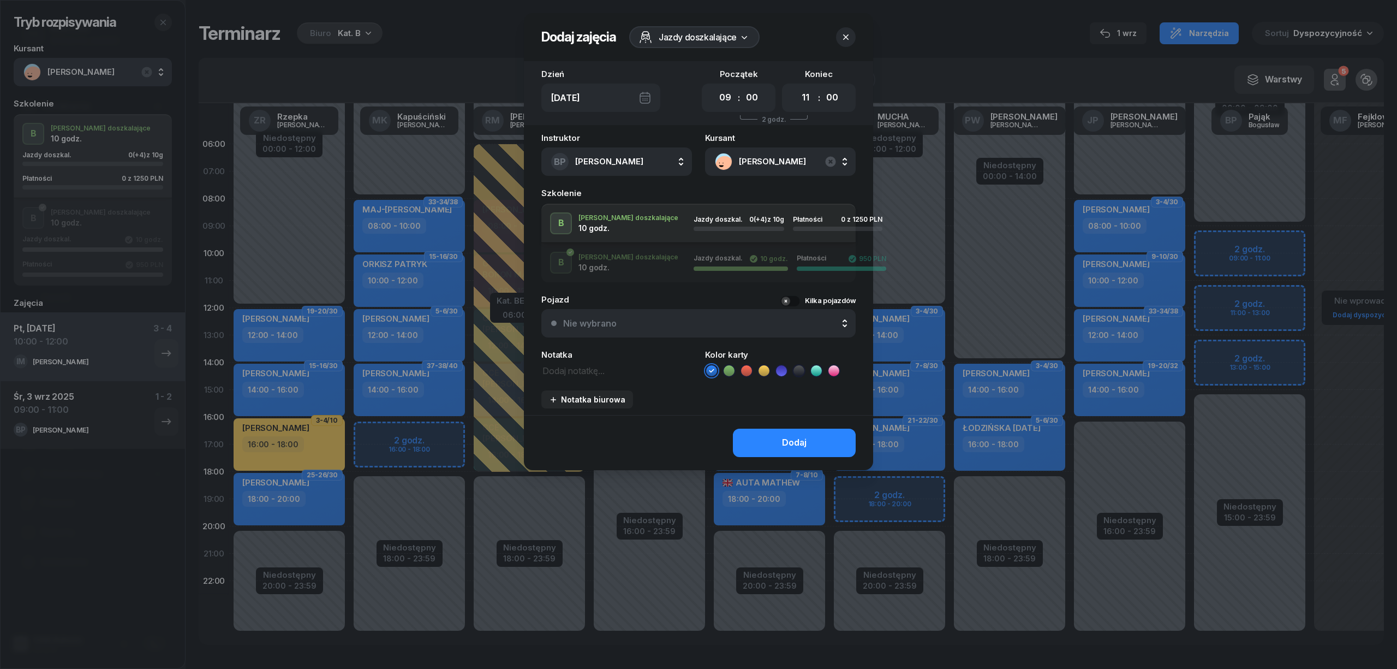
click at [730, 372] on icon at bounding box center [729, 370] width 11 height 11
click at [786, 436] on div "Dodaj" at bounding box center [794, 443] width 25 height 14
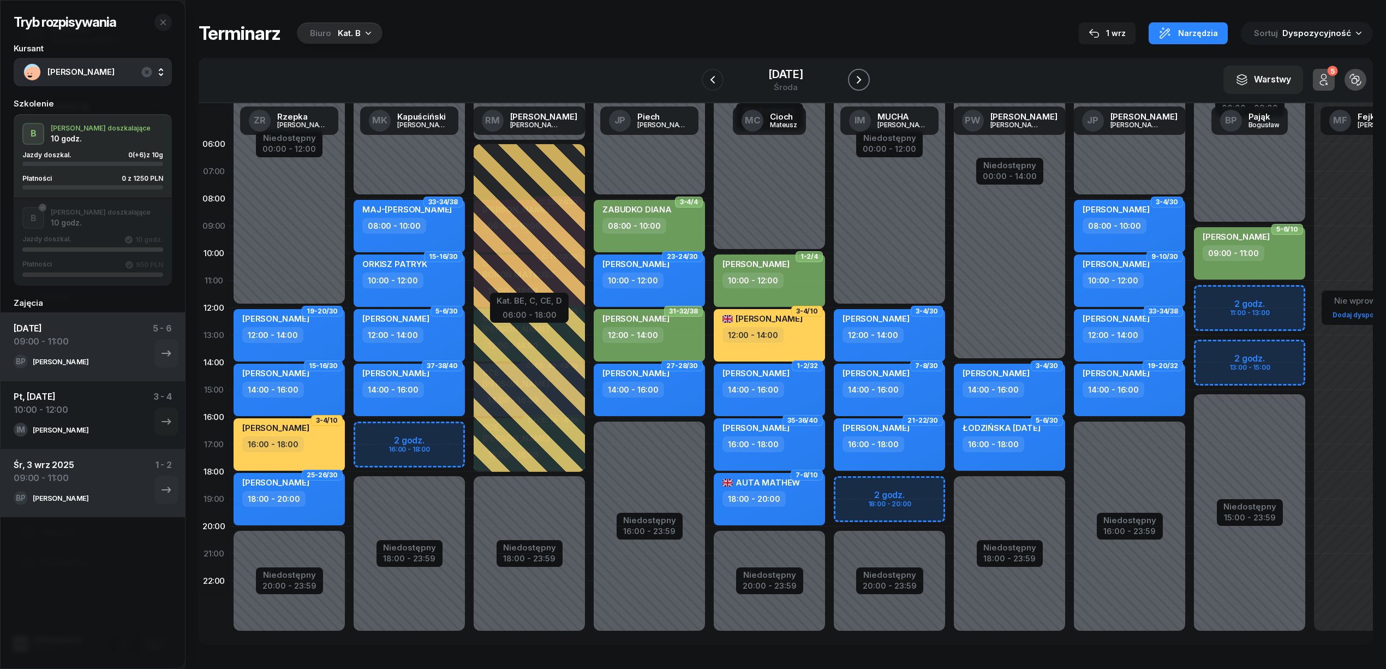
click at [855, 76] on icon "button" at bounding box center [858, 79] width 13 height 13
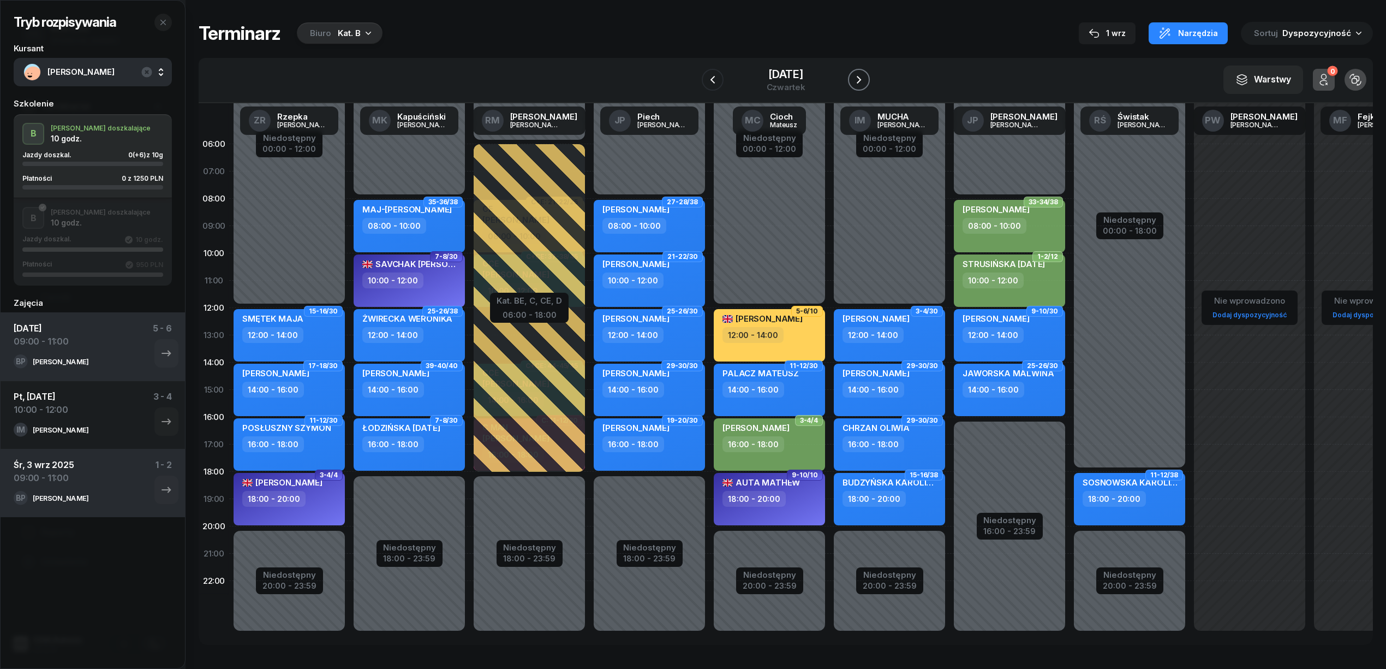
click at [855, 76] on icon "button" at bounding box center [858, 79] width 13 height 13
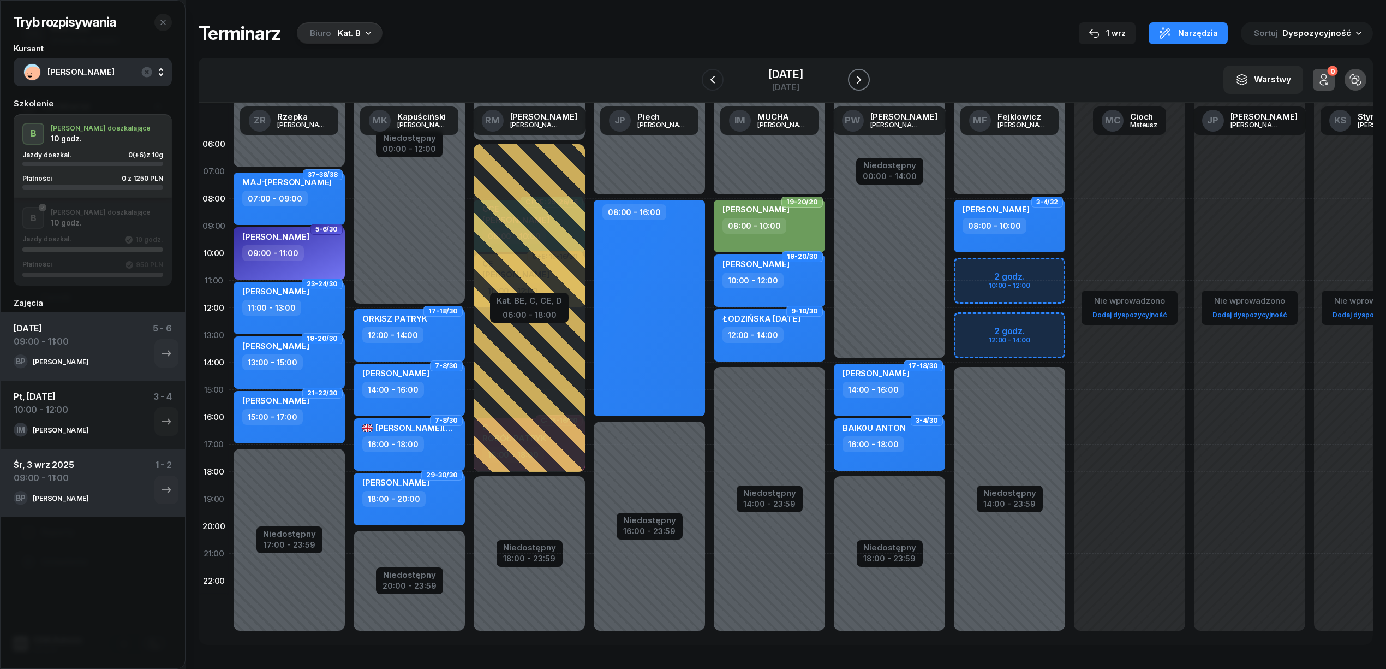
click at [855, 76] on icon "button" at bounding box center [858, 79] width 13 height 13
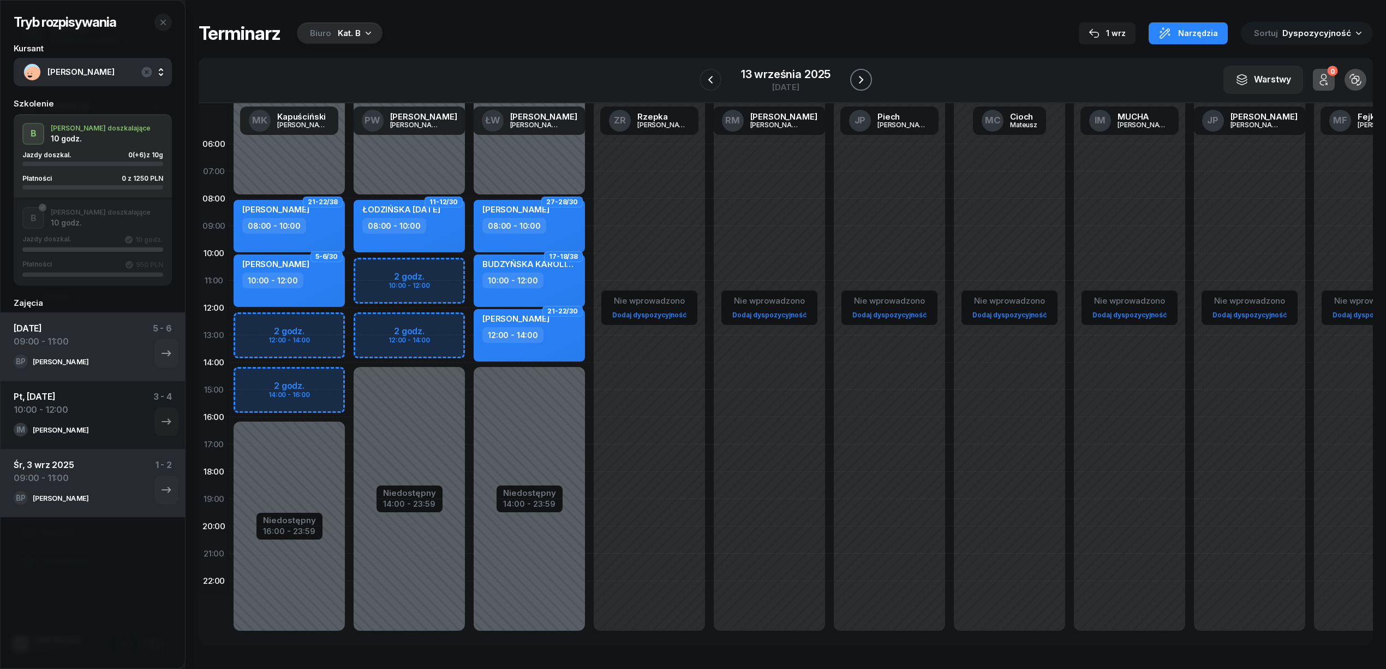
click at [855, 76] on icon "button" at bounding box center [861, 79] width 13 height 13
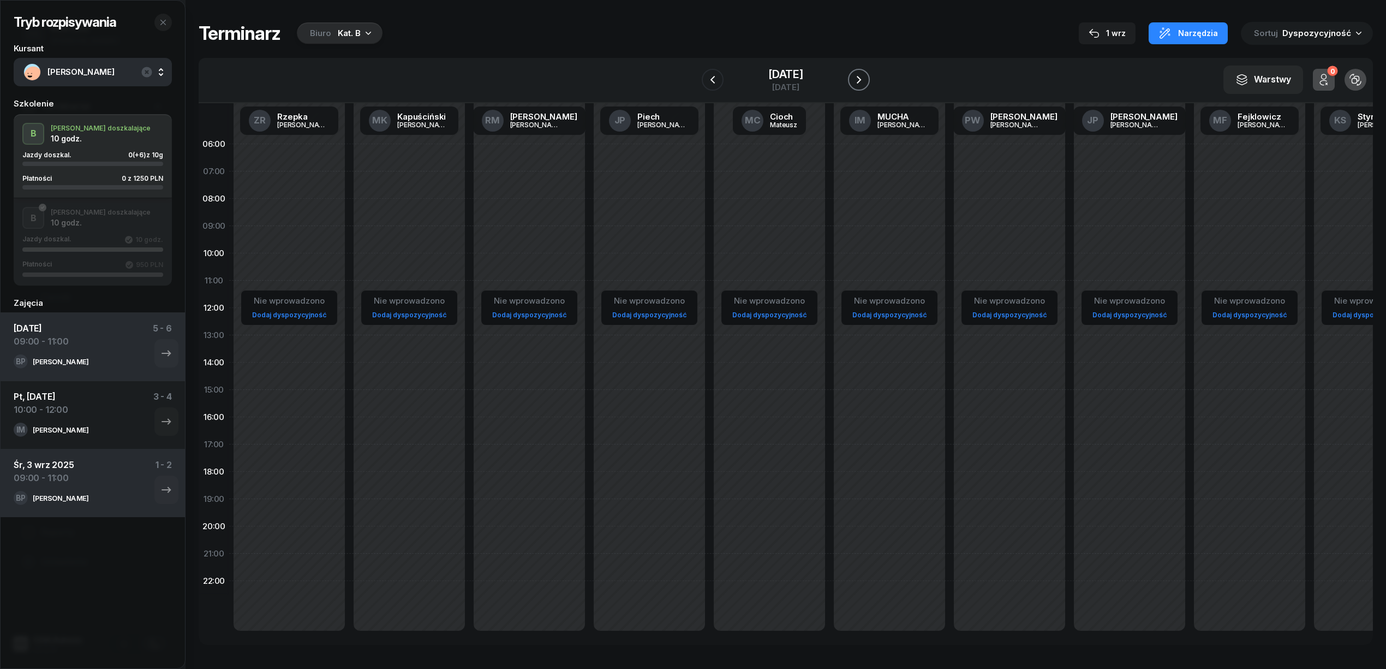
click at [855, 76] on icon "button" at bounding box center [858, 79] width 13 height 13
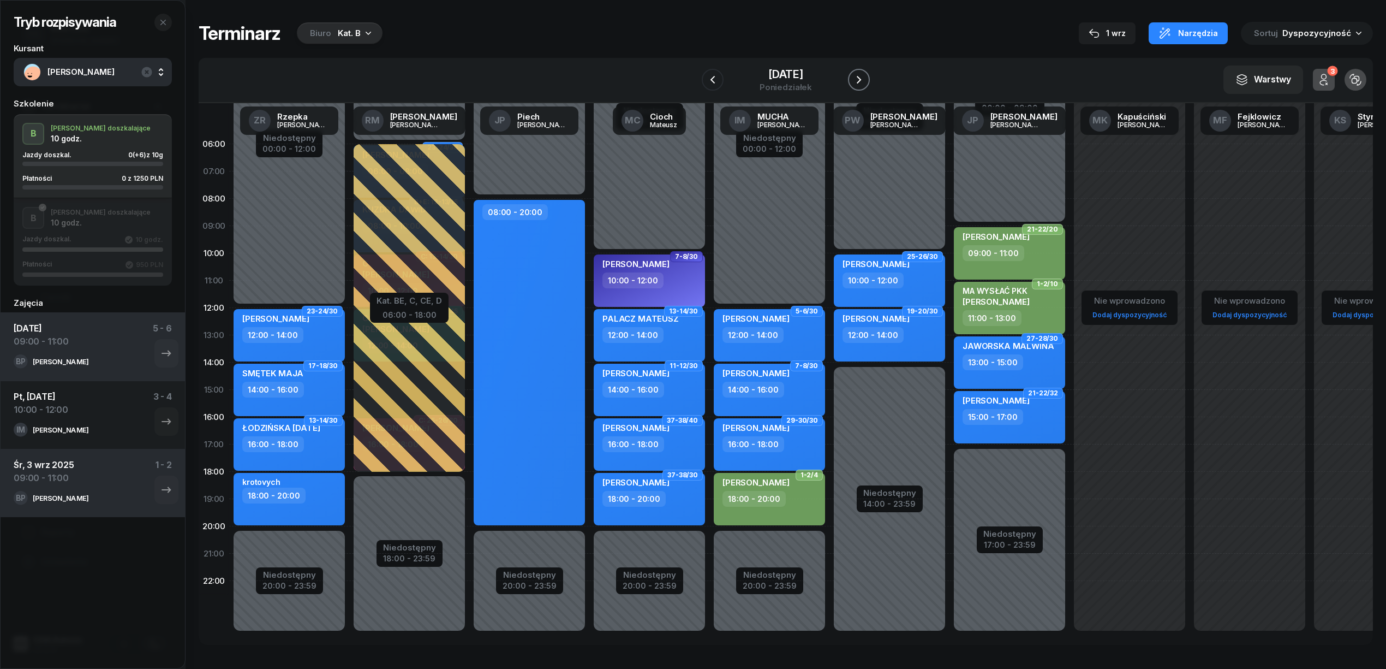
click at [855, 76] on icon "button" at bounding box center [858, 79] width 13 height 13
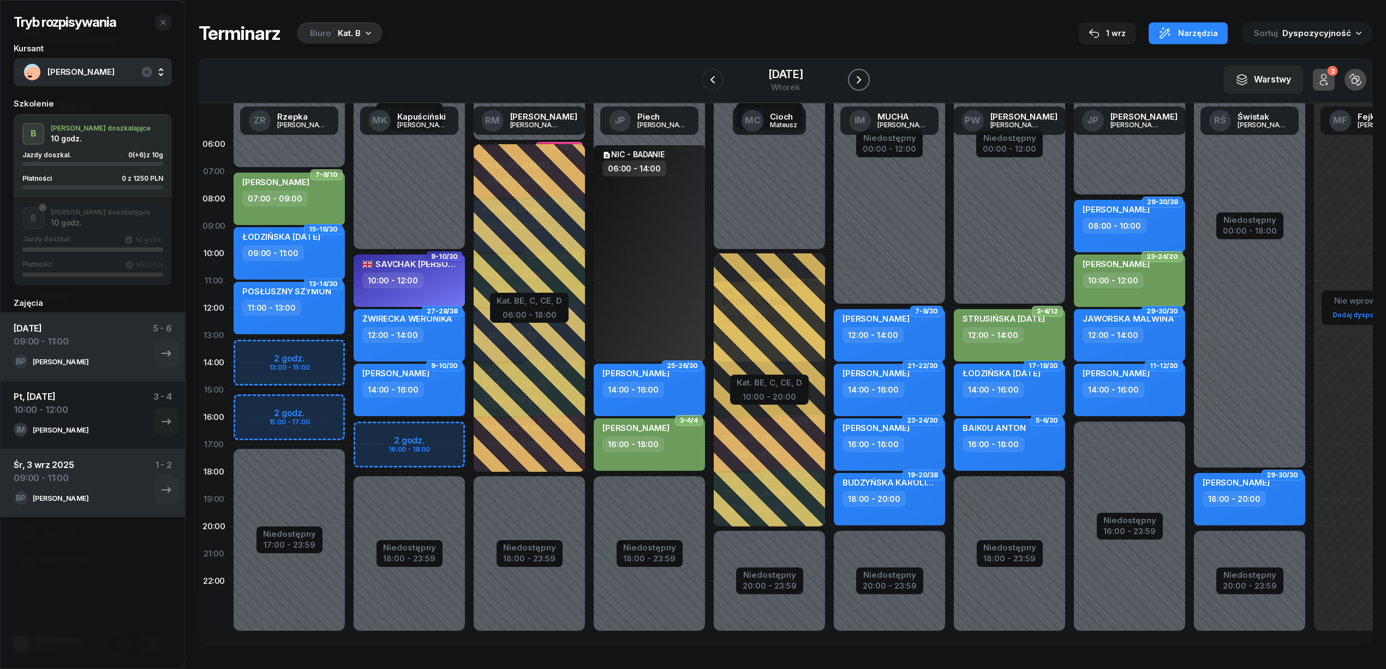
click at [855, 76] on icon "button" at bounding box center [858, 79] width 13 height 13
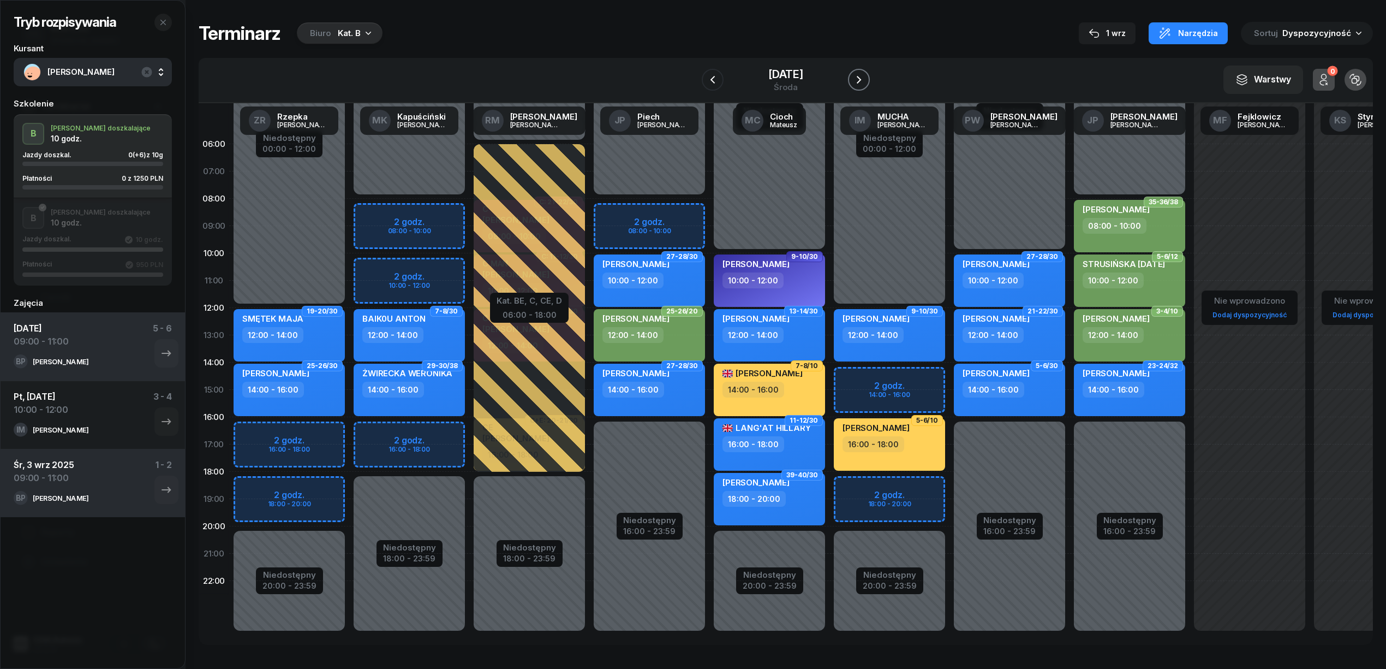
click at [855, 76] on icon "button" at bounding box center [858, 79] width 13 height 13
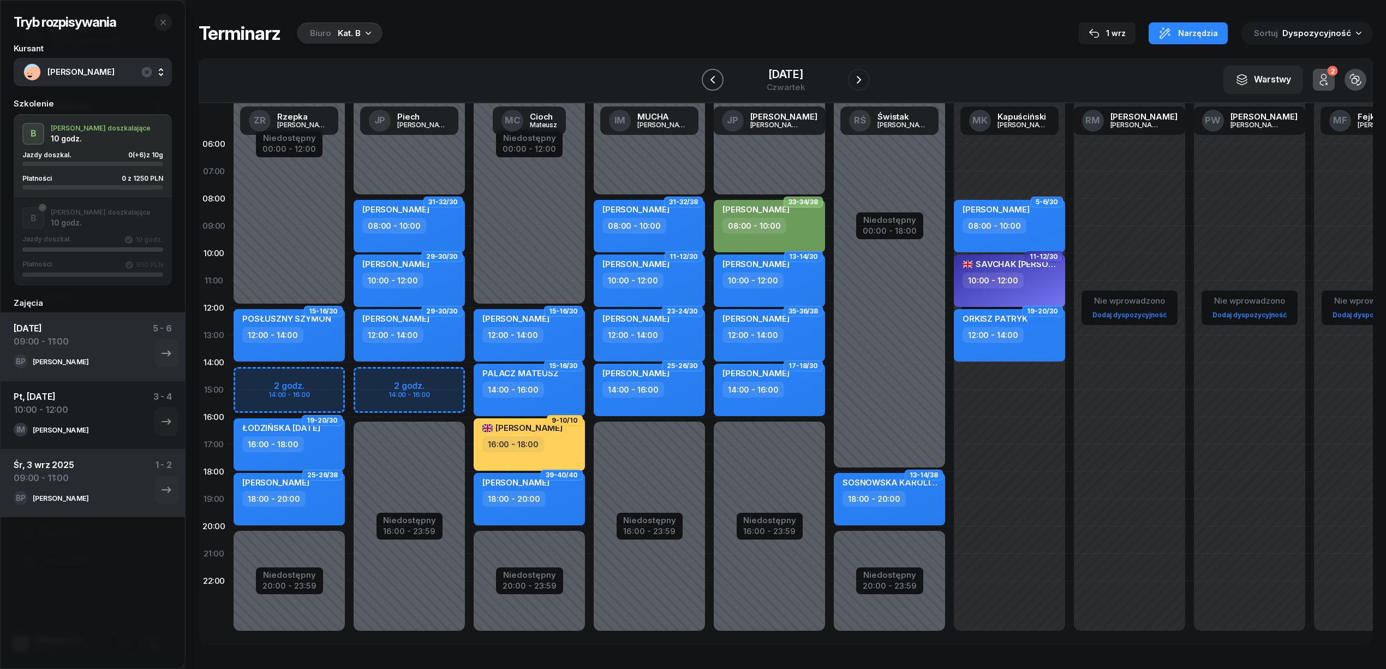
click at [706, 79] on icon "button" at bounding box center [712, 79] width 13 height 13
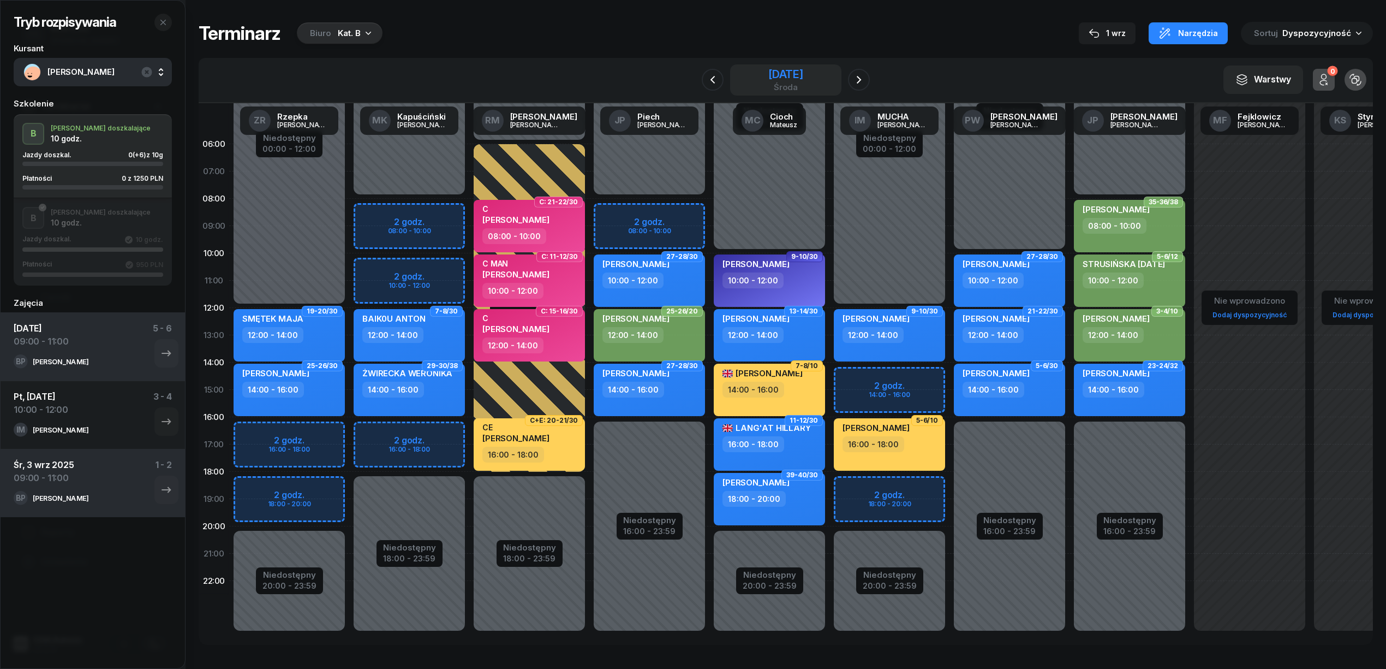
click at [792, 76] on div "17 września 2025" at bounding box center [785, 74] width 35 height 11
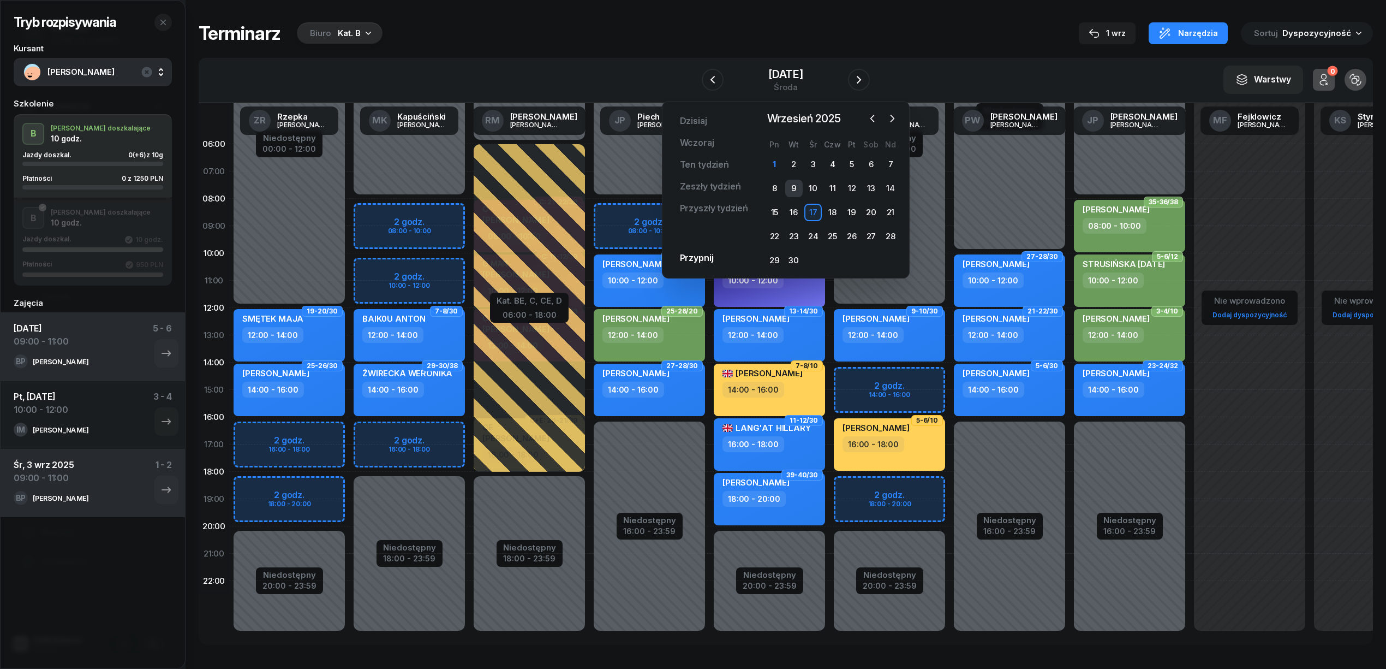
click at [795, 190] on div "9" at bounding box center [793, 188] width 17 height 17
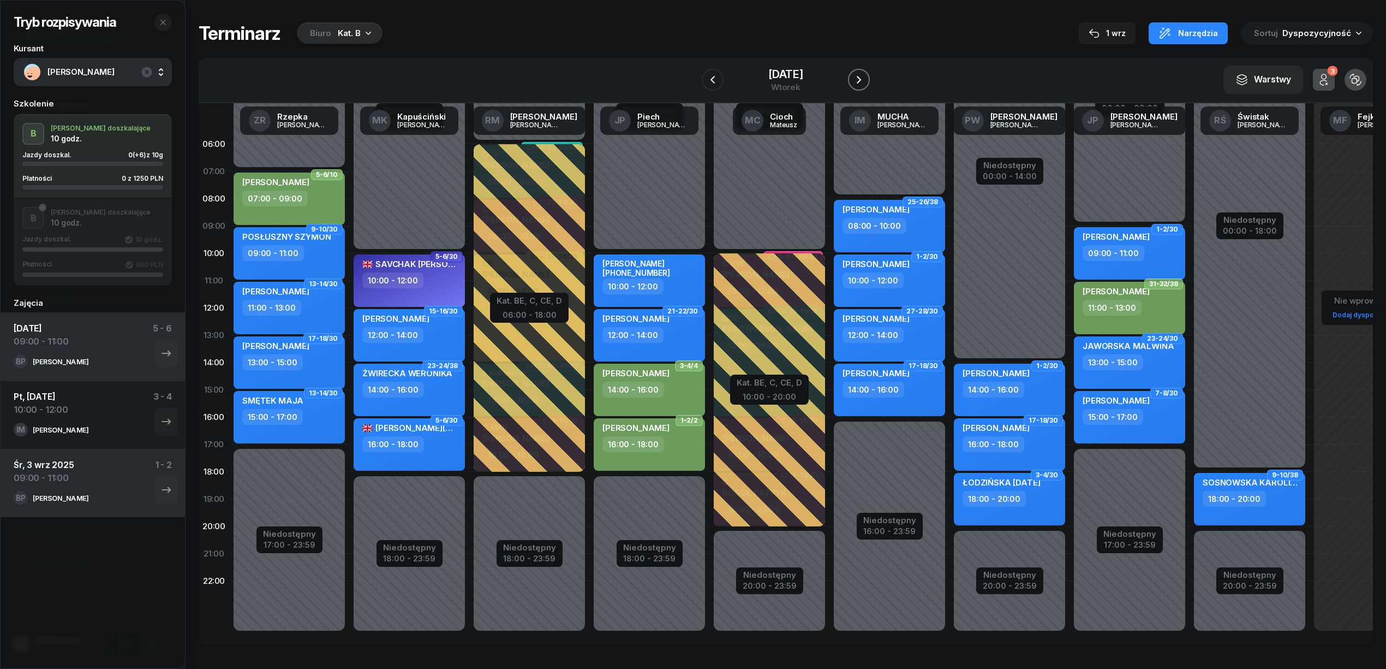
click at [856, 79] on icon "button" at bounding box center [858, 79] width 13 height 13
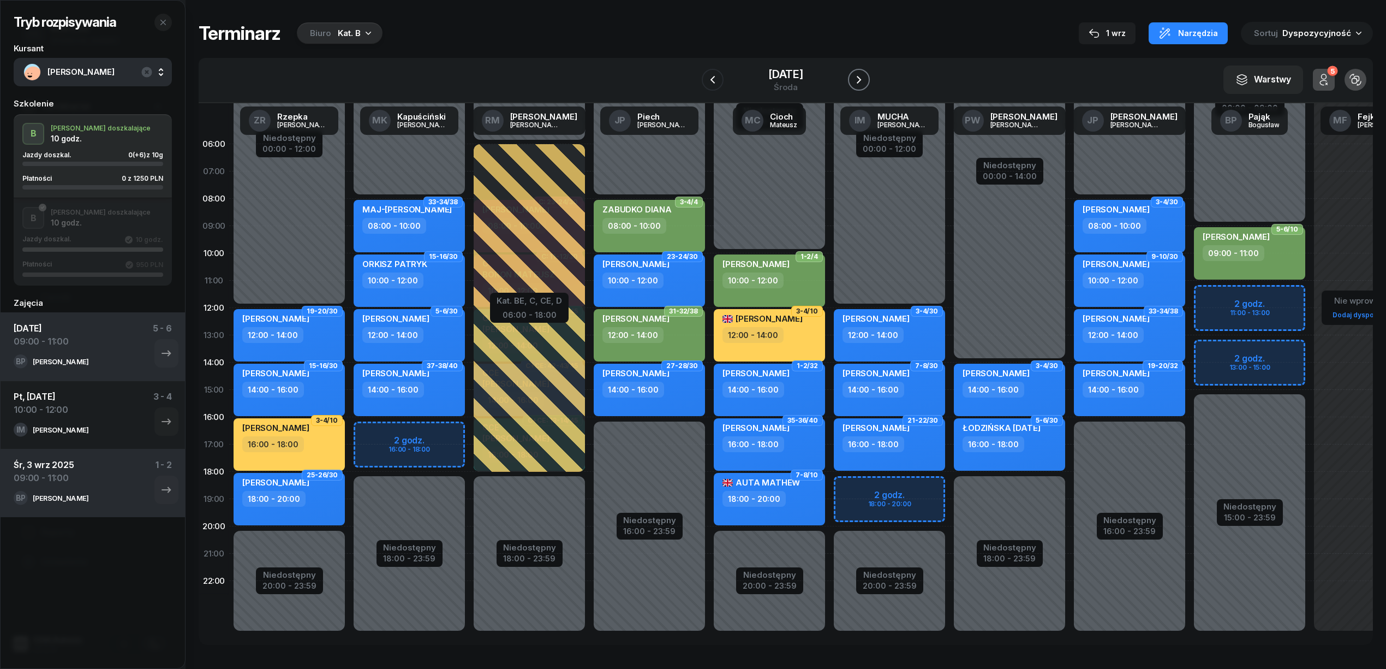
click at [856, 79] on icon "button" at bounding box center [858, 79] width 13 height 13
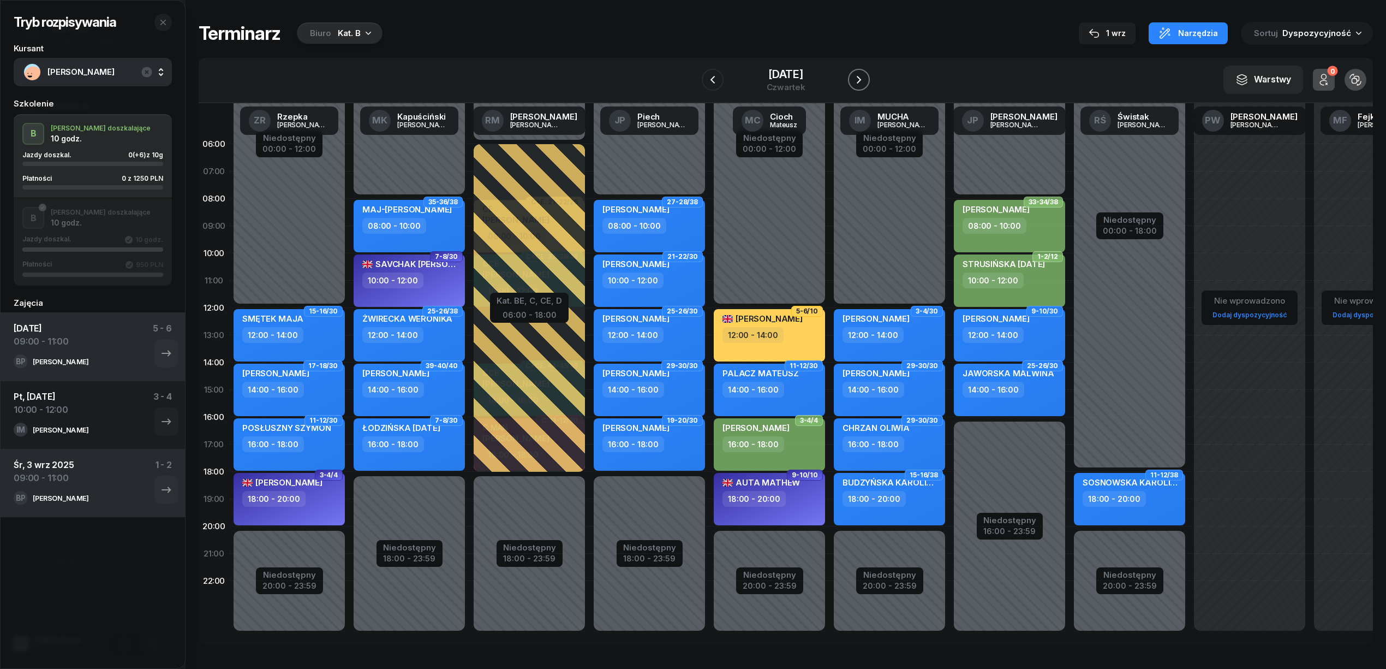
click at [856, 79] on icon "button" at bounding box center [858, 79] width 13 height 13
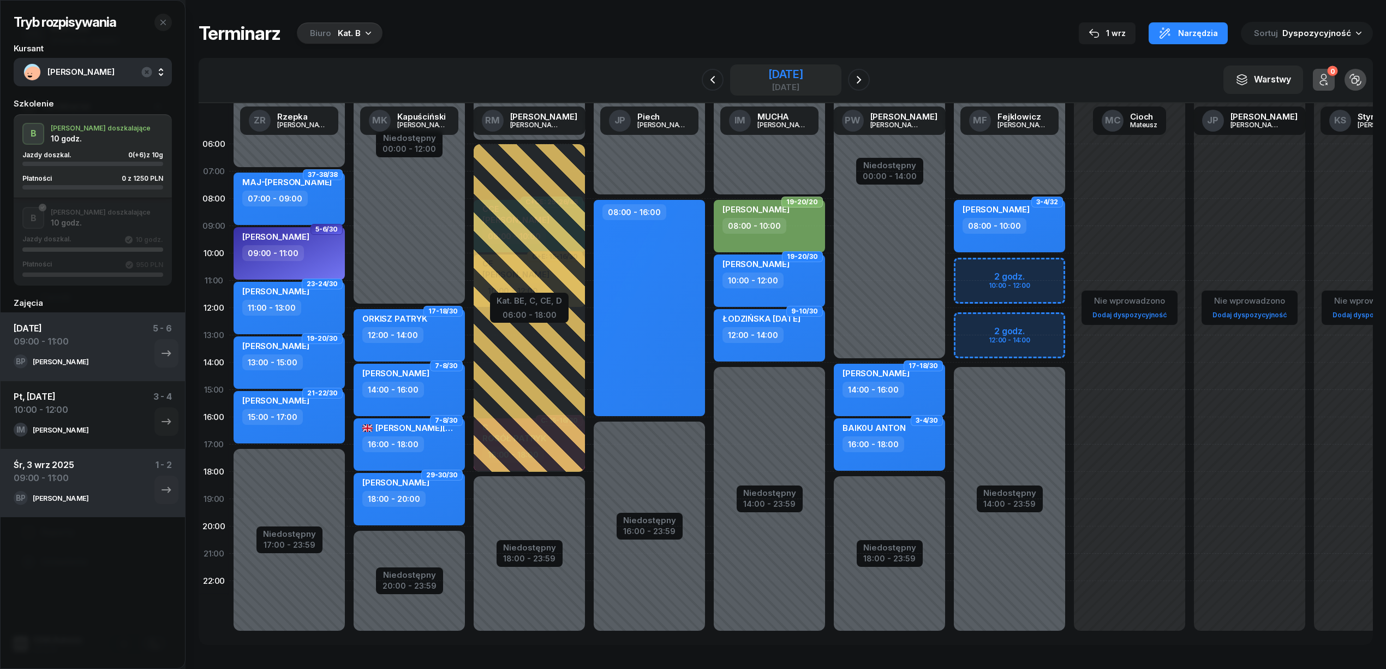
click at [768, 73] on div "12 września 2025" at bounding box center [785, 74] width 35 height 11
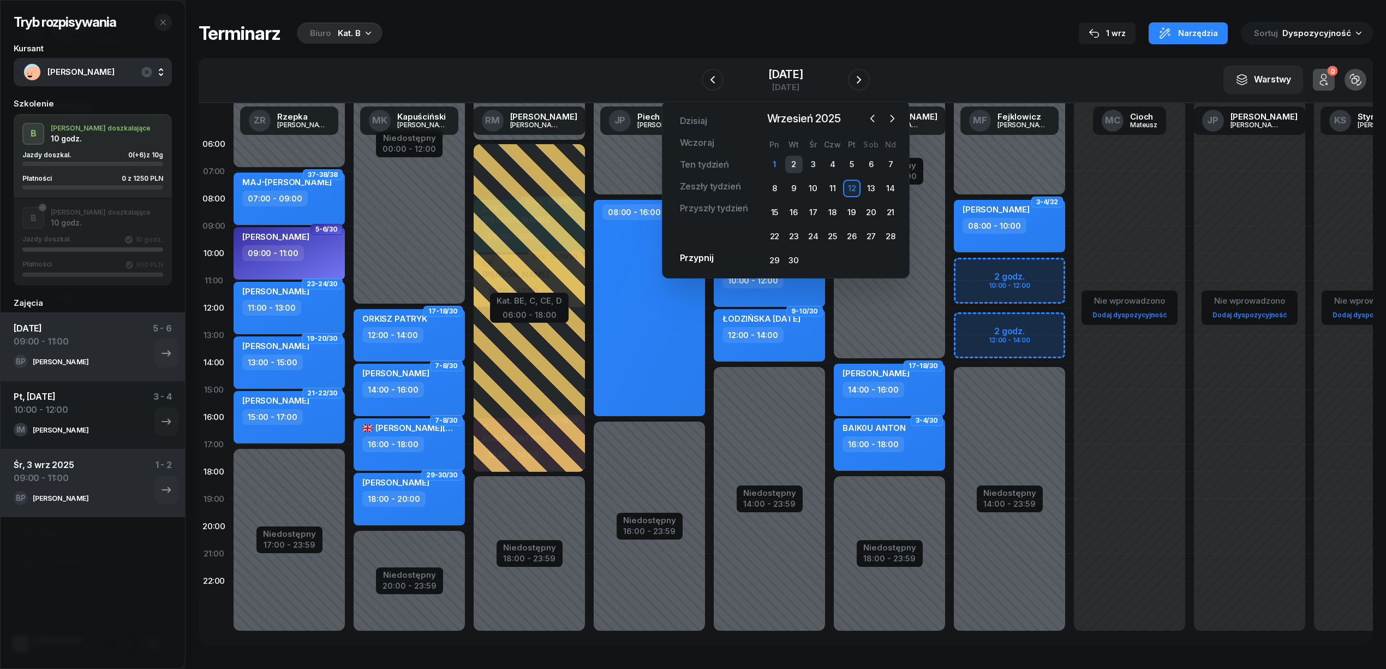
click at [791, 162] on div "2" at bounding box center [793, 164] width 17 height 17
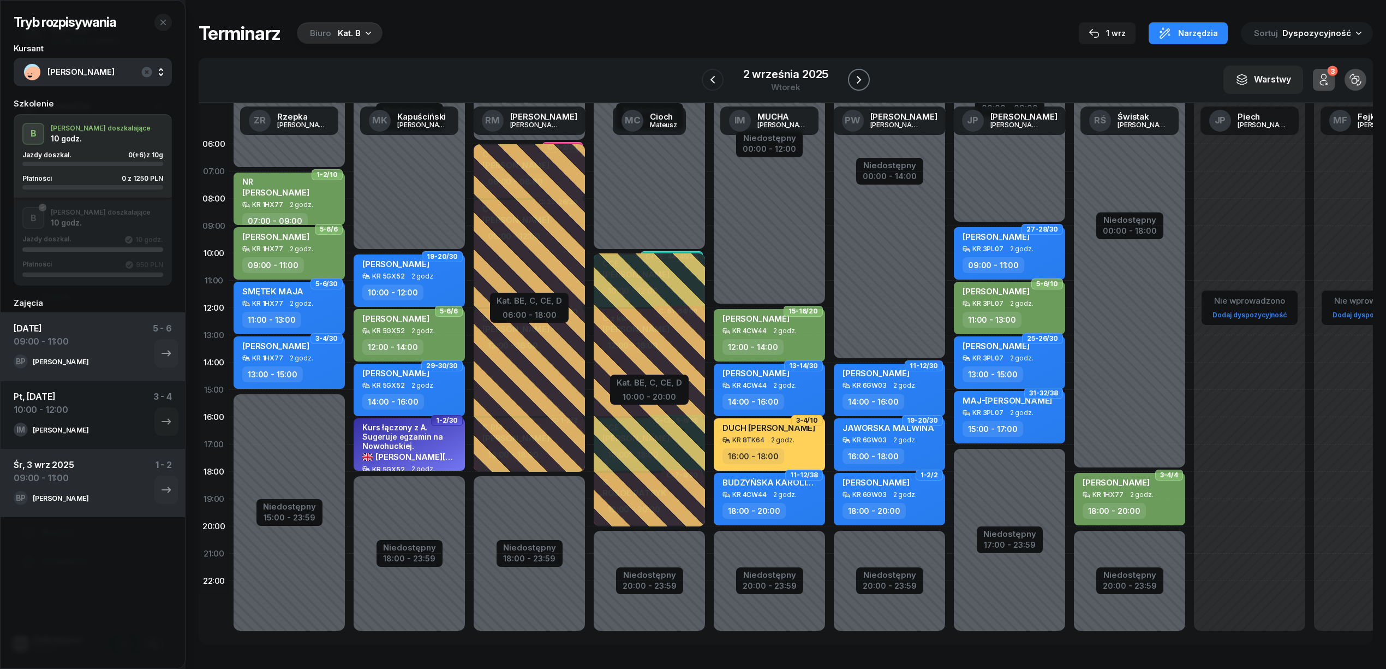
click at [856, 73] on icon "button" at bounding box center [858, 79] width 13 height 13
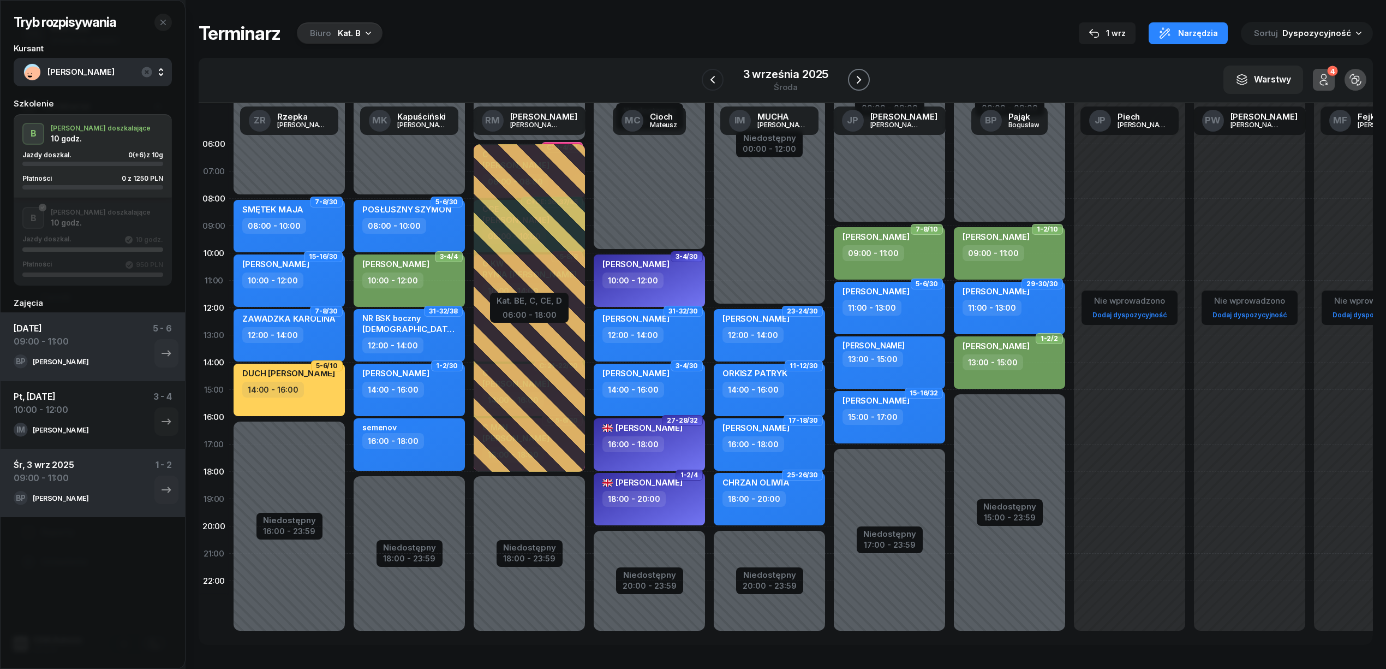
click at [856, 73] on icon "button" at bounding box center [858, 79] width 13 height 13
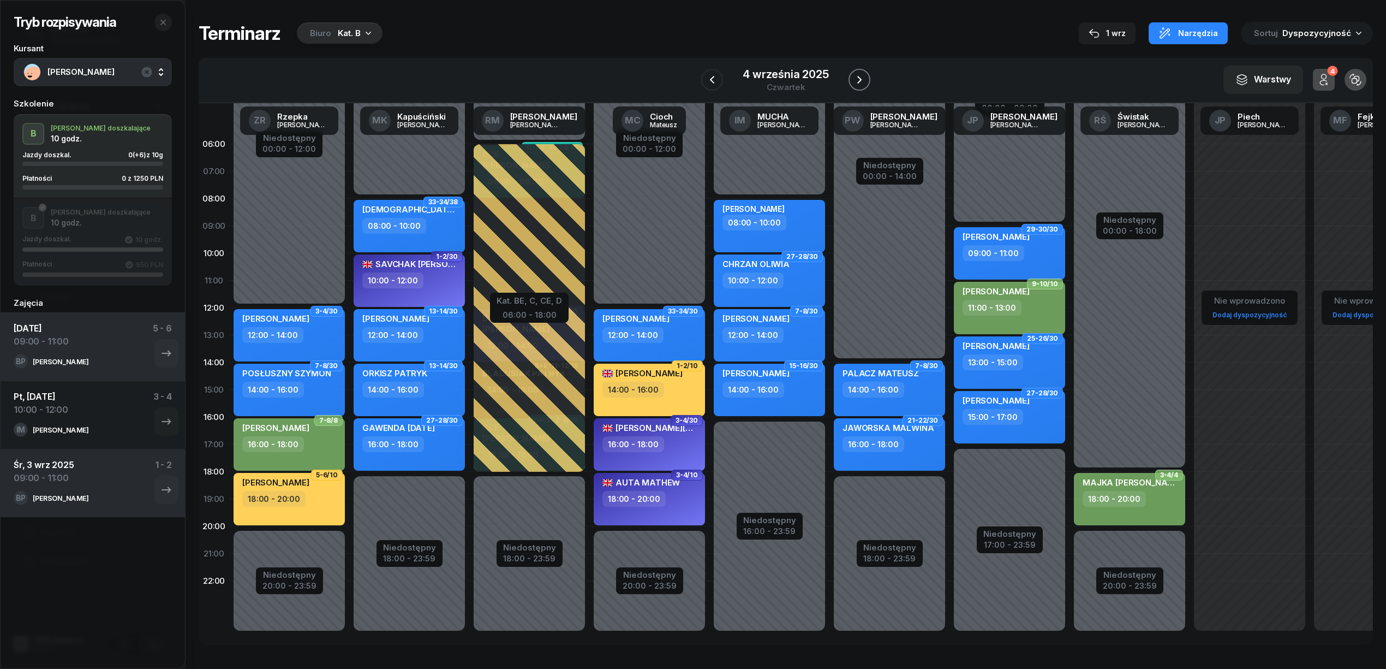
click at [856, 73] on icon "button" at bounding box center [859, 79] width 13 height 13
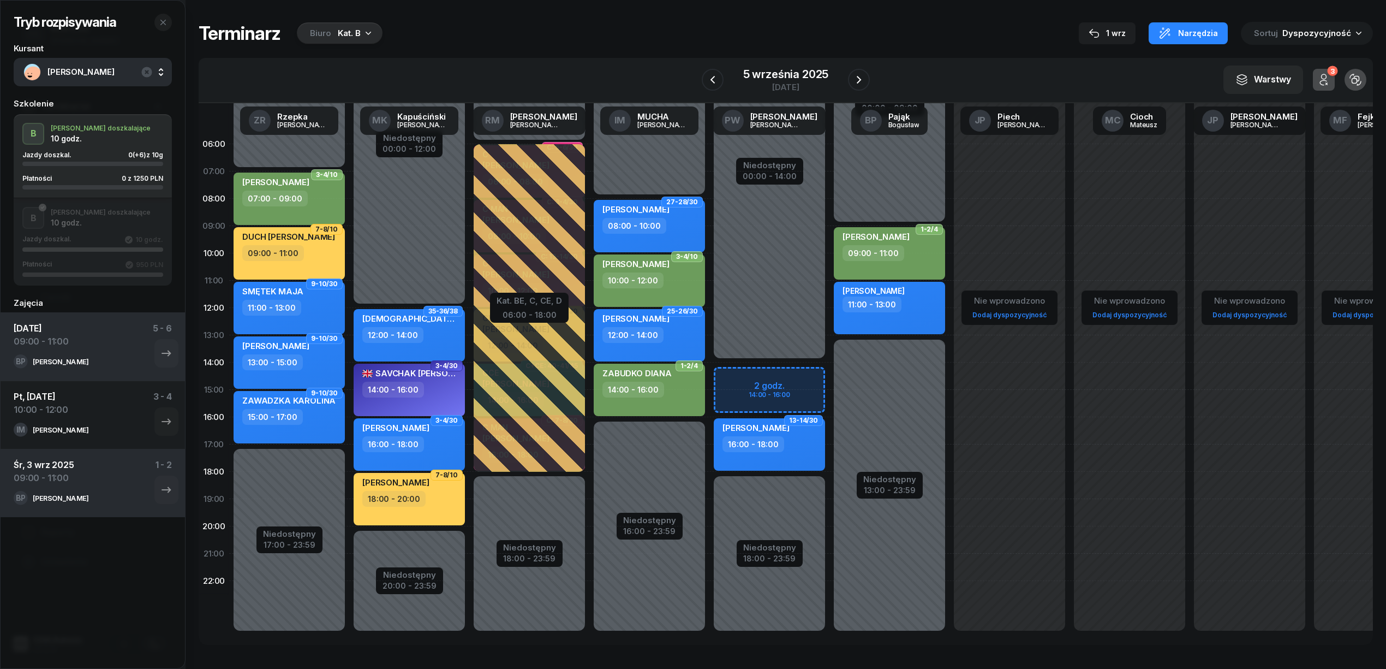
click at [94, 225] on div "B J. doszkalające 10 godz. Jazdy doszkal. 10 godz. Płatności 950 PLN" at bounding box center [93, 242] width 158 height 70
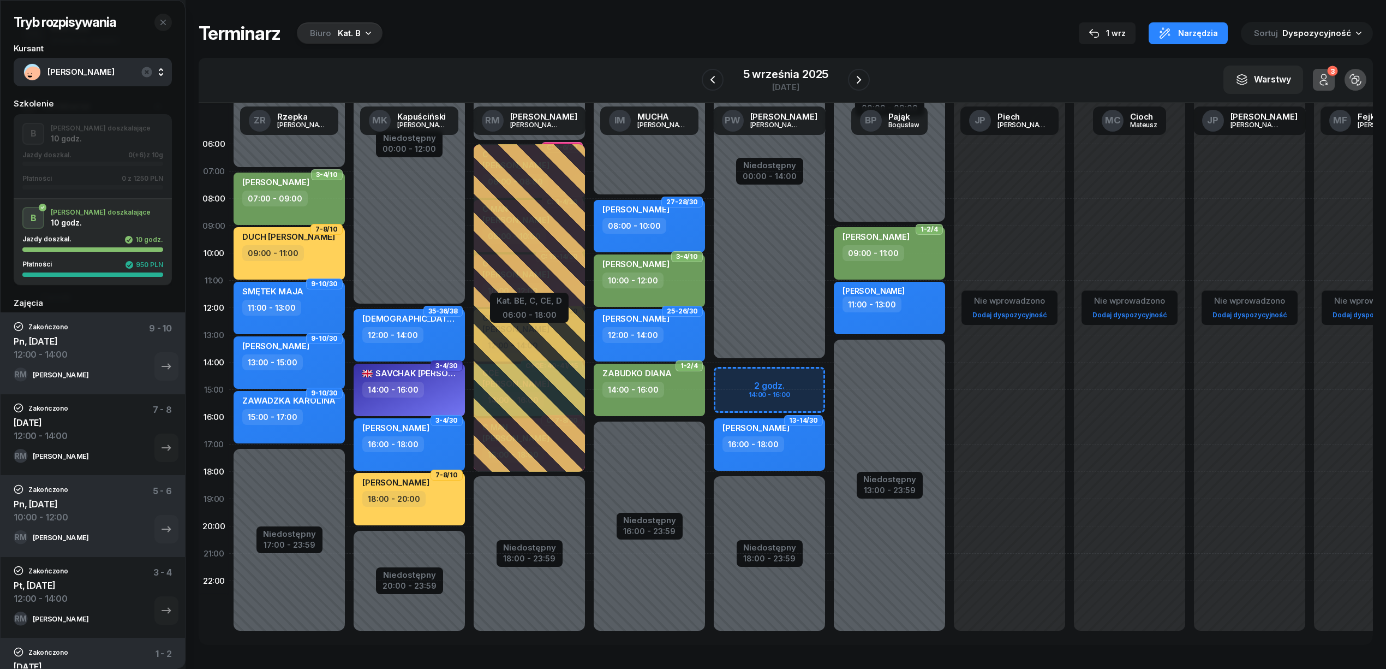
click at [68, 171] on div "Jazdy doszkal. 0 (+6) z 10g Płatności 0 z 1250 PLN" at bounding box center [92, 170] width 141 height 38
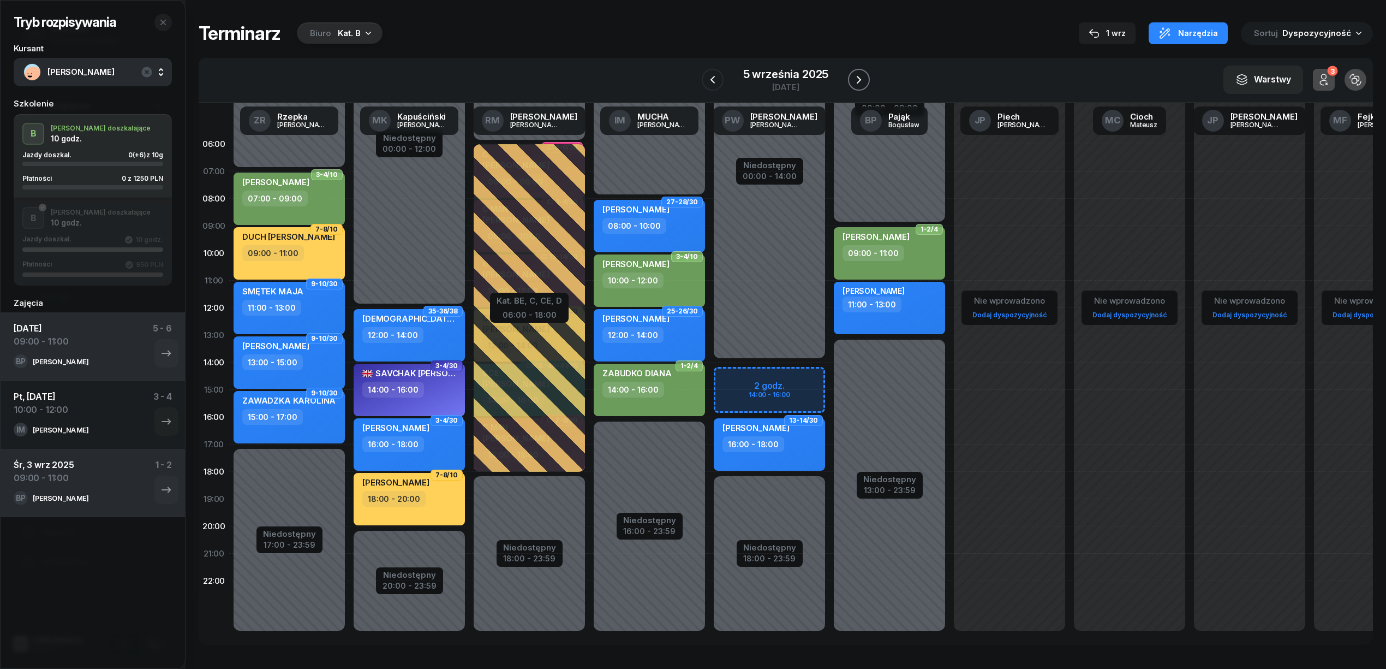
click at [862, 82] on icon "button" at bounding box center [858, 79] width 13 height 13
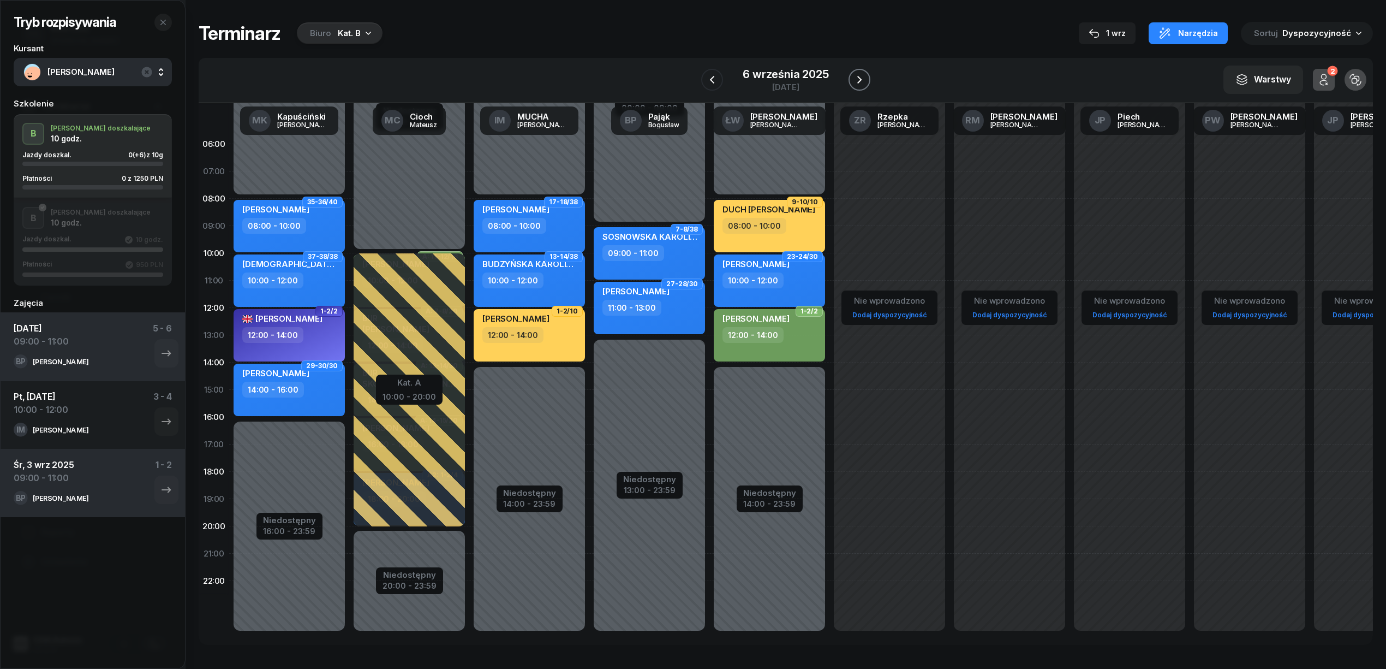
click at [862, 82] on icon "button" at bounding box center [859, 79] width 13 height 13
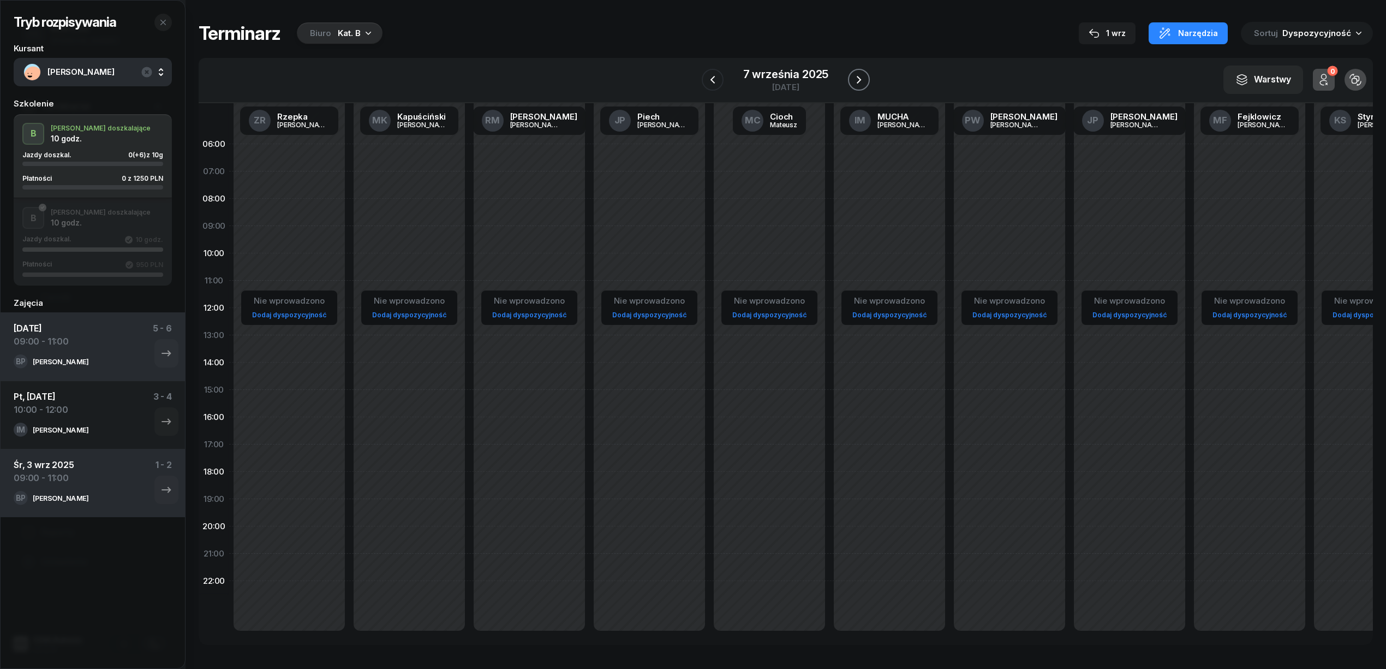
click at [862, 82] on icon "button" at bounding box center [858, 79] width 13 height 13
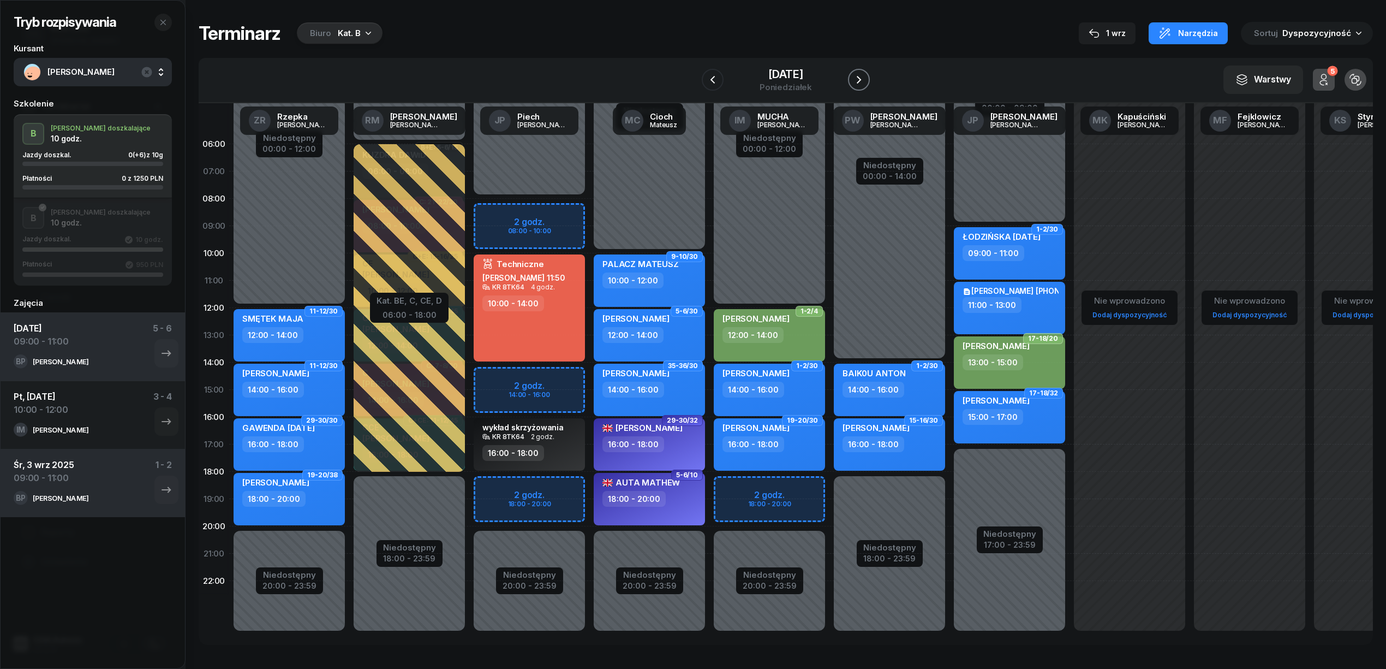
click at [855, 77] on icon "button" at bounding box center [858, 79] width 13 height 13
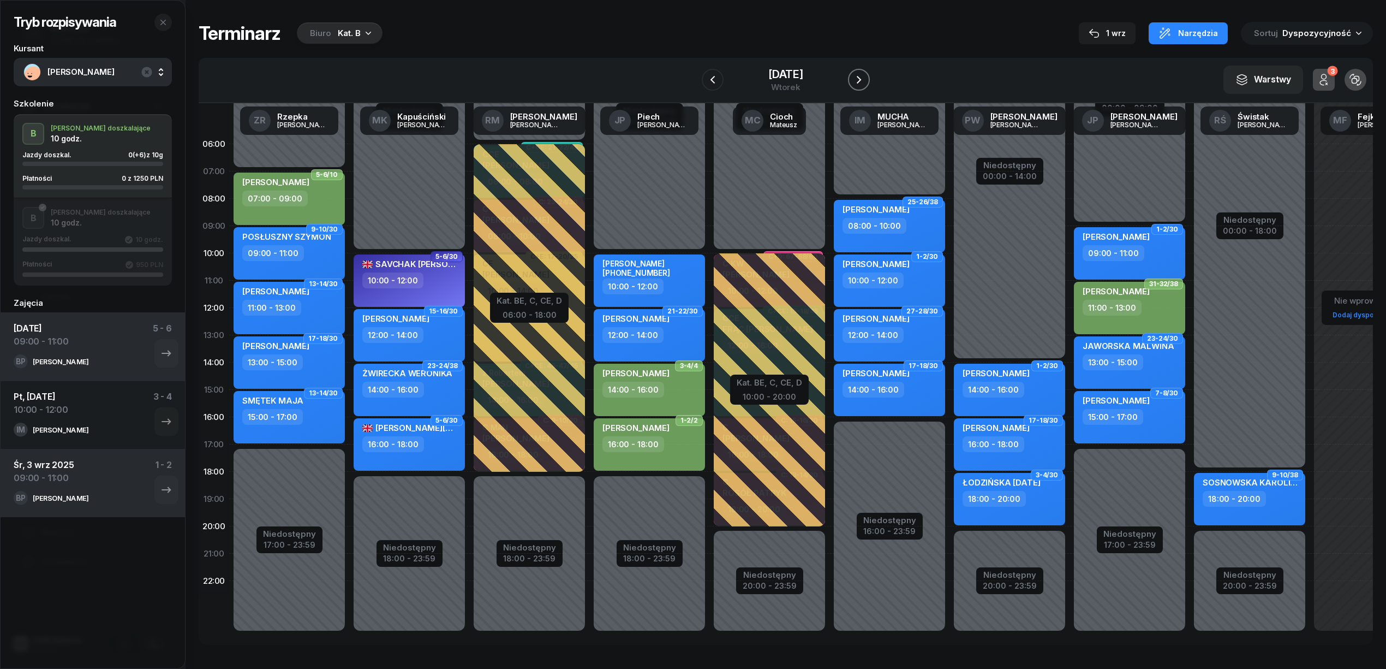
click at [855, 77] on icon "button" at bounding box center [858, 79] width 13 height 13
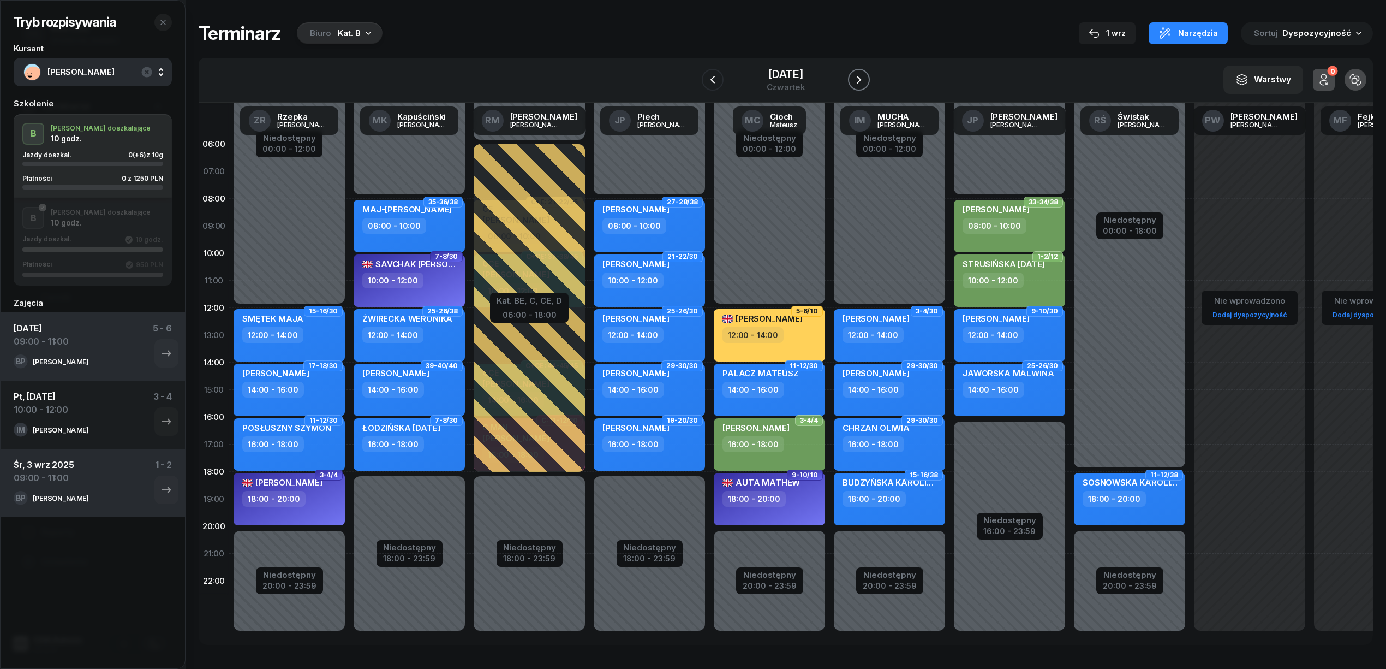
click at [855, 77] on icon "button" at bounding box center [858, 79] width 13 height 13
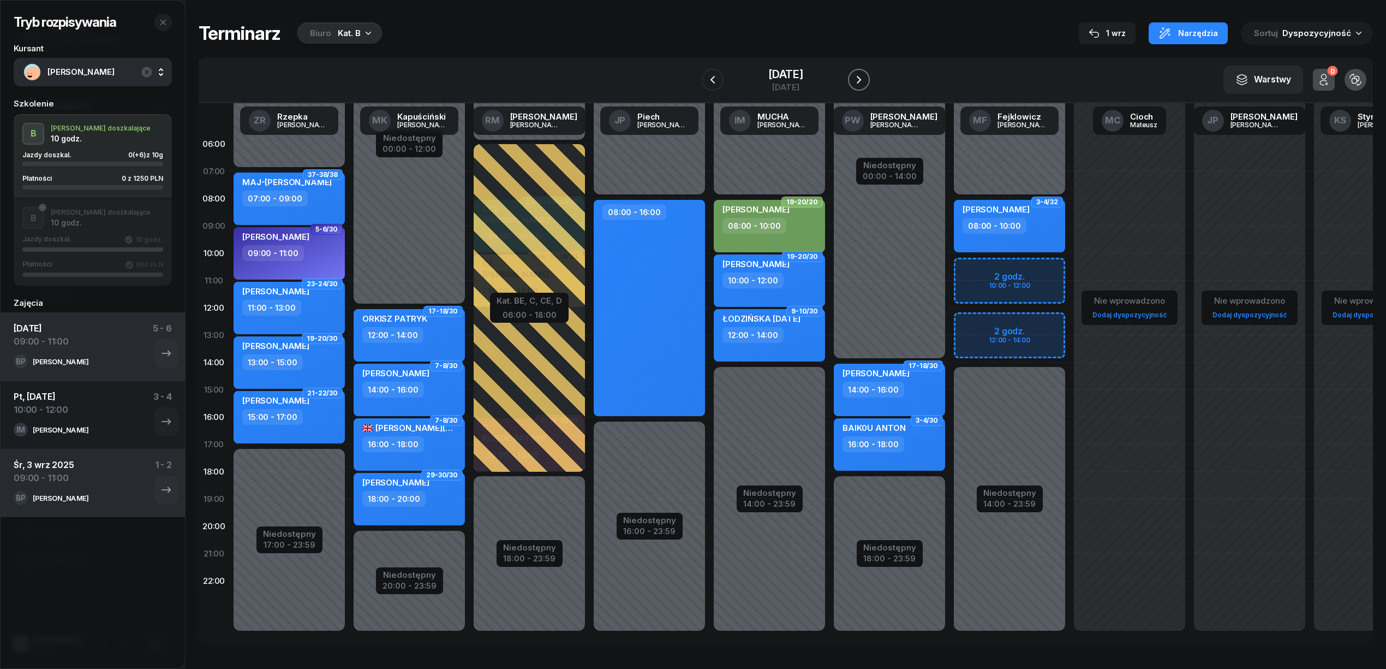
click at [855, 77] on icon "button" at bounding box center [858, 79] width 13 height 13
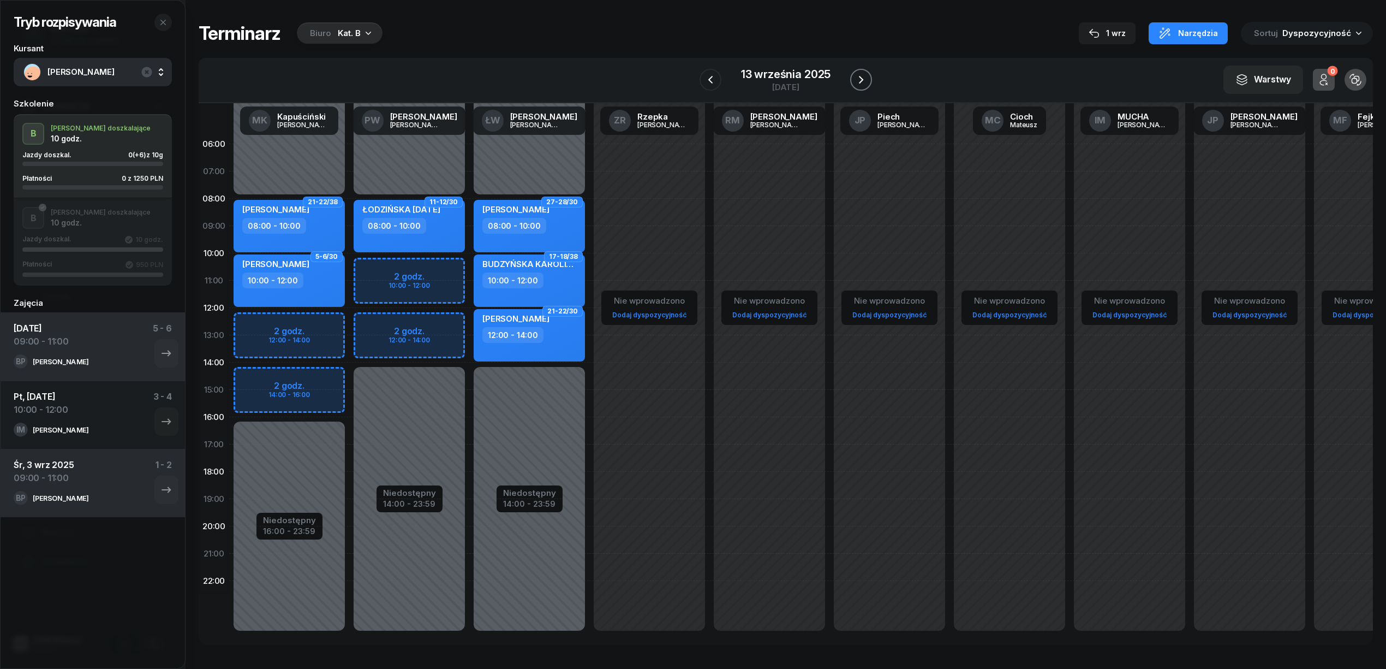
click at [855, 77] on icon "button" at bounding box center [861, 79] width 13 height 13
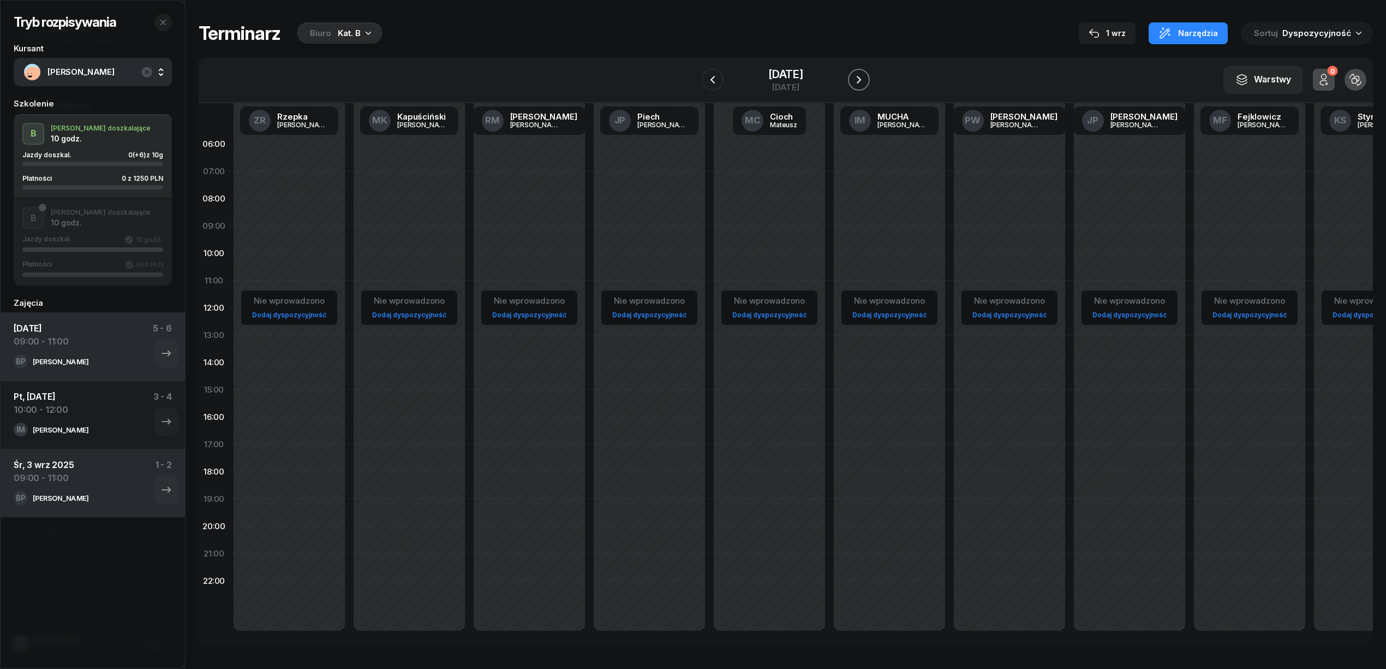
click at [855, 77] on icon "button" at bounding box center [858, 79] width 13 height 13
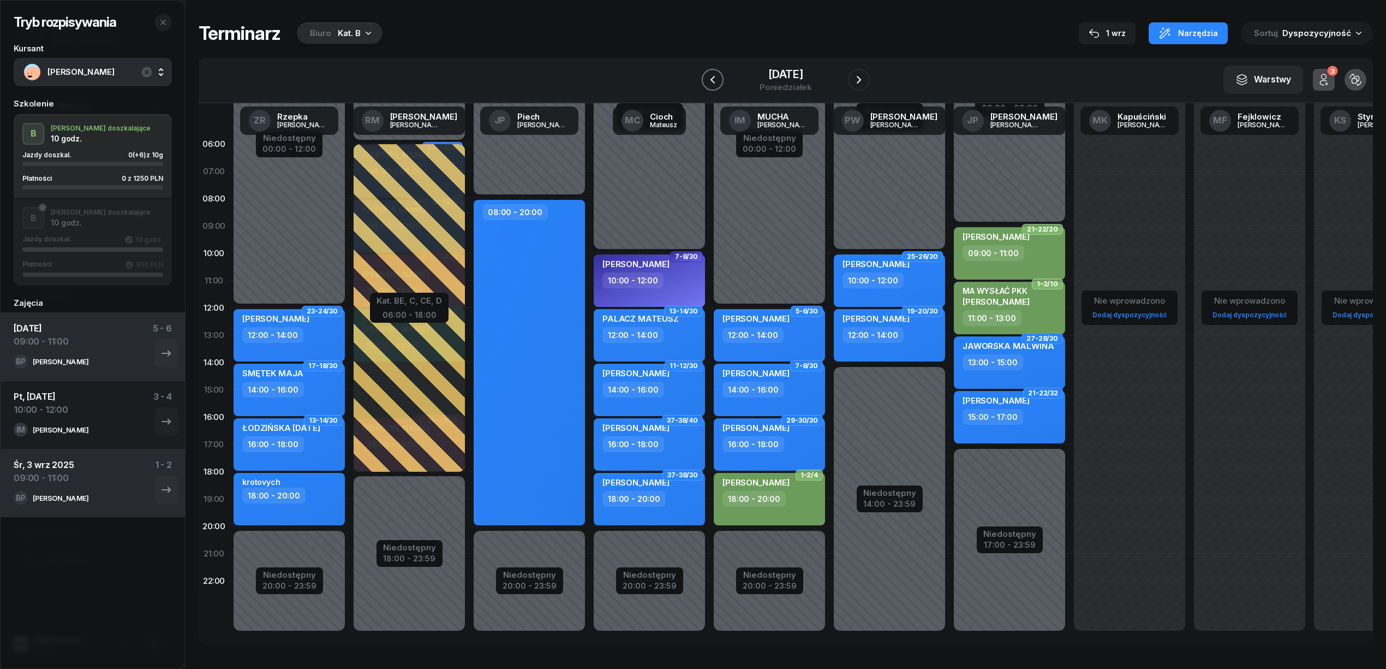
click at [707, 80] on icon "button" at bounding box center [712, 79] width 13 height 13
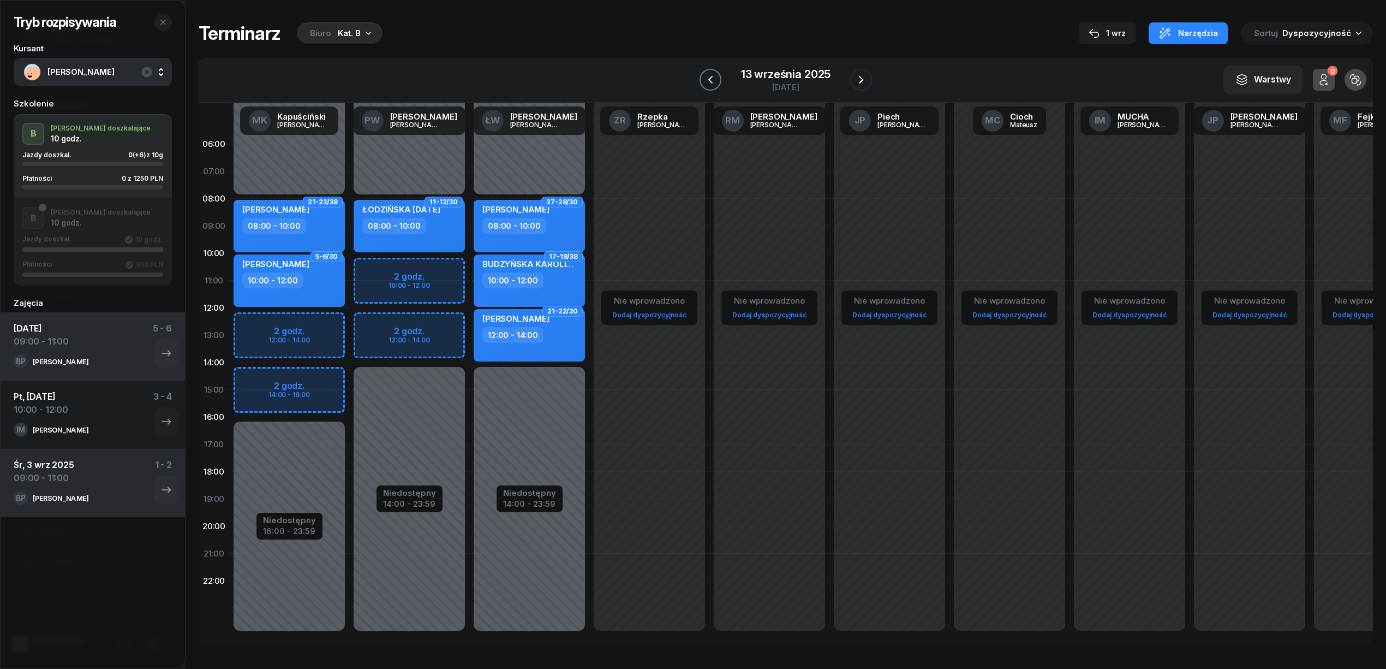
click at [707, 80] on icon "button" at bounding box center [710, 79] width 13 height 13
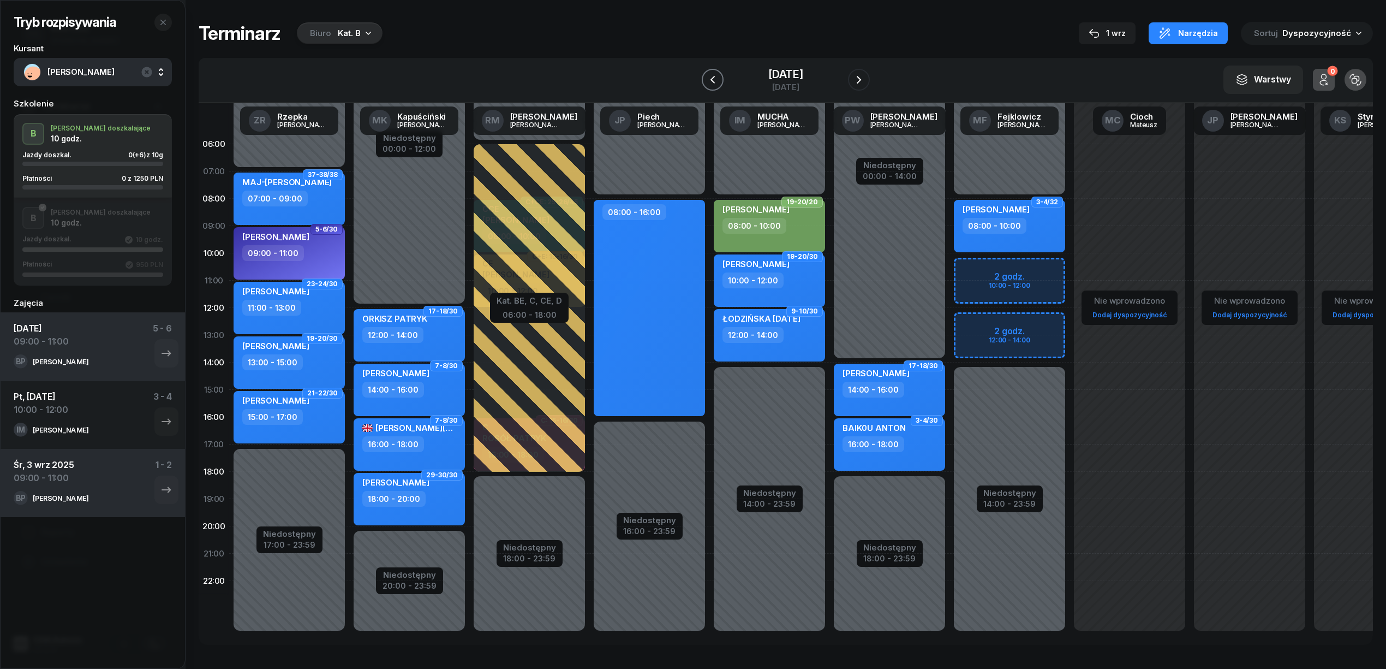
click at [707, 80] on icon "button" at bounding box center [712, 79] width 13 height 13
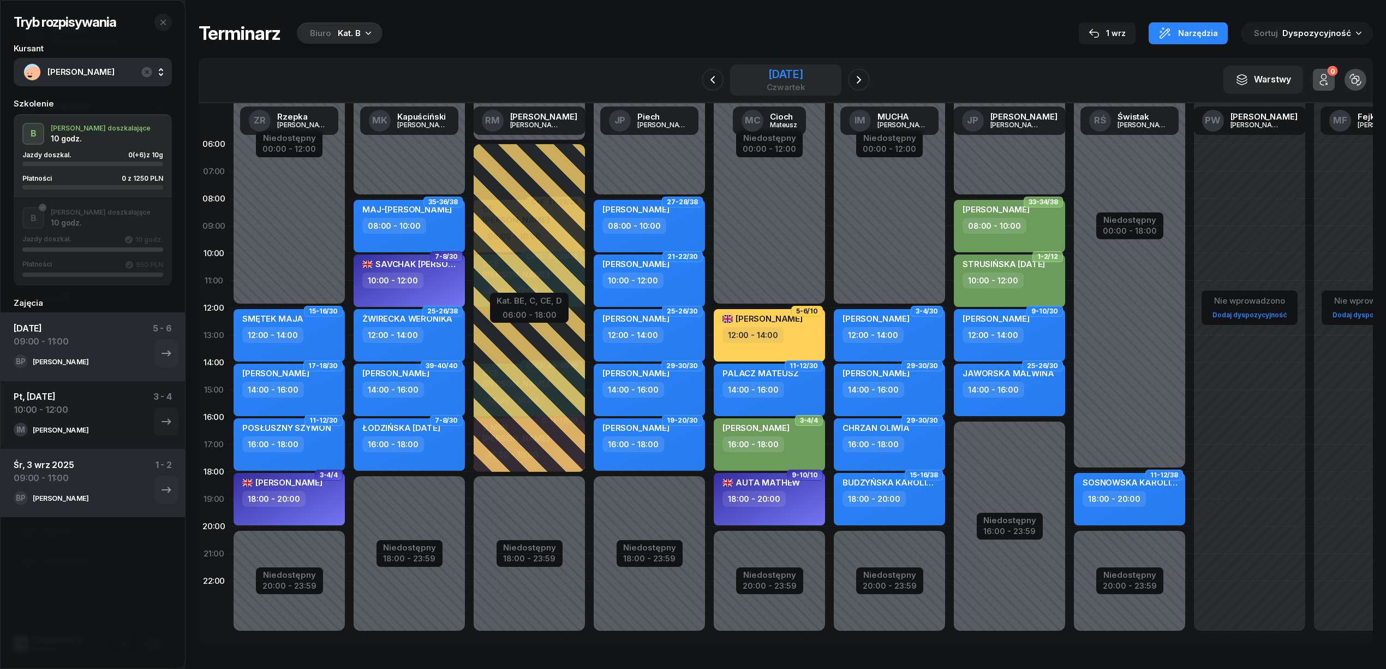
click at [767, 75] on div "11 września 2025" at bounding box center [786, 74] width 39 height 11
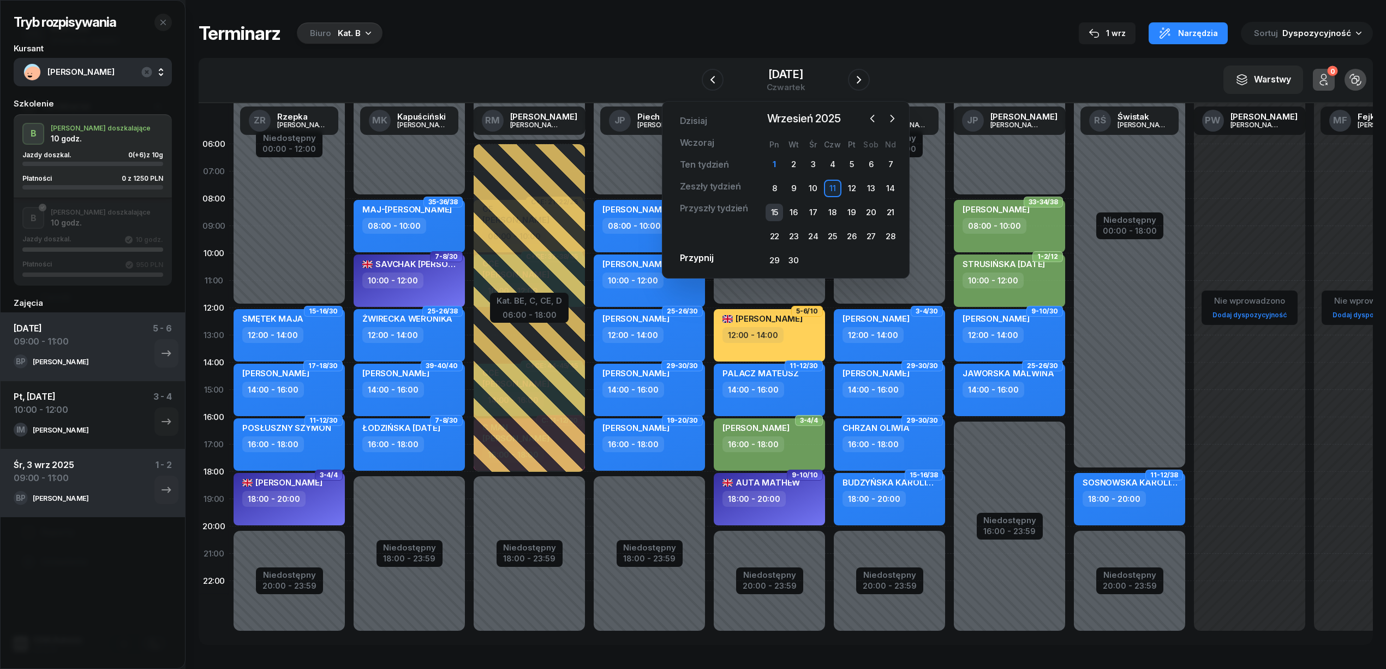
click at [769, 219] on div "15" at bounding box center [774, 212] width 17 height 17
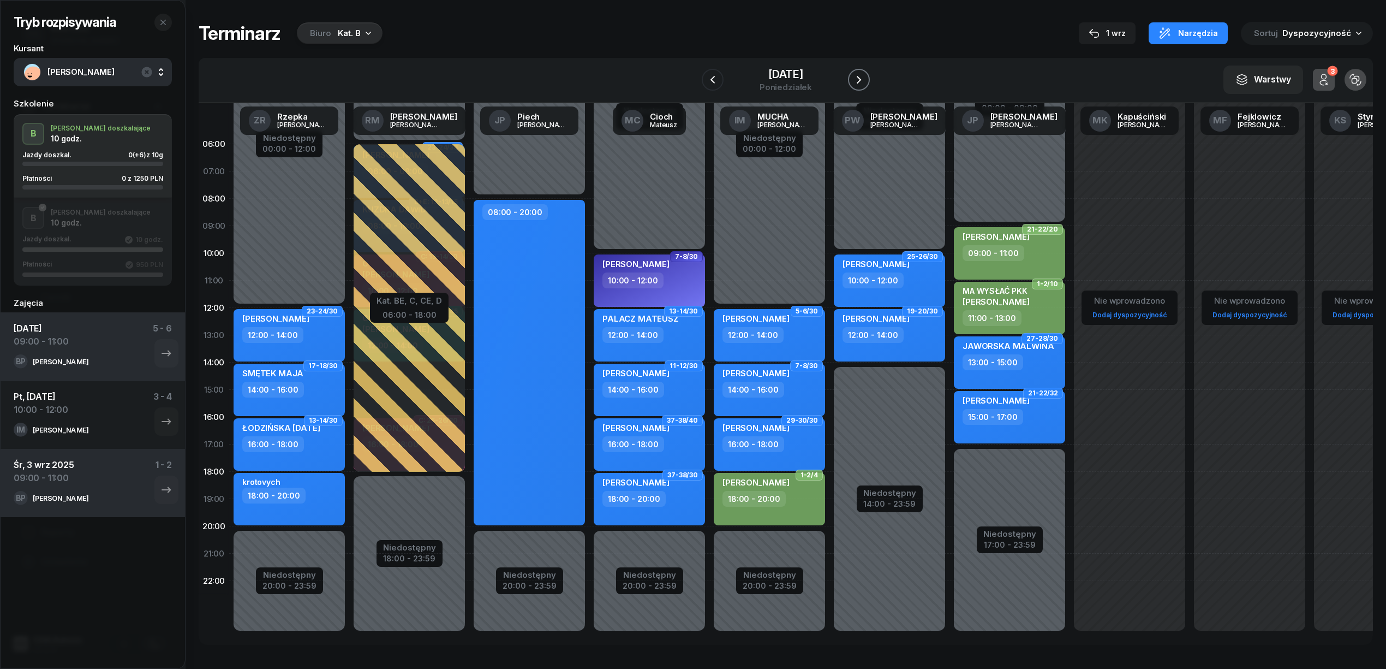
click at [852, 81] on button "button" at bounding box center [859, 80] width 22 height 22
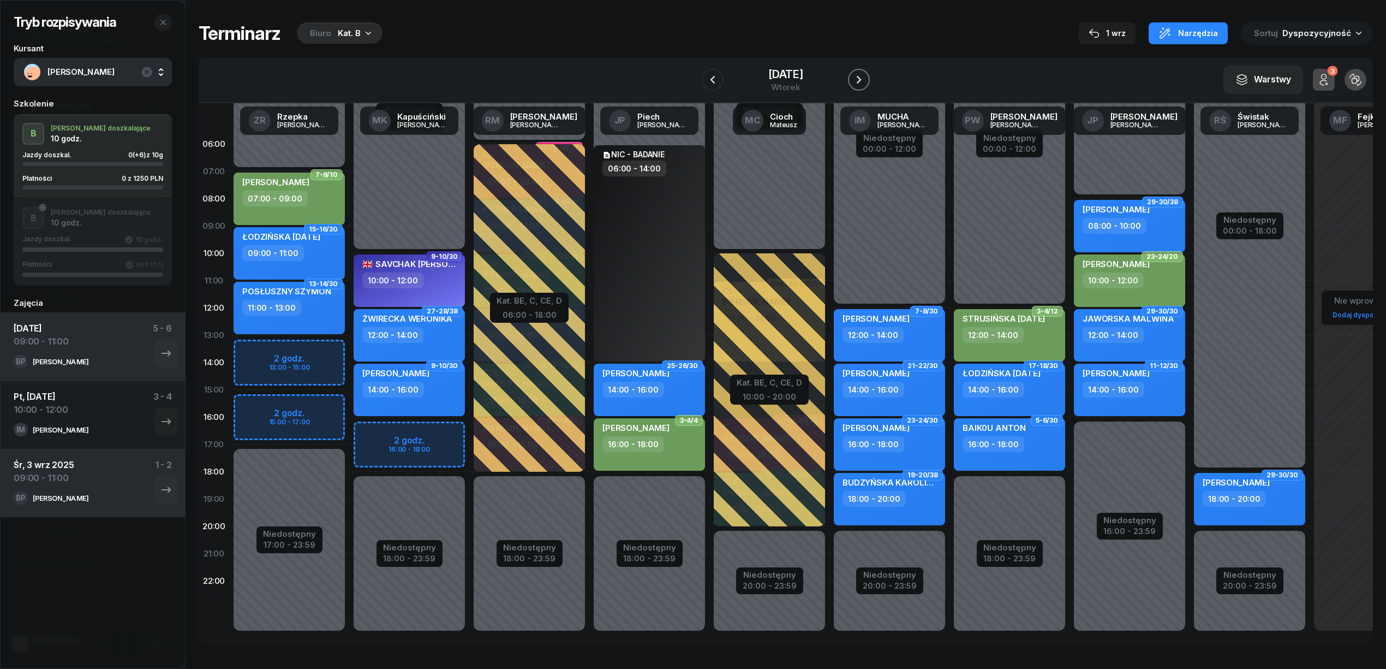
click at [852, 81] on button "button" at bounding box center [859, 80] width 22 height 22
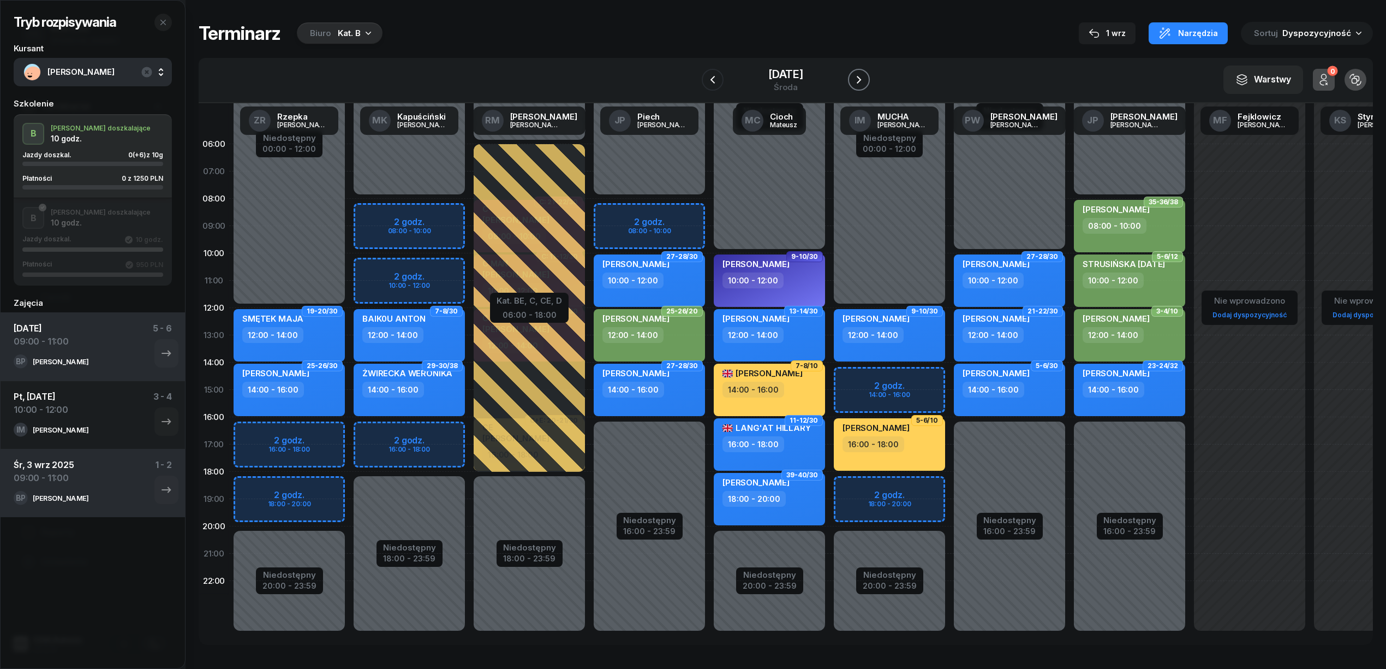
click at [852, 81] on button "button" at bounding box center [859, 80] width 22 height 22
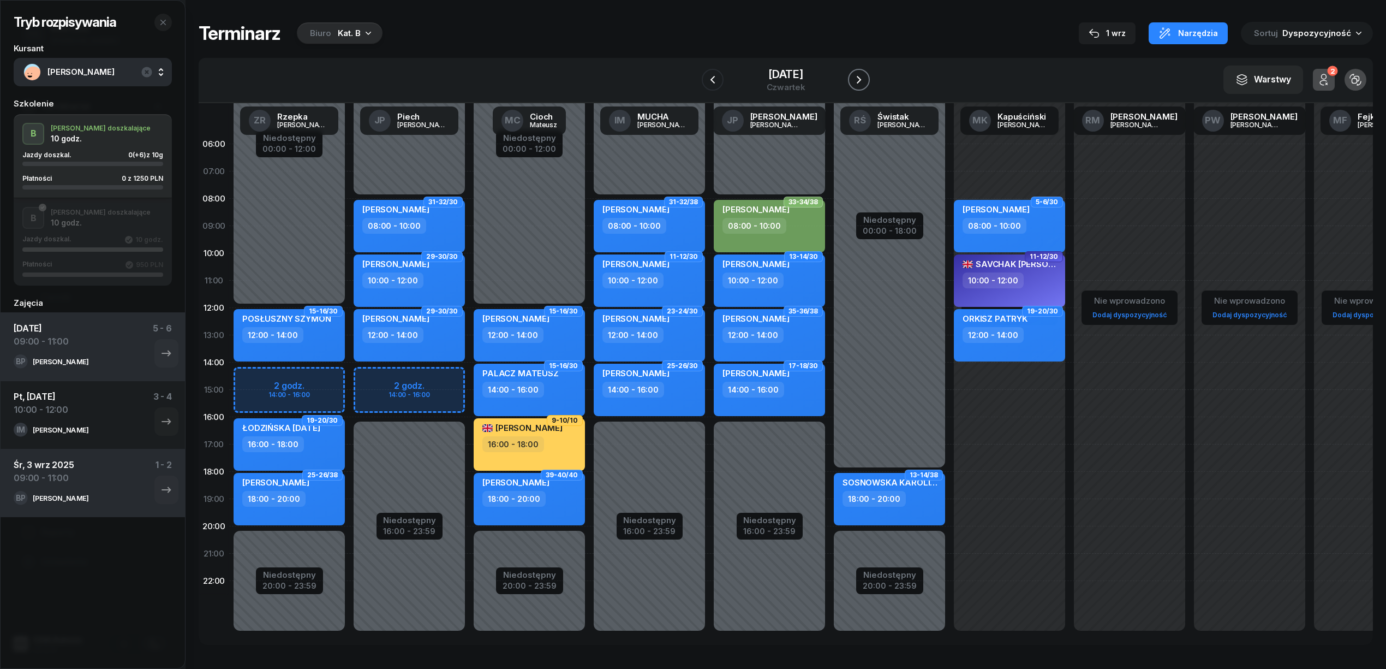
click at [852, 81] on button "button" at bounding box center [859, 80] width 22 height 22
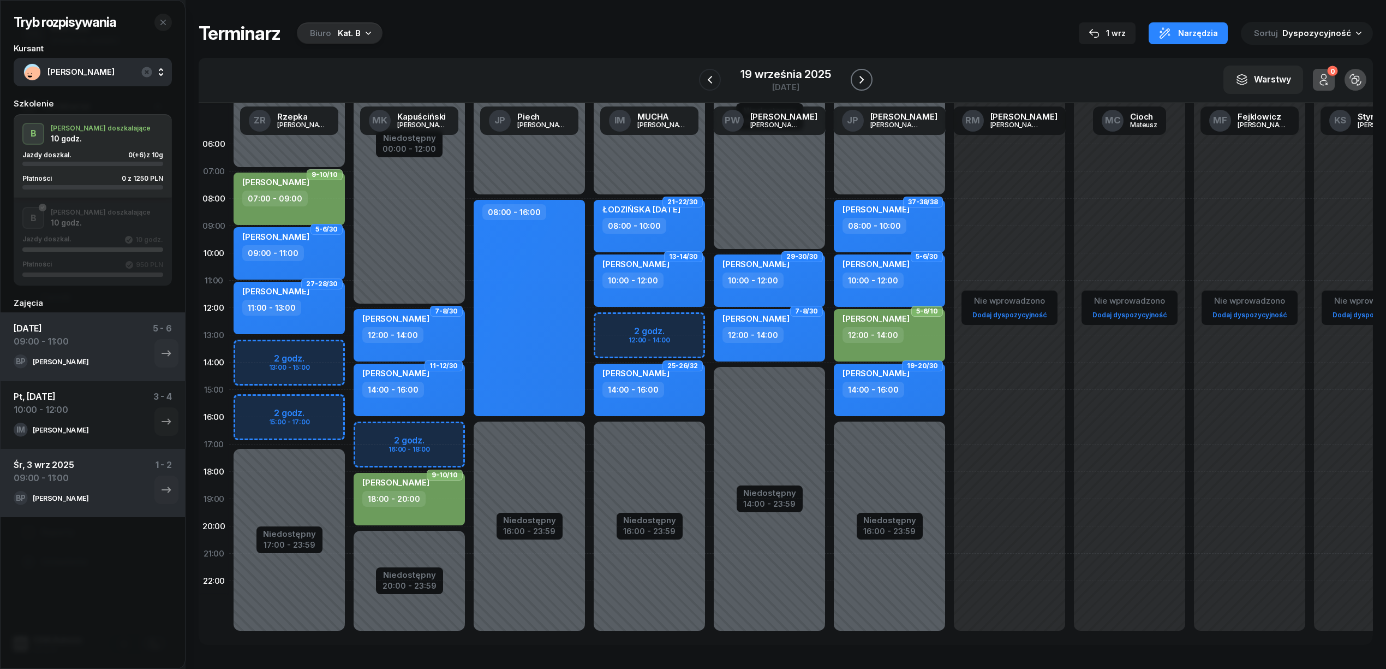
click at [852, 81] on button "button" at bounding box center [862, 80] width 22 height 22
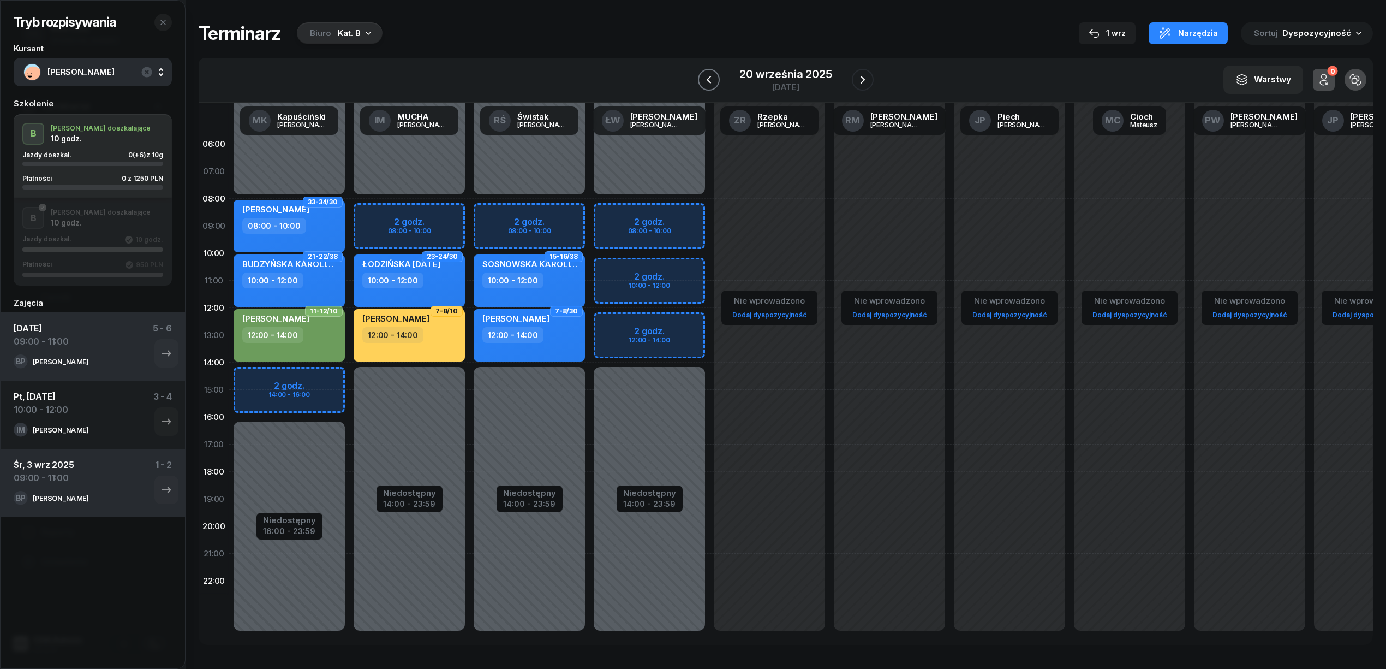
click at [707, 75] on icon "button" at bounding box center [708, 79] width 13 height 13
click at [707, 75] on icon "button" at bounding box center [709, 79] width 13 height 13
click at [707, 75] on icon "button" at bounding box center [712, 79] width 13 height 13
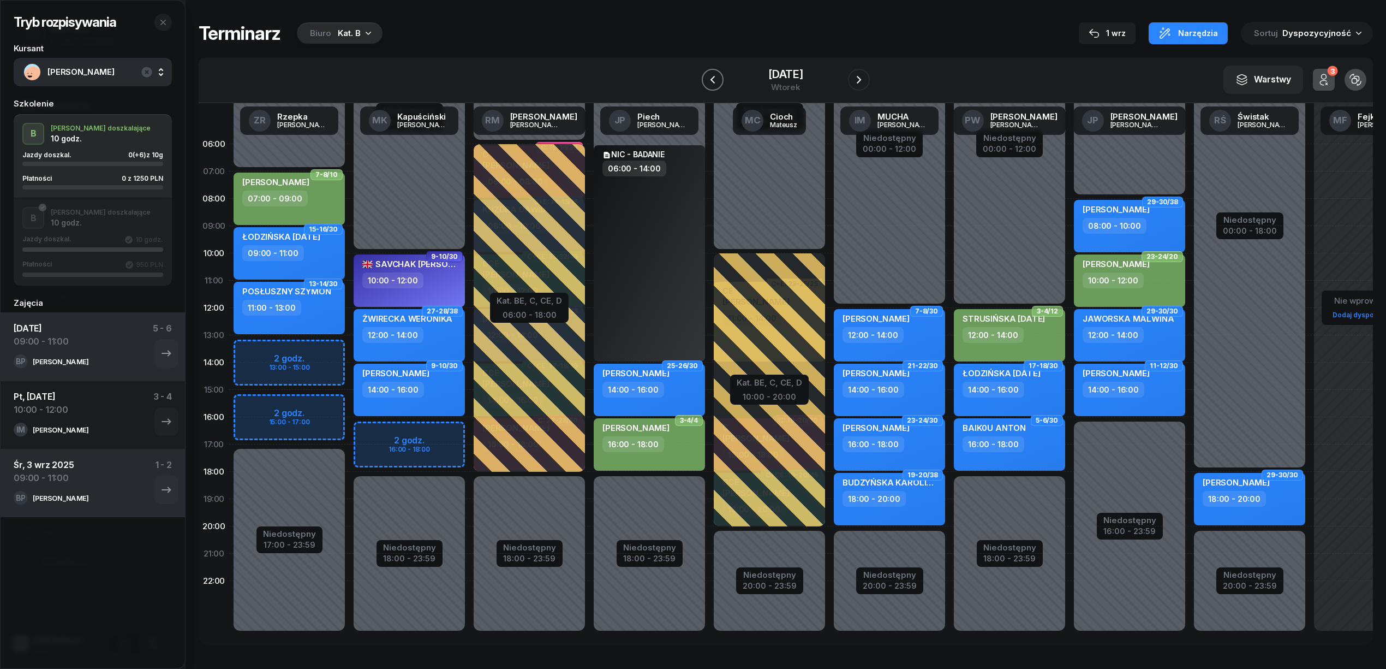
click at [707, 75] on icon "button" at bounding box center [712, 79] width 13 height 13
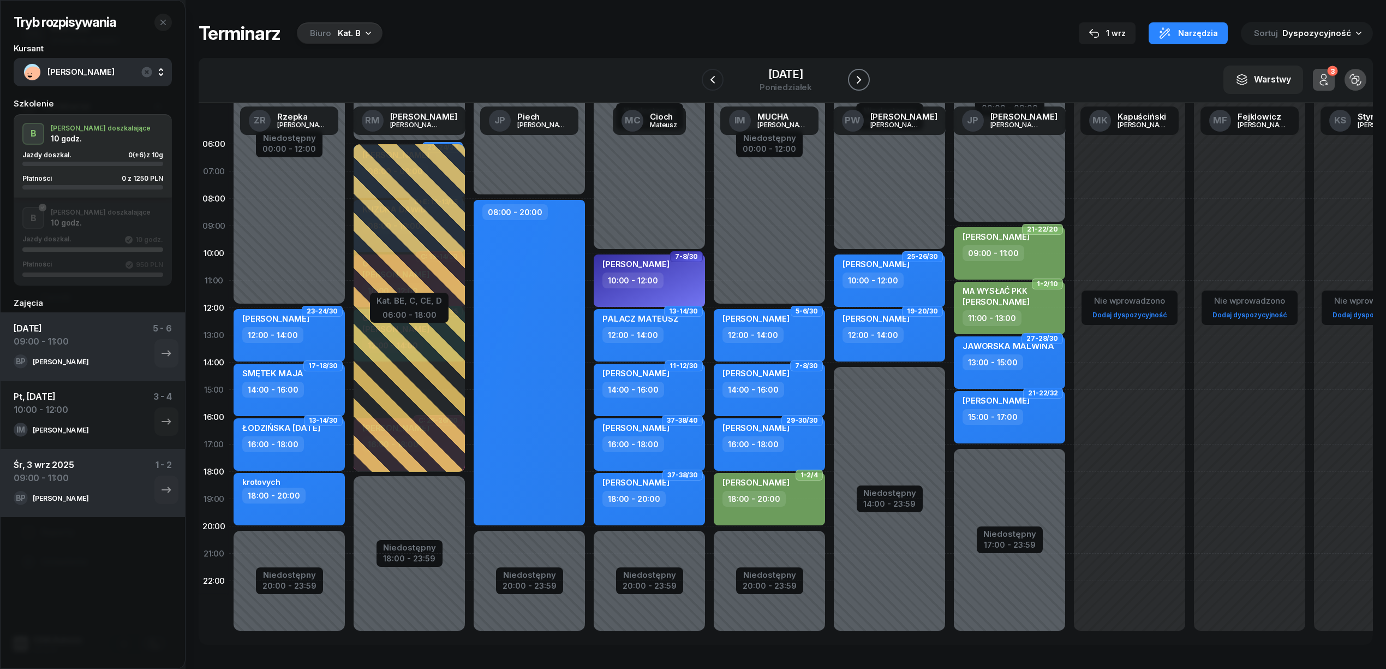
click at [856, 75] on icon "button" at bounding box center [858, 79] width 13 height 13
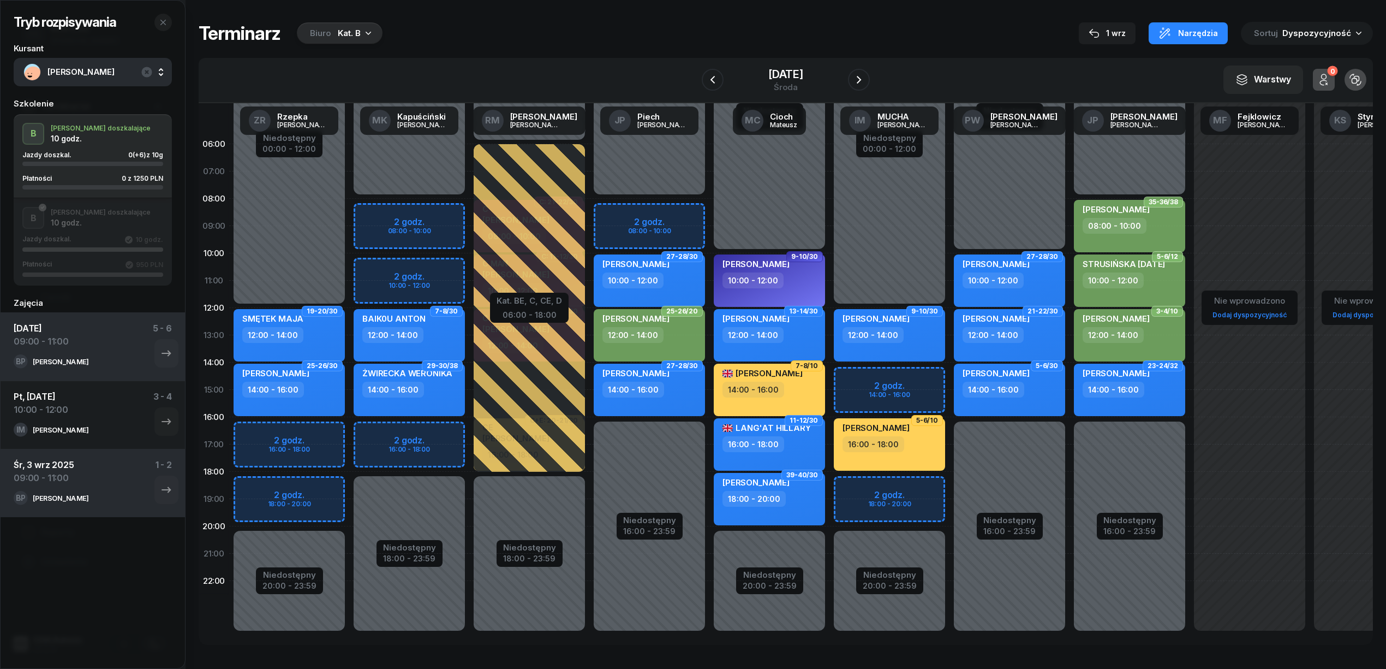
click at [906, 382] on div "Niedostępny 00:00 - 12:00 Niedostępny 20:00 - 23:59 2 godz. 14:00 - 16:00 2 god…" at bounding box center [890, 389] width 120 height 518
select select "14"
select select "16"
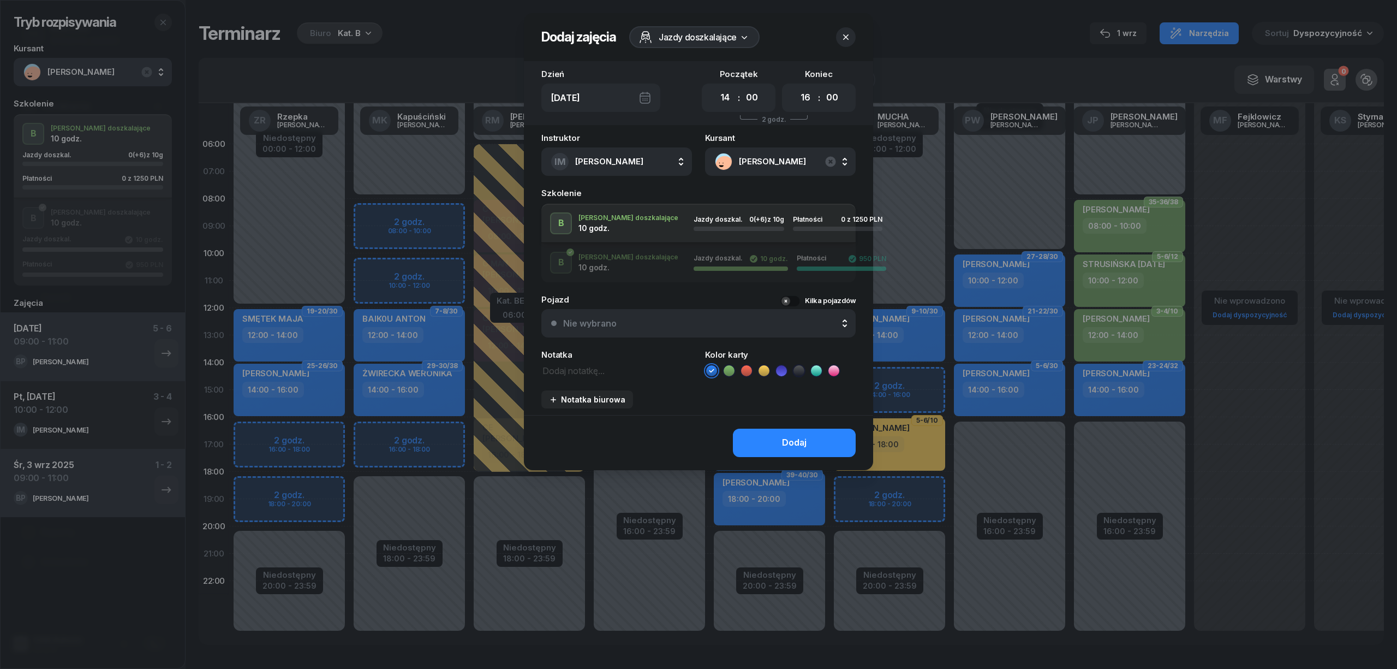
click at [723, 367] on li at bounding box center [729, 370] width 13 height 13
click at [791, 438] on div "Dodaj" at bounding box center [794, 443] width 25 height 14
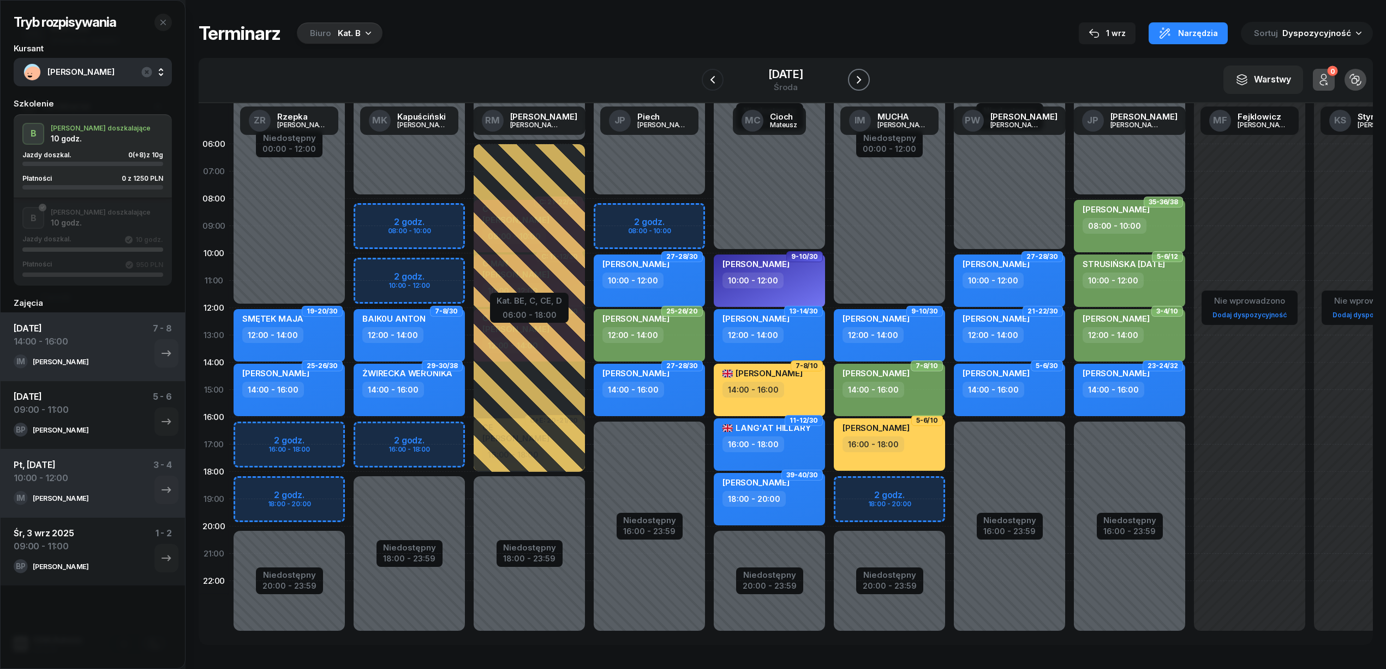
click at [861, 83] on icon "button" at bounding box center [858, 79] width 13 height 13
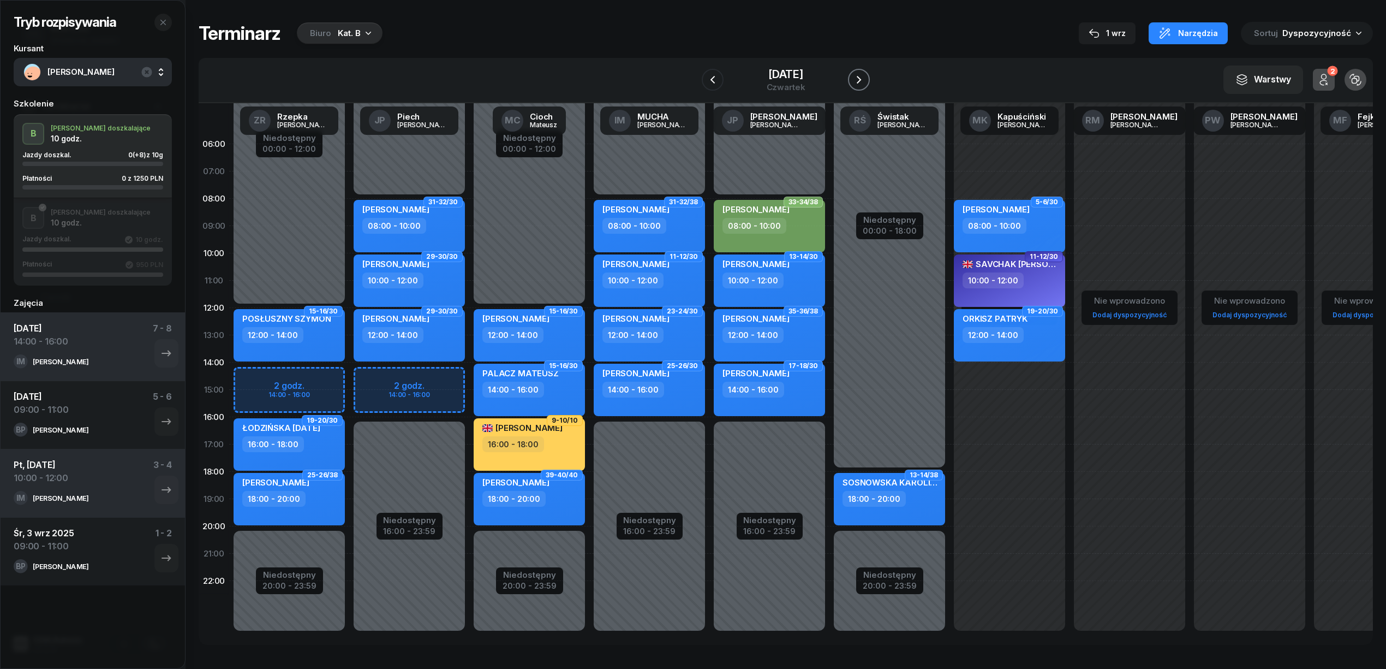
click at [861, 83] on icon "button" at bounding box center [858, 79] width 13 height 13
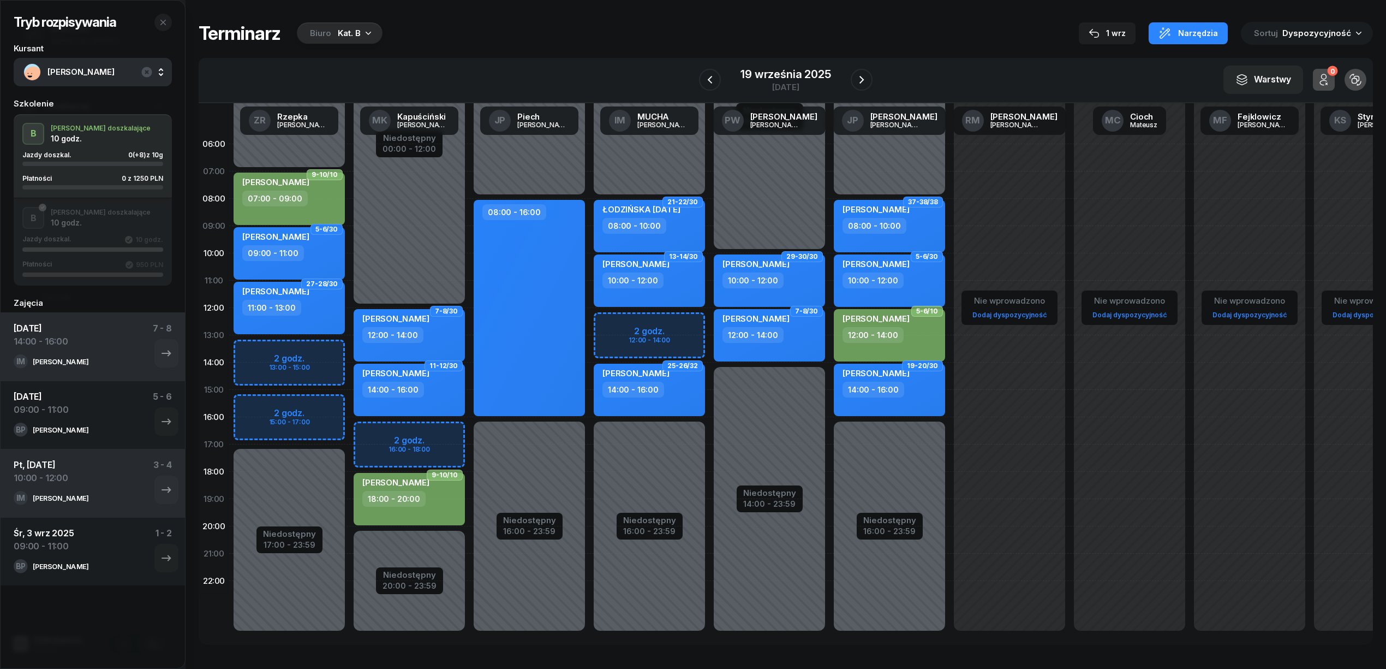
click at [686, 321] on div "Niedostępny 00:00 - 08:00 Niedostępny 16:00 - 23:59 2 godz. 12:00 - 14:00 21-22…" at bounding box center [649, 389] width 120 height 518
select select "12"
select select "14"
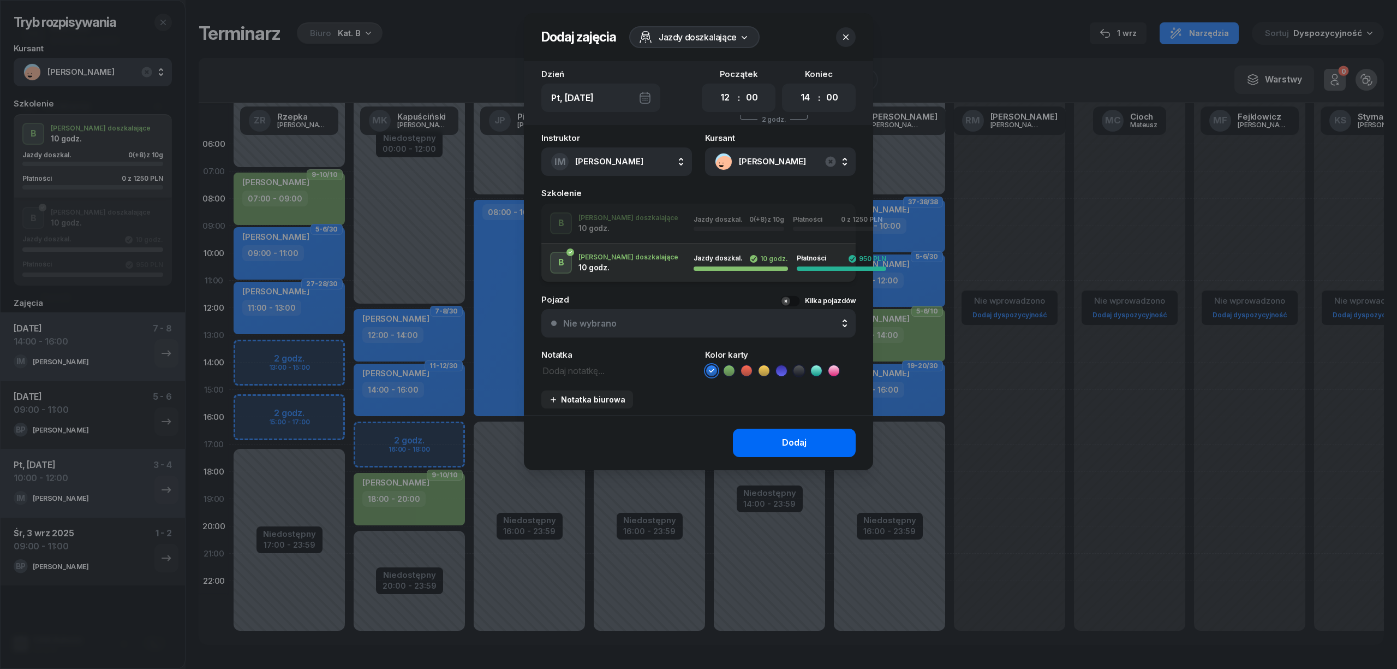
click at [765, 434] on button "Dodaj" at bounding box center [794, 442] width 123 height 28
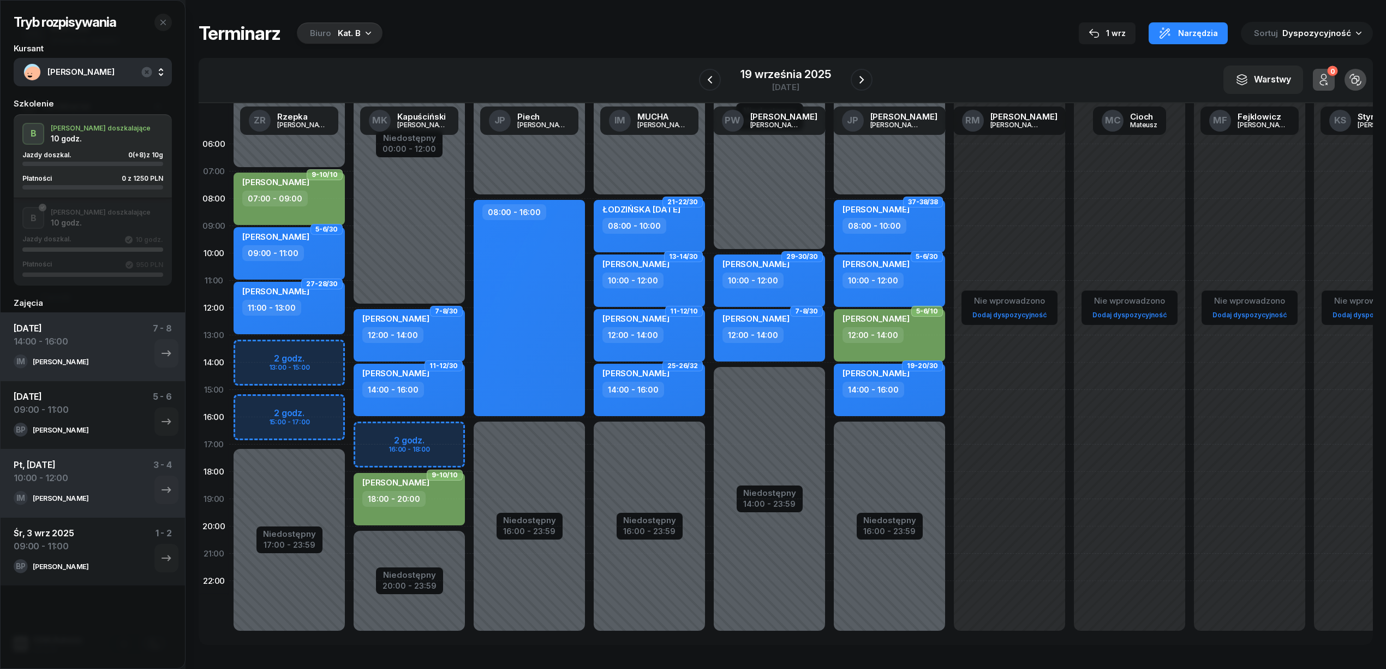
click at [671, 346] on div "JĘDRZEJ BEKIER 12:00 - 14:00" at bounding box center [649, 335] width 111 height 52
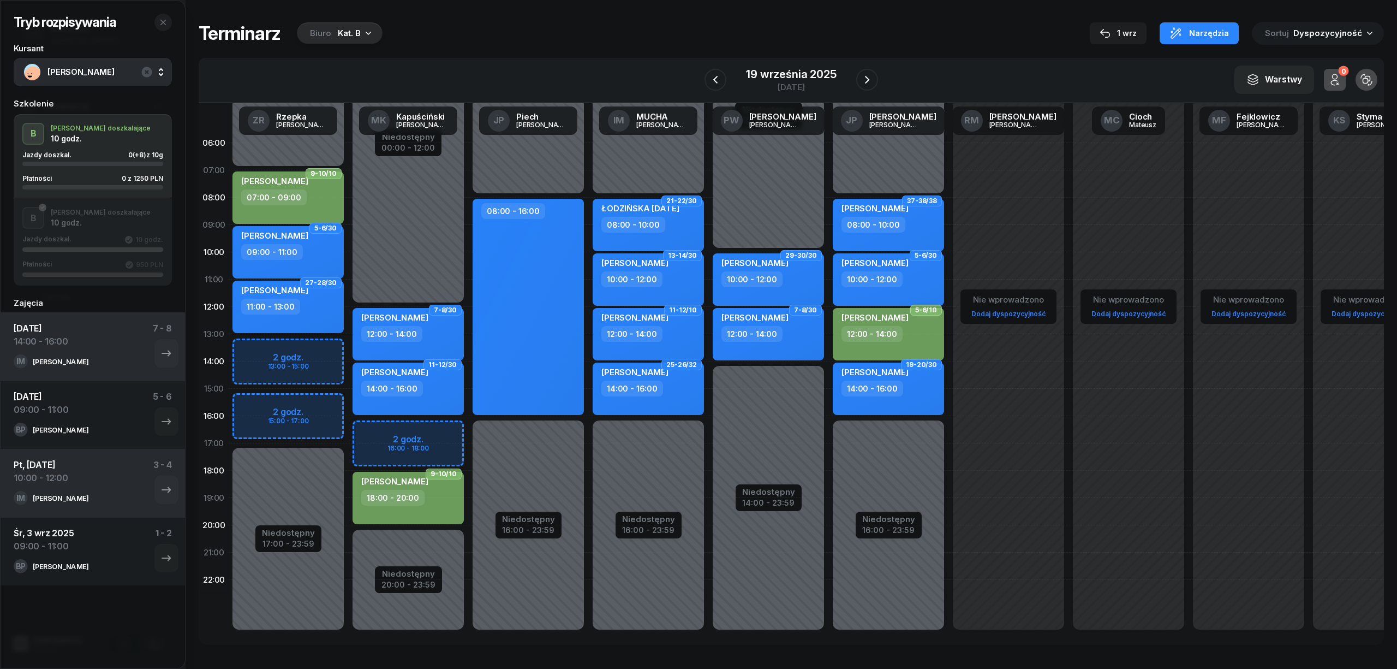
select select "12"
select select "14"
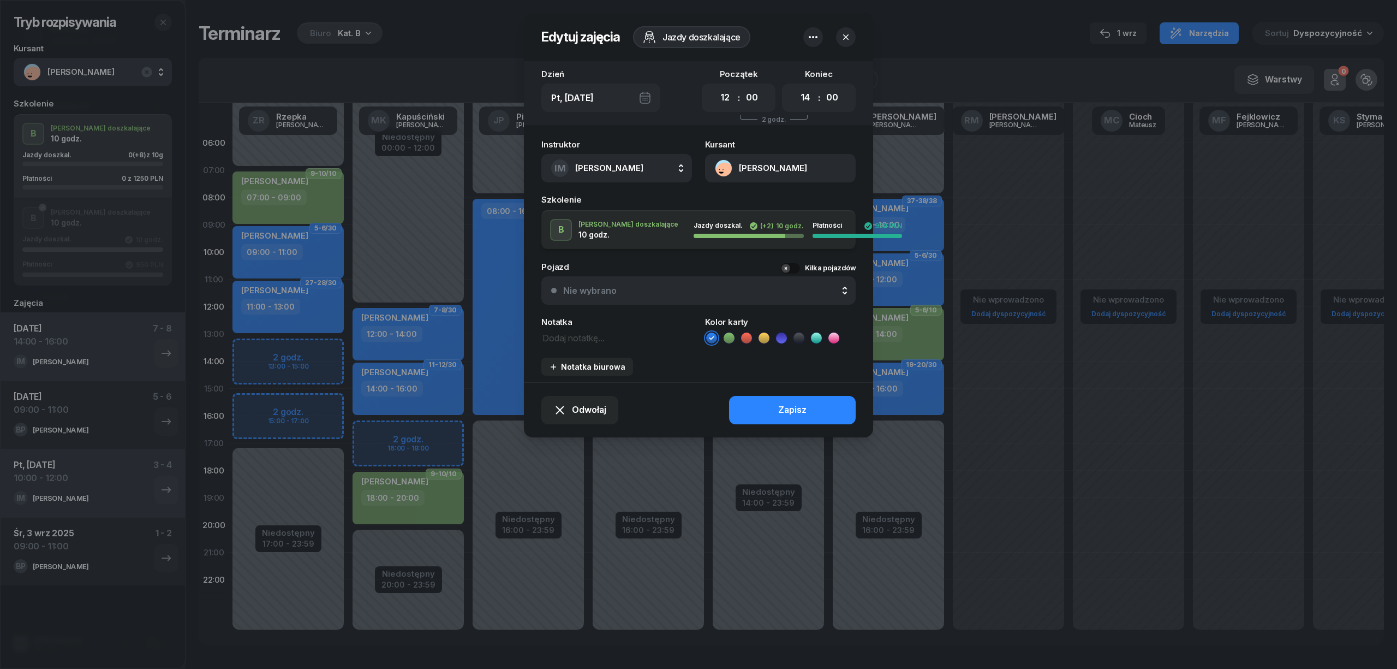
click at [729, 337] on icon at bounding box center [728, 338] width 5 height 4
click at [761, 413] on button "Zapisz" at bounding box center [792, 410] width 127 height 28
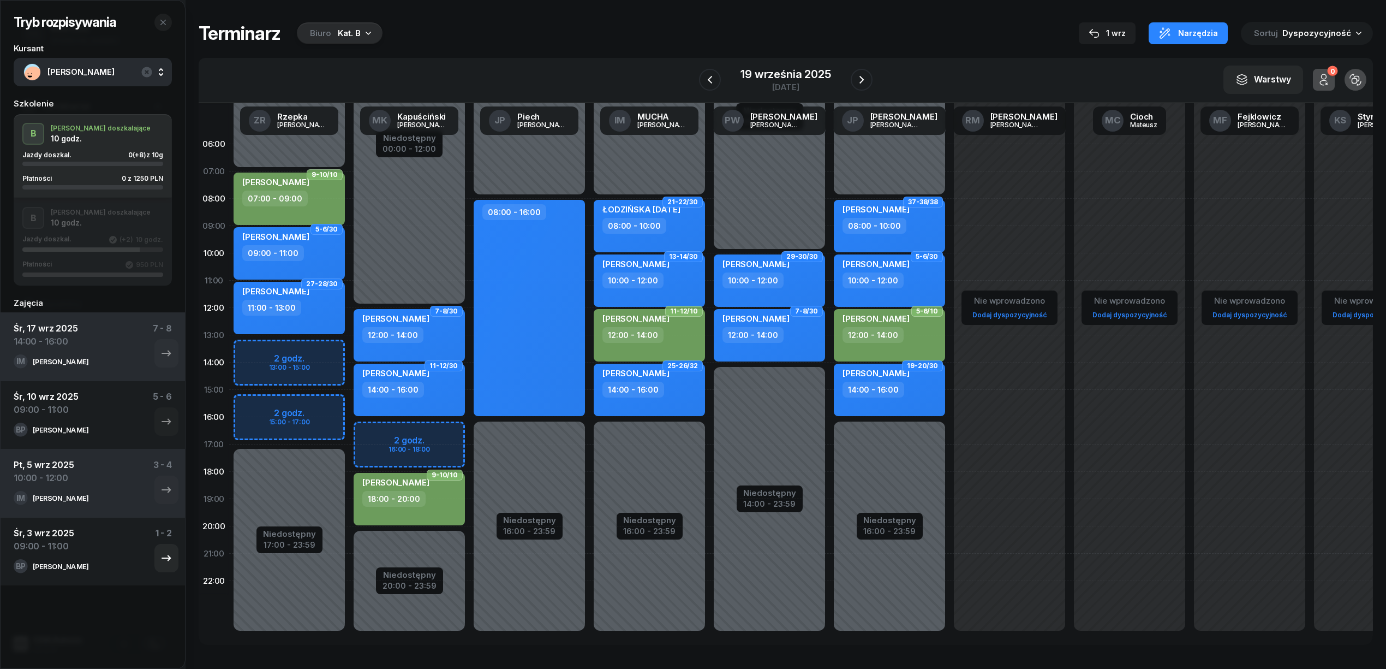
click at [105, 552] on div "[DATE] 09:00 - 11:00 1 - 2" at bounding box center [93, 542] width 158 height 33
click at [121, 350] on div "[DATE] 14:00 - 16:00 7 - 8" at bounding box center [93, 337] width 158 height 33
click at [160, 351] on icon "button" at bounding box center [166, 353] width 13 height 13
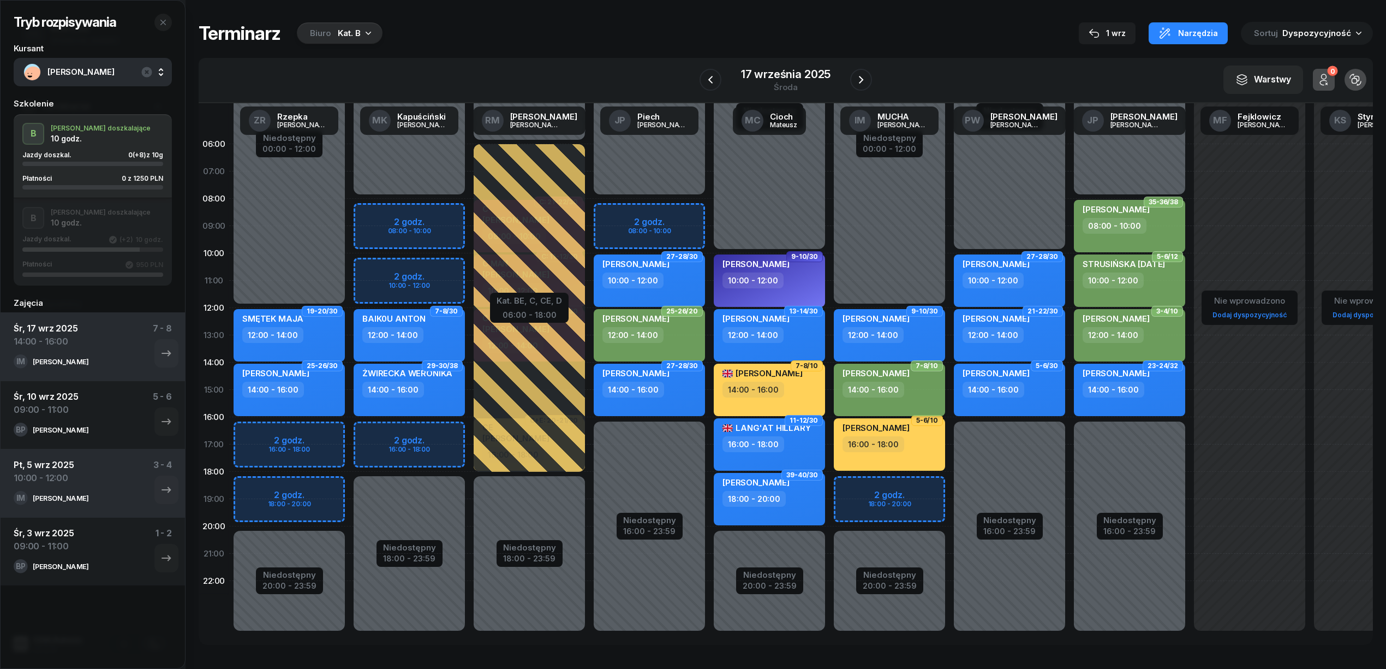
click at [928, 383] on div "14:00 - 16:00" at bounding box center [891, 389] width 96 height 16
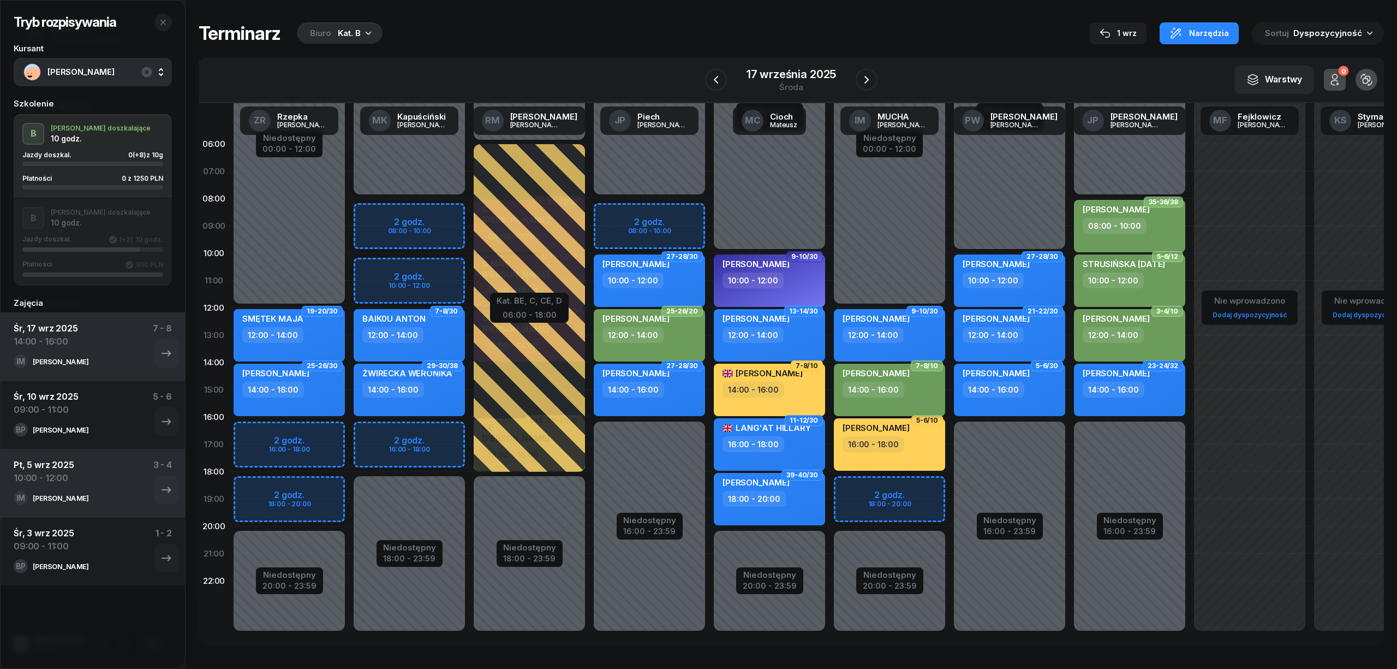
select select "14"
select select "16"
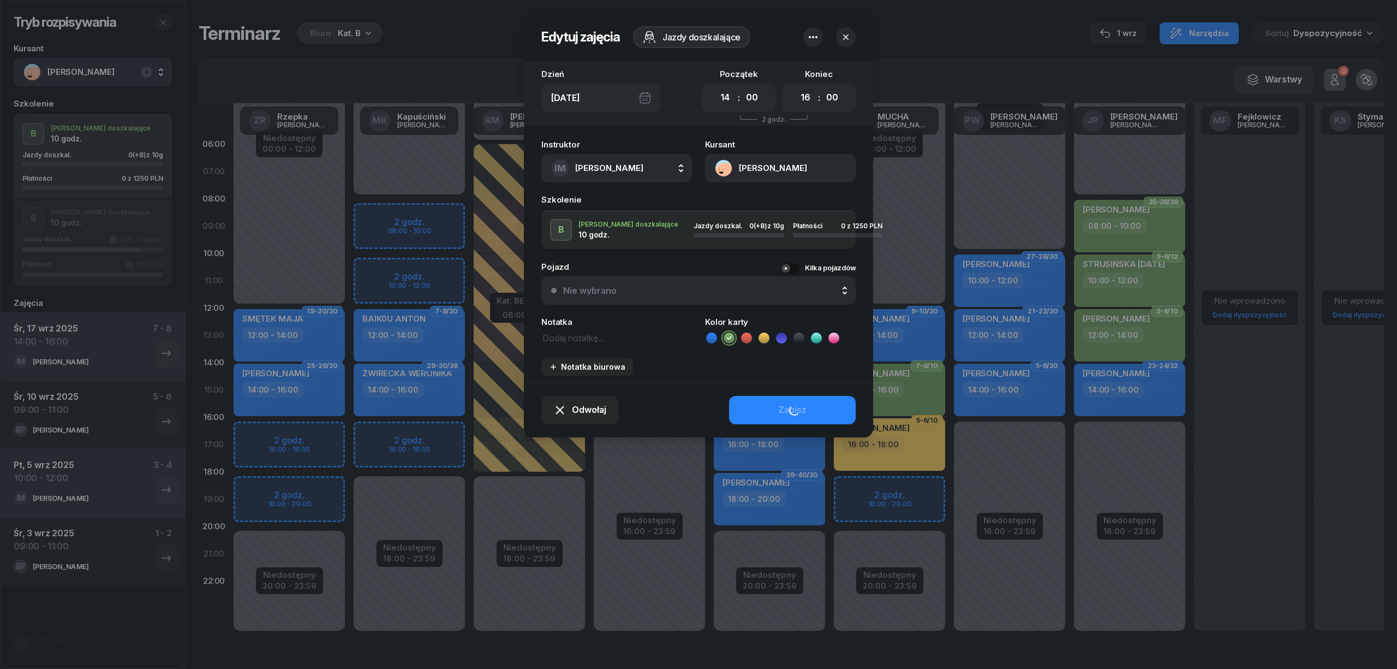
click at [810, 34] on icon "button" at bounding box center [813, 37] width 13 height 13
click at [786, 72] on link "Usuń" at bounding box center [807, 70] width 143 height 27
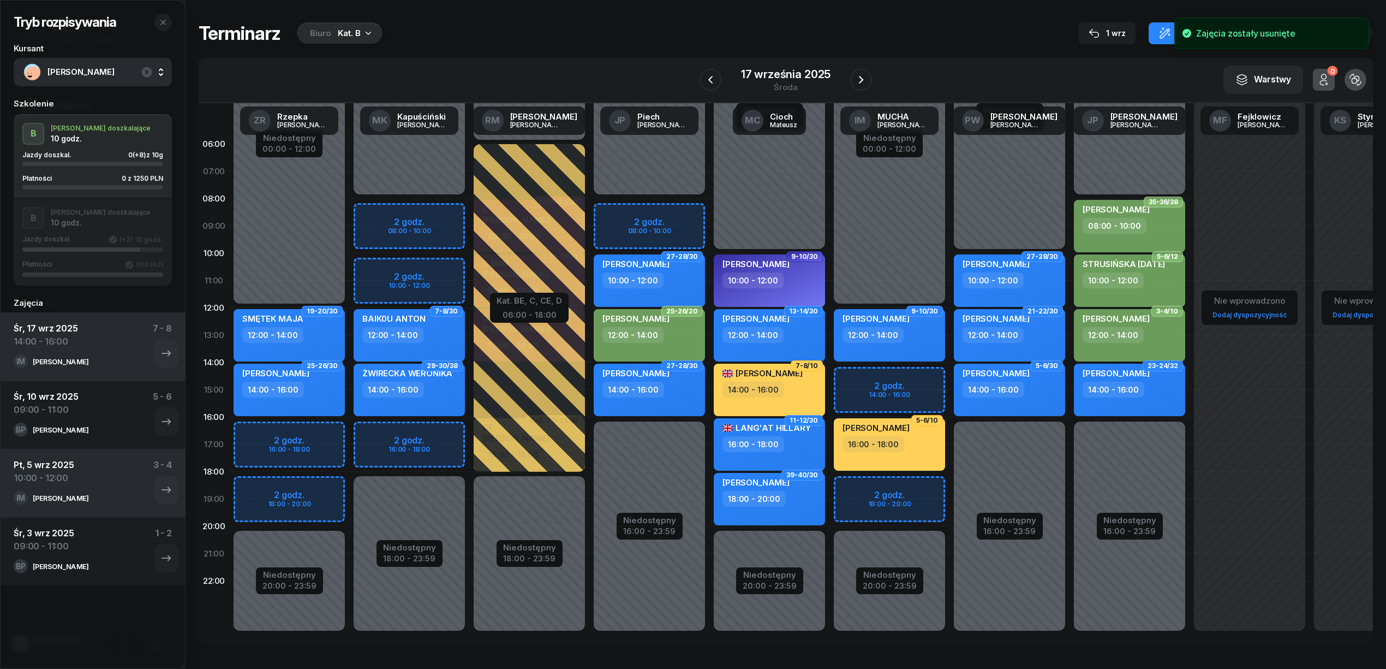
click at [847, 73] on div "17 września 2025 środa" at bounding box center [786, 79] width 172 height 31
click at [852, 83] on button "button" at bounding box center [861, 80] width 22 height 22
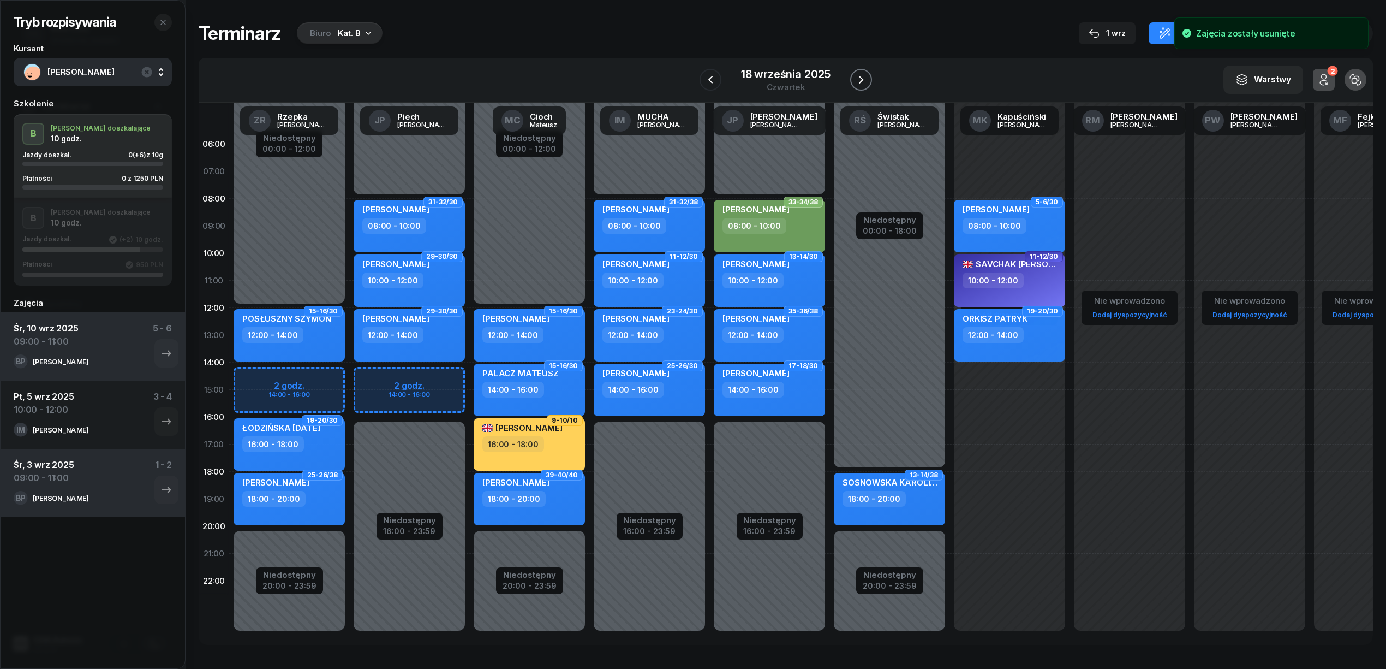
click at [855, 80] on icon "button" at bounding box center [861, 79] width 13 height 13
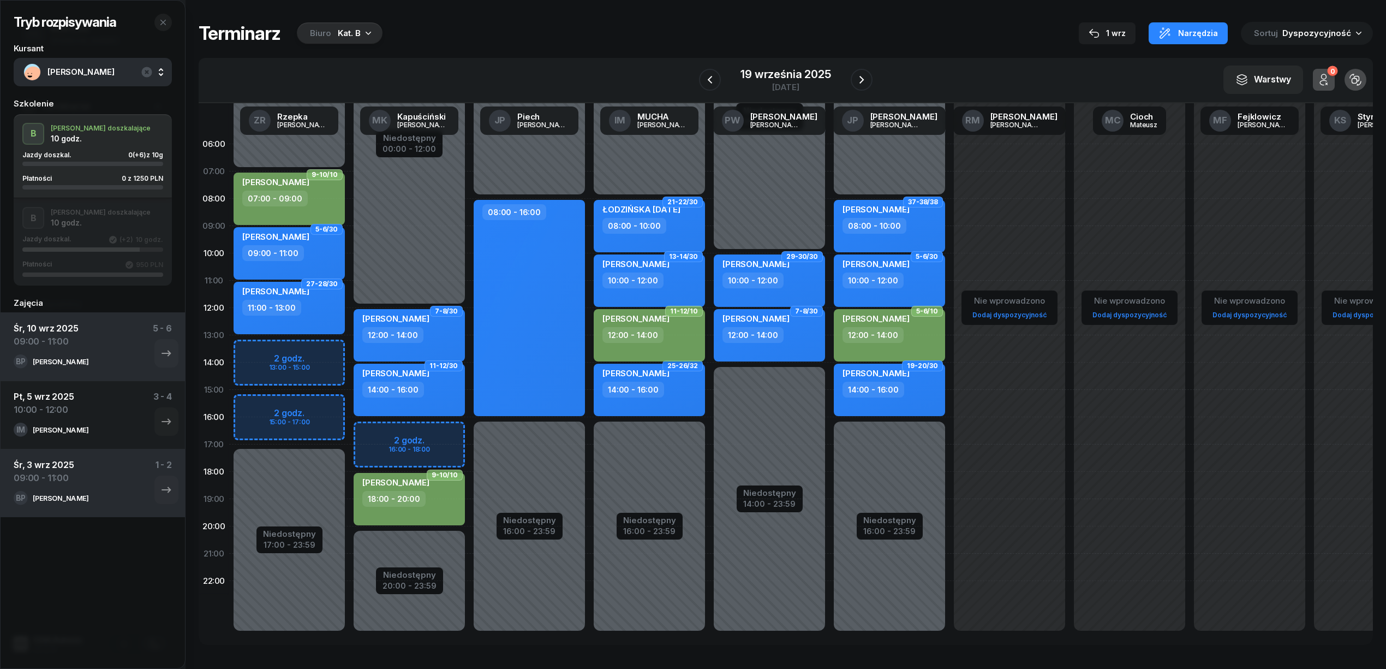
click at [669, 336] on div "12:00 - 14:00" at bounding box center [650, 335] width 96 height 16
select select "12"
select select "14"
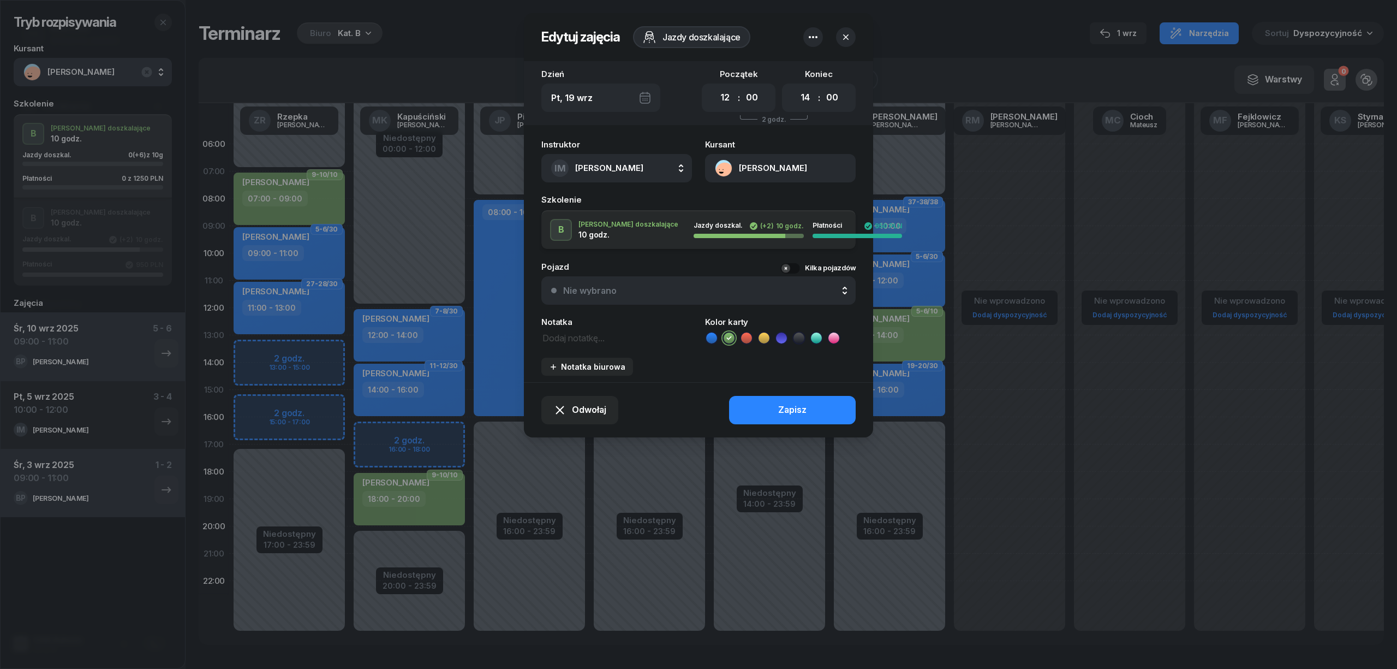
click at [802, 37] on header "Edytuj zajęcia Jazdy doszkalające" at bounding box center [698, 37] width 349 height 48
click at [815, 40] on icon "button" at bounding box center [813, 37] width 13 height 13
click at [778, 69] on div "Usuń" at bounding box center [772, 71] width 20 height 14
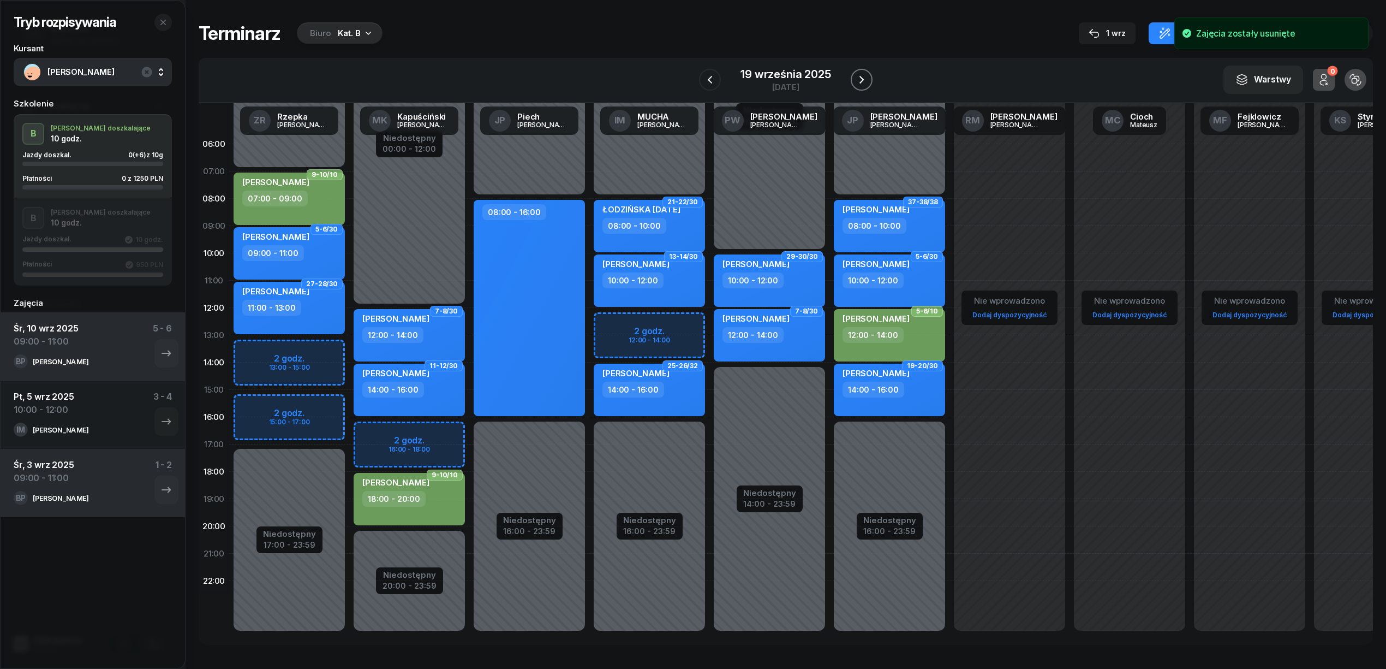
click at [863, 81] on icon "button" at bounding box center [861, 79] width 13 height 13
click at [863, 81] on icon "button" at bounding box center [862, 79] width 13 height 13
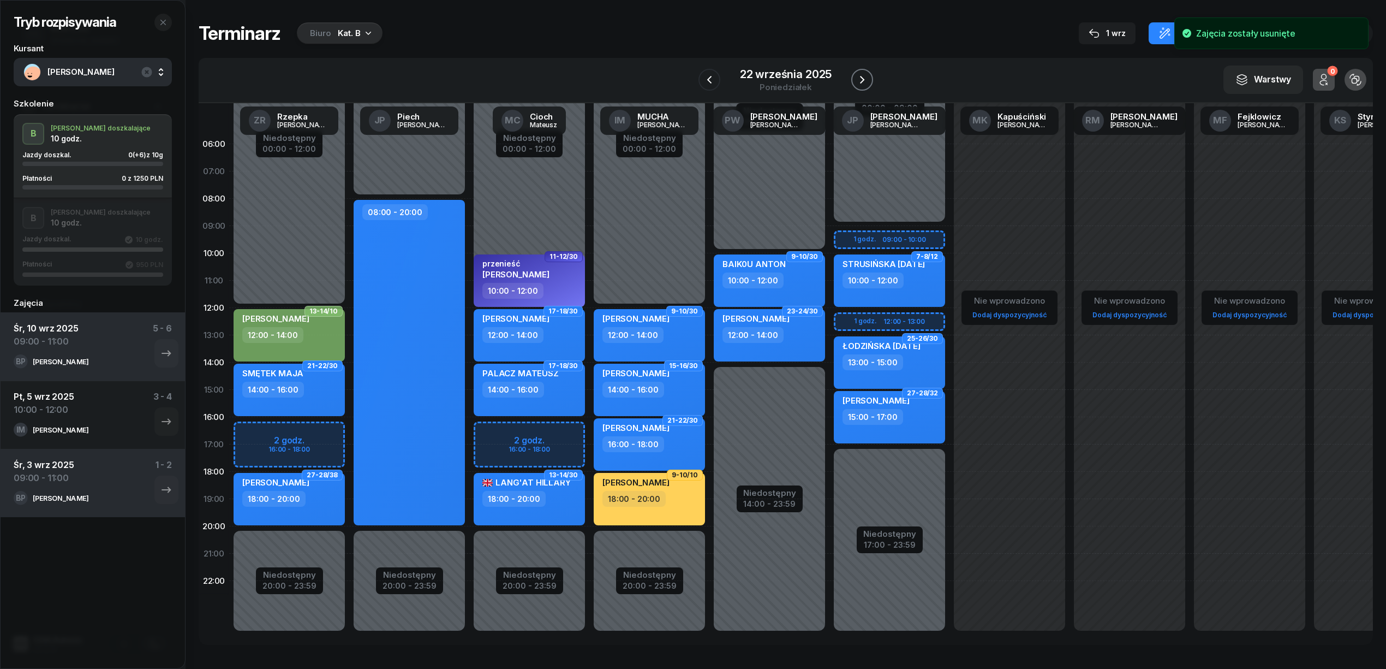
click at [863, 81] on icon "button" at bounding box center [862, 79] width 13 height 13
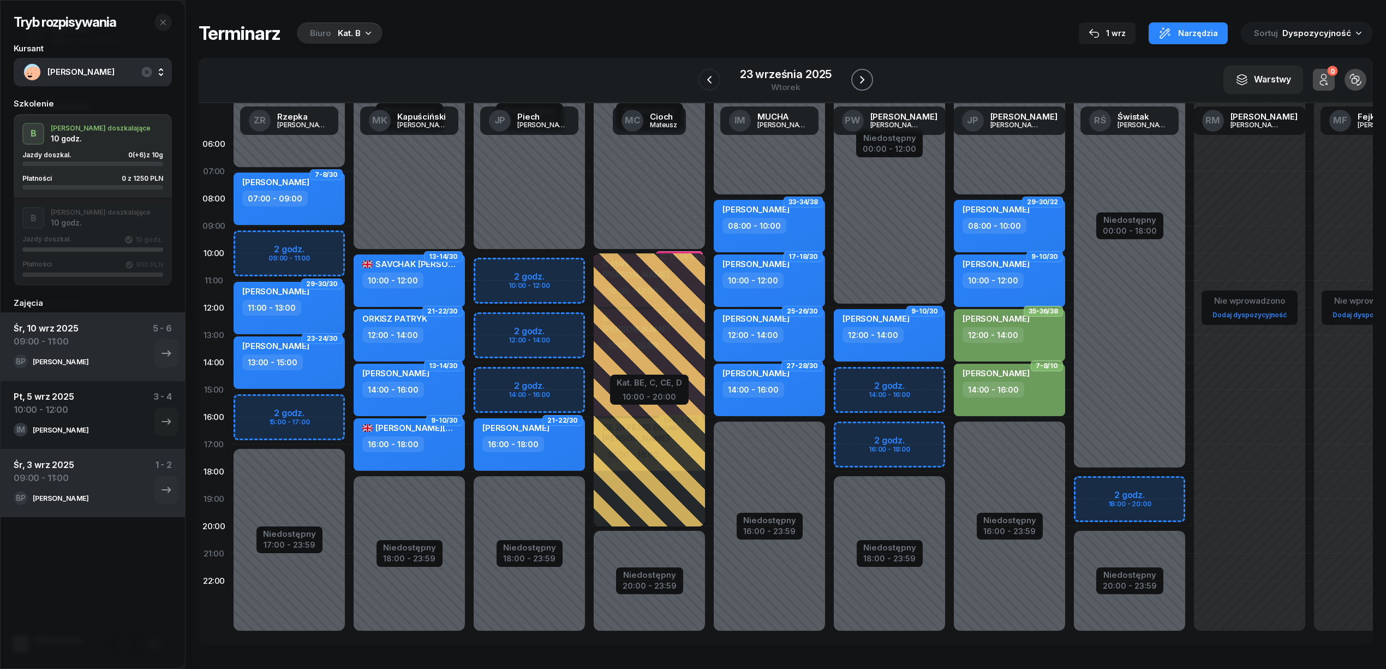
click at [863, 81] on icon "button" at bounding box center [862, 79] width 13 height 13
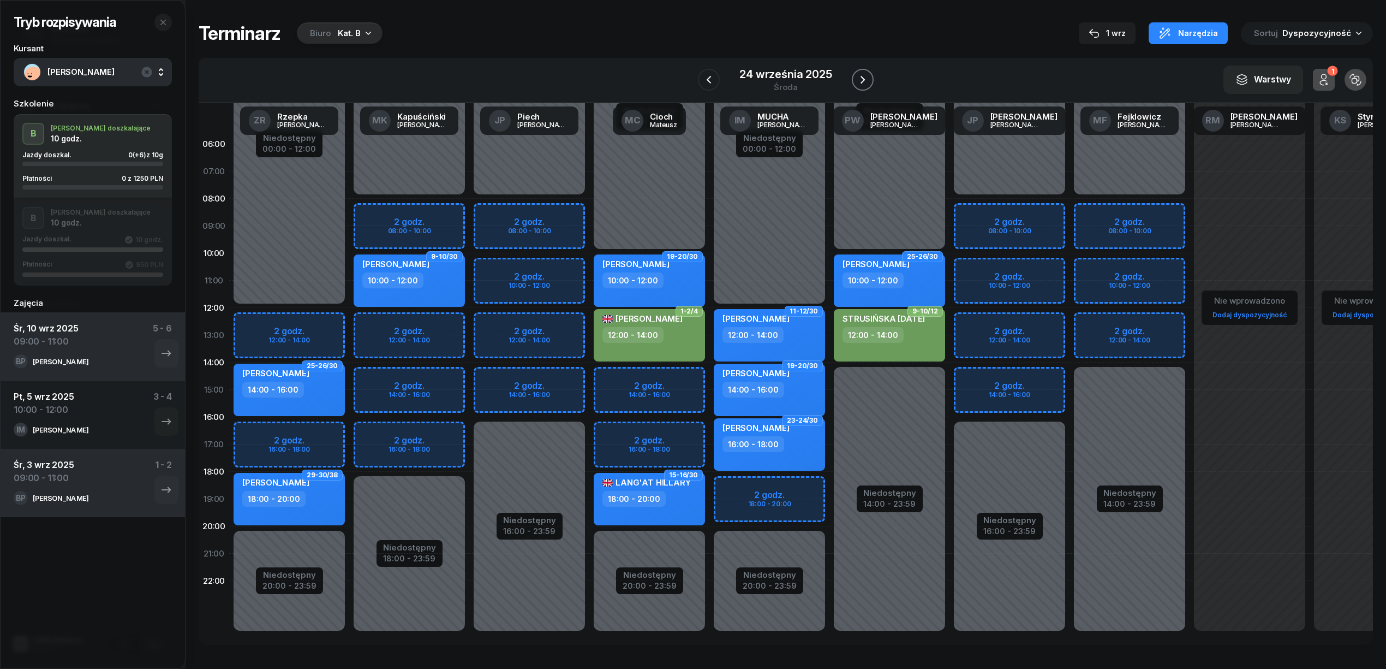
click at [863, 81] on icon "button" at bounding box center [862, 79] width 13 height 13
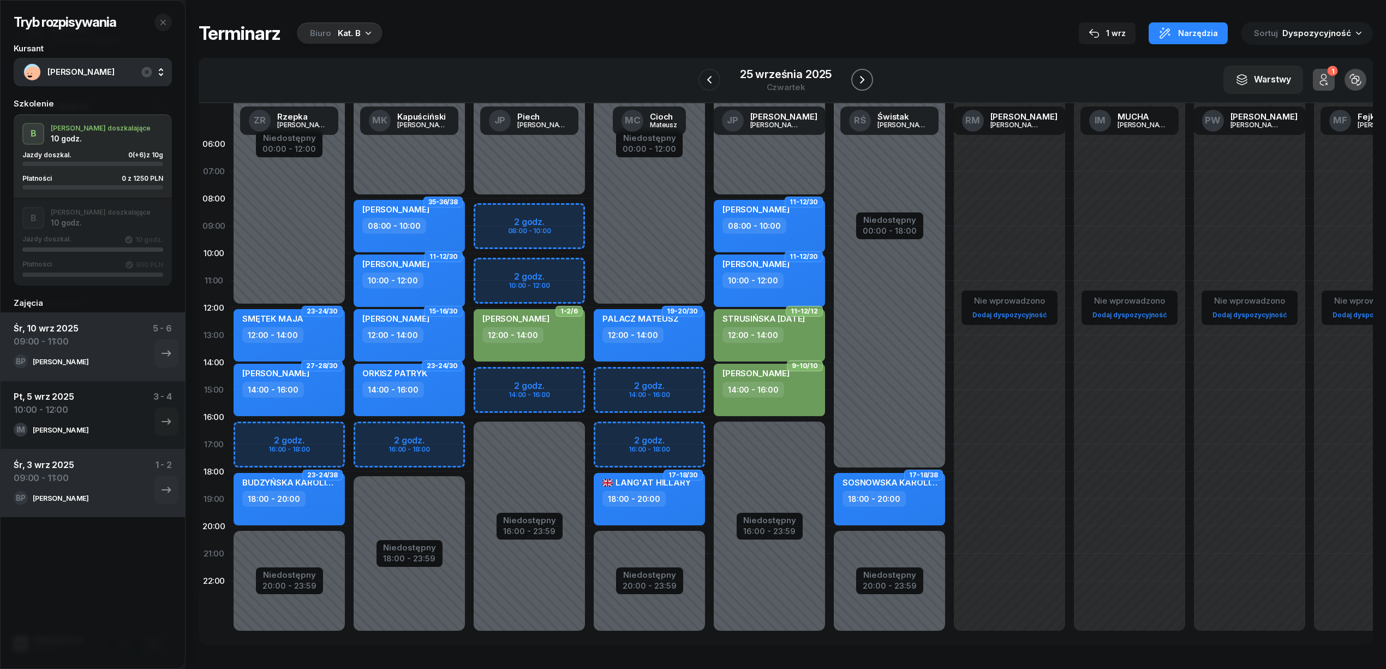
click at [863, 81] on icon "button" at bounding box center [862, 79] width 13 height 13
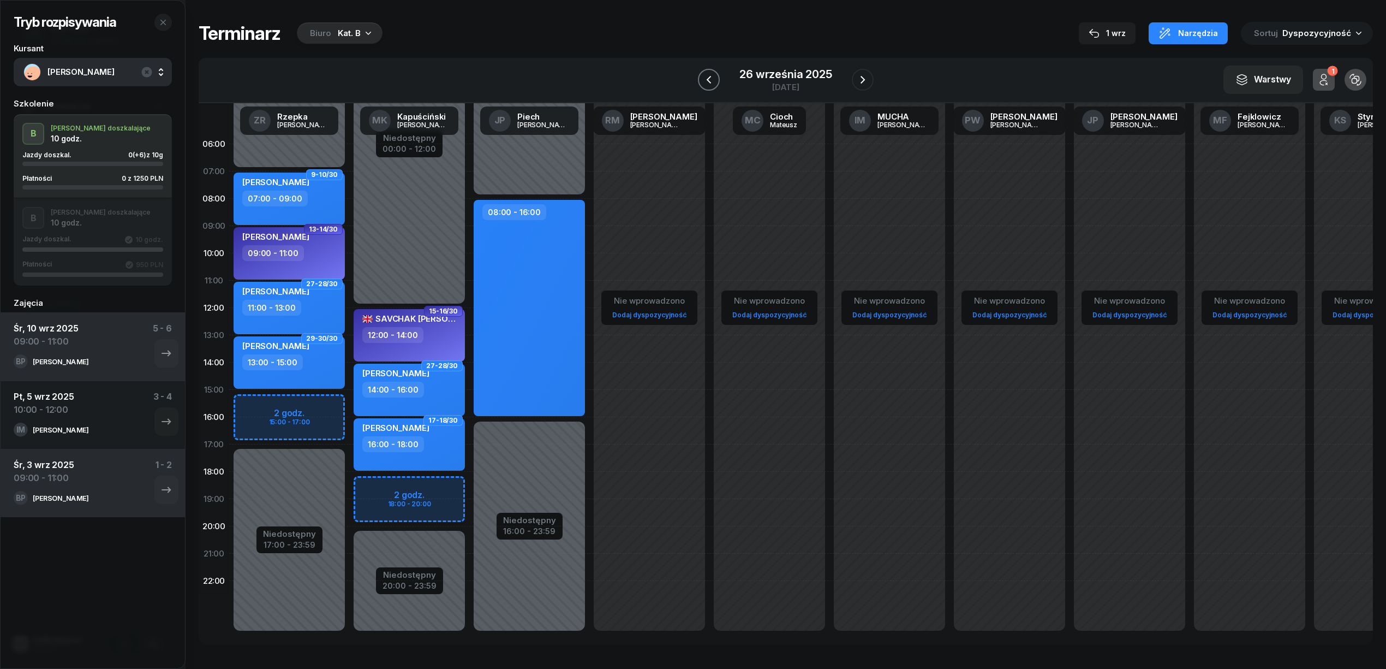
click at [713, 80] on icon "button" at bounding box center [708, 79] width 13 height 13
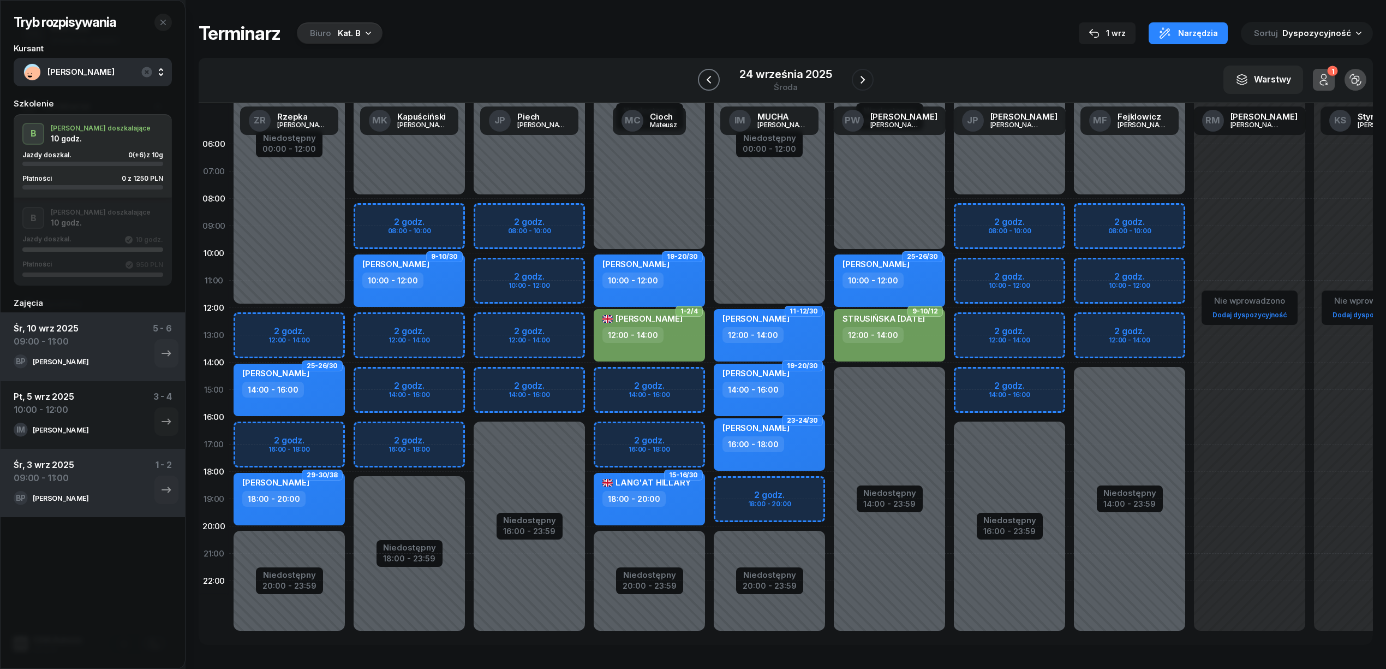
click at [713, 80] on icon "button" at bounding box center [708, 79] width 13 height 13
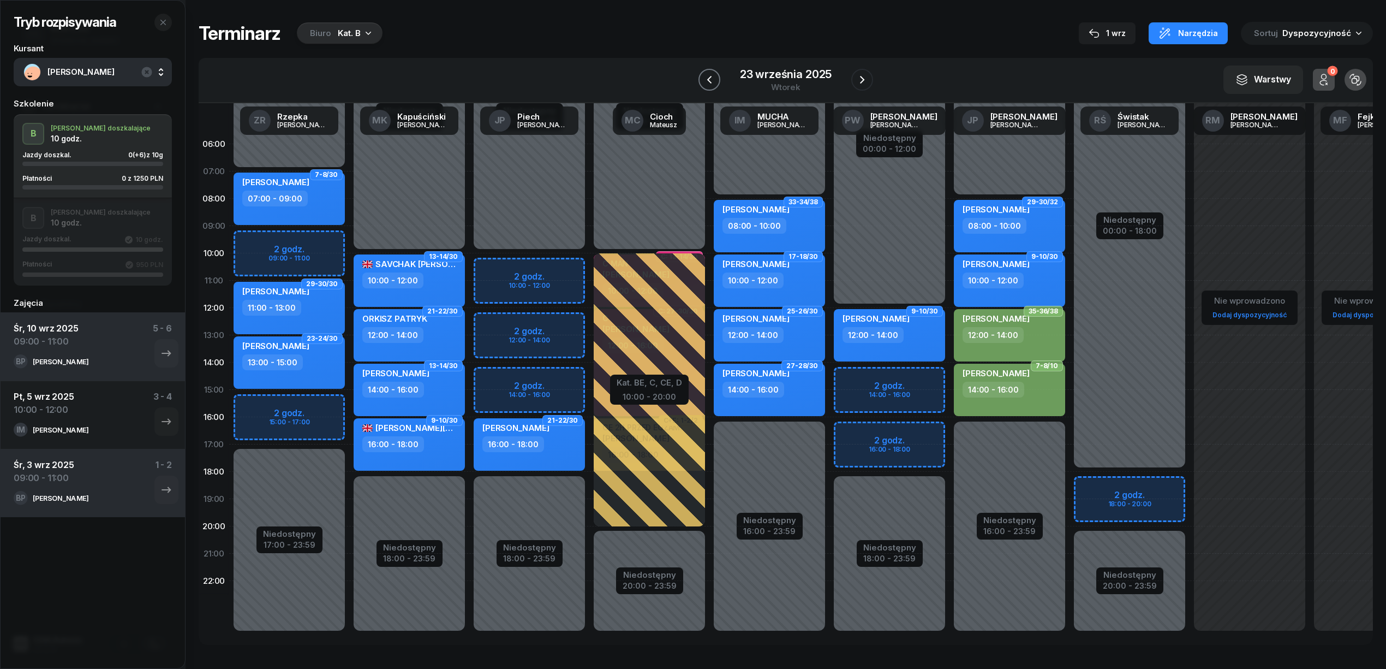
click at [713, 80] on icon "button" at bounding box center [709, 79] width 13 height 13
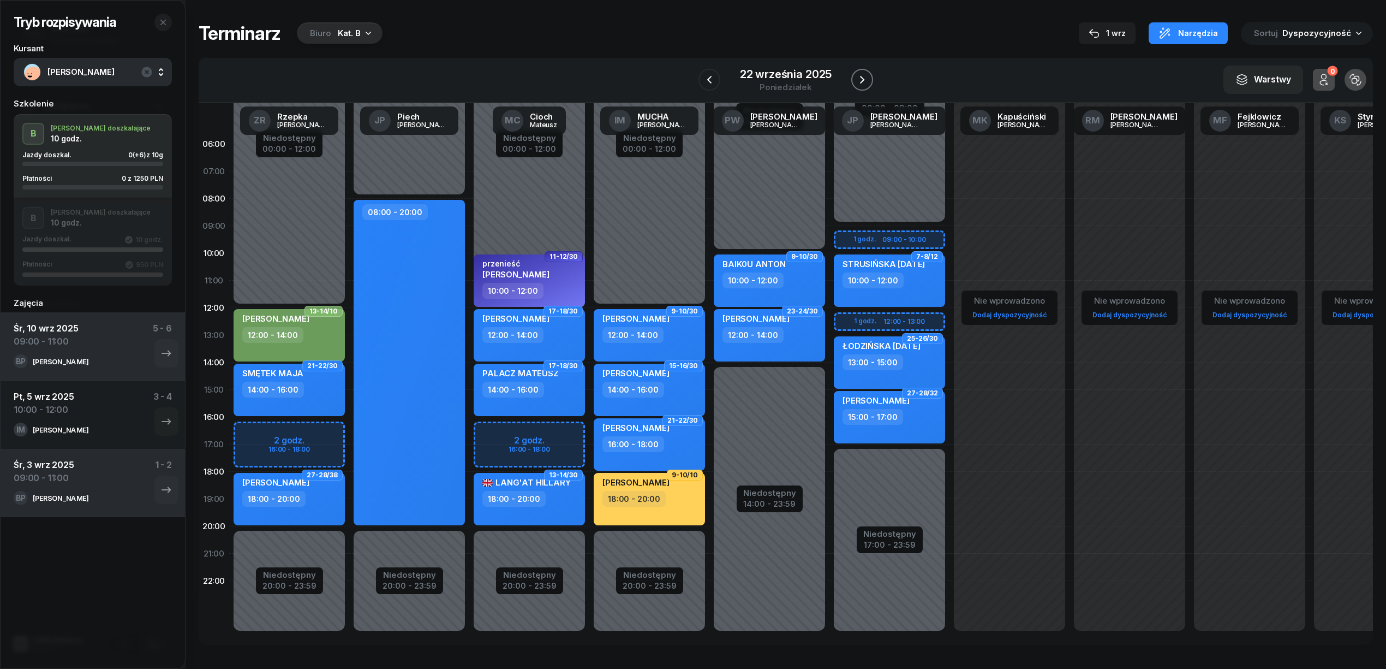
click at [856, 77] on icon "button" at bounding box center [862, 79] width 13 height 13
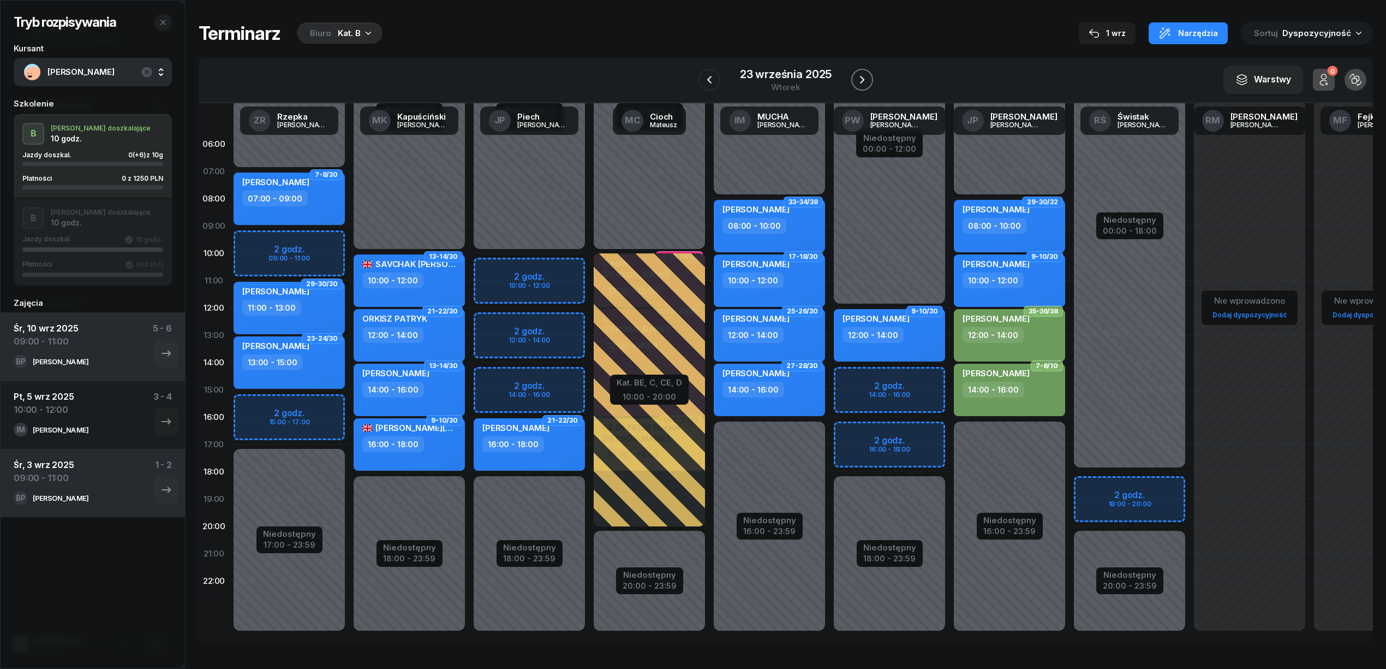
click at [857, 79] on icon "button" at bounding box center [862, 79] width 13 height 13
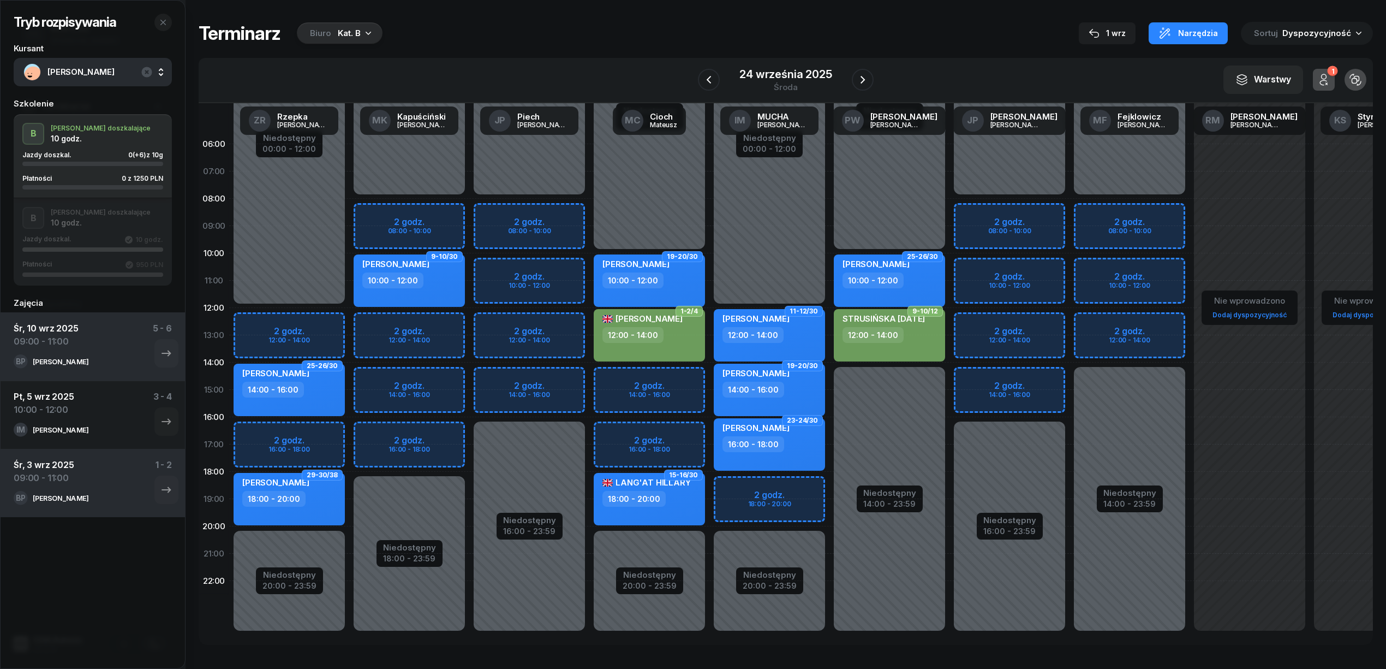
click at [568, 270] on div "Niedostępny 00:00 - 08:00 Niedostępny 16:00 - 23:59 2 godz. 08:00 - 10:00 2 god…" at bounding box center [529, 389] width 120 height 518
select select "10"
select select "12"
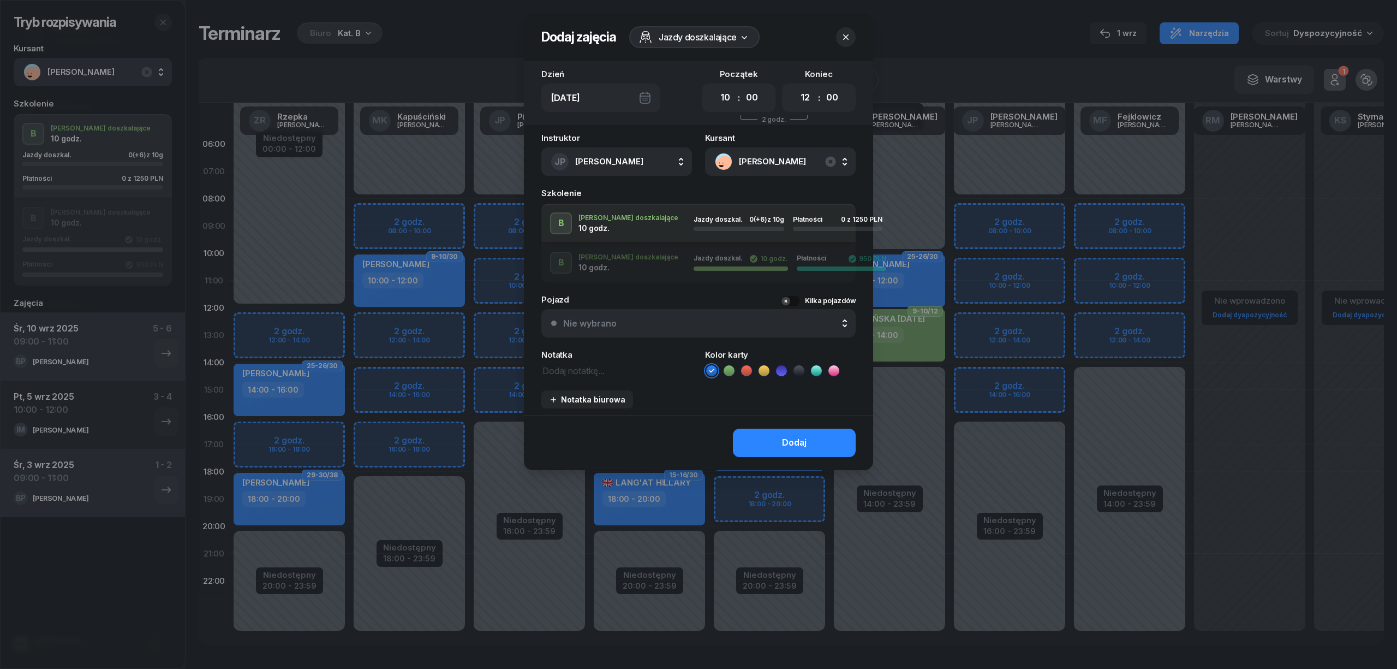
click at [730, 367] on icon at bounding box center [729, 370] width 11 height 11
click at [769, 433] on button "Dodaj" at bounding box center [794, 442] width 123 height 28
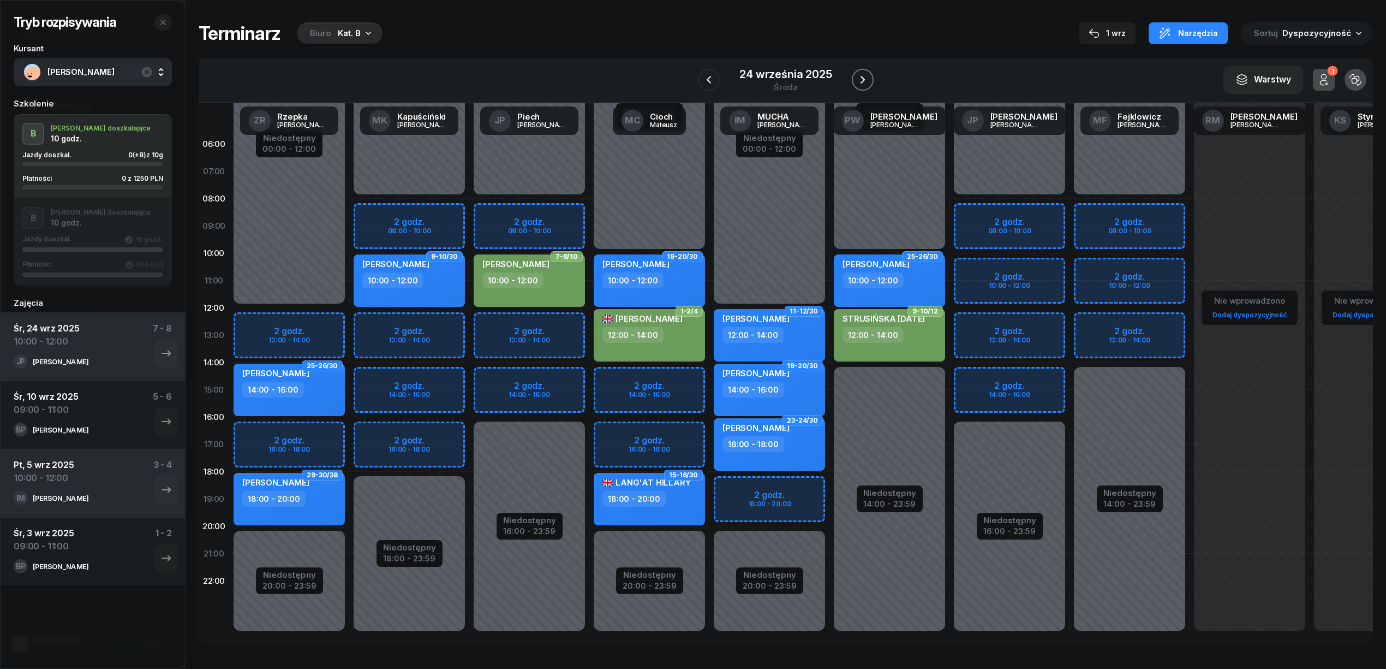
click at [861, 75] on icon "button" at bounding box center [862, 79] width 13 height 13
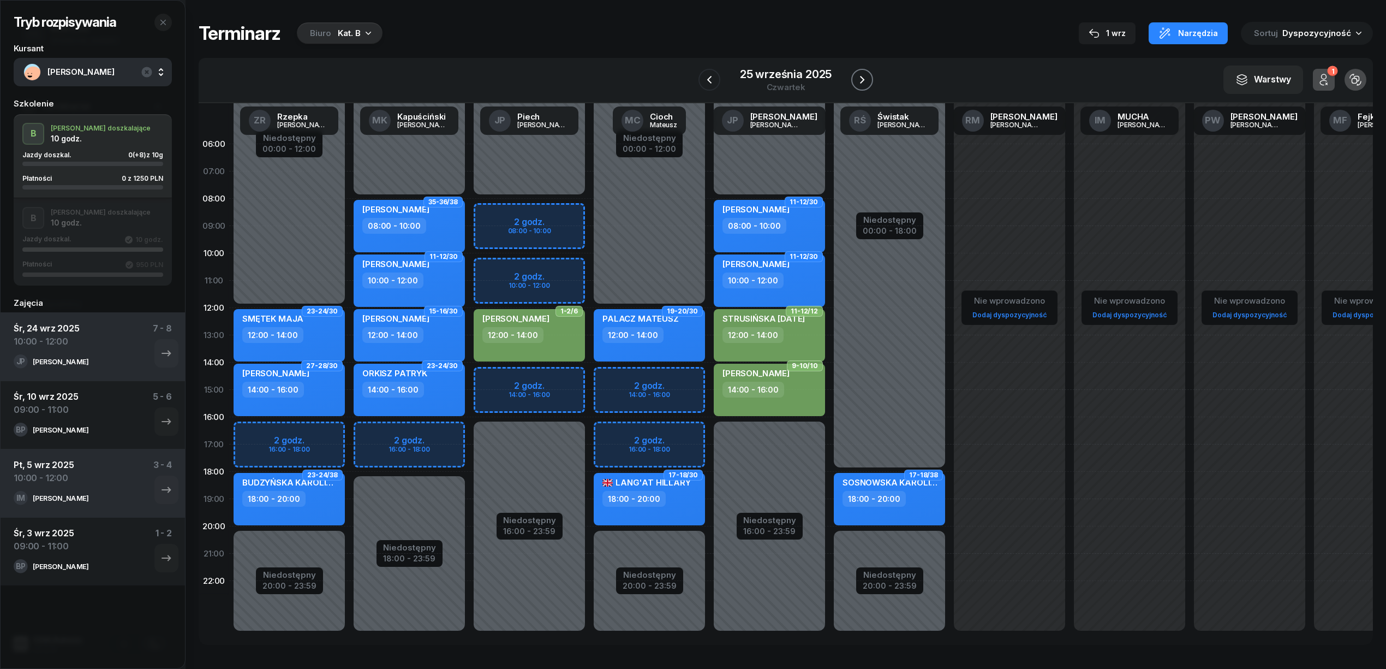
click at [860, 80] on icon "button" at bounding box center [862, 79] width 13 height 13
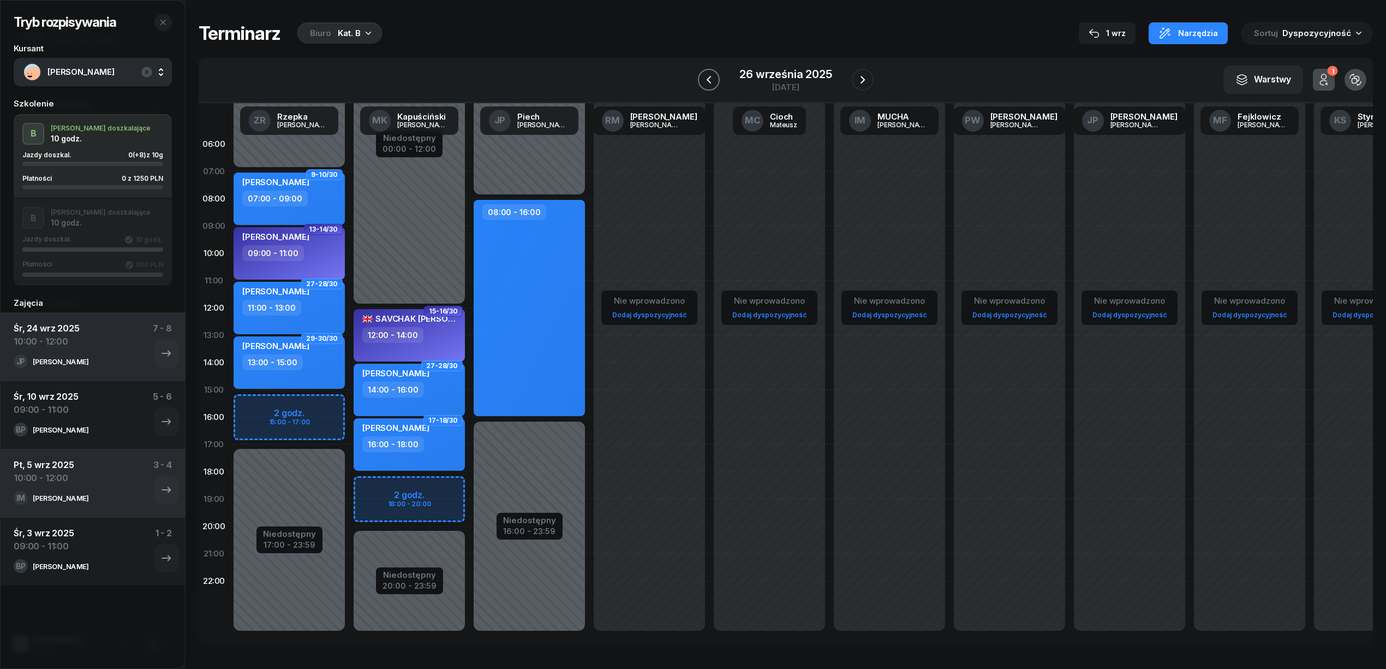
click at [715, 80] on icon "button" at bounding box center [708, 79] width 13 height 13
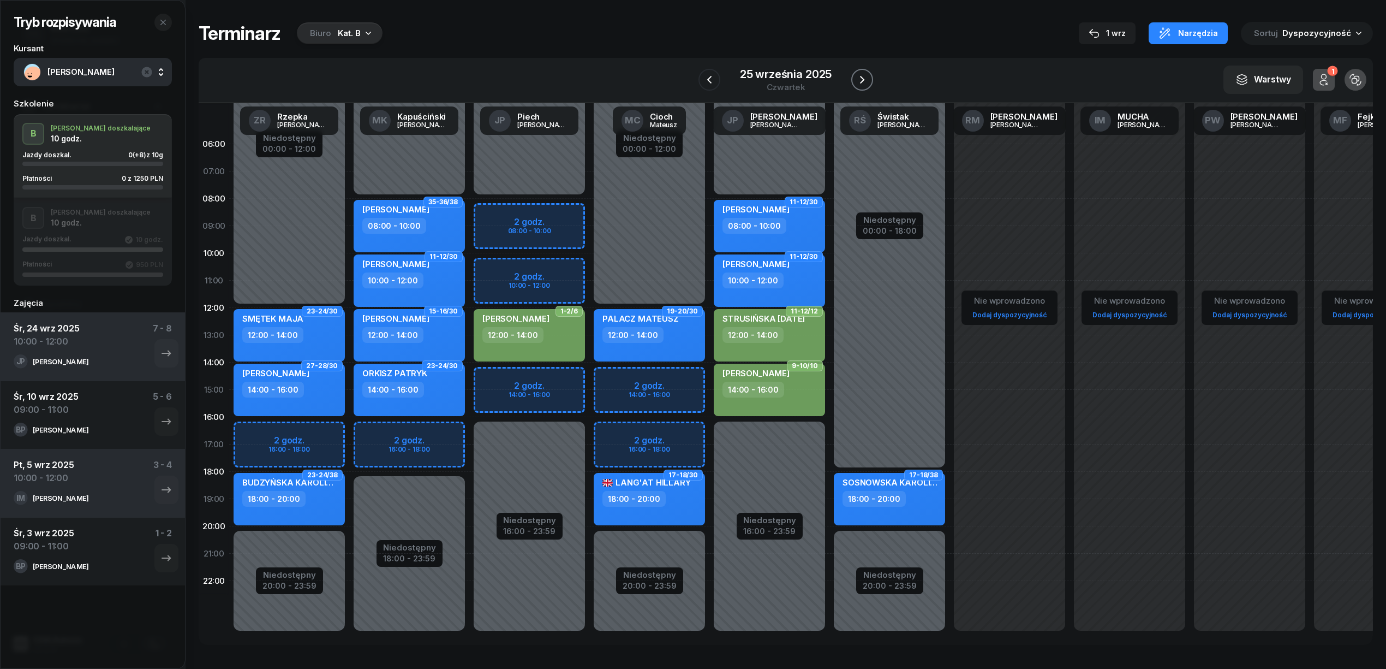
click at [857, 77] on icon "button" at bounding box center [862, 79] width 13 height 13
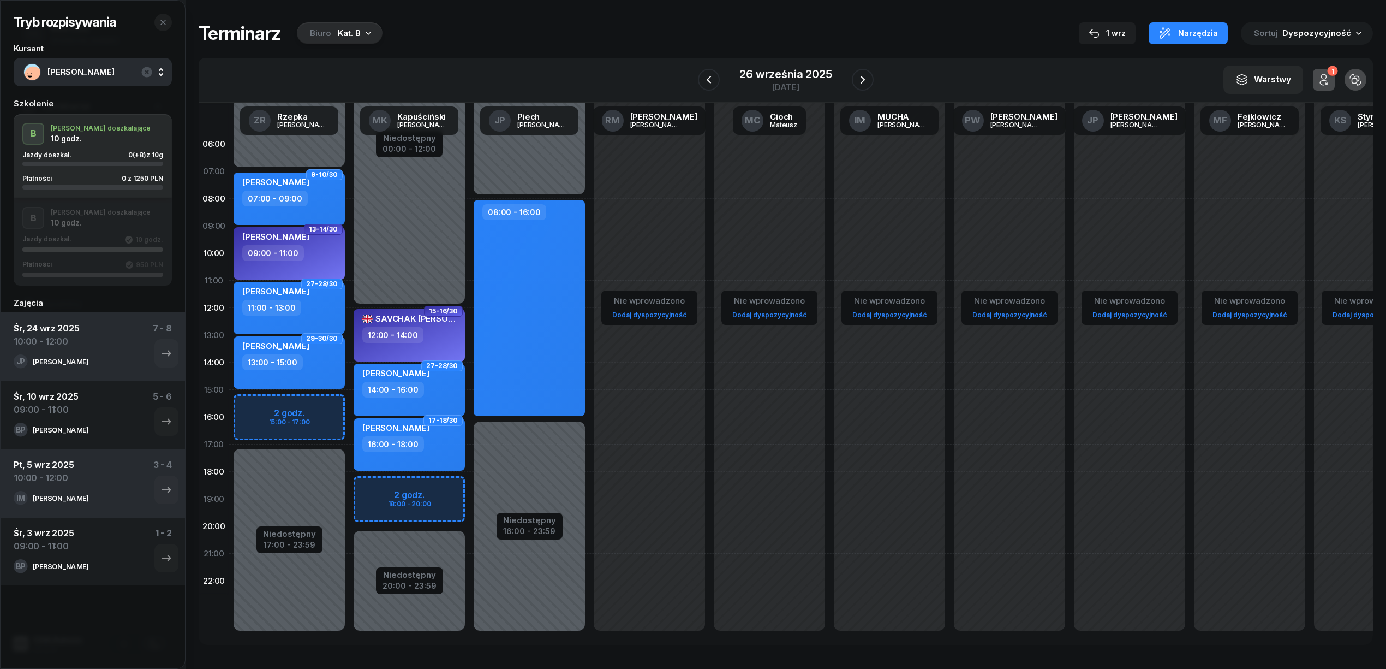
click at [332, 405] on div "Niedostępny 00:00 - 07:00 Niedostępny 17:00 - 23:59 2 godz. 15:00 - 17:00 9-10/…" at bounding box center [289, 389] width 120 height 518
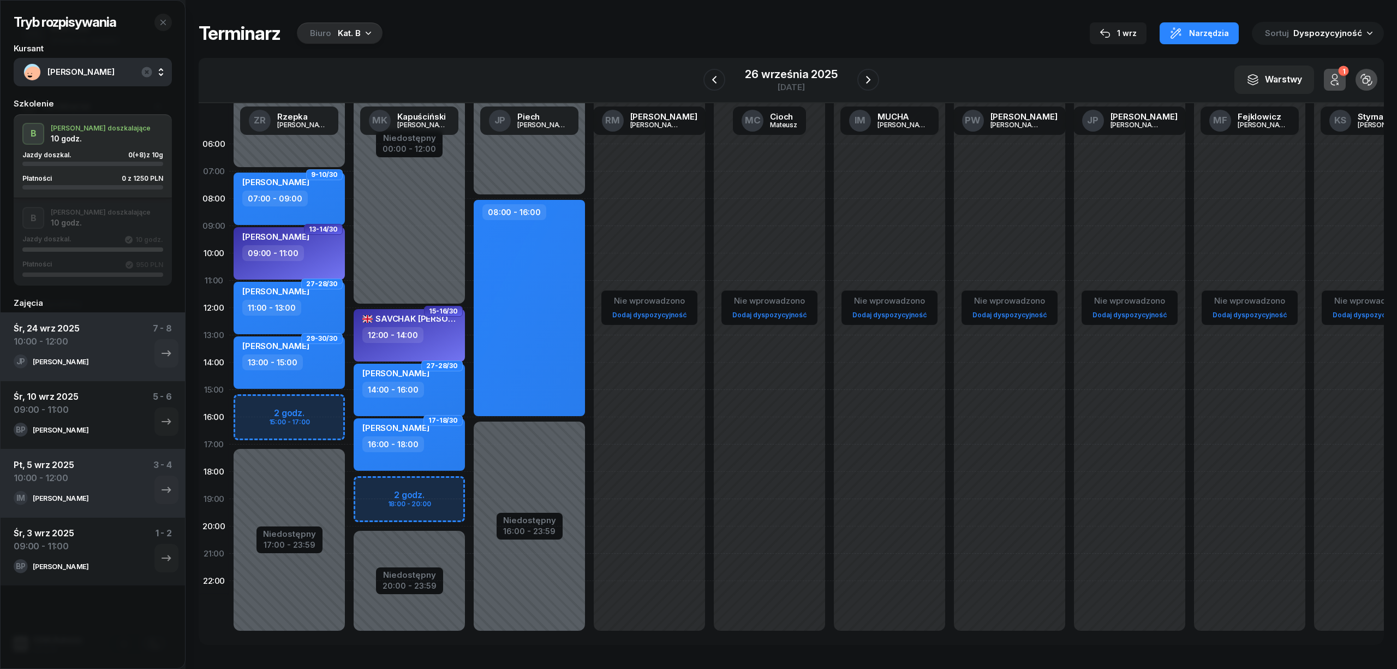
select select "15"
select select "17"
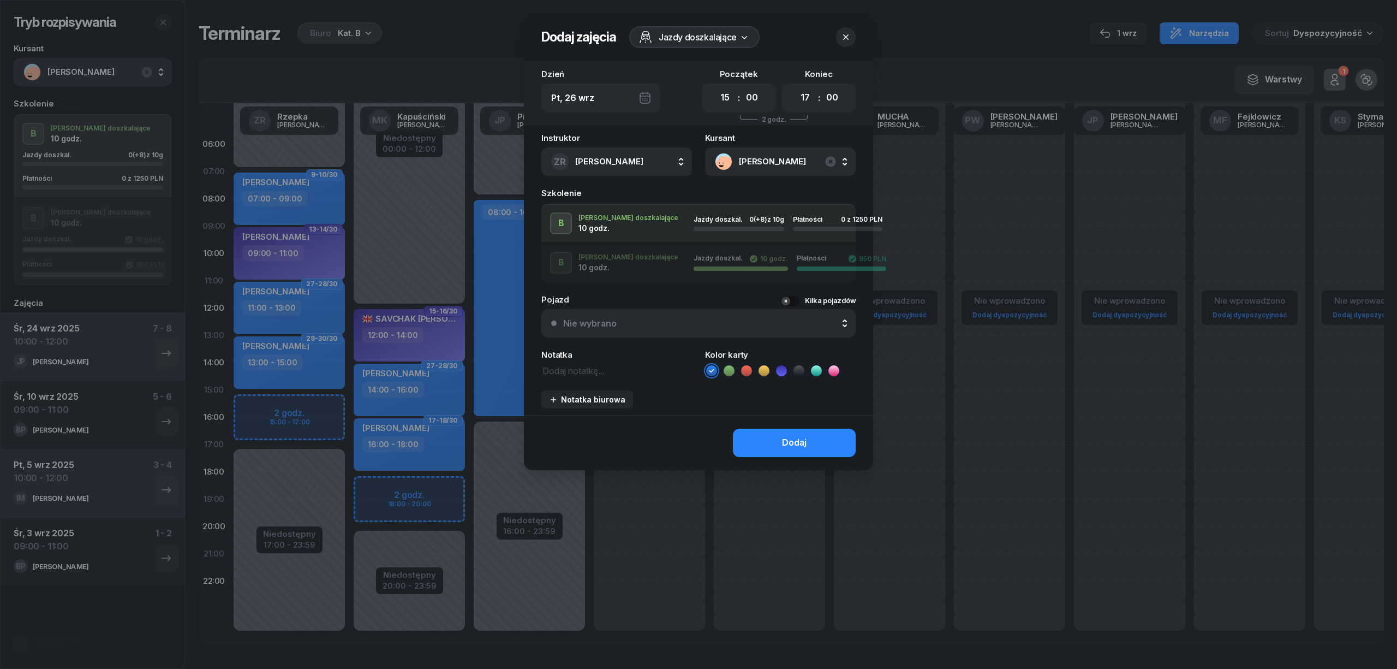
drag, startPoint x: 727, startPoint y: 367, endPoint x: 767, endPoint y: 452, distance: 93.8
click at [727, 367] on icon at bounding box center [729, 370] width 11 height 11
click at [764, 439] on button "Dodaj" at bounding box center [794, 442] width 123 height 28
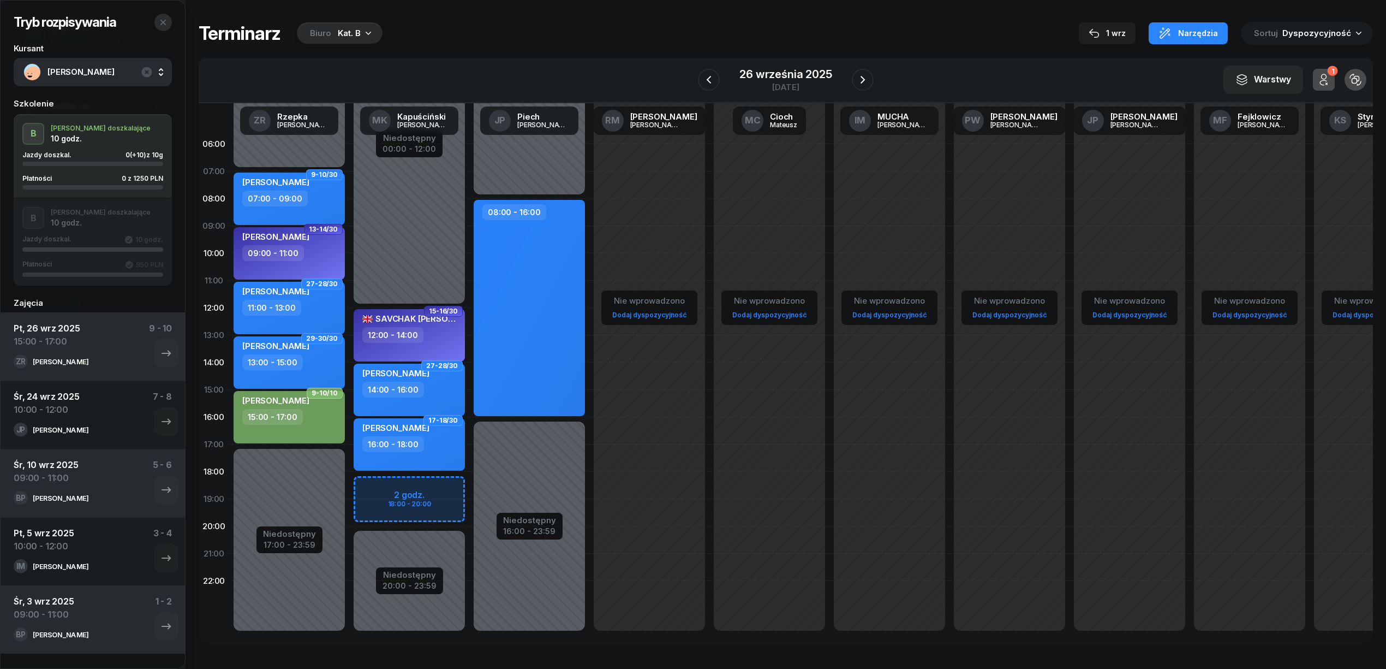
click at [162, 22] on icon "button" at bounding box center [162, 22] width 5 height 5
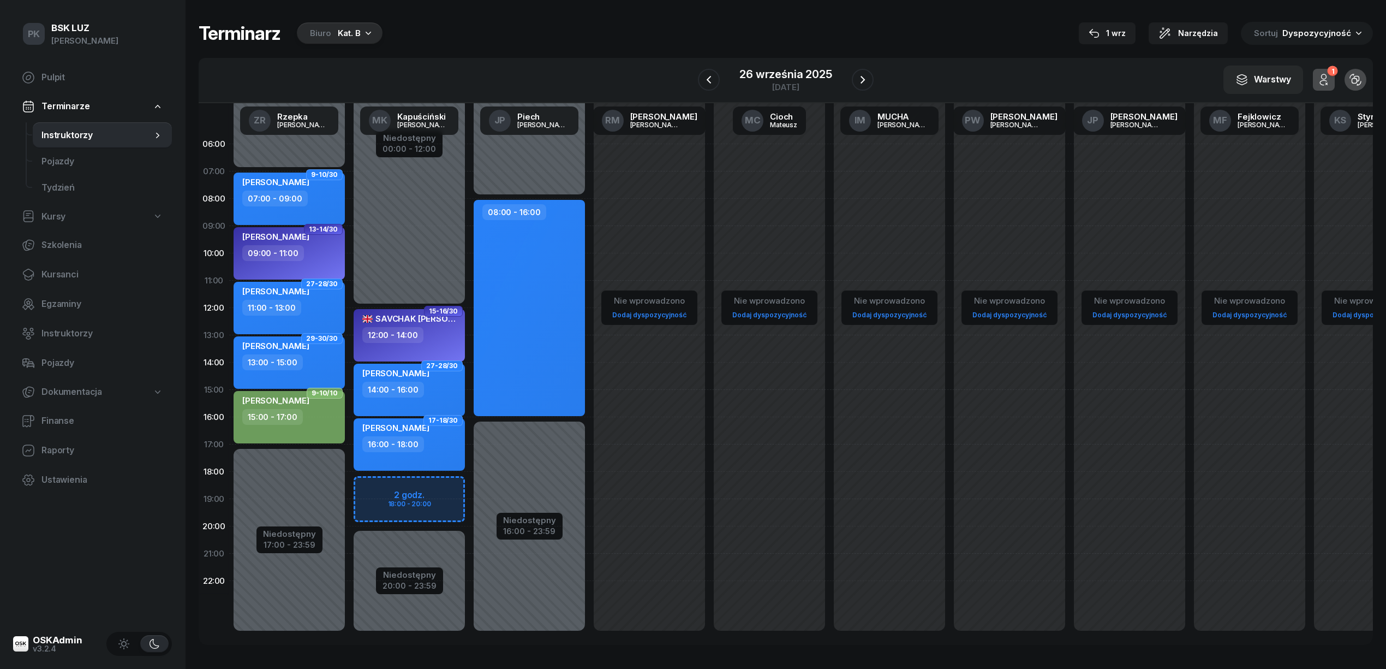
click at [330, 427] on div "JĘDRZEJ BEKIER 15:00 - 17:00" at bounding box center [289, 417] width 111 height 52
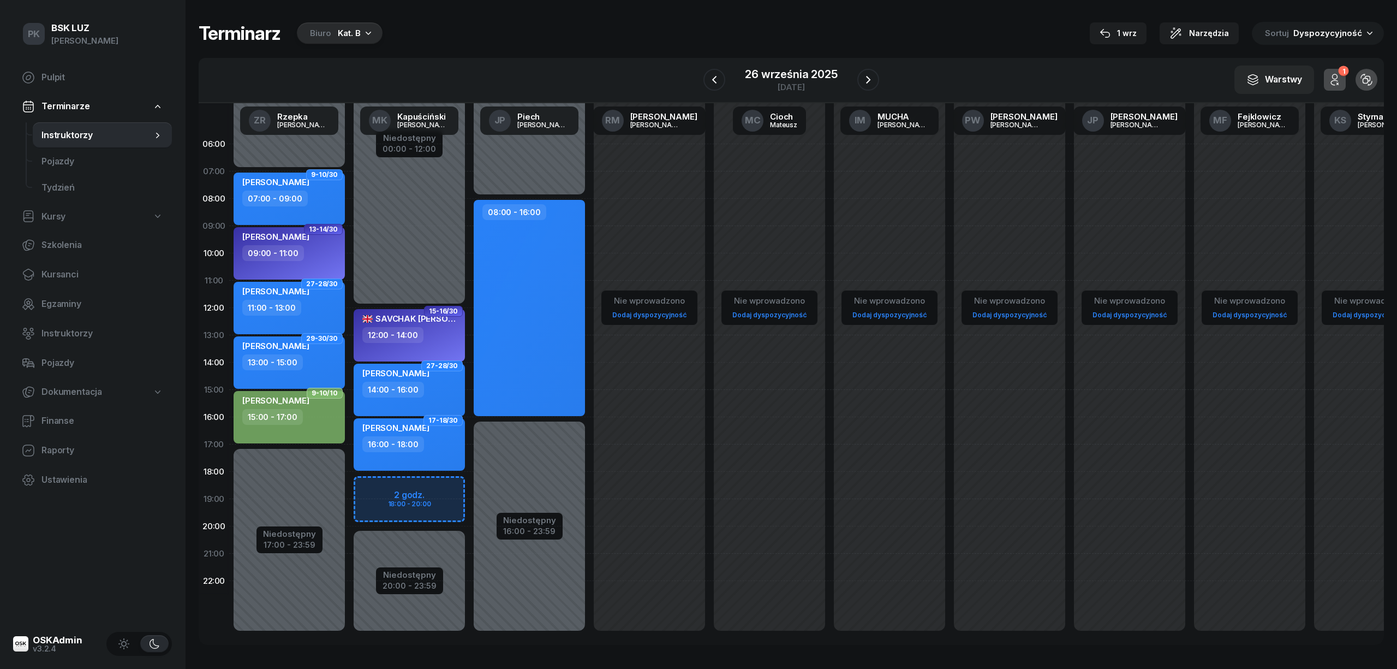
select select "15"
select select "17"
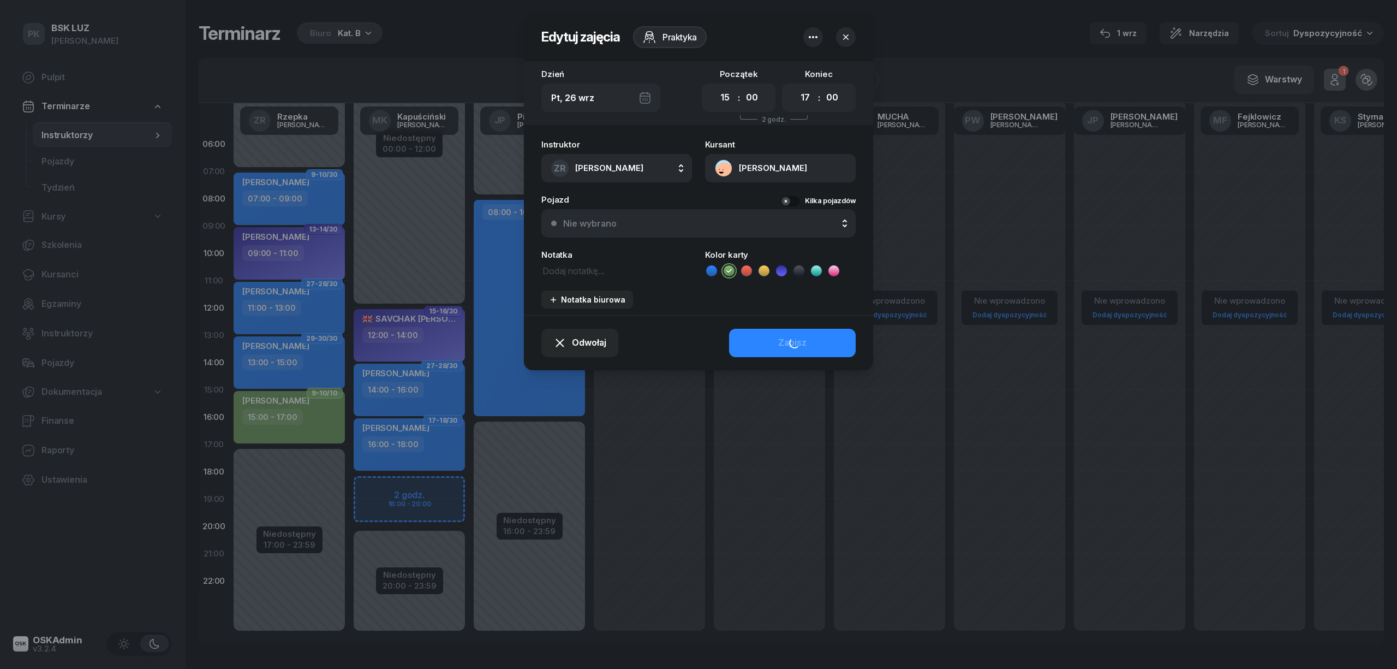
click at [830, 159] on button "[PERSON_NAME]" at bounding box center [780, 168] width 151 height 28
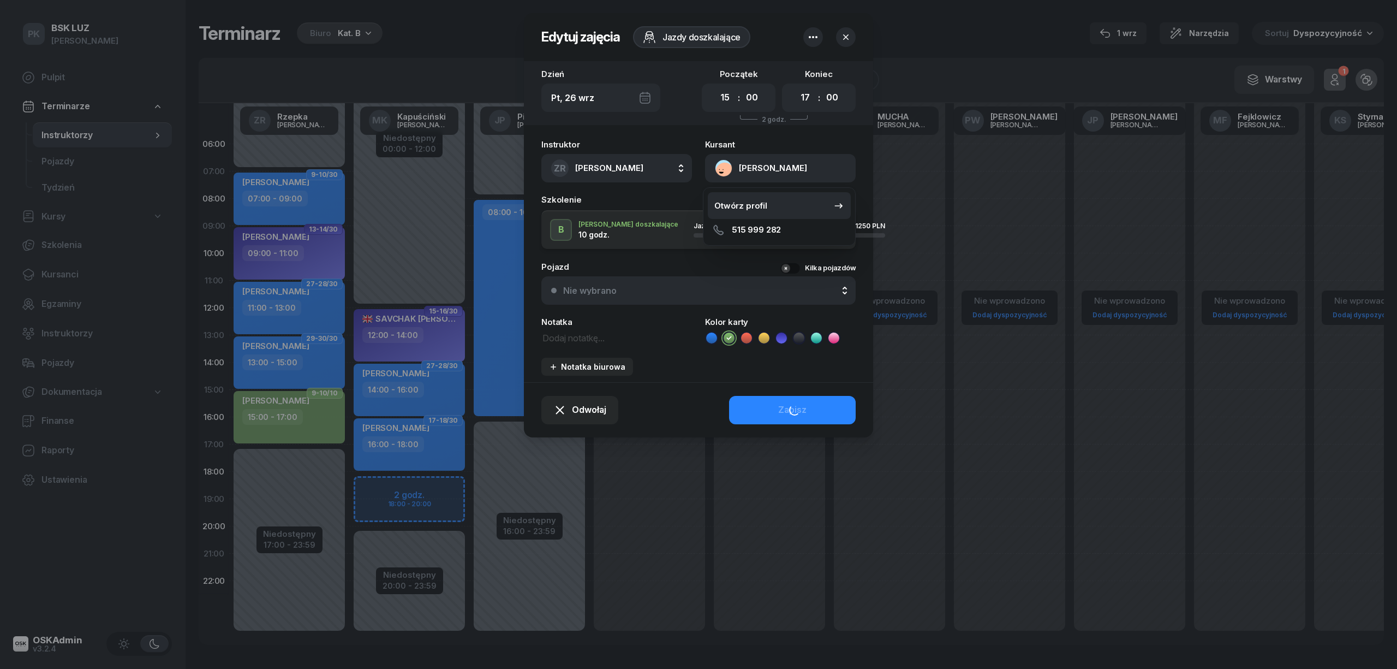
click at [773, 204] on link "Otwórz profil" at bounding box center [779, 205] width 143 height 27
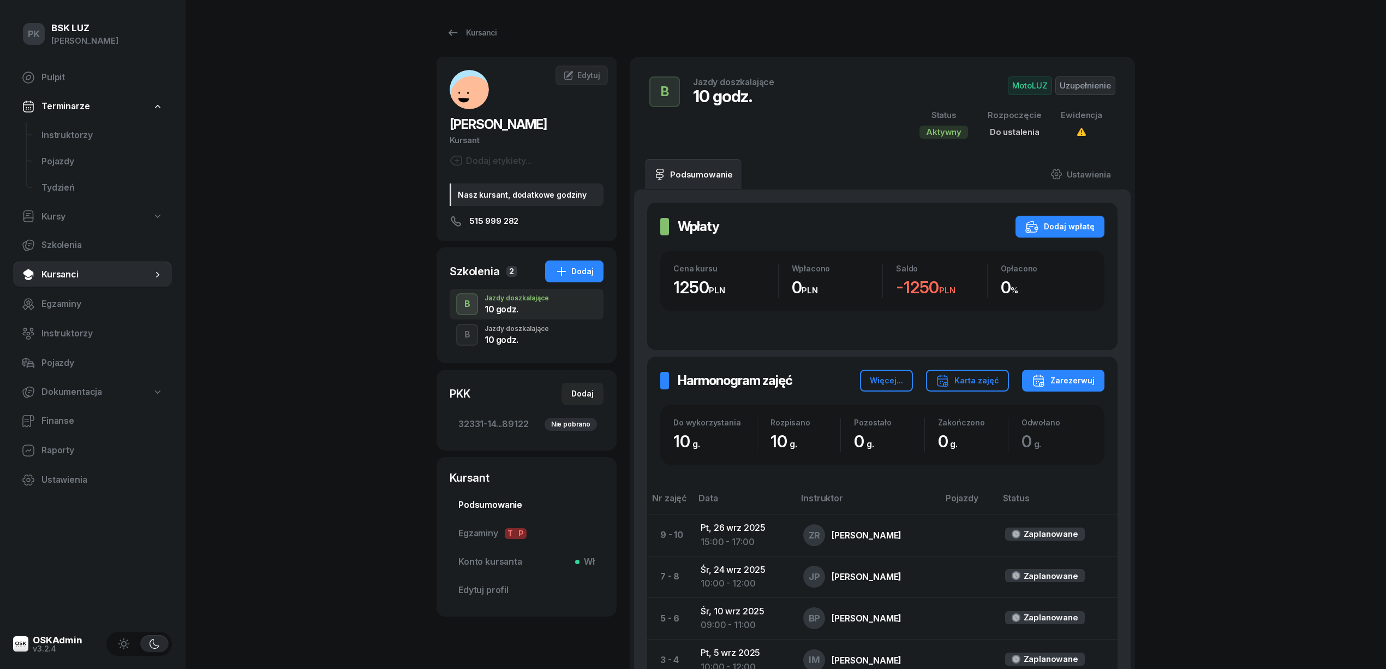
click at [512, 503] on span "Podsumowanie" at bounding box center [526, 505] width 136 height 14
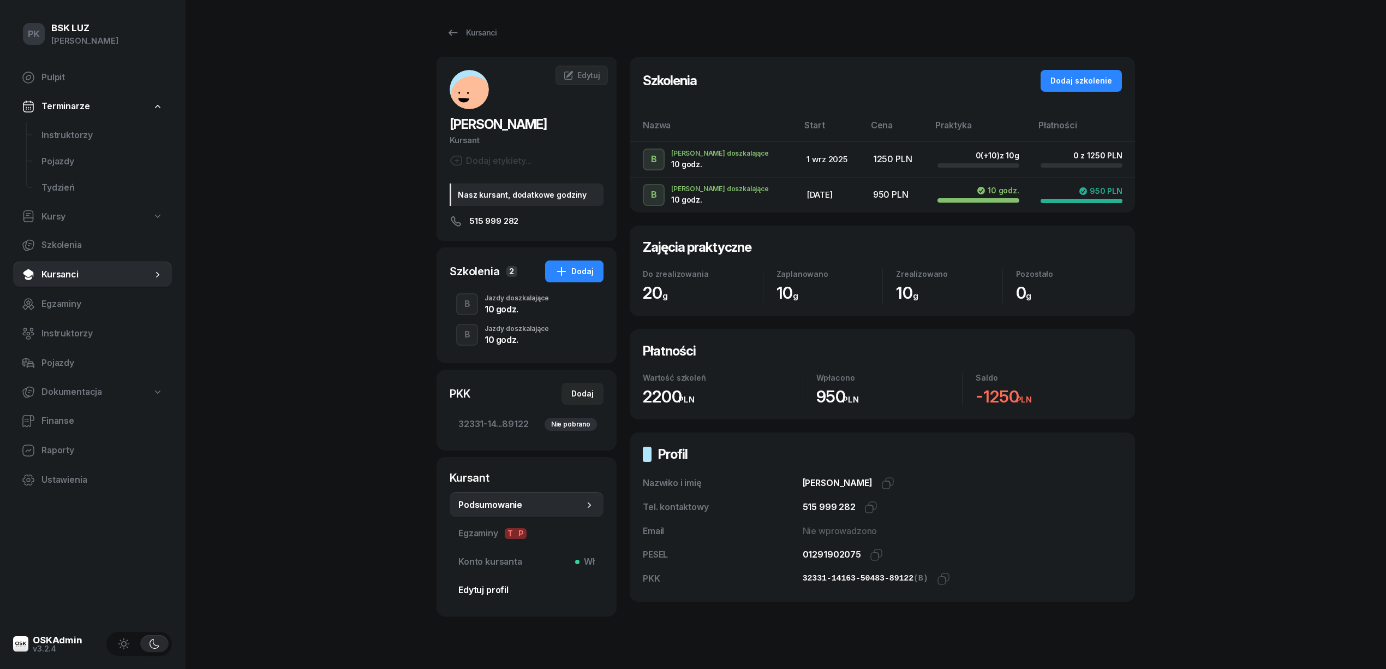
click at [505, 584] on span "Edytuj profil" at bounding box center [526, 590] width 136 height 14
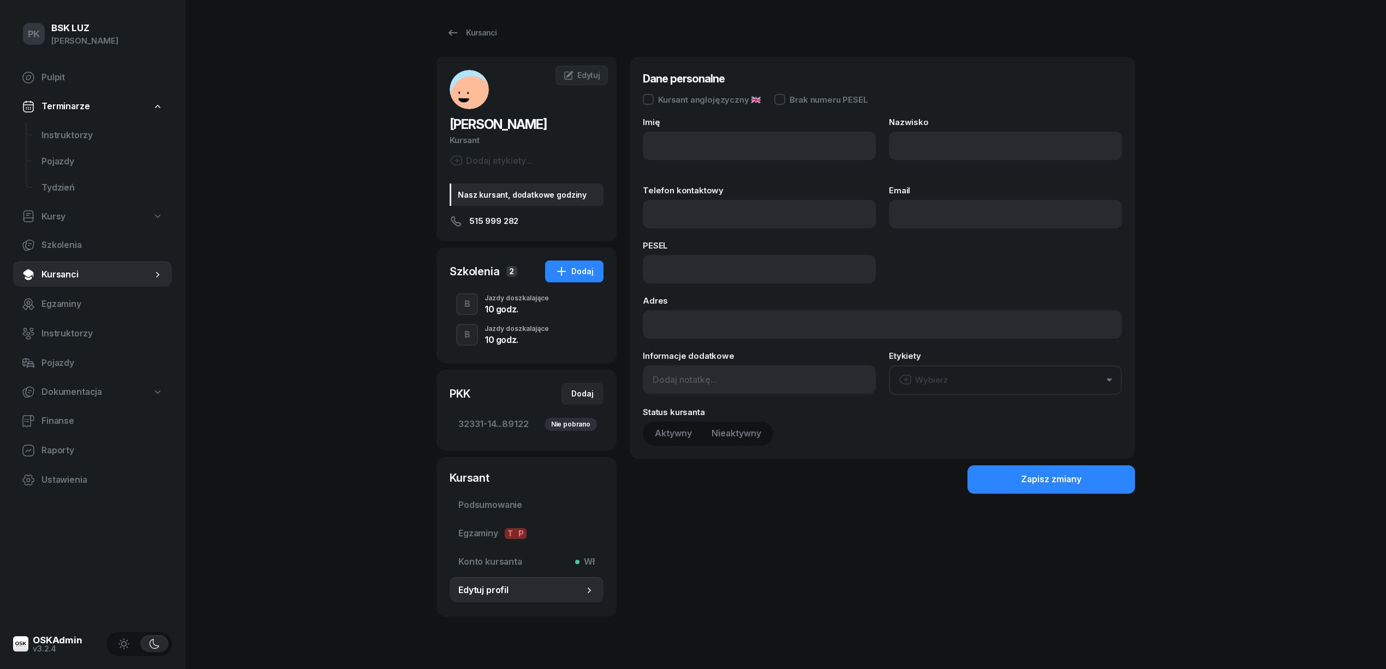
type input "JĘDRZEJ"
type input "BEKIER"
type input "515999282"
type input "01291902075"
type input "Nasz kursant, dodatkowe godziny"
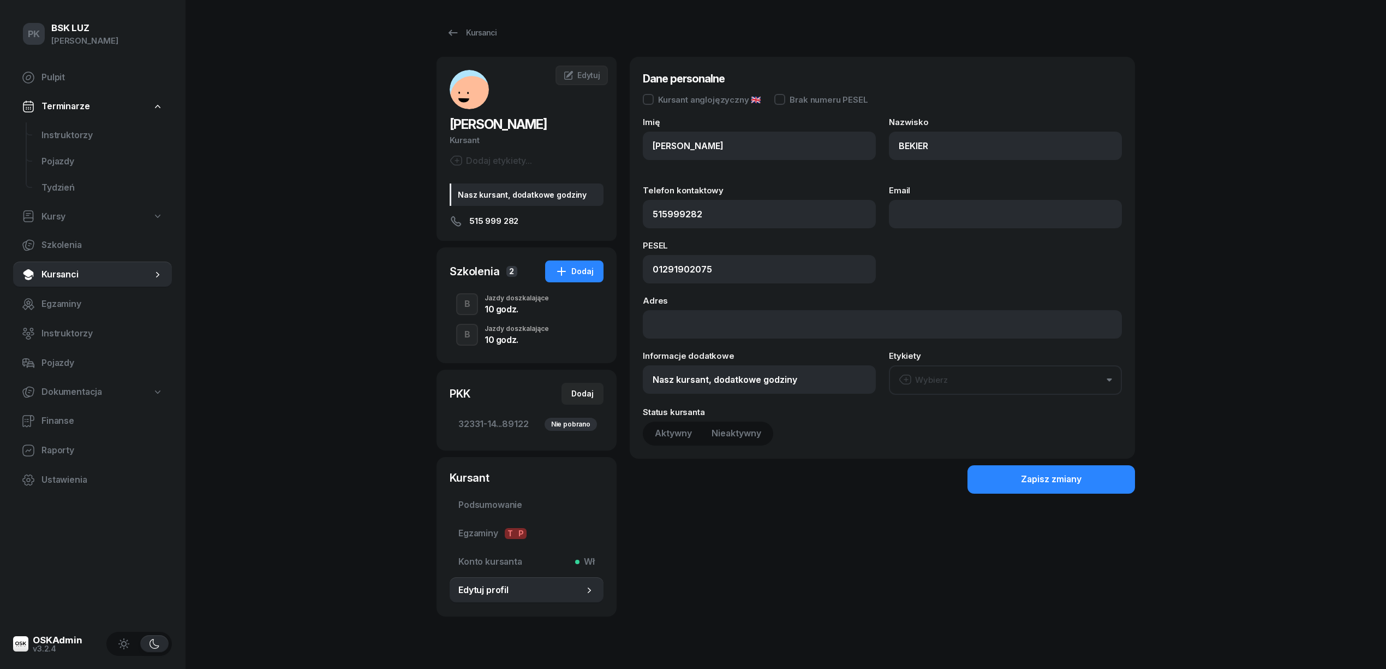
type input "515 999 282"
click at [922, 216] on input "Email" at bounding box center [1005, 214] width 233 height 28
type input "ytwer@o2.pl"
click at [1005, 484] on button "Zapisz zmiany" at bounding box center [1052, 479] width 168 height 28
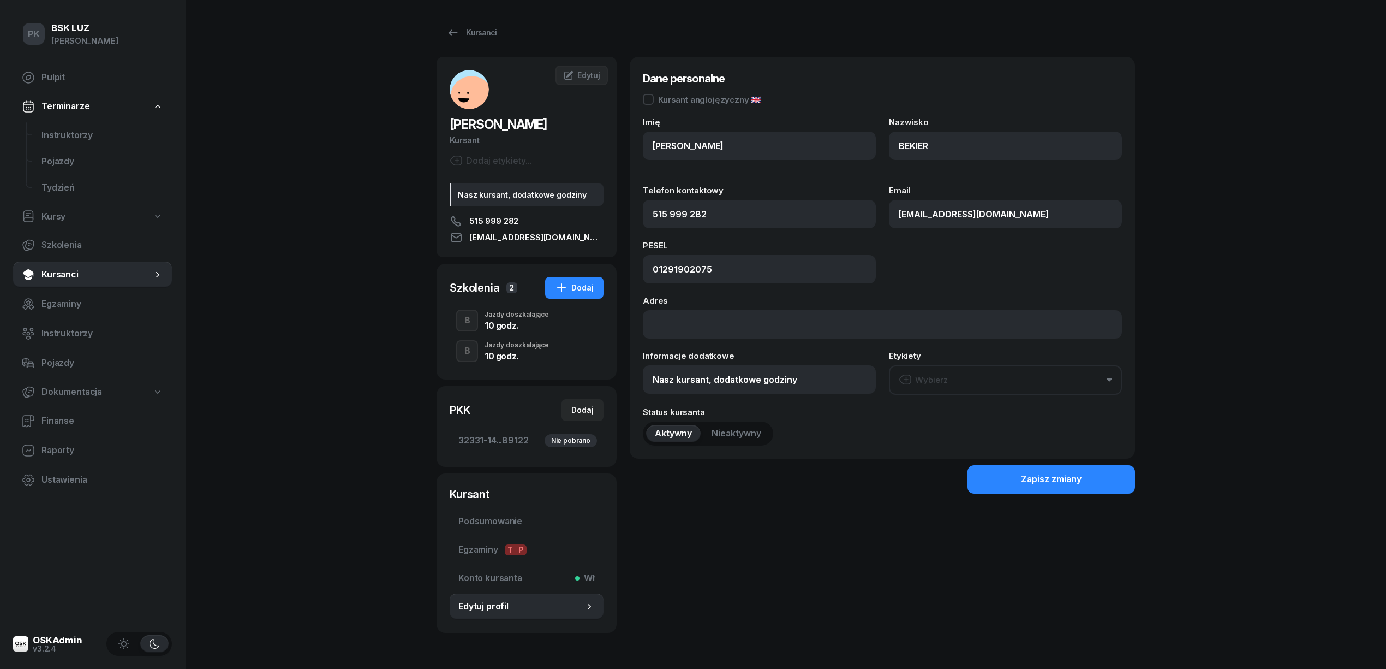
click at [508, 326] on div "10 godz." at bounding box center [517, 325] width 64 height 9
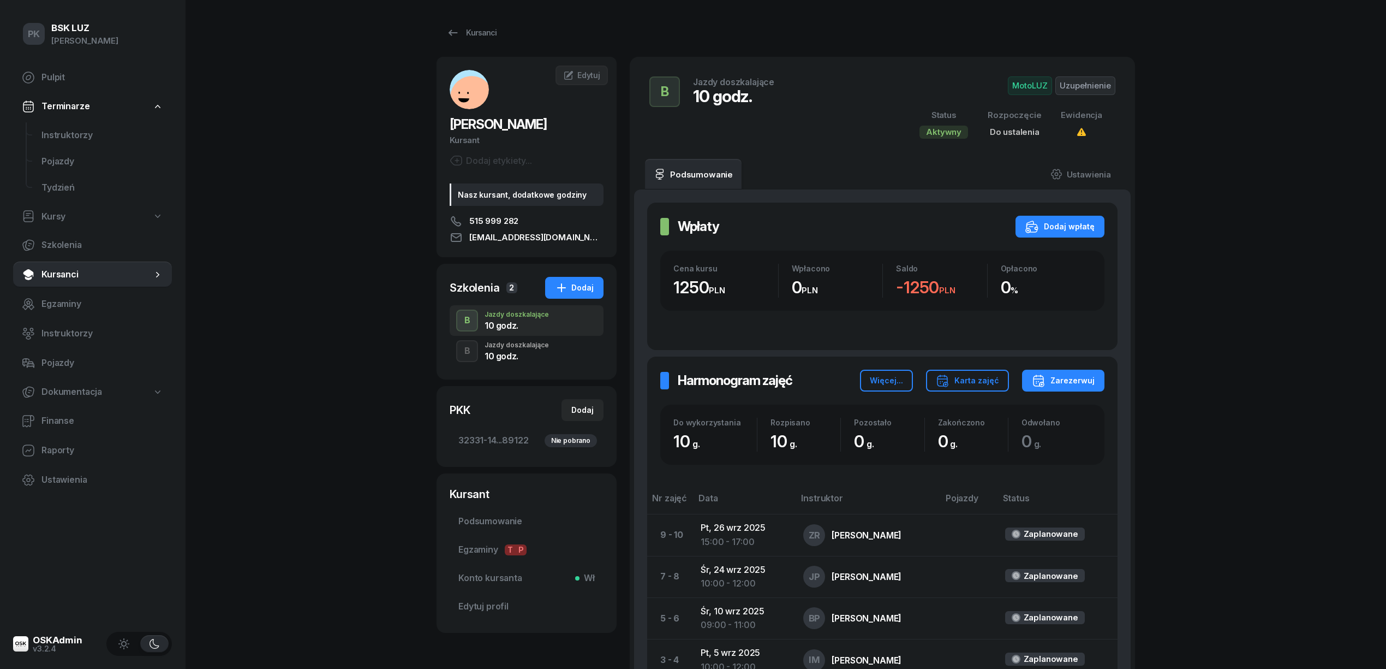
click at [529, 355] on div "10 godz." at bounding box center [517, 355] width 64 height 9
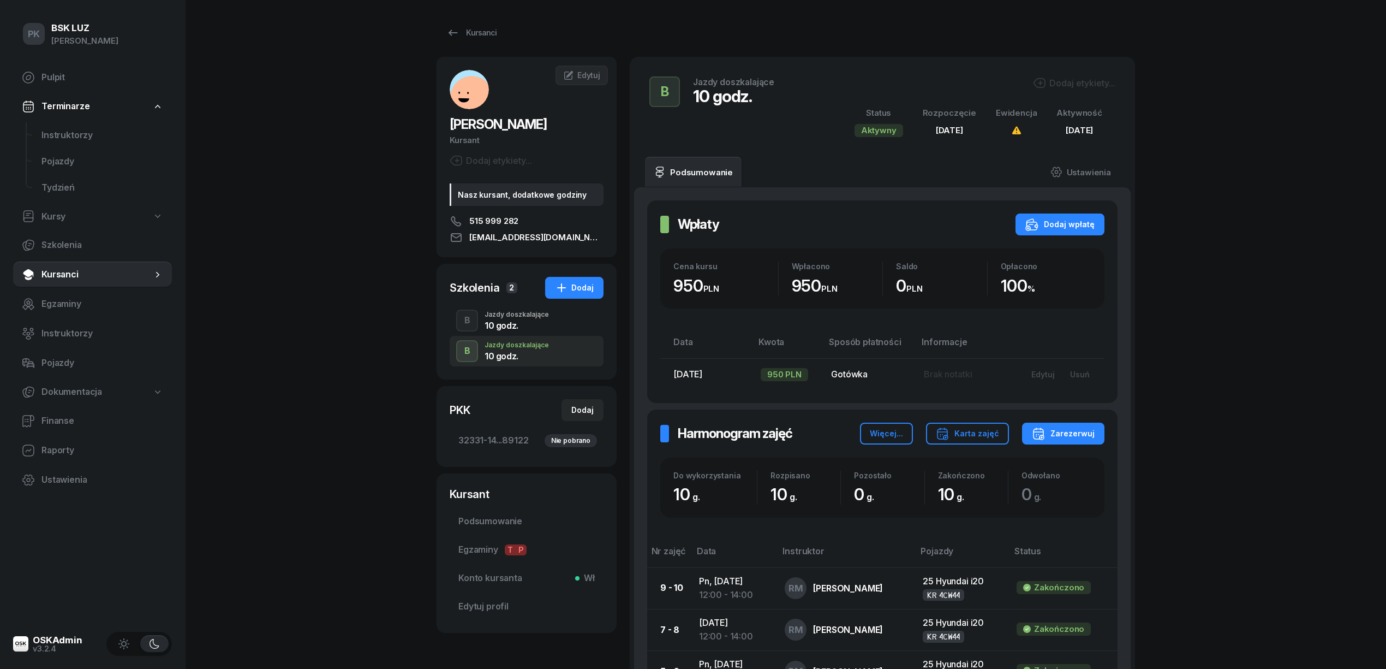
click at [505, 321] on div "10 godz." at bounding box center [517, 325] width 64 height 9
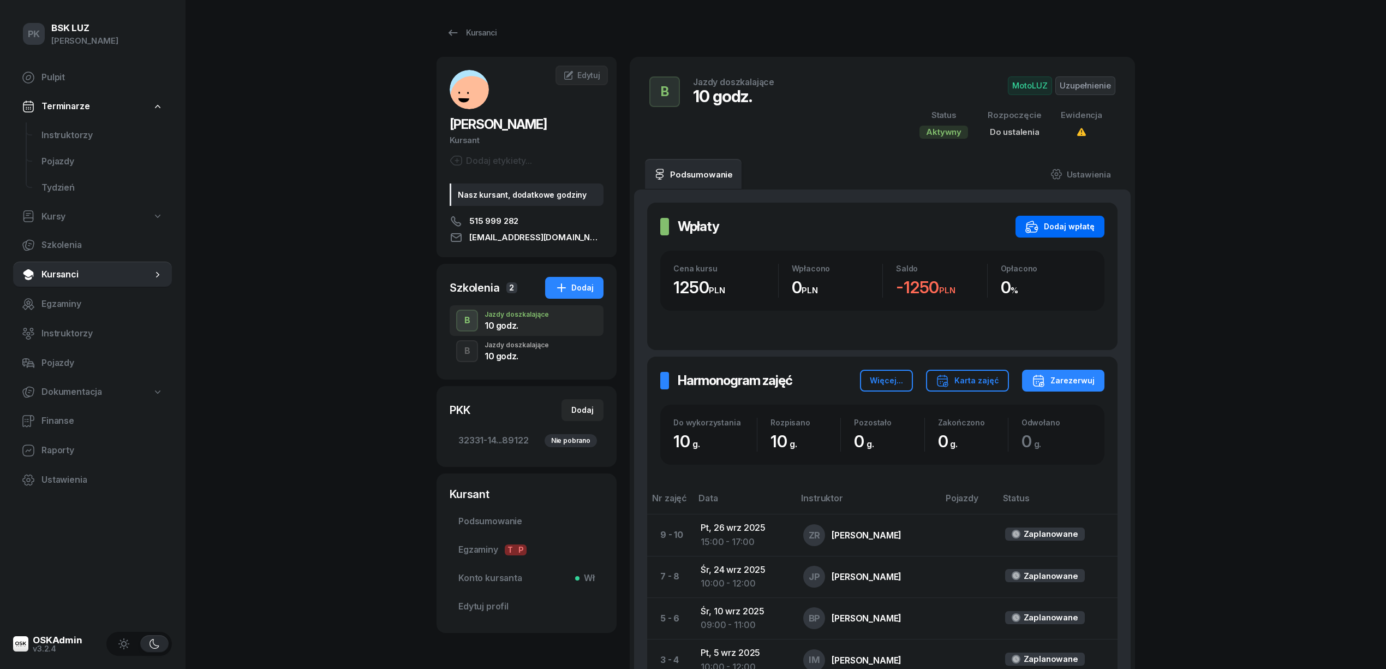
click at [1085, 217] on button "Dodaj wpłatę" at bounding box center [1060, 227] width 89 height 22
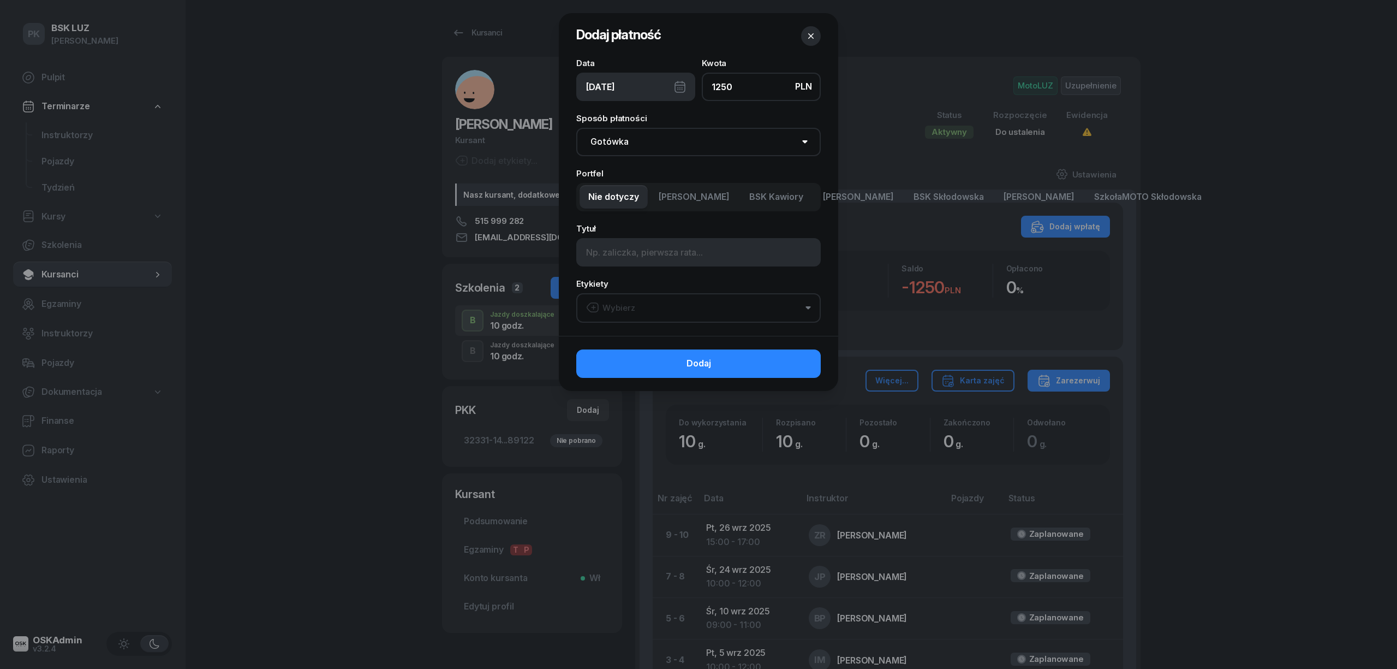
type input "1250"
click at [676, 145] on select "Gotówka Karta Przelew Płatności online BLIK" at bounding box center [698, 142] width 244 height 28
select select "card"
click at [576, 128] on select "Gotówka Karta Przelew Płatności online BLIK" at bounding box center [698, 142] width 244 height 28
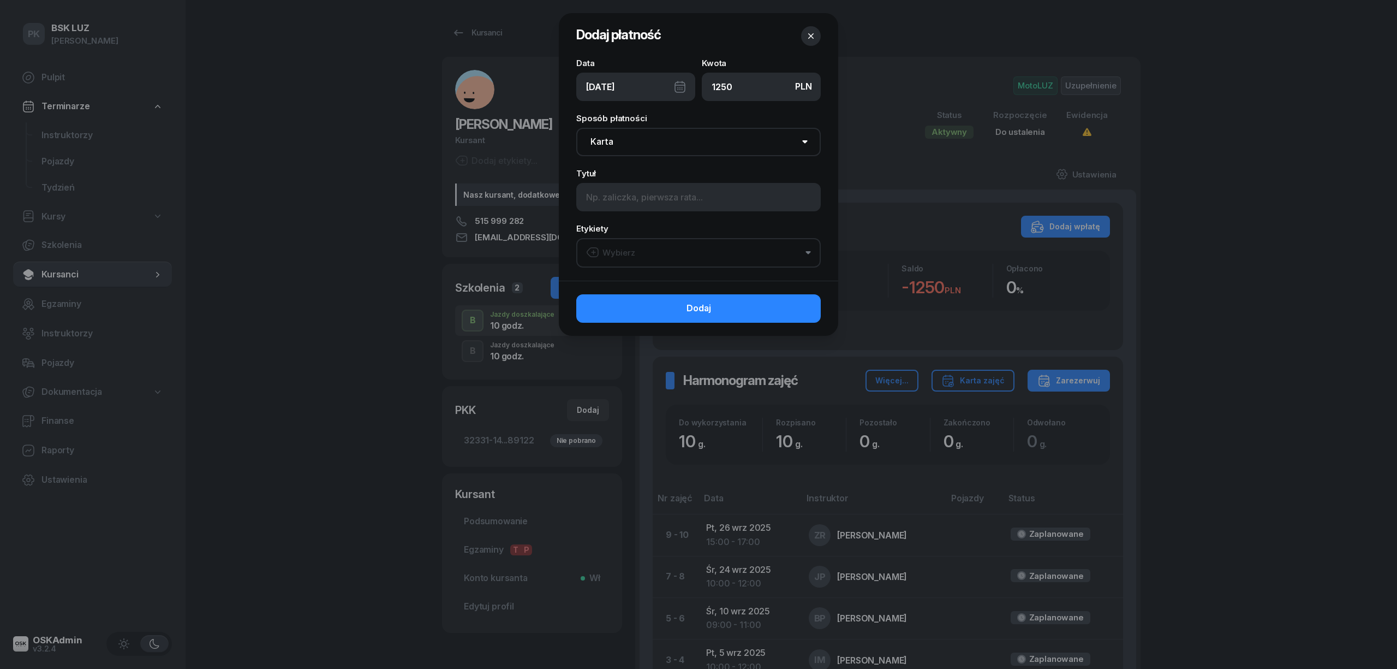
click at [643, 252] on button "Wybierz" at bounding box center [698, 252] width 244 height 29
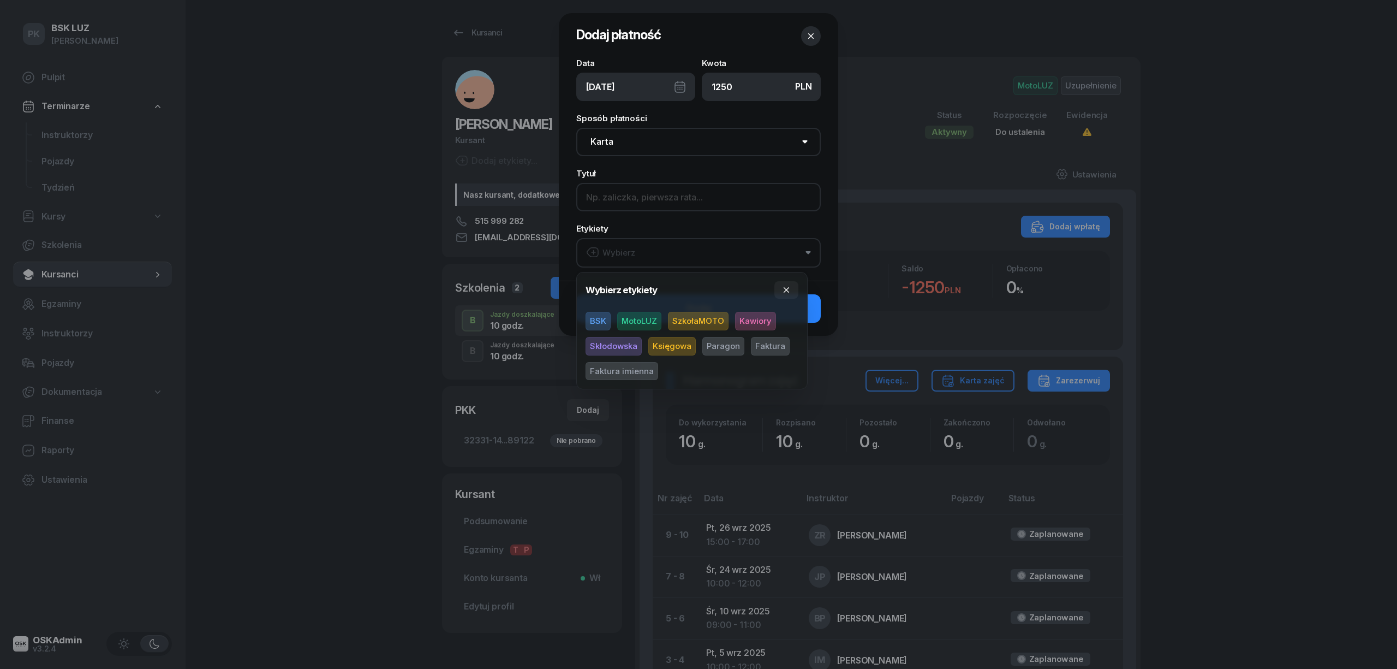
click at [639, 200] on input at bounding box center [698, 197] width 244 height 28
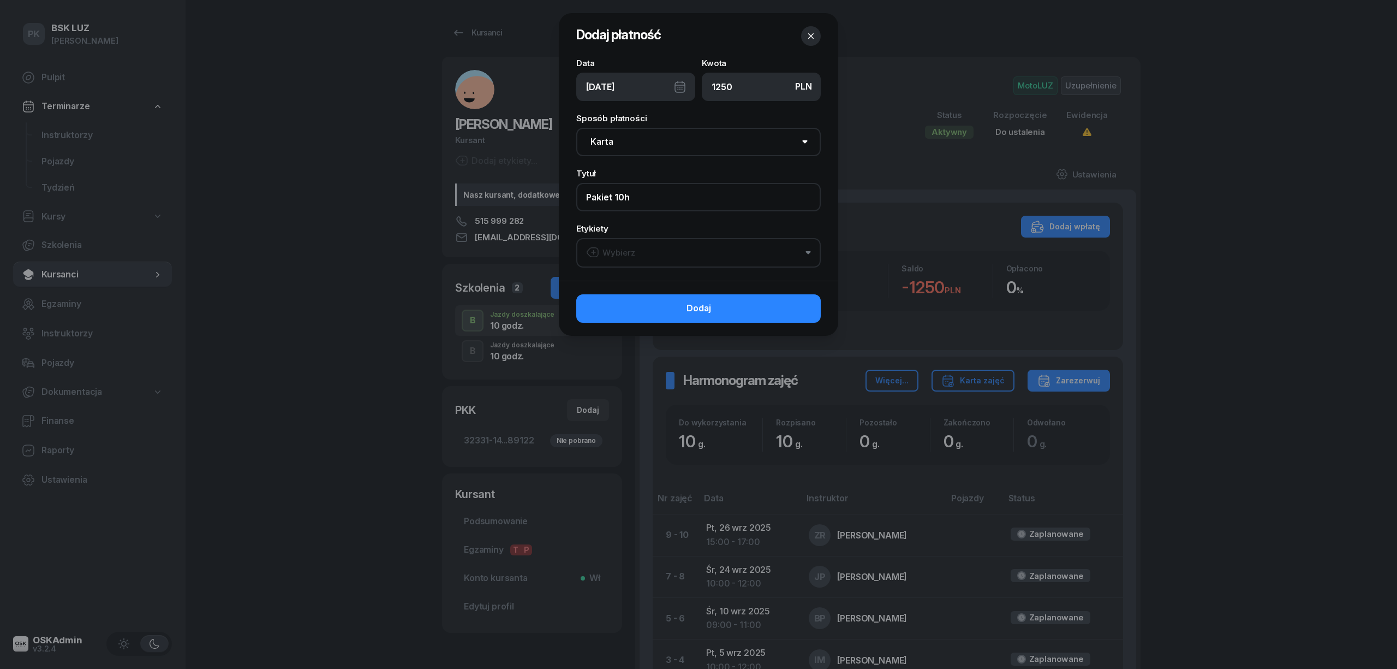
type input "Pakiet 10h"
click at [648, 255] on button "Wybierz" at bounding box center [698, 252] width 244 height 29
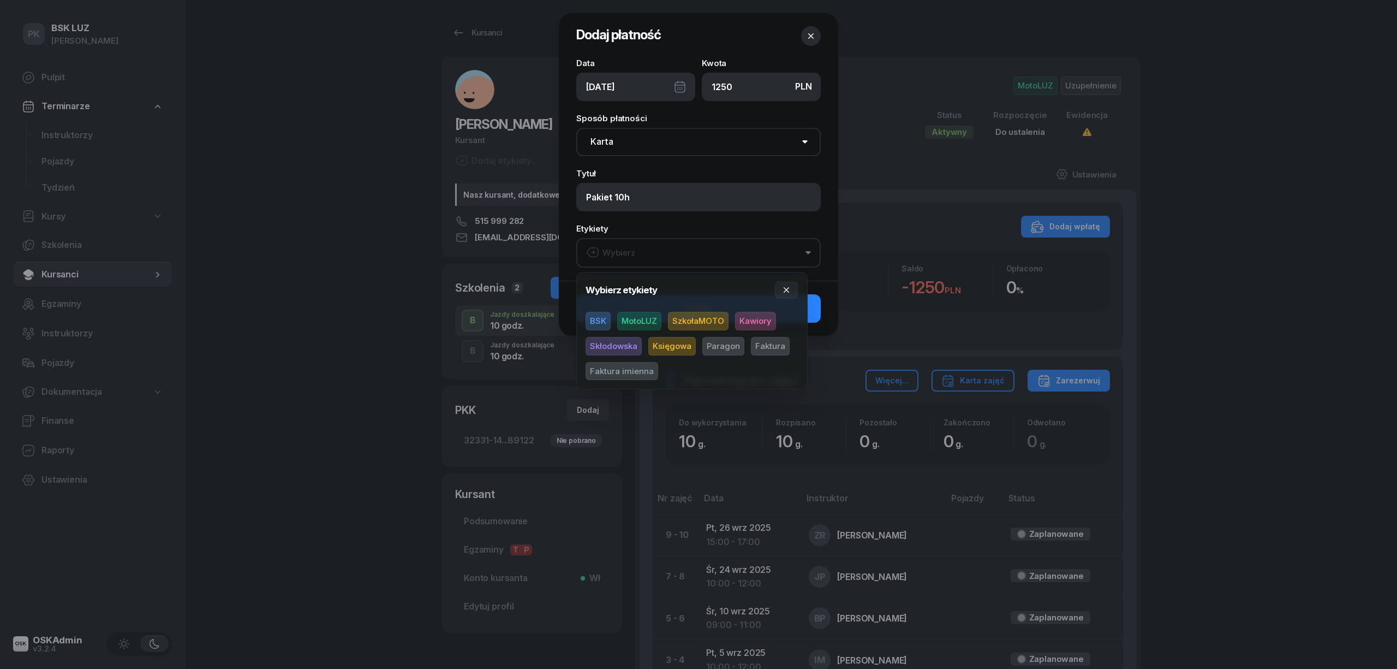
click at [647, 314] on span "MotoLUZ" at bounding box center [639, 321] width 44 height 19
click at [717, 343] on span "Paragon" at bounding box center [723, 346] width 42 height 19
click at [749, 321] on span "Kawiory" at bounding box center [755, 321] width 41 height 19
click at [780, 290] on button "button" at bounding box center [786, 289] width 24 height 17
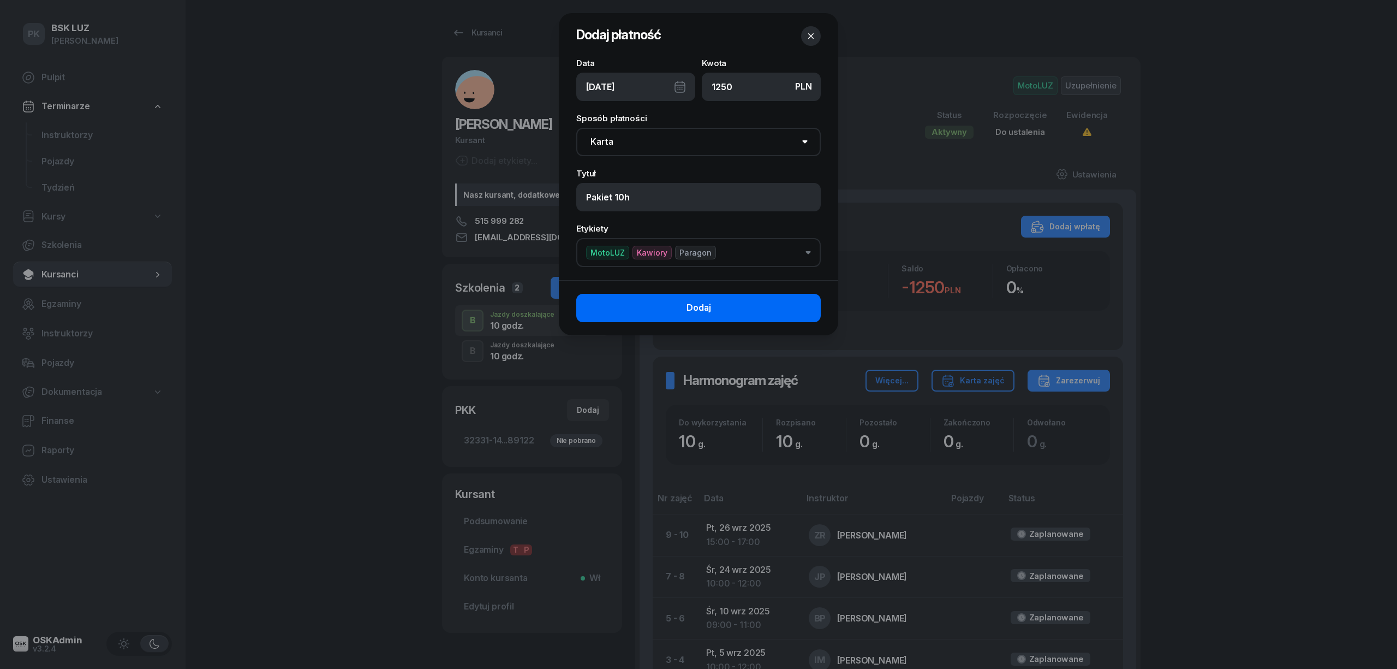
click at [794, 308] on button "Dodaj" at bounding box center [698, 308] width 244 height 28
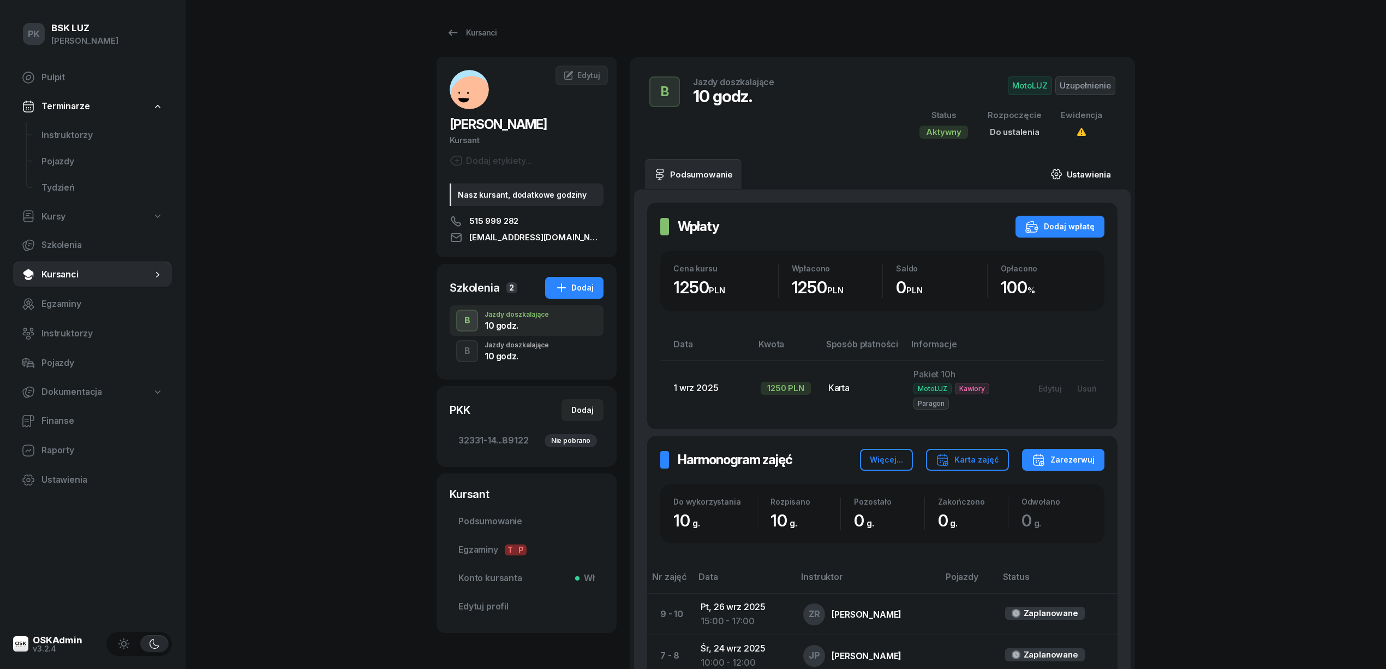
click at [1095, 171] on link "Ustawienia" at bounding box center [1081, 174] width 78 height 31
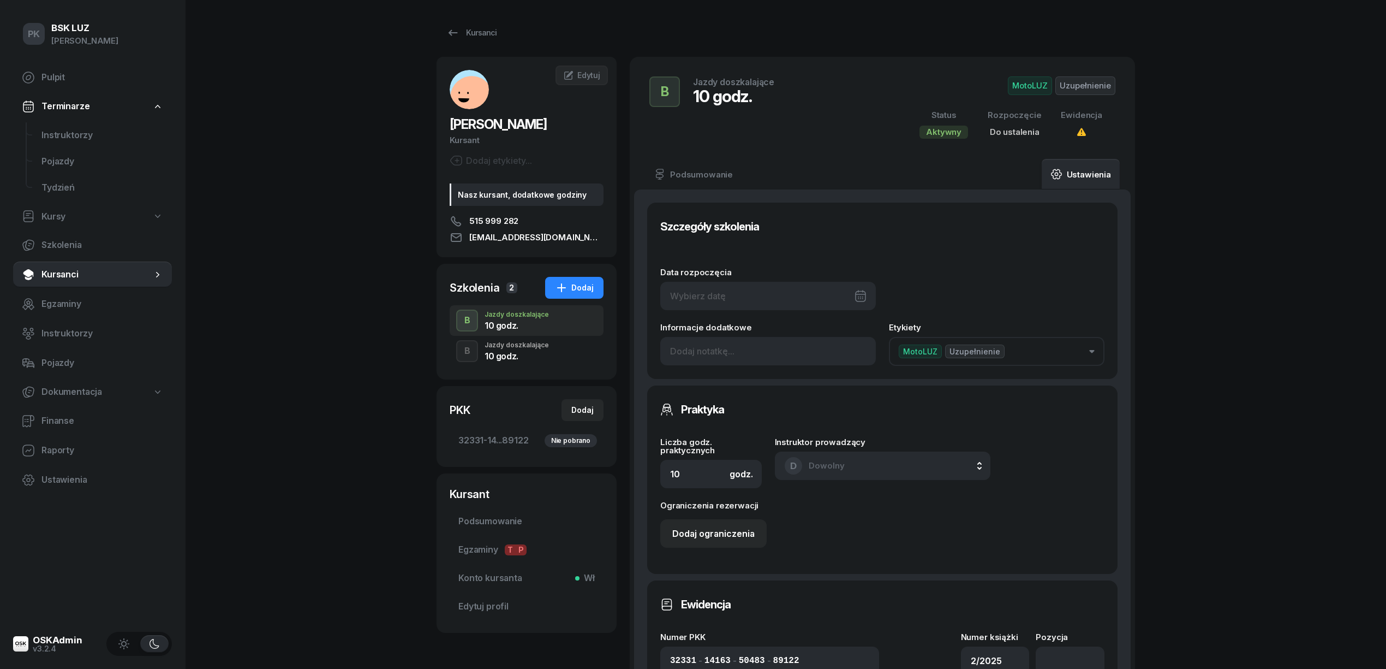
click at [725, 297] on div at bounding box center [768, 296] width 216 height 28
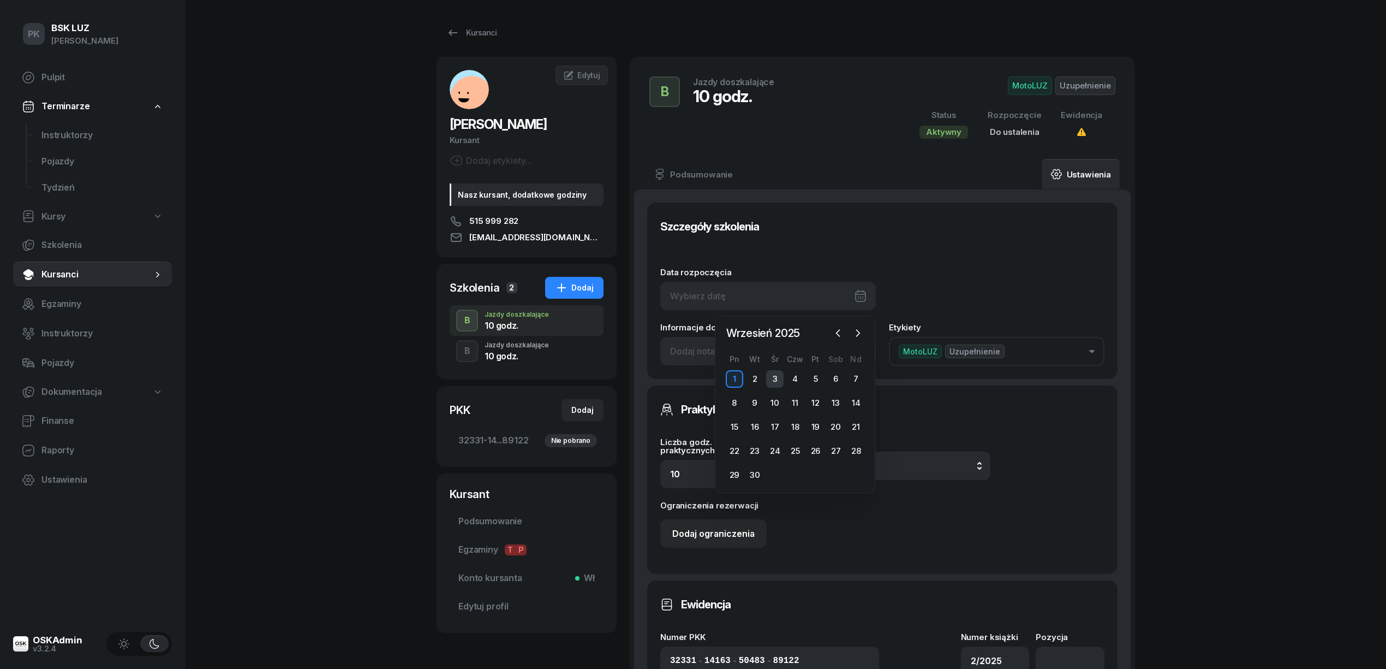
click at [769, 381] on div "3" at bounding box center [774, 378] width 17 height 17
type input "03/09/2025"
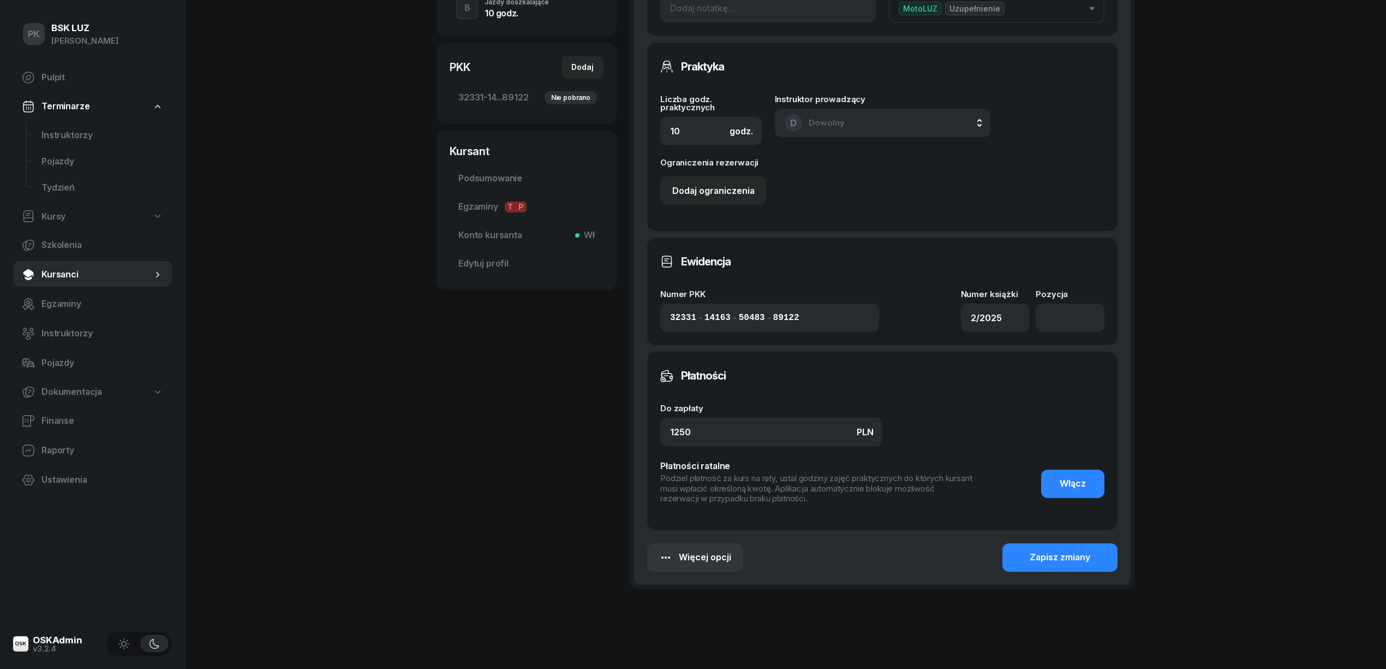
scroll to position [369, 0]
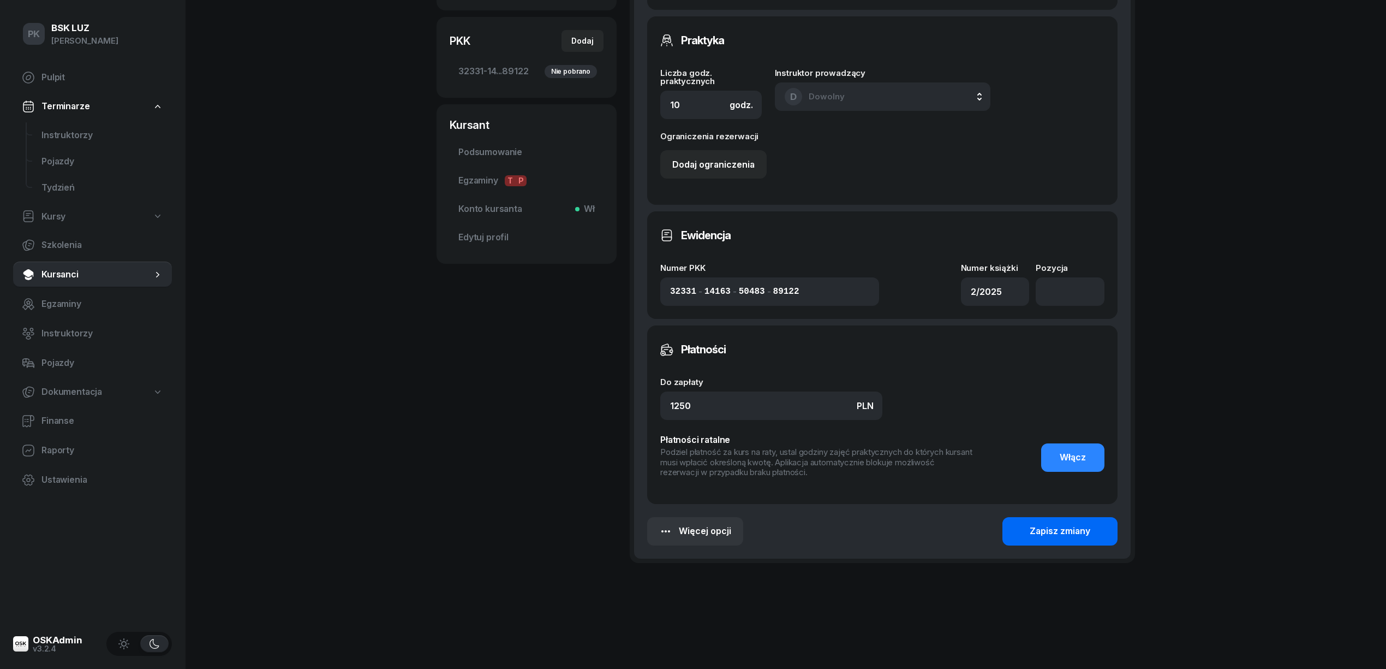
click at [1072, 533] on div "Zapisz zmiany" at bounding box center [1060, 531] width 61 height 14
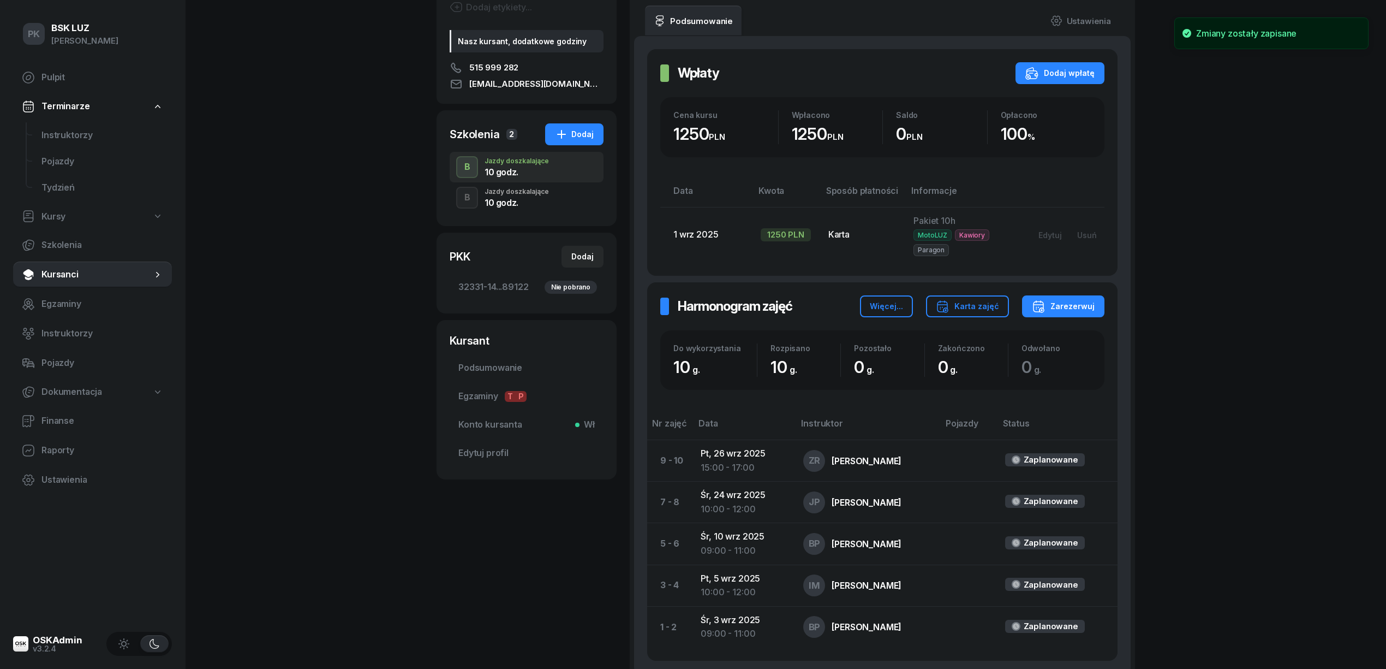
scroll to position [0, 0]
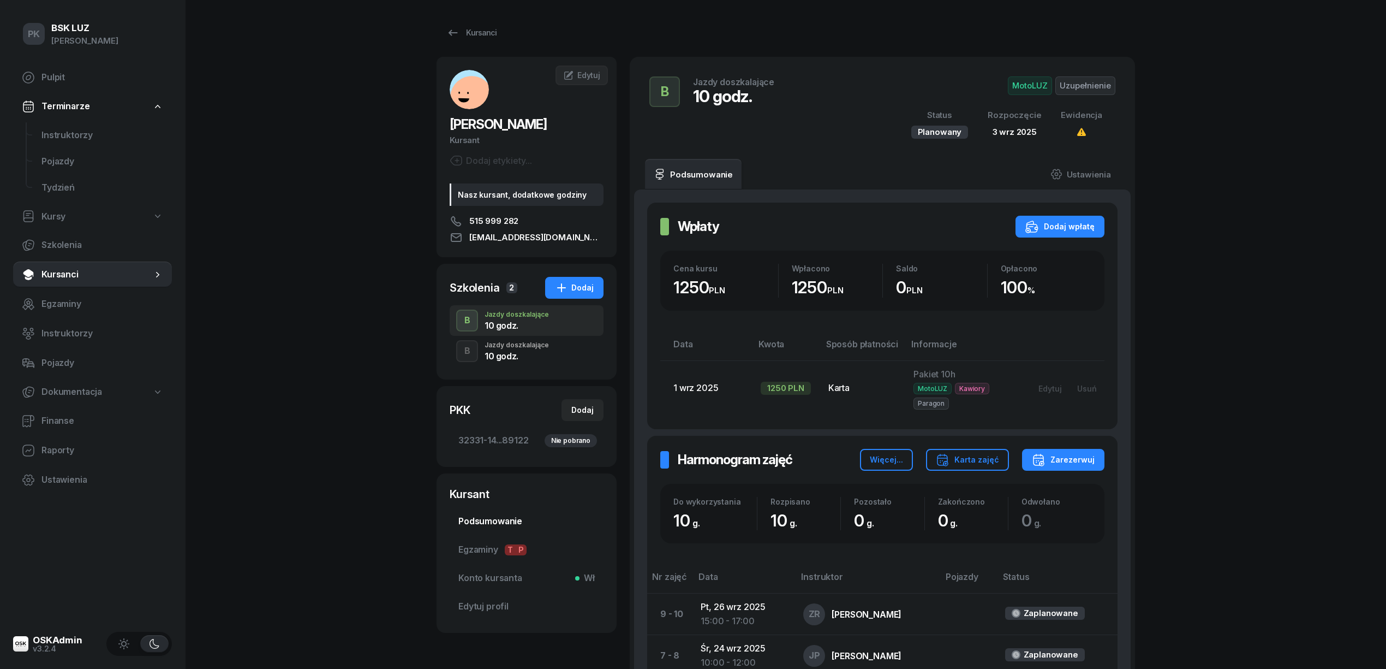
click at [511, 520] on span "Podsumowanie" at bounding box center [526, 521] width 136 height 14
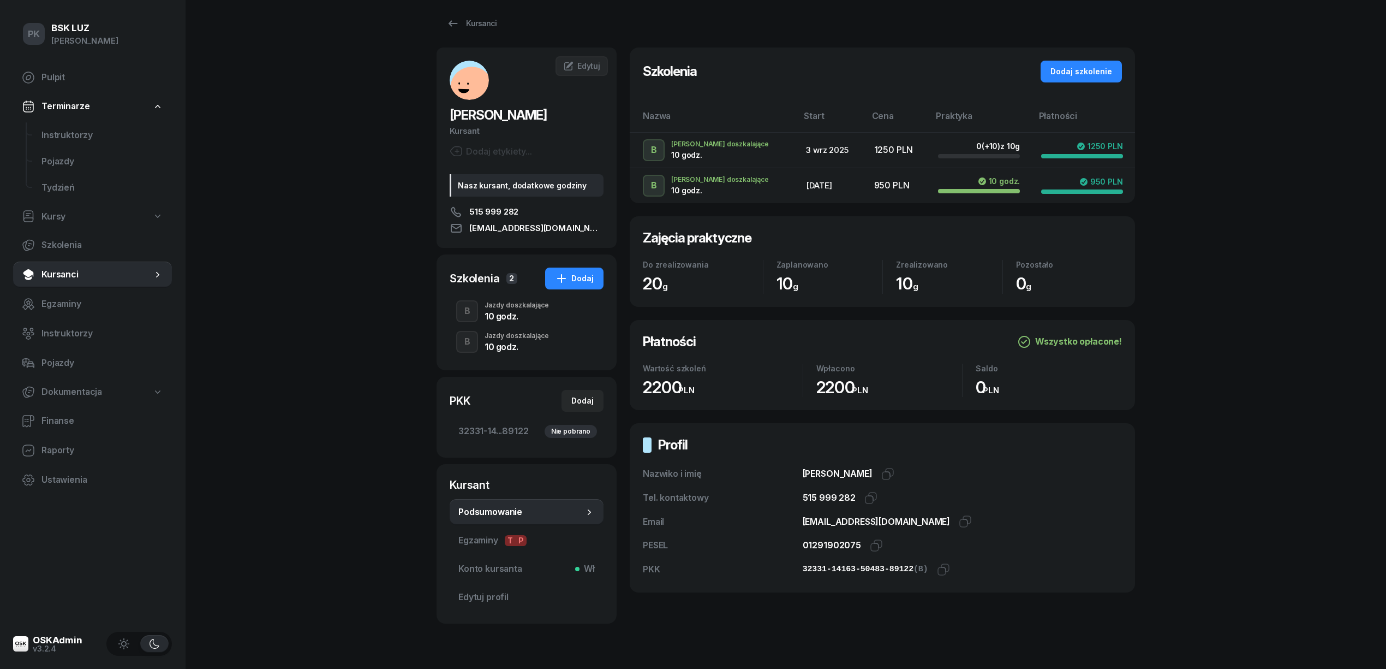
scroll to position [38, 0]
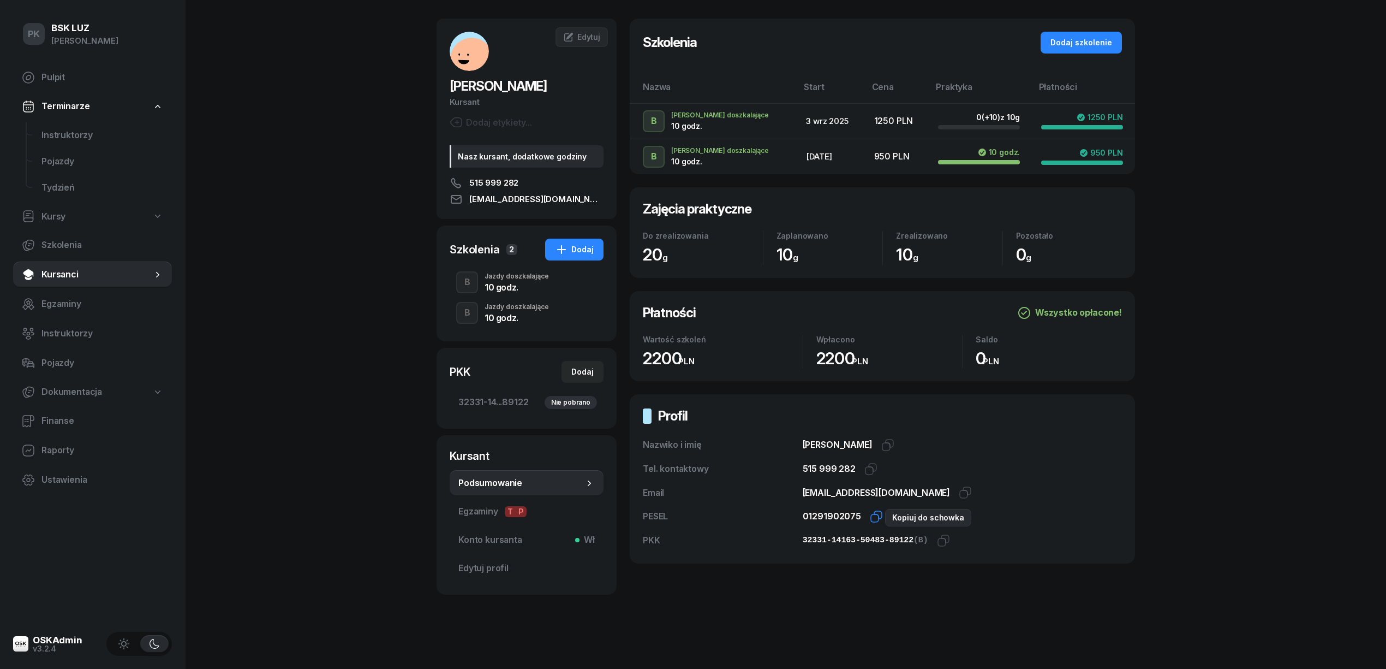
click at [878, 512] on icon "button" at bounding box center [878, 515] width 8 height 8
click at [940, 541] on icon "button" at bounding box center [943, 540] width 13 height 13
click at [870, 520] on icon "button" at bounding box center [876, 516] width 13 height 13
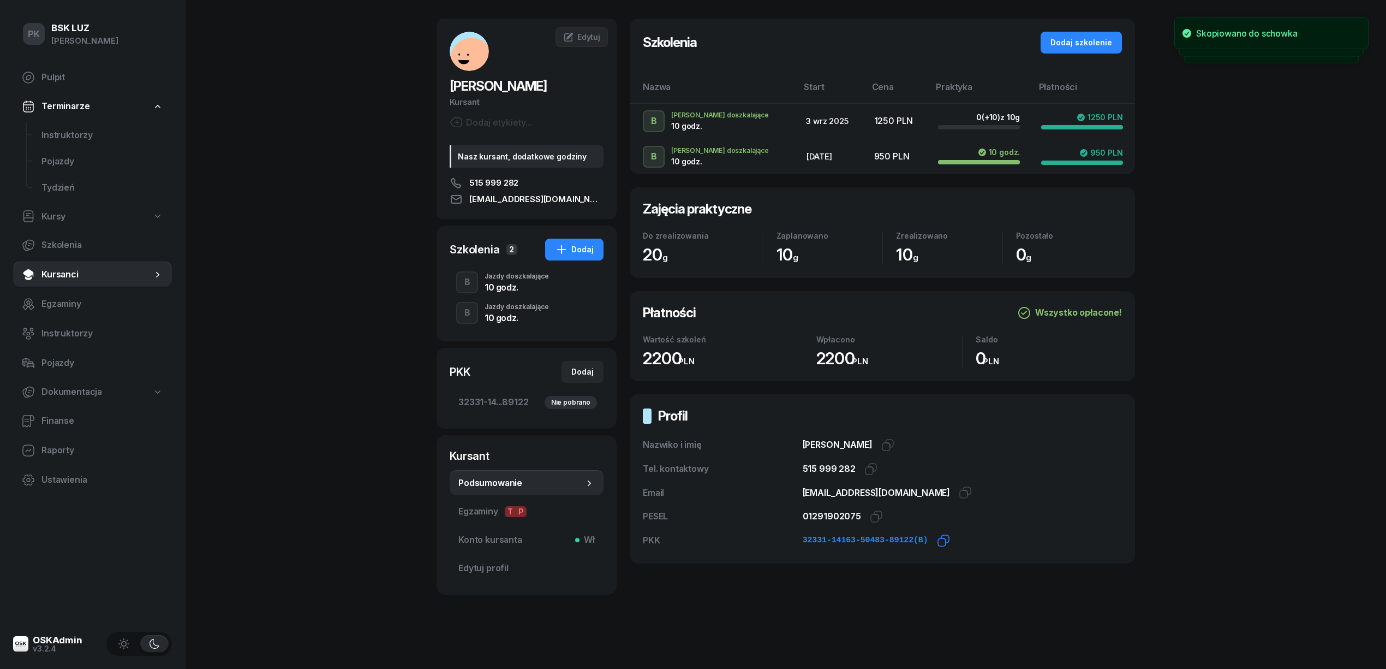
click at [937, 540] on icon "button" at bounding box center [943, 540] width 13 height 13
click at [522, 283] on div "10 godz." at bounding box center [517, 287] width 64 height 9
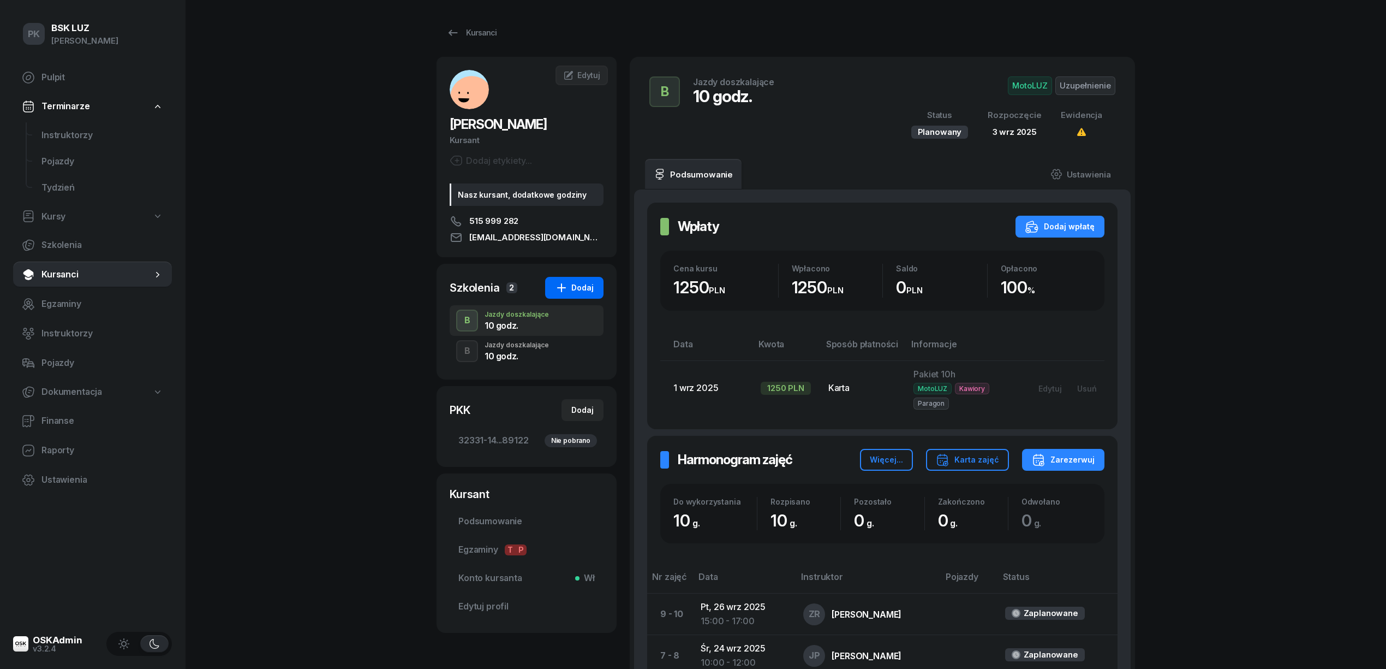
click at [566, 290] on icon "button" at bounding box center [561, 287] width 13 height 13
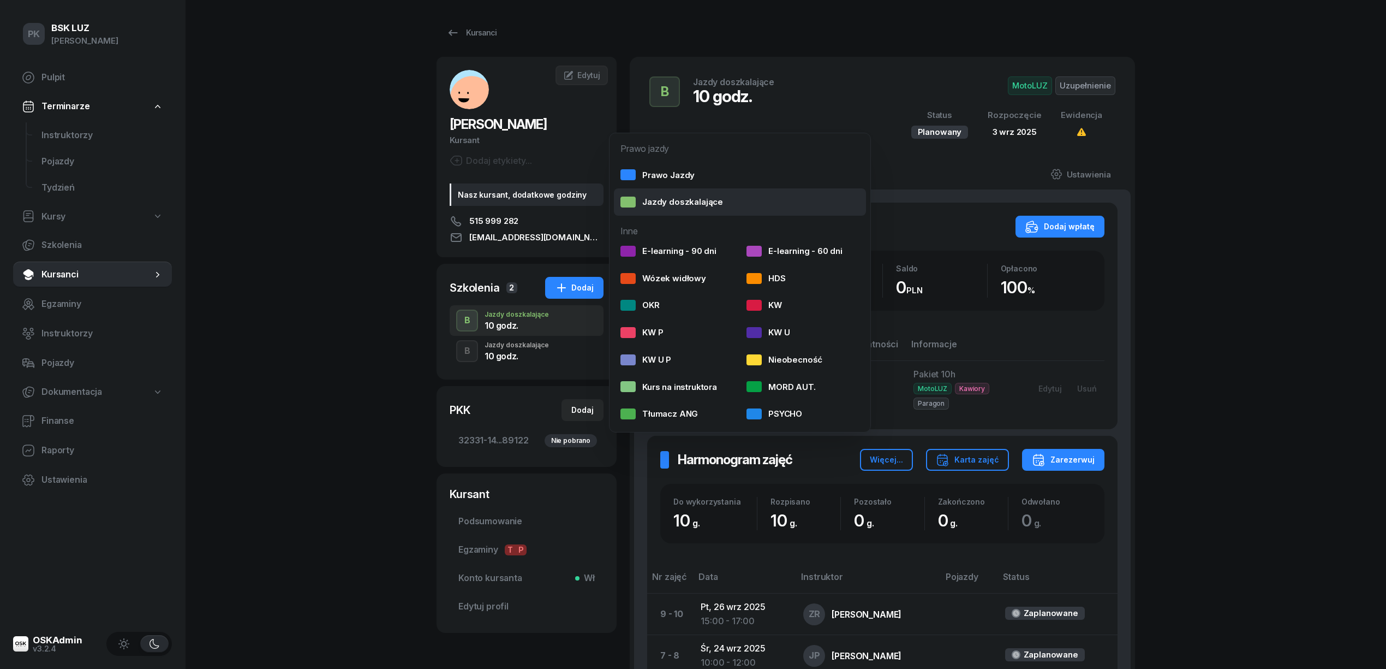
click at [666, 201] on div "Jazdy doszkalające" at bounding box center [672, 202] width 103 height 14
select select "B"
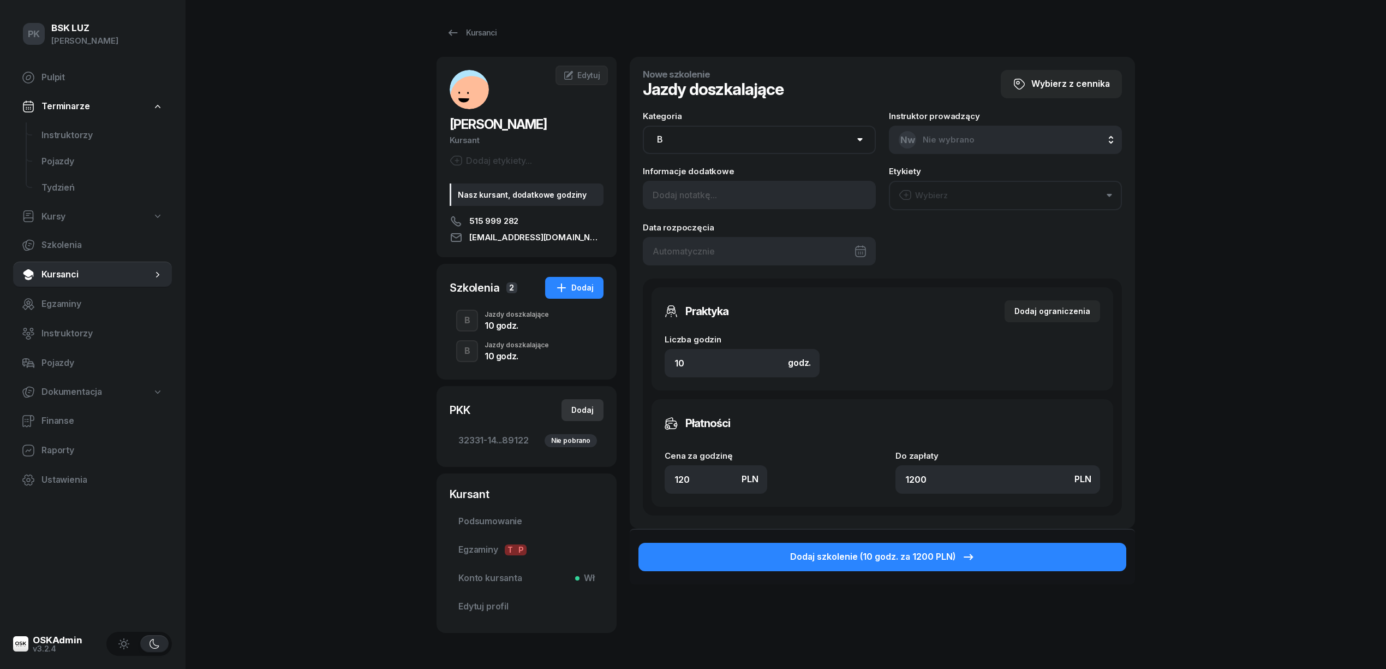
drag, startPoint x: 541, startPoint y: 417, endPoint x: 584, endPoint y: 415, distance: 42.6
click at [562, 417] on div "PKK Dodaj" at bounding box center [527, 410] width 154 height 22
click at [576, 415] on div "Dodaj" at bounding box center [582, 409] width 22 height 13
select select
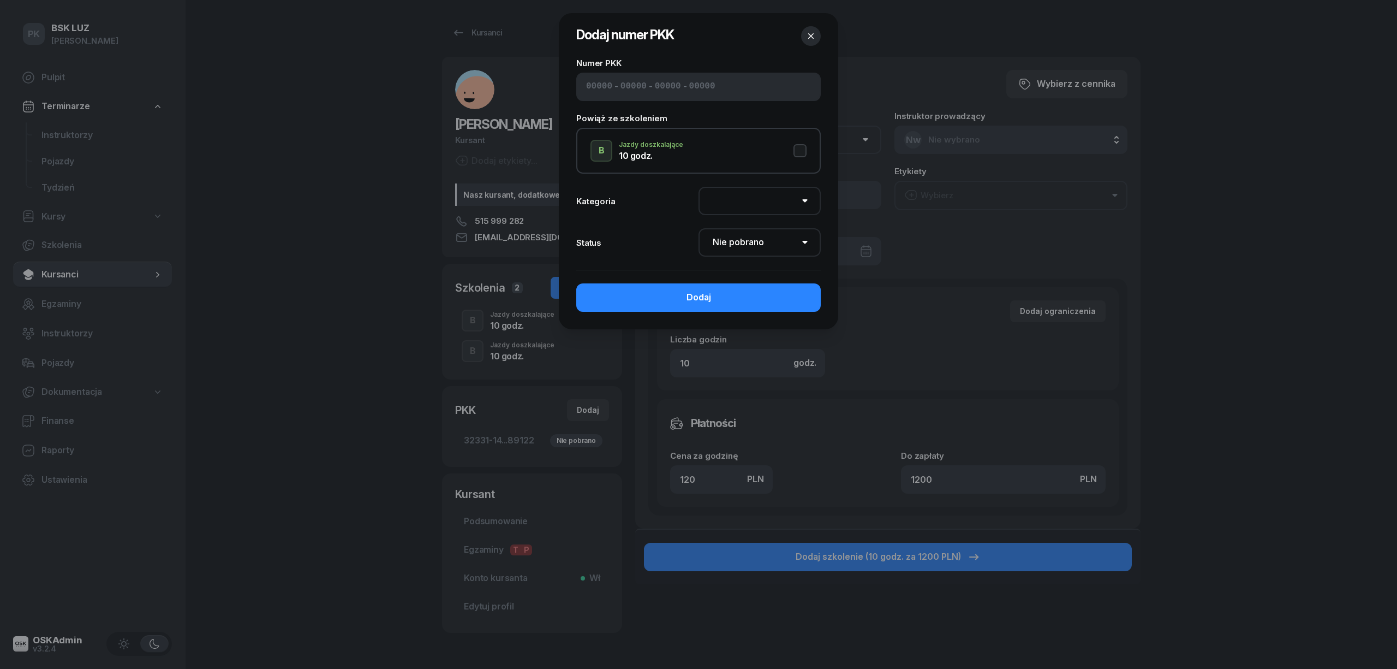
click at [815, 28] on button "button" at bounding box center [811, 36] width 20 height 20
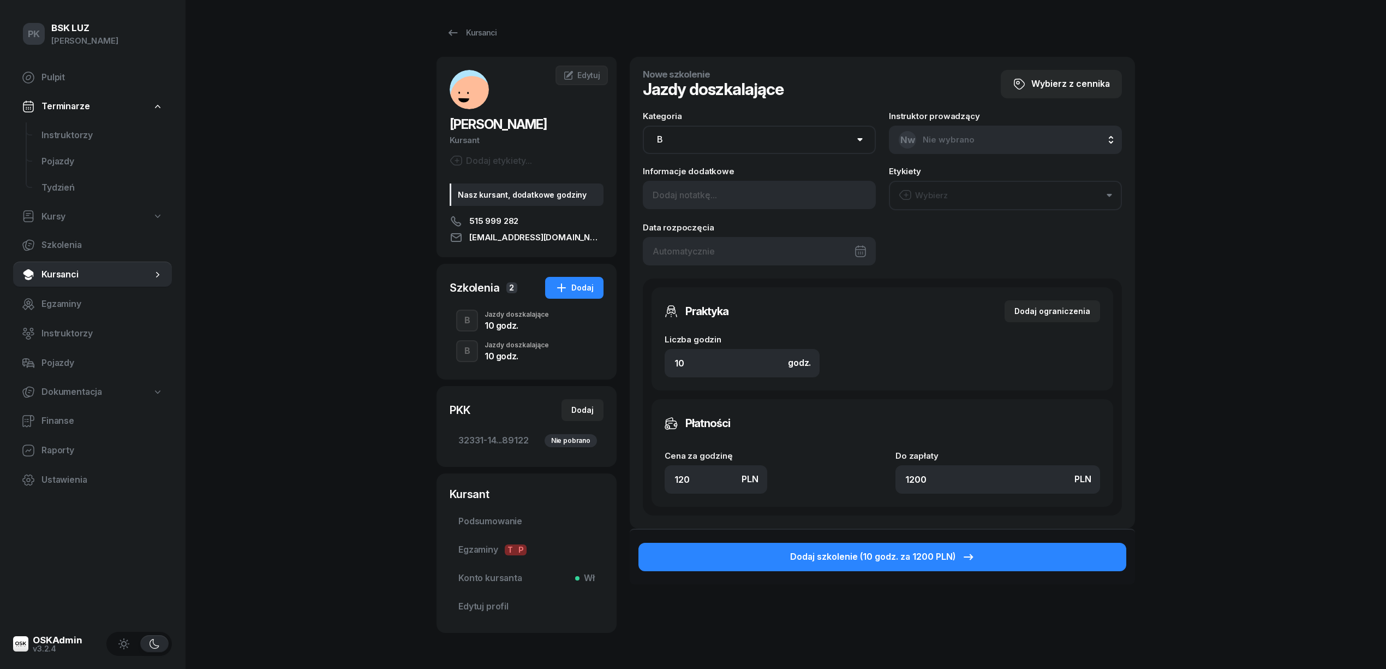
click at [516, 322] on div "10 godz." at bounding box center [517, 325] width 64 height 9
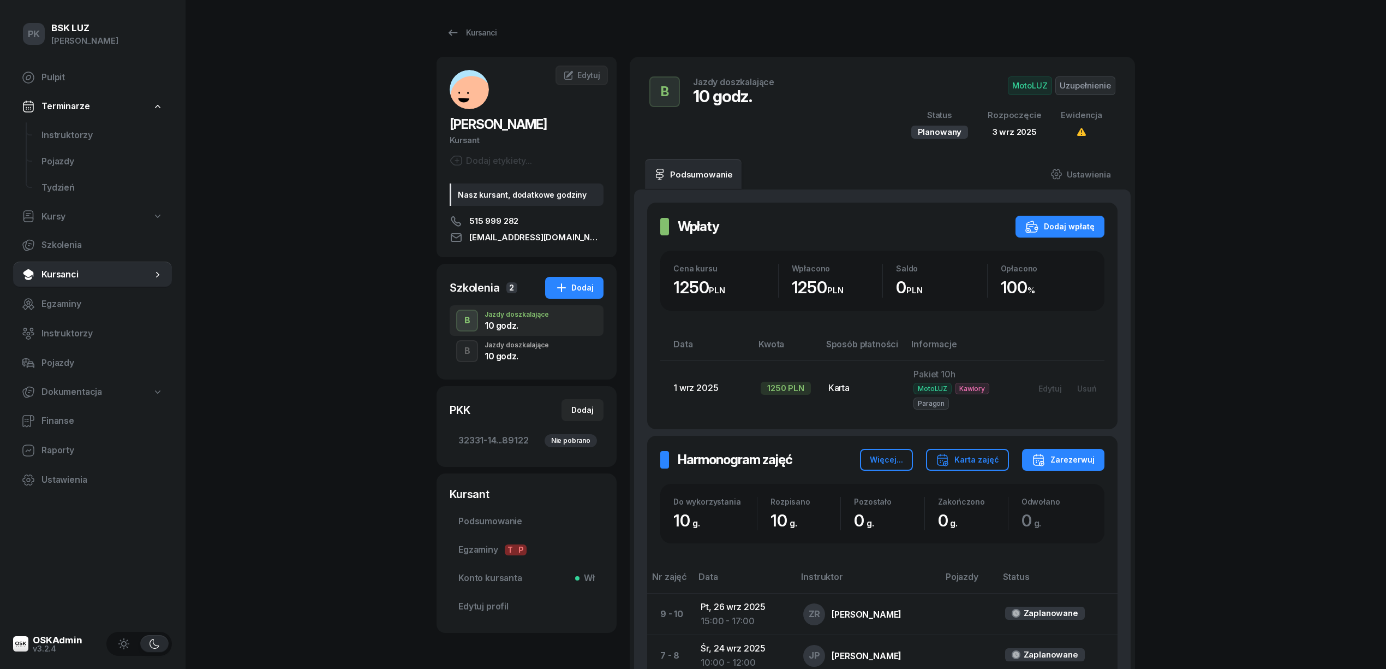
click at [514, 344] on div "Jazdy doszkalające" at bounding box center [517, 345] width 64 height 7
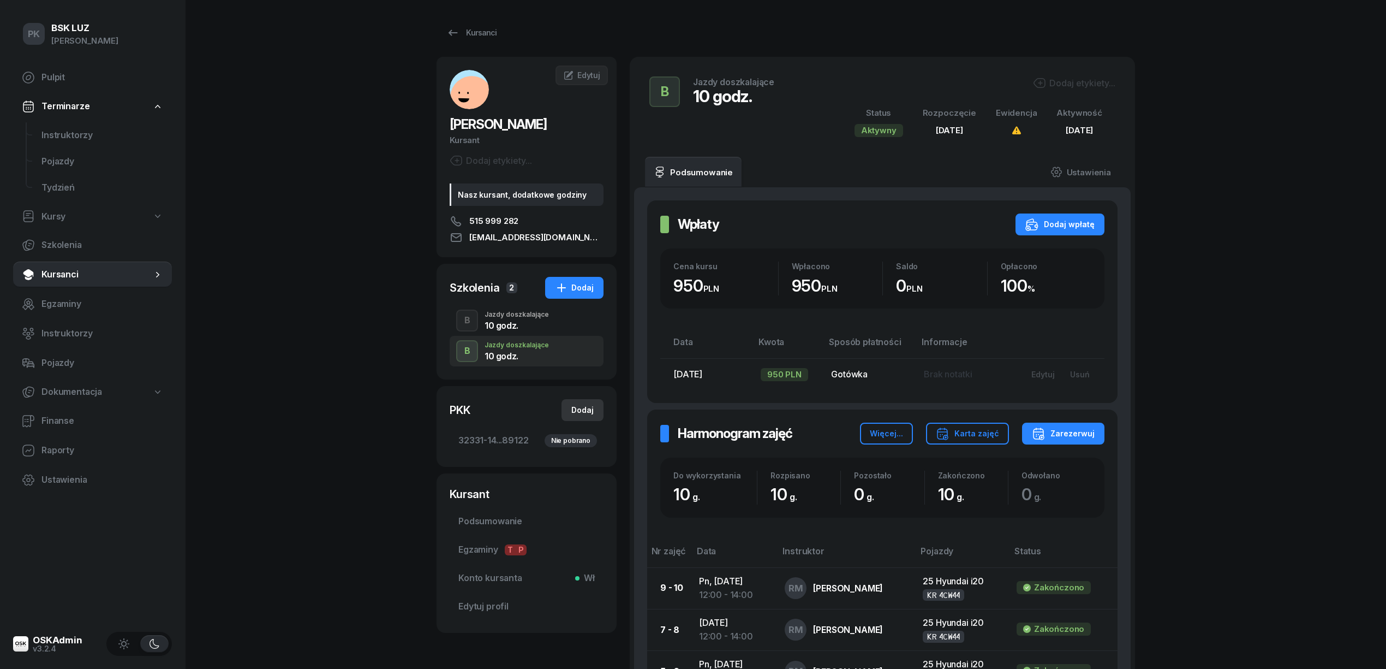
click at [589, 411] on div "Dodaj" at bounding box center [582, 409] width 22 height 13
select select
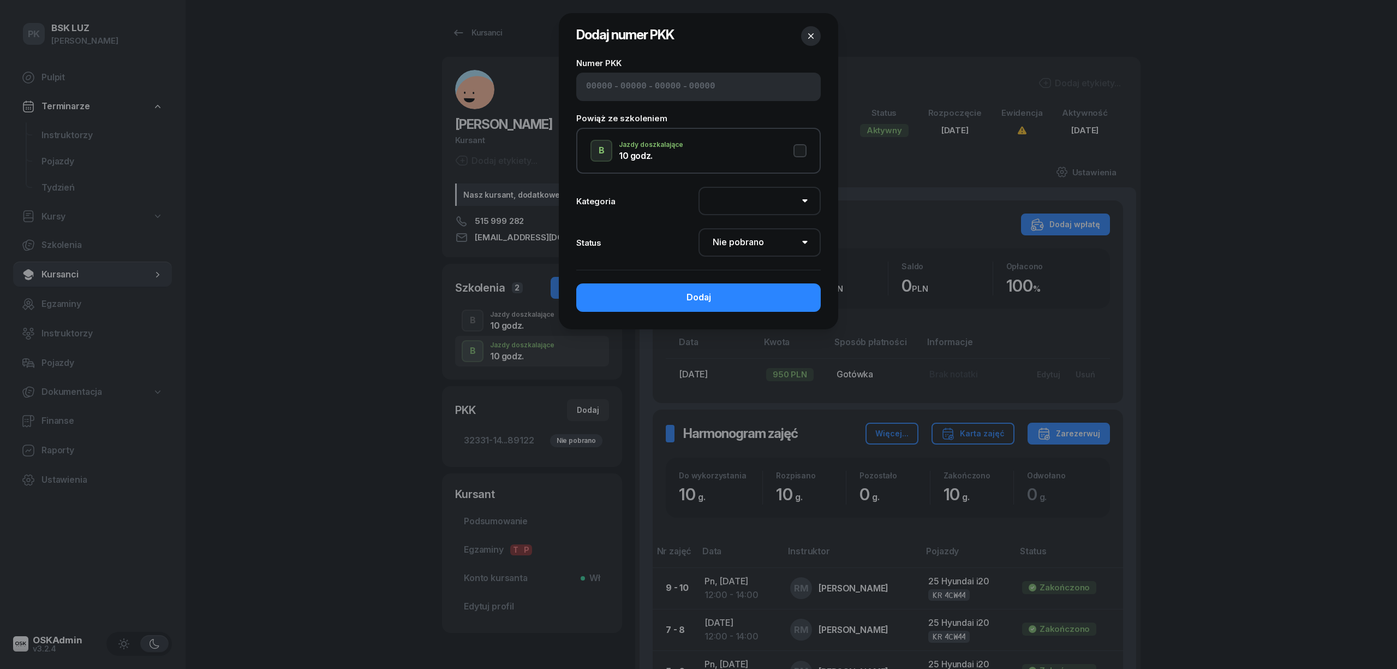
click at [612, 87] on div "- - -" at bounding box center [698, 87] width 244 height 28
click at [590, 83] on input at bounding box center [599, 87] width 26 height 14
click at [692, 93] on input at bounding box center [702, 87] width 26 height 14
click at [361, 457] on div at bounding box center [698, 334] width 1397 height 669
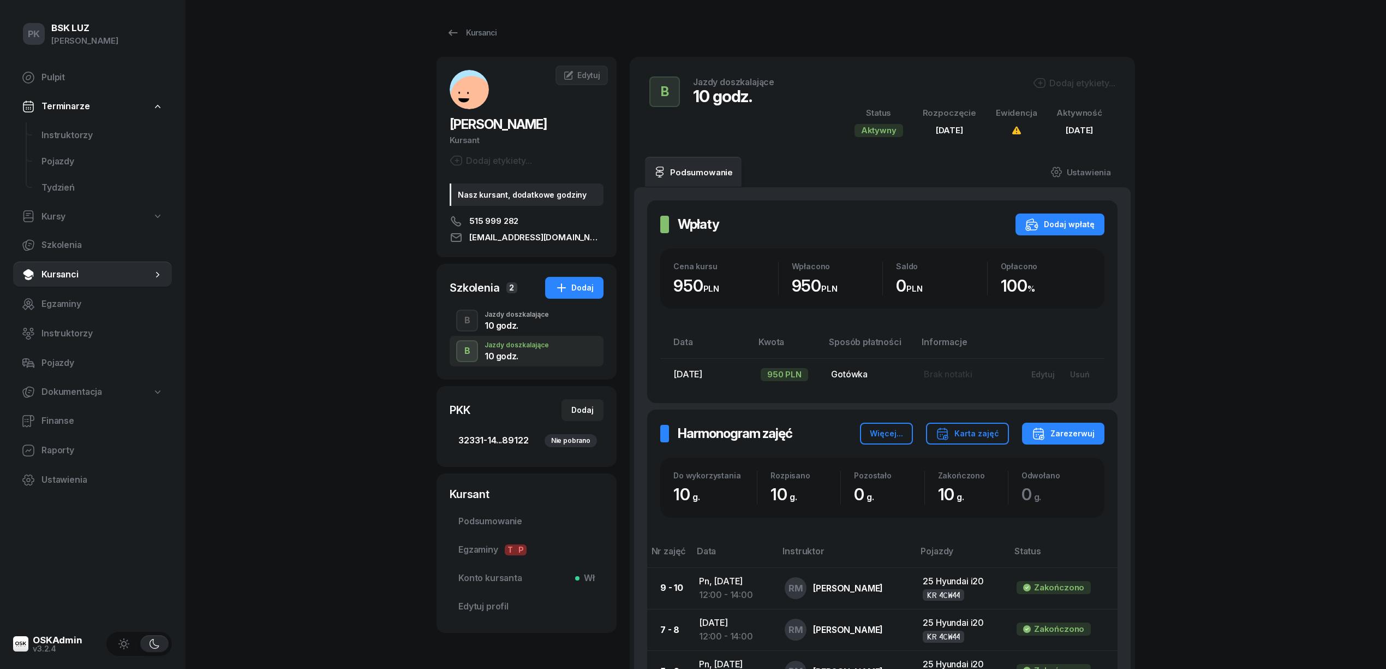
click at [514, 439] on span "32331-14...89122 Nie pobrano" at bounding box center [526, 440] width 136 height 14
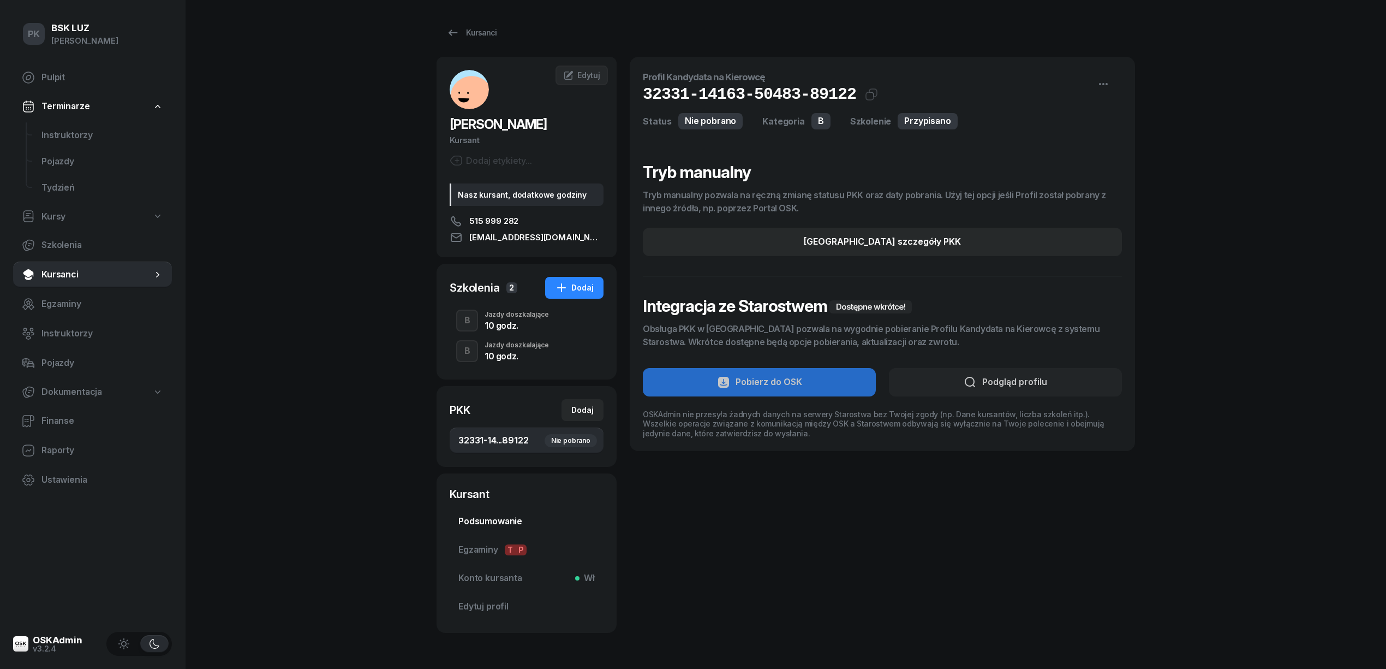
click at [516, 513] on link "Podsumowanie" at bounding box center [527, 521] width 154 height 26
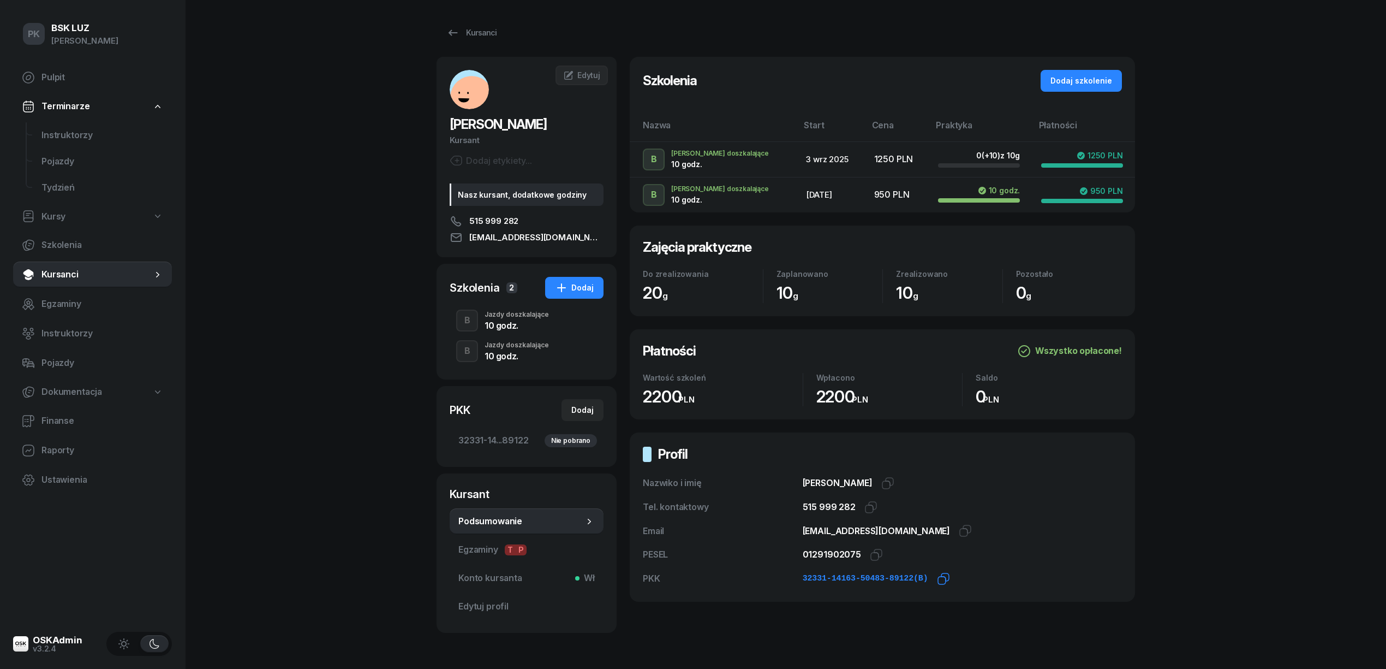
click at [937, 580] on icon "button" at bounding box center [943, 578] width 13 height 13
click at [582, 409] on div "Dodaj" at bounding box center [582, 409] width 22 height 13
select select
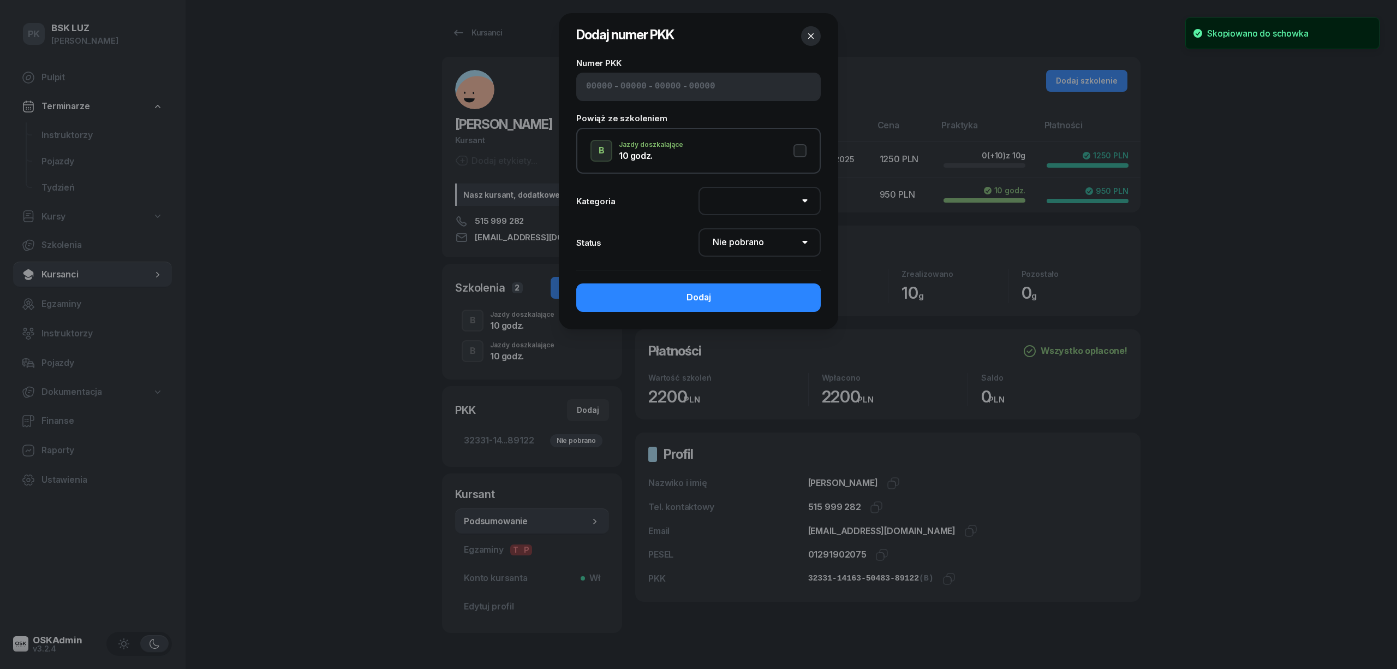
click at [594, 81] on input at bounding box center [599, 87] width 26 height 14
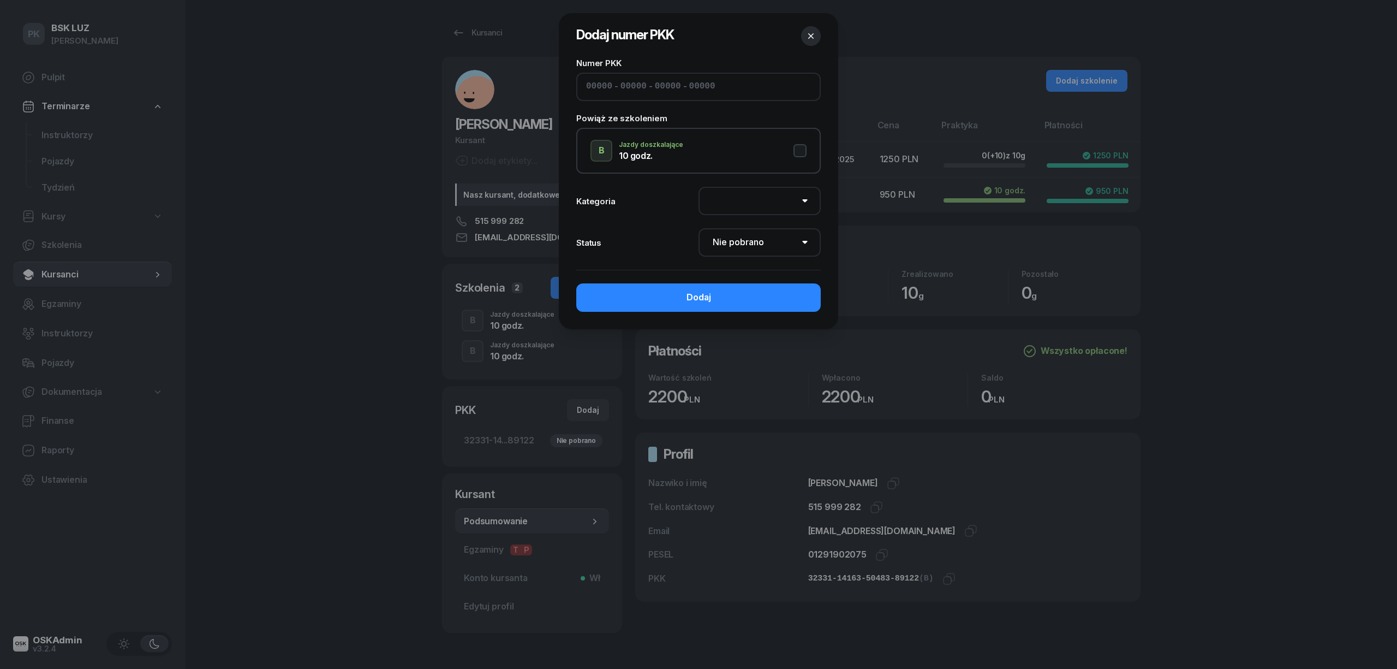
paste input "32331"
type input "32331"
type input "14163"
type input "50483"
type input "89122"
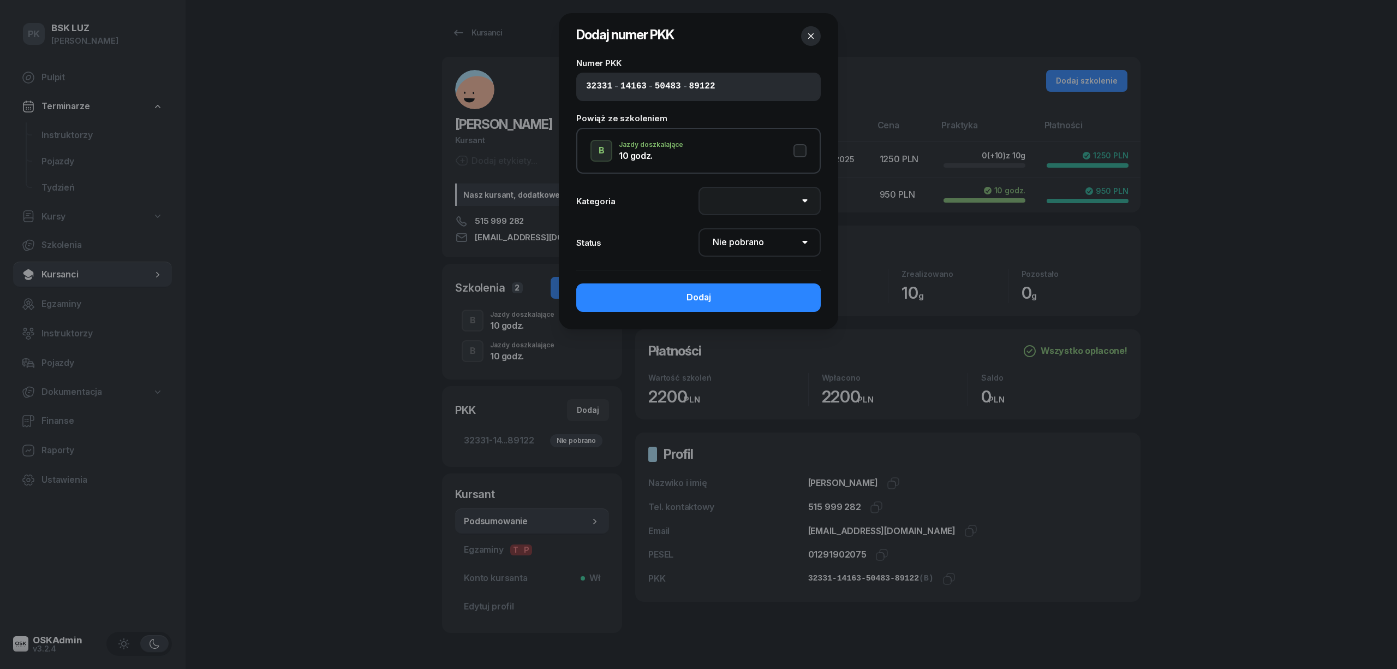
click at [790, 190] on select "AM A1 A2 A B1 B B+E C1 C1+E C C+E D1 D1+E D D+E T Tram C+CE C+D" at bounding box center [760, 201] width 122 height 28
select select "B"
click at [699, 187] on select "AM A1 A2 A B1 B B+E C1 C1+E C C+E D1 D1+E D D+E T Tram C+CE C+D" at bounding box center [760, 201] width 122 height 28
click at [800, 146] on button "B Jazdy doszkalające 10 godz." at bounding box center [698, 151] width 216 height 22
click at [778, 236] on select "Nie pobrano Pobrano Zwrócono Zaktualizowano" at bounding box center [760, 242] width 122 height 28
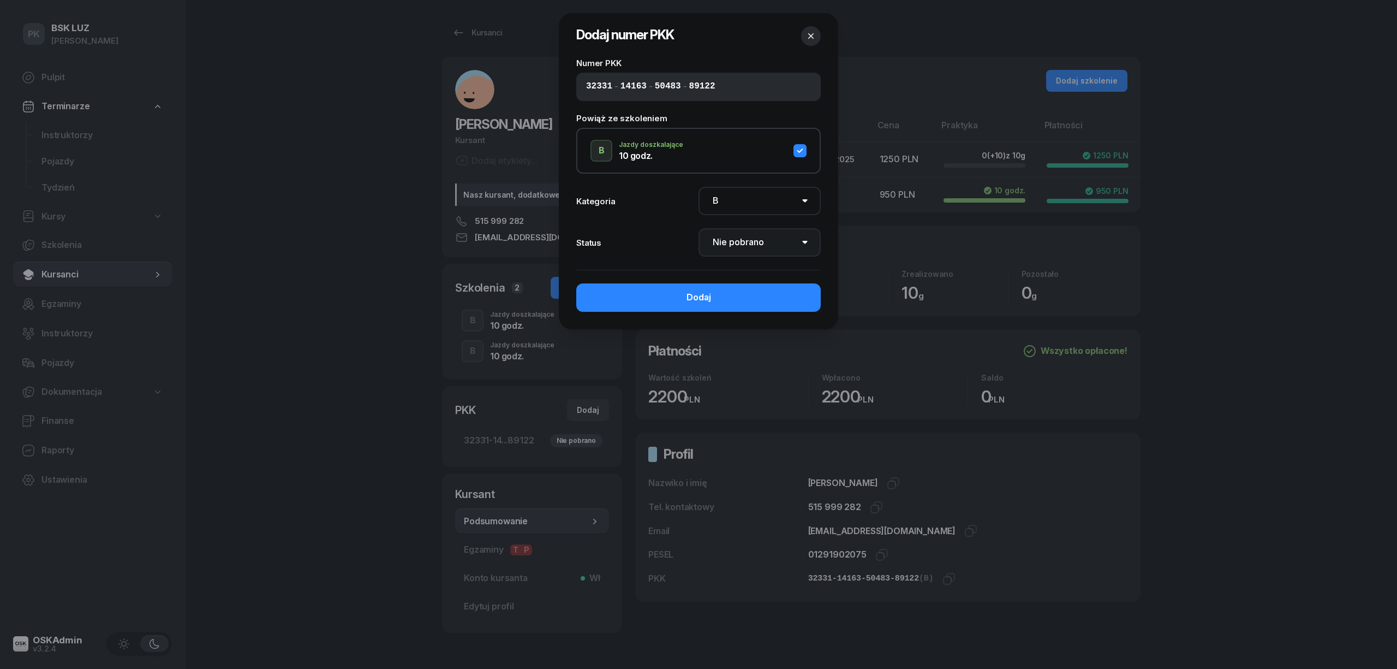
select select "Get"
click at [699, 228] on select "Nie pobrano Pobrano Zwrócono Zaktualizowano" at bounding box center [760, 242] width 122 height 28
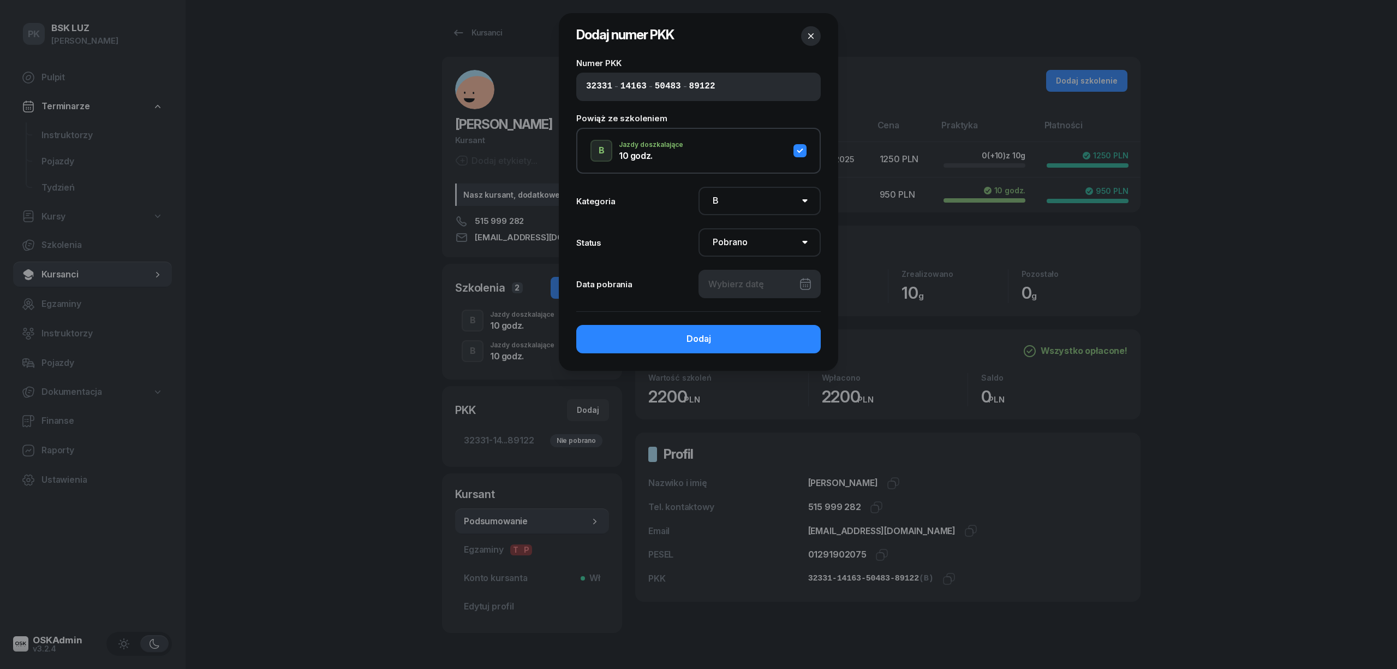
click at [761, 278] on div at bounding box center [760, 284] width 122 height 28
click at [685, 366] on div "1" at bounding box center [679, 365] width 17 height 17
type input "01/09/2025"
click at [734, 343] on button "Dodaj" at bounding box center [698, 339] width 244 height 28
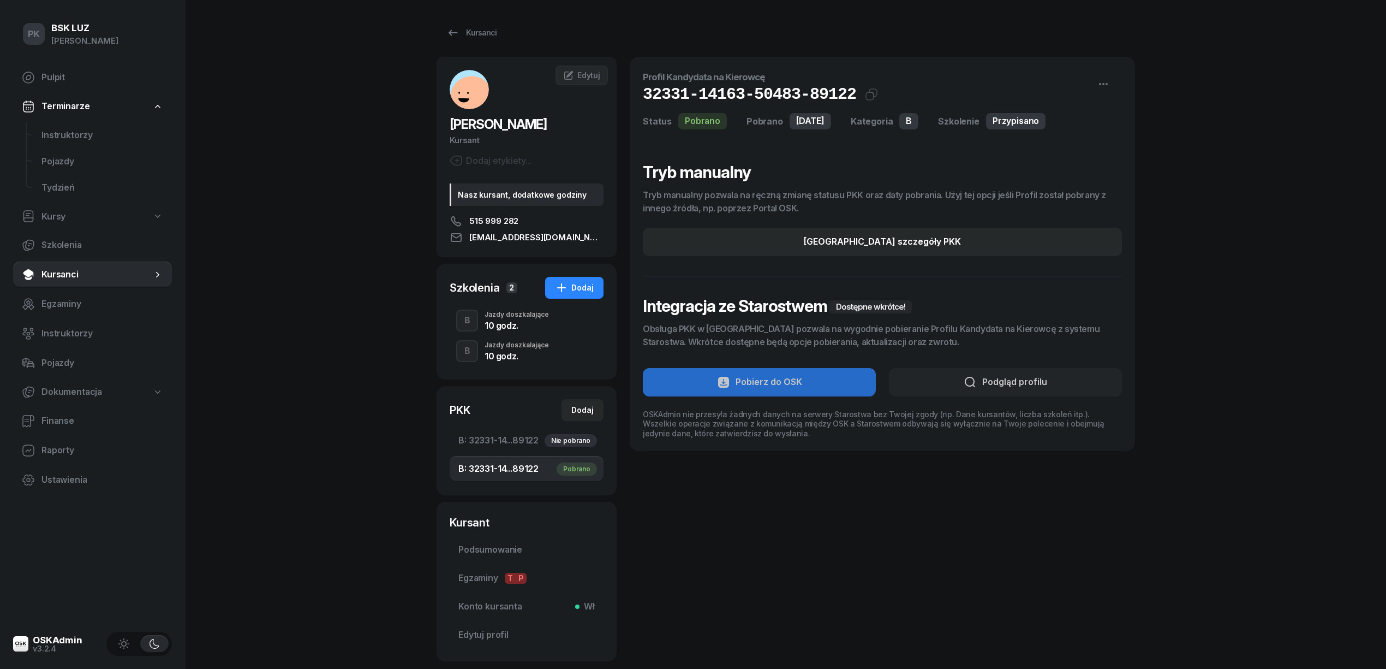
click at [509, 321] on div "10 godz." at bounding box center [517, 325] width 64 height 9
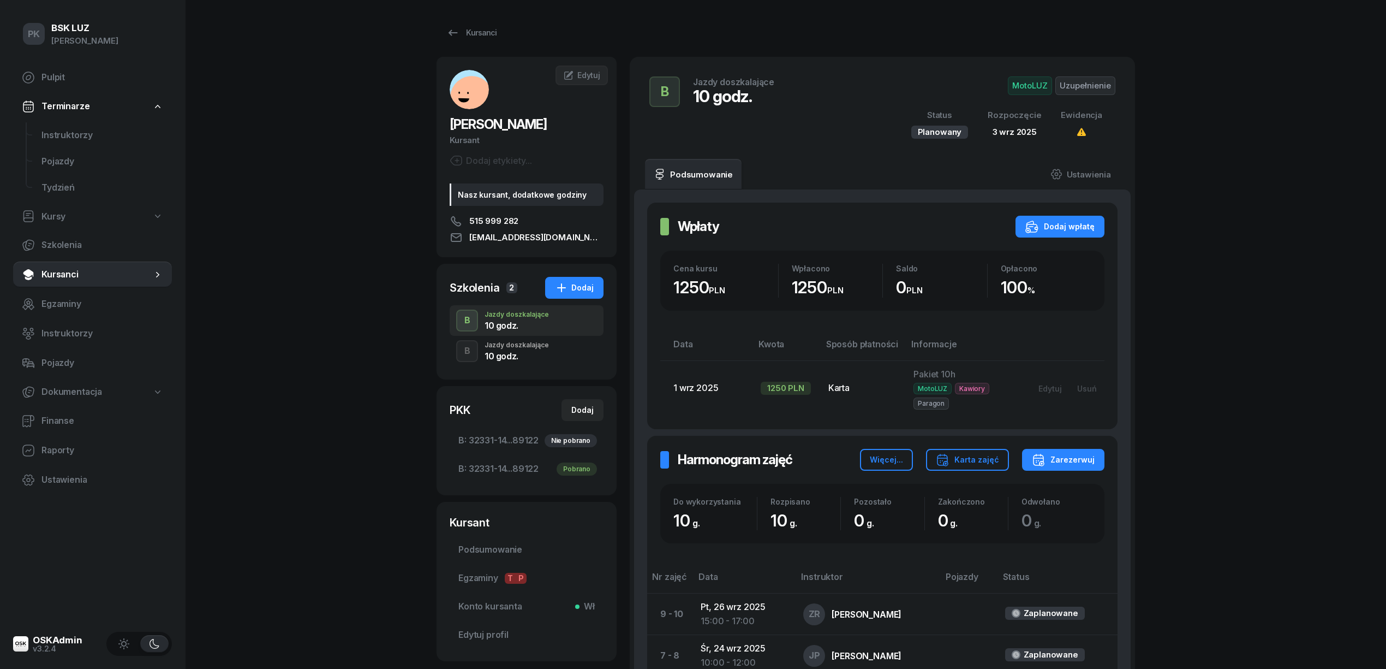
click at [513, 344] on div "Jazdy doszkalające" at bounding box center [517, 345] width 64 height 7
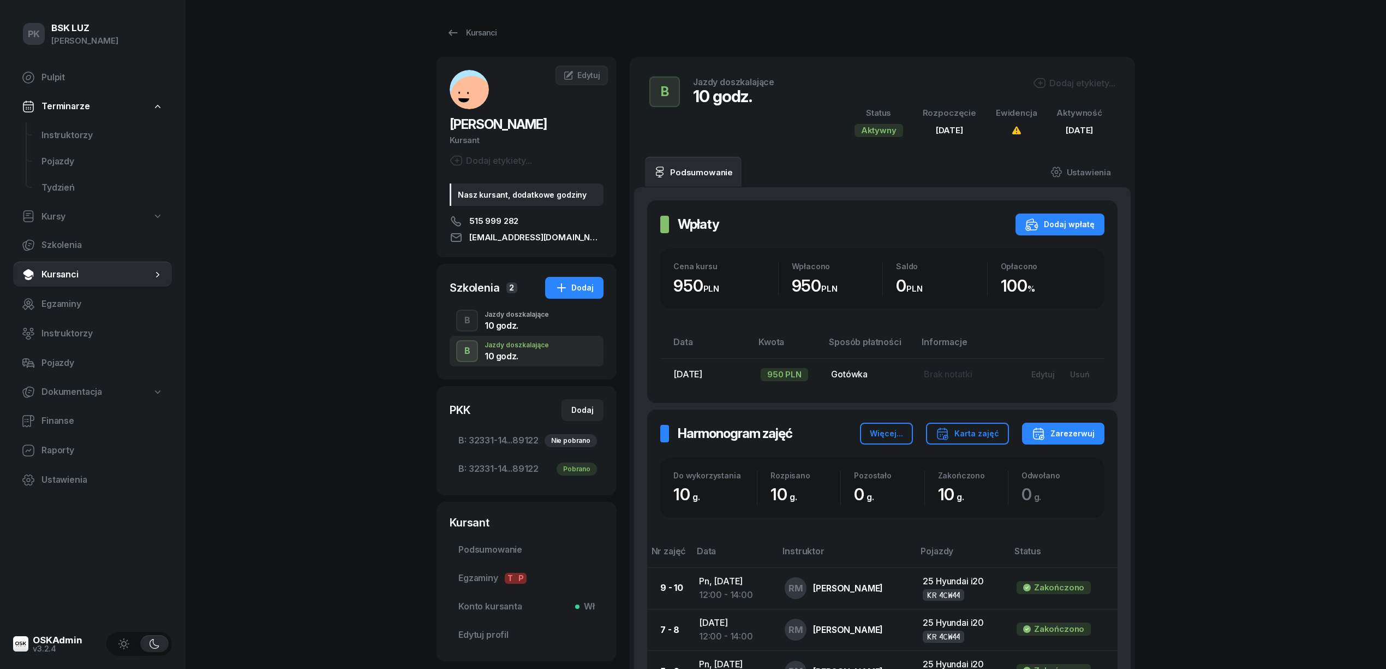
click at [513, 324] on div "10 godz." at bounding box center [517, 325] width 64 height 9
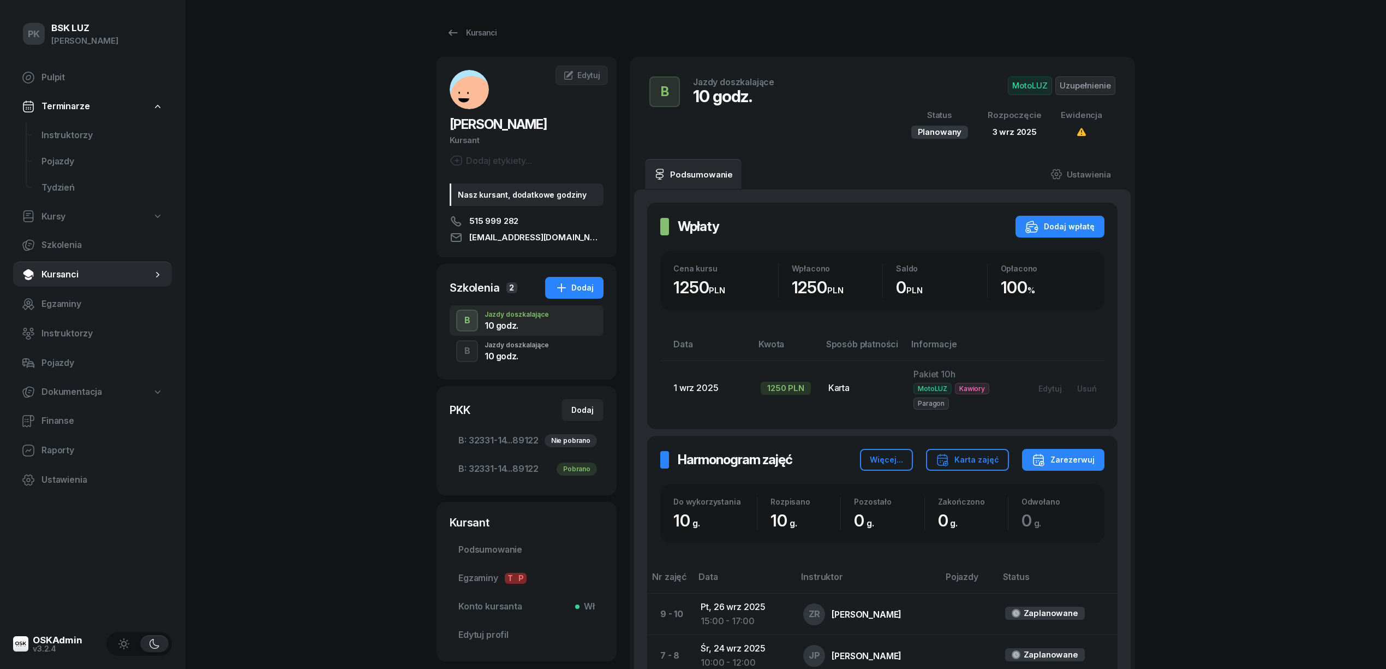
click at [339, 83] on div "PK BSK LUZ Piotr Klimek Pulpit Terminarze Instruktorzy Pojazdy Tydzień Kursy Sz…" at bounding box center [693, 469] width 1386 height 938
click at [520, 544] on span "Podsumowanie" at bounding box center [526, 549] width 136 height 14
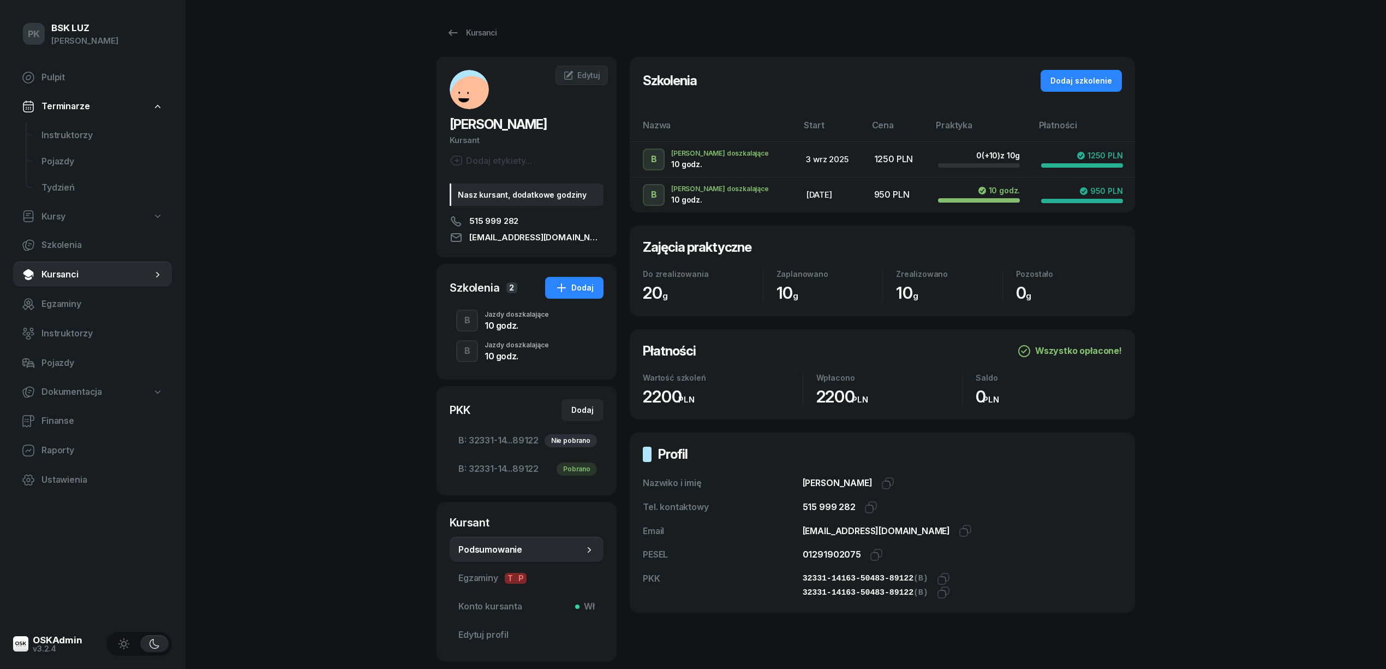
click at [497, 132] on h2 "[PERSON_NAME]" at bounding box center [527, 124] width 154 height 17
click at [500, 321] on div "10 godz." at bounding box center [517, 325] width 64 height 9
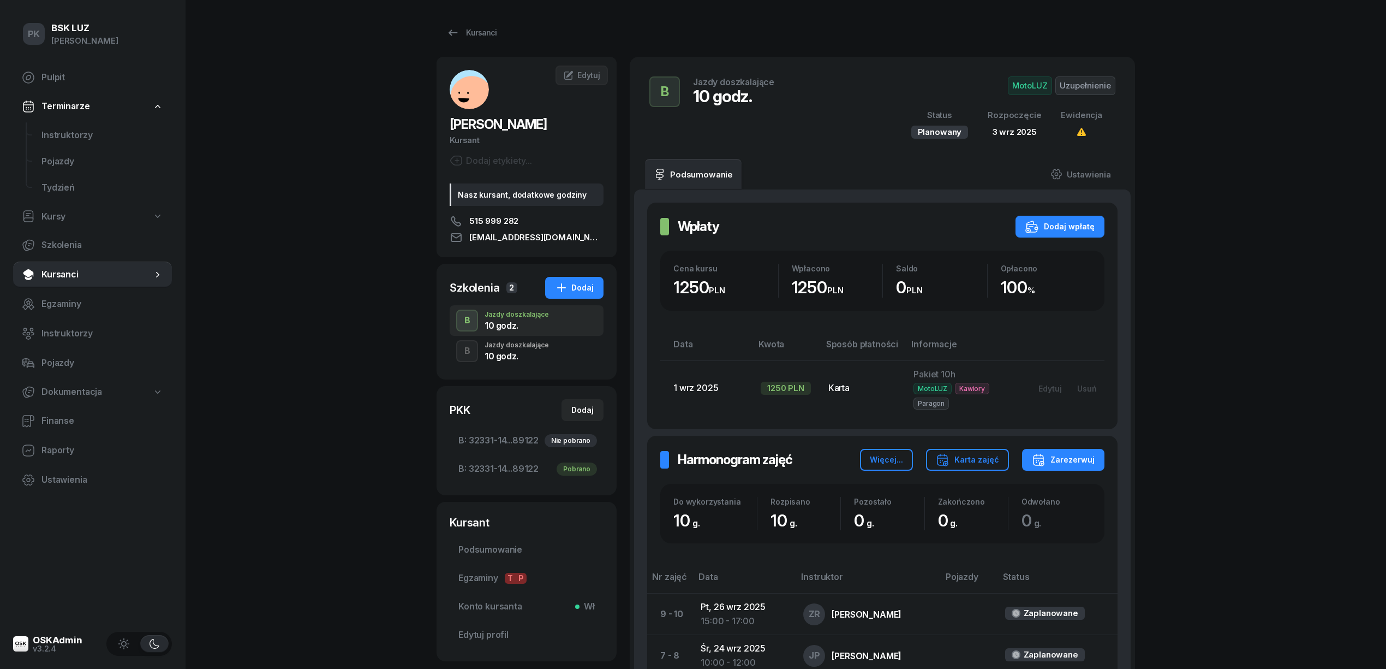
click at [514, 343] on div "Jazdy doszkalające" at bounding box center [517, 345] width 64 height 7
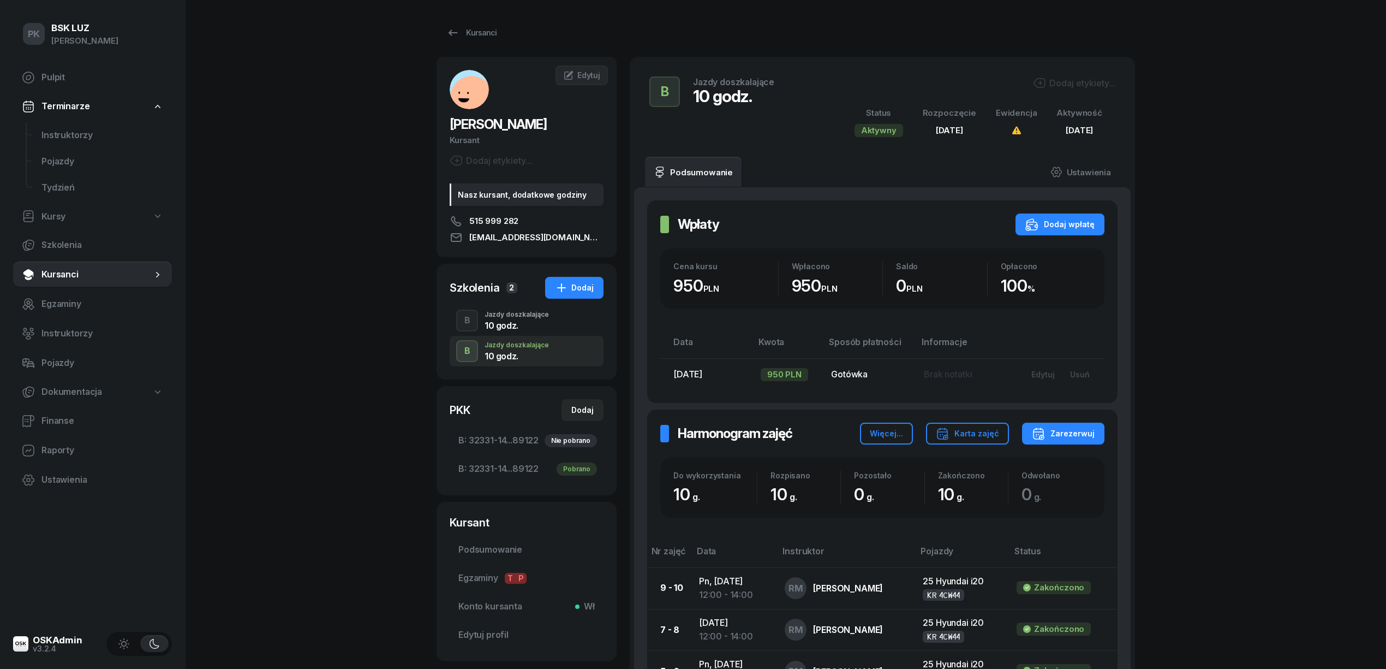
click at [508, 318] on div "Jazdy doszkalające" at bounding box center [517, 314] width 64 height 7
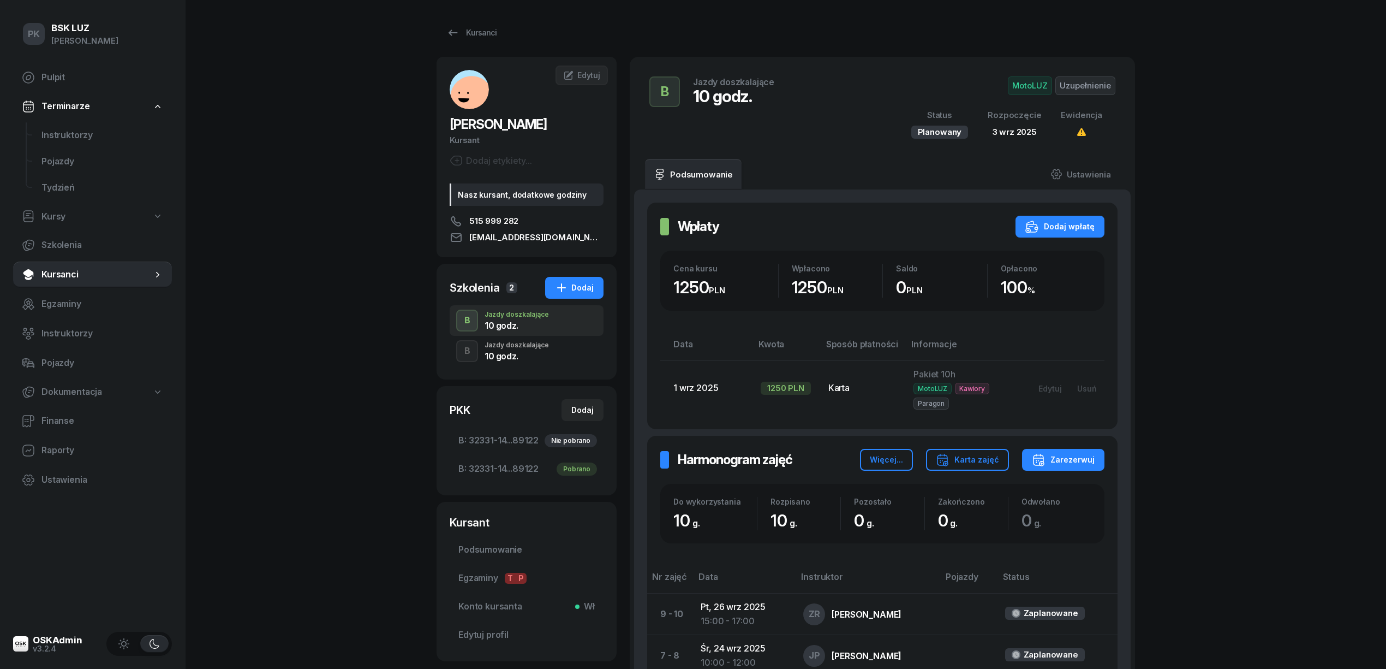
click at [1091, 84] on span "Uzupełnienie" at bounding box center [1085, 85] width 60 height 19
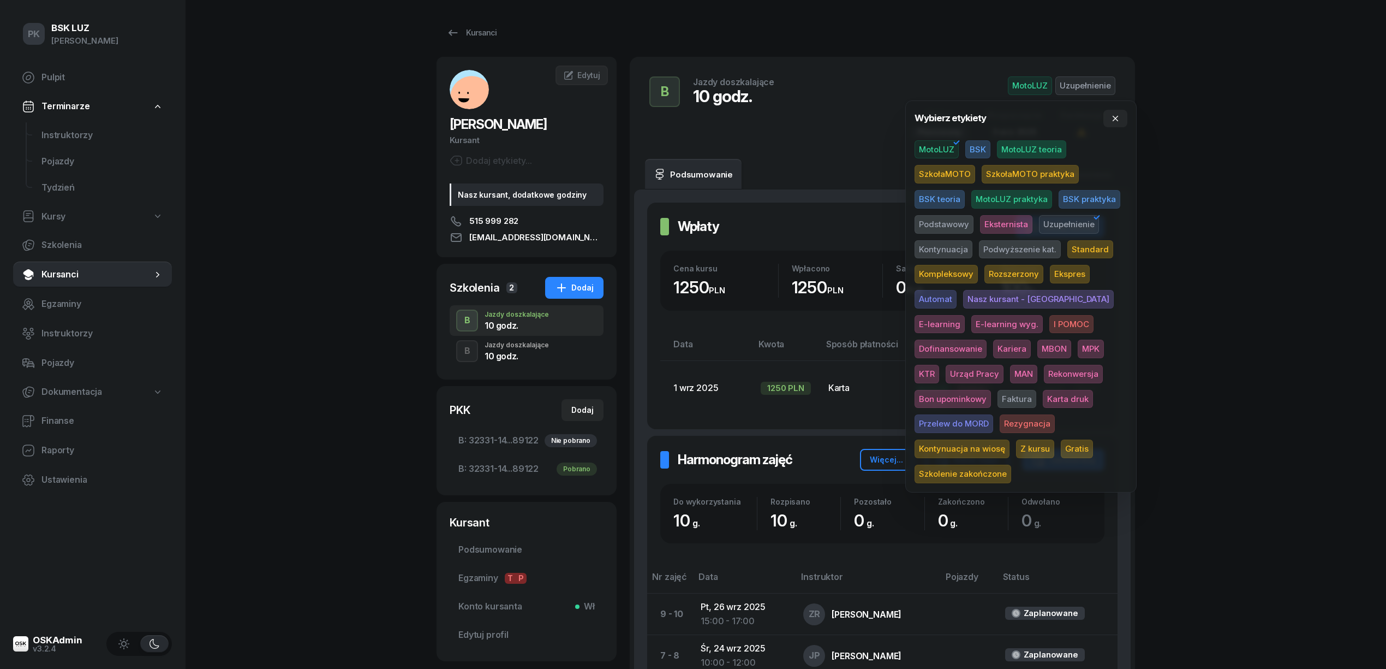
click at [1043, 396] on span "Karta druk" at bounding box center [1068, 399] width 50 height 19
click at [1245, 319] on div "PK BSK LUZ Piotr Klimek Pulpit Terminarze Instruktorzy Pojazdy Tydzień Kursy Sz…" at bounding box center [693, 469] width 1386 height 938
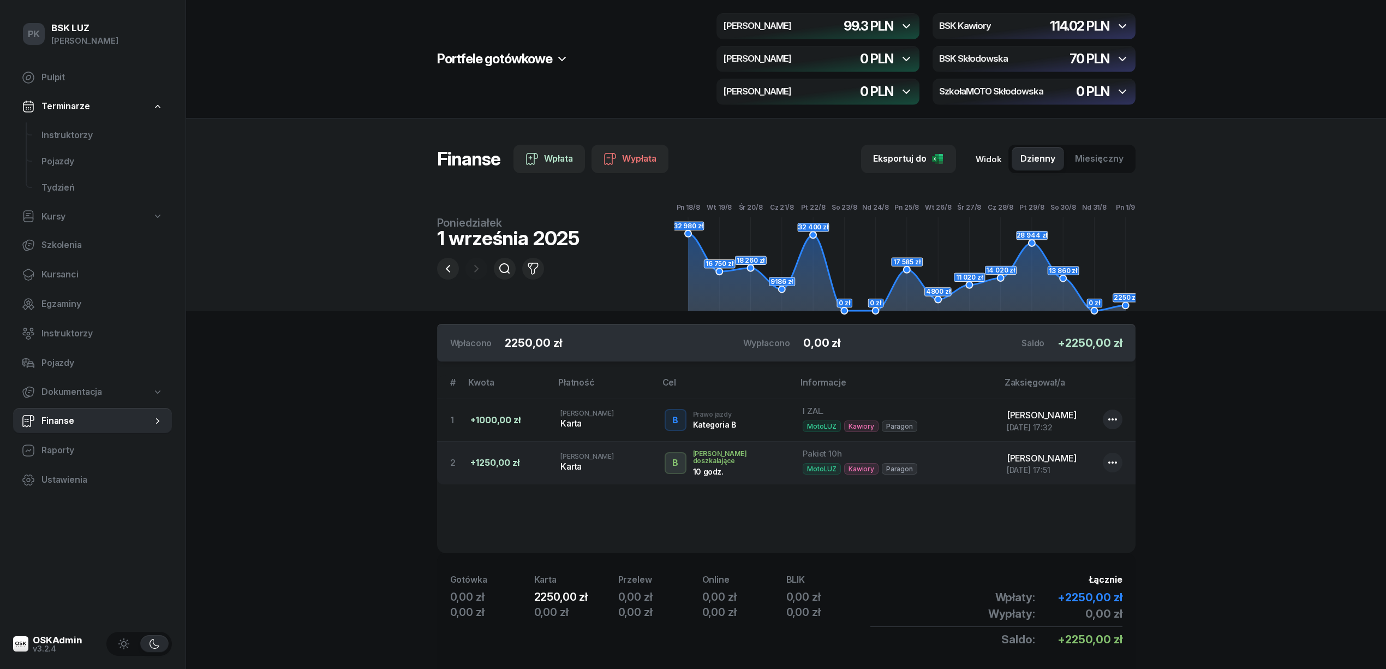
click at [339, 463] on section "Portfele gotówkowe MotoLUZ Kawiory 99.3 PLN BSK Kawiory 114.02 PLN MotoLUZ Skło…" at bounding box center [786, 353] width 1200 height 706
click at [269, 533] on section "Portfele gotówkowe MotoLUZ Kawiory 99.3 PLN BSK Kawiory 114.02 PLN MotoLUZ Skło…" at bounding box center [786, 353] width 1200 height 706
